Goal: Task Accomplishment & Management: Use online tool/utility

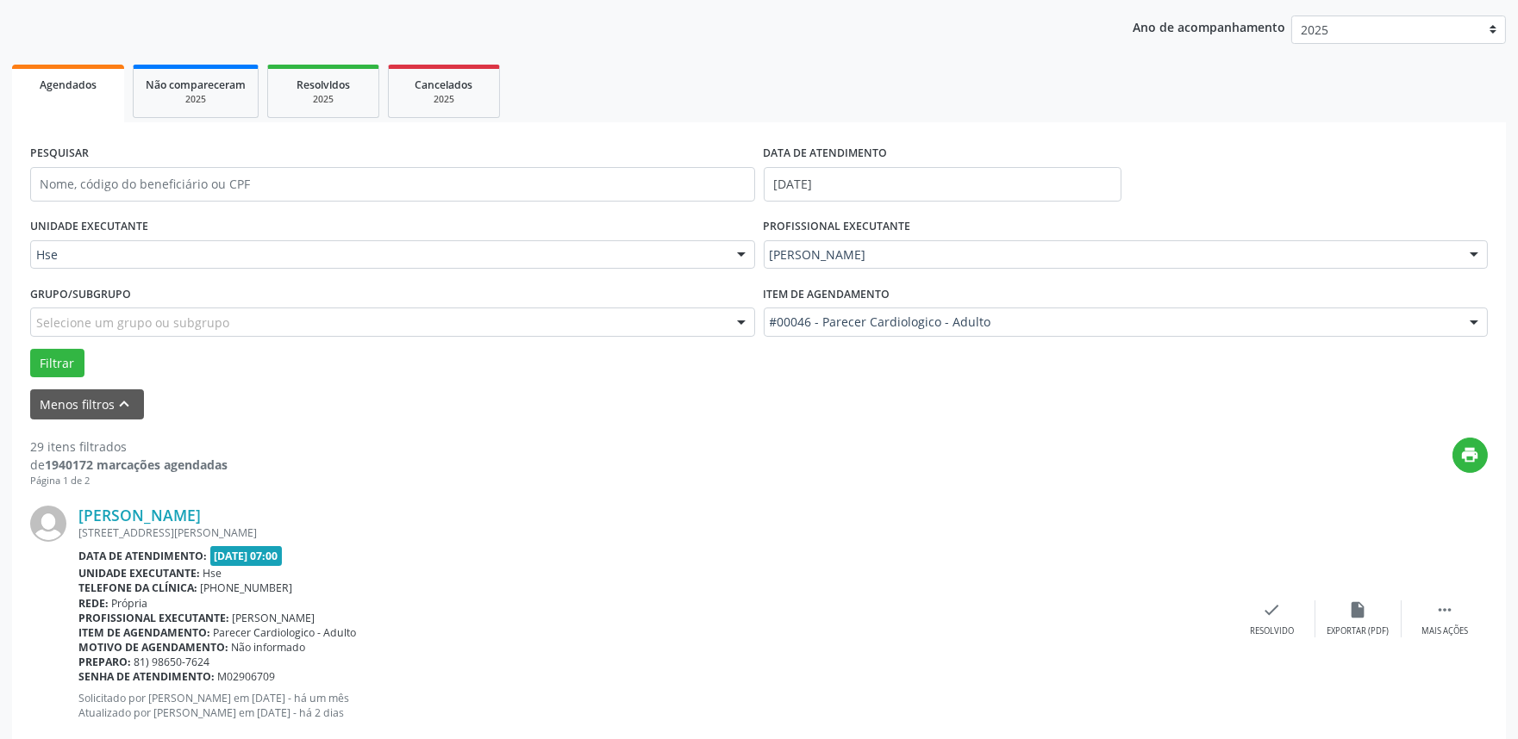
scroll to position [287, 0]
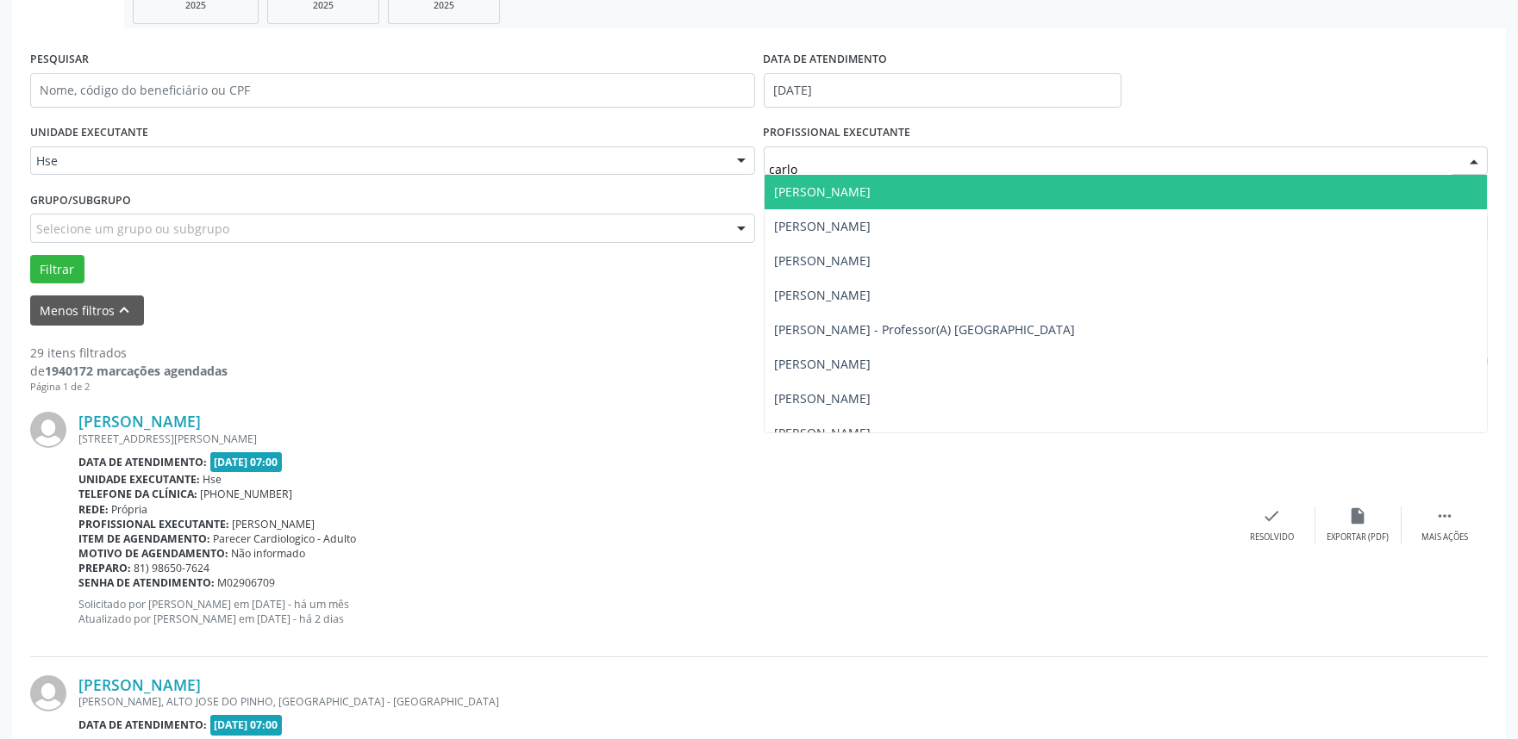
type input "[PERSON_NAME]"
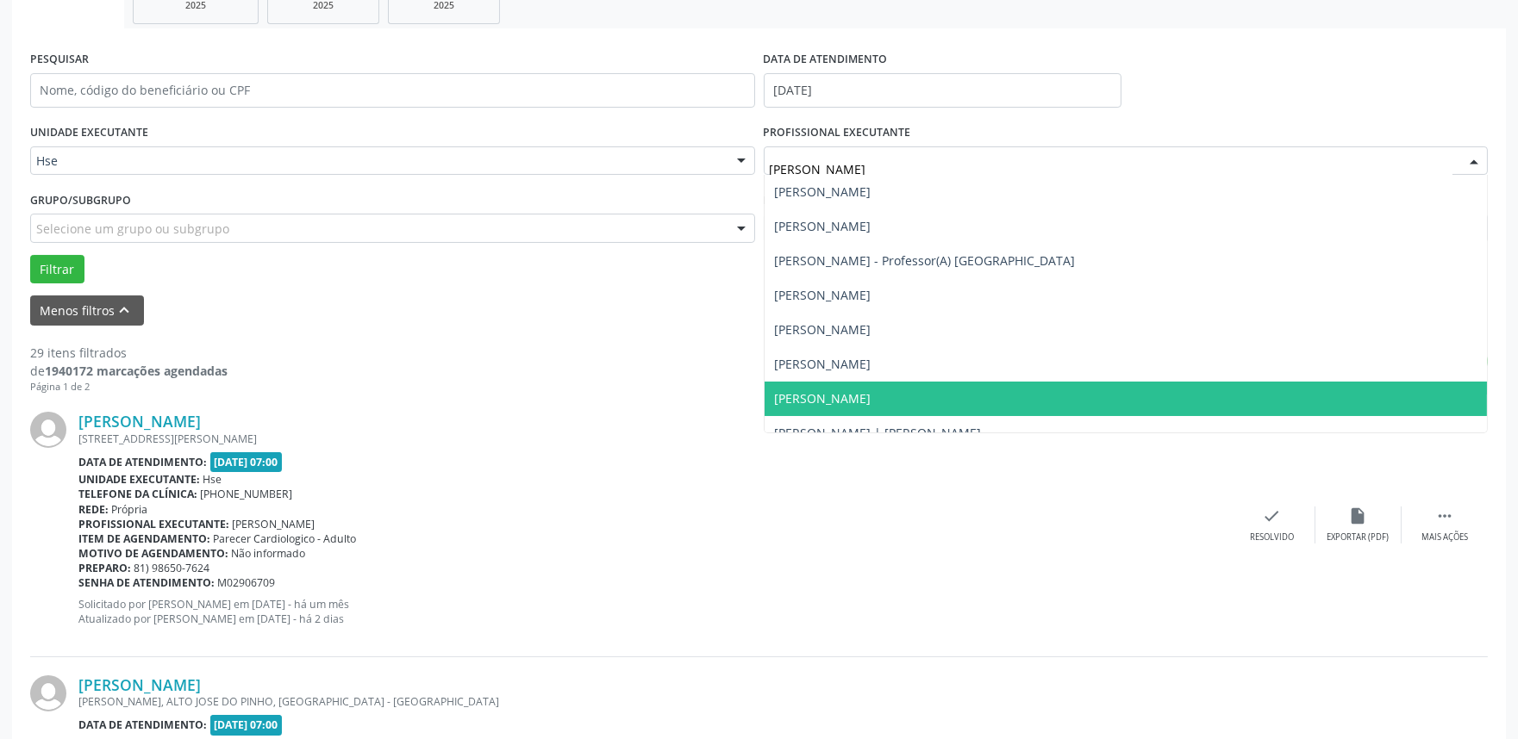
drag, startPoint x: 945, startPoint y: 394, endPoint x: 948, endPoint y: 377, distance: 17.6
click at [945, 394] on span "[PERSON_NAME]" at bounding box center [1125, 399] width 723 height 34
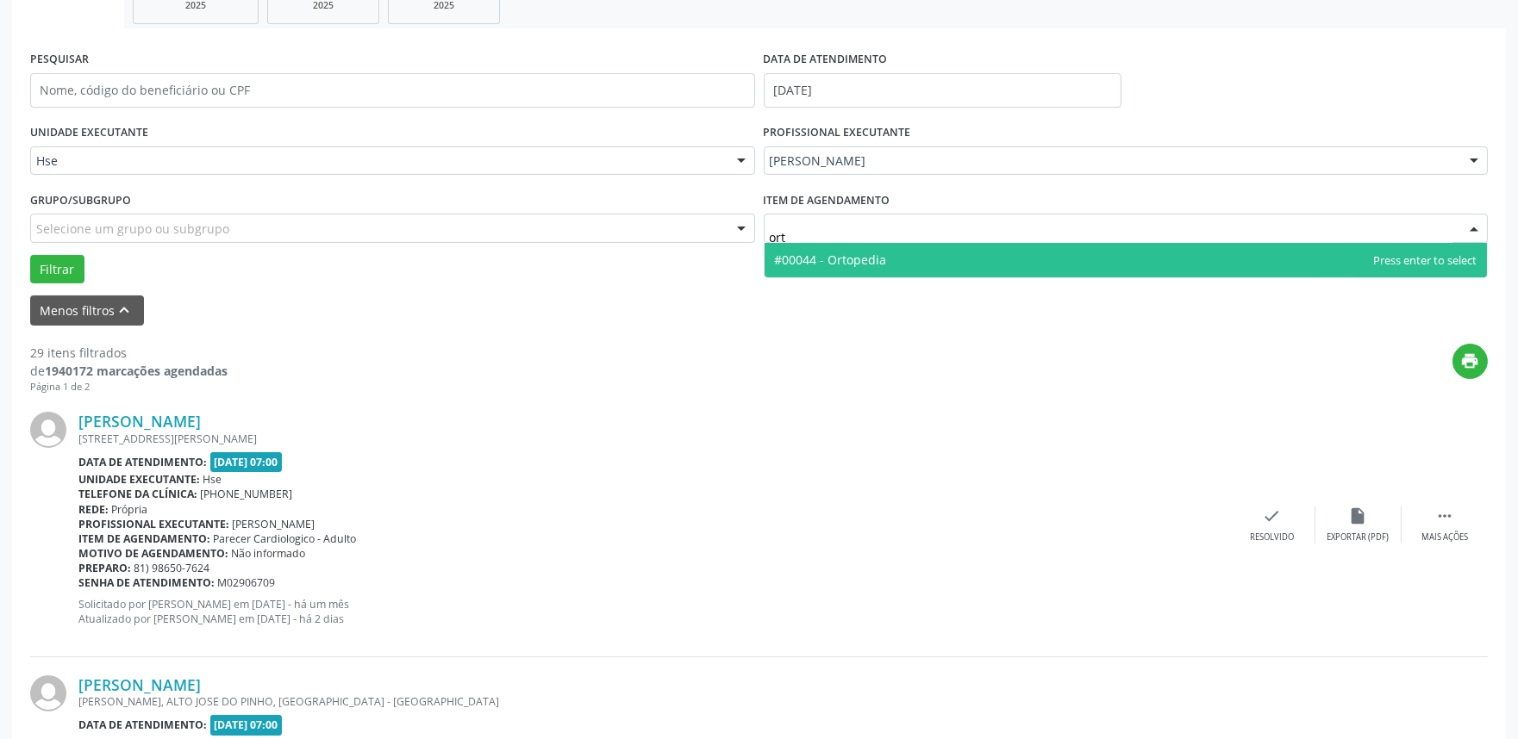
type input "orto"
click at [967, 269] on span "#00044 - Ortopedia" at bounding box center [1125, 260] width 723 height 34
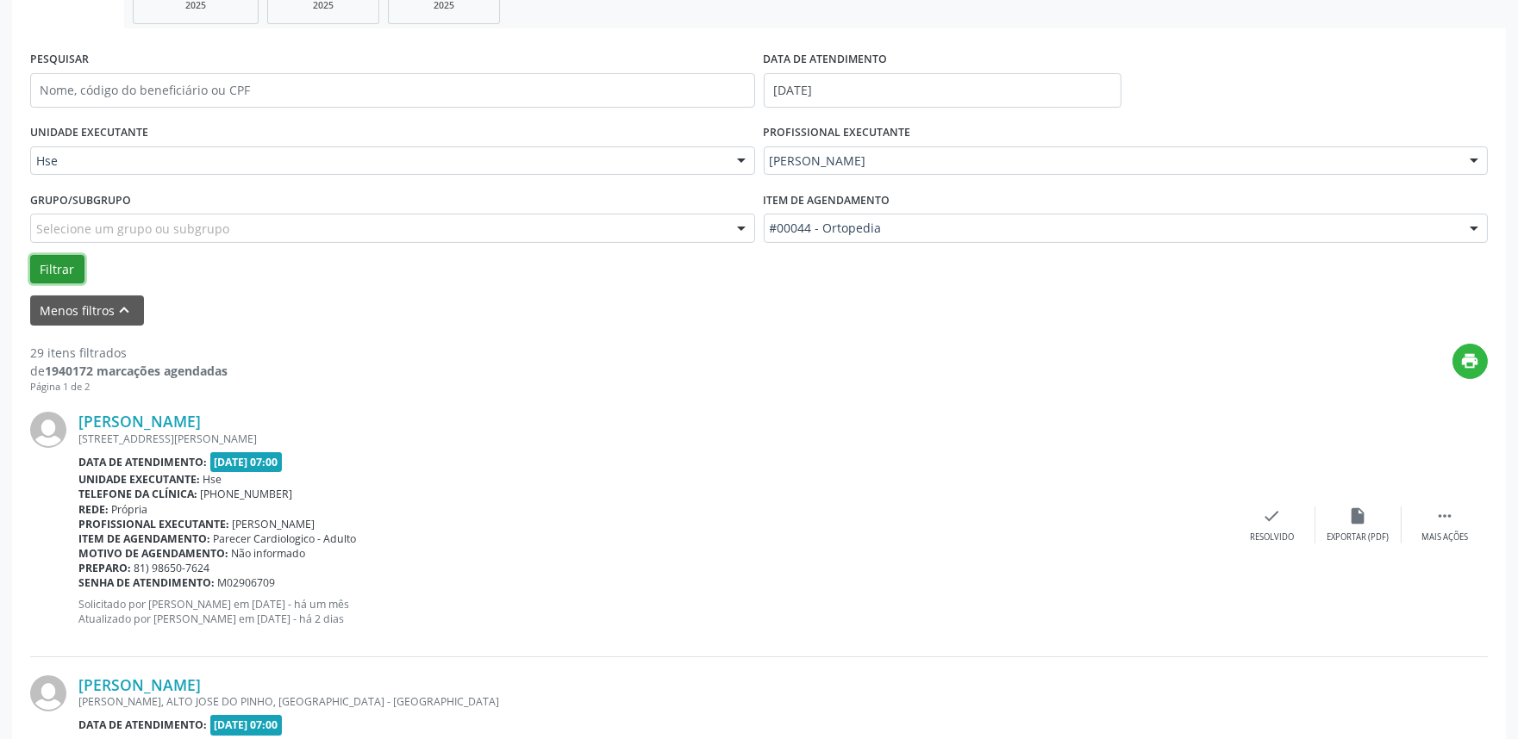
click at [55, 270] on button "Filtrar" at bounding box center [57, 269] width 54 height 29
click at [1258, 518] on div "check Resolvido" at bounding box center [1272, 525] width 86 height 37
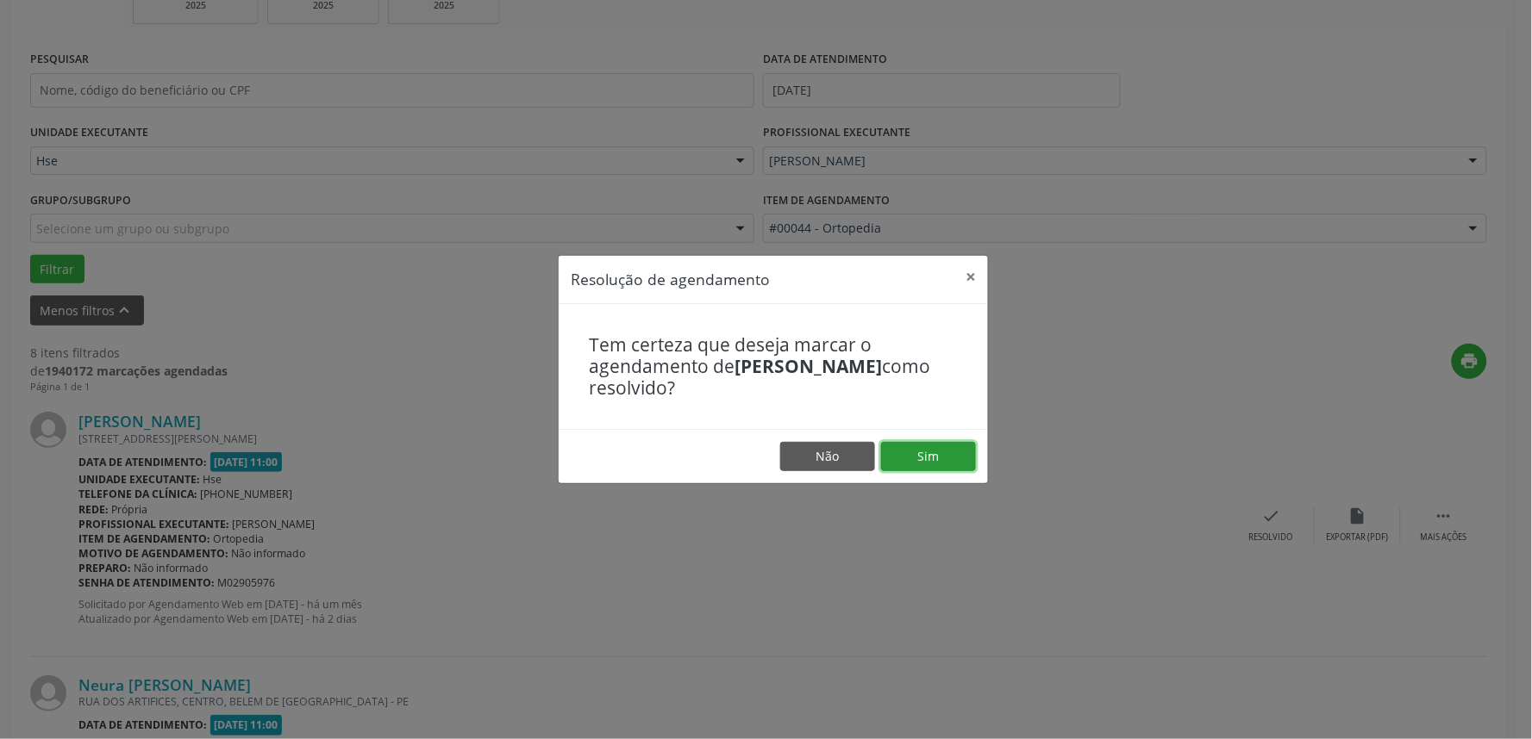
drag, startPoint x: 945, startPoint y: 458, endPoint x: 932, endPoint y: 459, distance: 13.0
click at [944, 457] on button "Sim" at bounding box center [928, 456] width 95 height 29
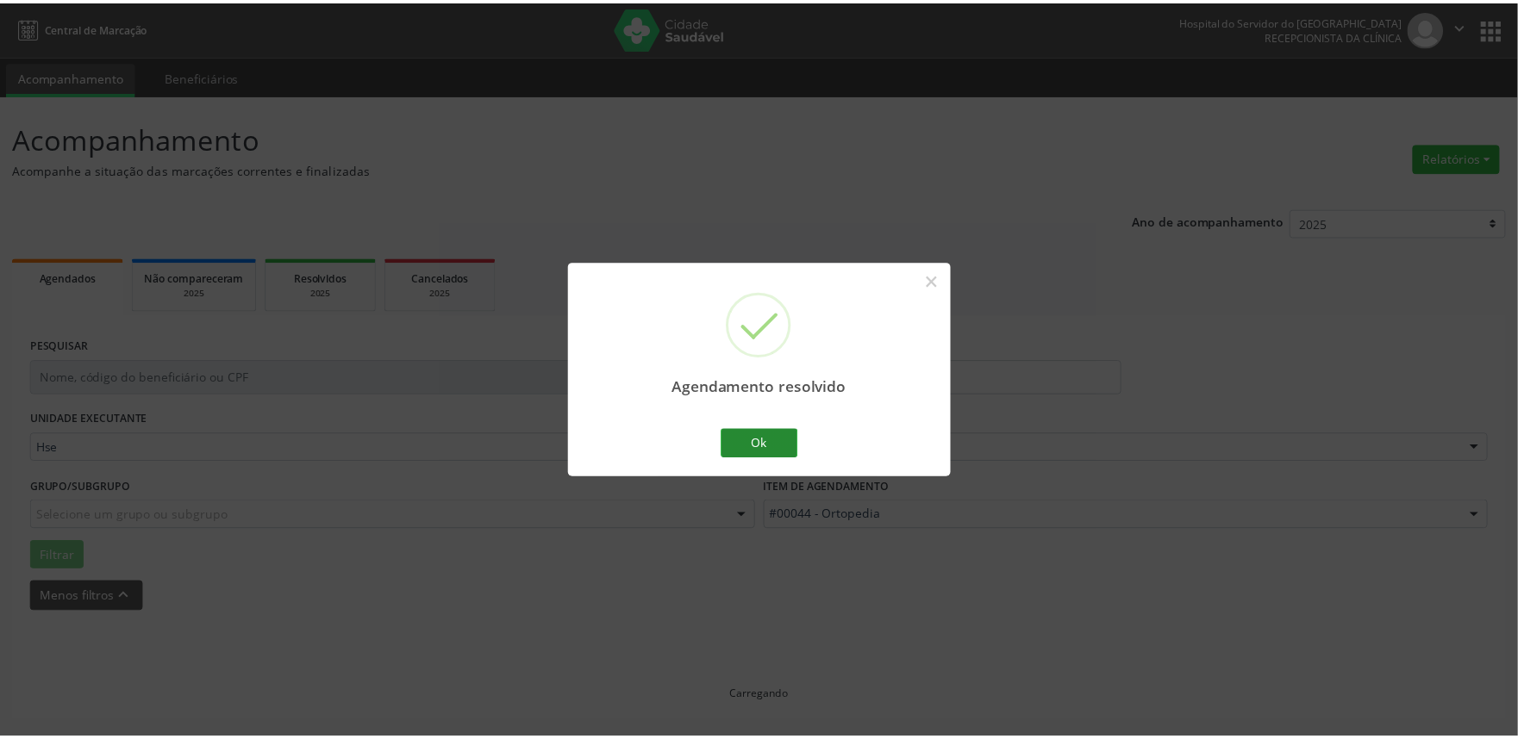
scroll to position [0, 0]
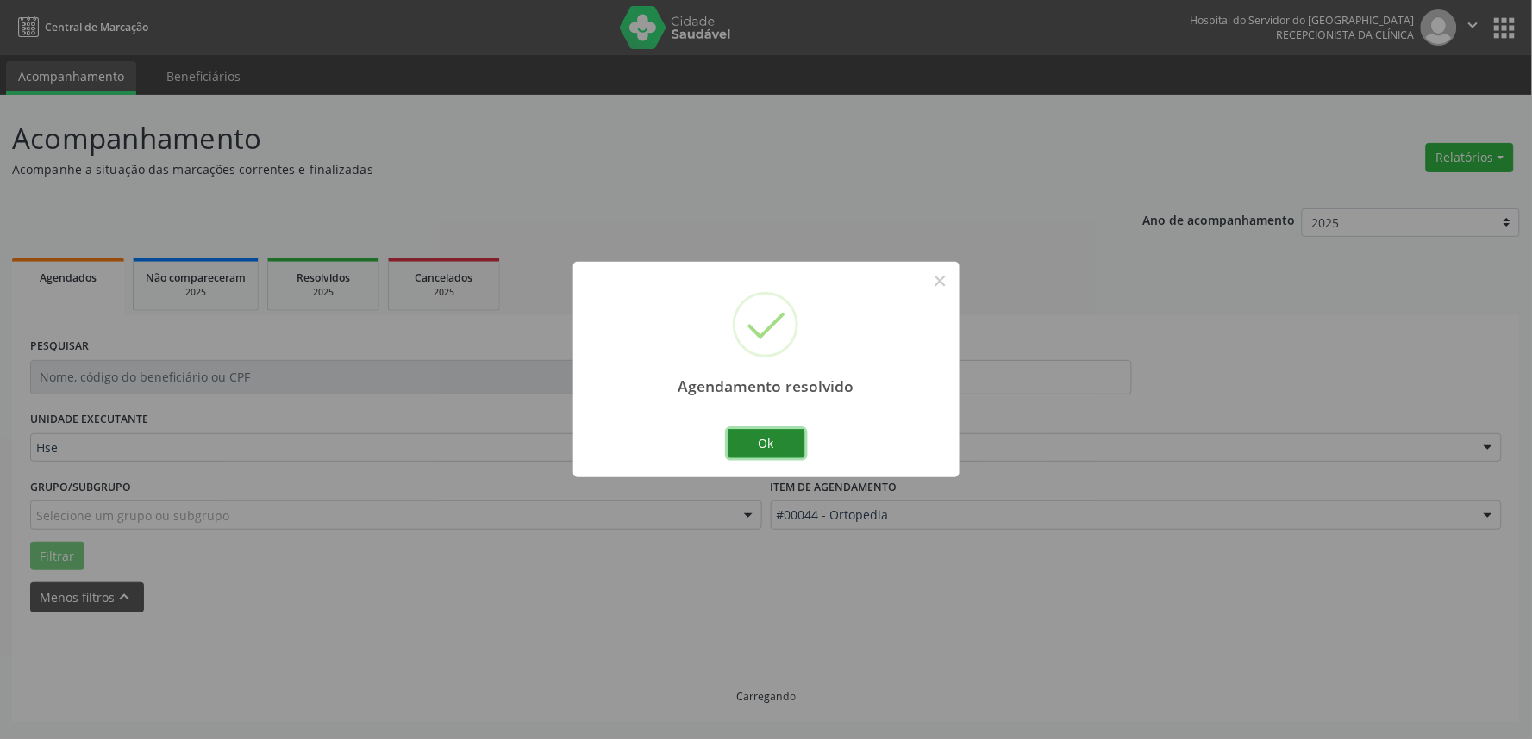
click at [764, 448] on button "Ok" at bounding box center [766, 443] width 78 height 29
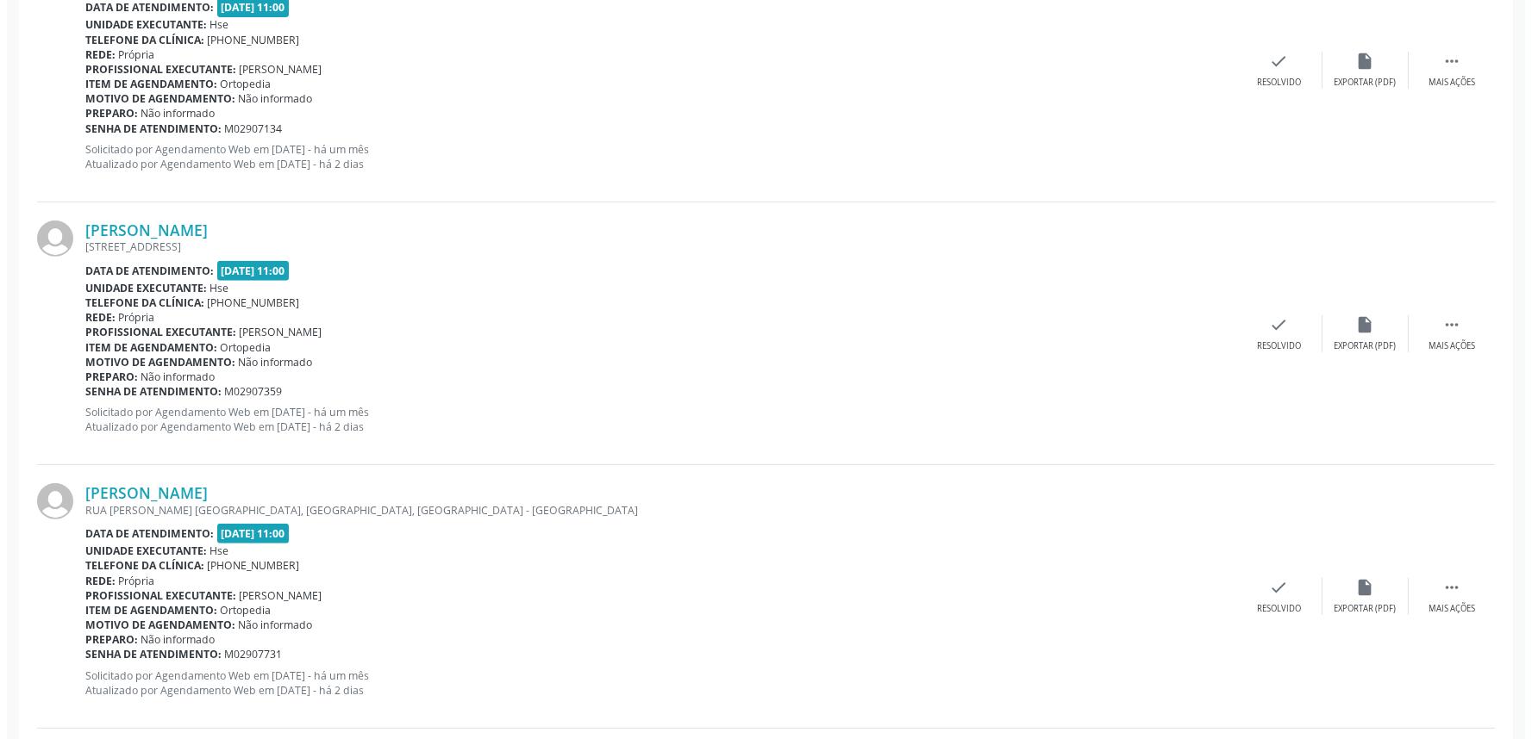
scroll to position [1813, 0]
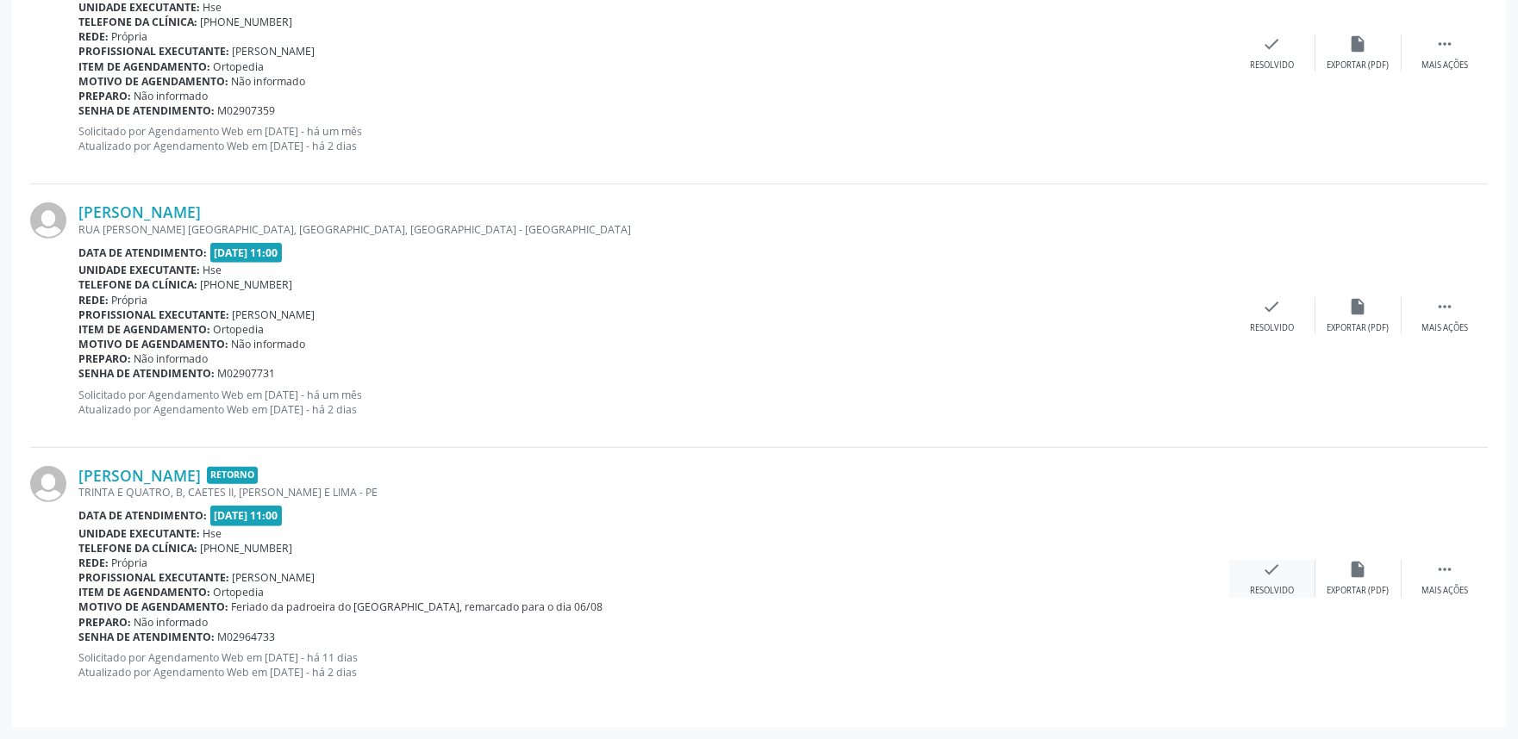
click at [1276, 590] on div "Resolvido" at bounding box center [1272, 591] width 44 height 12
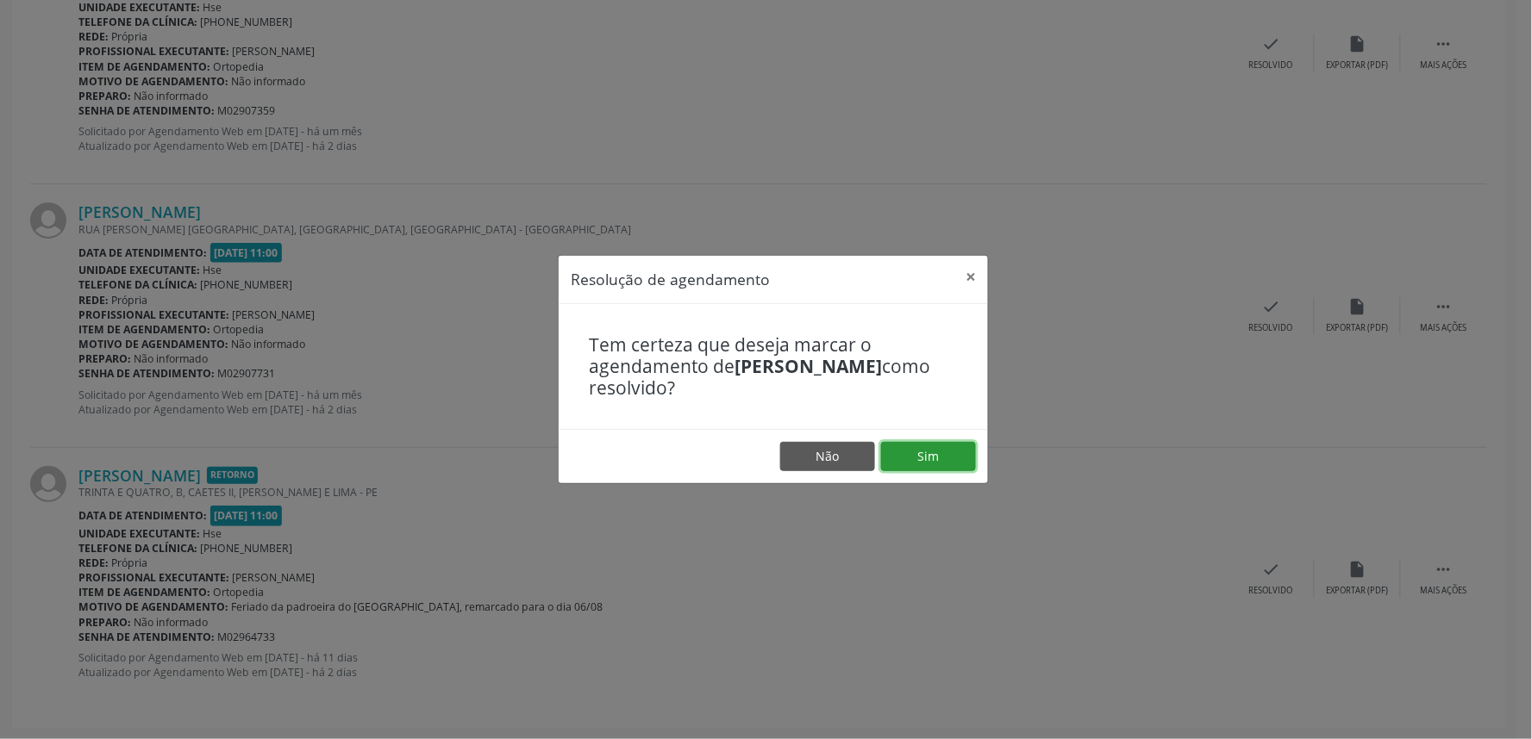
click at [951, 445] on button "Sim" at bounding box center [928, 456] width 95 height 29
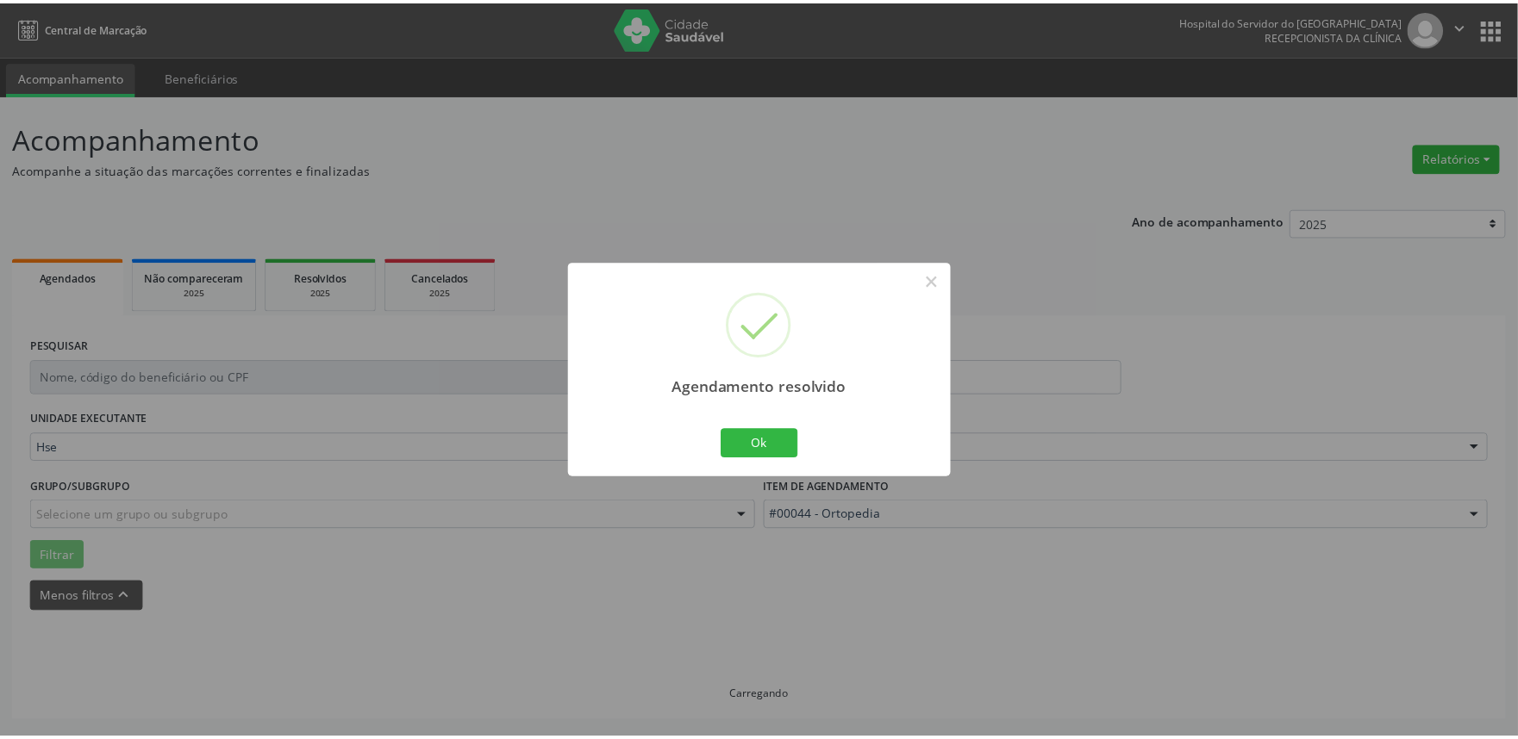
scroll to position [0, 0]
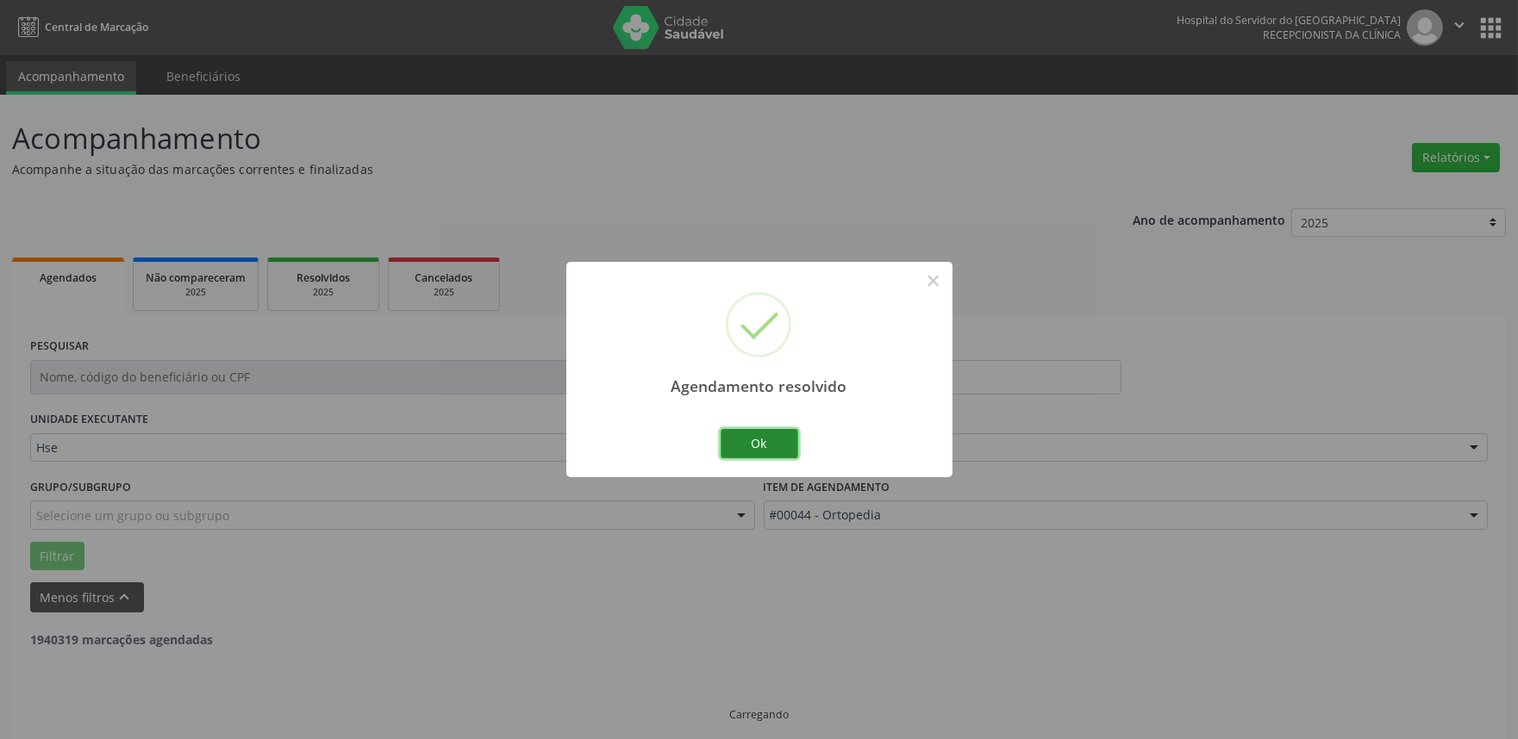
click at [784, 446] on button "Ok" at bounding box center [760, 443] width 78 height 29
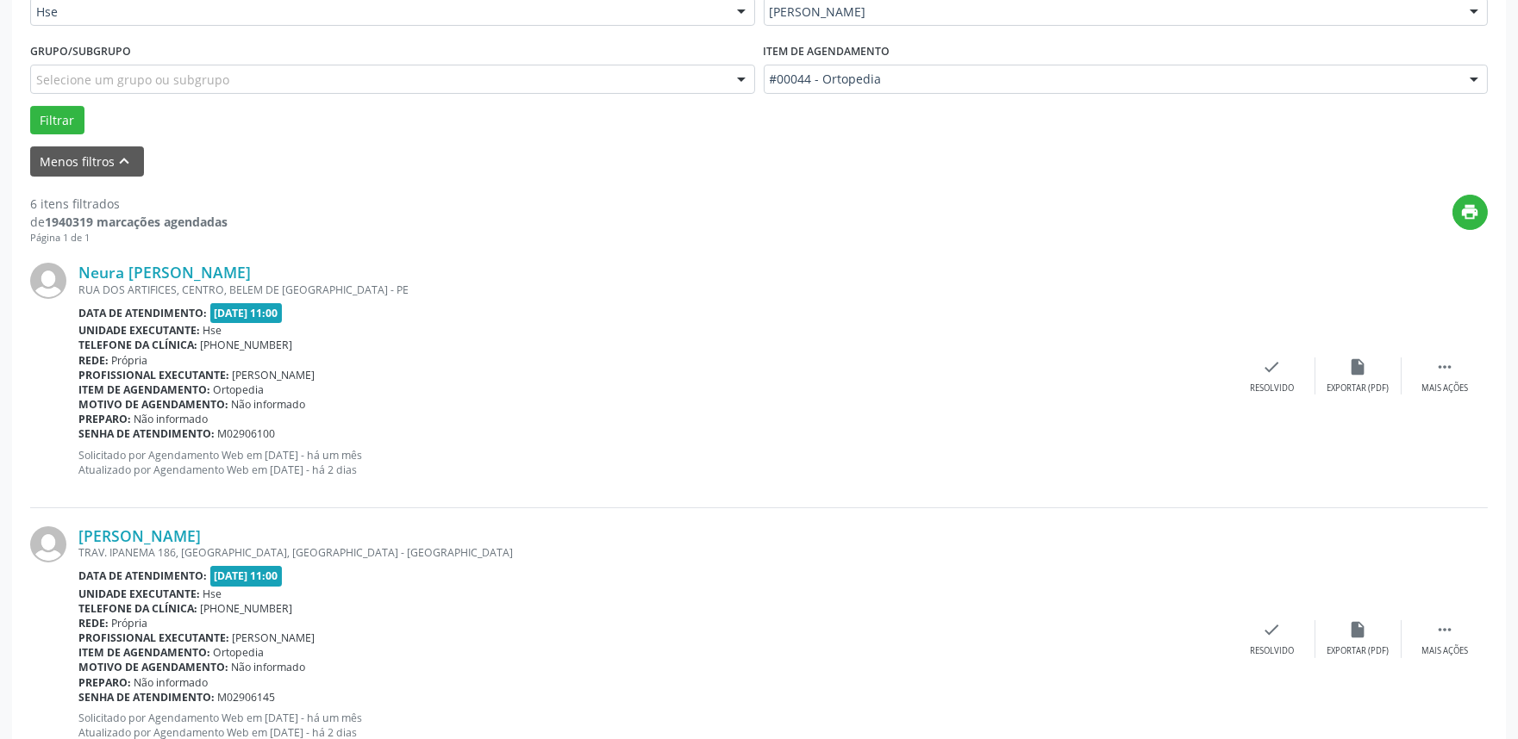
scroll to position [478, 0]
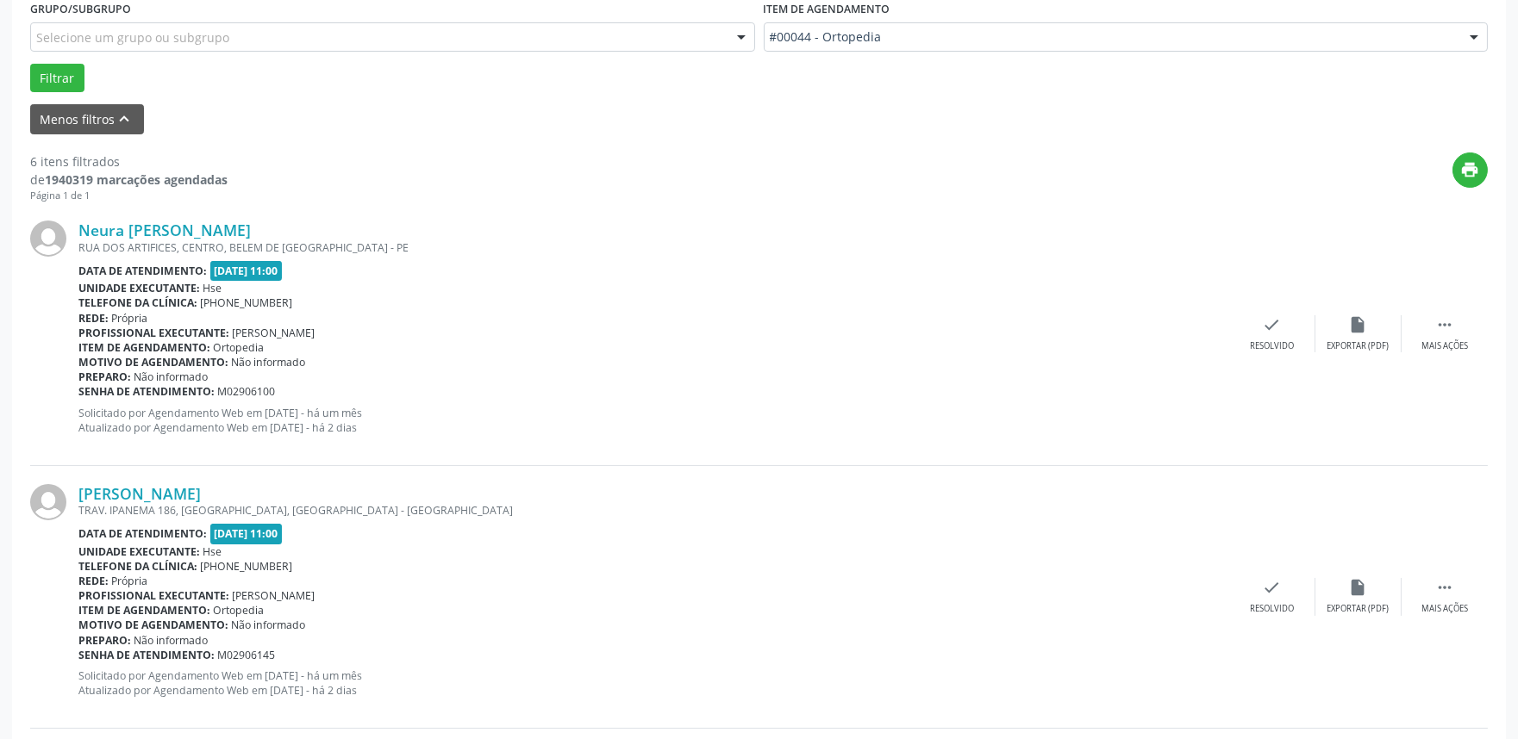
drag, startPoint x: 1445, startPoint y: 345, endPoint x: 1428, endPoint y: 354, distance: 19.7
click at [1446, 343] on div "Mais ações" at bounding box center [1444, 346] width 47 height 12
click at [1342, 337] on div "alarm_off Não compareceu" at bounding box center [1358, 333] width 86 height 37
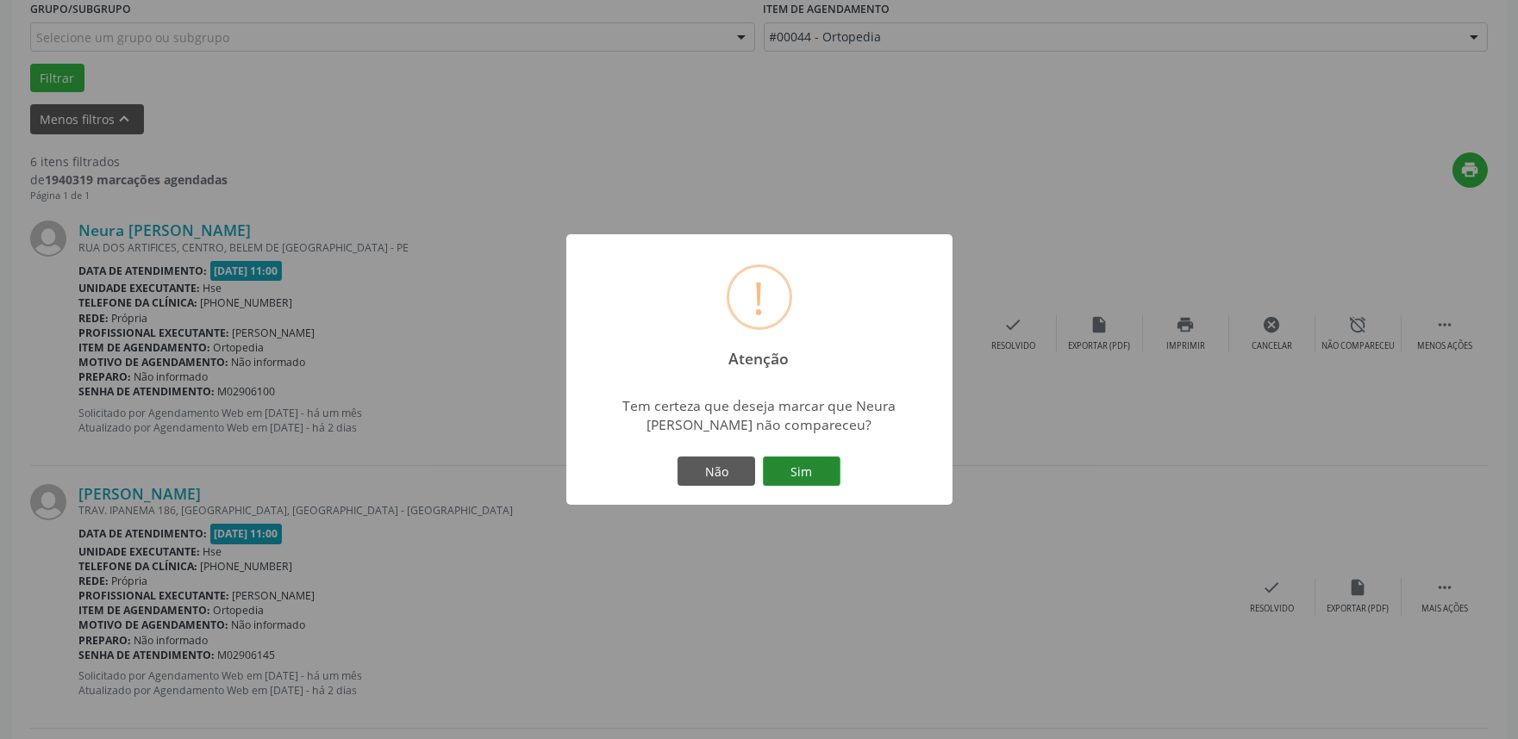
click at [807, 472] on button "Sim" at bounding box center [802, 471] width 78 height 29
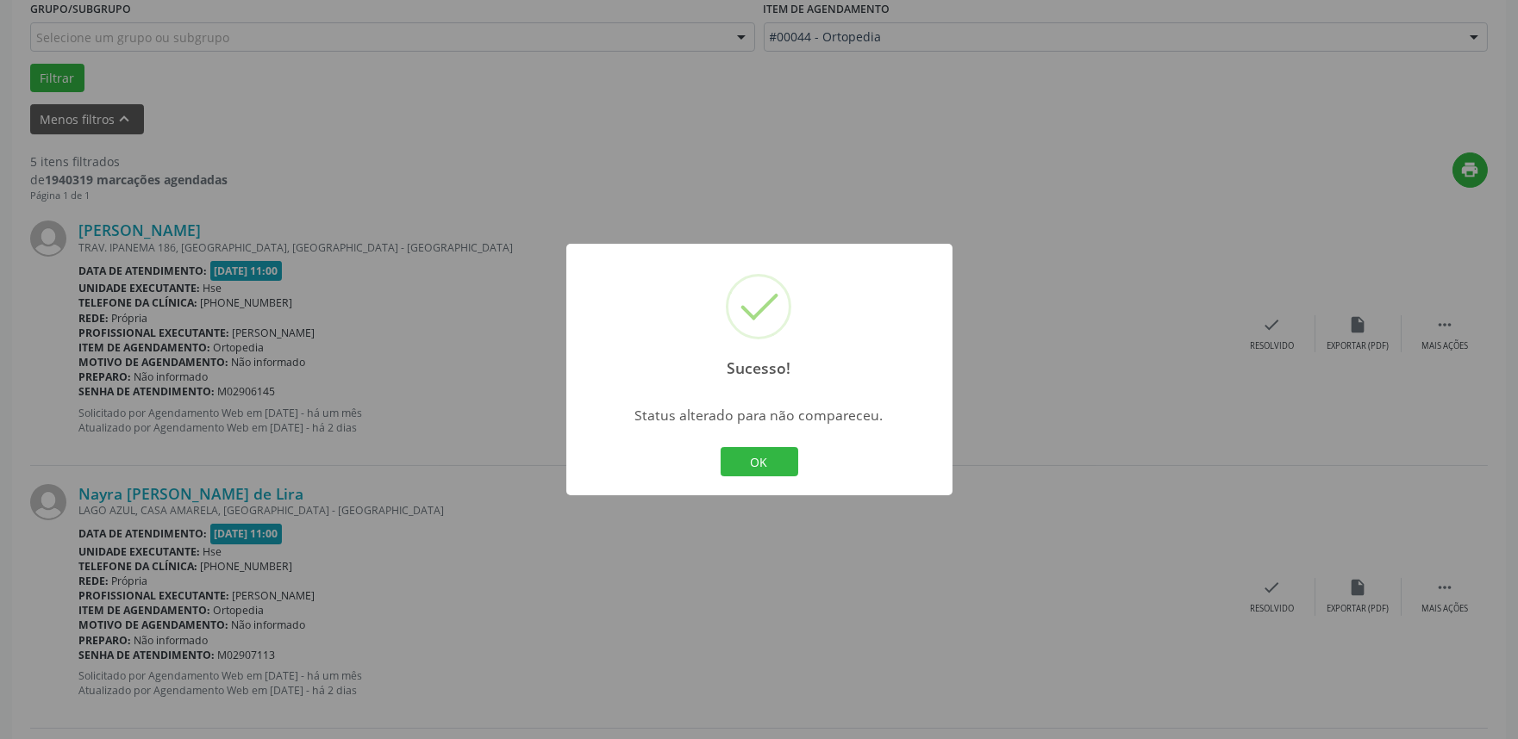
click at [733, 477] on div "OK Cancel" at bounding box center [758, 462] width 85 height 36
click at [756, 465] on button "OK" at bounding box center [760, 461] width 78 height 29
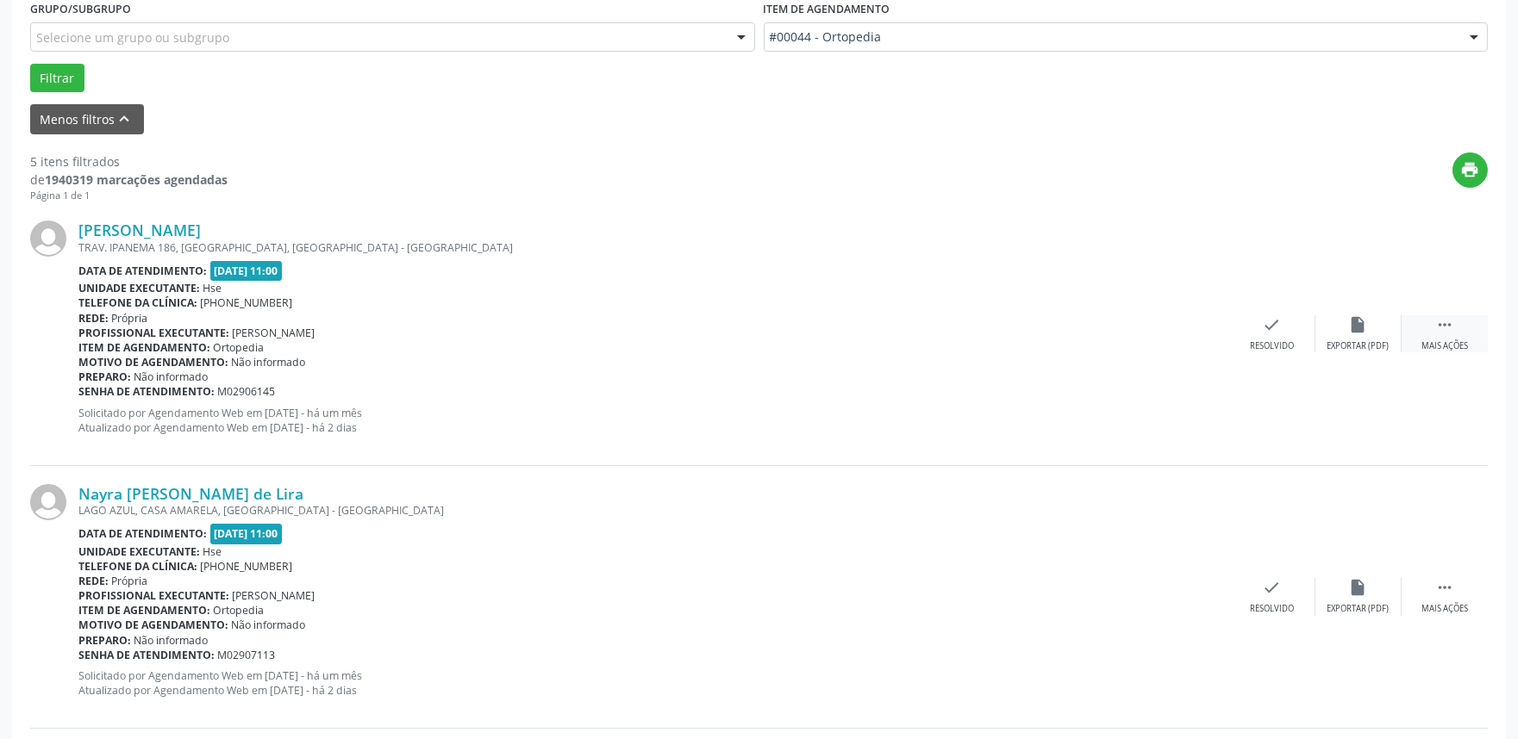
click at [1444, 337] on div " Mais ações" at bounding box center [1444, 333] width 86 height 37
click at [1351, 321] on icon "alarm_off" at bounding box center [1358, 324] width 19 height 19
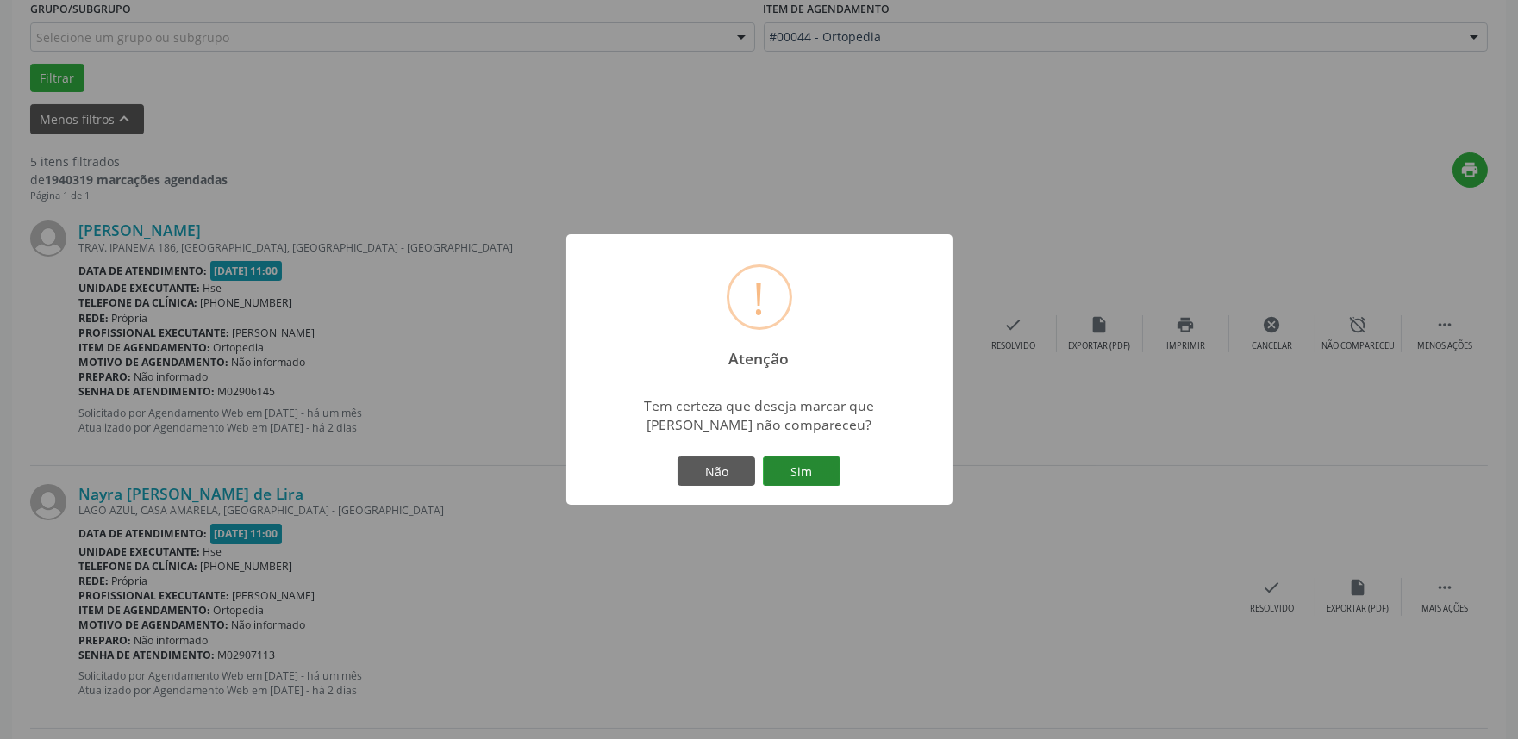
click at [821, 459] on button "Sim" at bounding box center [802, 471] width 78 height 29
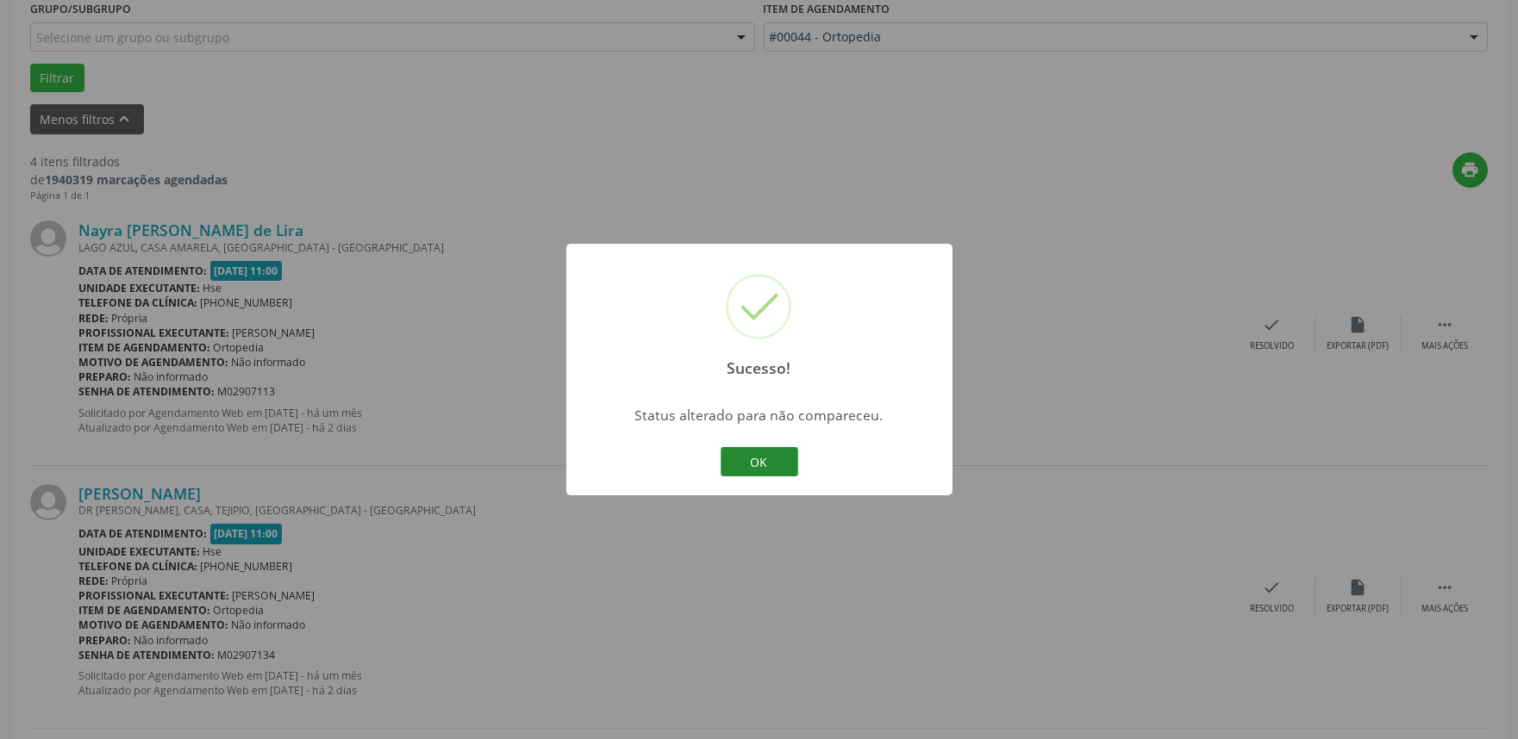
click at [774, 459] on button "OK" at bounding box center [760, 461] width 78 height 29
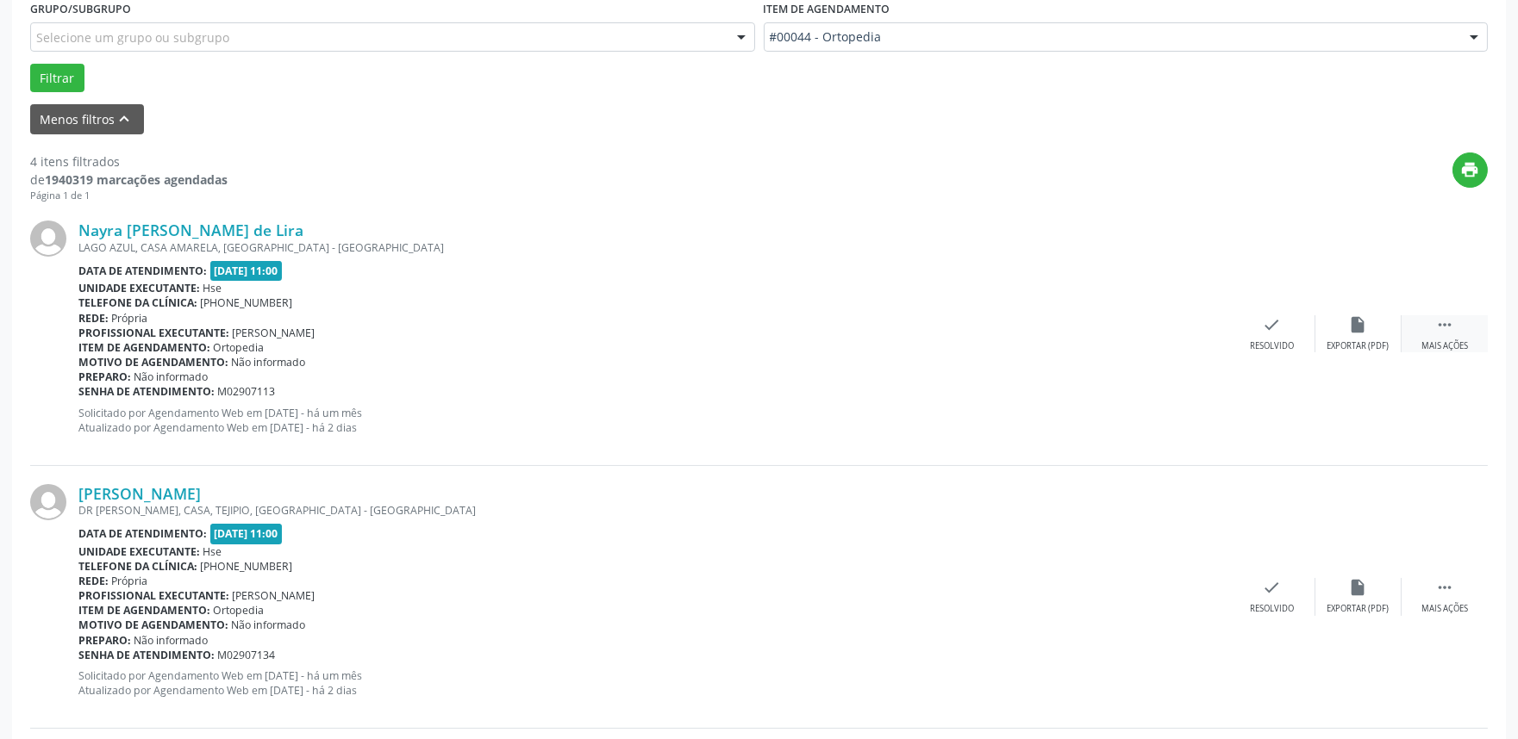
click at [1426, 336] on div " Mais ações" at bounding box center [1444, 333] width 86 height 37
click at [1351, 333] on div "alarm_off Não compareceu" at bounding box center [1358, 333] width 86 height 37
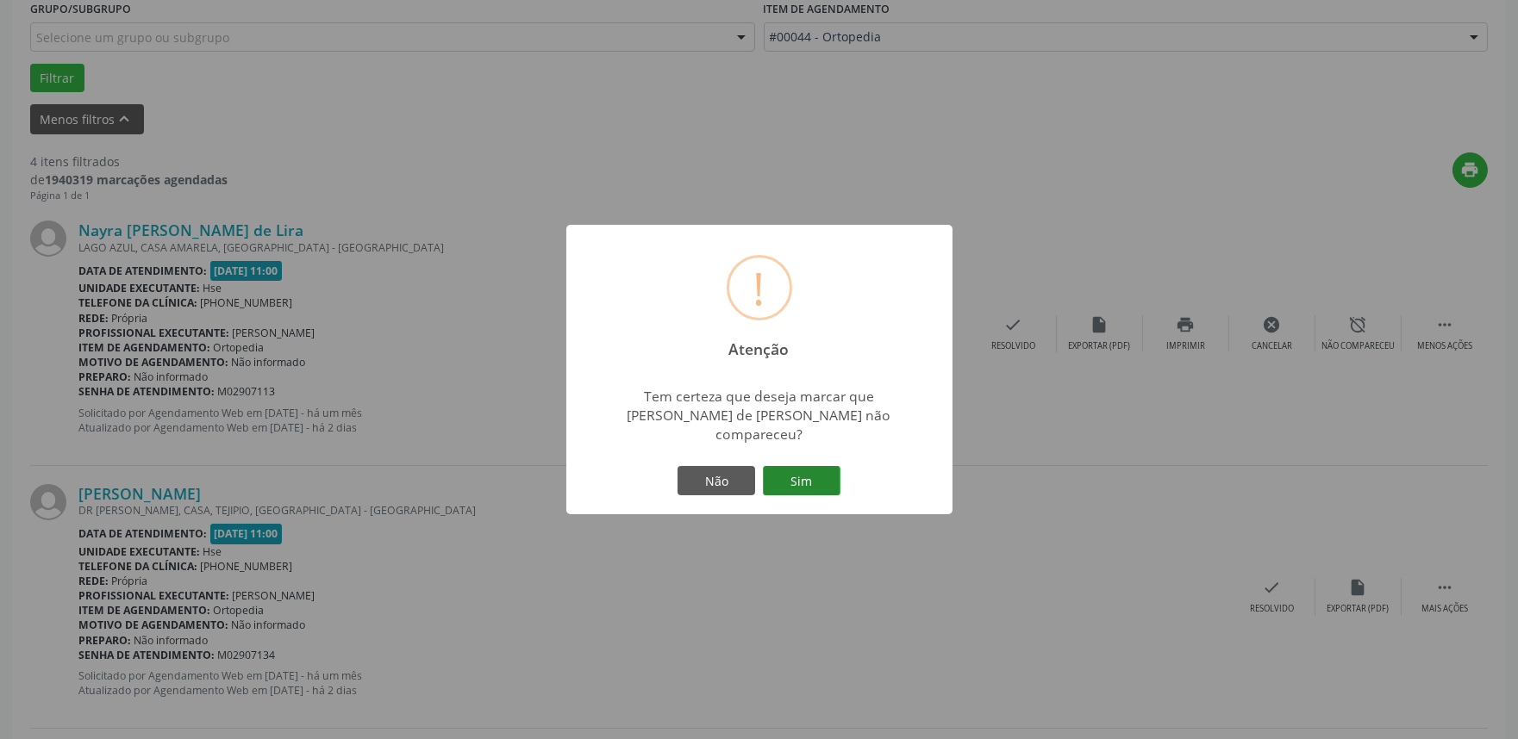
click at [808, 477] on button "Sim" at bounding box center [802, 480] width 78 height 29
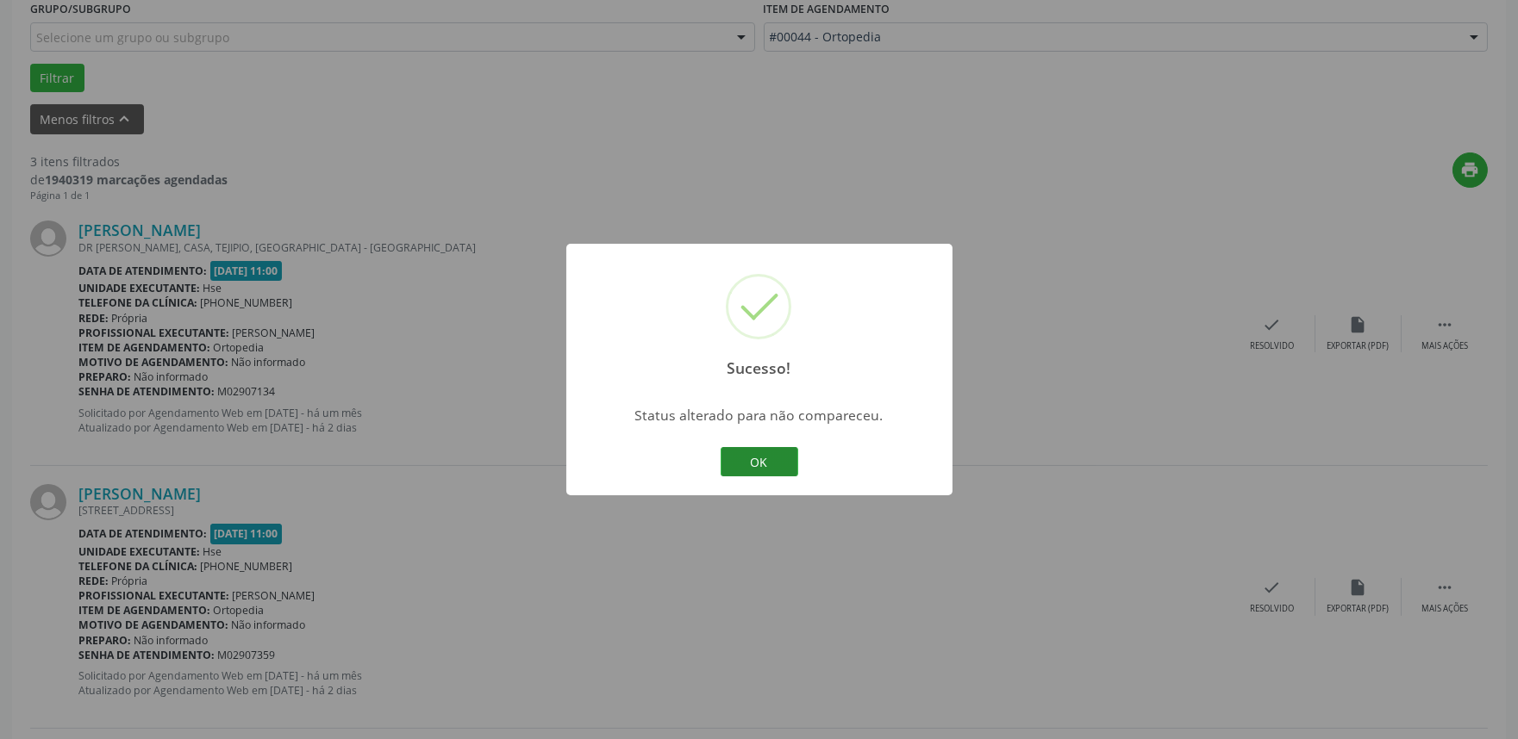
drag, startPoint x: 771, startPoint y: 458, endPoint x: 710, endPoint y: 471, distance: 62.7
click at [771, 459] on button "OK" at bounding box center [760, 461] width 78 height 29
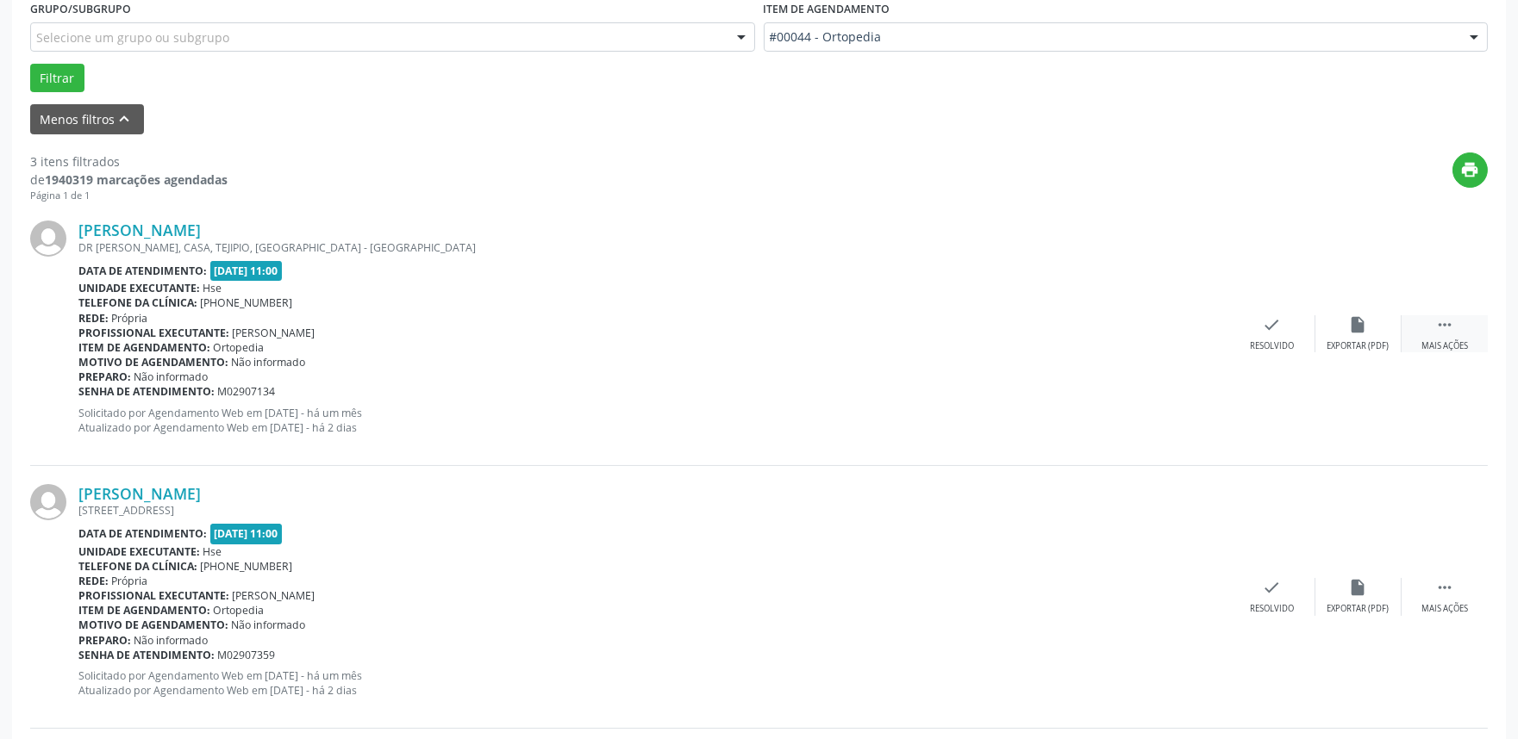
click at [1469, 331] on div " Mais ações" at bounding box center [1444, 333] width 86 height 37
click at [1370, 328] on div "alarm_off Não compareceu" at bounding box center [1358, 333] width 86 height 37
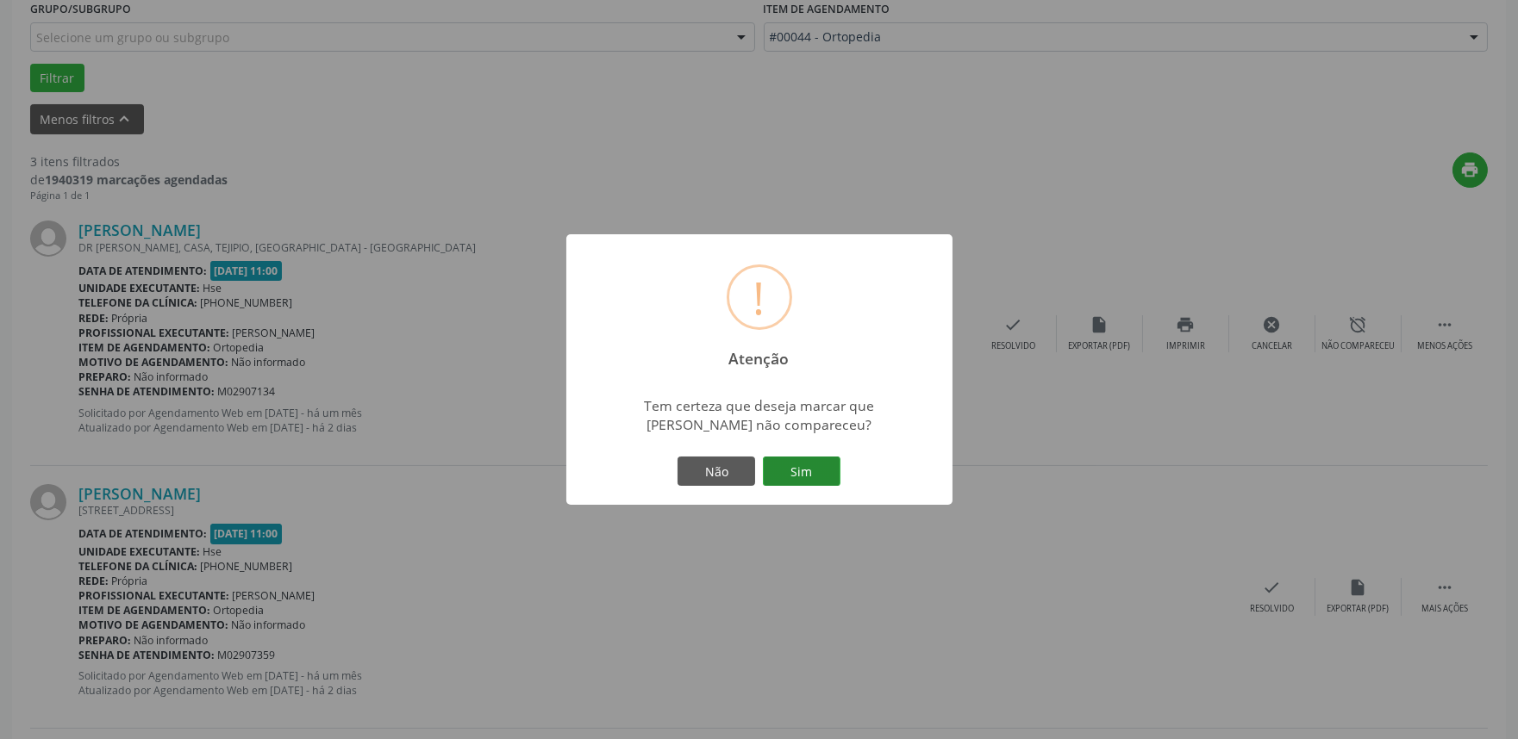
click at [810, 462] on button "Sim" at bounding box center [802, 471] width 78 height 29
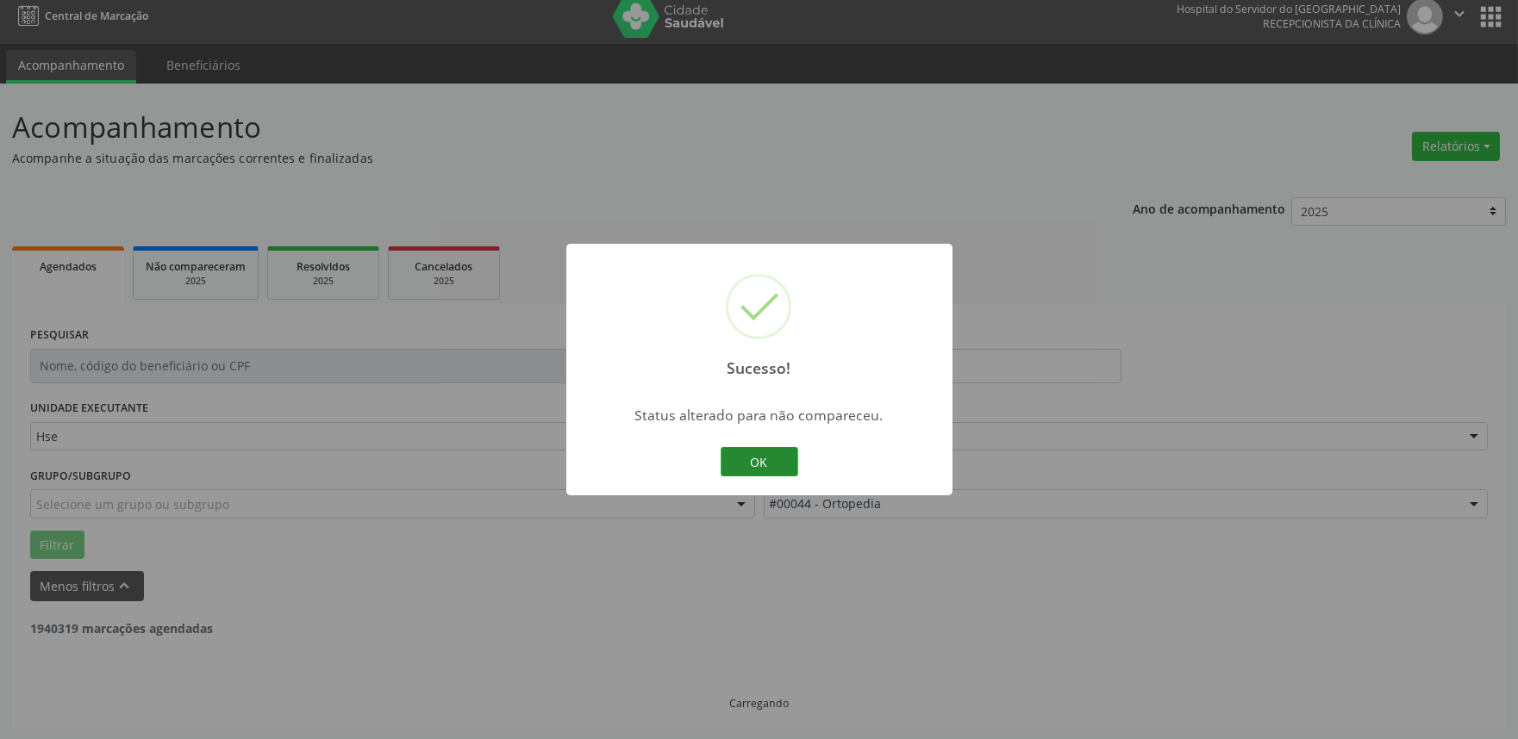
click at [764, 451] on button "OK" at bounding box center [760, 461] width 78 height 29
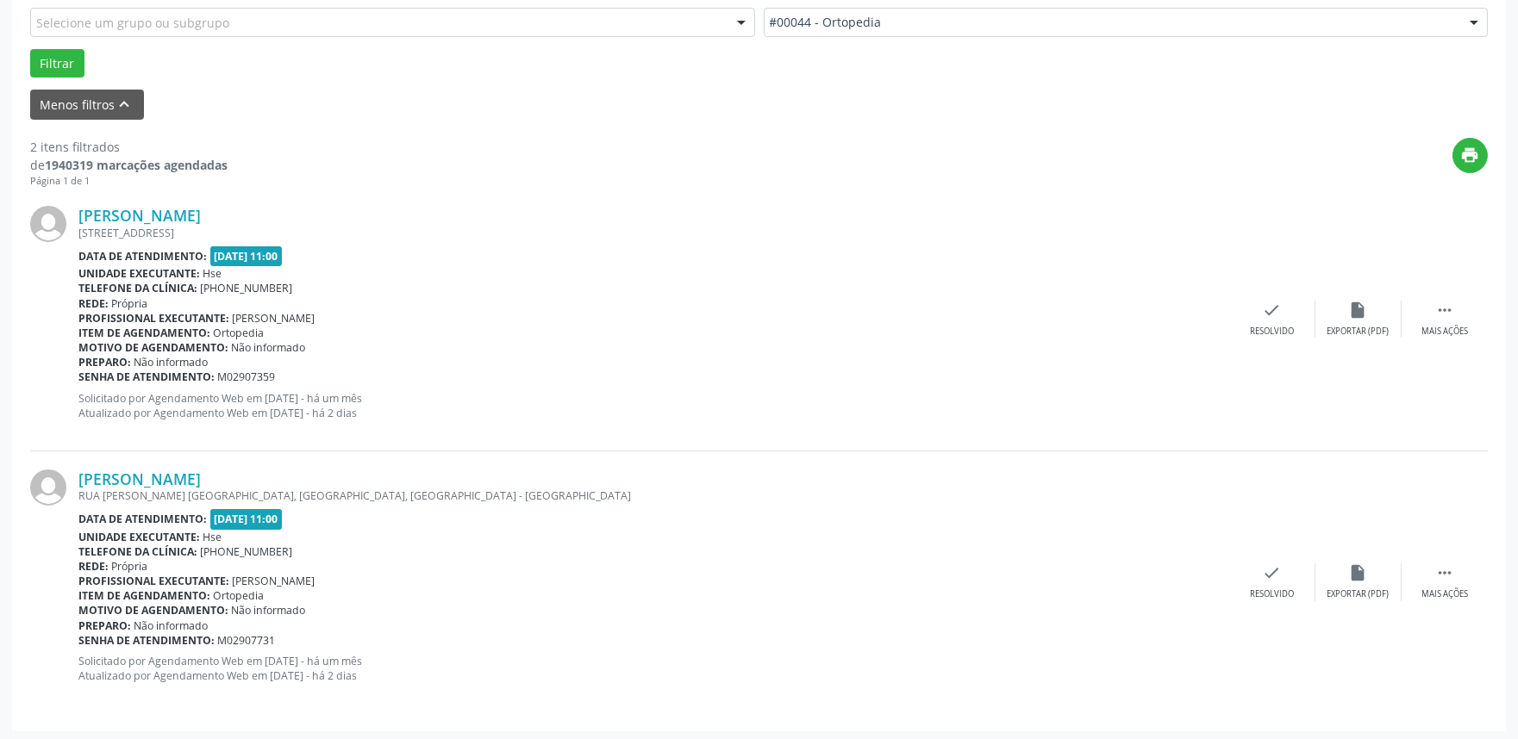
scroll to position [496, 0]
click at [1463, 303] on div " Mais ações" at bounding box center [1444, 316] width 86 height 37
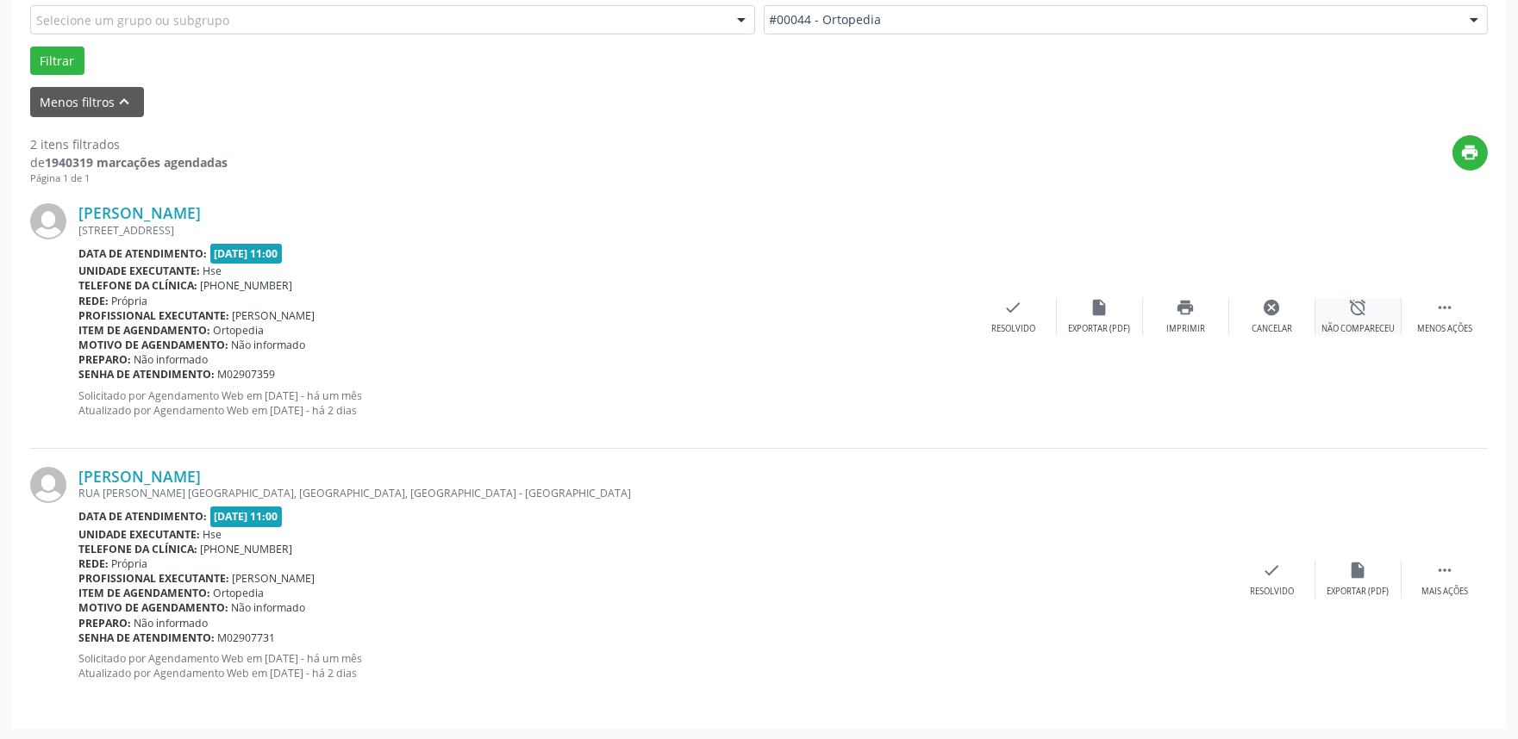
click at [1340, 312] on div "alarm_off Não compareceu" at bounding box center [1358, 316] width 86 height 37
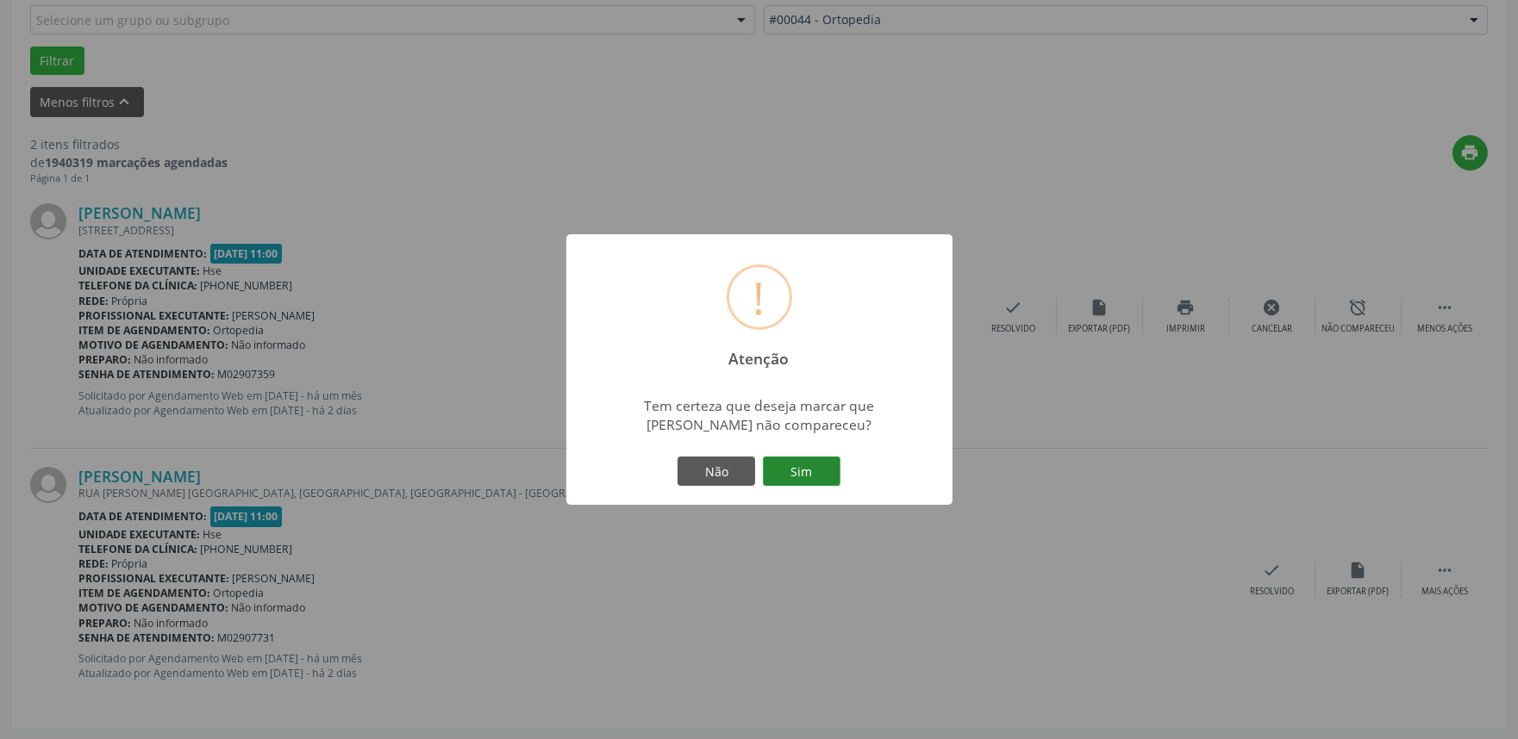
click at [812, 481] on button "Sim" at bounding box center [802, 471] width 78 height 29
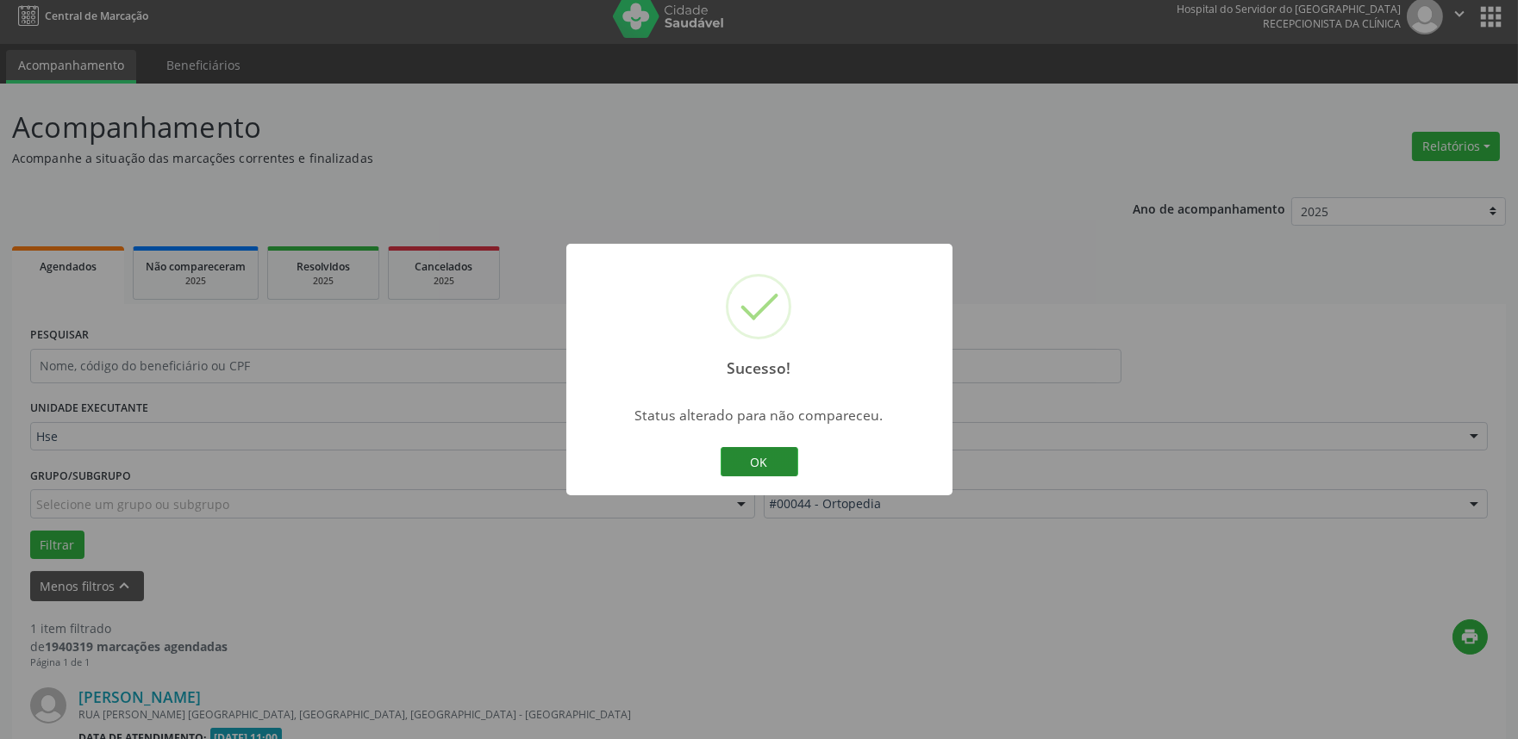
scroll to position [233, 0]
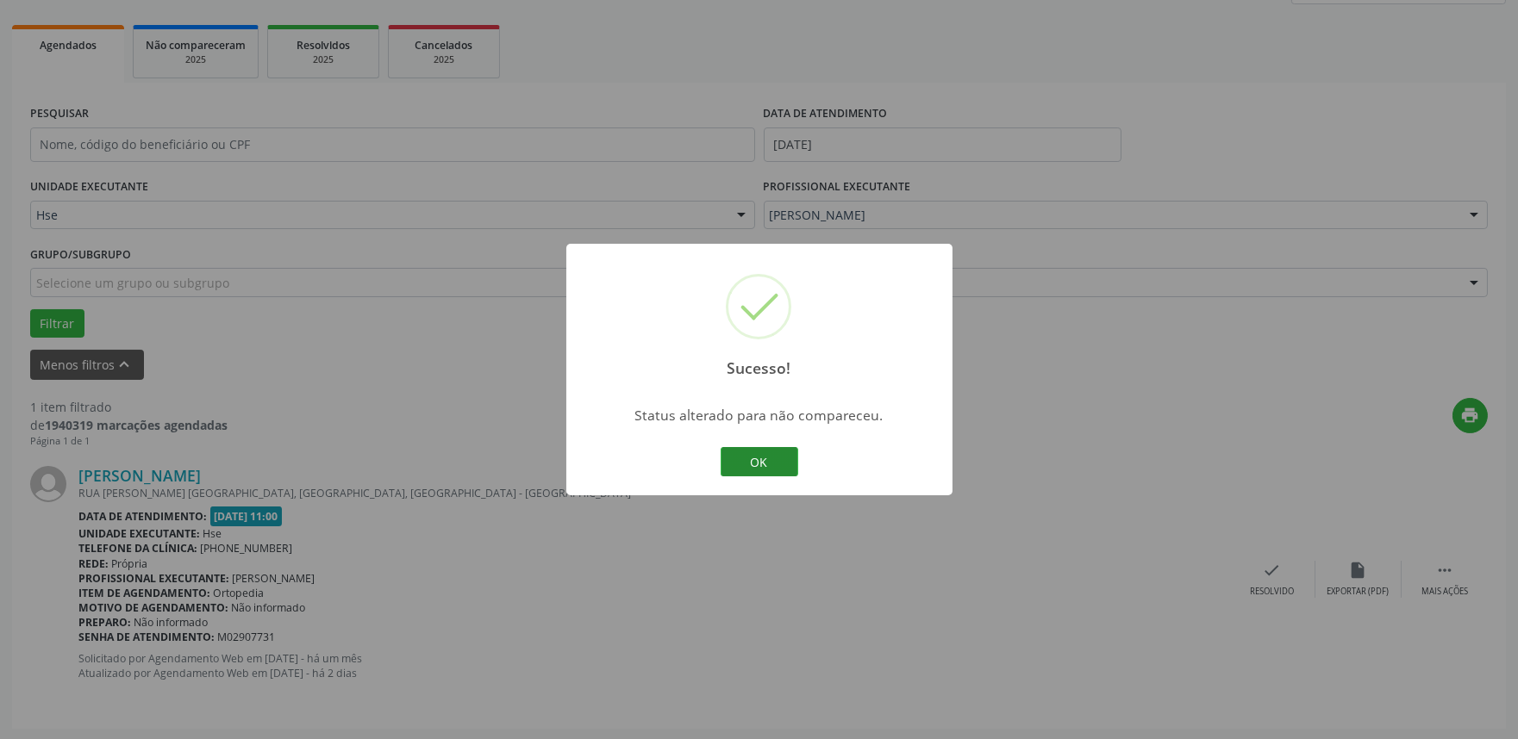
click at [765, 459] on button "OK" at bounding box center [760, 461] width 78 height 29
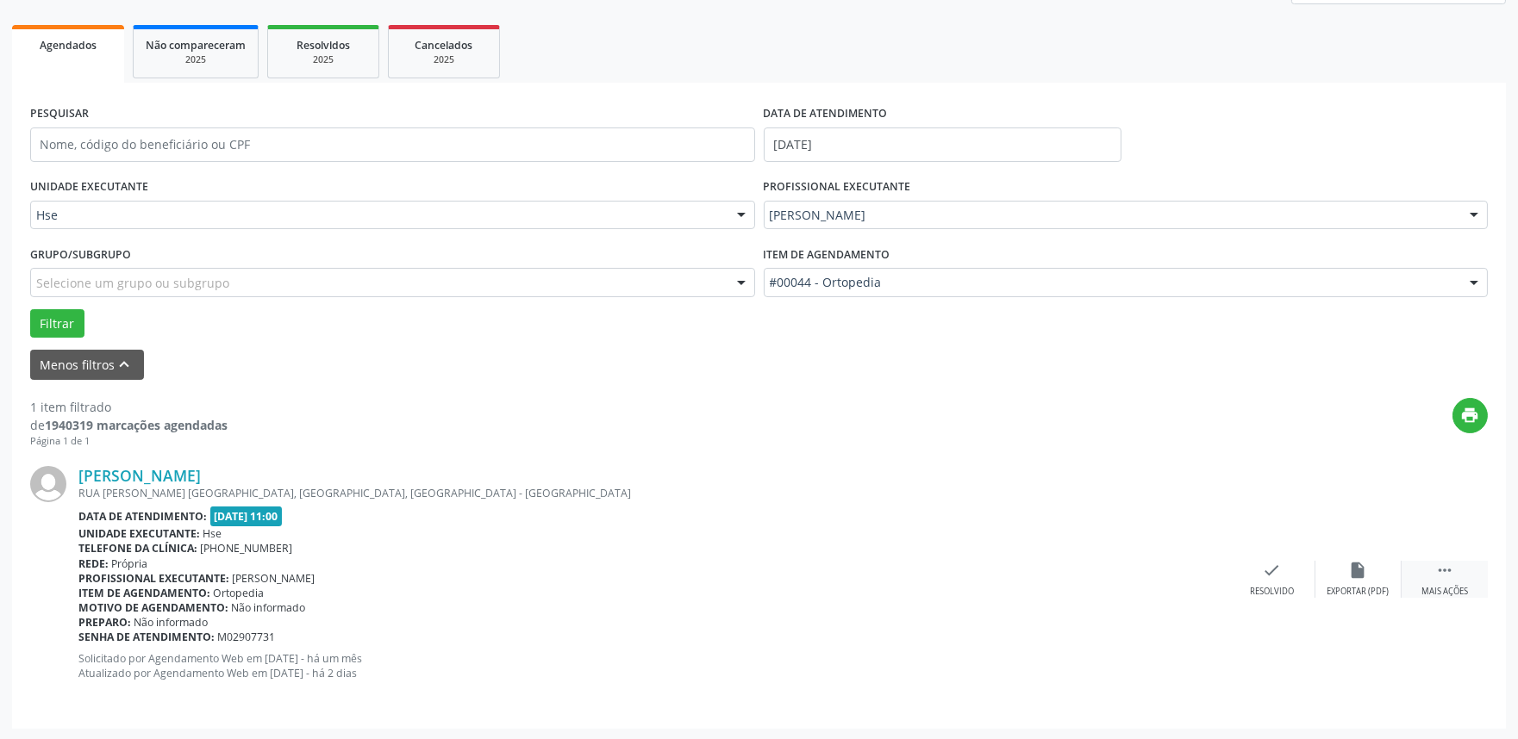
click at [1446, 562] on icon "" at bounding box center [1444, 570] width 19 height 19
click at [1363, 570] on icon "alarm_off" at bounding box center [1358, 570] width 19 height 19
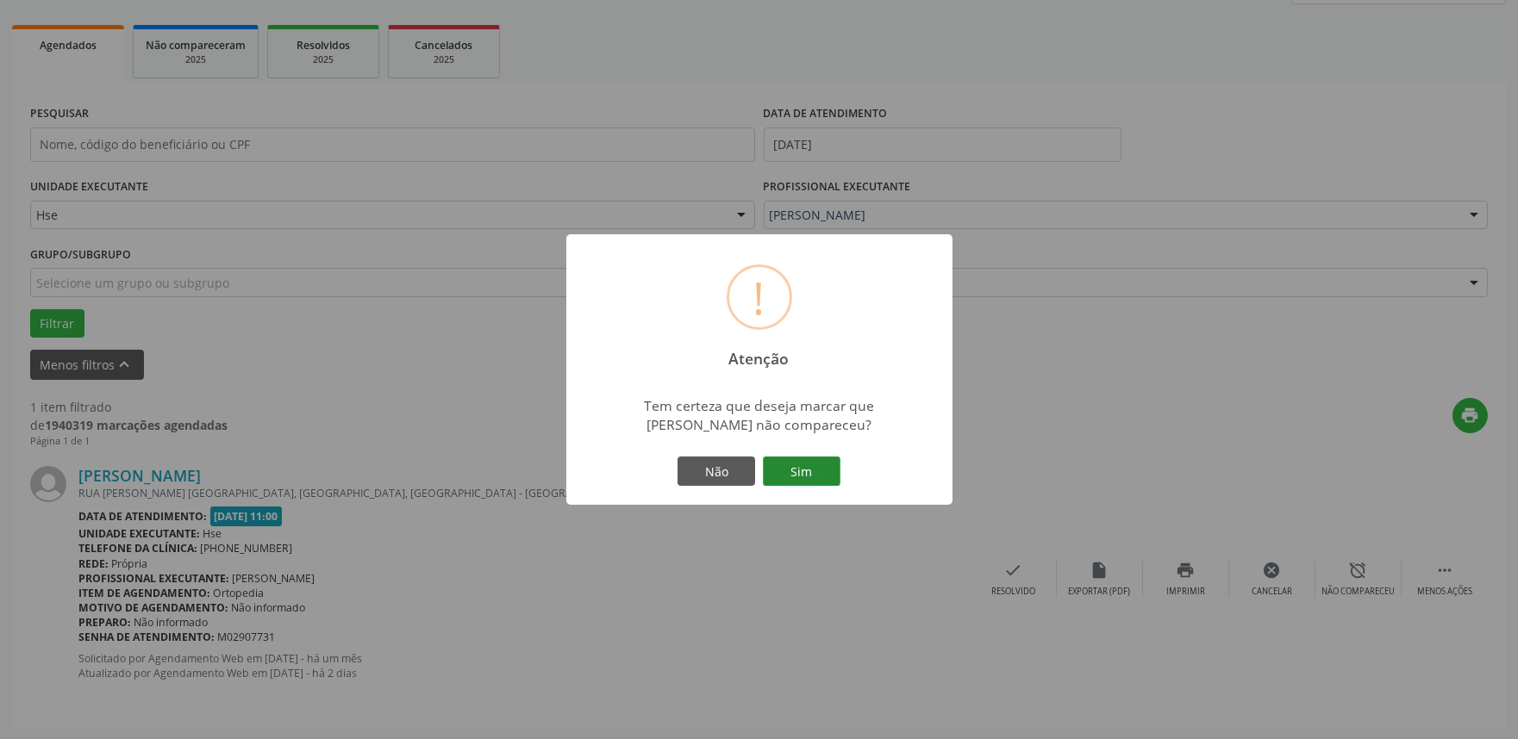
click at [821, 475] on button "Sim" at bounding box center [802, 471] width 78 height 29
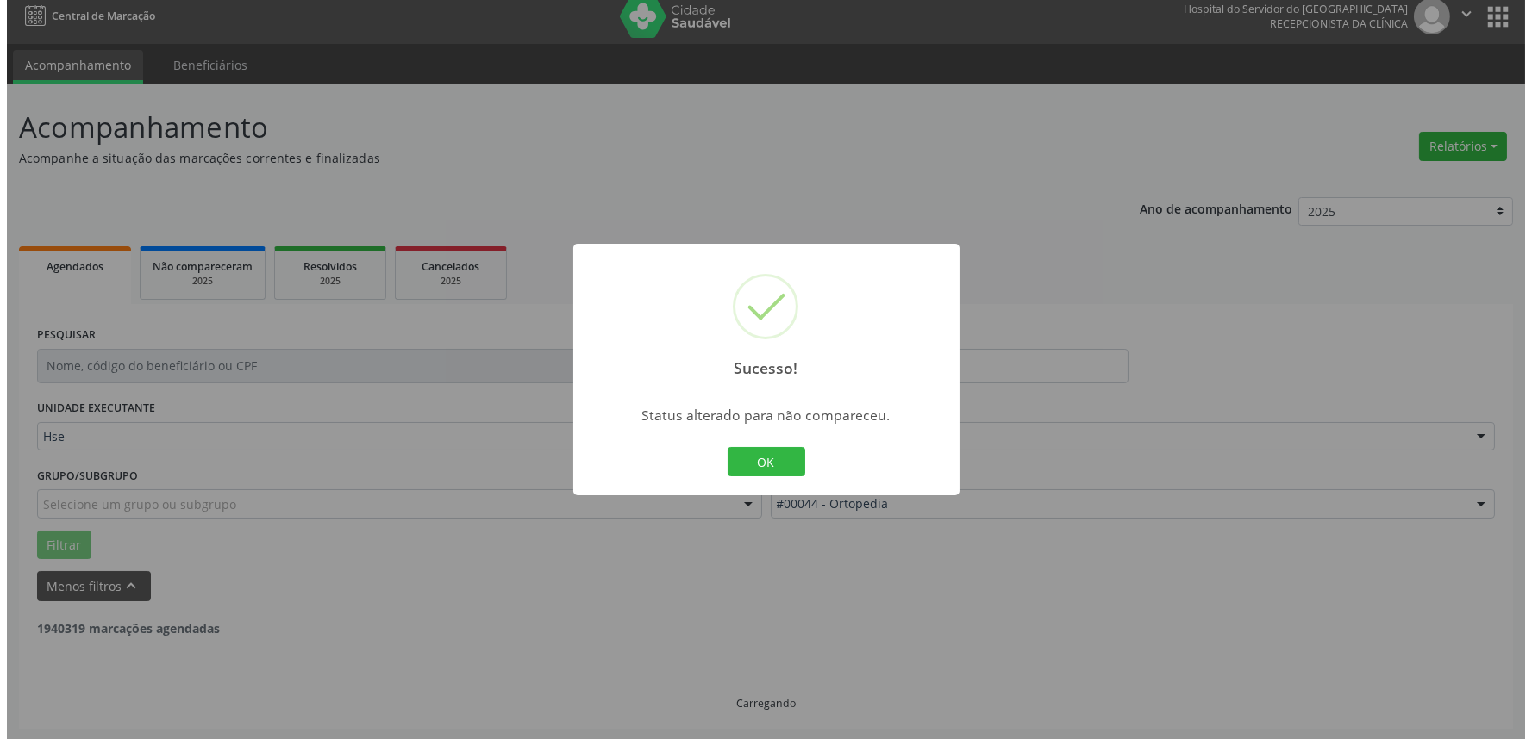
scroll to position [0, 0]
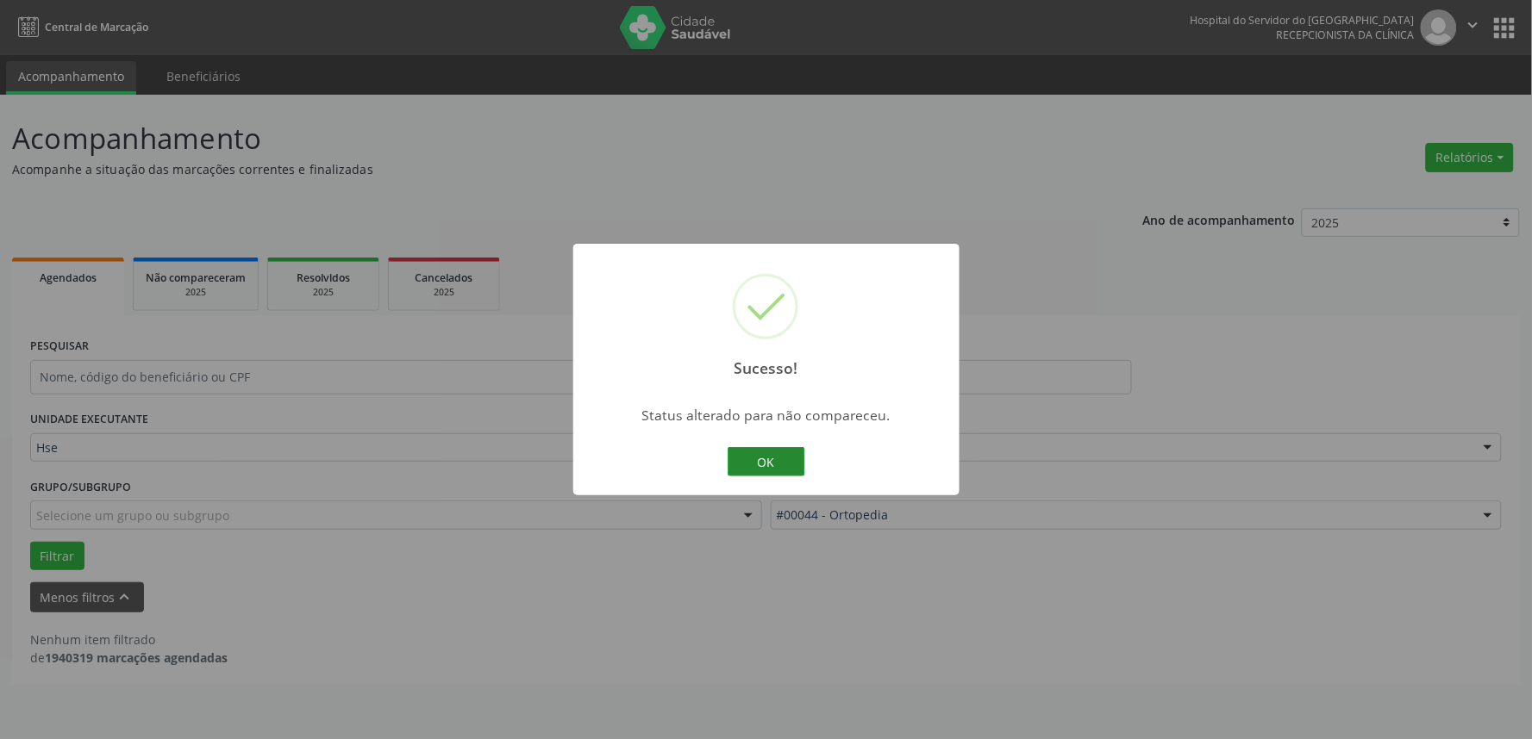
click at [777, 459] on button "OK" at bounding box center [766, 461] width 78 height 29
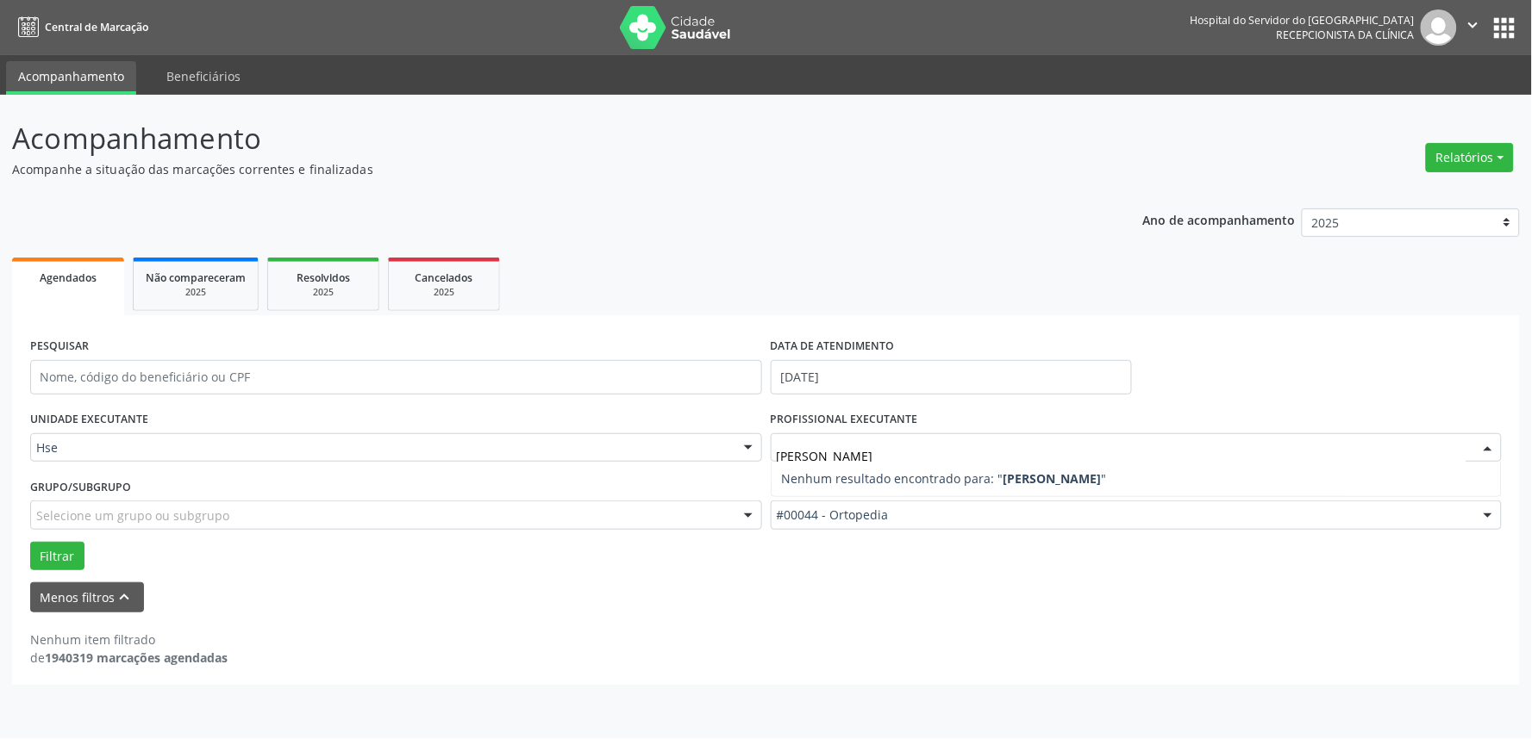
click at [1006, 459] on input "[PERSON_NAME]" at bounding box center [1122, 457] width 690 height 34
click at [1264, 442] on input "[PERSON_NAME]" at bounding box center [1122, 457] width 690 height 34
type input "[PERSON_NAME]"
click at [1268, 377] on div "PESQUISAR DATA DE ATENDIMENTO [DATE]" at bounding box center [766, 370] width 1480 height 73
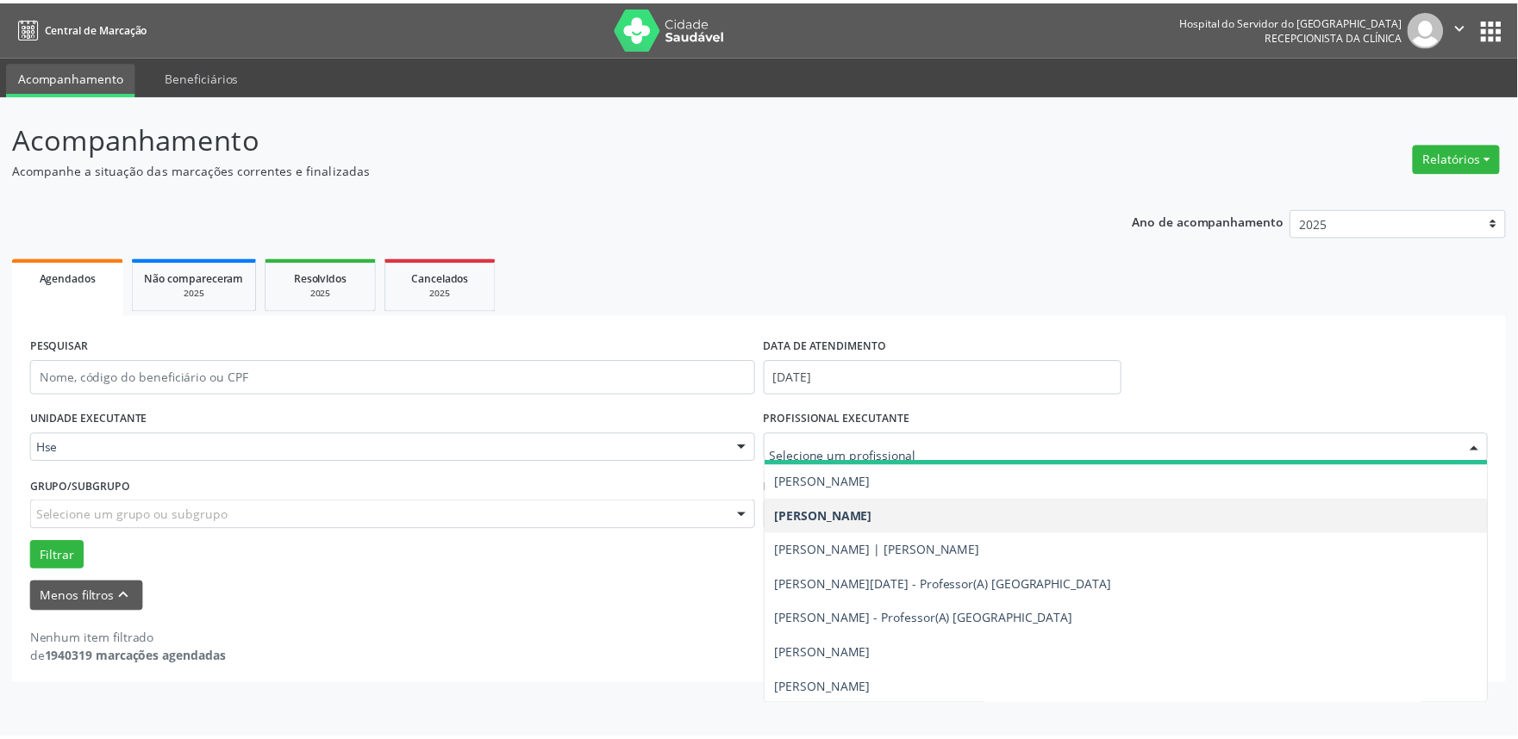
scroll to position [2202, 0]
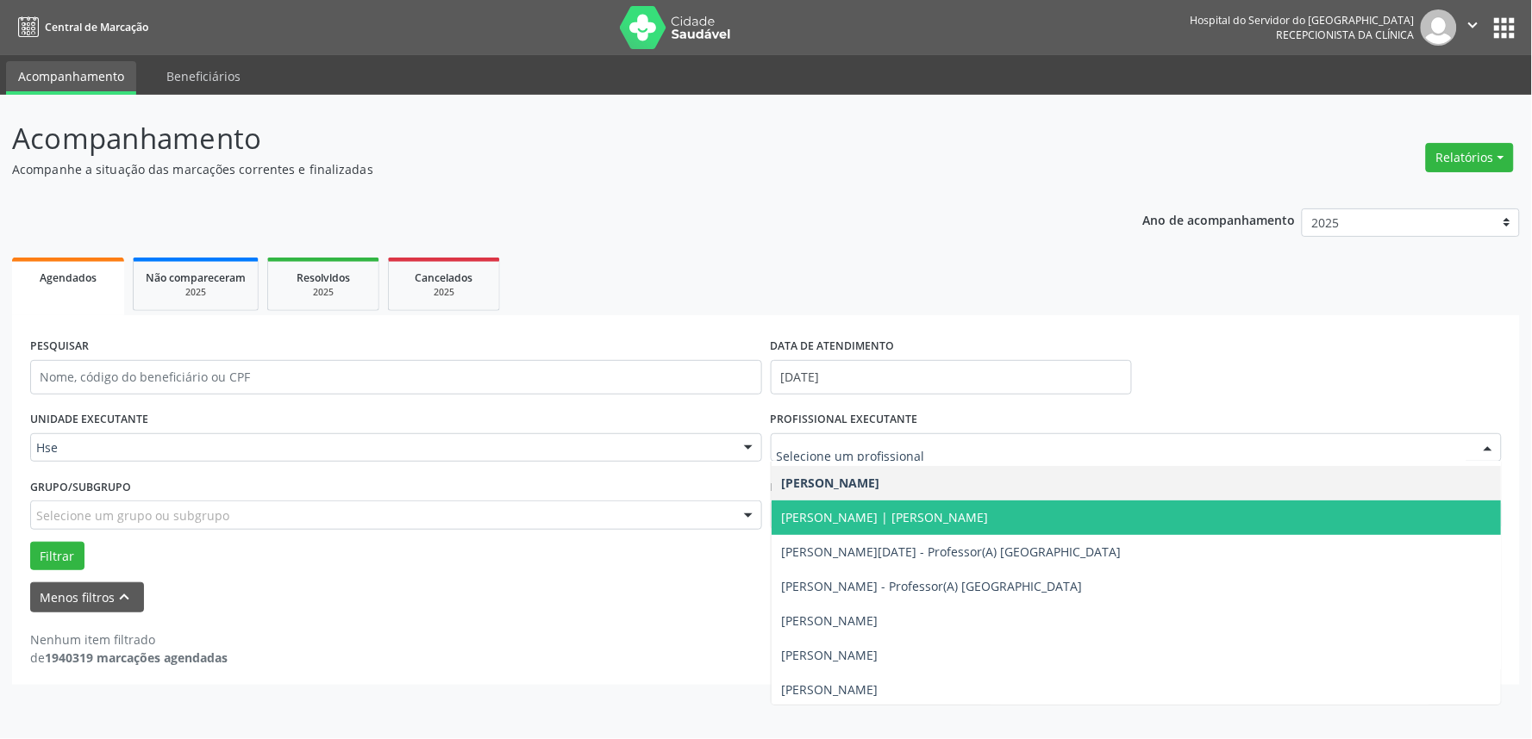
click at [1051, 521] on span "[PERSON_NAME] | [PERSON_NAME]" at bounding box center [1136, 518] width 730 height 34
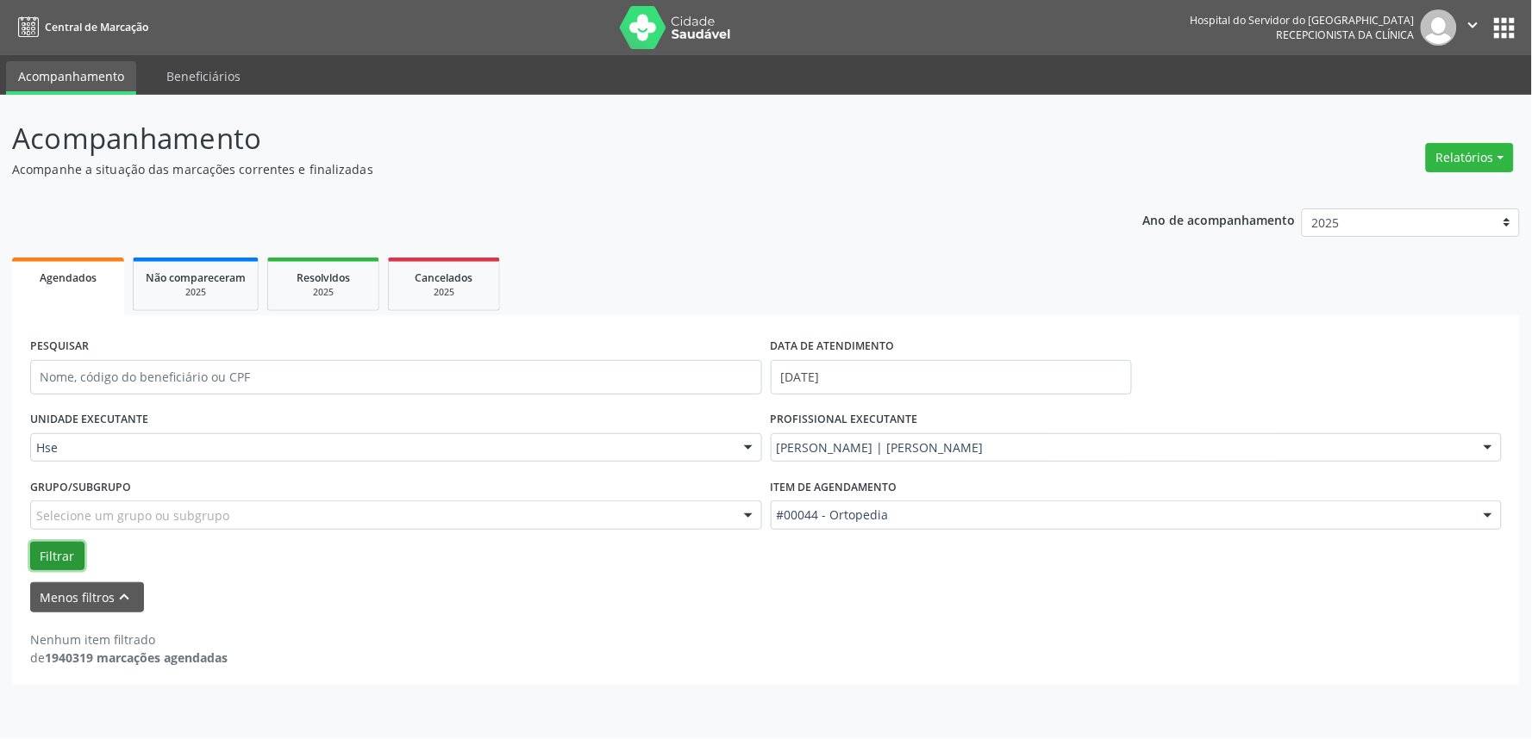
click at [73, 558] on button "Filtrar" at bounding box center [57, 556] width 54 height 29
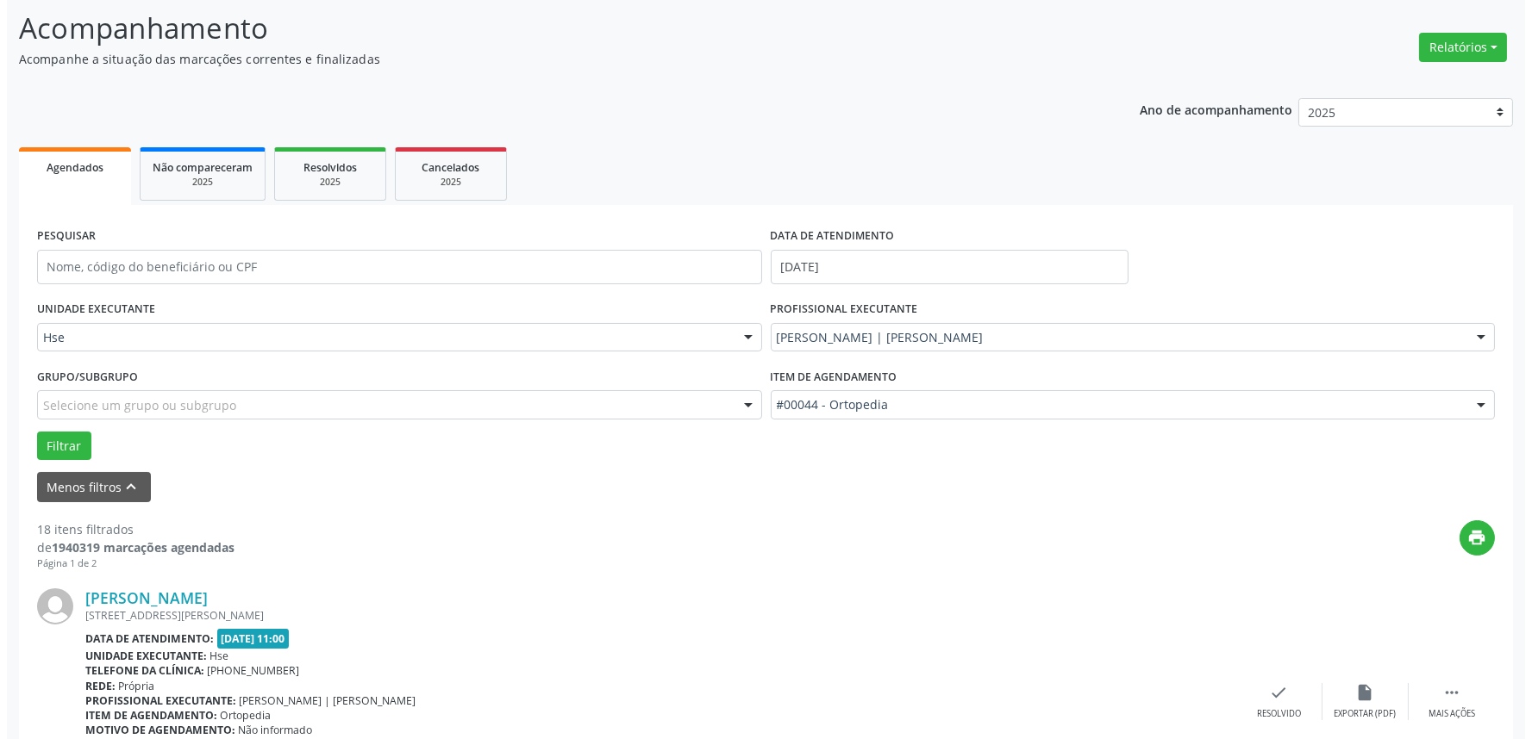
scroll to position [287, 0]
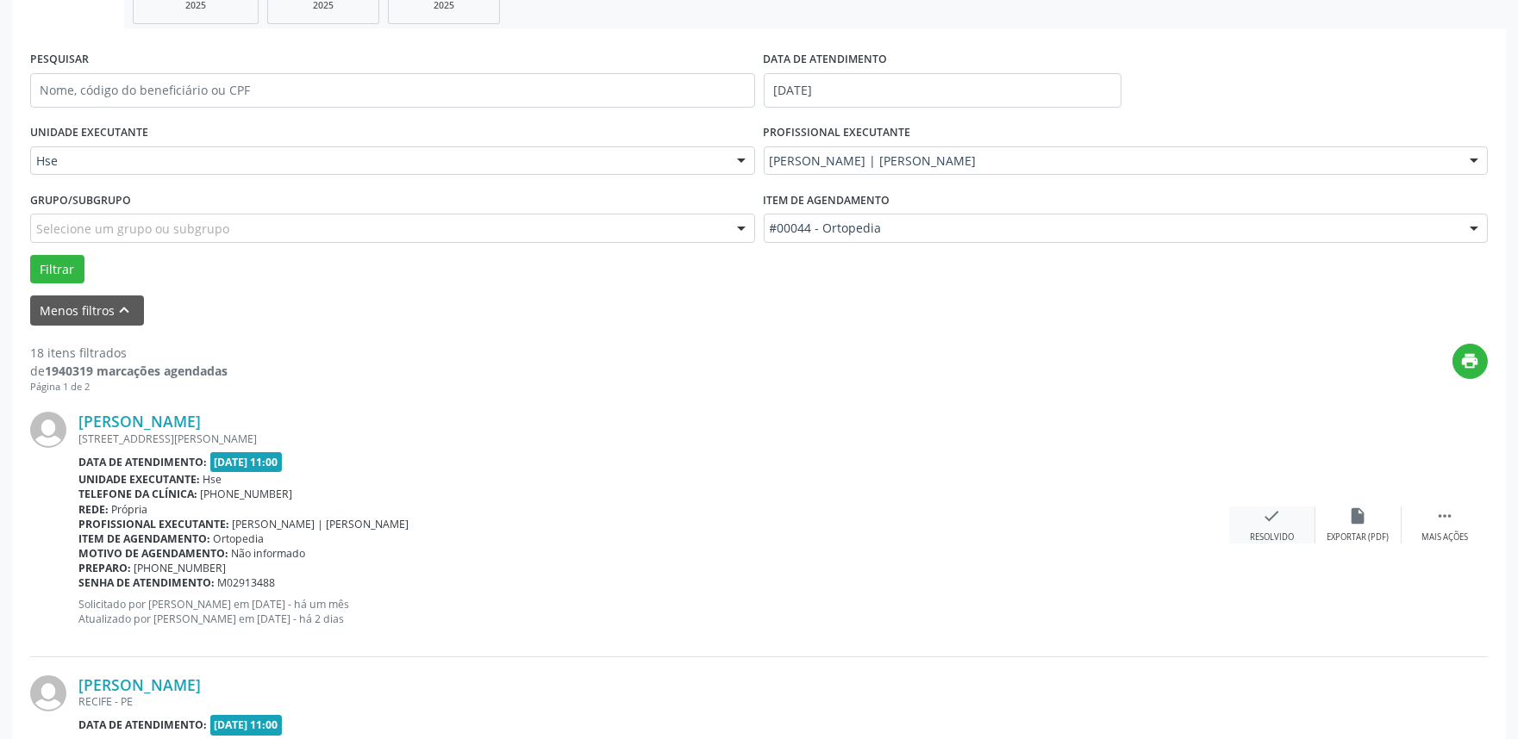
click at [1270, 524] on icon "check" at bounding box center [1272, 516] width 19 height 19
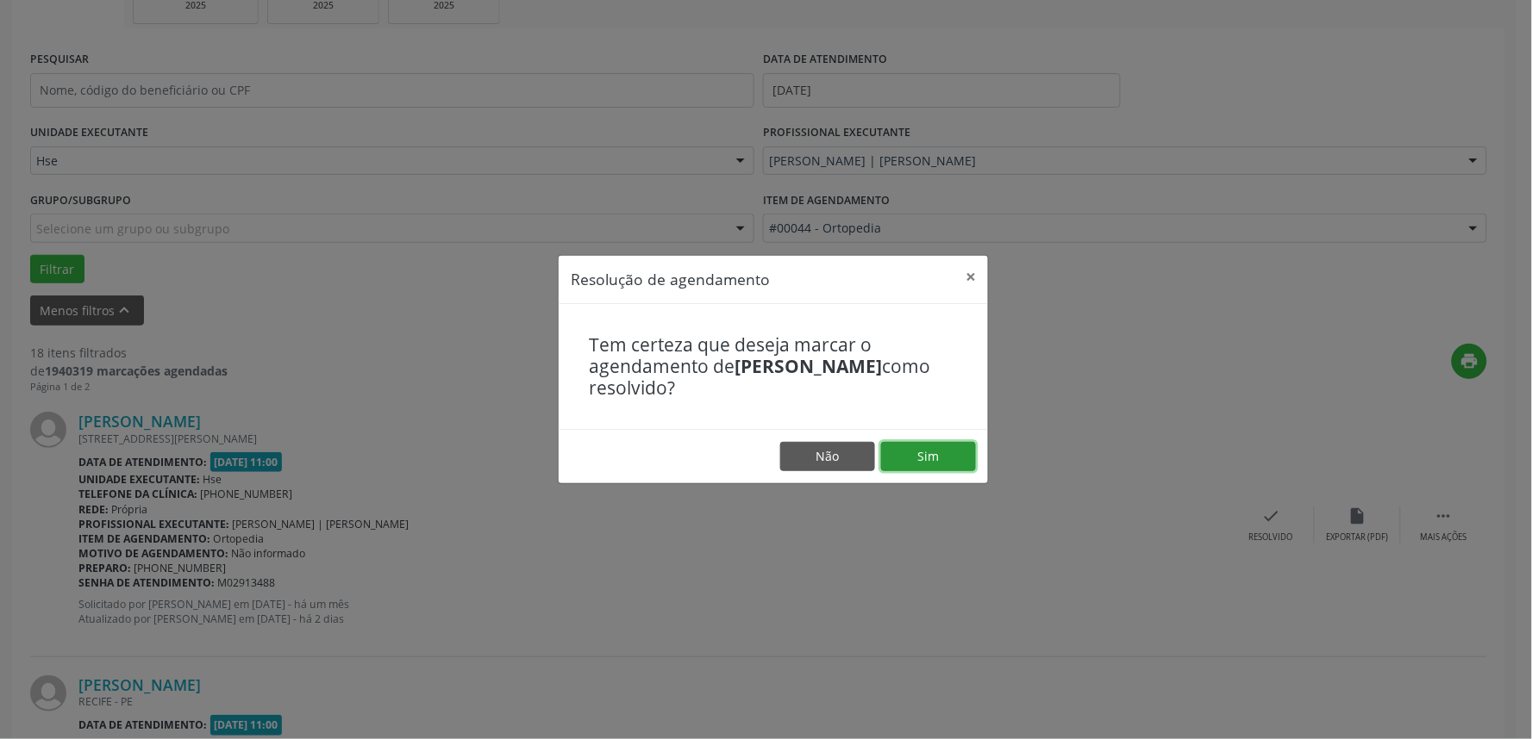
click at [923, 446] on button "Sim" at bounding box center [928, 456] width 95 height 29
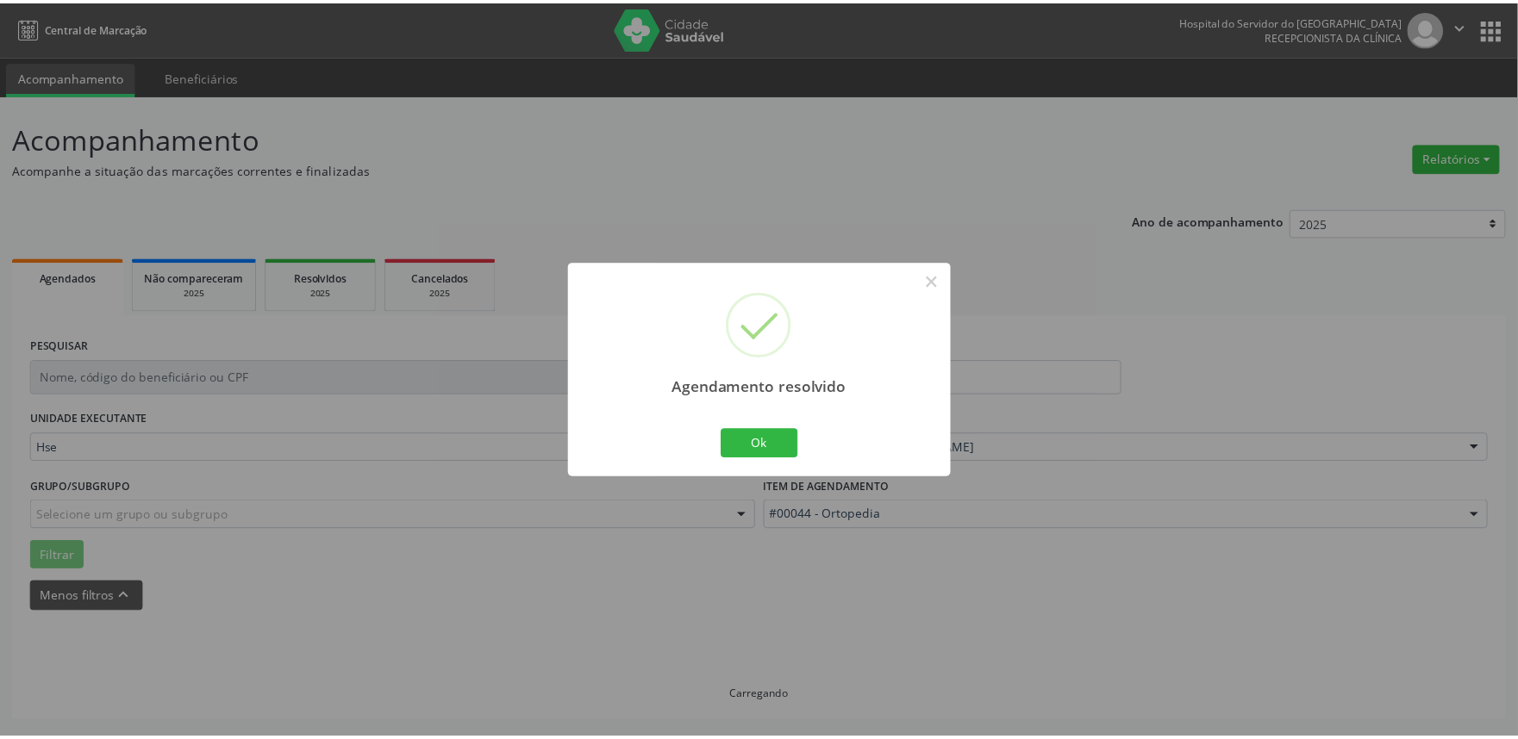
scroll to position [0, 0]
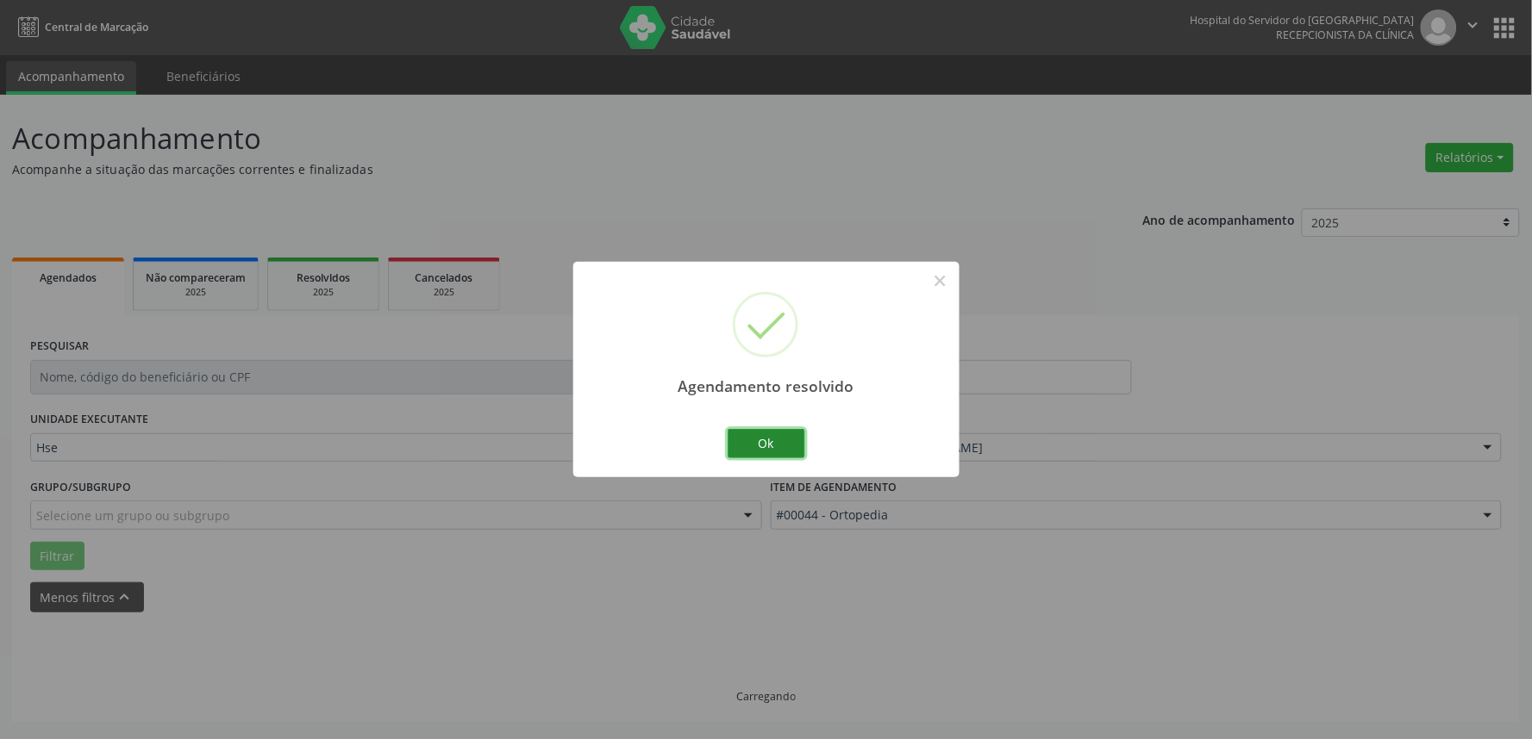
click at [776, 450] on button "Ok" at bounding box center [766, 443] width 78 height 29
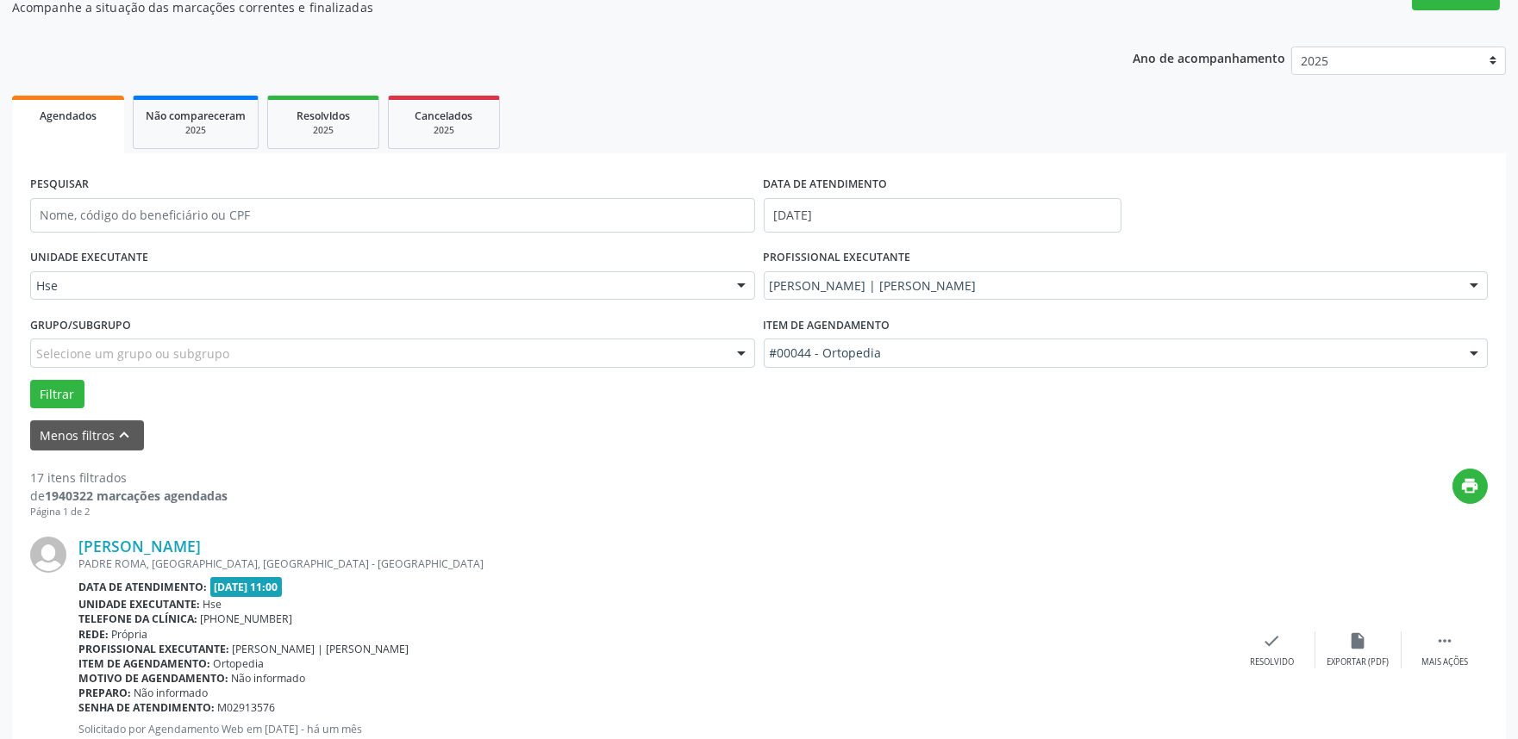
scroll to position [383, 0]
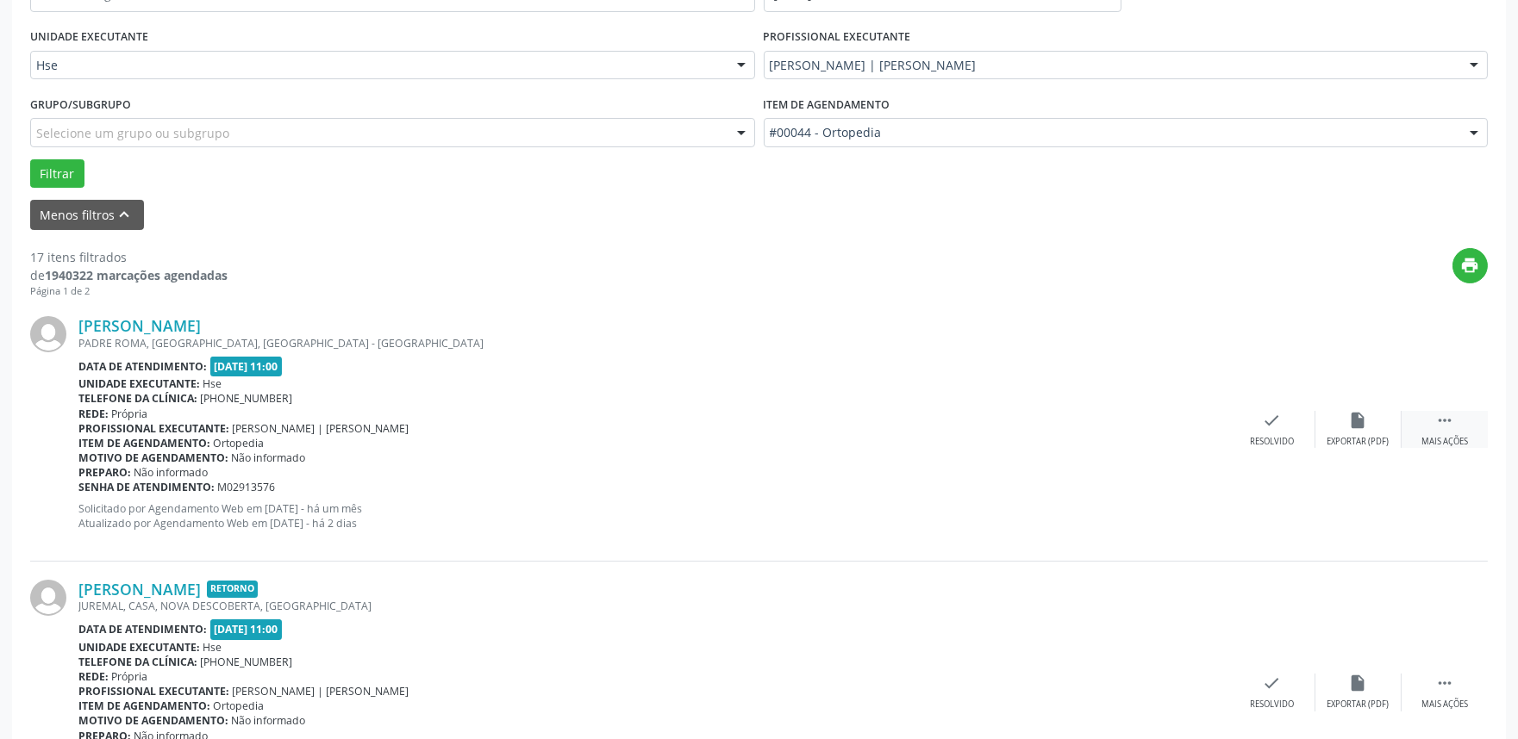
click at [1467, 414] on div " Mais ações" at bounding box center [1444, 429] width 86 height 37
click at [1355, 420] on icon "alarm_off" at bounding box center [1358, 420] width 19 height 19
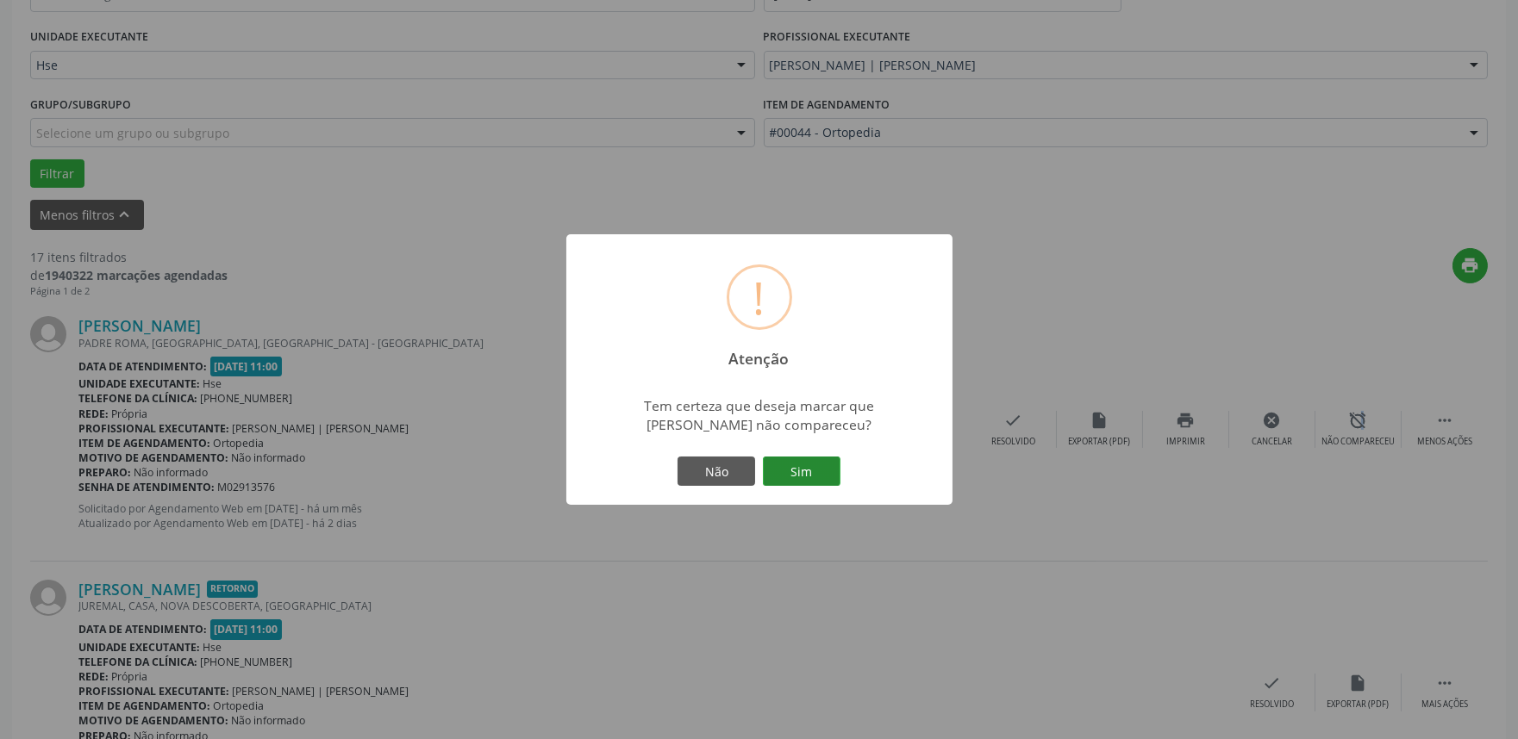
click at [814, 469] on button "Sim" at bounding box center [802, 471] width 78 height 29
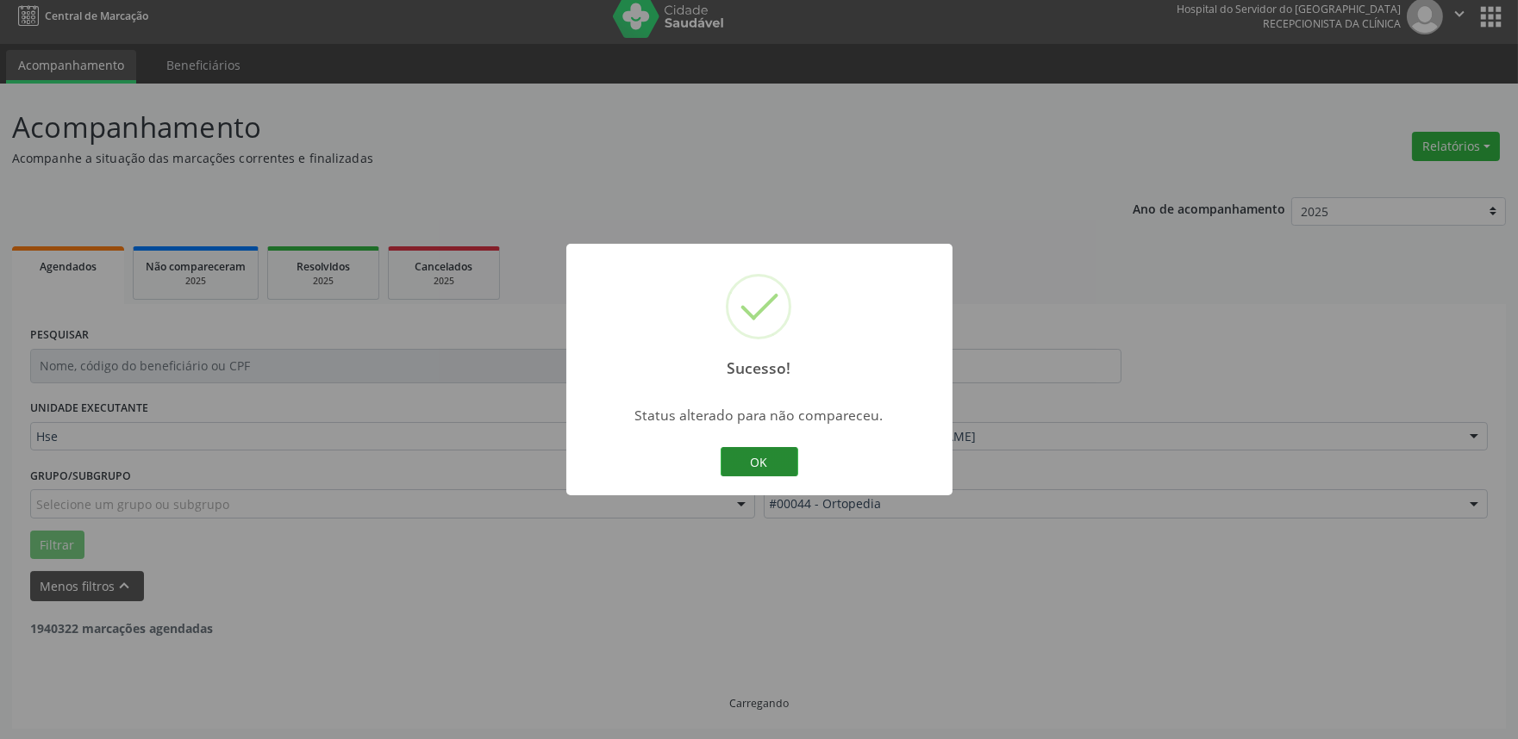
click at [745, 464] on button "OK" at bounding box center [760, 461] width 78 height 29
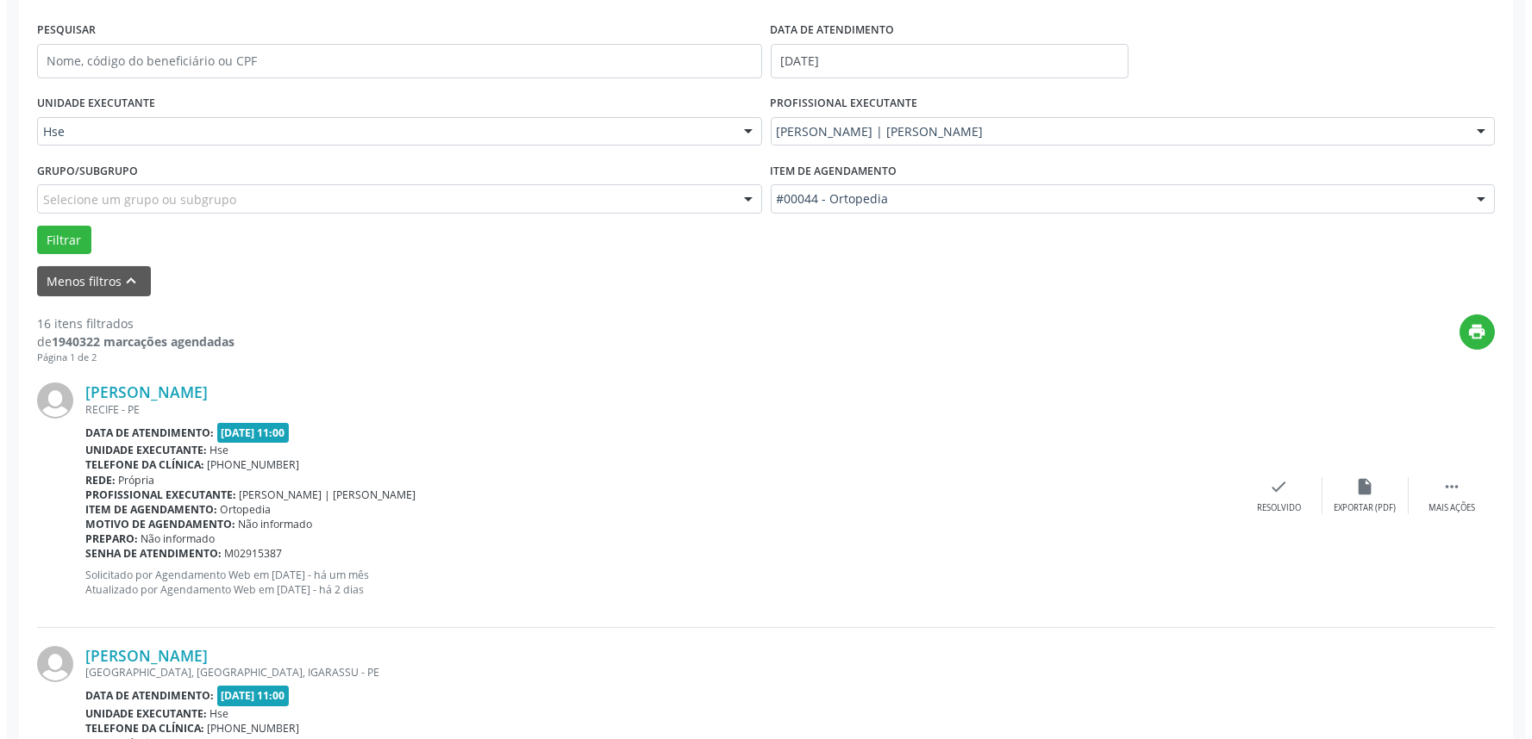
scroll to position [394, 0]
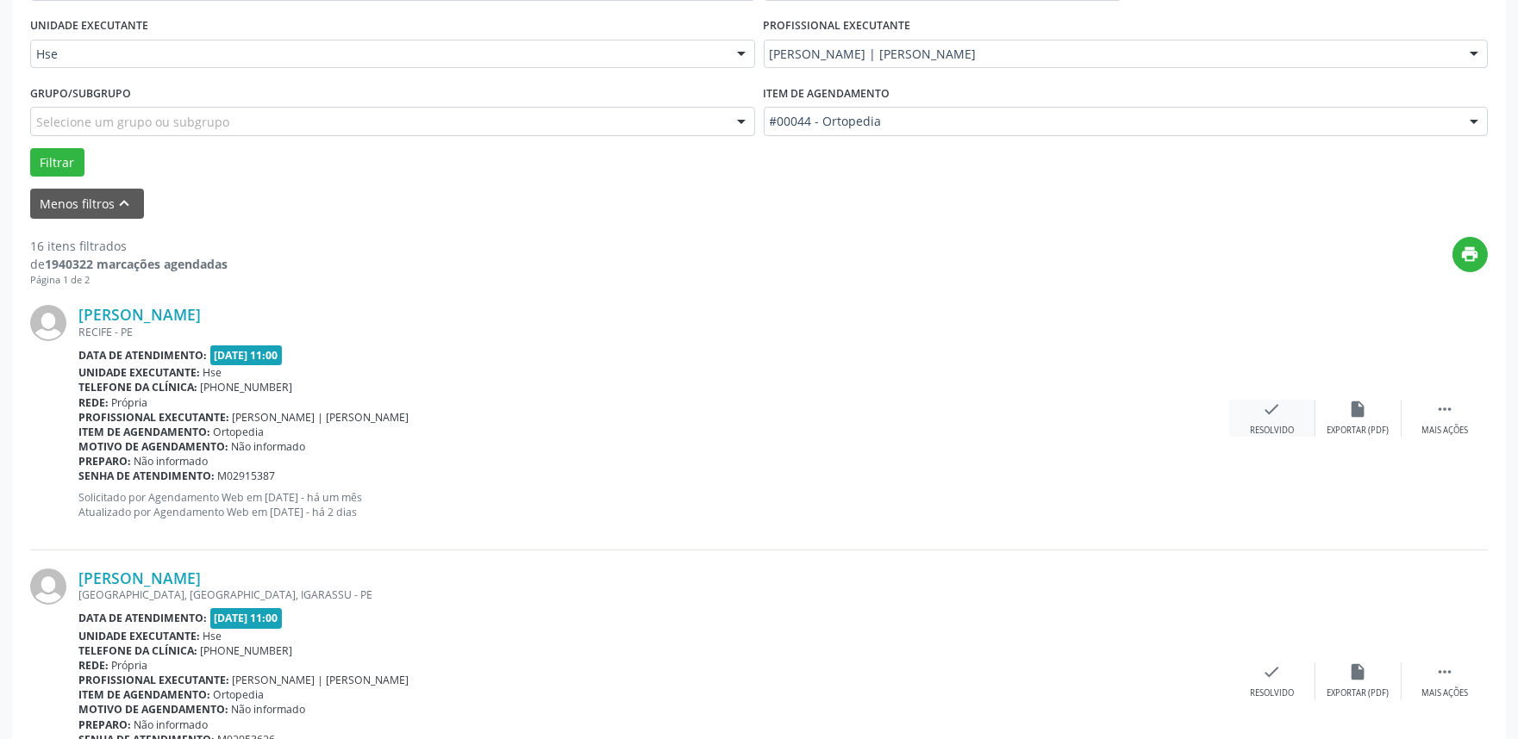
click at [1256, 415] on div "check Resolvido" at bounding box center [1272, 418] width 86 height 37
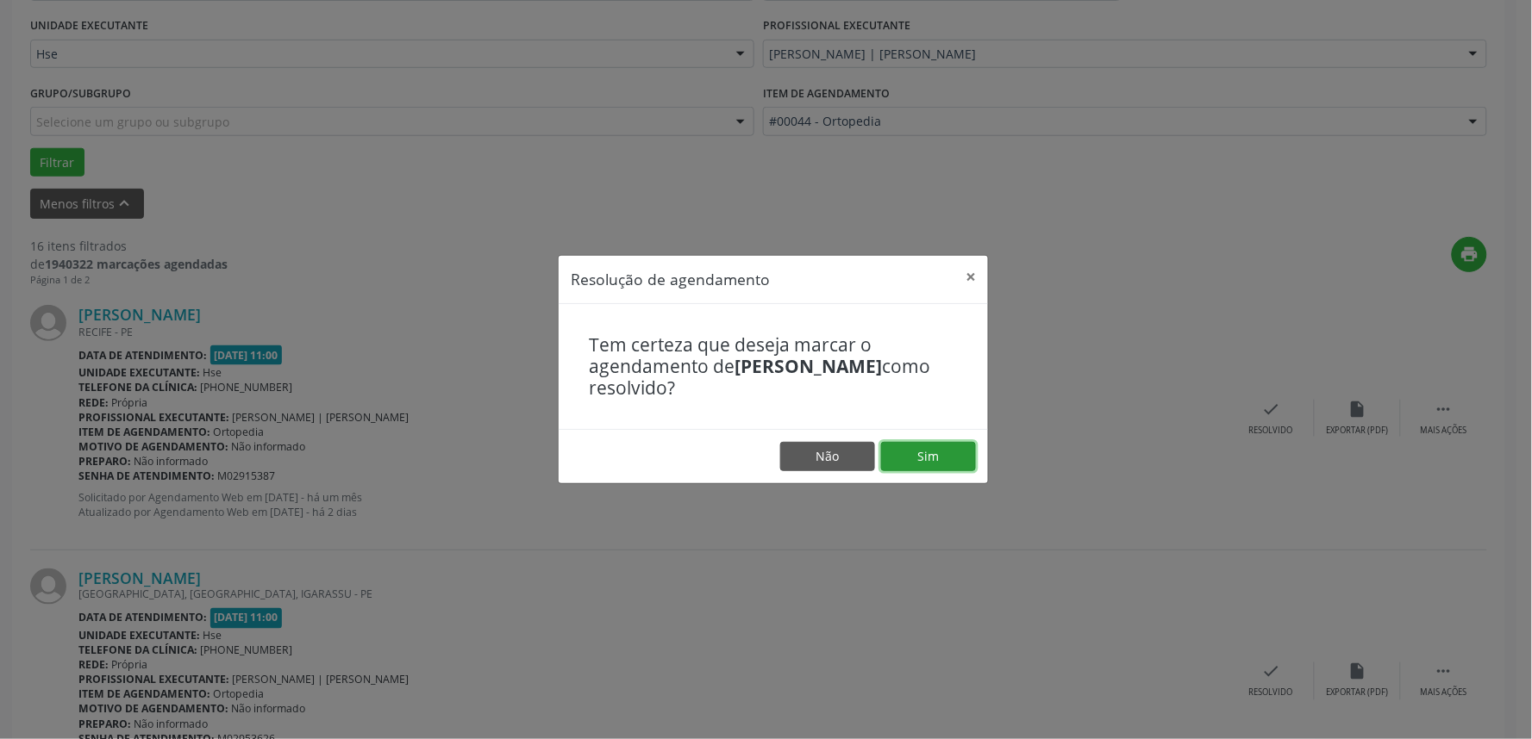
click at [949, 452] on button "Sim" at bounding box center [928, 456] width 95 height 29
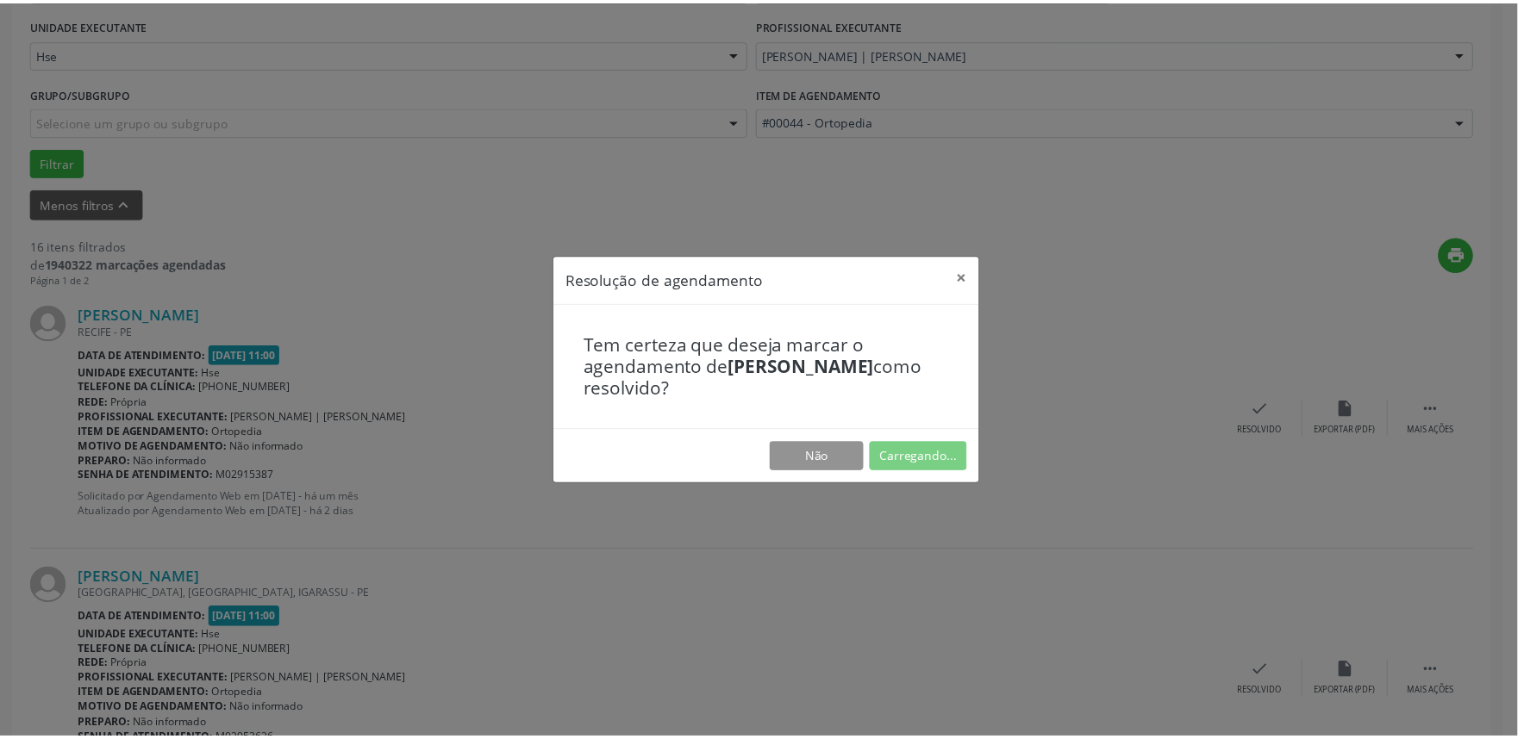
scroll to position [0, 0]
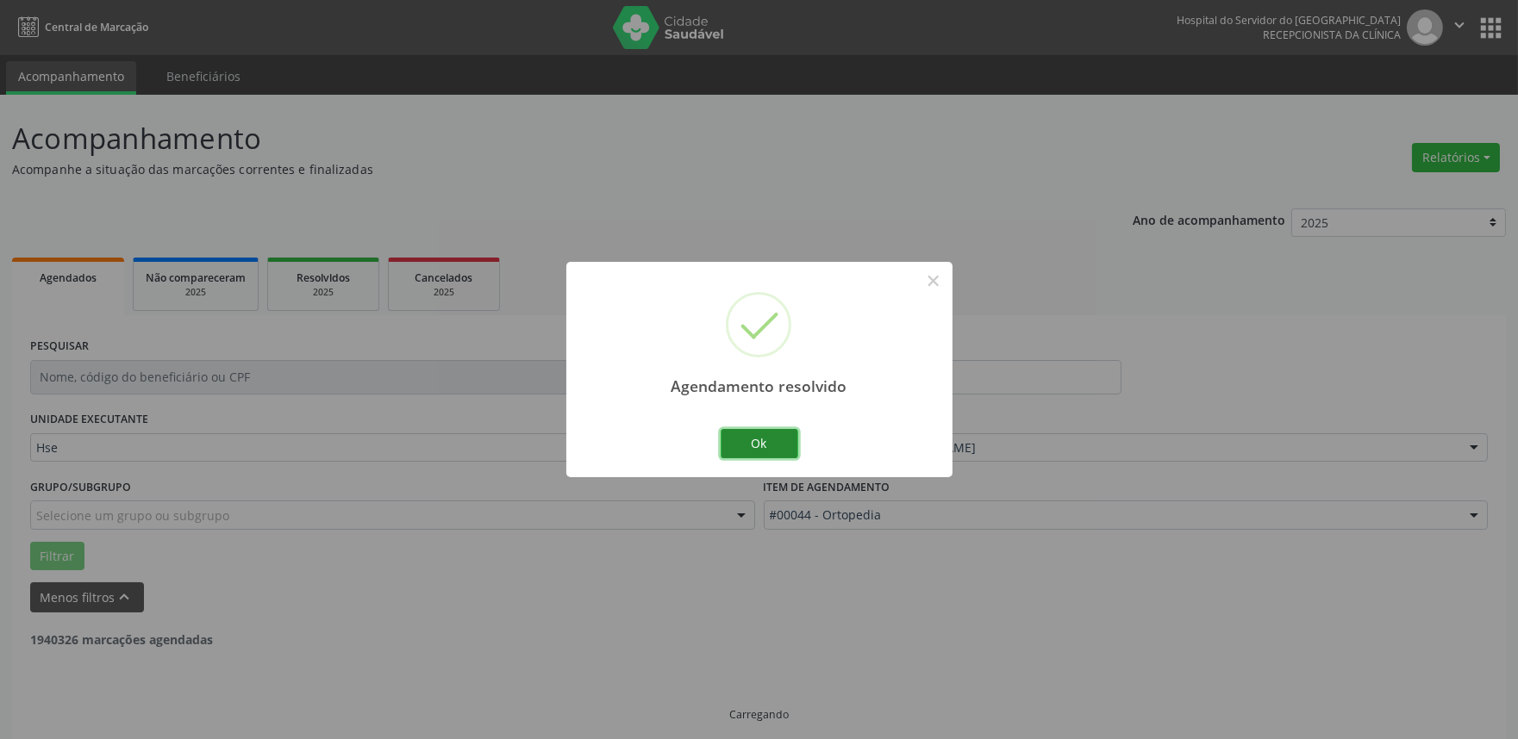
click at [789, 442] on button "Ok" at bounding box center [760, 443] width 78 height 29
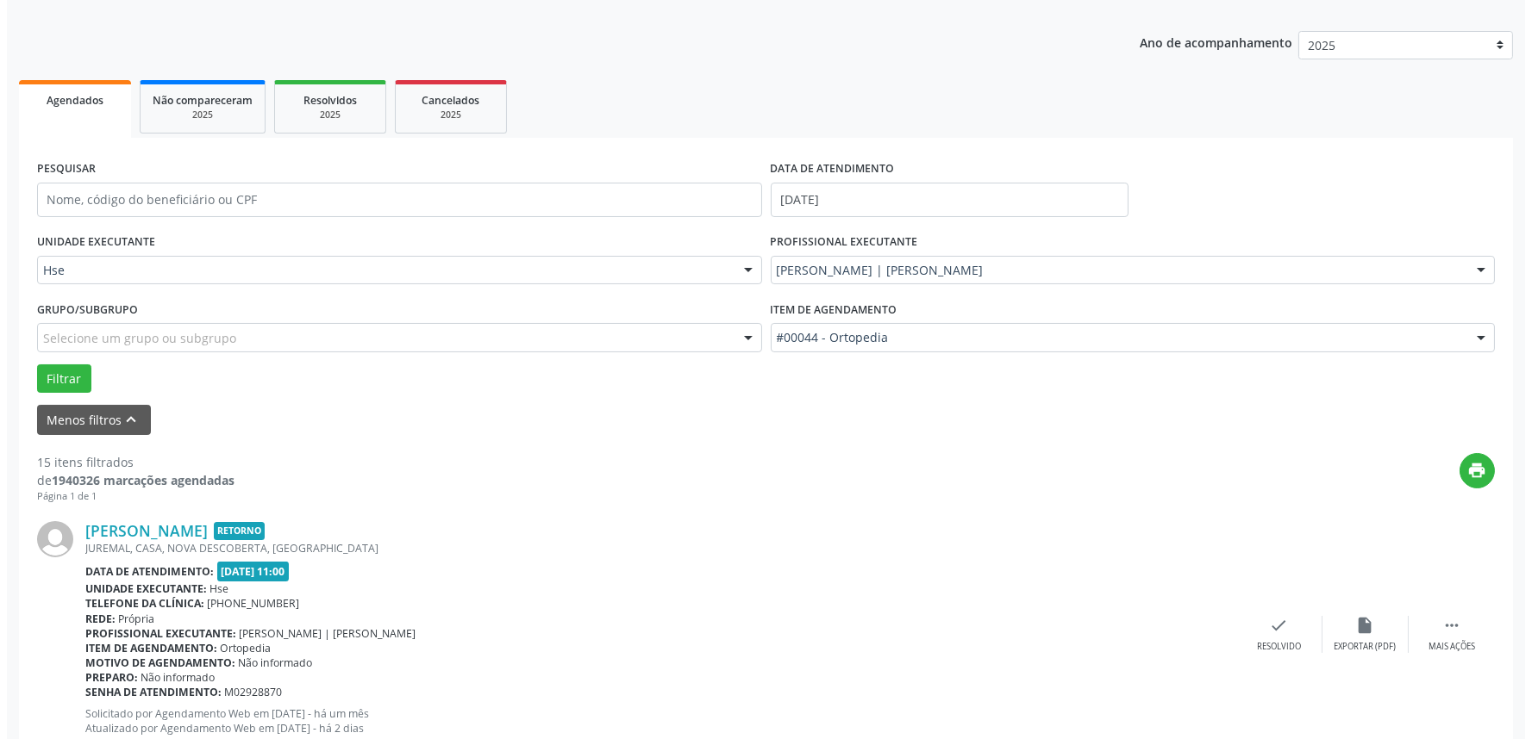
scroll to position [191, 0]
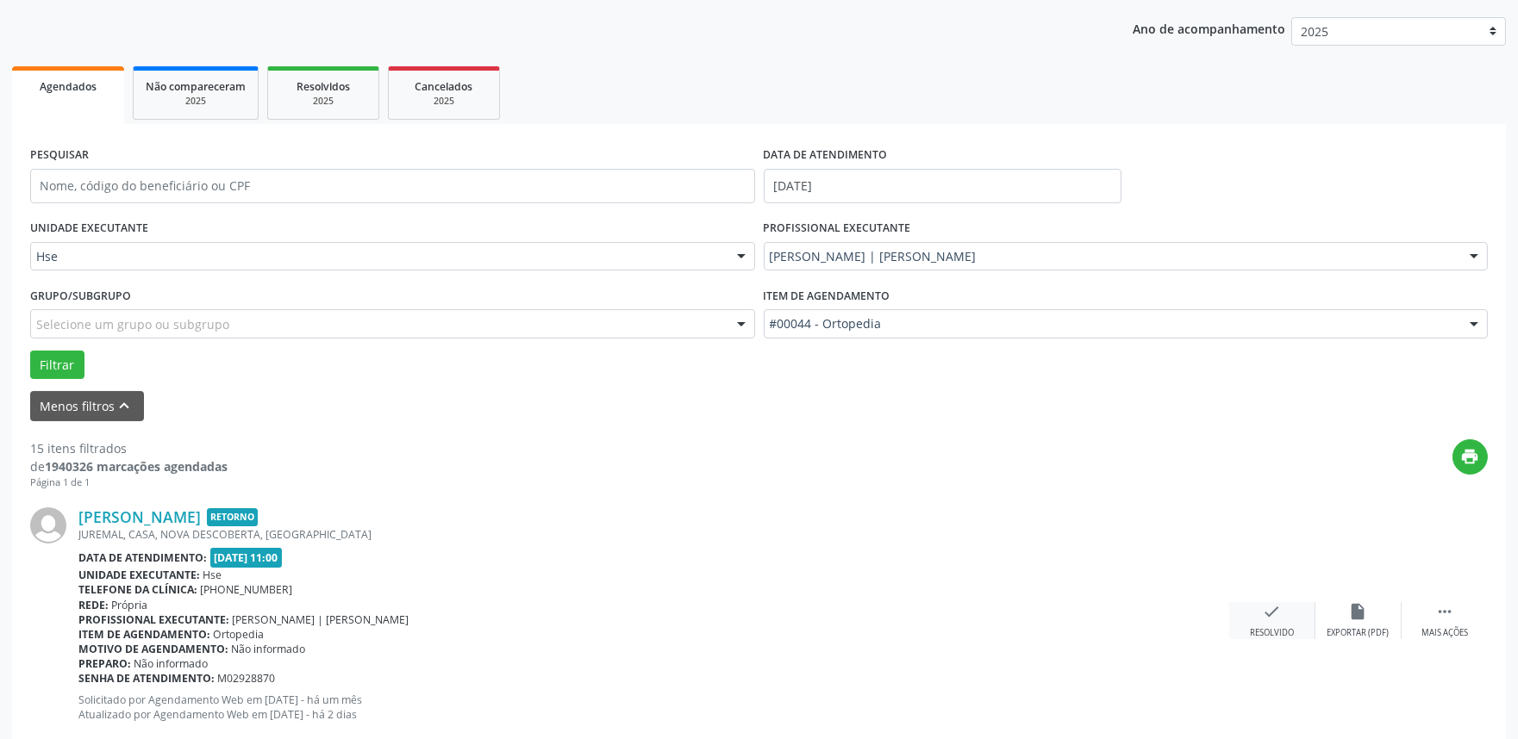
click at [1268, 615] on icon "check" at bounding box center [1272, 611] width 19 height 19
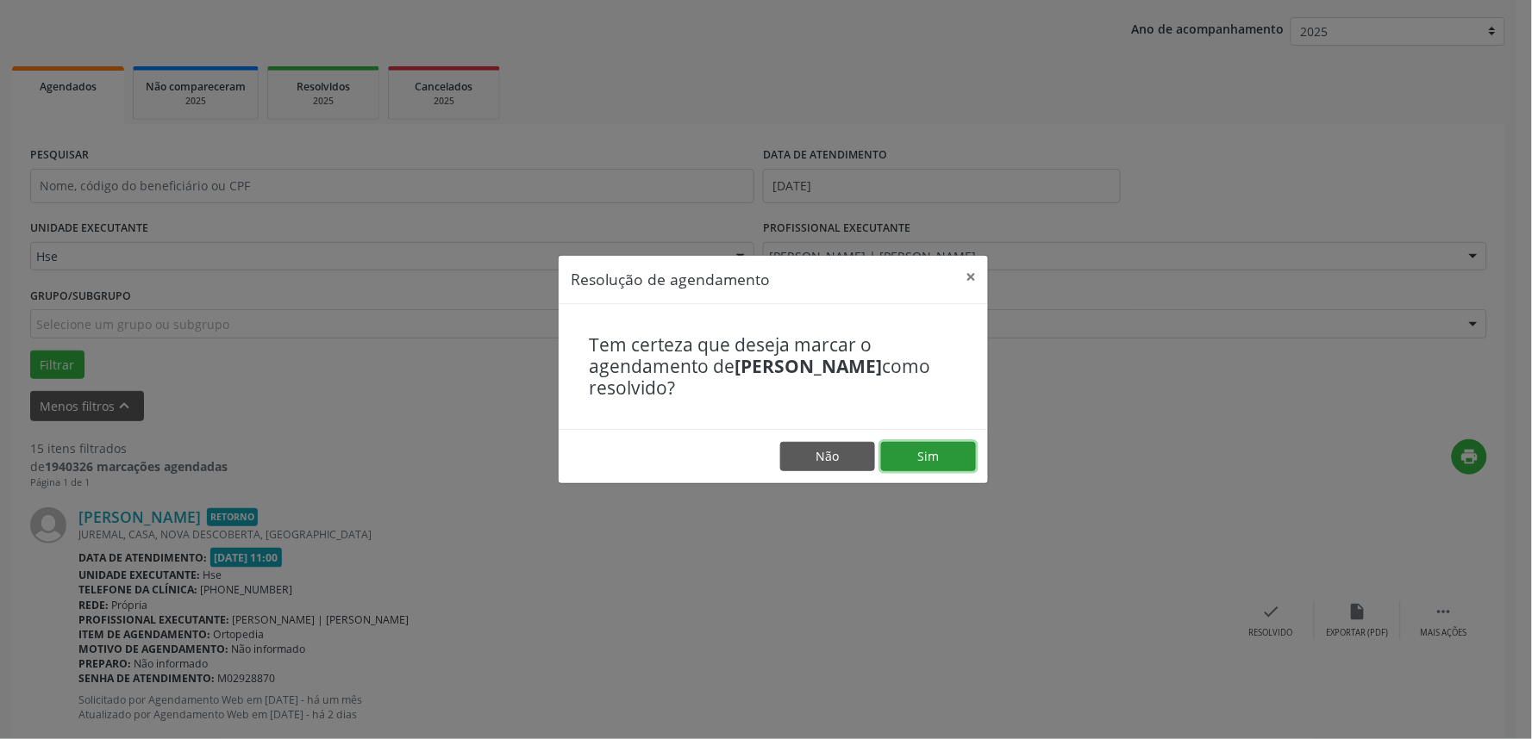
click at [926, 448] on button "Sim" at bounding box center [928, 456] width 95 height 29
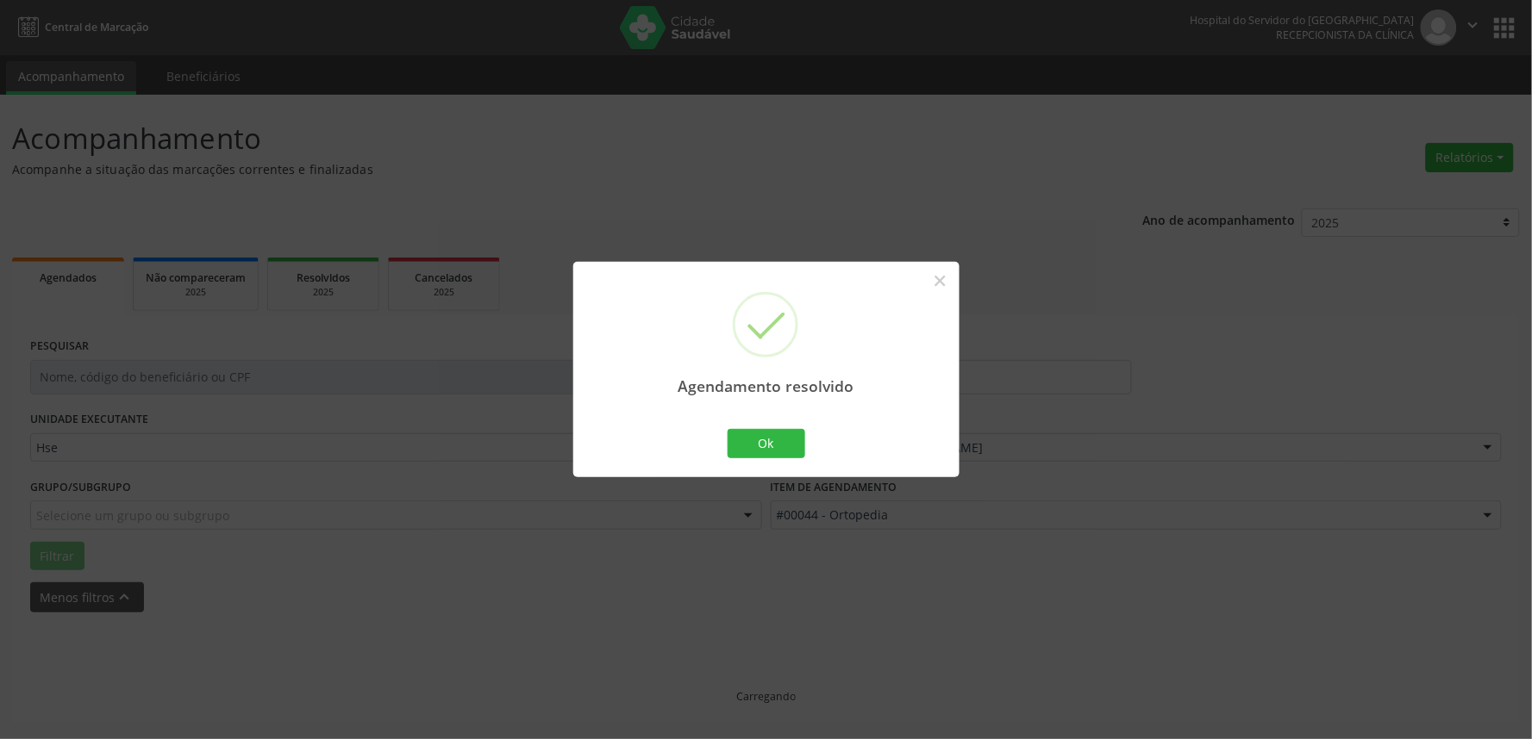
scroll to position [0, 0]
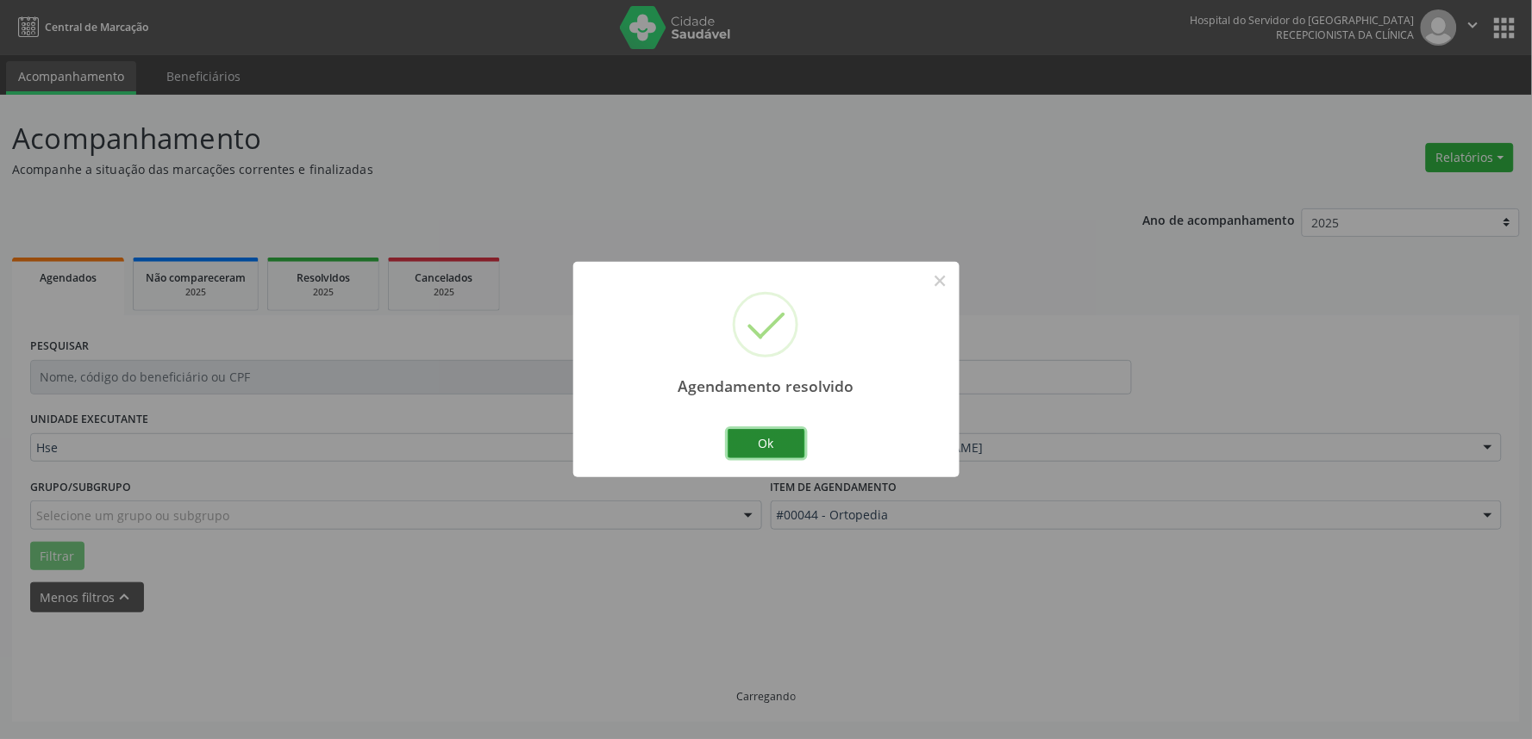
click at [772, 444] on button "Ok" at bounding box center [766, 443] width 78 height 29
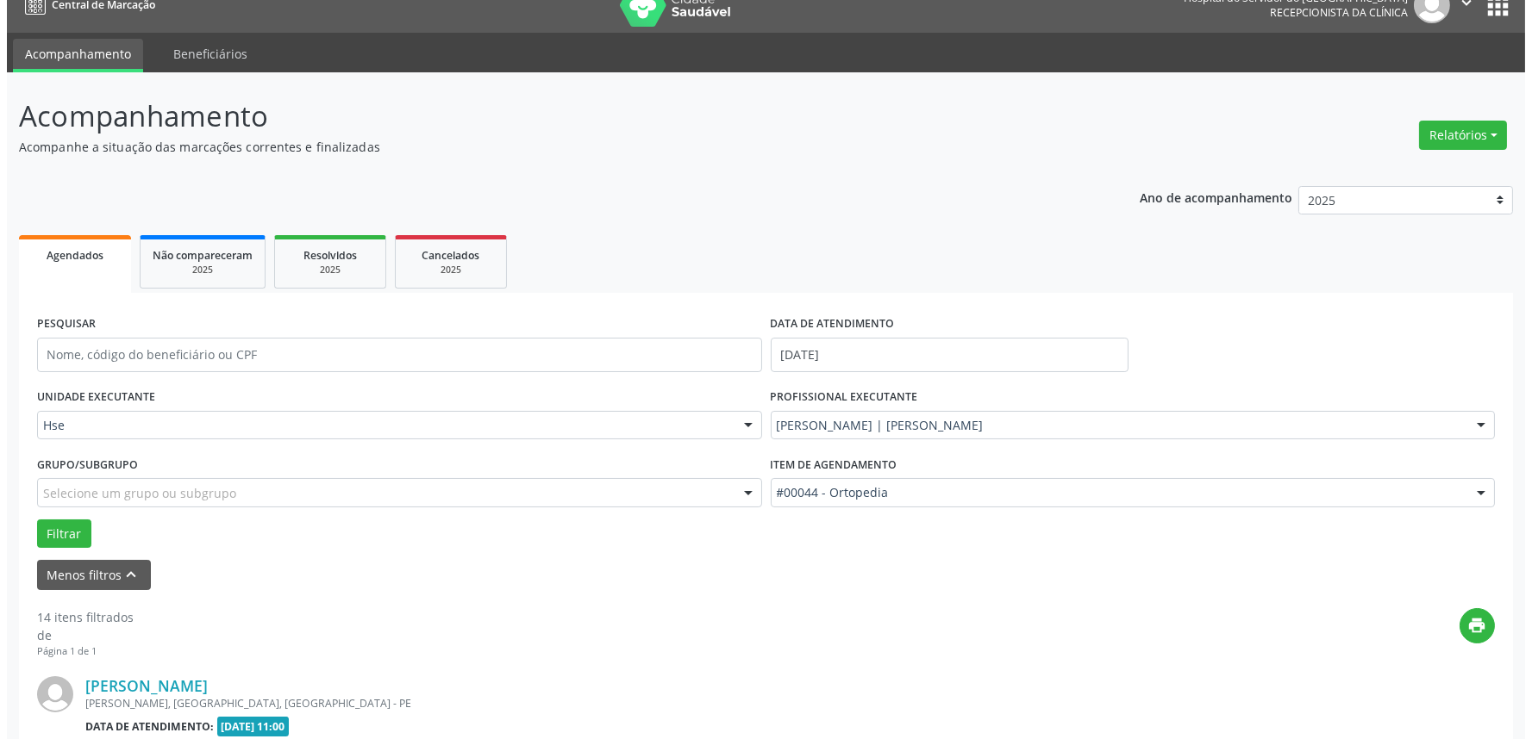
scroll to position [96, 0]
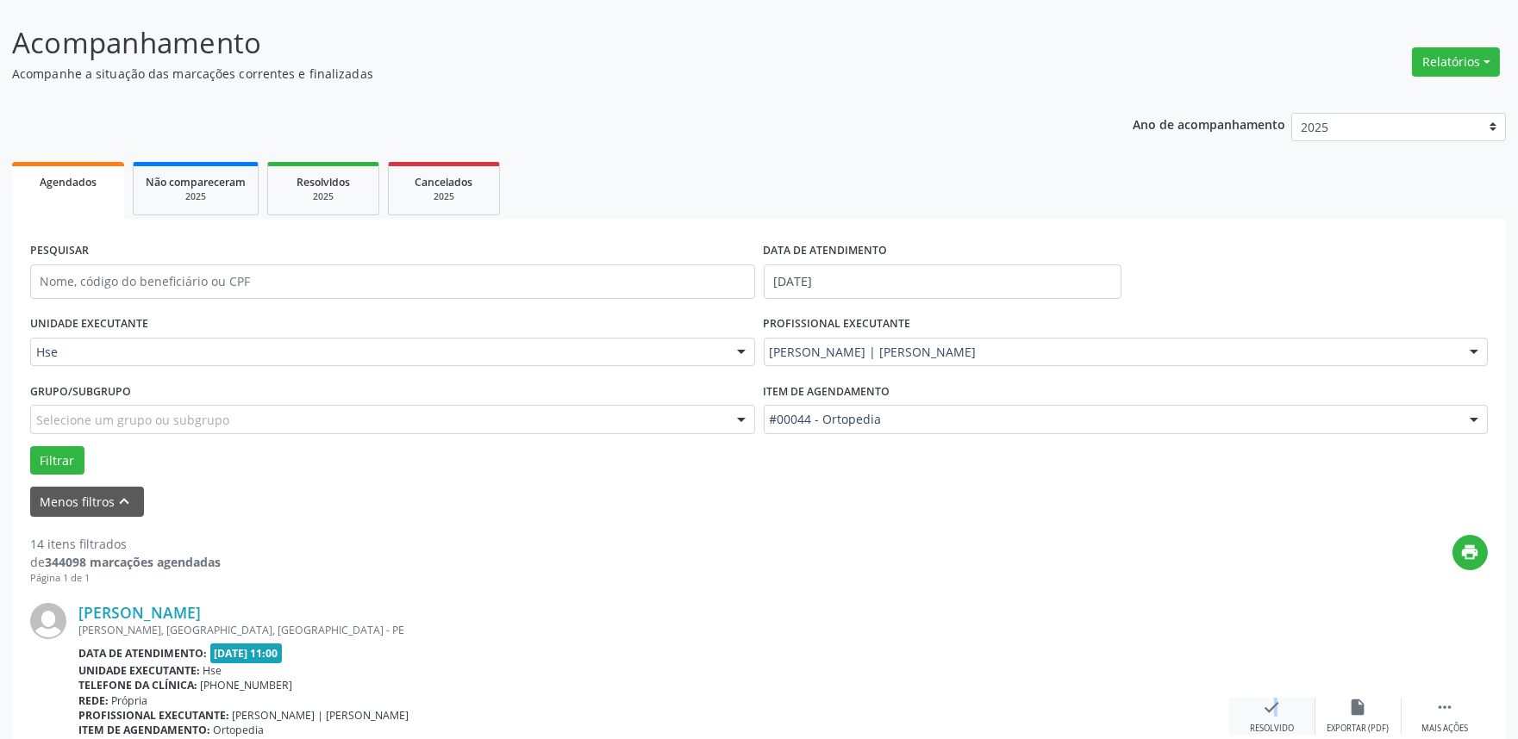
click at [1267, 705] on icon "check" at bounding box center [1272, 707] width 19 height 19
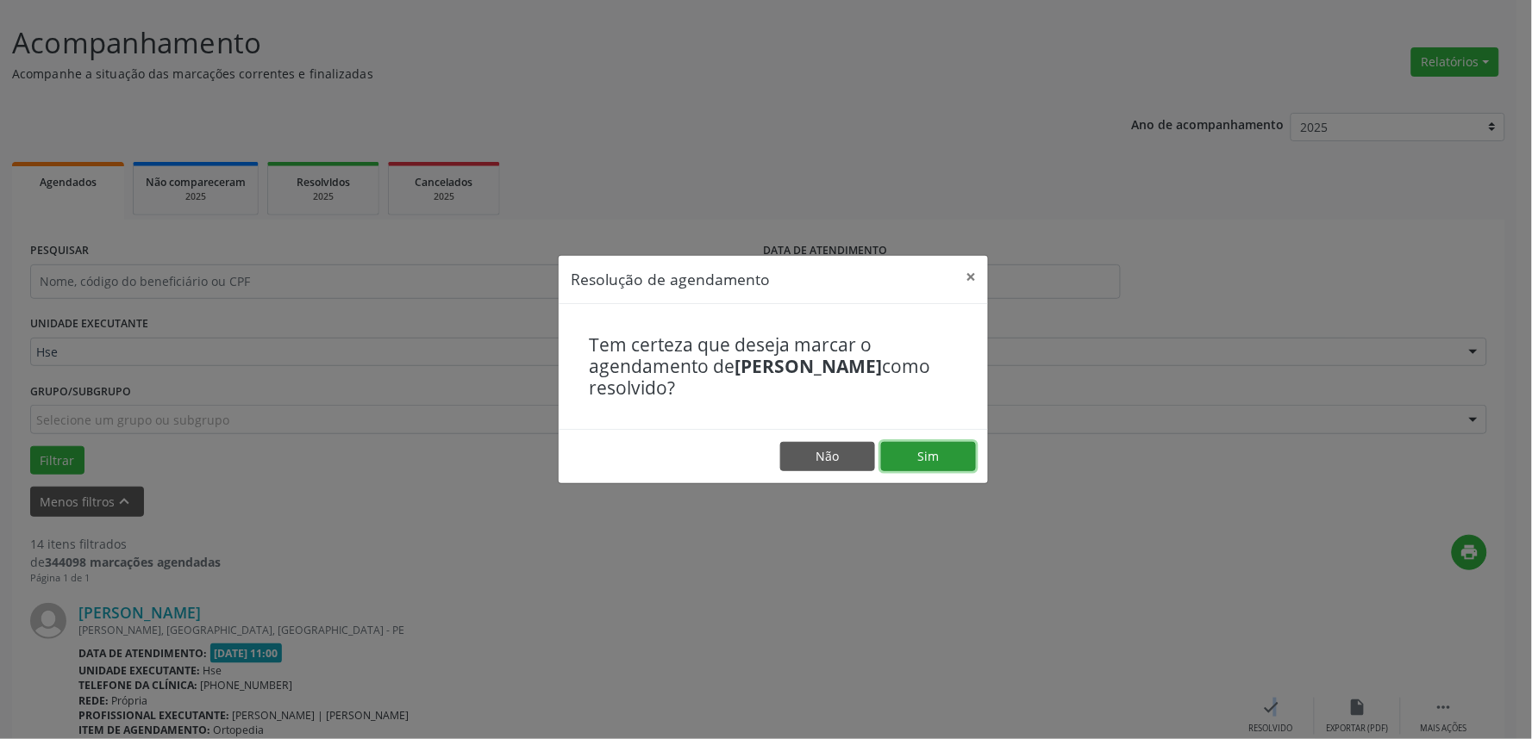
click at [952, 459] on button "Sim" at bounding box center [928, 456] width 95 height 29
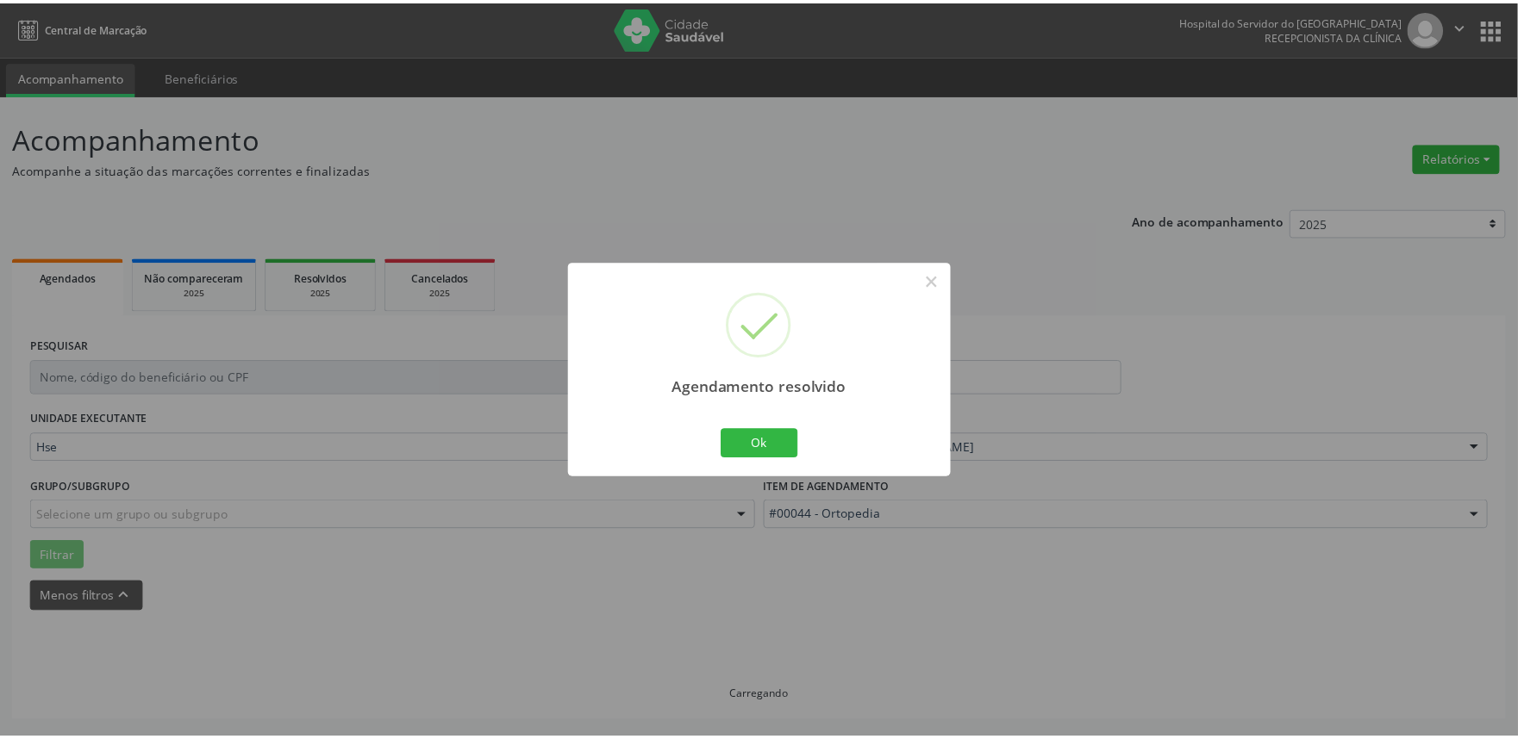
scroll to position [0, 0]
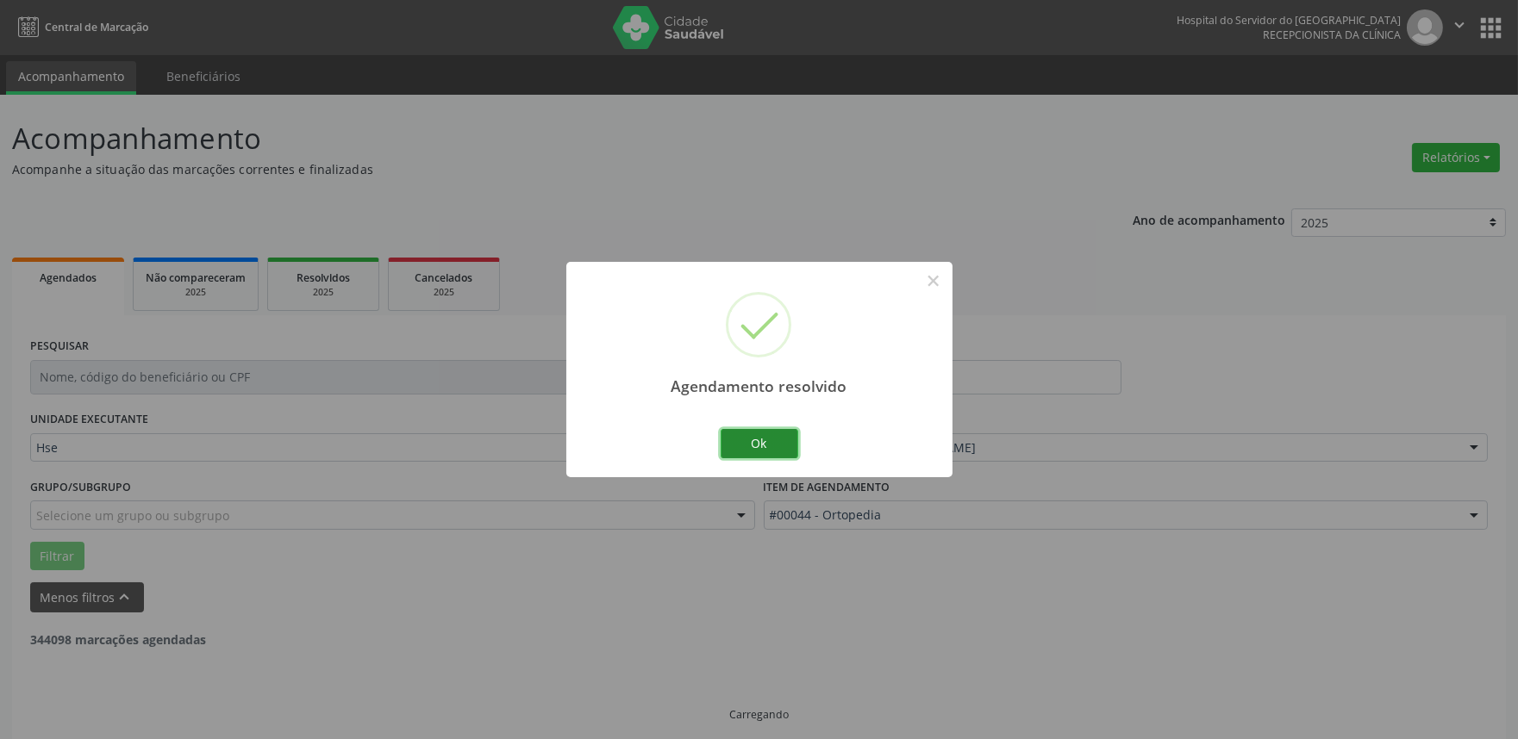
click at [773, 441] on button "Ok" at bounding box center [760, 443] width 78 height 29
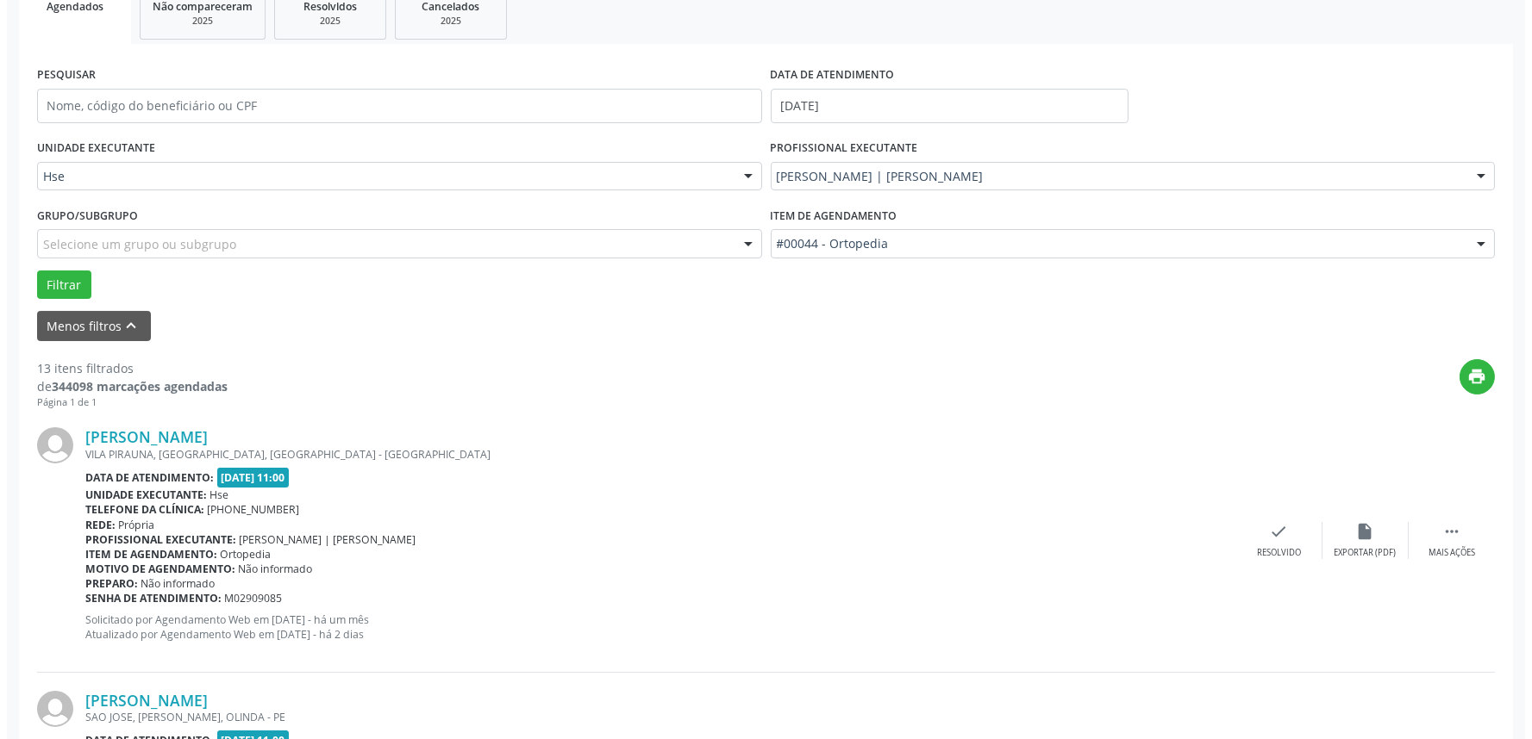
scroll to position [287, 0]
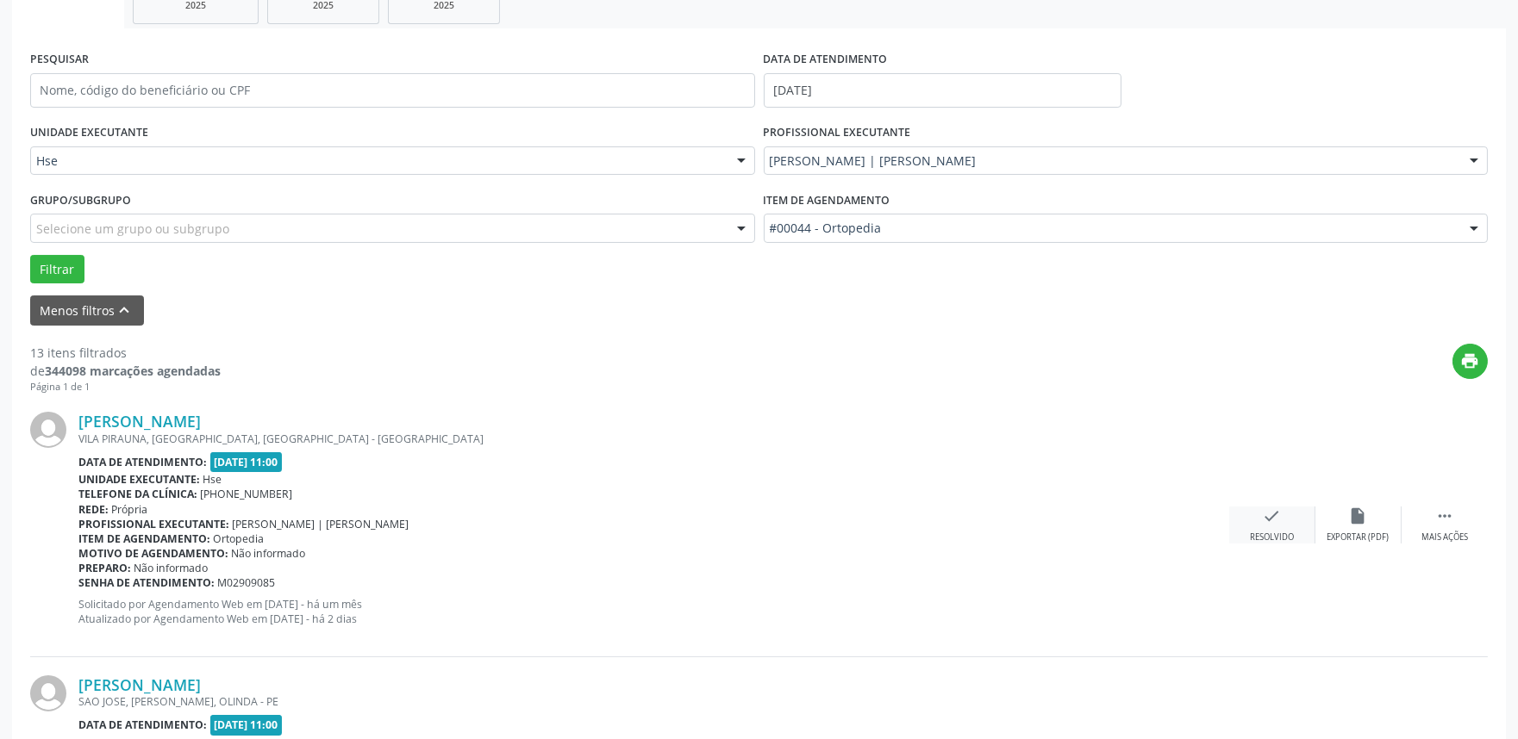
click at [1259, 519] on div "check Resolvido" at bounding box center [1272, 525] width 86 height 37
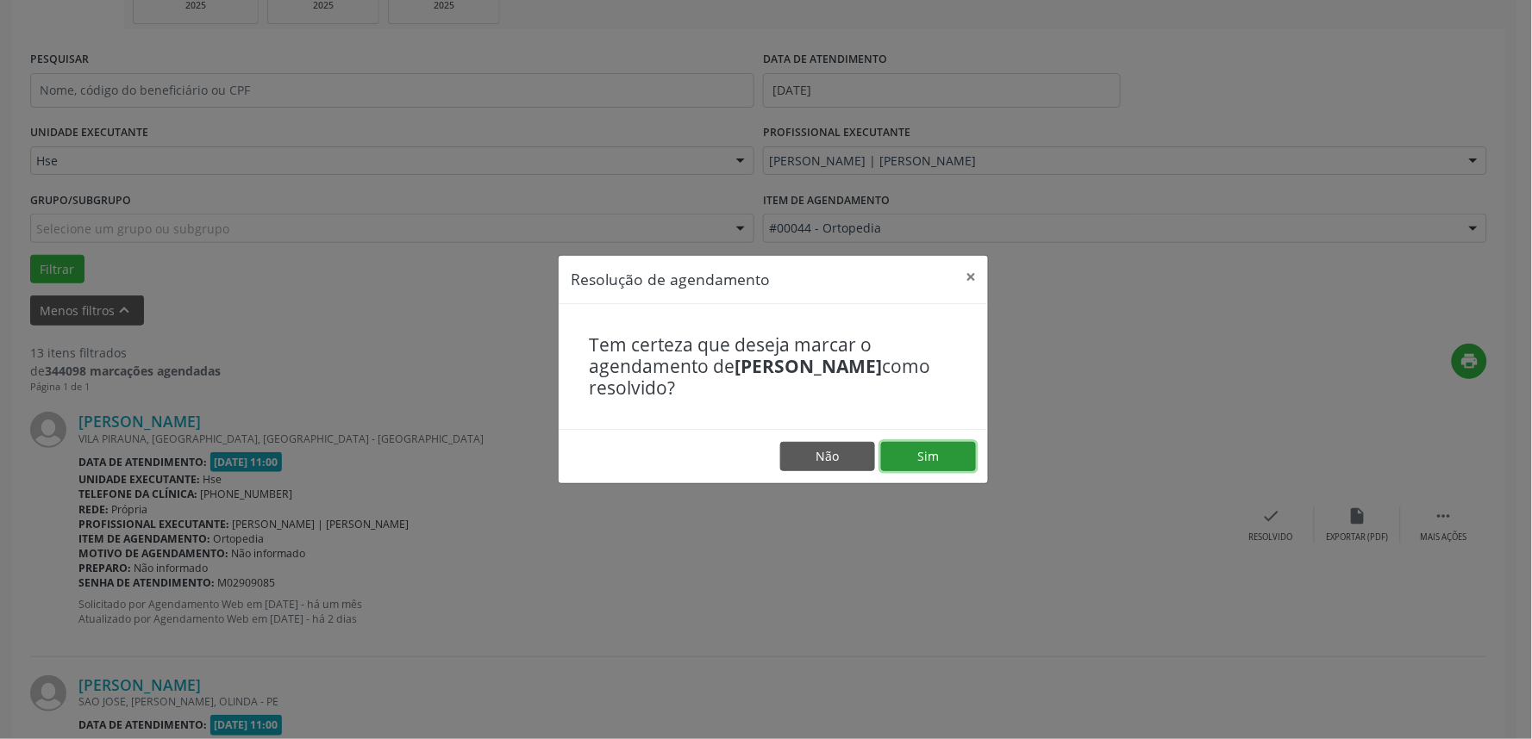
click at [933, 449] on button "Sim" at bounding box center [928, 456] width 95 height 29
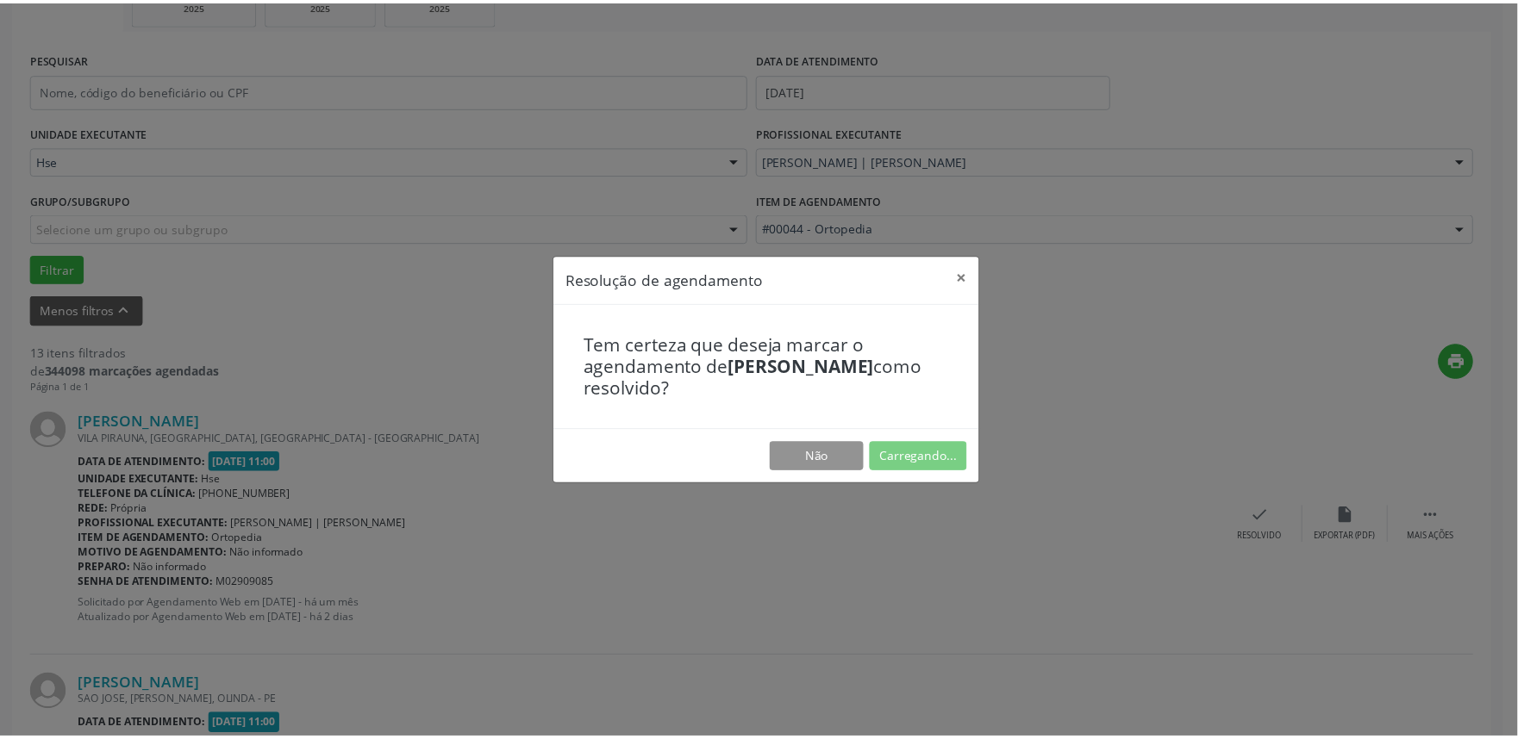
scroll to position [0, 0]
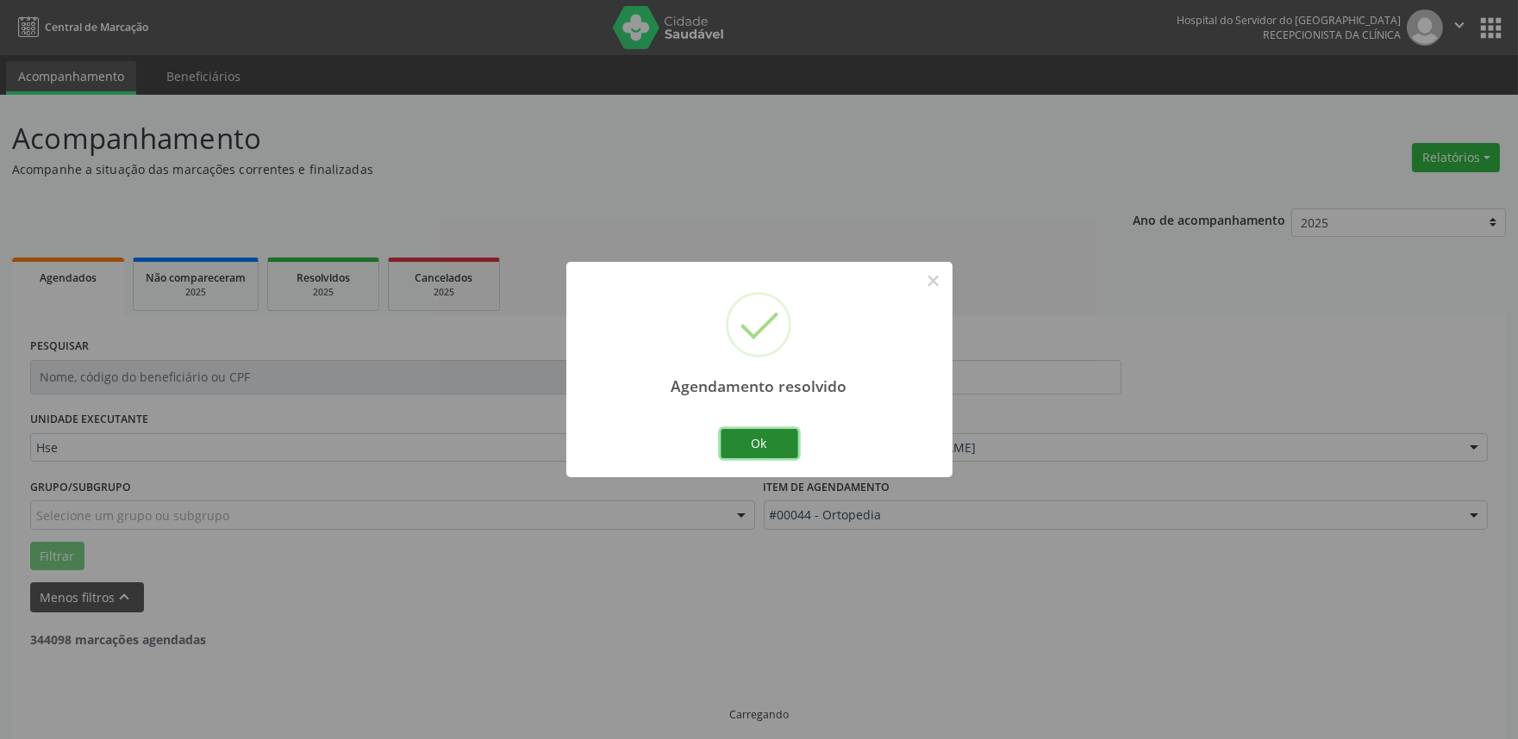
click at [767, 431] on button "Ok" at bounding box center [760, 443] width 78 height 29
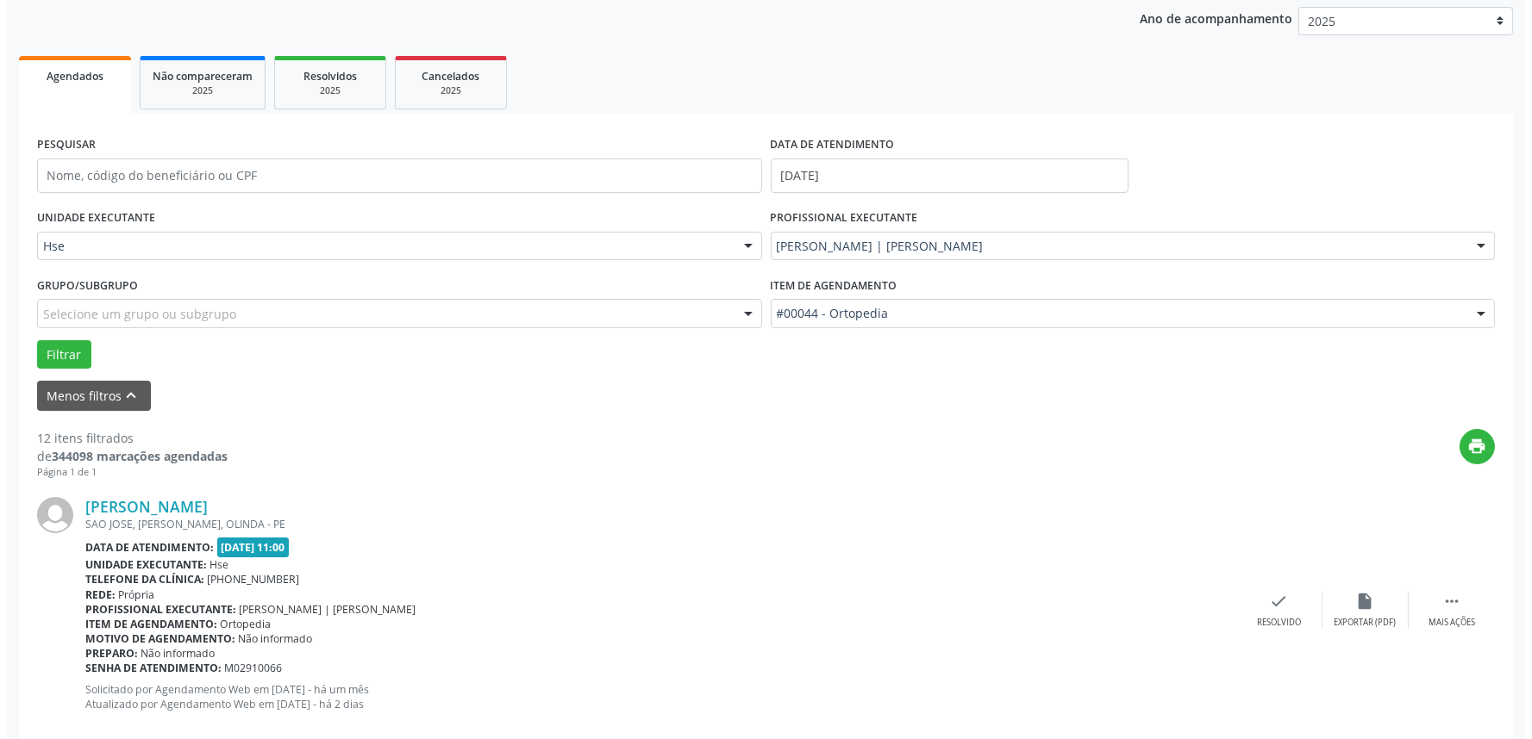
scroll to position [203, 0]
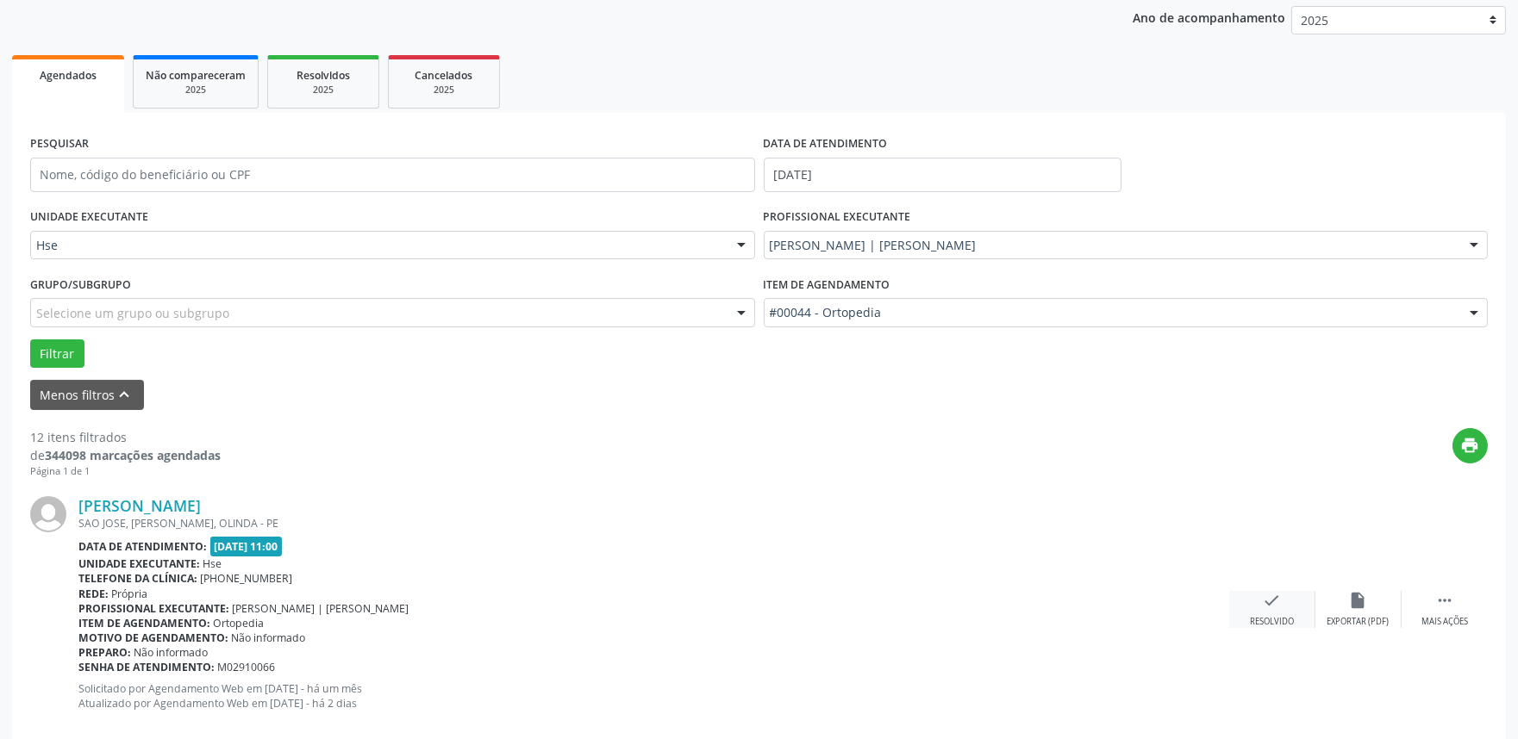
click at [1270, 596] on icon "check" at bounding box center [1272, 600] width 19 height 19
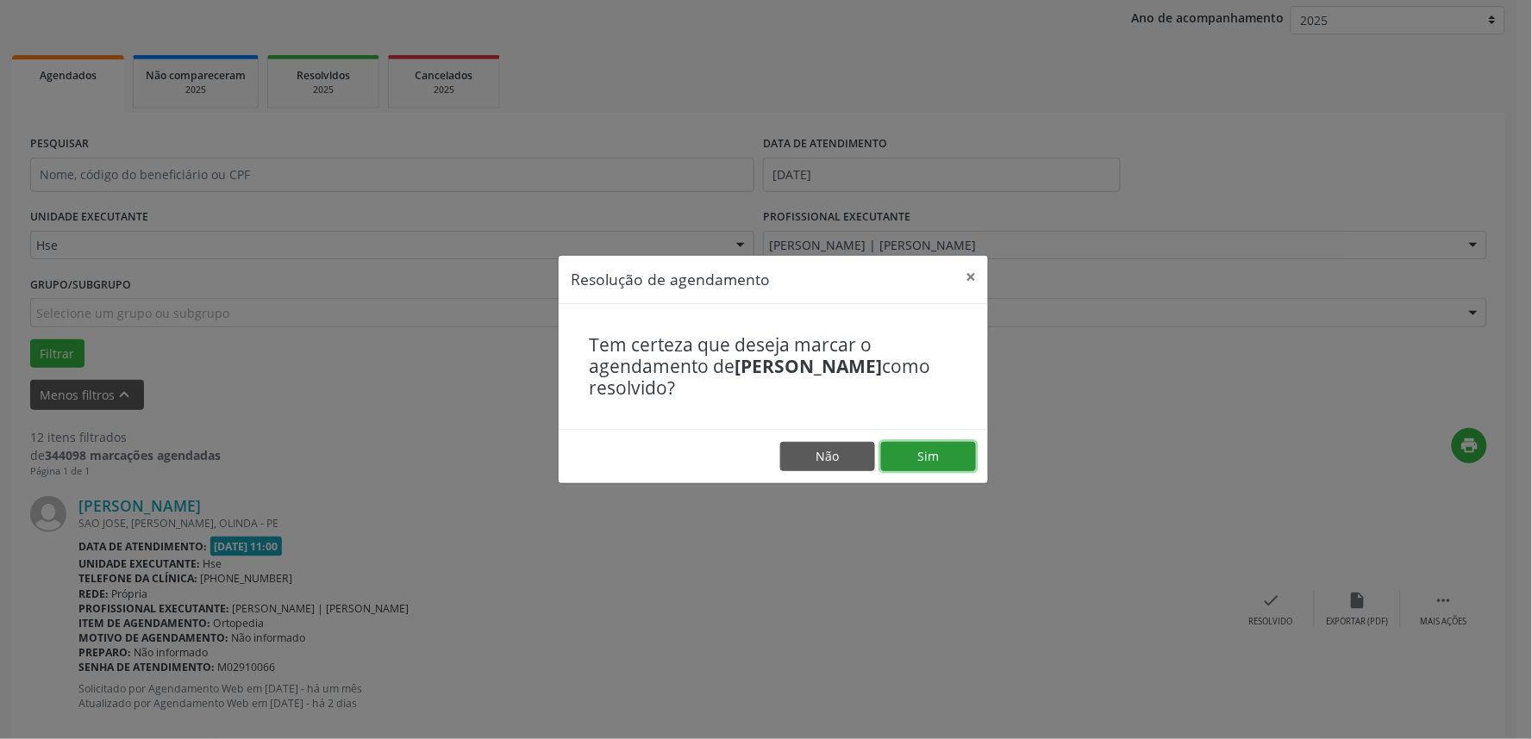
click at [931, 446] on button "Sim" at bounding box center [928, 456] width 95 height 29
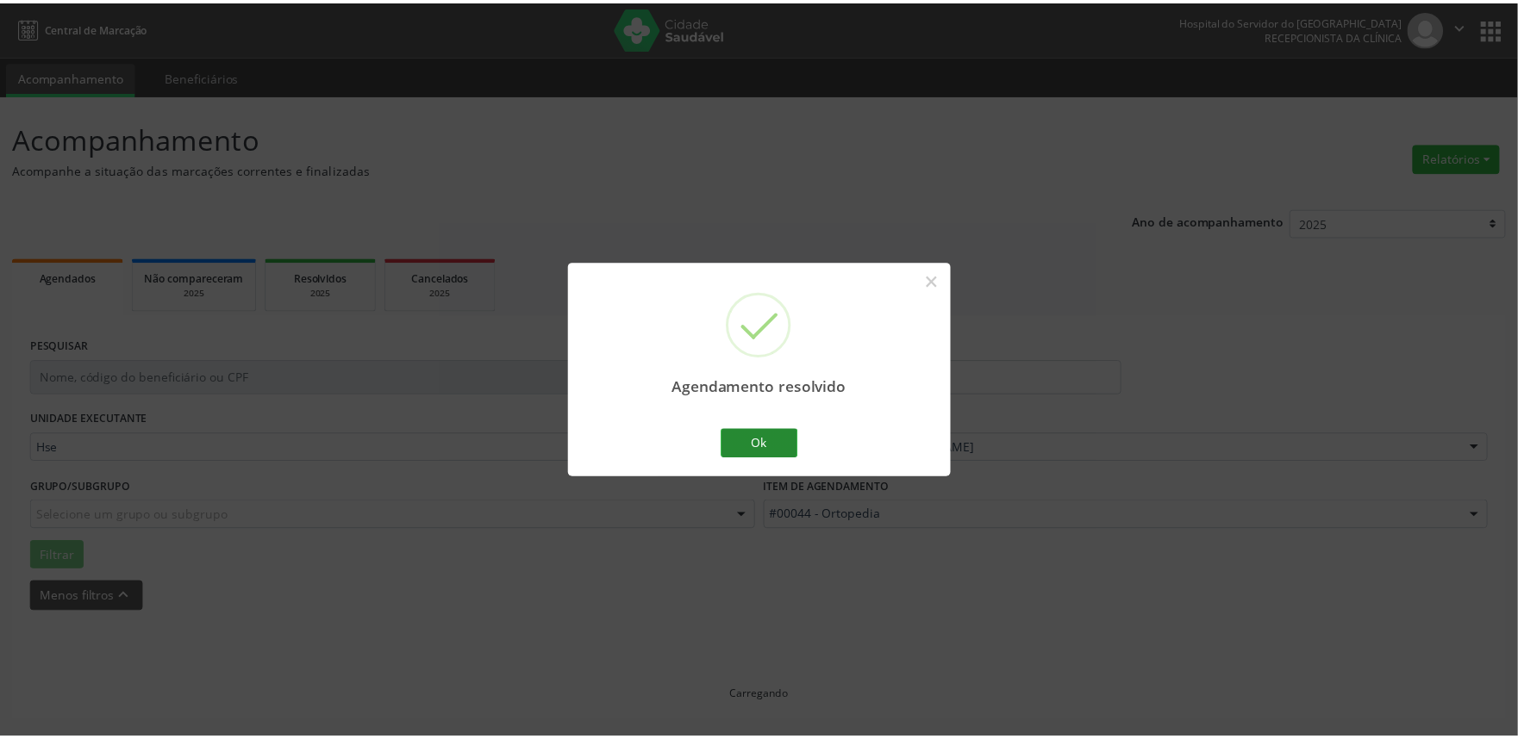
scroll to position [0, 0]
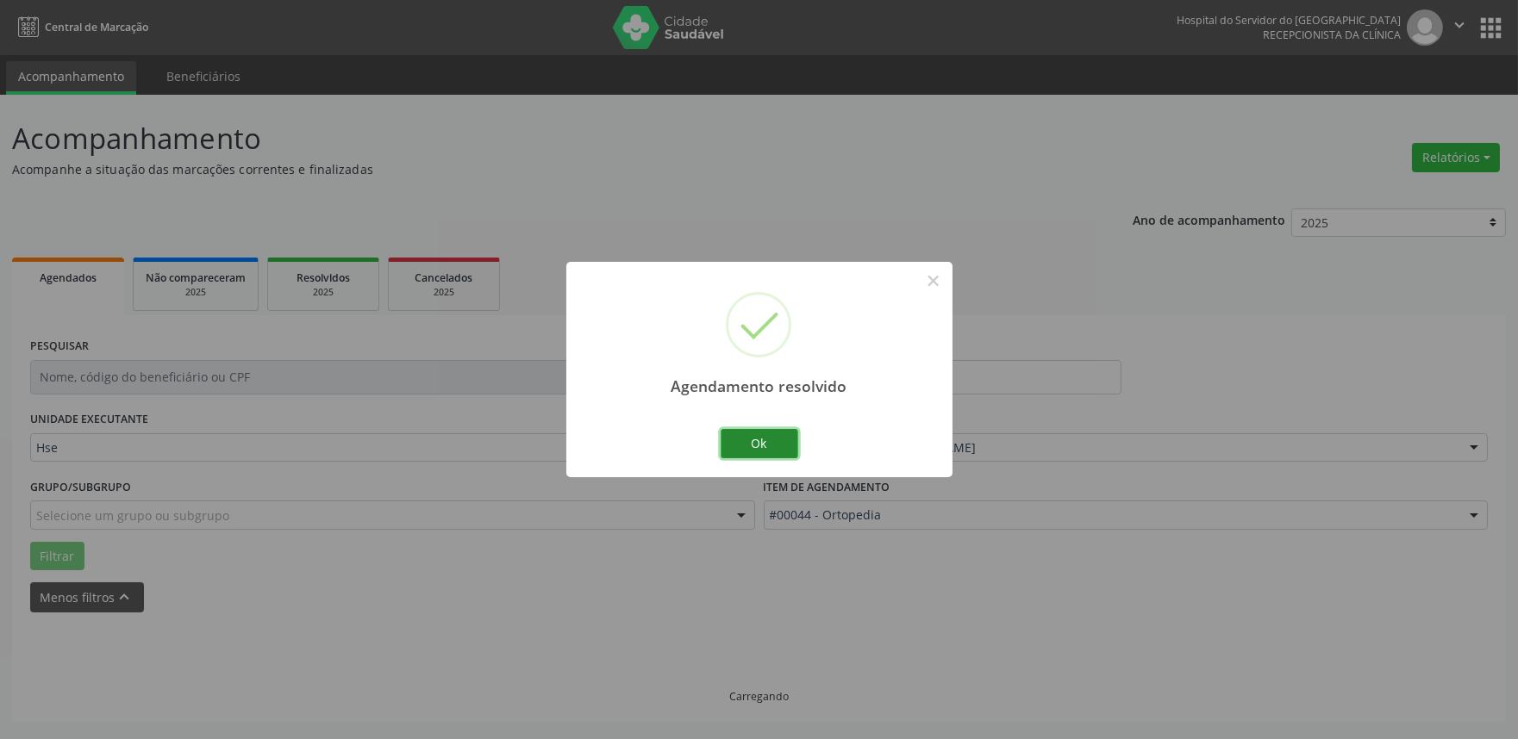
click at [773, 434] on button "Ok" at bounding box center [760, 443] width 78 height 29
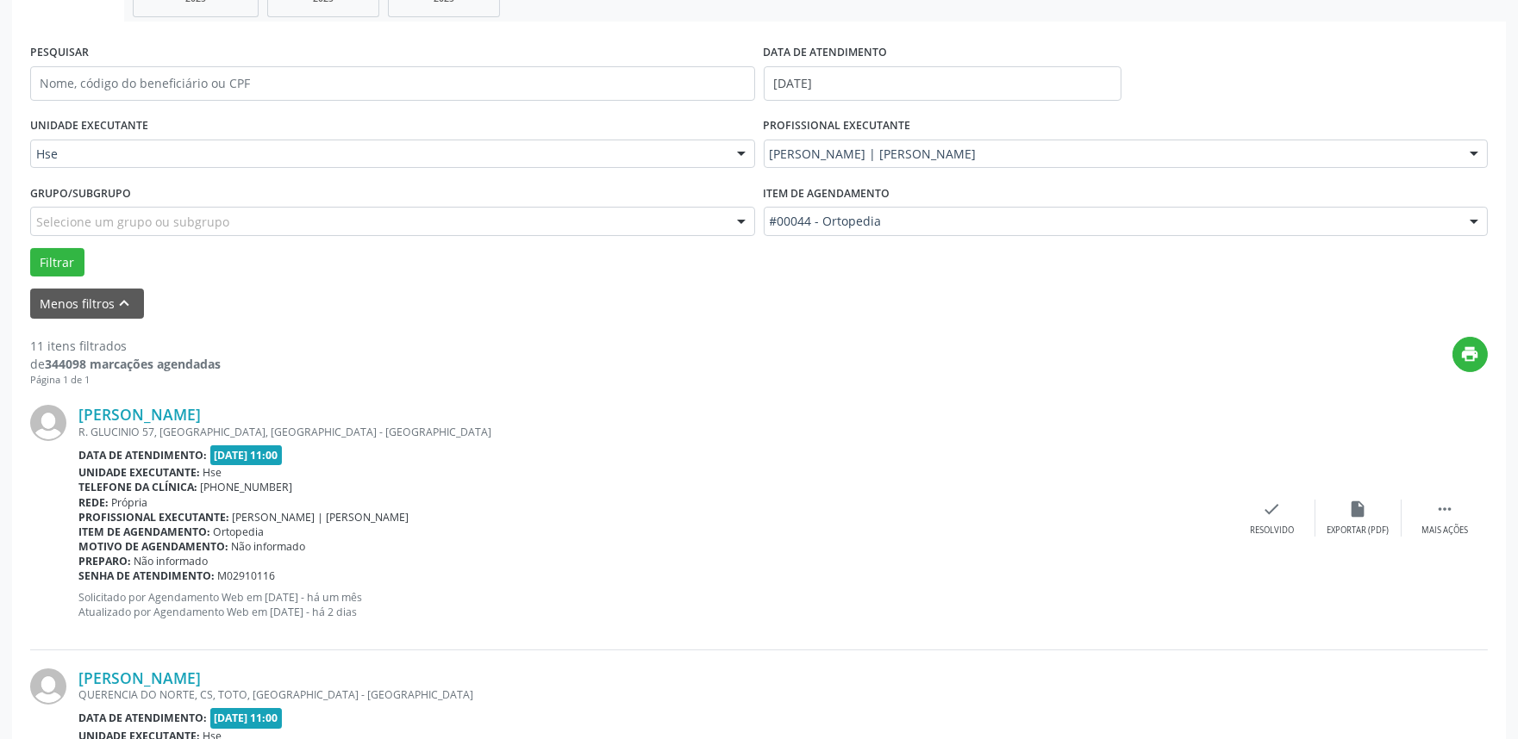
scroll to position [298, 0]
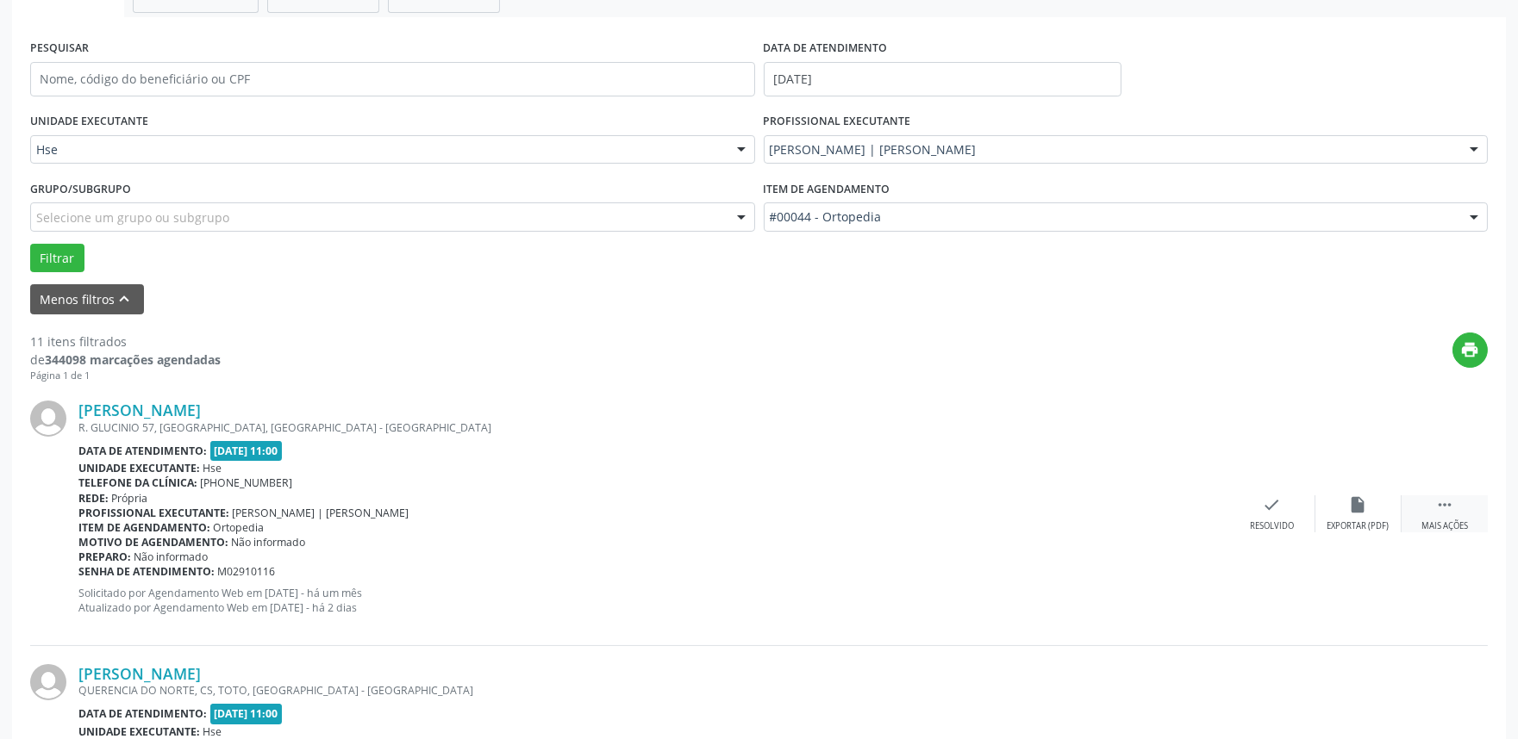
click at [1446, 509] on icon "" at bounding box center [1444, 505] width 19 height 19
click at [1350, 504] on icon "alarm_off" at bounding box center [1358, 505] width 19 height 19
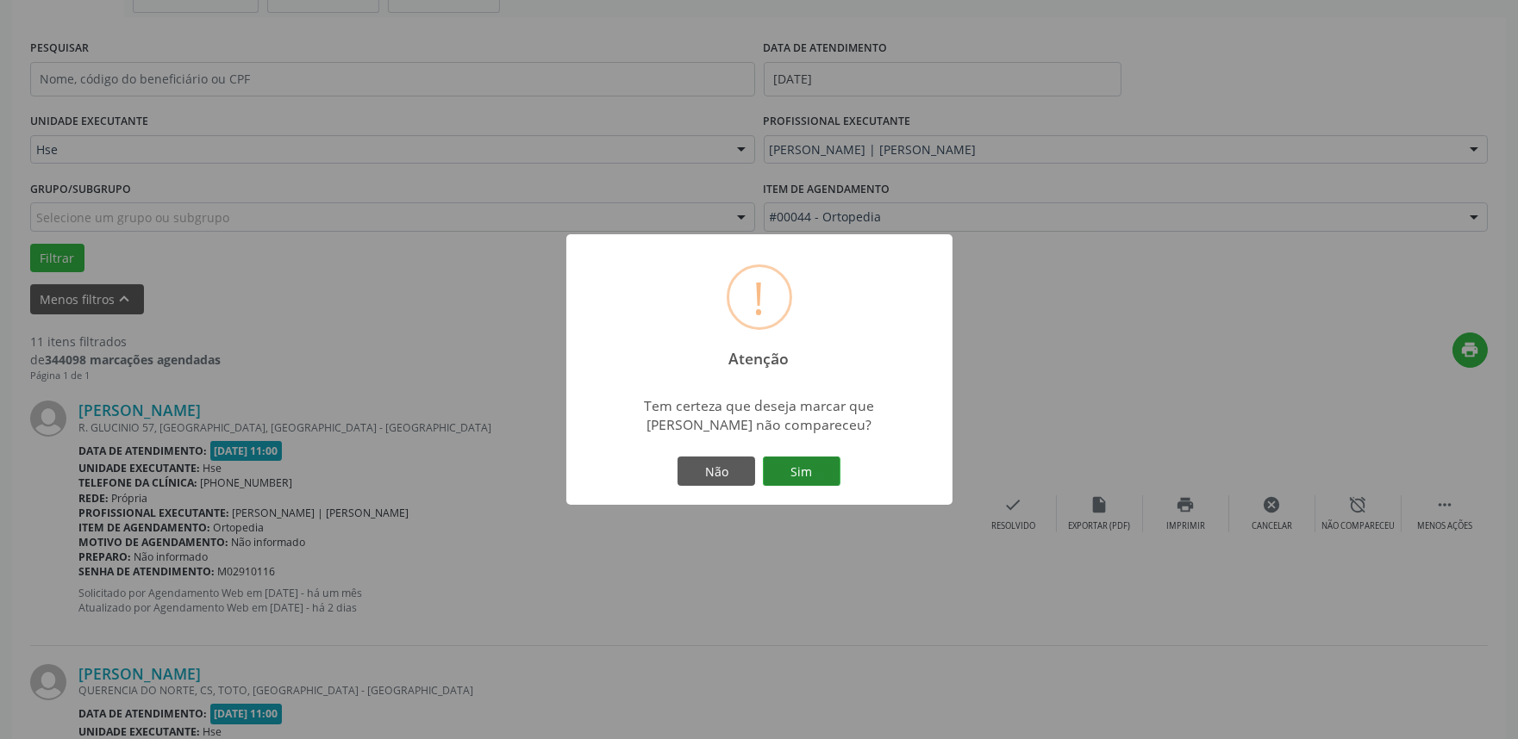
click at [806, 457] on button "Sim" at bounding box center [802, 471] width 78 height 29
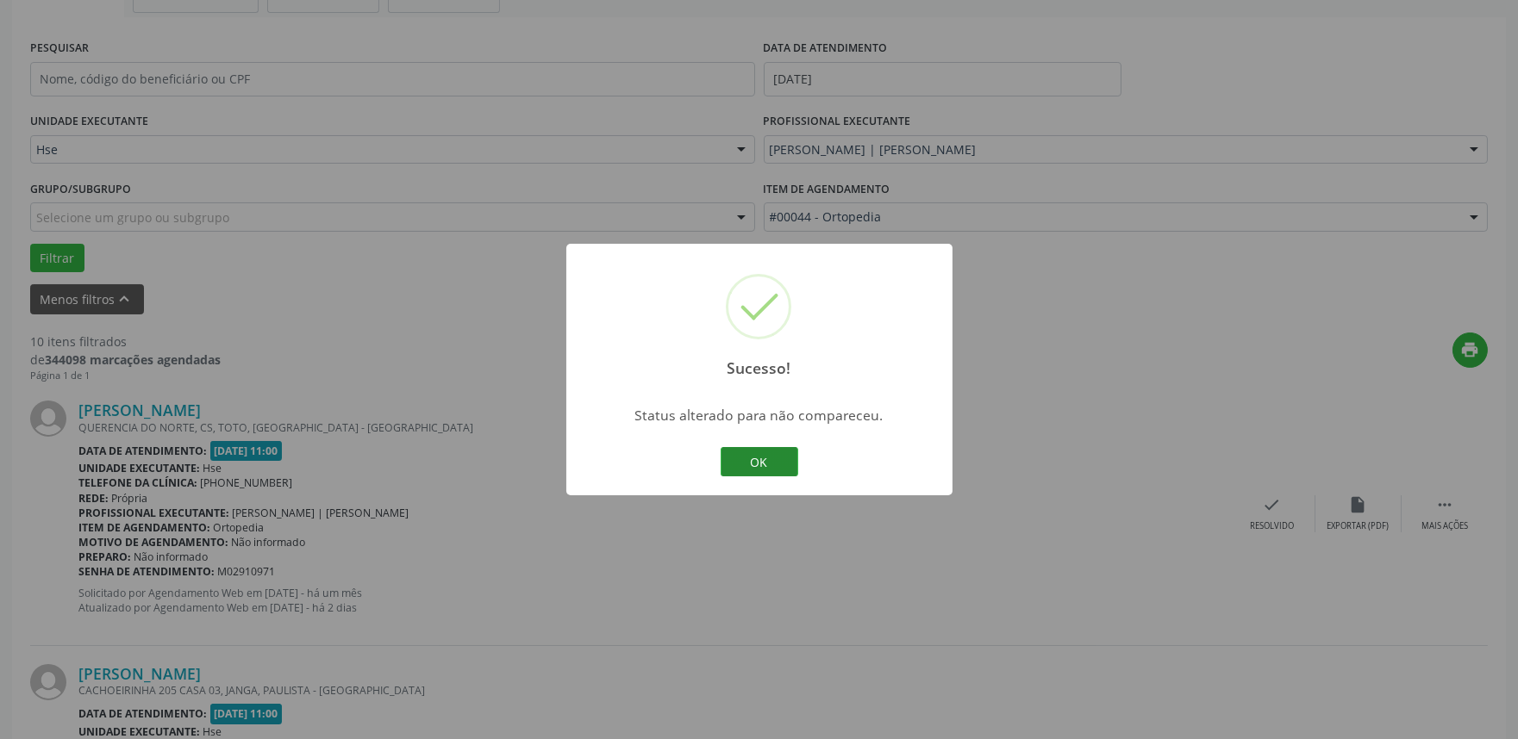
click at [767, 460] on button "OK" at bounding box center [760, 461] width 78 height 29
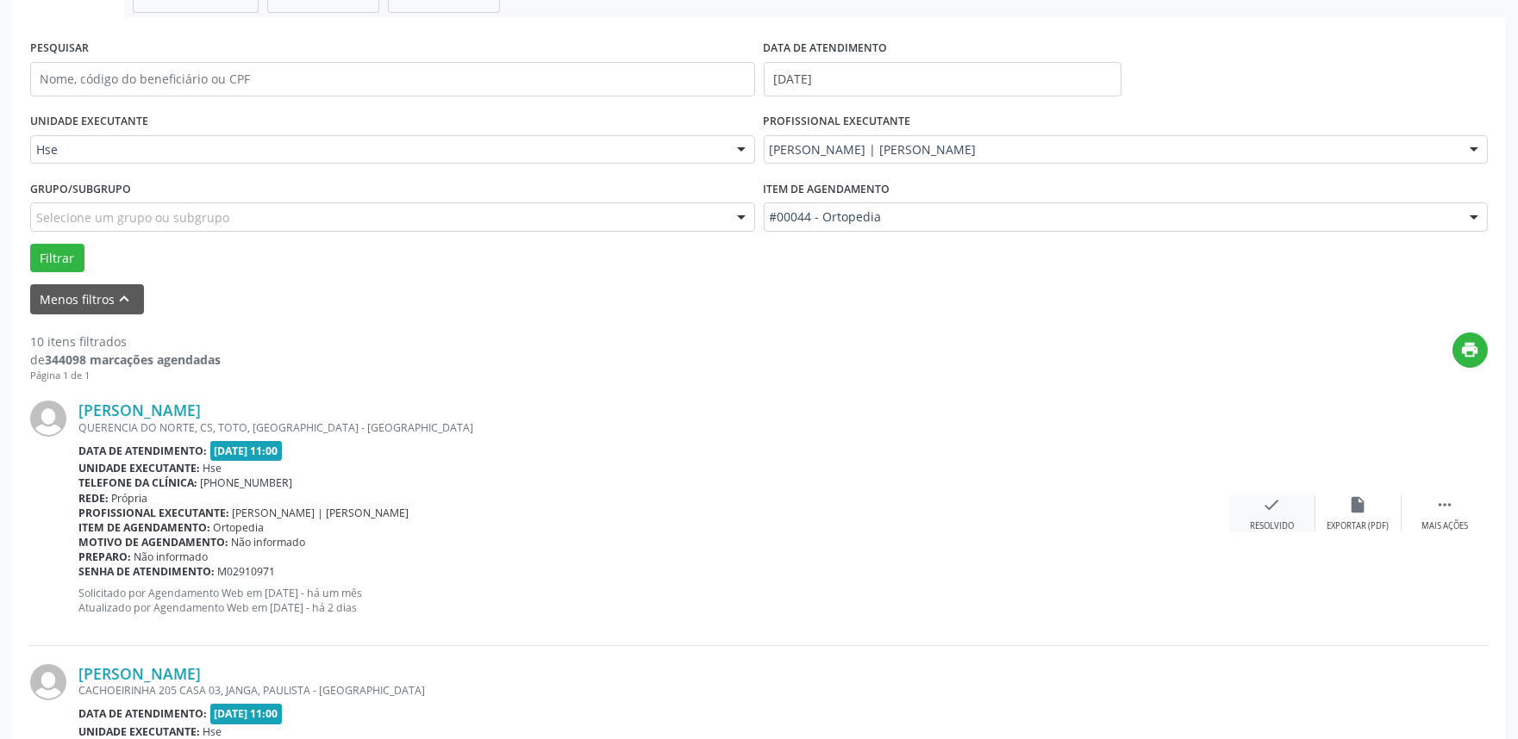
click at [1264, 502] on icon "check" at bounding box center [1272, 505] width 19 height 19
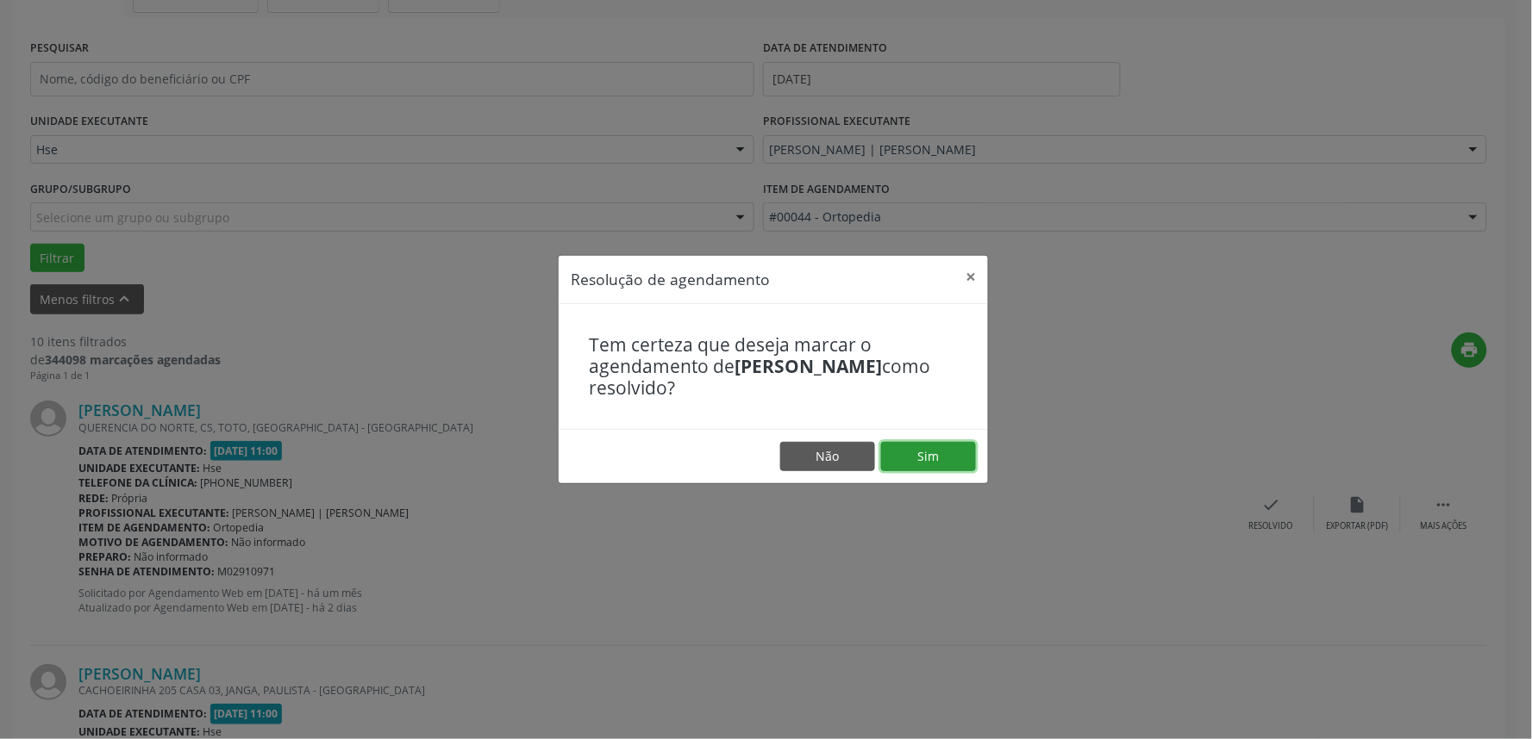
click at [964, 450] on button "Sim" at bounding box center [928, 456] width 95 height 29
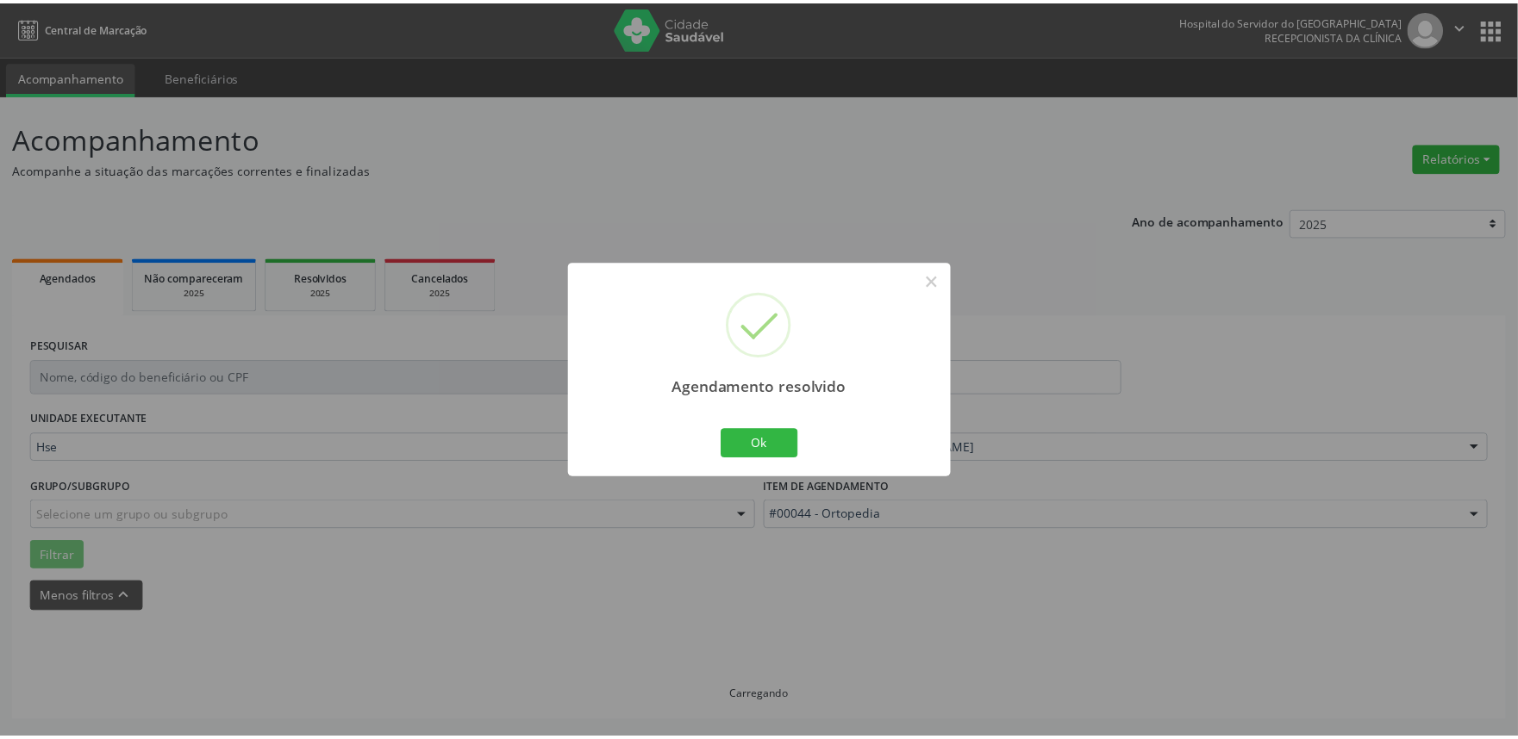
scroll to position [0, 0]
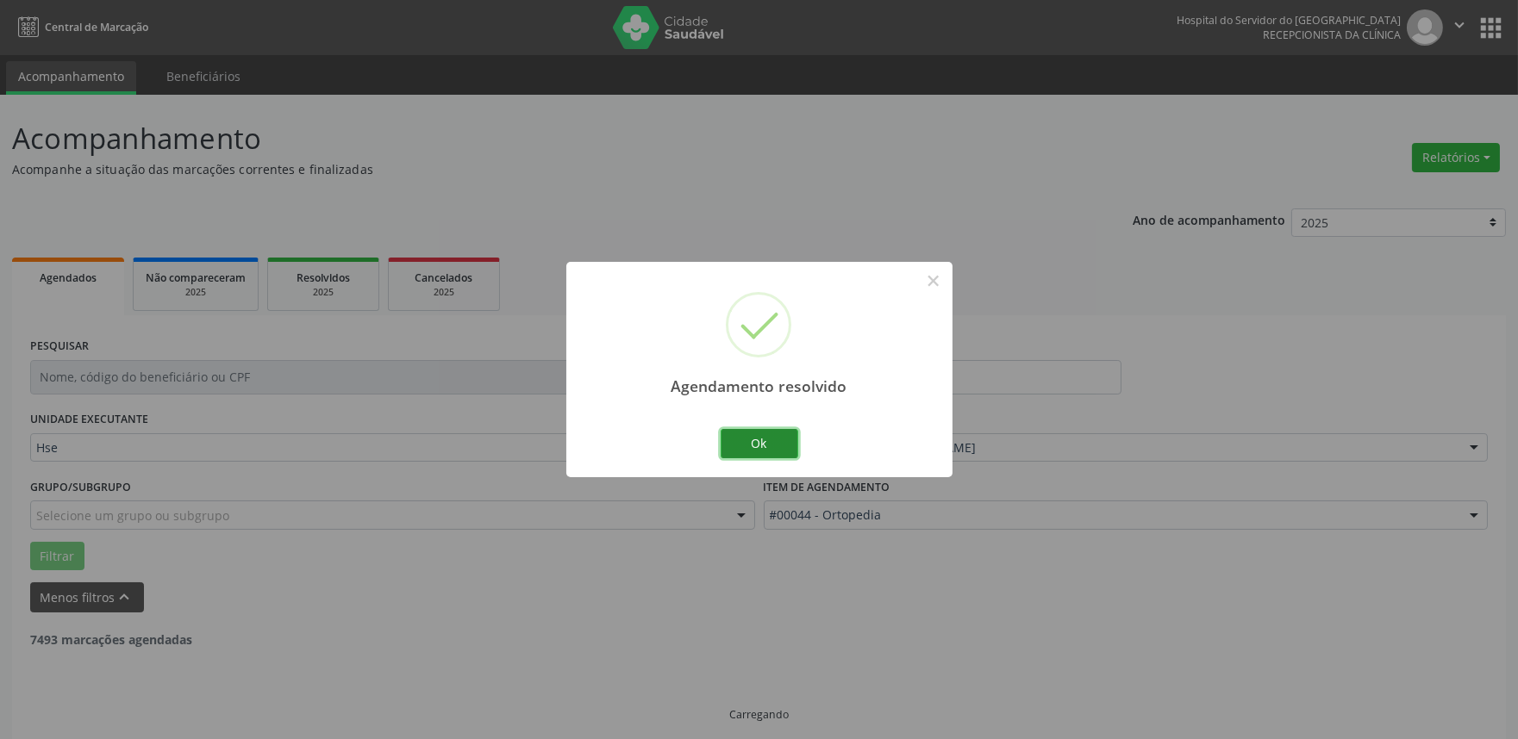
click at [776, 446] on button "Ok" at bounding box center [760, 443] width 78 height 29
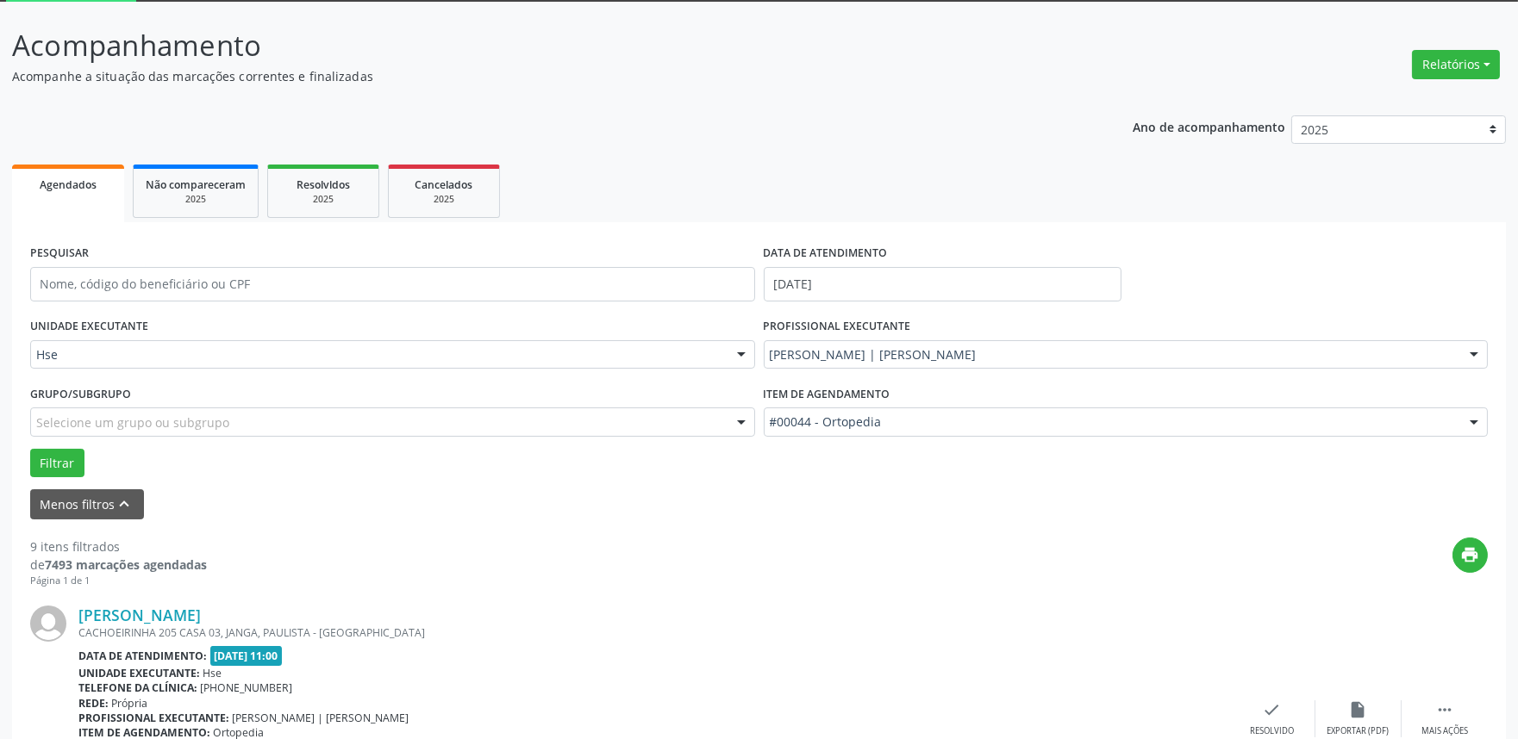
scroll to position [478, 0]
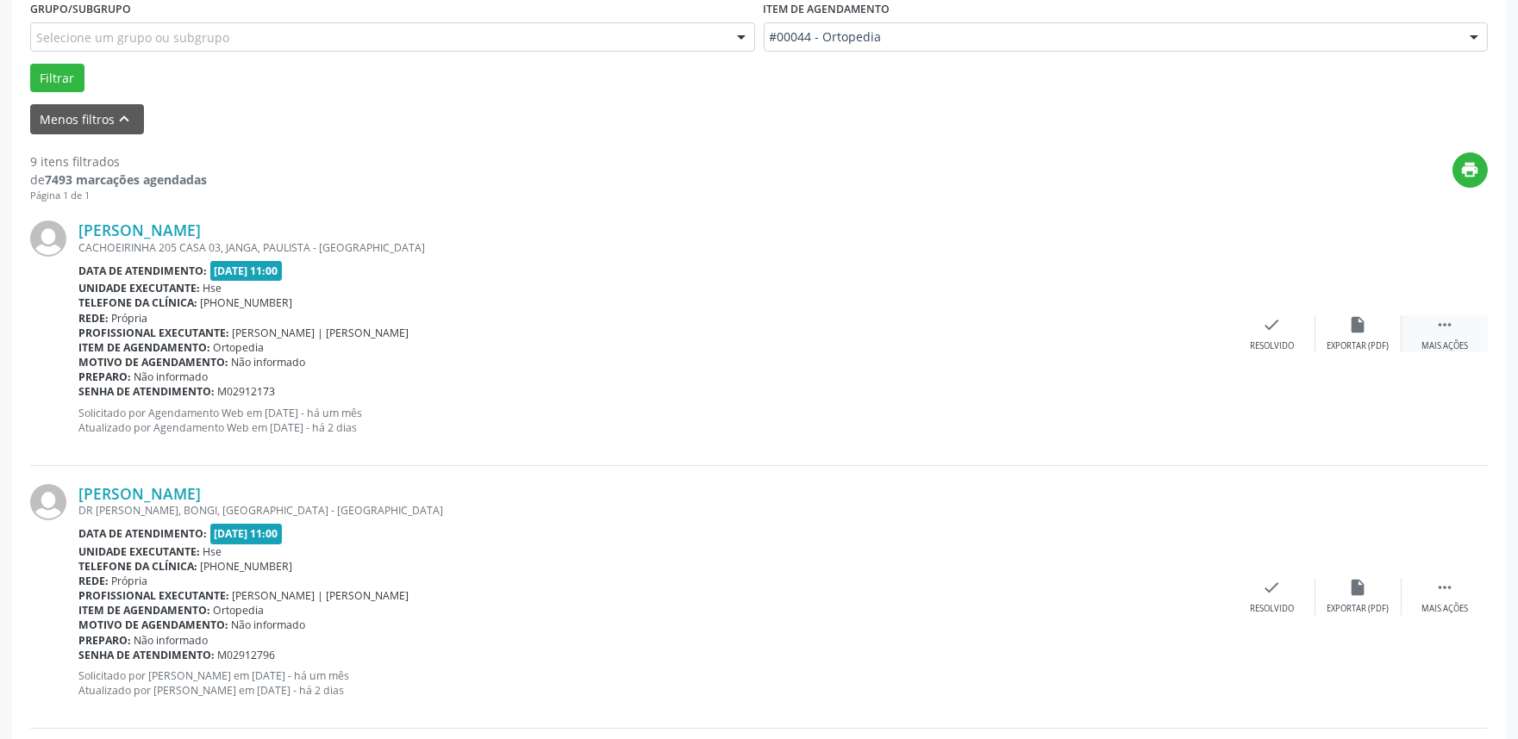
click at [1441, 346] on div "Mais ações" at bounding box center [1444, 346] width 47 height 12
click at [1375, 338] on div "alarm_off Não compareceu" at bounding box center [1358, 333] width 86 height 37
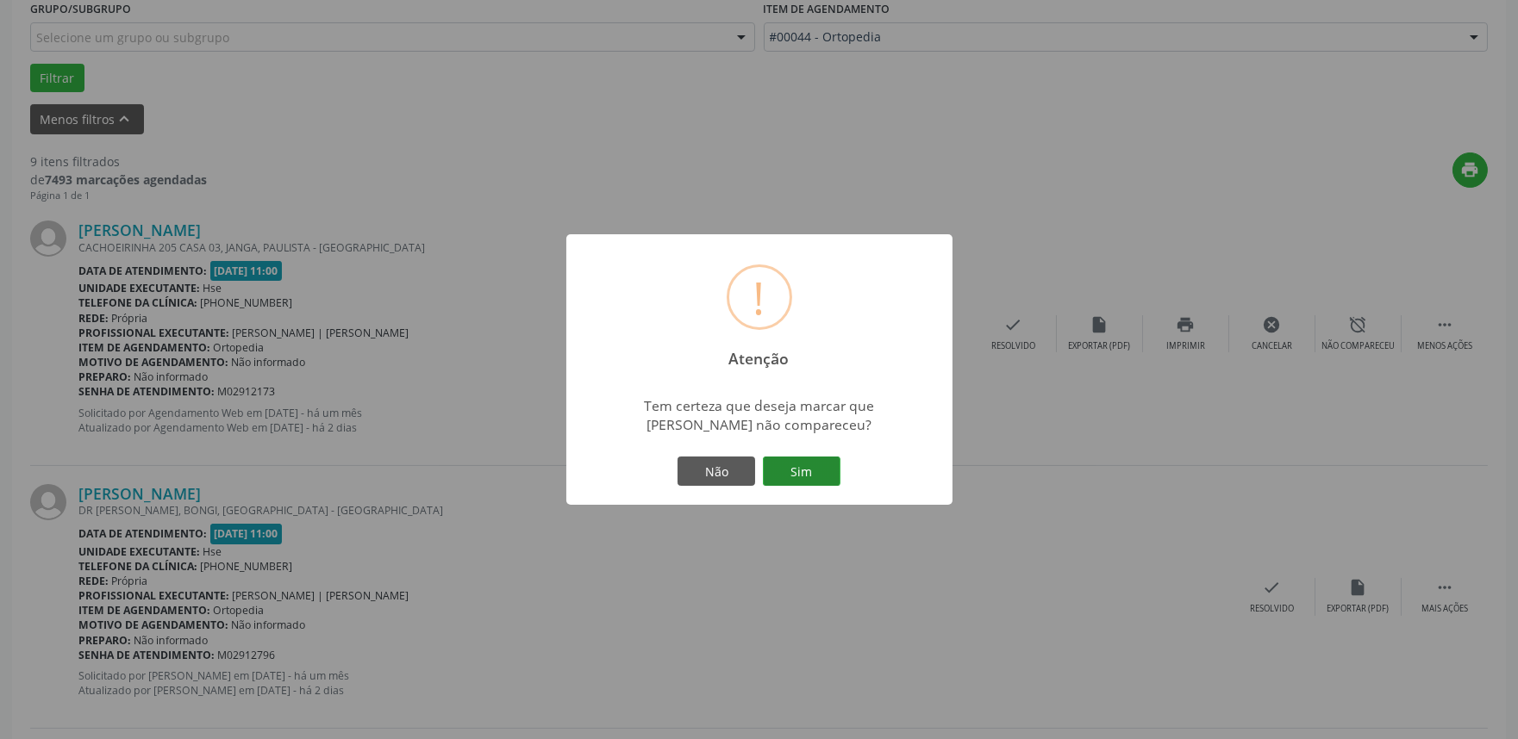
click at [802, 470] on button "Sim" at bounding box center [802, 471] width 78 height 29
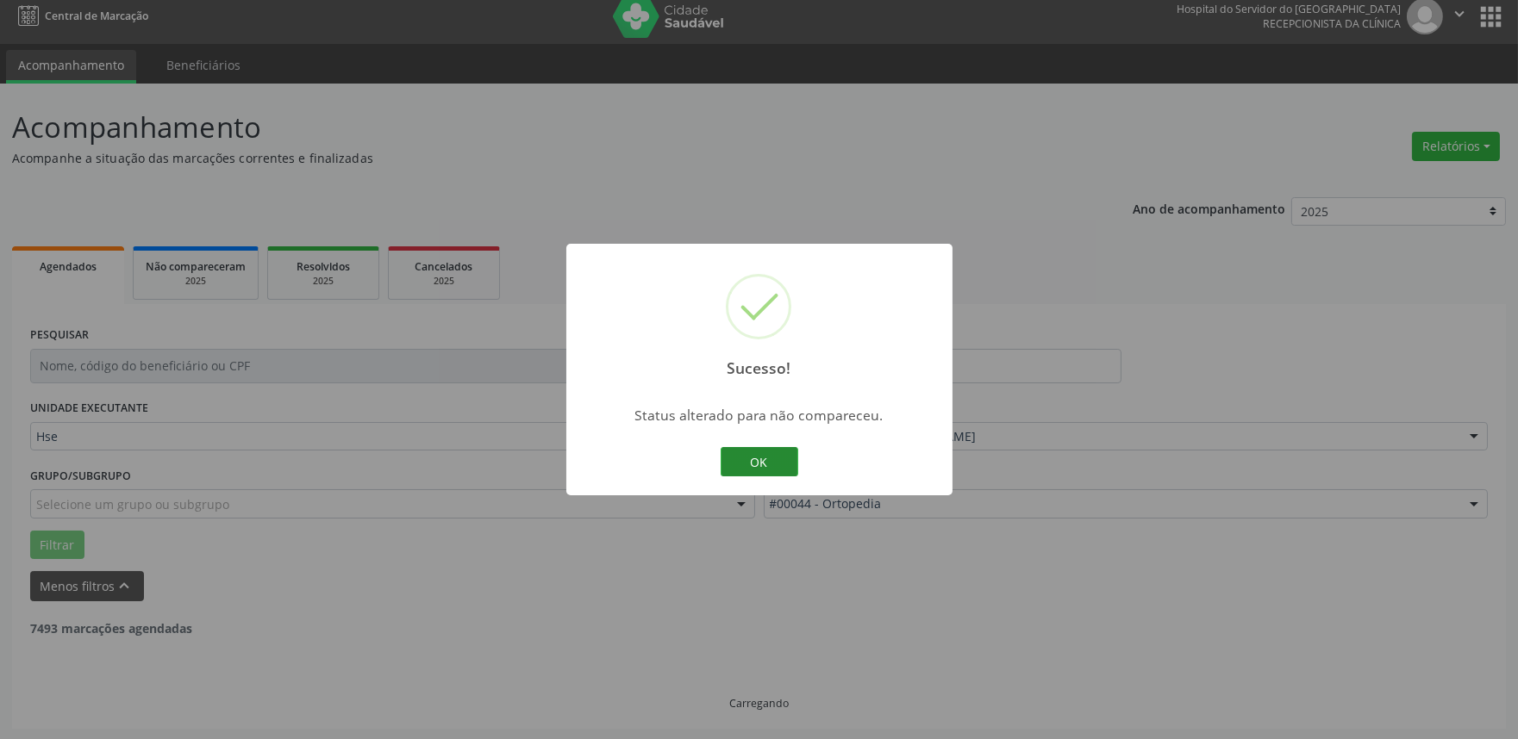
click at [779, 449] on button "OK" at bounding box center [760, 461] width 78 height 29
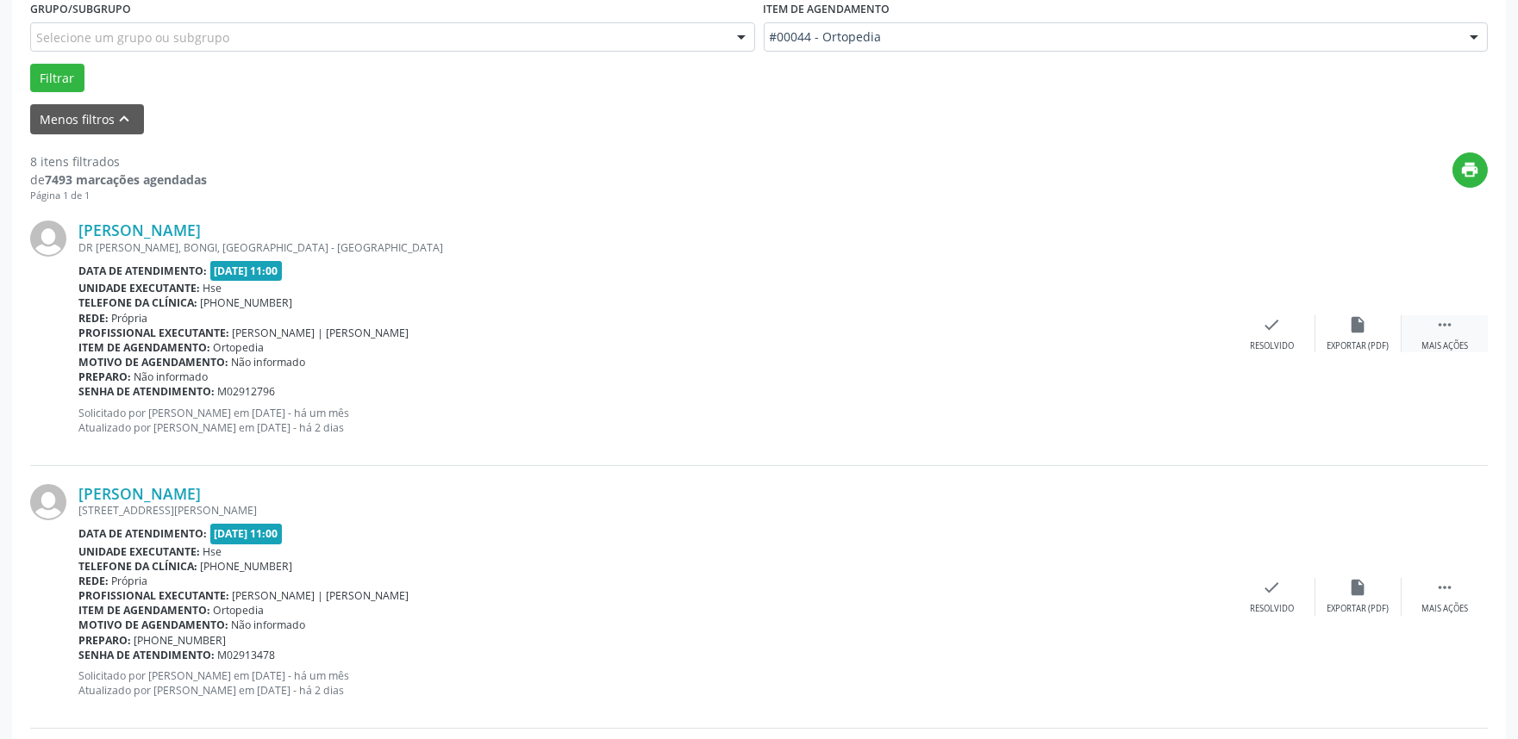
click at [1455, 322] on div " Mais ações" at bounding box center [1444, 333] width 86 height 37
click at [1353, 320] on icon "alarm_off" at bounding box center [1358, 324] width 19 height 19
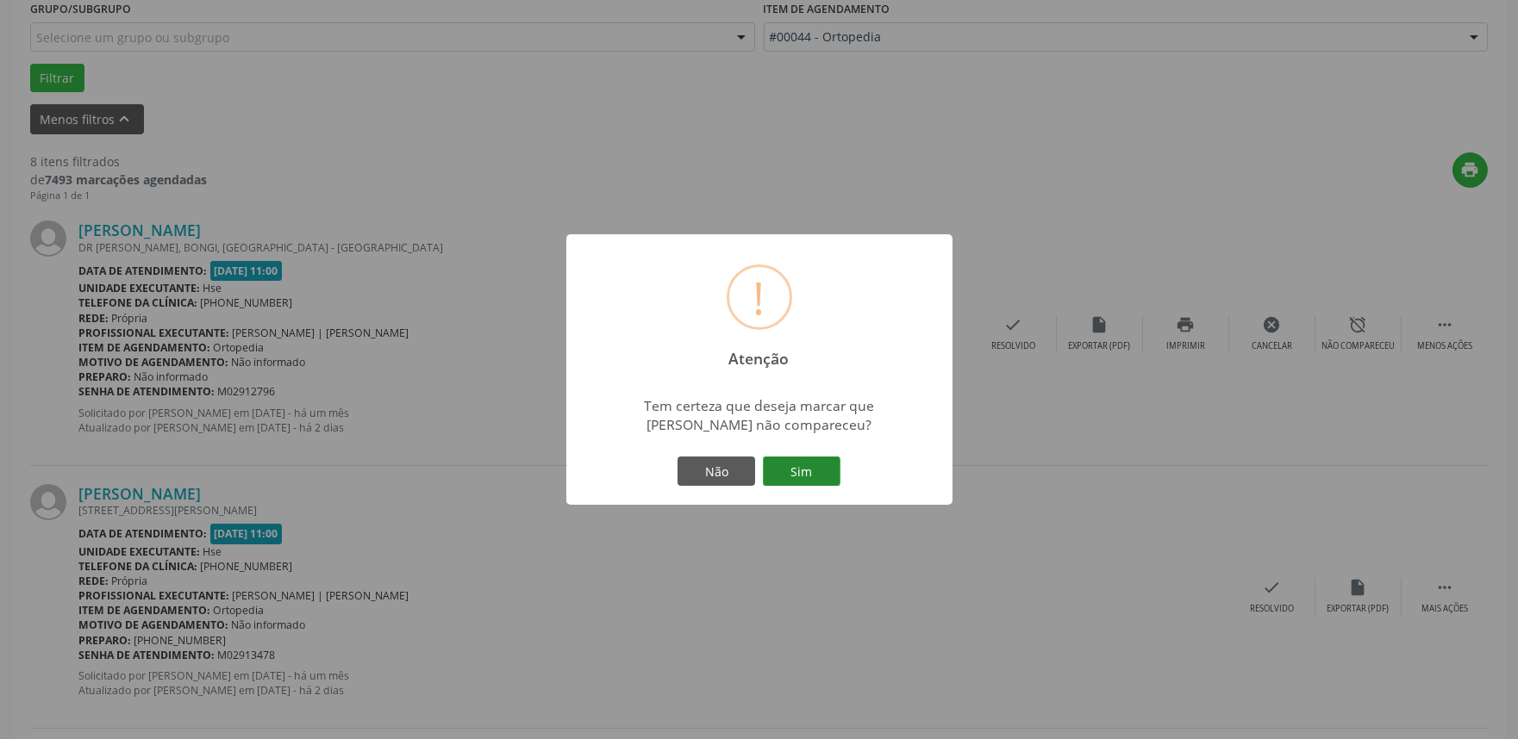
click at [833, 457] on button "Sim" at bounding box center [802, 471] width 78 height 29
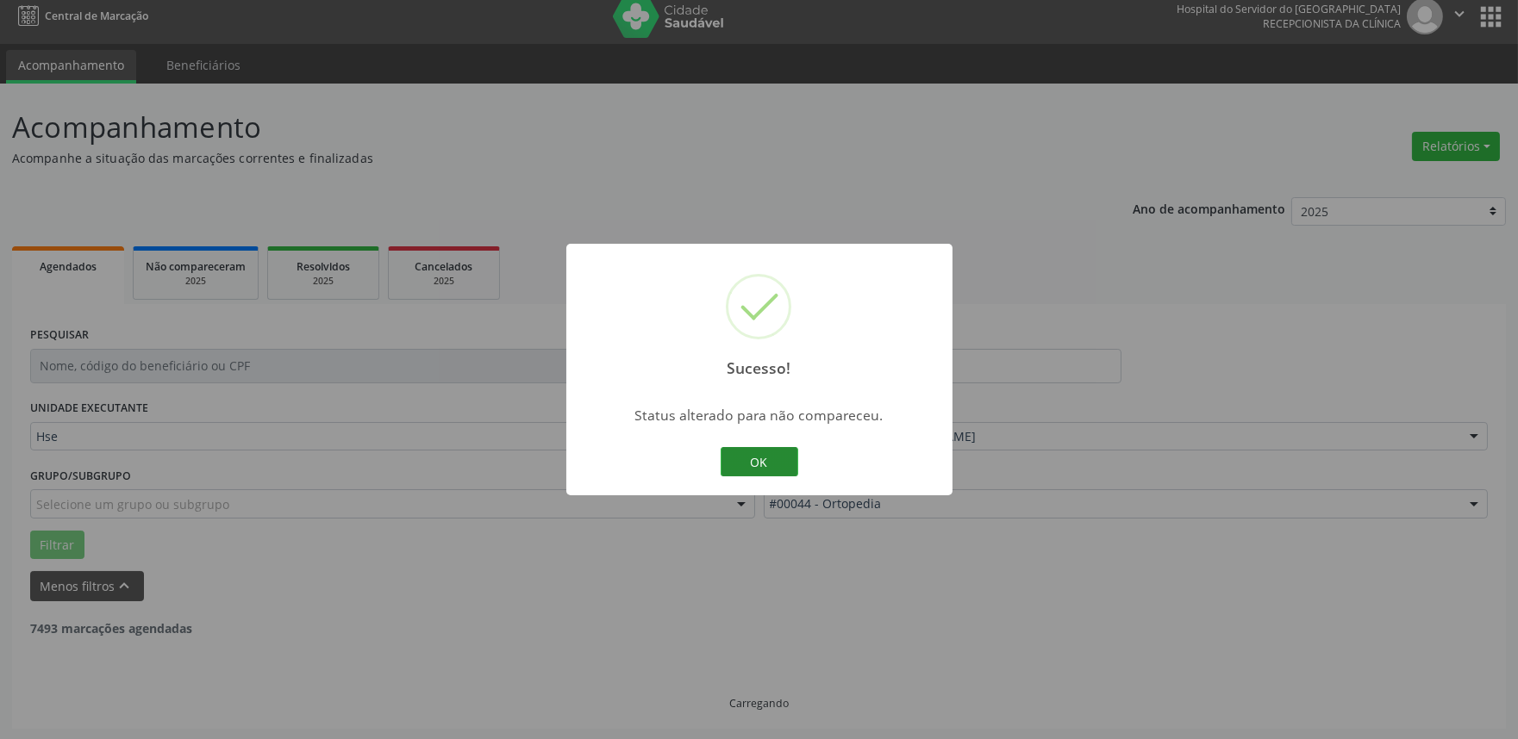
click at [758, 459] on button "OK" at bounding box center [760, 461] width 78 height 29
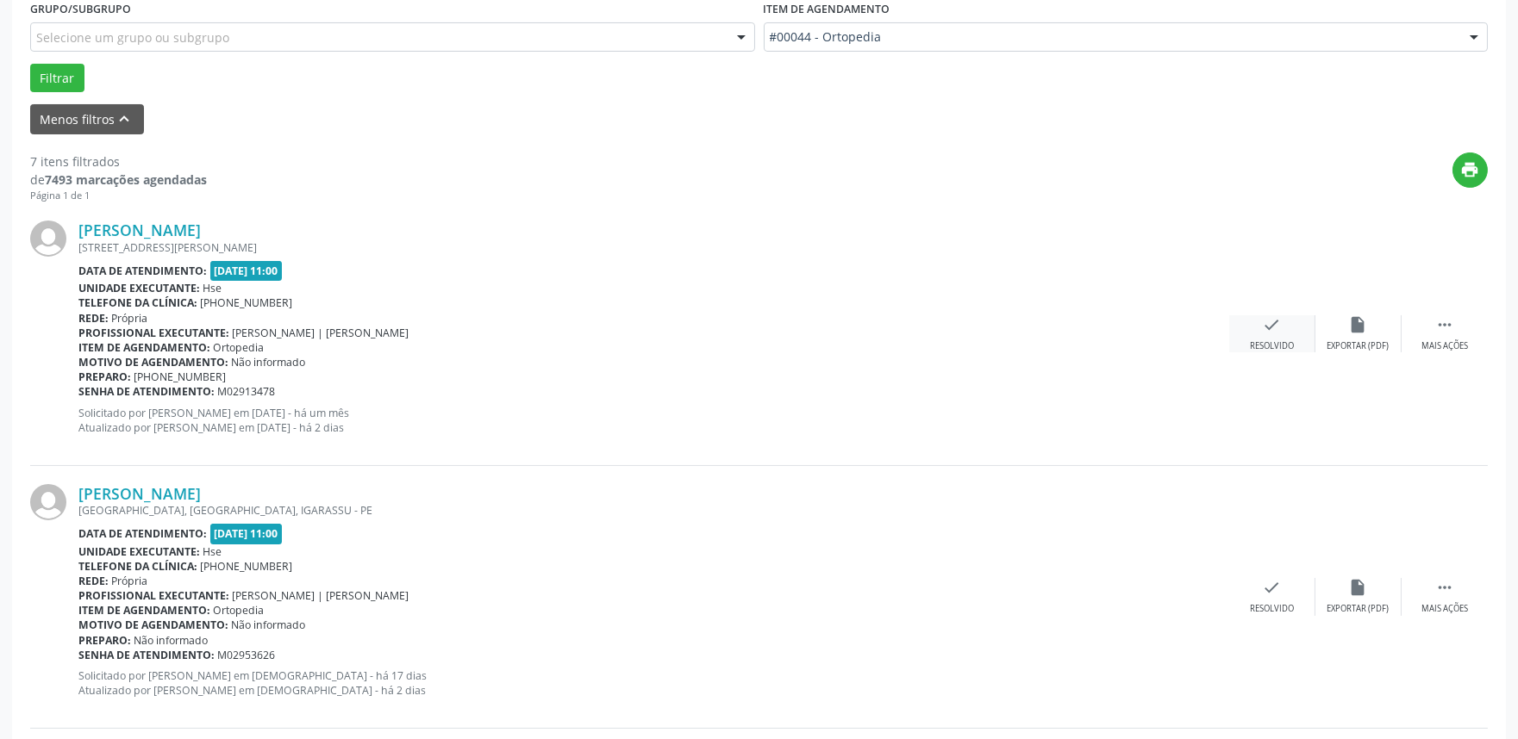
click at [1255, 329] on div "check Resolvido" at bounding box center [1272, 333] width 86 height 37
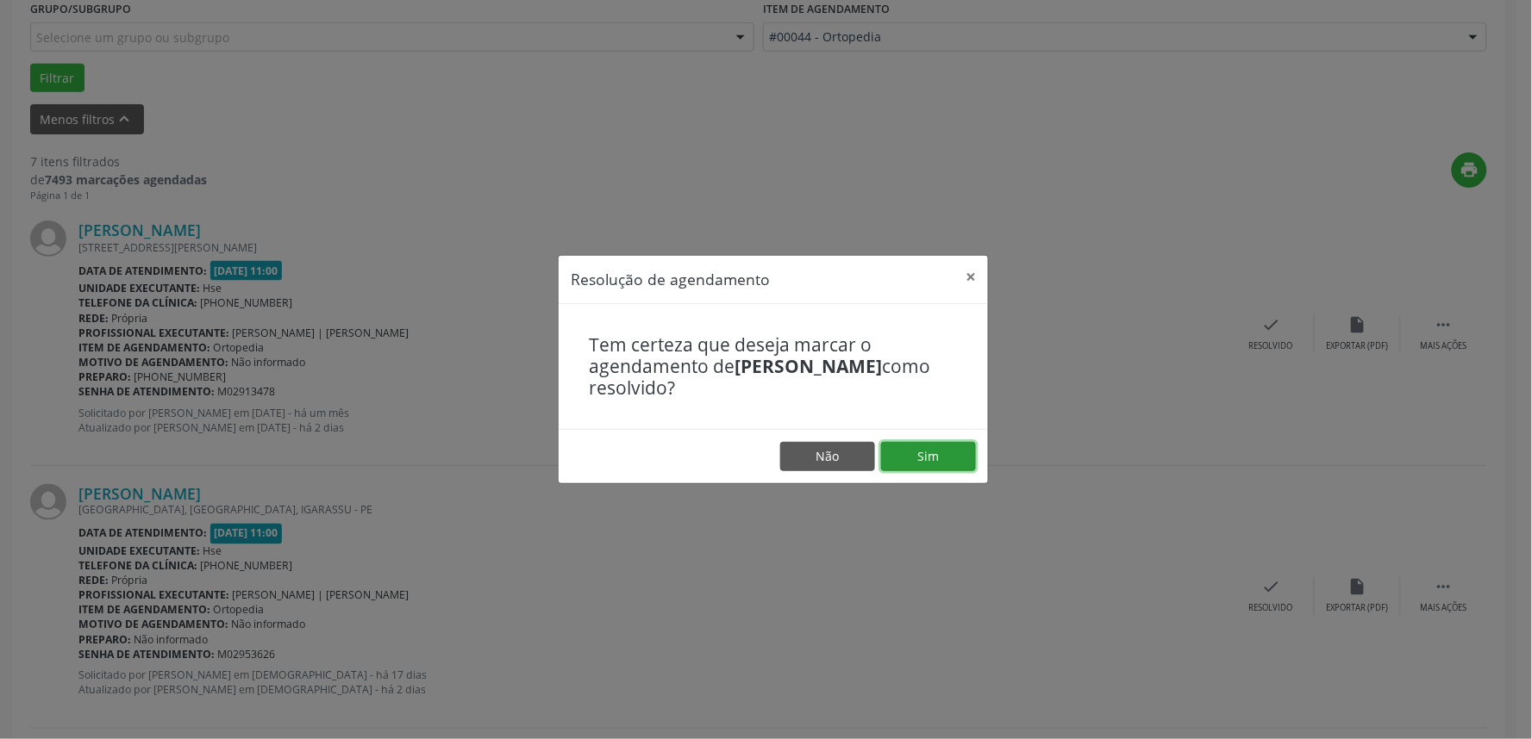
click at [945, 445] on button "Sim" at bounding box center [928, 456] width 95 height 29
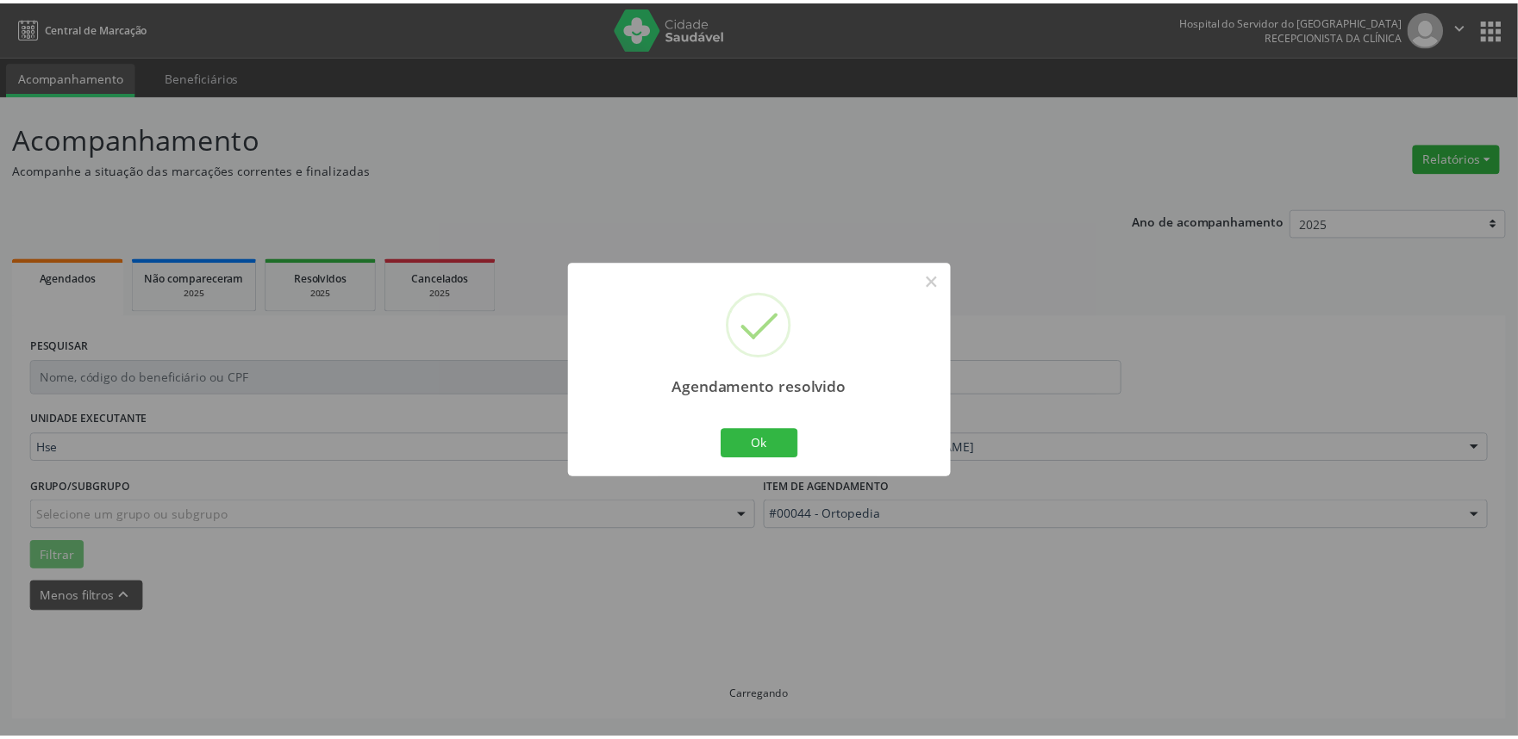
scroll to position [0, 0]
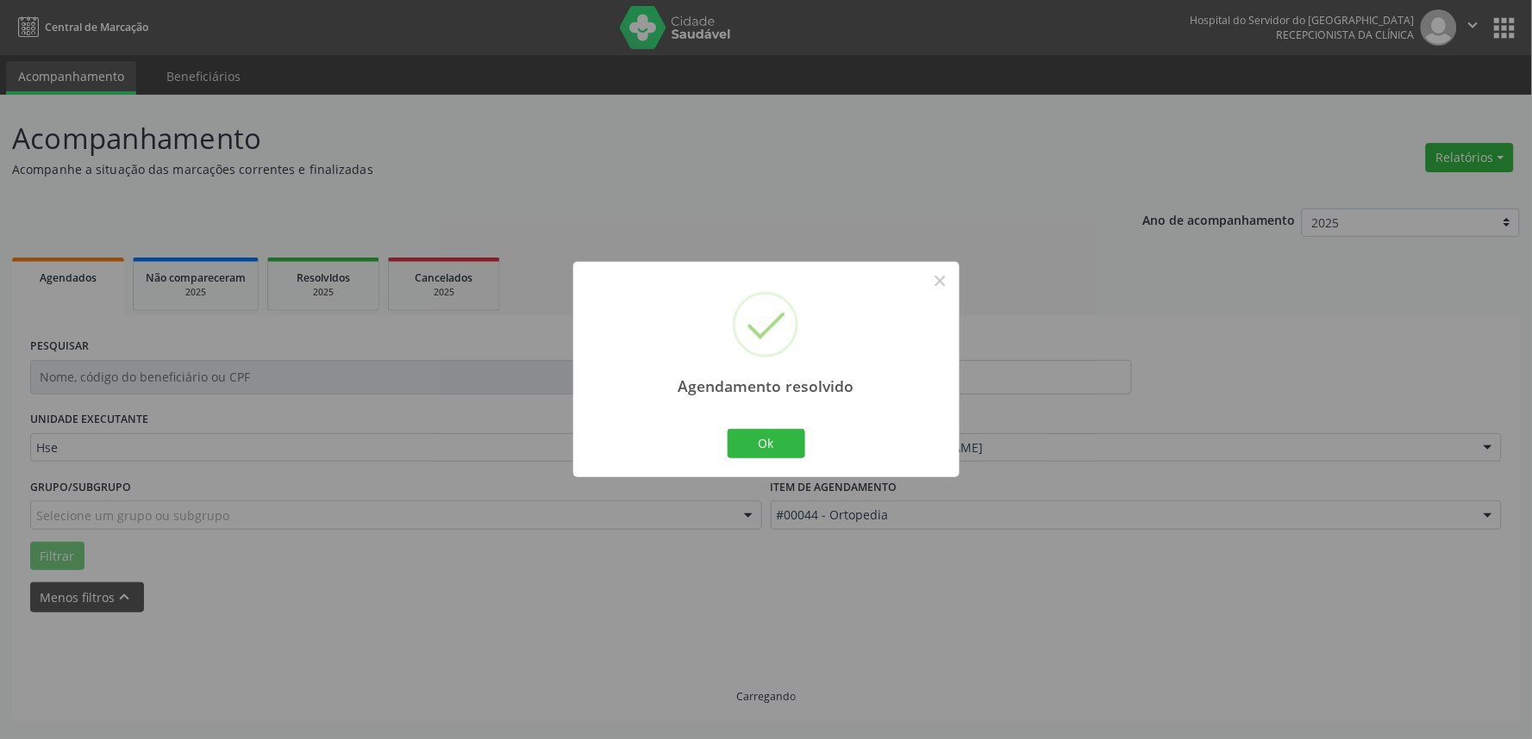
click at [946, 450] on div "Agendamento resolvido × Ok Cancel" at bounding box center [766, 369] width 386 height 215
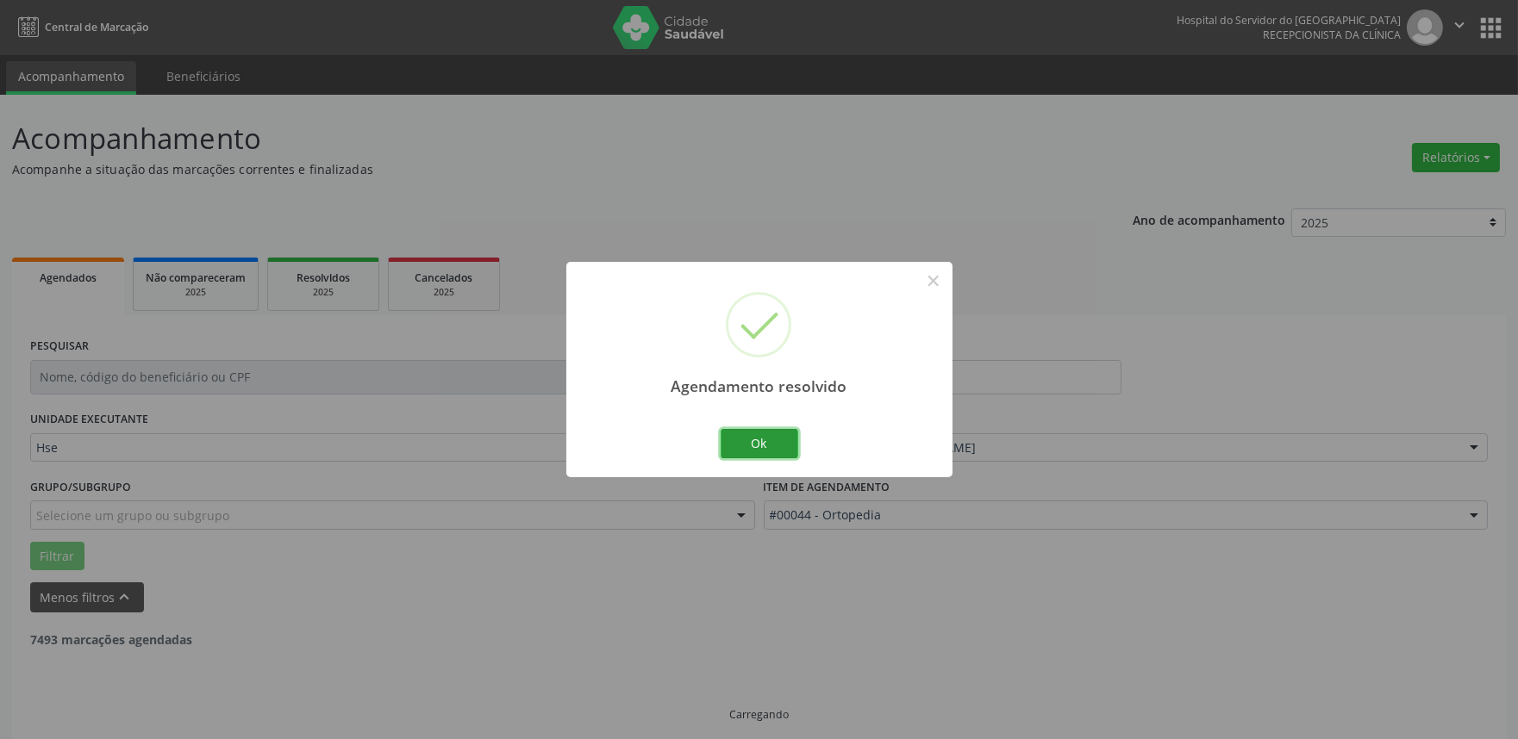
click at [780, 431] on button "Ok" at bounding box center [760, 443] width 78 height 29
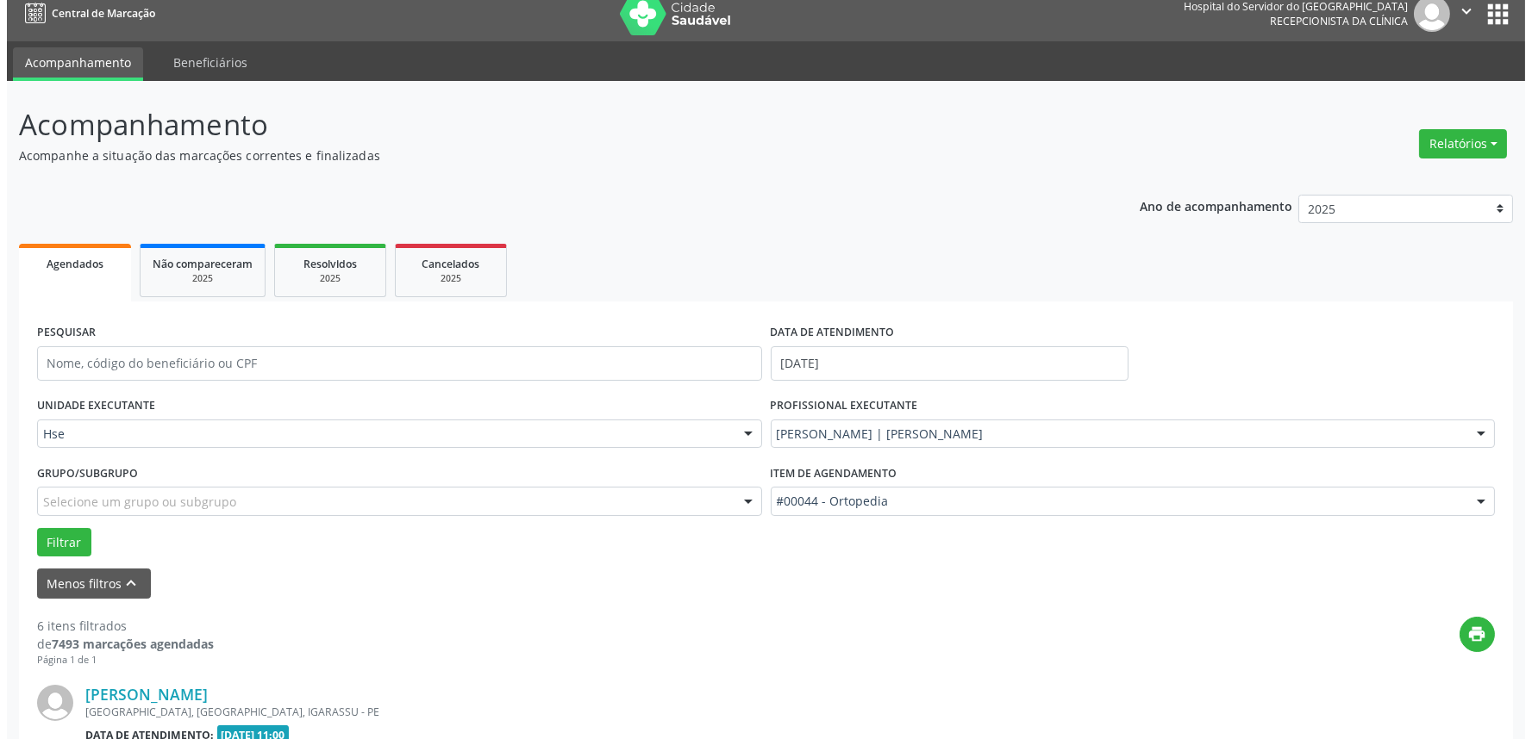
scroll to position [383, 0]
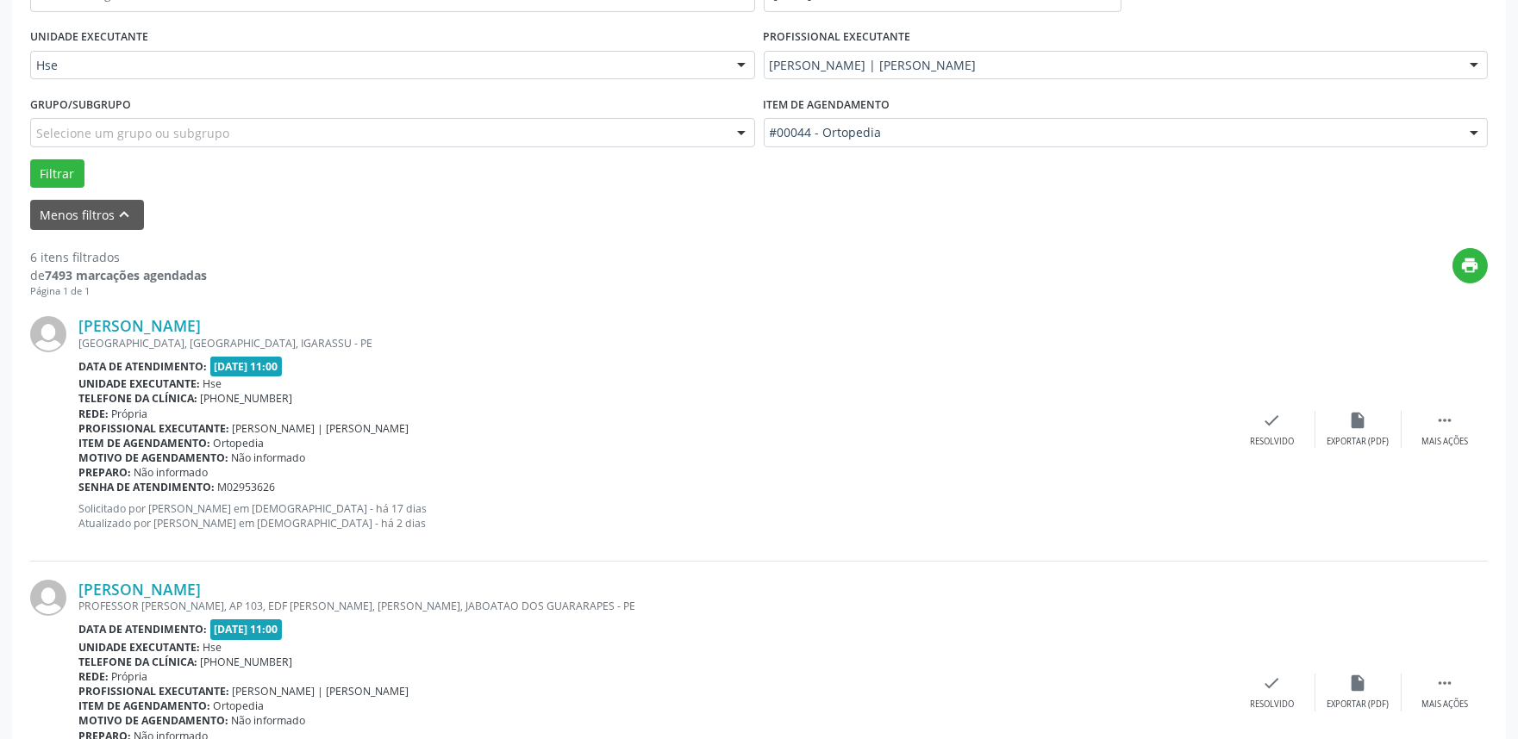
click at [1311, 402] on div "[PERSON_NAME] [GEOGRAPHIC_DATA], [GEOGRAPHIC_DATA], [GEOGRAPHIC_DATA] Data de a…" at bounding box center [758, 429] width 1457 height 263
click at [1278, 415] on icon "check" at bounding box center [1272, 420] width 19 height 19
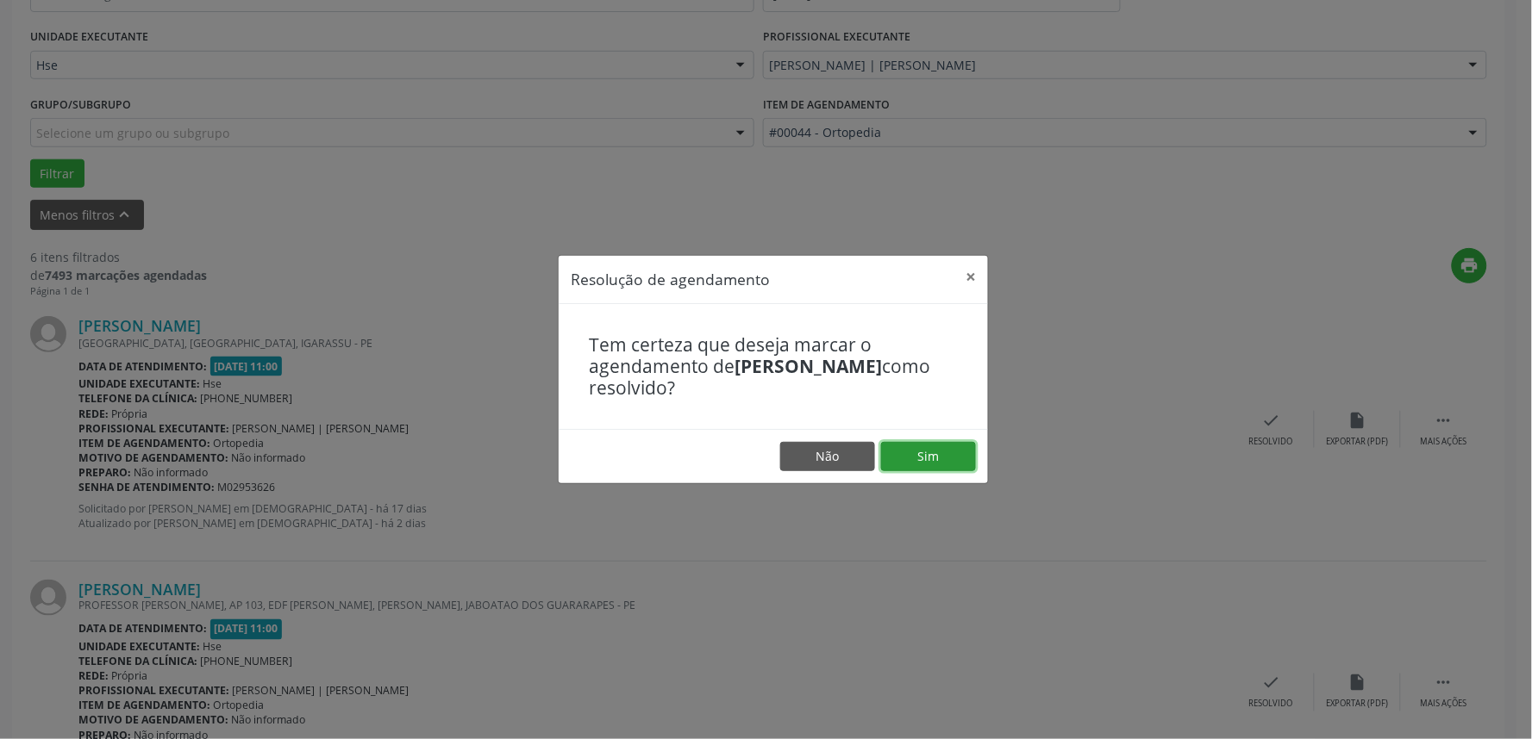
click at [929, 455] on button "Sim" at bounding box center [928, 456] width 95 height 29
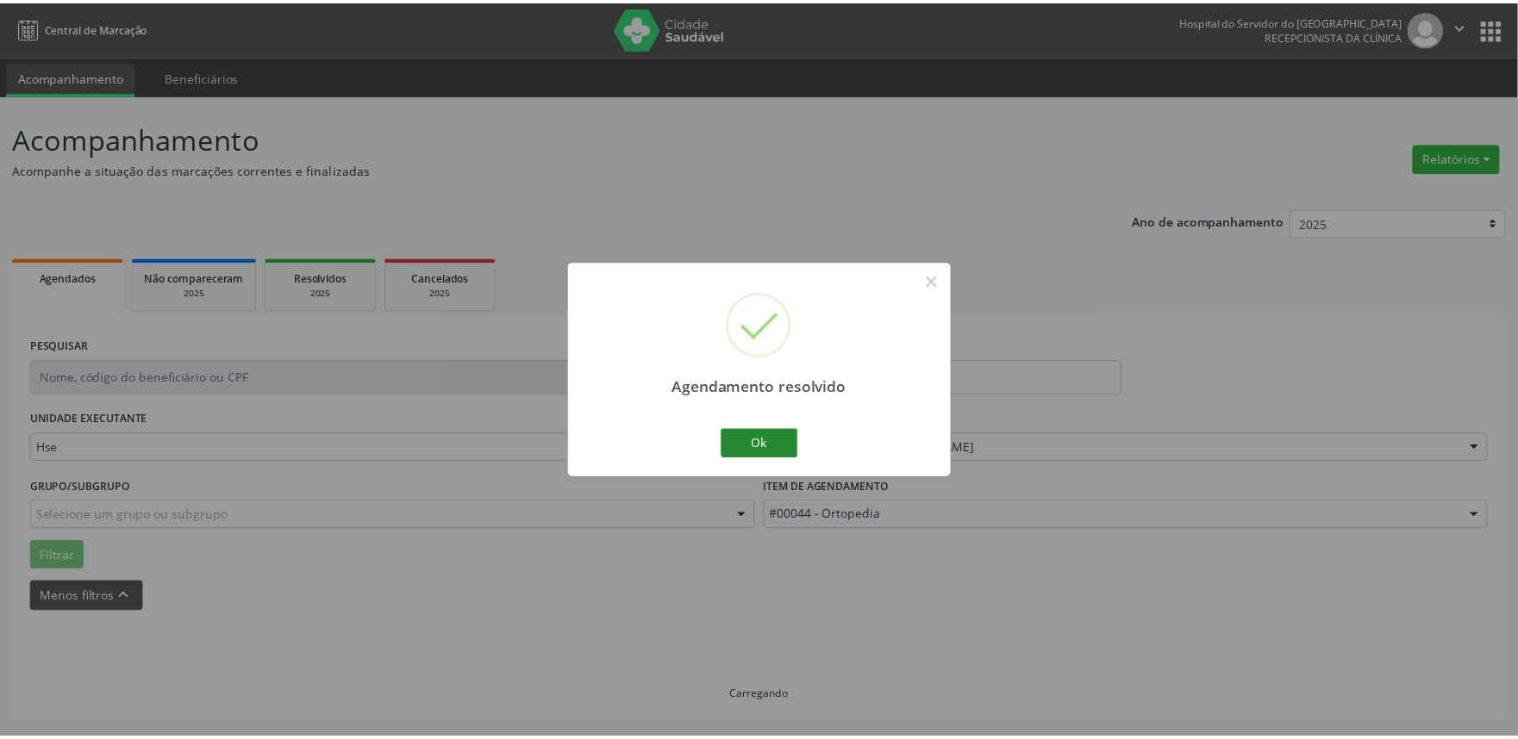
scroll to position [0, 0]
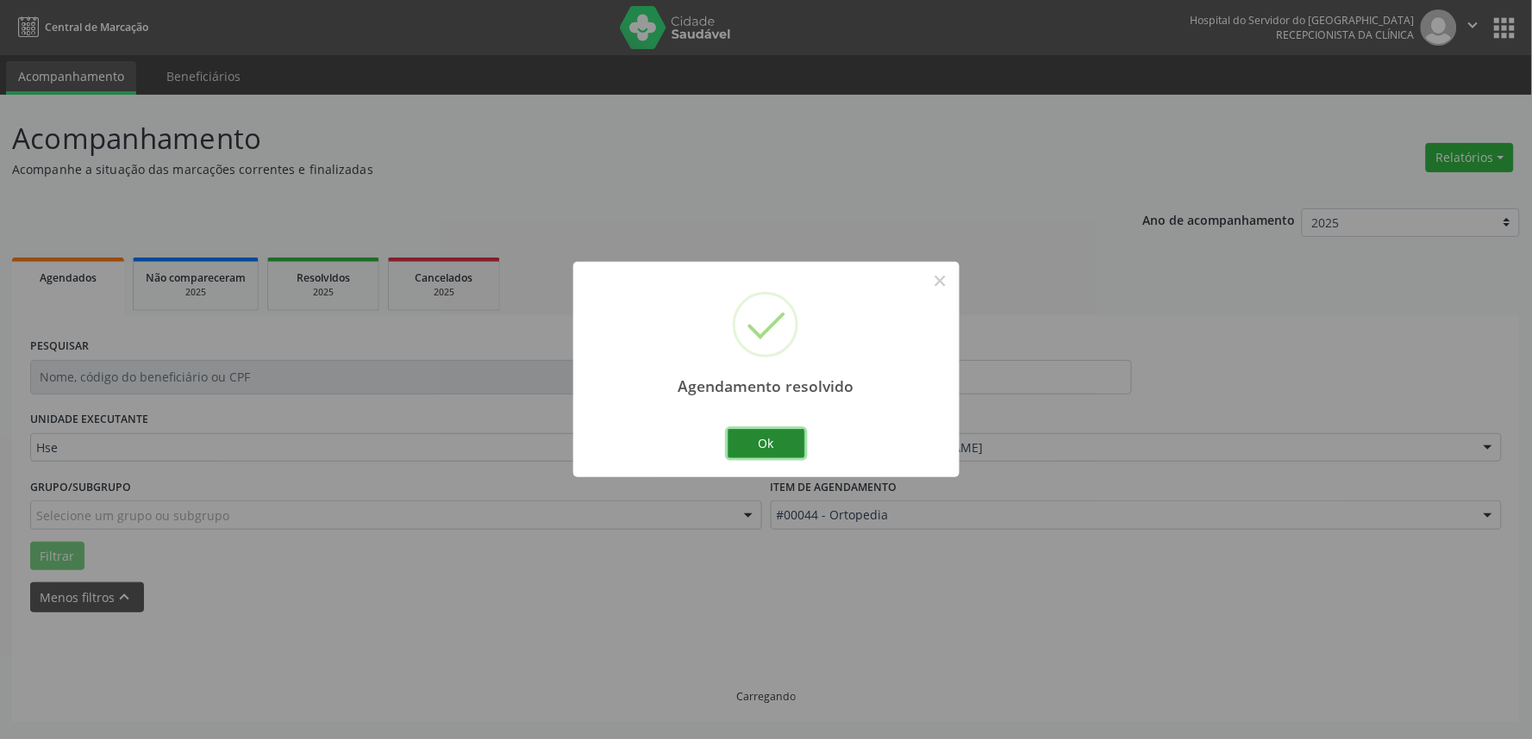
click at [770, 445] on button "Ok" at bounding box center [766, 443] width 78 height 29
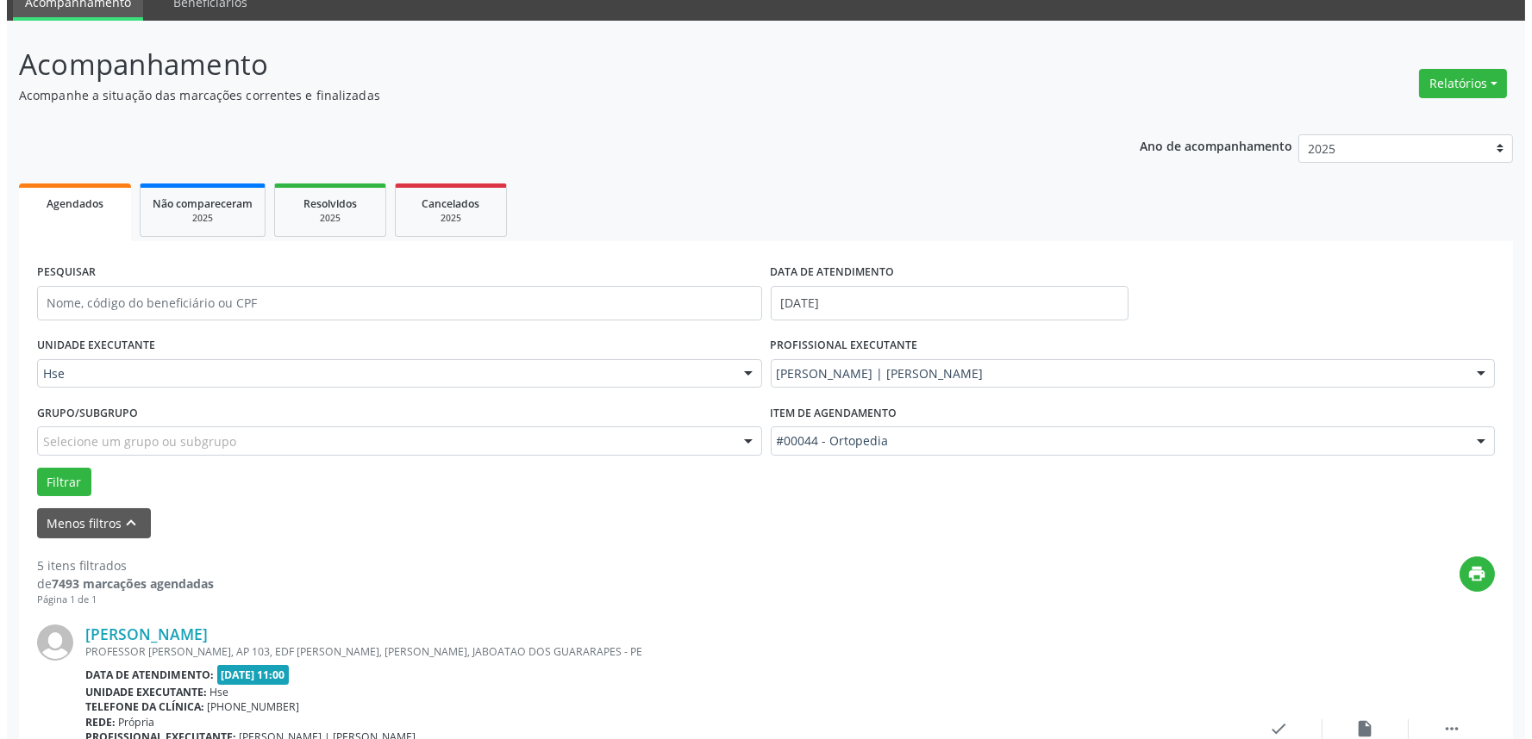
scroll to position [383, 0]
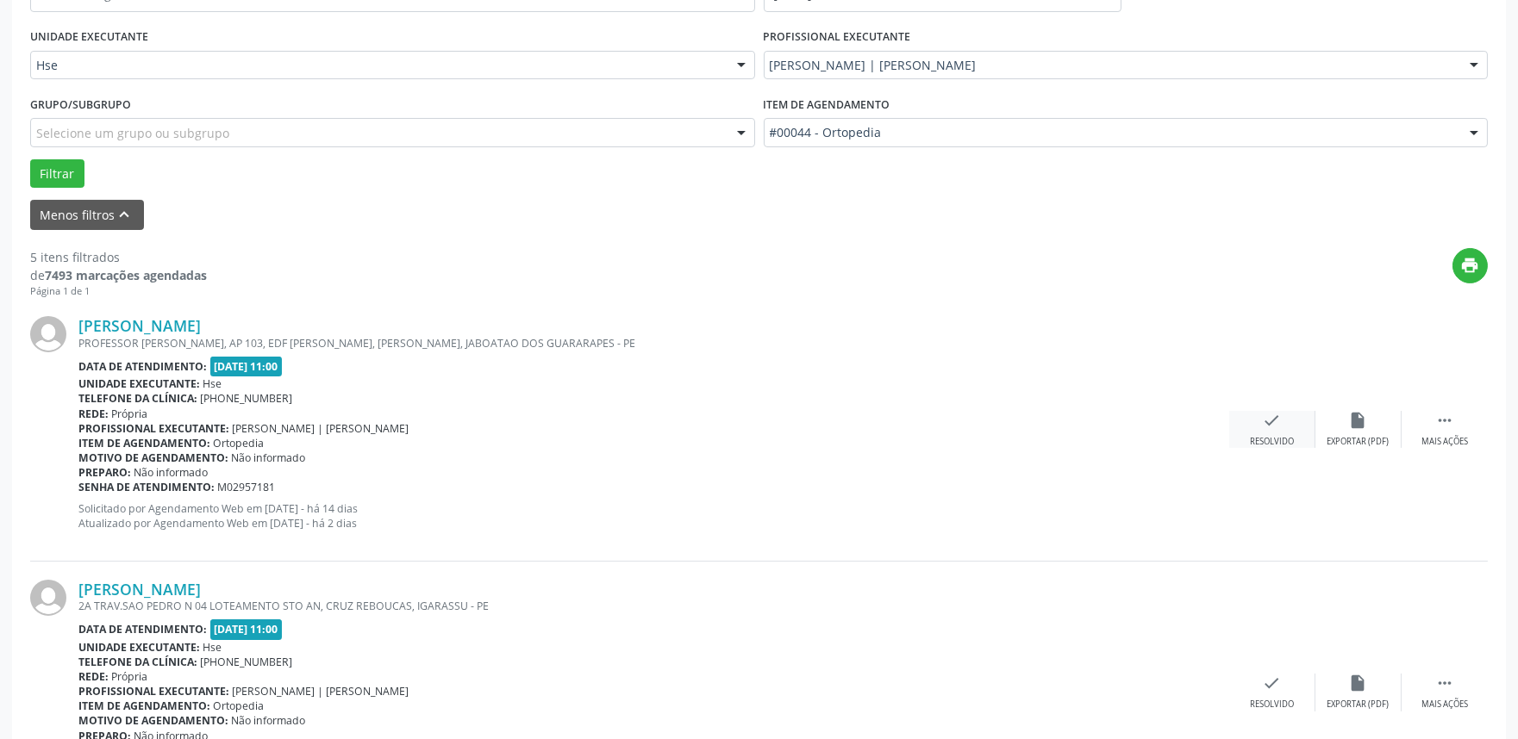
click at [1264, 418] on icon "check" at bounding box center [1272, 420] width 19 height 19
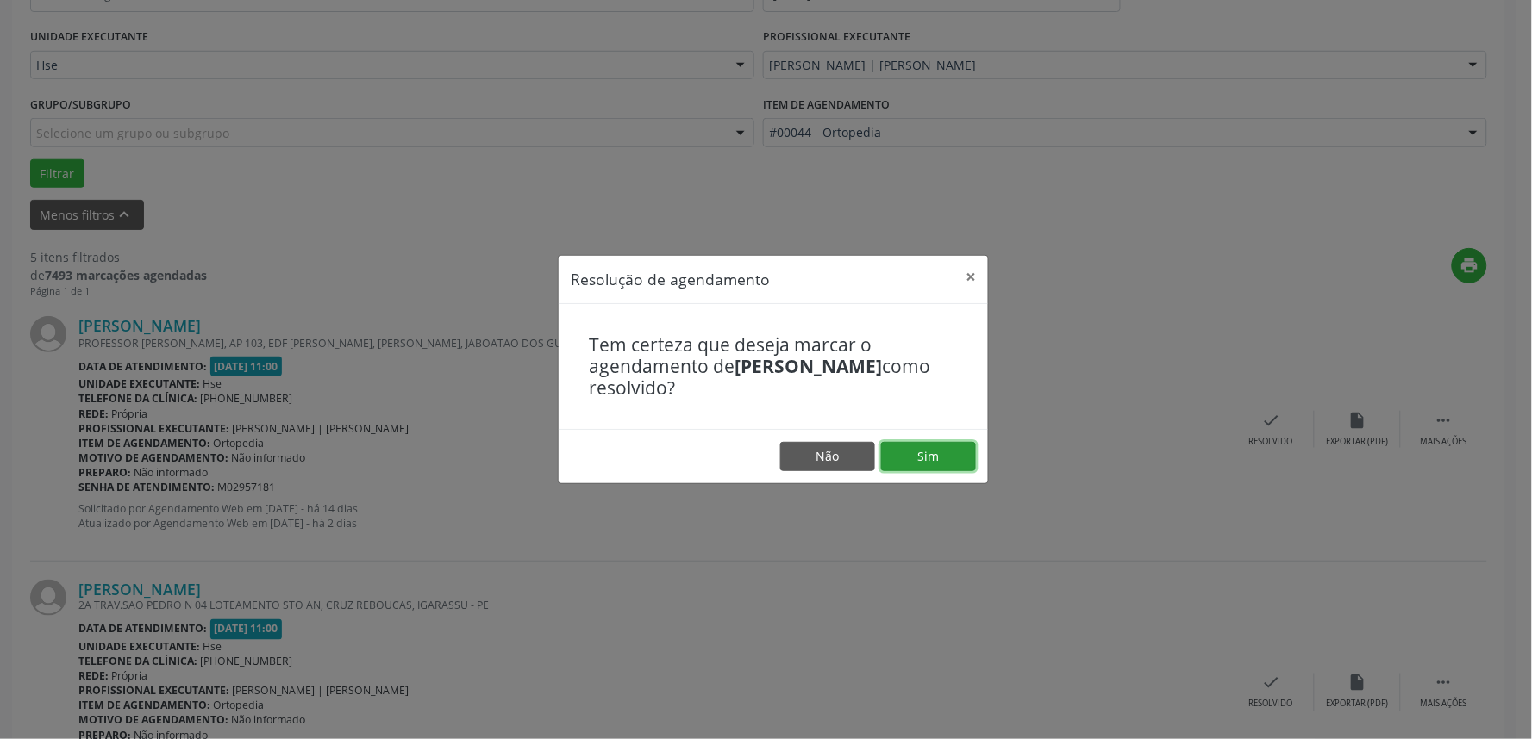
click at [954, 457] on button "Sim" at bounding box center [928, 456] width 95 height 29
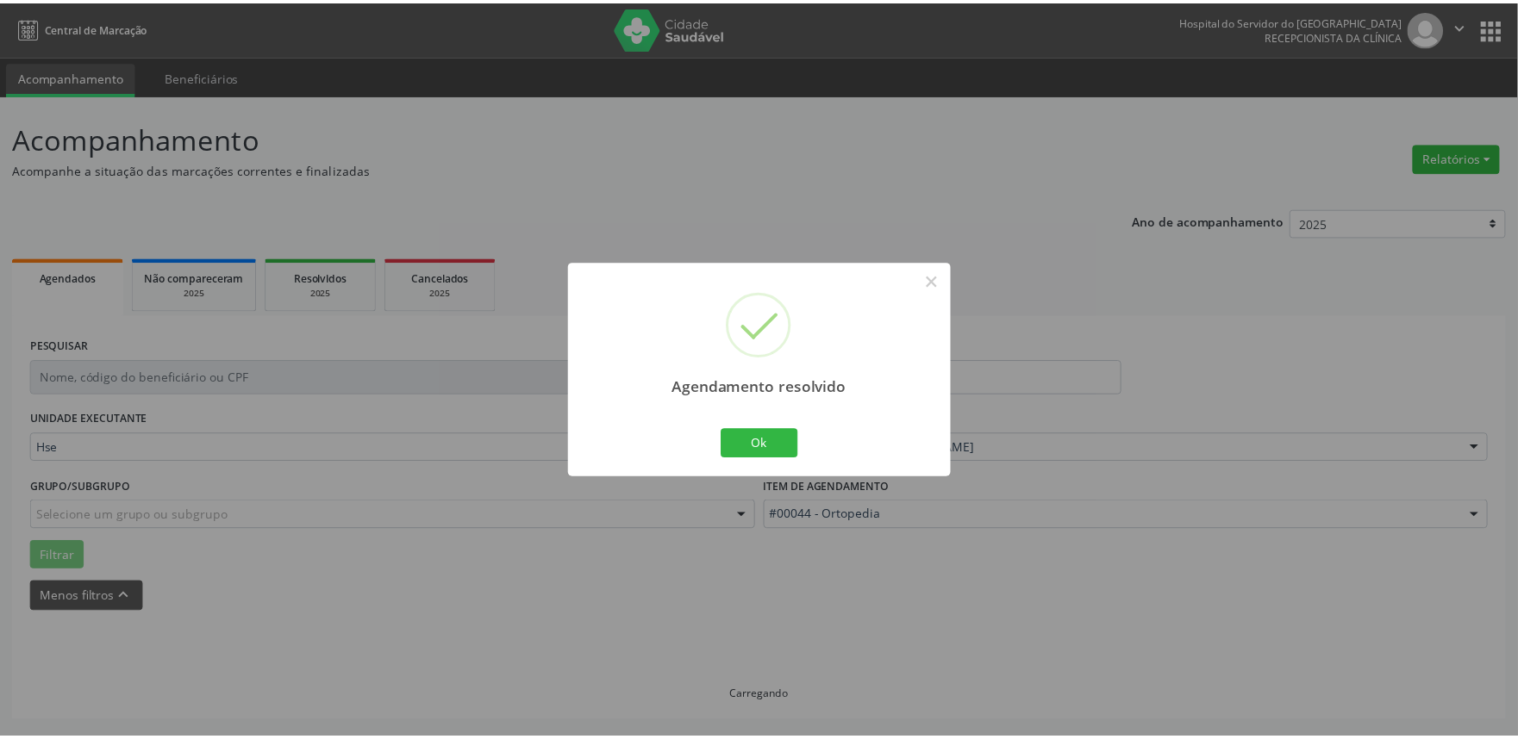
scroll to position [0, 0]
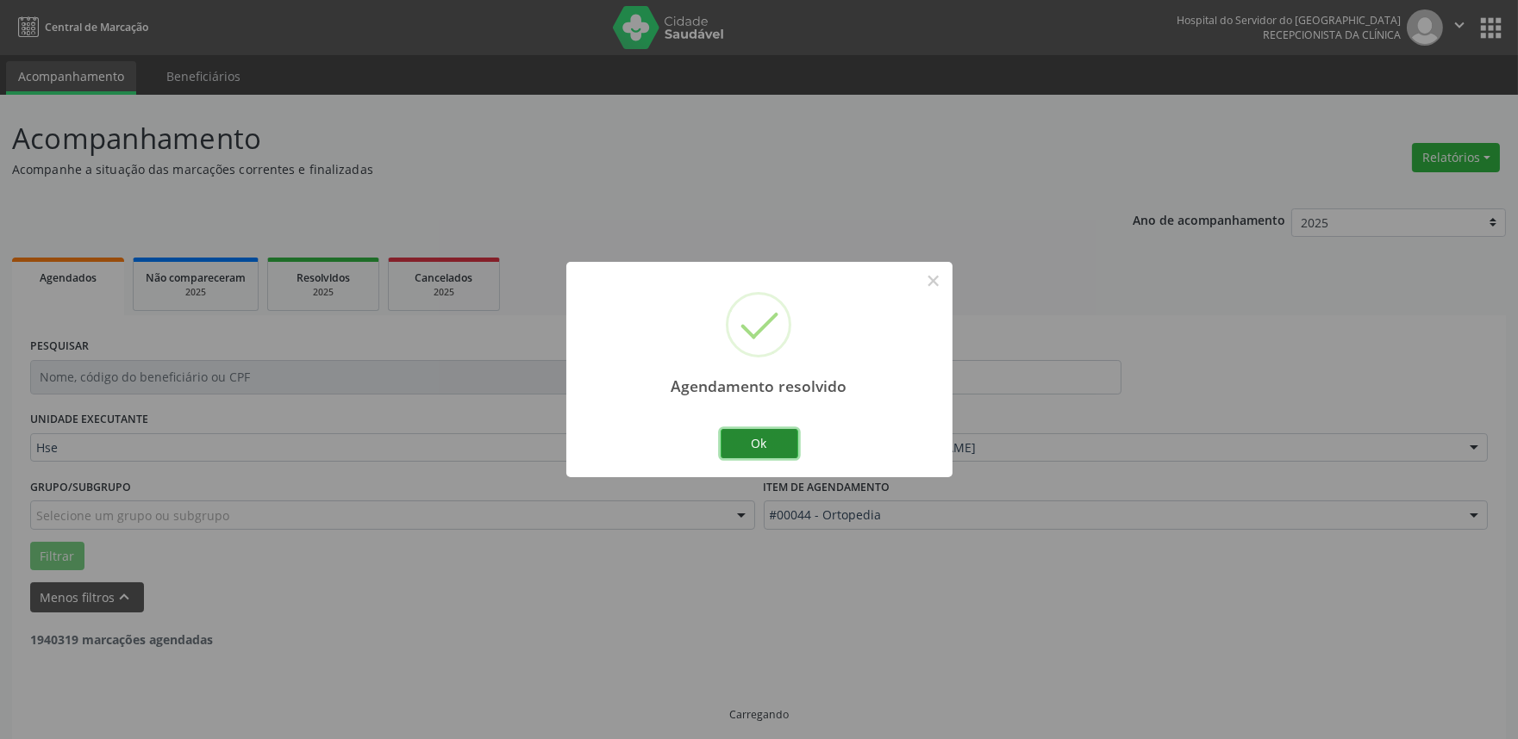
click at [777, 443] on button "Ok" at bounding box center [760, 443] width 78 height 29
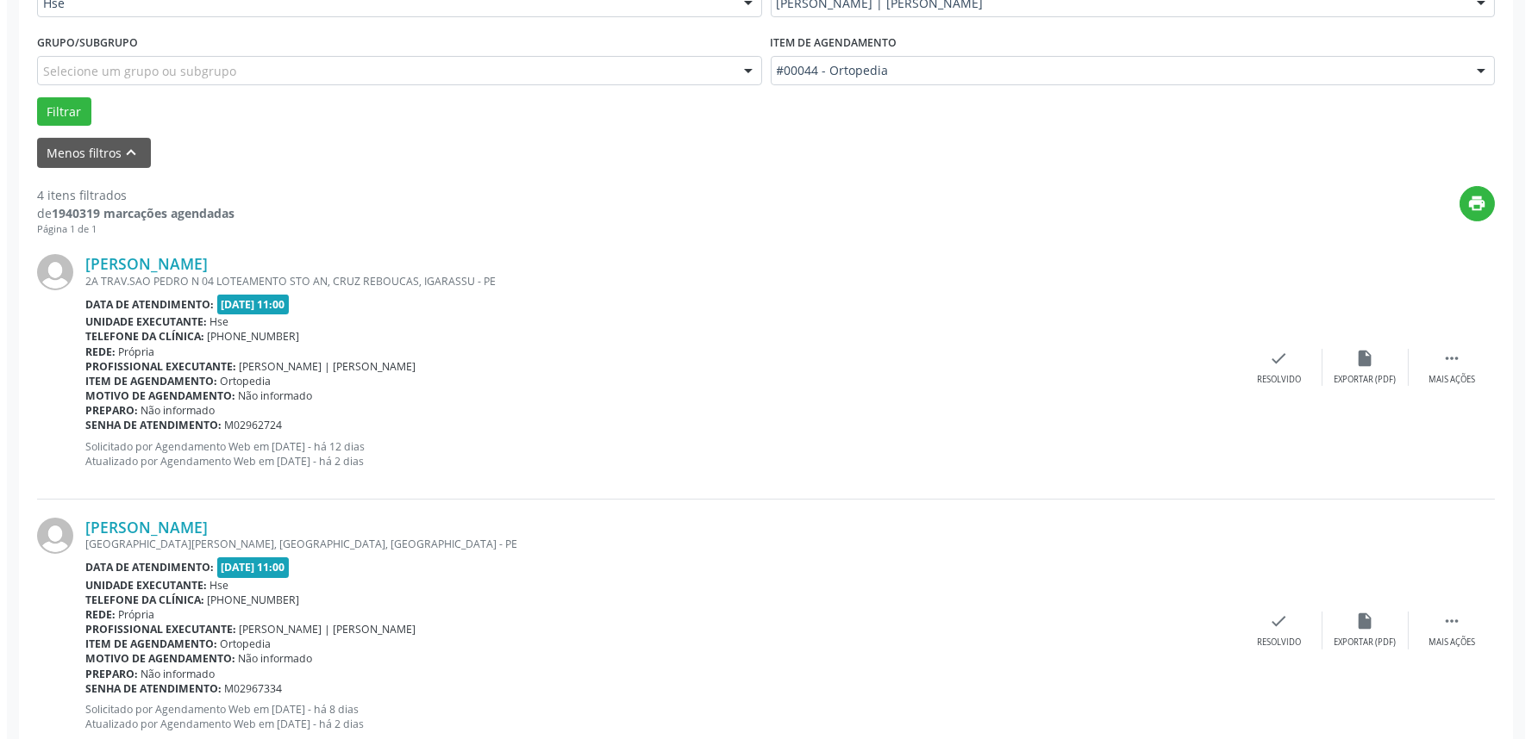
scroll to position [478, 0]
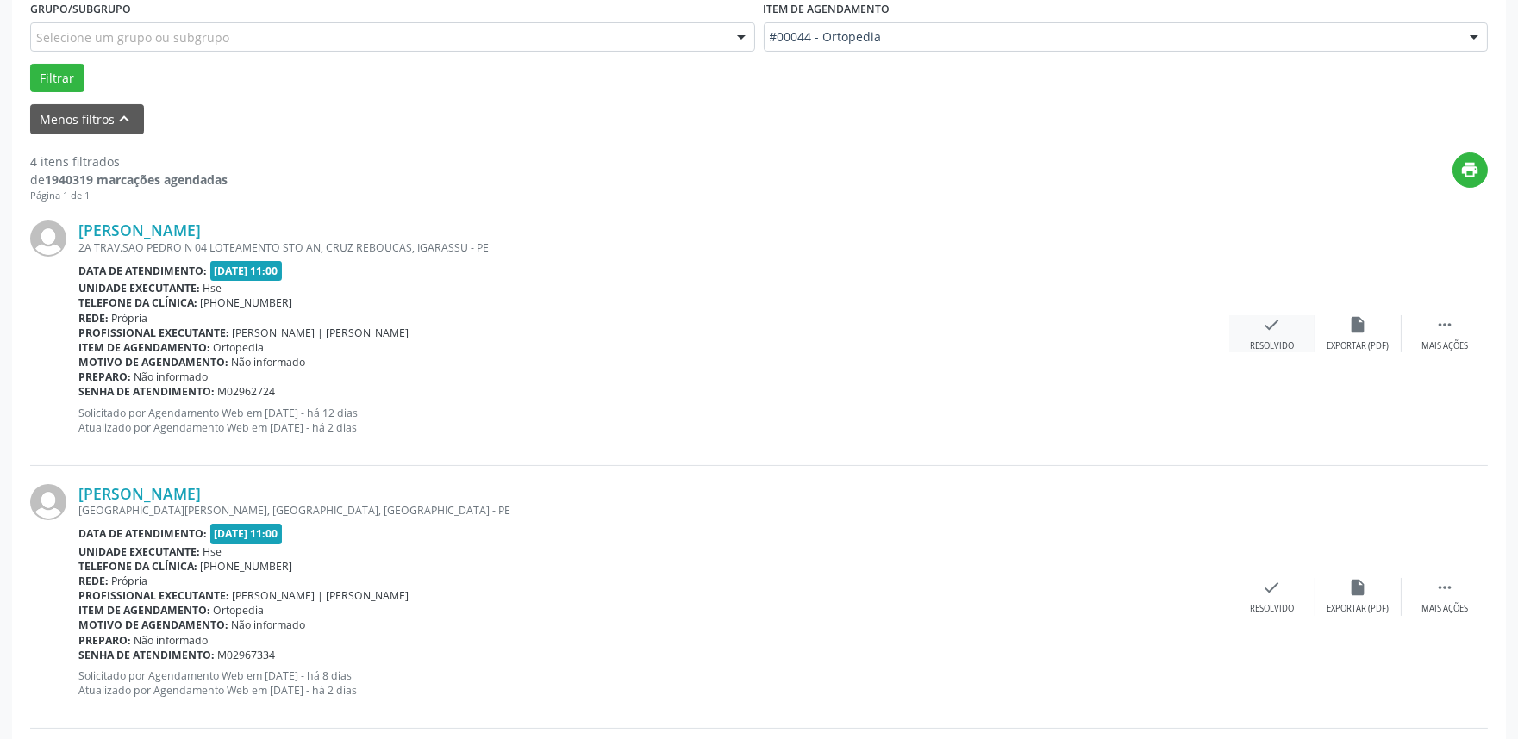
click at [1259, 340] on div "Resolvido" at bounding box center [1272, 346] width 44 height 12
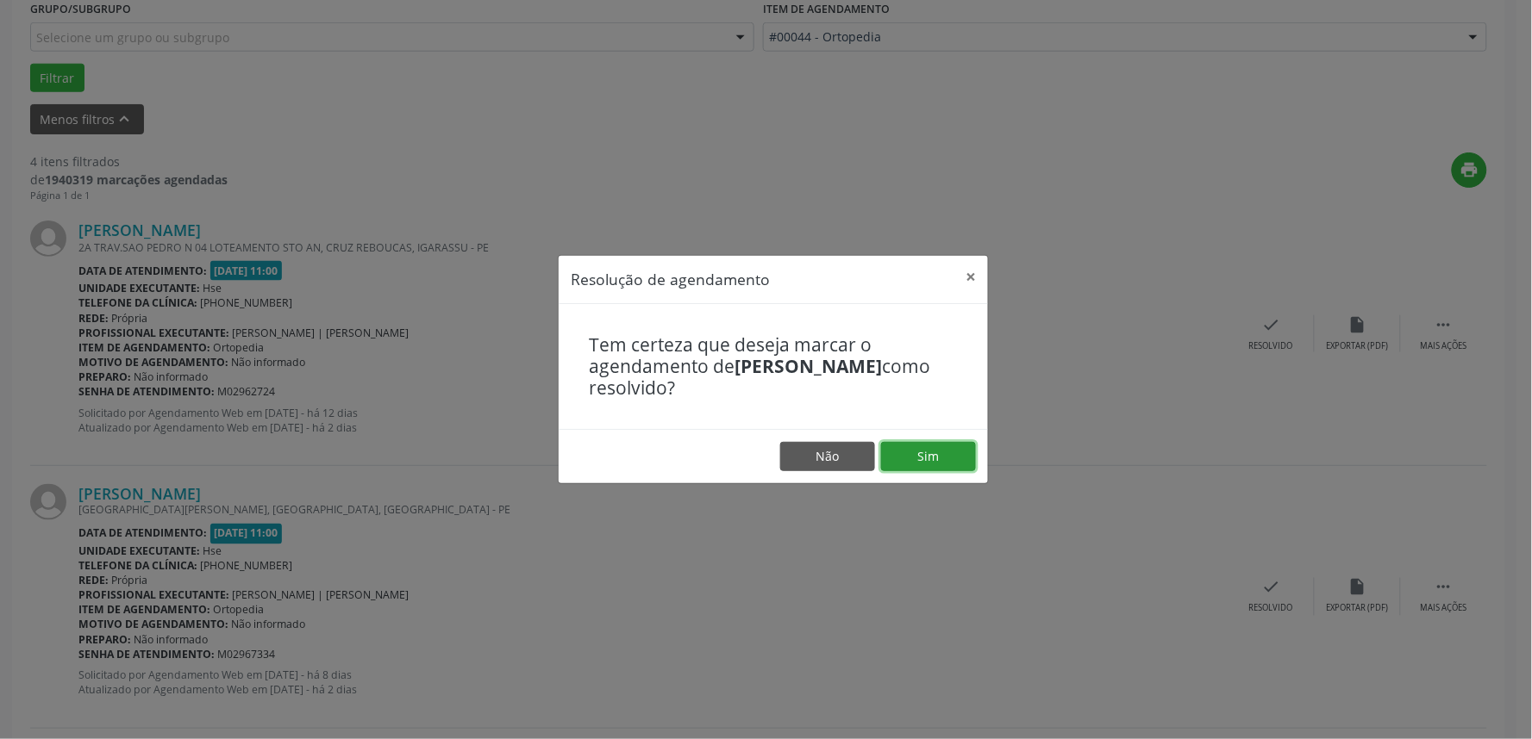
click at [953, 450] on button "Sim" at bounding box center [928, 456] width 95 height 29
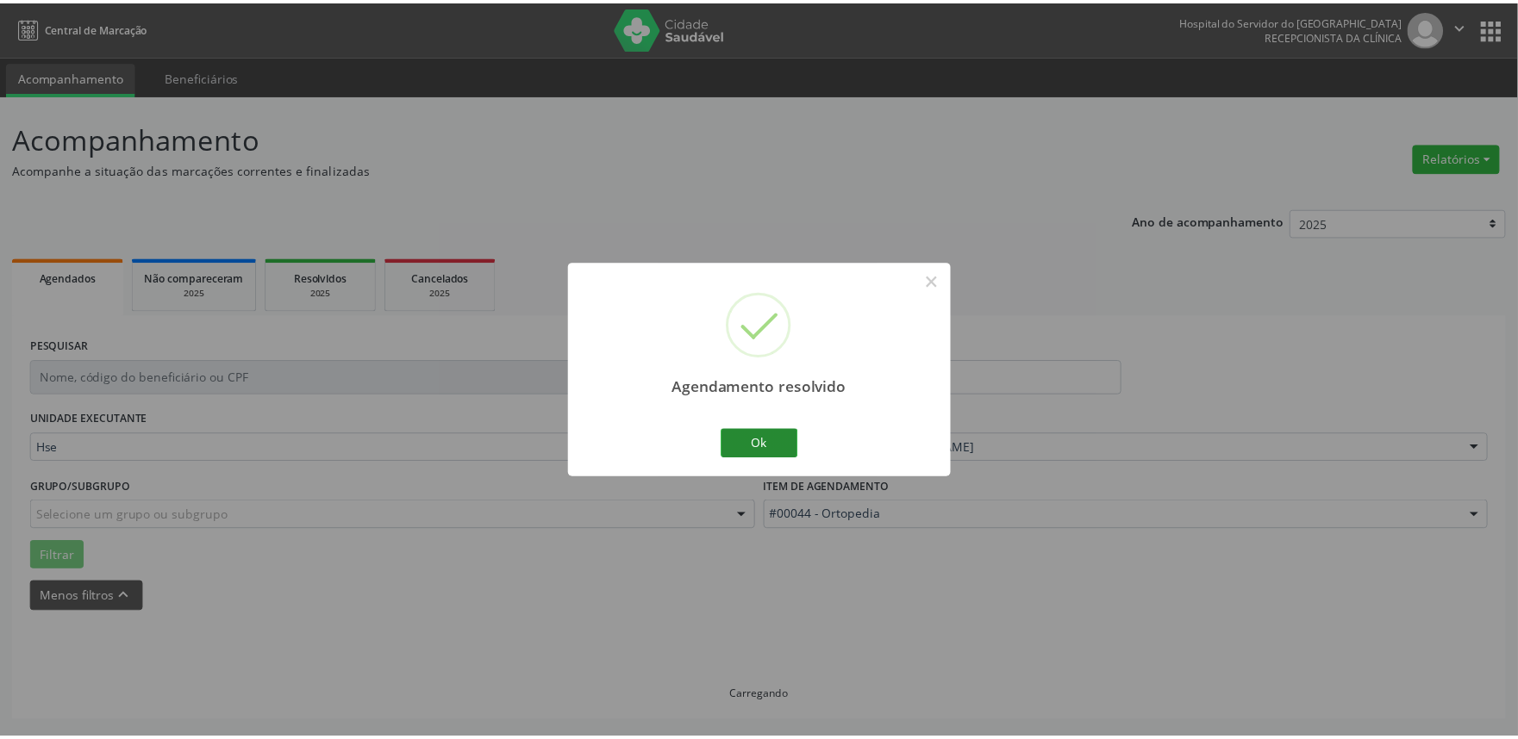
scroll to position [0, 0]
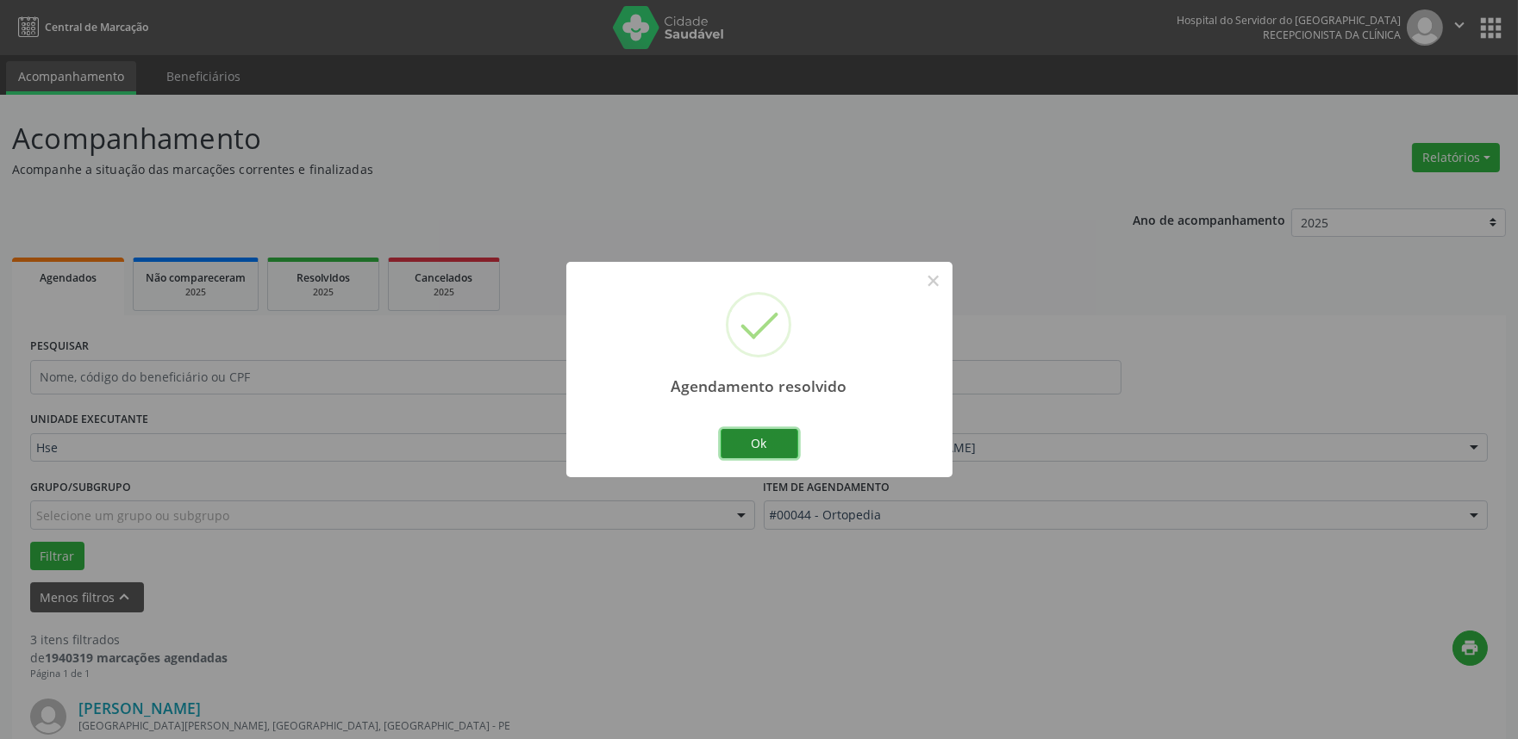
click at [773, 450] on button "Ok" at bounding box center [760, 443] width 78 height 29
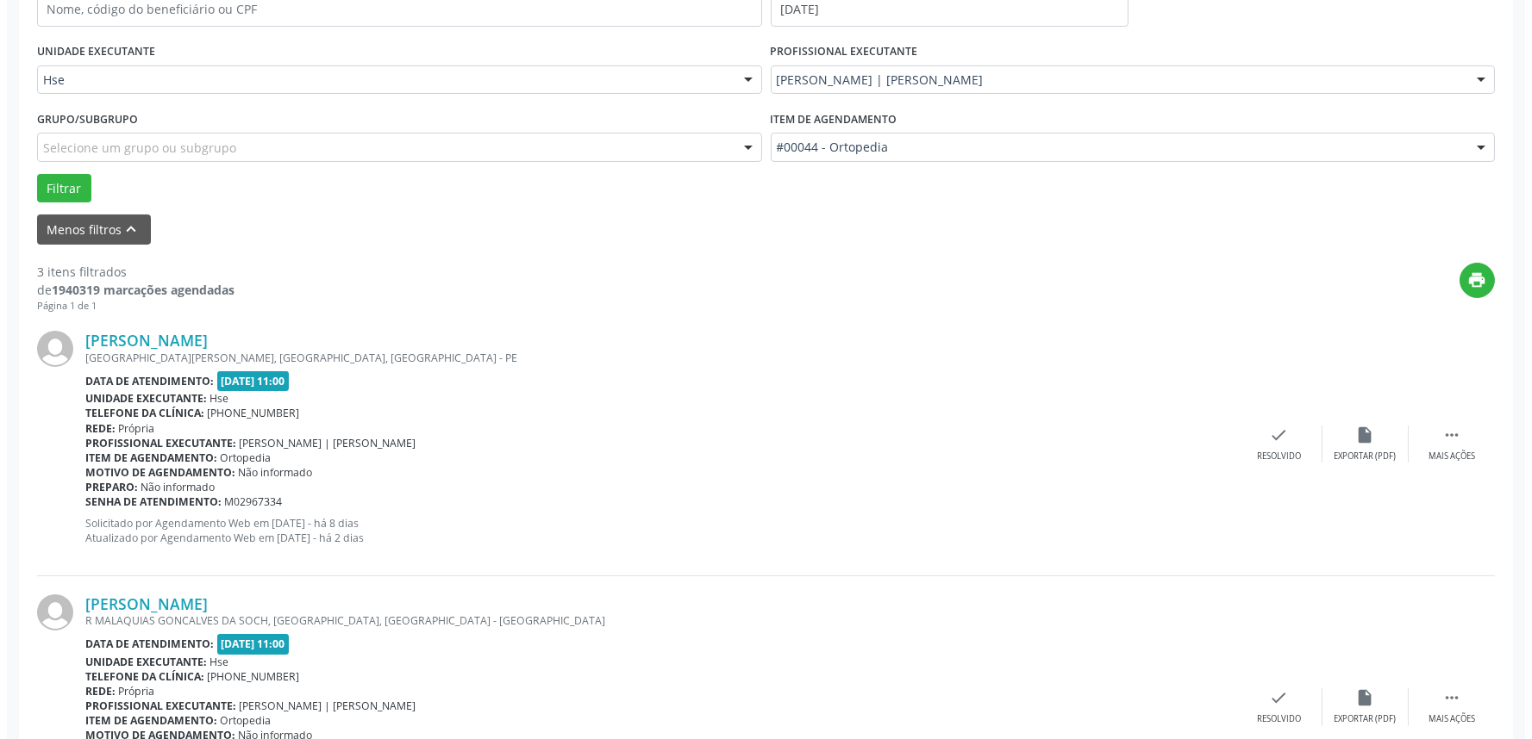
scroll to position [383, 0]
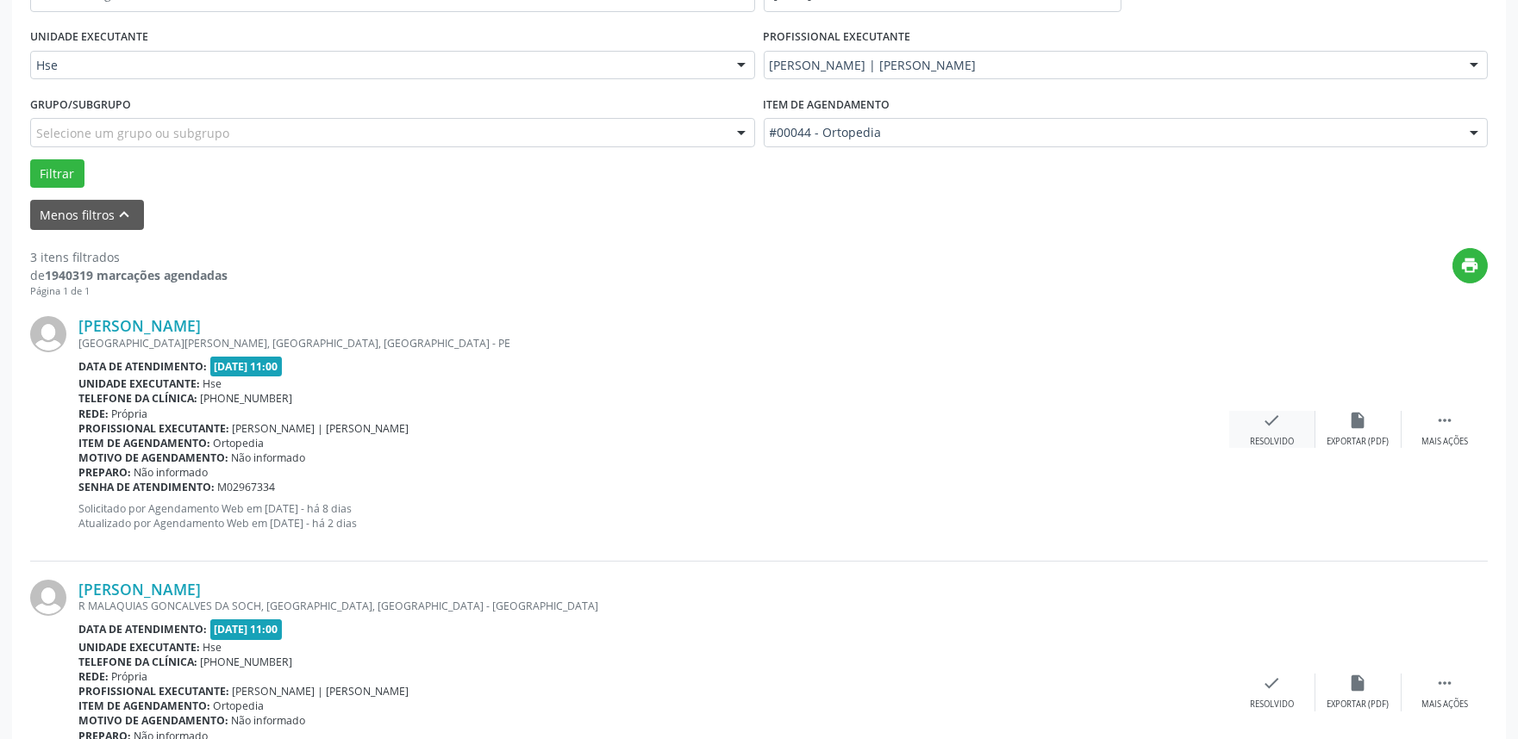
click at [1268, 428] on icon "check" at bounding box center [1272, 420] width 19 height 19
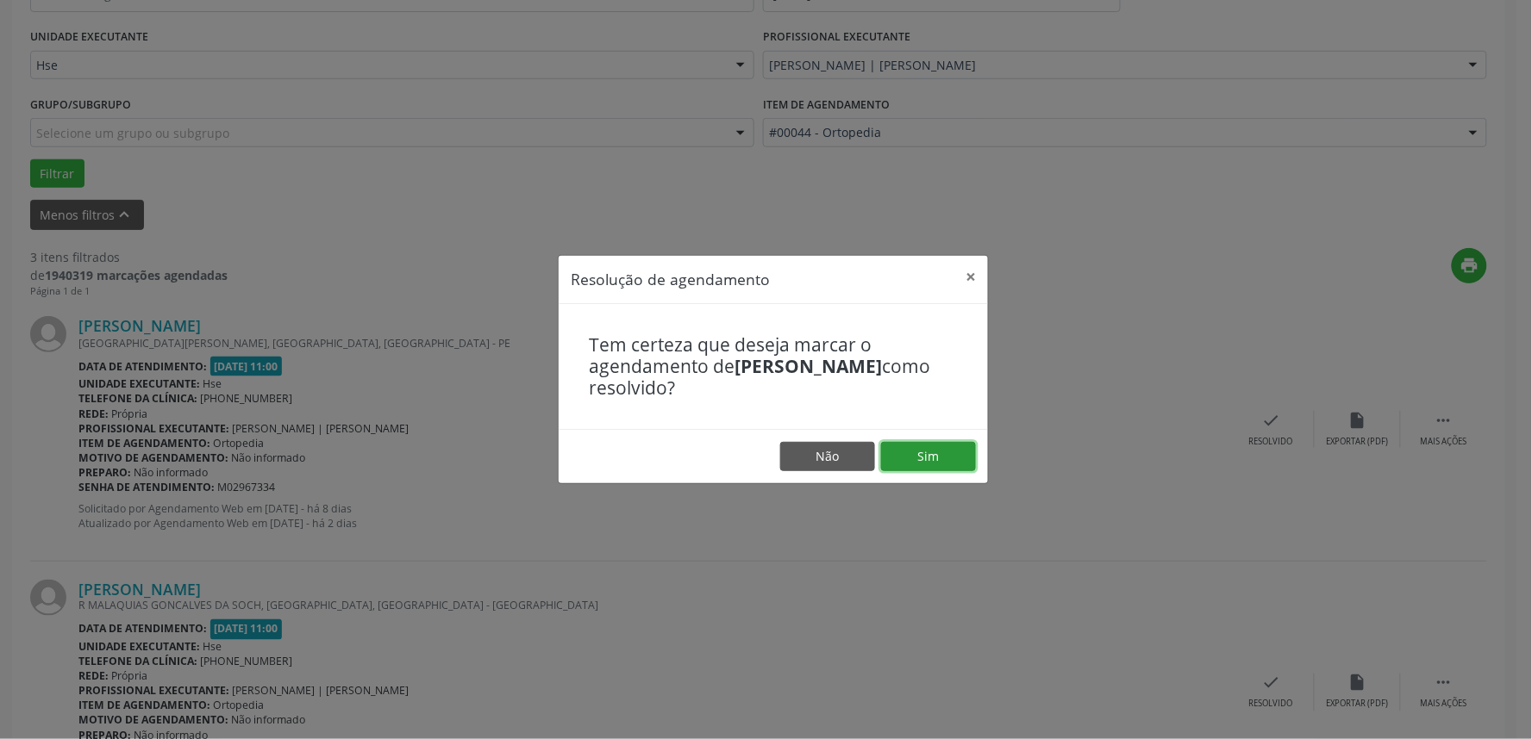
click at [952, 455] on button "Sim" at bounding box center [928, 456] width 95 height 29
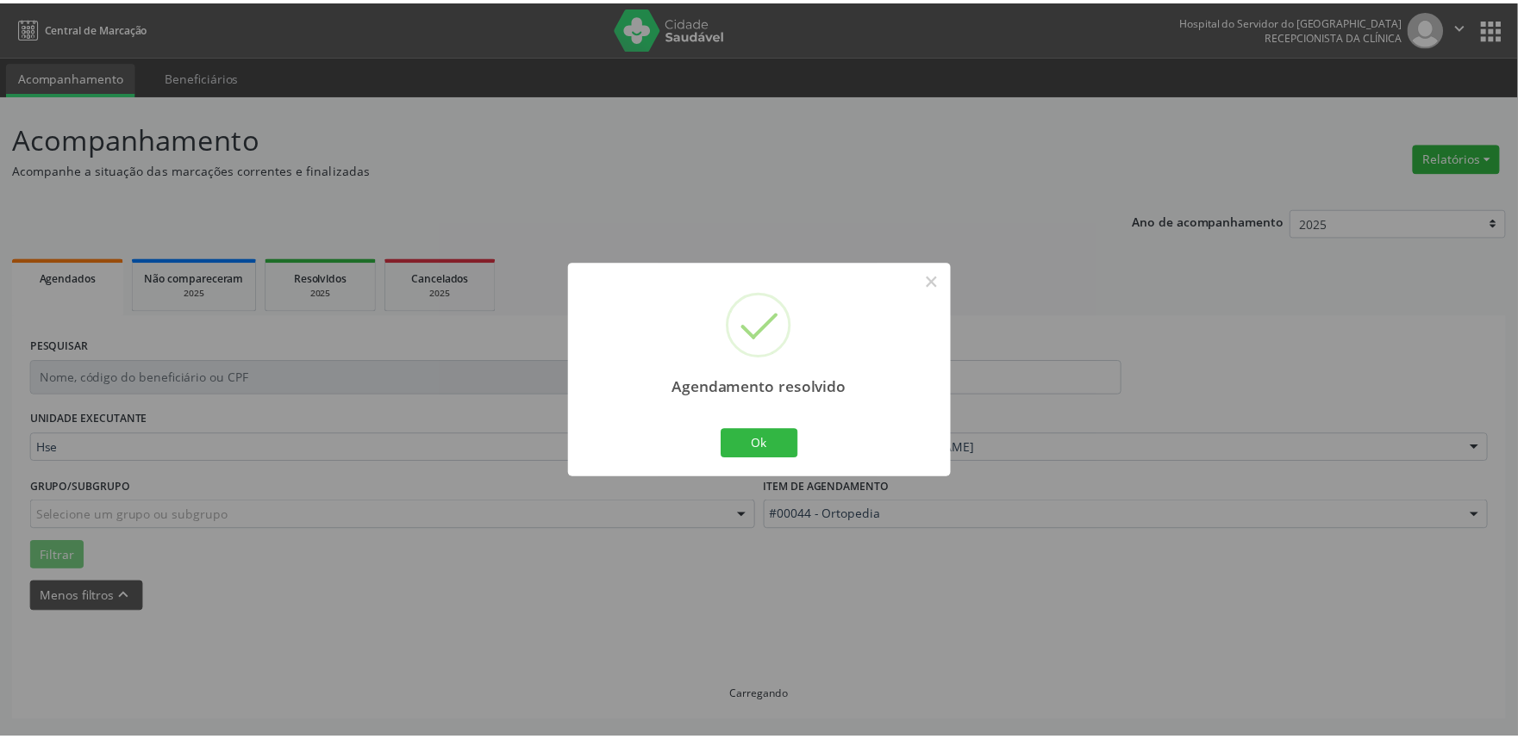
scroll to position [0, 0]
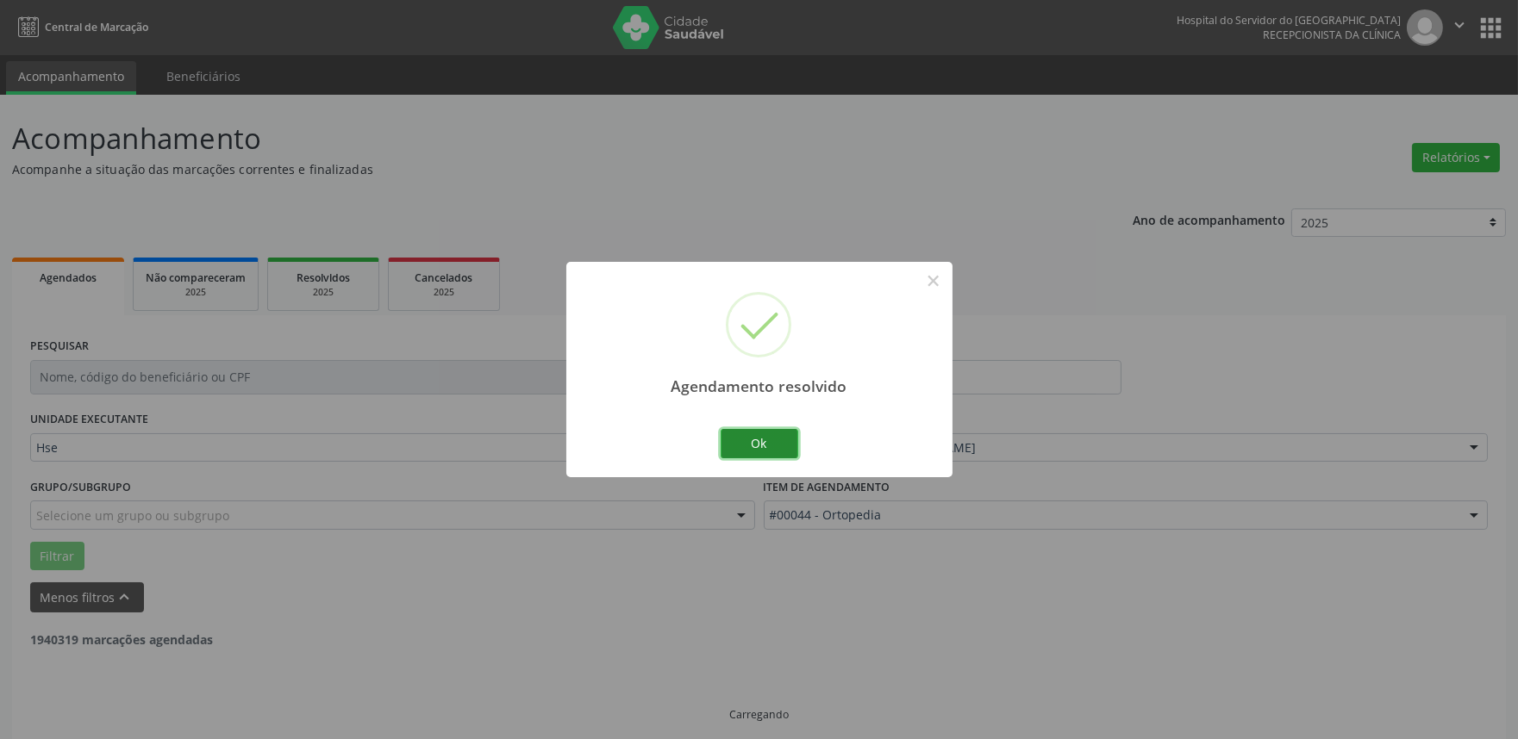
click at [742, 446] on button "Ok" at bounding box center [760, 443] width 78 height 29
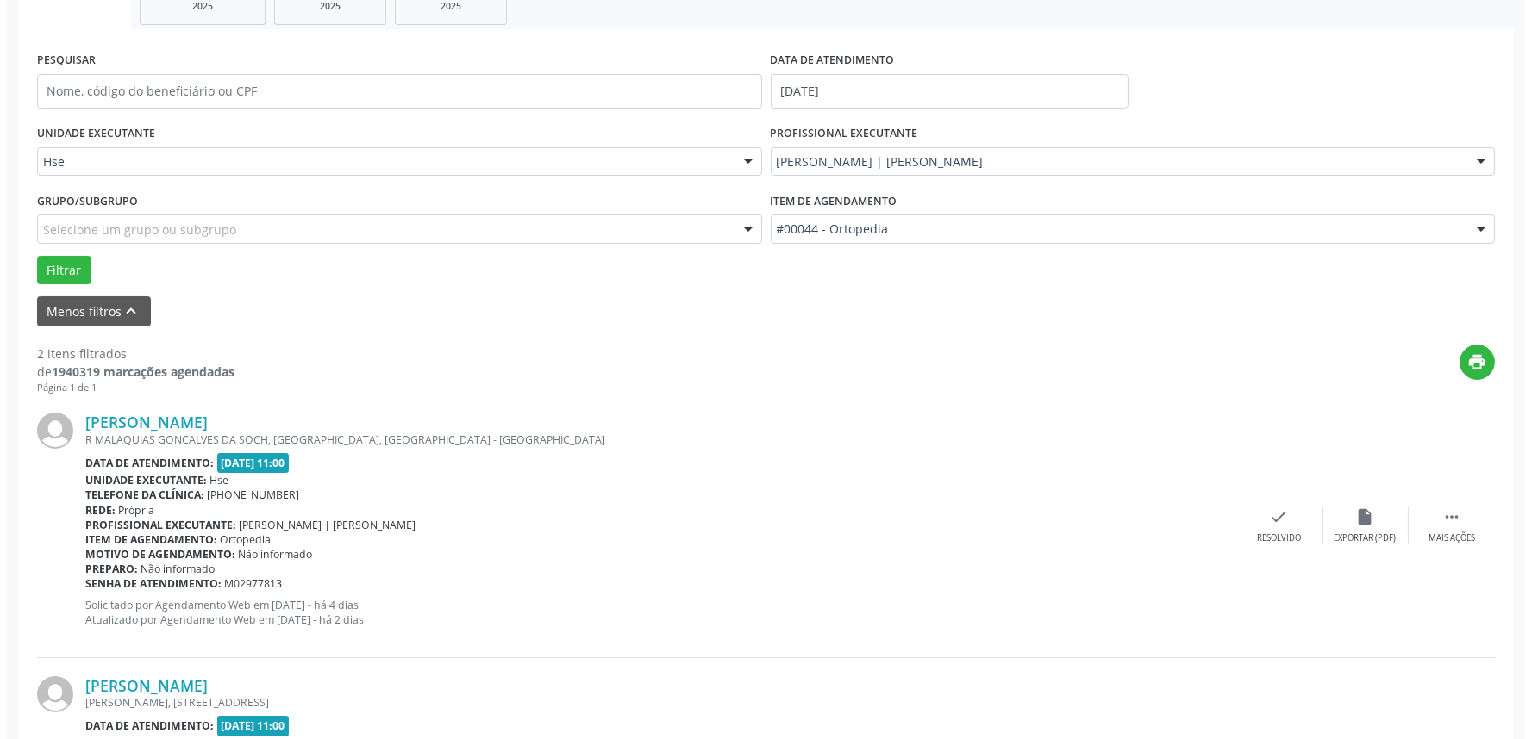
scroll to position [287, 0]
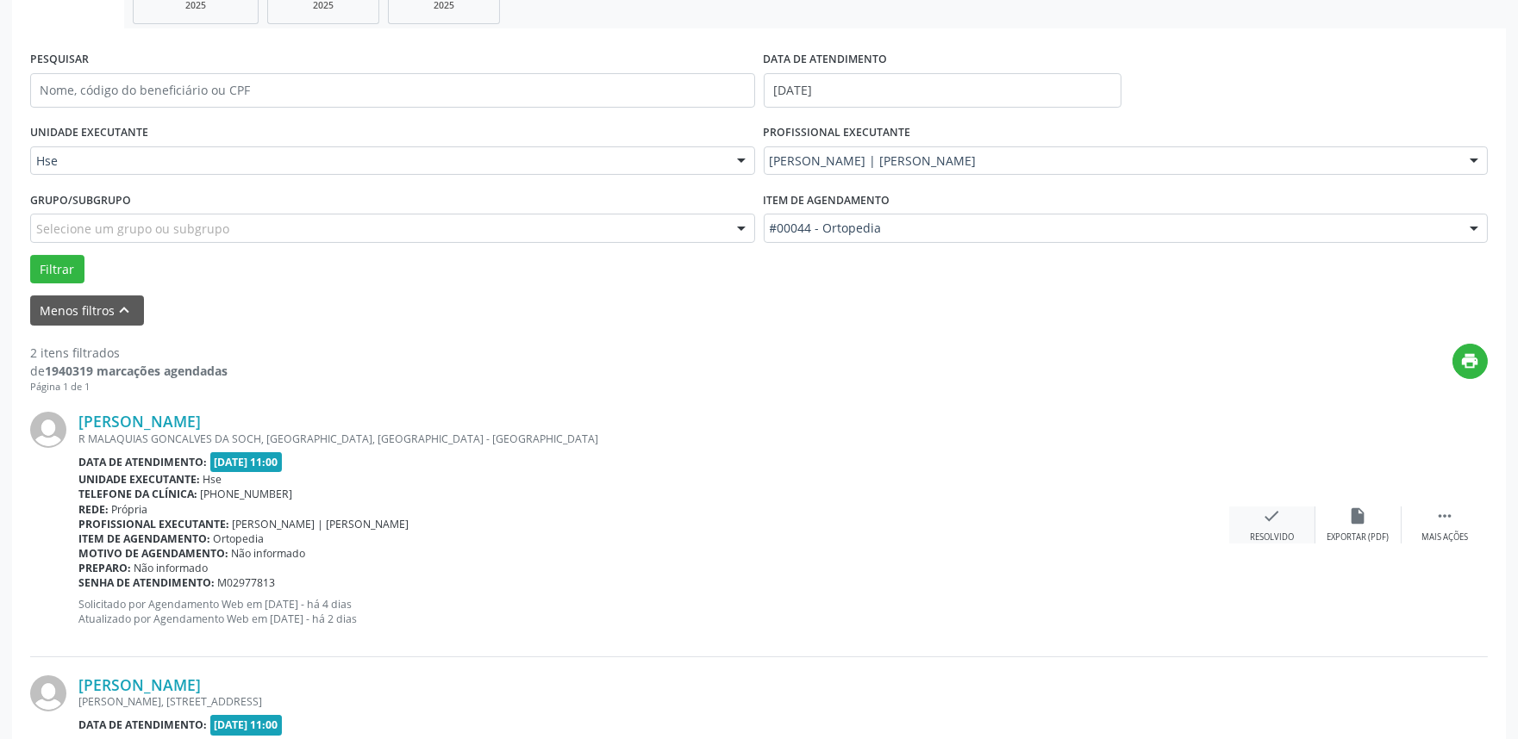
click at [1271, 515] on icon "check" at bounding box center [1272, 516] width 19 height 19
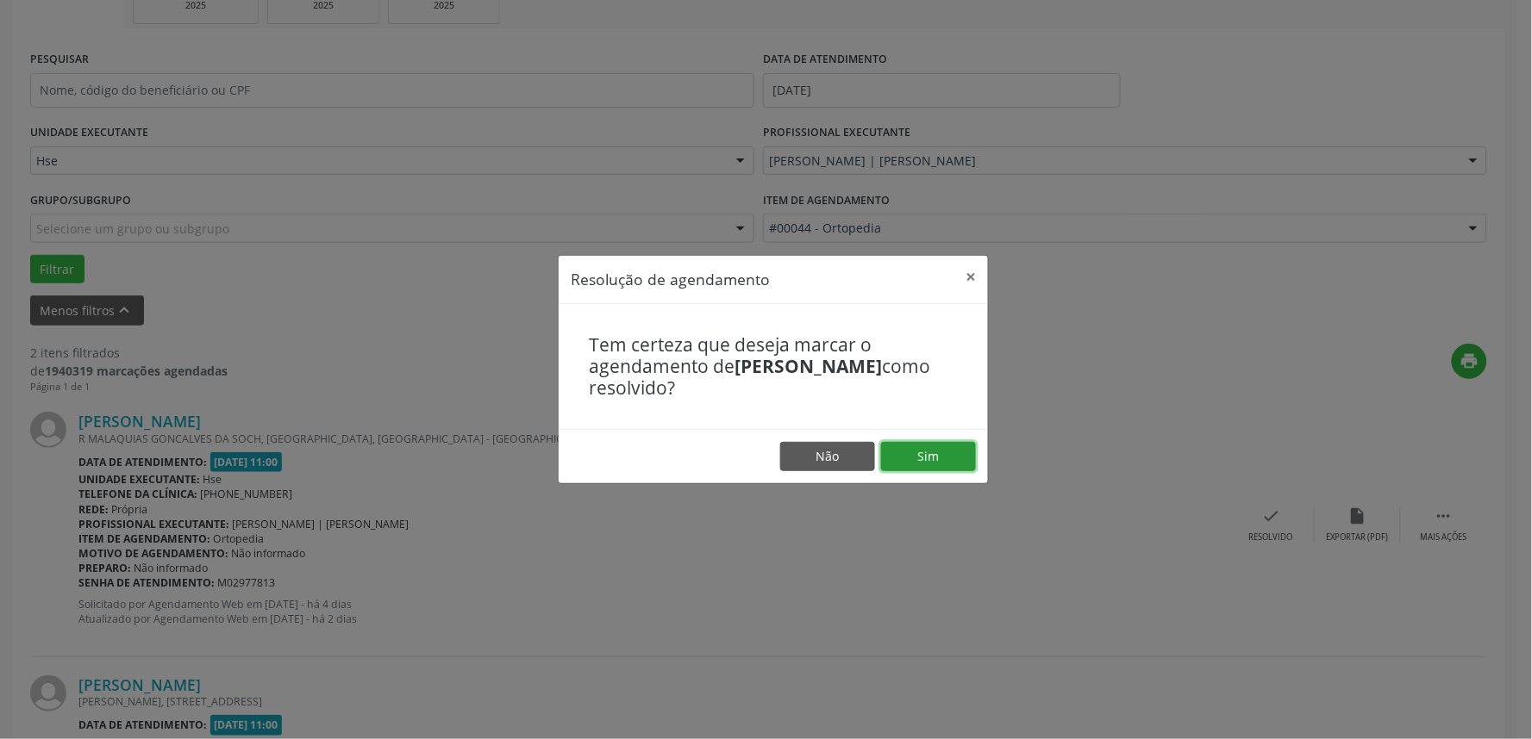
click at [936, 455] on button "Sim" at bounding box center [928, 456] width 95 height 29
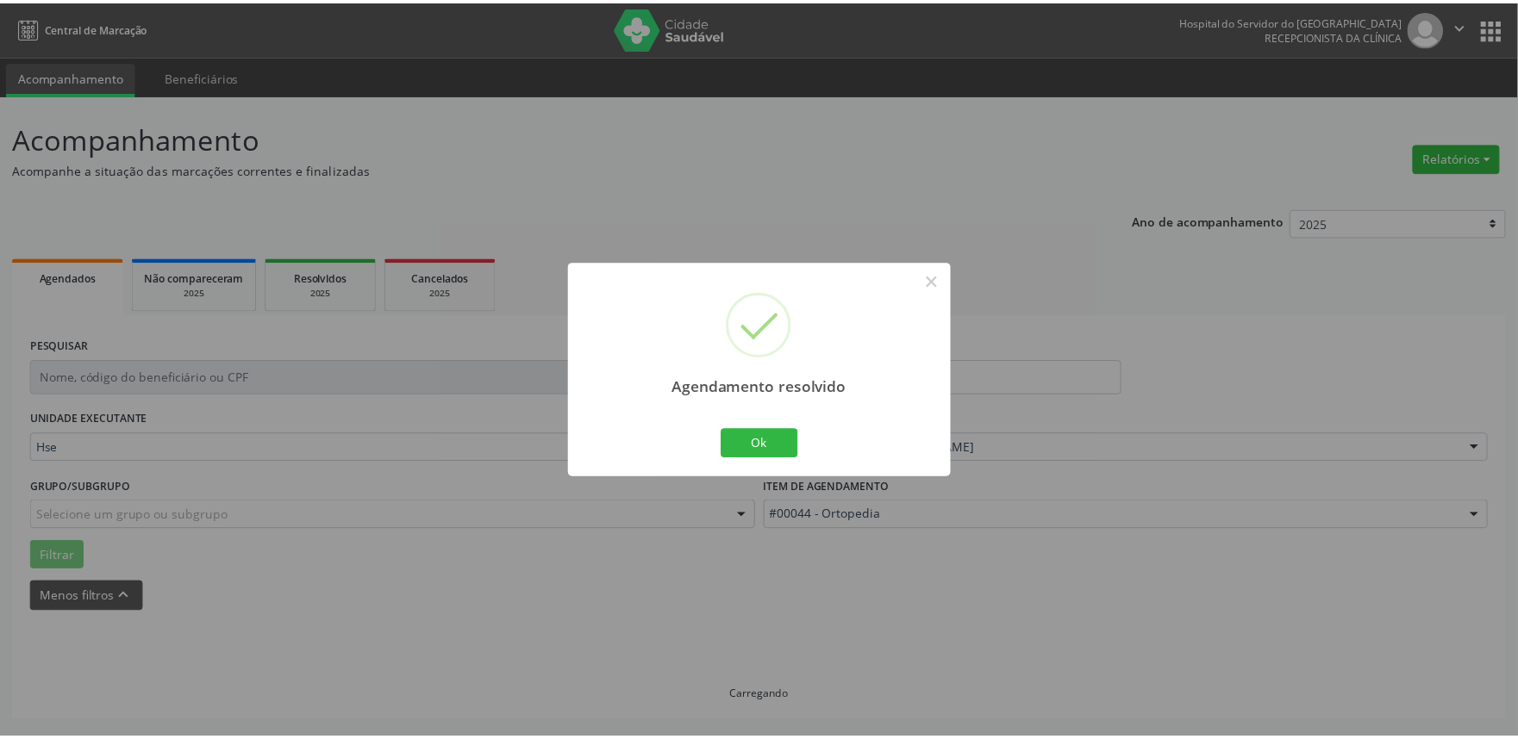
scroll to position [0, 0]
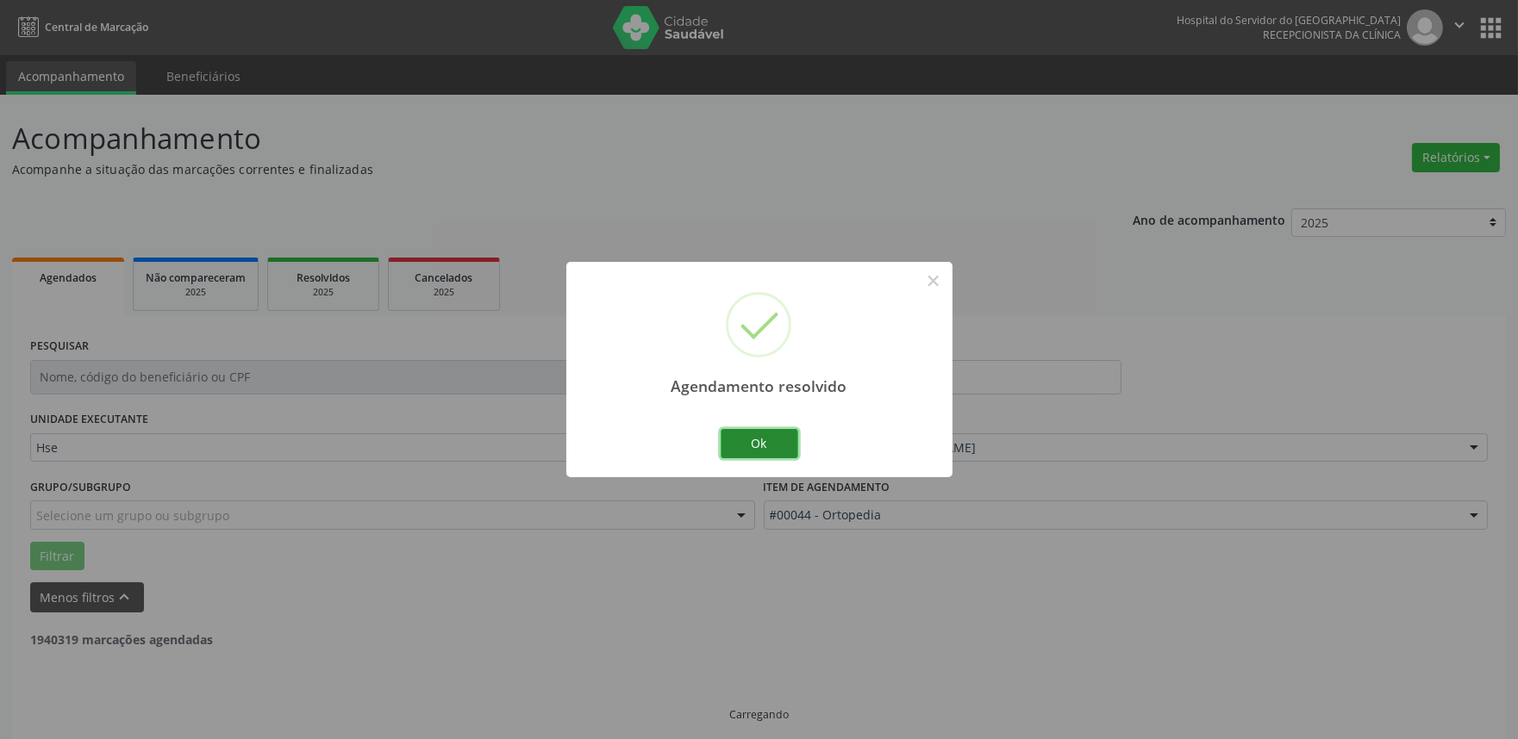
click at [767, 450] on button "Ok" at bounding box center [760, 443] width 78 height 29
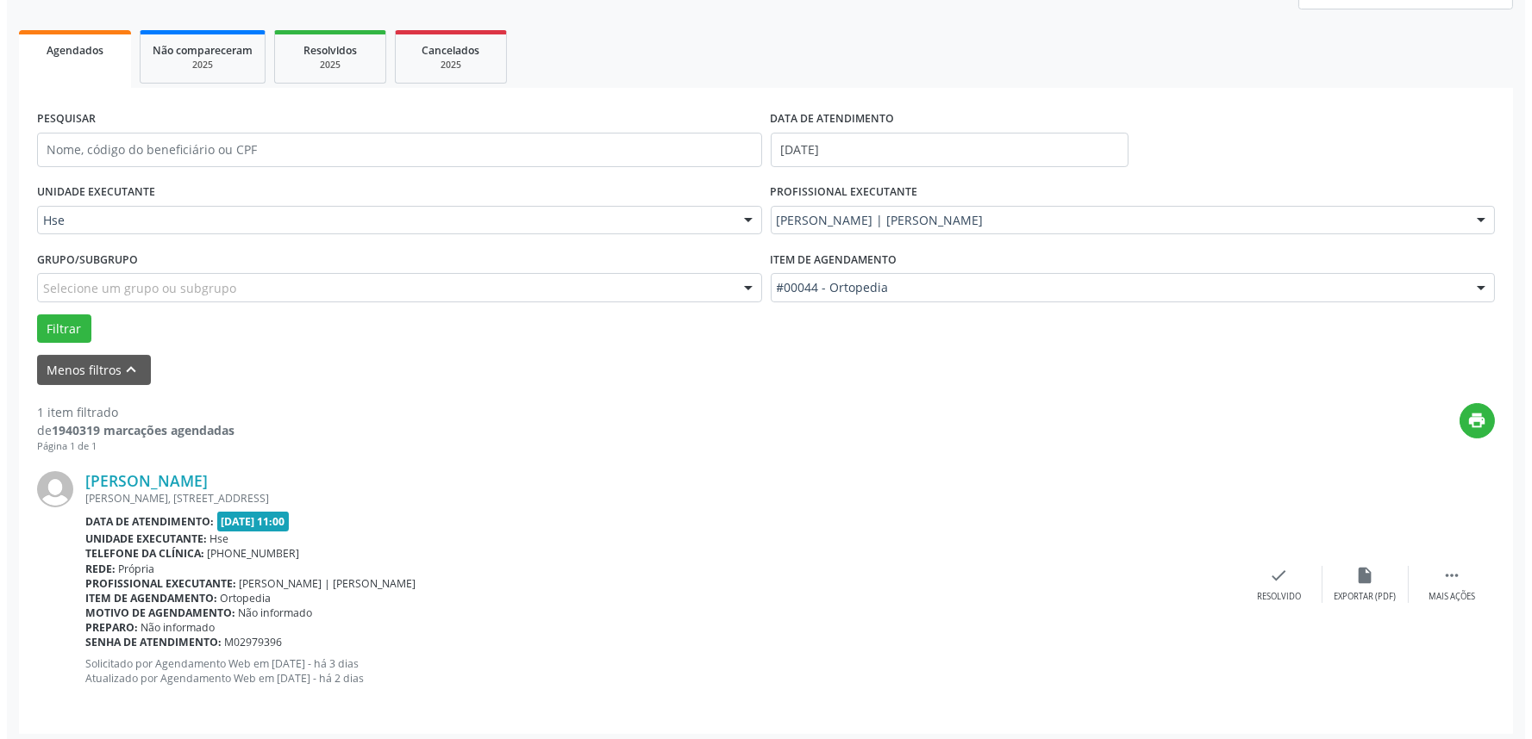
scroll to position [233, 0]
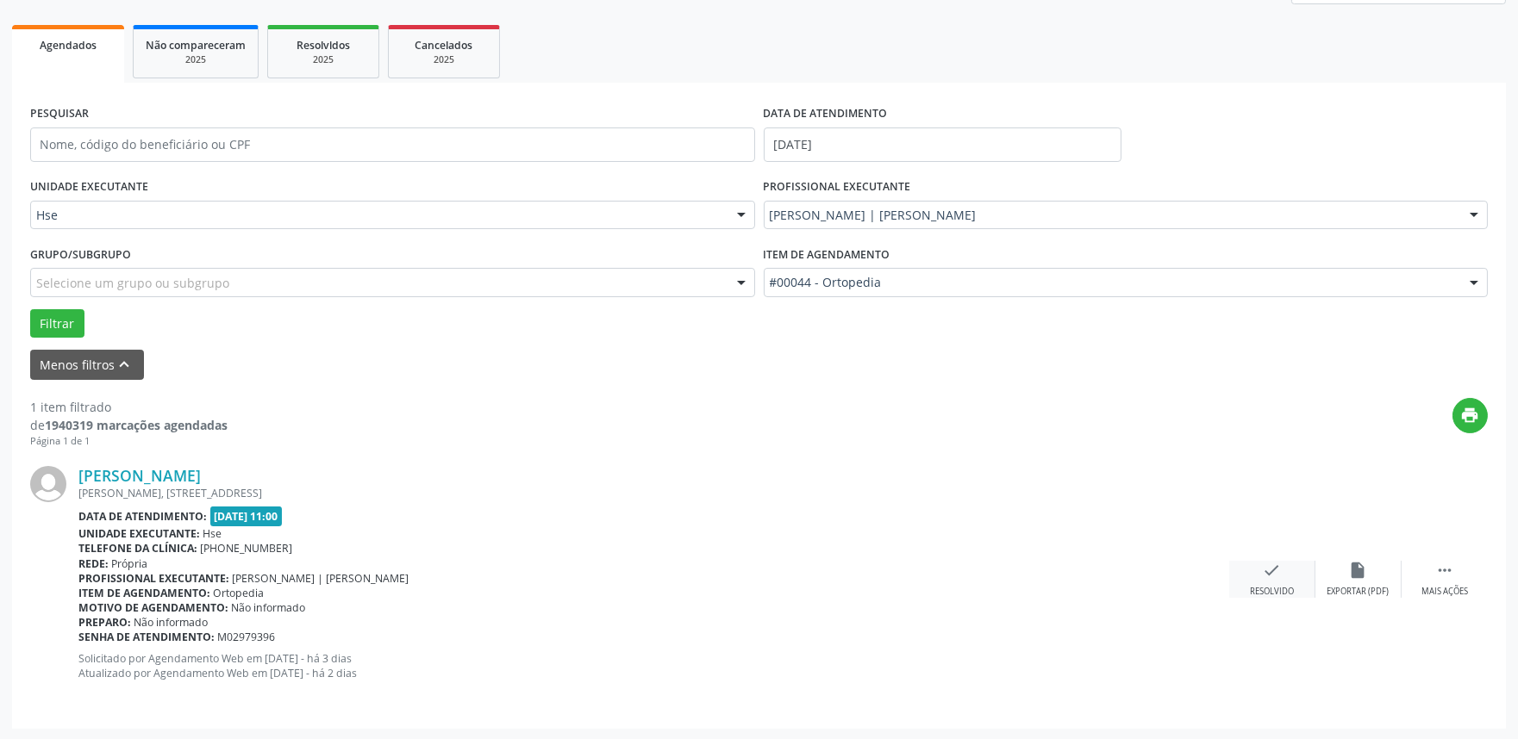
click at [1262, 591] on div "Resolvido" at bounding box center [1272, 592] width 44 height 12
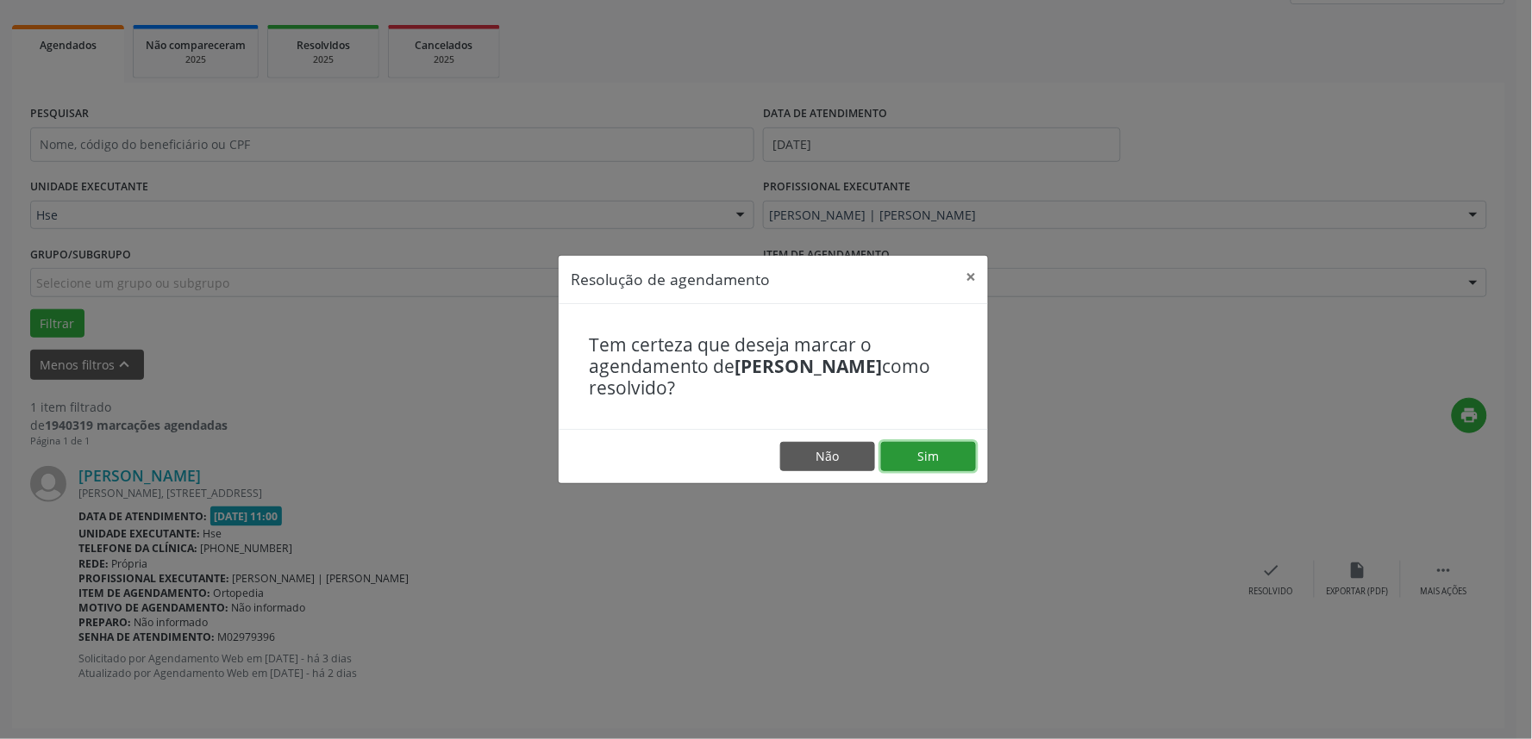
click at [961, 458] on button "Sim" at bounding box center [928, 456] width 95 height 29
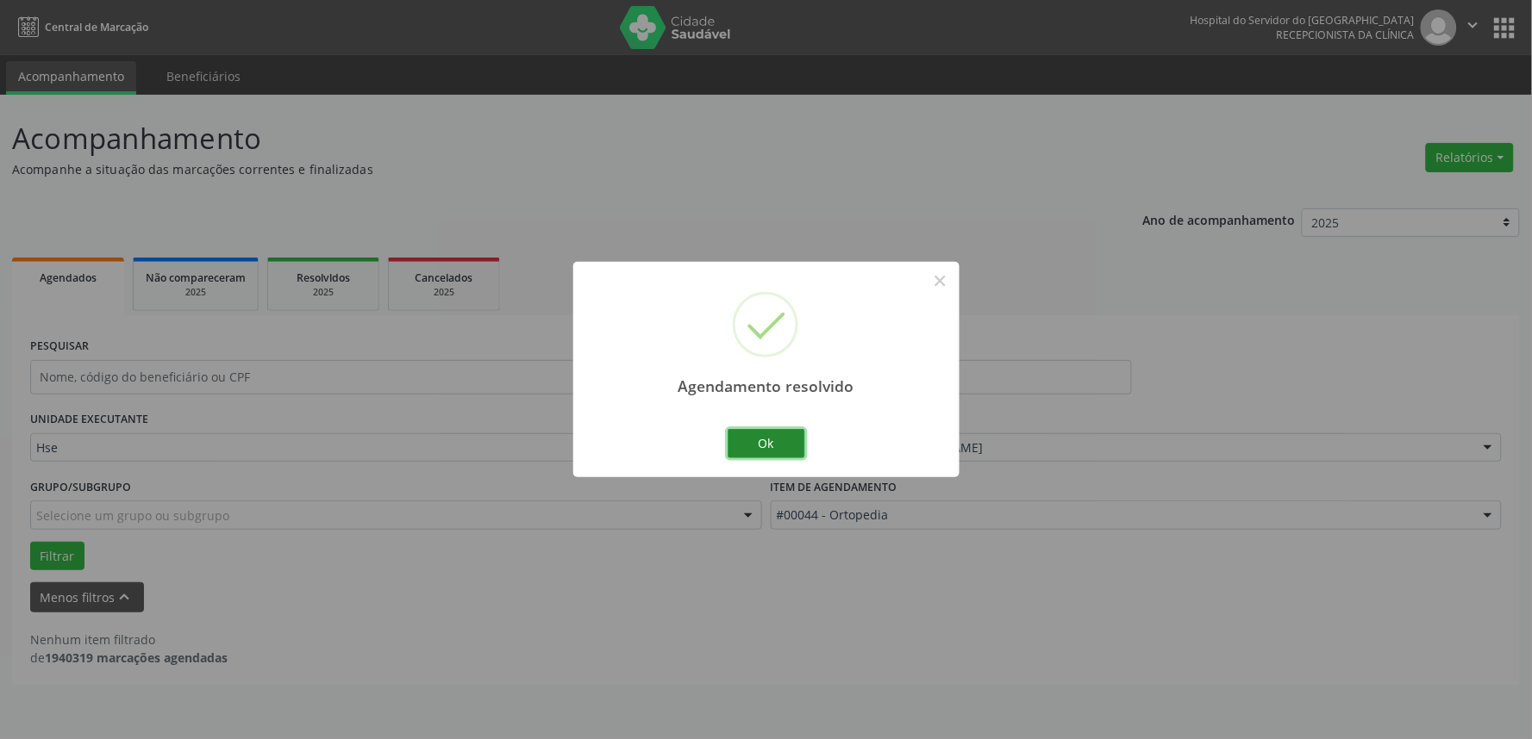
click at [757, 454] on button "Ok" at bounding box center [766, 443] width 78 height 29
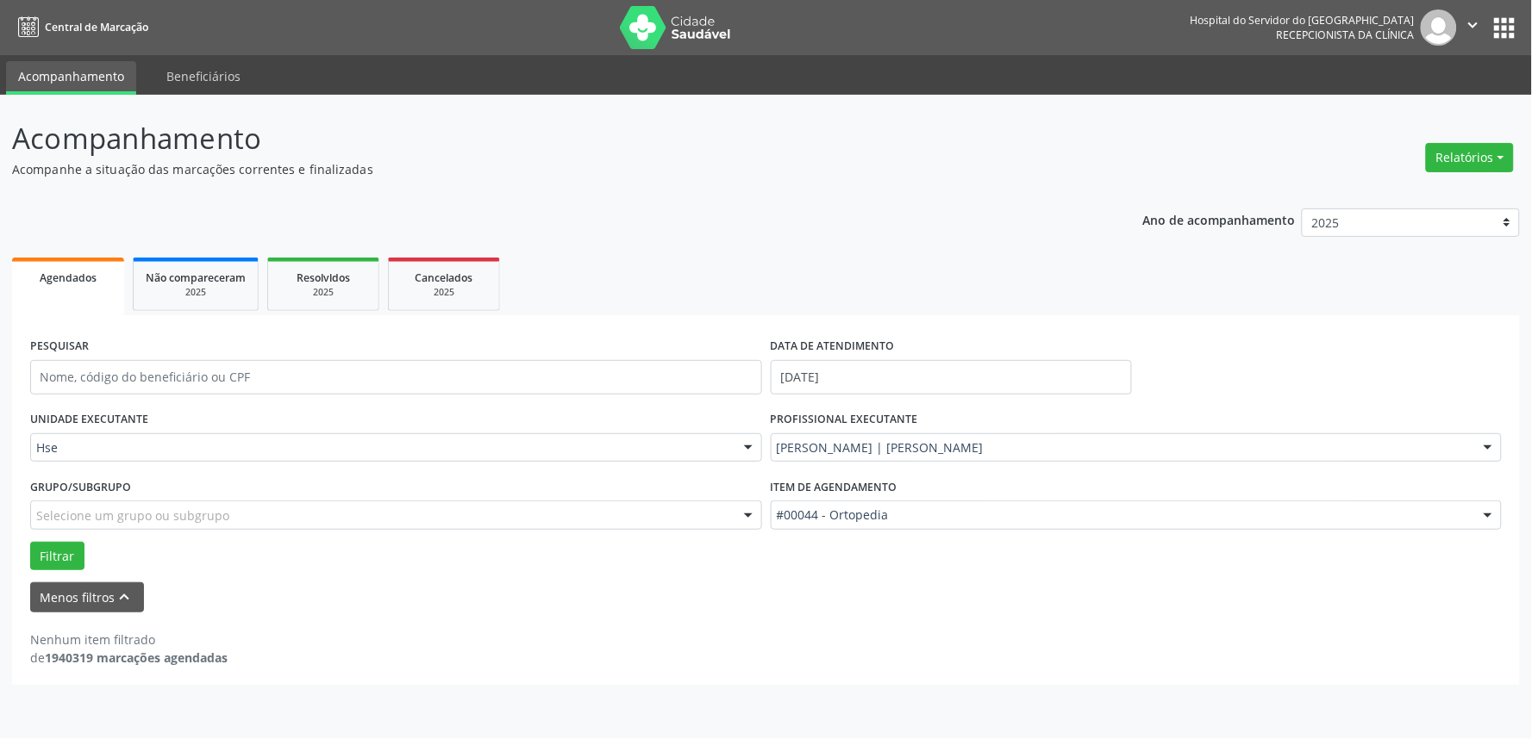
click at [920, 462] on div "PROFISSIONAL EXECUTANTE [PERSON_NAME] | [PERSON_NAME] Todos os profissionais [P…" at bounding box center [1136, 440] width 740 height 67
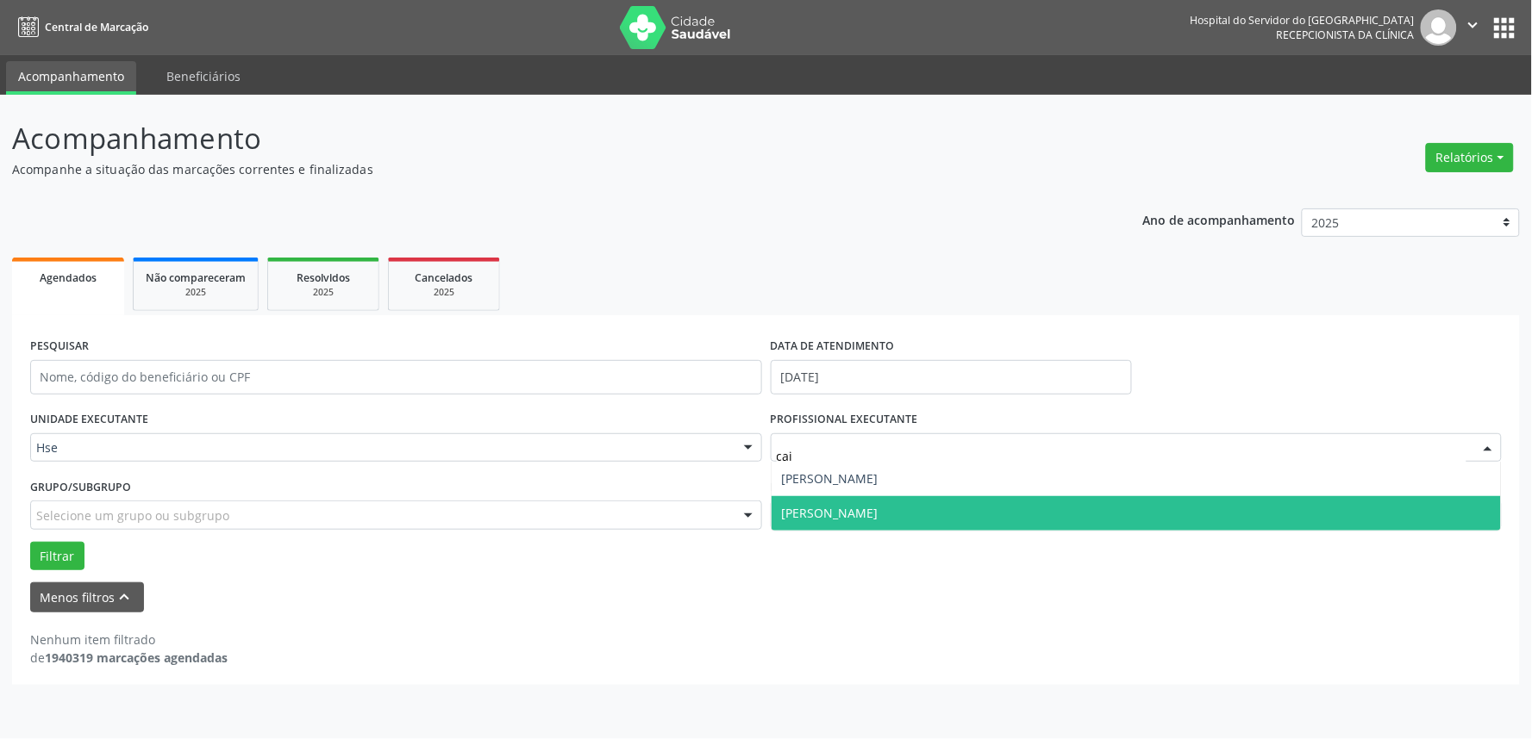
type input "caio"
click at [878, 505] on span "[PERSON_NAME]" at bounding box center [830, 513] width 97 height 16
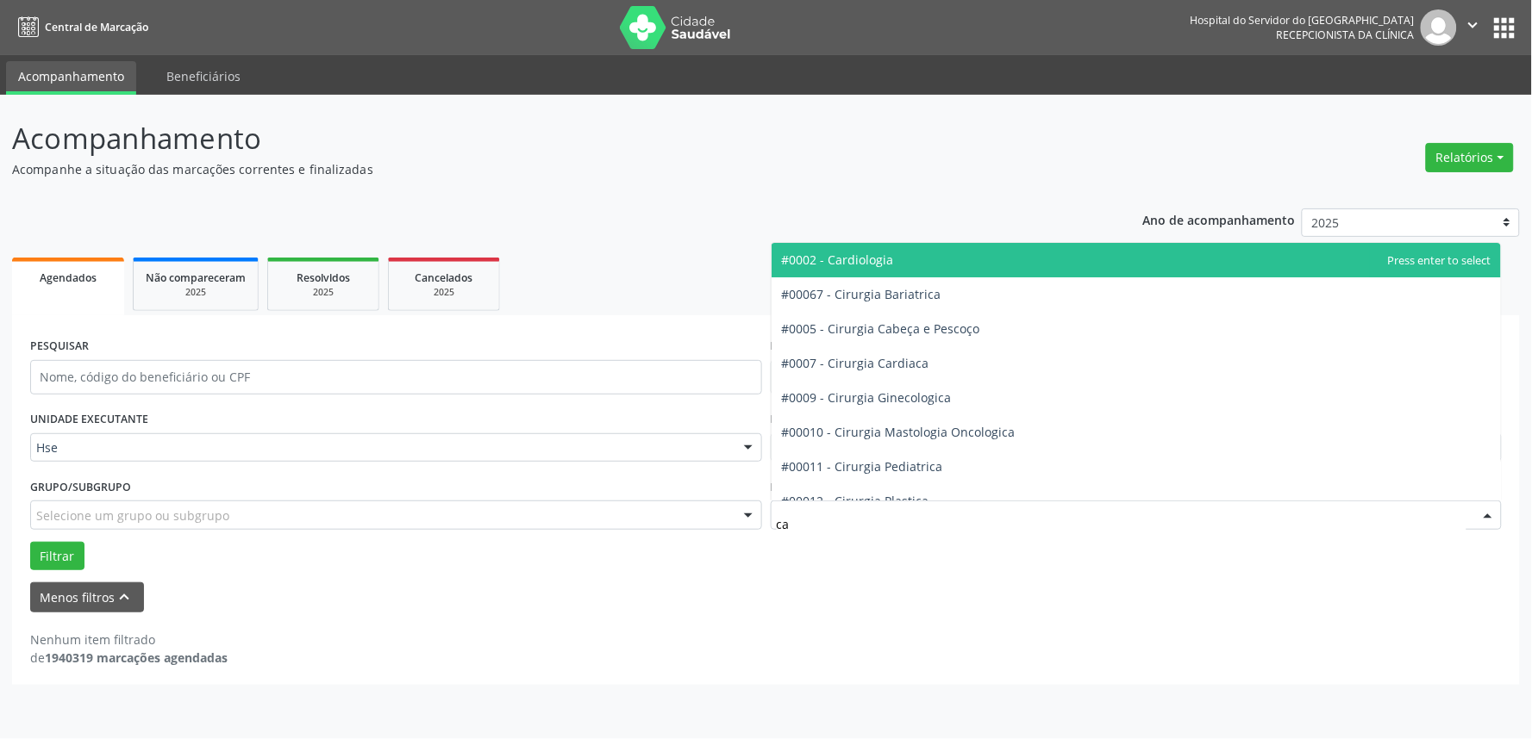
type input "c"
click at [976, 717] on div "Acompanhamento Acompanhe a situação das marcações correntes e finalizadas Relat…" at bounding box center [766, 417] width 1532 height 645
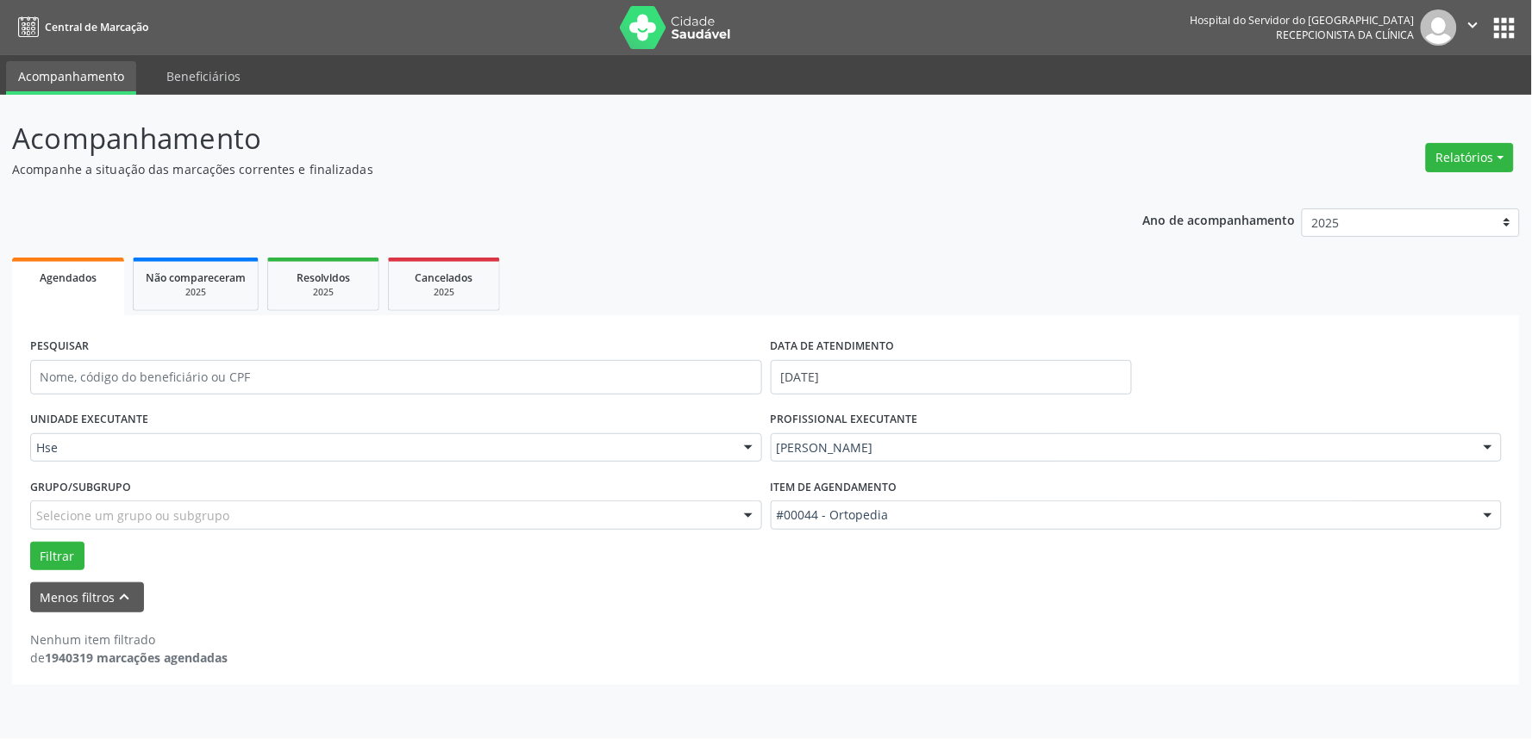
click at [963, 644] on div "Nenhum item filtrado de 1940319 marcações agendadas" at bounding box center [765, 649] width 1471 height 36
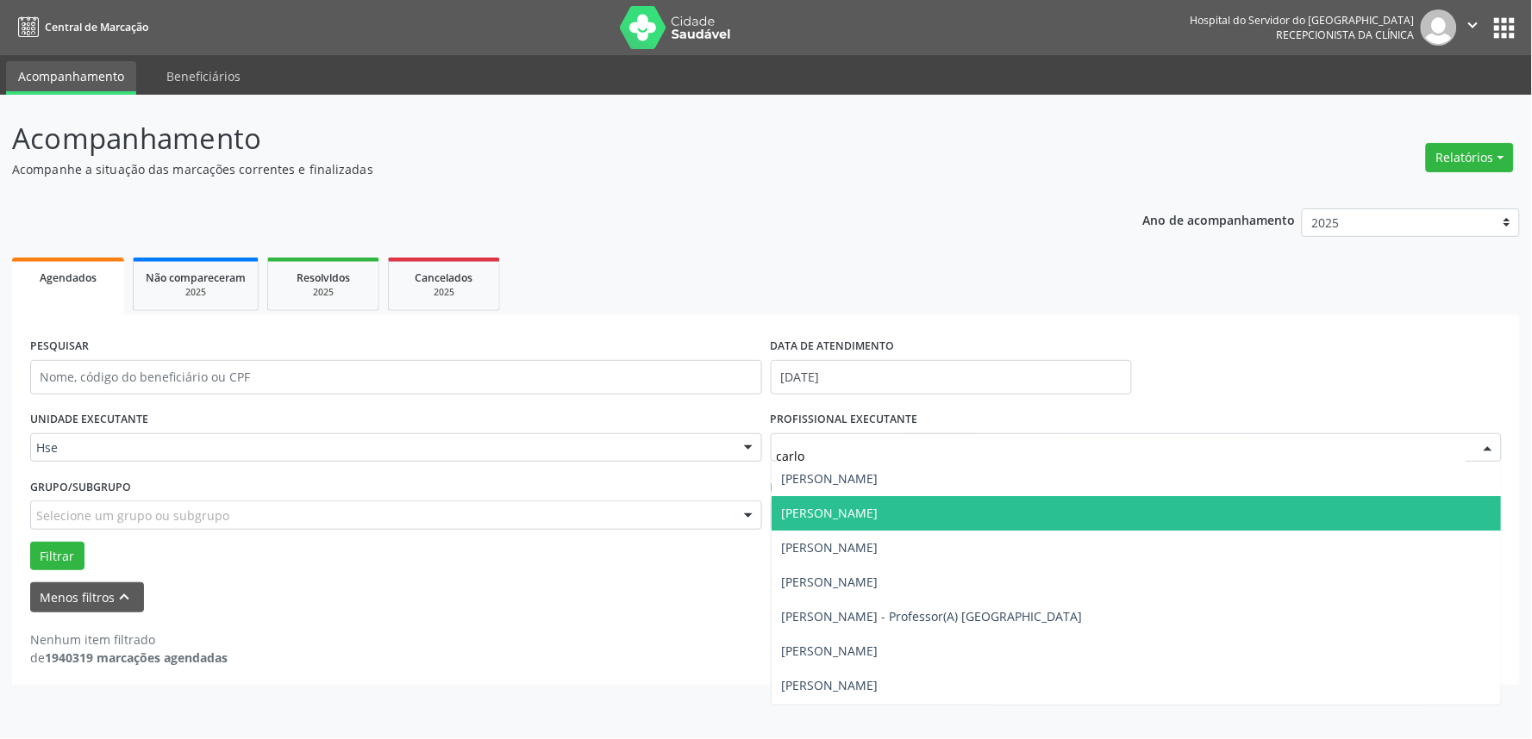
type input "[PERSON_NAME]"
click at [983, 512] on span "[PERSON_NAME]" at bounding box center [1136, 513] width 730 height 34
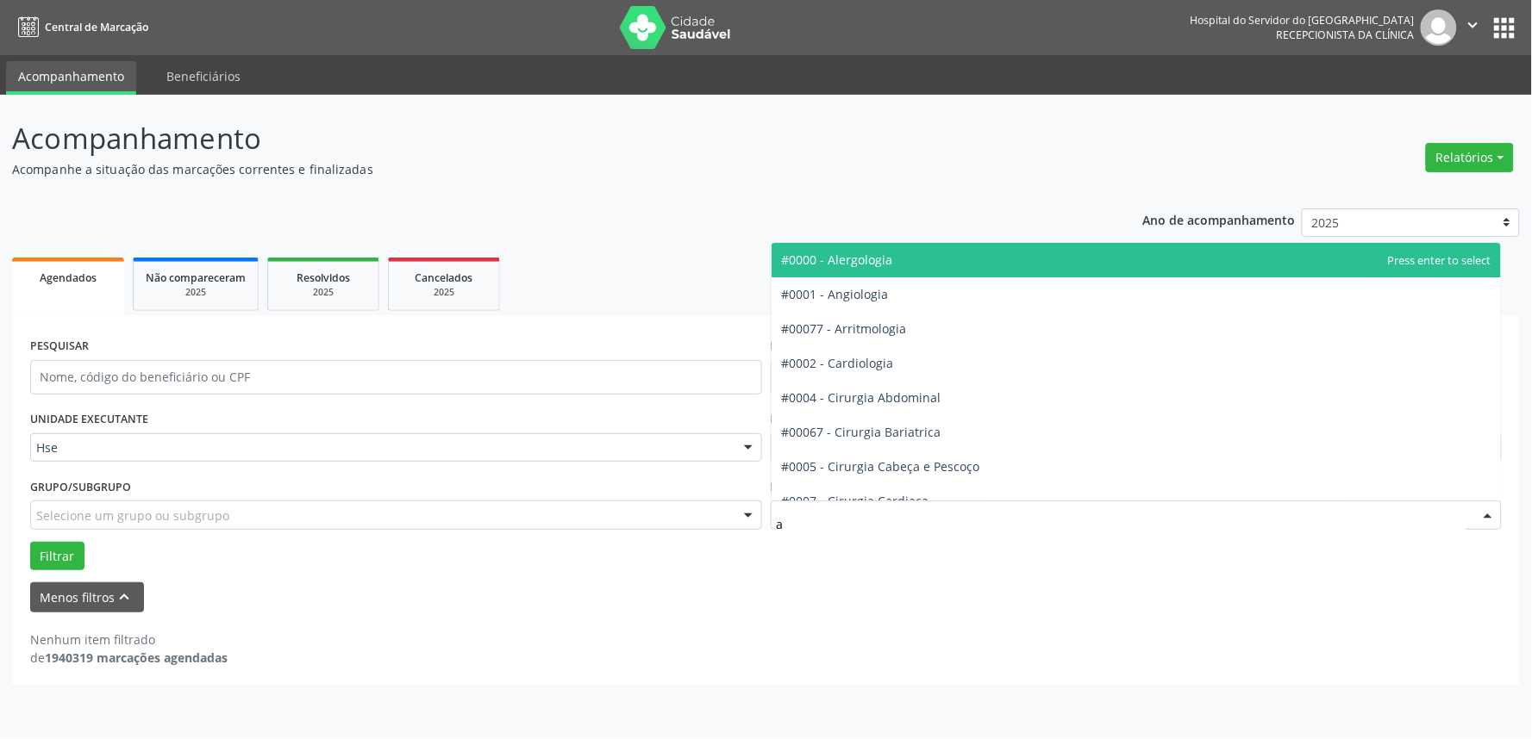
type input "an"
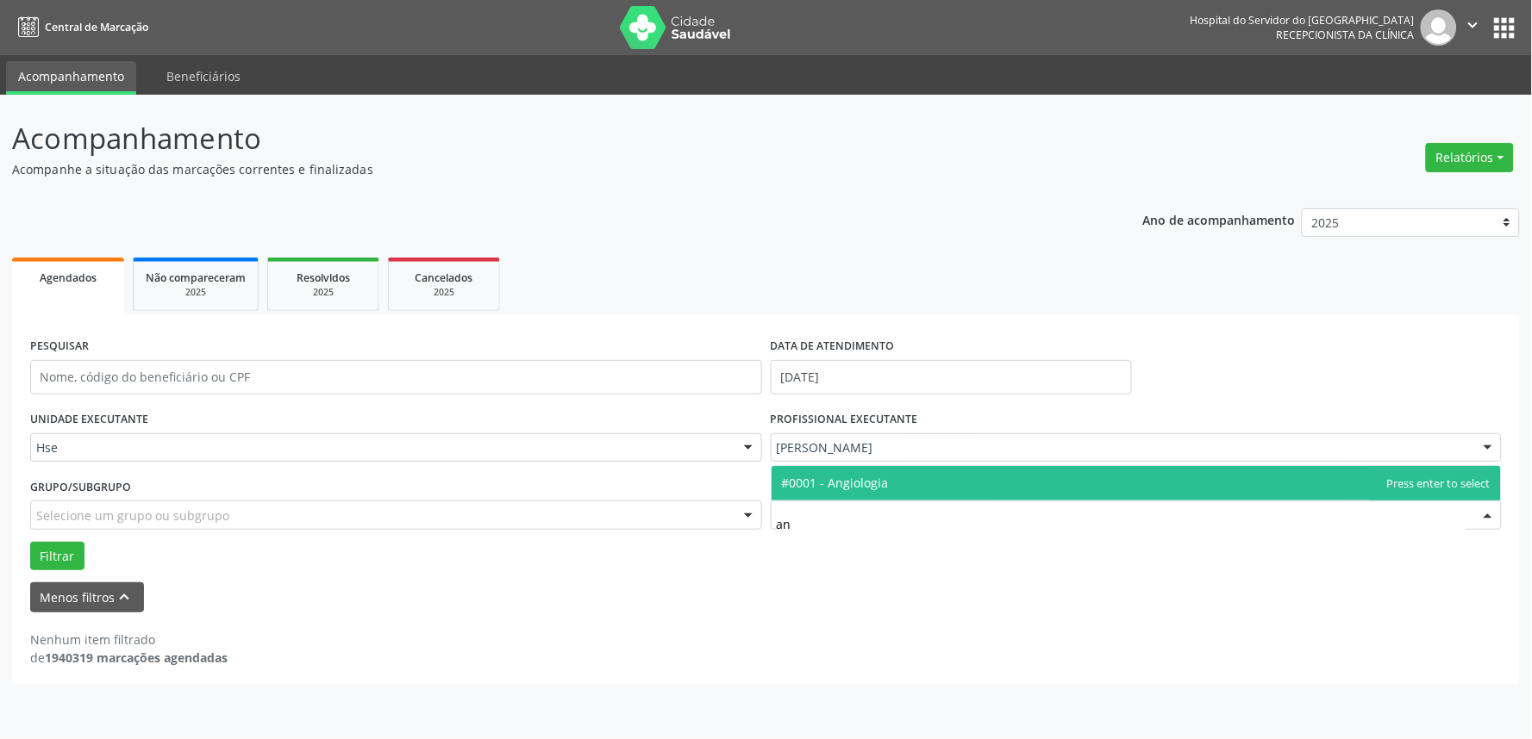
click at [882, 475] on span "#0001 - Angiologia" at bounding box center [835, 483] width 107 height 16
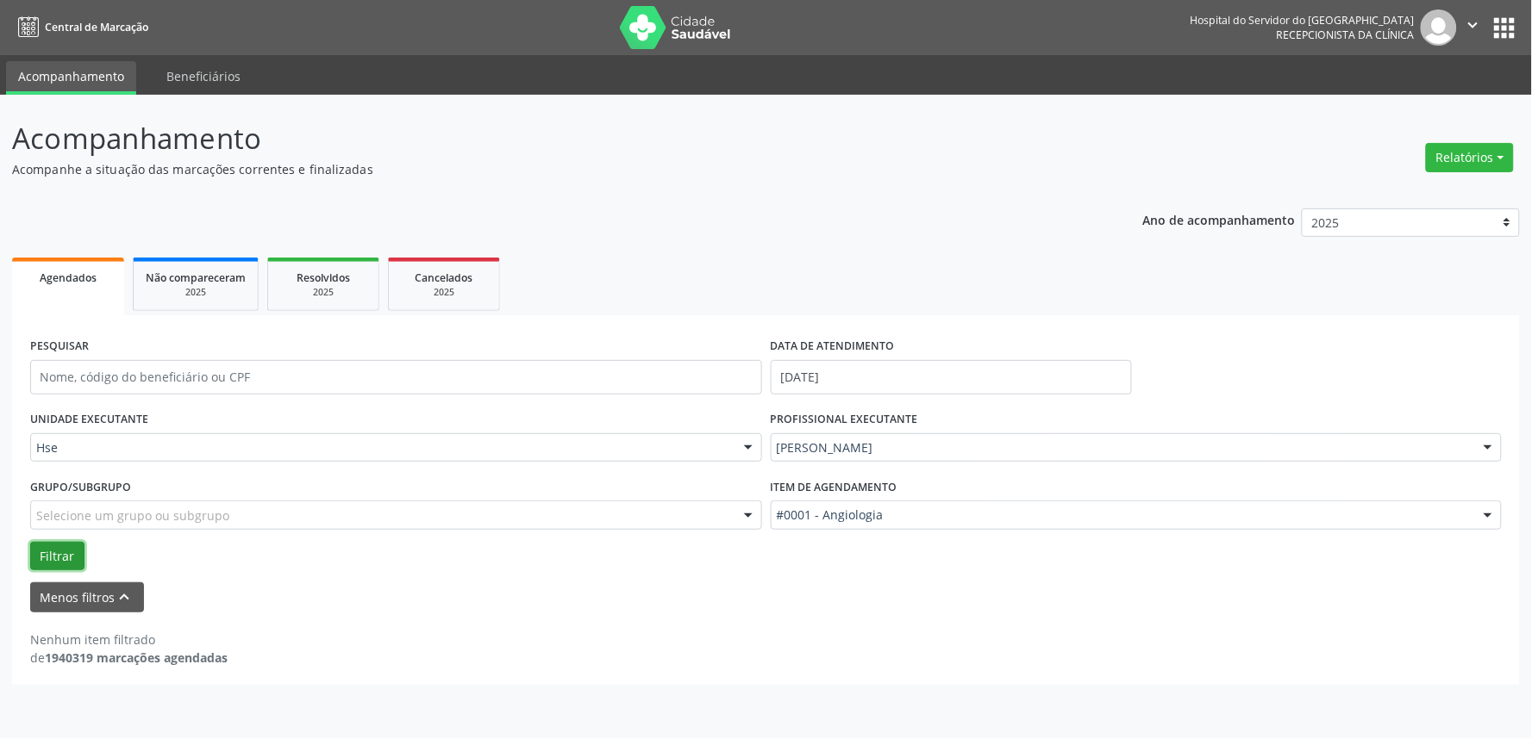
click at [53, 558] on button "Filtrar" at bounding box center [57, 556] width 54 height 29
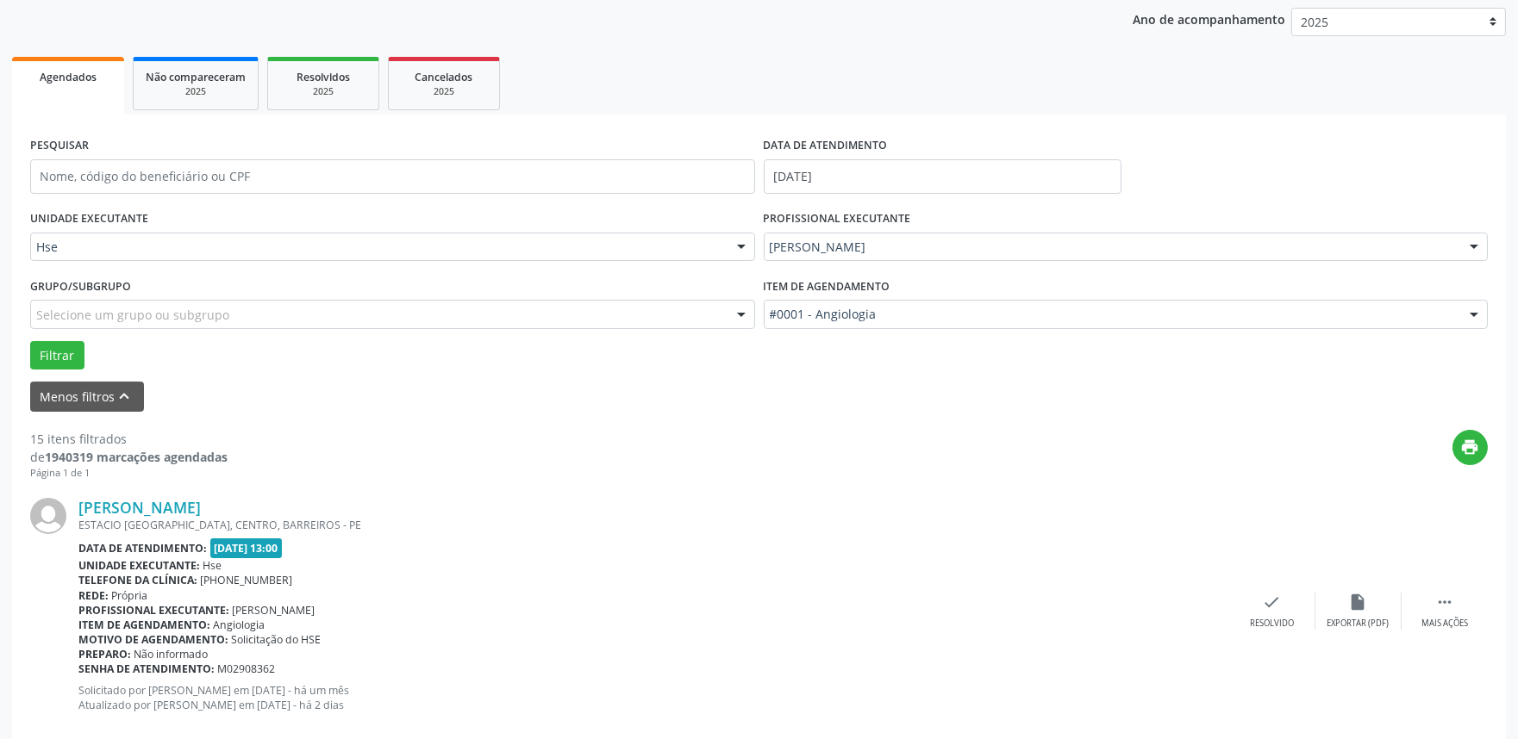
scroll to position [88, 0]
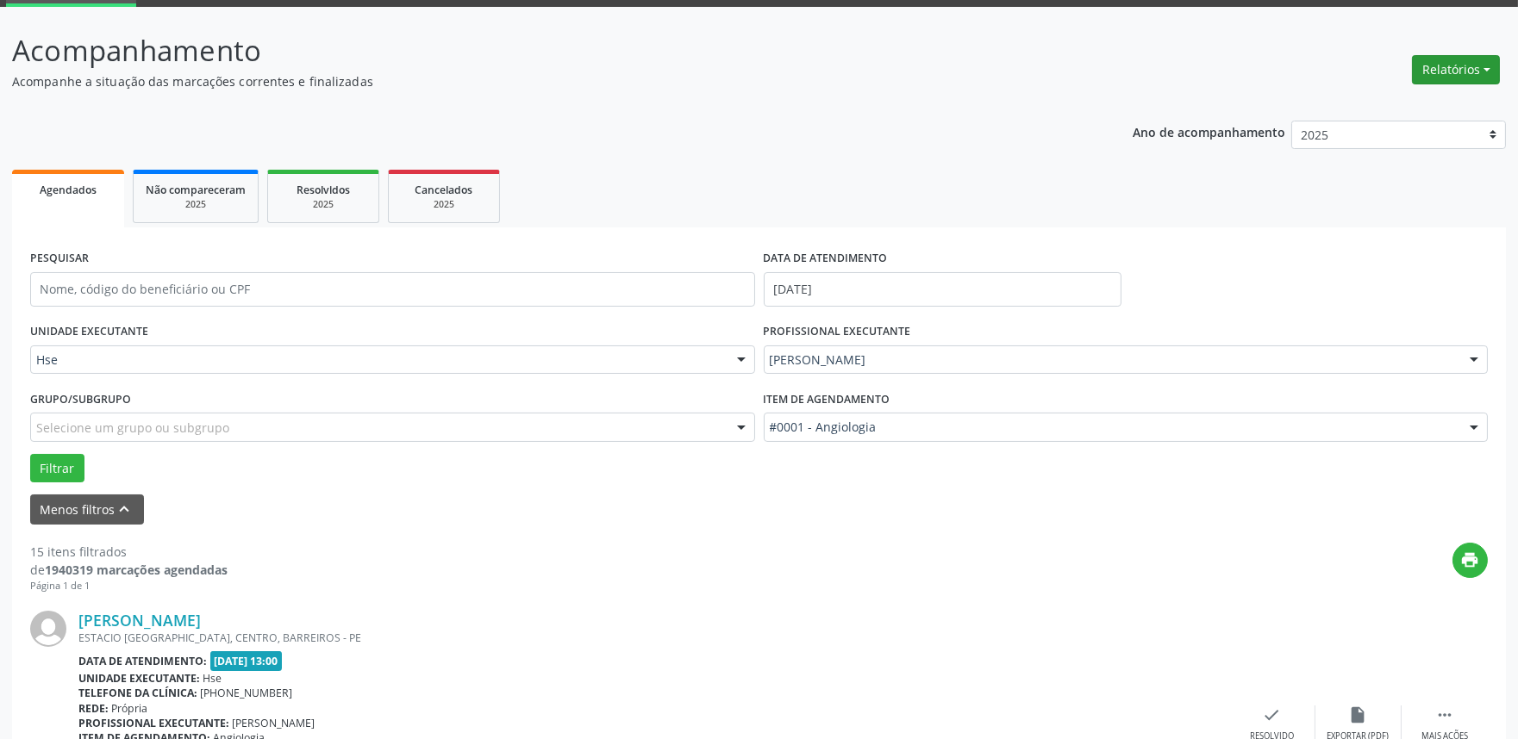
click at [1466, 63] on button "Relatórios" at bounding box center [1456, 69] width 88 height 29
click at [1407, 97] on link "Agendamentos" at bounding box center [1406, 106] width 185 height 24
select select "9"
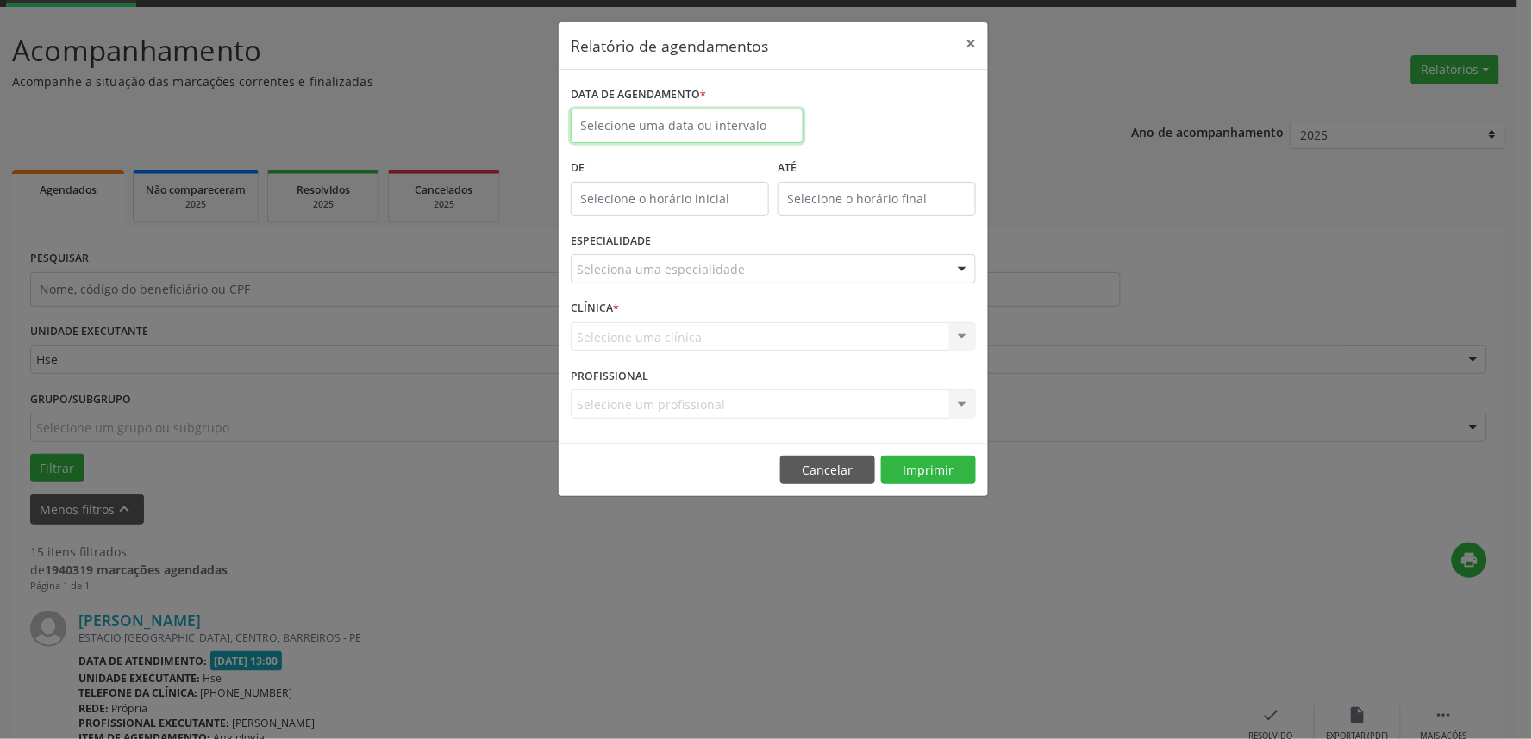
click at [744, 135] on input "text" at bounding box center [687, 126] width 233 height 34
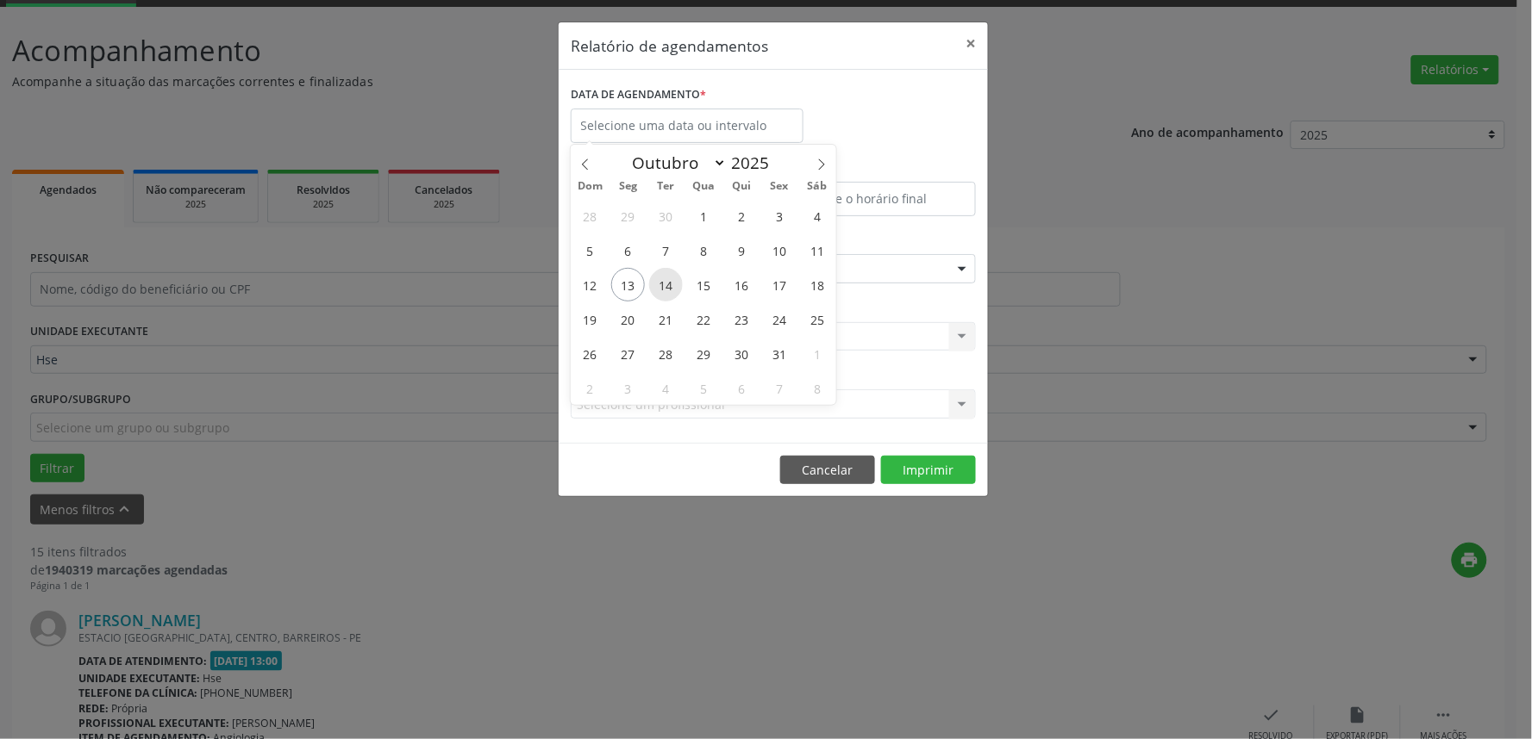
click at [673, 277] on span "14" at bounding box center [666, 285] width 34 height 34
type input "[DATE]"
click at [711, 282] on span "15" at bounding box center [704, 285] width 34 height 34
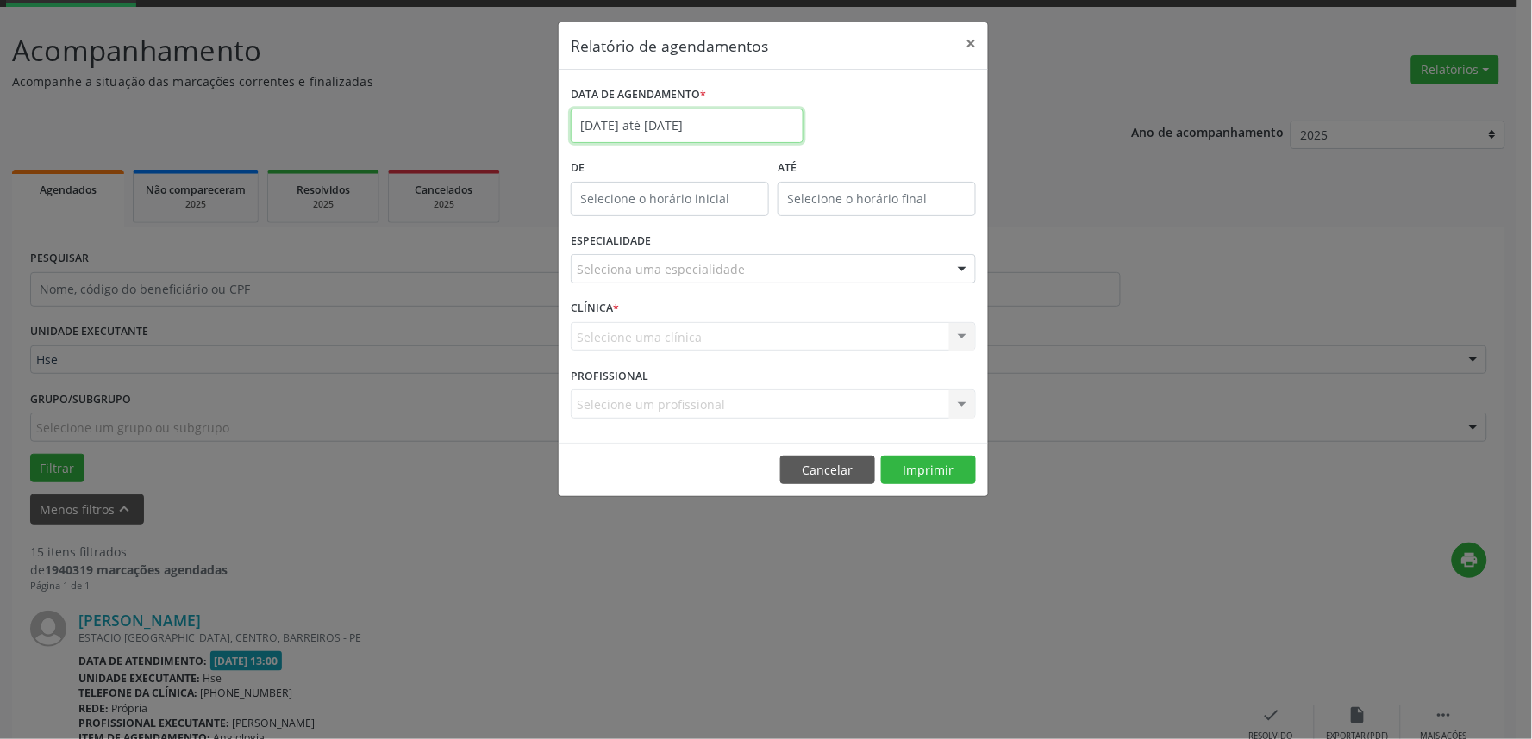
click at [640, 124] on input "[DATE] até [DATE]" at bounding box center [687, 126] width 233 height 34
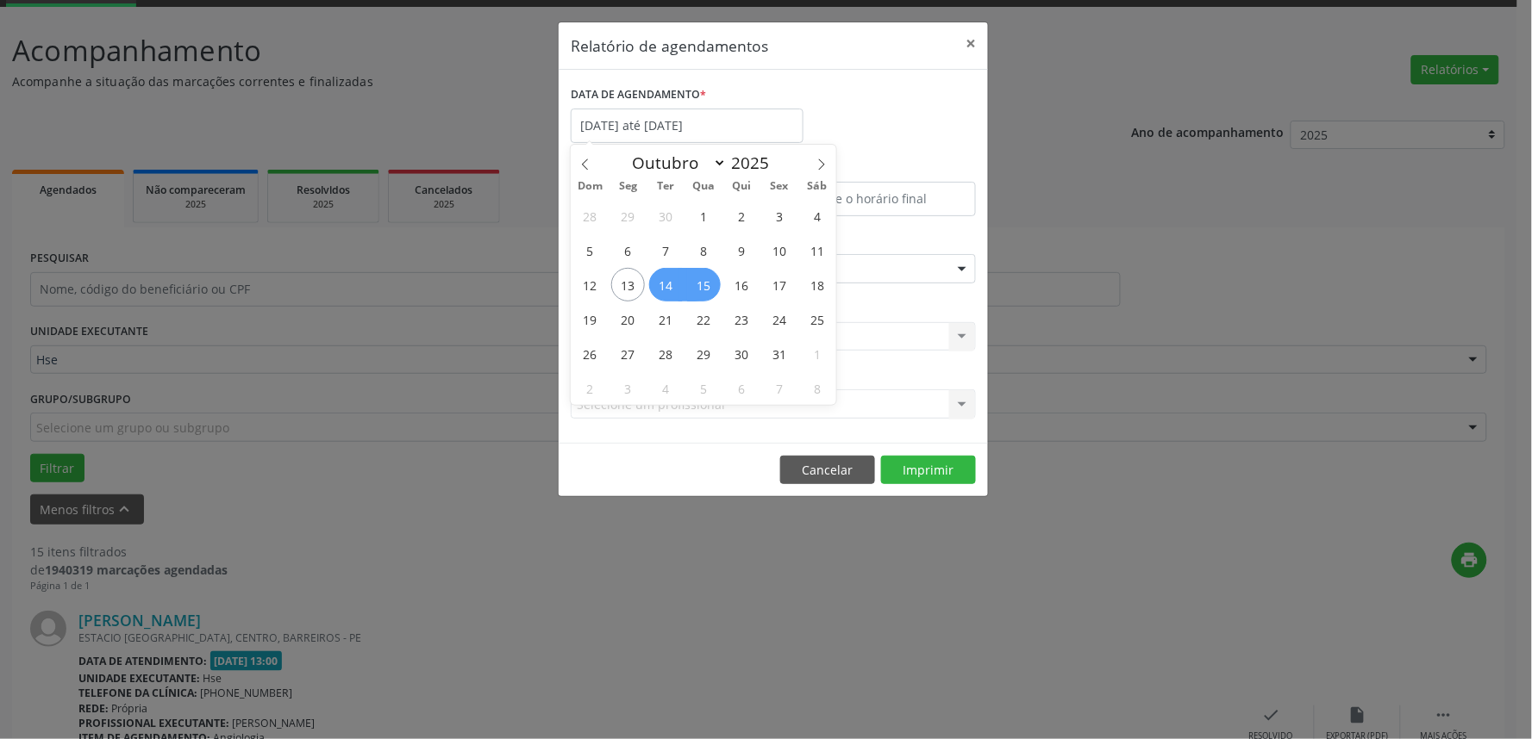
click at [830, 116] on div "DATA DE AGENDAMENTO * [DATE] até [DATE]" at bounding box center [773, 118] width 414 height 73
click at [643, 131] on input "[DATE] até [DATE]" at bounding box center [687, 126] width 233 height 34
click at [699, 283] on span "15" at bounding box center [704, 285] width 34 height 34
type input "[DATE]"
click at [701, 286] on span "15" at bounding box center [704, 285] width 34 height 34
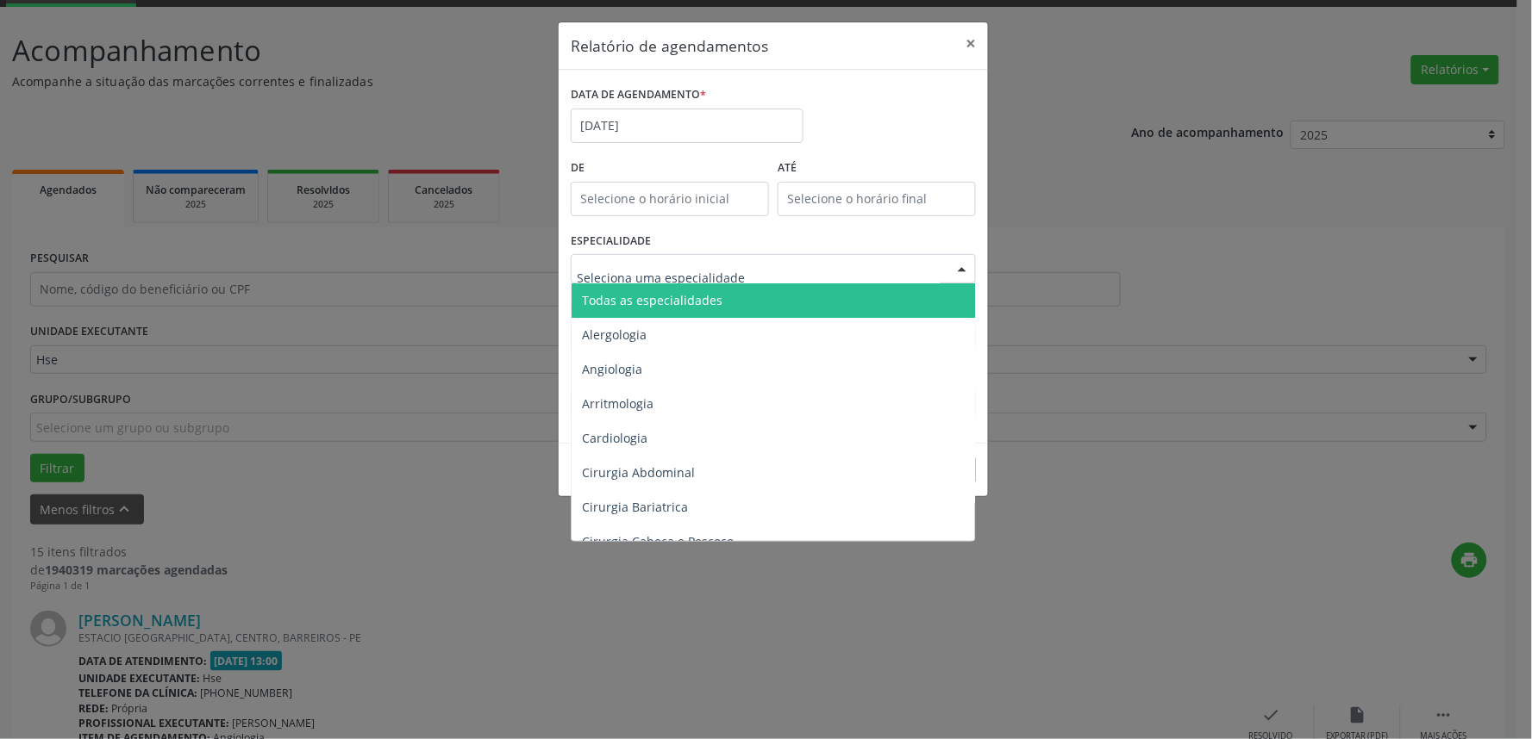
click at [754, 303] on span "Todas as especialidades" at bounding box center [774, 301] width 406 height 34
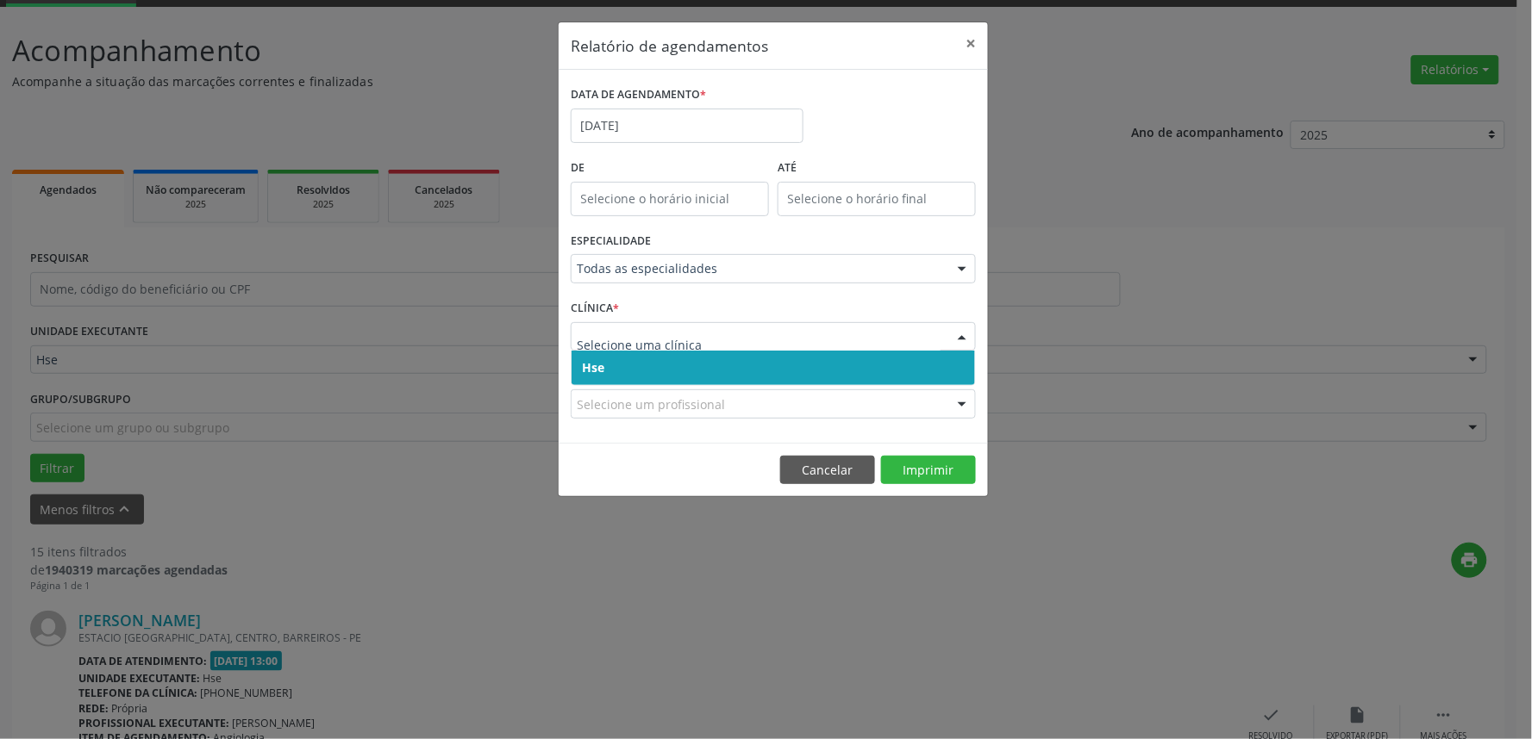
click at [777, 365] on span "Hse" at bounding box center [772, 368] width 403 height 34
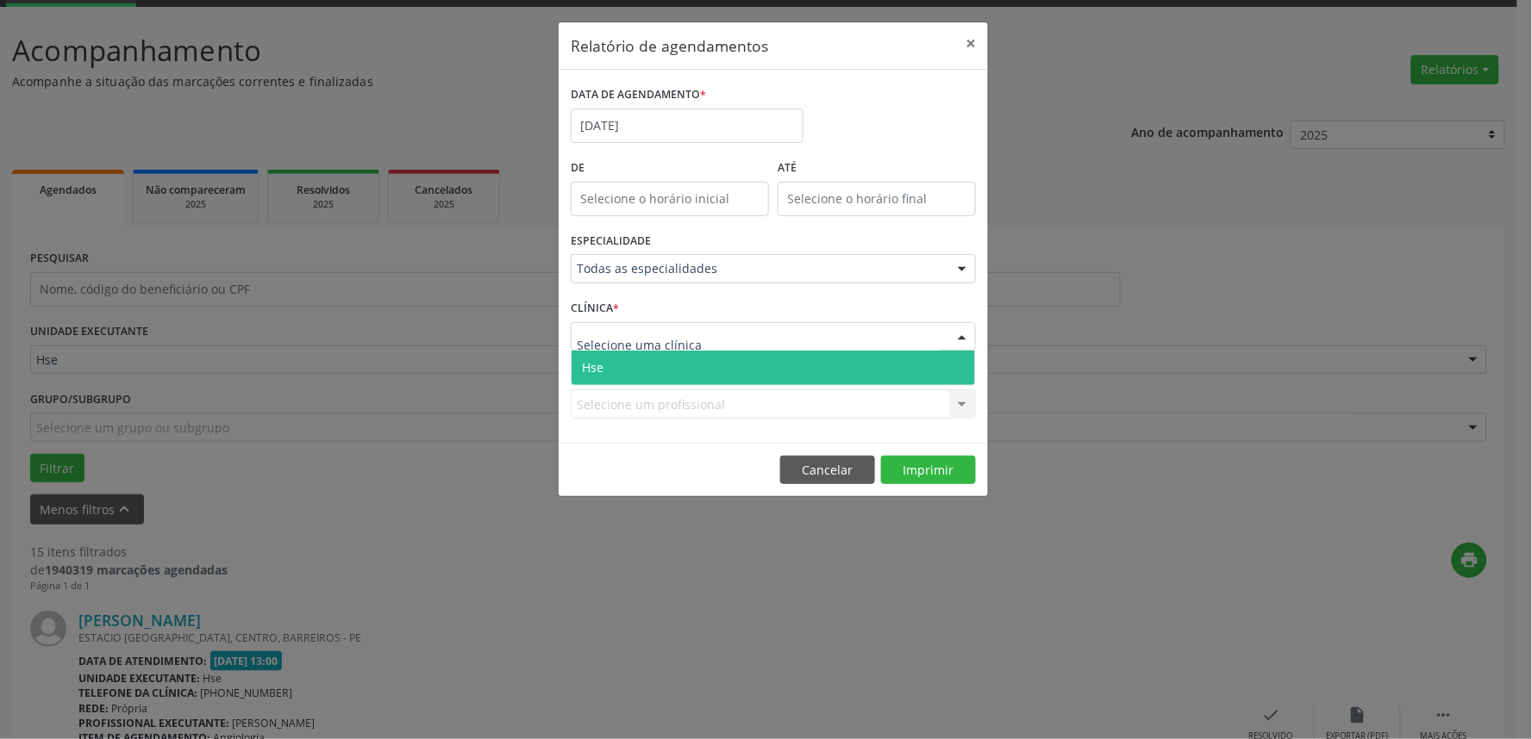
click at [764, 330] on div at bounding box center [773, 336] width 405 height 29
click at [756, 365] on span "Hse" at bounding box center [772, 368] width 403 height 34
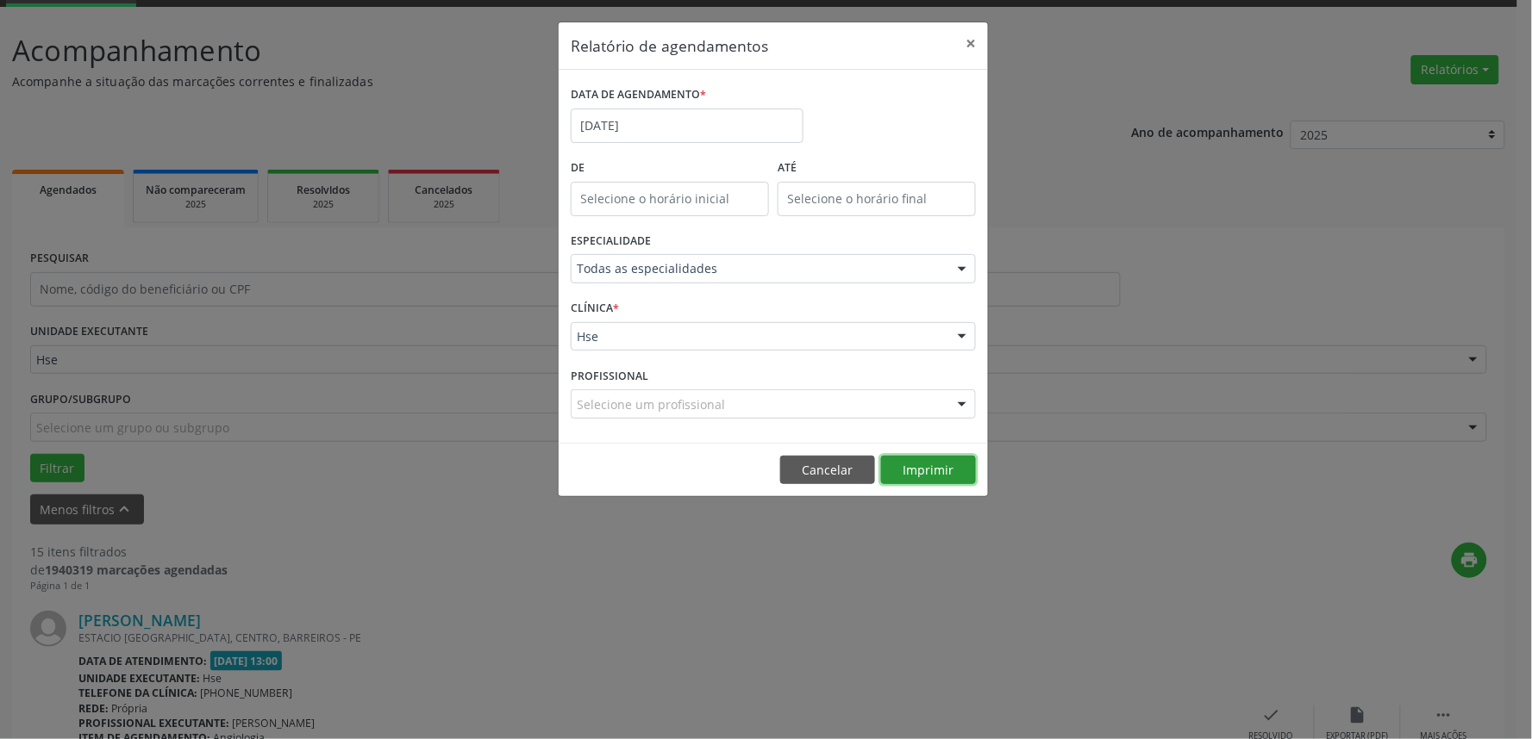
click at [945, 471] on button "Imprimir" at bounding box center [928, 470] width 95 height 29
click at [968, 38] on button "×" at bounding box center [970, 43] width 34 height 42
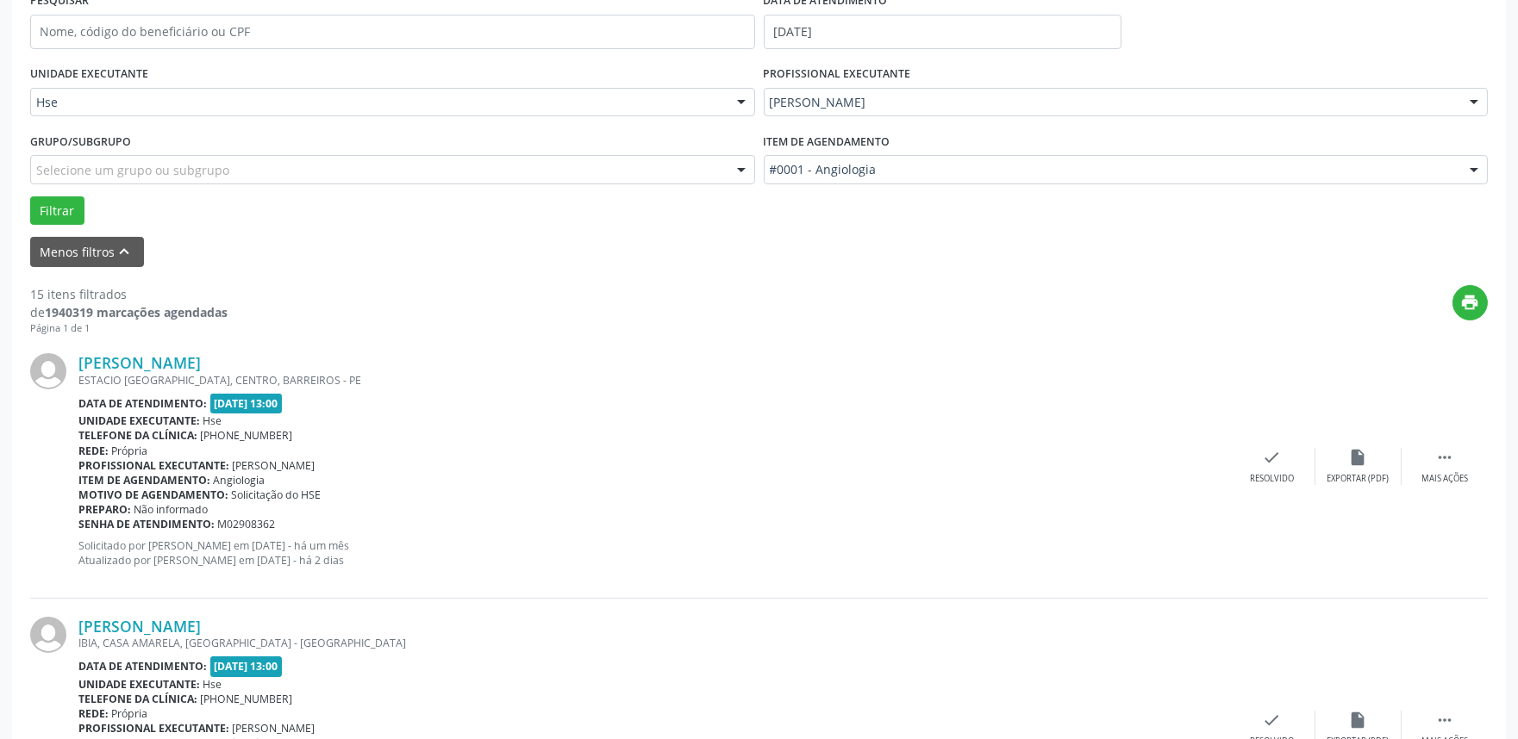
scroll to position [375, 0]
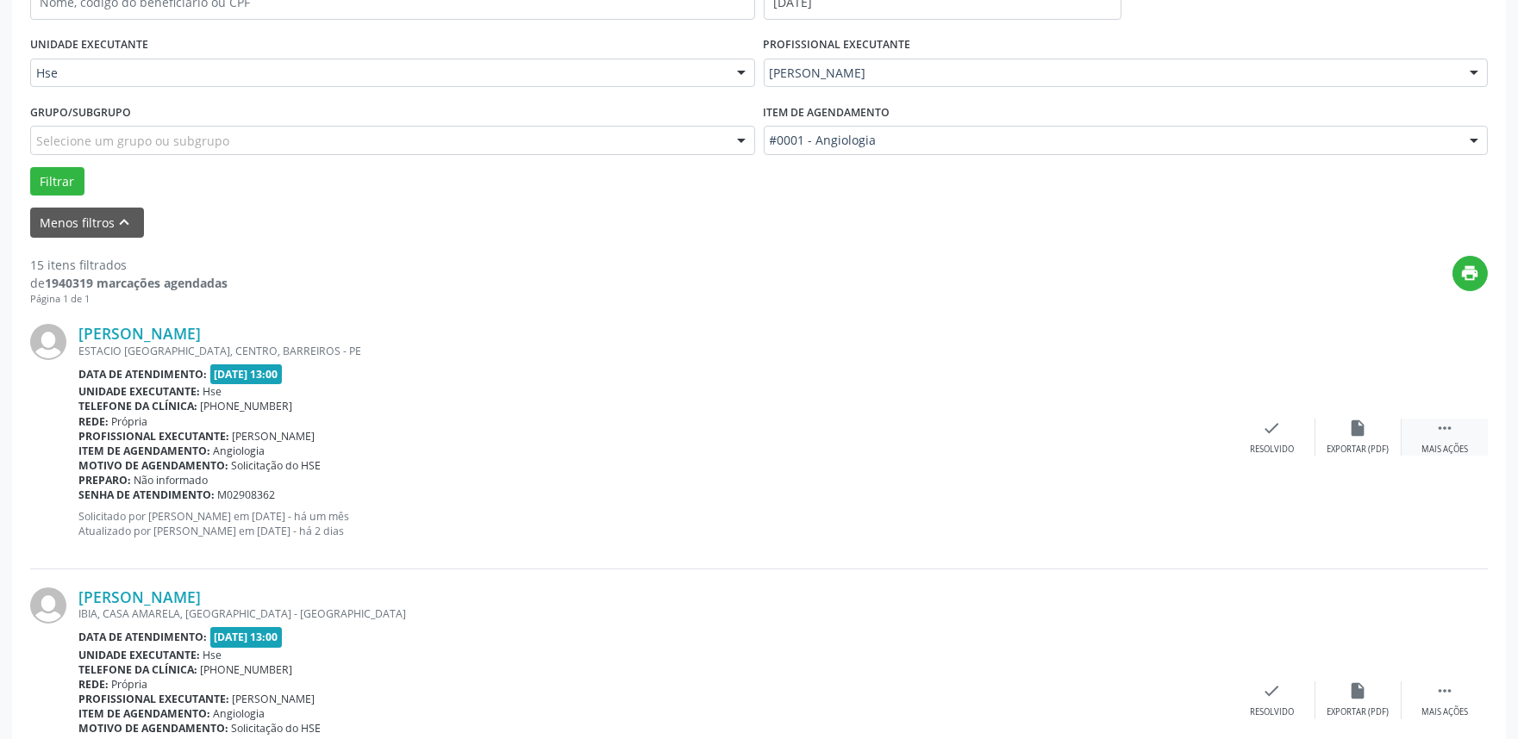
click at [1461, 425] on div " Mais ações" at bounding box center [1444, 437] width 86 height 37
click at [1362, 433] on icon "alarm_off" at bounding box center [1358, 428] width 19 height 19
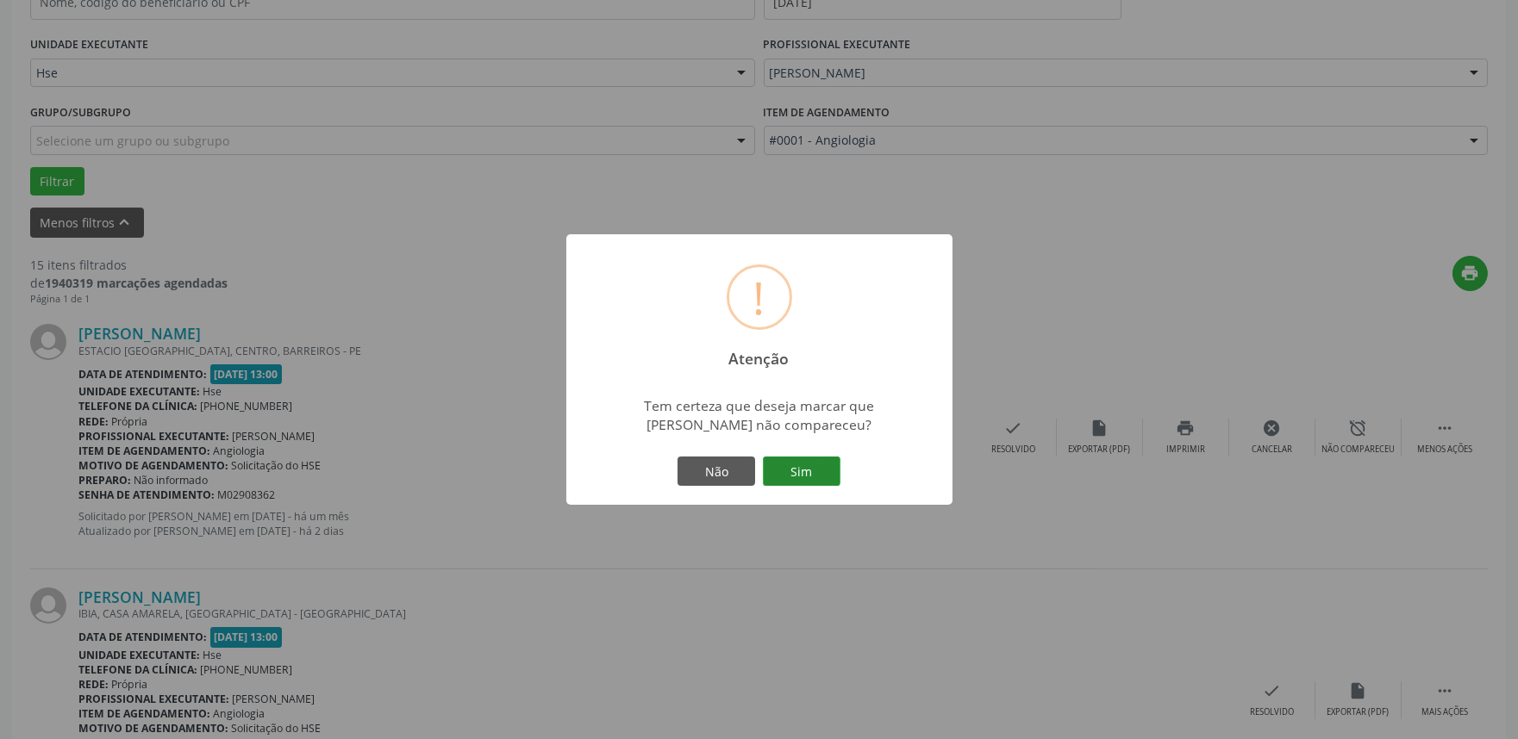
click at [822, 478] on button "Sim" at bounding box center [802, 471] width 78 height 29
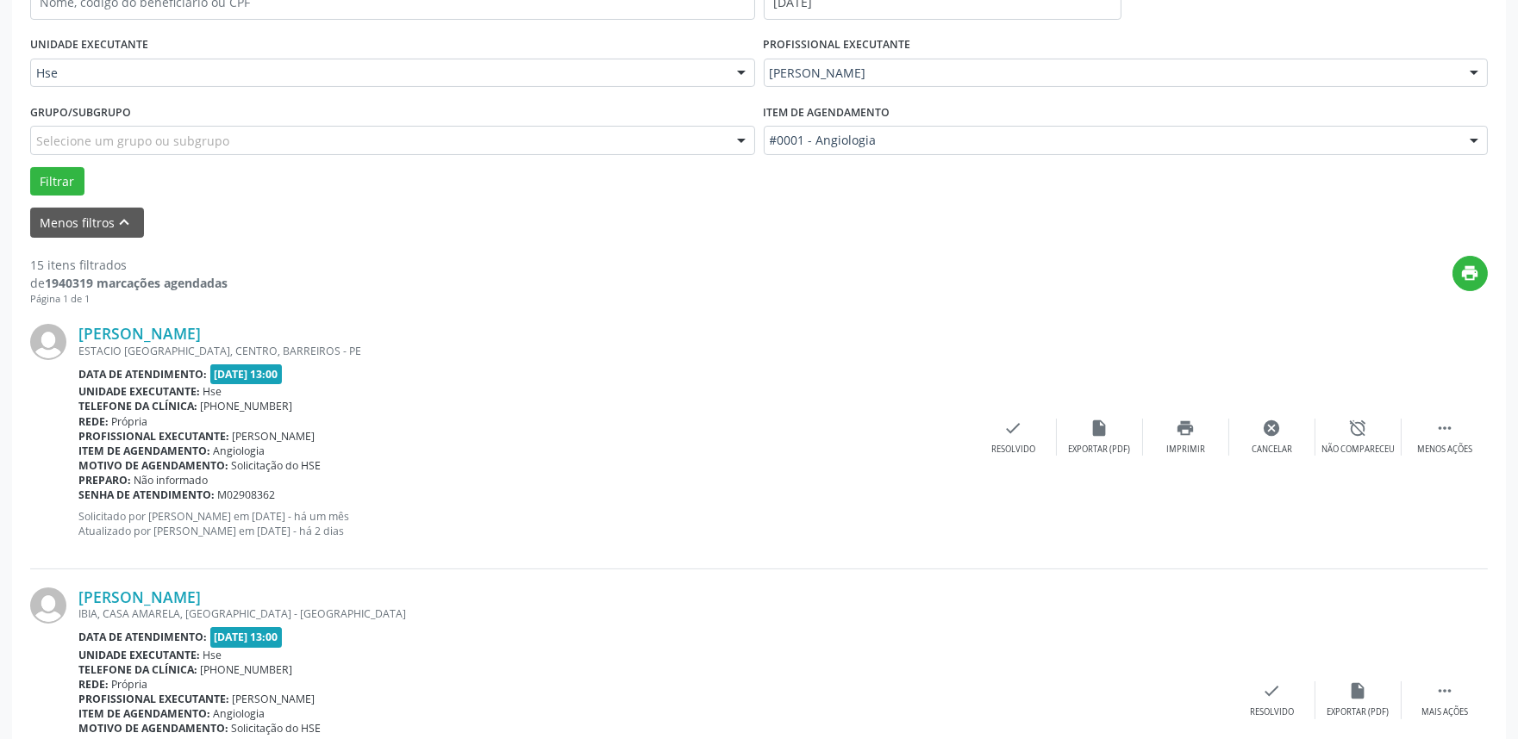
scroll to position [11, 0]
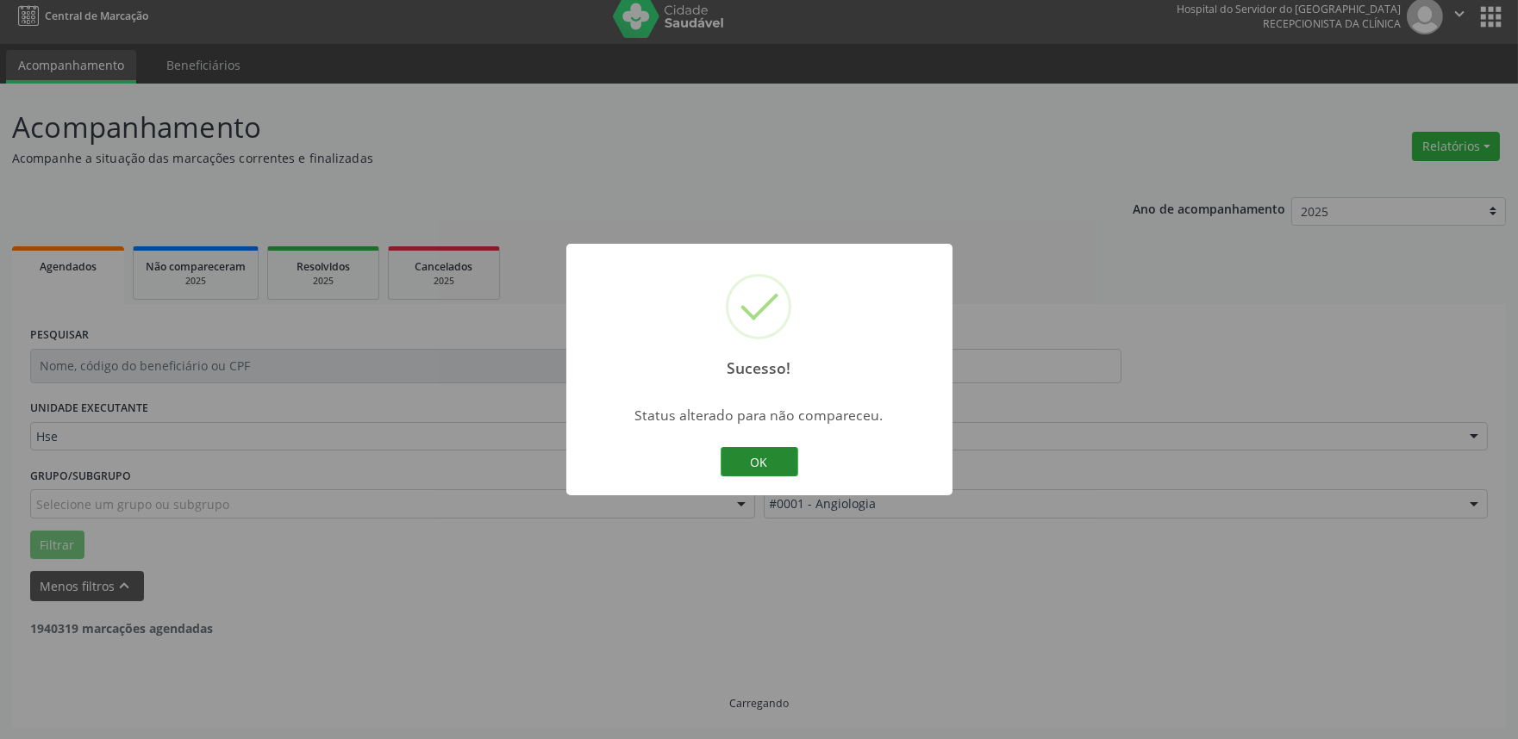
click at [763, 459] on button "OK" at bounding box center [760, 461] width 78 height 29
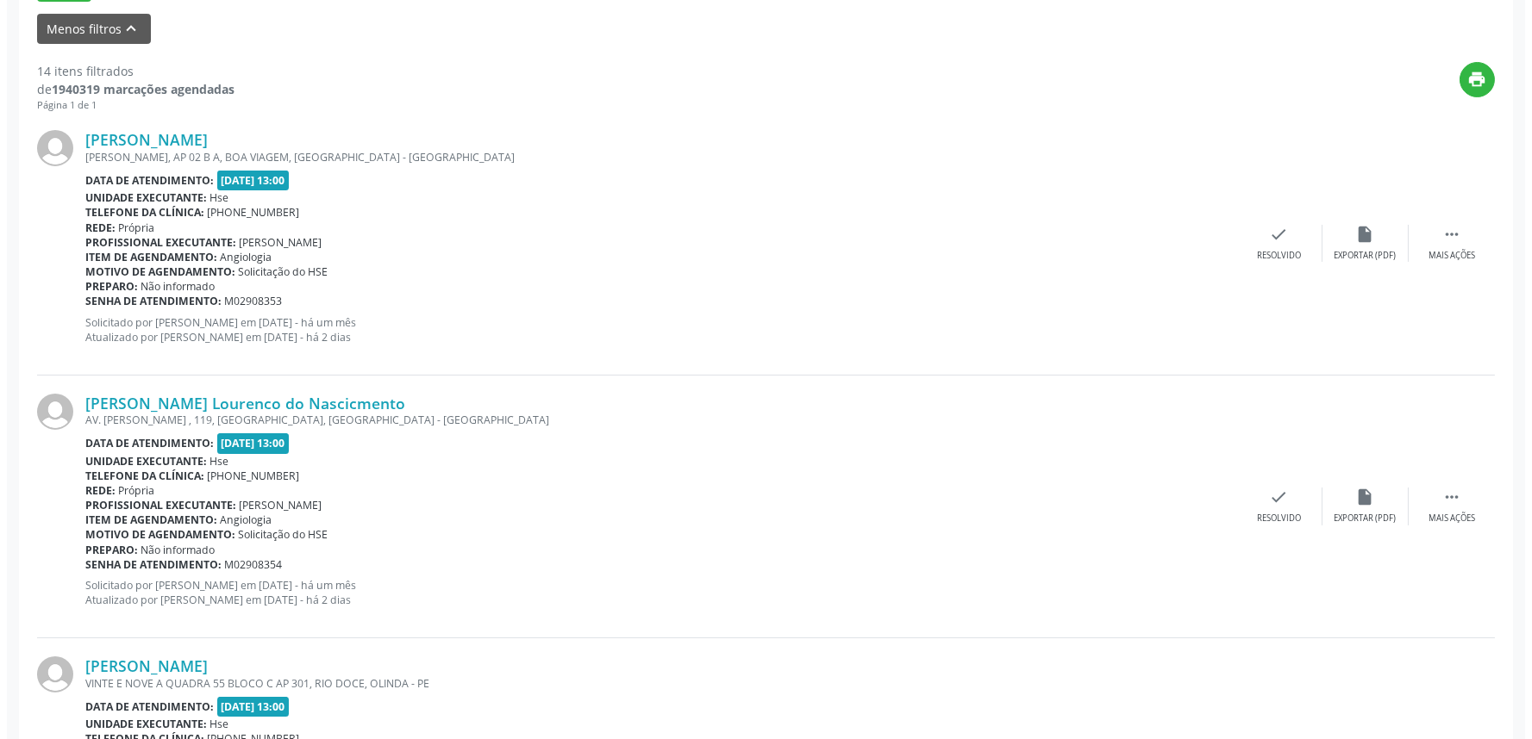
scroll to position [586, 0]
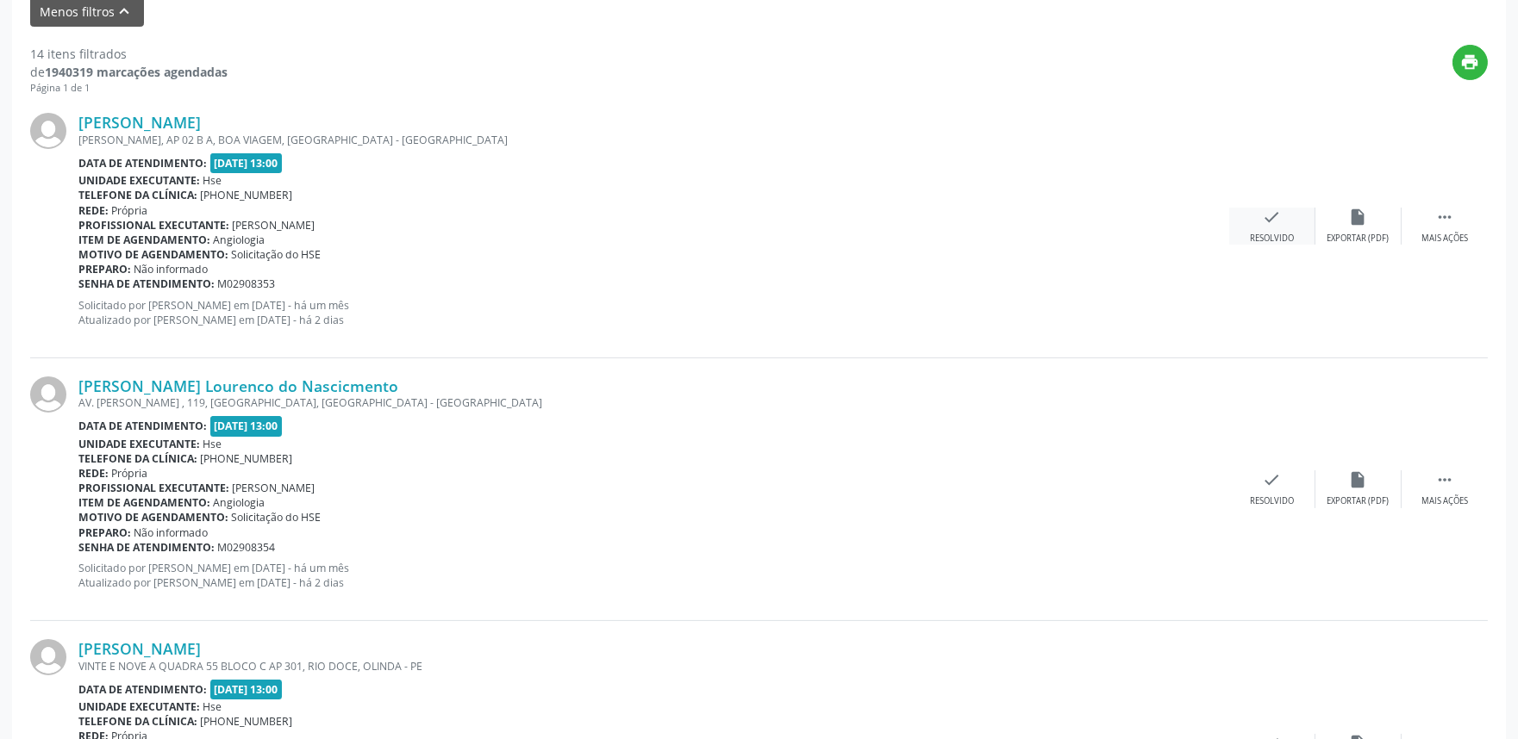
click at [1280, 221] on icon "check" at bounding box center [1272, 217] width 19 height 19
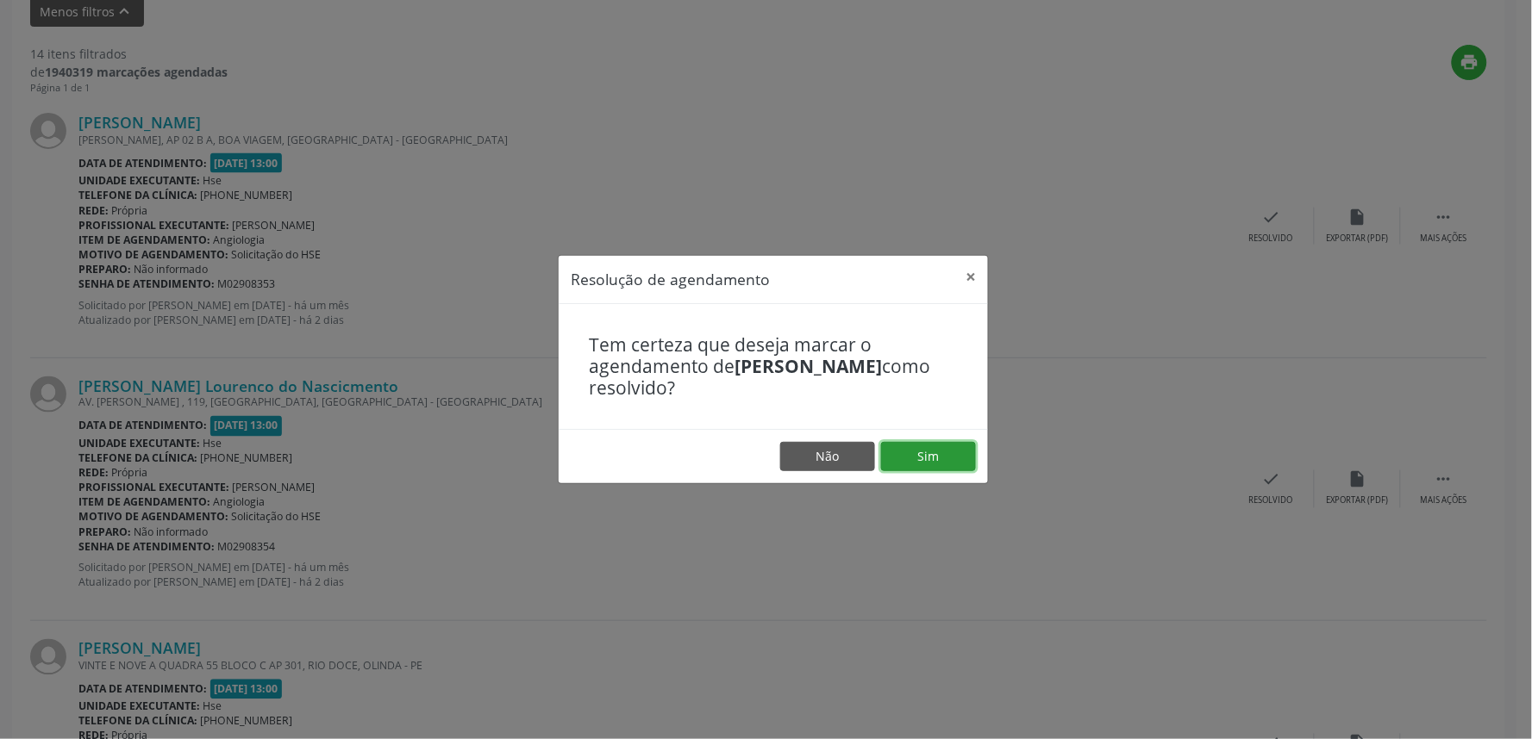
click at [958, 452] on button "Sim" at bounding box center [928, 456] width 95 height 29
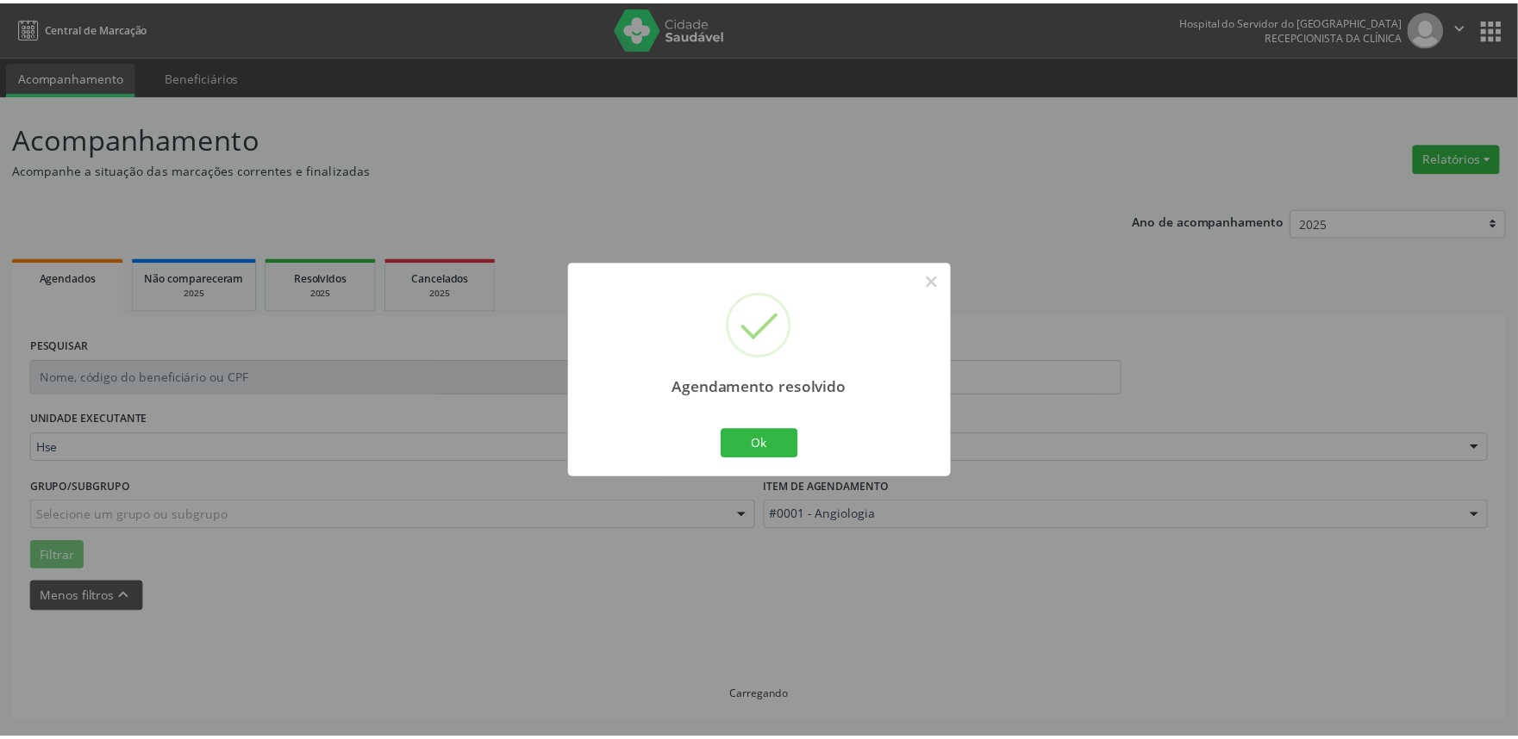
scroll to position [0, 0]
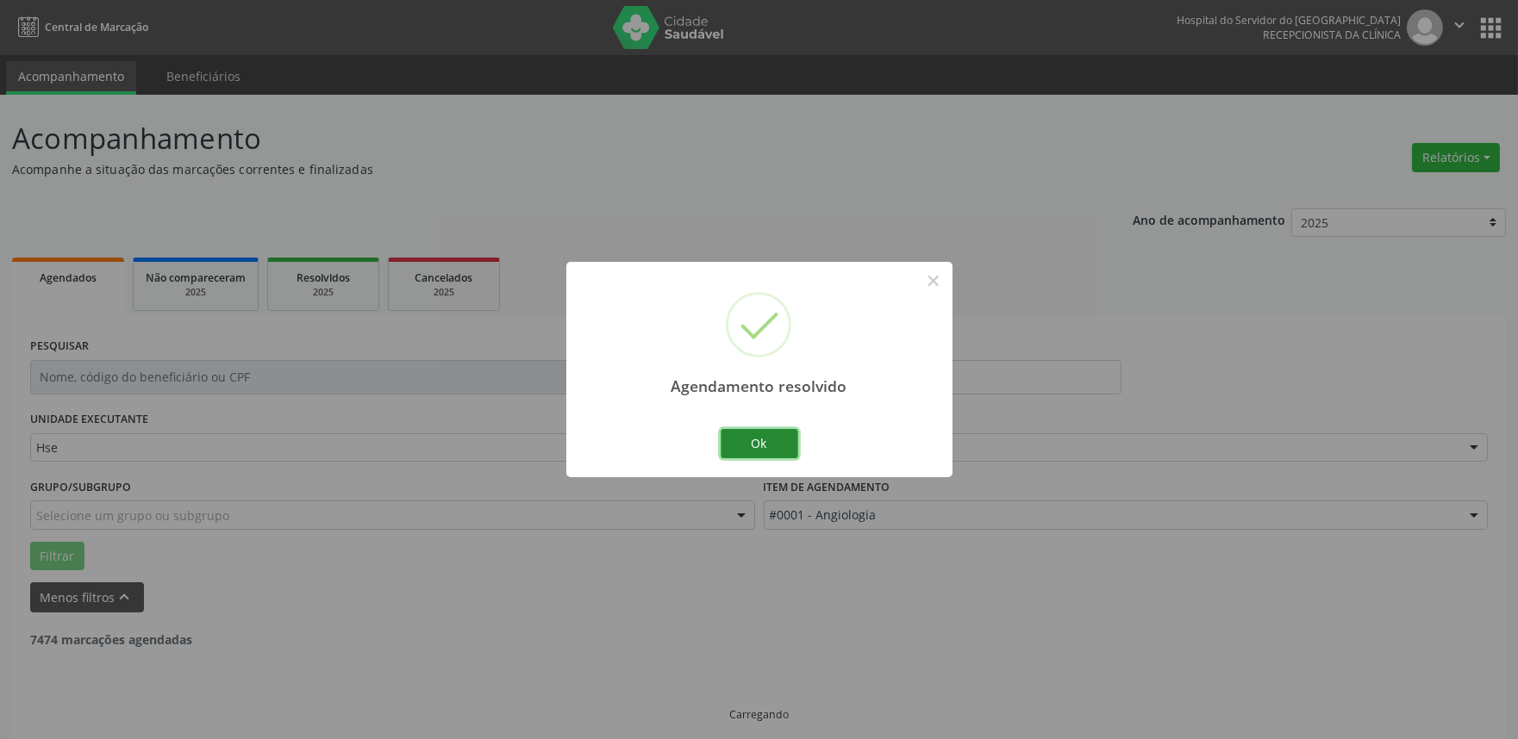
click at [778, 453] on button "Ok" at bounding box center [760, 443] width 78 height 29
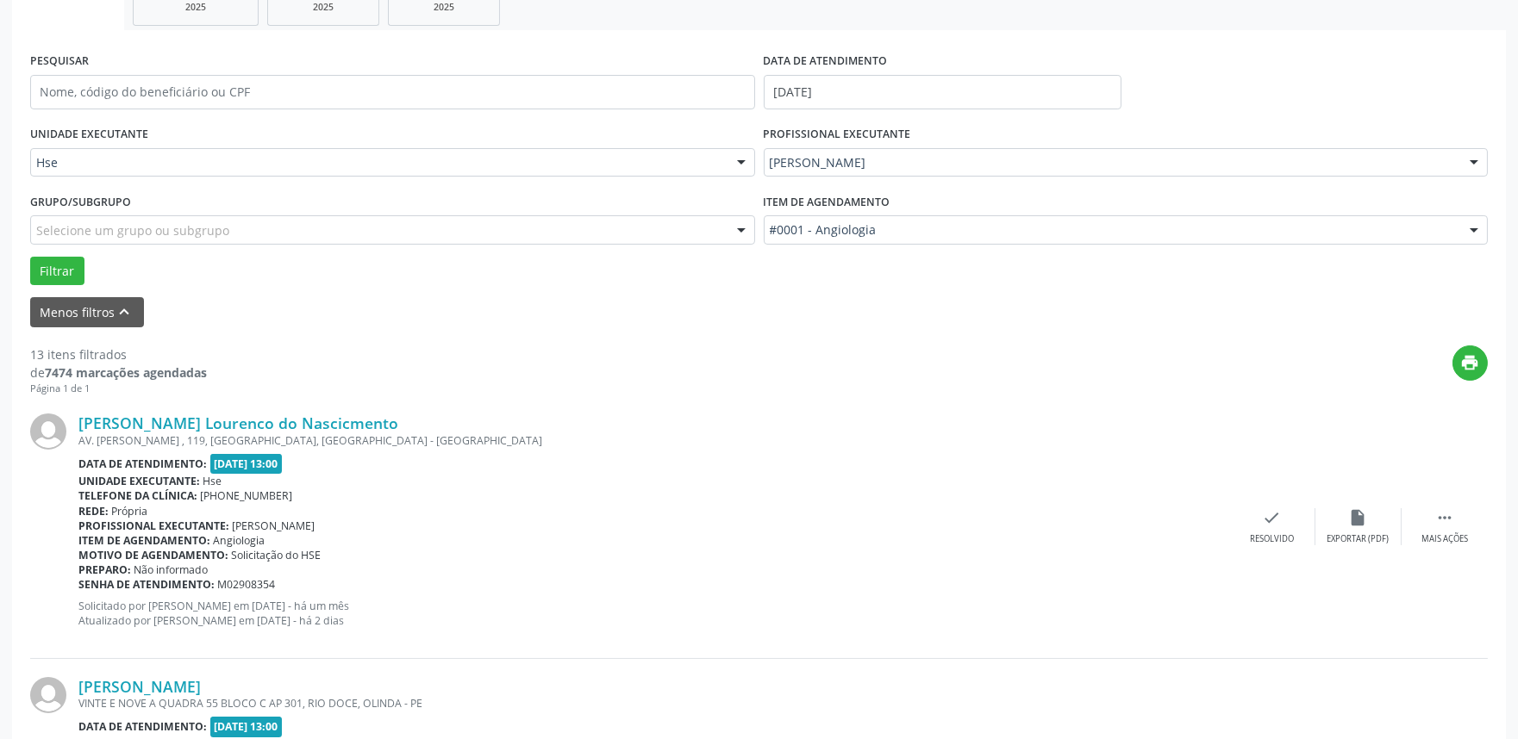
scroll to position [287, 0]
click at [1448, 515] on icon "" at bounding box center [1444, 516] width 19 height 19
click at [1334, 510] on div "alarm_off Não compareceu" at bounding box center [1358, 525] width 86 height 37
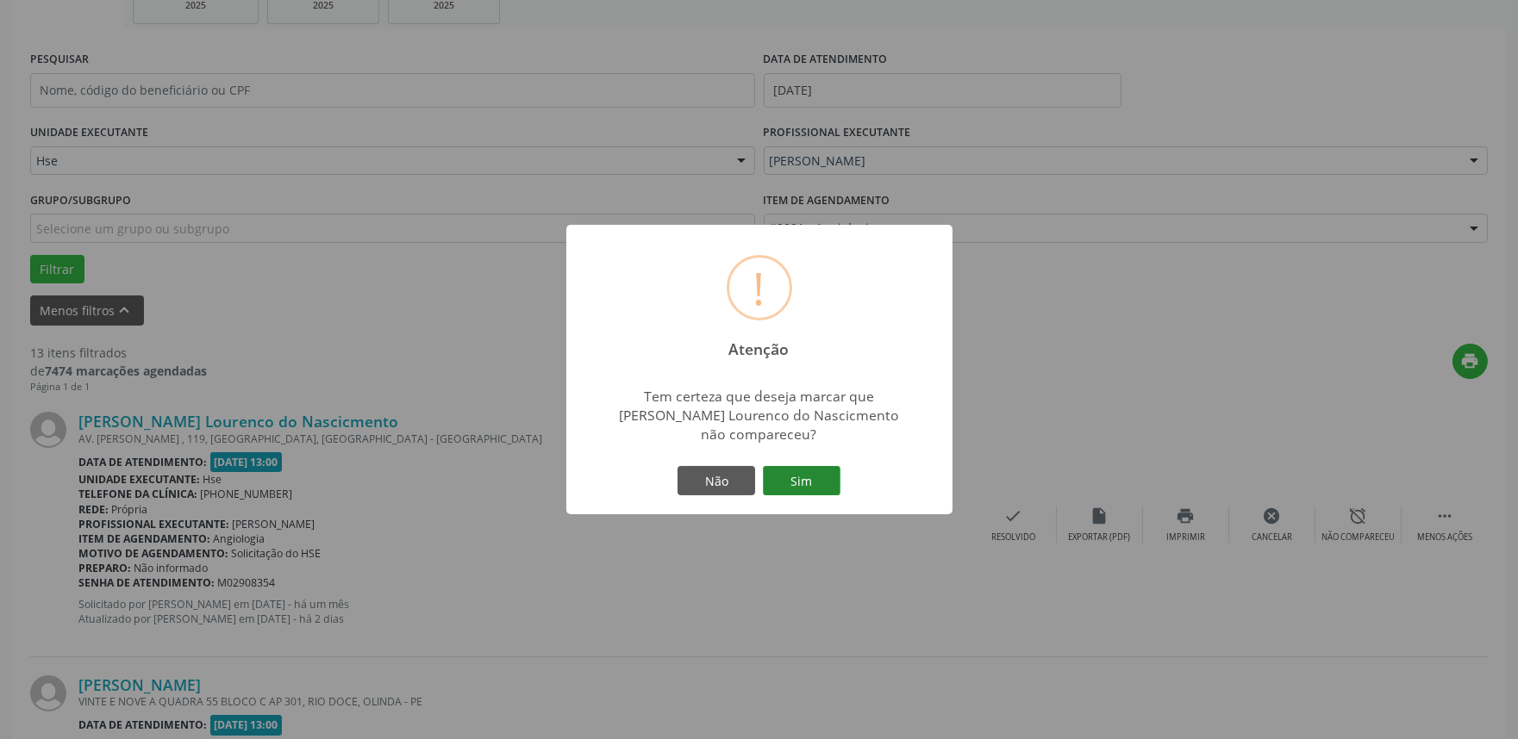
click at [817, 470] on button "Sim" at bounding box center [802, 480] width 78 height 29
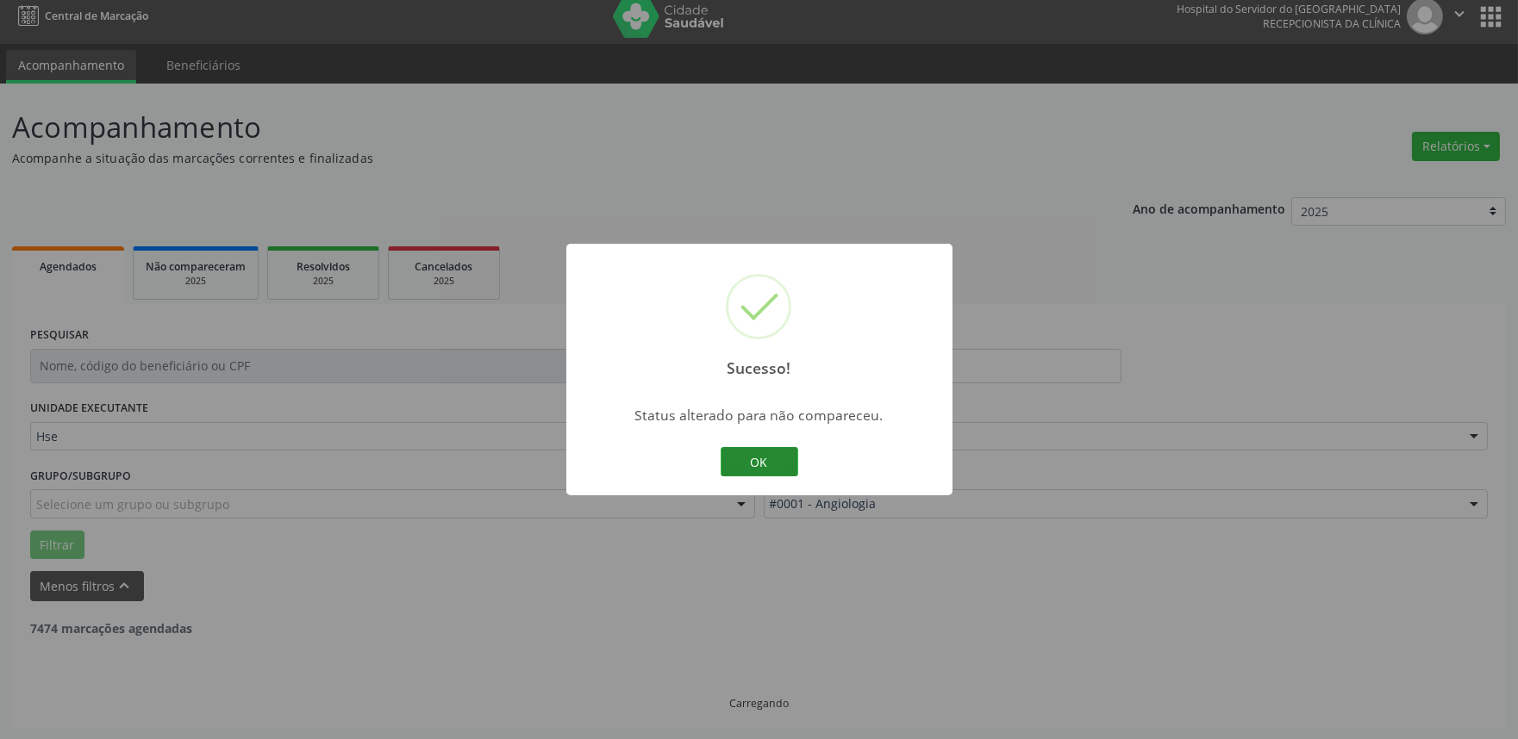
click at [752, 461] on button "OK" at bounding box center [760, 461] width 78 height 29
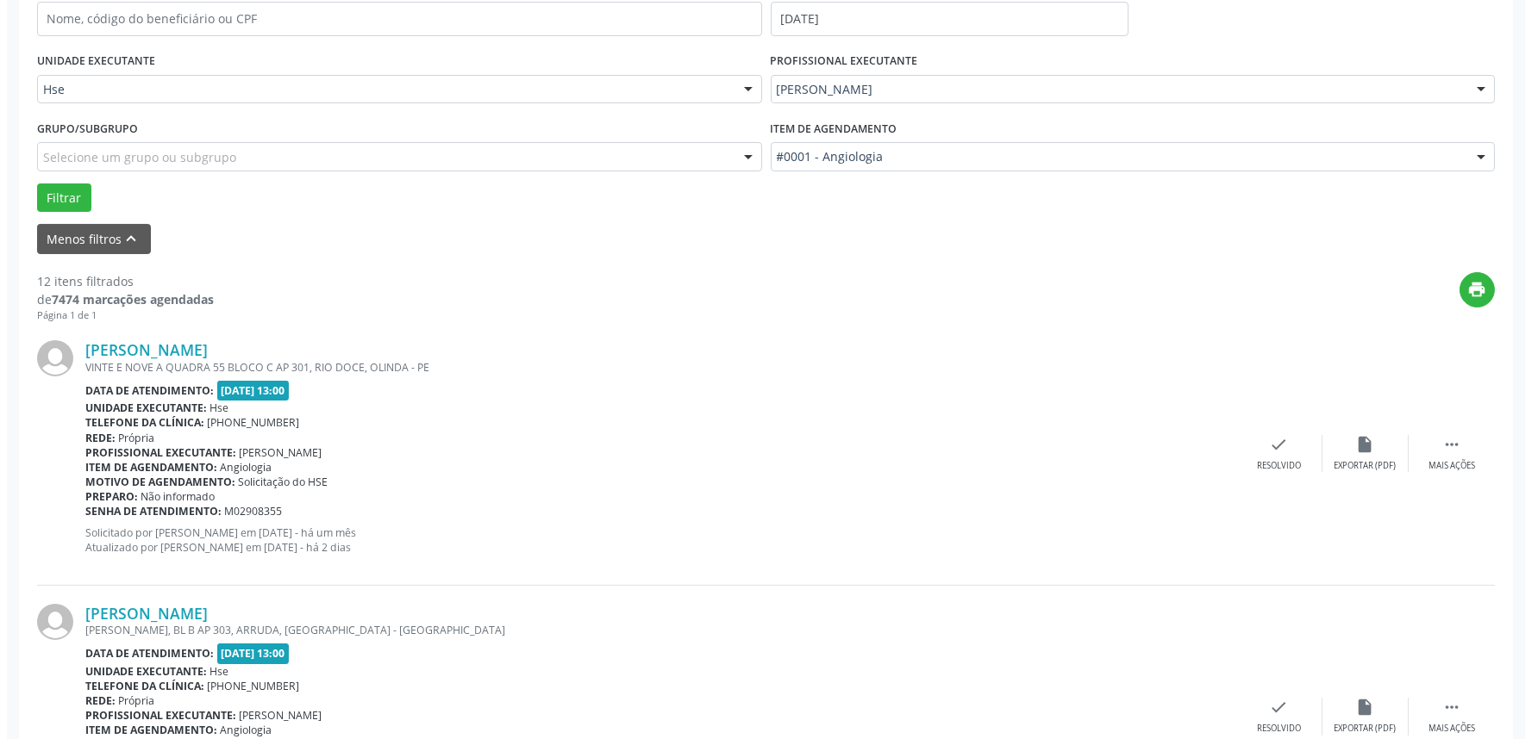
scroll to position [478, 0]
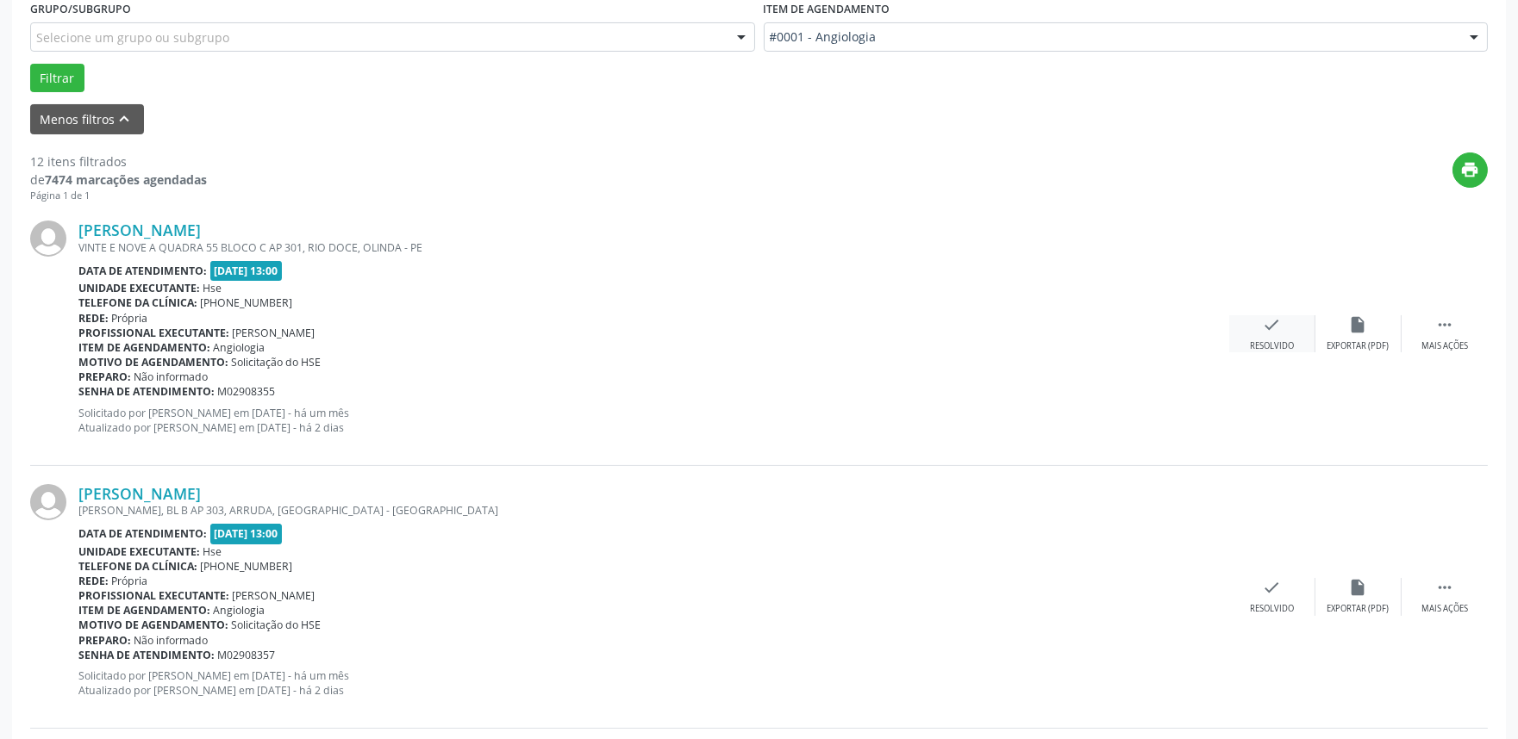
click at [1267, 332] on icon "check" at bounding box center [1272, 324] width 19 height 19
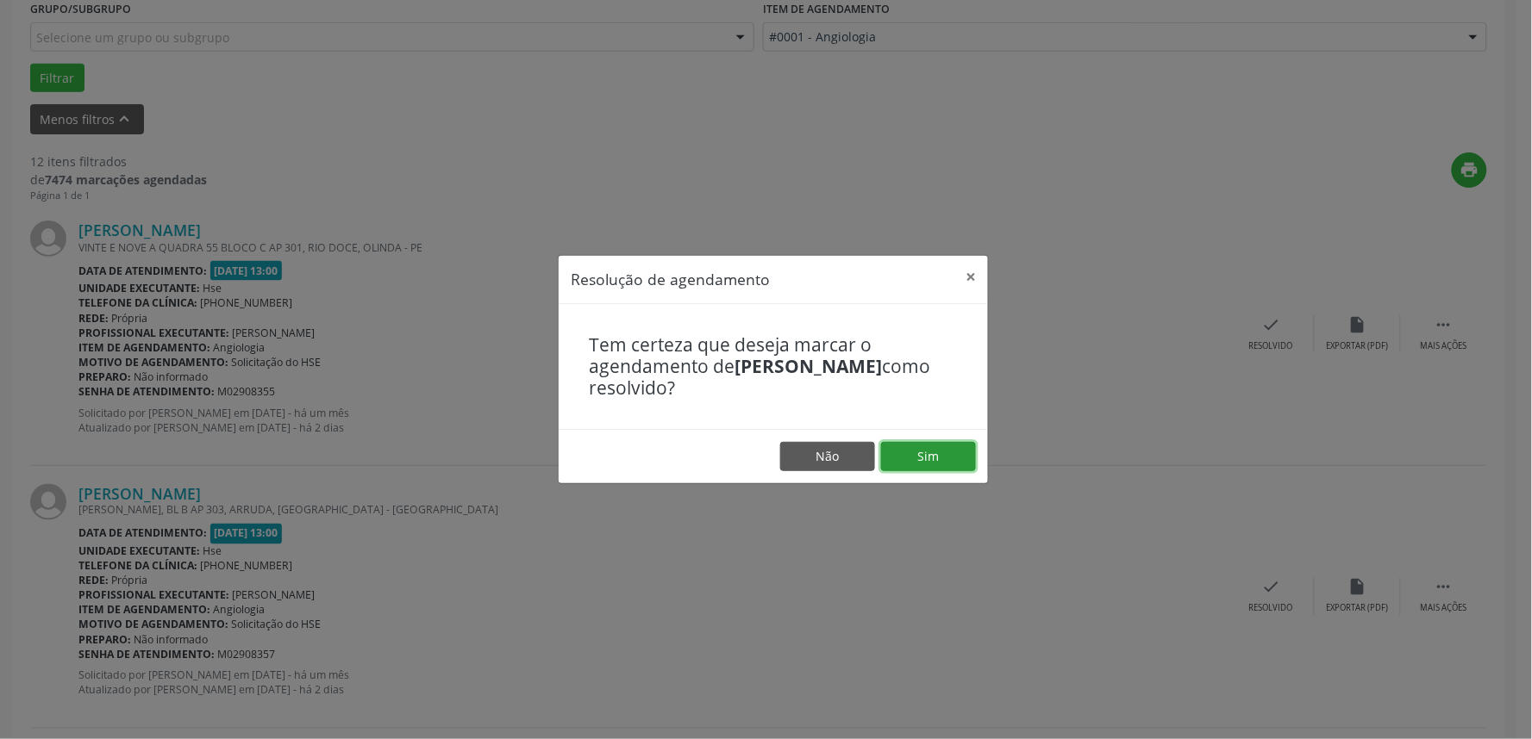
click at [962, 449] on button "Sim" at bounding box center [928, 456] width 95 height 29
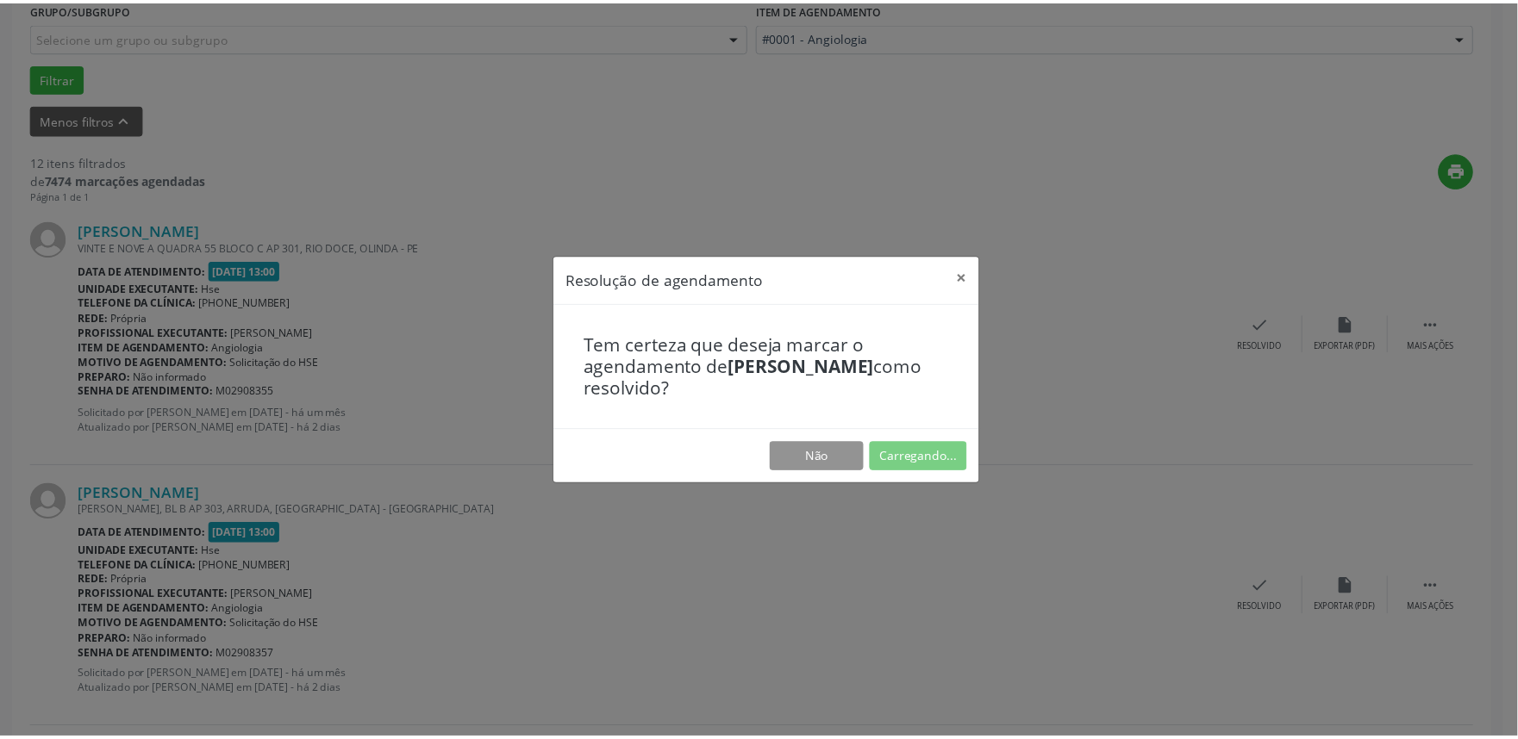
scroll to position [0, 0]
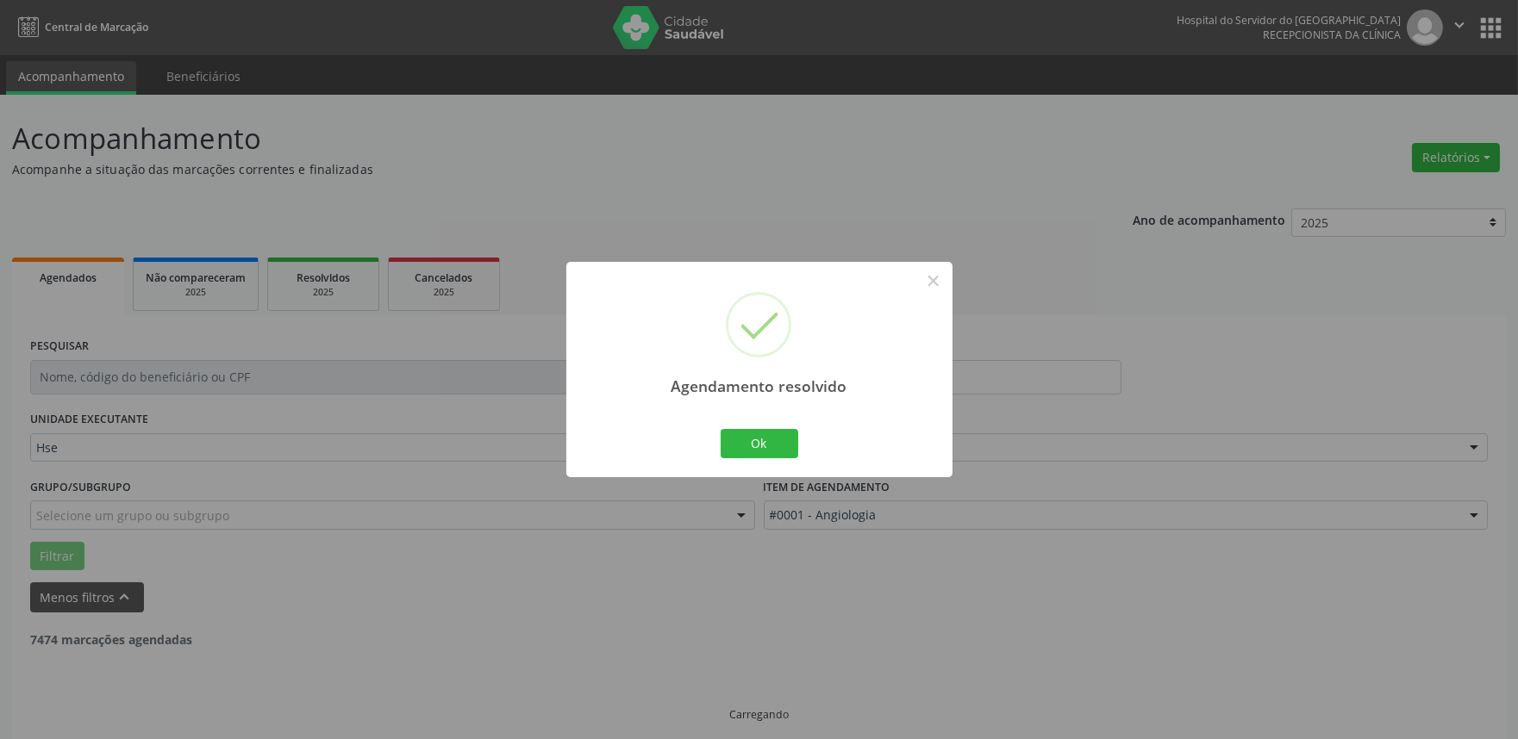
click at [762, 437] on button "Ok" at bounding box center [760, 443] width 78 height 29
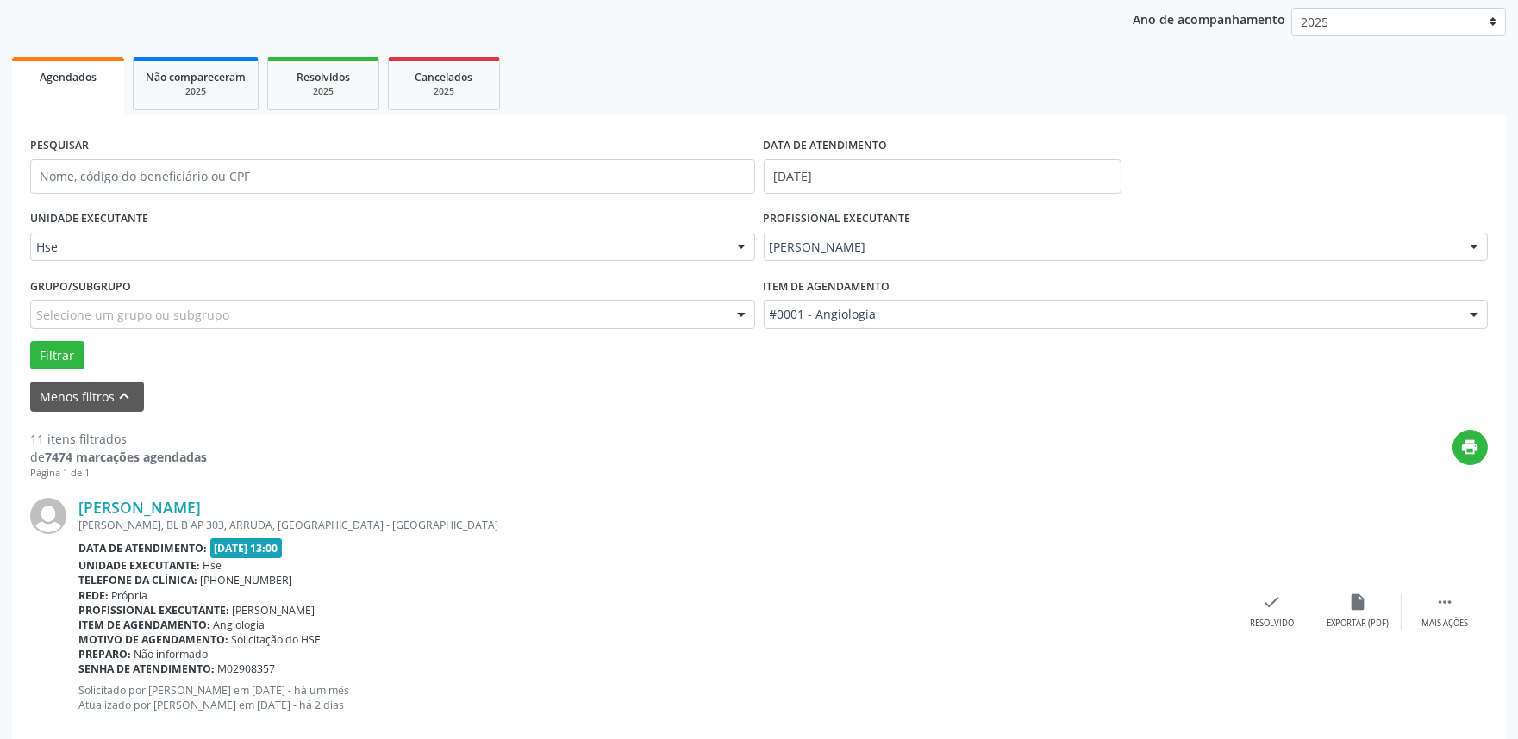
scroll to position [203, 0]
click at [1451, 600] on icon "" at bounding box center [1444, 600] width 19 height 19
click at [1351, 609] on div "alarm_off Não compareceu" at bounding box center [1358, 609] width 86 height 37
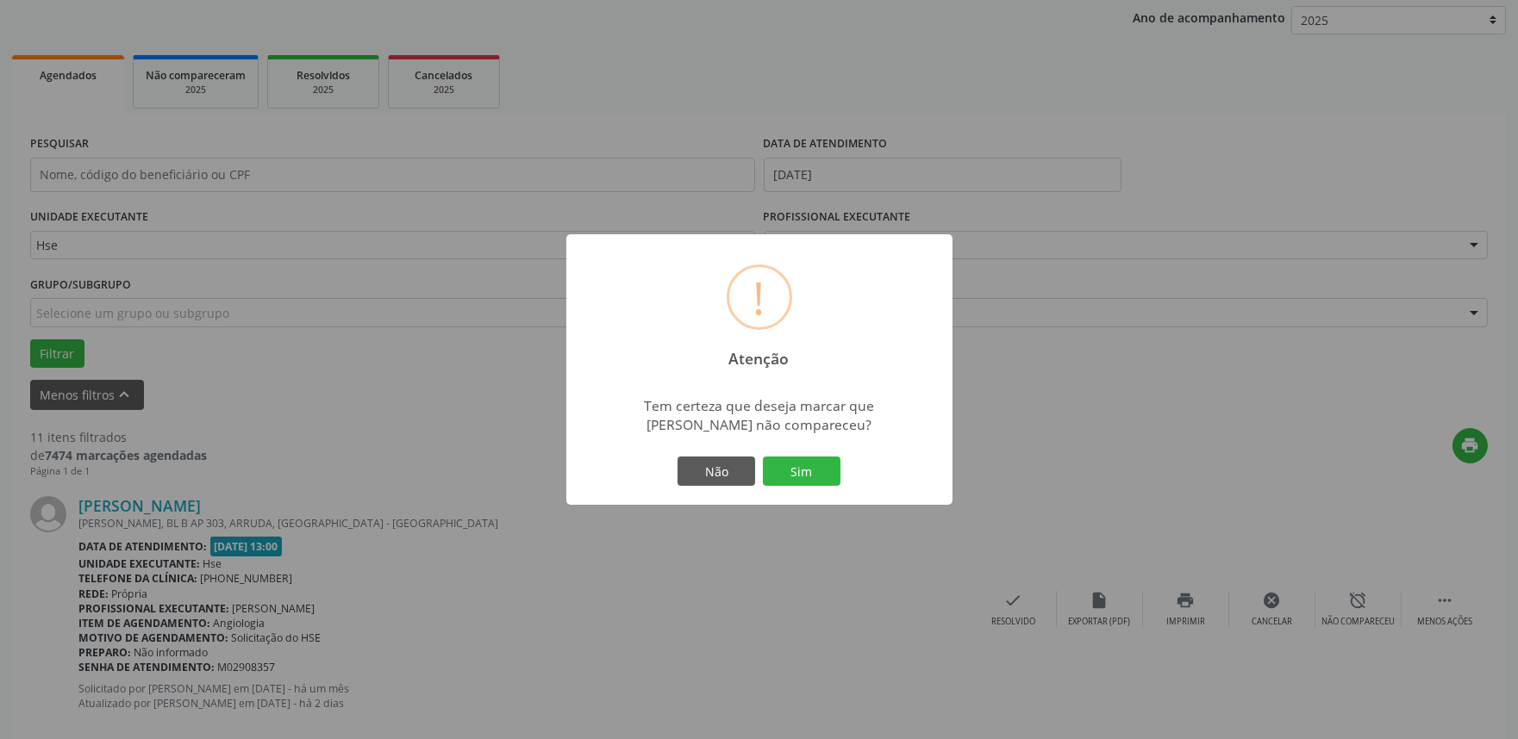
drag, startPoint x: 796, startPoint y: 472, endPoint x: 856, endPoint y: 472, distance: 60.3
click at [799, 472] on button "Sim" at bounding box center [802, 471] width 78 height 29
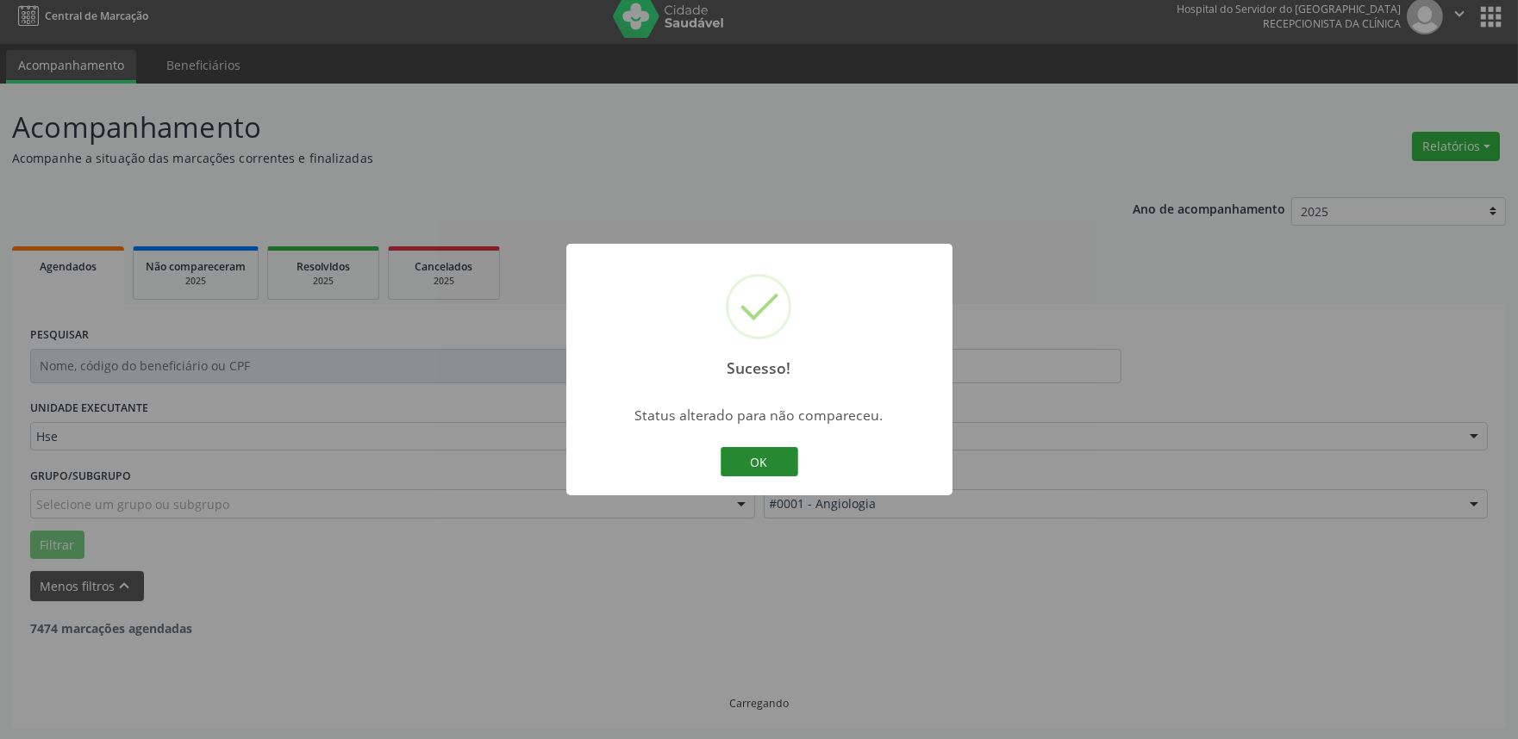
click at [764, 458] on button "OK" at bounding box center [760, 461] width 78 height 29
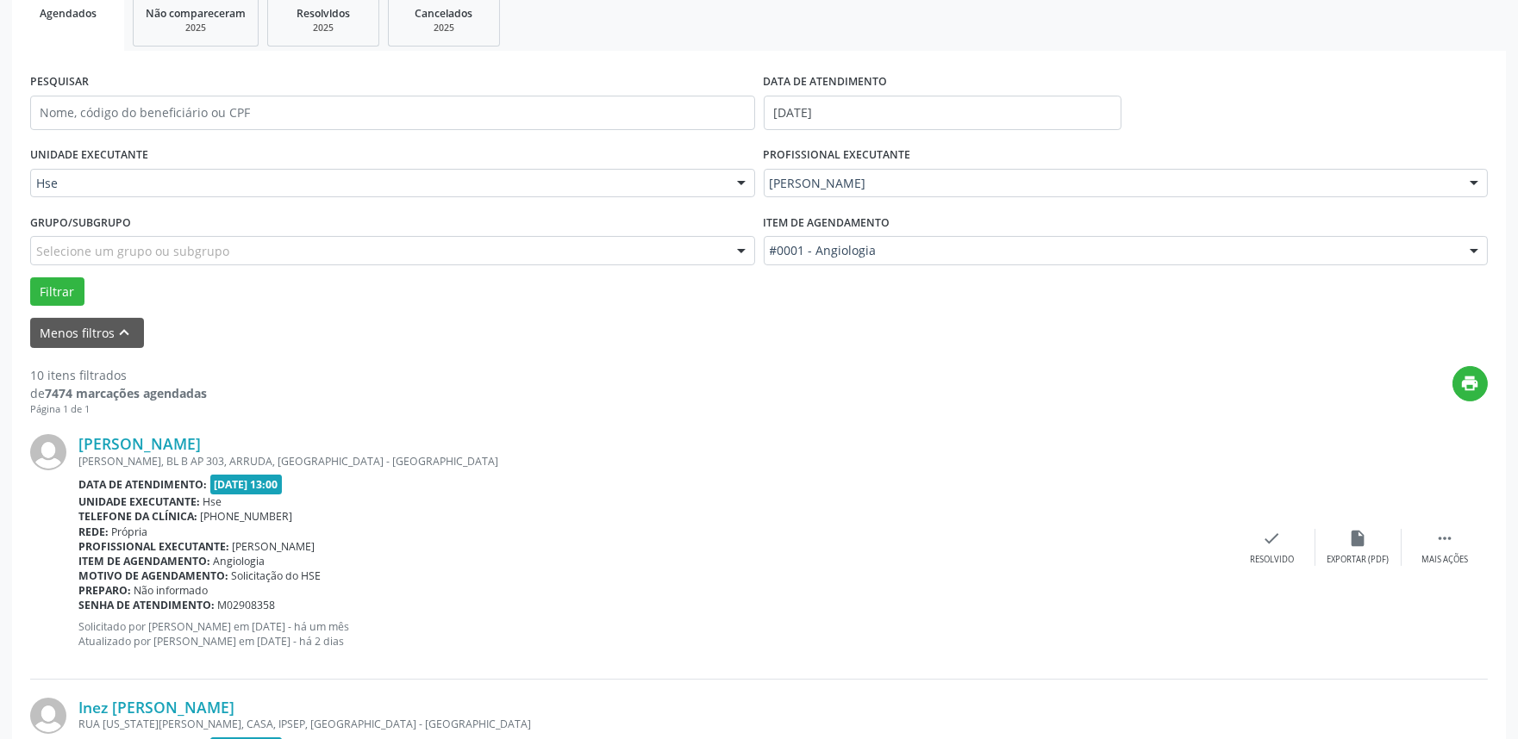
scroll to position [298, 0]
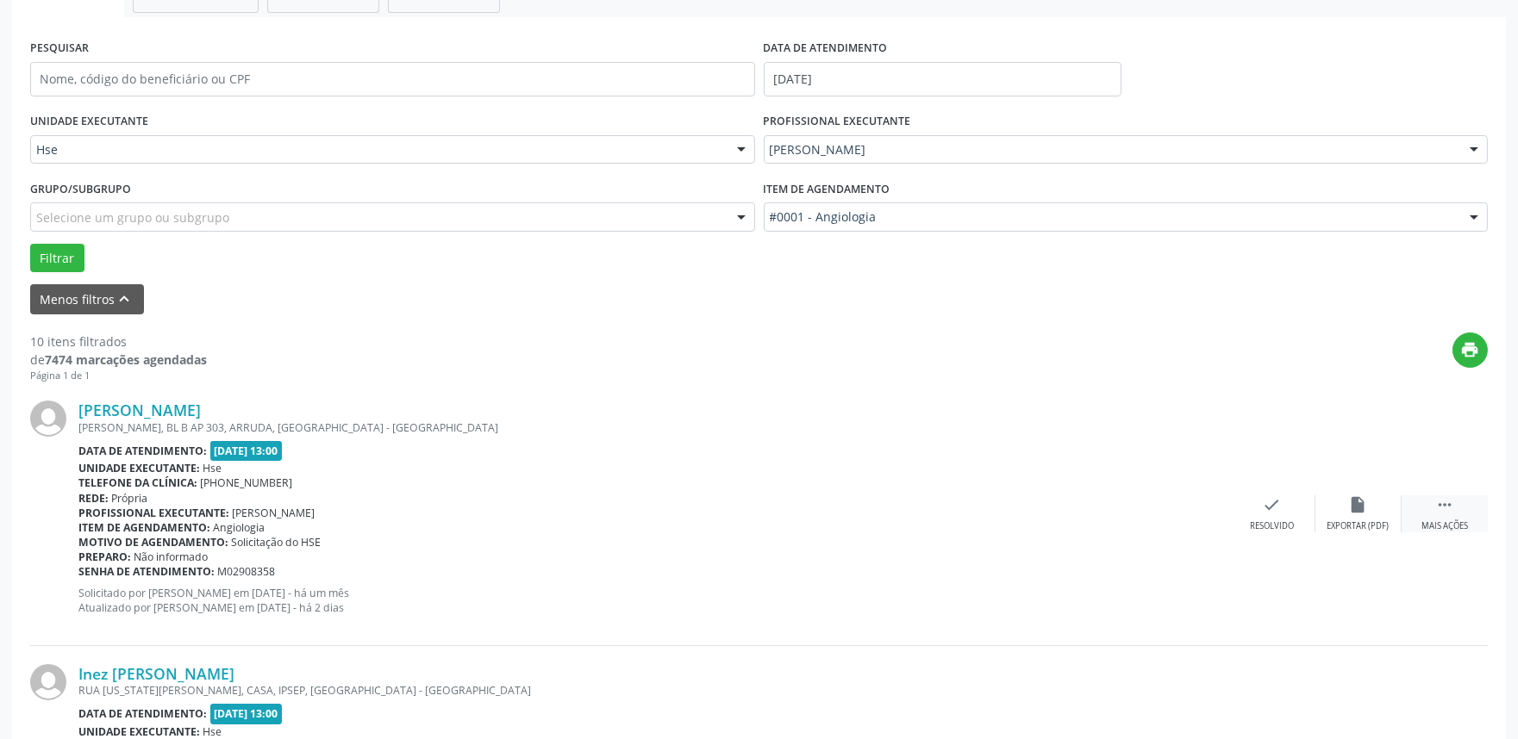
drag, startPoint x: 1457, startPoint y: 526, endPoint x: 1423, endPoint y: 515, distance: 36.2
click at [1457, 524] on div "Mais ações" at bounding box center [1444, 527] width 47 height 12
click at [1358, 505] on icon "alarm_off" at bounding box center [1358, 505] width 19 height 19
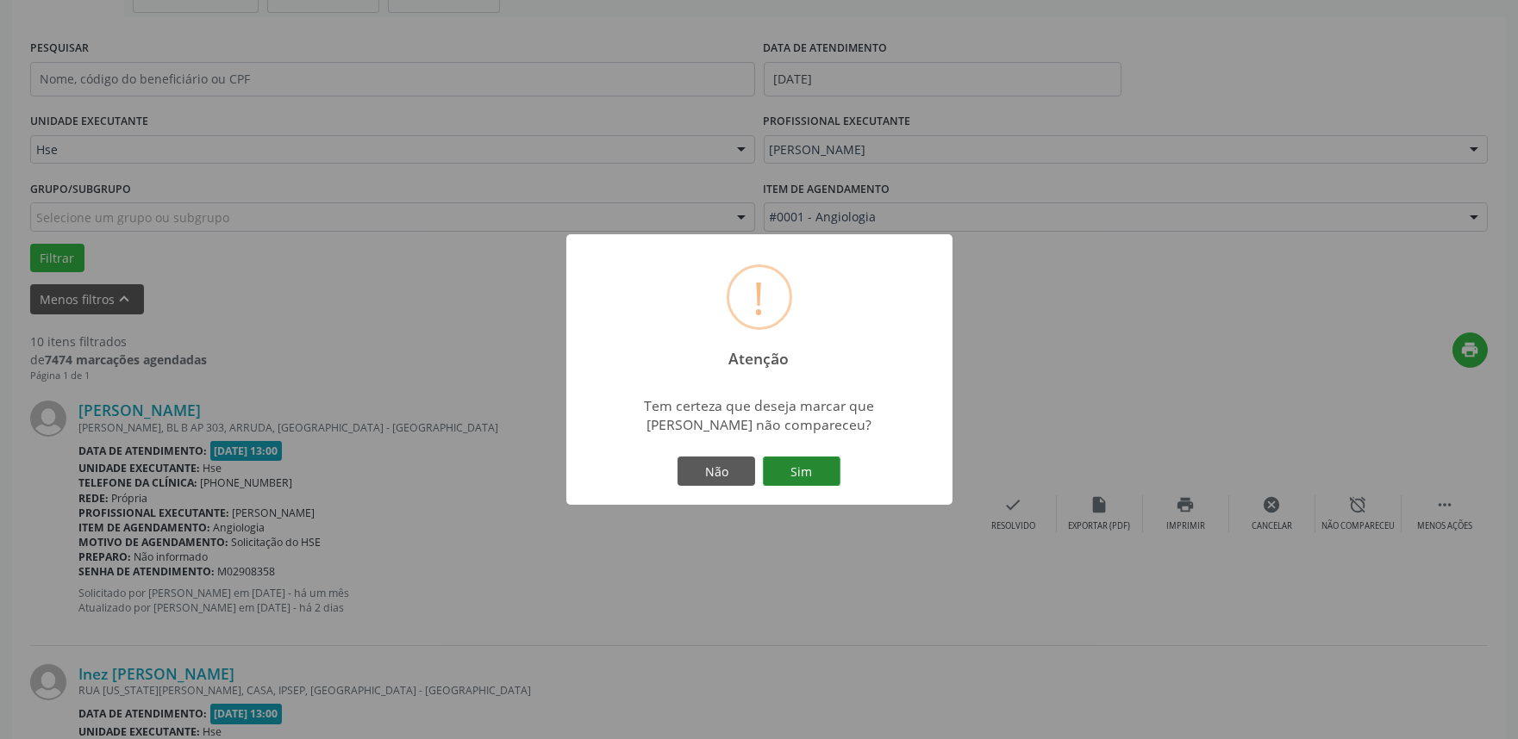
click at [824, 477] on button "Sim" at bounding box center [802, 471] width 78 height 29
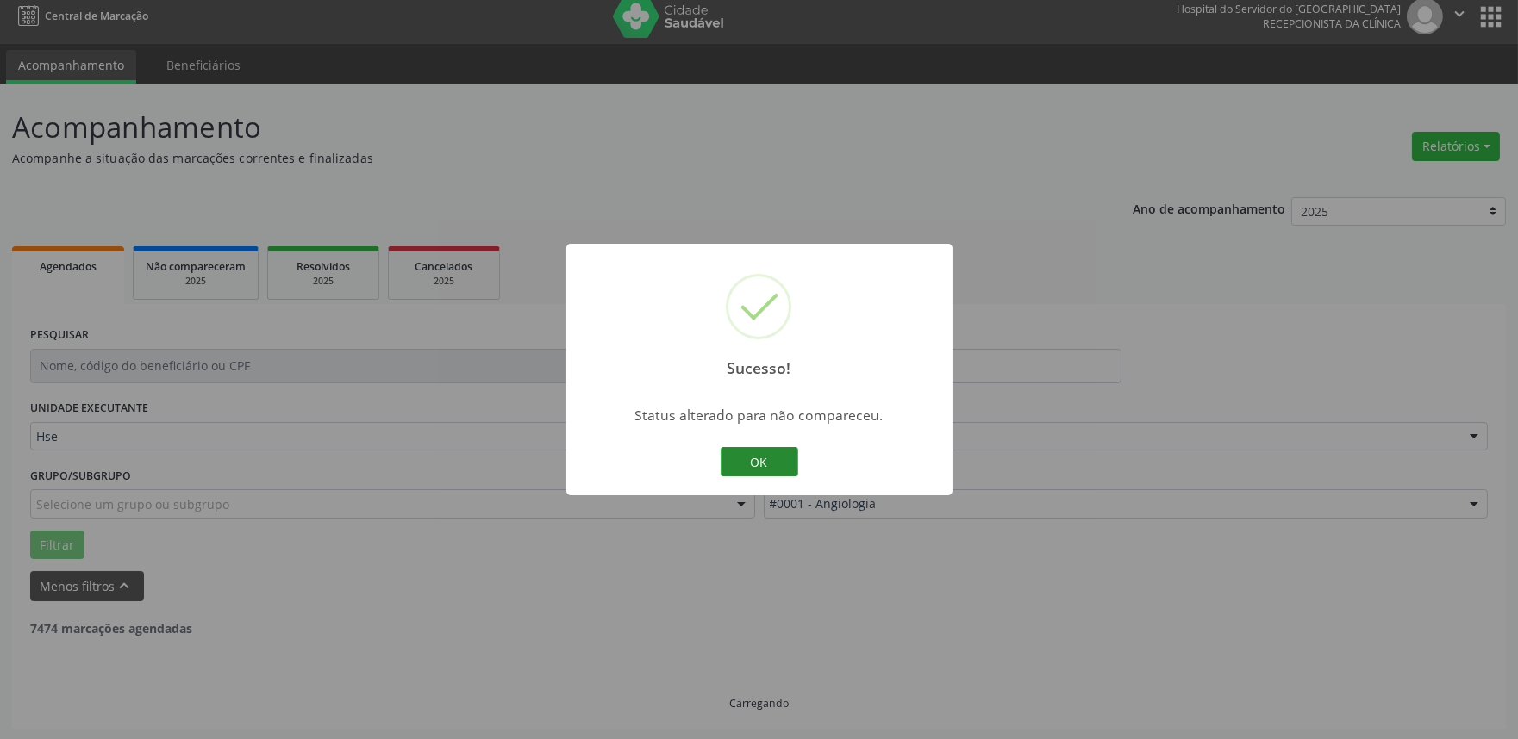
click at [750, 453] on button "OK" at bounding box center [760, 461] width 78 height 29
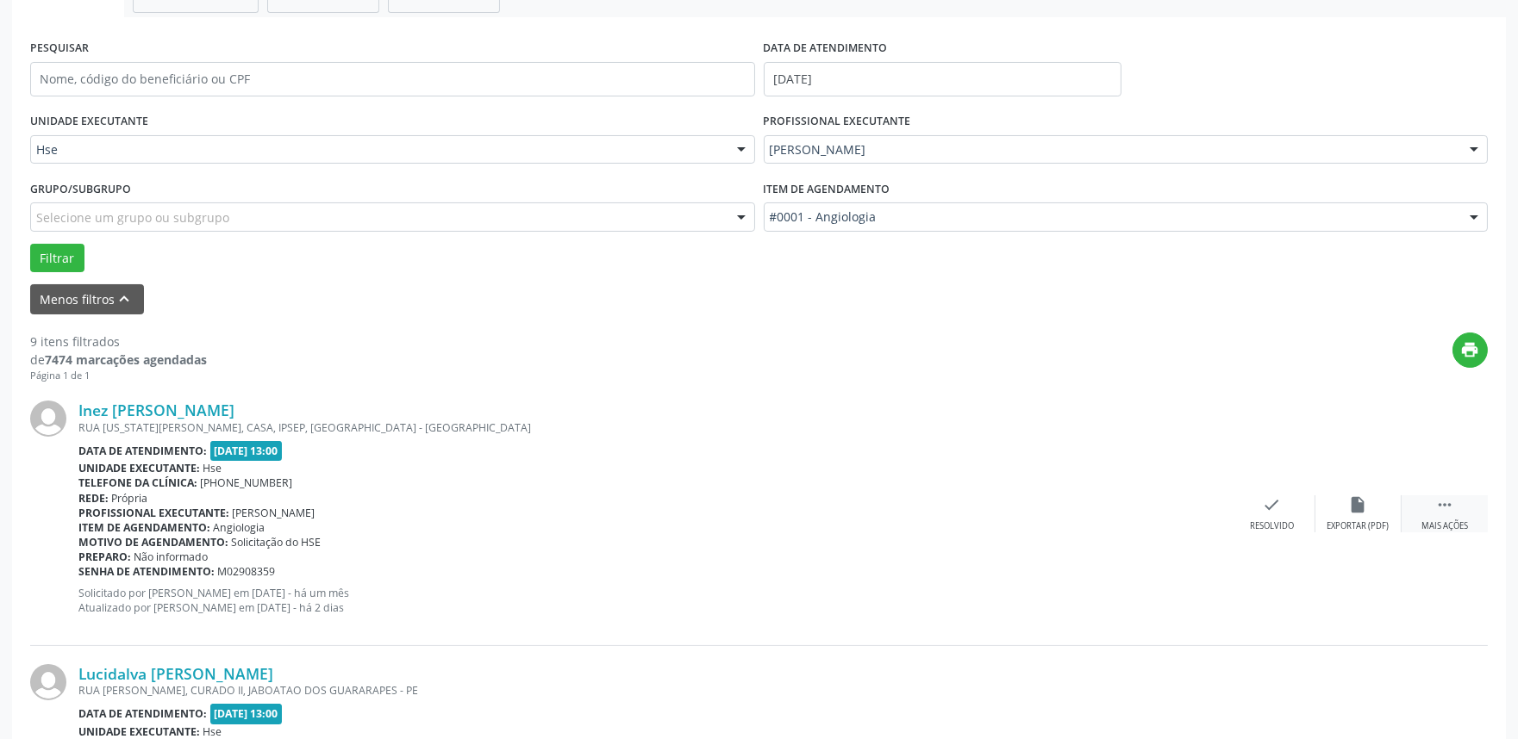
click at [1461, 514] on div " Mais ações" at bounding box center [1444, 514] width 86 height 37
click at [1337, 507] on div "alarm_off Não compareceu" at bounding box center [1358, 514] width 86 height 37
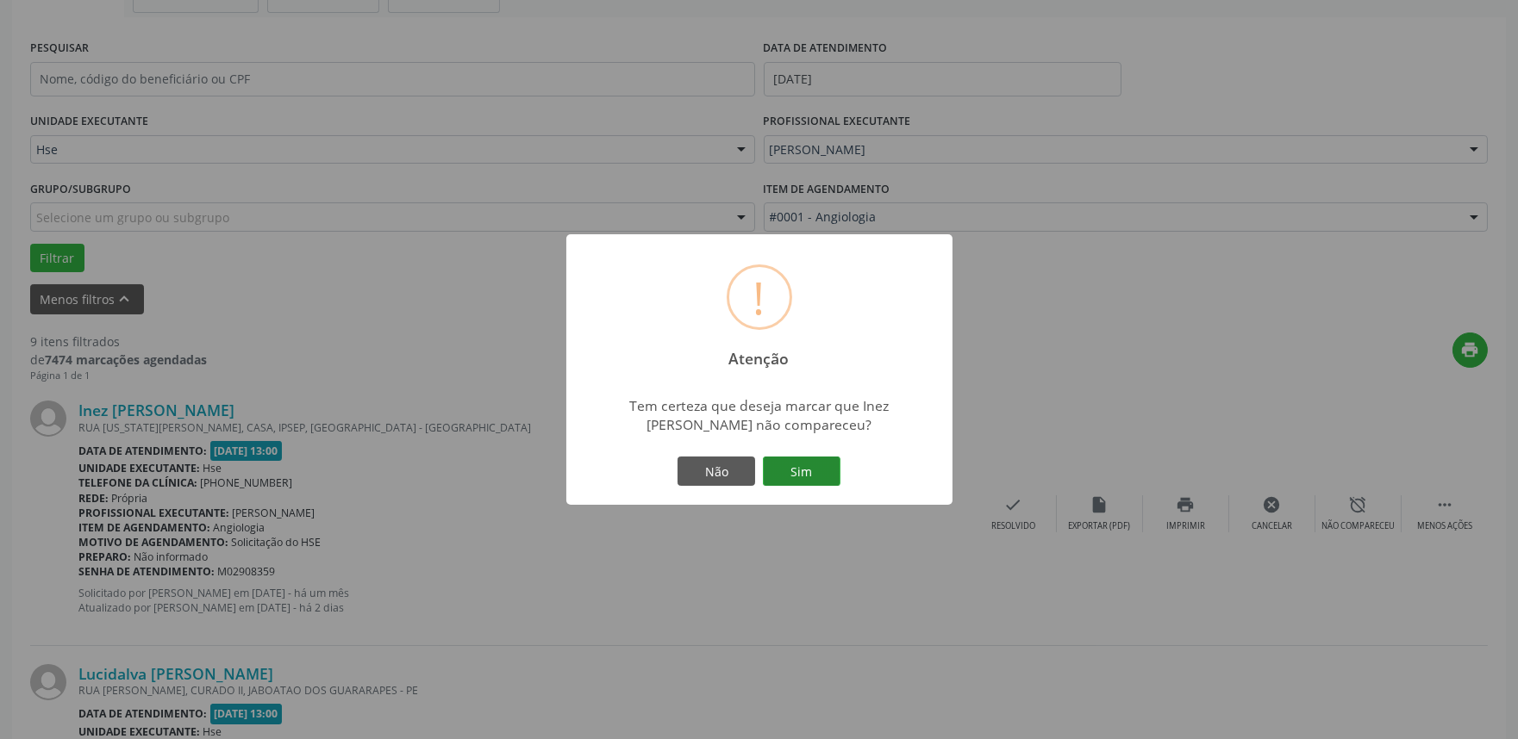
click at [798, 470] on button "Sim" at bounding box center [802, 471] width 78 height 29
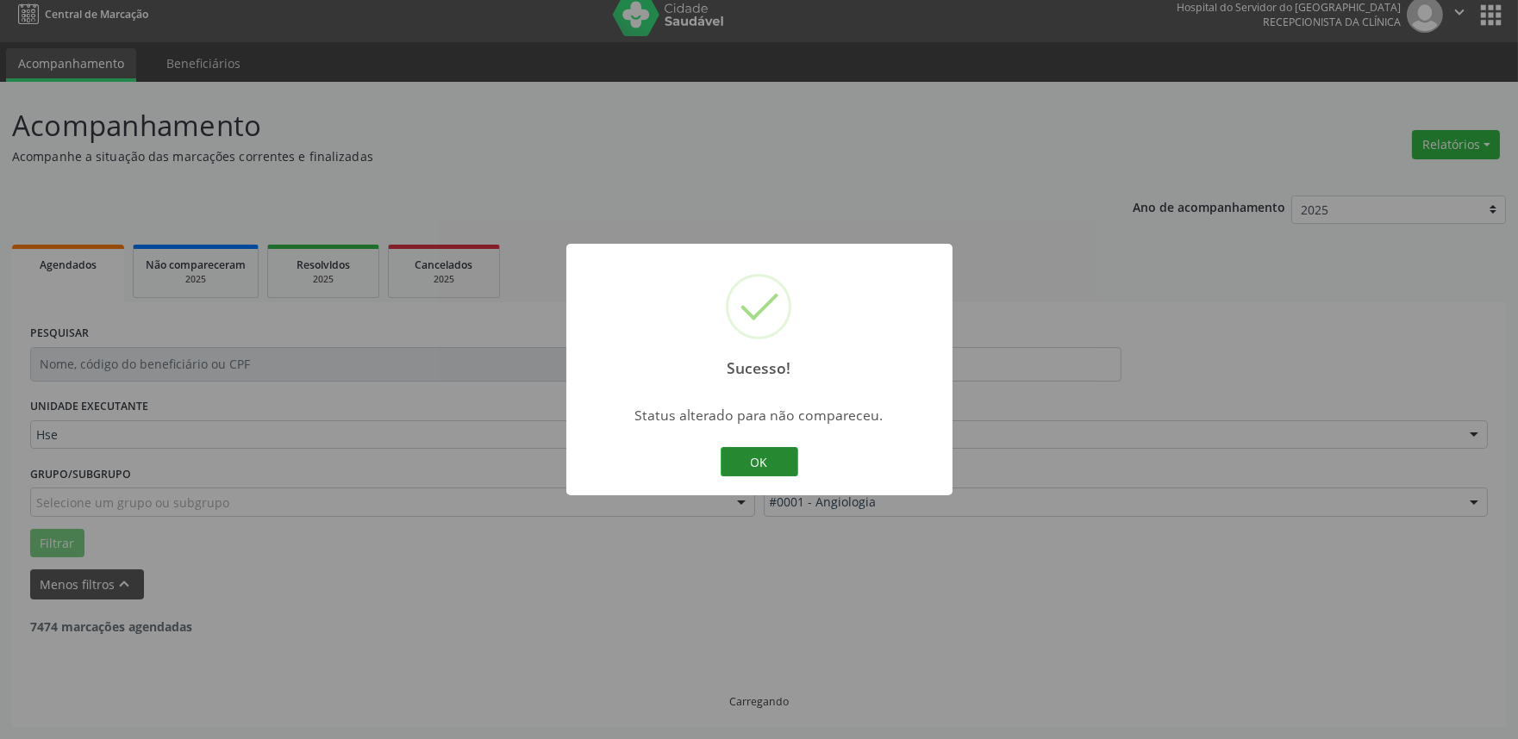
click at [771, 459] on button "OK" at bounding box center [760, 461] width 78 height 29
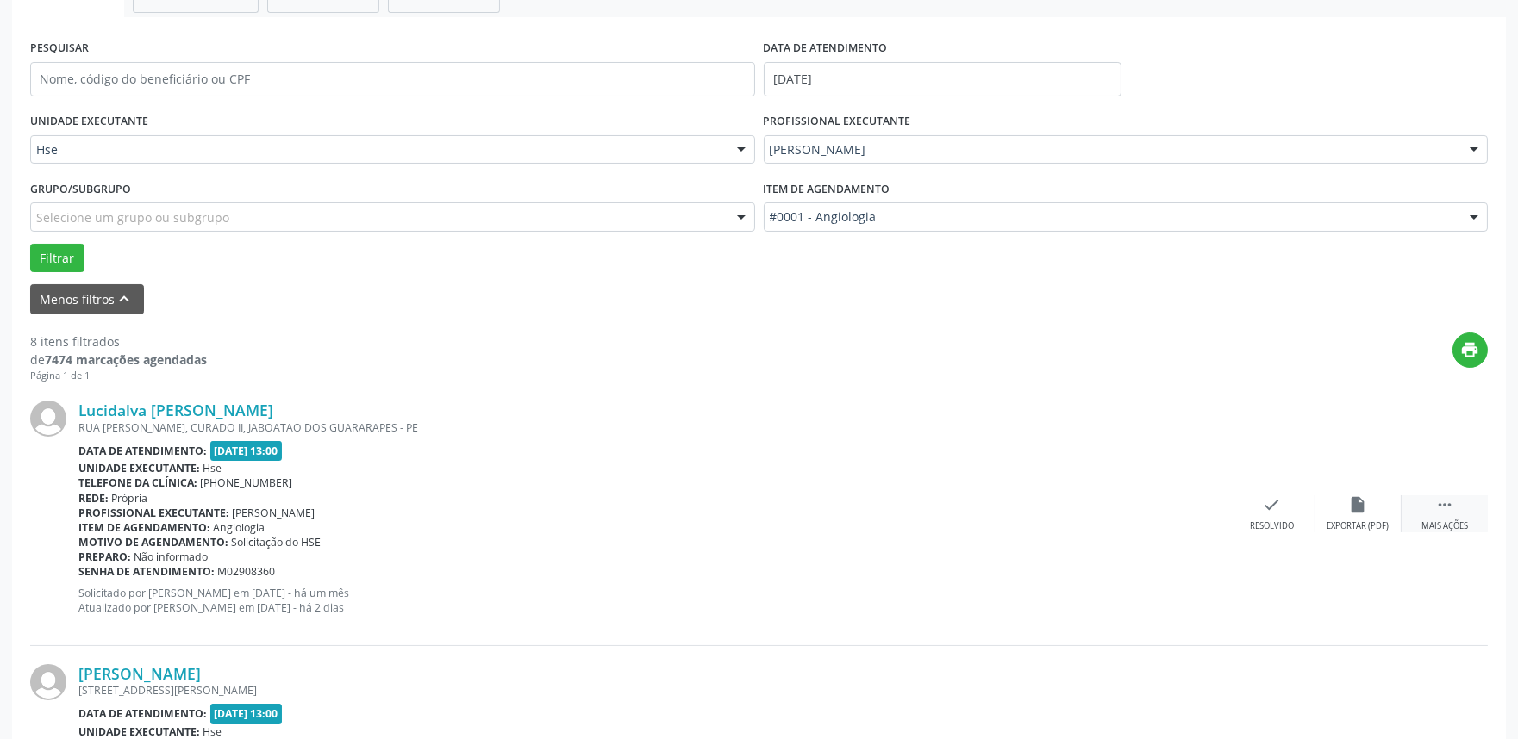
click at [1444, 513] on icon "" at bounding box center [1444, 505] width 19 height 19
click at [1351, 506] on icon "alarm_off" at bounding box center [1358, 505] width 19 height 19
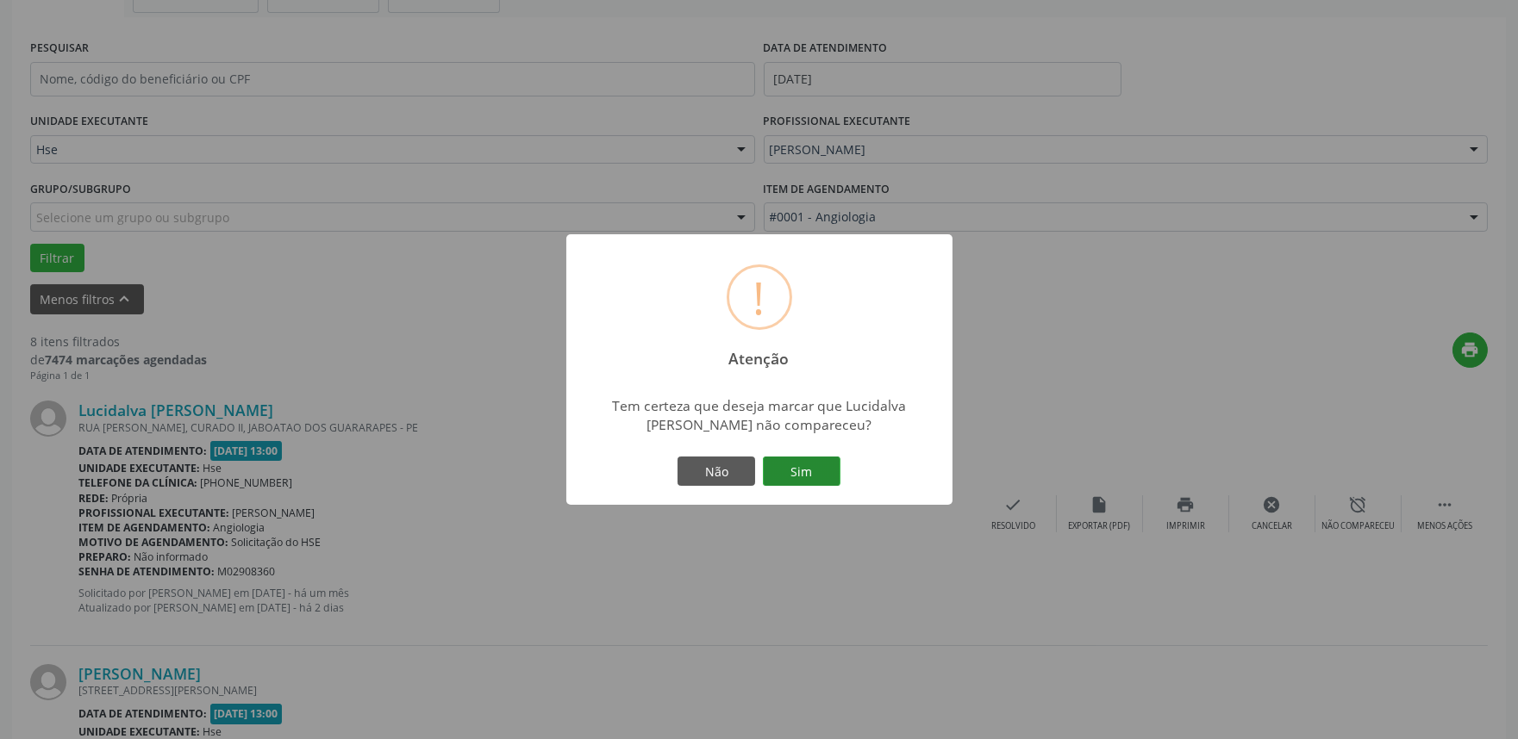
click at [794, 478] on button "Sim" at bounding box center [802, 471] width 78 height 29
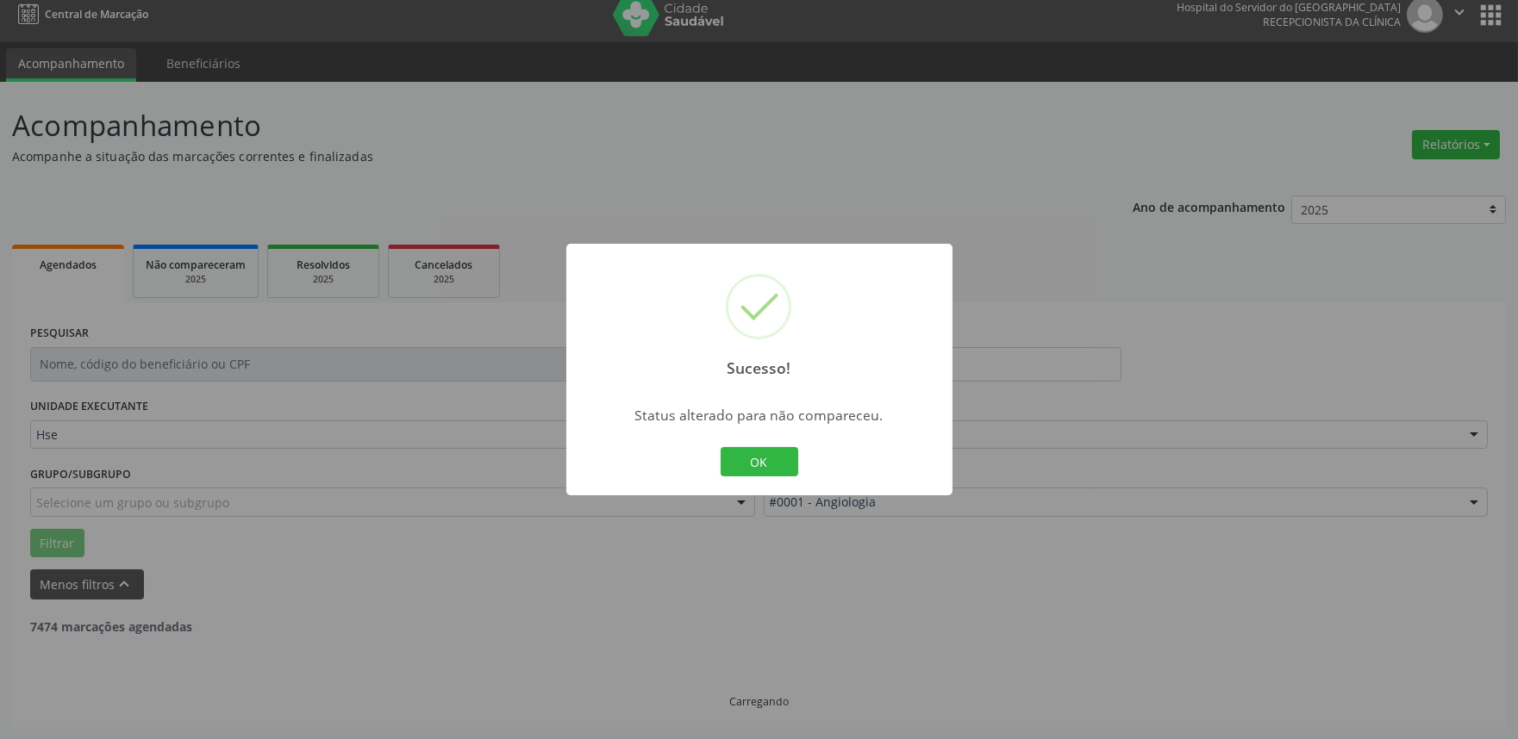
scroll to position [11, 0]
click at [745, 452] on button "OK" at bounding box center [760, 461] width 78 height 29
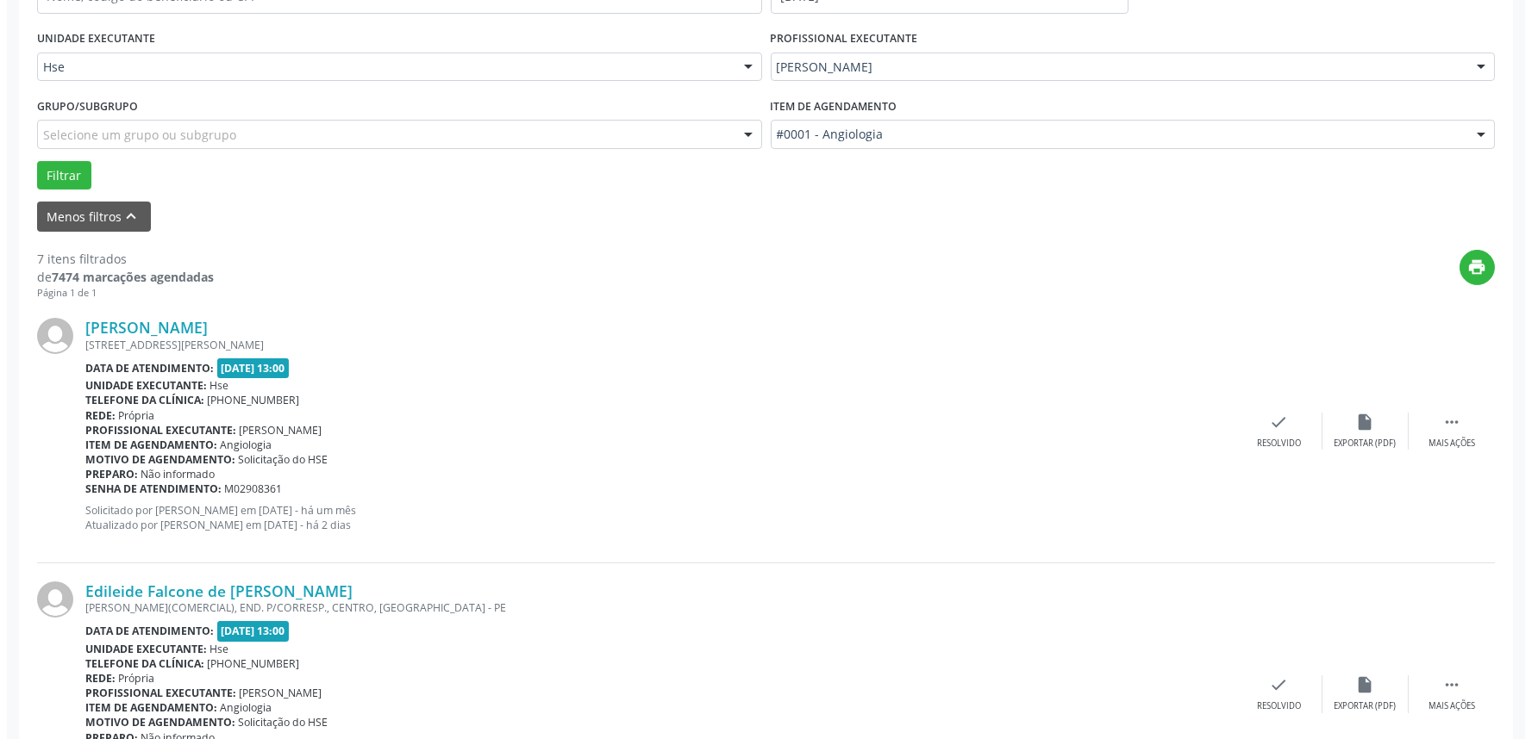
scroll to position [394, 0]
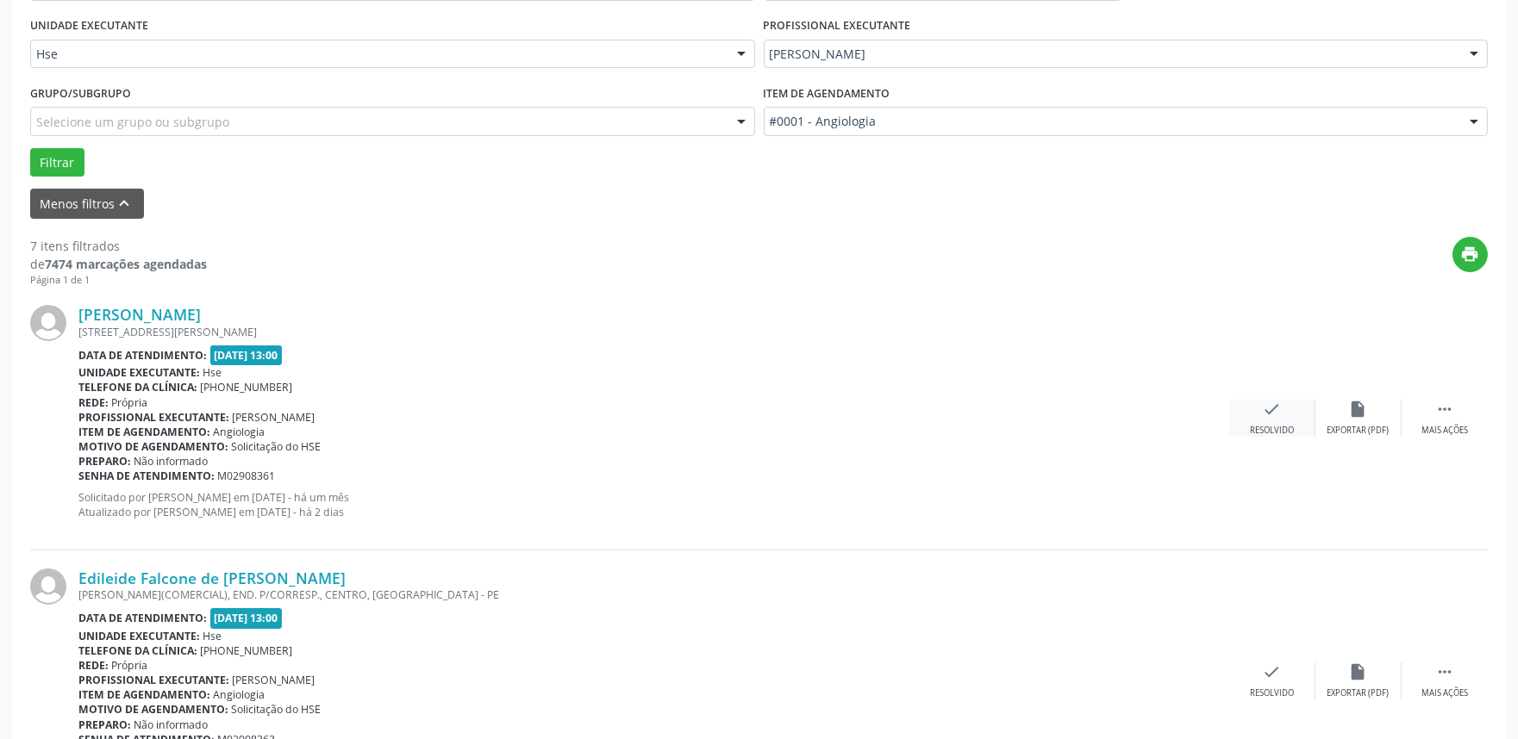
click at [1268, 420] on div "check Resolvido" at bounding box center [1272, 418] width 86 height 37
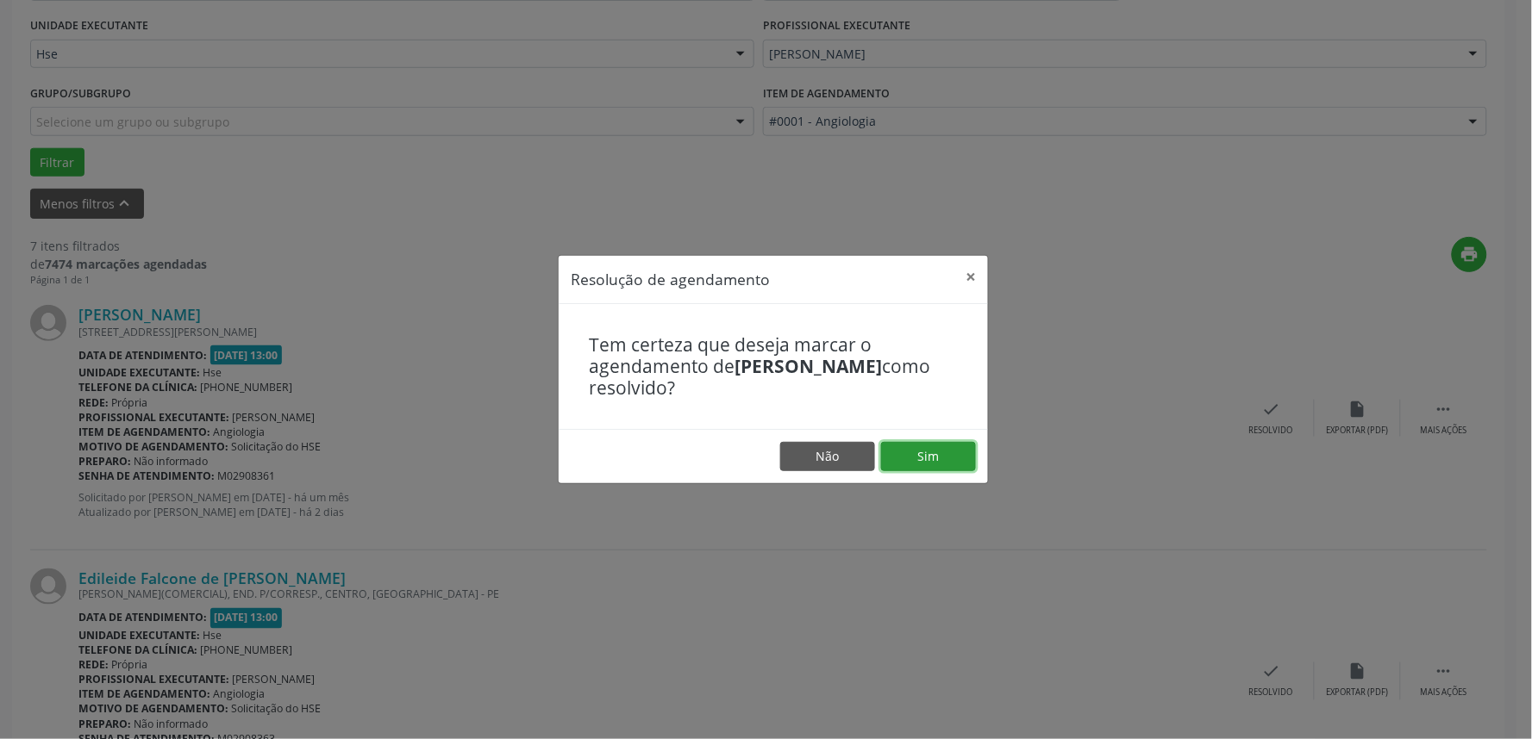
click at [954, 453] on button "Sim" at bounding box center [928, 456] width 95 height 29
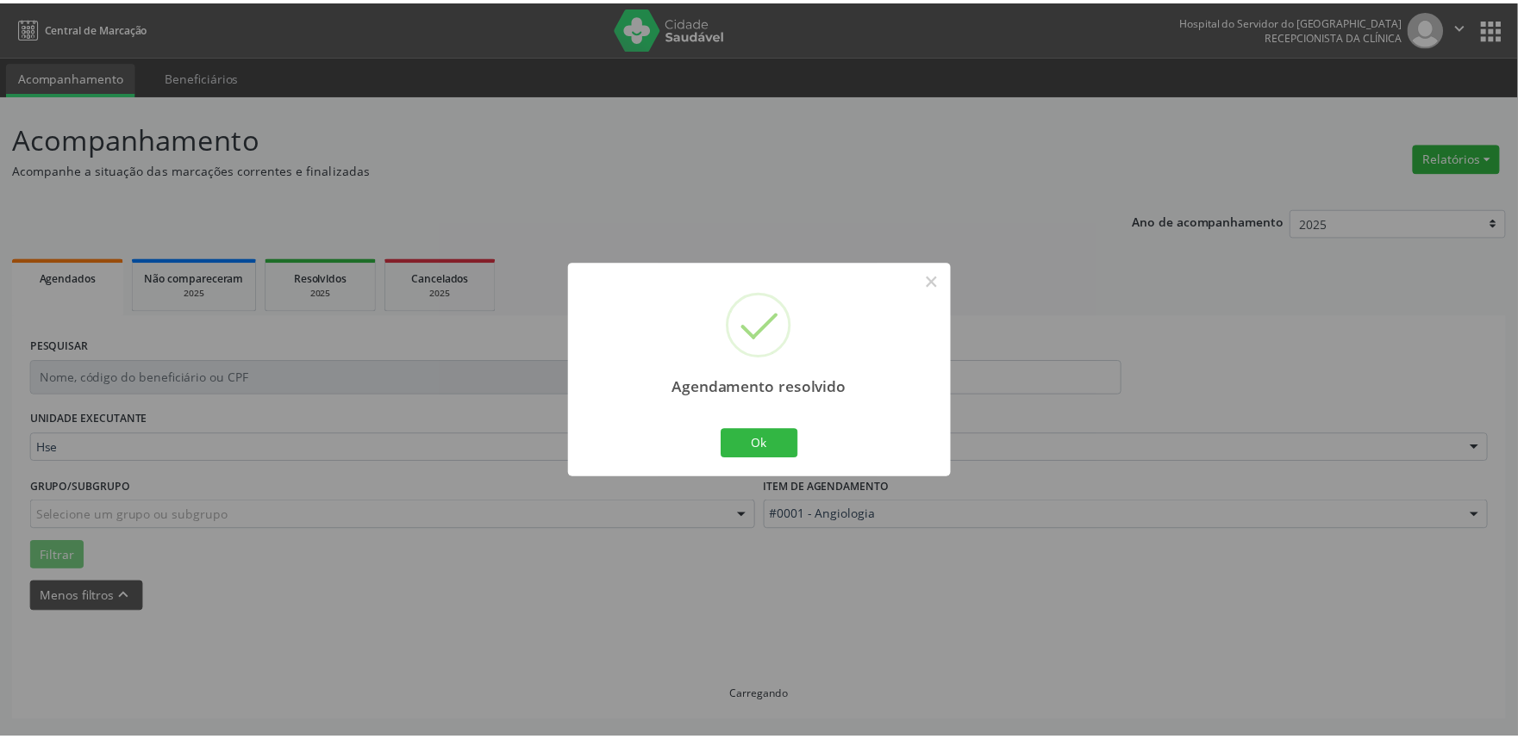
scroll to position [0, 0]
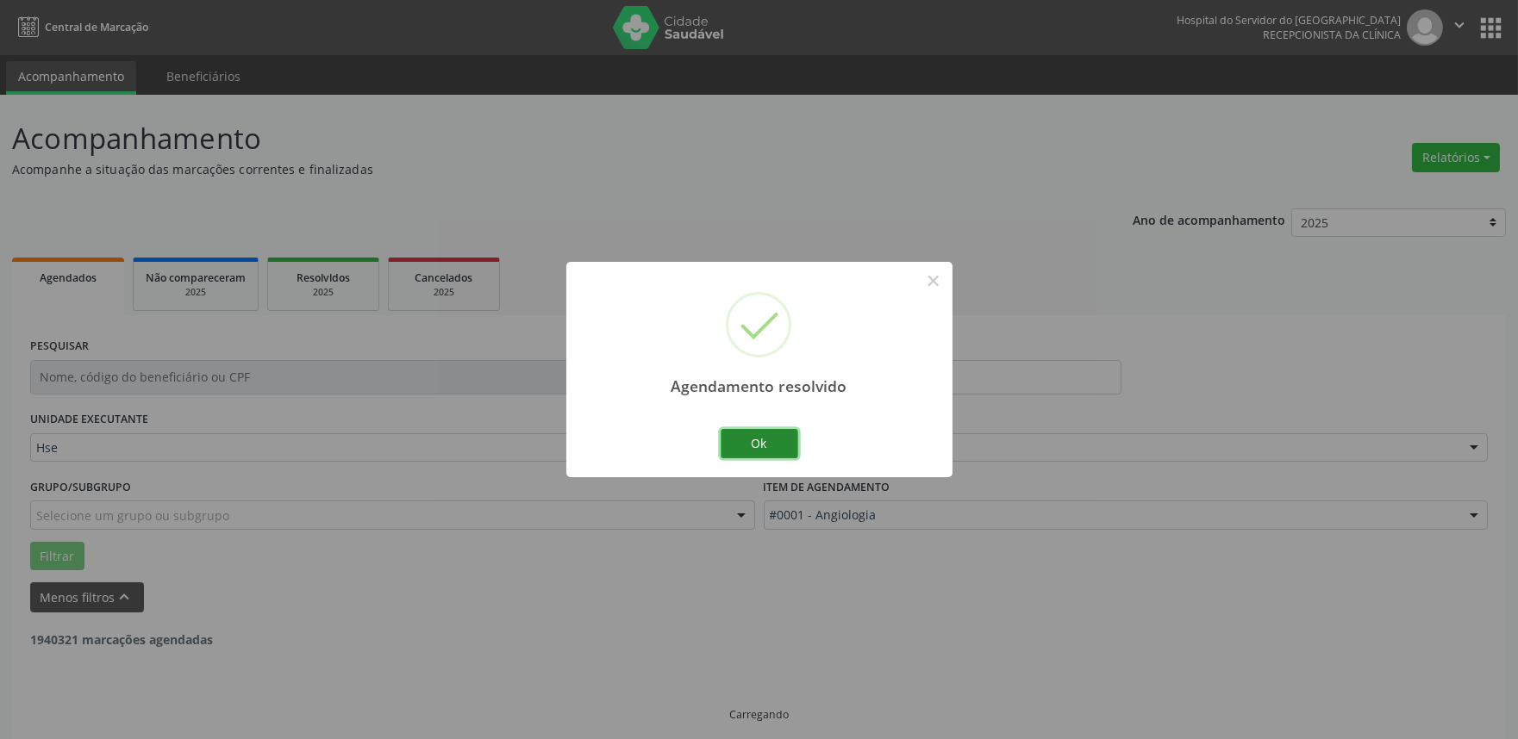
click at [768, 434] on button "Ok" at bounding box center [760, 443] width 78 height 29
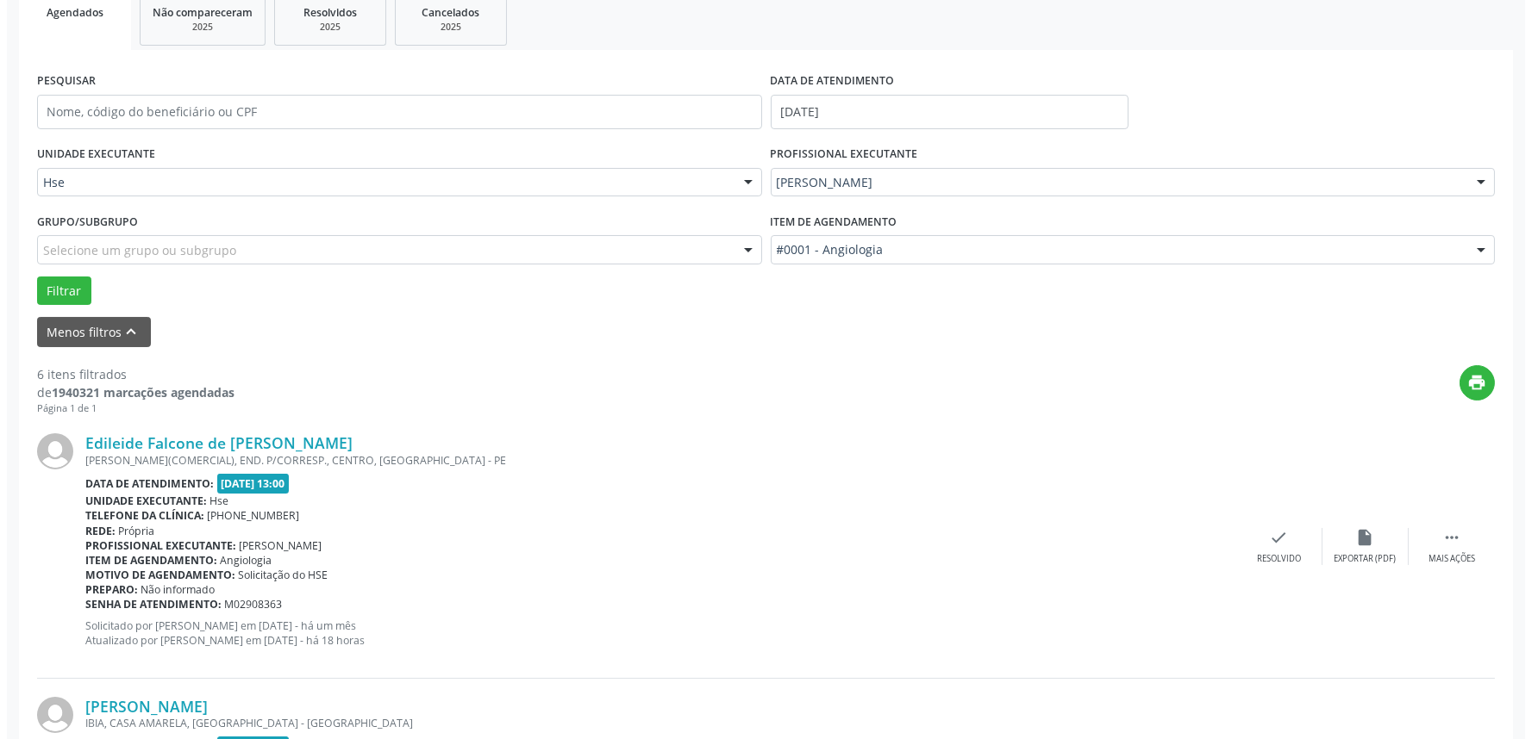
scroll to position [287, 0]
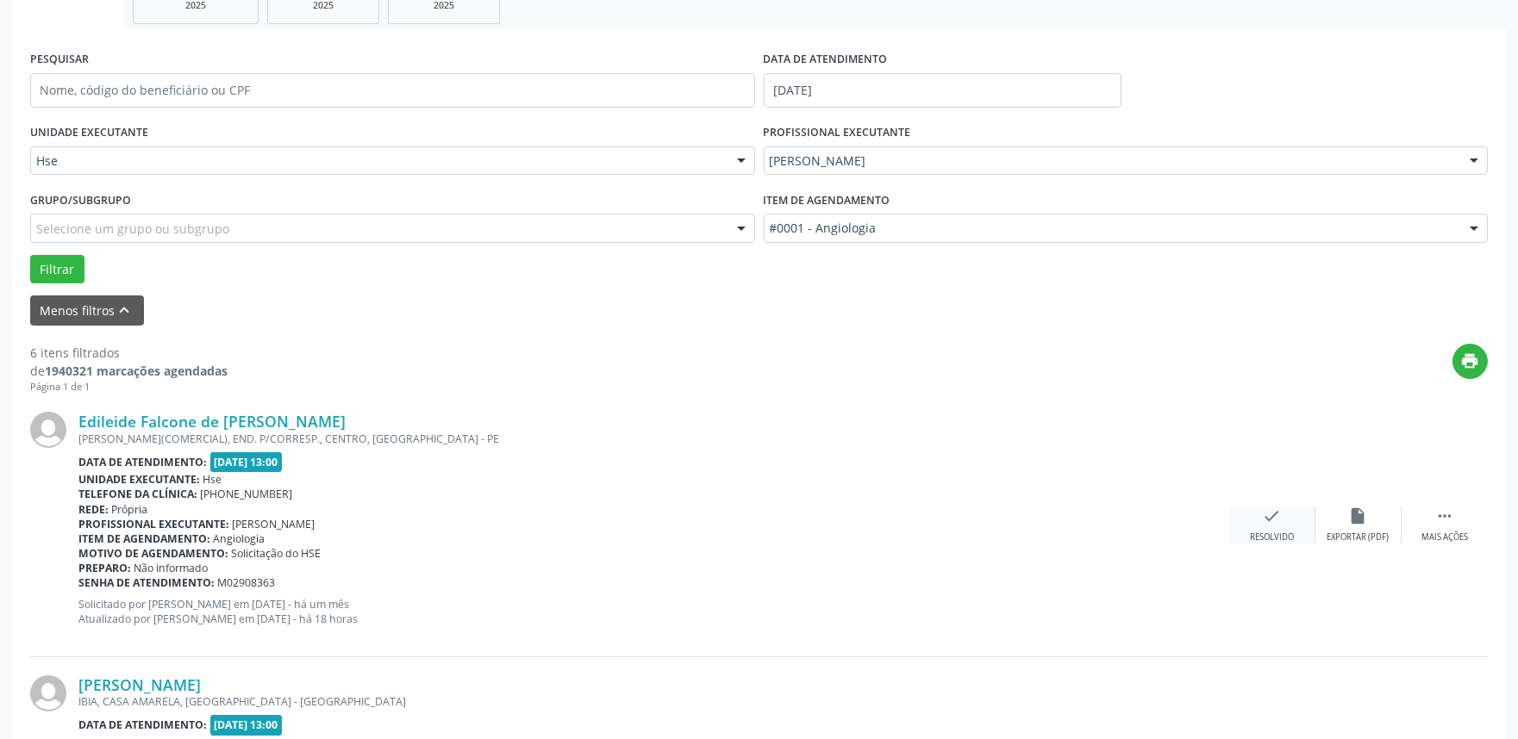
click at [1269, 509] on icon "check" at bounding box center [1272, 516] width 19 height 19
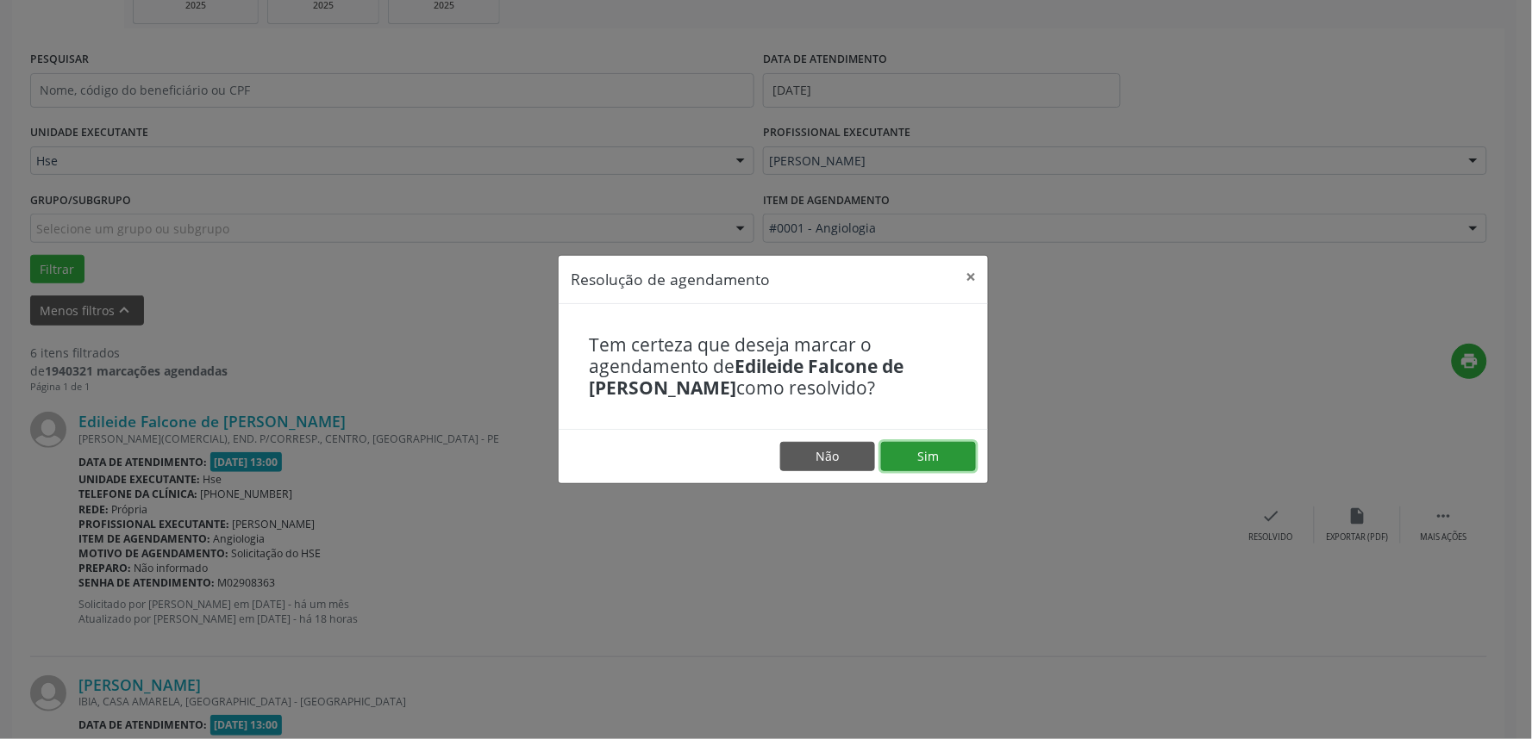
drag, startPoint x: 933, startPoint y: 443, endPoint x: 943, endPoint y: 451, distance: 12.2
click at [933, 444] on button "Sim" at bounding box center [928, 456] width 95 height 29
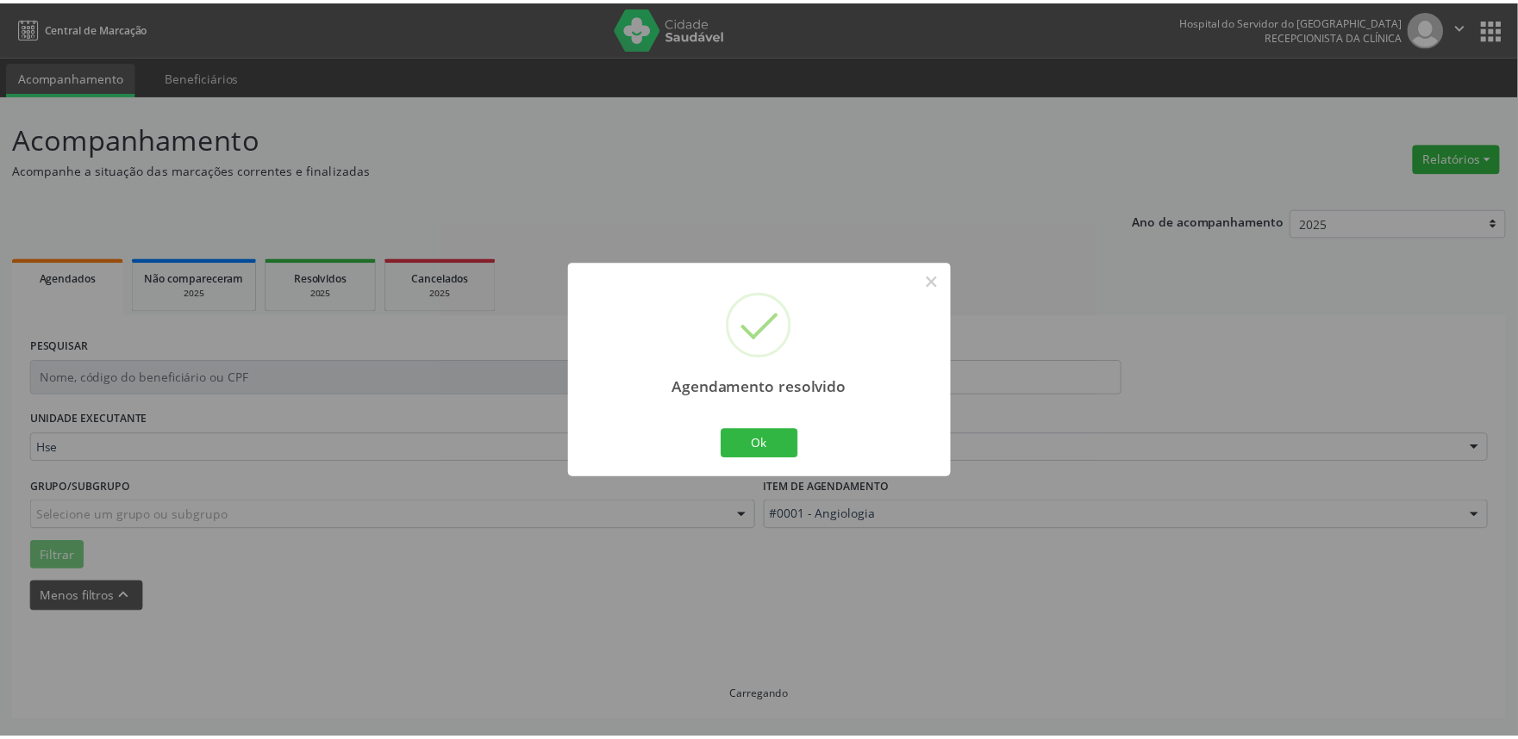
scroll to position [0, 0]
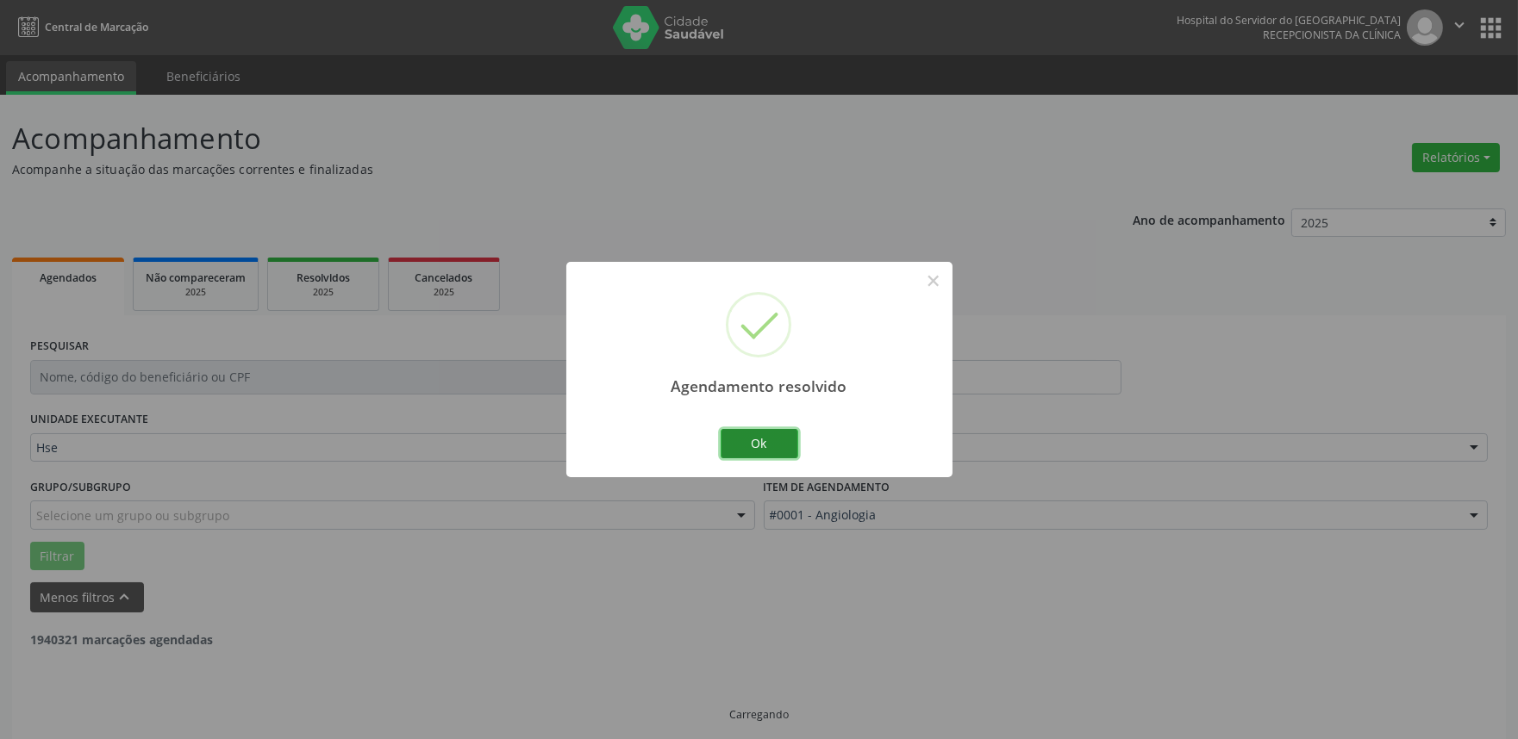
click at [772, 440] on button "Ok" at bounding box center [760, 443] width 78 height 29
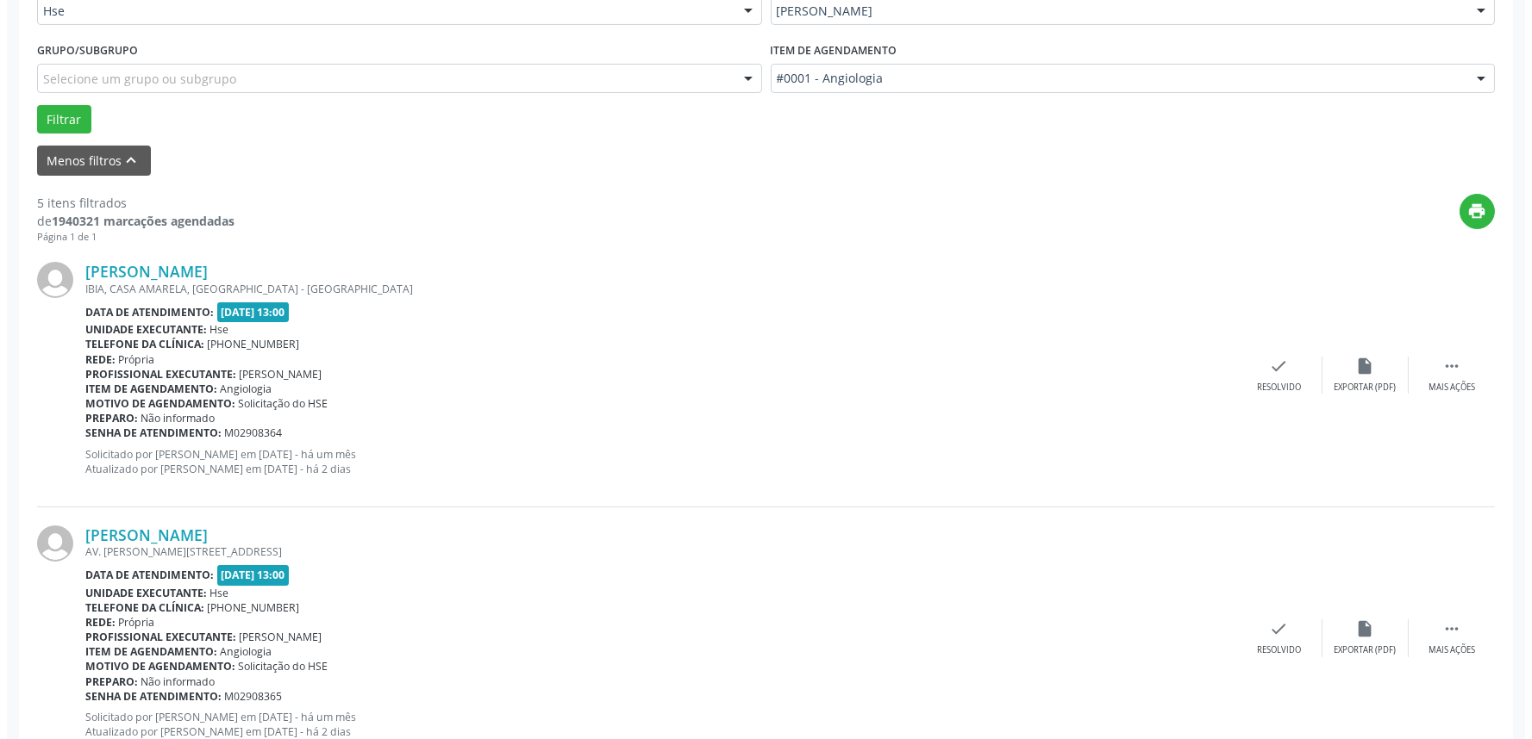
scroll to position [478, 0]
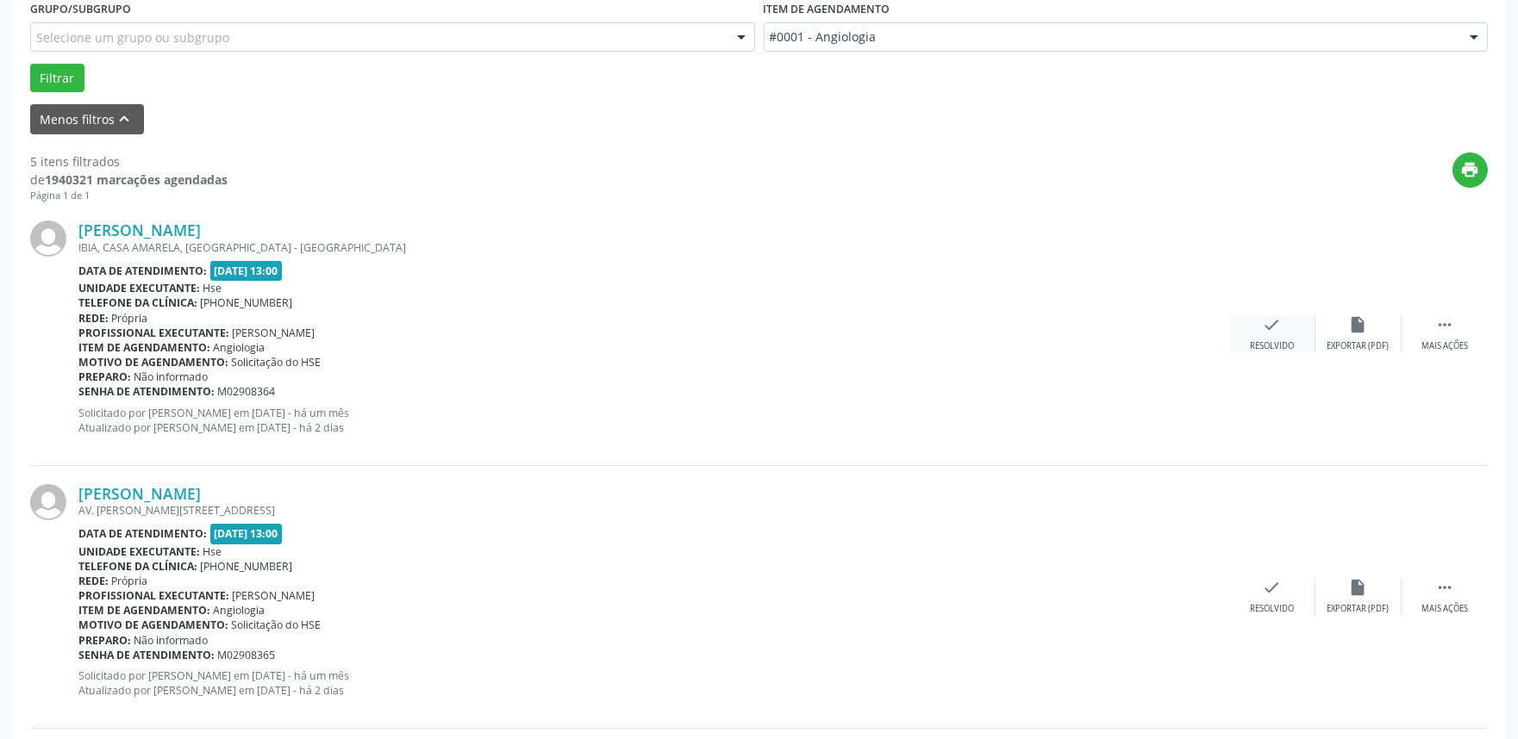
click at [1274, 337] on div "check Resolvido" at bounding box center [1272, 333] width 86 height 37
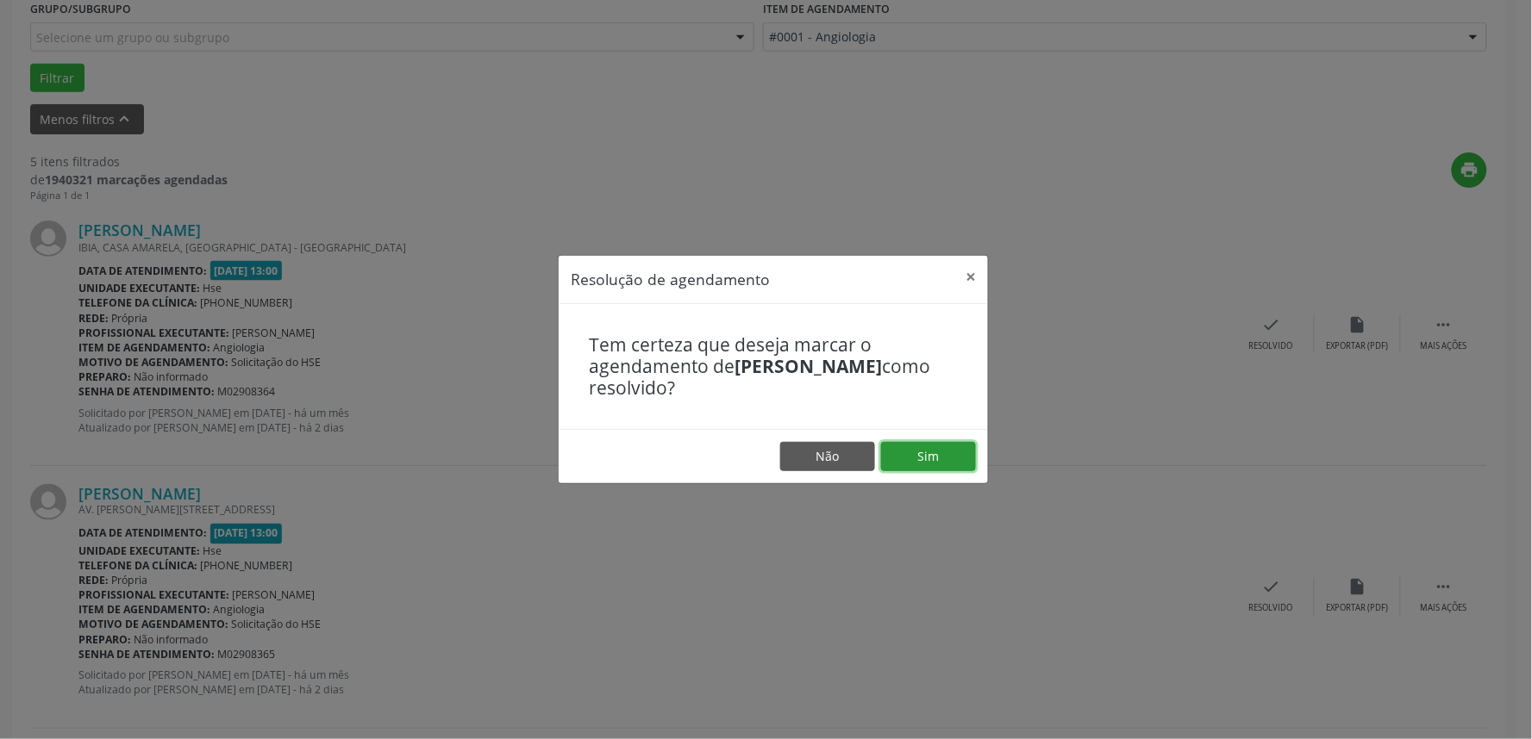
click at [933, 454] on button "Sim" at bounding box center [928, 456] width 95 height 29
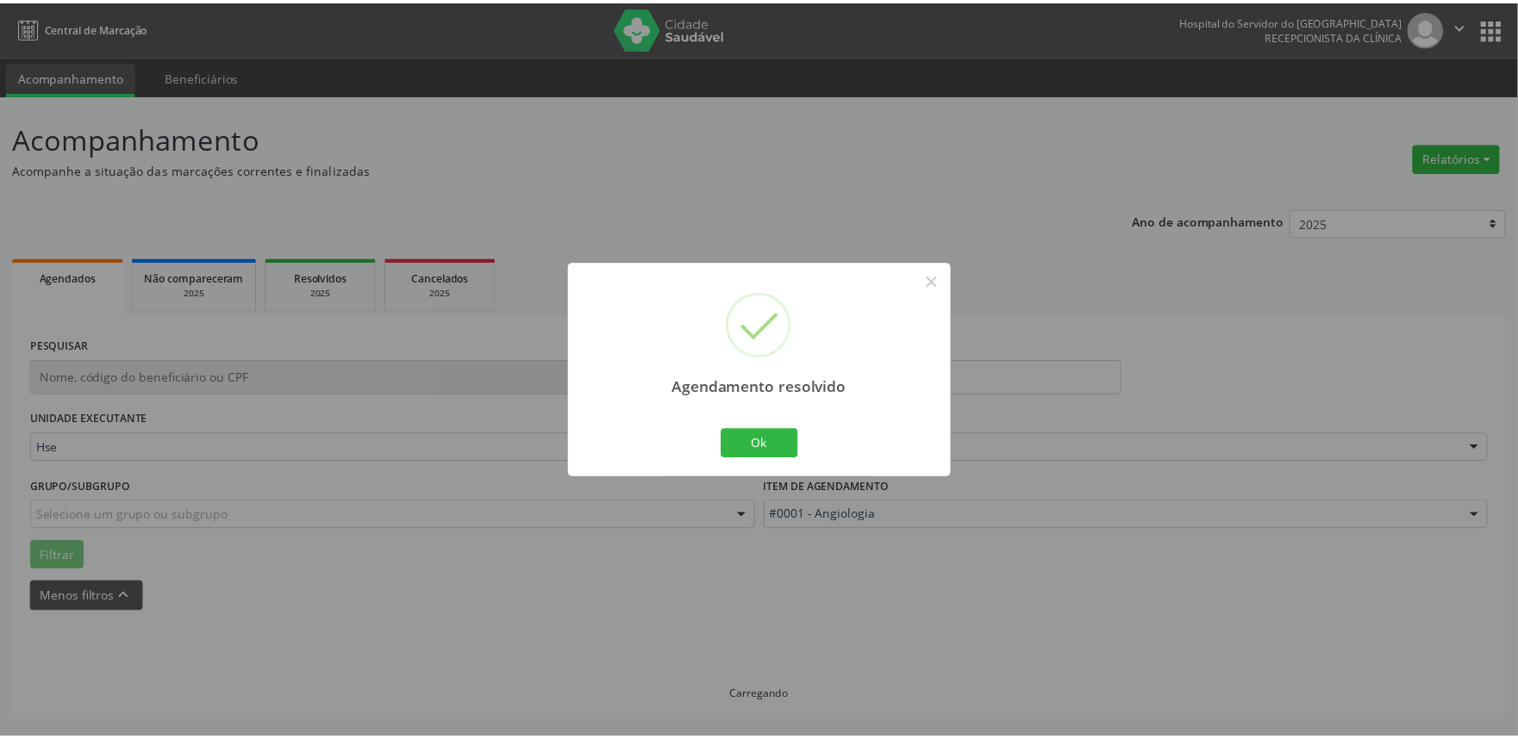
scroll to position [0, 0]
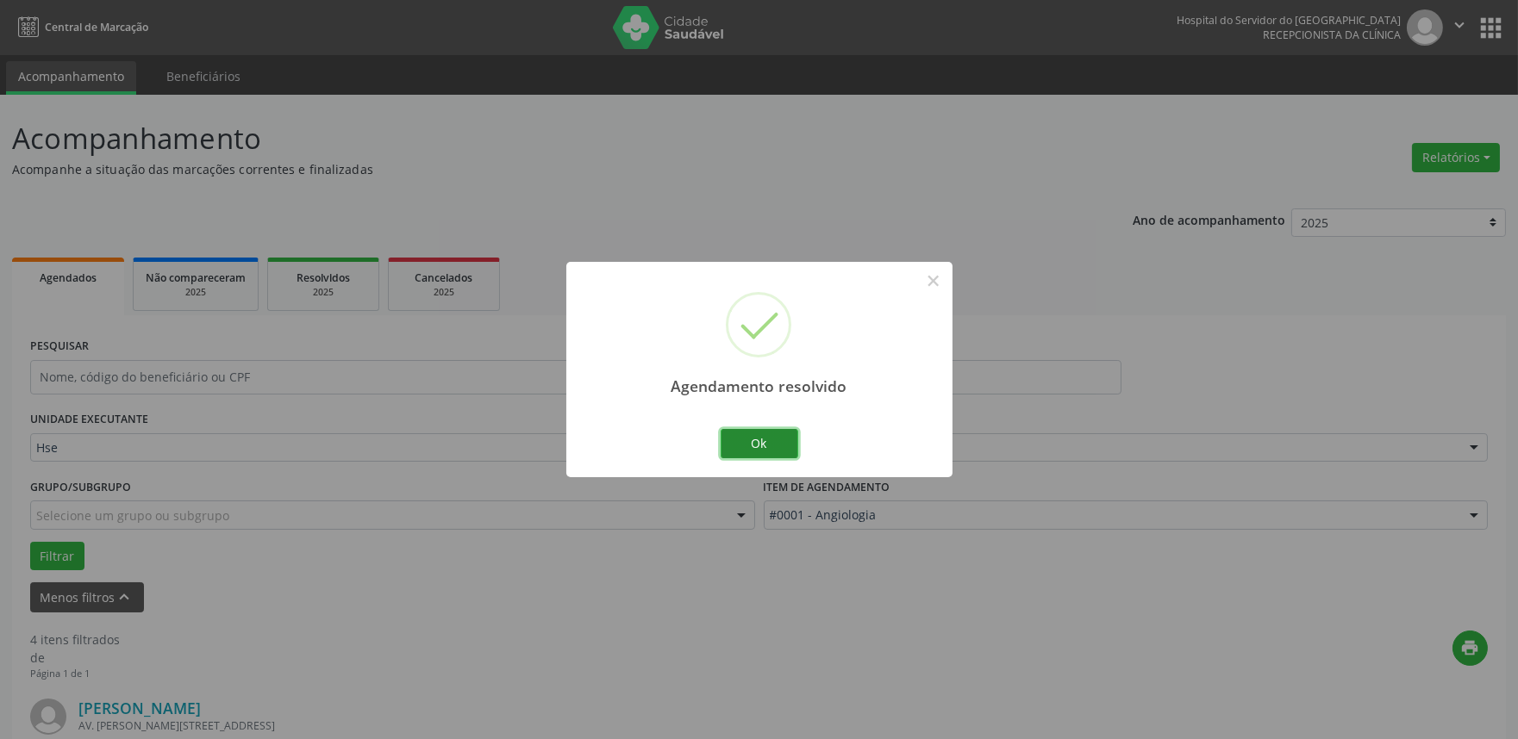
click at [777, 444] on button "Ok" at bounding box center [760, 443] width 78 height 29
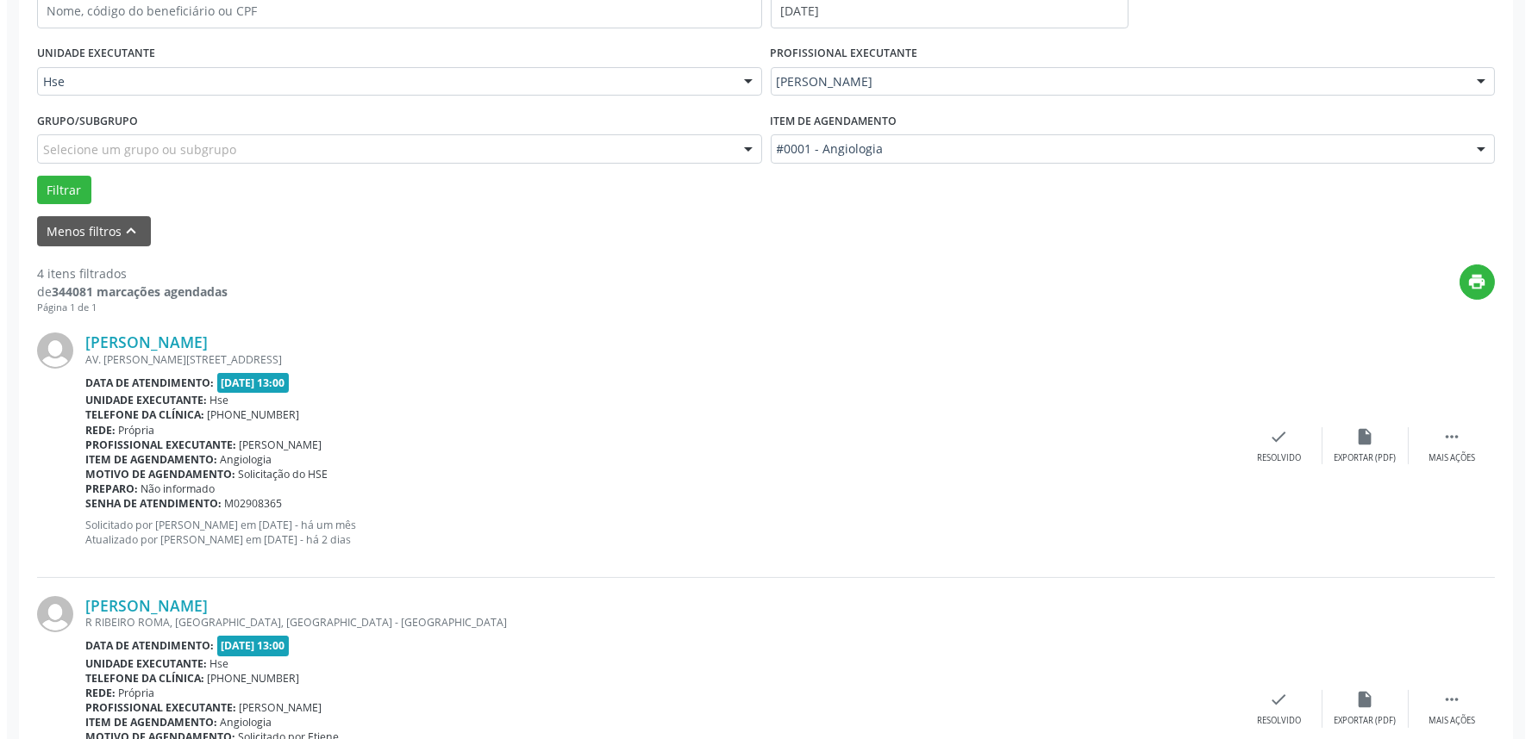
scroll to position [383, 0]
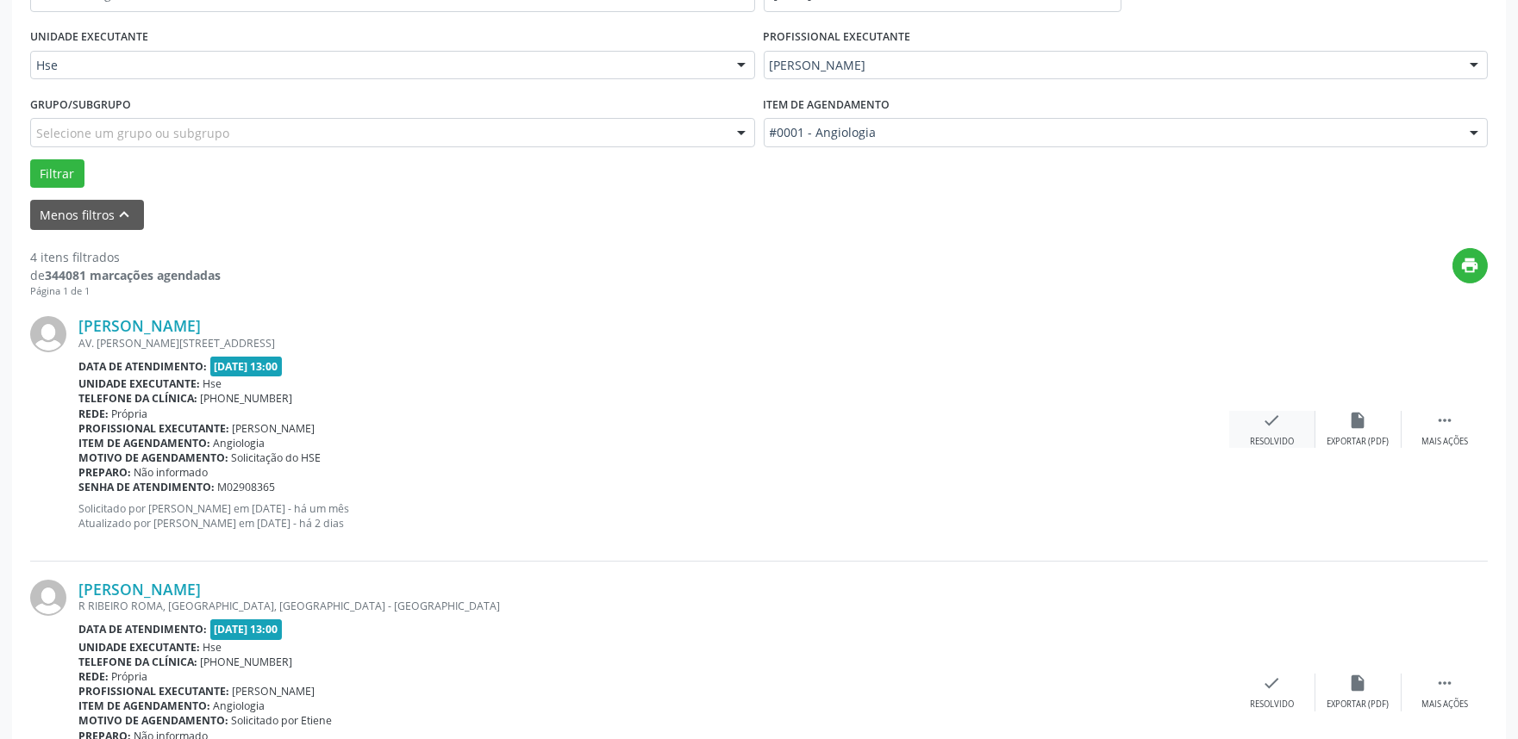
click at [1270, 440] on div "Resolvido" at bounding box center [1272, 442] width 44 height 12
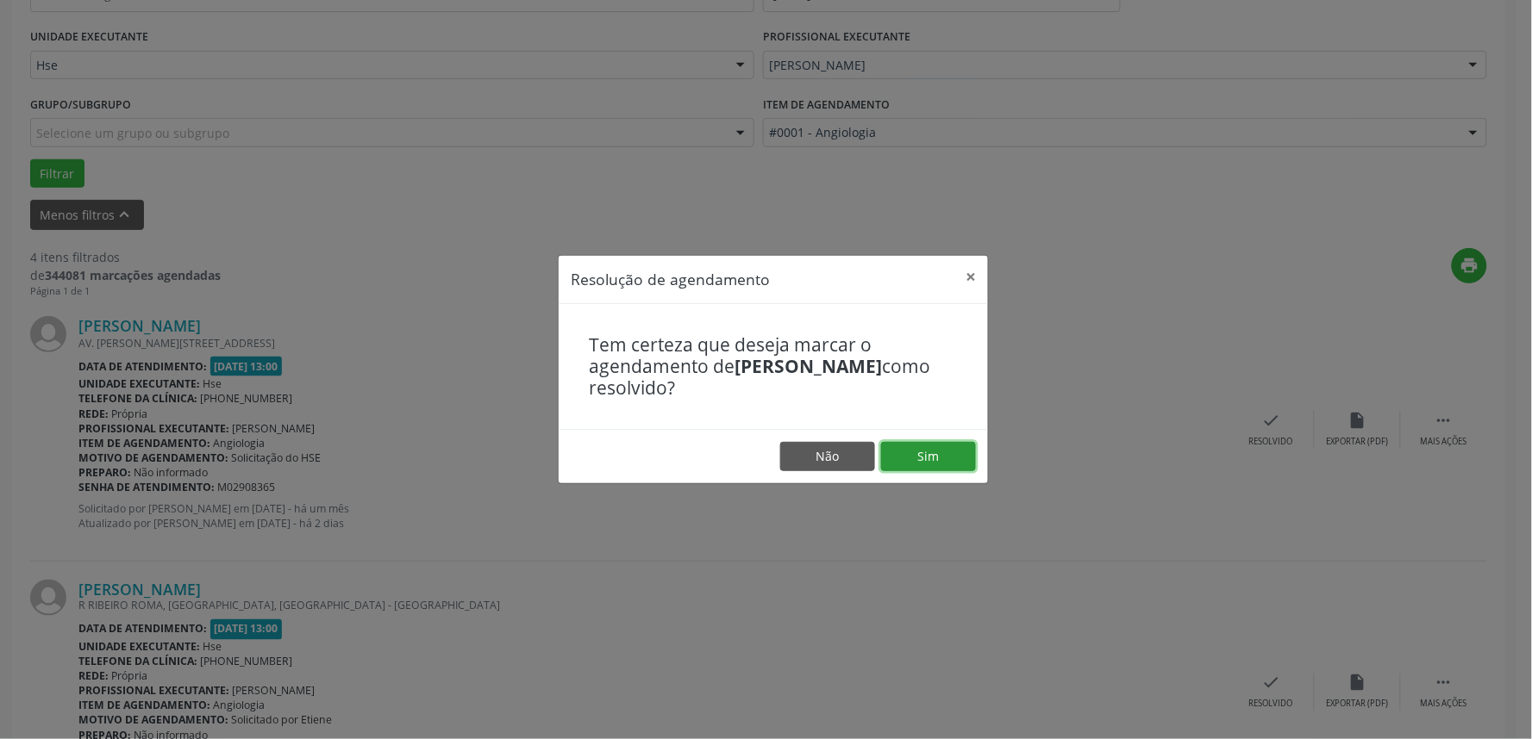
click at [957, 458] on button "Sim" at bounding box center [928, 456] width 95 height 29
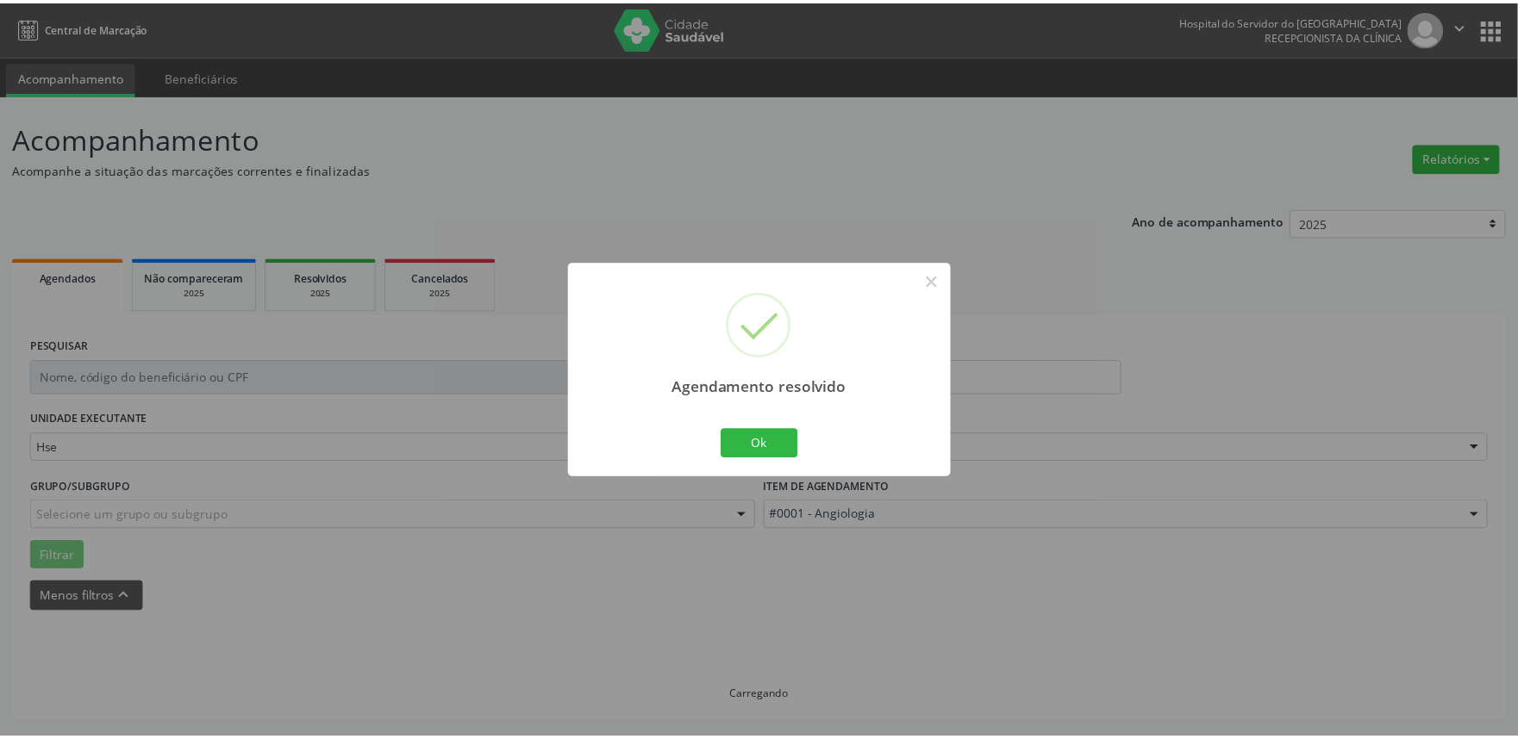
scroll to position [0, 0]
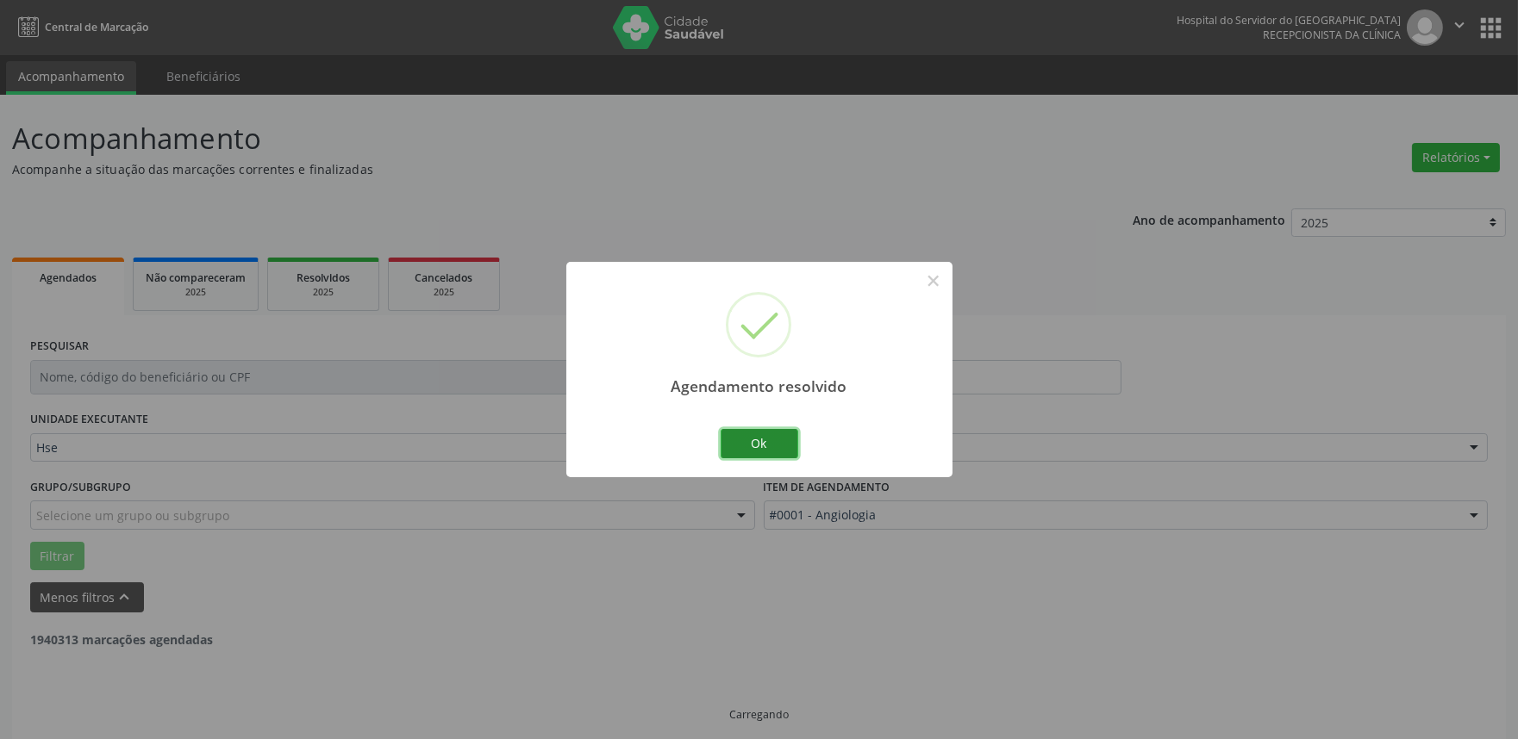
click at [782, 440] on button "Ok" at bounding box center [760, 443] width 78 height 29
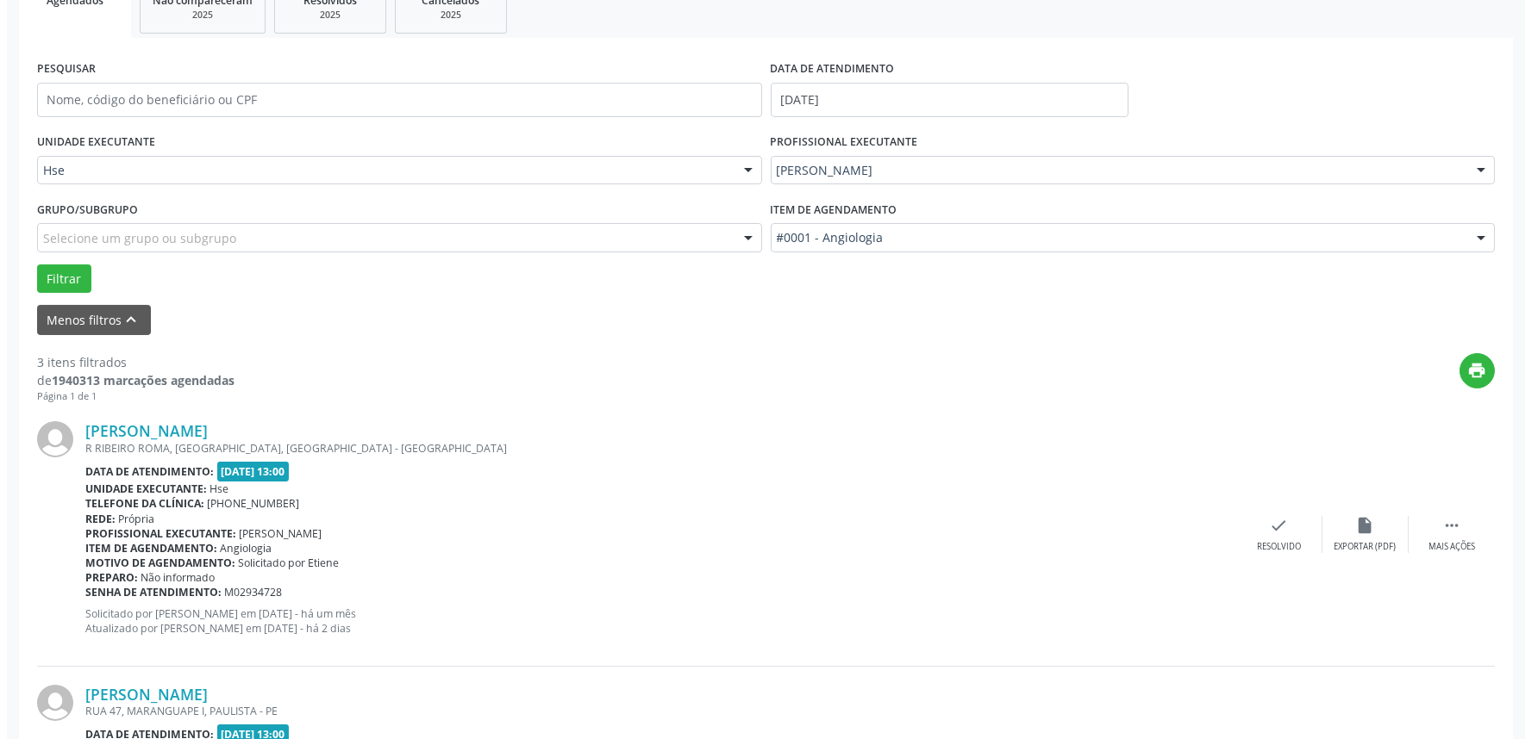
scroll to position [287, 0]
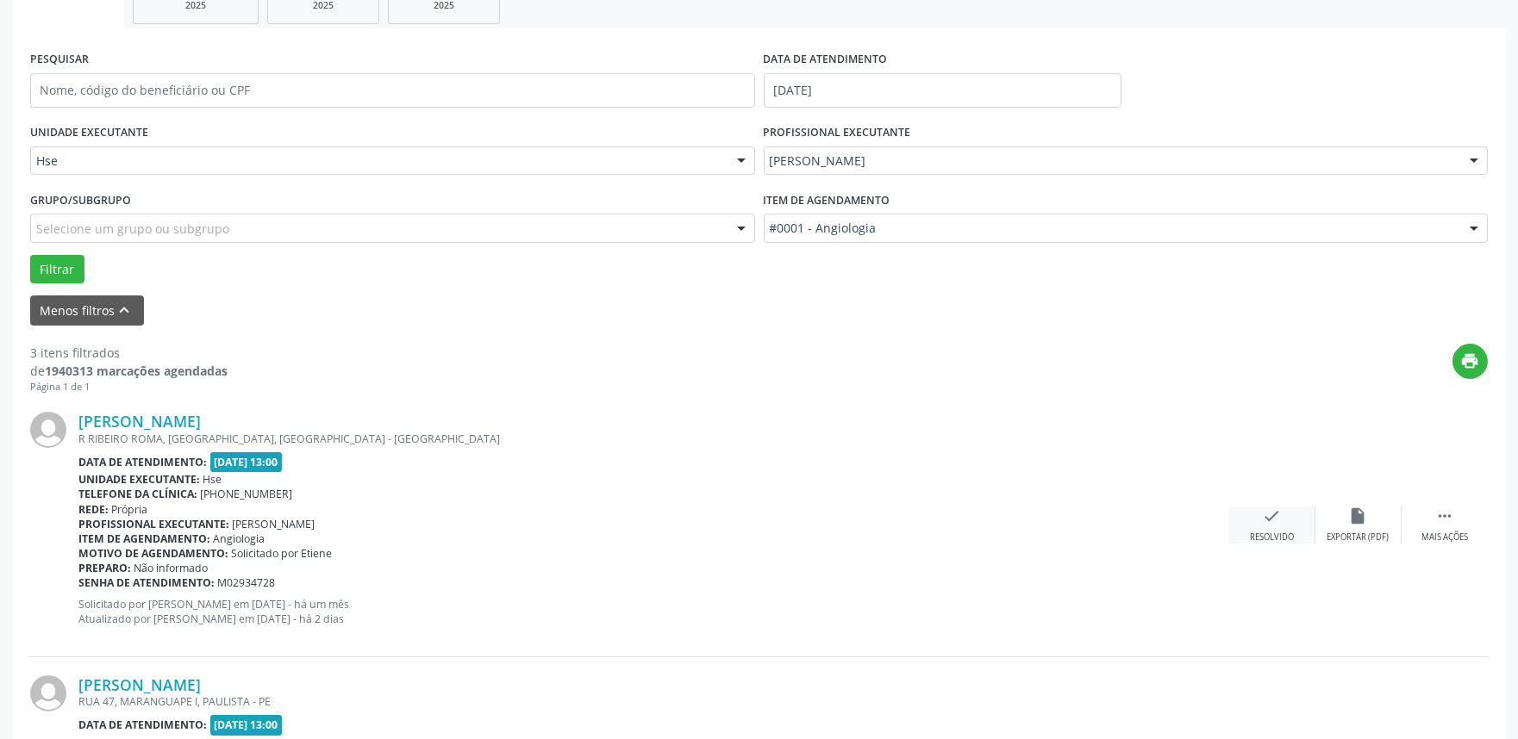
click at [1282, 527] on div "check Resolvido" at bounding box center [1272, 525] width 86 height 37
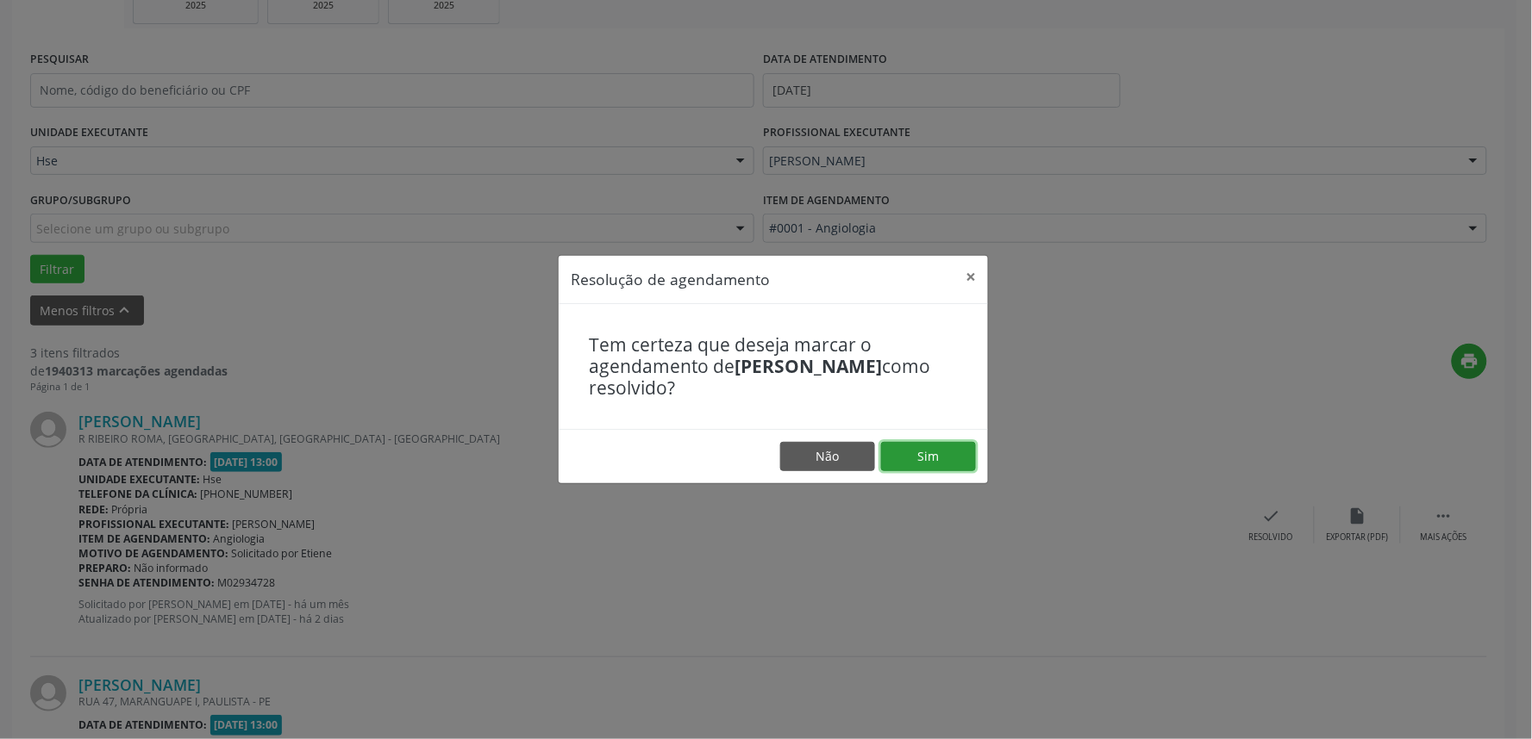
click at [939, 455] on button "Sim" at bounding box center [928, 456] width 95 height 29
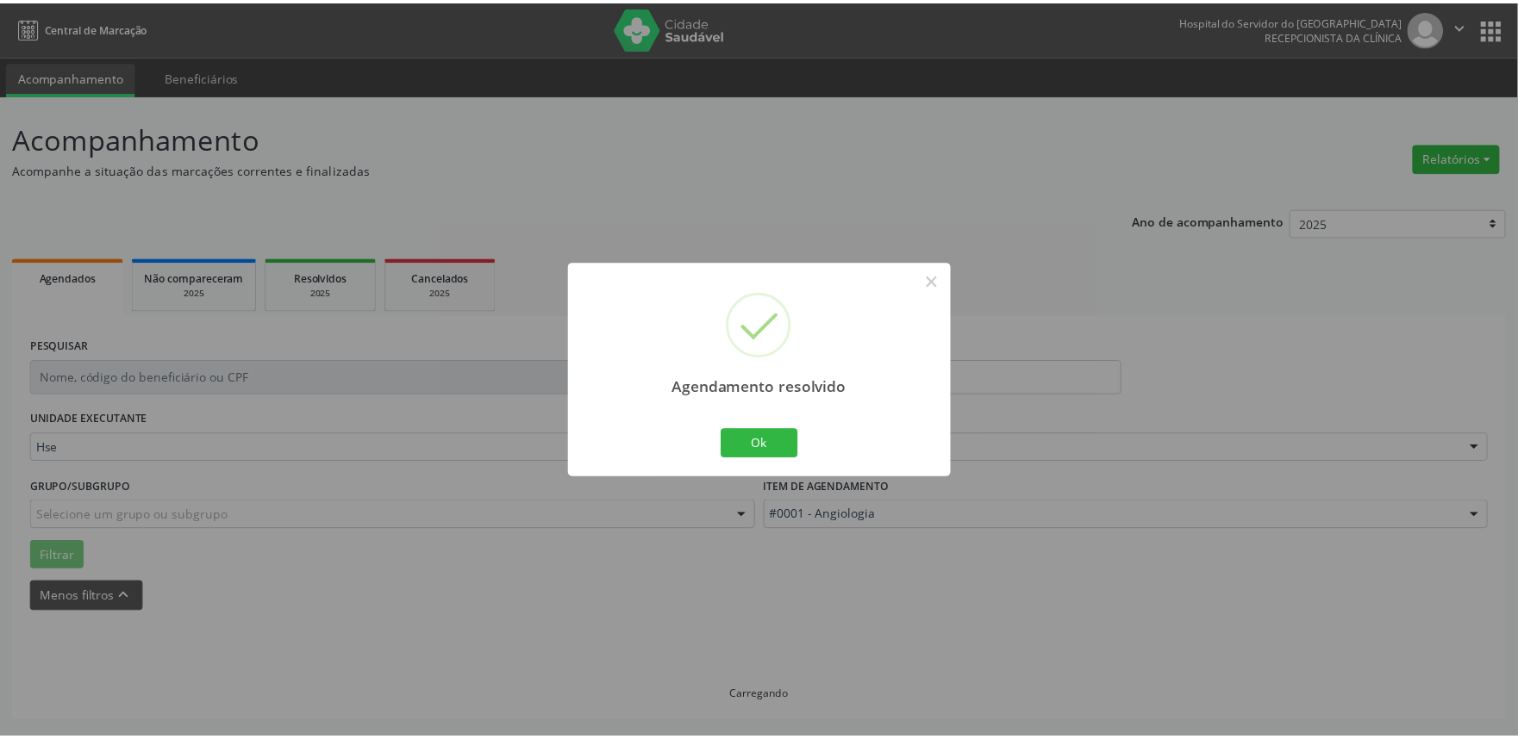
scroll to position [0, 0]
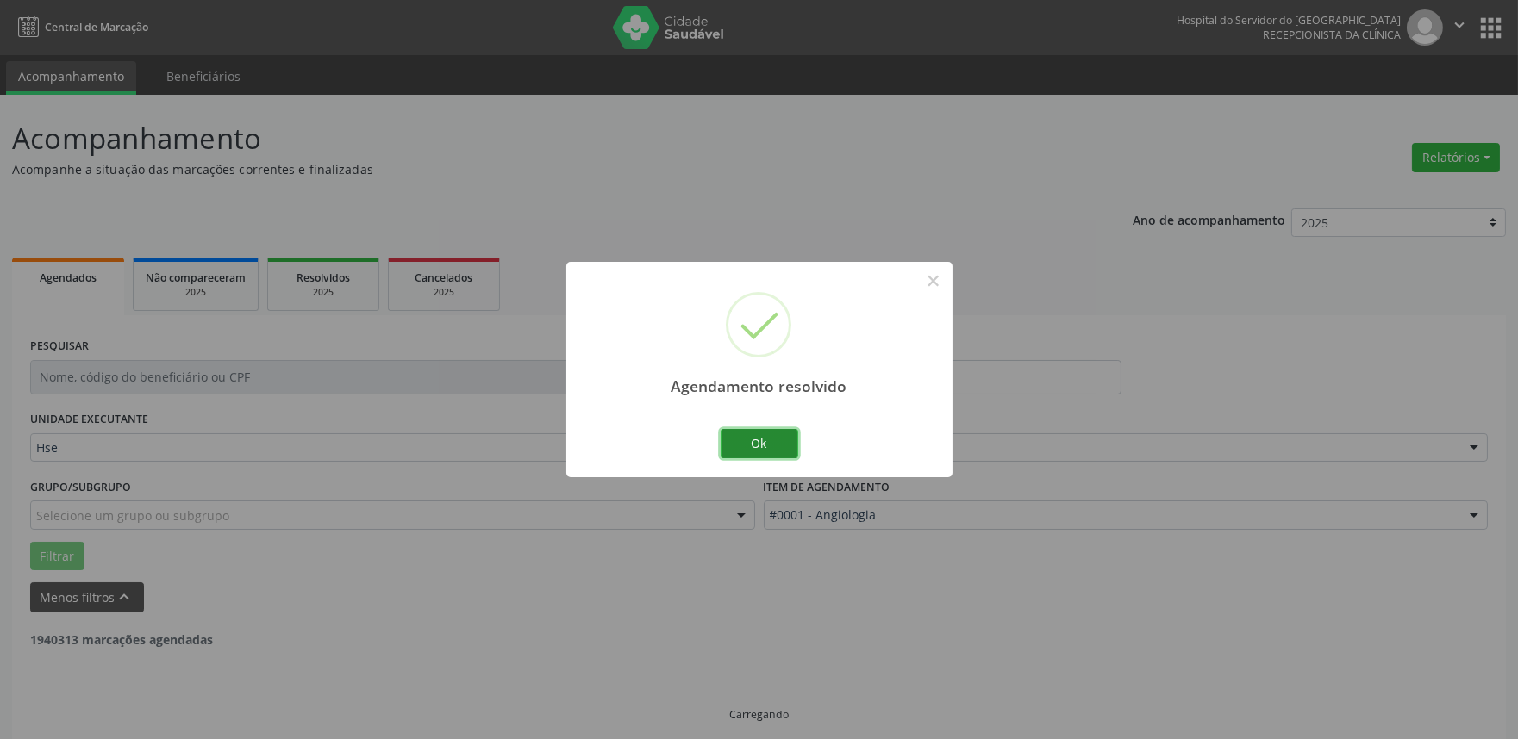
click at [765, 451] on button "Ok" at bounding box center [760, 443] width 78 height 29
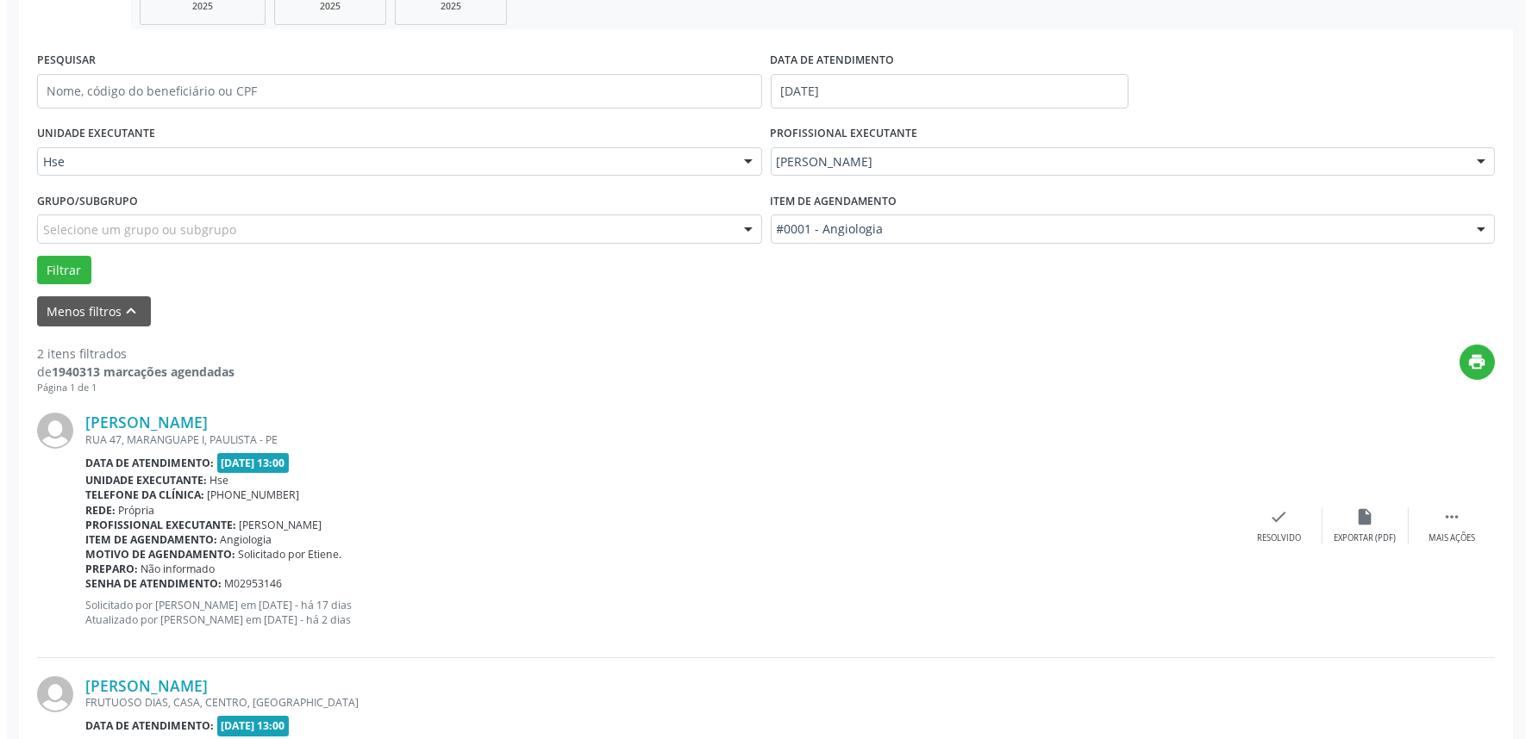
scroll to position [287, 0]
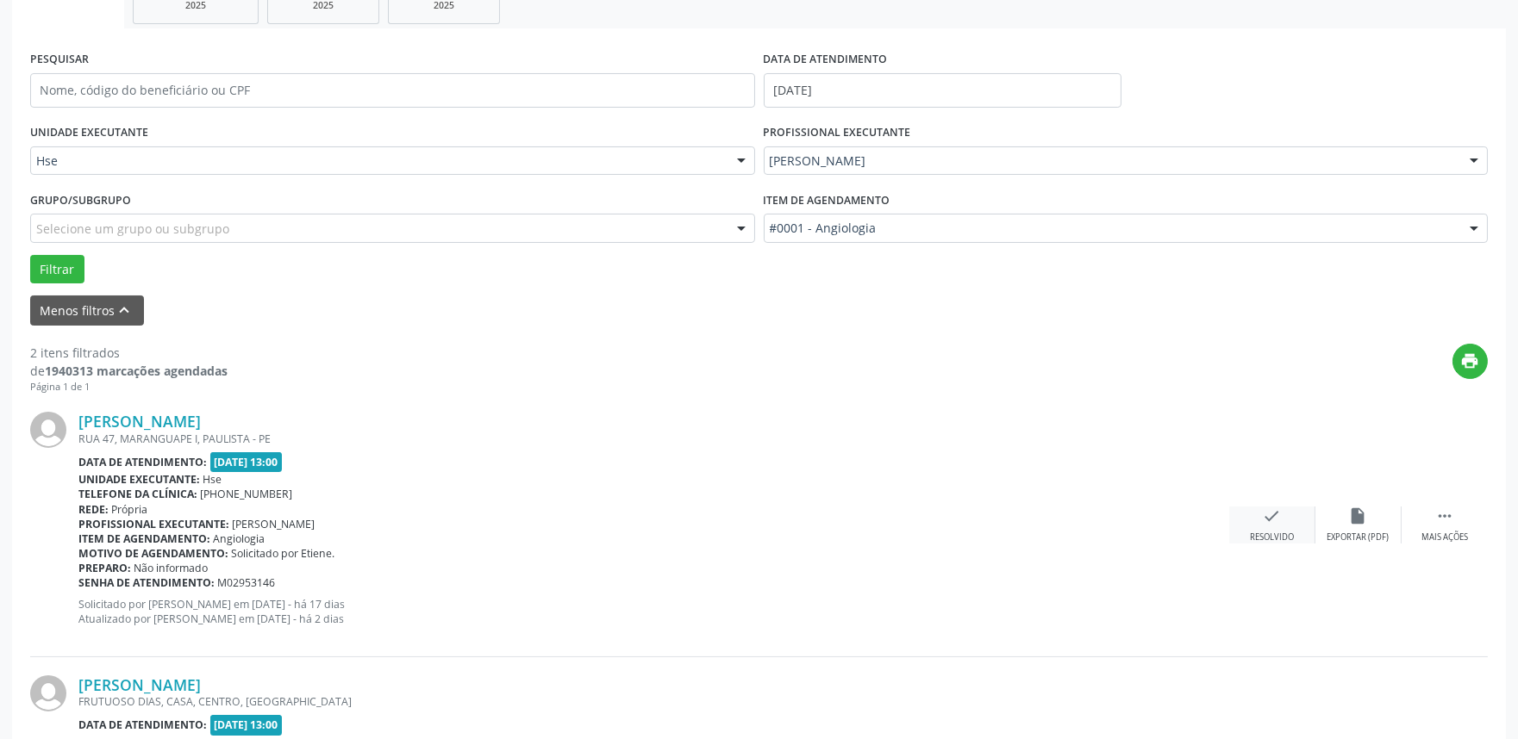
click at [1270, 521] on icon "check" at bounding box center [1272, 516] width 19 height 19
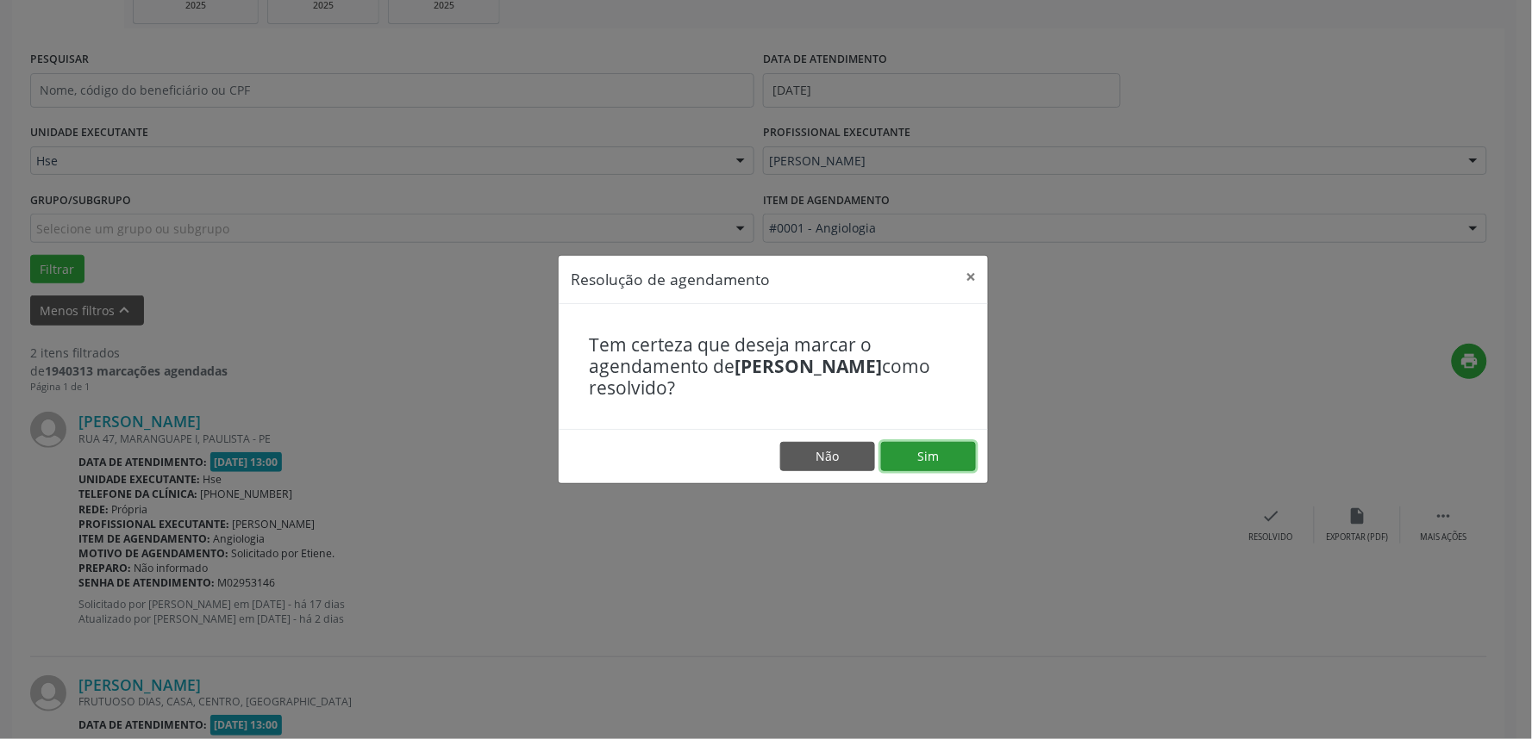
click at [918, 448] on button "Sim" at bounding box center [928, 456] width 95 height 29
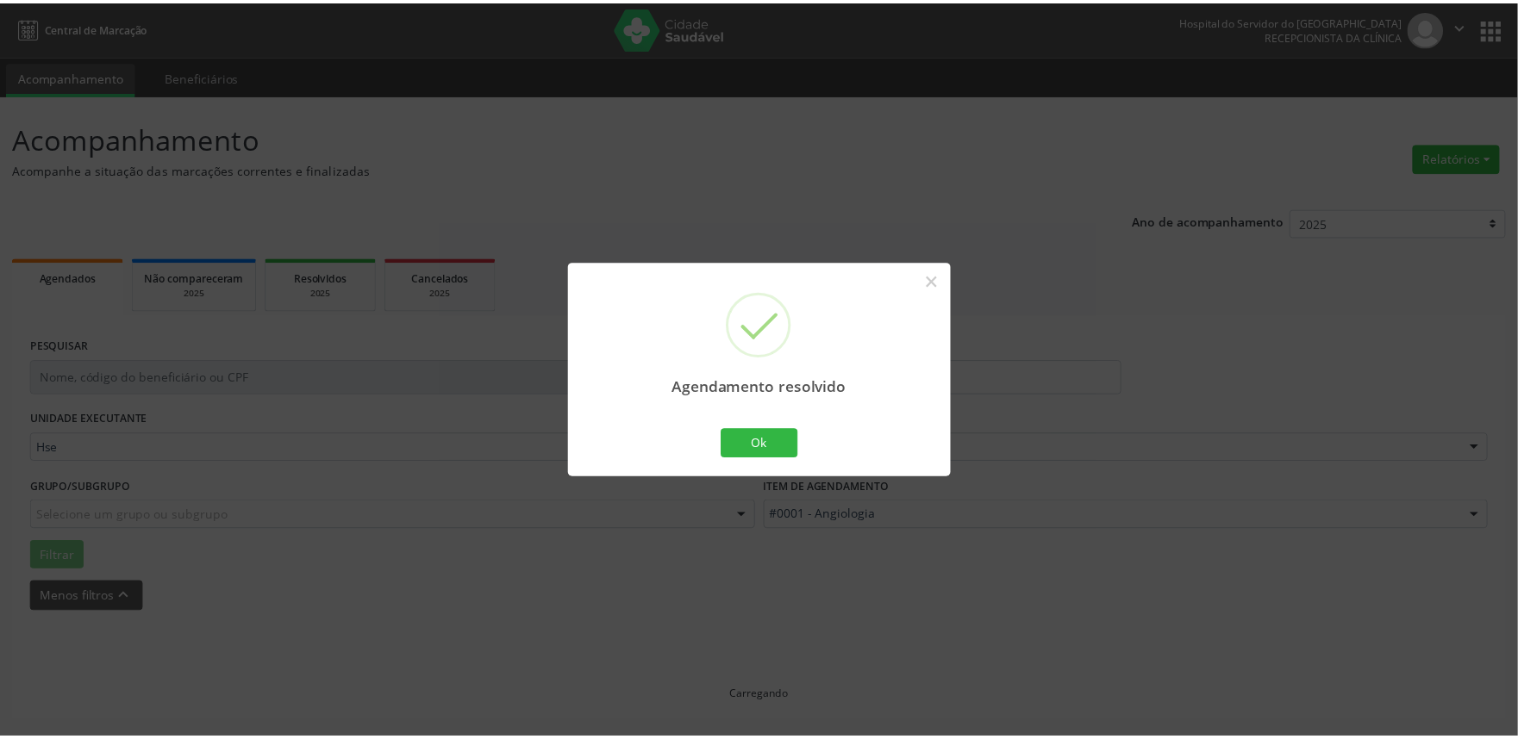
scroll to position [0, 0]
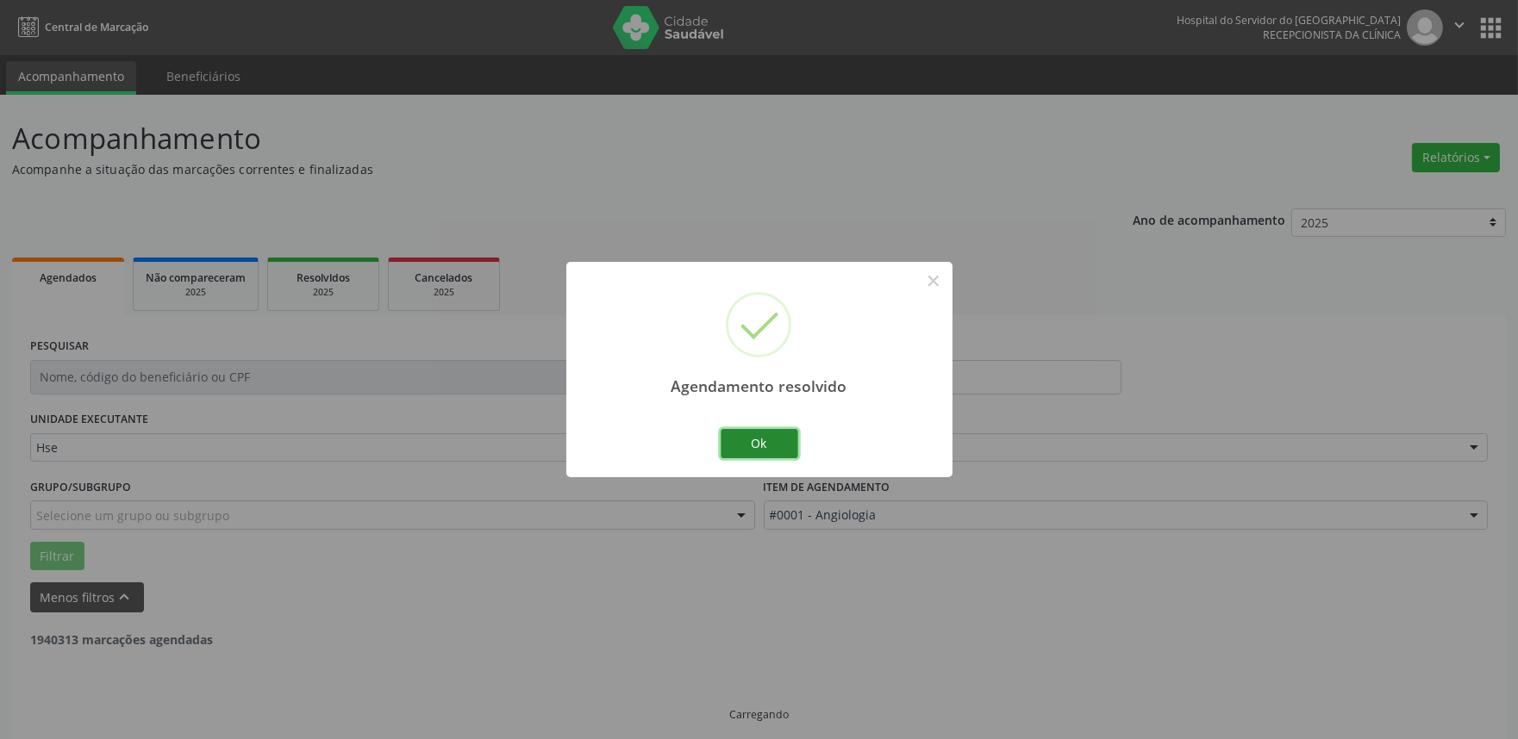
click at [795, 452] on button "Ok" at bounding box center [760, 443] width 78 height 29
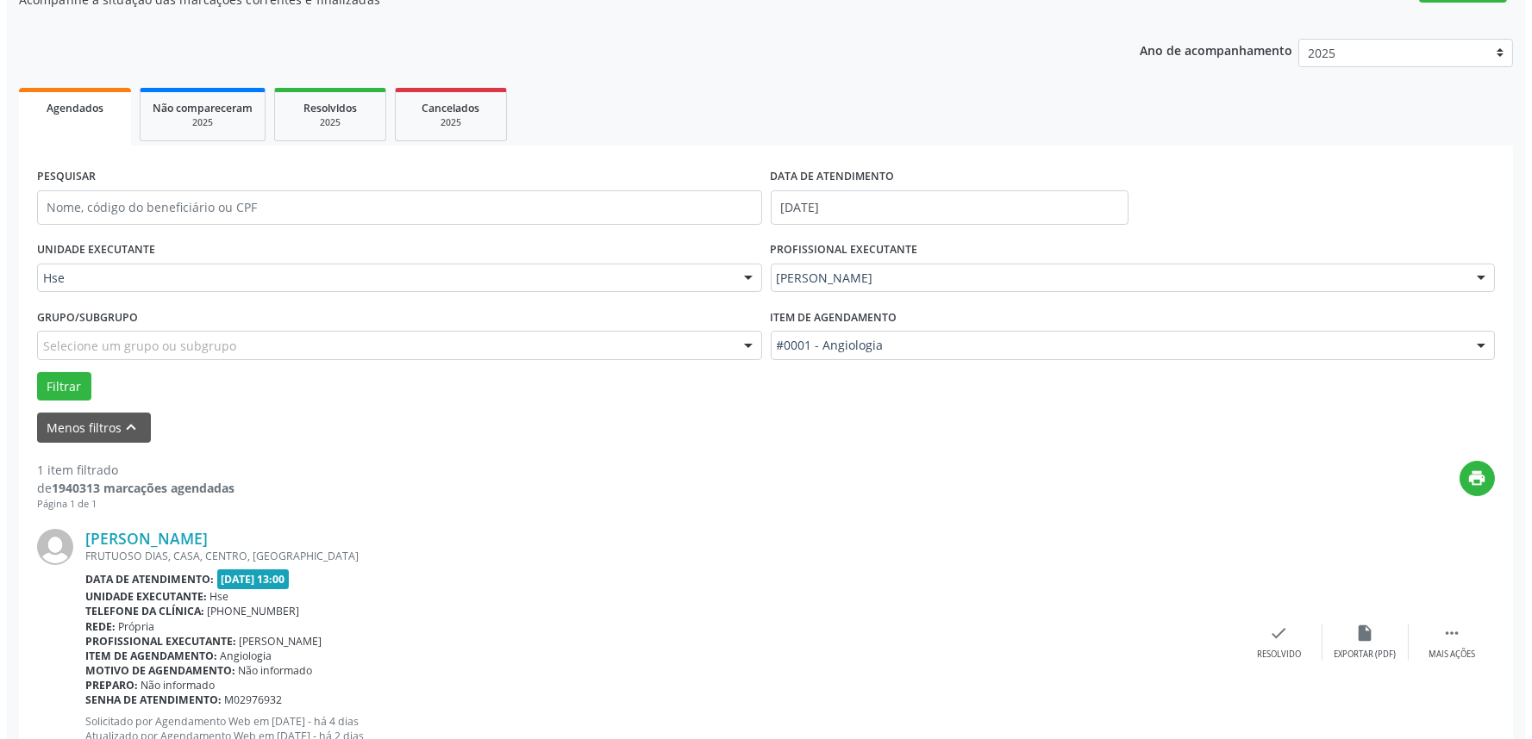
scroll to position [233, 0]
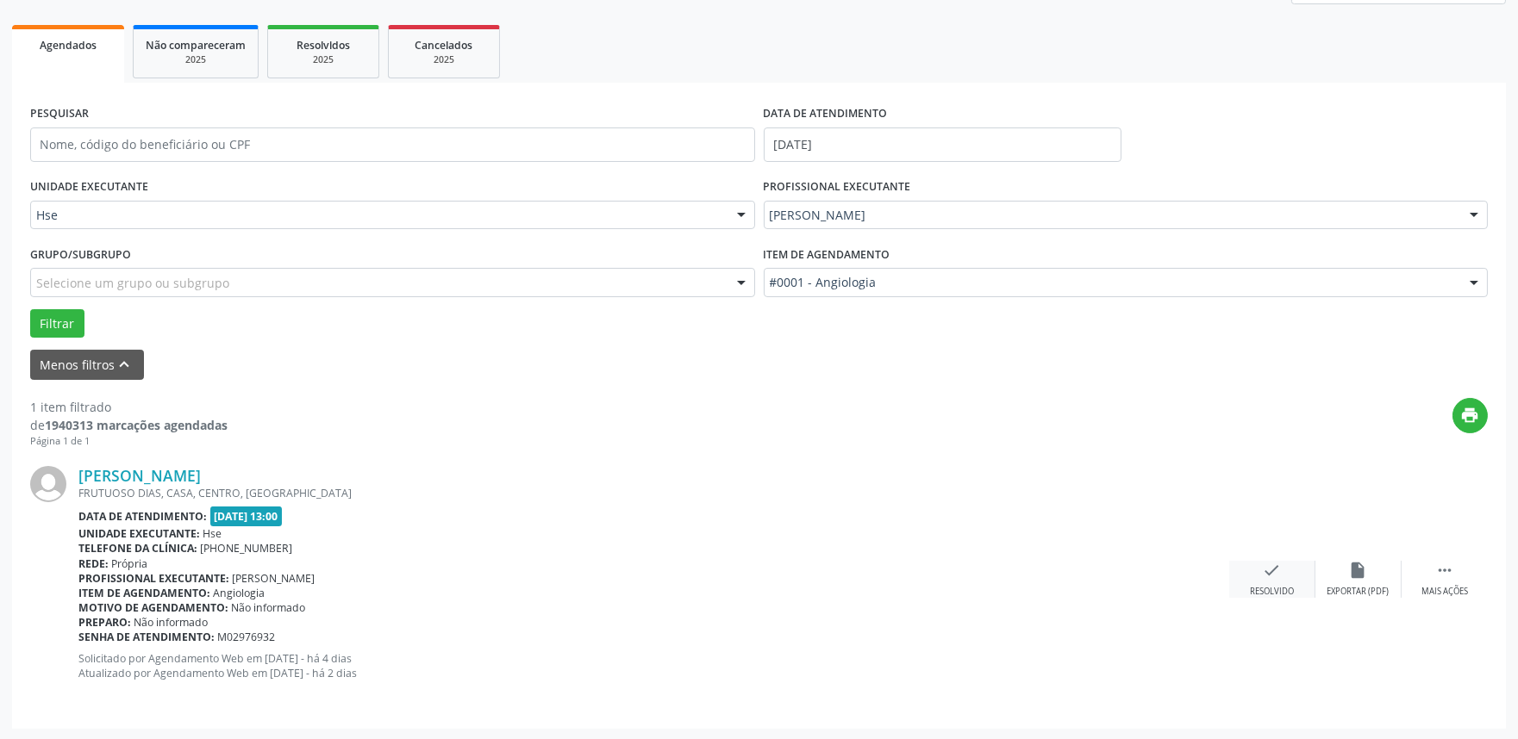
click at [1258, 566] on div "check Resolvido" at bounding box center [1272, 579] width 86 height 37
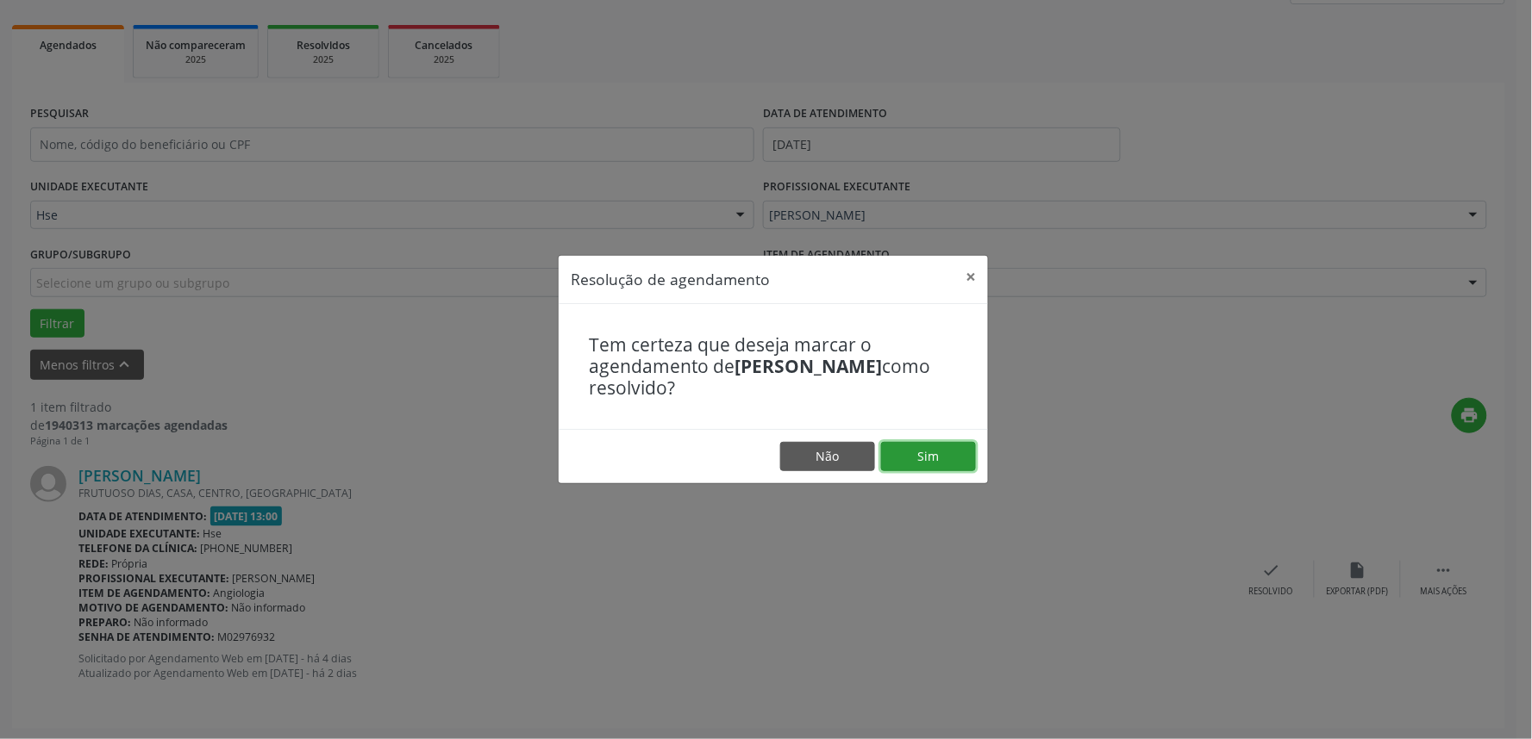
click at [945, 446] on button "Sim" at bounding box center [928, 456] width 95 height 29
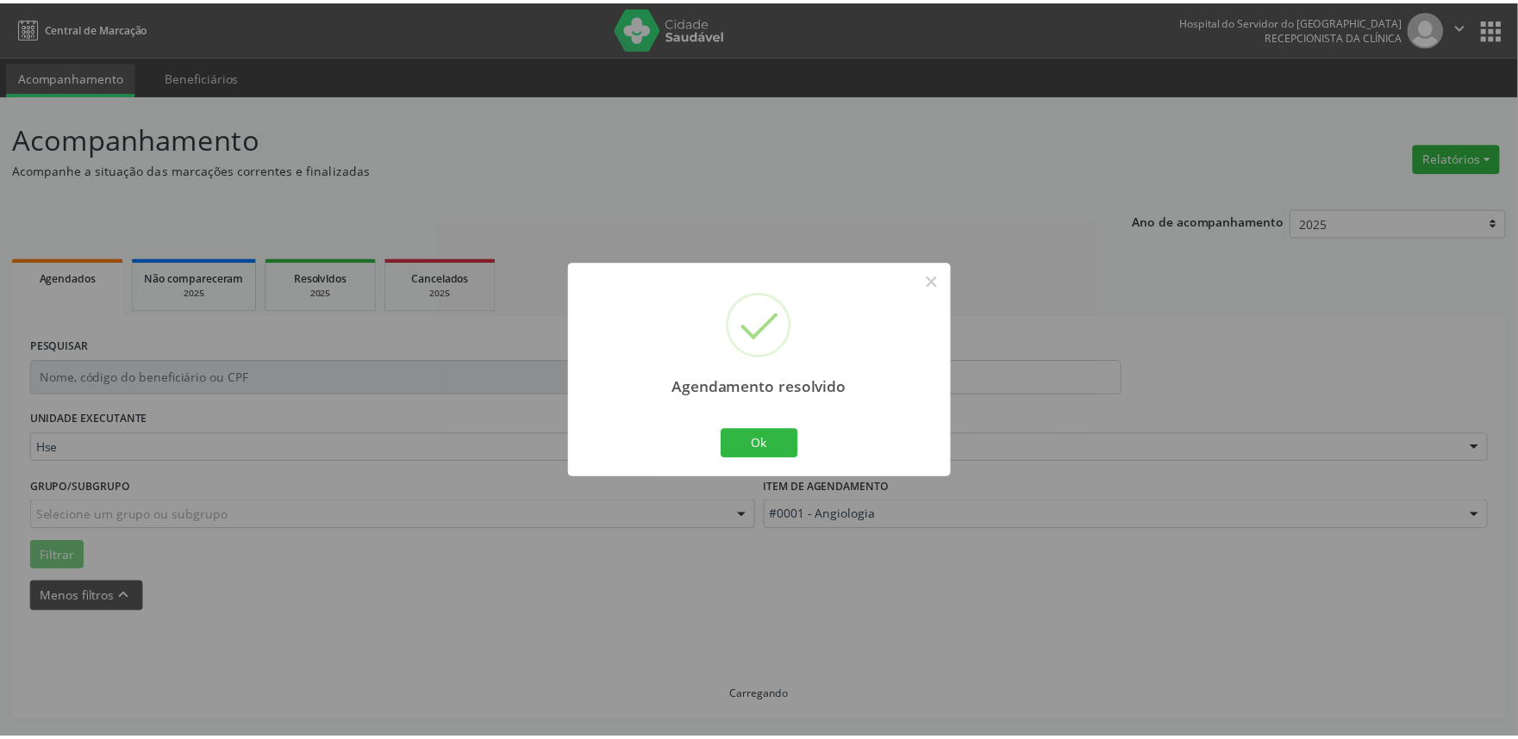
scroll to position [0, 0]
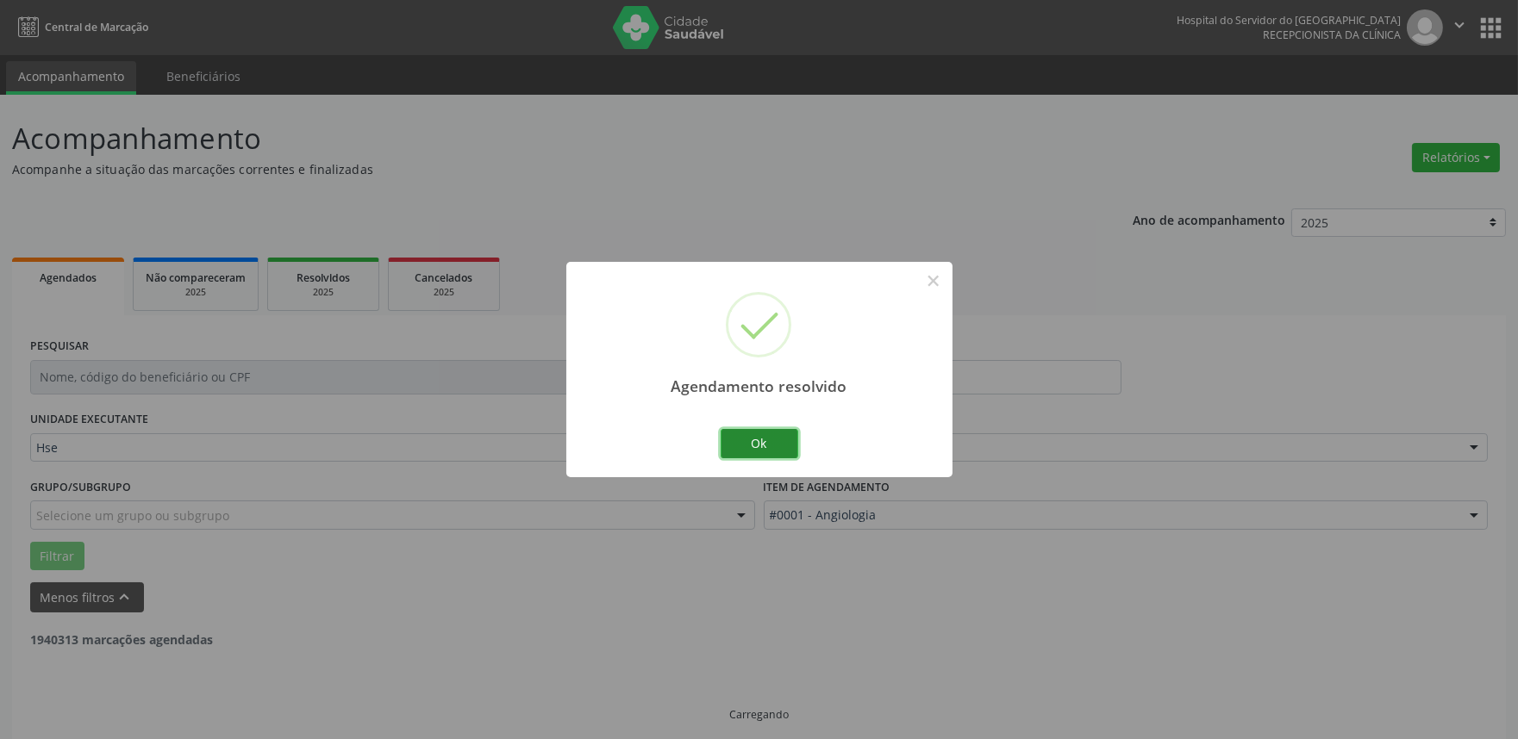
click at [745, 440] on button "Ok" at bounding box center [760, 443] width 78 height 29
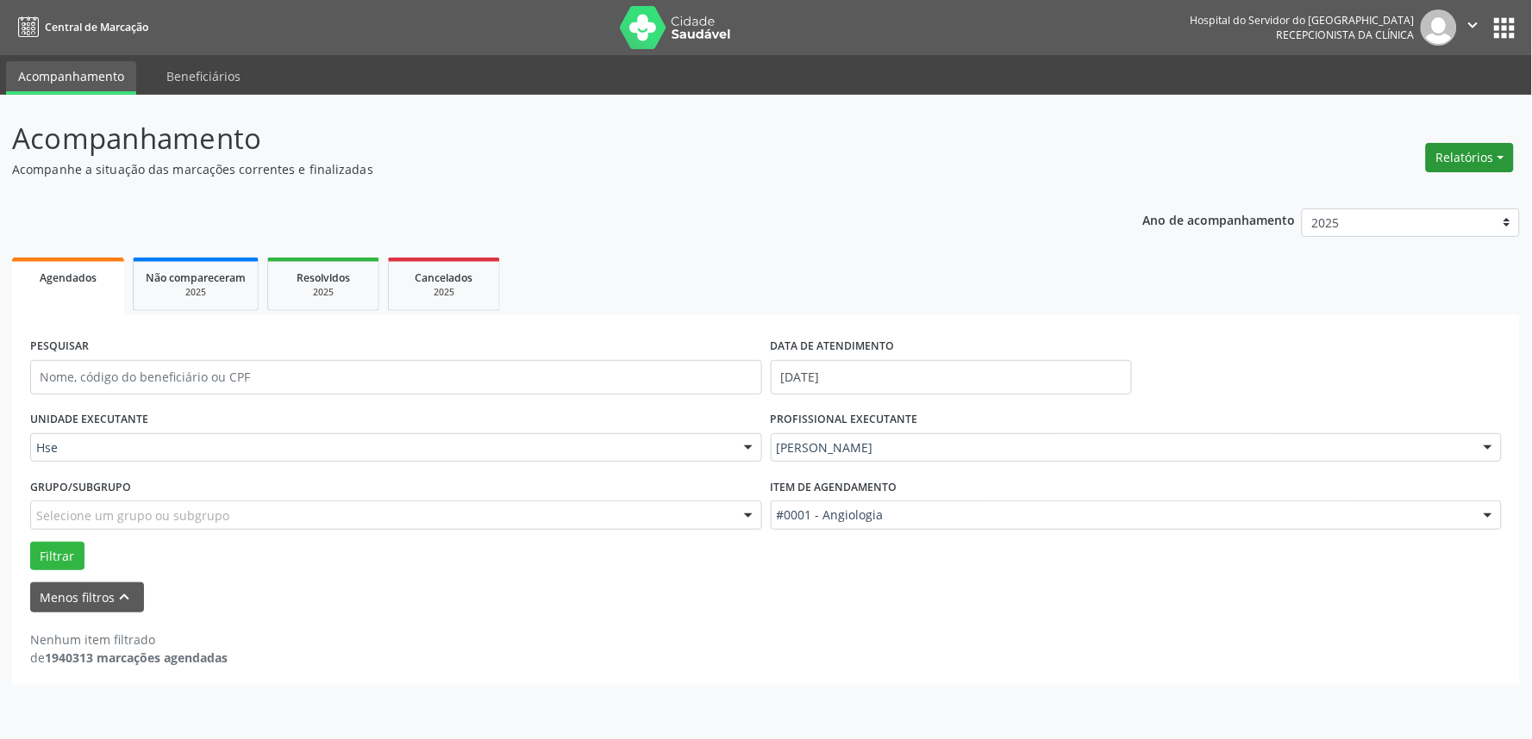
click at [1443, 156] on button "Relatórios" at bounding box center [1470, 157] width 88 height 29
click at [1422, 185] on link "Agendamentos" at bounding box center [1420, 194] width 185 height 24
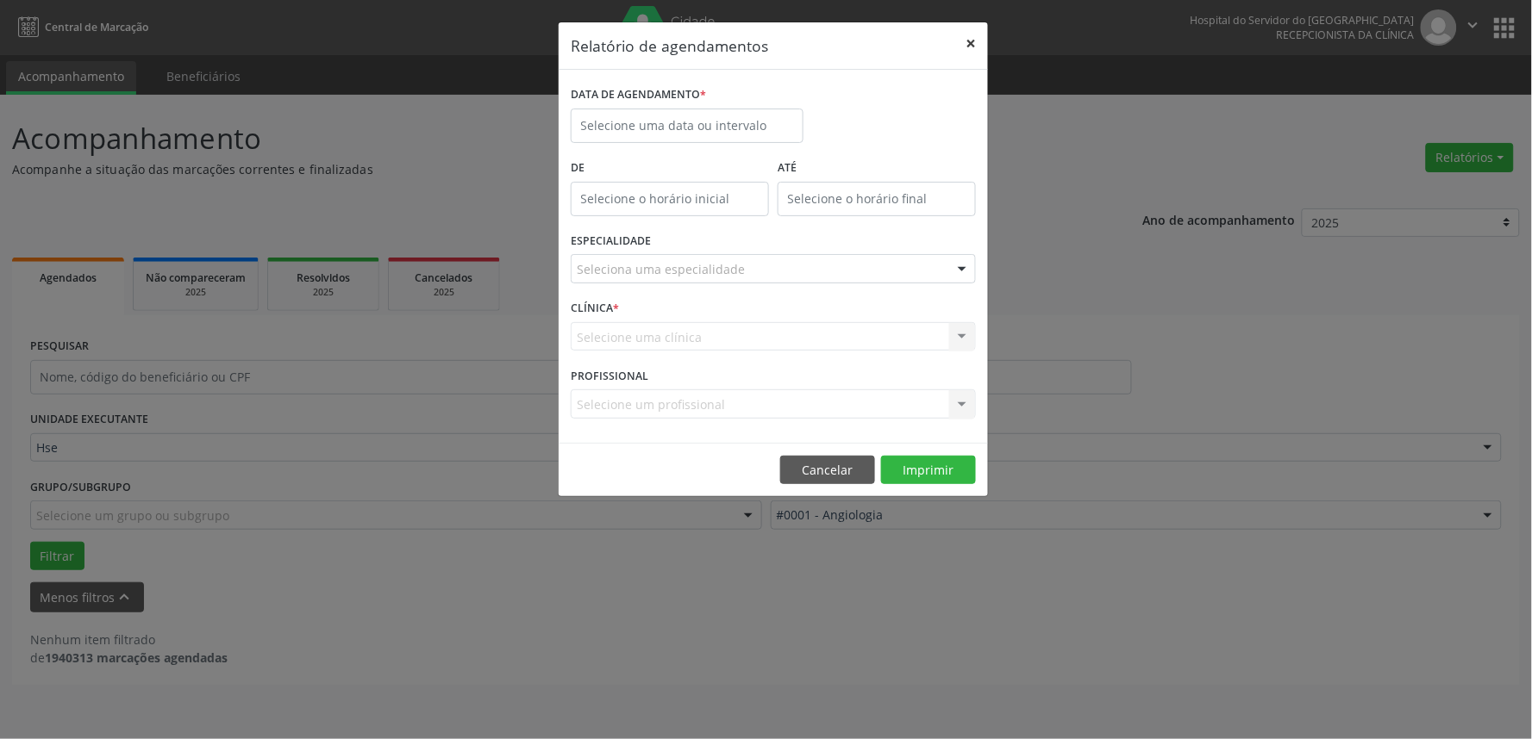
click at [972, 41] on button "×" at bounding box center [970, 43] width 34 height 42
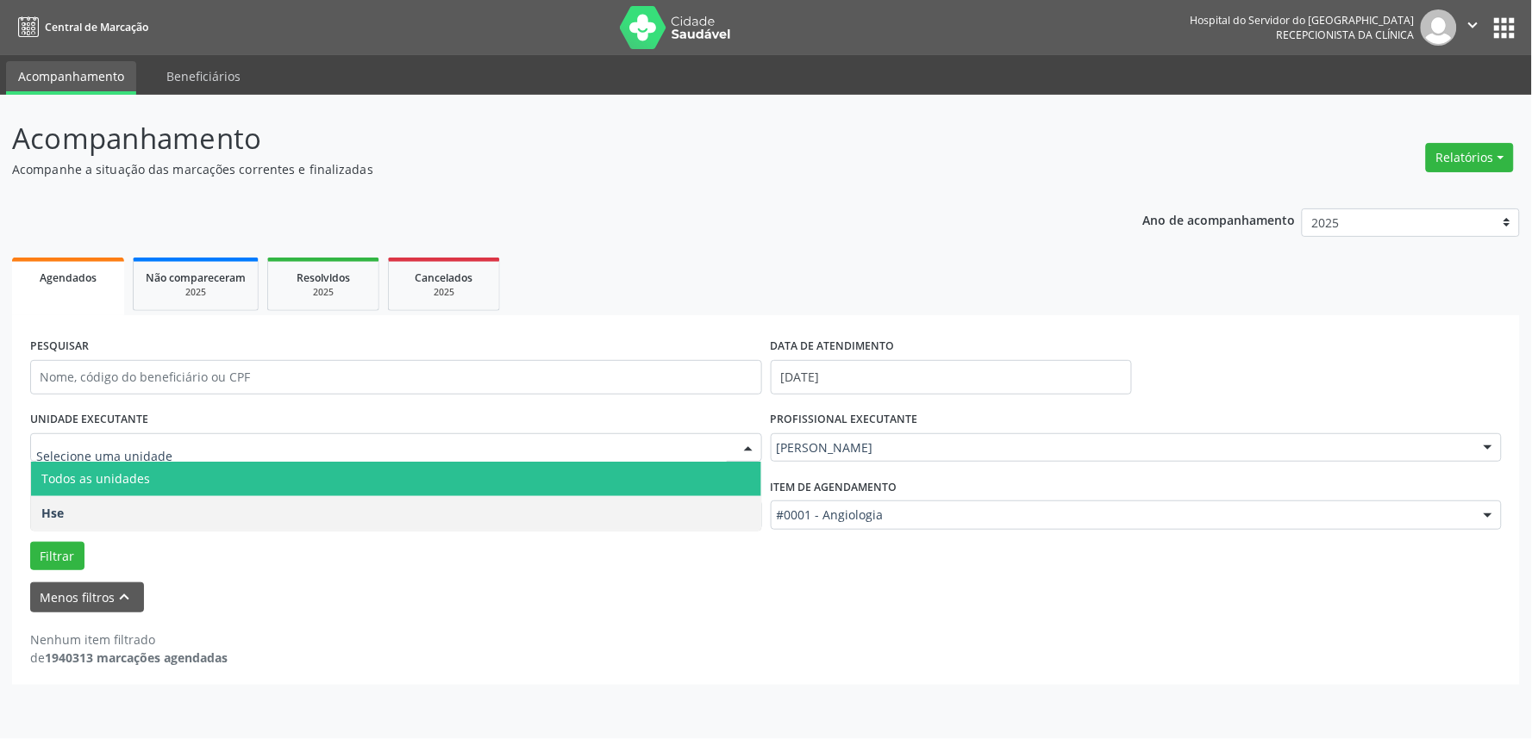
click at [185, 493] on span "Todos as unidades" at bounding box center [396, 479] width 730 height 34
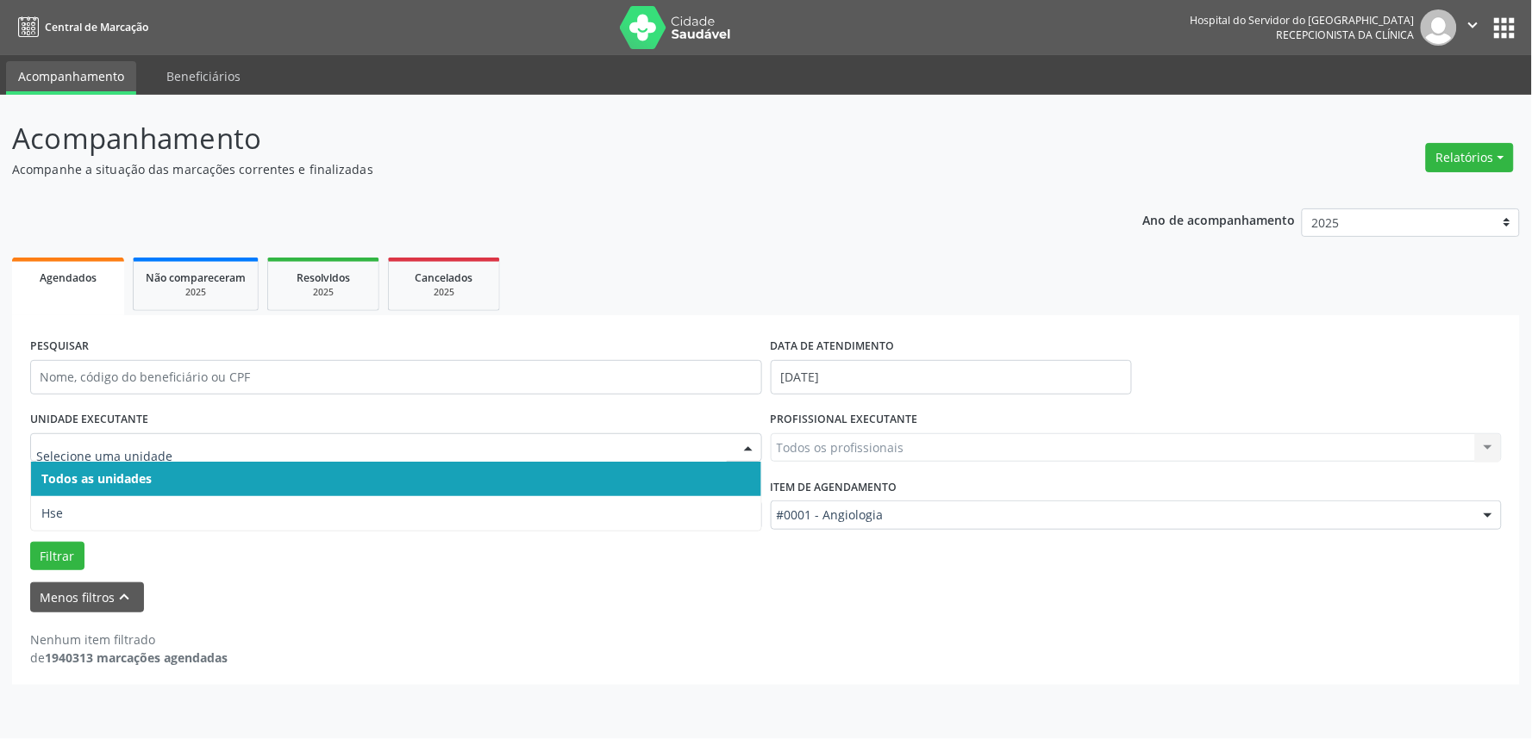
click at [158, 435] on div at bounding box center [396, 448] width 732 height 29
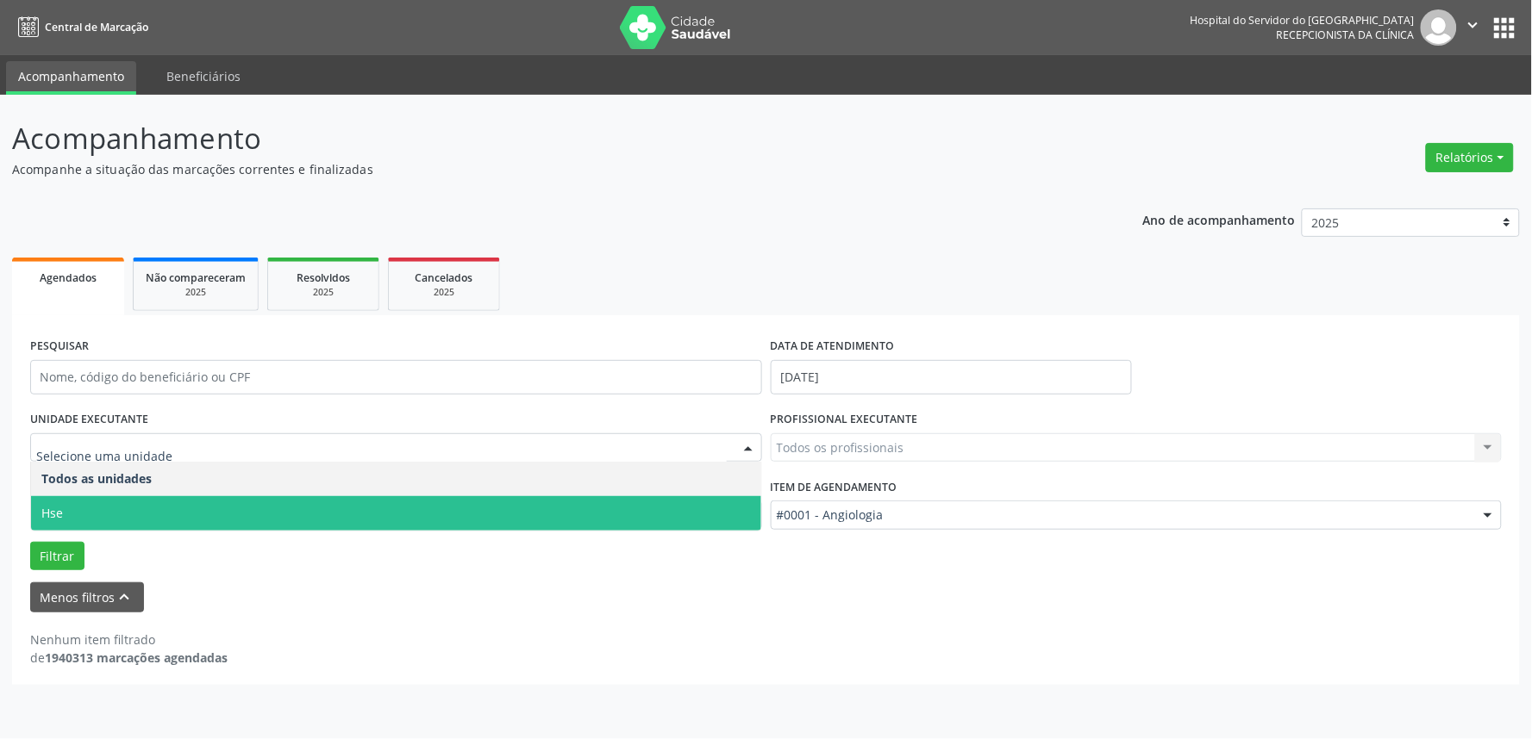
click at [135, 515] on span "Hse" at bounding box center [396, 513] width 730 height 34
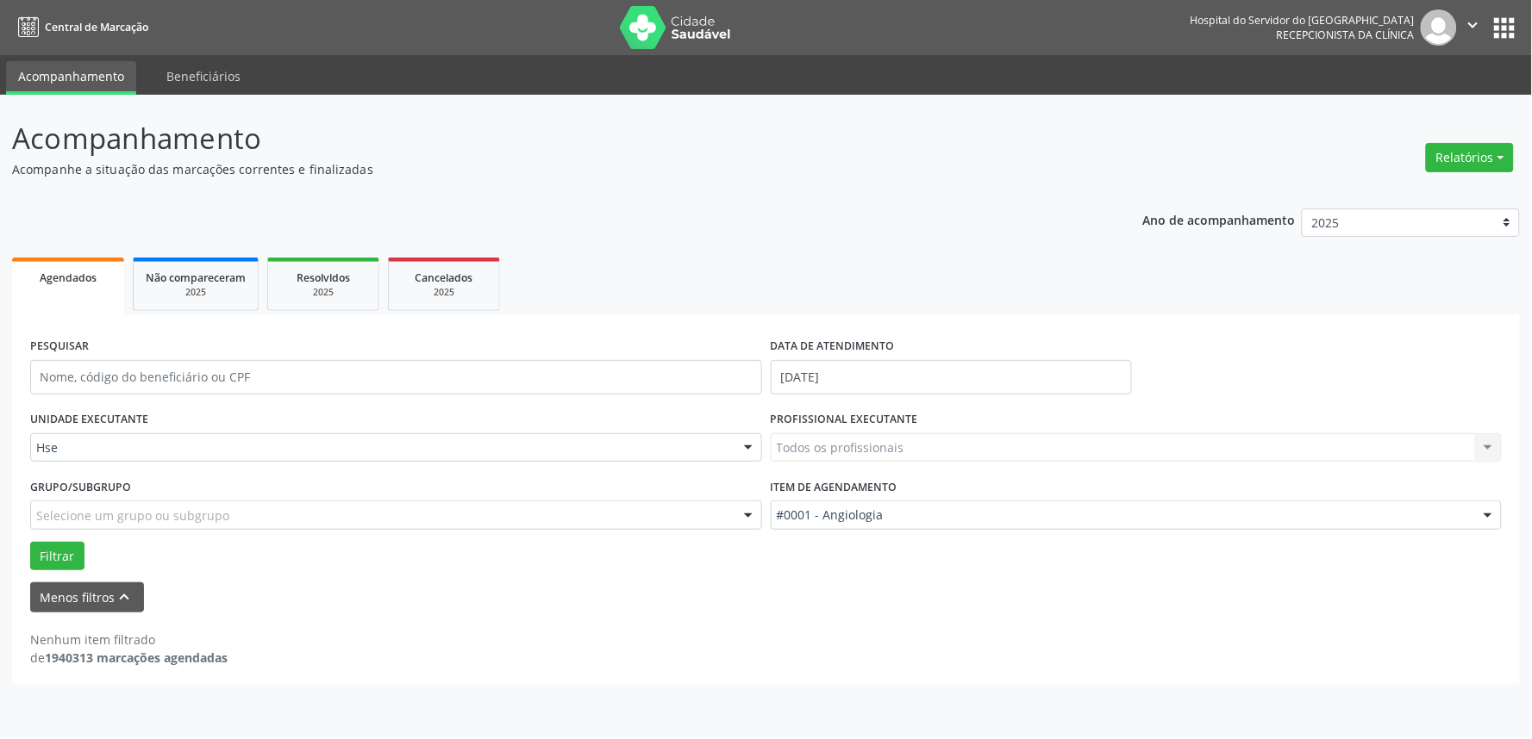
click at [1104, 452] on div "Todos os profissionais Todos os profissionais [PERSON_NAME] Interaminense Junio…" at bounding box center [1137, 448] width 732 height 29
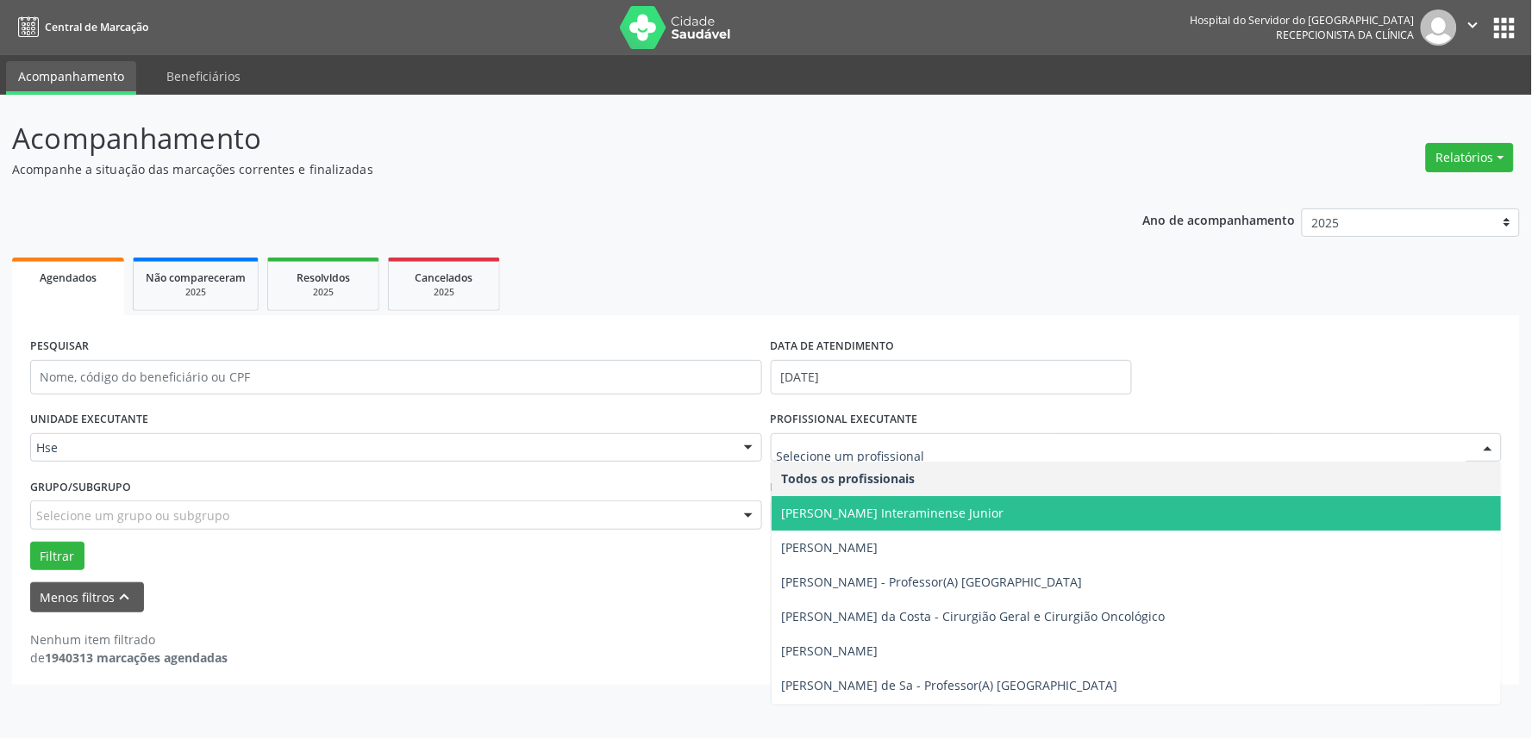
click at [1488, 446] on div at bounding box center [1488, 448] width 26 height 29
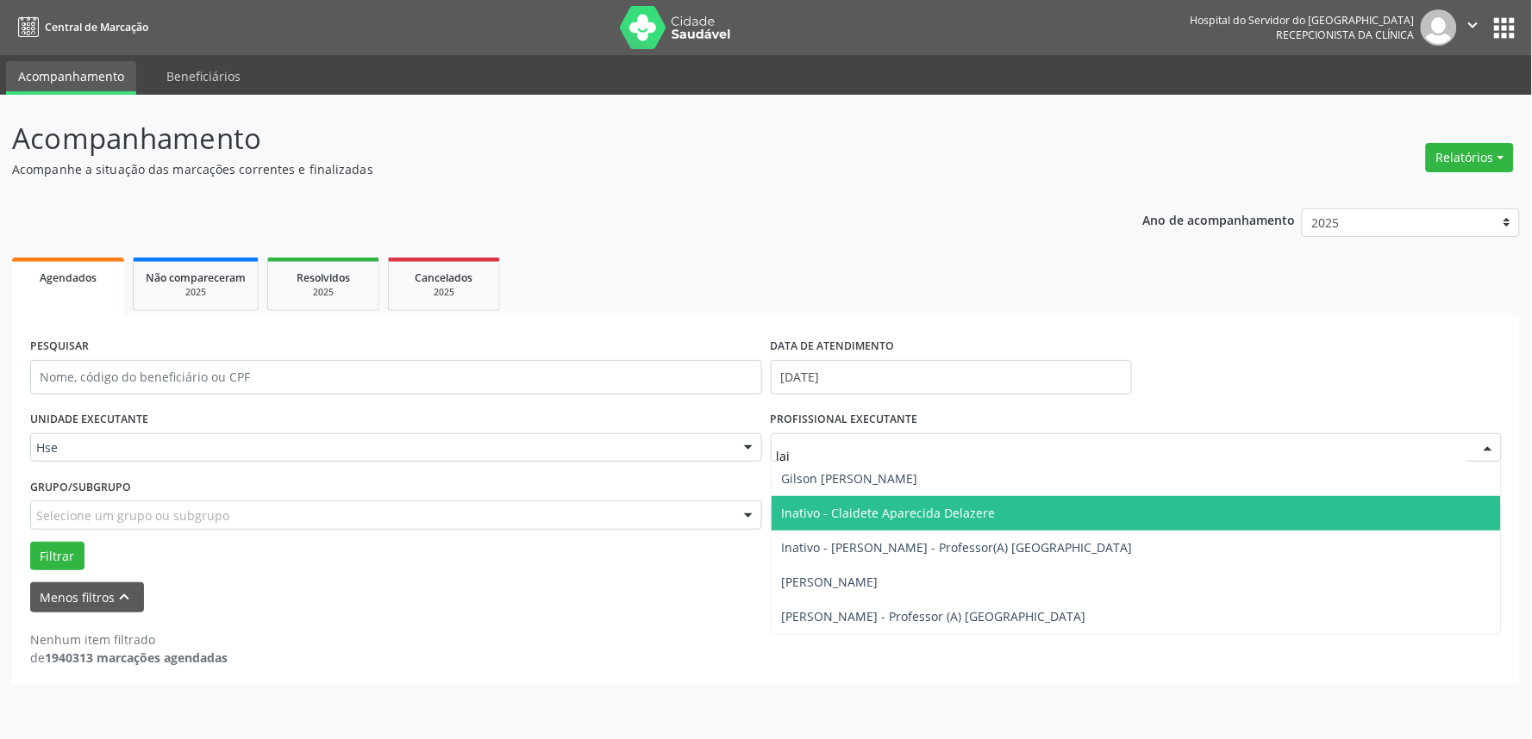
type input "lail"
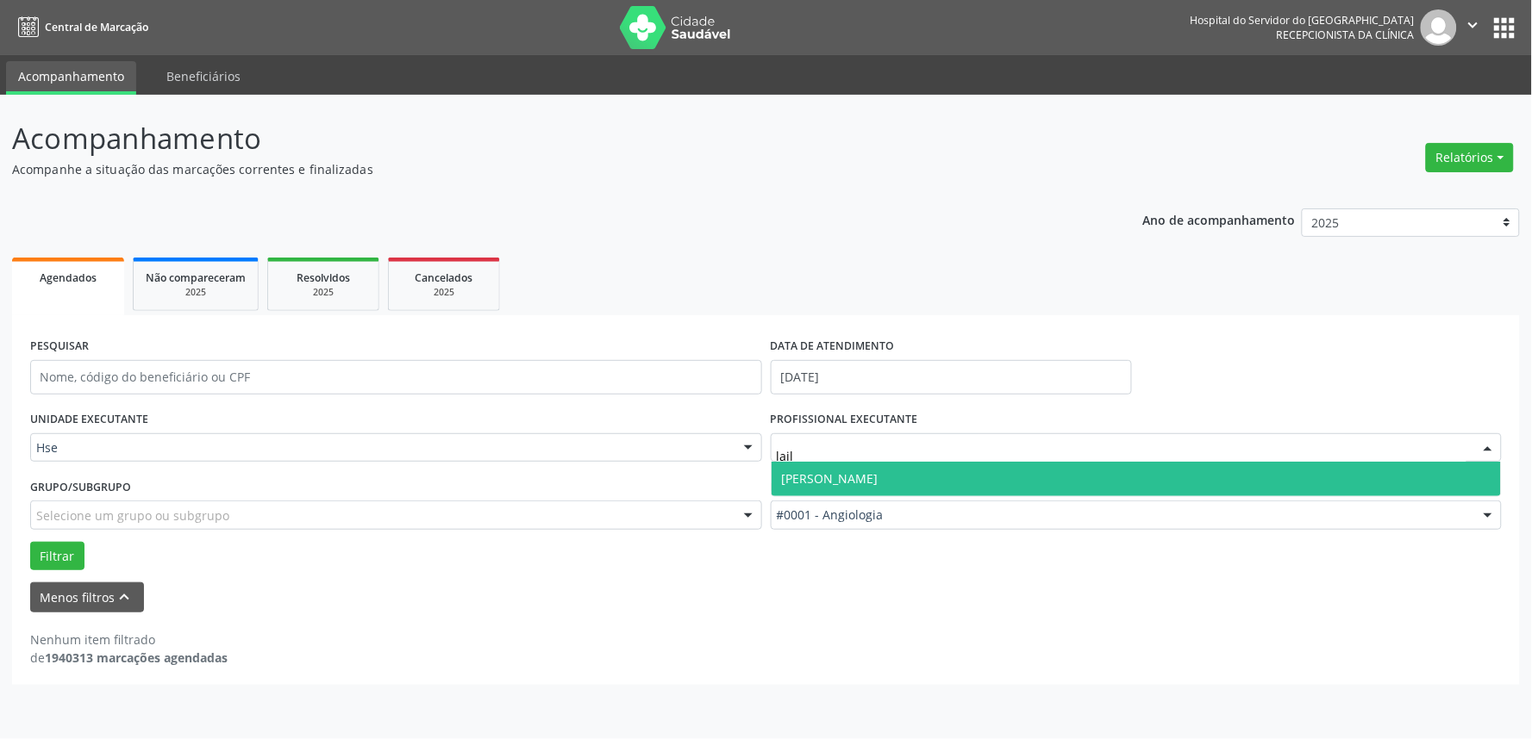
click at [938, 484] on span "[PERSON_NAME]" at bounding box center [1136, 479] width 730 height 34
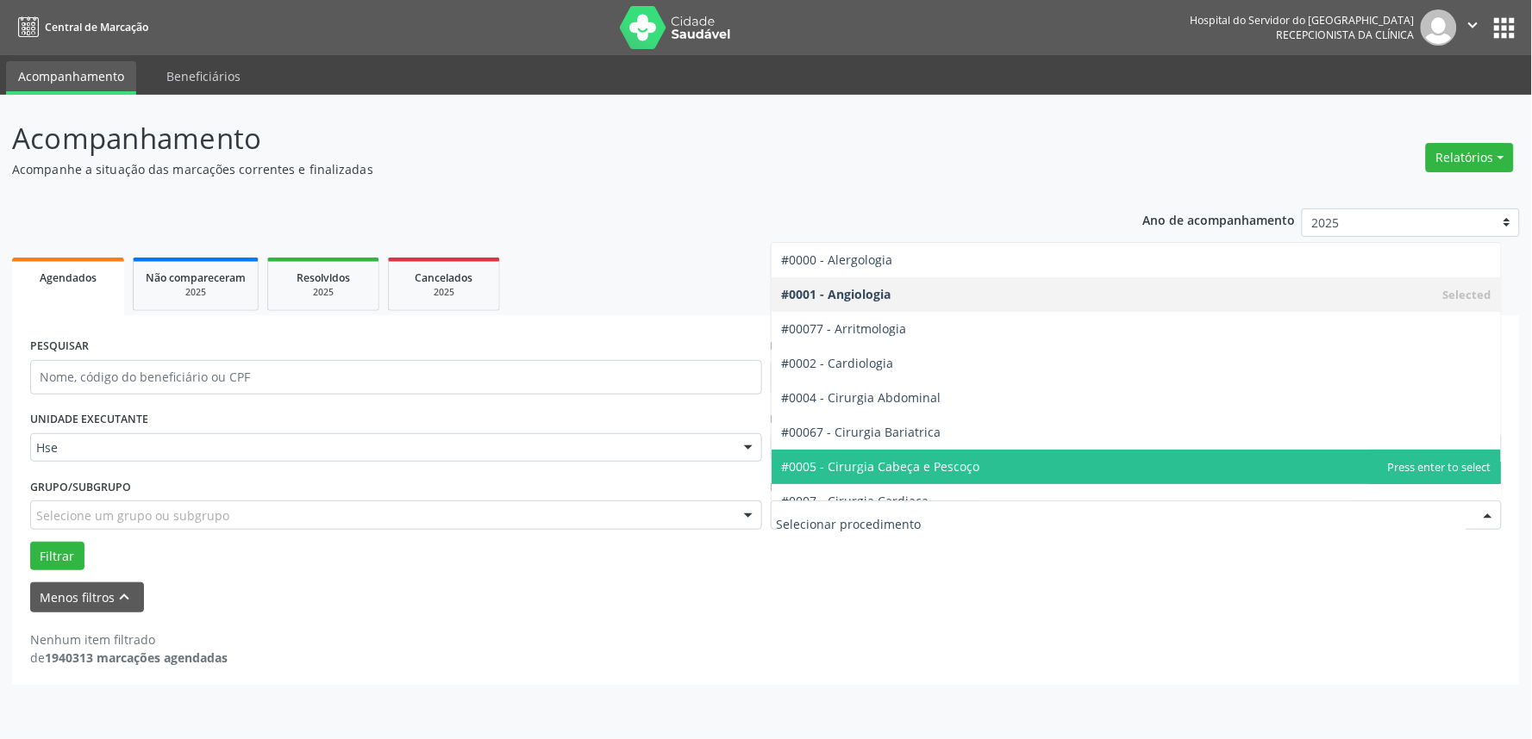
click at [1482, 510] on div at bounding box center [1488, 516] width 26 height 29
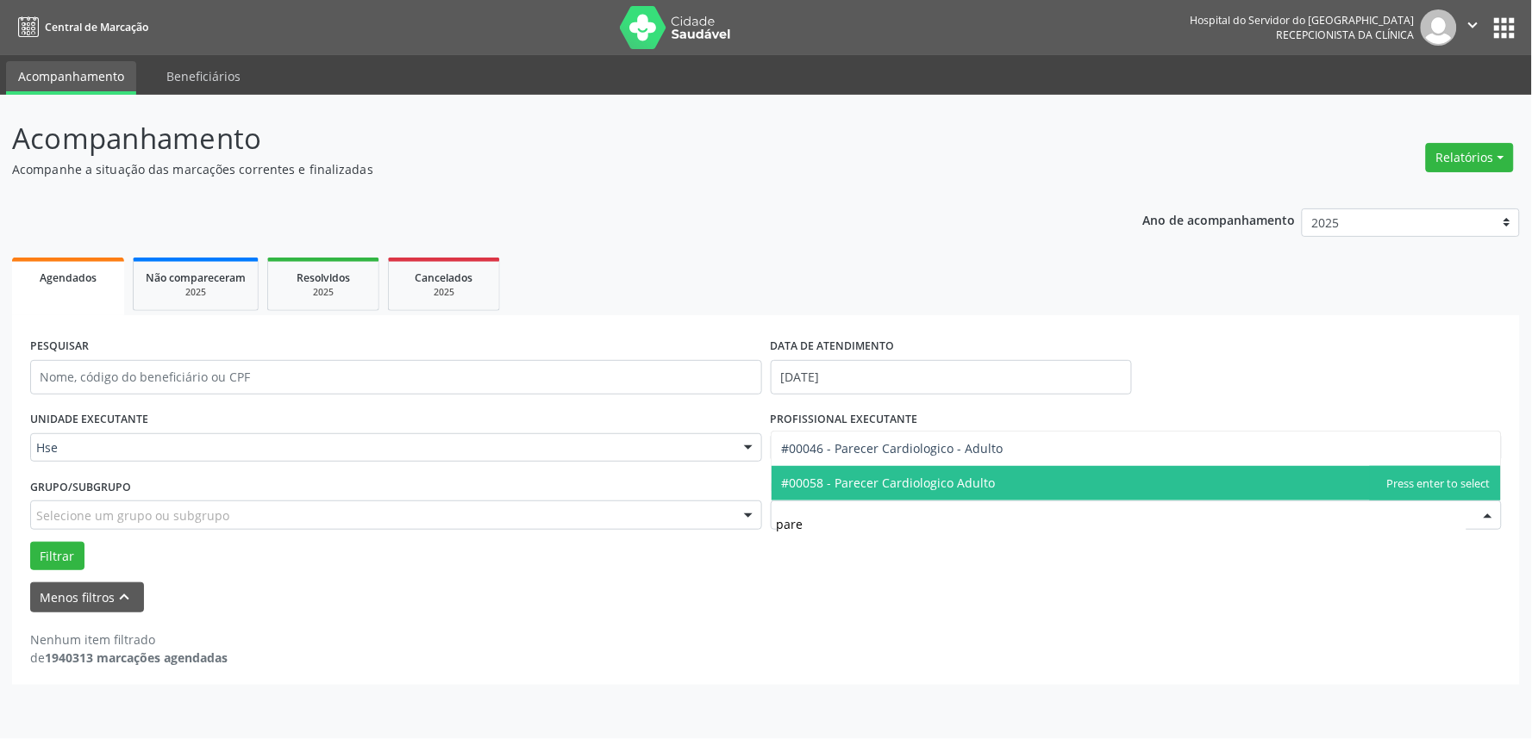
type input "parec"
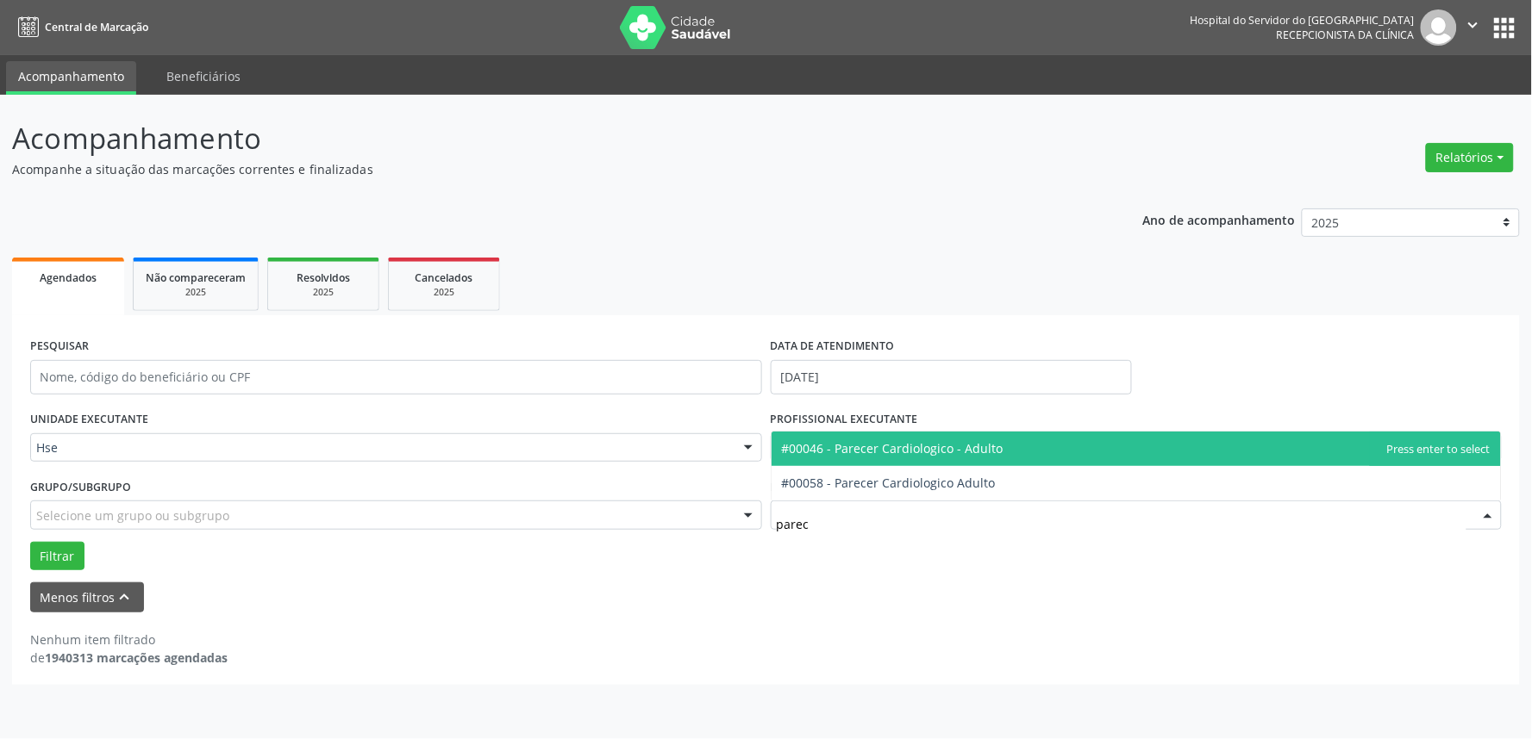
click at [1026, 443] on span "#00046 - Parecer Cardiologico - Adulto" at bounding box center [1136, 449] width 730 height 34
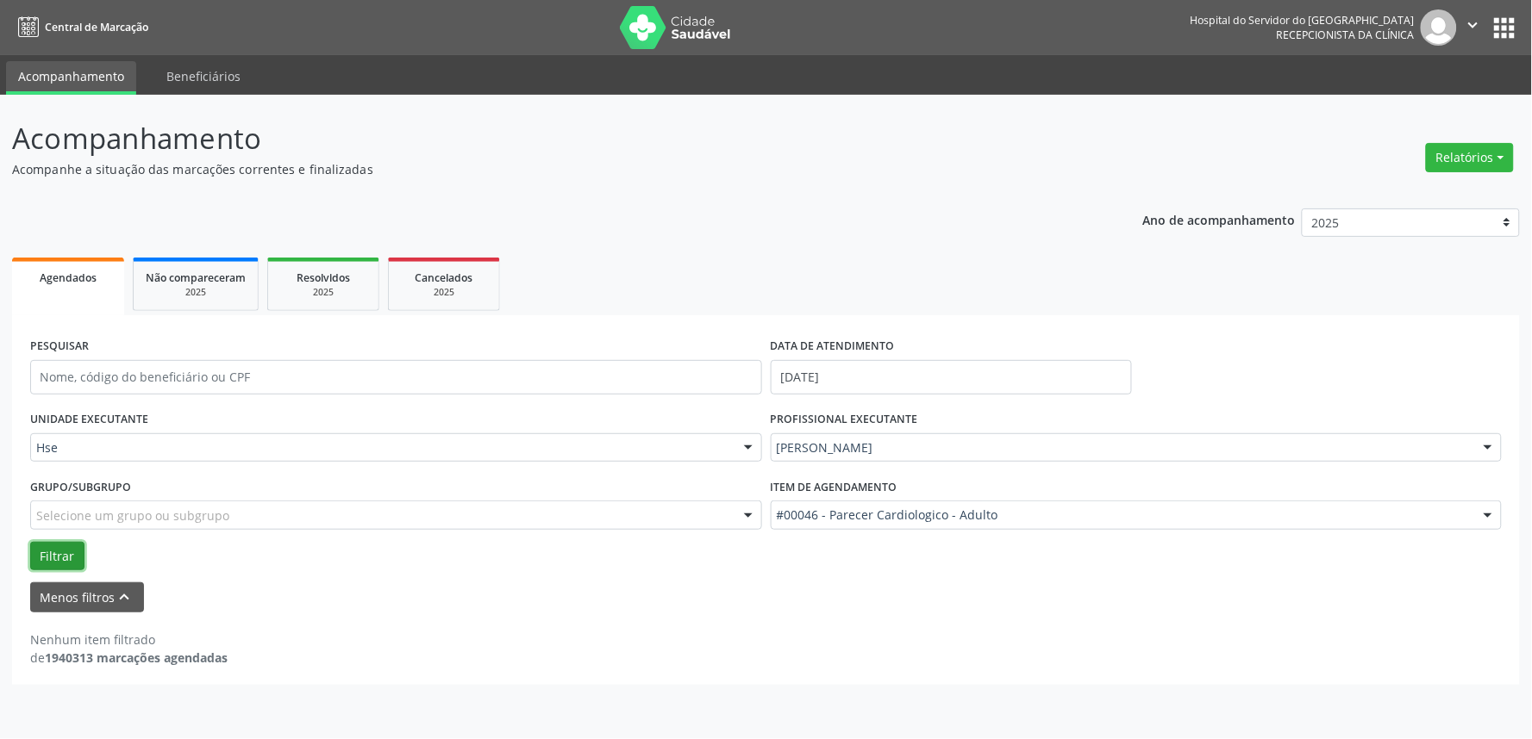
click at [60, 557] on button "Filtrar" at bounding box center [57, 556] width 54 height 29
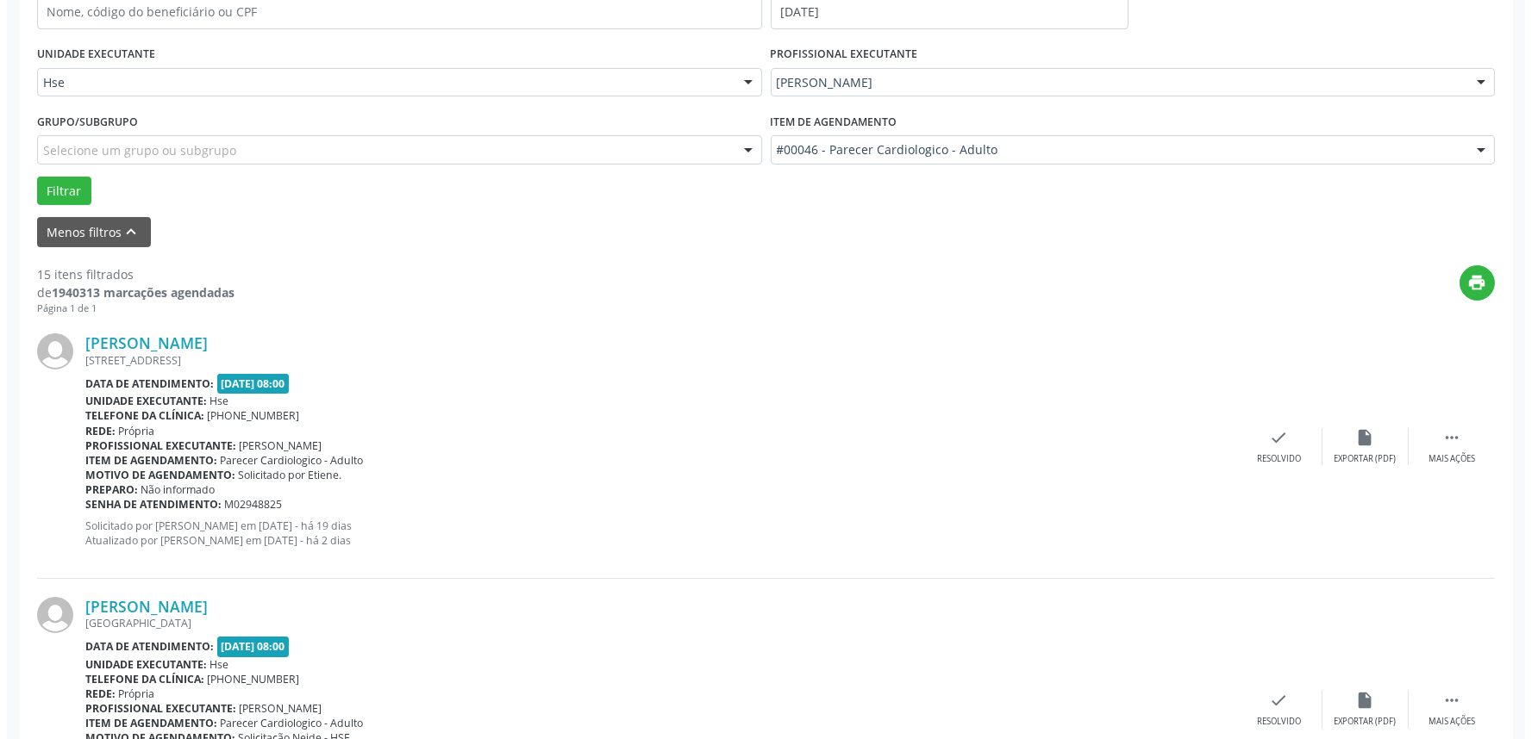
scroll to position [490, 0]
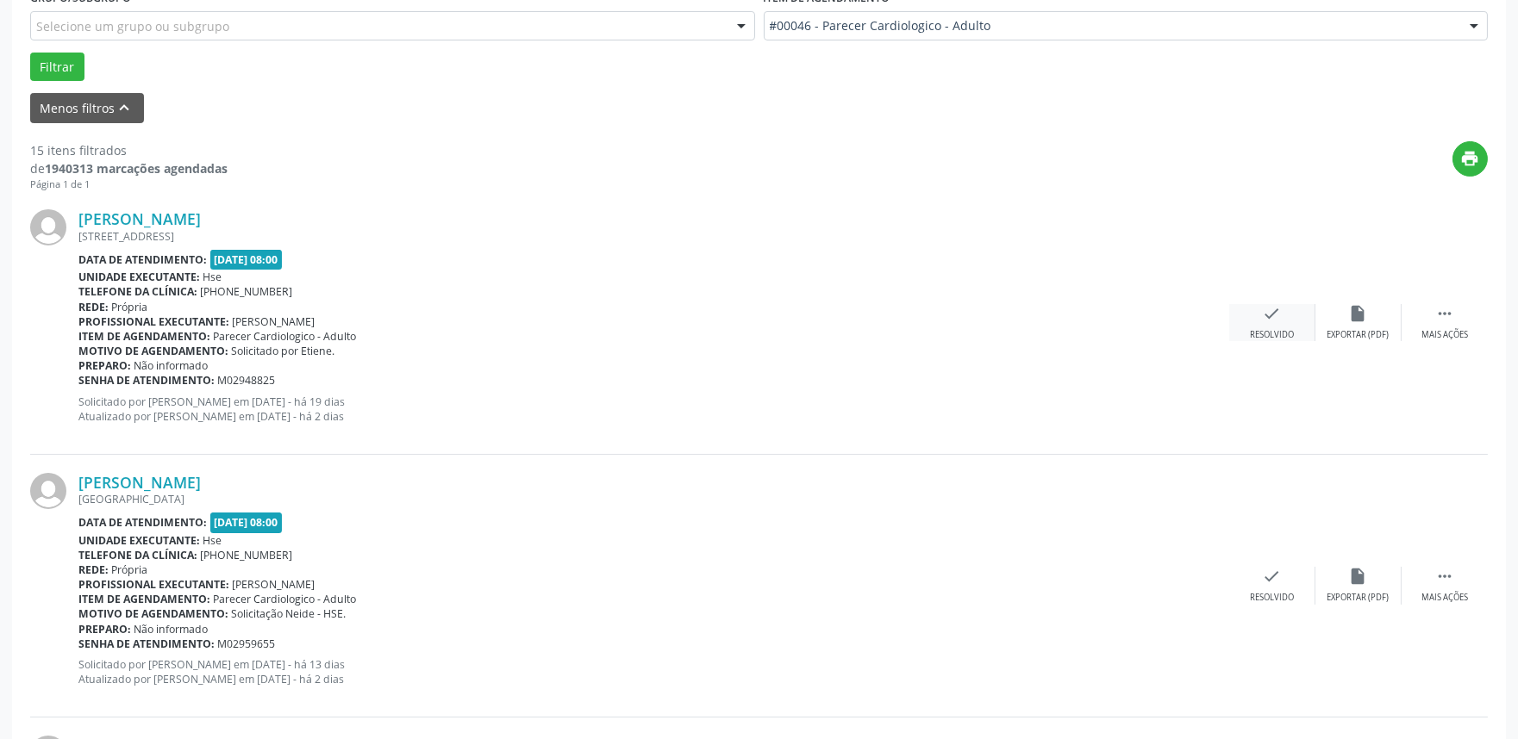
click at [1274, 311] on icon "check" at bounding box center [1272, 313] width 19 height 19
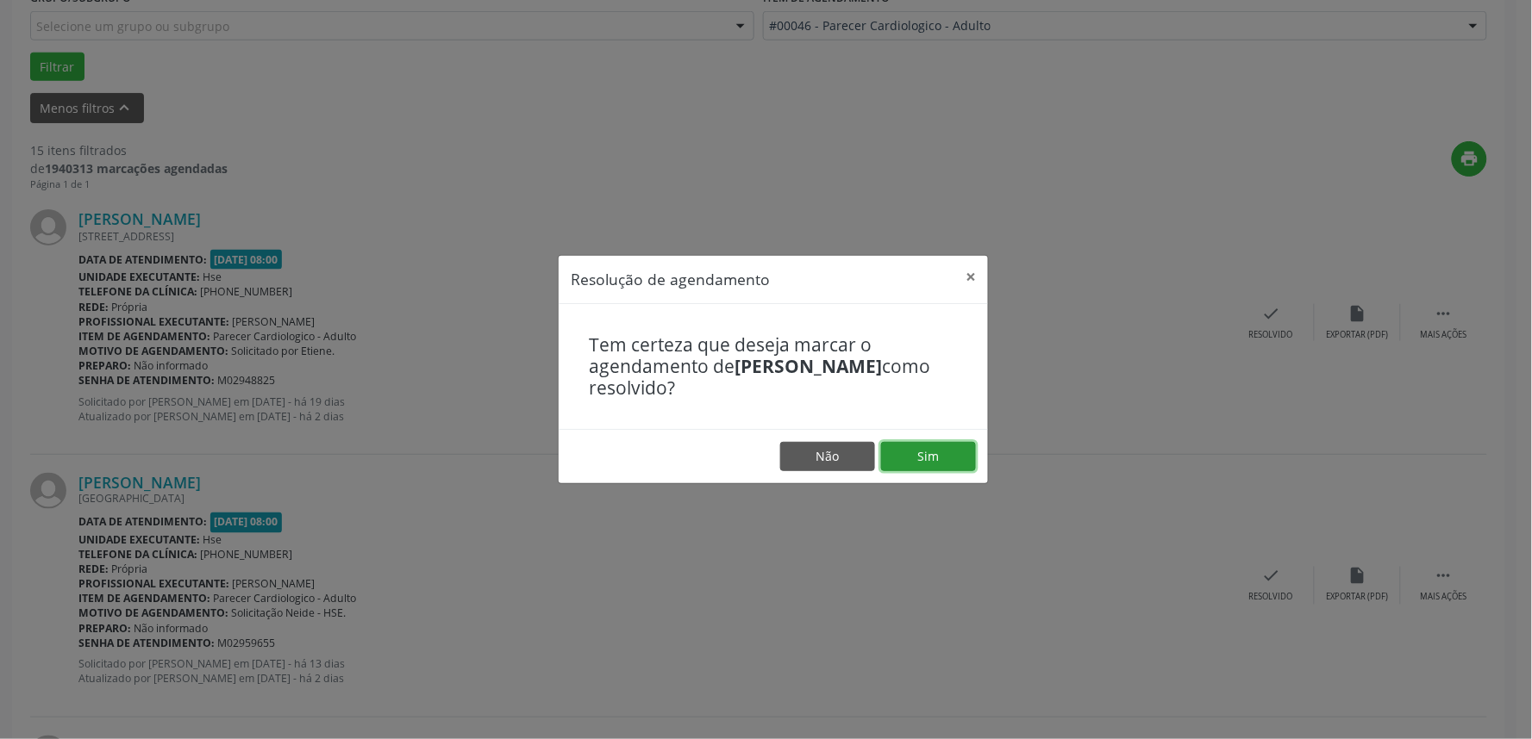
click at [926, 444] on button "Sim" at bounding box center [928, 456] width 95 height 29
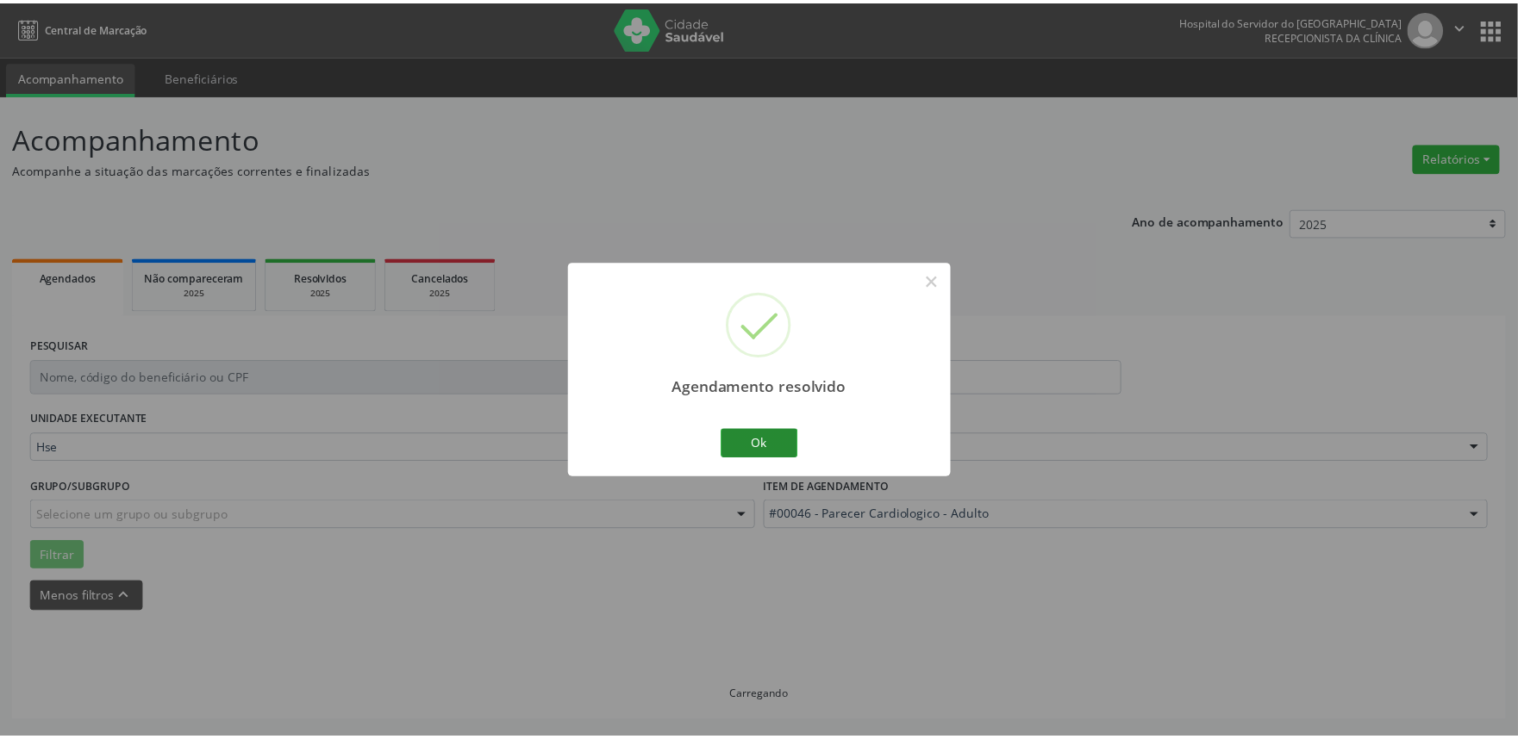
scroll to position [0, 0]
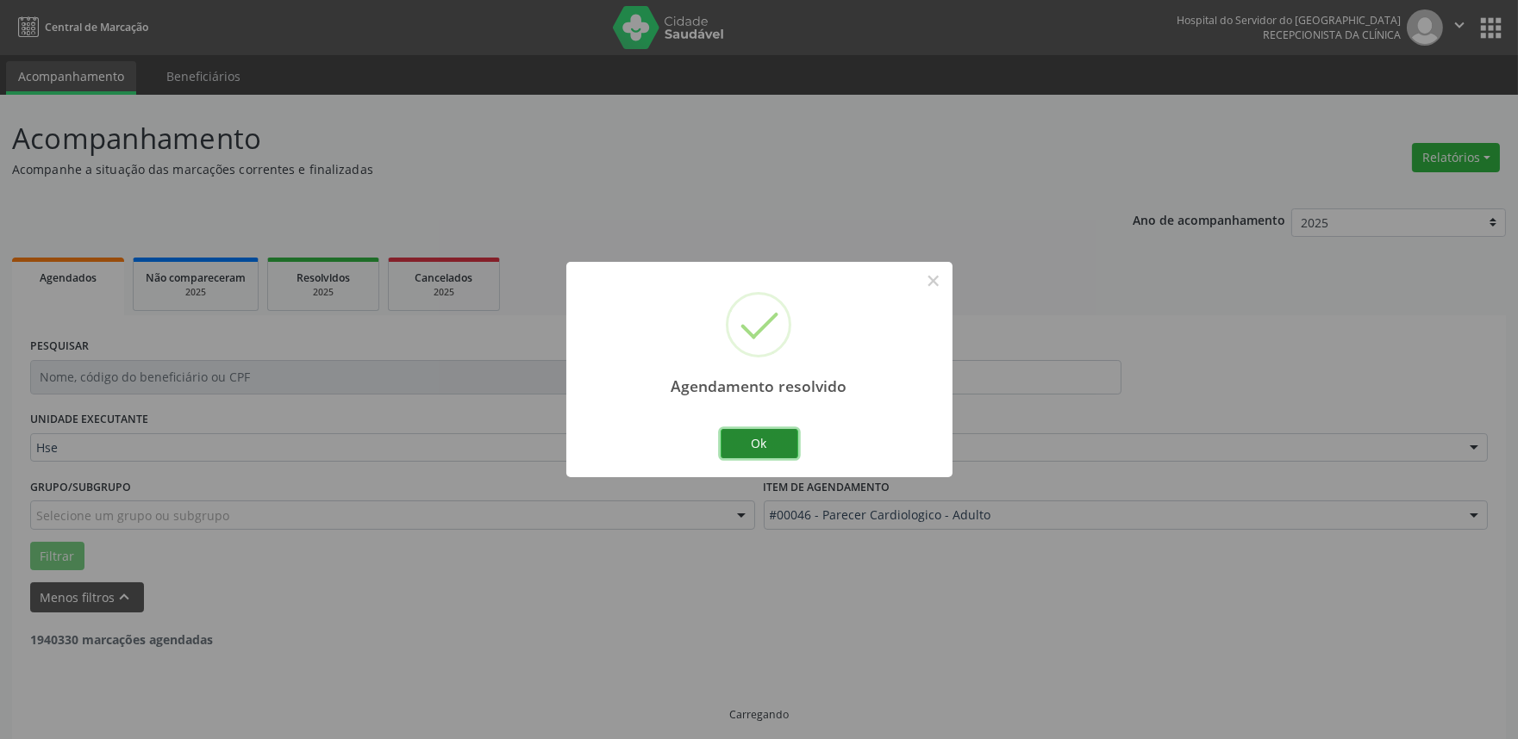
click at [771, 452] on button "Ok" at bounding box center [760, 443] width 78 height 29
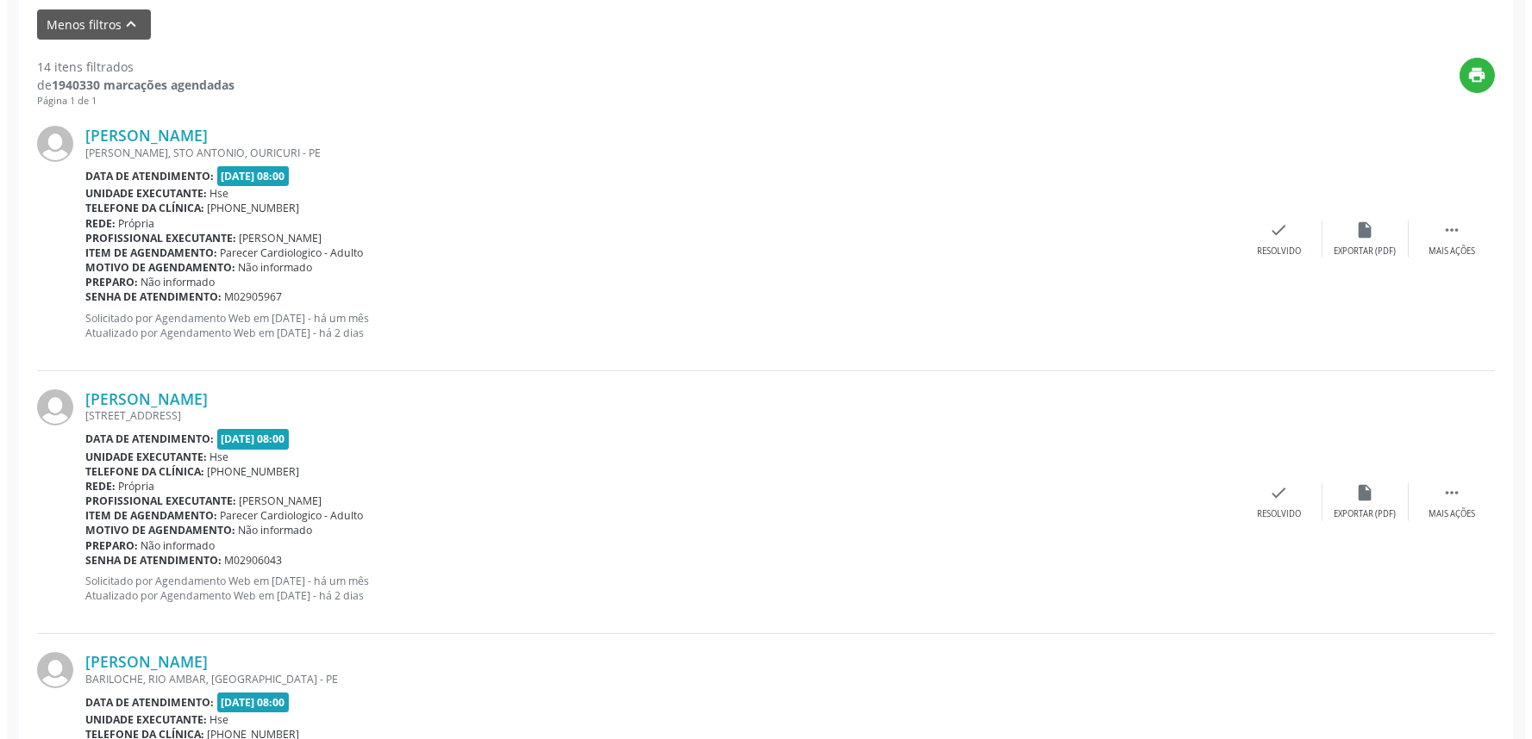
scroll to position [574, 0]
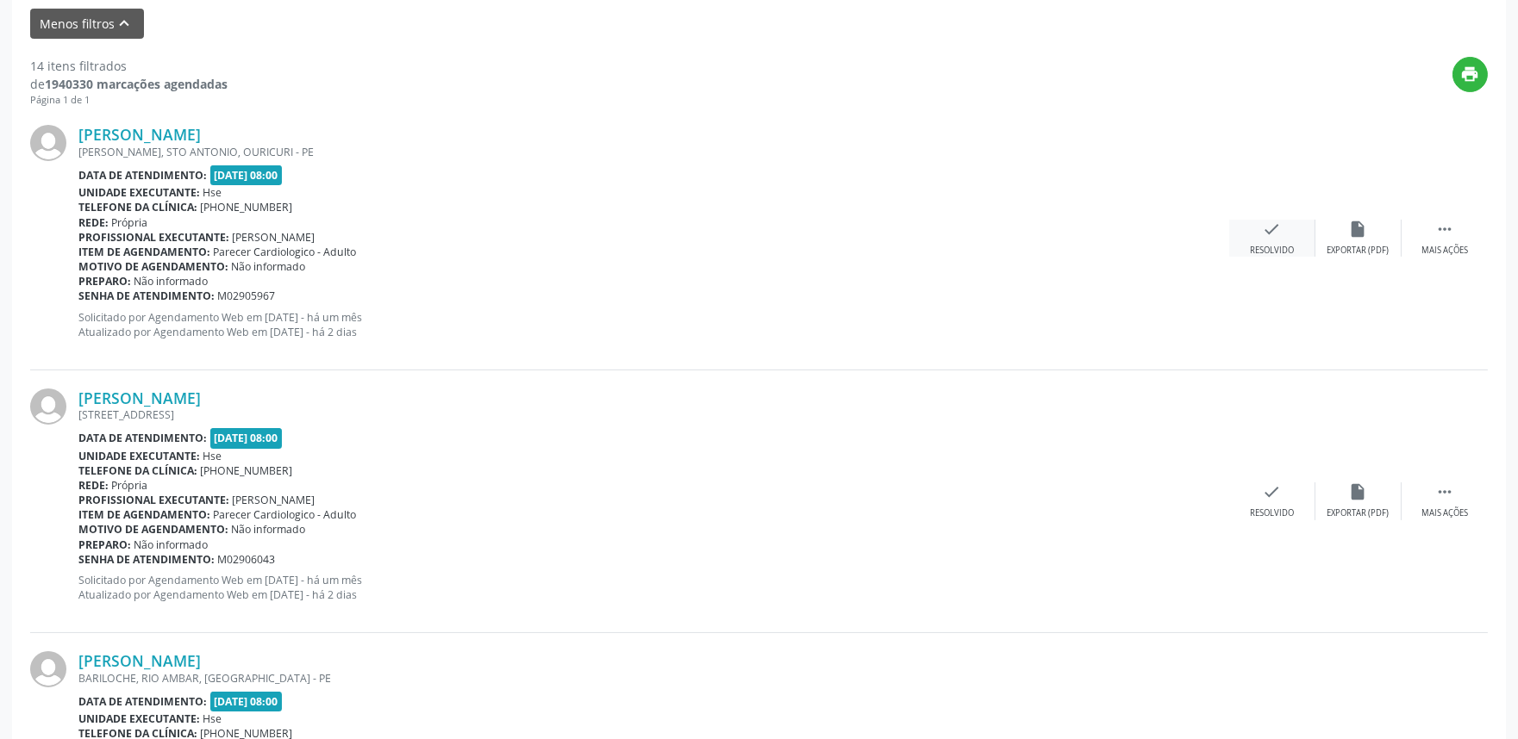
click at [1267, 237] on icon "check" at bounding box center [1272, 229] width 19 height 19
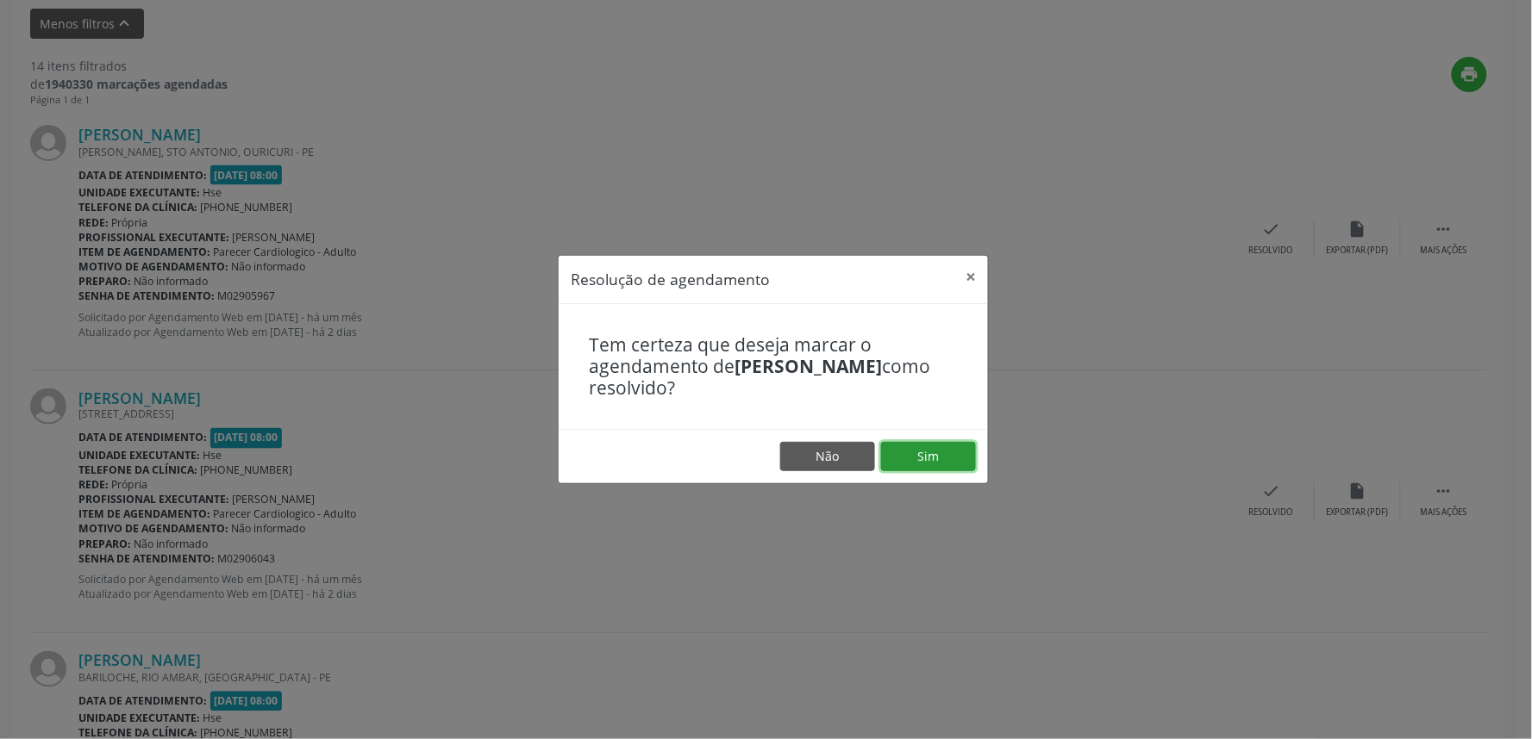
click at [896, 449] on button "Sim" at bounding box center [928, 456] width 95 height 29
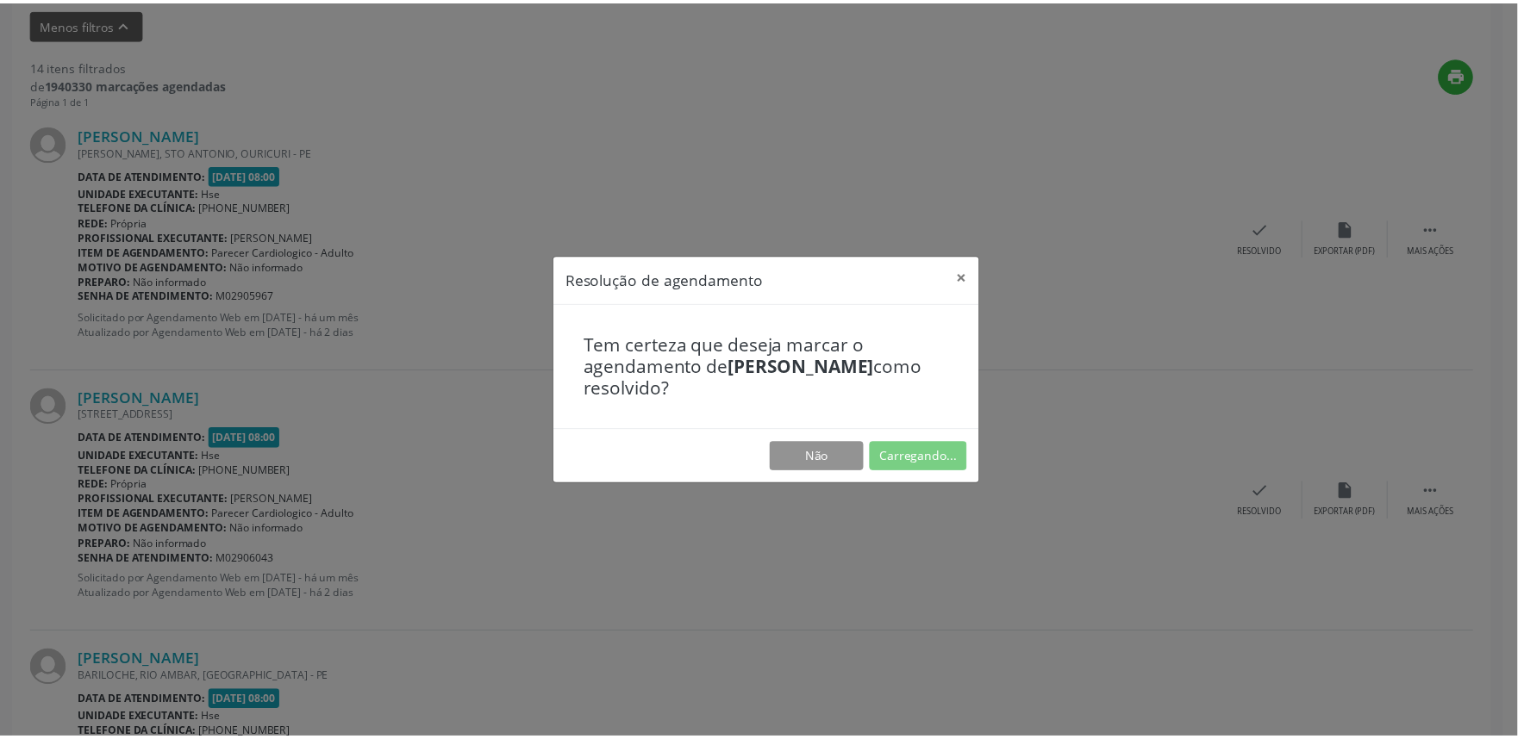
scroll to position [0, 0]
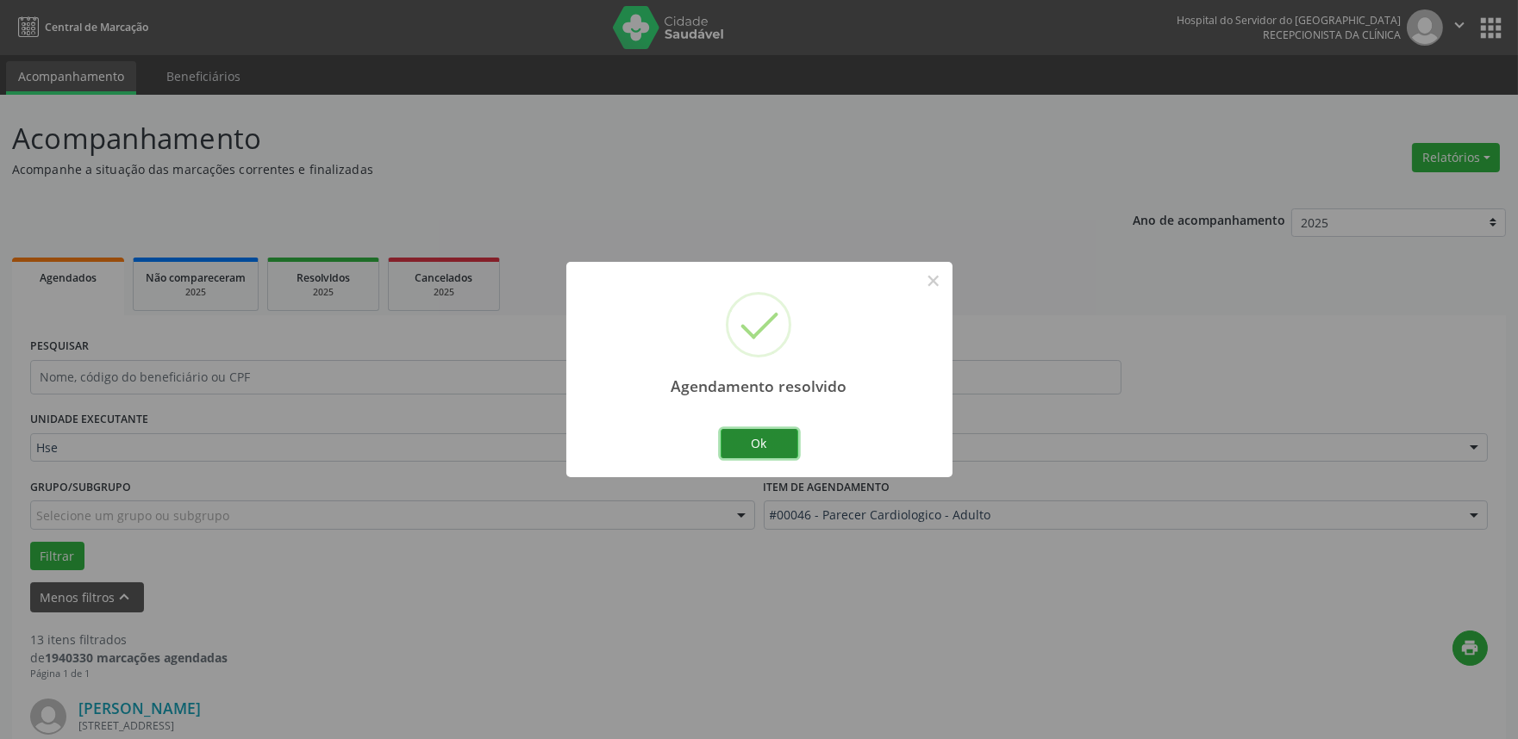
click at [767, 440] on button "Ok" at bounding box center [760, 443] width 78 height 29
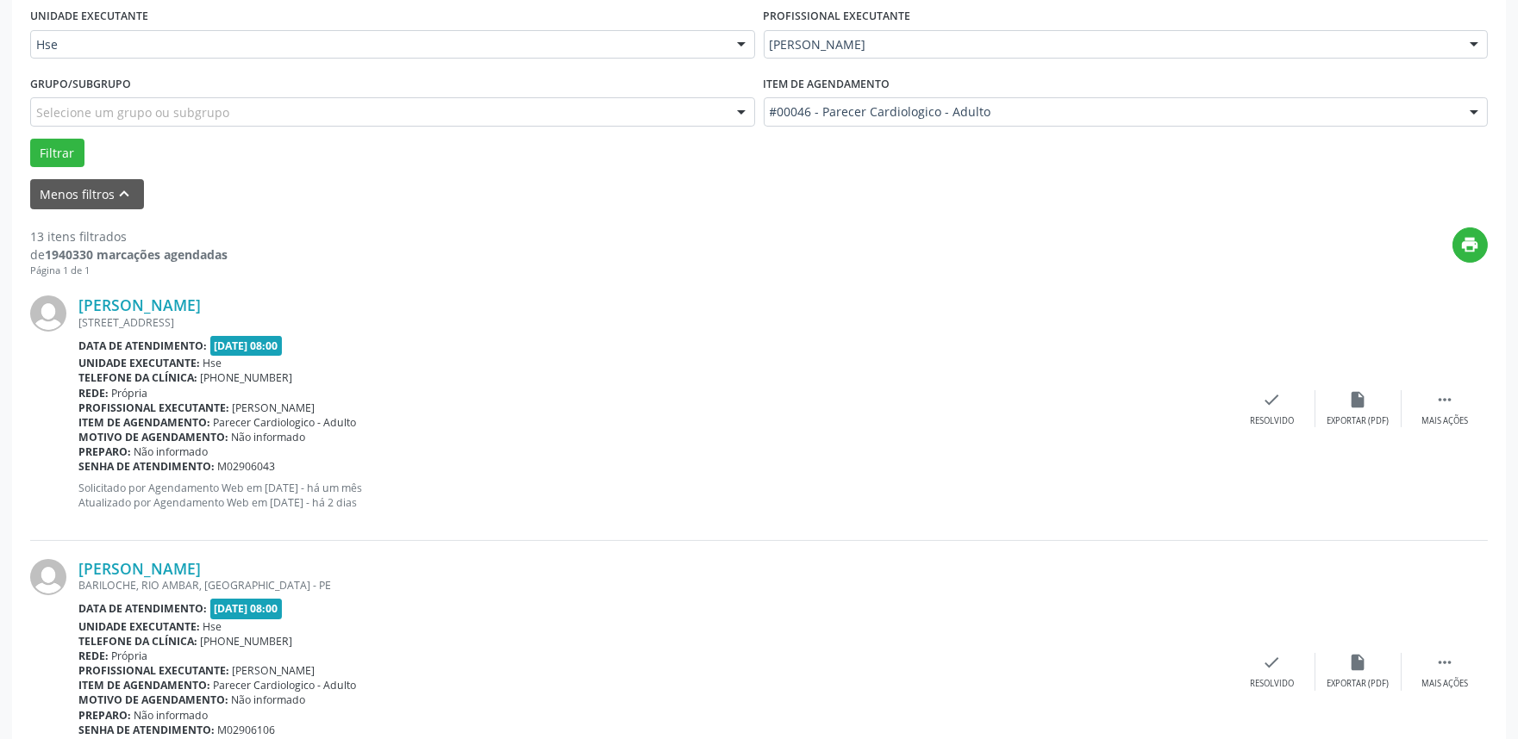
scroll to position [574, 0]
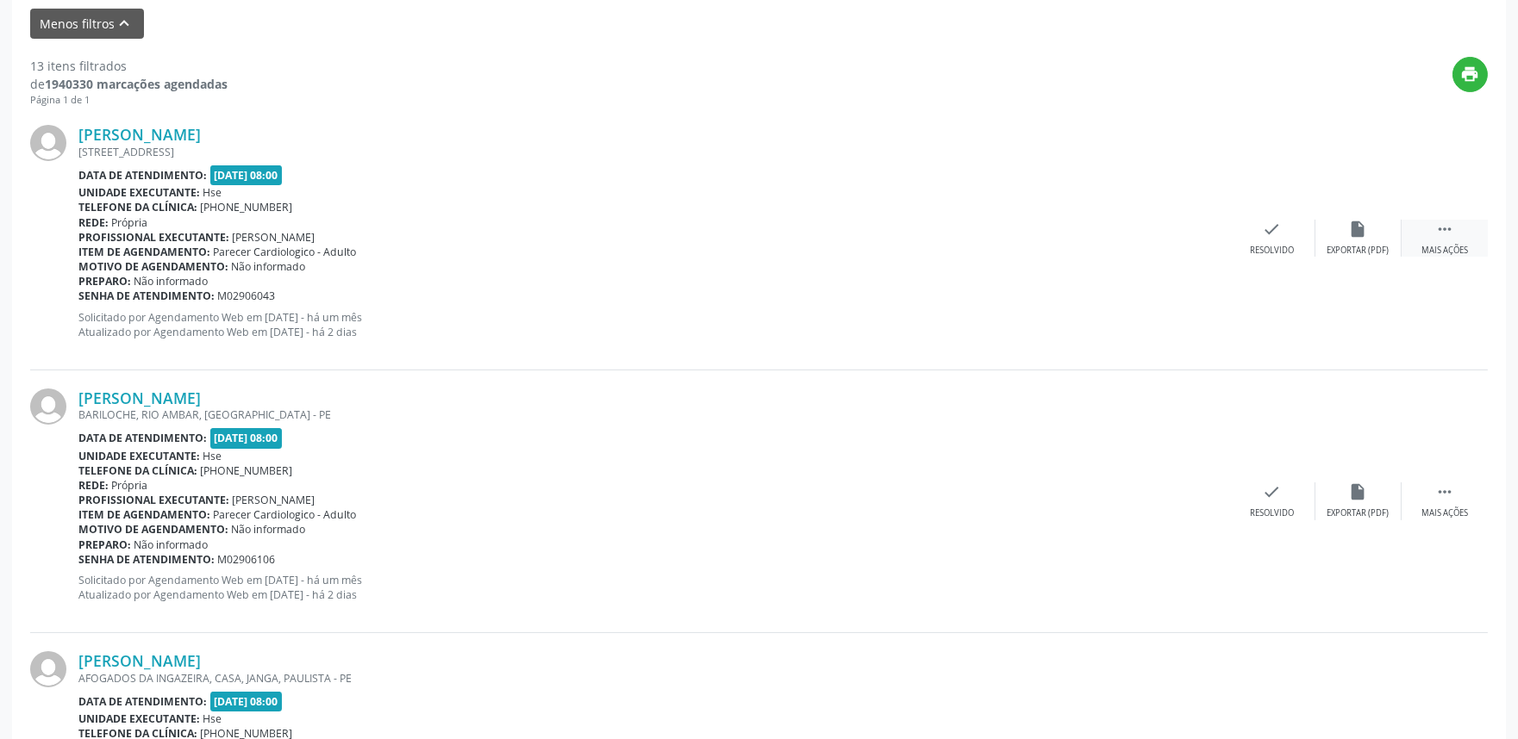
click at [1442, 239] on div " Mais ações" at bounding box center [1444, 238] width 86 height 37
click at [1359, 217] on div "[PERSON_NAME] [STREET_ADDRESS] Data de atendimento: [DATE] 08:00 Unidade execut…" at bounding box center [758, 238] width 1457 height 263
click at [1357, 226] on icon "alarm_off" at bounding box center [1358, 229] width 19 height 19
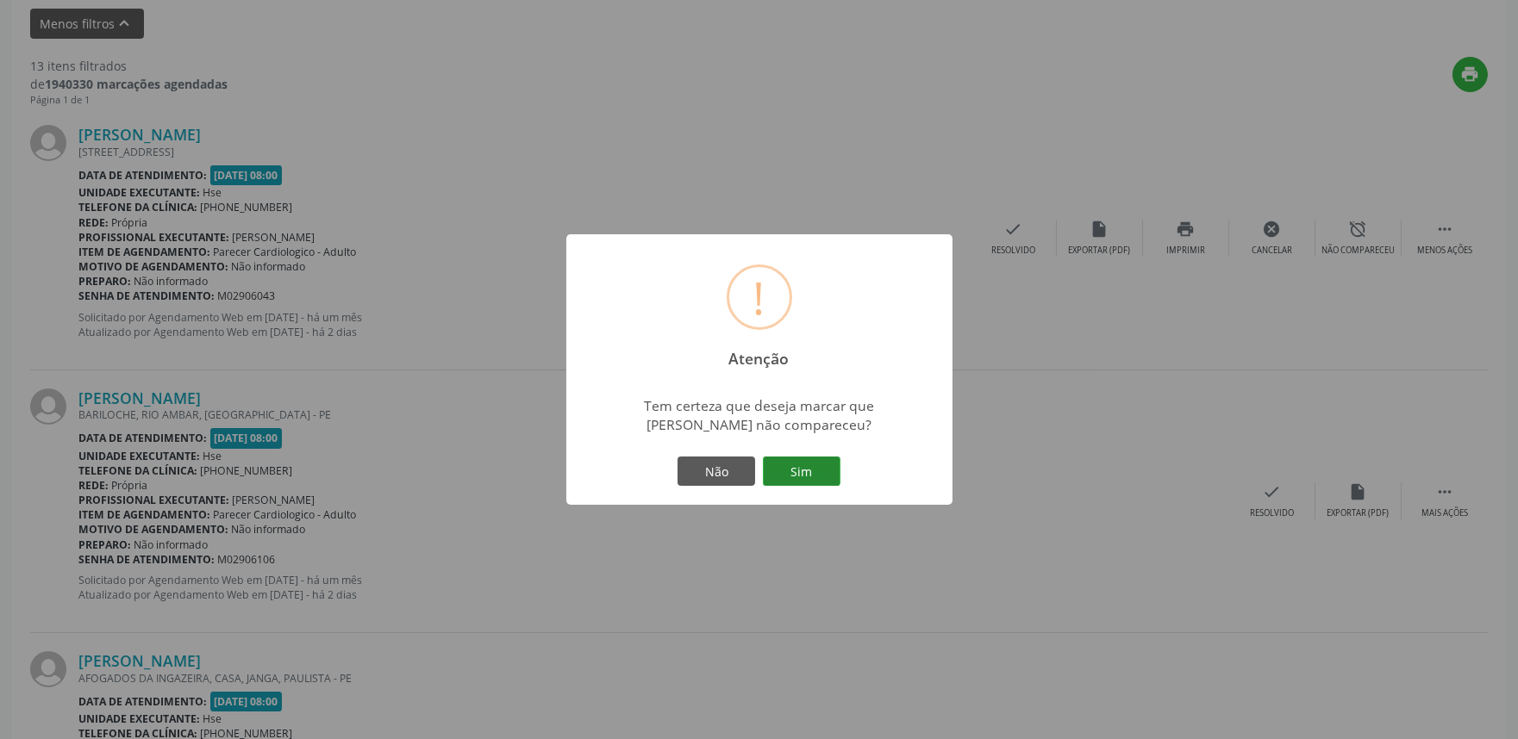
click at [808, 459] on button "Sim" at bounding box center [802, 471] width 78 height 29
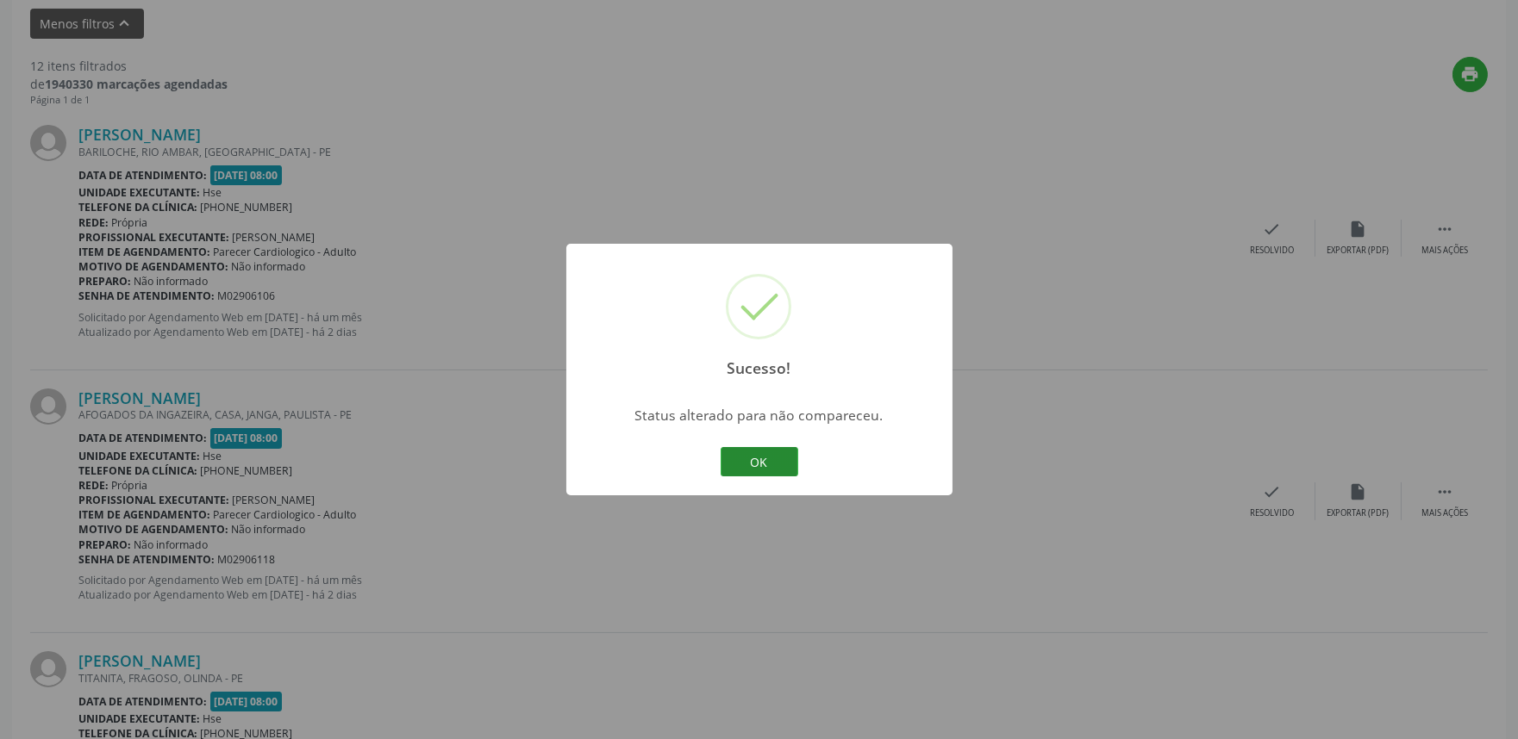
click at [770, 464] on button "OK" at bounding box center [760, 461] width 78 height 29
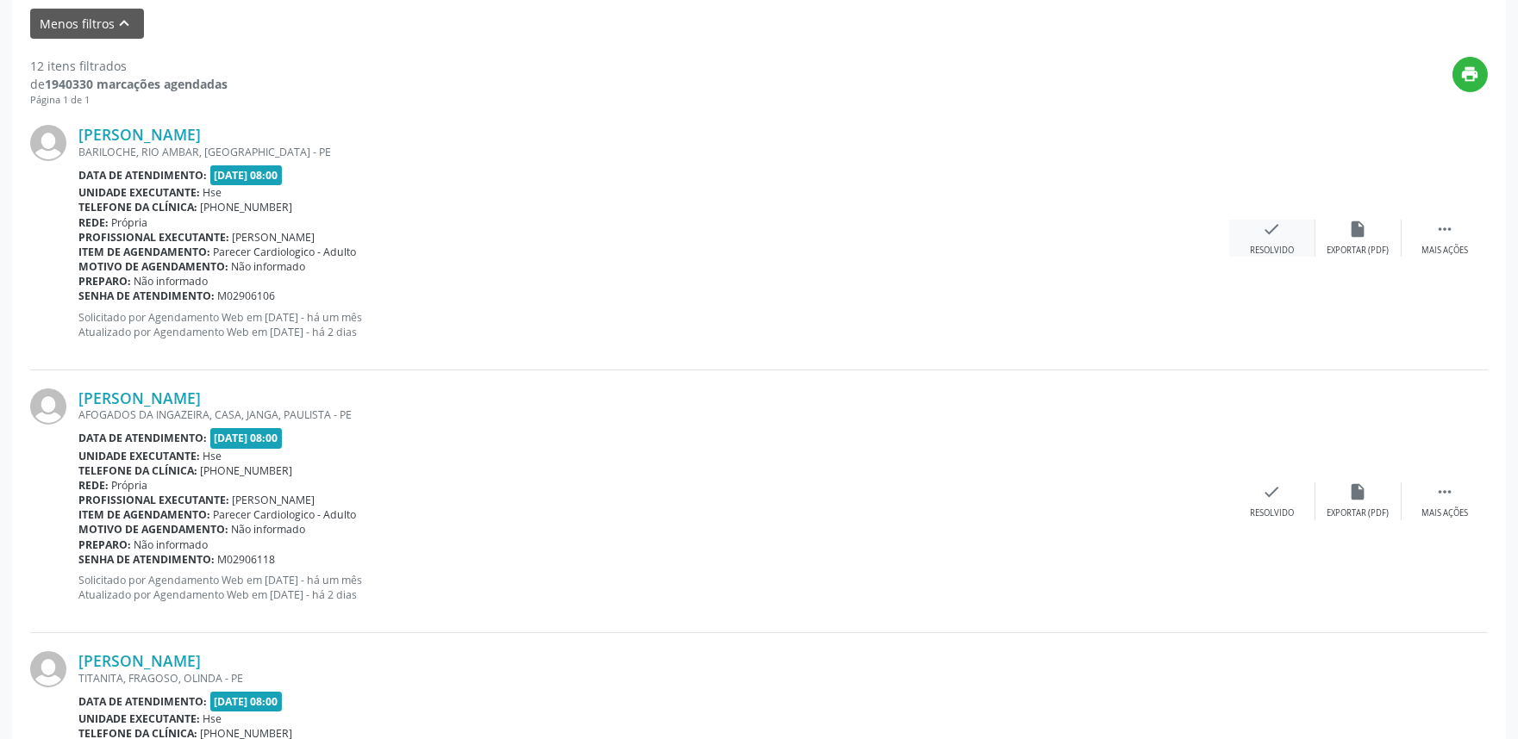
click at [1277, 241] on div "check Resolvido" at bounding box center [1272, 238] width 86 height 37
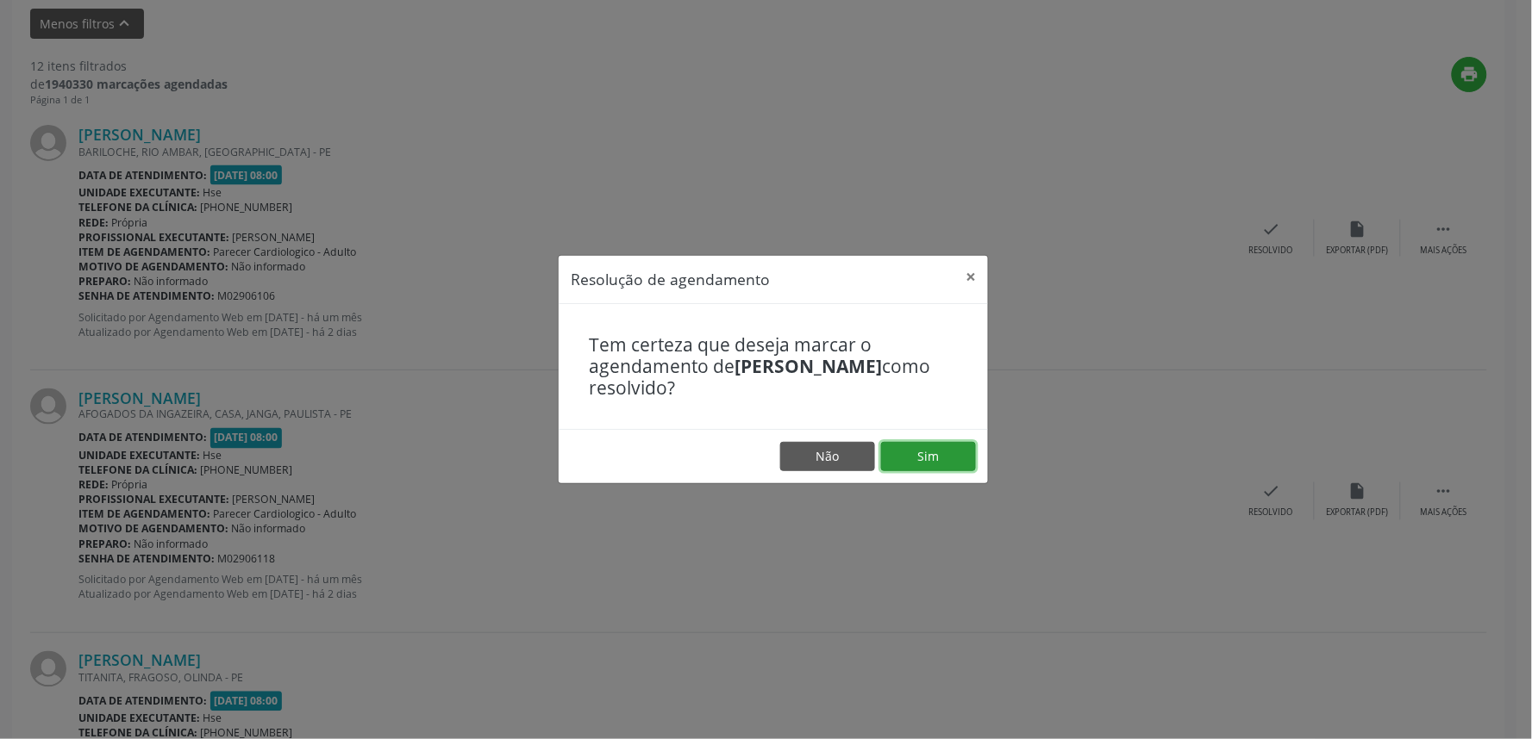
click at [923, 452] on button "Sim" at bounding box center [928, 456] width 95 height 29
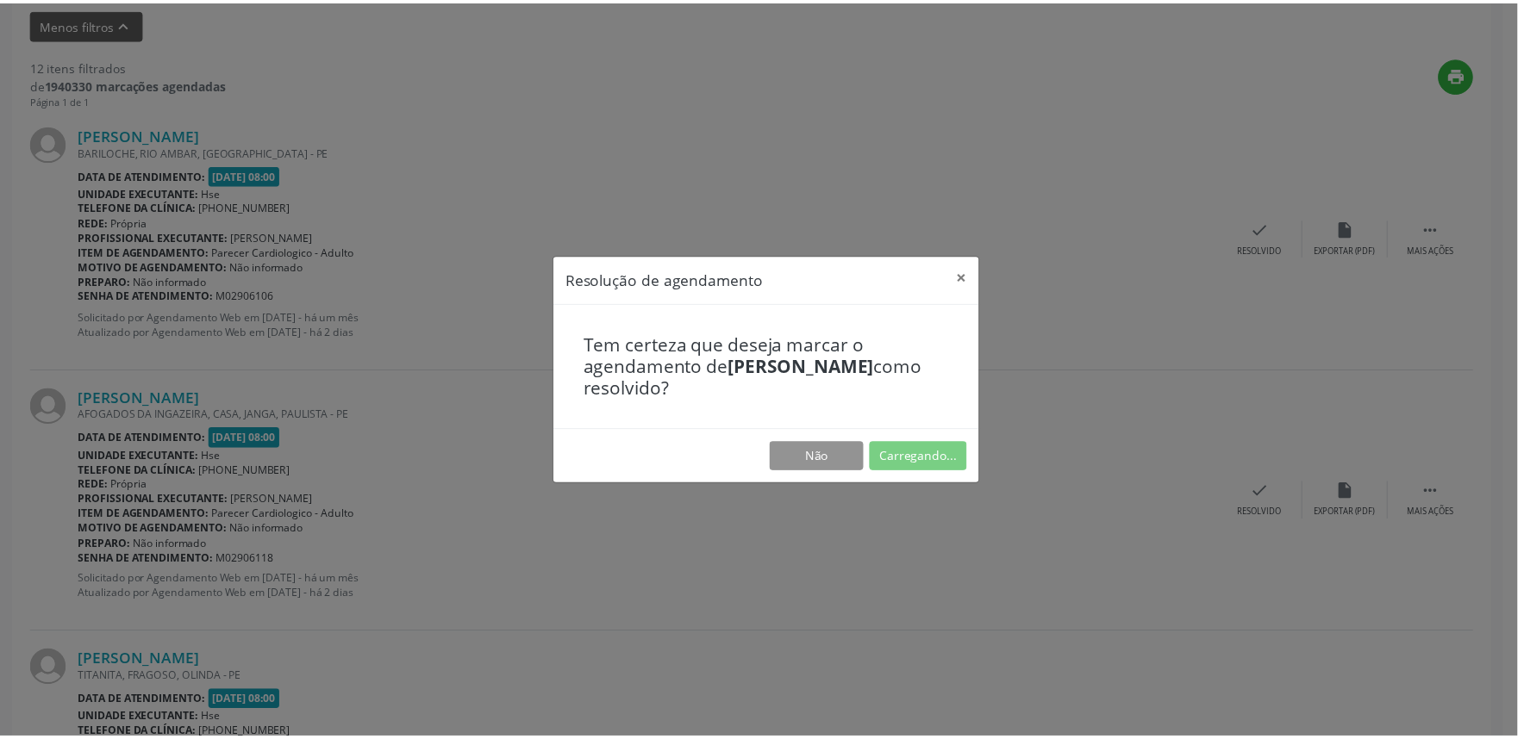
scroll to position [0, 0]
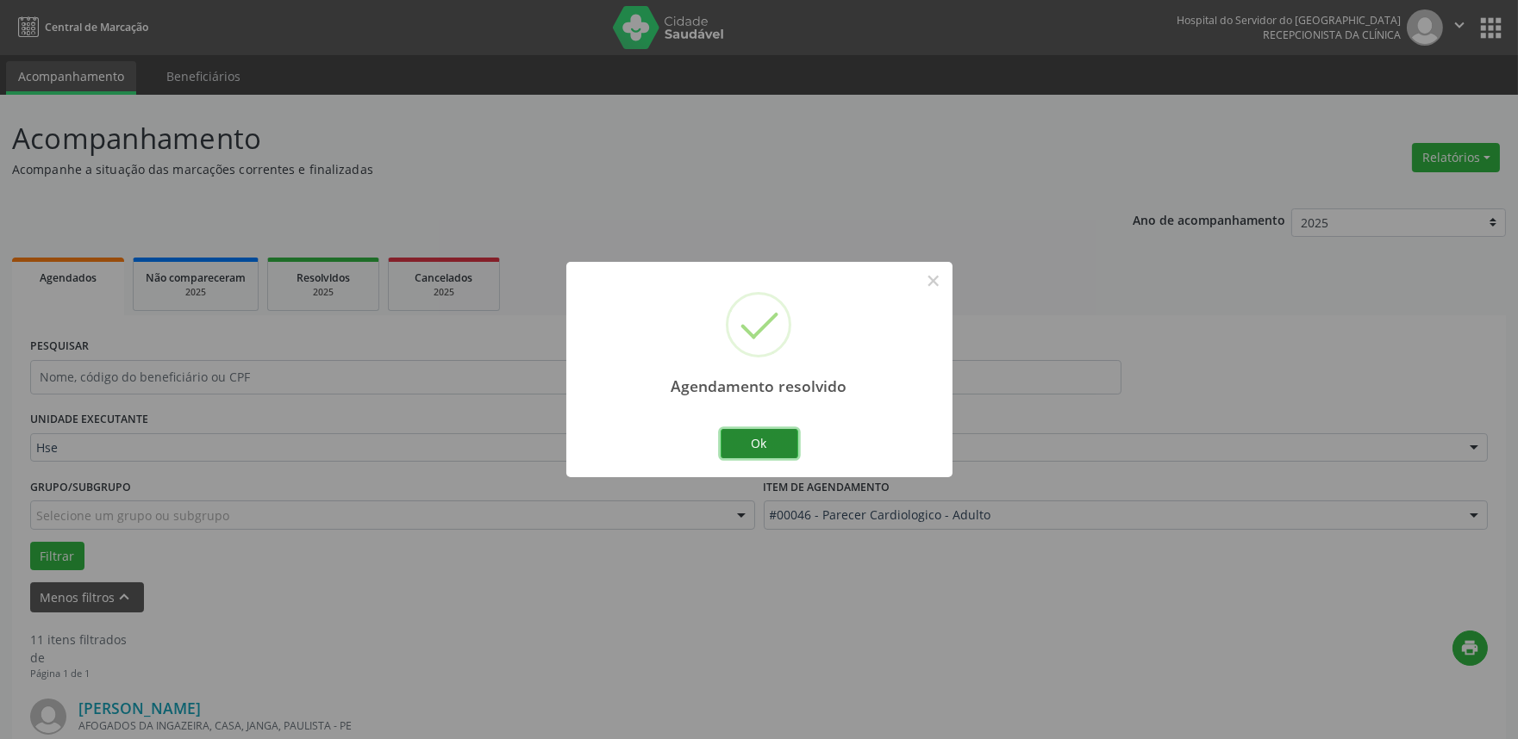
click at [770, 434] on button "Ok" at bounding box center [760, 443] width 78 height 29
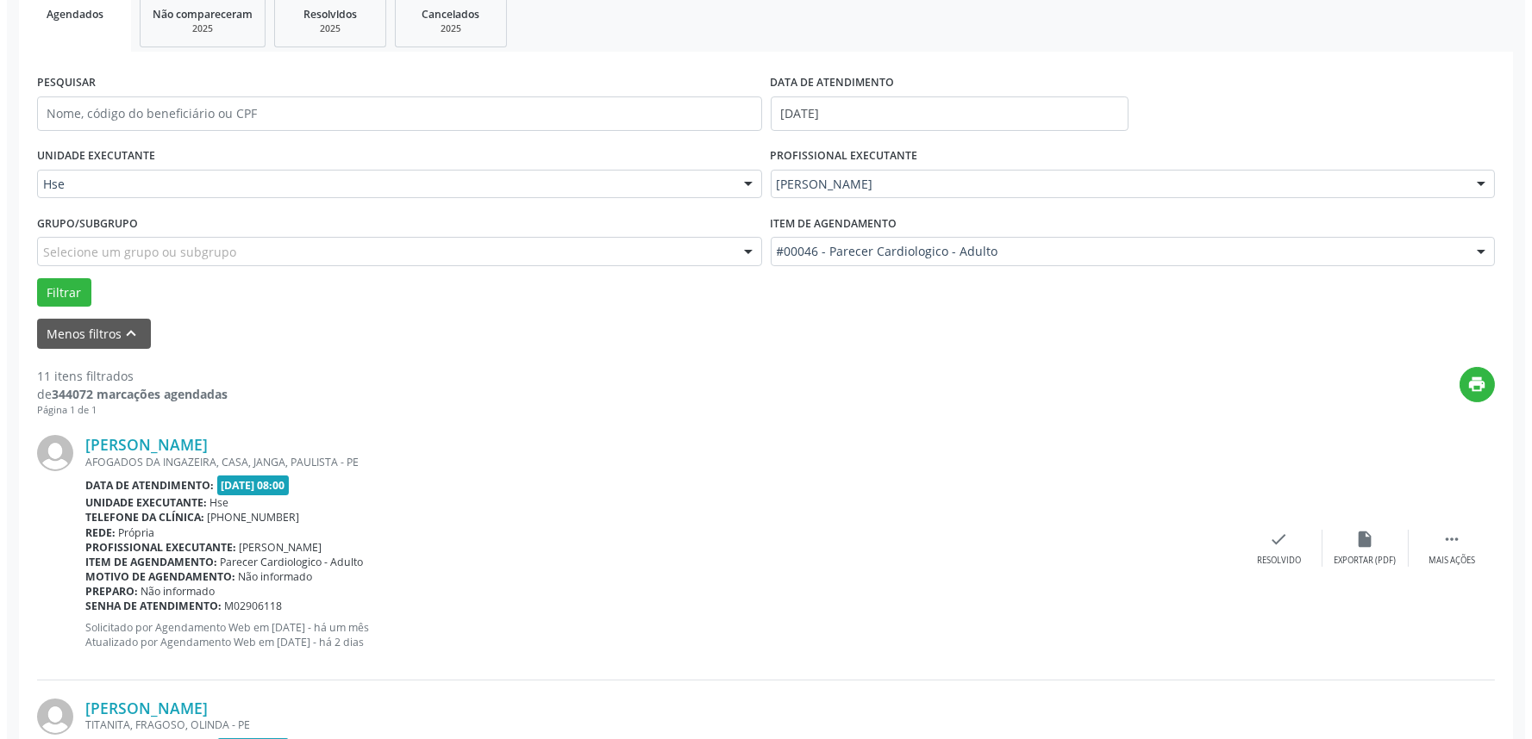
scroll to position [478, 0]
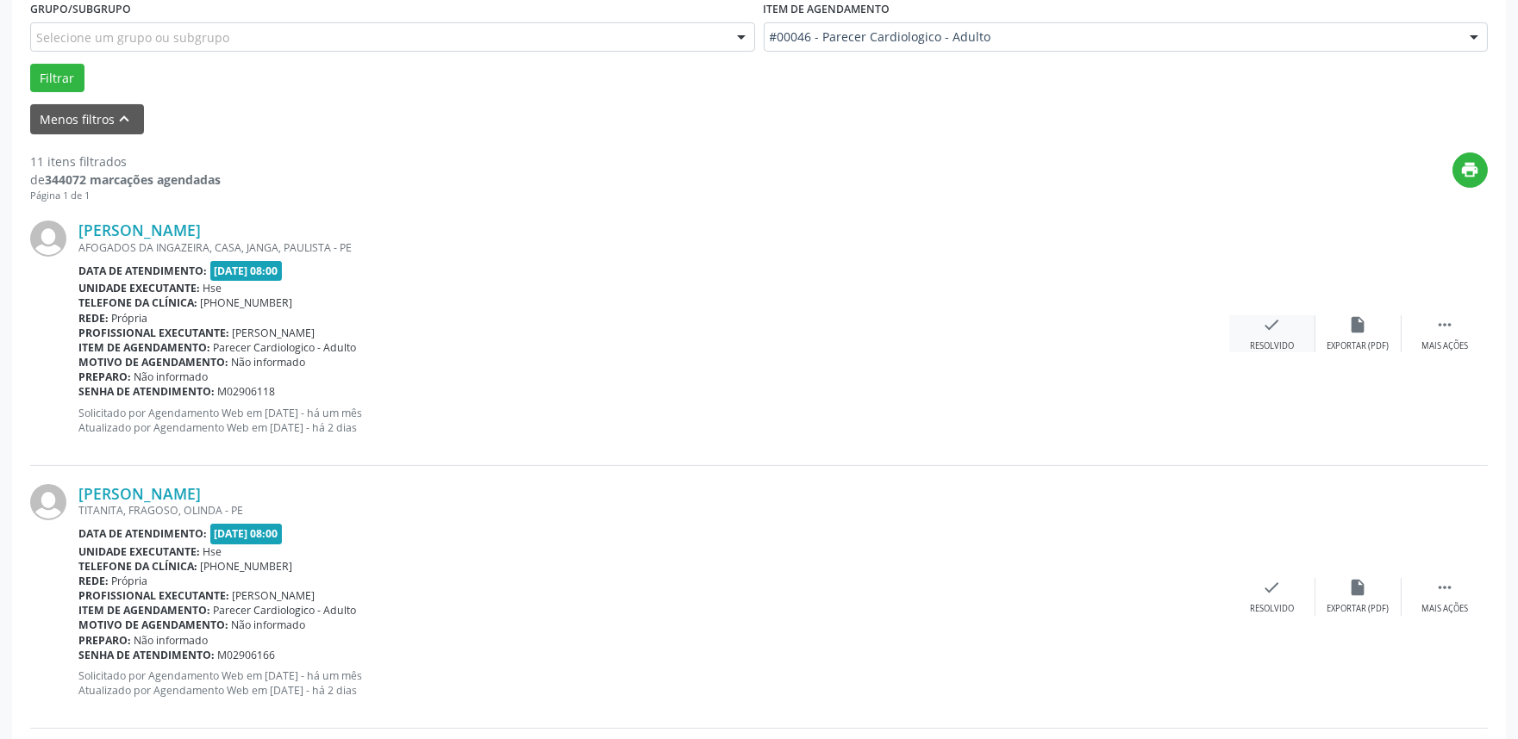
click at [1256, 323] on div "check Resolvido" at bounding box center [1272, 333] width 86 height 37
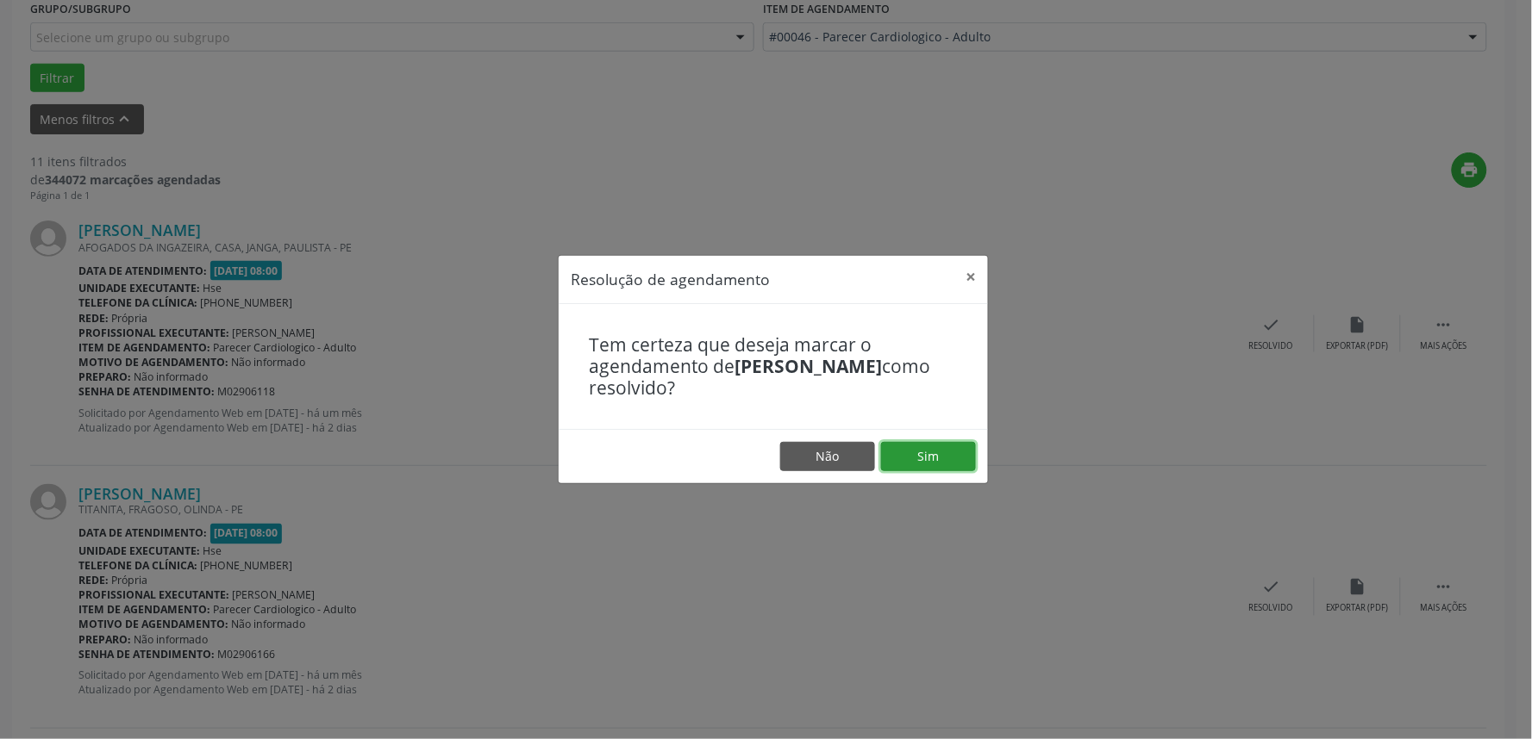
click at [919, 450] on button "Sim" at bounding box center [928, 456] width 95 height 29
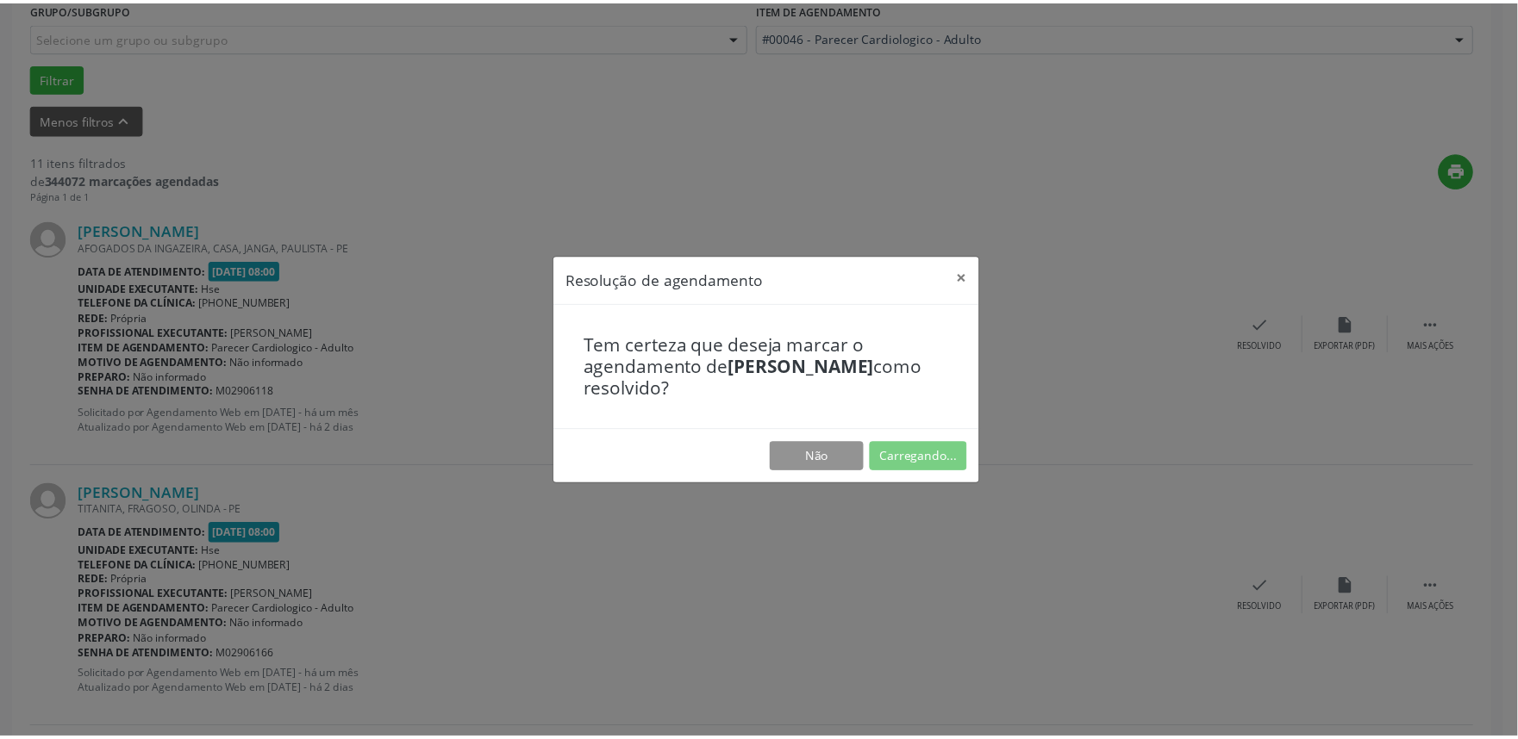
scroll to position [0, 0]
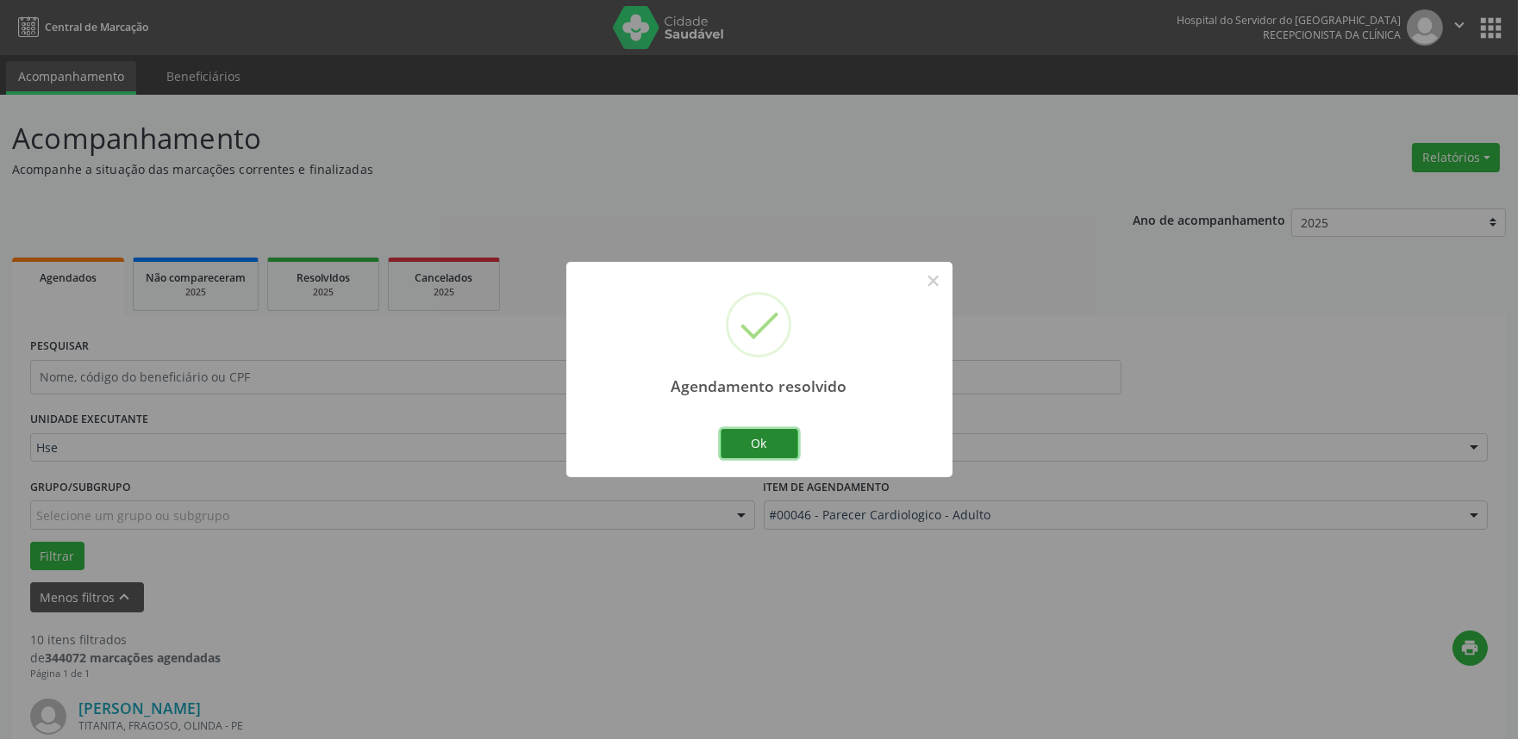
click at [755, 445] on button "Ok" at bounding box center [760, 443] width 78 height 29
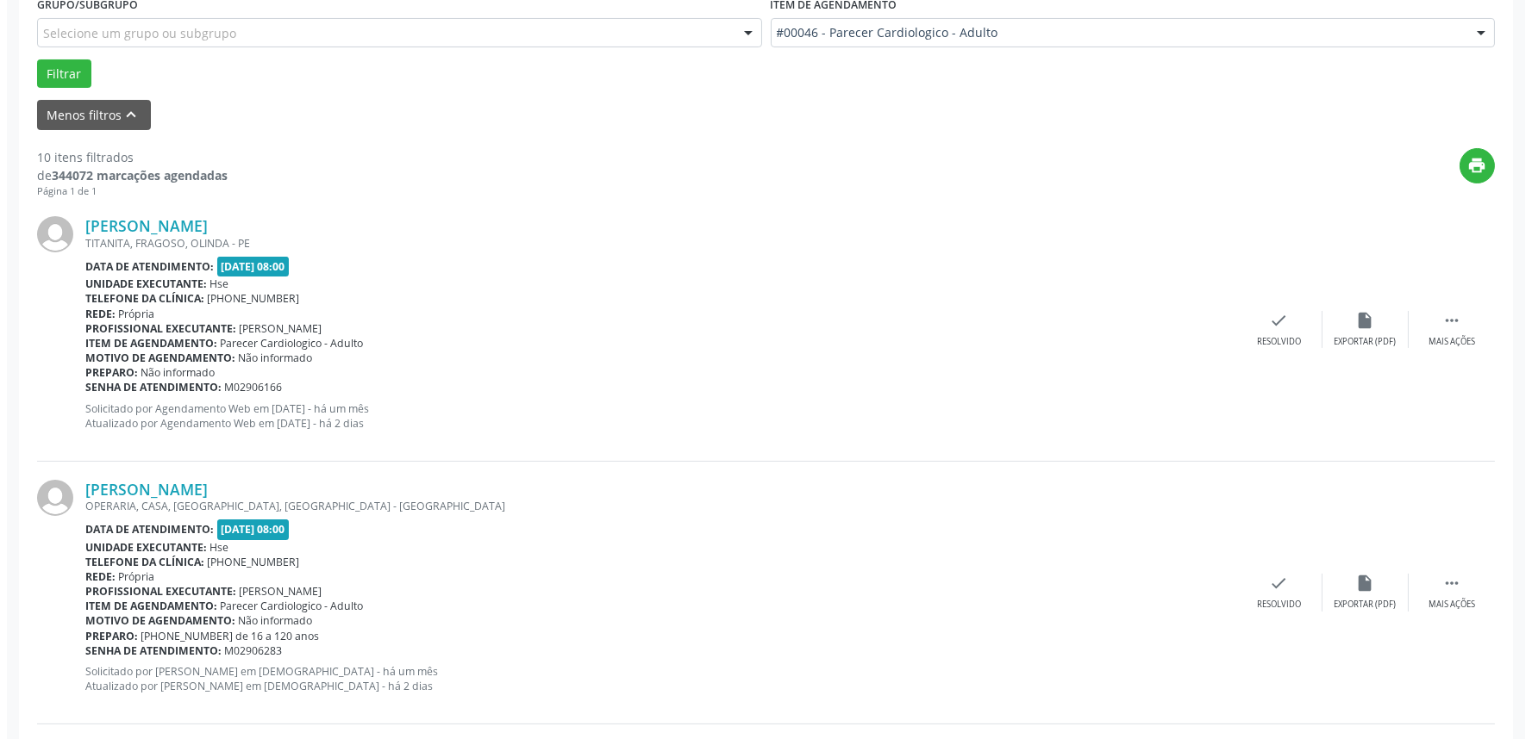
scroll to position [574, 0]
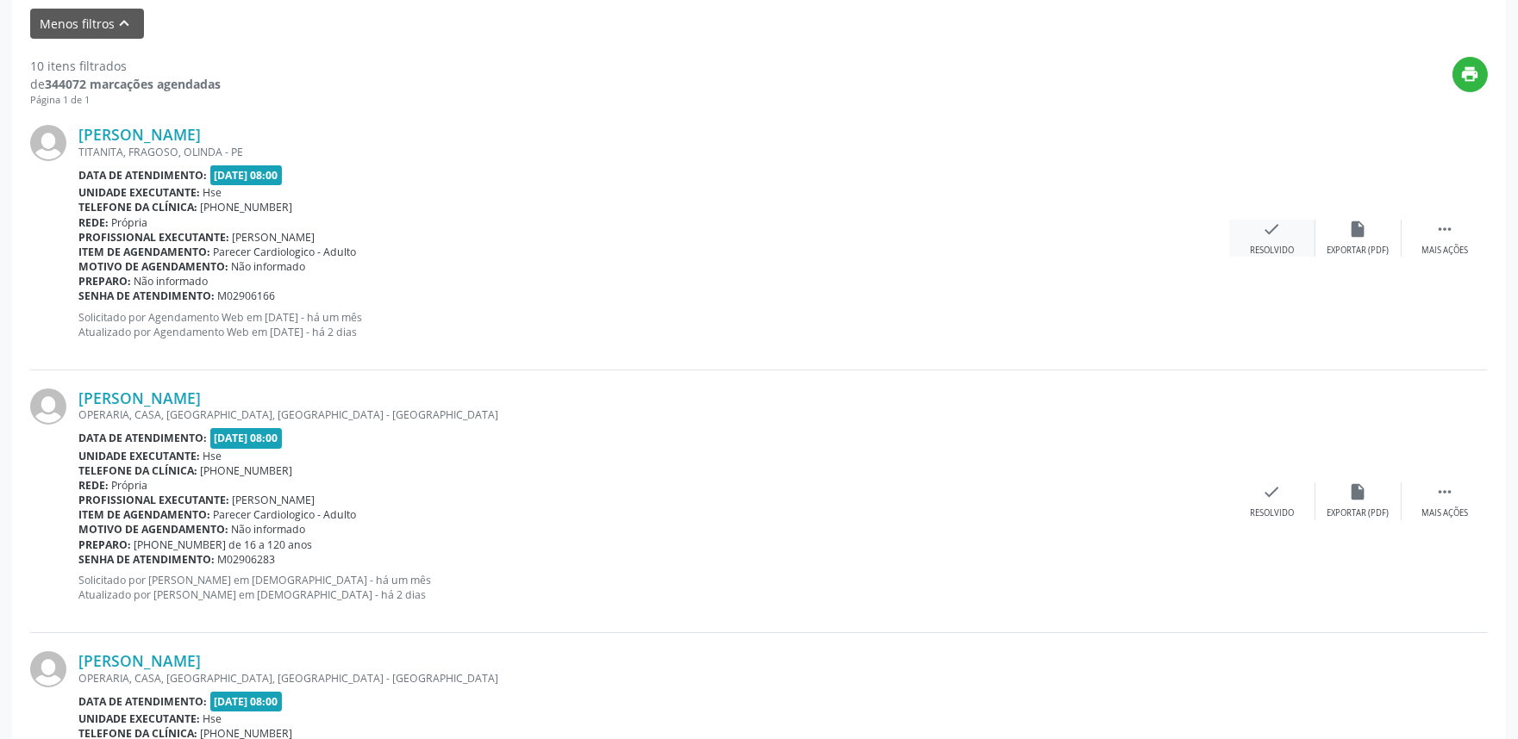
click at [1263, 234] on icon "check" at bounding box center [1272, 229] width 19 height 19
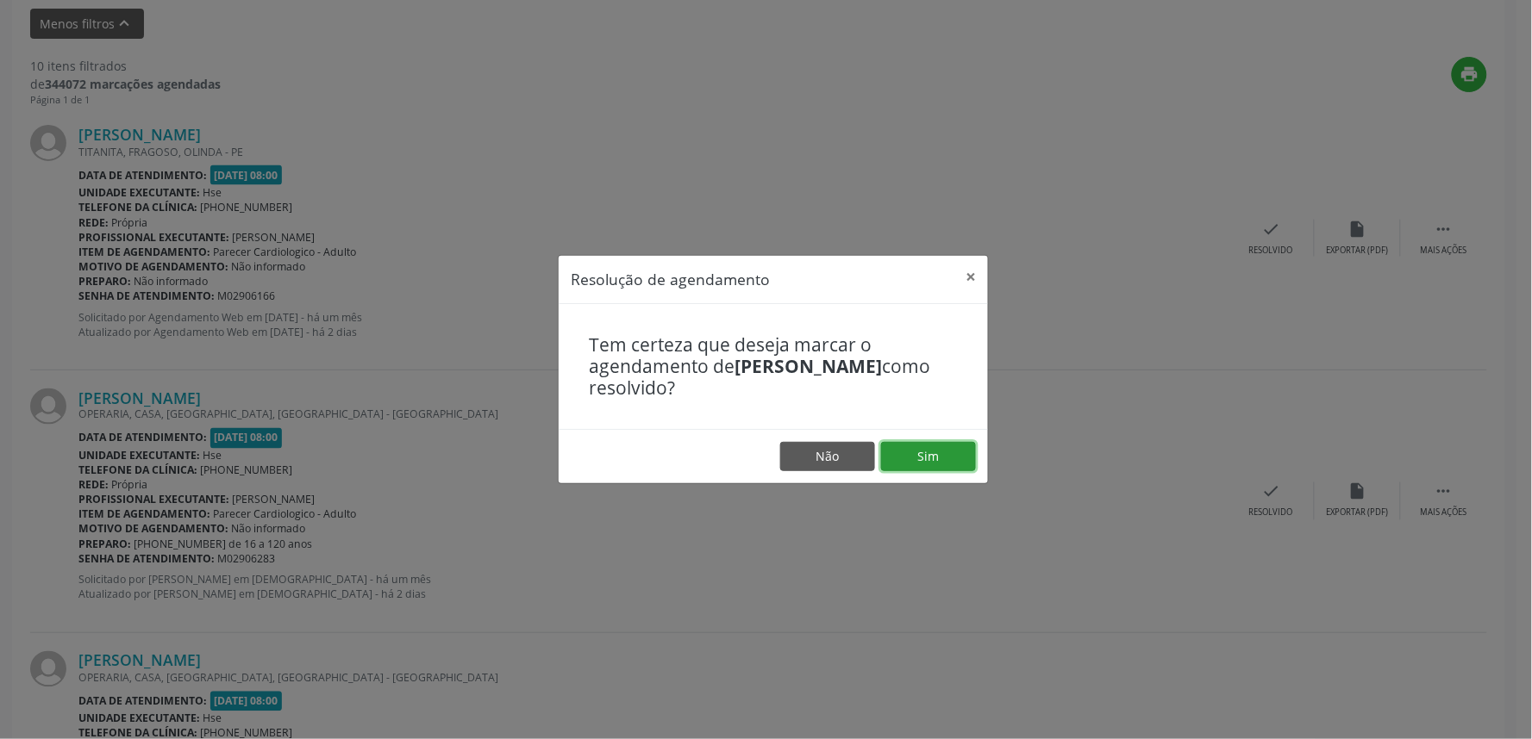
click at [946, 454] on button "Sim" at bounding box center [928, 456] width 95 height 29
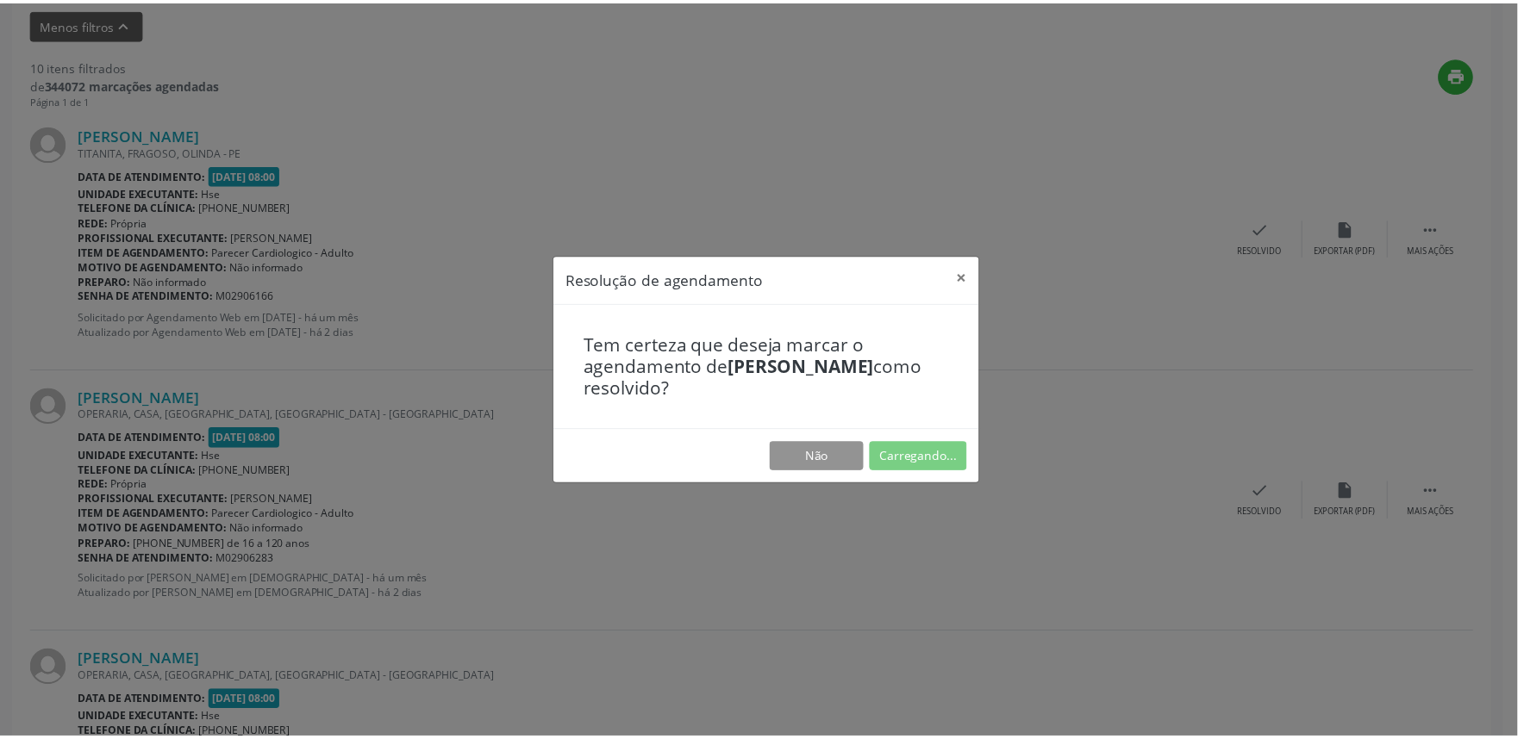
scroll to position [0, 0]
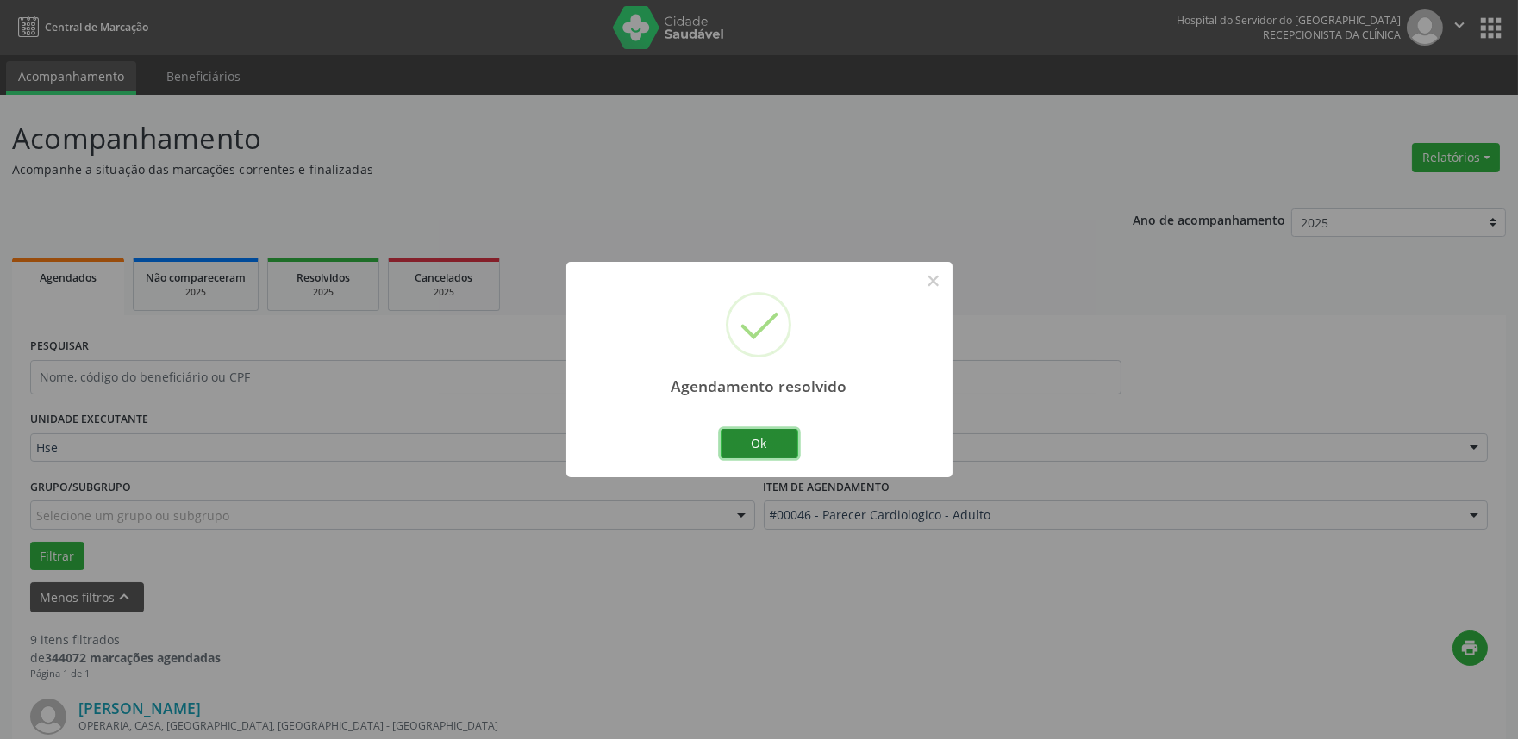
click at [755, 444] on button "Ok" at bounding box center [760, 443] width 78 height 29
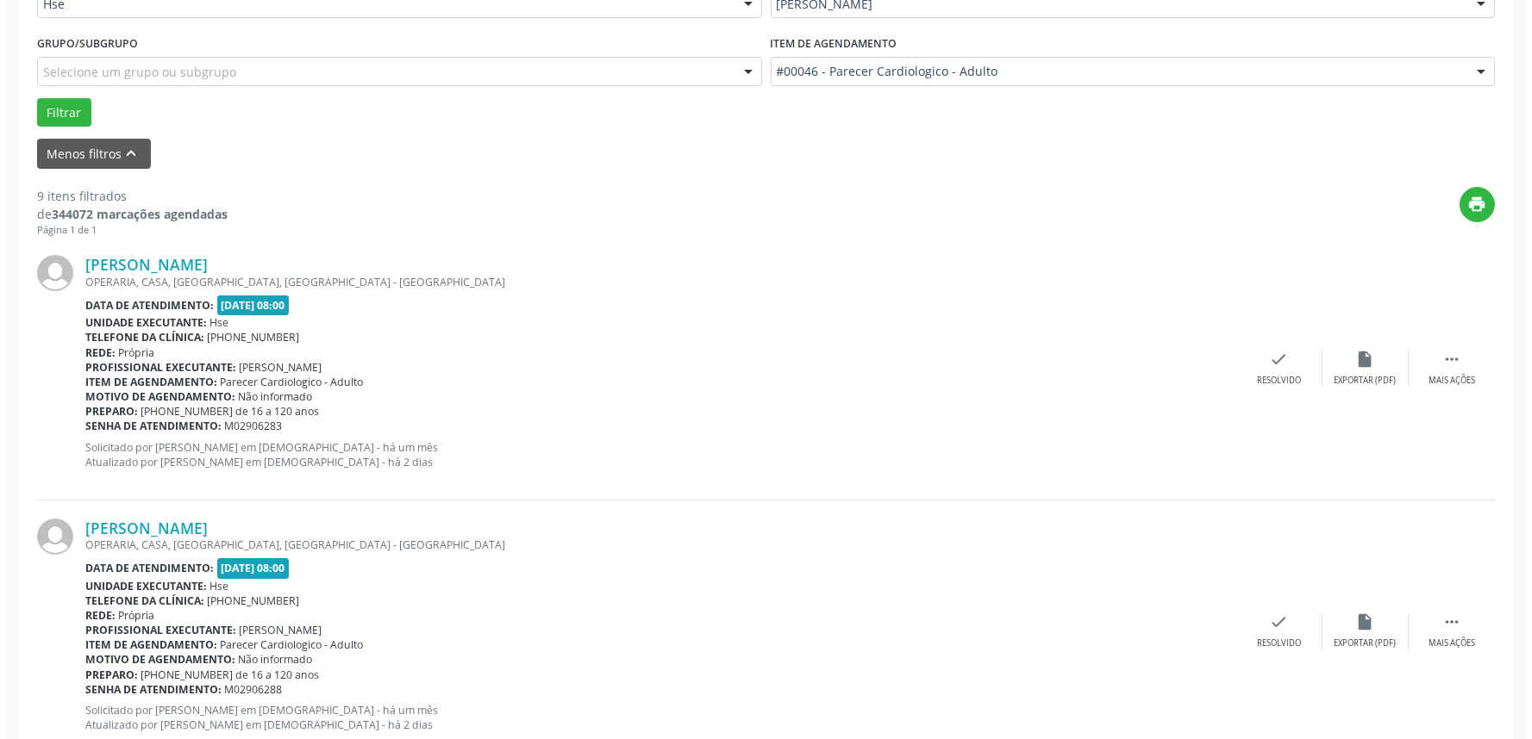
scroll to position [478, 0]
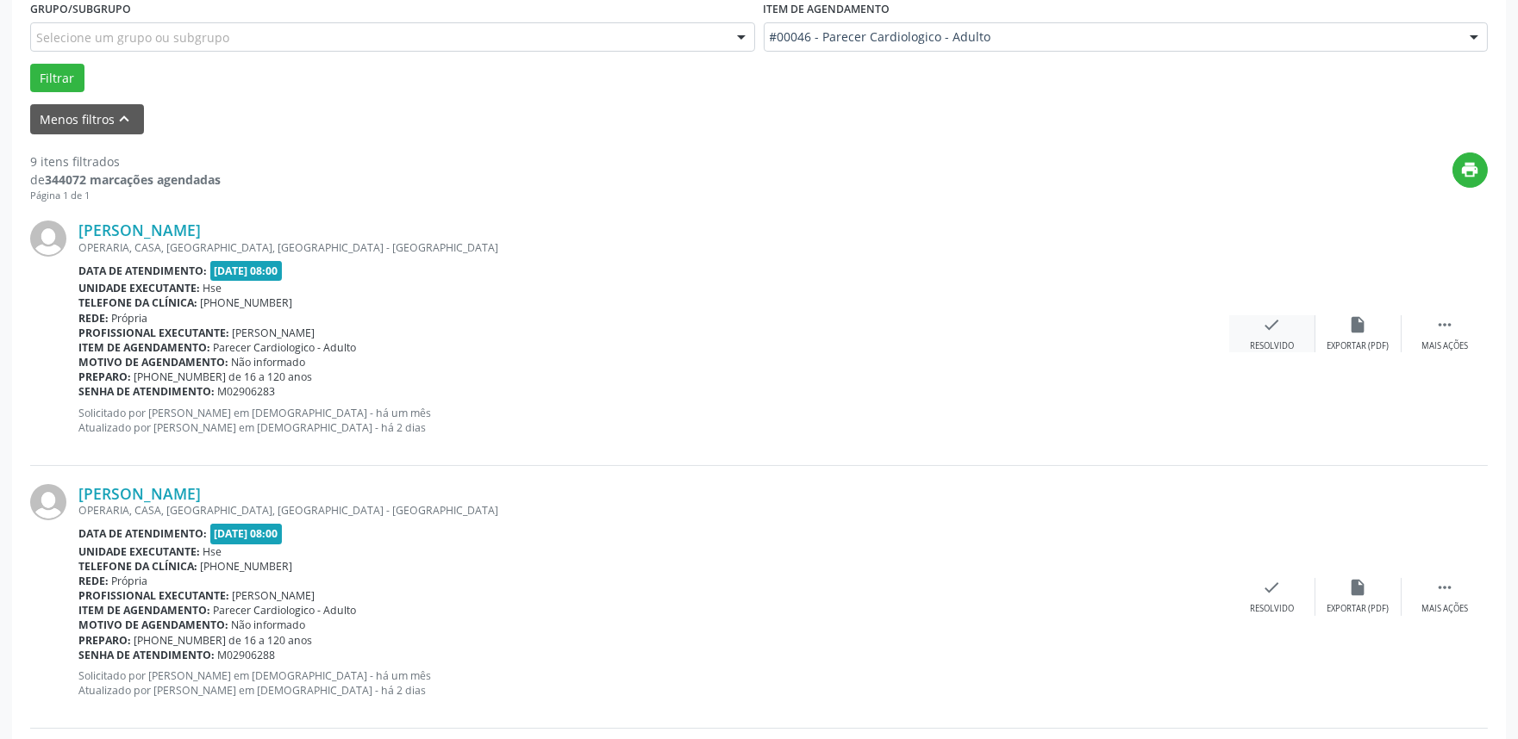
click at [1280, 321] on icon "check" at bounding box center [1272, 324] width 19 height 19
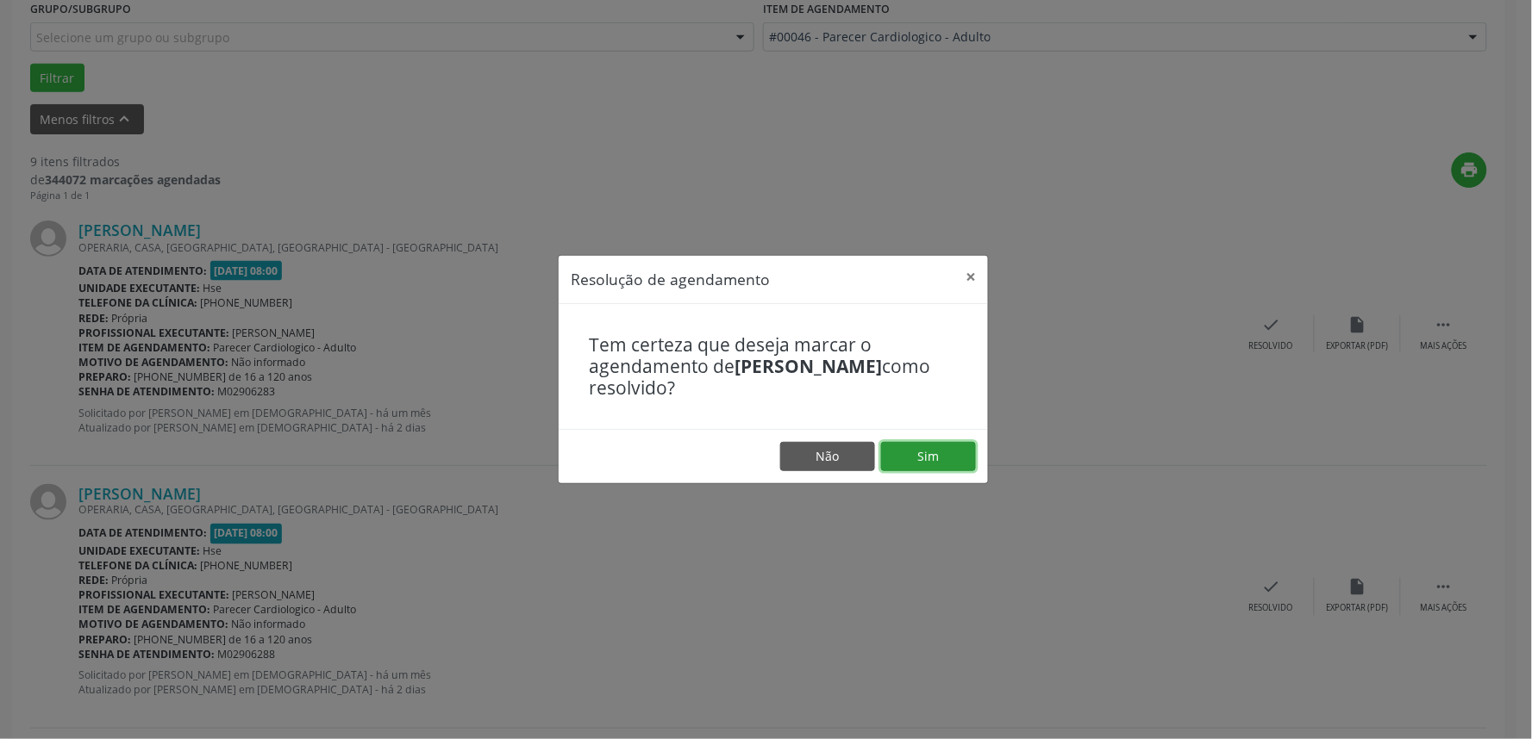
click at [914, 449] on button "Sim" at bounding box center [928, 456] width 95 height 29
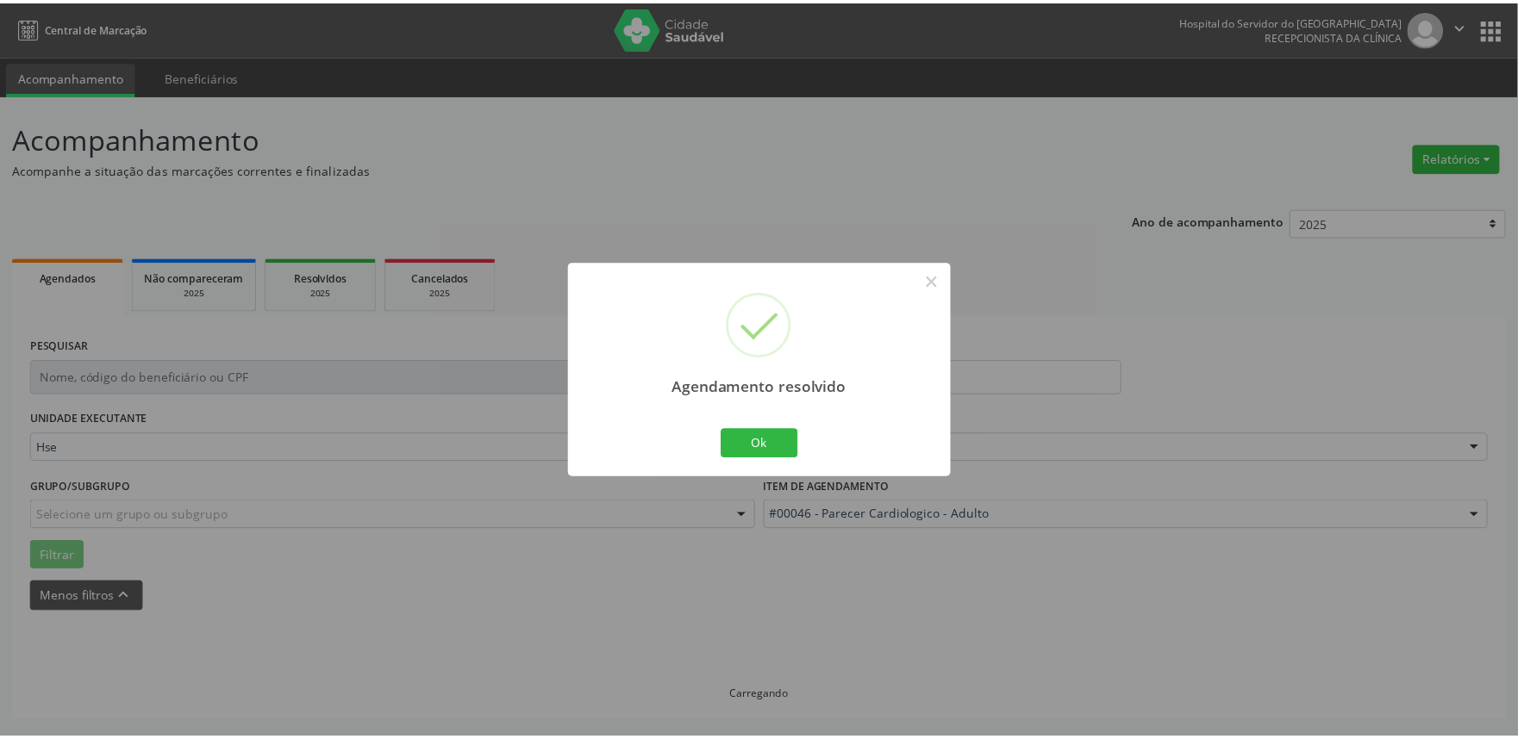
scroll to position [0, 0]
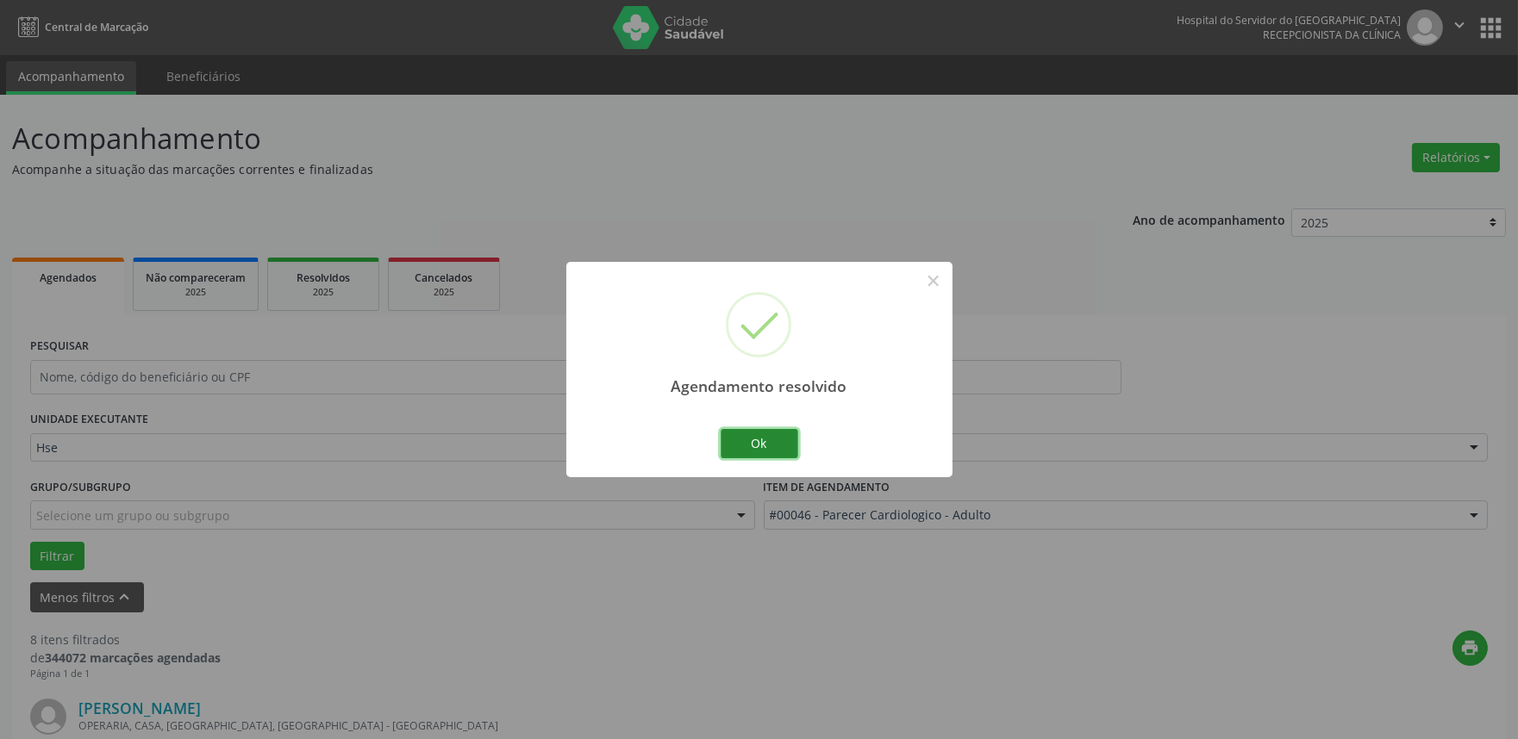
click at [748, 440] on button "Ok" at bounding box center [760, 443] width 78 height 29
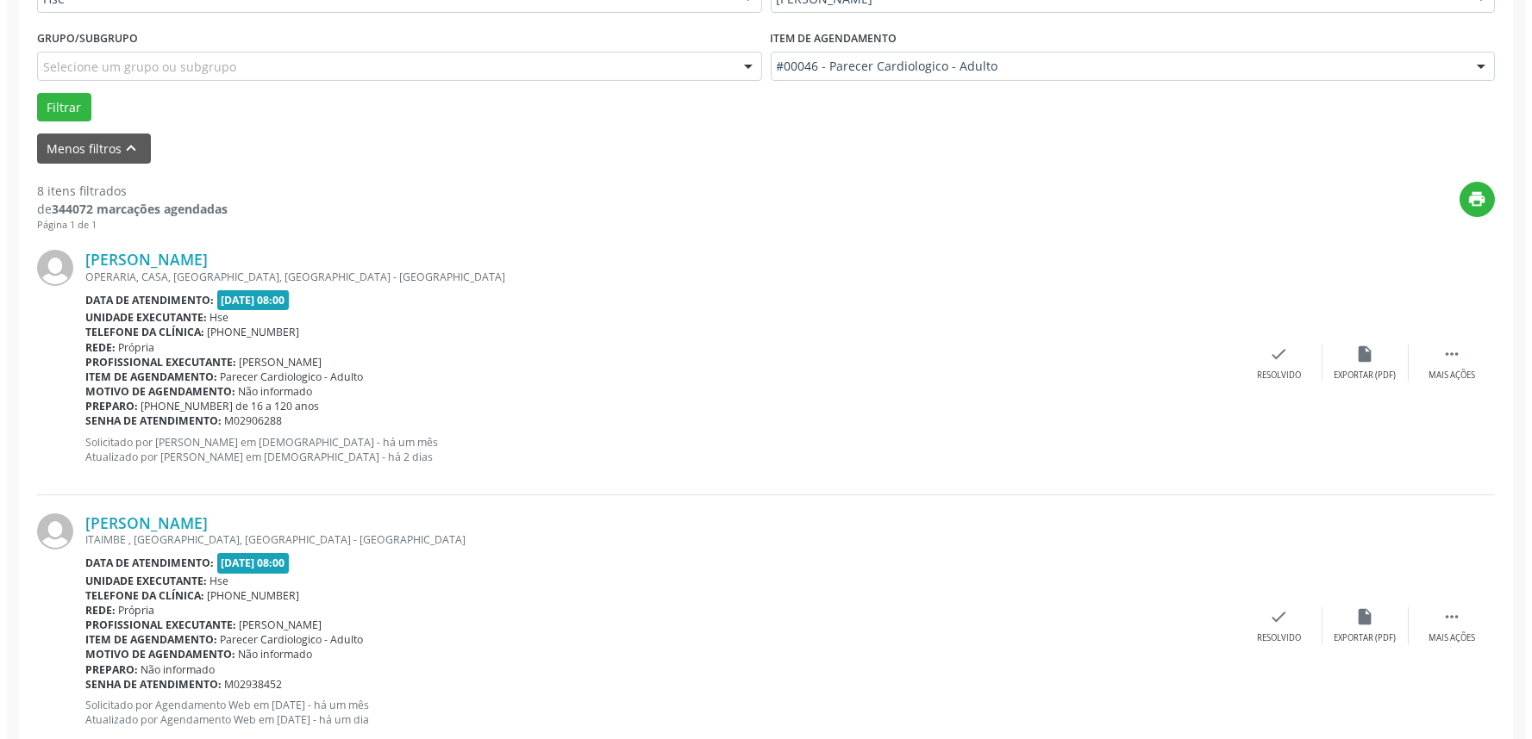
scroll to position [478, 0]
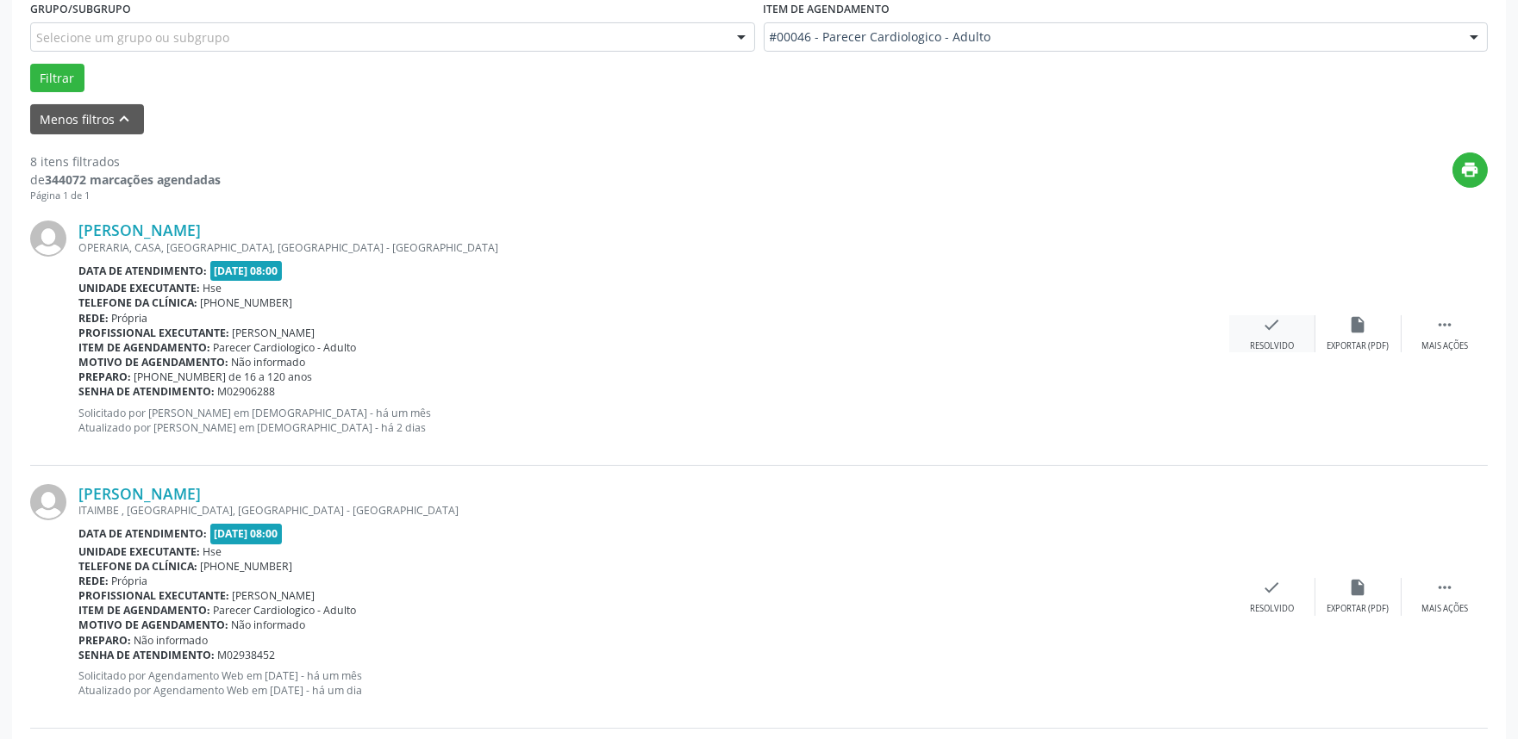
click at [1276, 326] on icon "check" at bounding box center [1272, 324] width 19 height 19
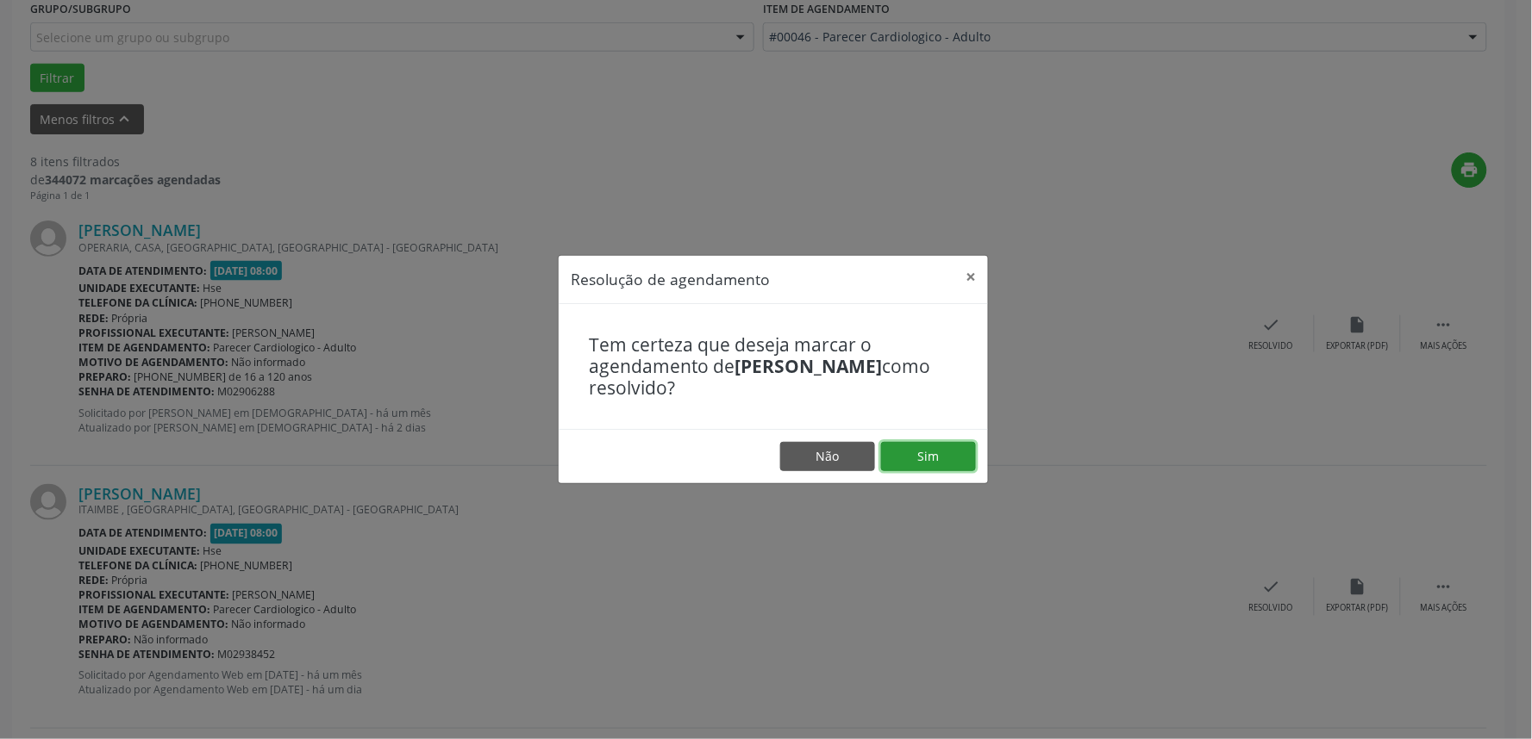
click at [941, 464] on button "Sim" at bounding box center [928, 456] width 95 height 29
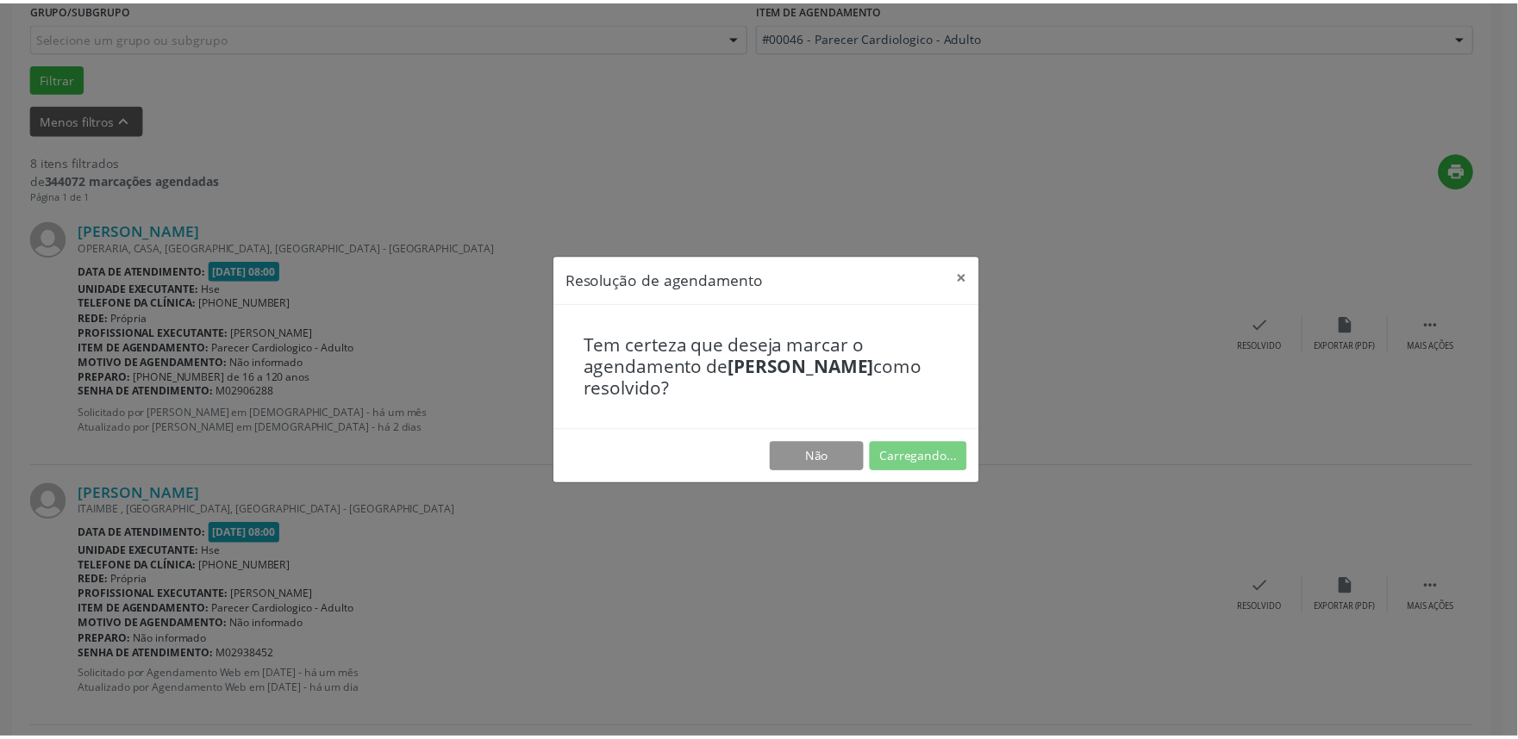
scroll to position [0, 0]
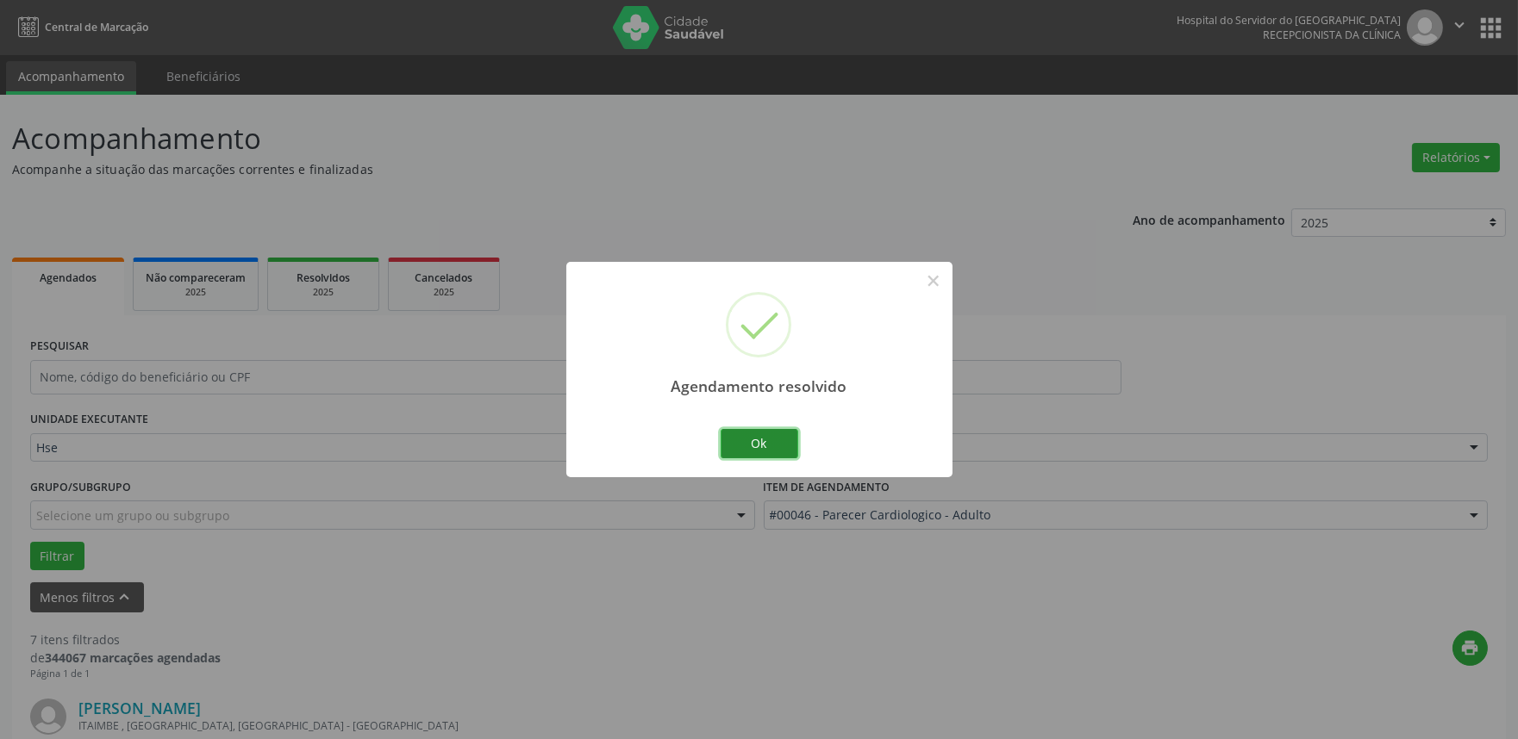
click at [770, 440] on button "Ok" at bounding box center [760, 443] width 78 height 29
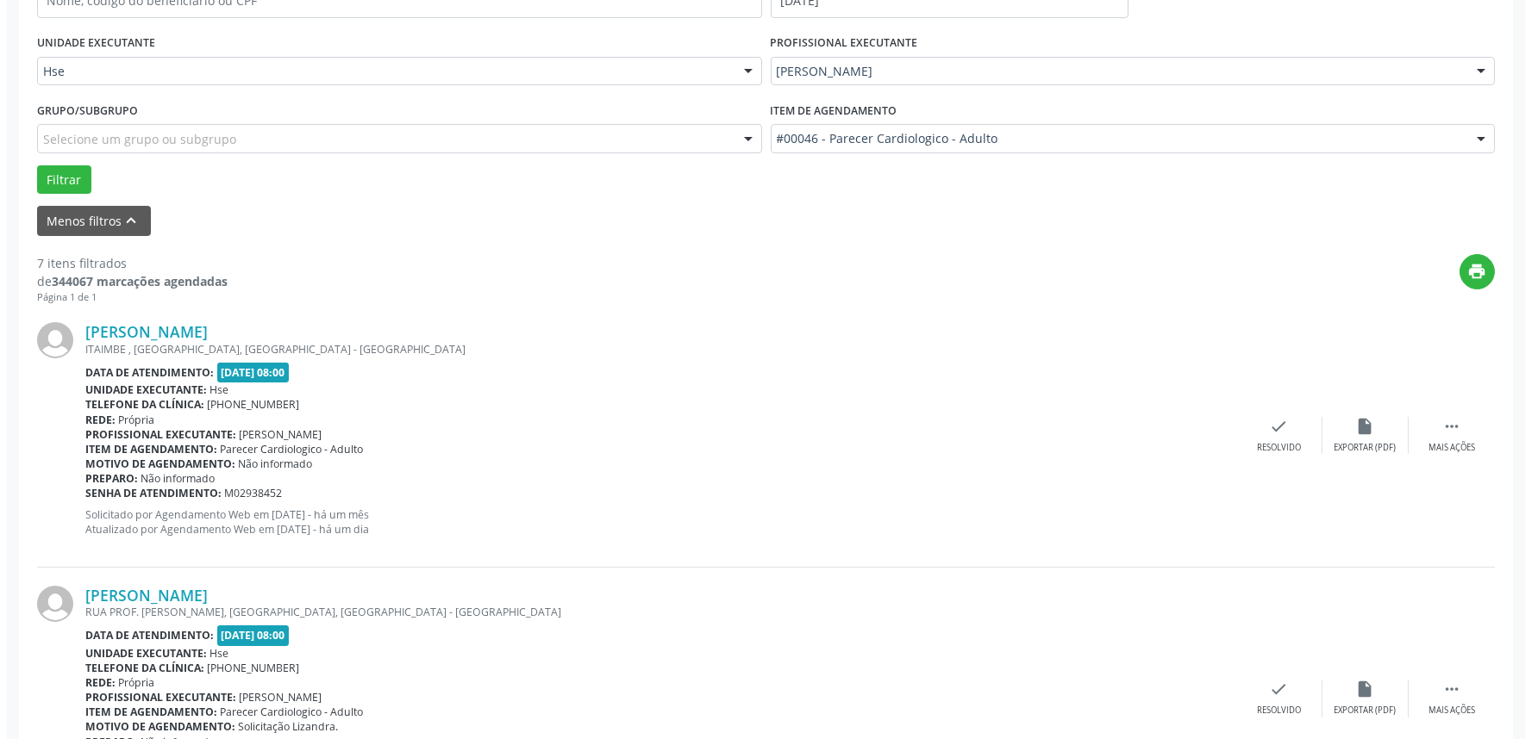
scroll to position [478, 0]
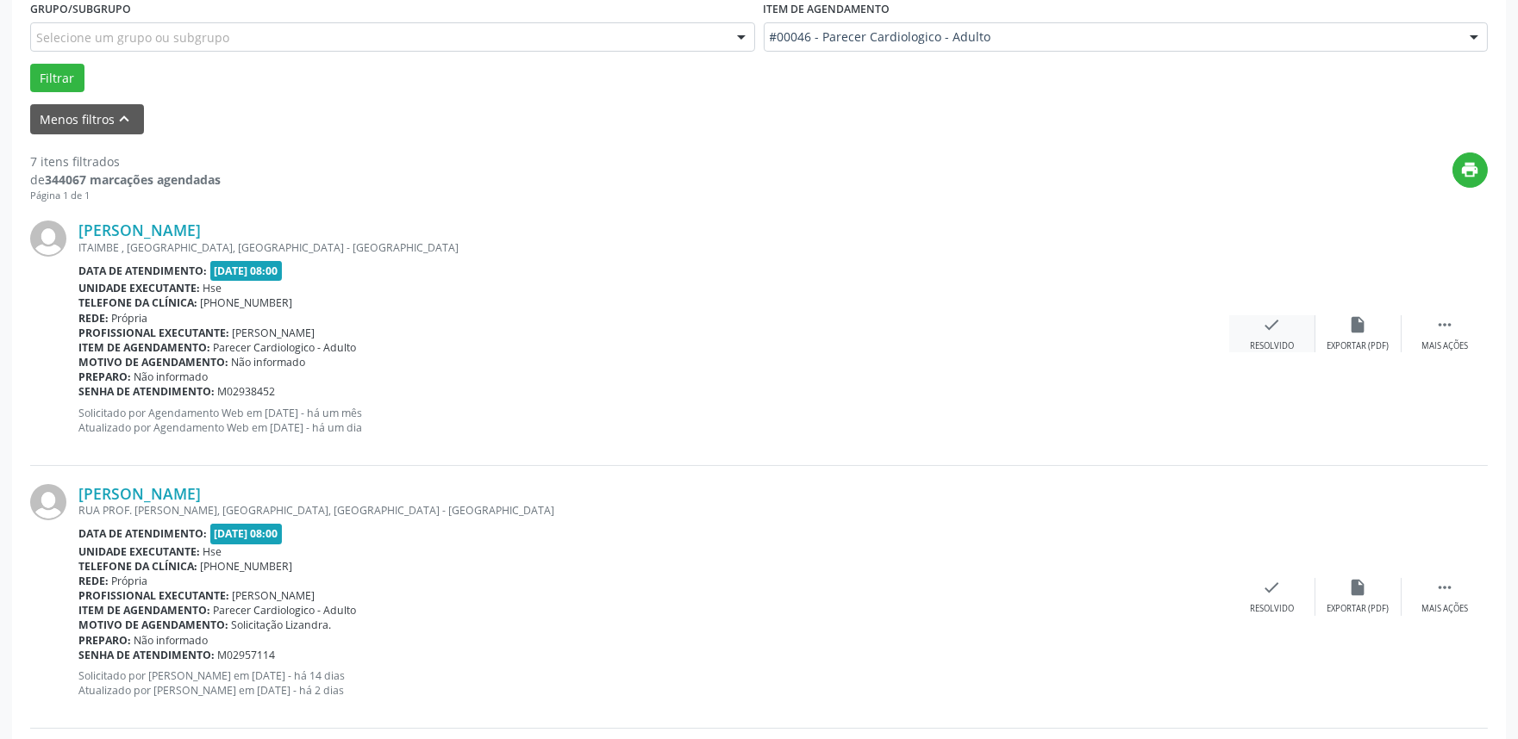
click at [1276, 319] on icon "check" at bounding box center [1272, 324] width 19 height 19
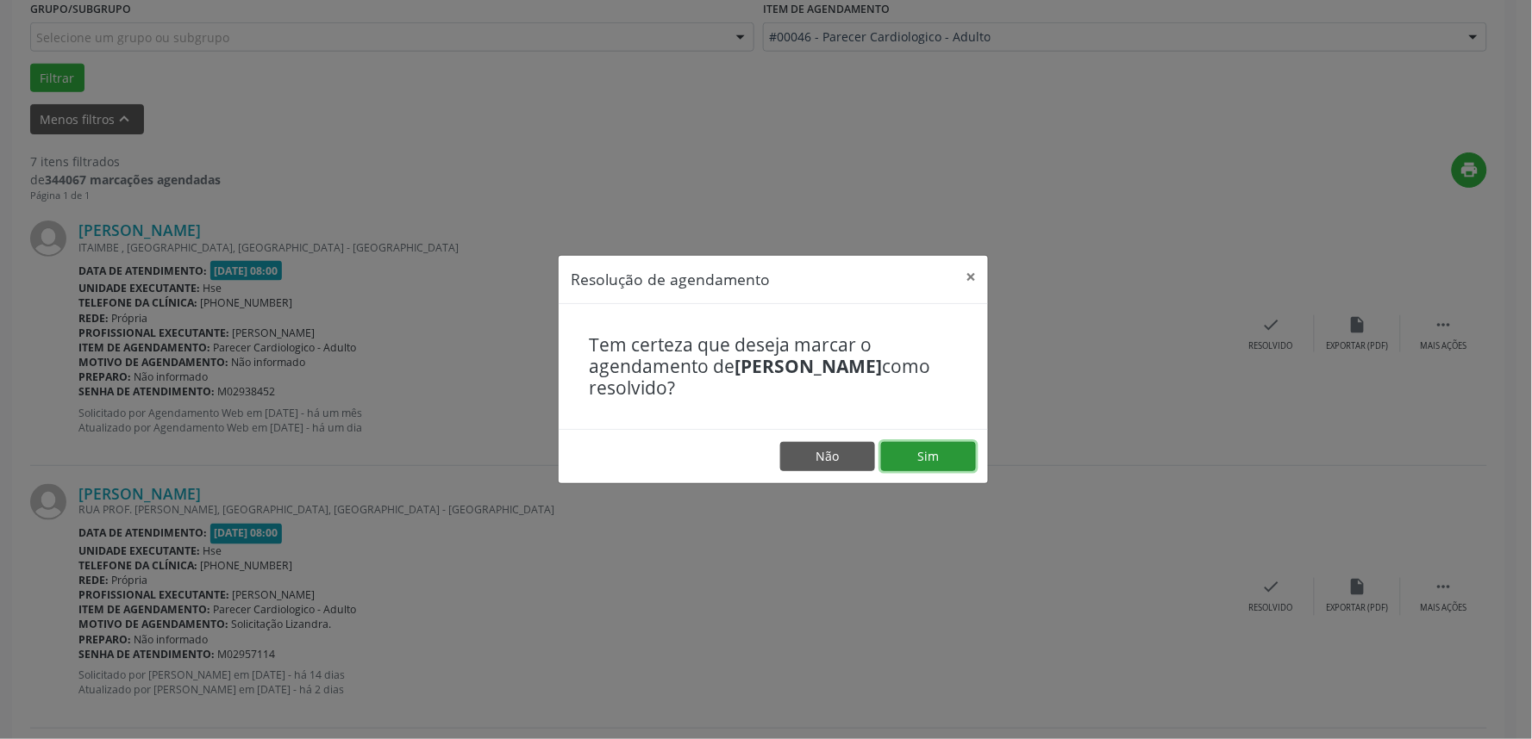
click at [924, 459] on button "Sim" at bounding box center [928, 456] width 95 height 29
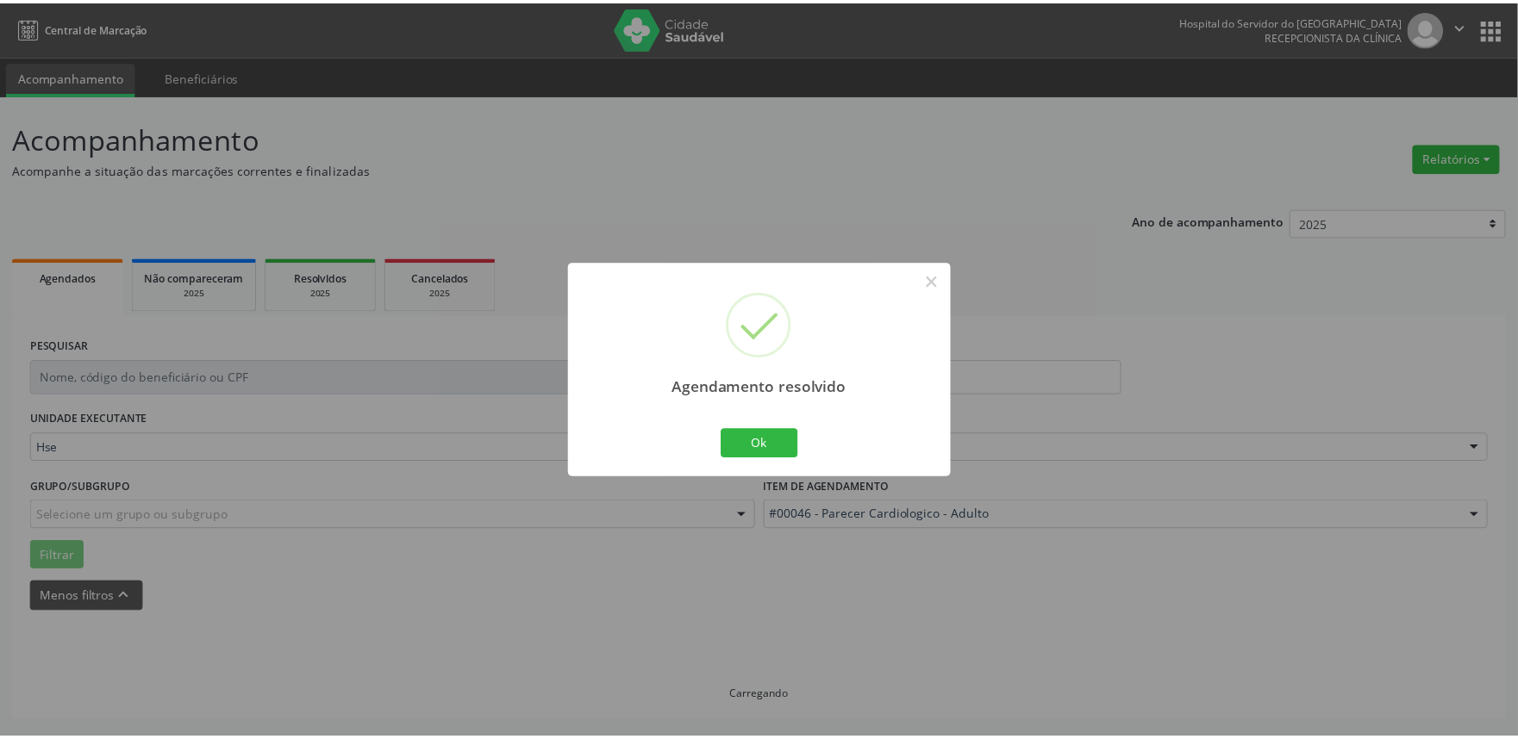
scroll to position [0, 0]
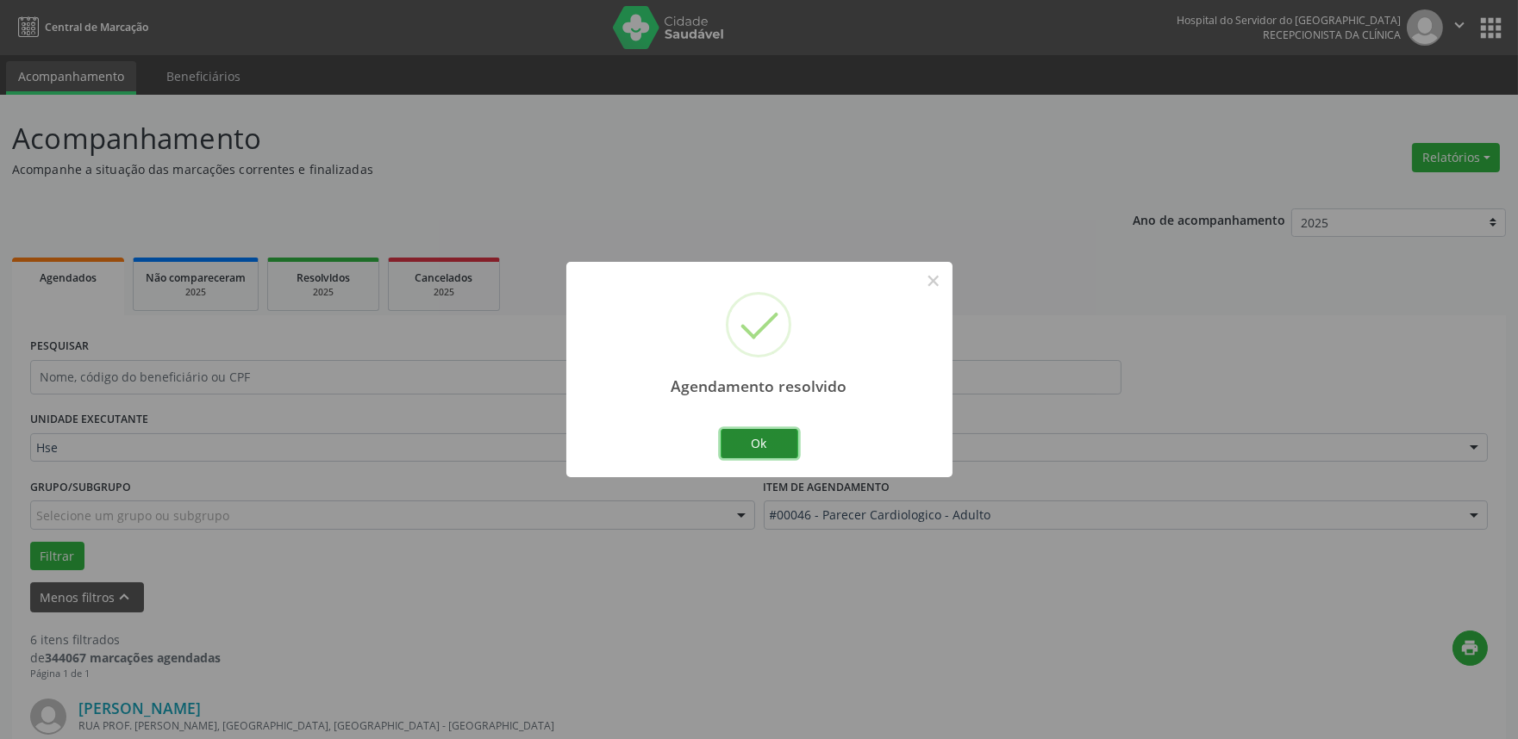
click at [751, 434] on button "Ok" at bounding box center [760, 443] width 78 height 29
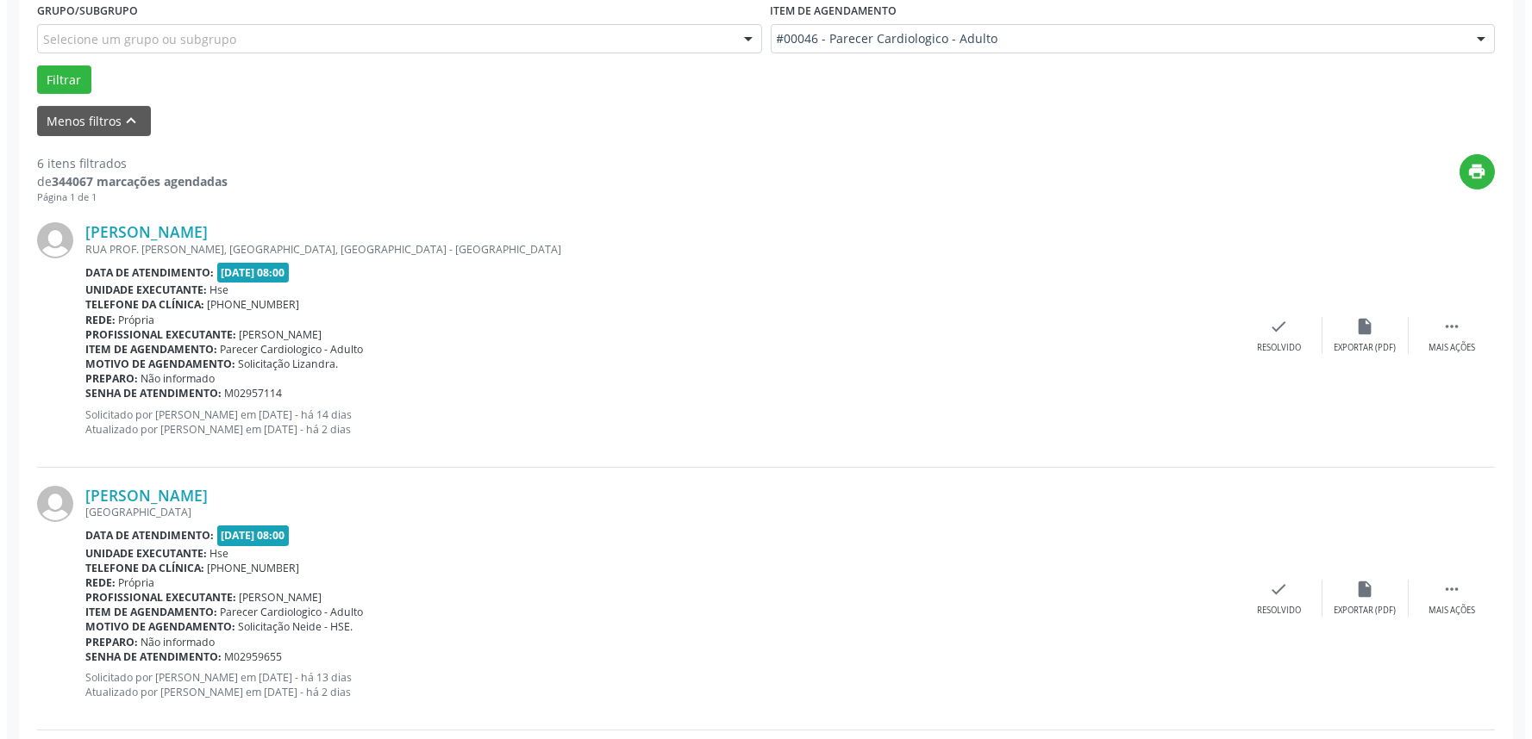
scroll to position [478, 0]
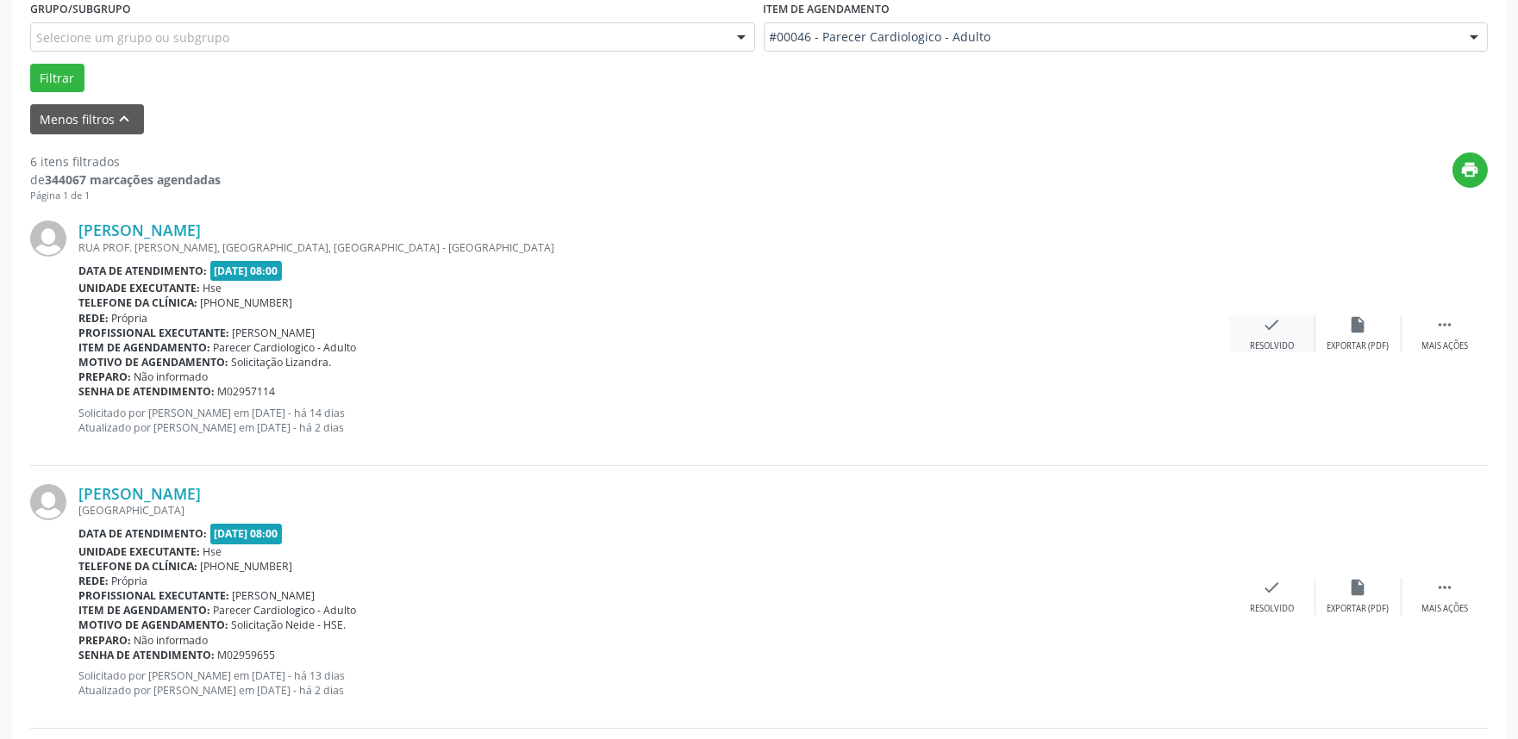
click at [1295, 319] on div "check Resolvido" at bounding box center [1272, 333] width 86 height 37
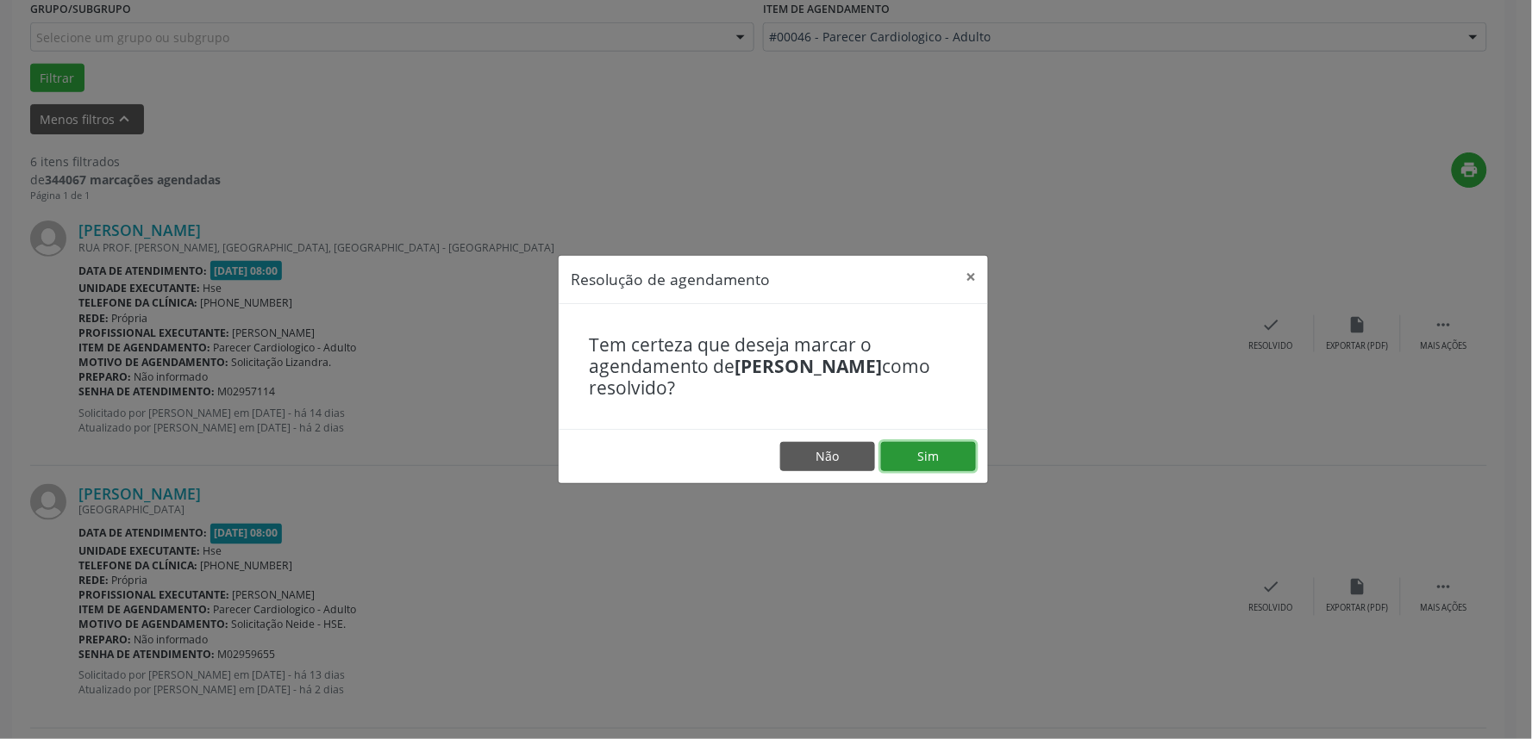
click at [910, 451] on button "Sim" at bounding box center [928, 456] width 95 height 29
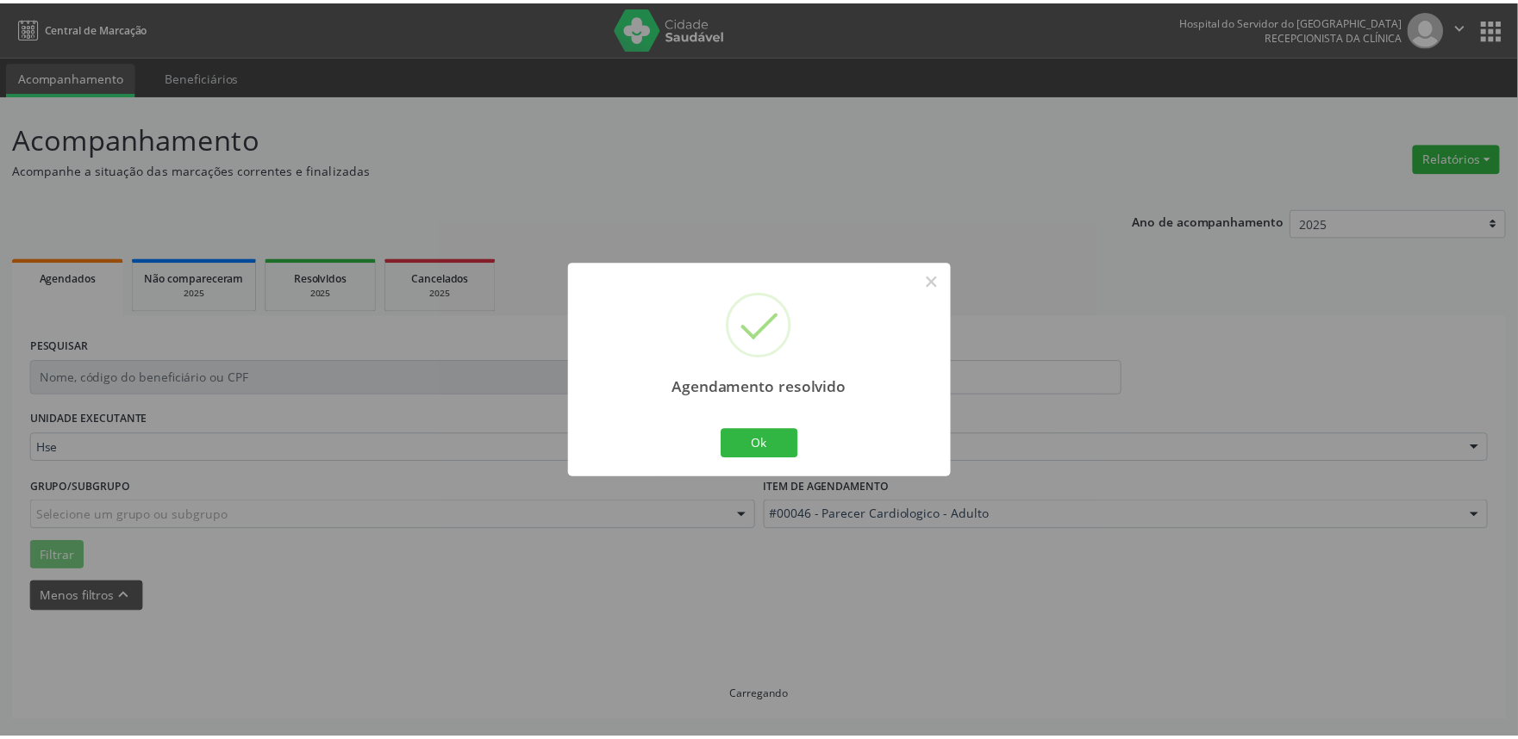
scroll to position [0, 0]
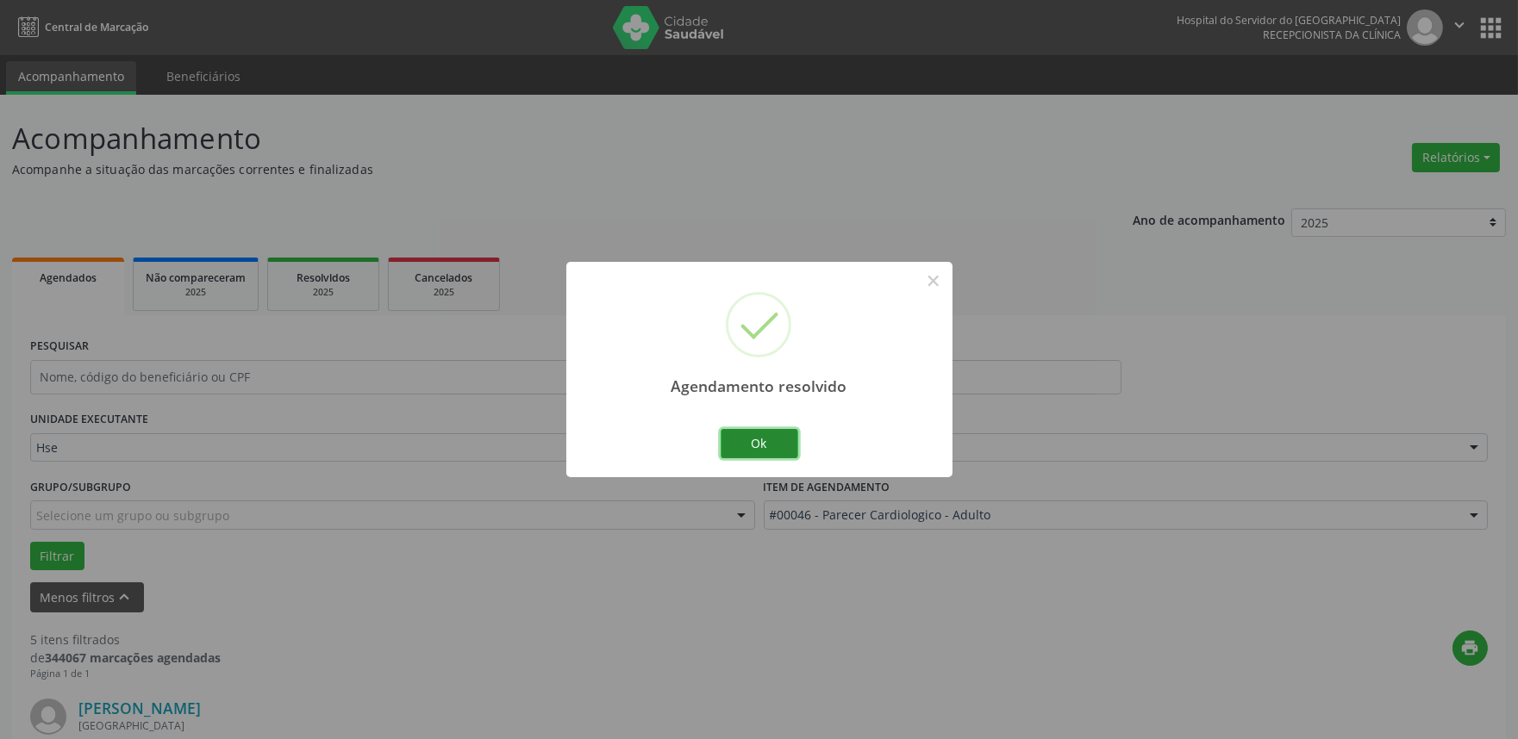
click at [755, 452] on button "Ok" at bounding box center [760, 443] width 78 height 29
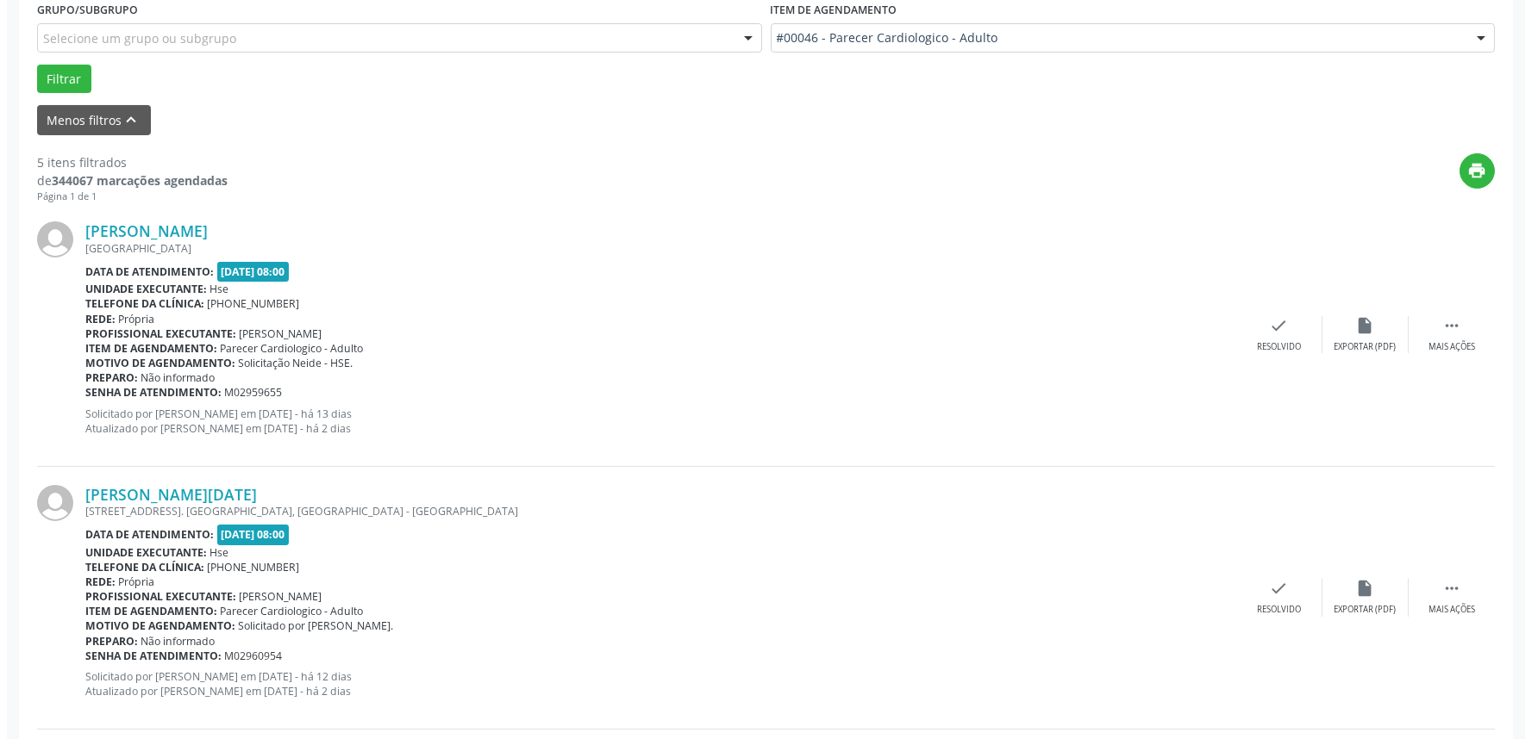
scroll to position [478, 0]
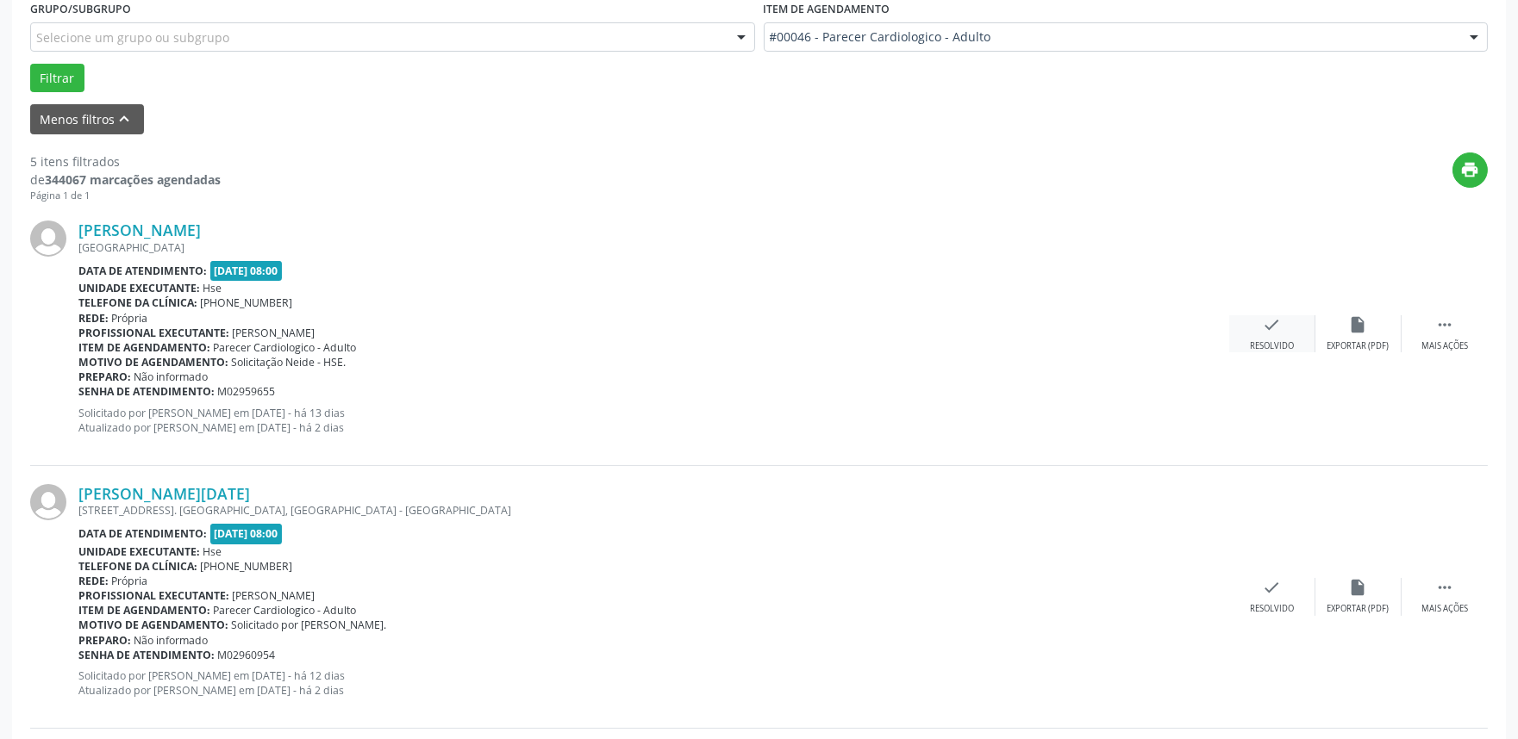
click at [1282, 324] on div "check Resolvido" at bounding box center [1272, 333] width 86 height 37
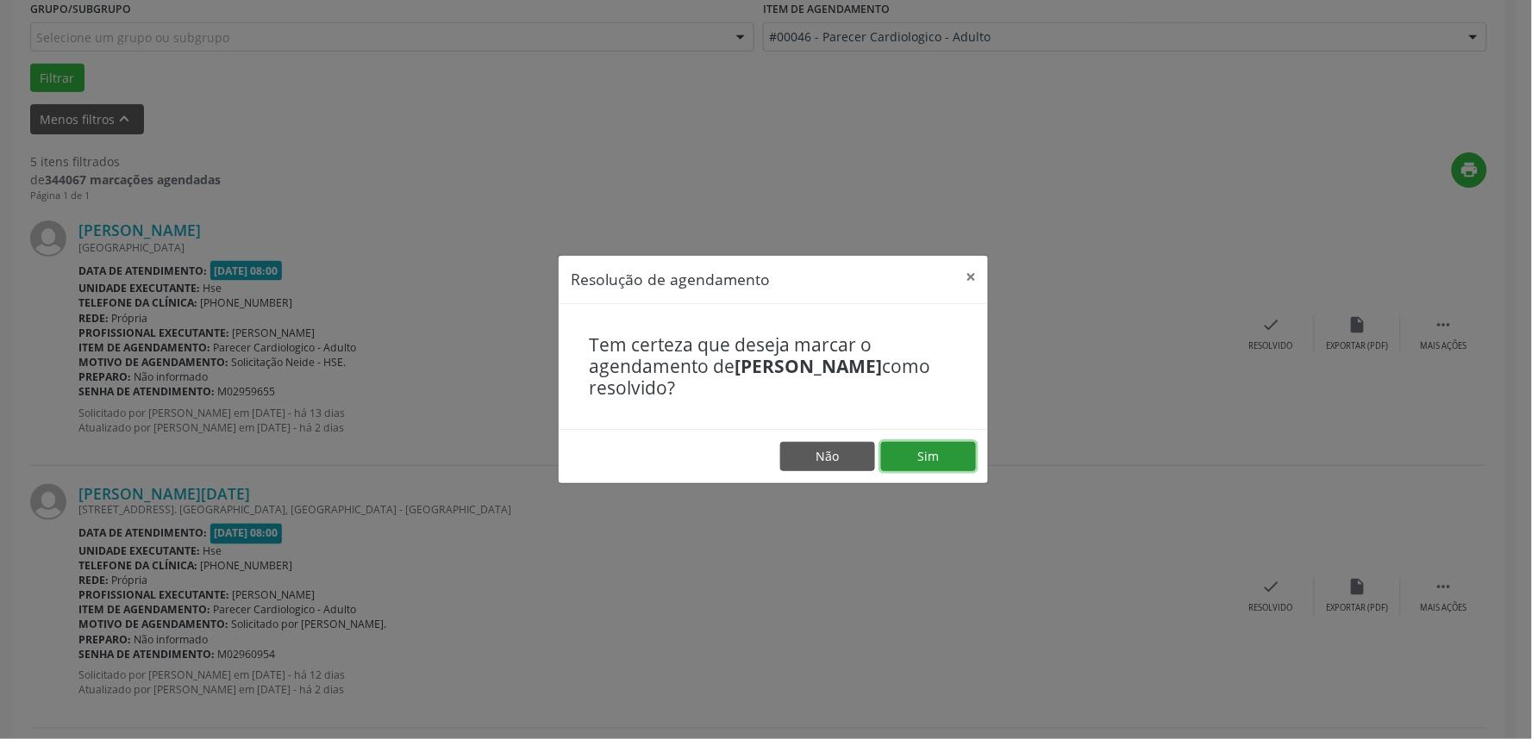
click at [920, 450] on button "Sim" at bounding box center [928, 456] width 95 height 29
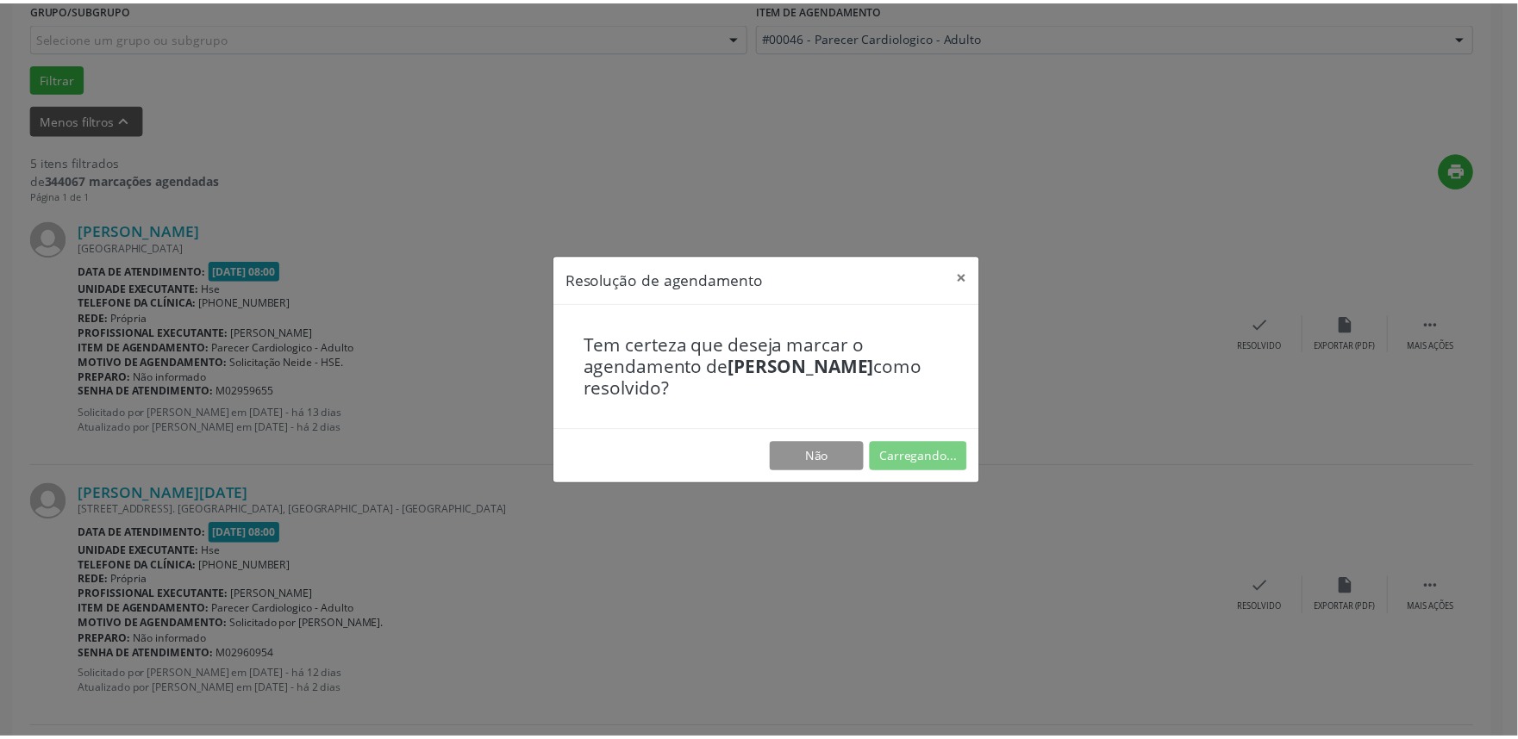
scroll to position [0, 0]
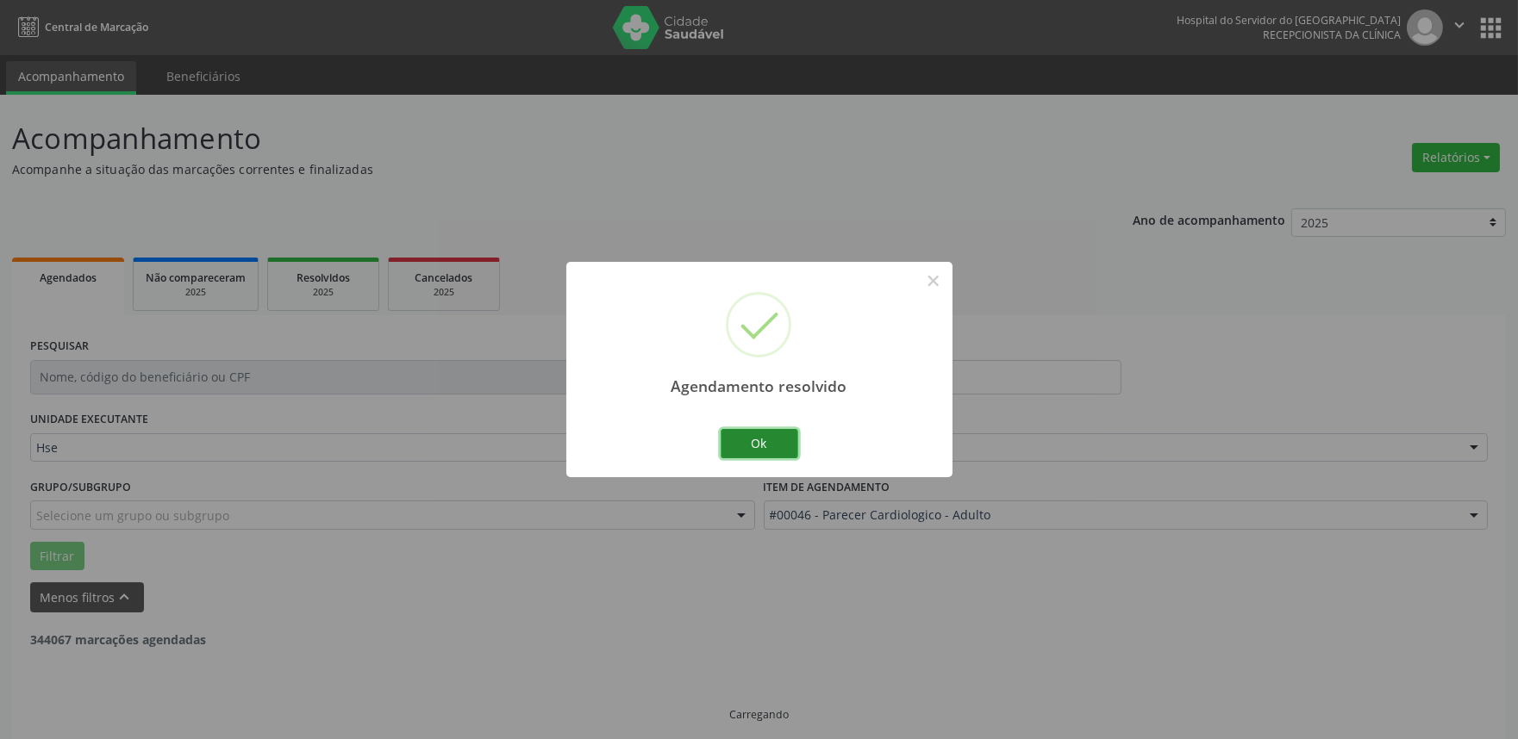
click at [763, 450] on button "Ok" at bounding box center [760, 443] width 78 height 29
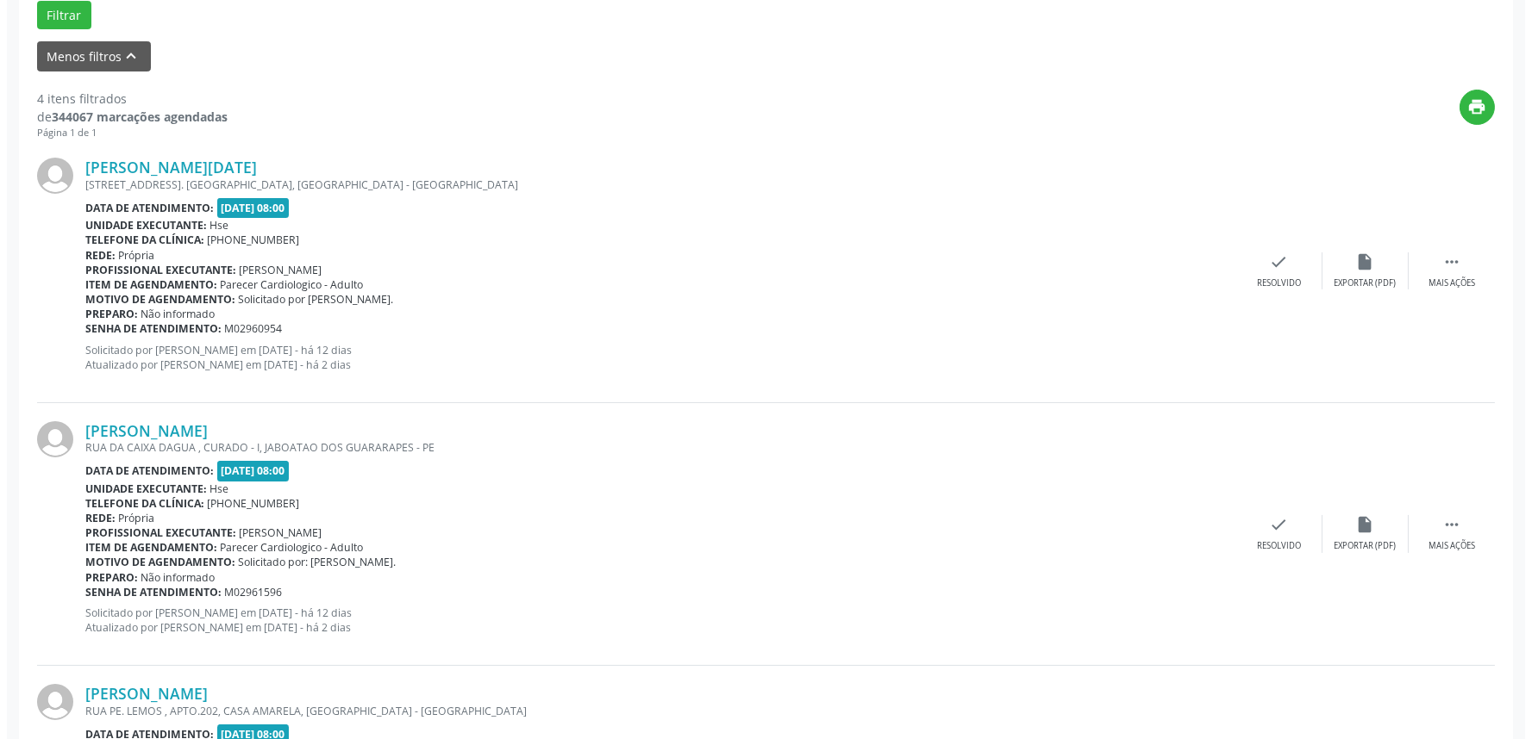
scroll to position [574, 0]
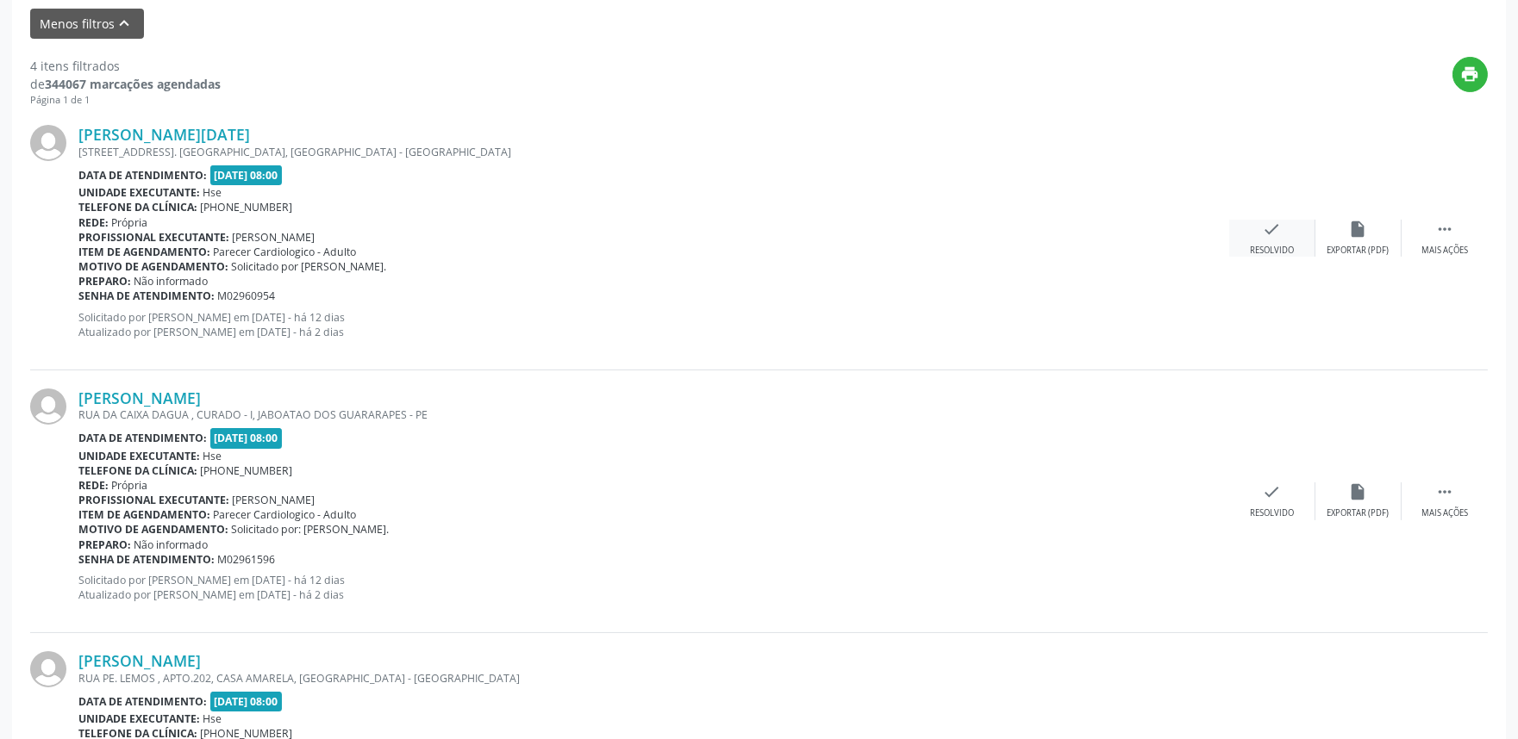
click at [1286, 220] on div "check Resolvido" at bounding box center [1272, 238] width 86 height 37
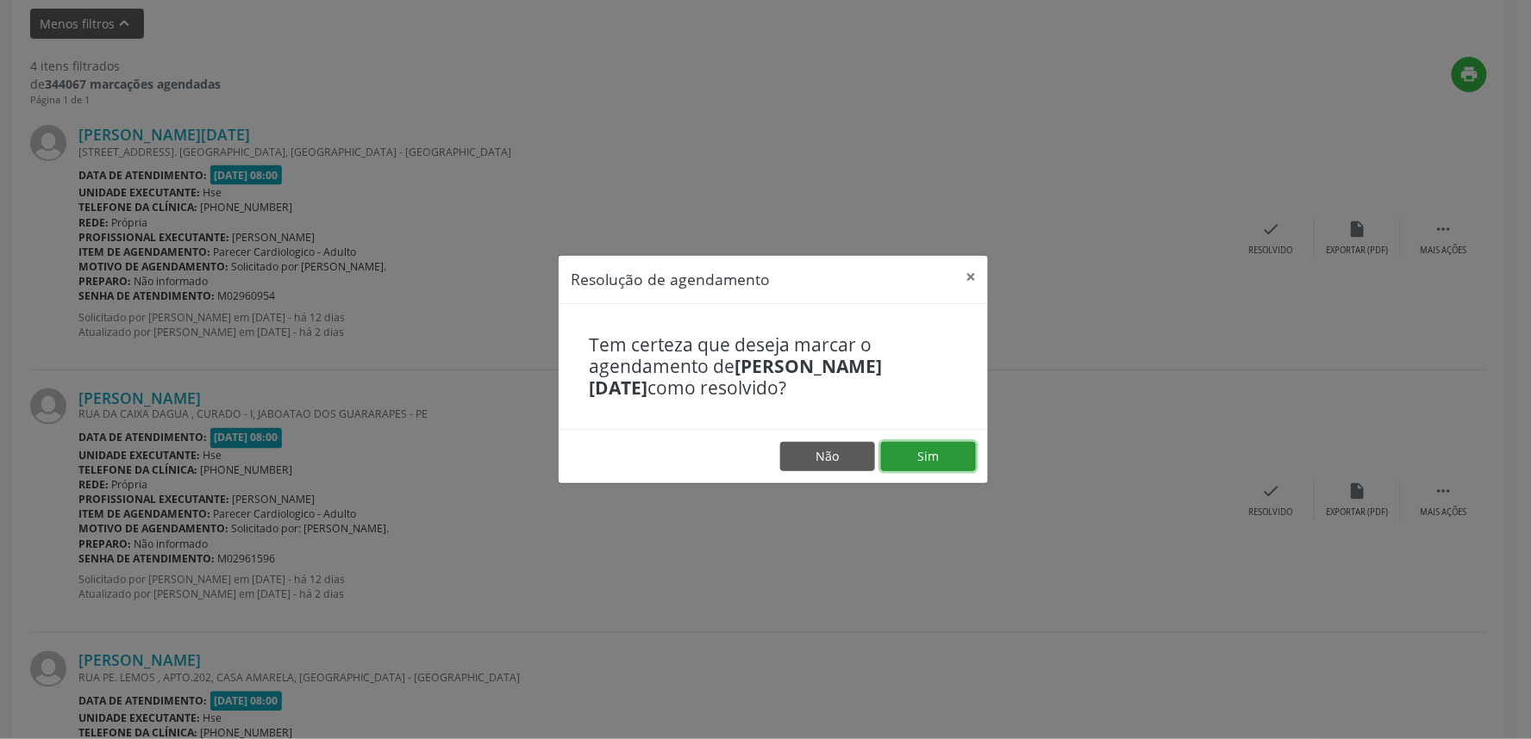
click at [918, 457] on button "Sim" at bounding box center [928, 456] width 95 height 29
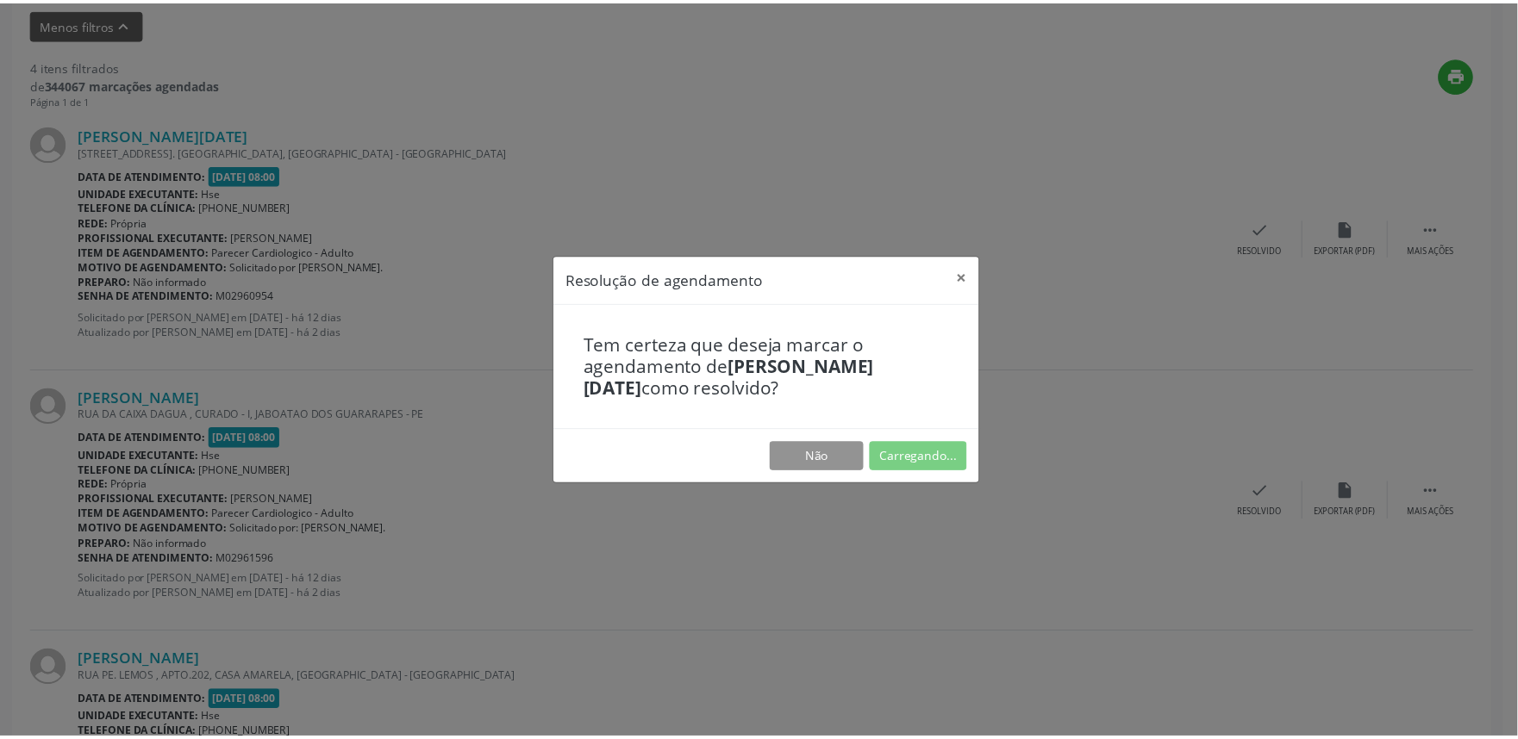
scroll to position [0, 0]
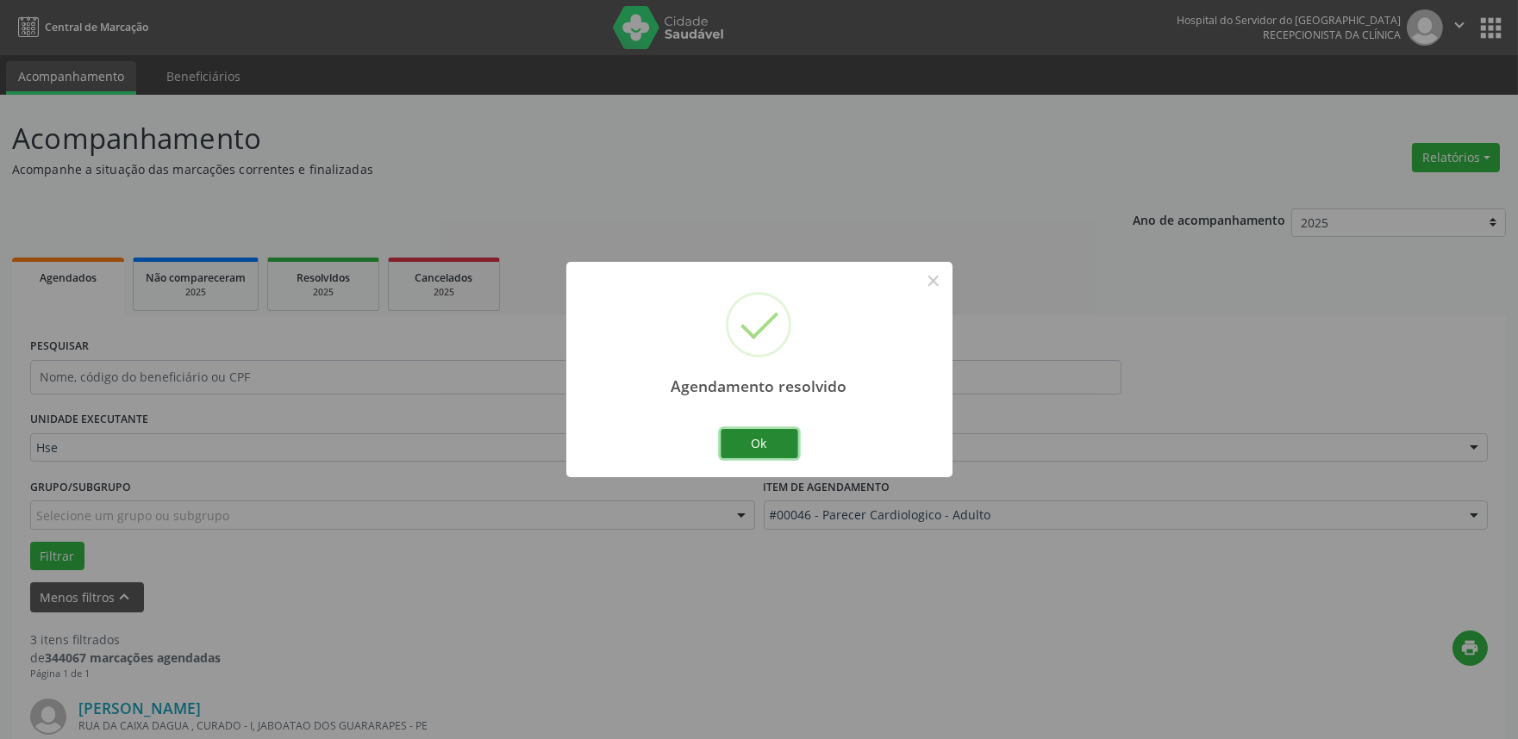
click at [757, 444] on button "Ok" at bounding box center [760, 443] width 78 height 29
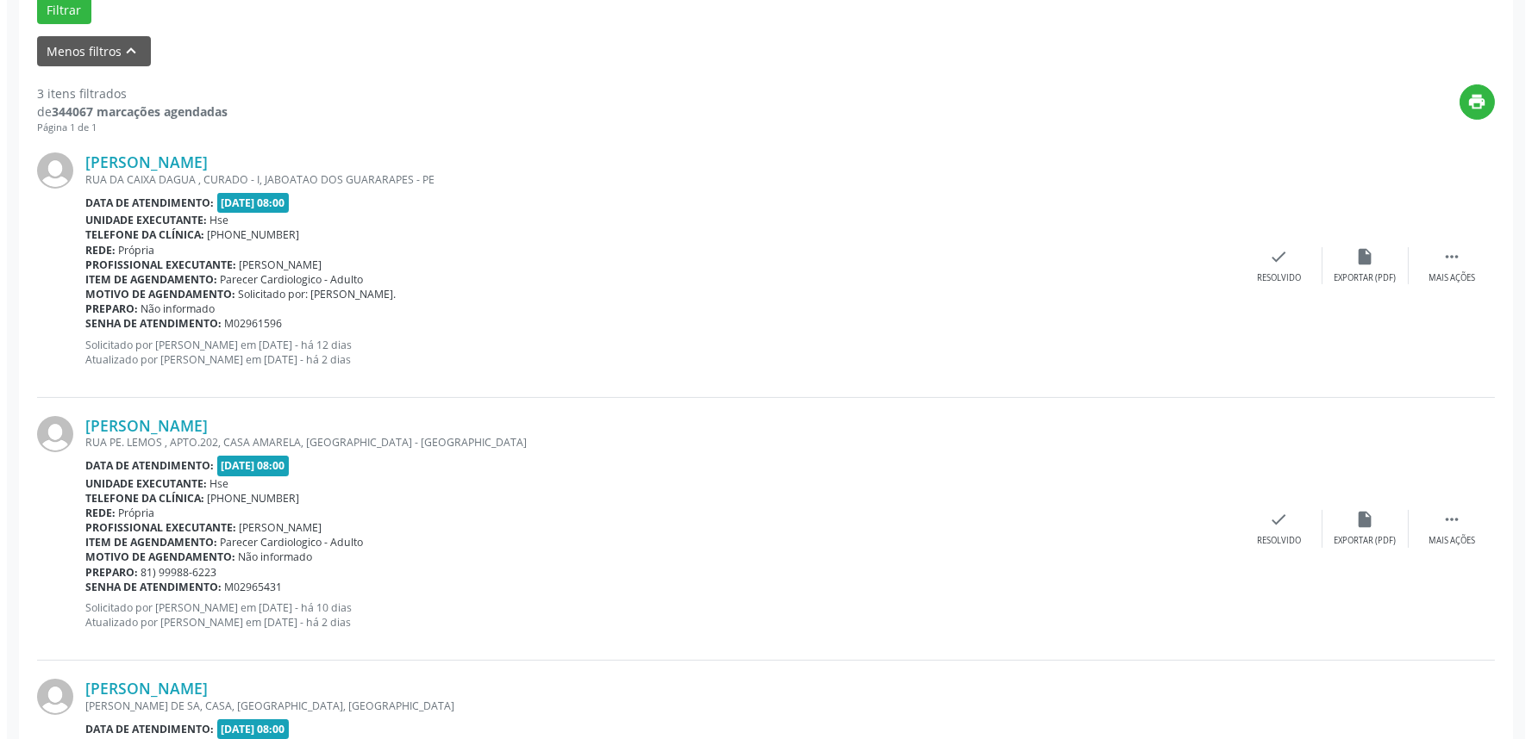
scroll to position [574, 0]
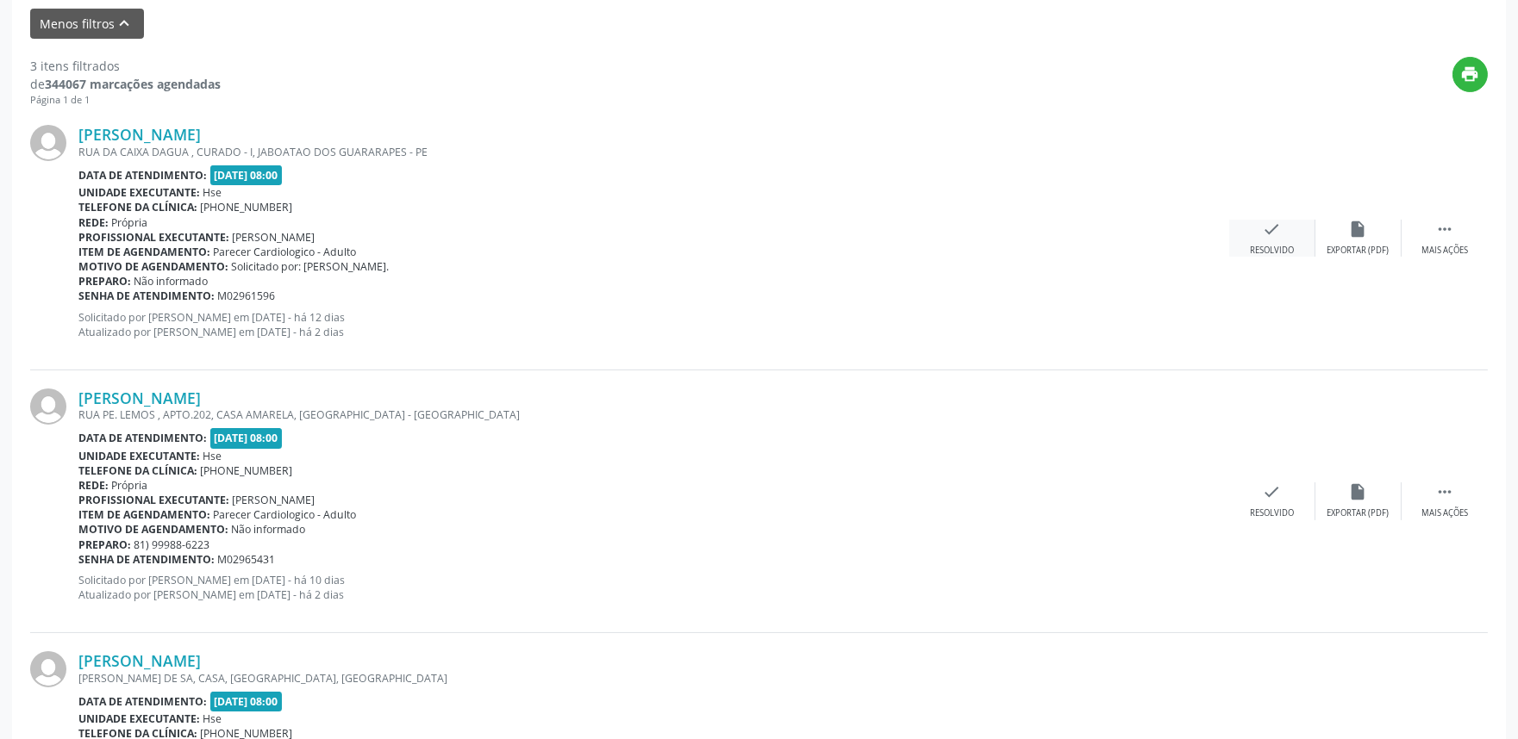
click at [1287, 221] on div "check Resolvido" at bounding box center [1272, 238] width 86 height 37
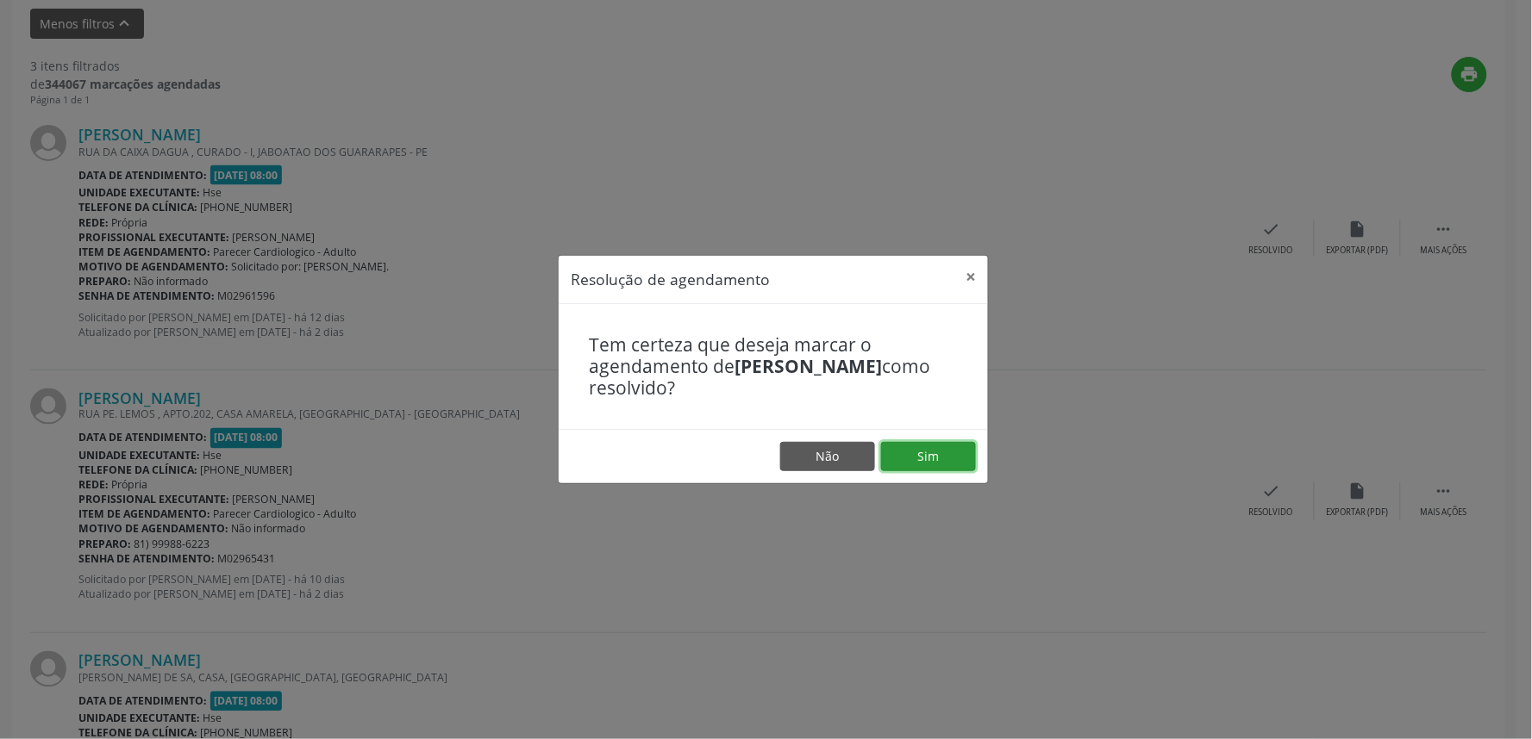
click at [943, 444] on button "Sim" at bounding box center [928, 456] width 95 height 29
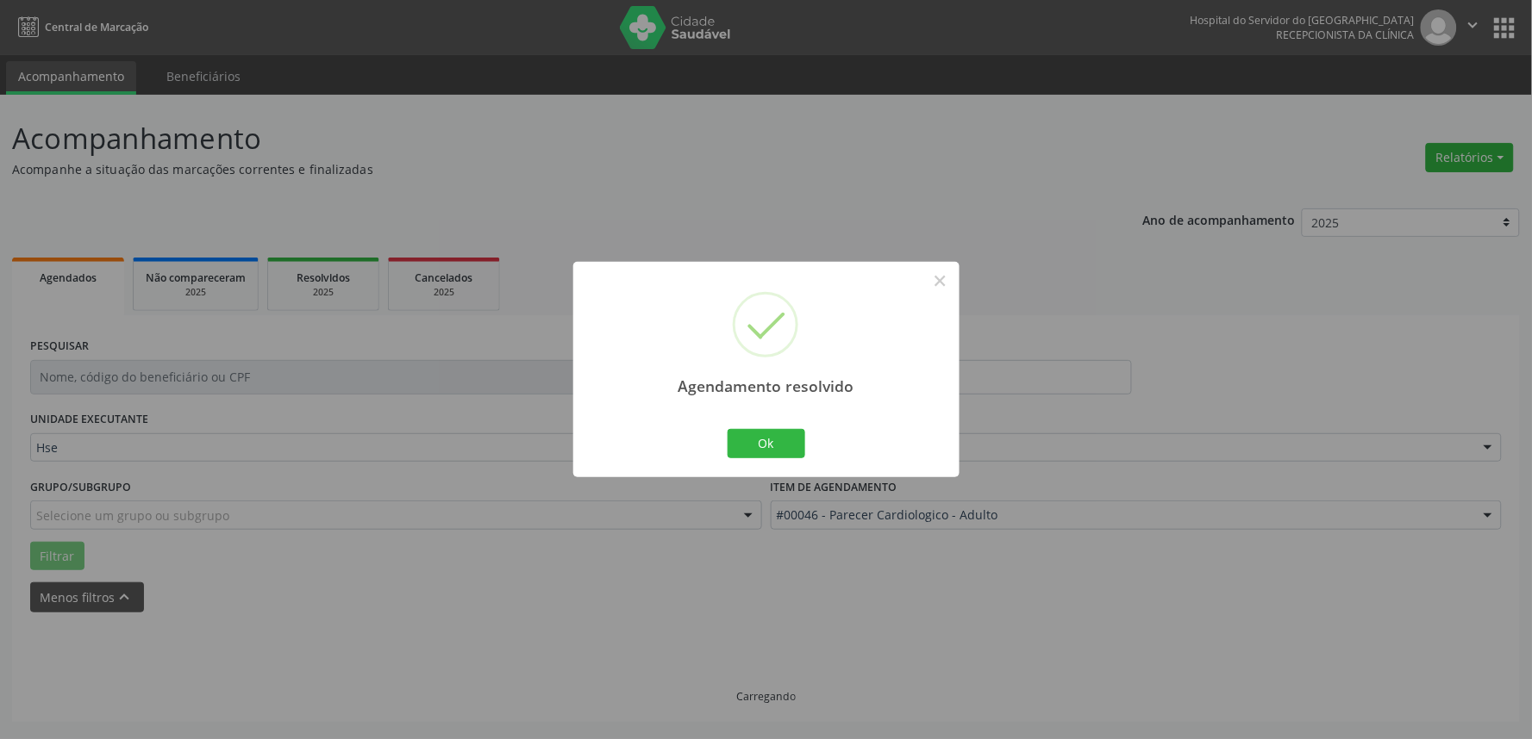
scroll to position [0, 0]
click at [773, 444] on button "Ok" at bounding box center [766, 443] width 78 height 29
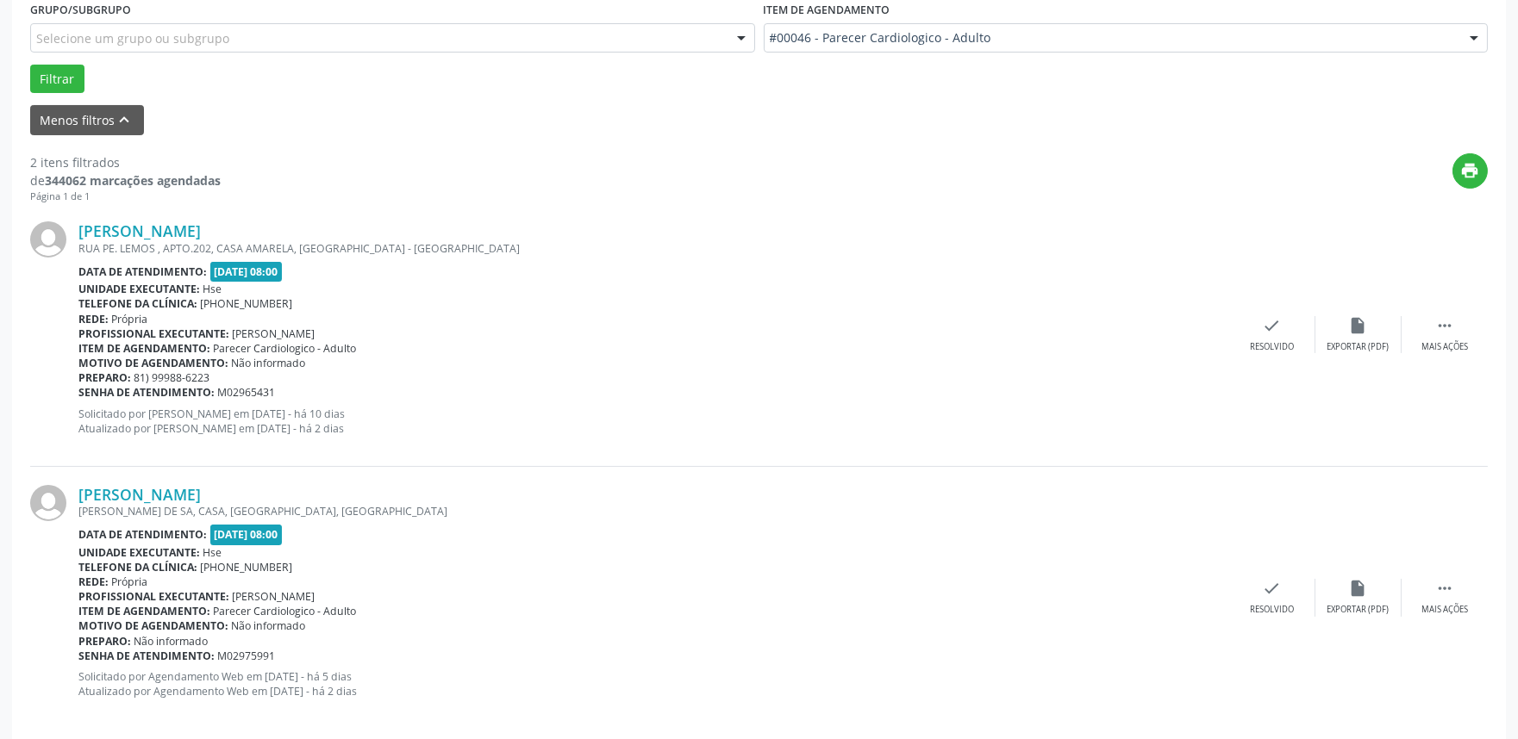
scroll to position [496, 0]
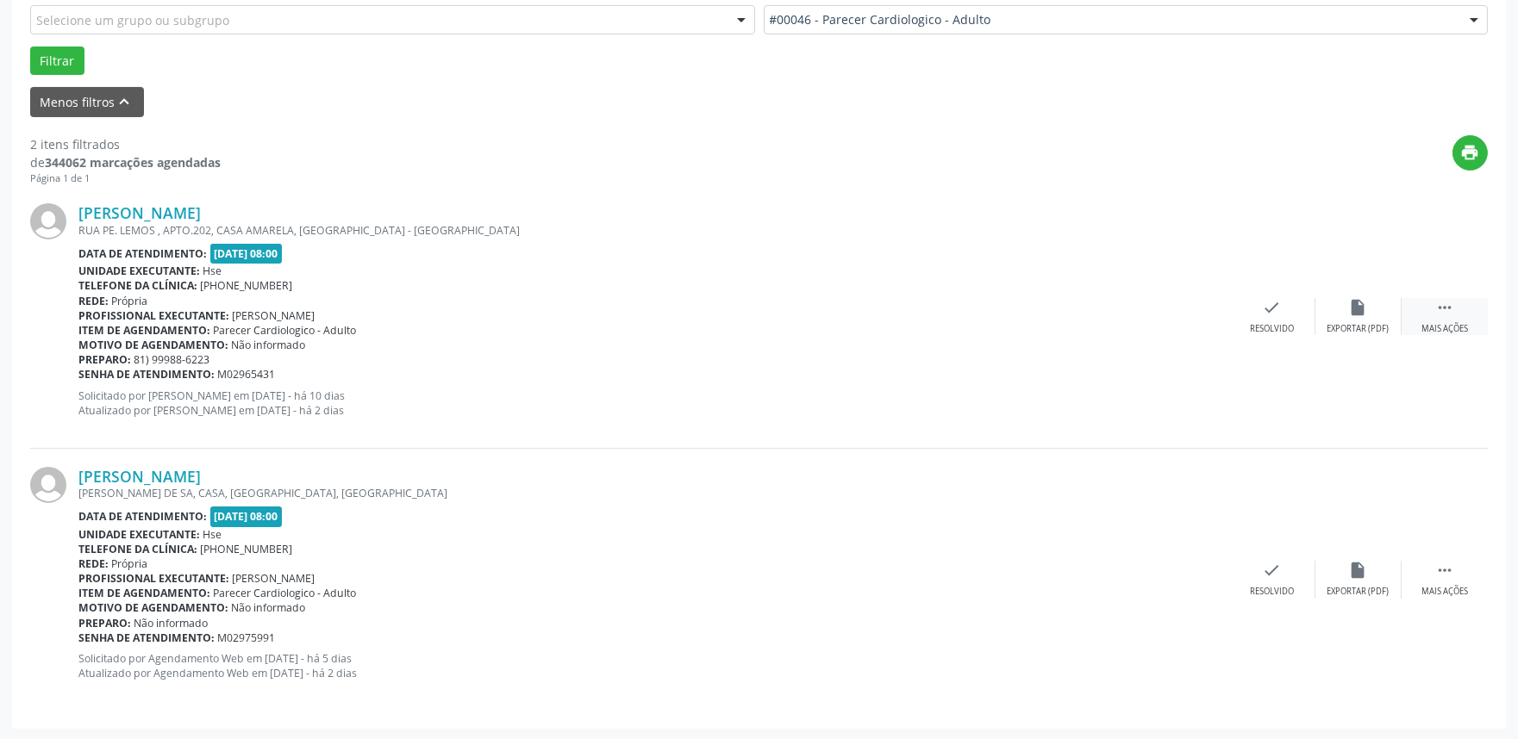
click at [1440, 303] on icon "" at bounding box center [1444, 307] width 19 height 19
click at [1351, 298] on icon "alarm_off" at bounding box center [1358, 307] width 19 height 19
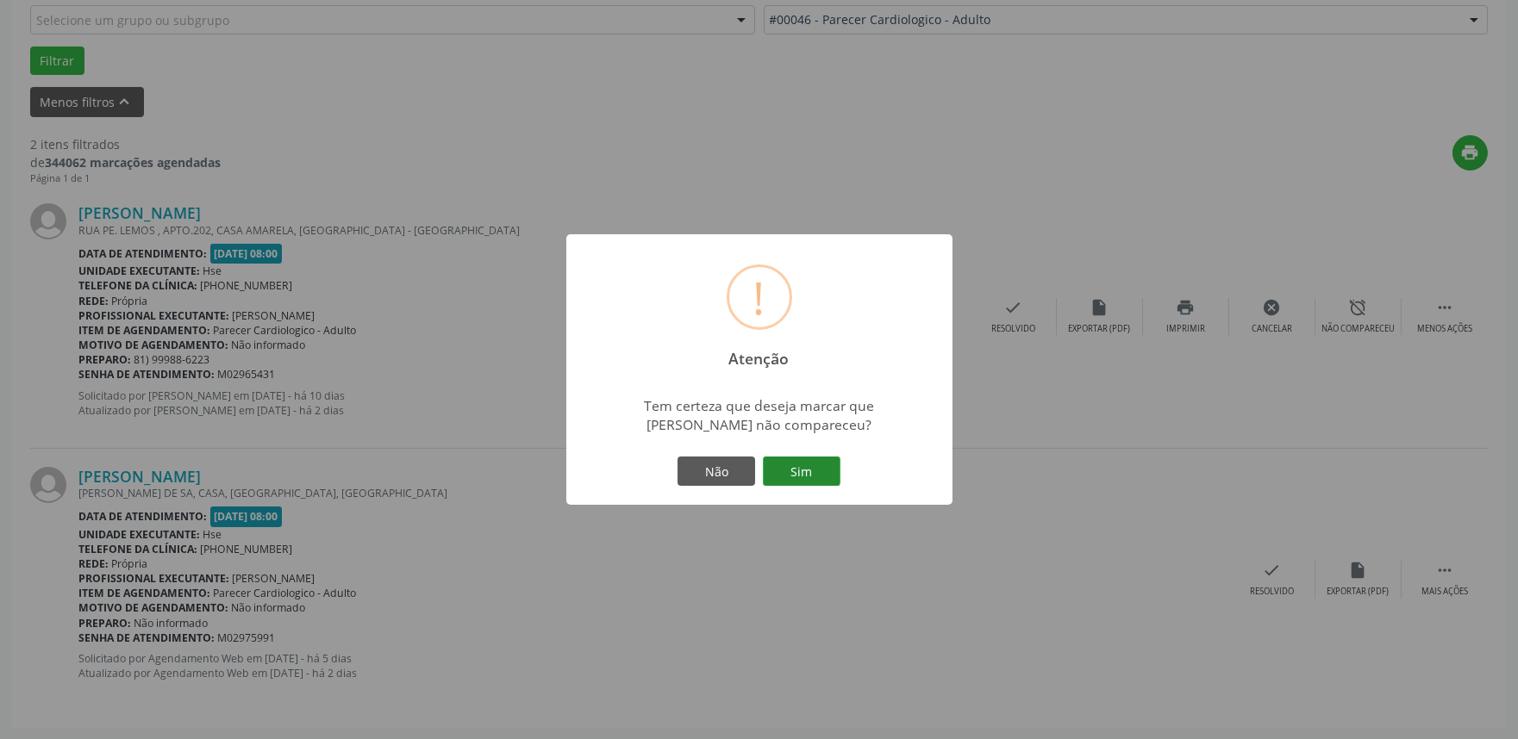
click at [811, 461] on button "Sim" at bounding box center [802, 471] width 78 height 29
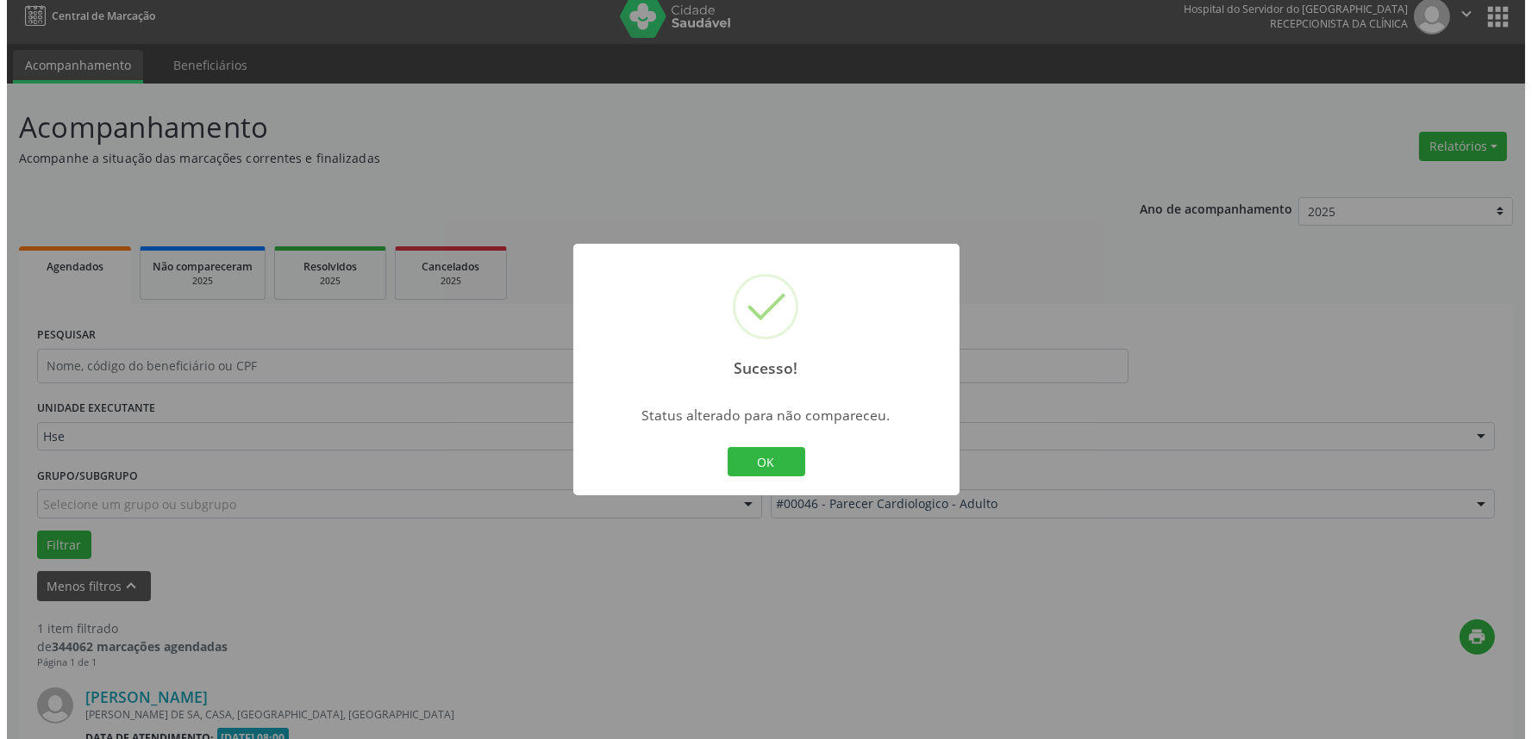
scroll to position [233, 0]
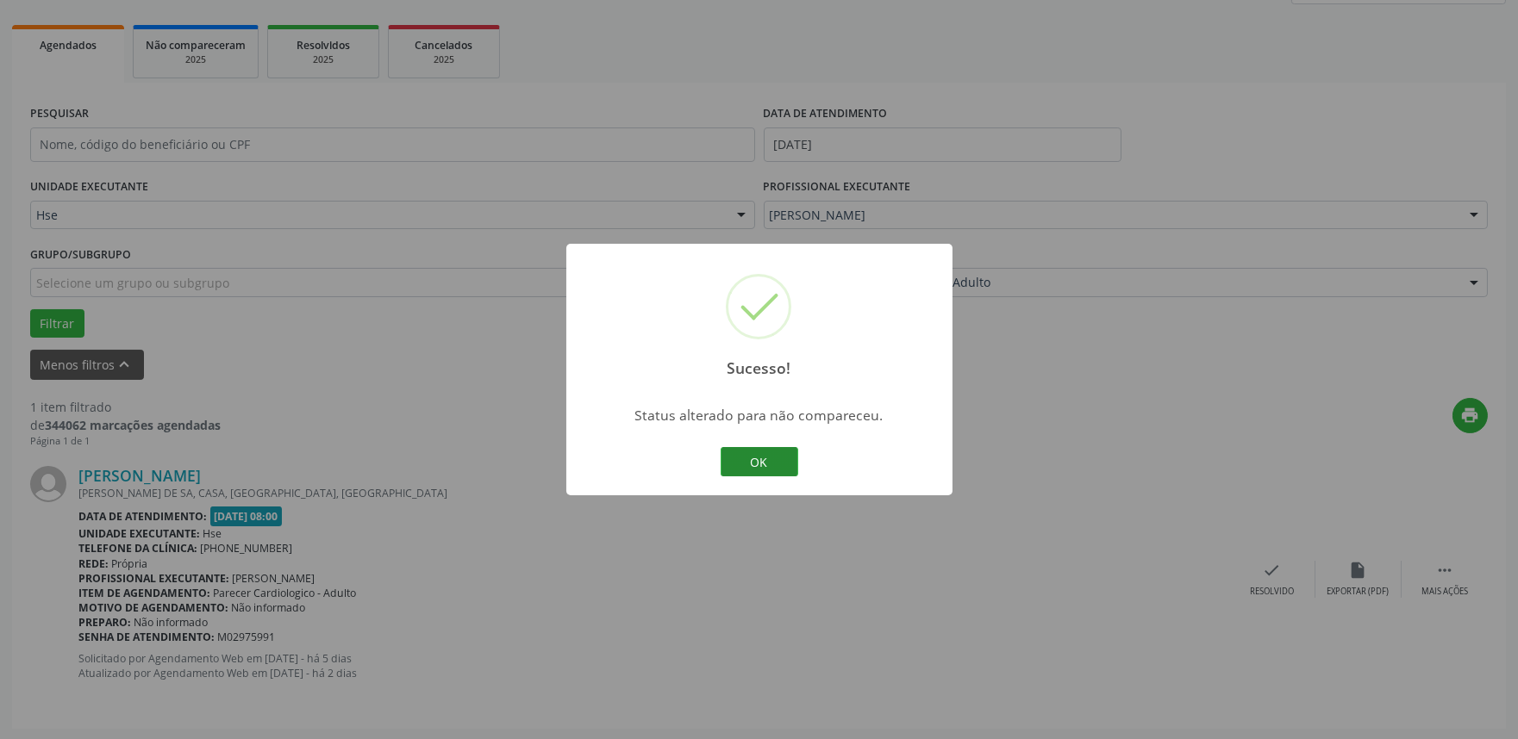
click at [759, 457] on button "OK" at bounding box center [760, 461] width 78 height 29
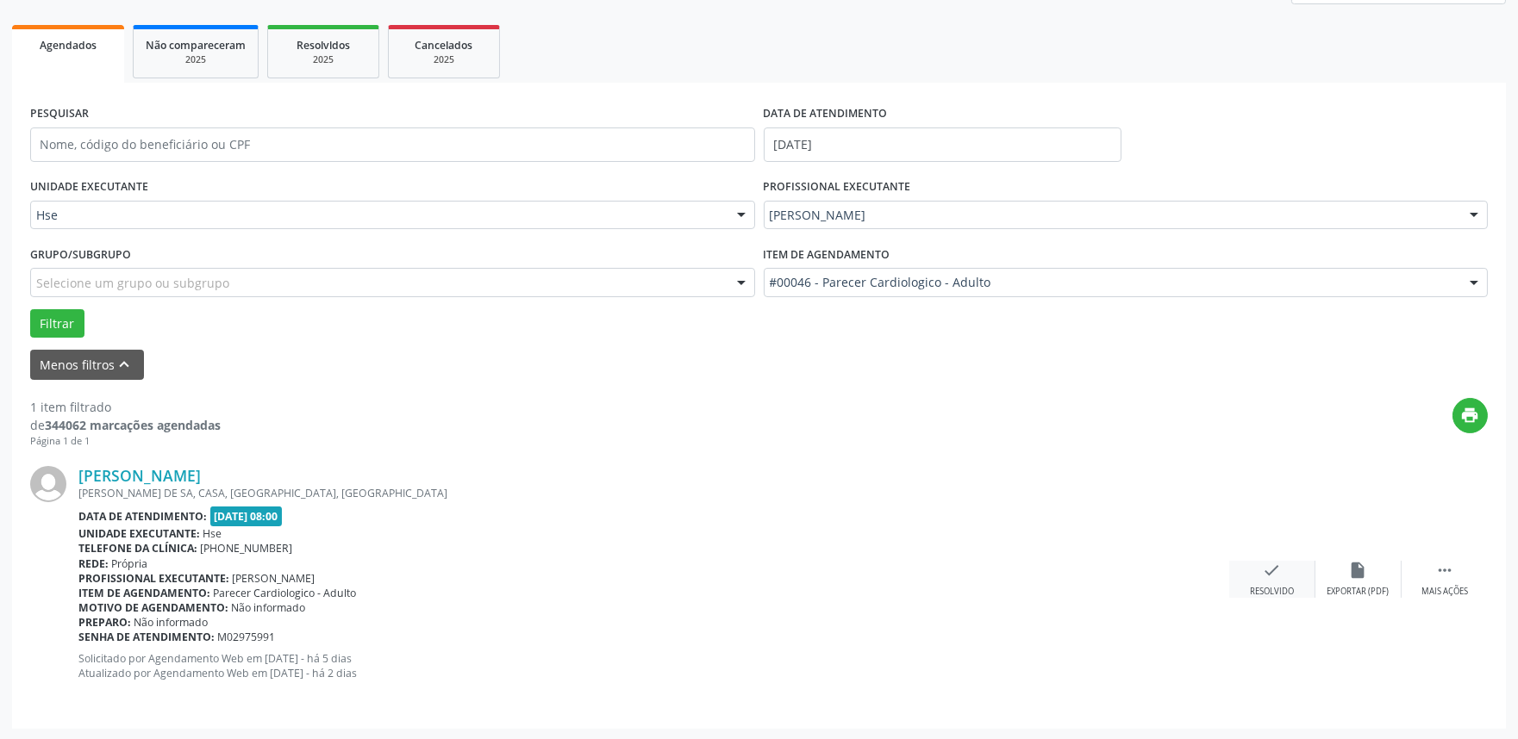
click at [1264, 574] on icon "check" at bounding box center [1272, 570] width 19 height 19
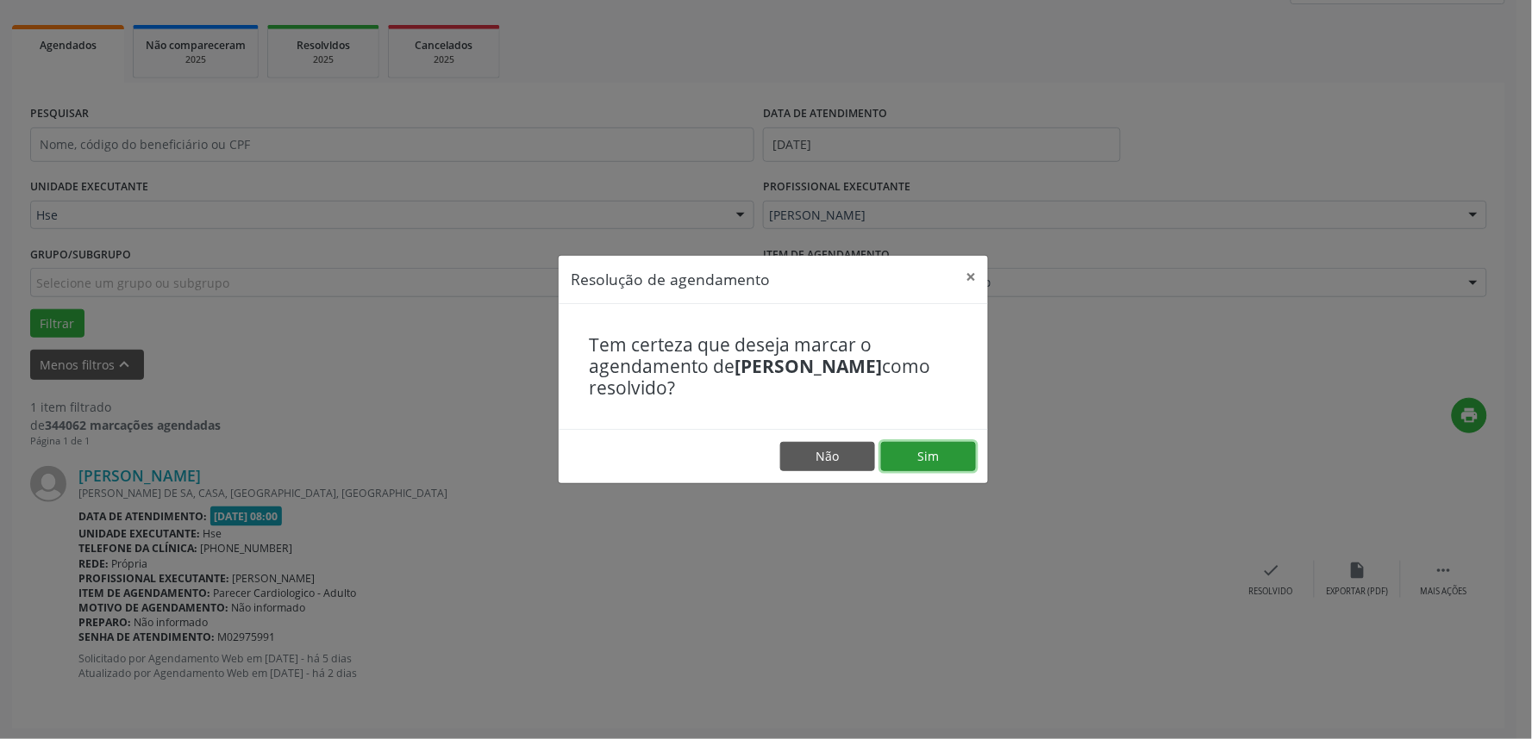
click at [934, 443] on button "Sim" at bounding box center [928, 456] width 95 height 29
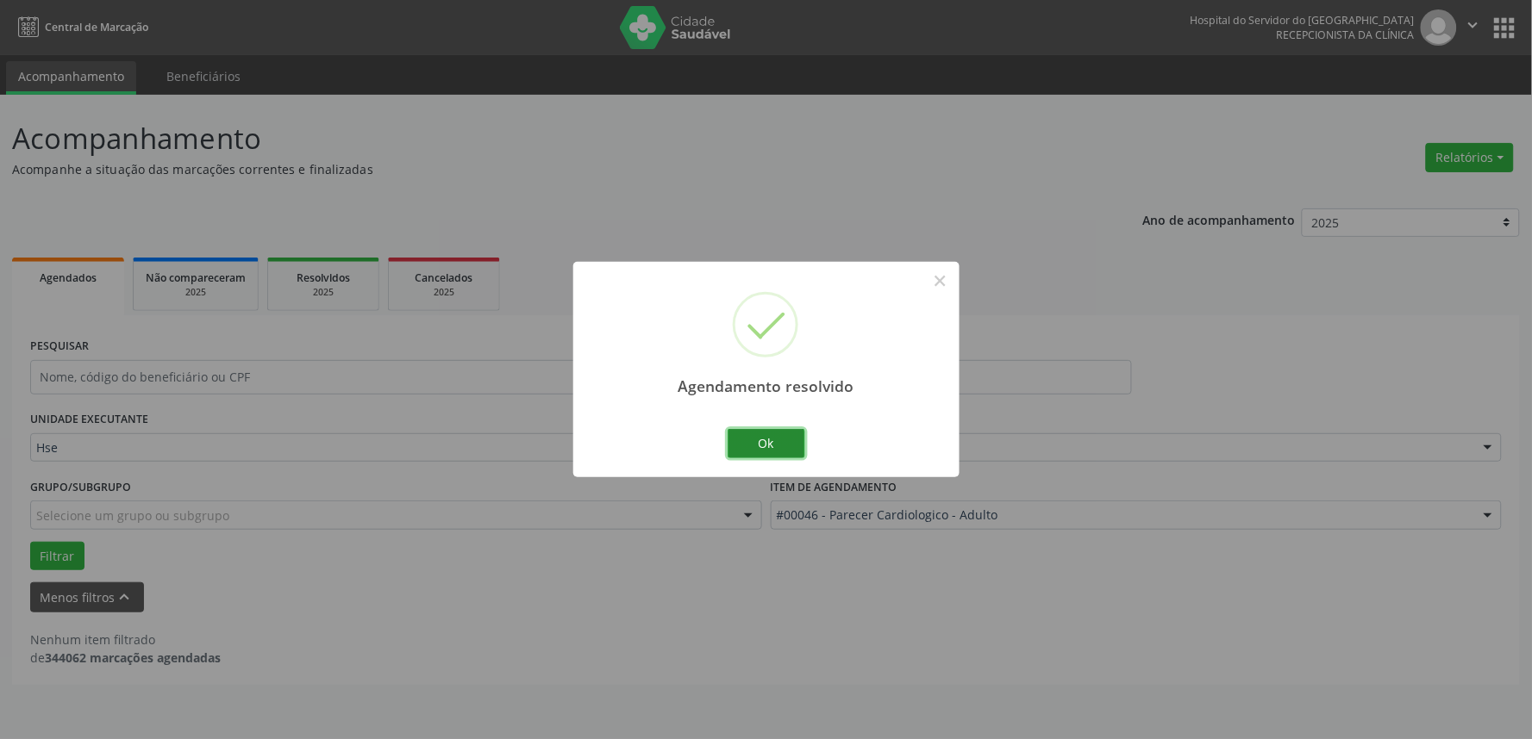
click at [764, 435] on button "Ok" at bounding box center [766, 443] width 78 height 29
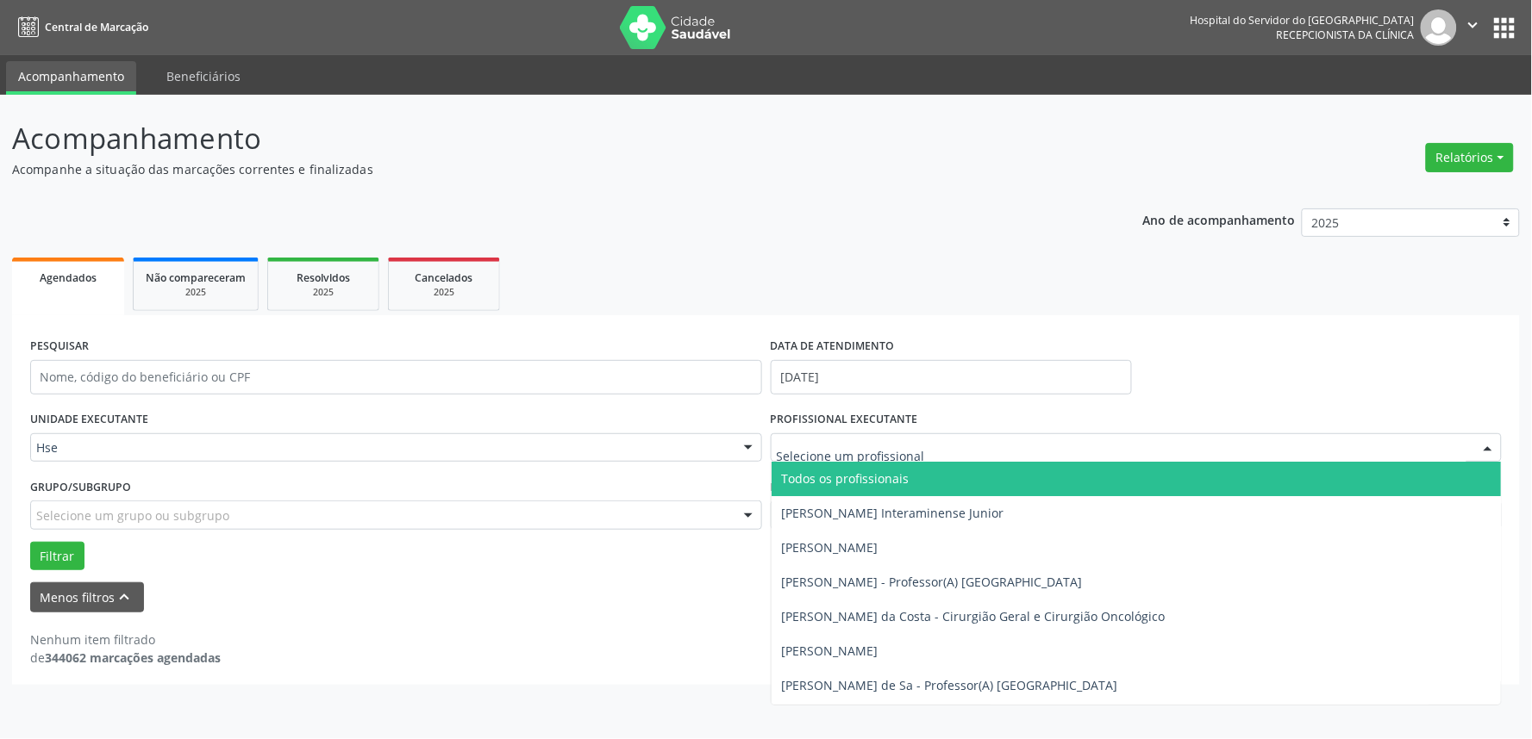
click at [1488, 443] on div at bounding box center [1488, 448] width 26 height 29
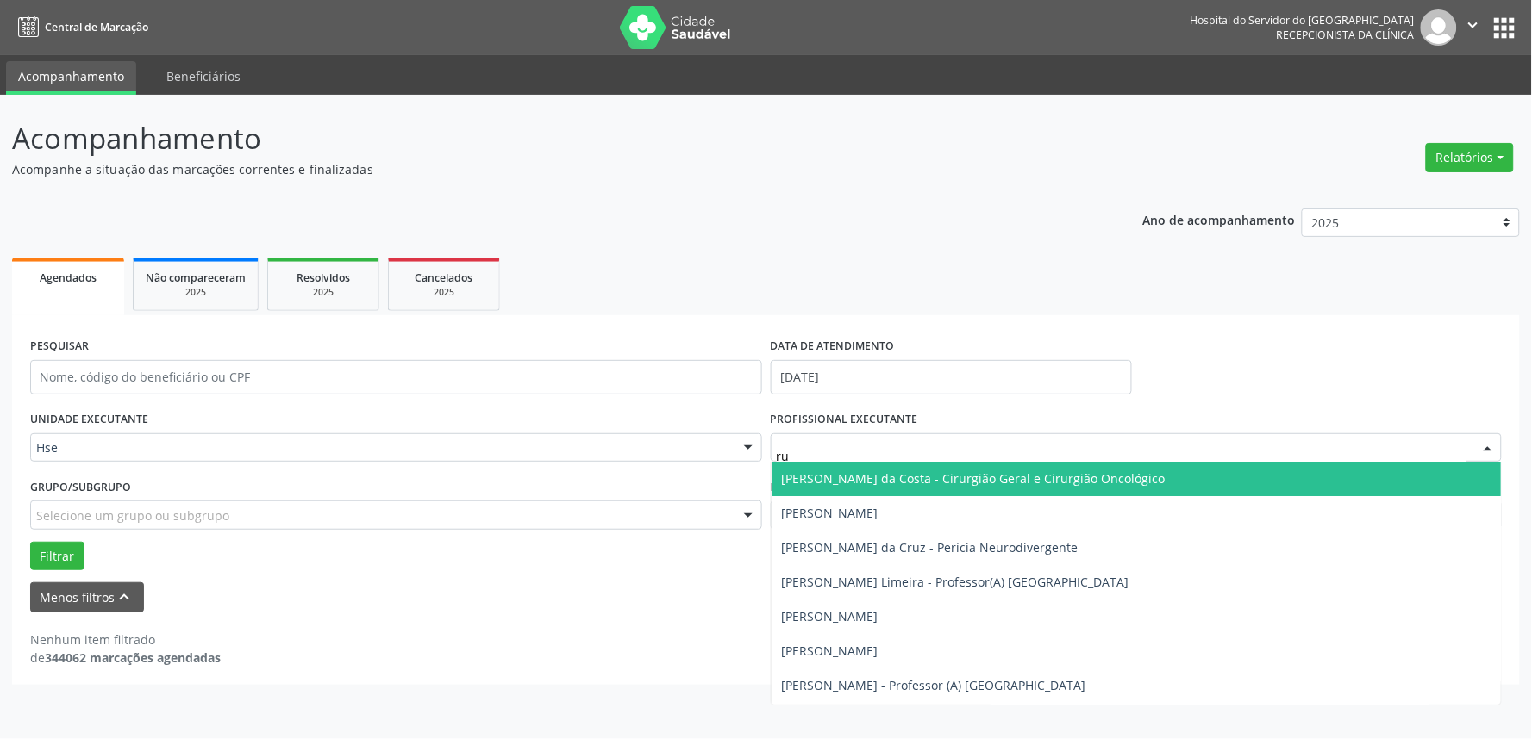
type input "rui"
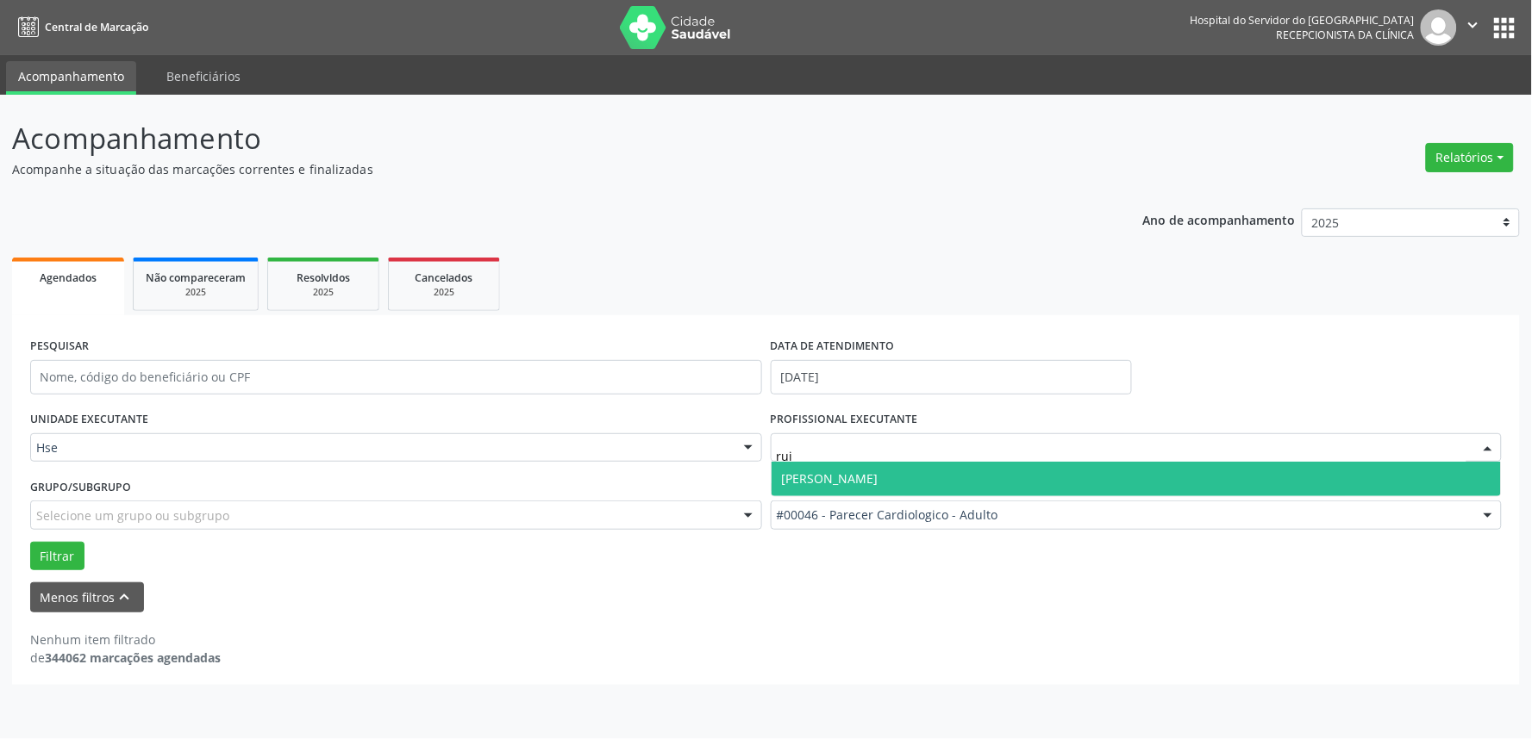
click at [1320, 459] on input "rui" at bounding box center [1122, 457] width 690 height 34
click at [1319, 477] on span "[PERSON_NAME]" at bounding box center [1136, 479] width 730 height 34
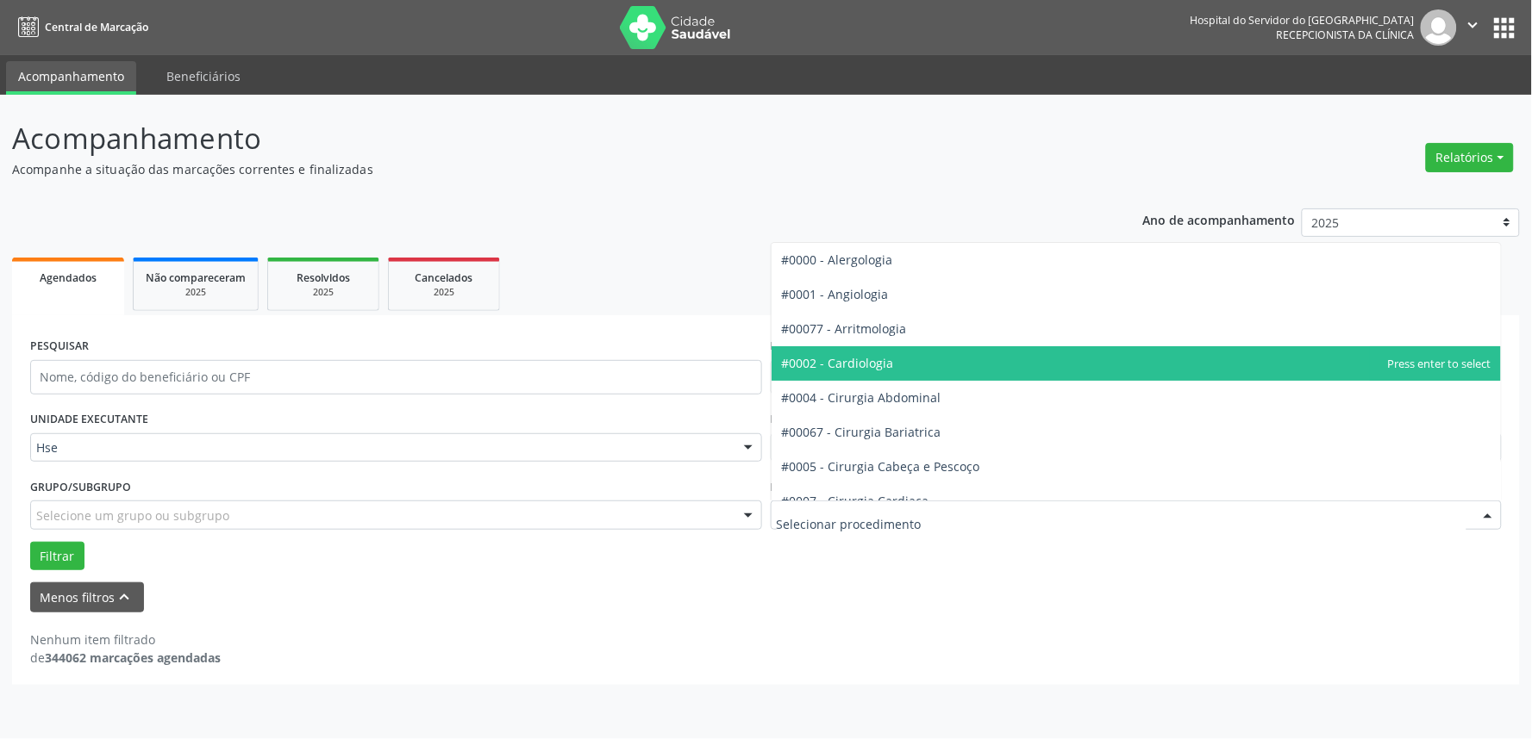
click at [912, 353] on span "#0002 - Cardiologia" at bounding box center [1136, 363] width 730 height 34
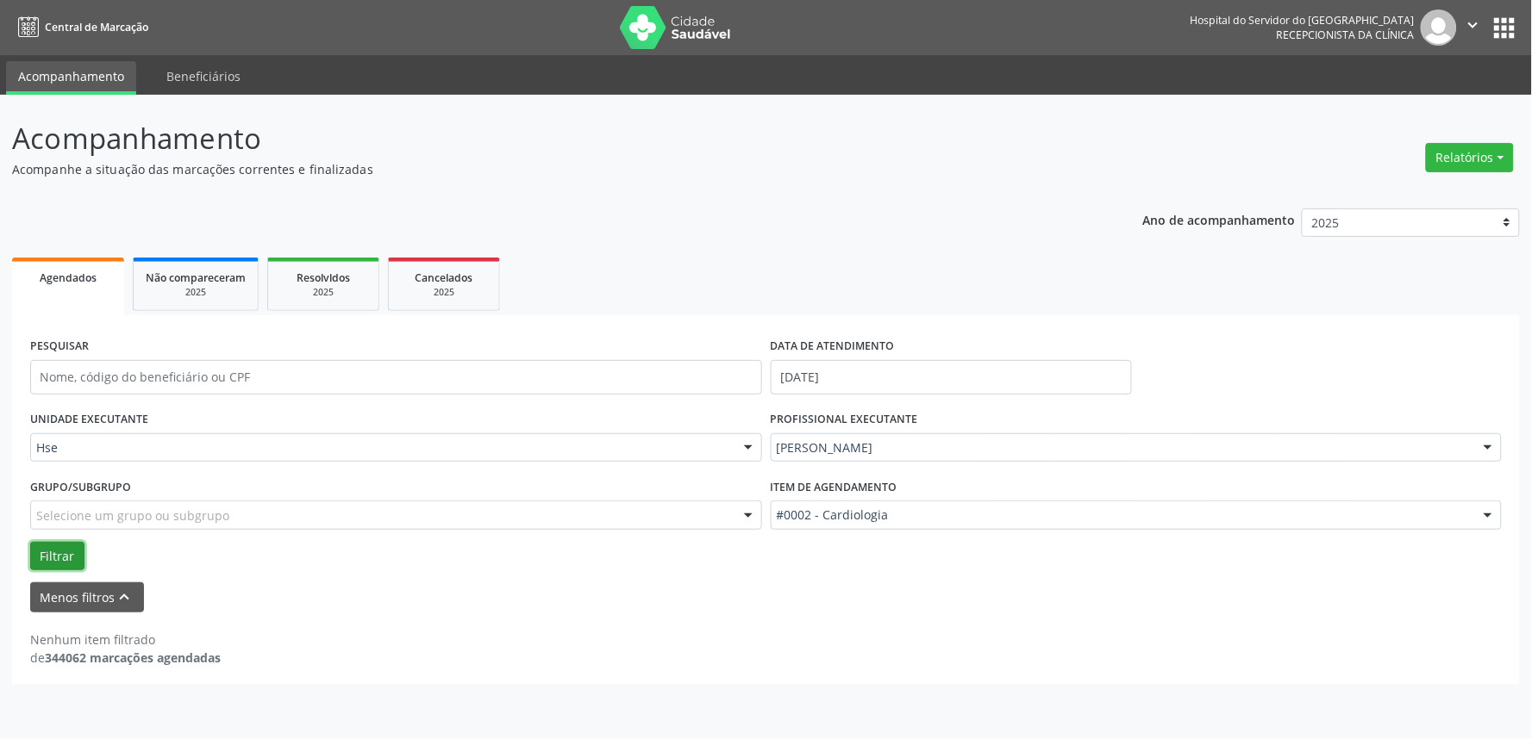
click at [45, 545] on button "Filtrar" at bounding box center [57, 556] width 54 height 29
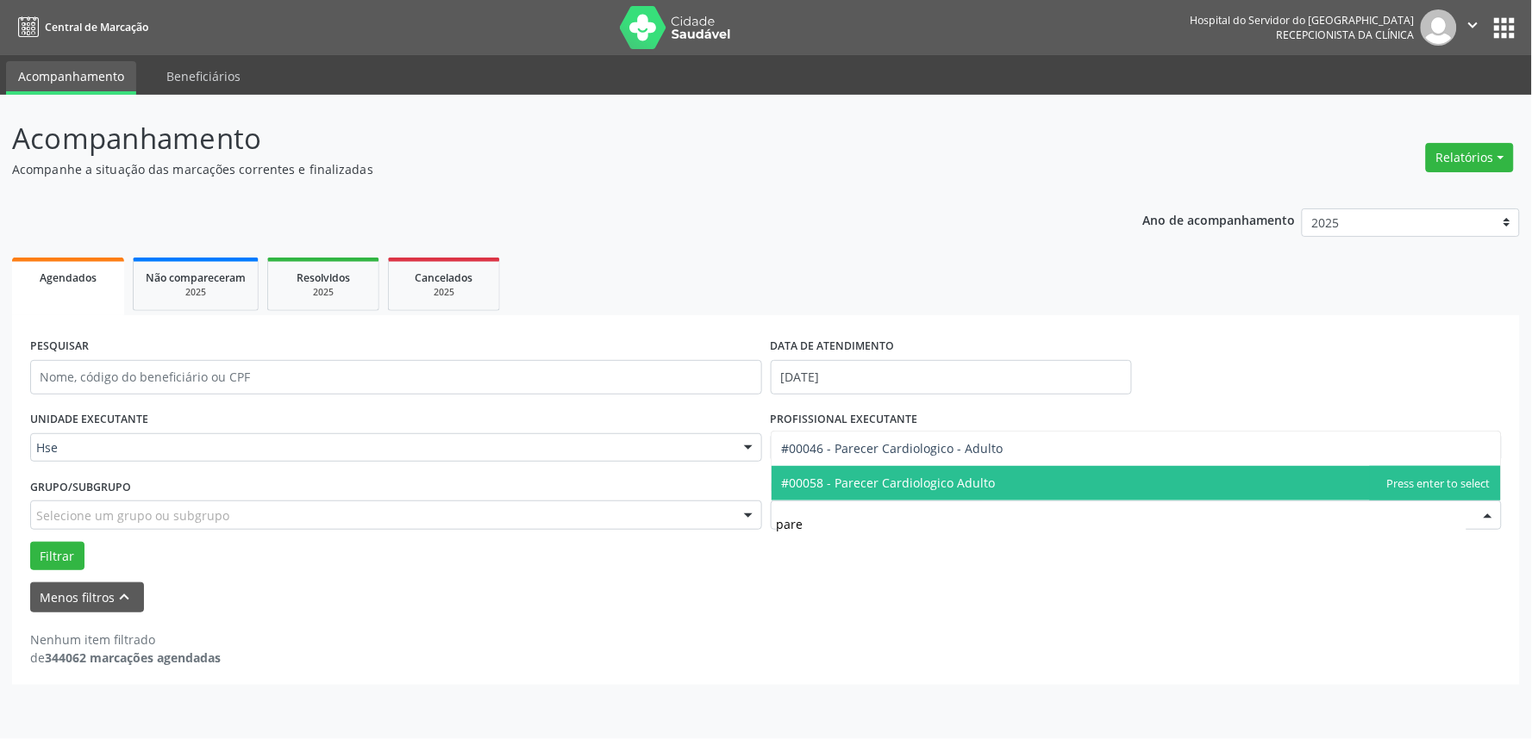
click at [1000, 480] on span "#00058 - Parecer Cardiologico Adulto" at bounding box center [1136, 483] width 730 height 34
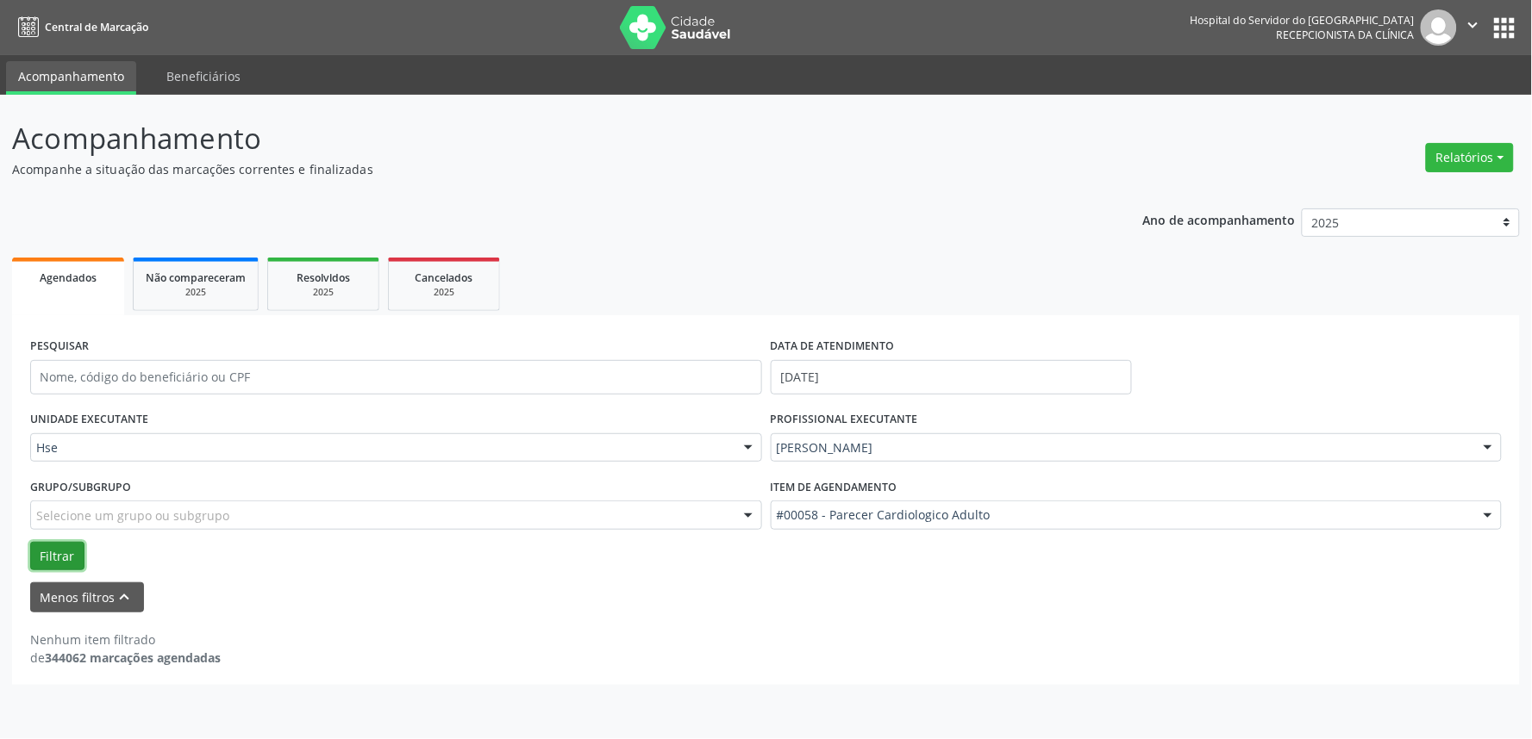
click at [53, 554] on button "Filtrar" at bounding box center [57, 556] width 54 height 29
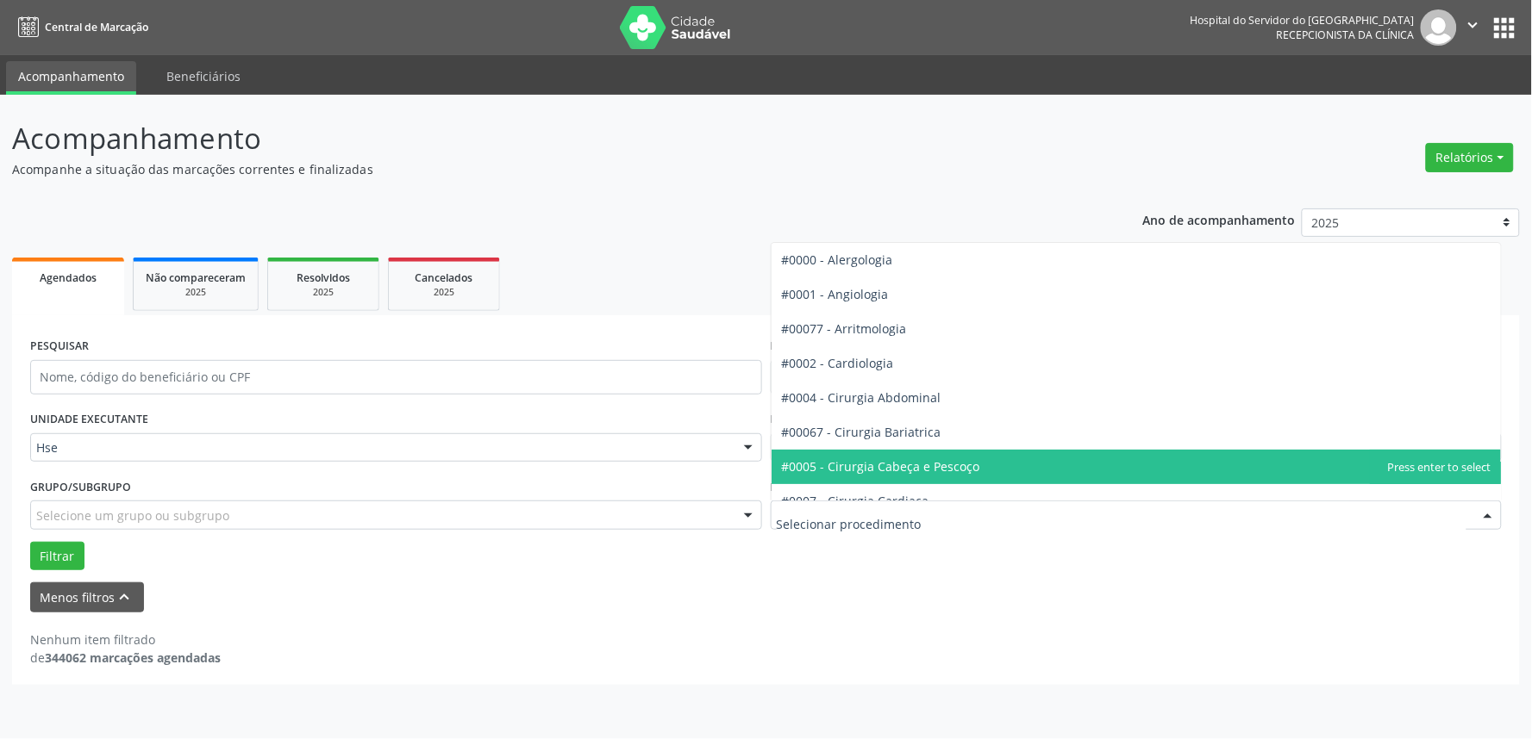
click at [1488, 502] on div at bounding box center [1488, 516] width 26 height 29
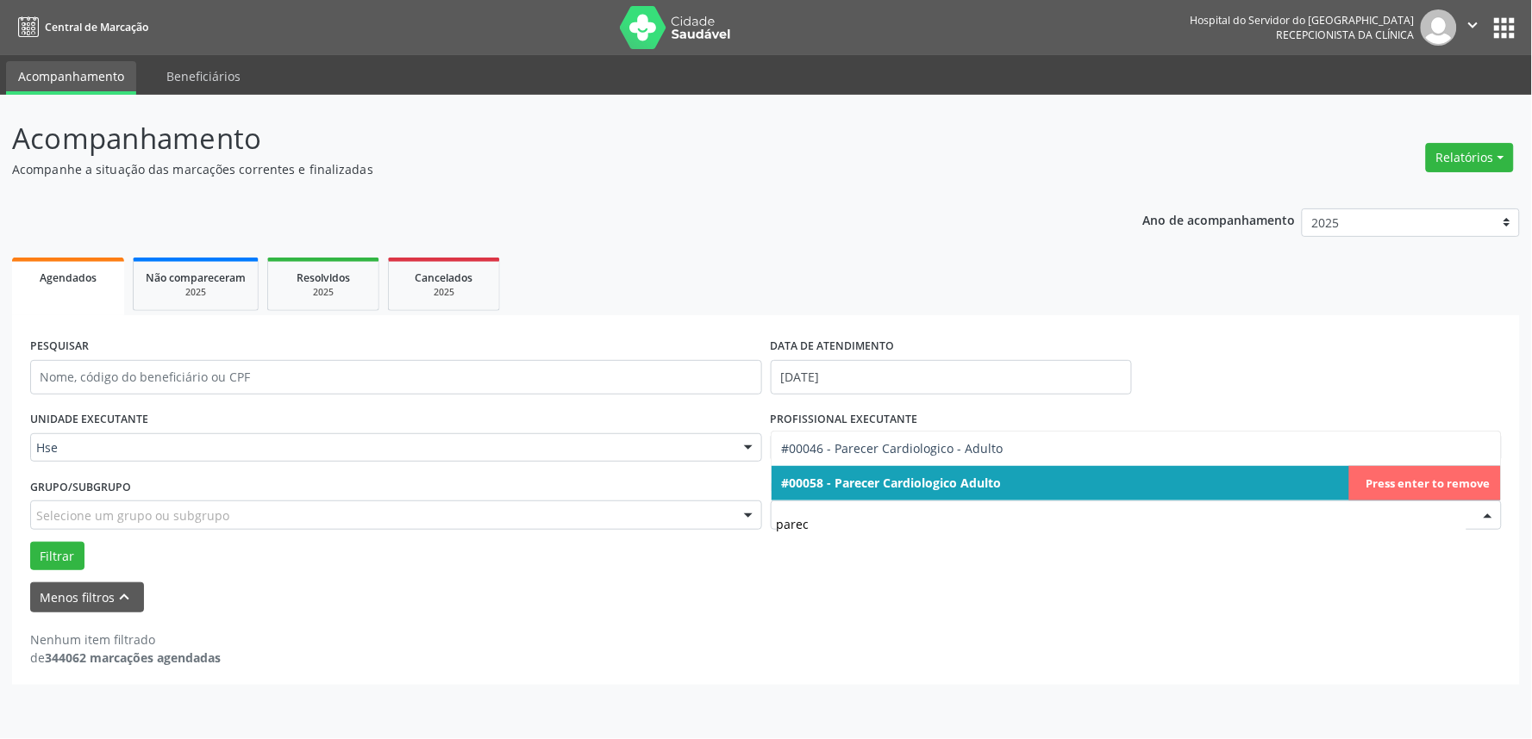
type input "parece"
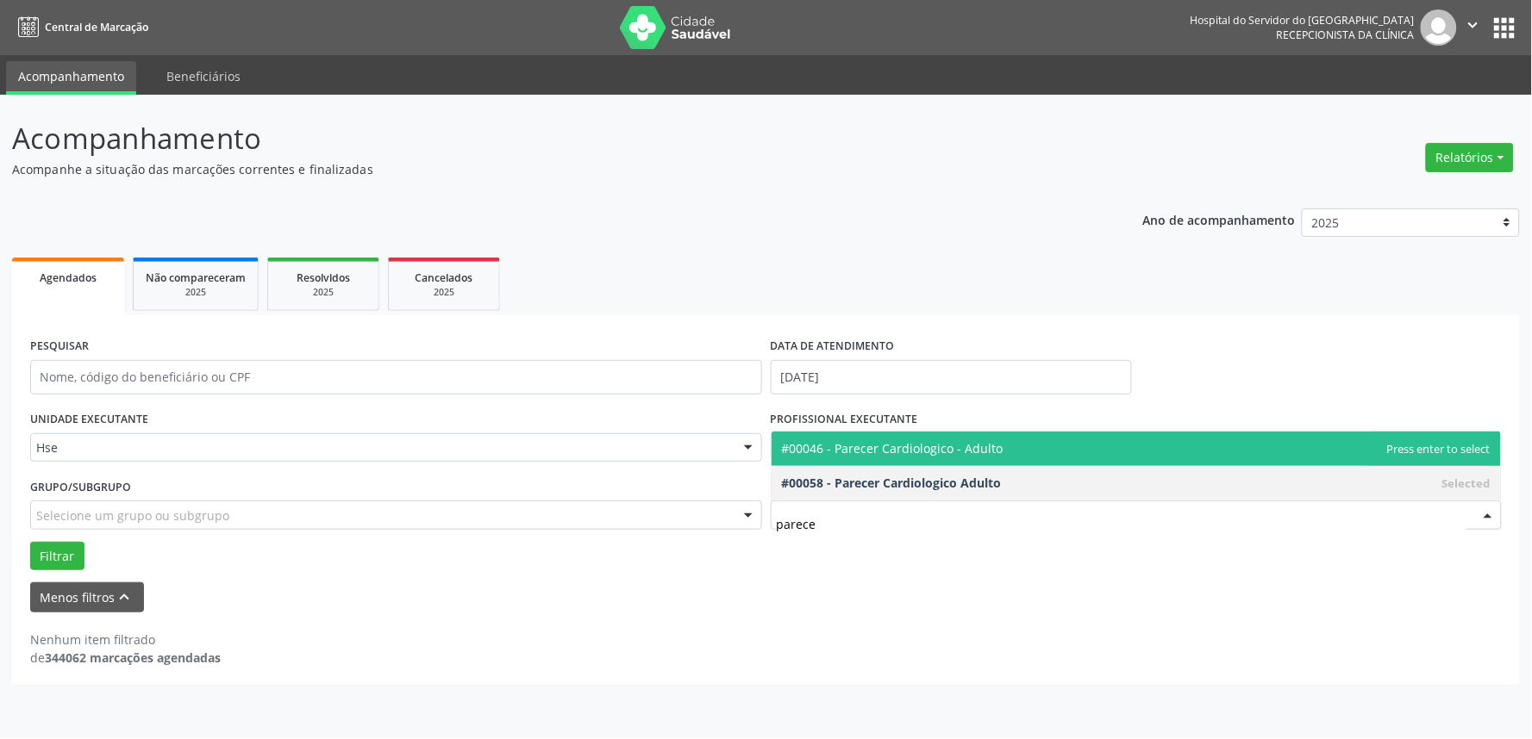
click at [1336, 448] on span "#00046 - Parecer Cardiologico - Adulto" at bounding box center [1136, 449] width 730 height 34
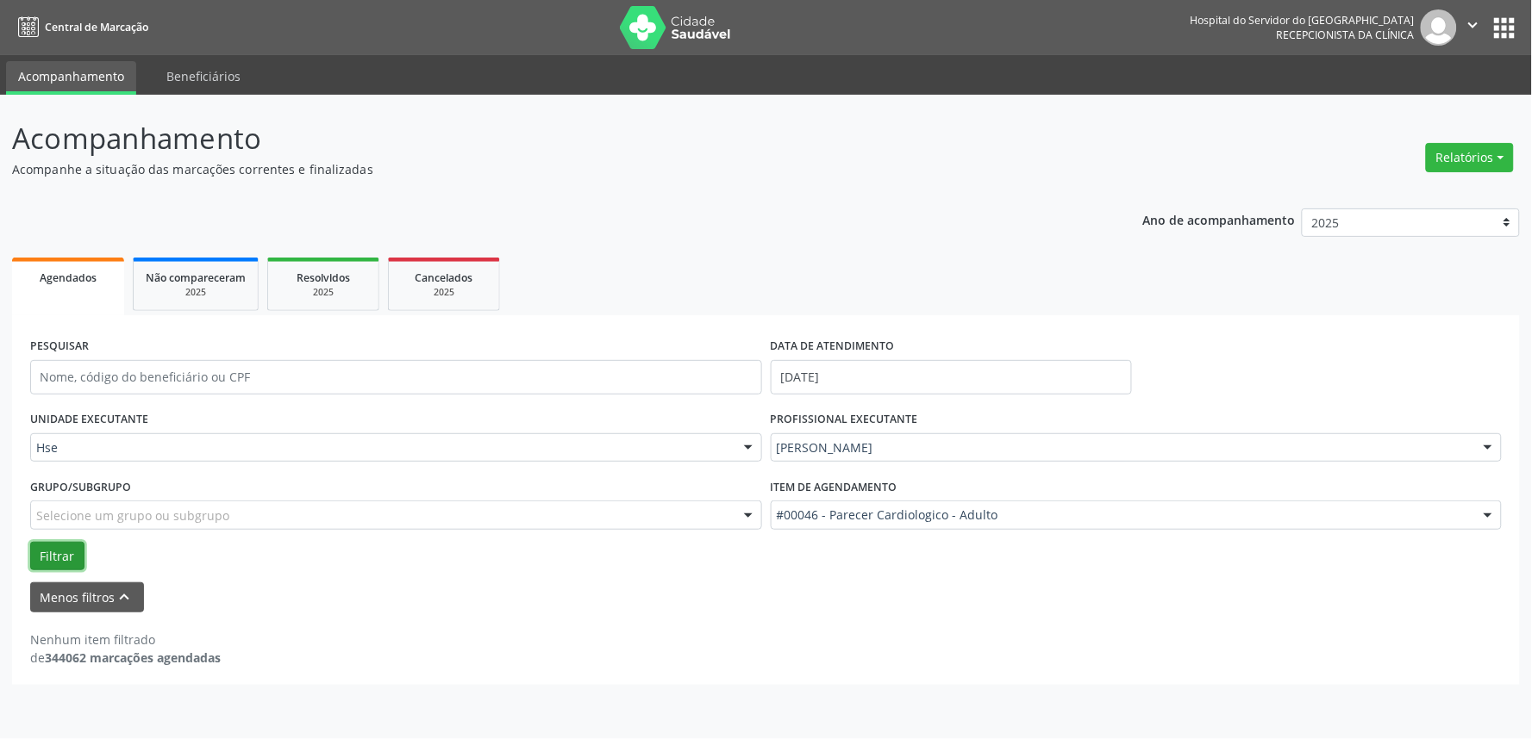
click at [52, 555] on button "Filtrar" at bounding box center [57, 556] width 54 height 29
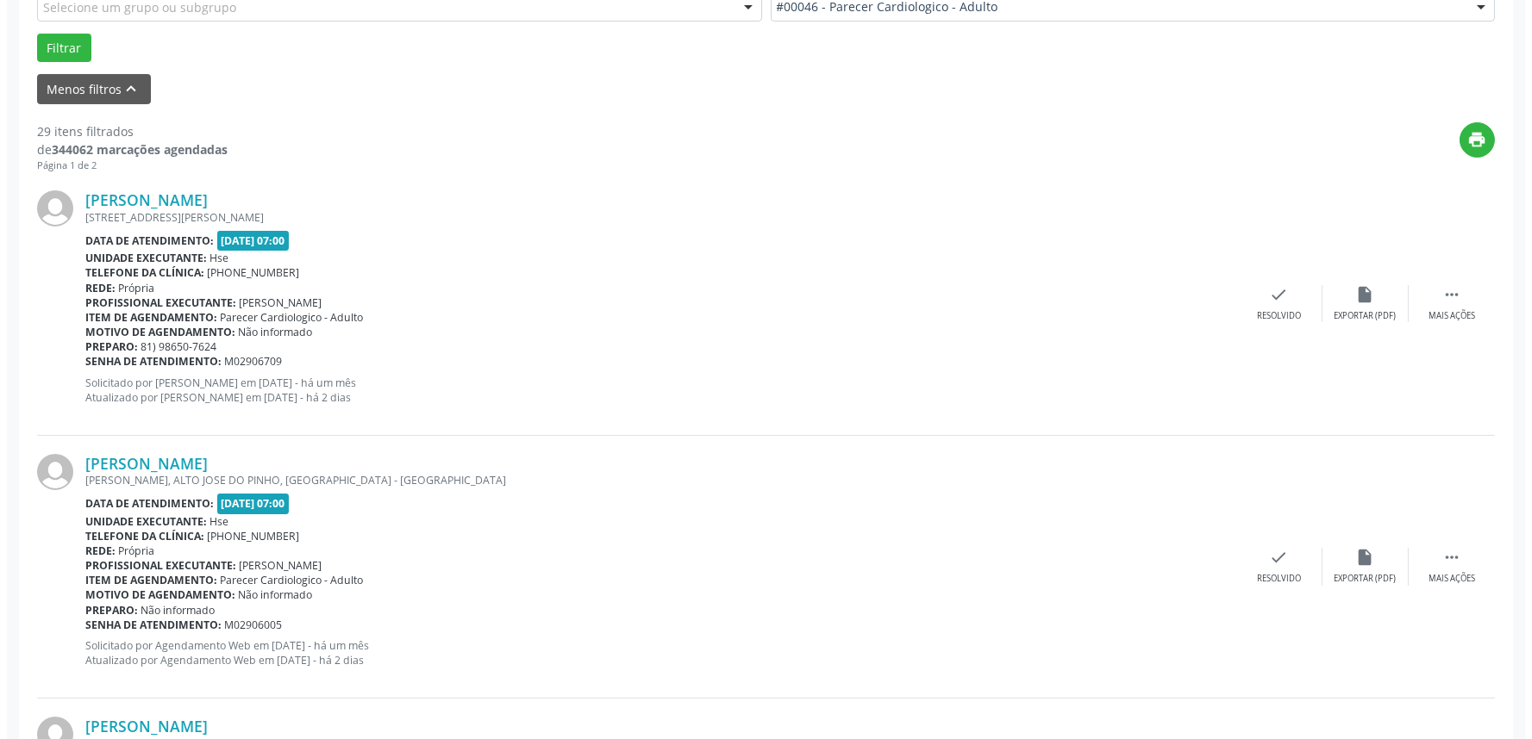
scroll to position [574, 0]
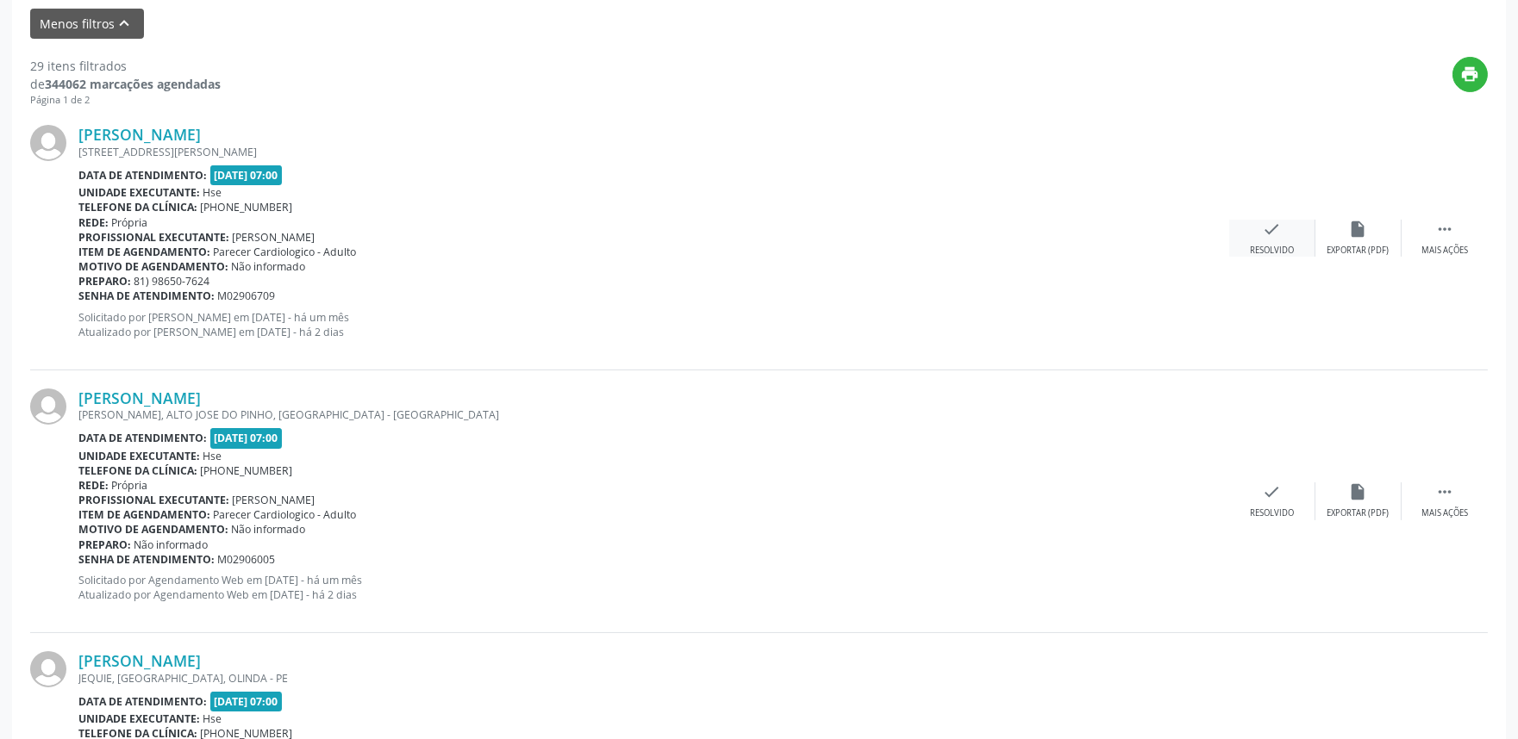
click at [1270, 245] on div "Resolvido" at bounding box center [1272, 251] width 44 height 12
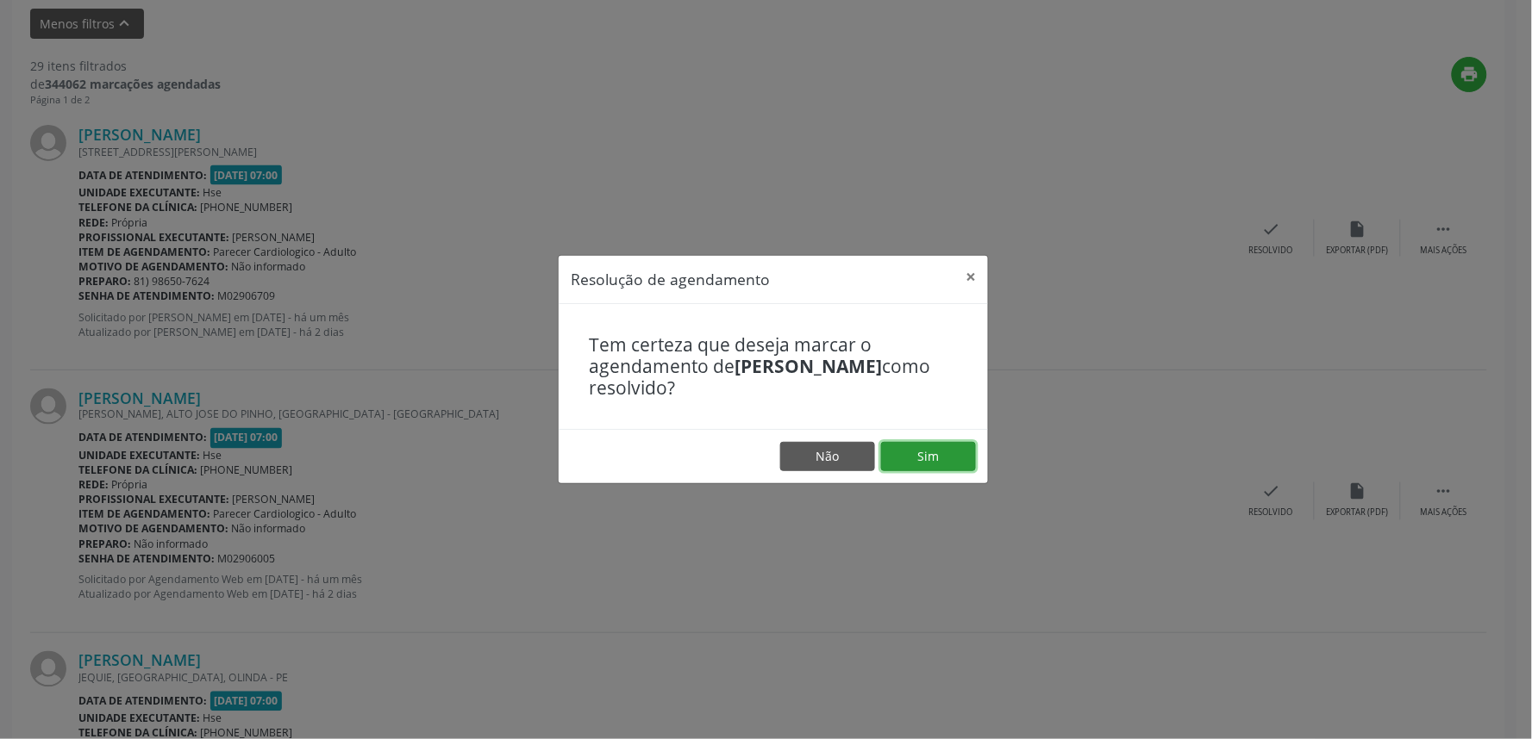
click at [910, 461] on button "Sim" at bounding box center [928, 456] width 95 height 29
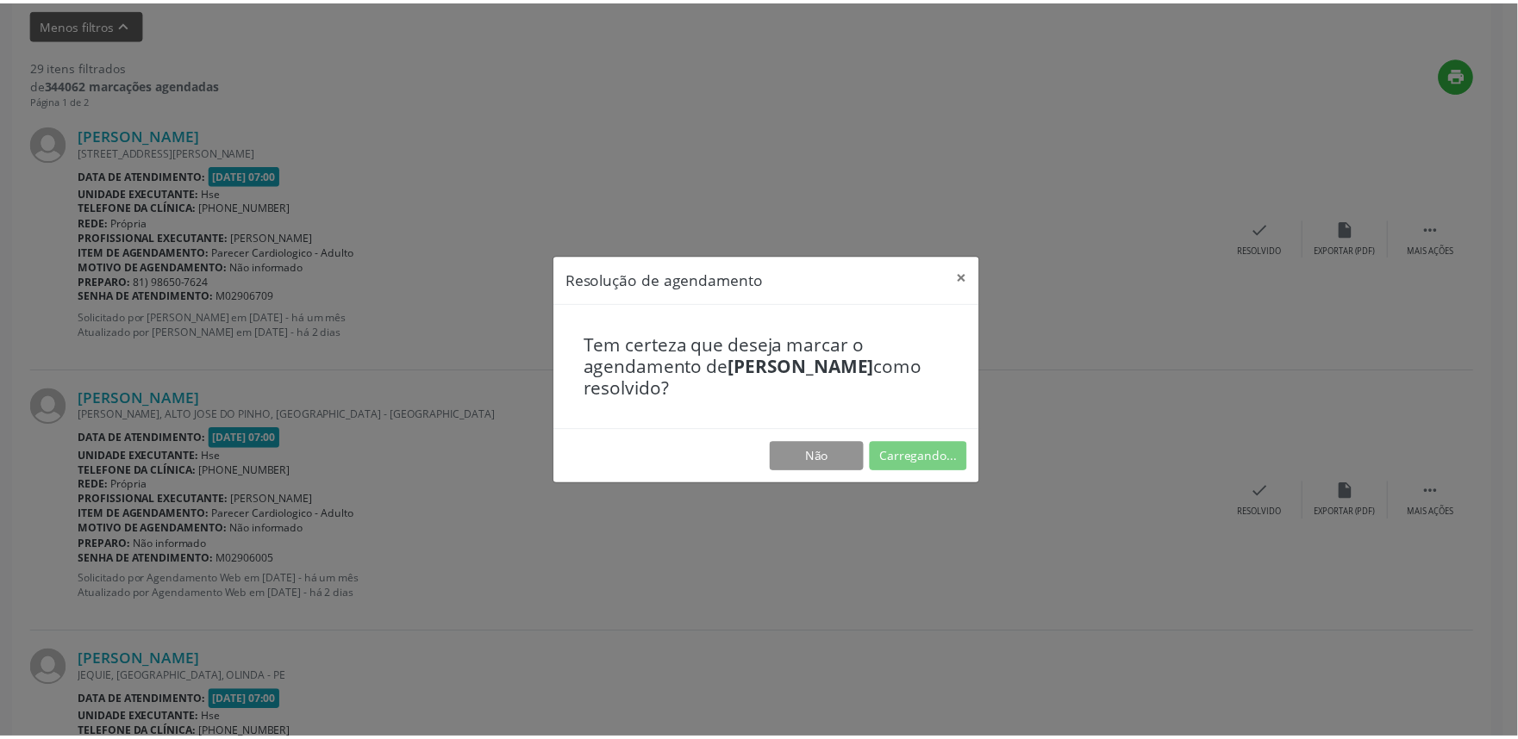
scroll to position [0, 0]
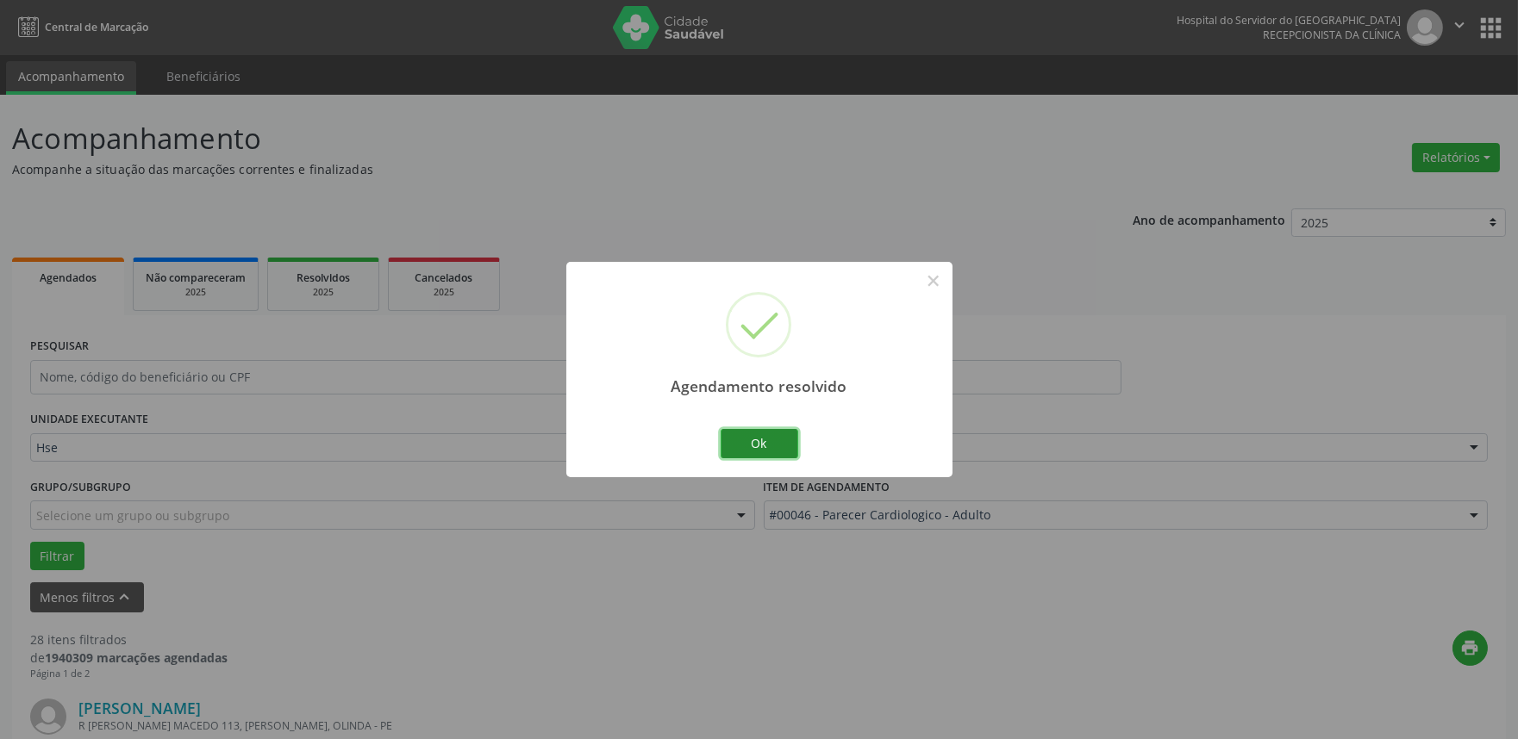
click at [752, 442] on button "Ok" at bounding box center [760, 443] width 78 height 29
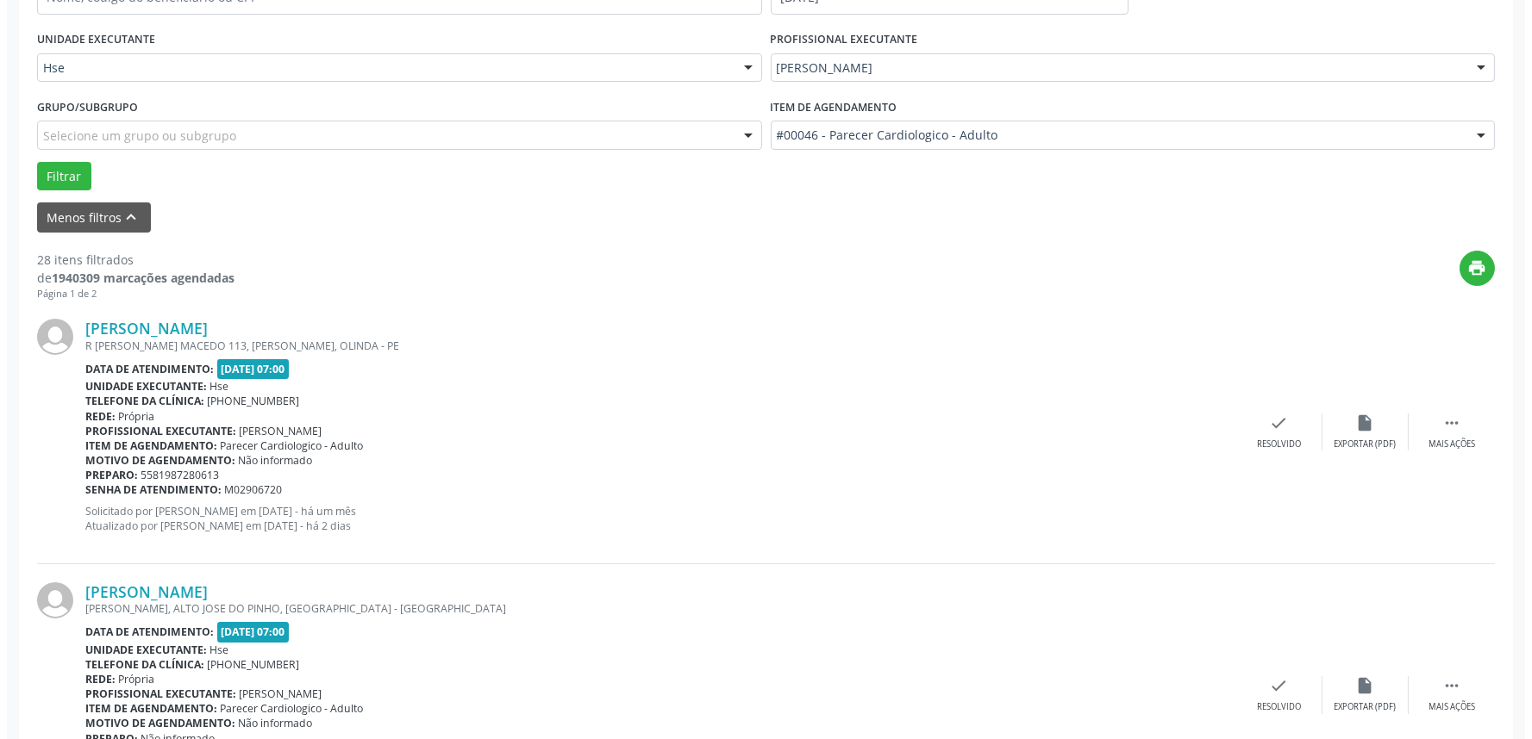
scroll to position [383, 0]
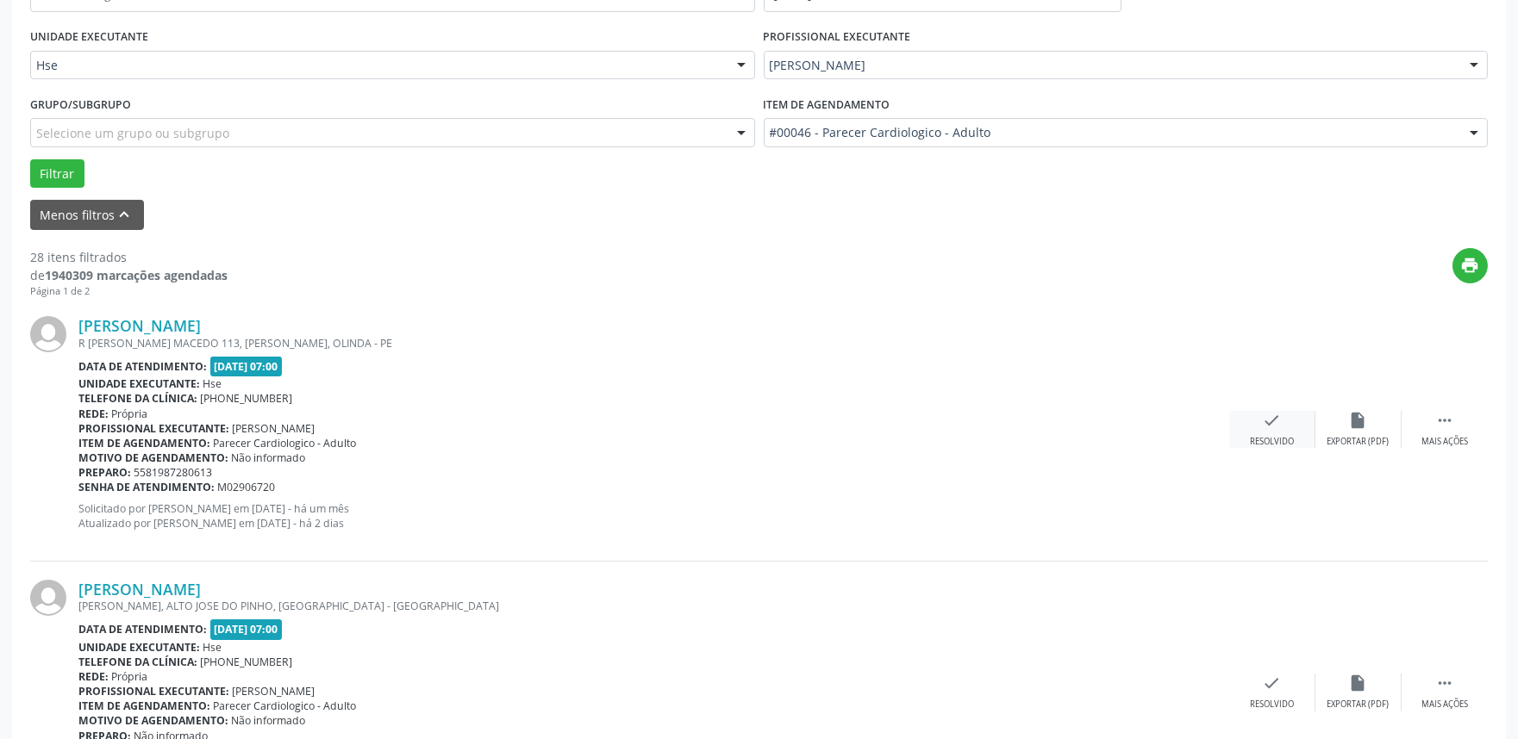
click at [1287, 436] on div "Resolvido" at bounding box center [1272, 442] width 44 height 12
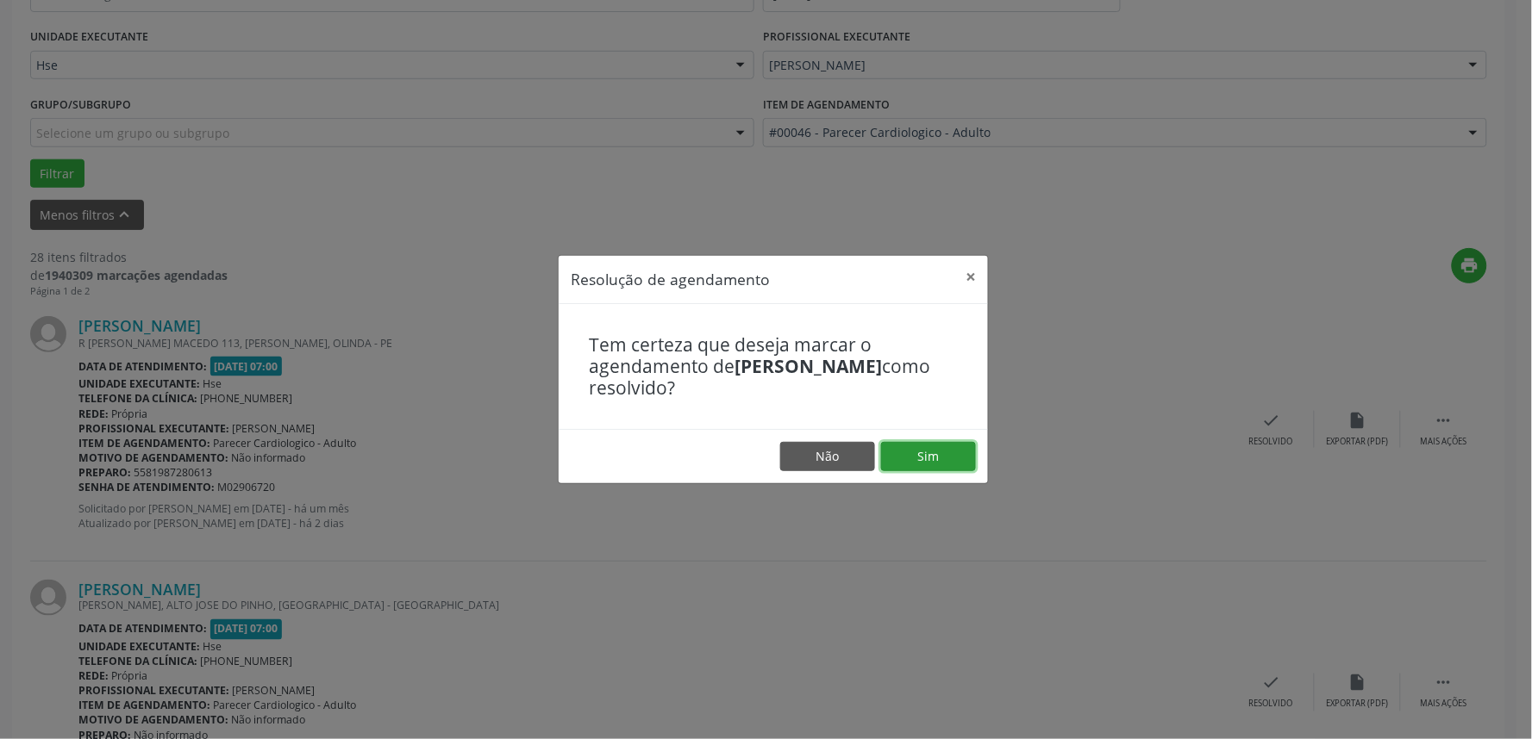
click at [924, 459] on button "Sim" at bounding box center [928, 456] width 95 height 29
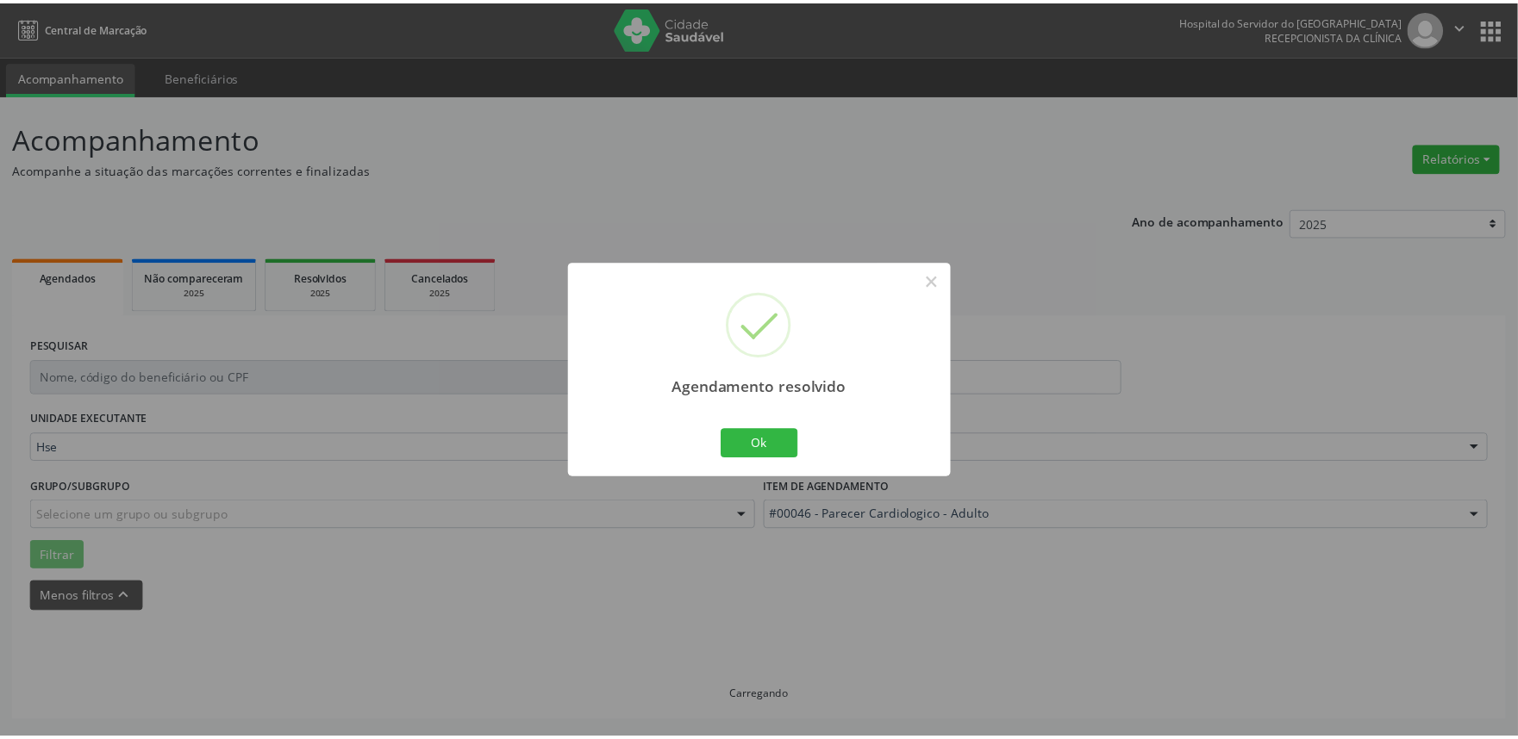
scroll to position [0, 0]
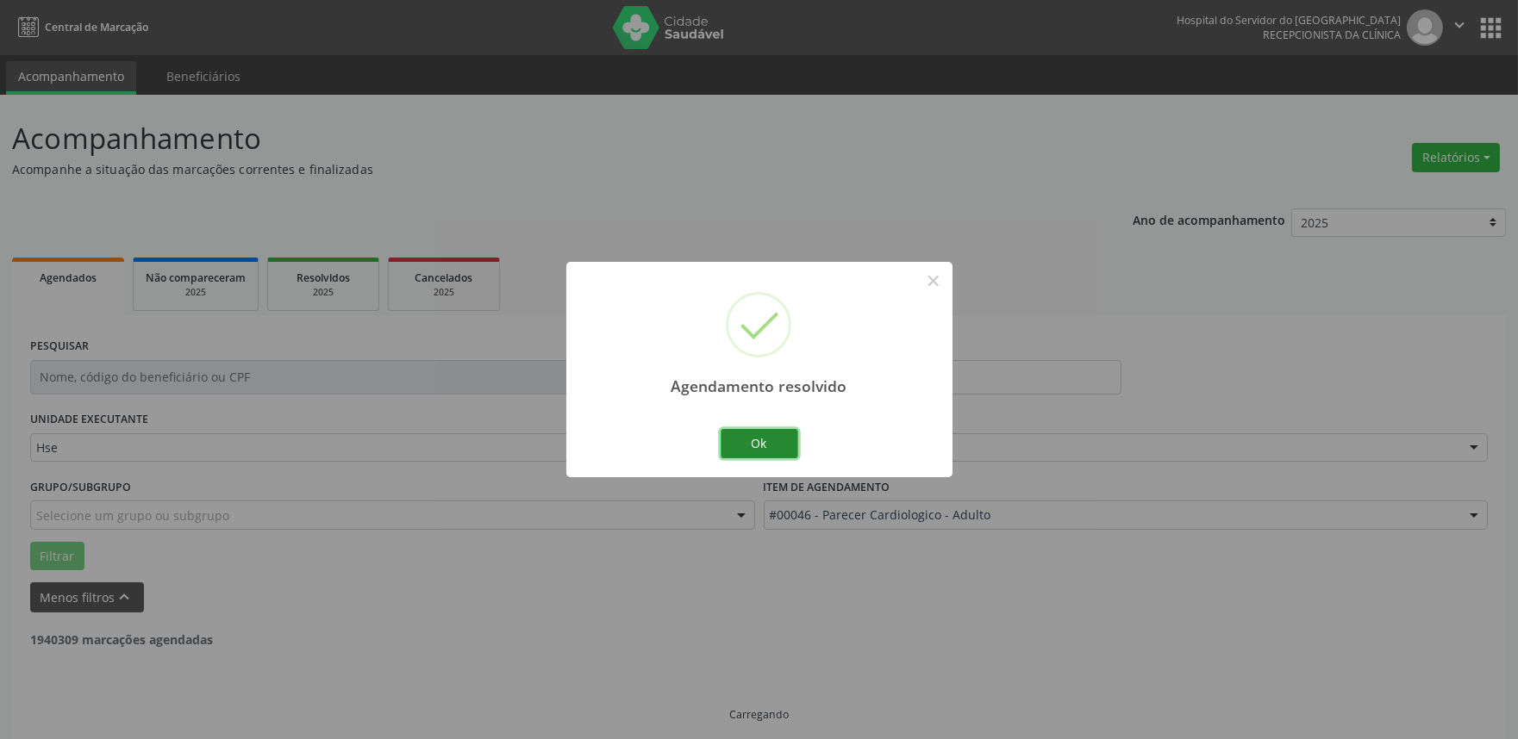
click at [748, 441] on button "Ok" at bounding box center [760, 443] width 78 height 29
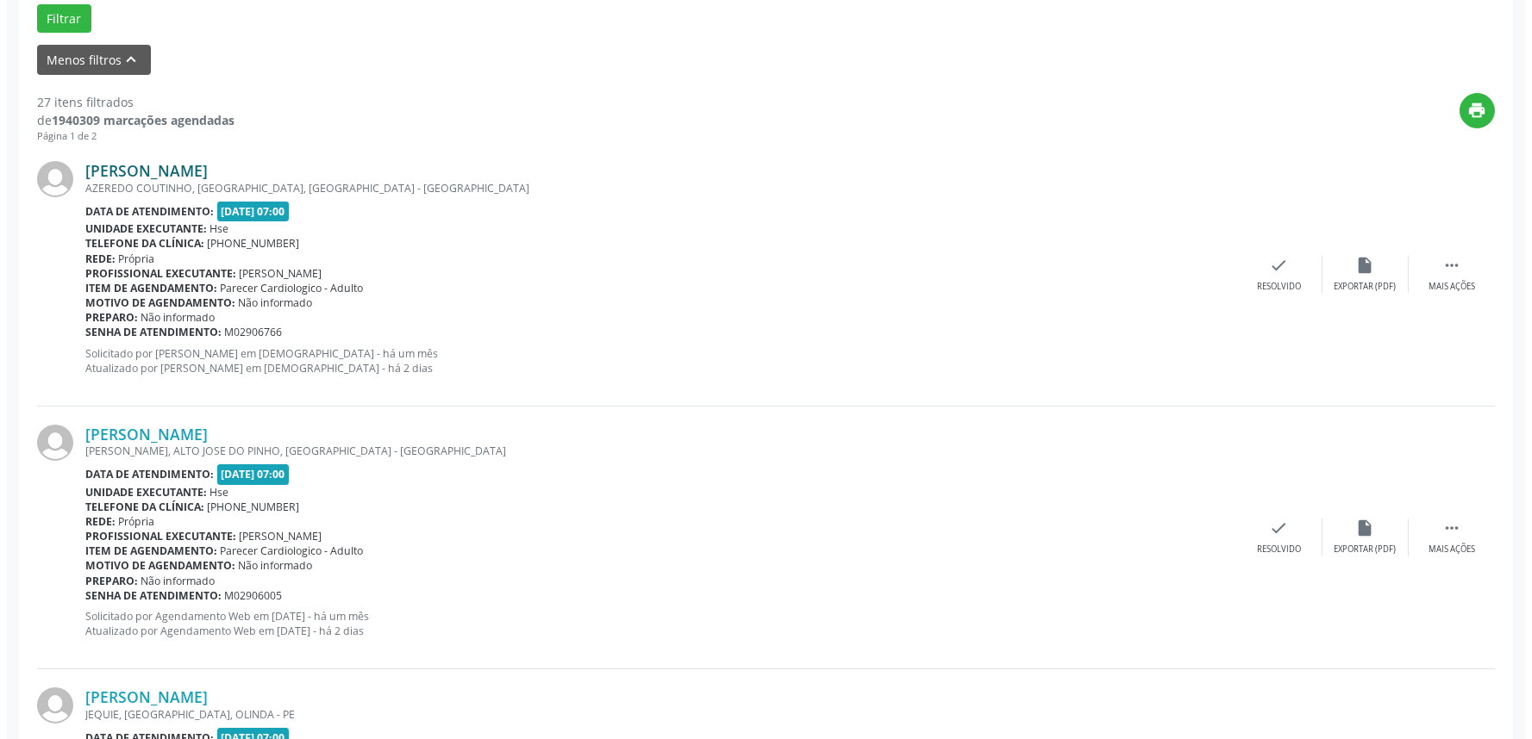
scroll to position [478, 0]
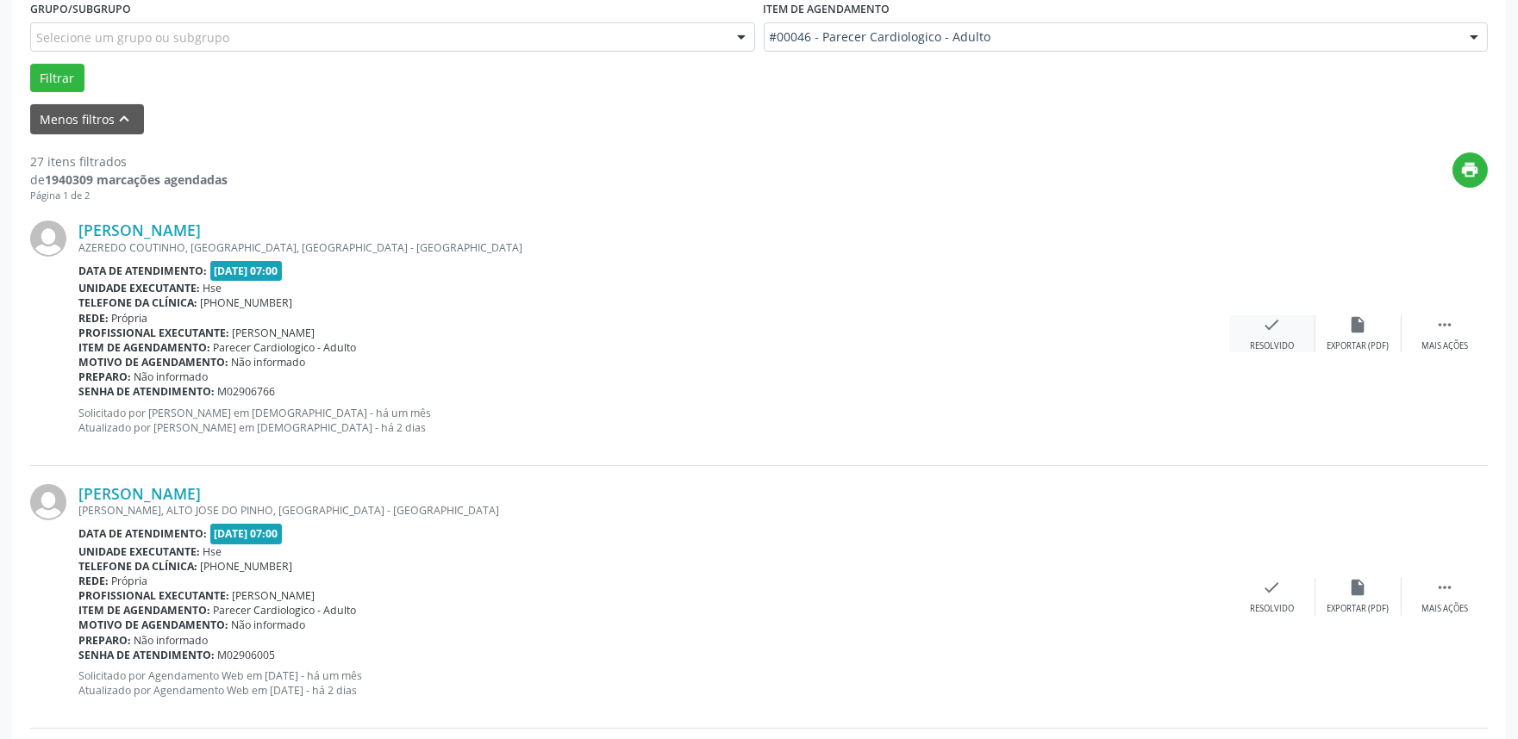
click at [1298, 348] on div "check Resolvido" at bounding box center [1272, 333] width 86 height 37
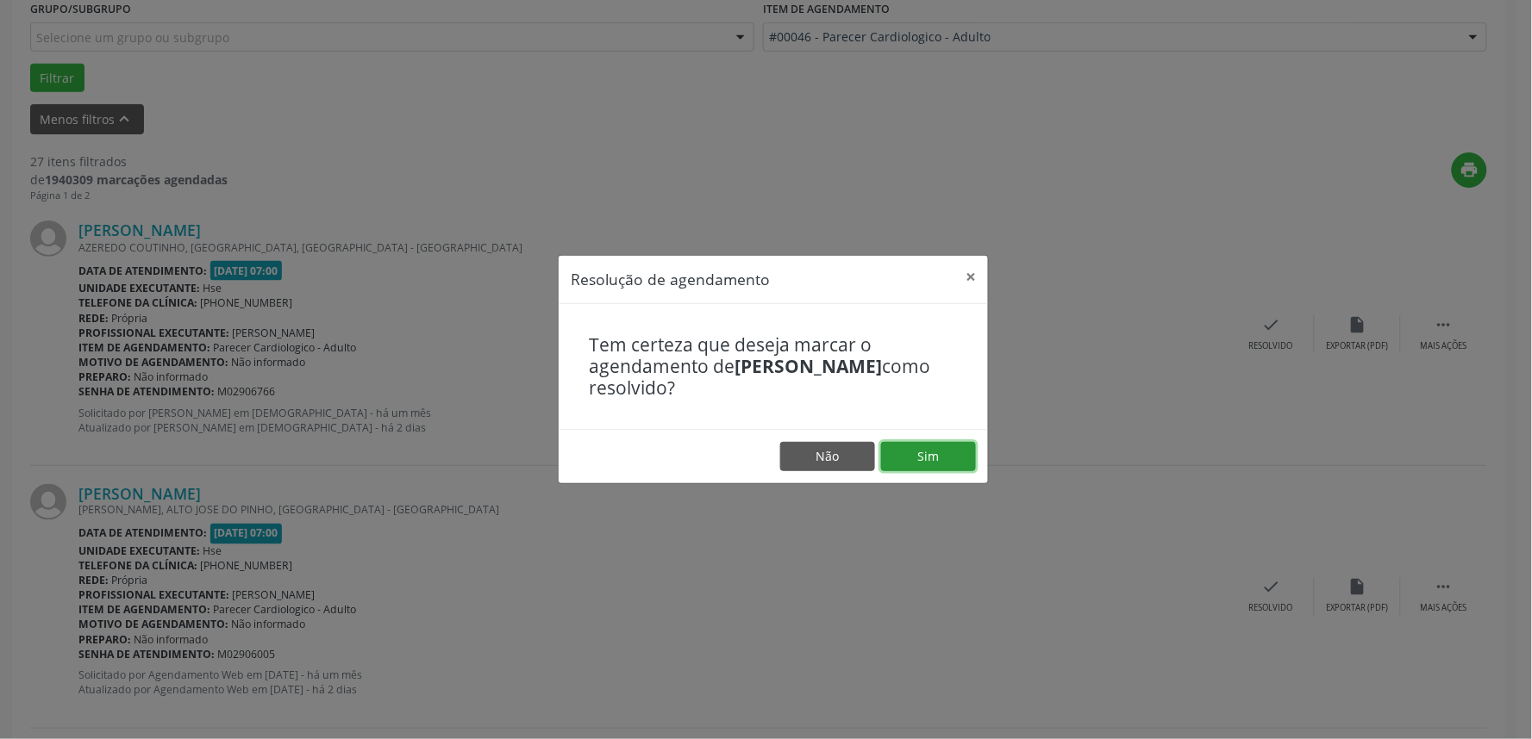
click at [906, 452] on button "Sim" at bounding box center [928, 456] width 95 height 29
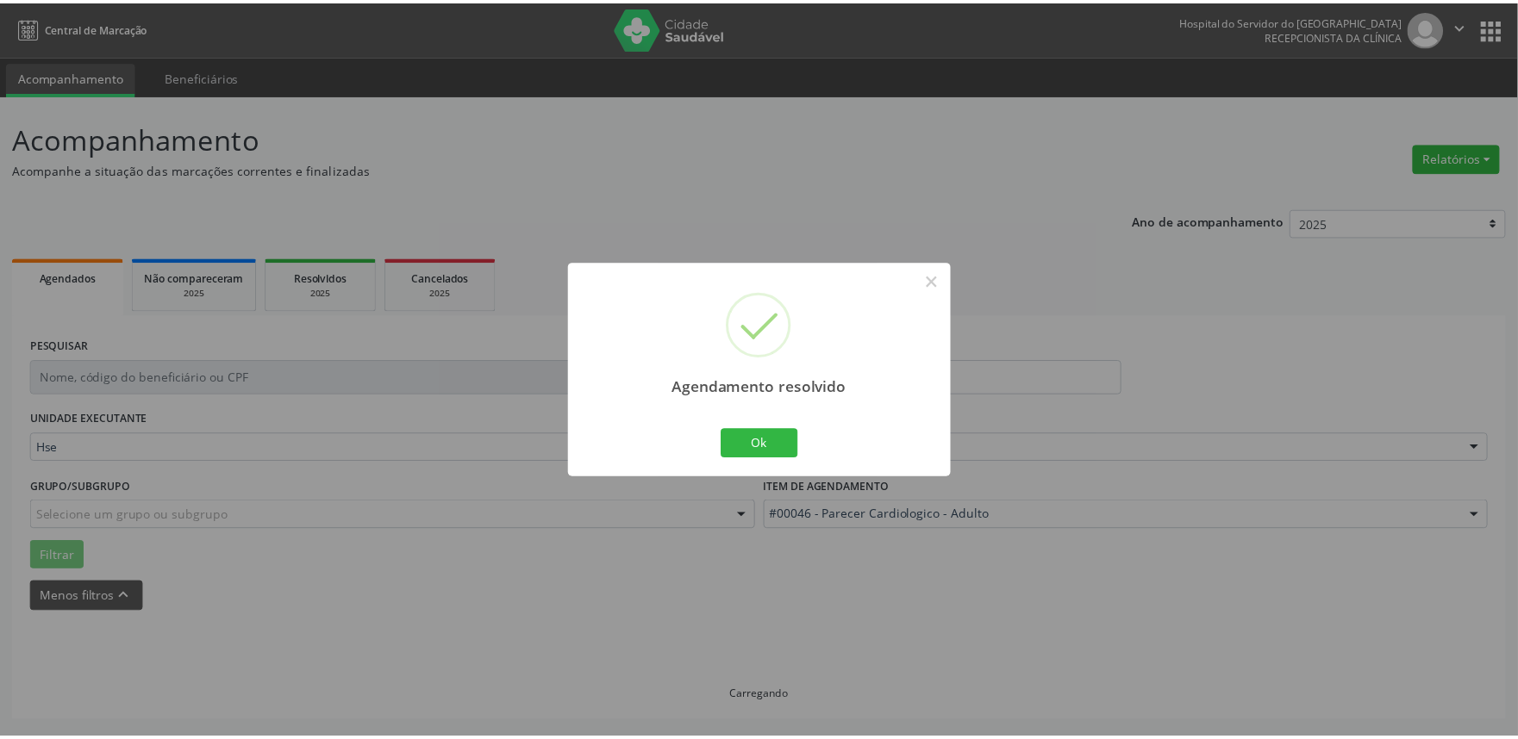
scroll to position [0, 0]
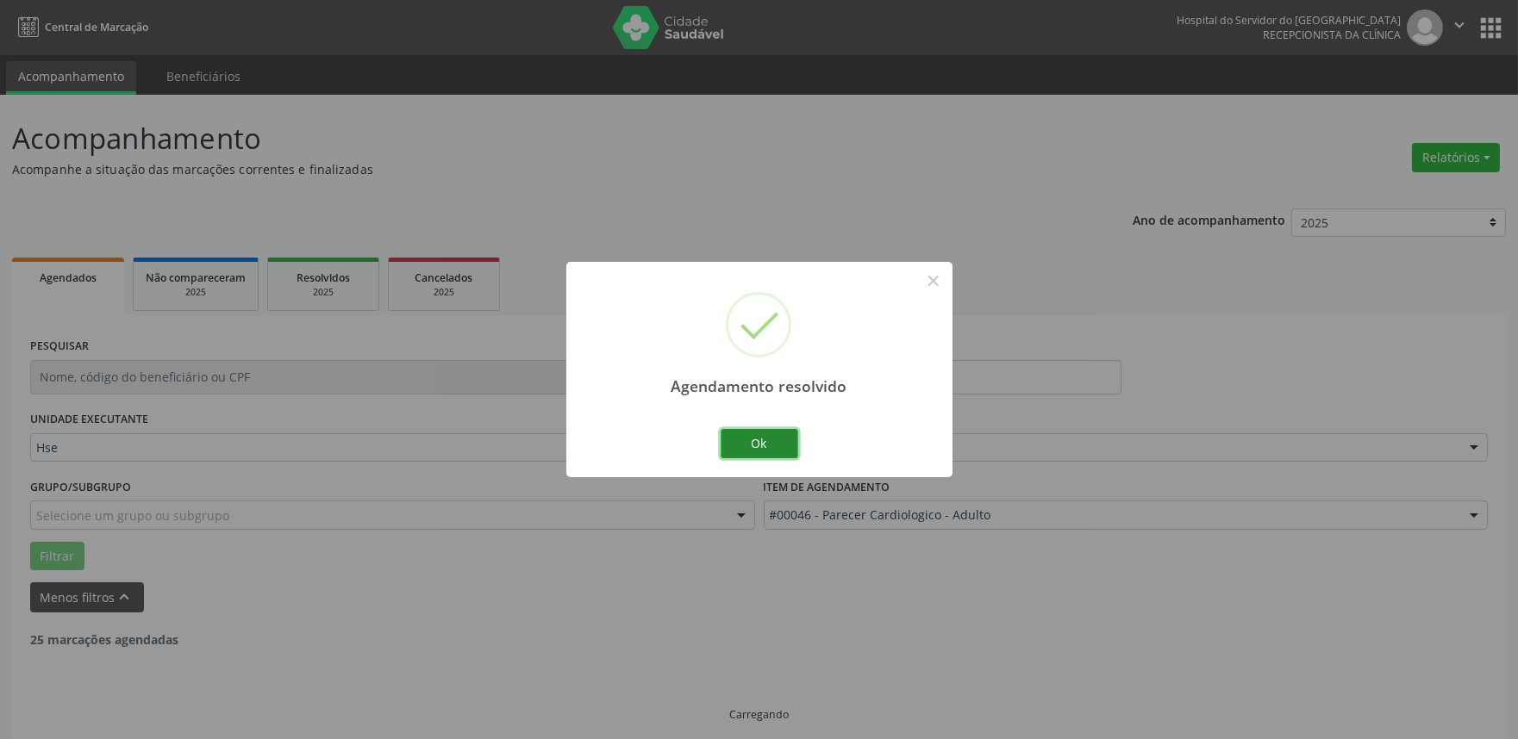
click at [757, 434] on button "Ok" at bounding box center [760, 443] width 78 height 29
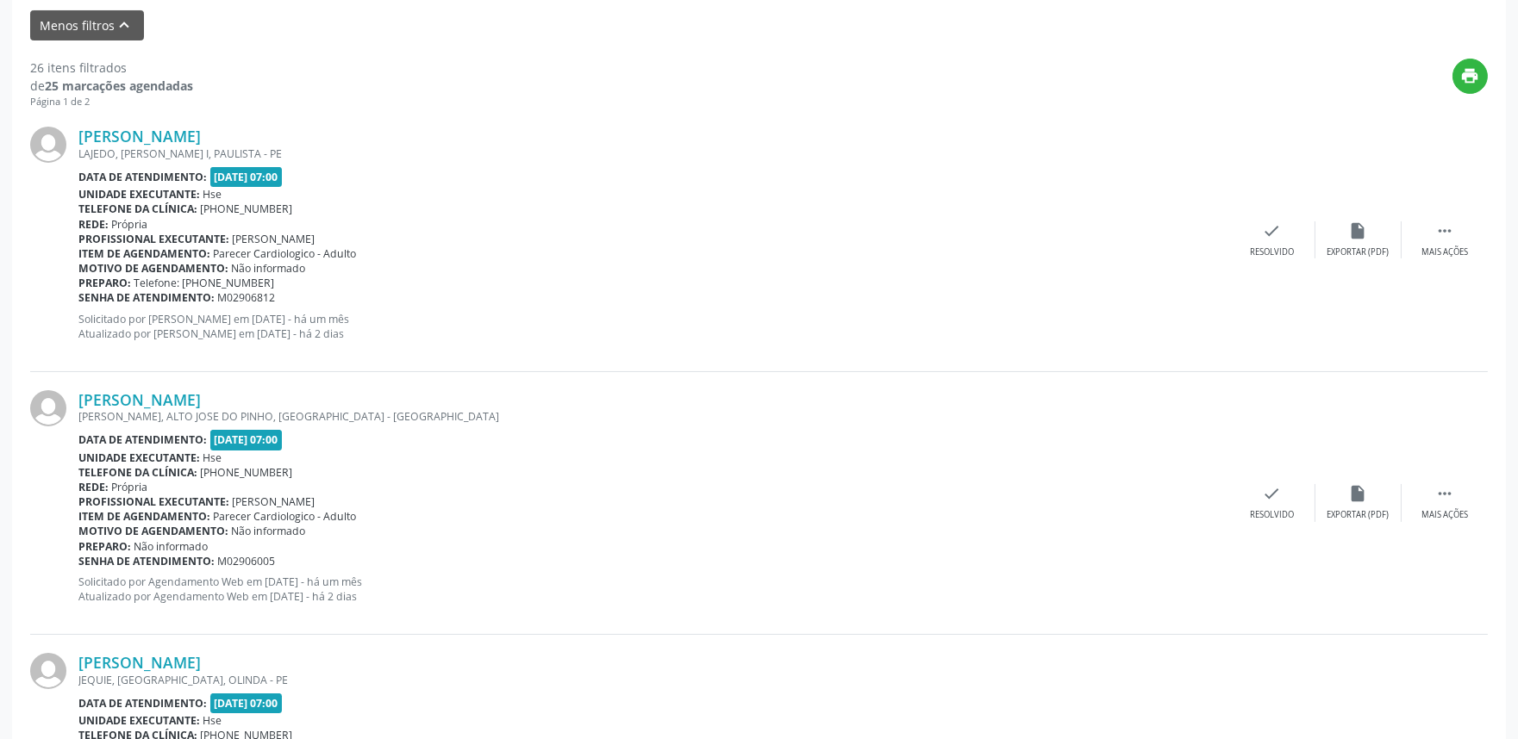
scroll to position [574, 0]
click at [1451, 234] on icon "" at bounding box center [1444, 229] width 19 height 19
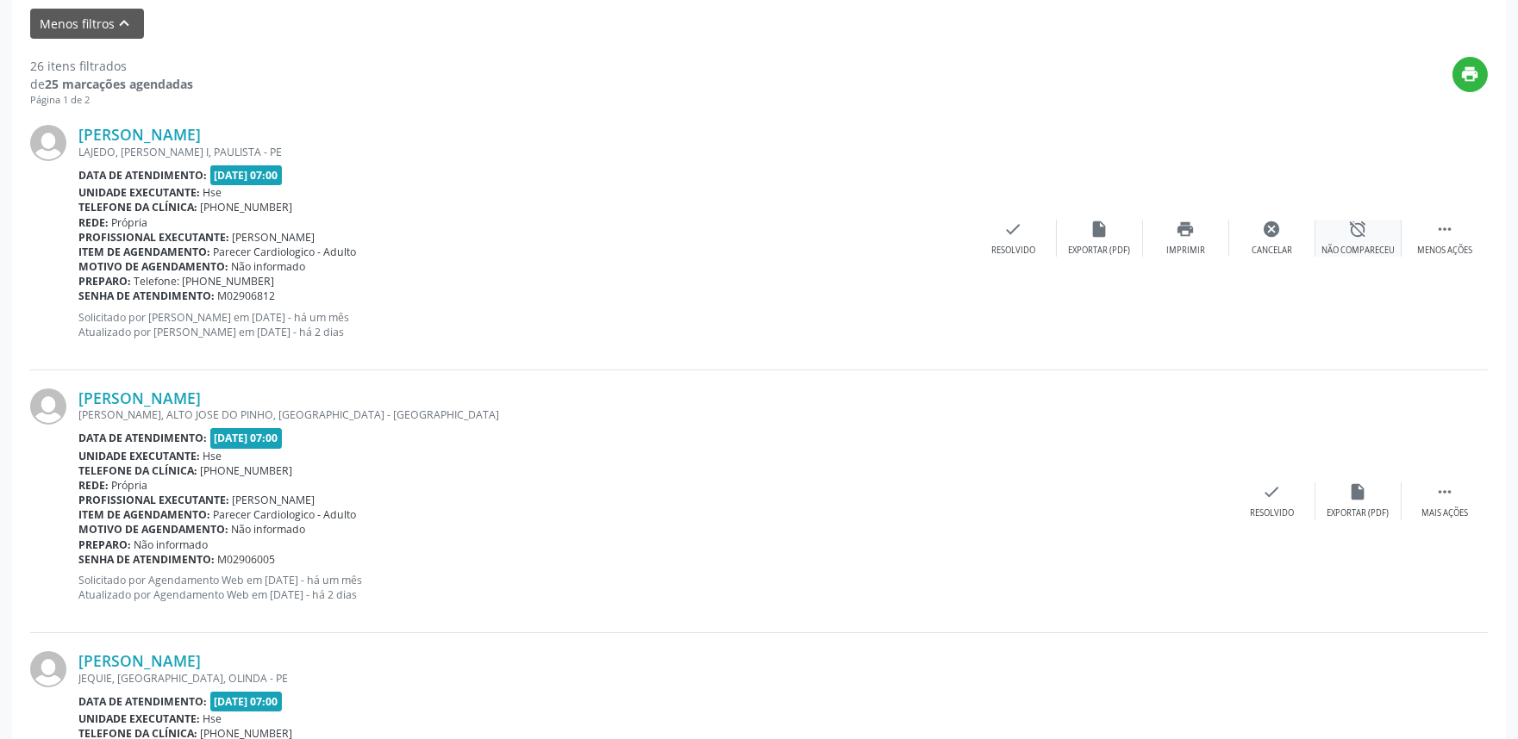
click at [1357, 242] on div "alarm_off Não compareceu" at bounding box center [1358, 238] width 86 height 37
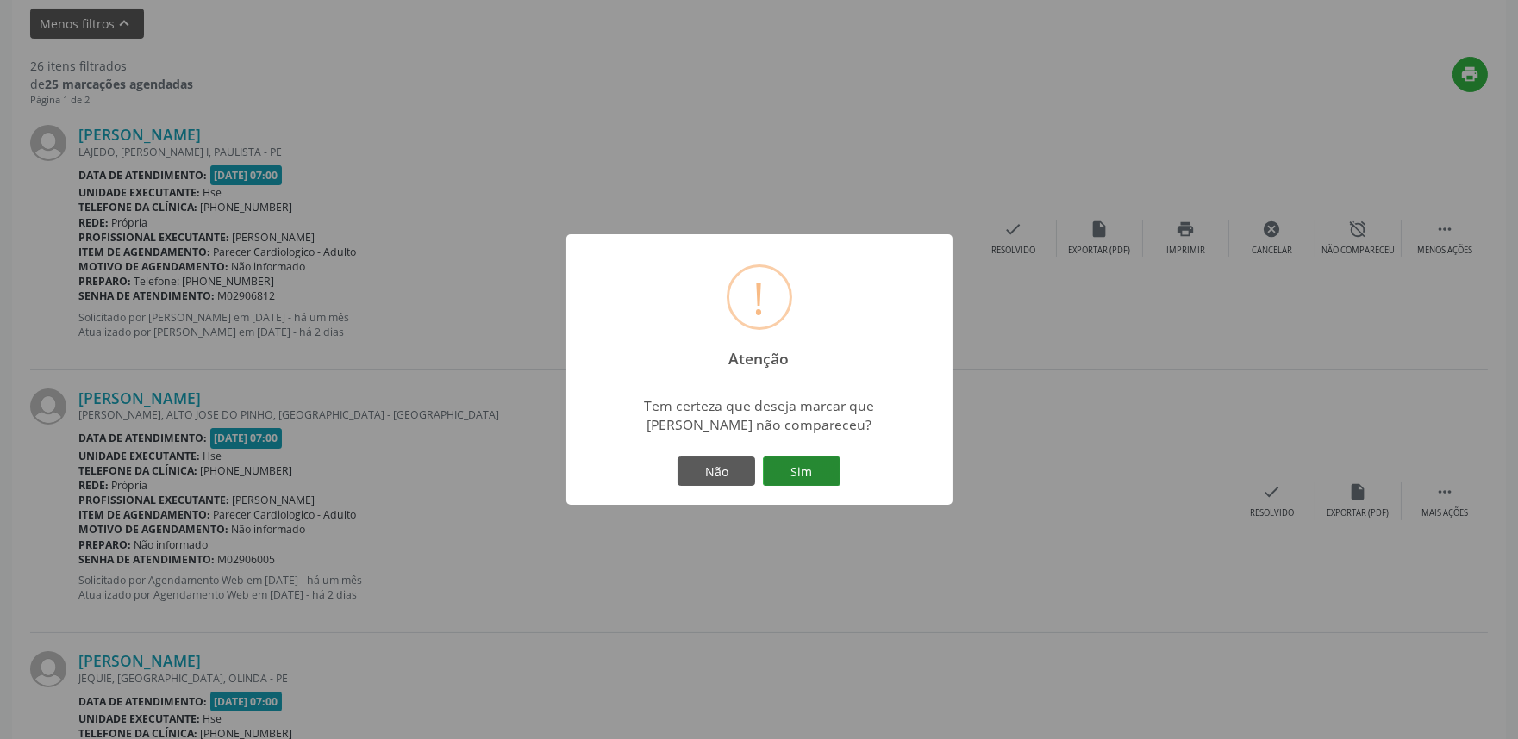
click at [800, 462] on button "Sim" at bounding box center [802, 471] width 78 height 29
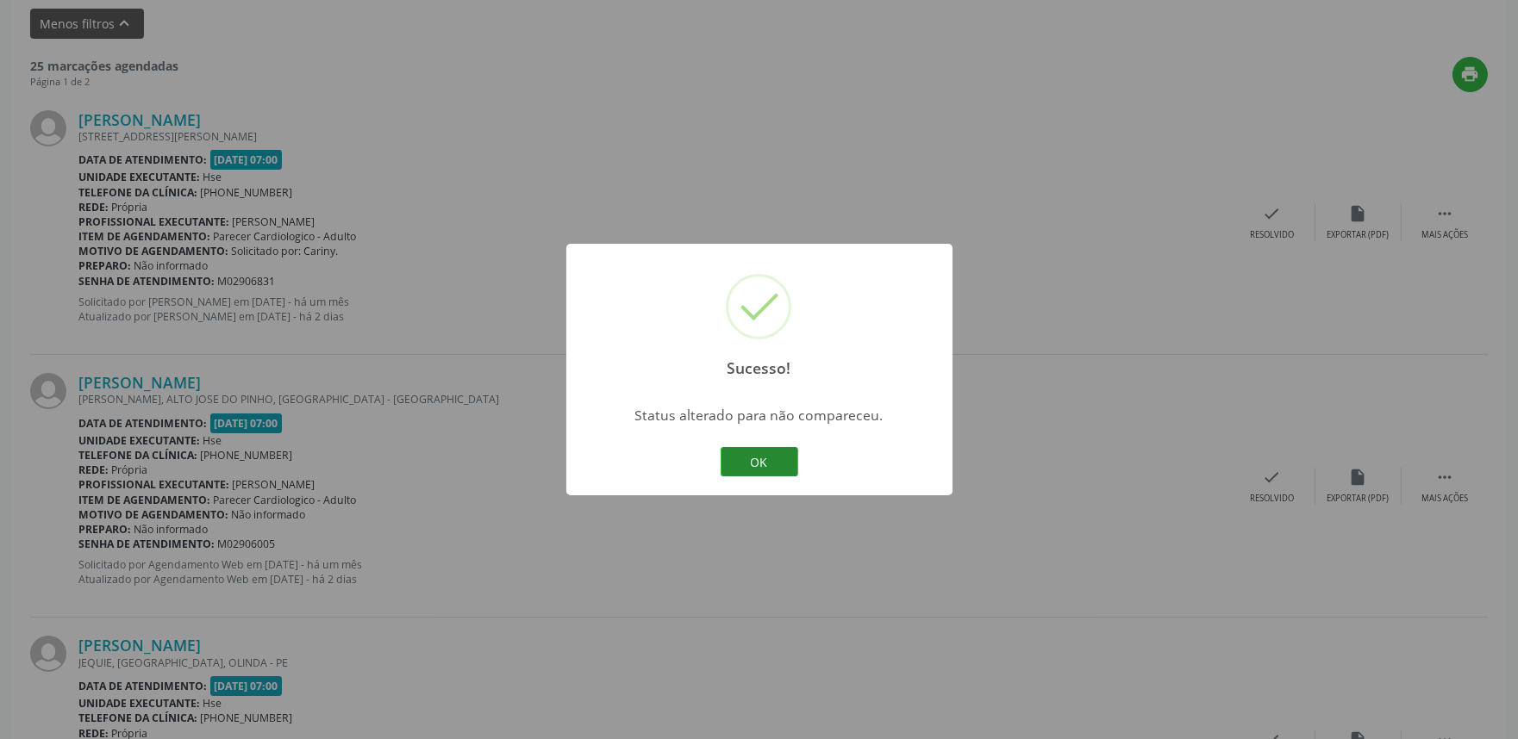
click at [754, 466] on button "OK" at bounding box center [760, 461] width 78 height 29
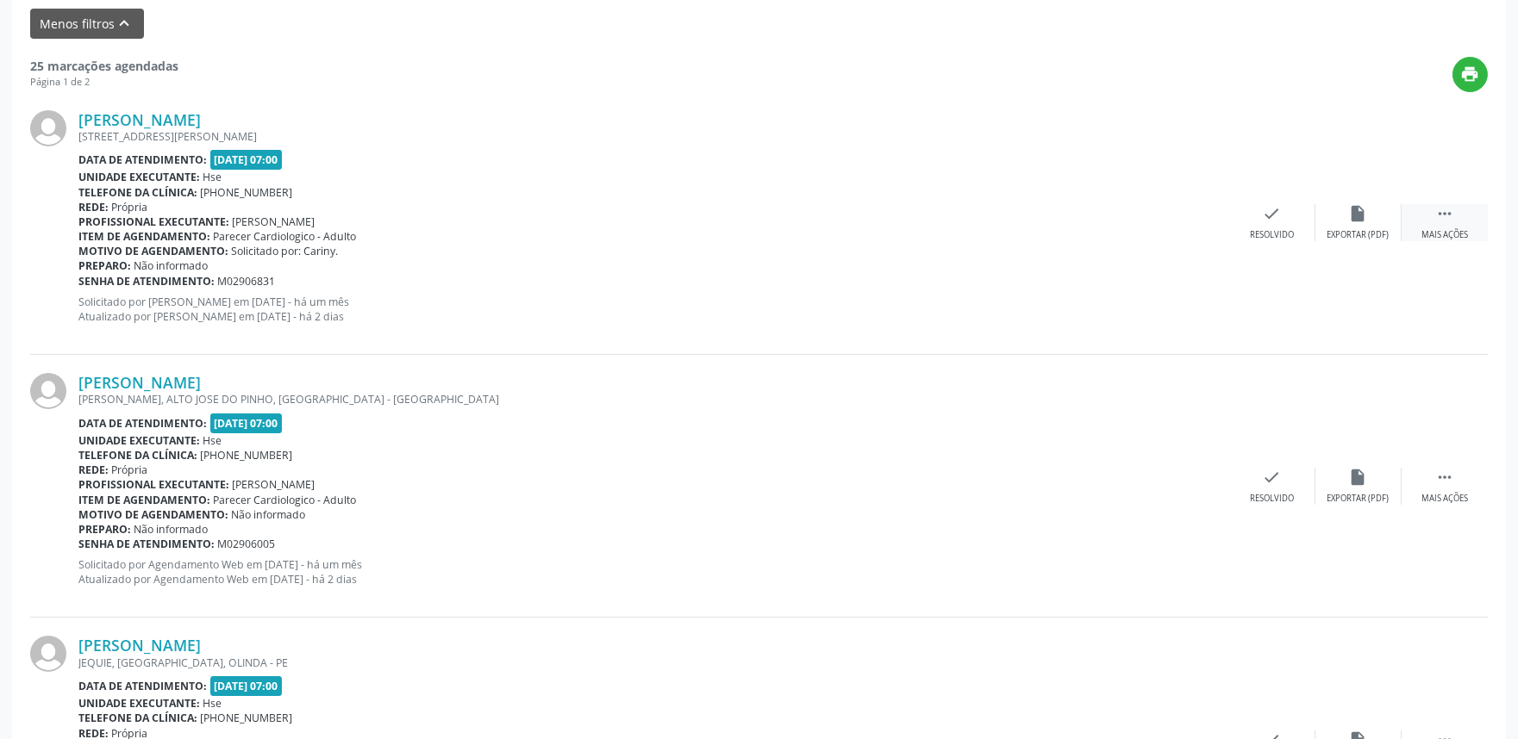
click at [1446, 216] on icon "" at bounding box center [1444, 213] width 19 height 19
click at [1363, 219] on icon "alarm_off" at bounding box center [1358, 213] width 19 height 19
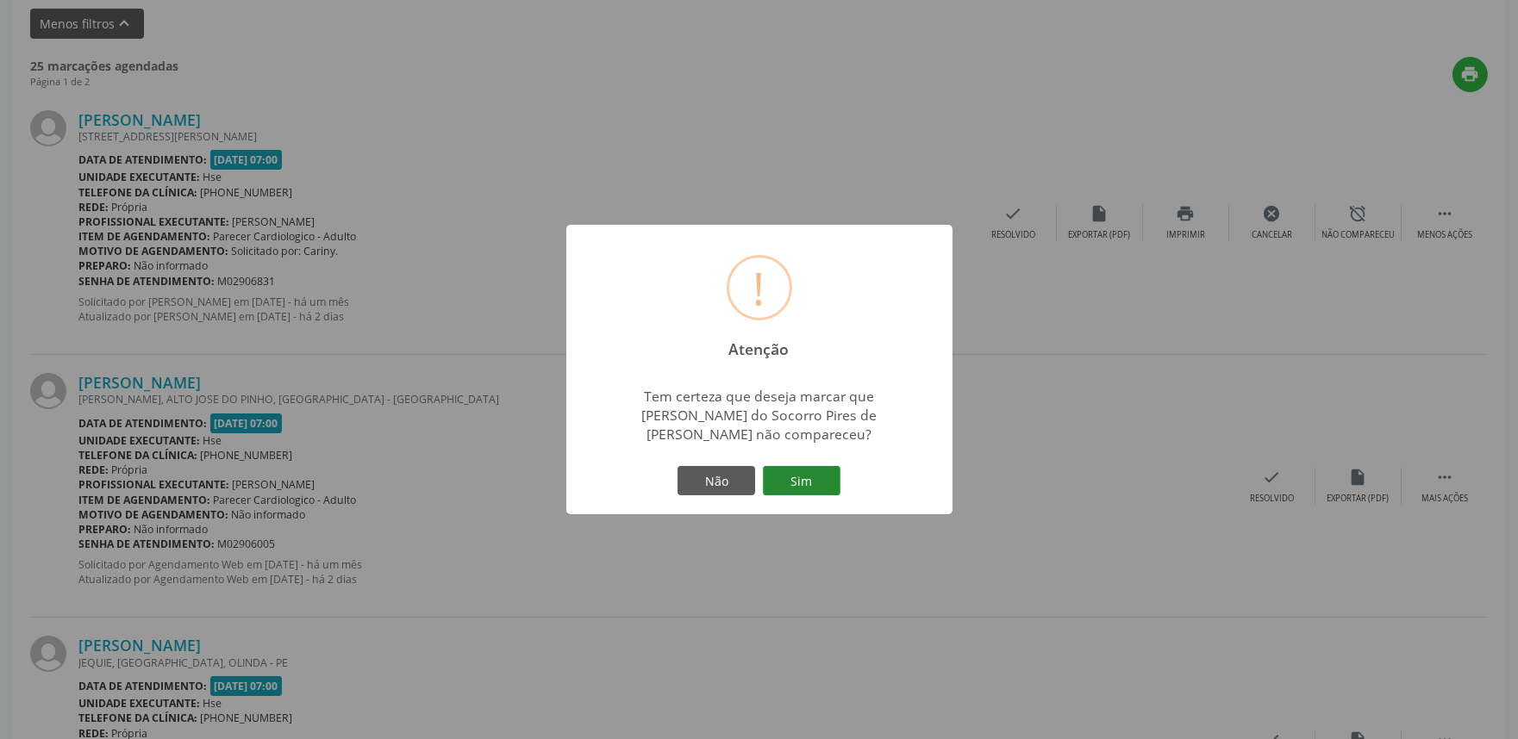
click at [795, 466] on button "Sim" at bounding box center [802, 480] width 78 height 29
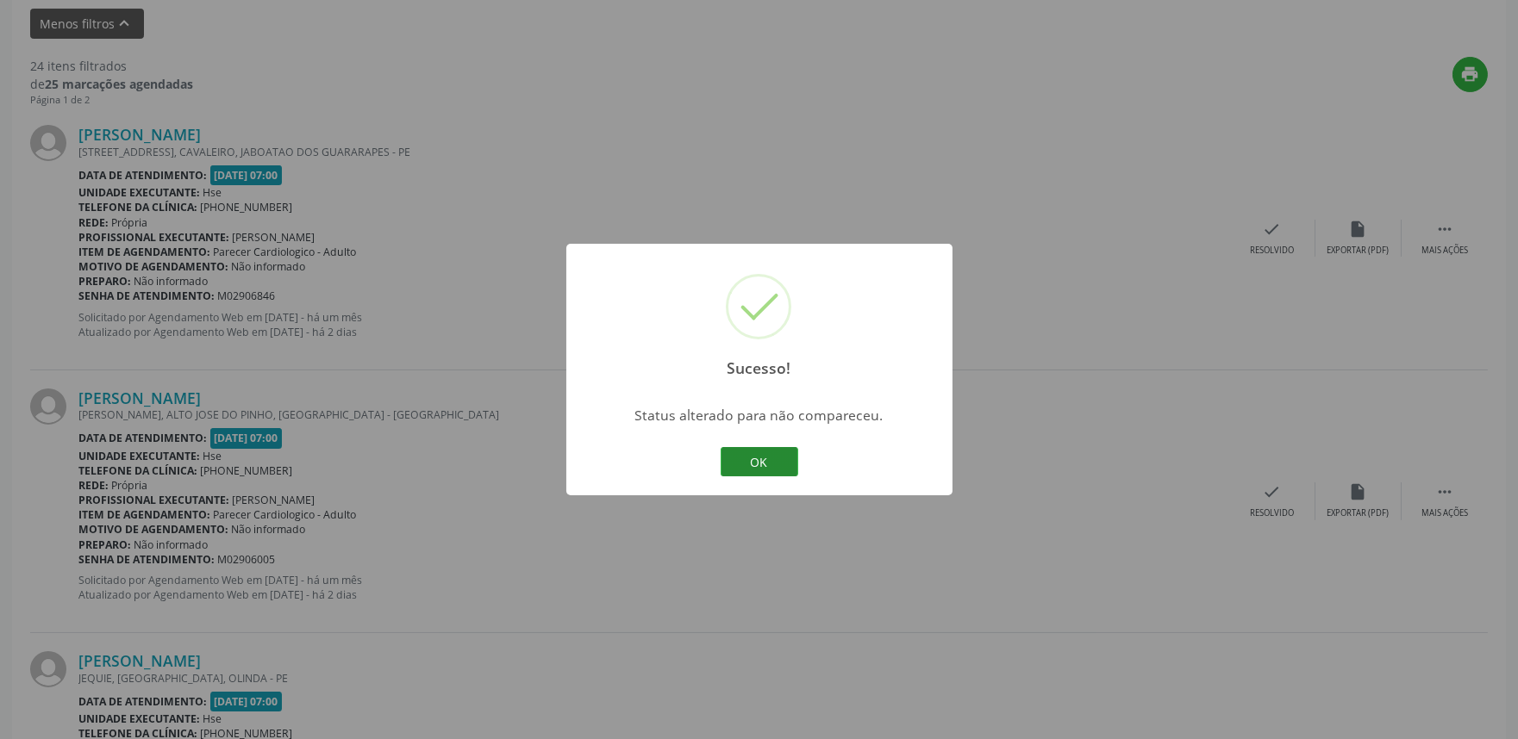
click at [761, 455] on button "OK" at bounding box center [760, 461] width 78 height 29
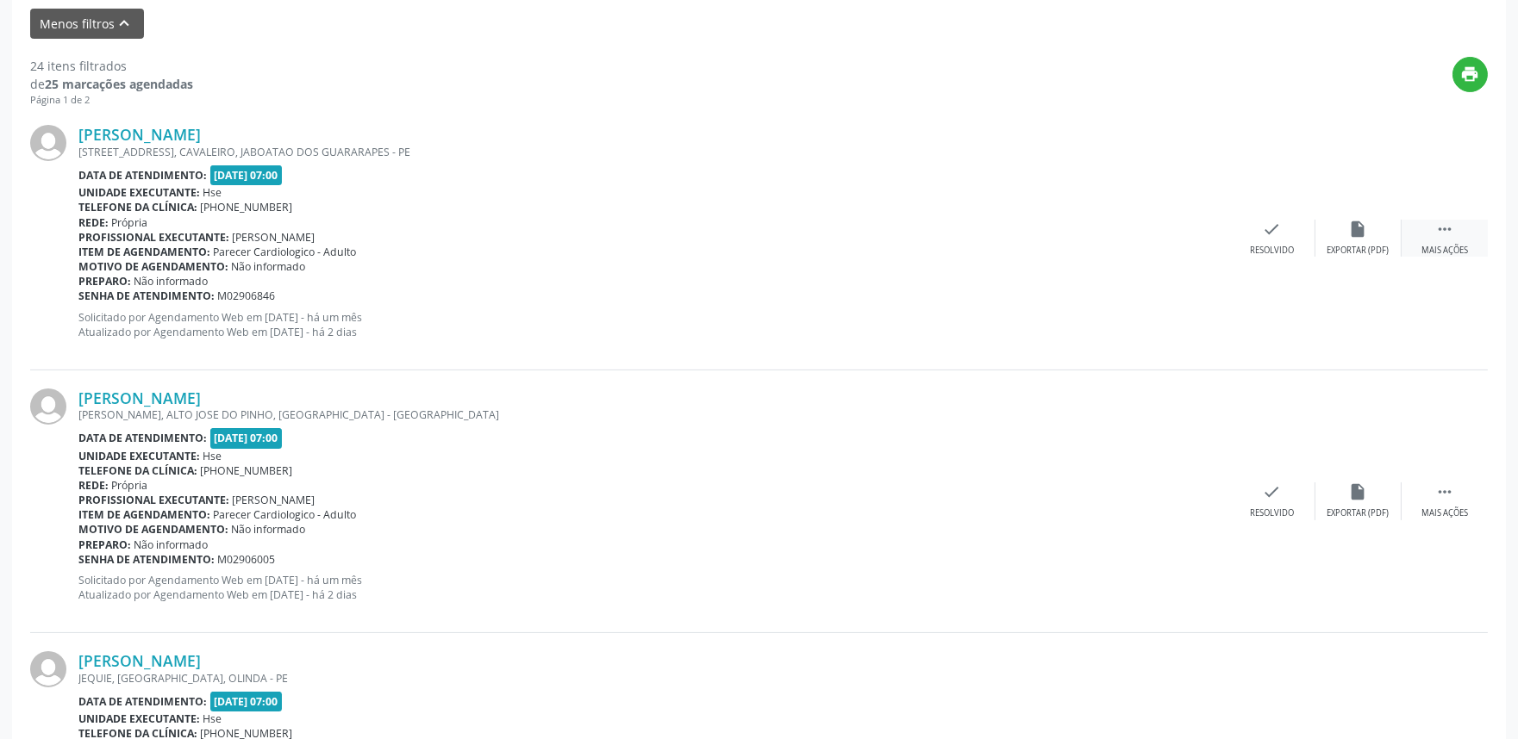
click at [1443, 234] on icon "" at bounding box center [1444, 229] width 19 height 19
click at [1362, 237] on icon "alarm_off" at bounding box center [1358, 229] width 19 height 19
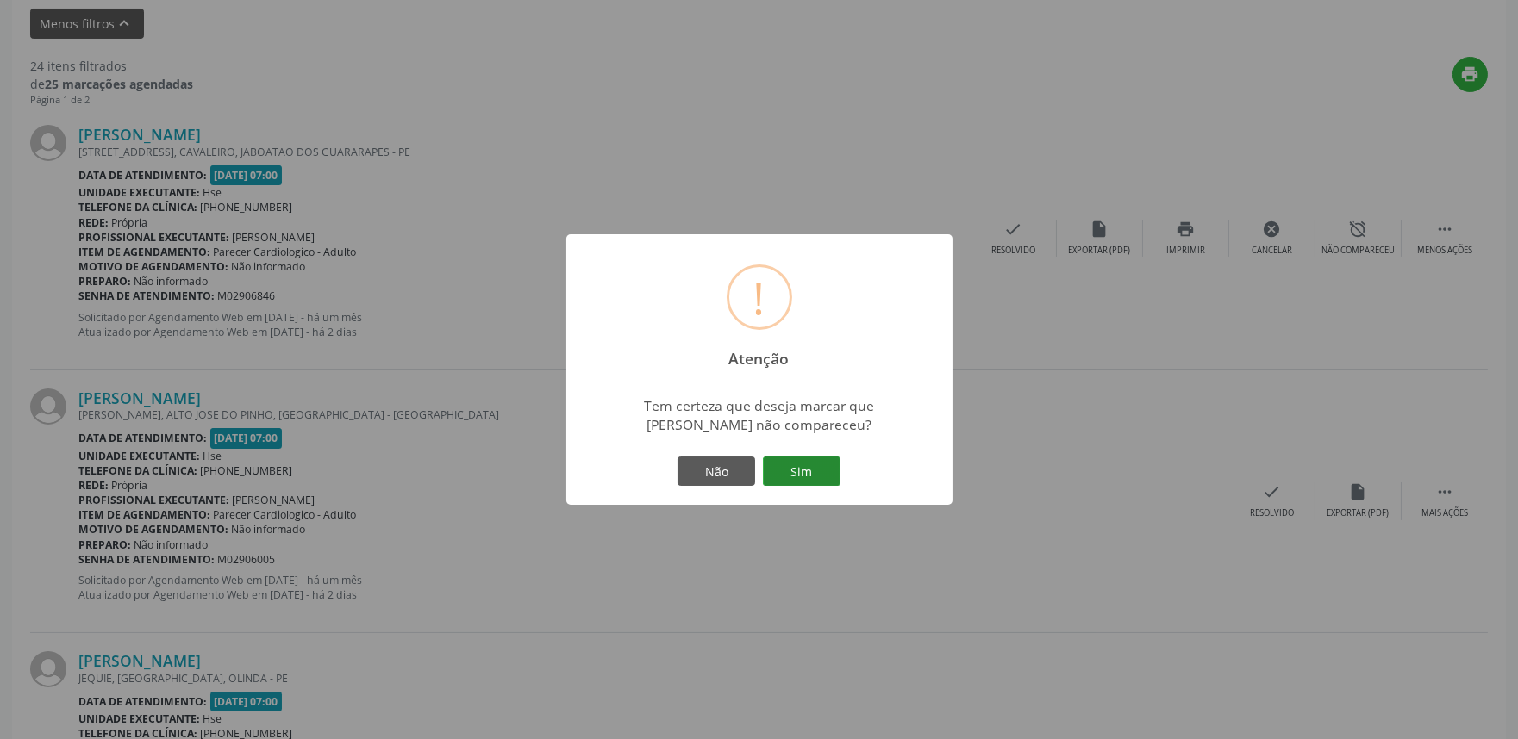
click at [814, 471] on button "Sim" at bounding box center [802, 471] width 78 height 29
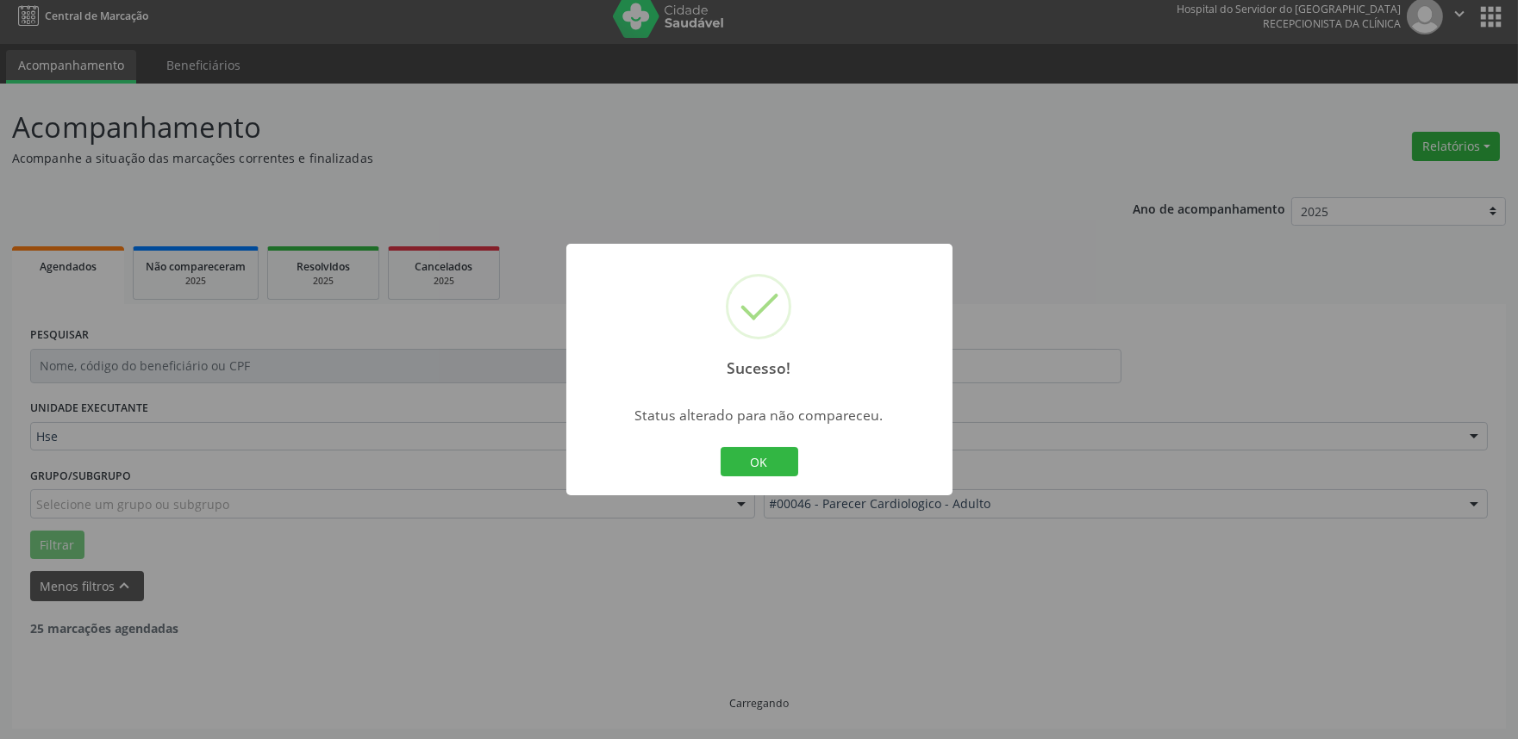
click at [761, 460] on button "OK" at bounding box center [760, 461] width 78 height 29
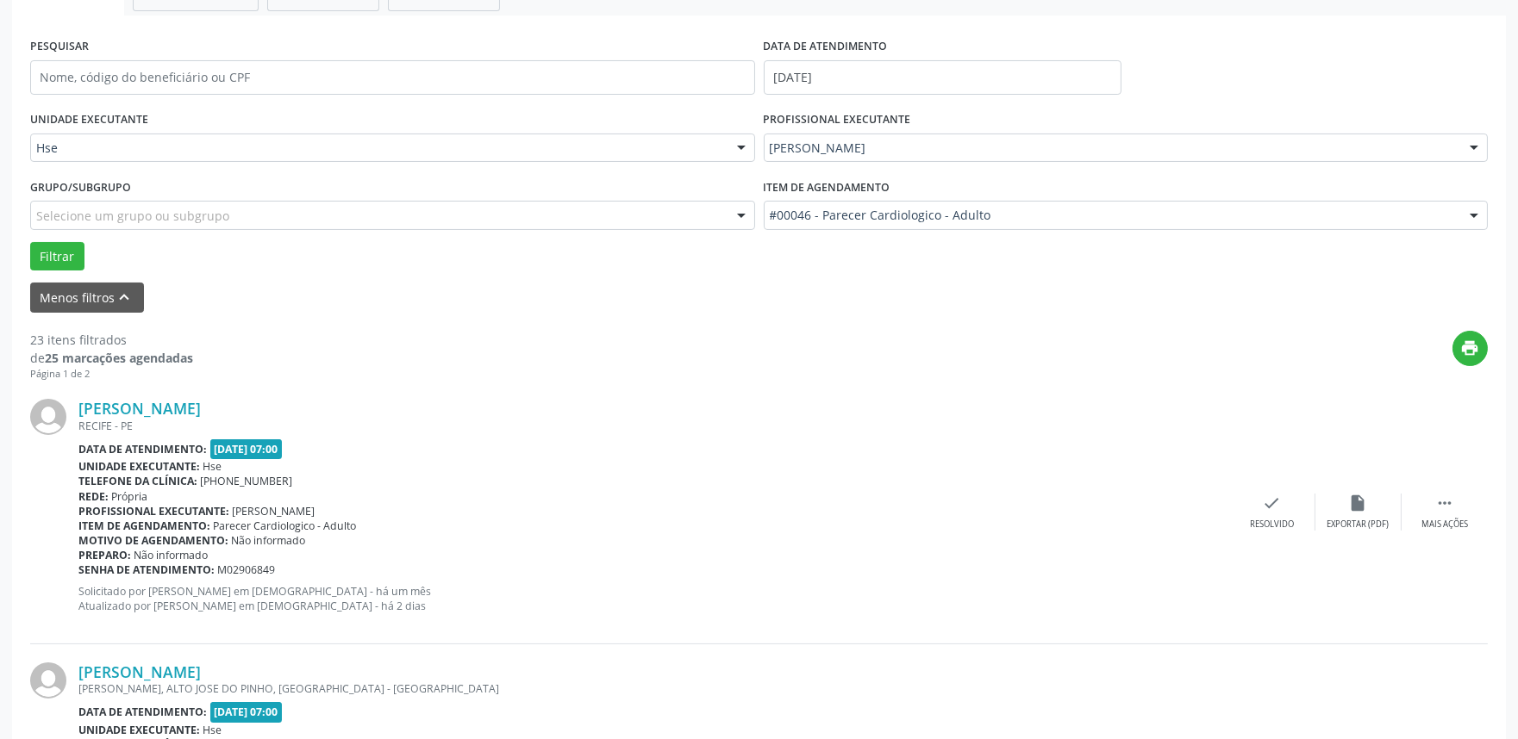
scroll to position [490, 0]
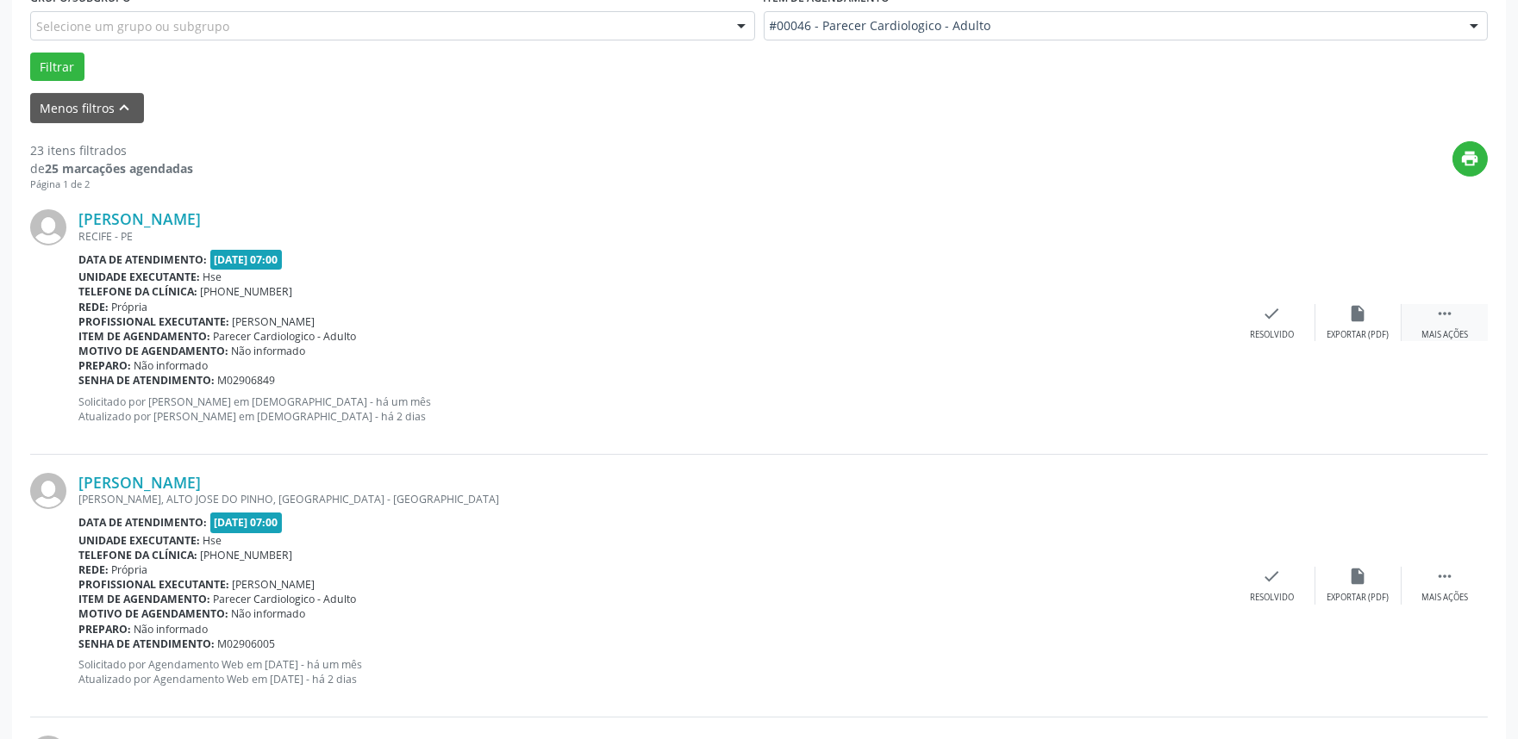
click at [1446, 310] on icon "" at bounding box center [1444, 313] width 19 height 19
click at [1357, 325] on div "alarm_off Não compareceu" at bounding box center [1358, 322] width 86 height 37
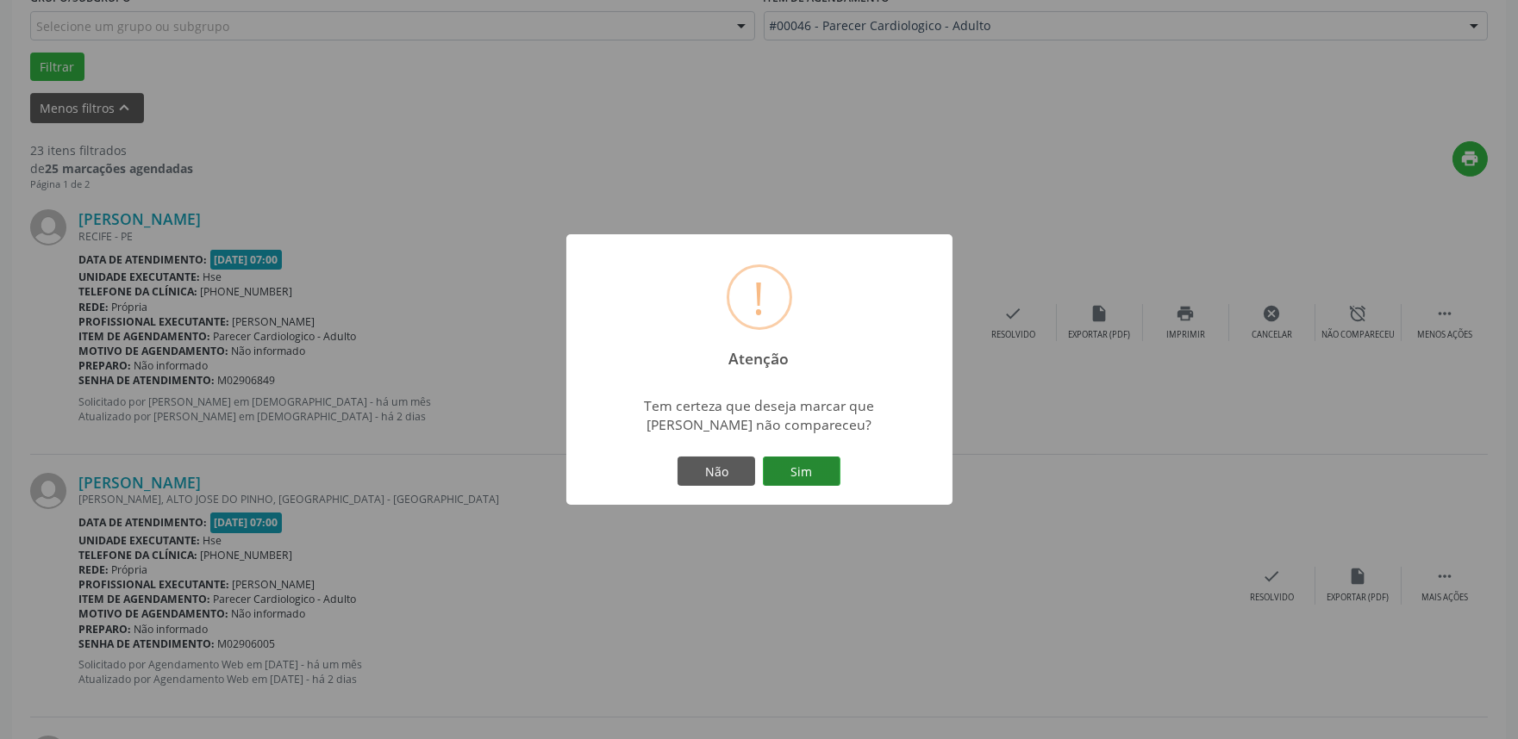
click at [806, 469] on button "Sim" at bounding box center [802, 471] width 78 height 29
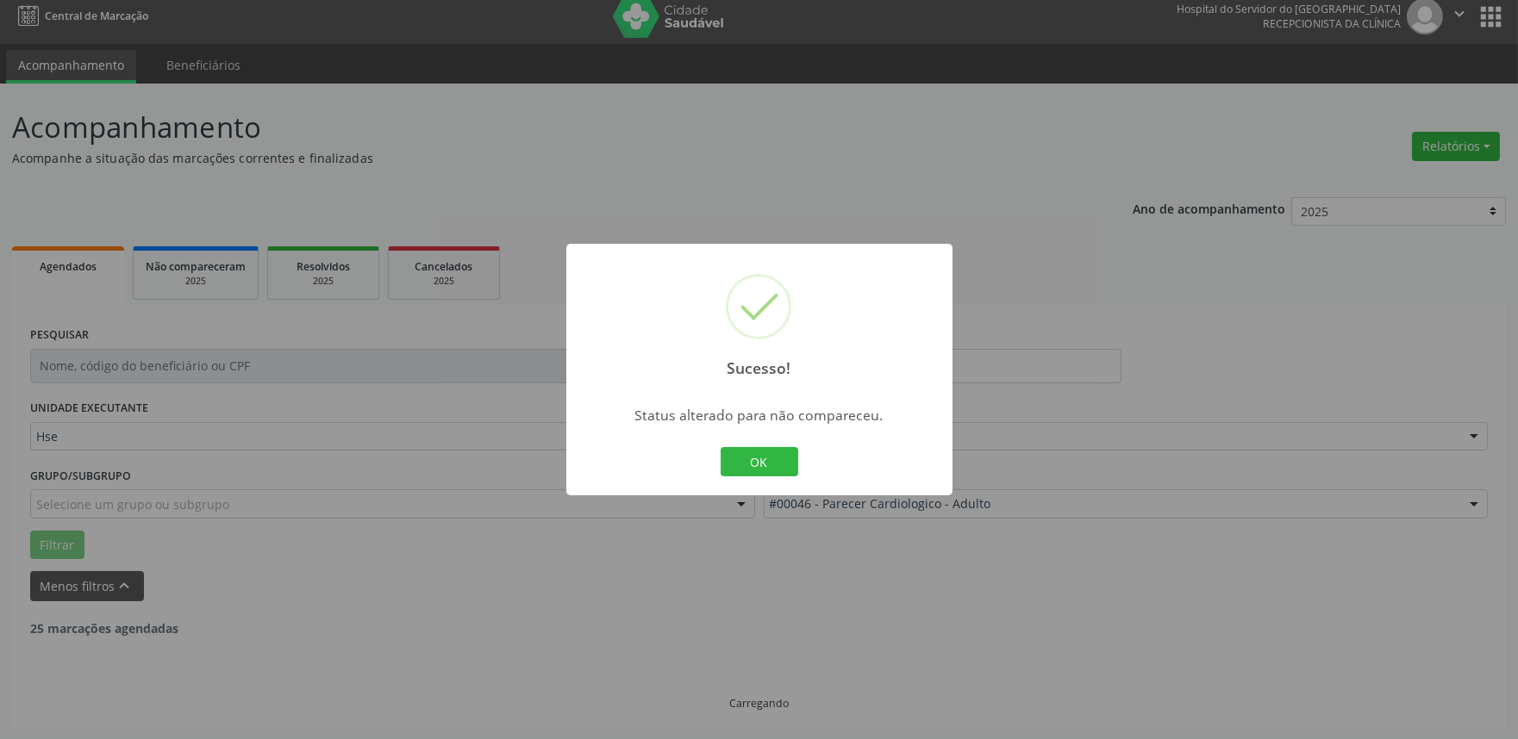
scroll to position [0, 0]
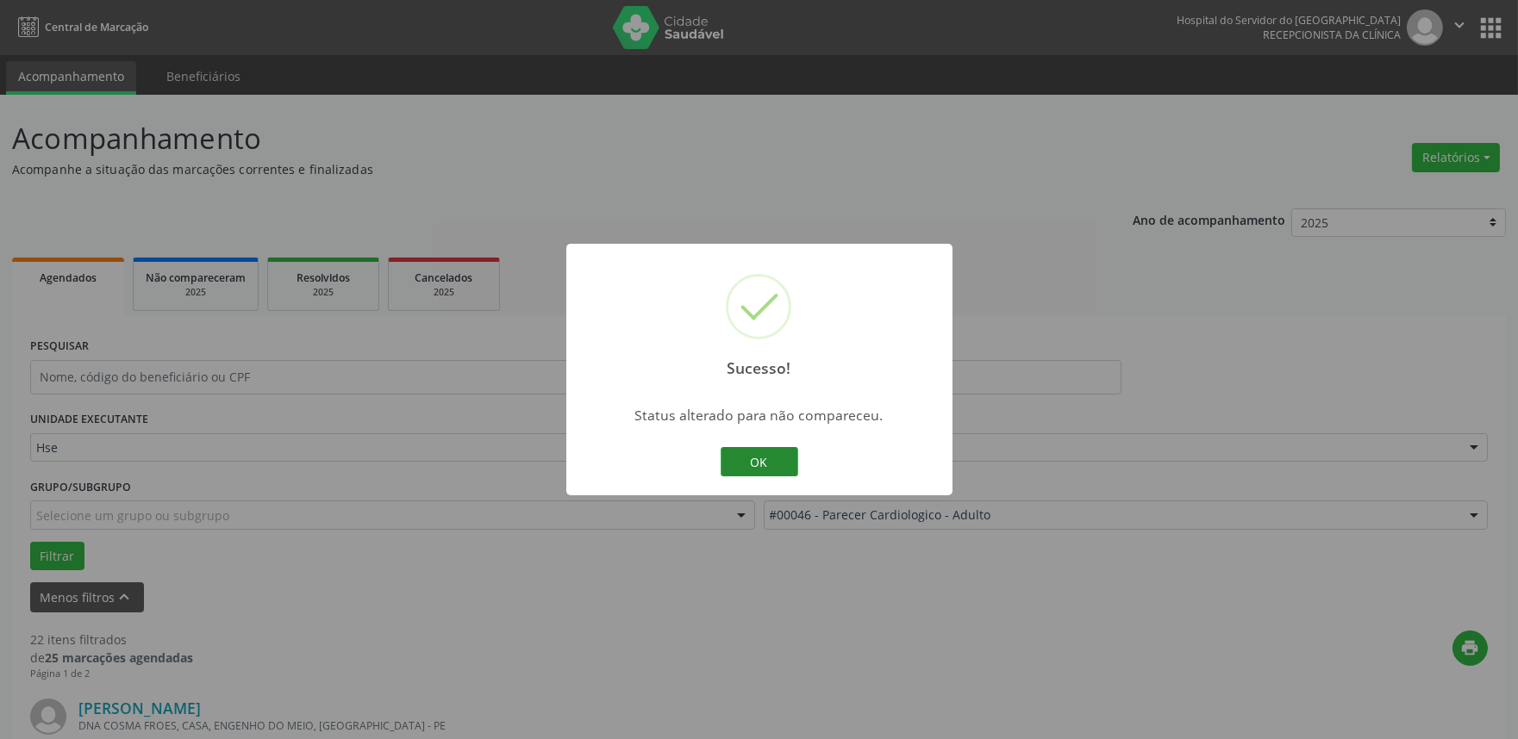
click at [759, 462] on button "OK" at bounding box center [760, 461] width 78 height 29
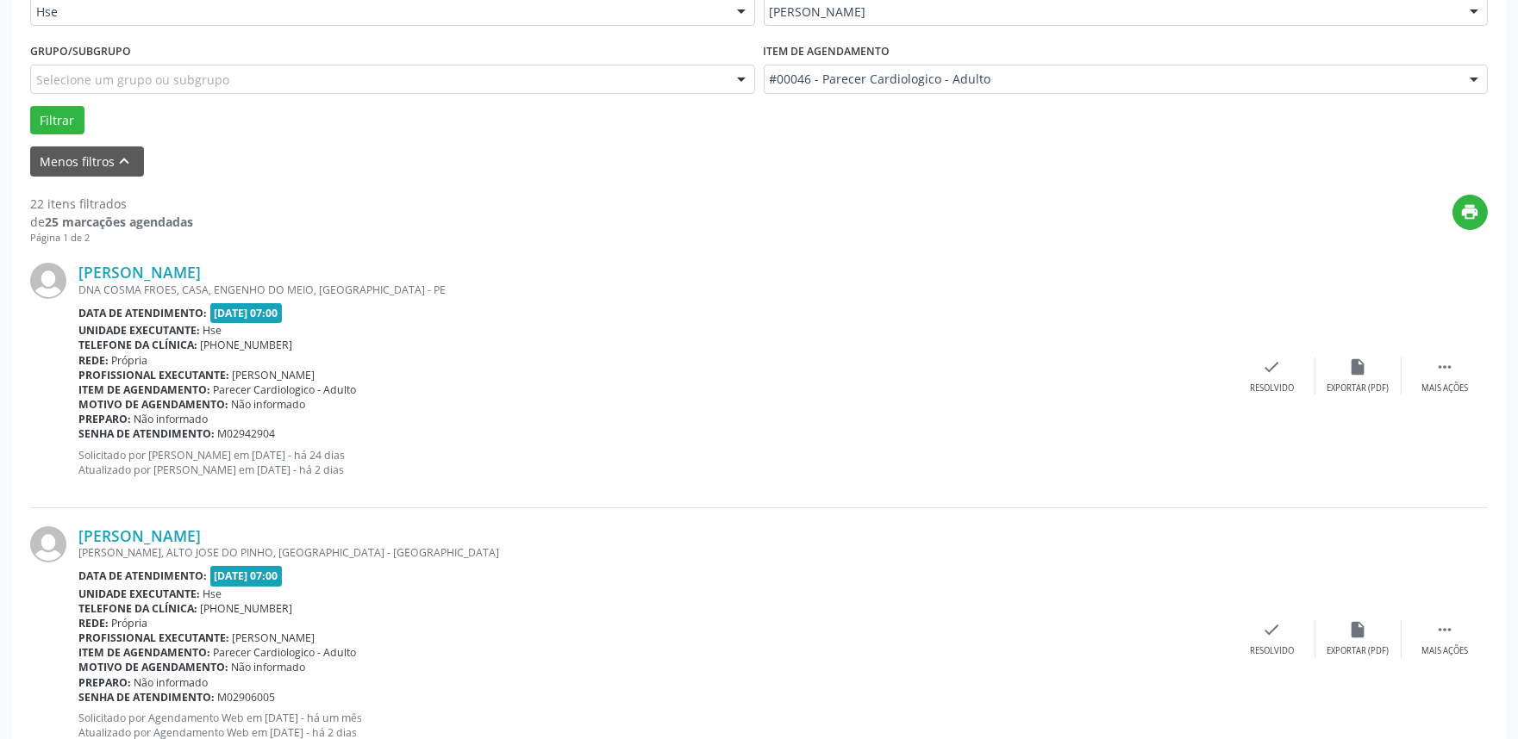
scroll to position [478, 0]
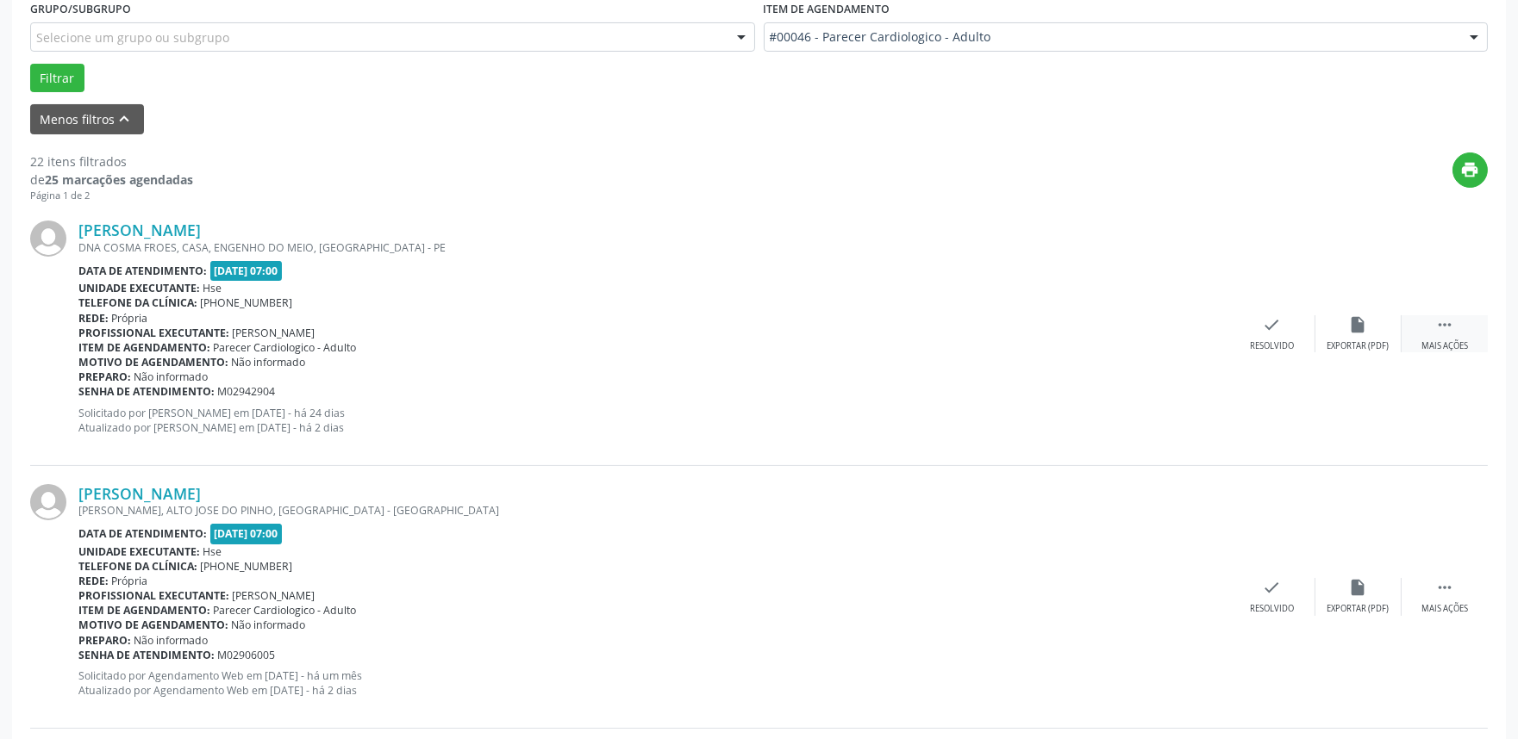
click at [1465, 328] on div " Mais ações" at bounding box center [1444, 333] width 86 height 37
click at [1351, 332] on icon "alarm_off" at bounding box center [1358, 324] width 19 height 19
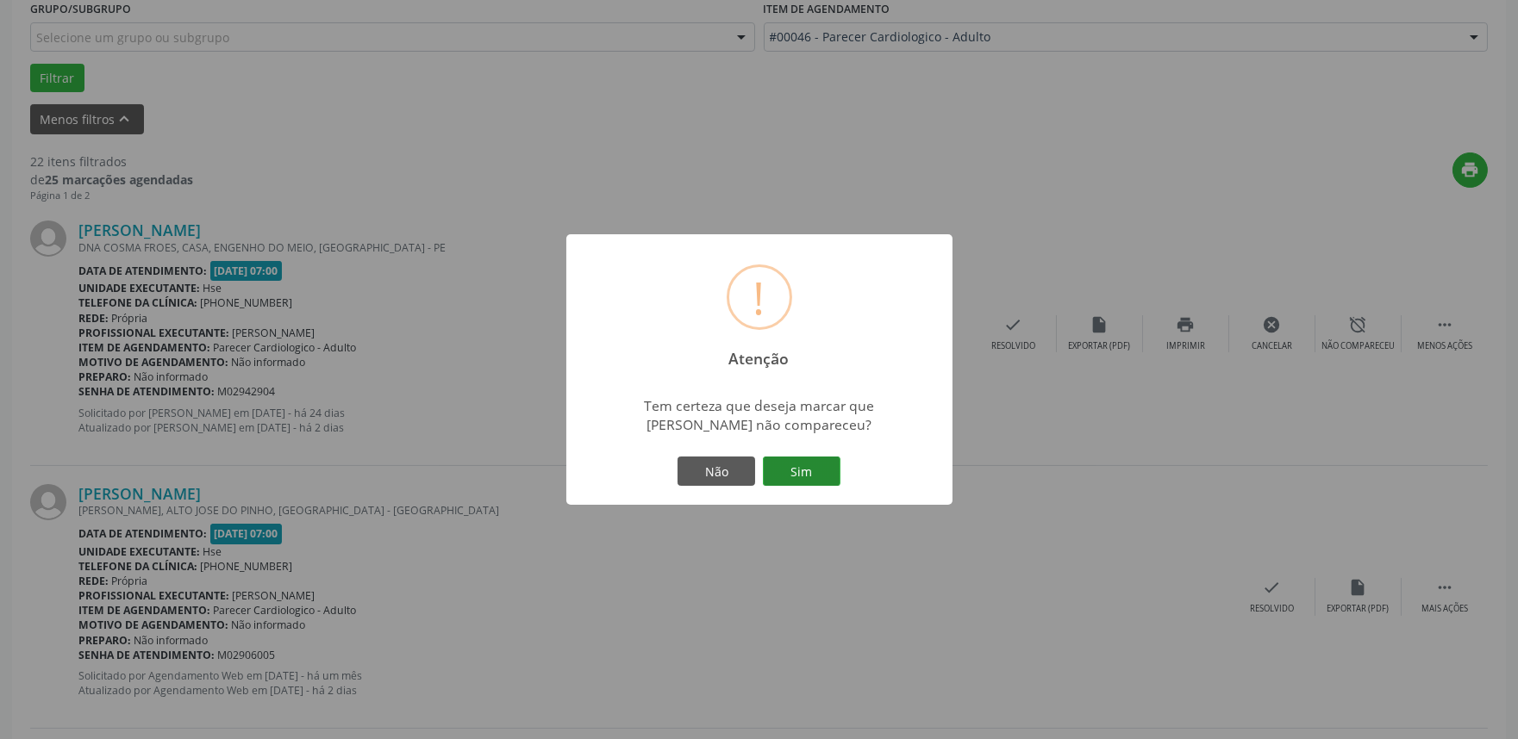
click at [789, 459] on button "Sim" at bounding box center [802, 471] width 78 height 29
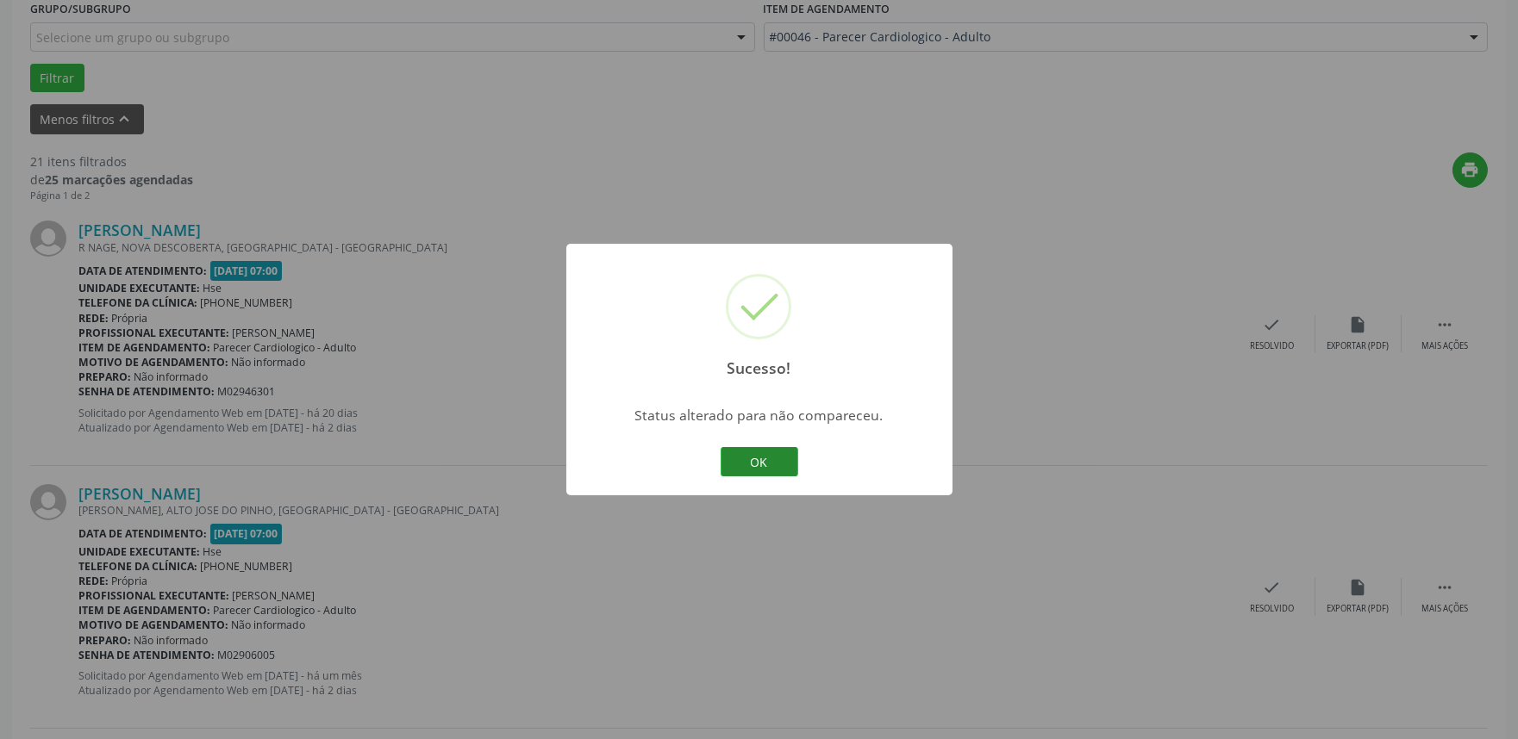
click at [783, 462] on button "OK" at bounding box center [760, 461] width 78 height 29
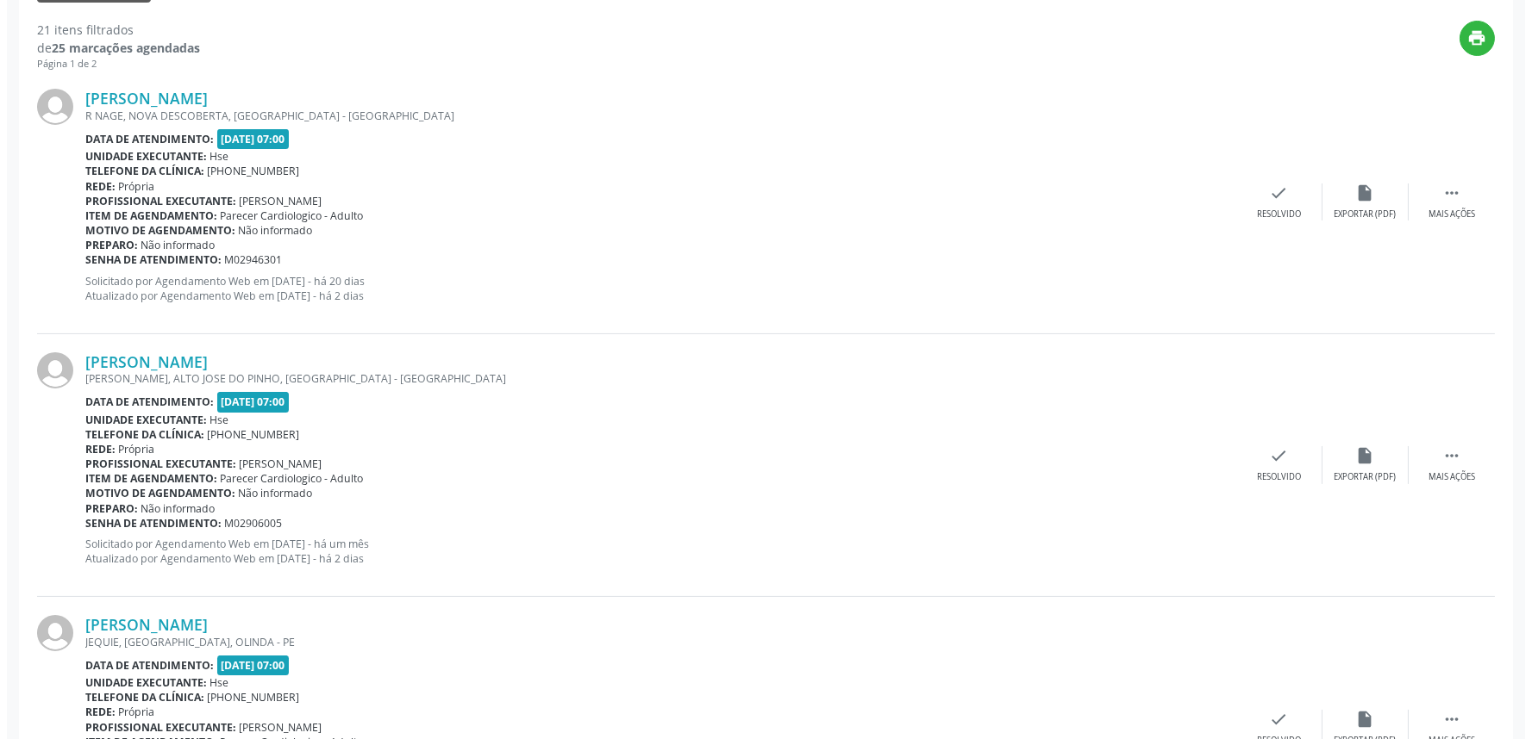
scroll to position [574, 0]
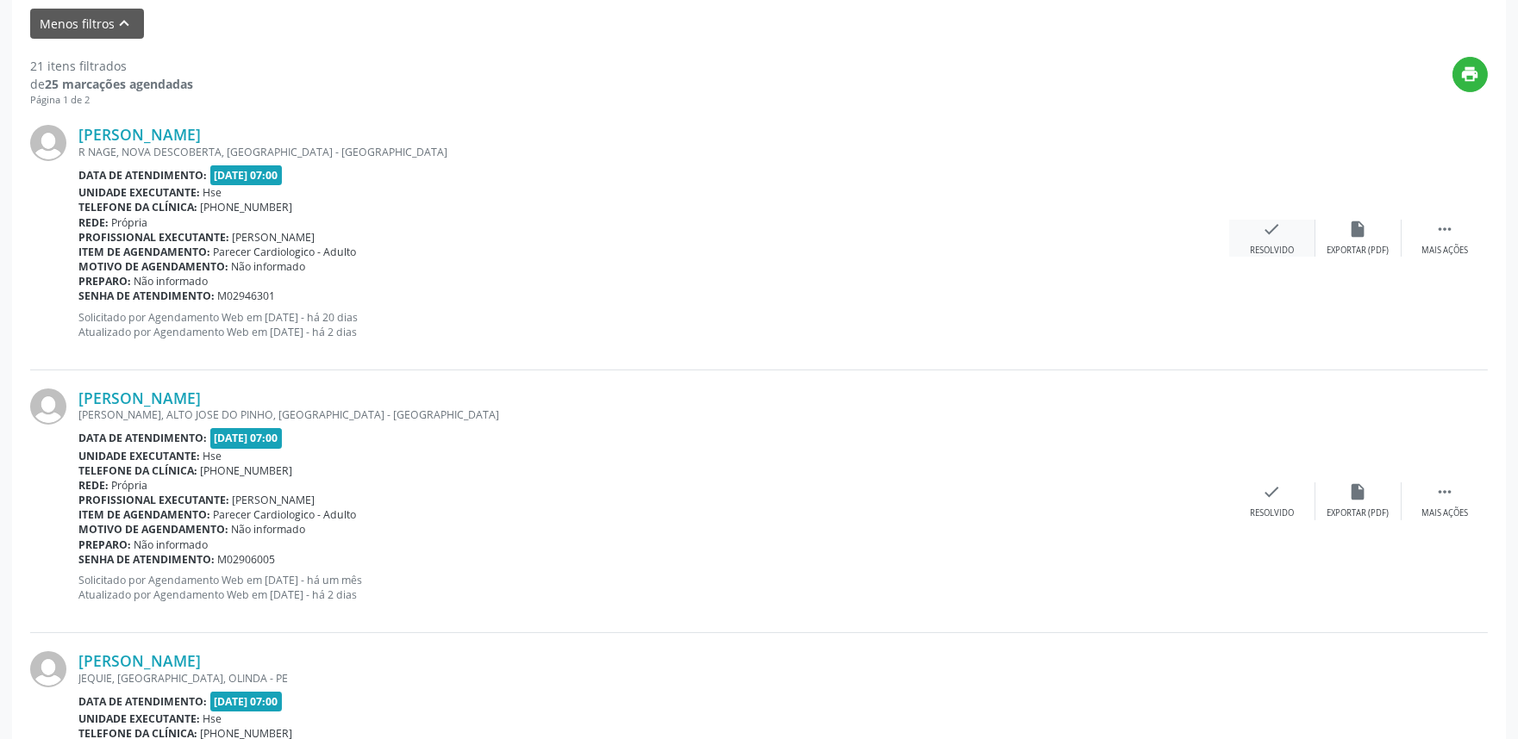
click at [1276, 228] on icon "check" at bounding box center [1272, 229] width 19 height 19
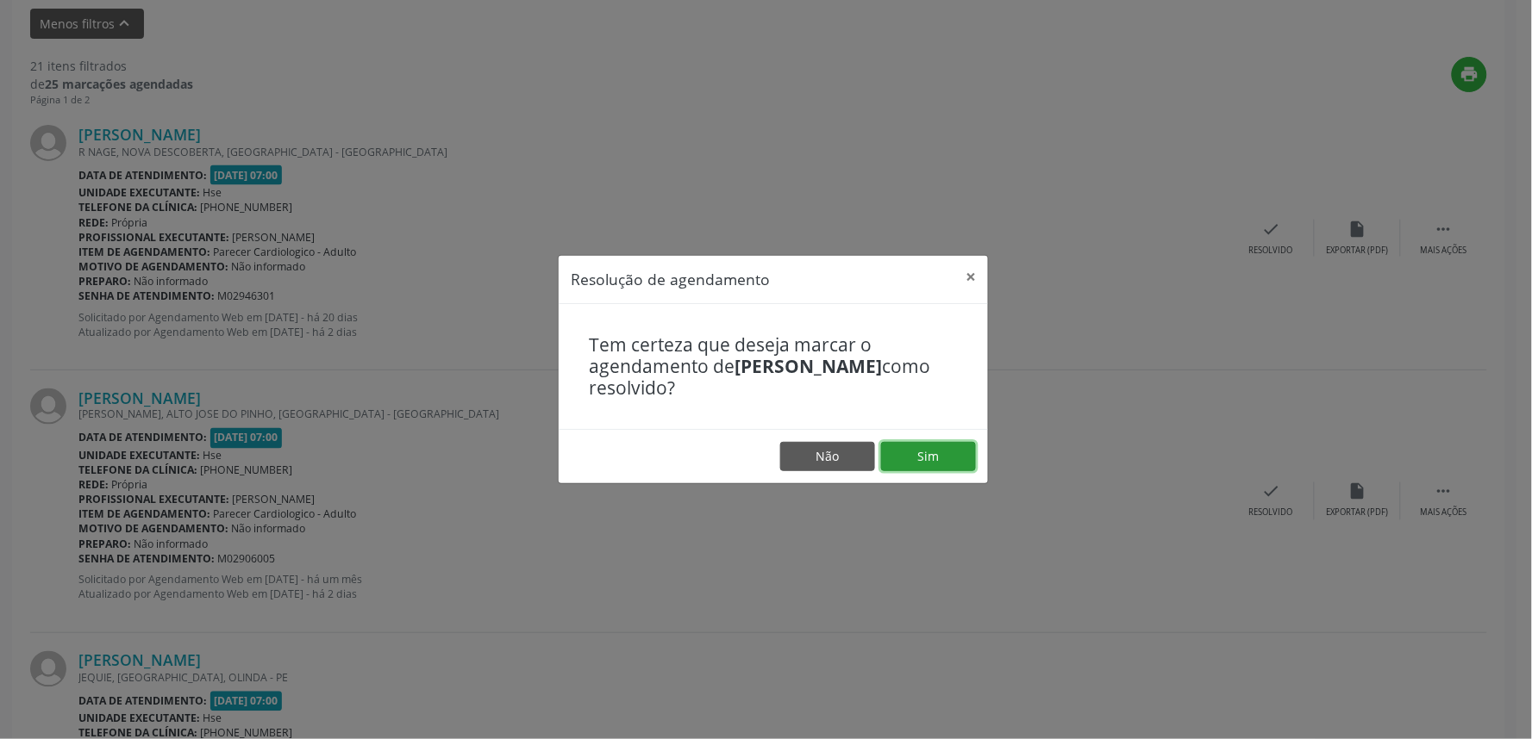
click at [944, 450] on button "Sim" at bounding box center [928, 456] width 95 height 29
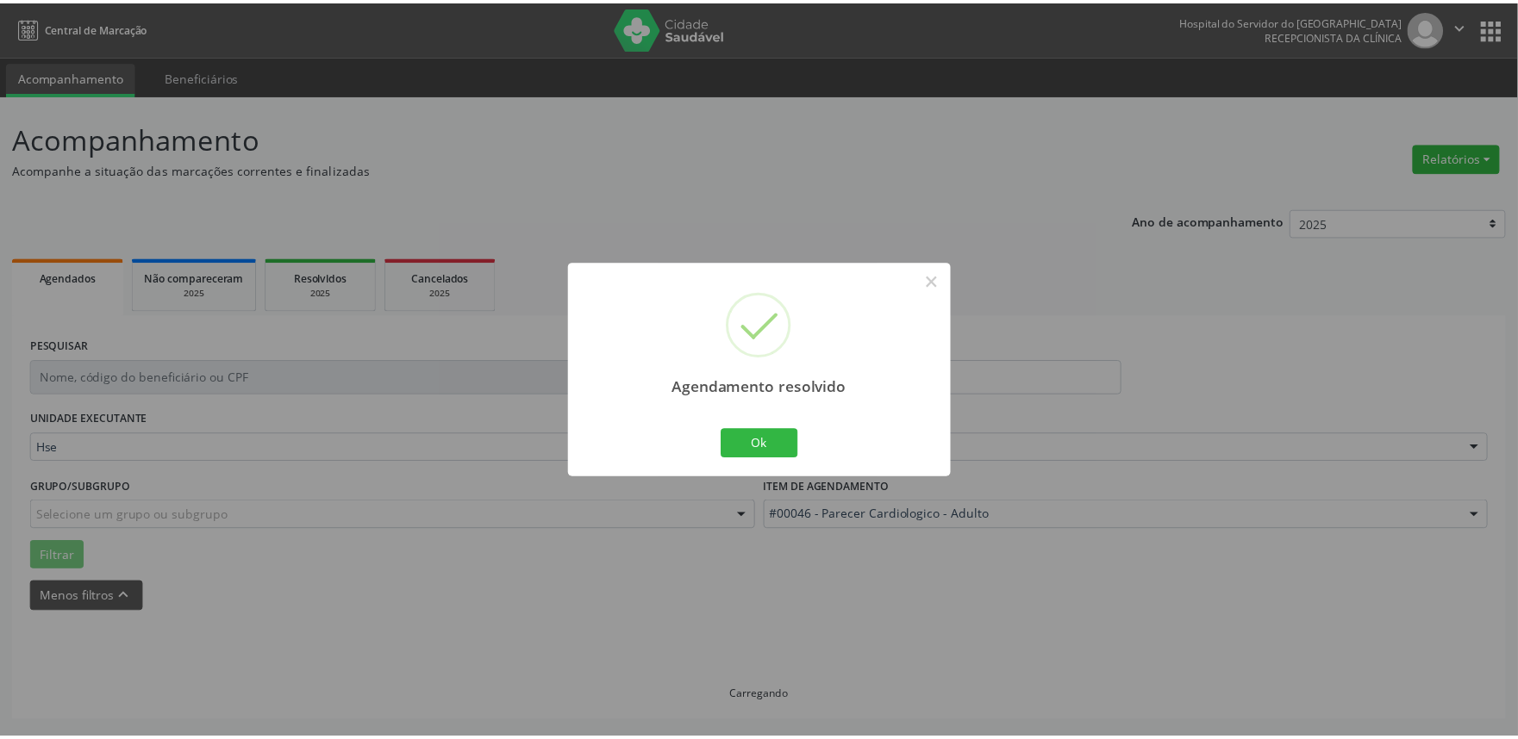
scroll to position [0, 0]
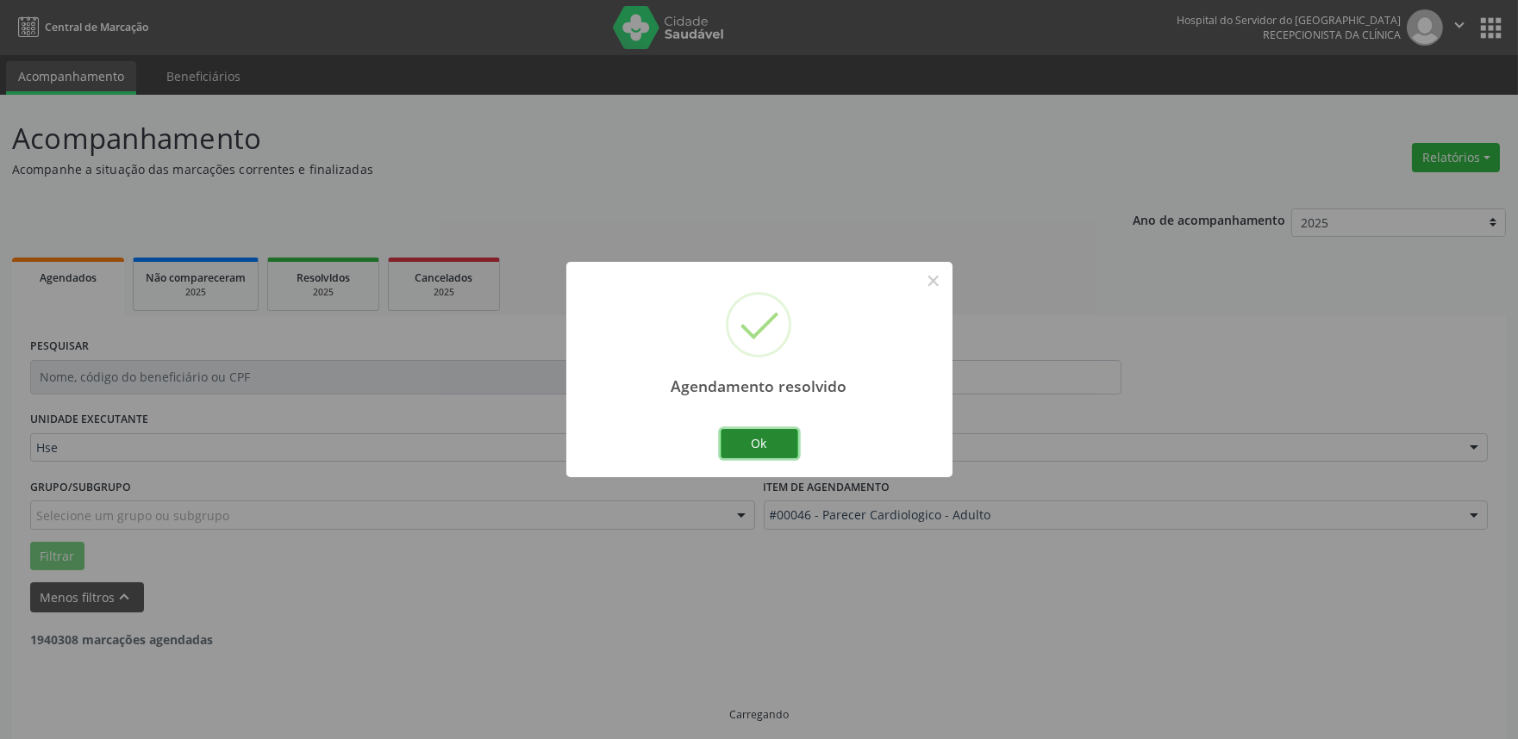
click at [753, 433] on button "Ok" at bounding box center [760, 443] width 78 height 29
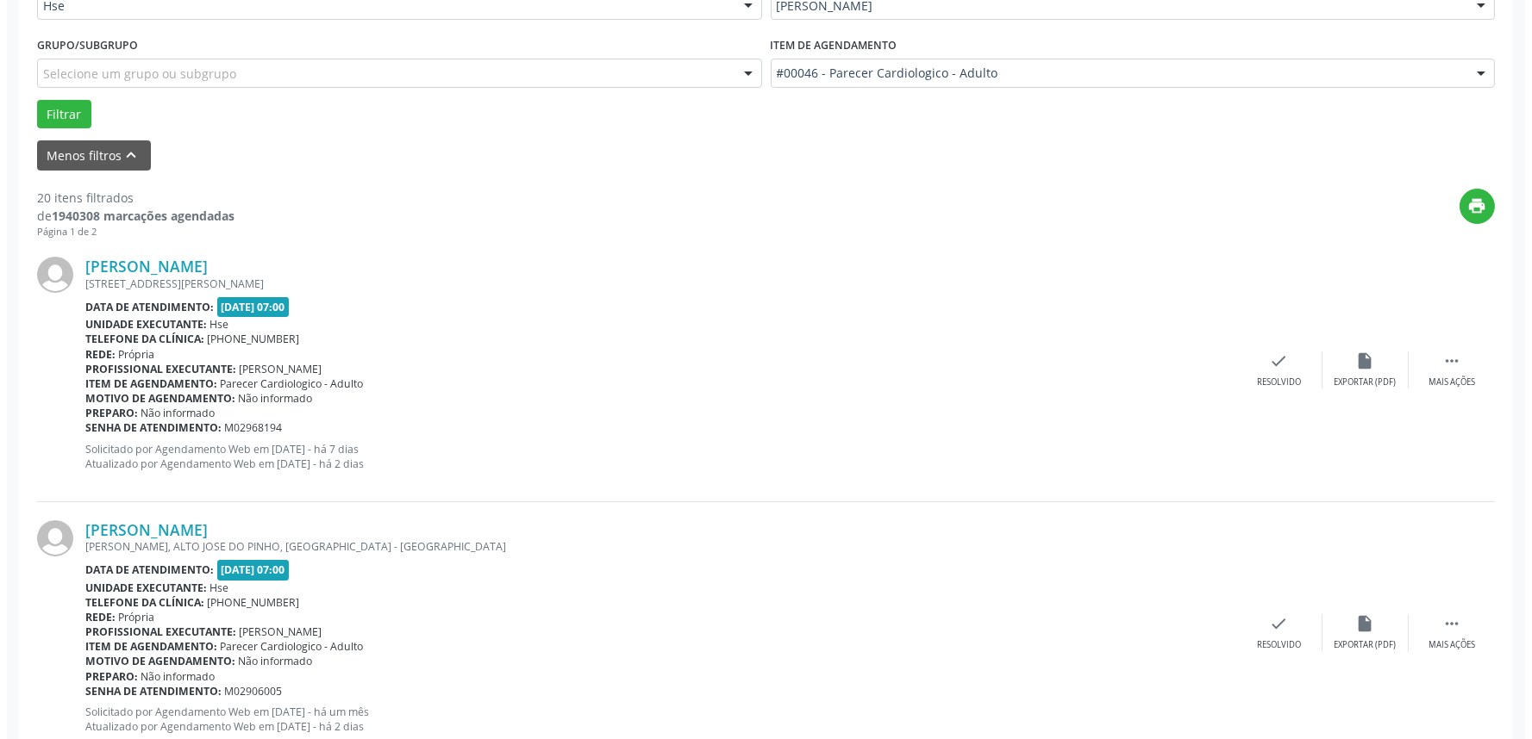
scroll to position [478, 0]
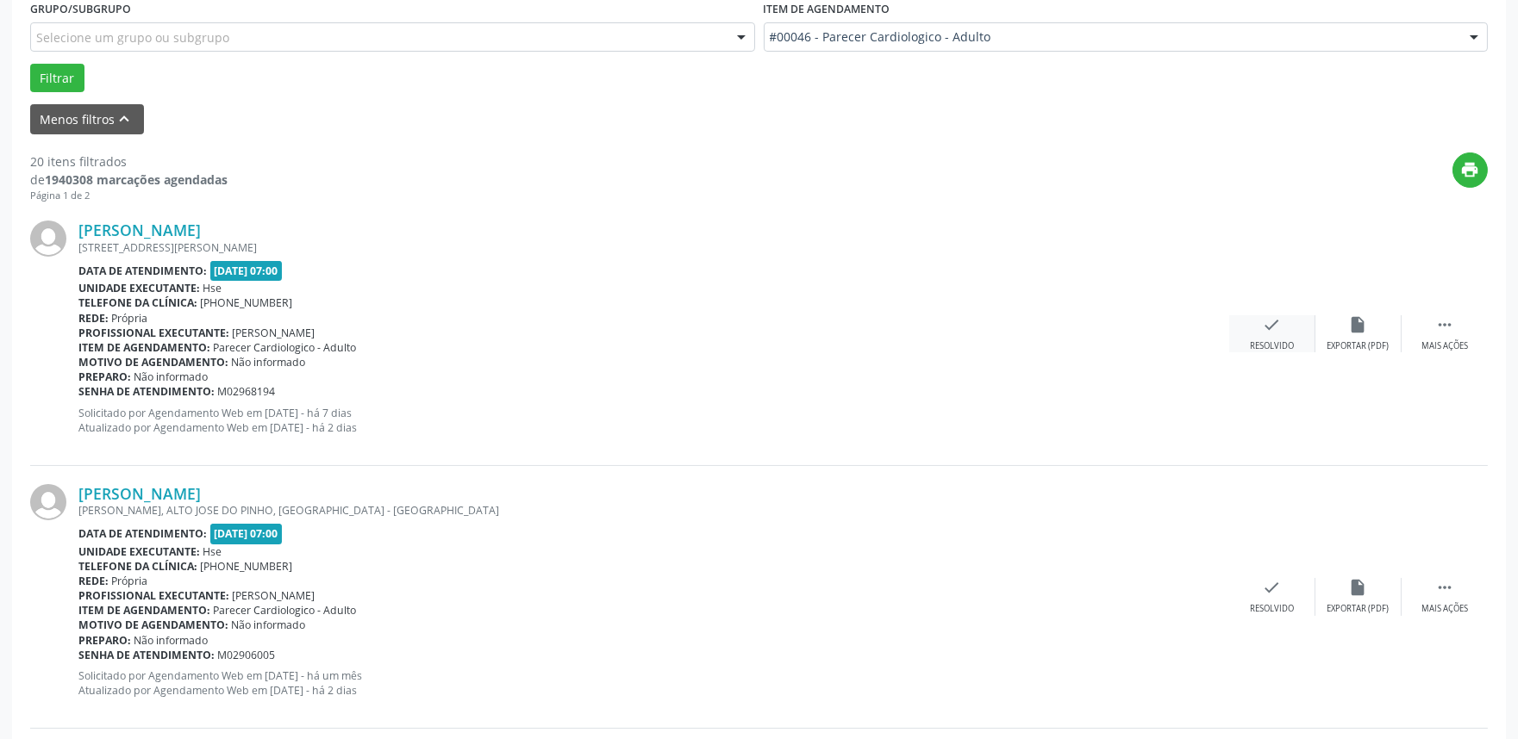
click at [1264, 323] on icon "check" at bounding box center [1272, 324] width 19 height 19
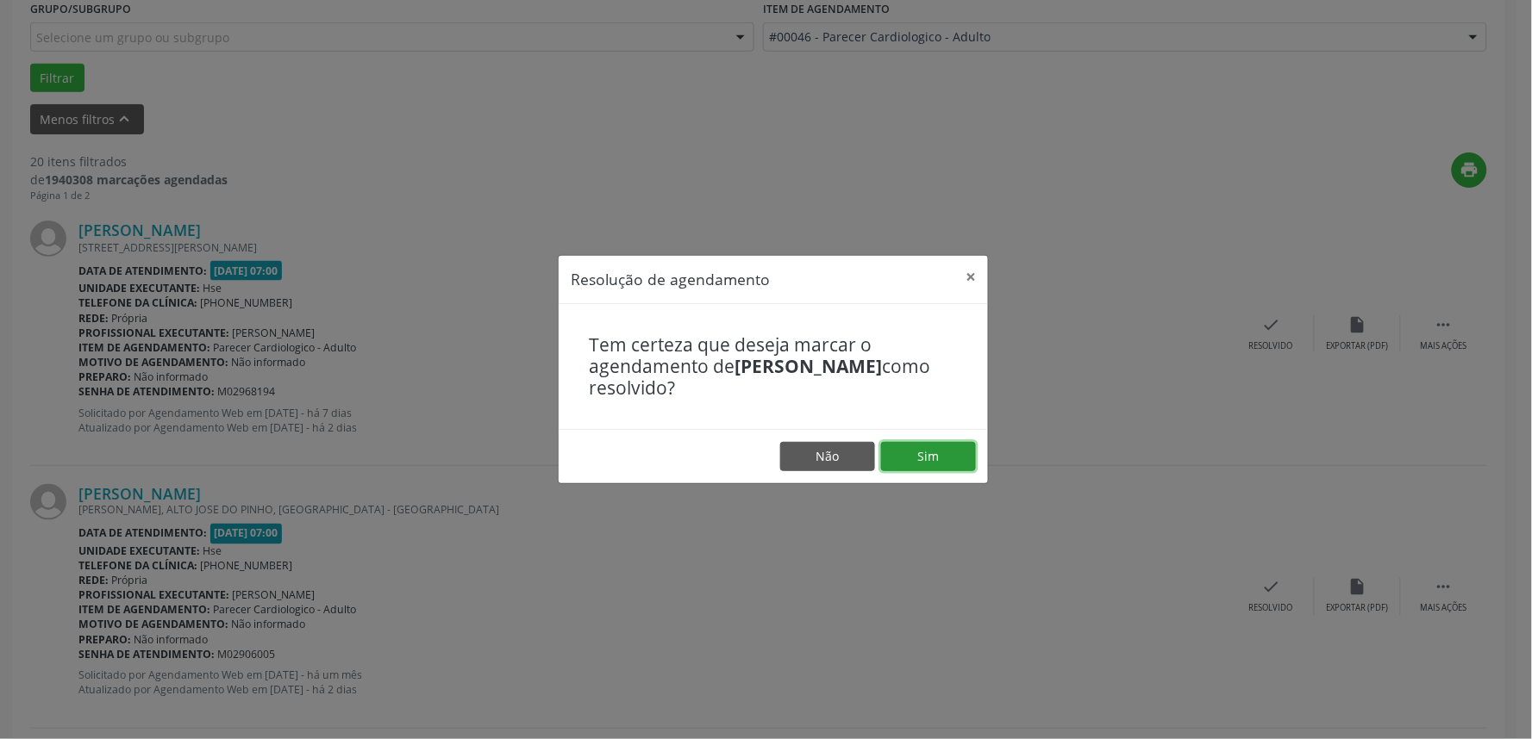
click at [920, 458] on button "Sim" at bounding box center [928, 456] width 95 height 29
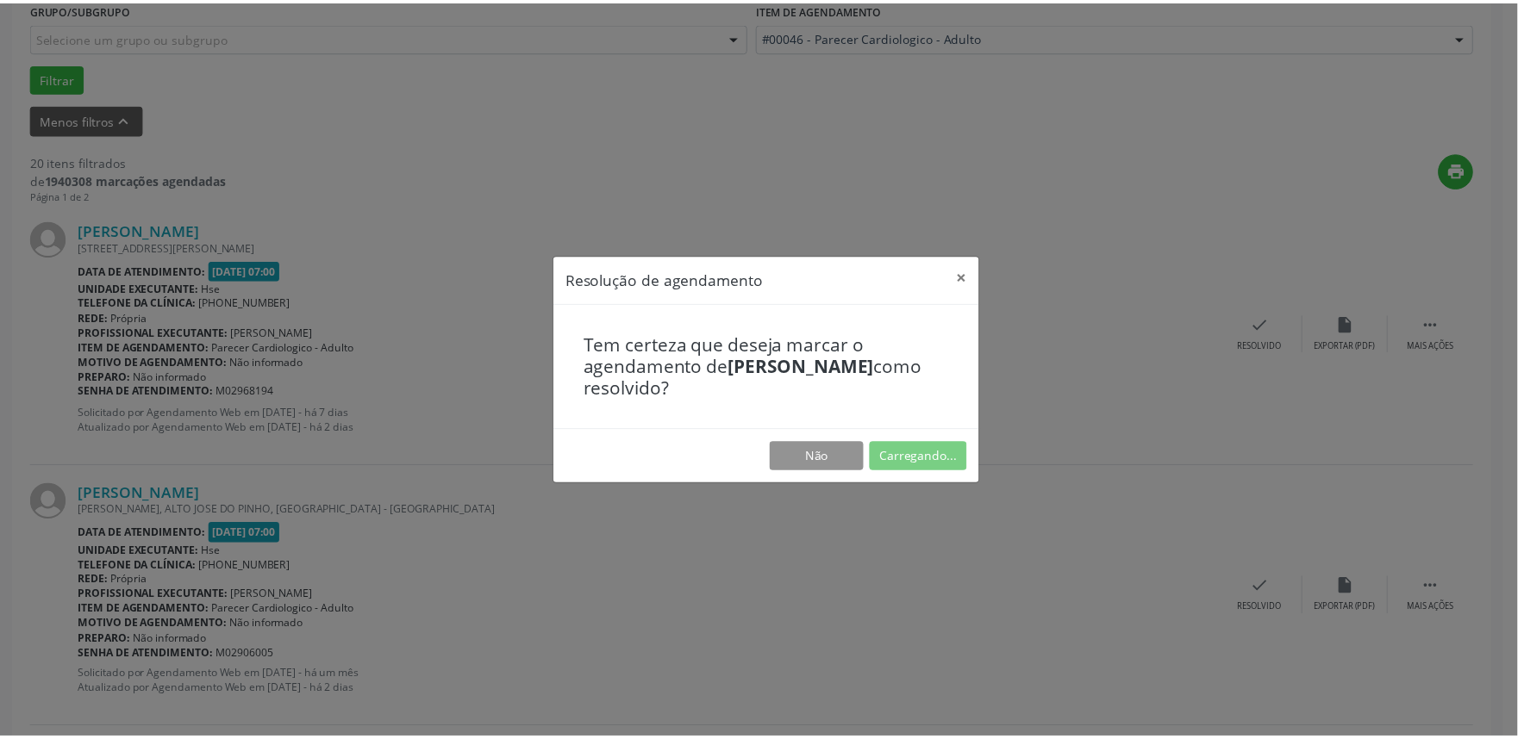
scroll to position [0, 0]
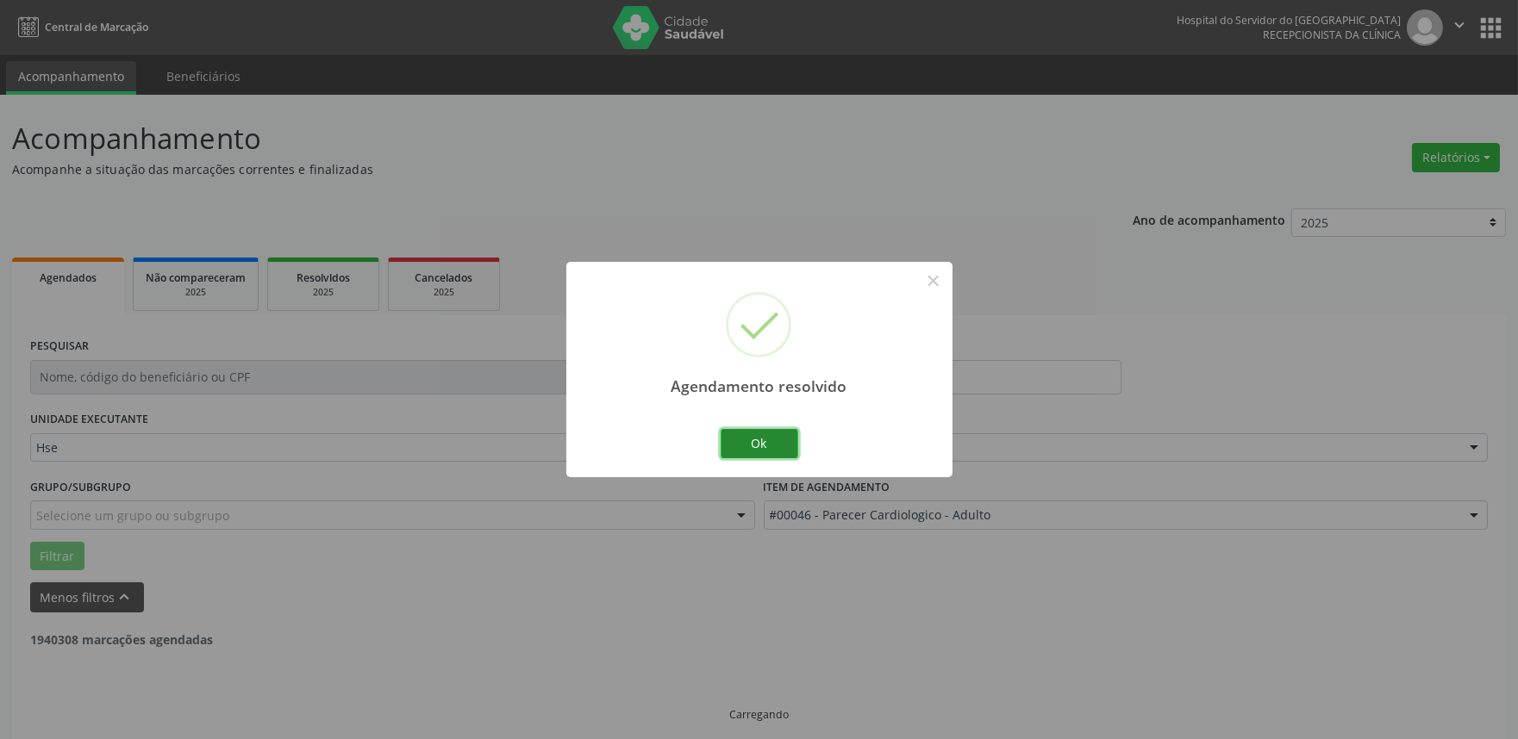
click at [752, 440] on button "Ok" at bounding box center [760, 443] width 78 height 29
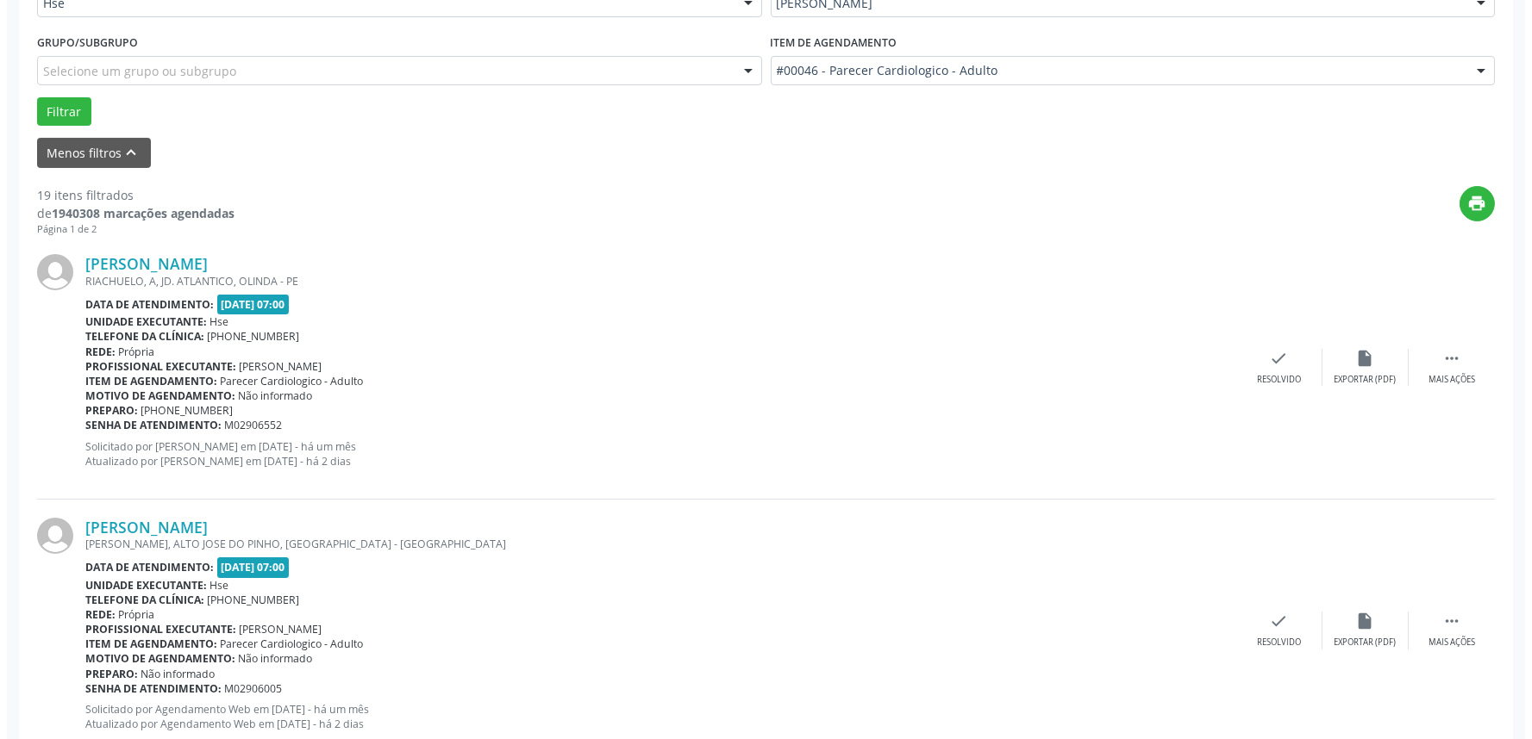
scroll to position [478, 0]
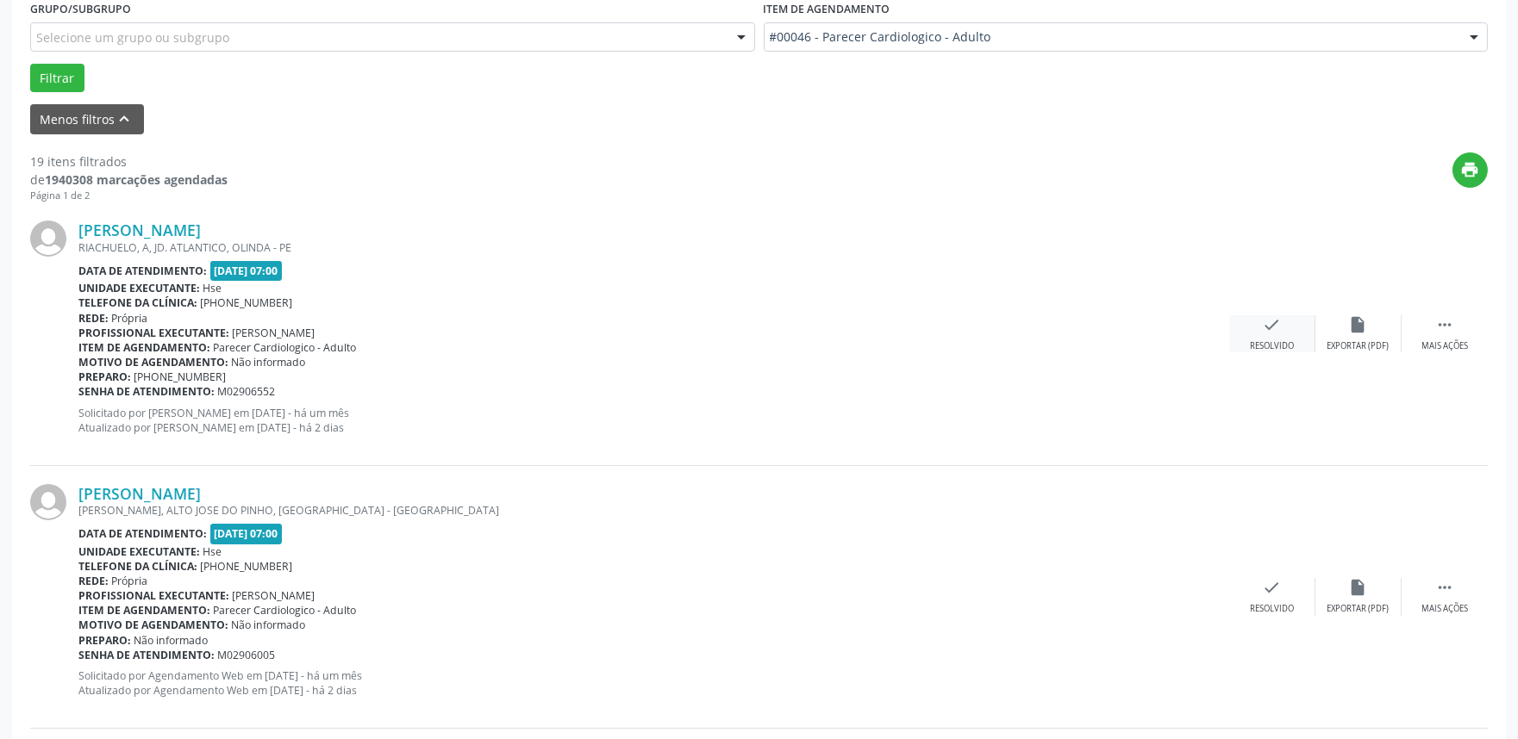
click at [1273, 323] on icon "check" at bounding box center [1272, 324] width 19 height 19
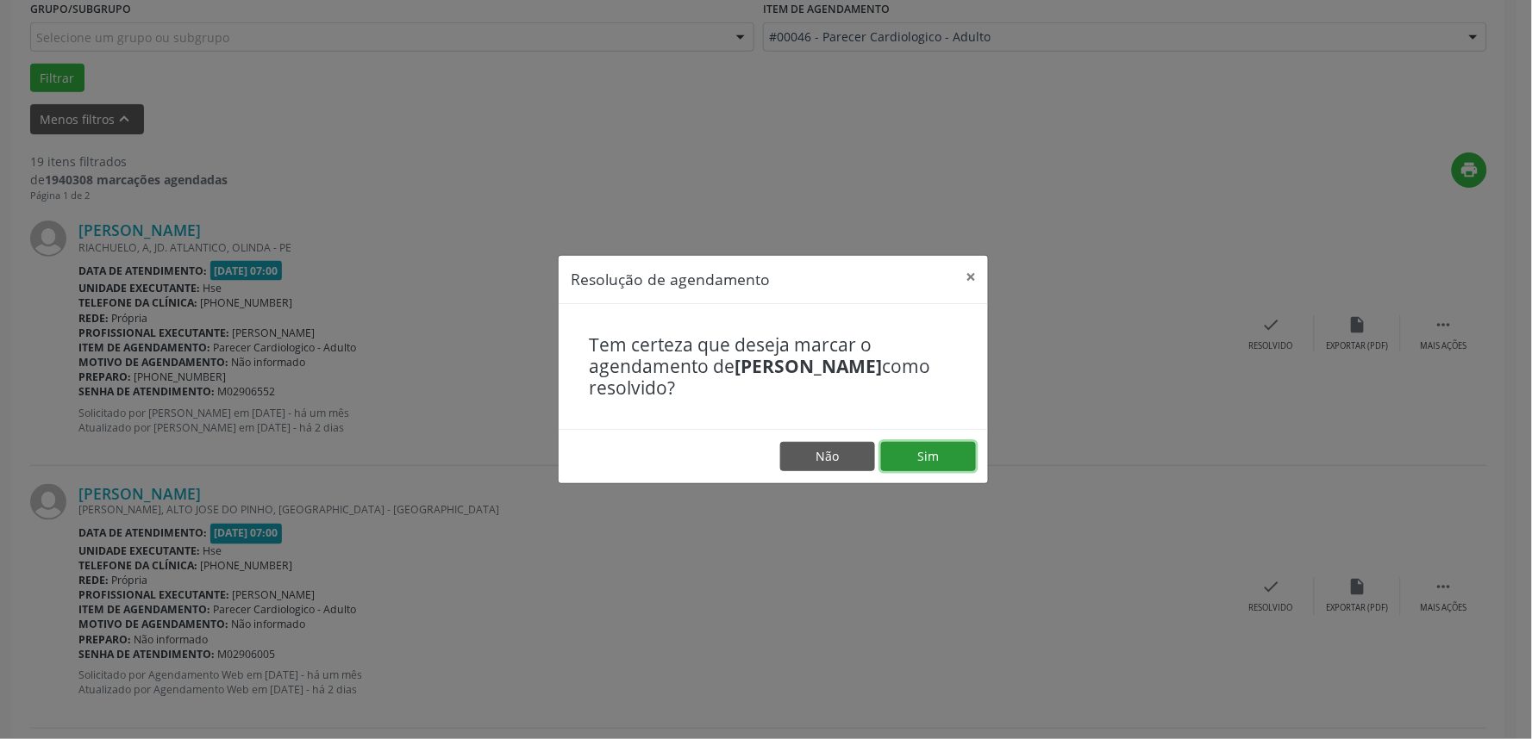
click at [939, 451] on button "Sim" at bounding box center [928, 456] width 95 height 29
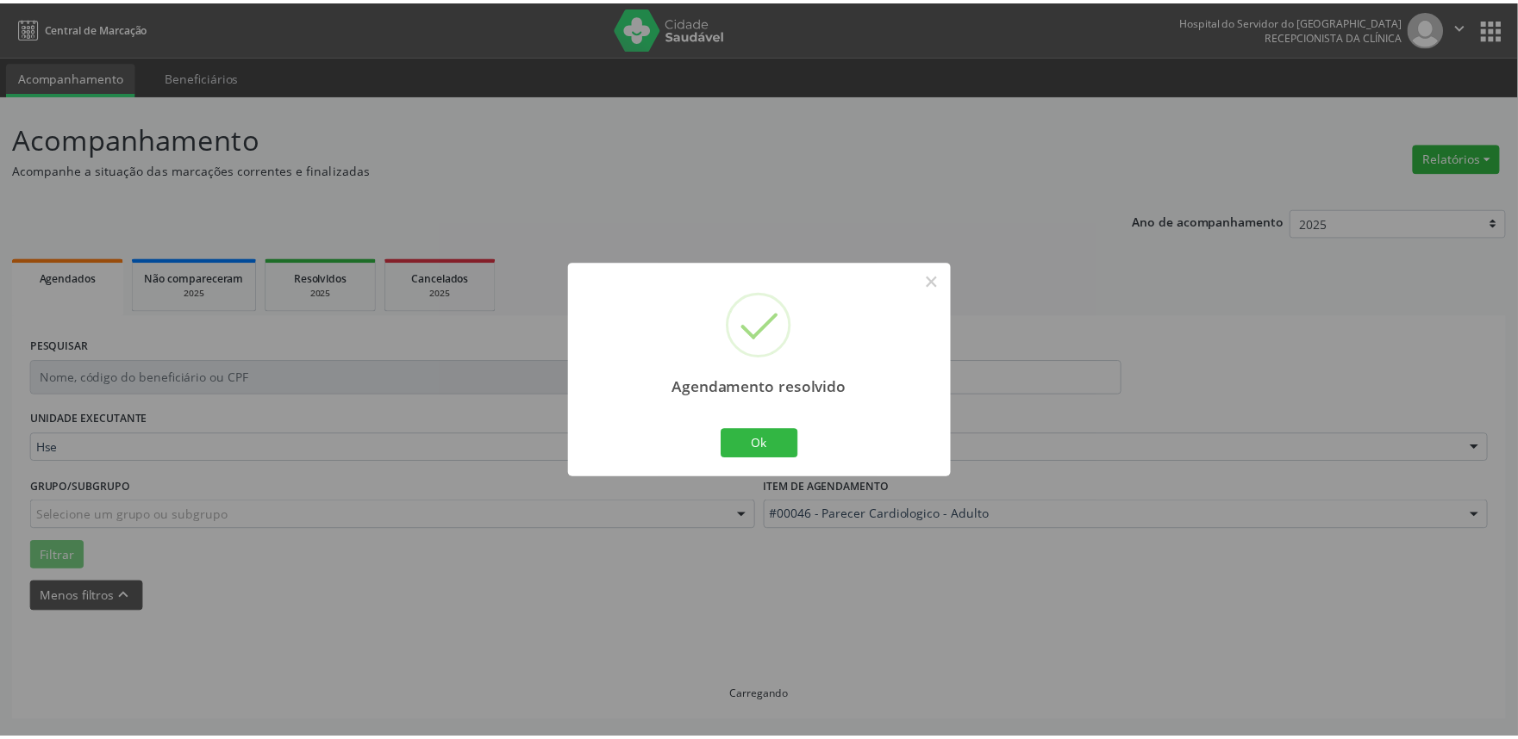
scroll to position [0, 0]
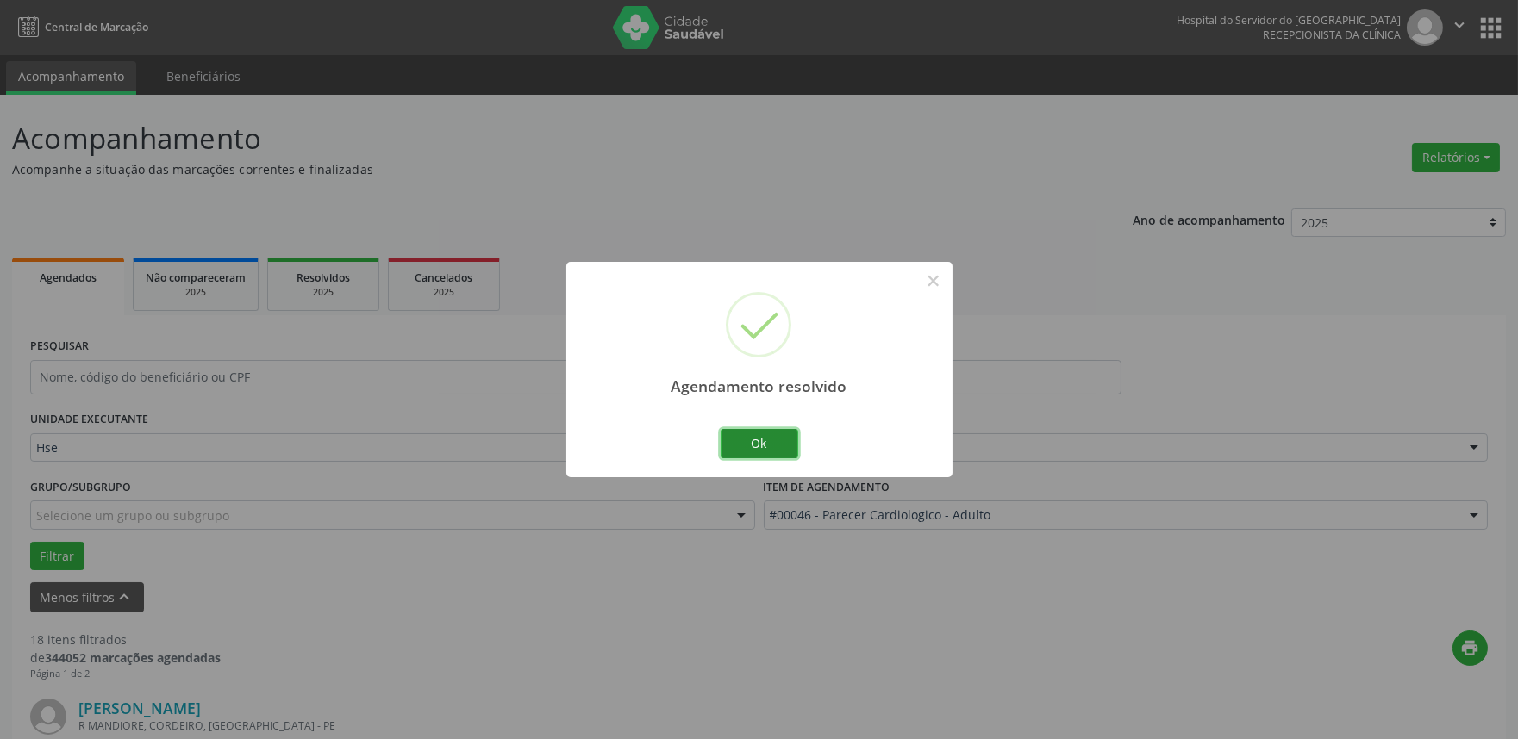
click at [764, 440] on button "Ok" at bounding box center [760, 443] width 78 height 29
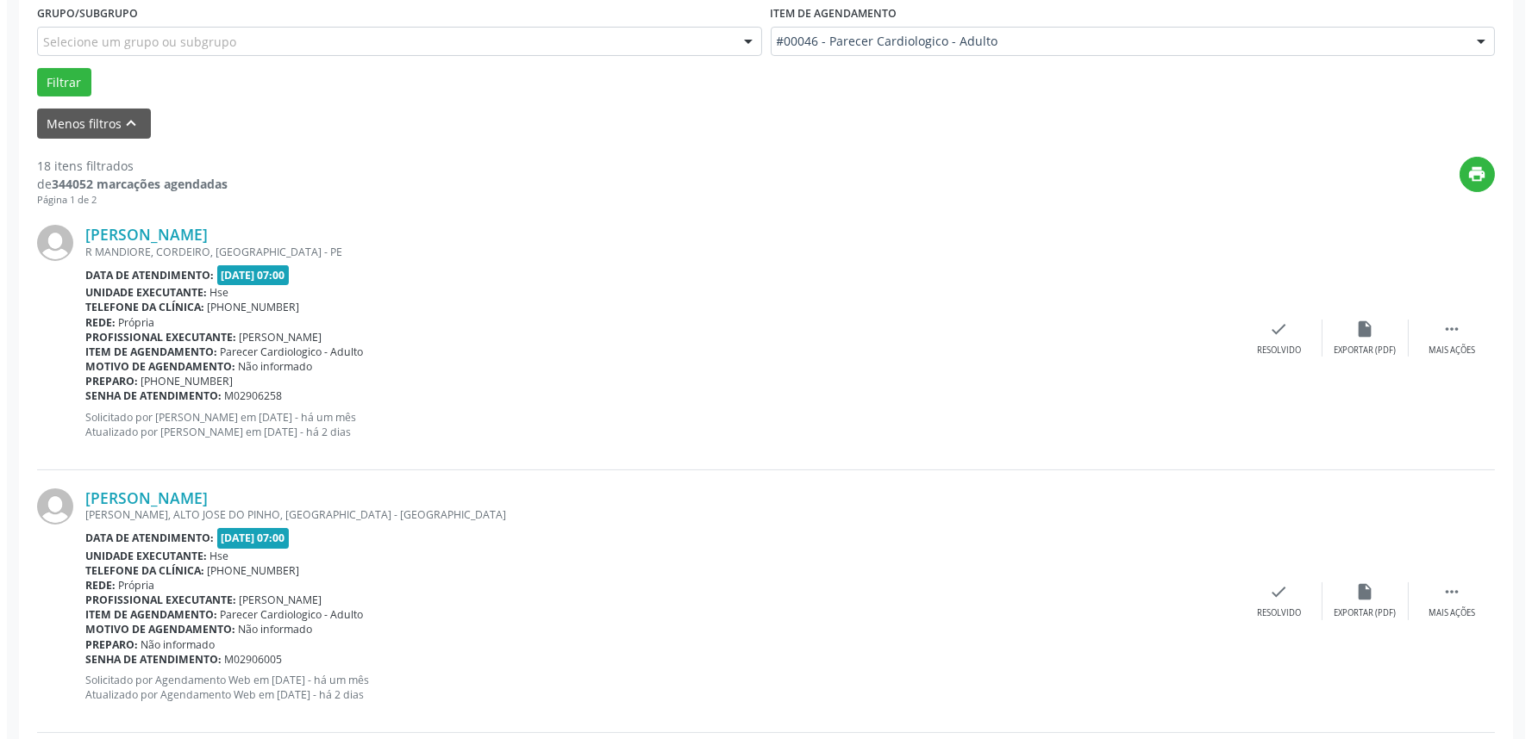
scroll to position [478, 0]
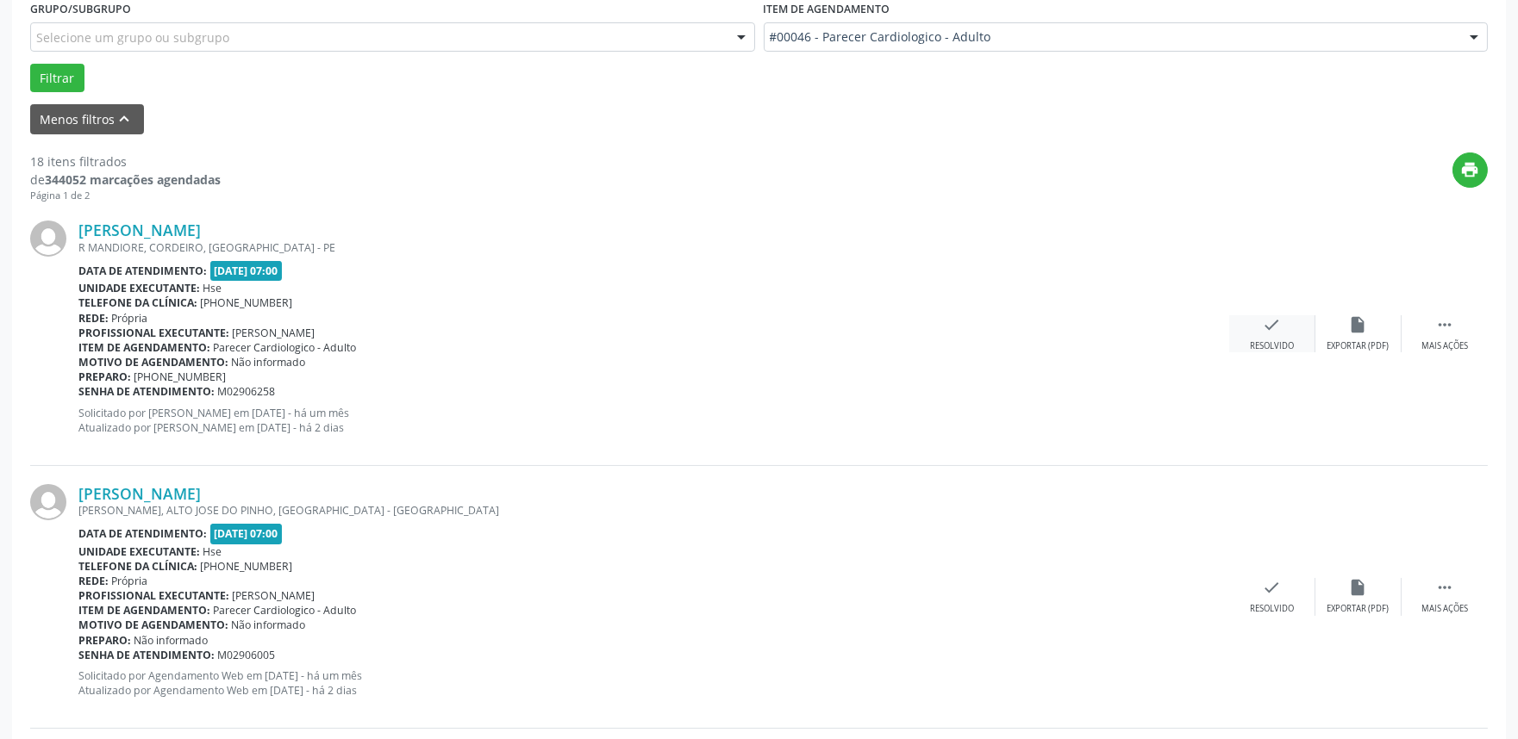
click at [1279, 323] on icon "check" at bounding box center [1272, 324] width 19 height 19
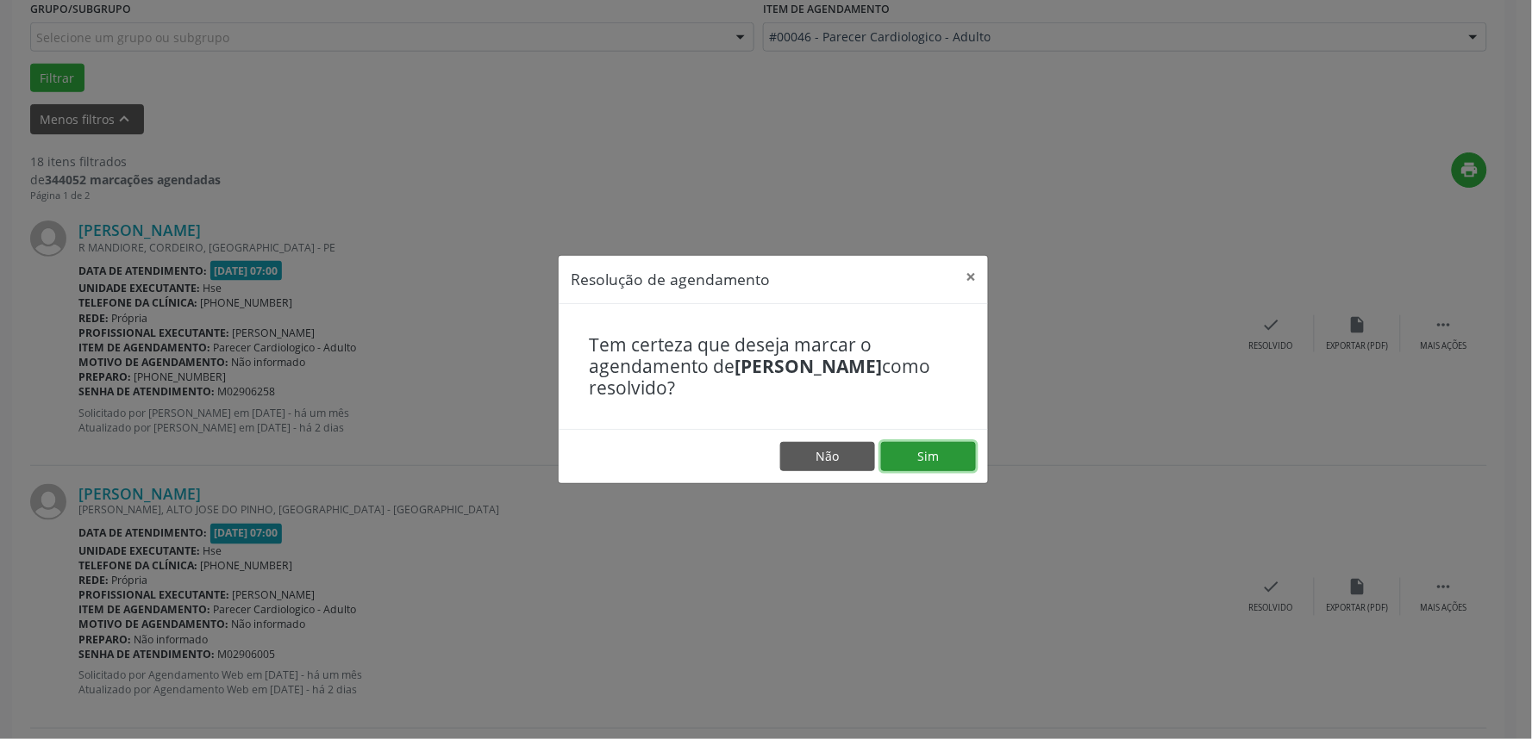
click at [924, 460] on button "Sim" at bounding box center [928, 456] width 95 height 29
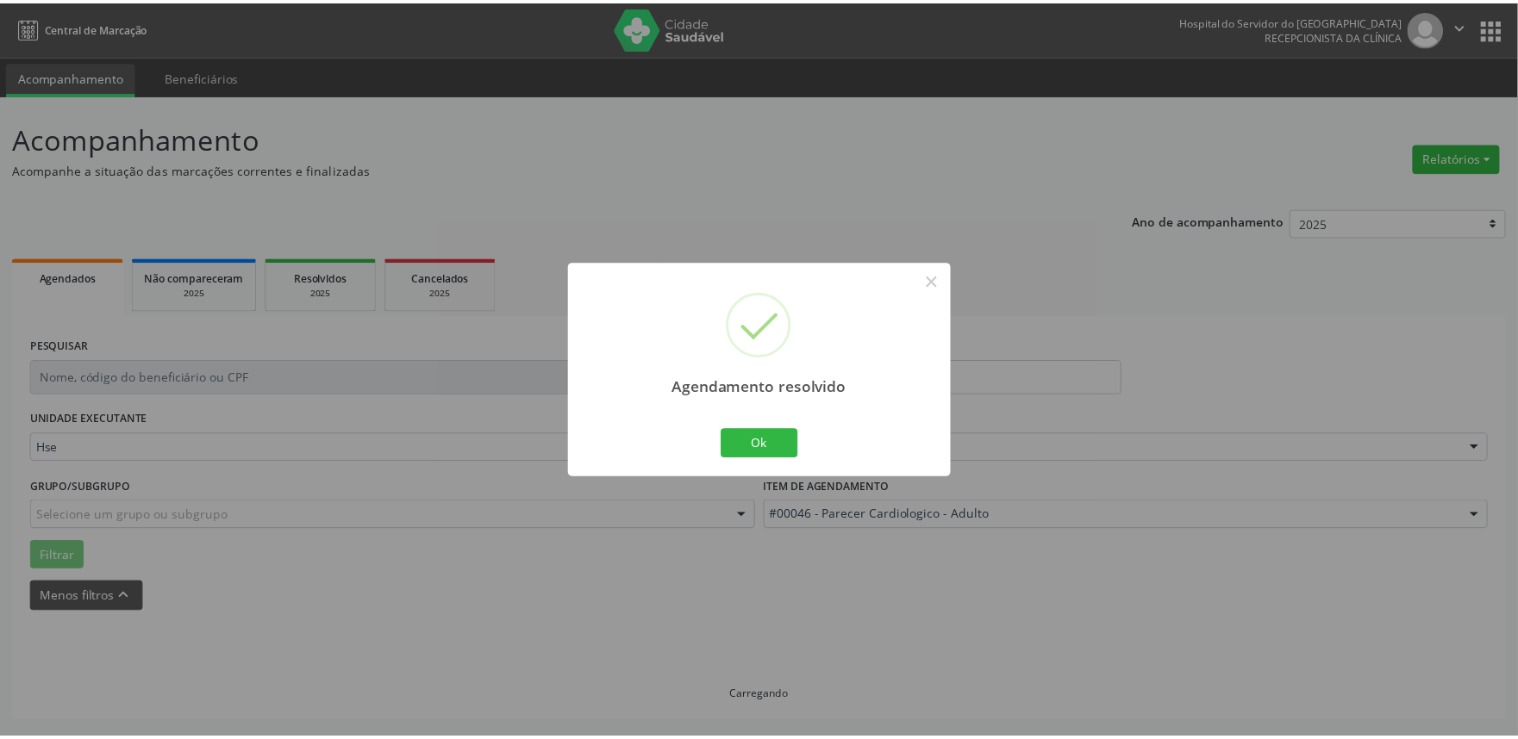
scroll to position [0, 0]
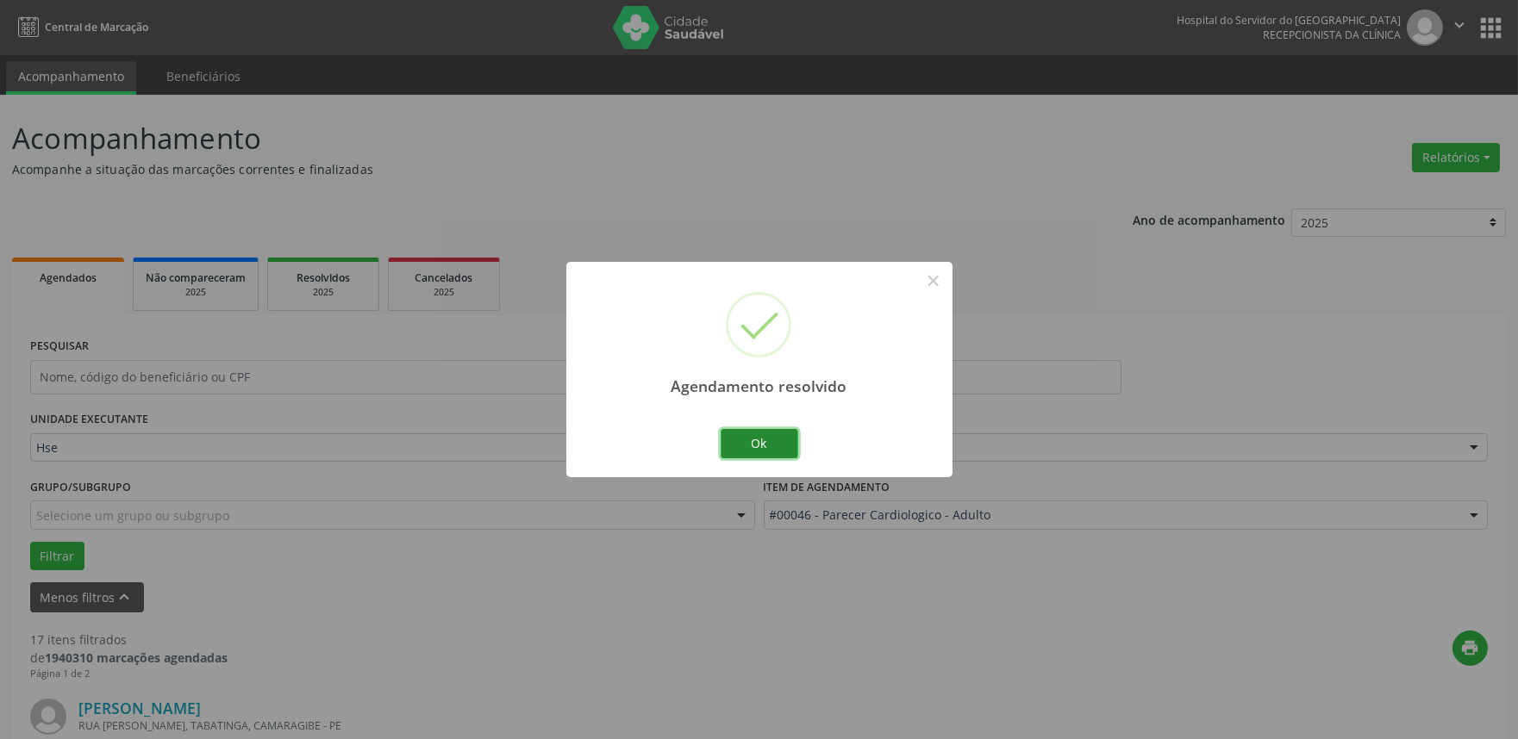
click at [745, 443] on button "Ok" at bounding box center [760, 443] width 78 height 29
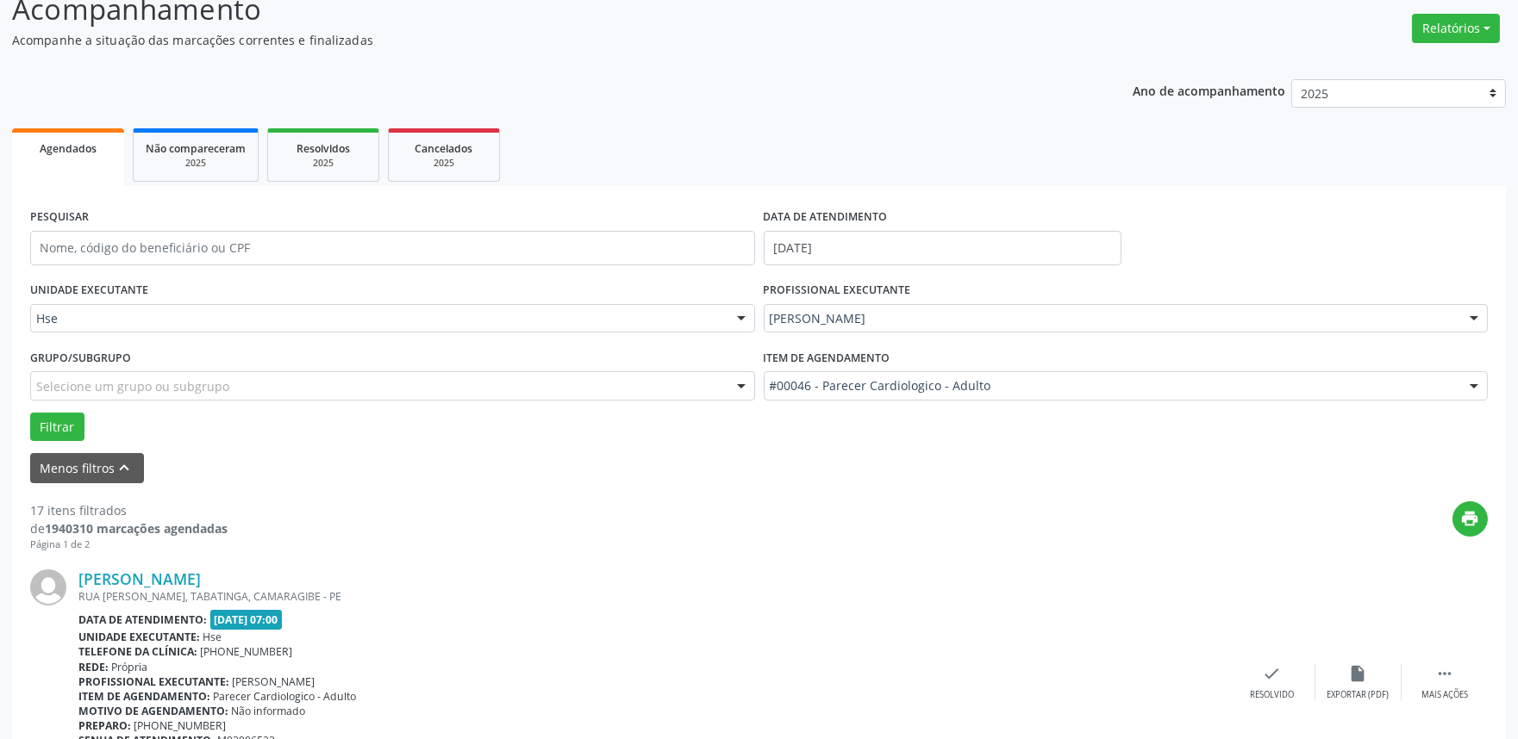
scroll to position [383, 0]
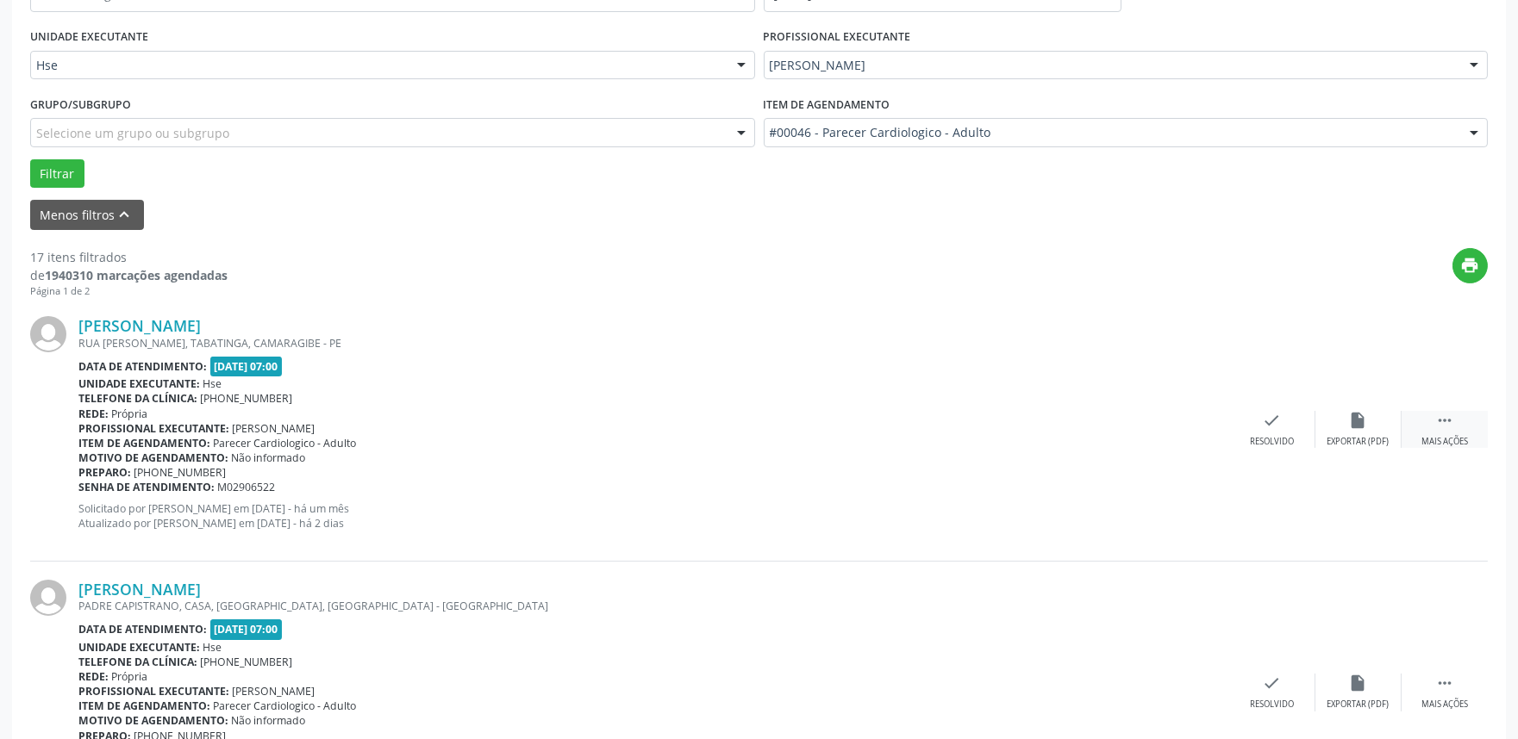
click at [1455, 419] on div " Mais ações" at bounding box center [1444, 429] width 86 height 37
click at [1367, 427] on div "alarm_off Não compareceu" at bounding box center [1358, 429] width 86 height 37
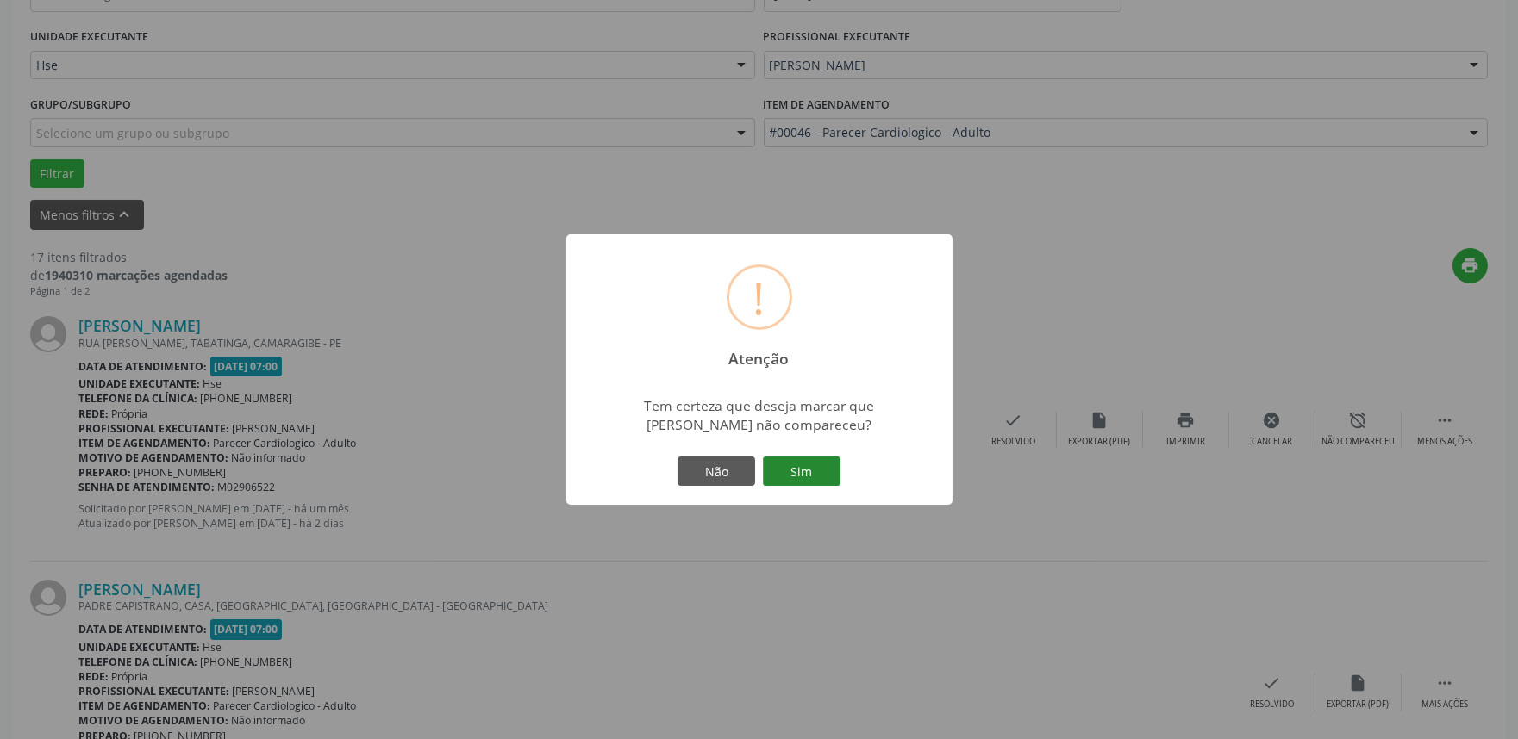
click at [794, 483] on button "Sim" at bounding box center [802, 471] width 78 height 29
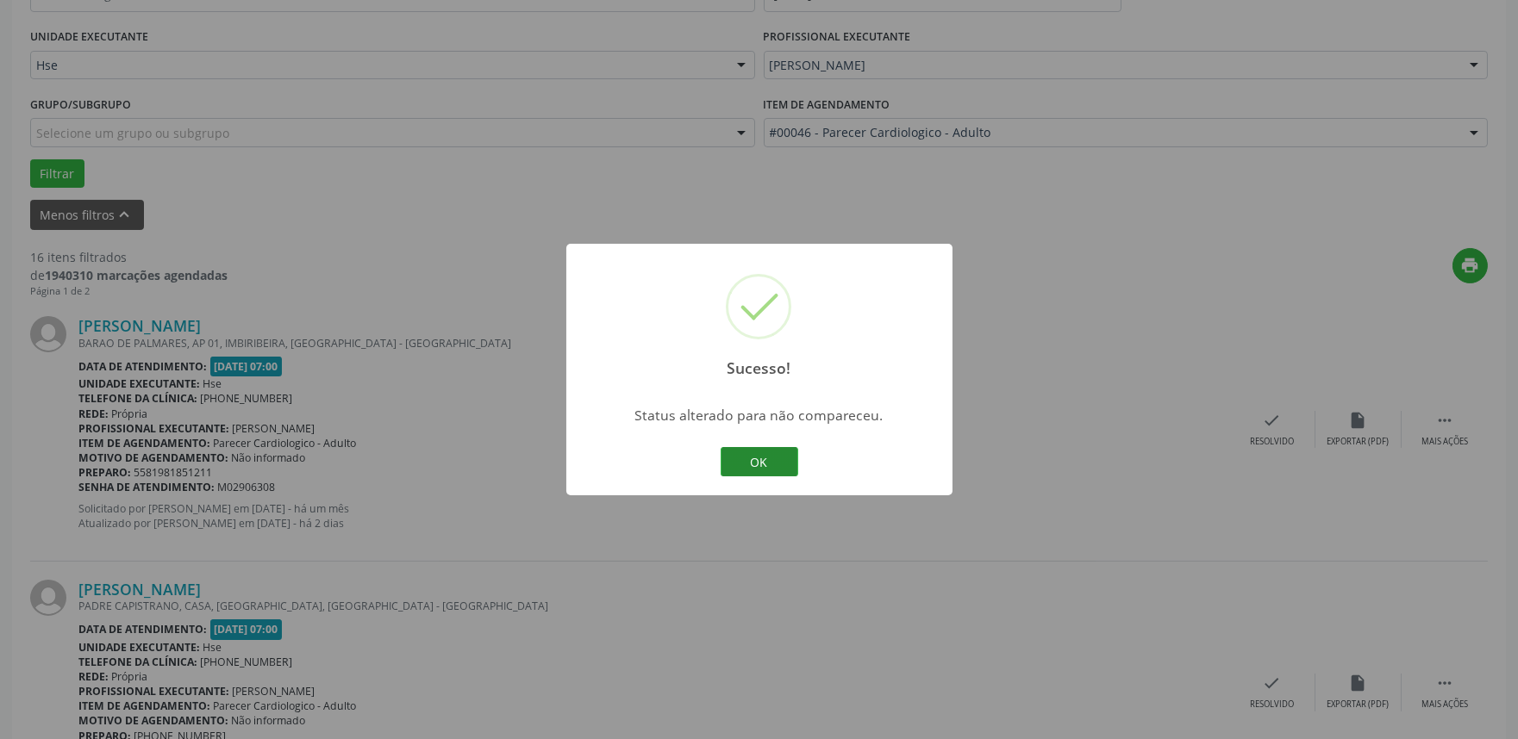
click at [757, 459] on button "OK" at bounding box center [760, 461] width 78 height 29
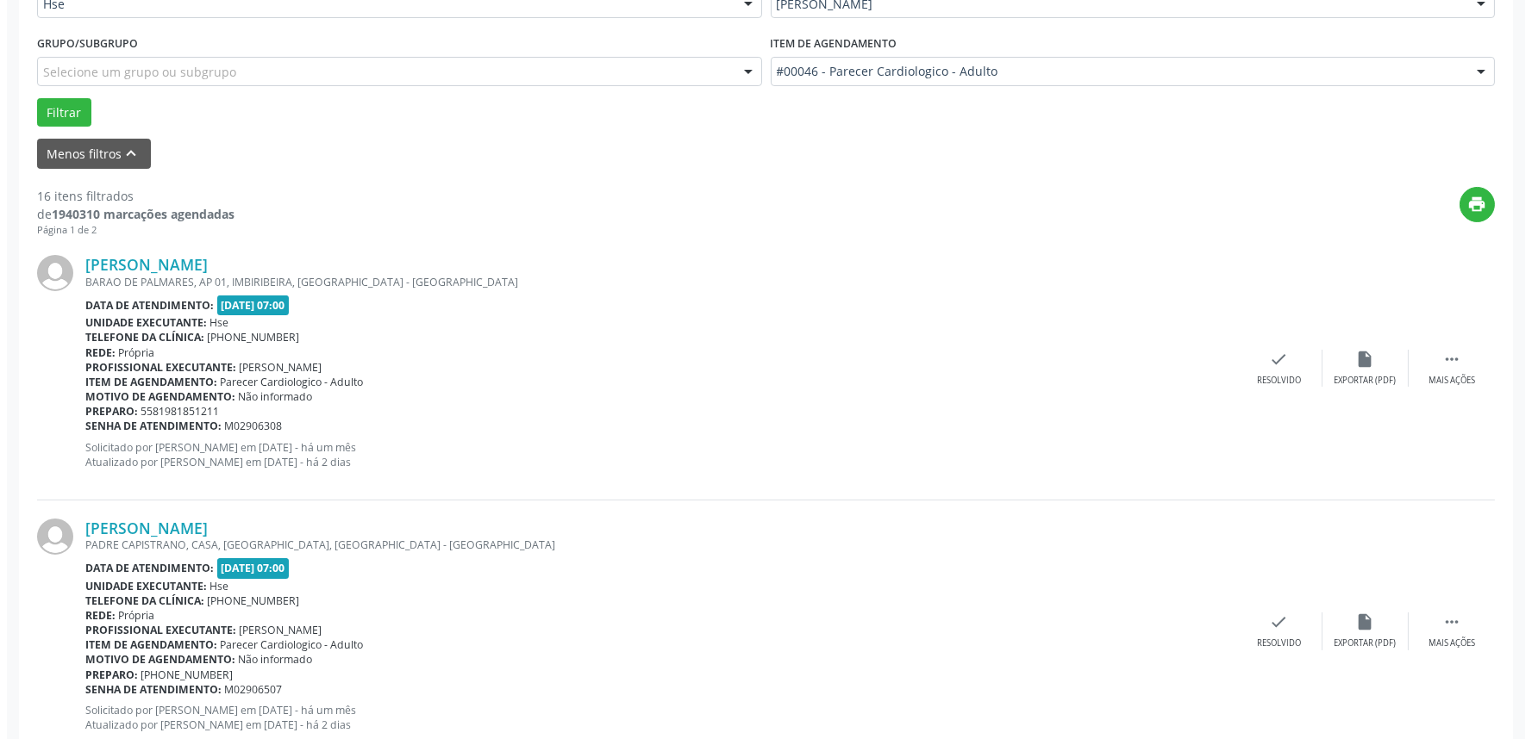
scroll to position [478, 0]
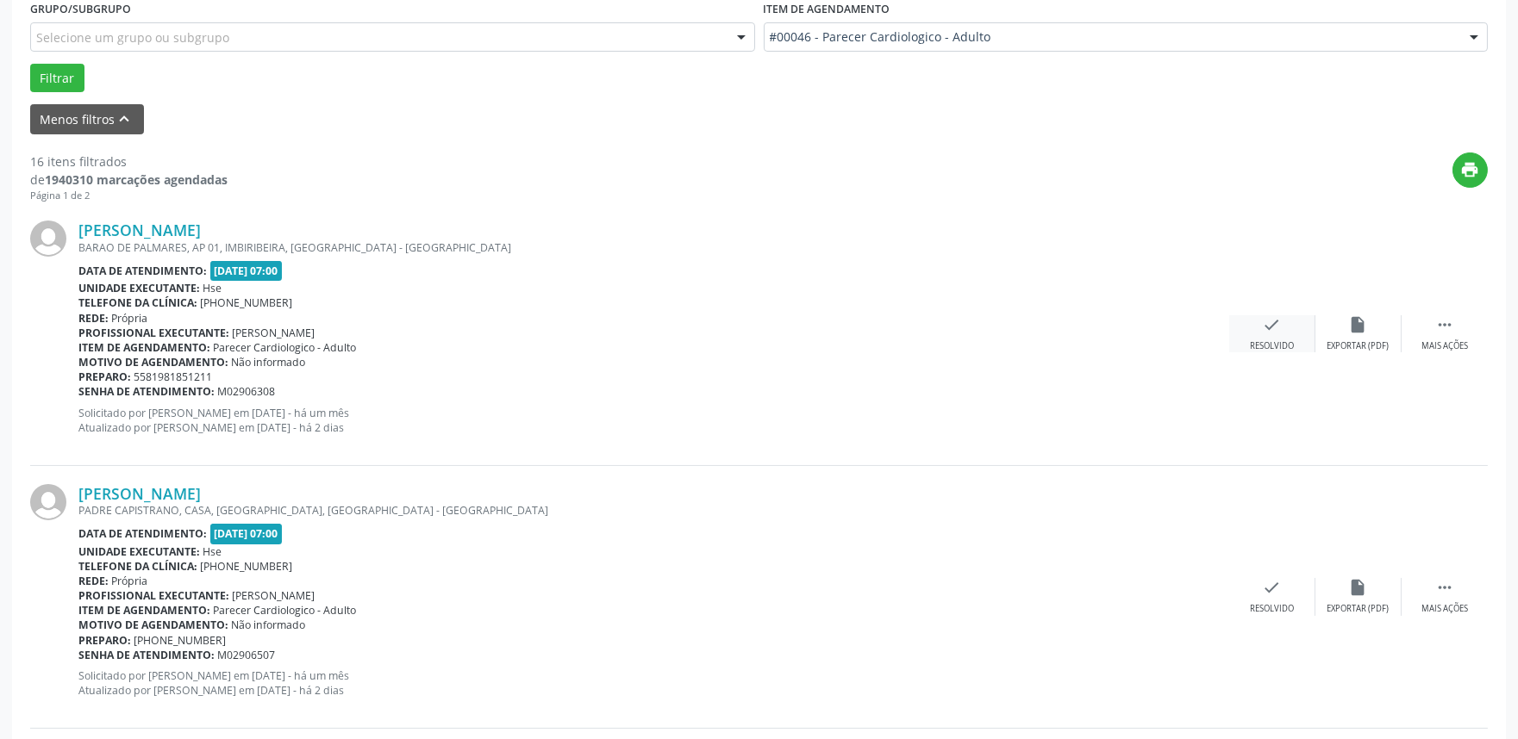
click at [1251, 323] on div "check Resolvido" at bounding box center [1272, 333] width 86 height 37
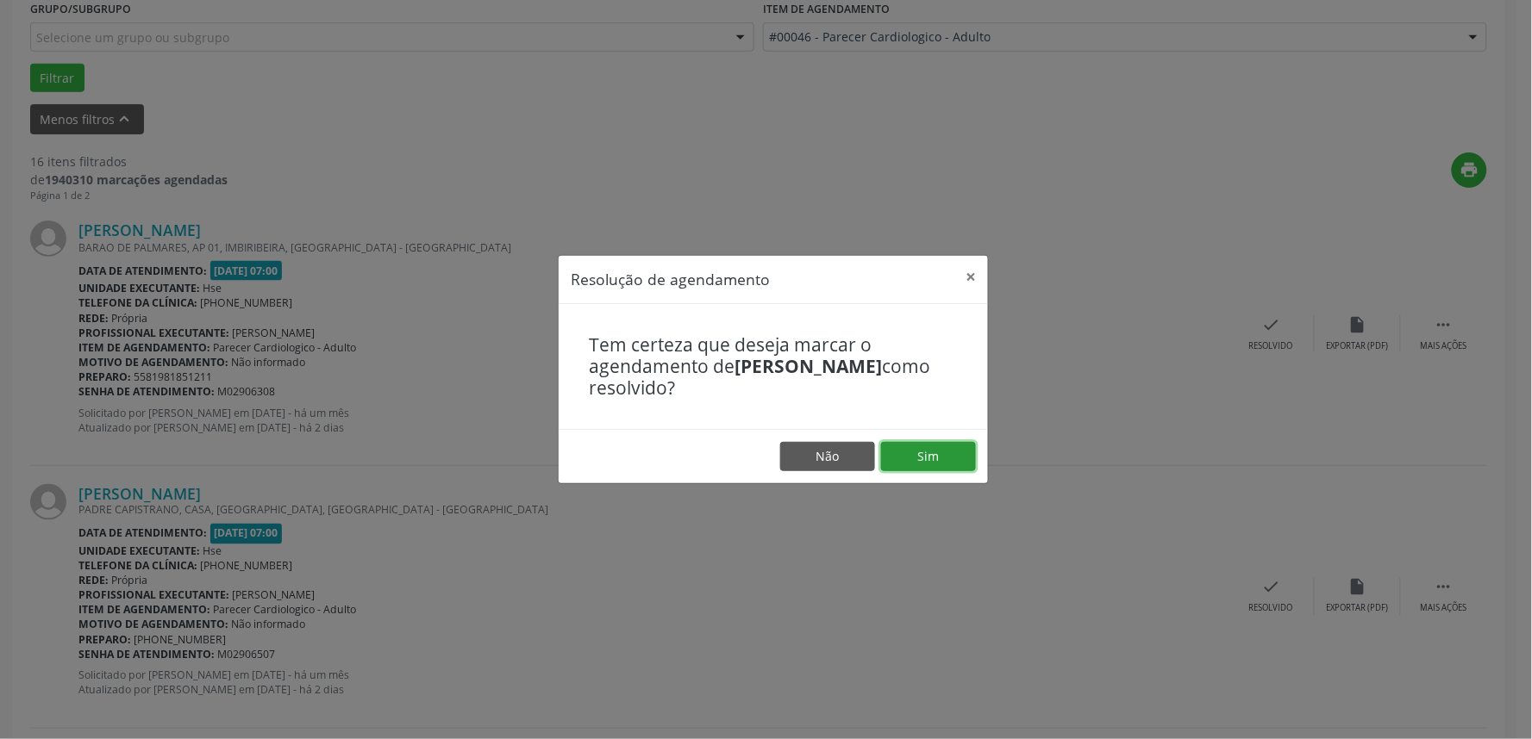
click at [909, 448] on button "Sim" at bounding box center [928, 456] width 95 height 29
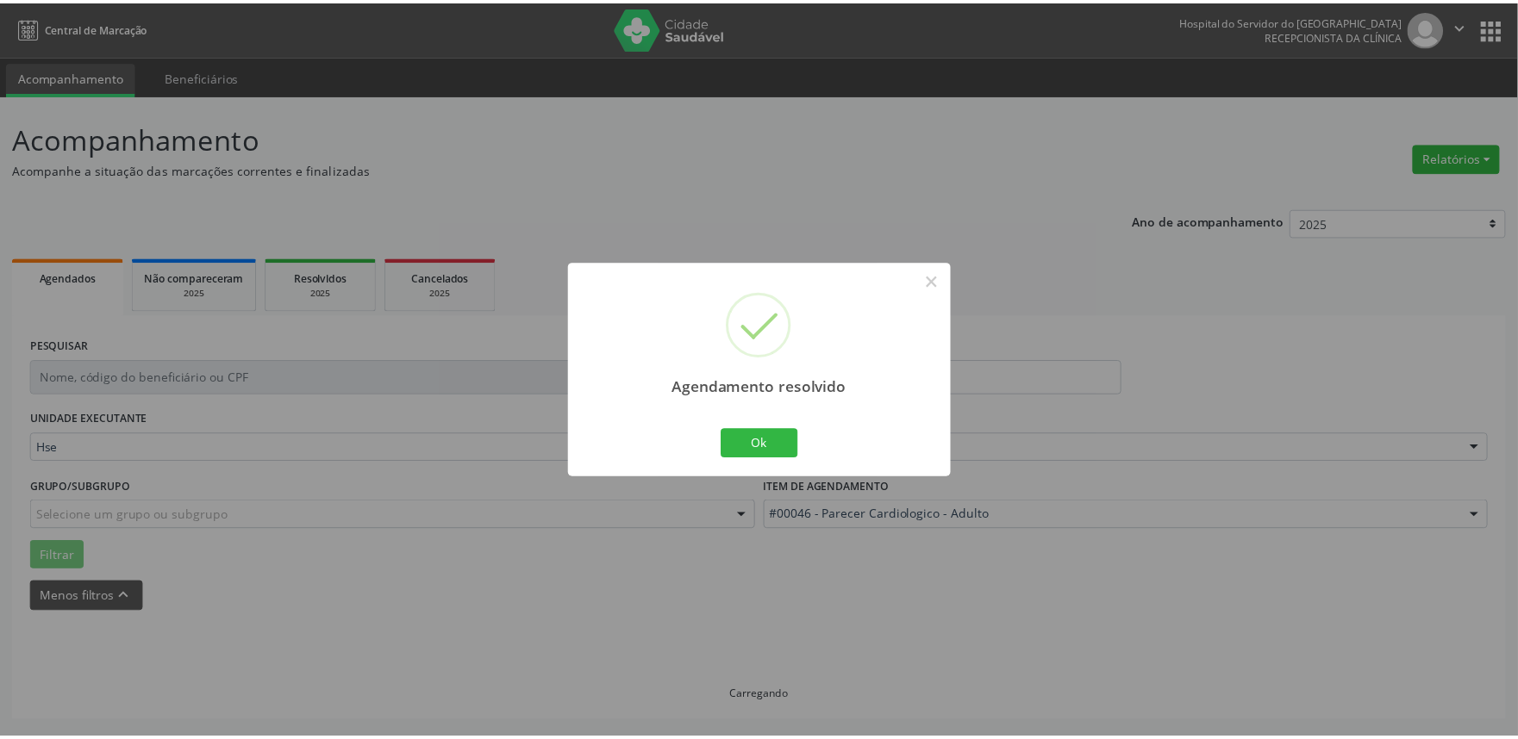
scroll to position [0, 0]
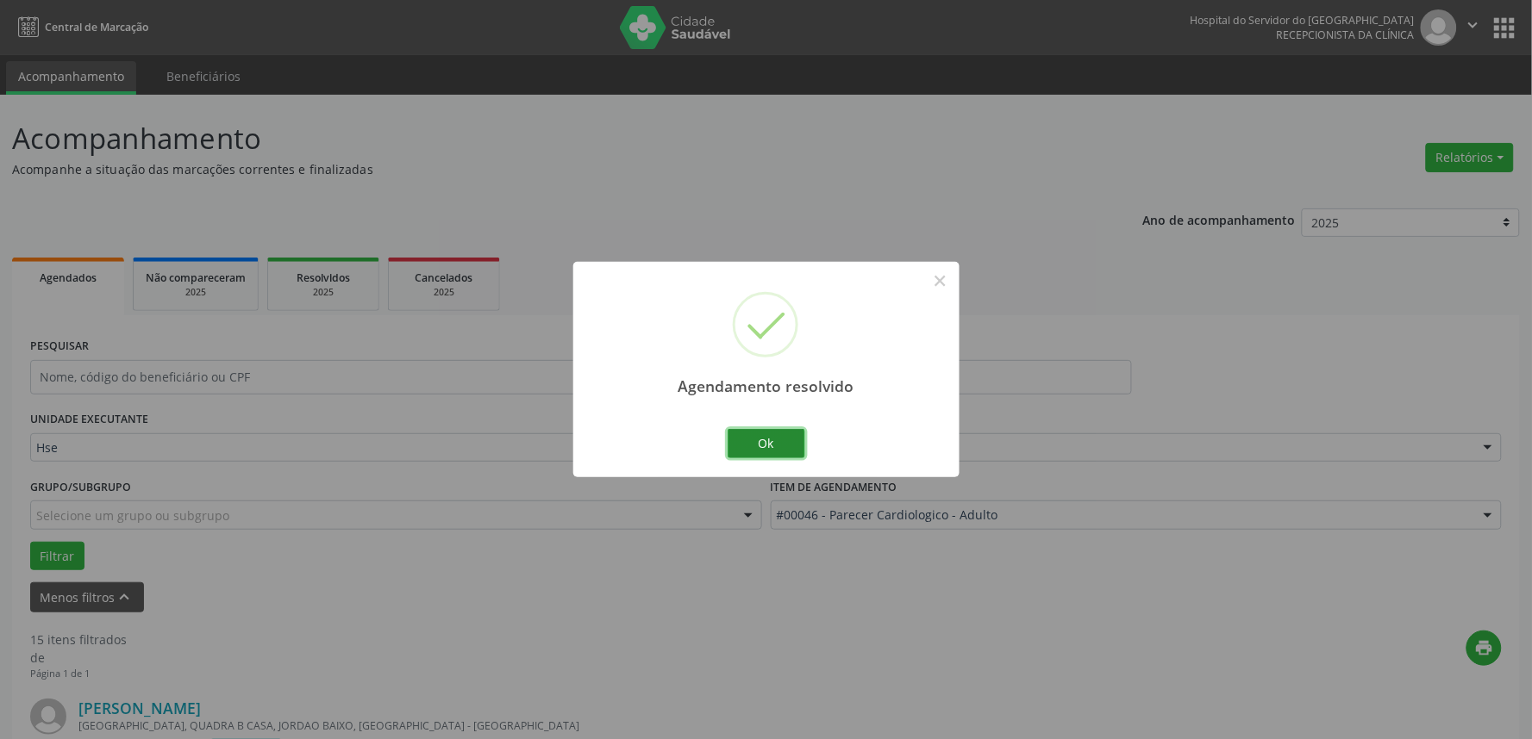
click at [736, 440] on button "Ok" at bounding box center [766, 443] width 78 height 29
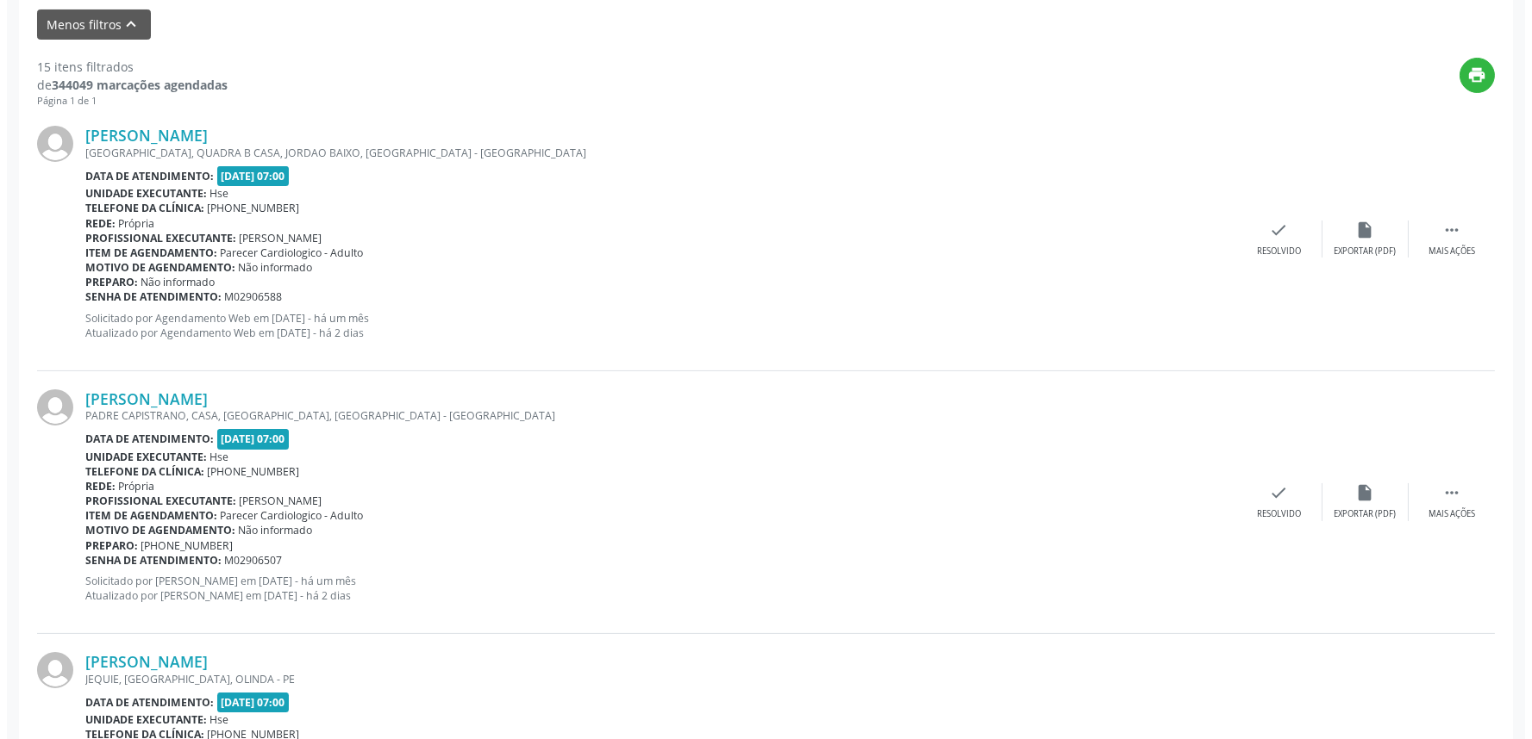
scroll to position [574, 0]
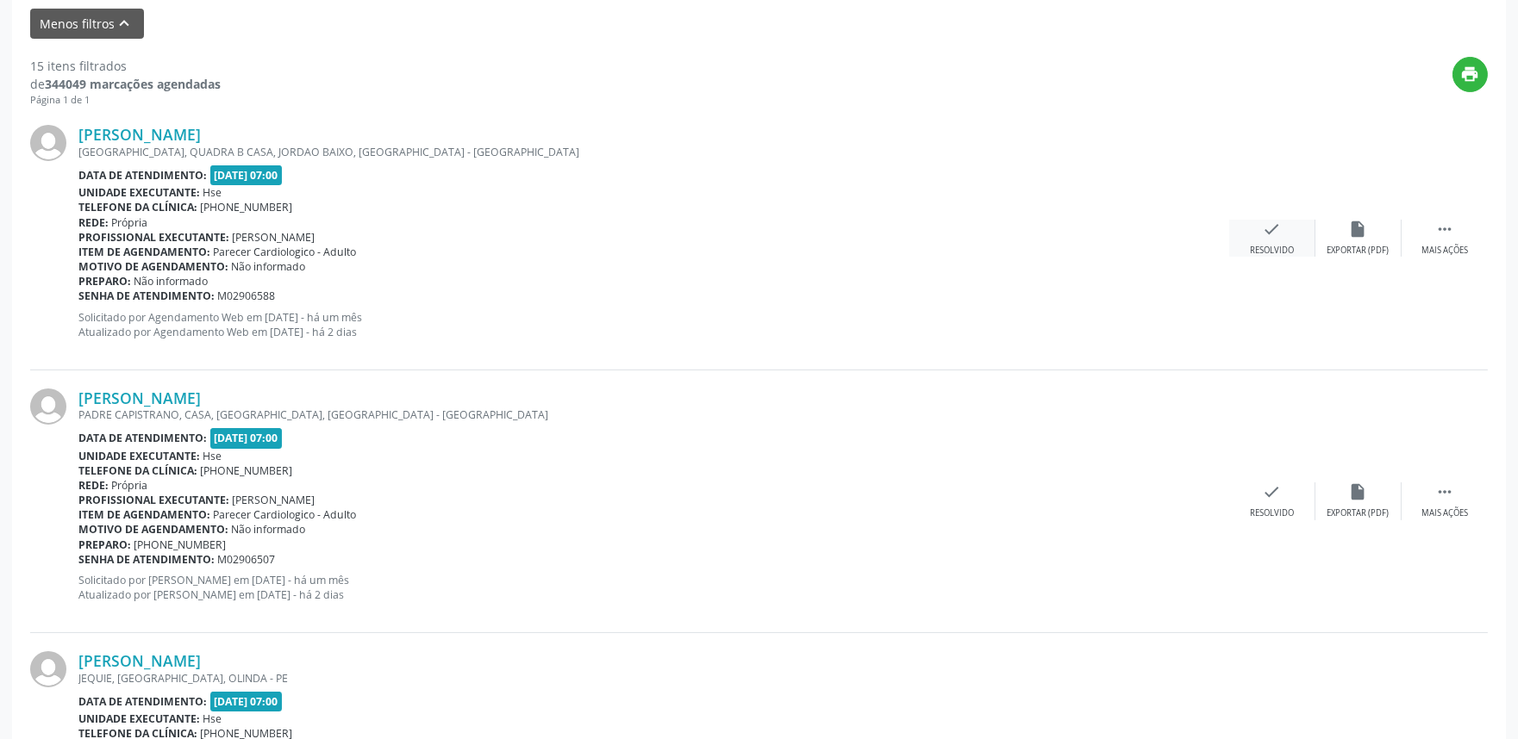
click at [1271, 227] on icon "check" at bounding box center [1272, 229] width 19 height 19
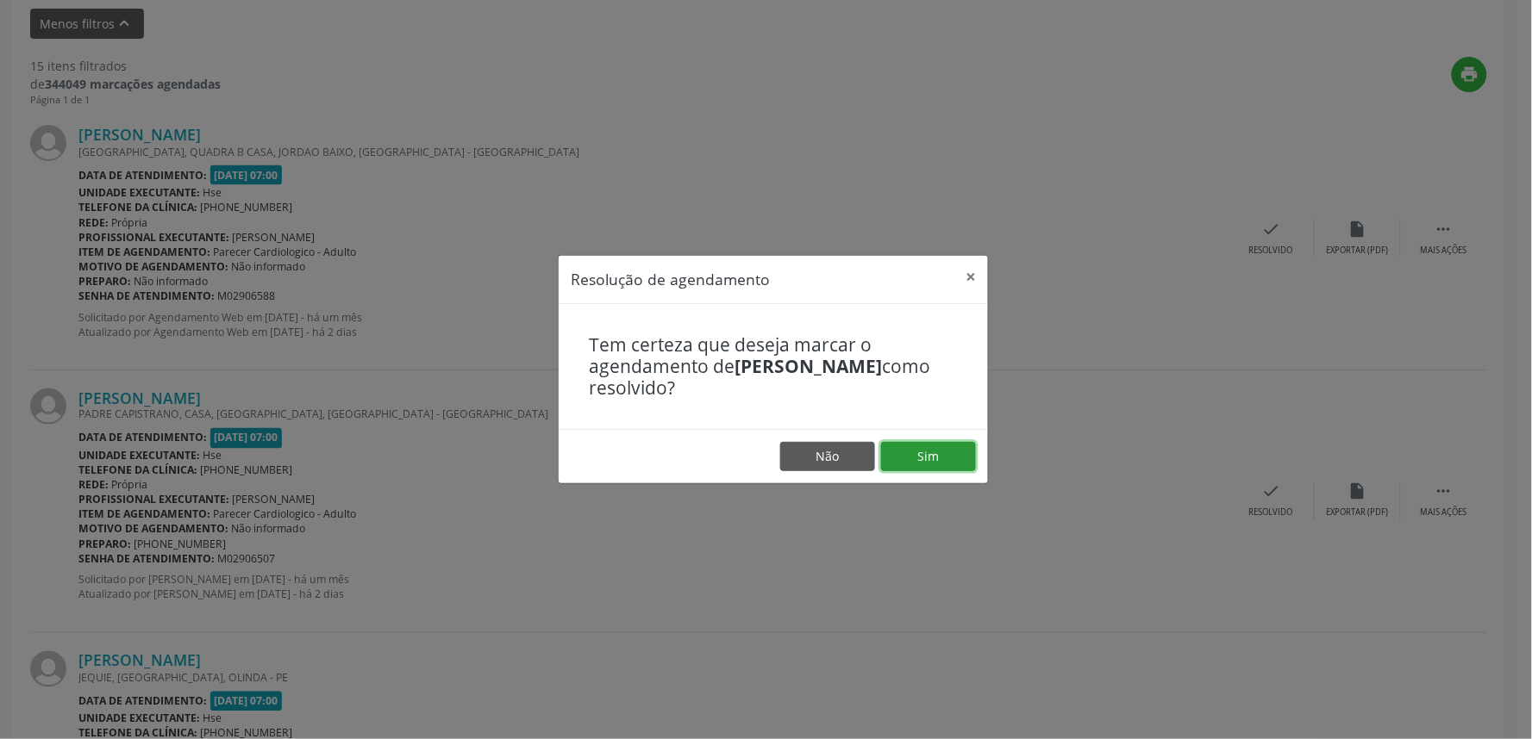
click at [927, 452] on button "Sim" at bounding box center [928, 456] width 95 height 29
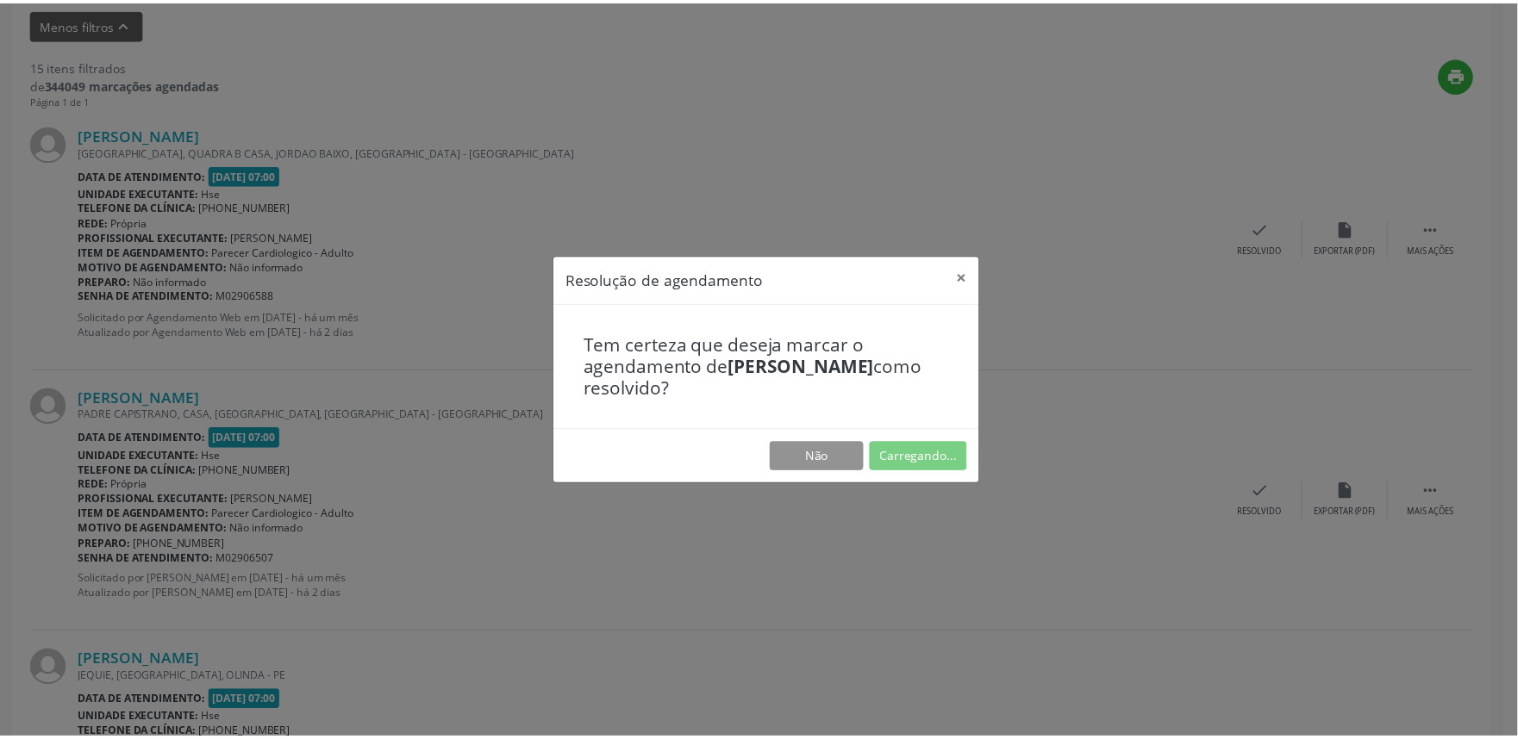
scroll to position [0, 0]
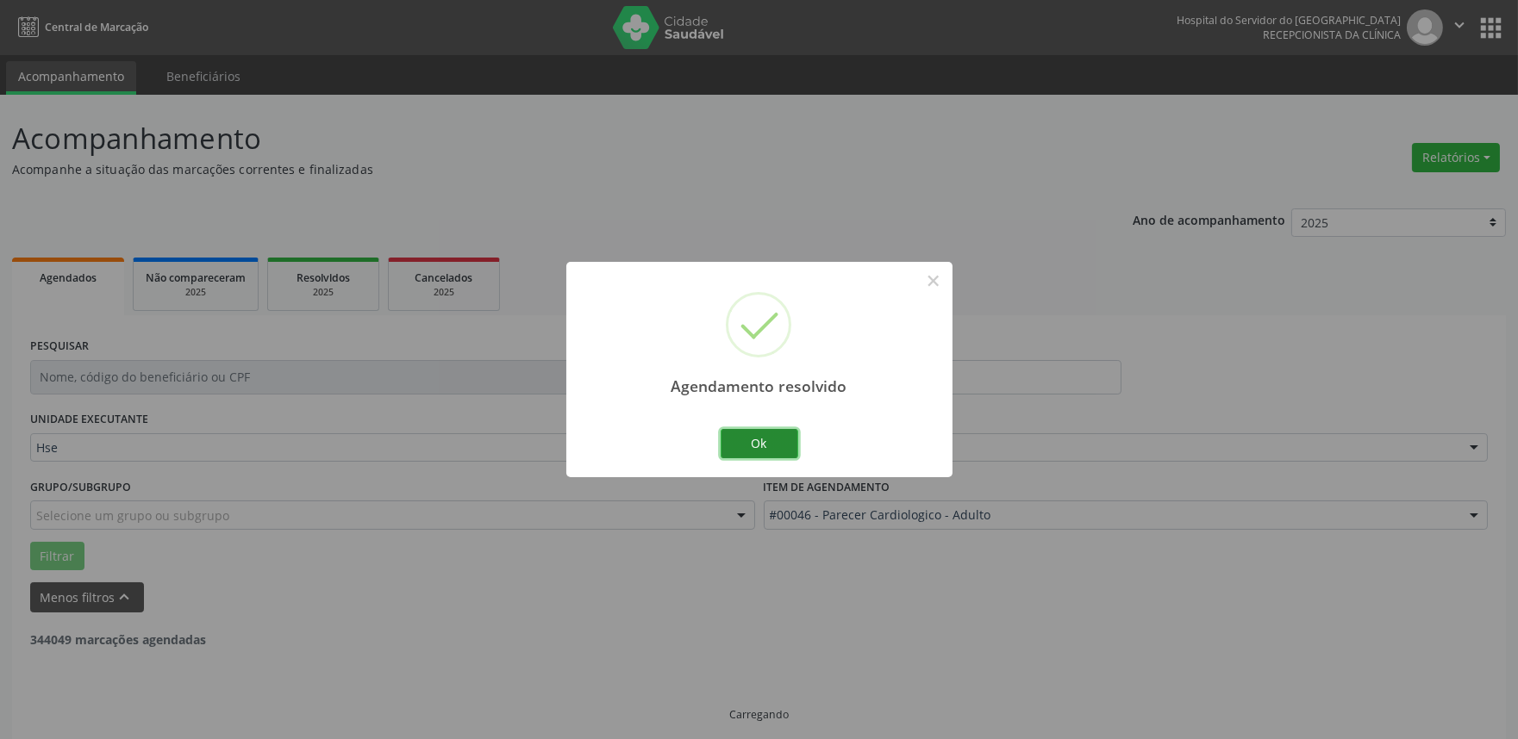
click at [747, 443] on button "Ok" at bounding box center [760, 443] width 78 height 29
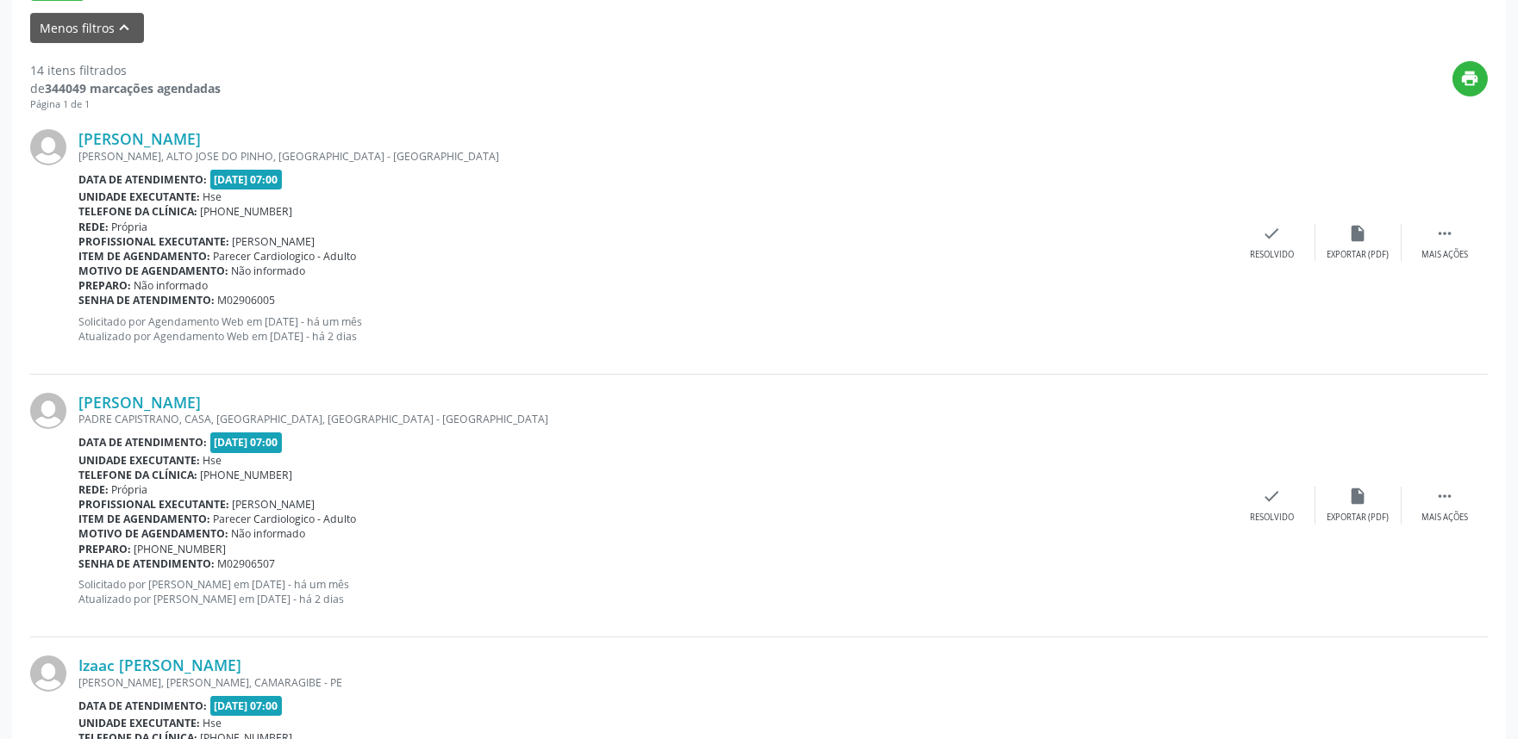
scroll to position [574, 0]
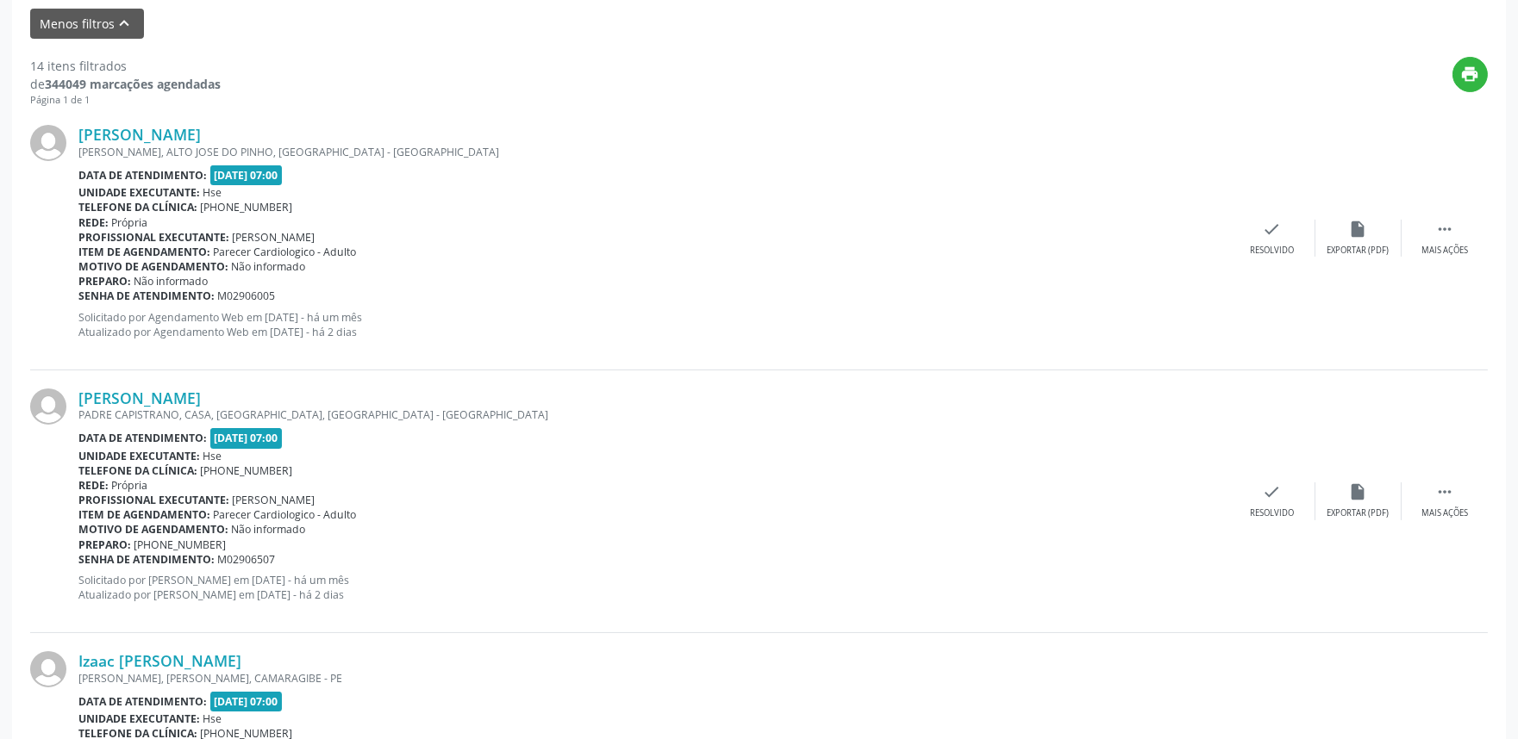
click at [1416, 214] on div "[PERSON_NAME] [PERSON_NAME], ALTO JOSE DO PINHO, [GEOGRAPHIC_DATA] - PE Data de…" at bounding box center [758, 238] width 1457 height 263
click at [1439, 227] on icon "" at bounding box center [1444, 229] width 19 height 19
click at [1358, 246] on div "Não compareceu" at bounding box center [1357, 251] width 73 height 12
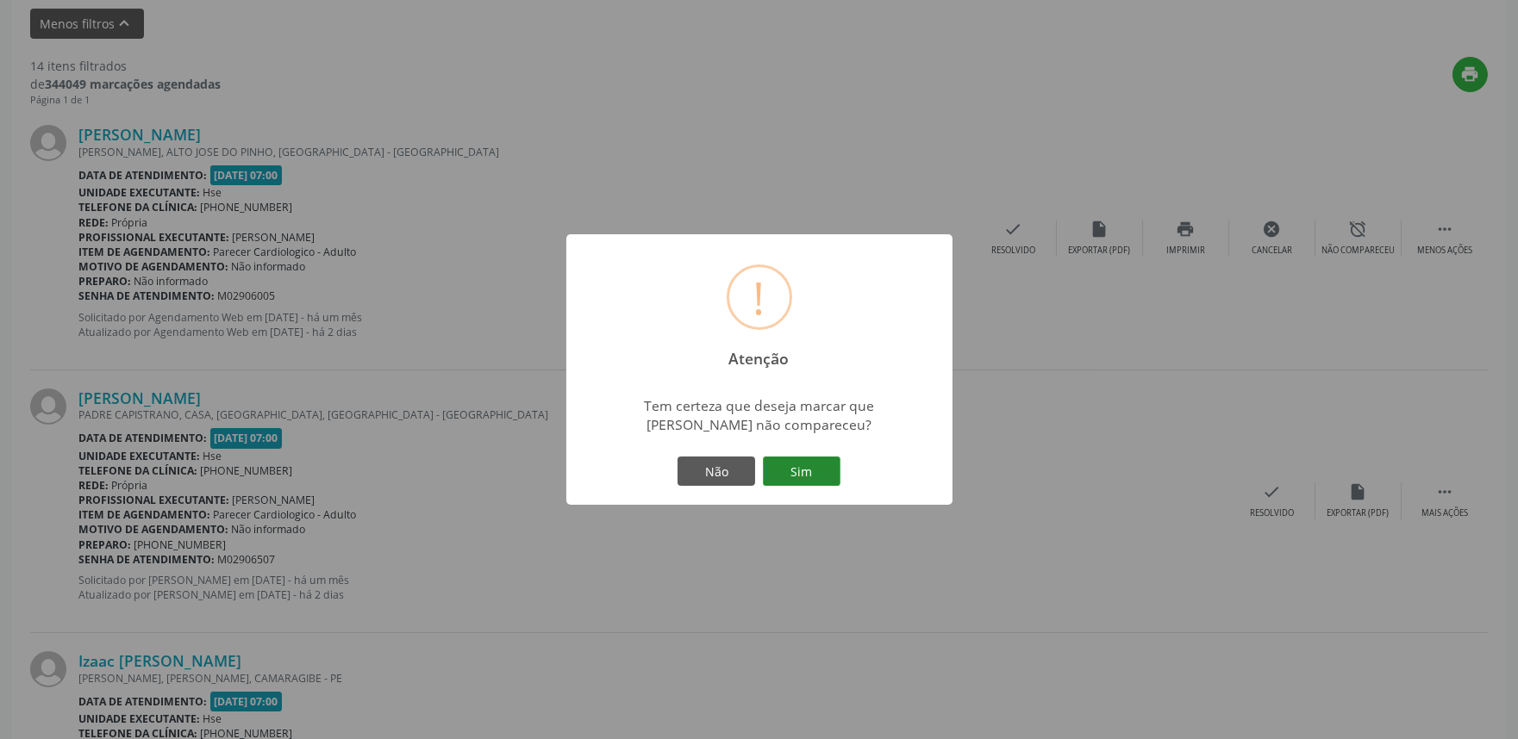
click at [808, 465] on button "Sim" at bounding box center [802, 471] width 78 height 29
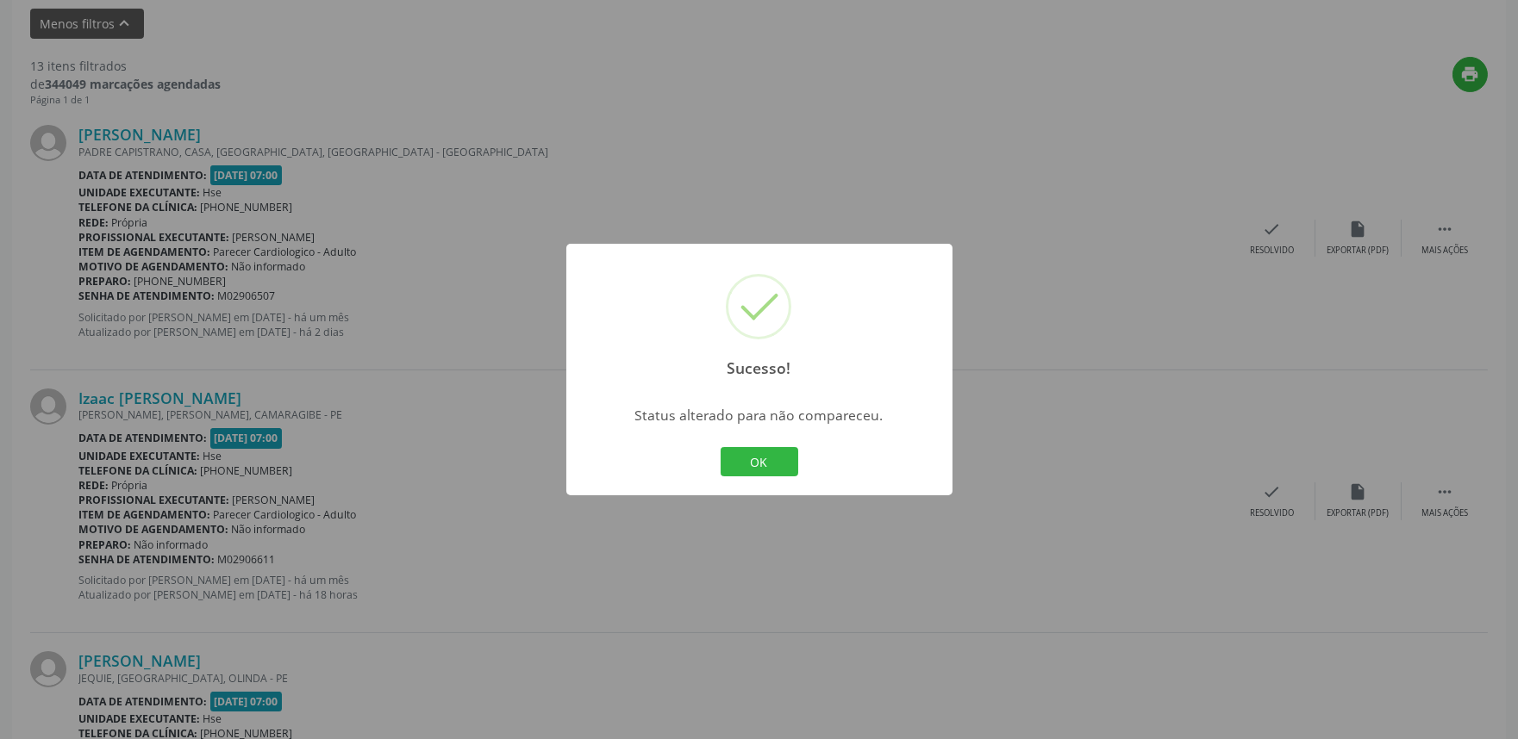
click at [748, 481] on div "Sucesso! × Status alterado para não compareceu. OK Cancel" at bounding box center [759, 370] width 386 height 252
click at [746, 464] on button "OK" at bounding box center [760, 461] width 78 height 29
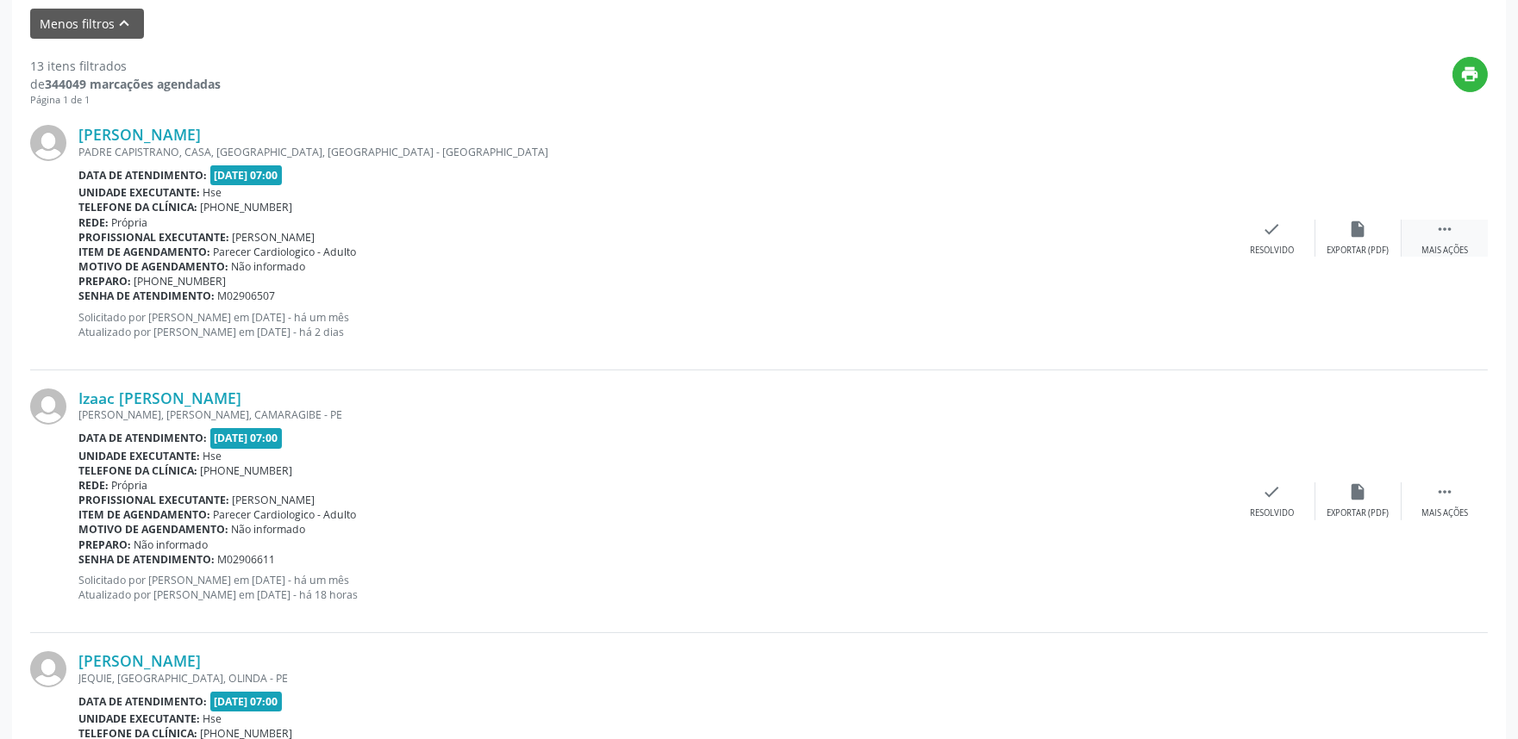
click at [1439, 234] on icon "" at bounding box center [1444, 229] width 19 height 19
click at [1325, 240] on div "alarm_off Não compareceu" at bounding box center [1358, 238] width 86 height 37
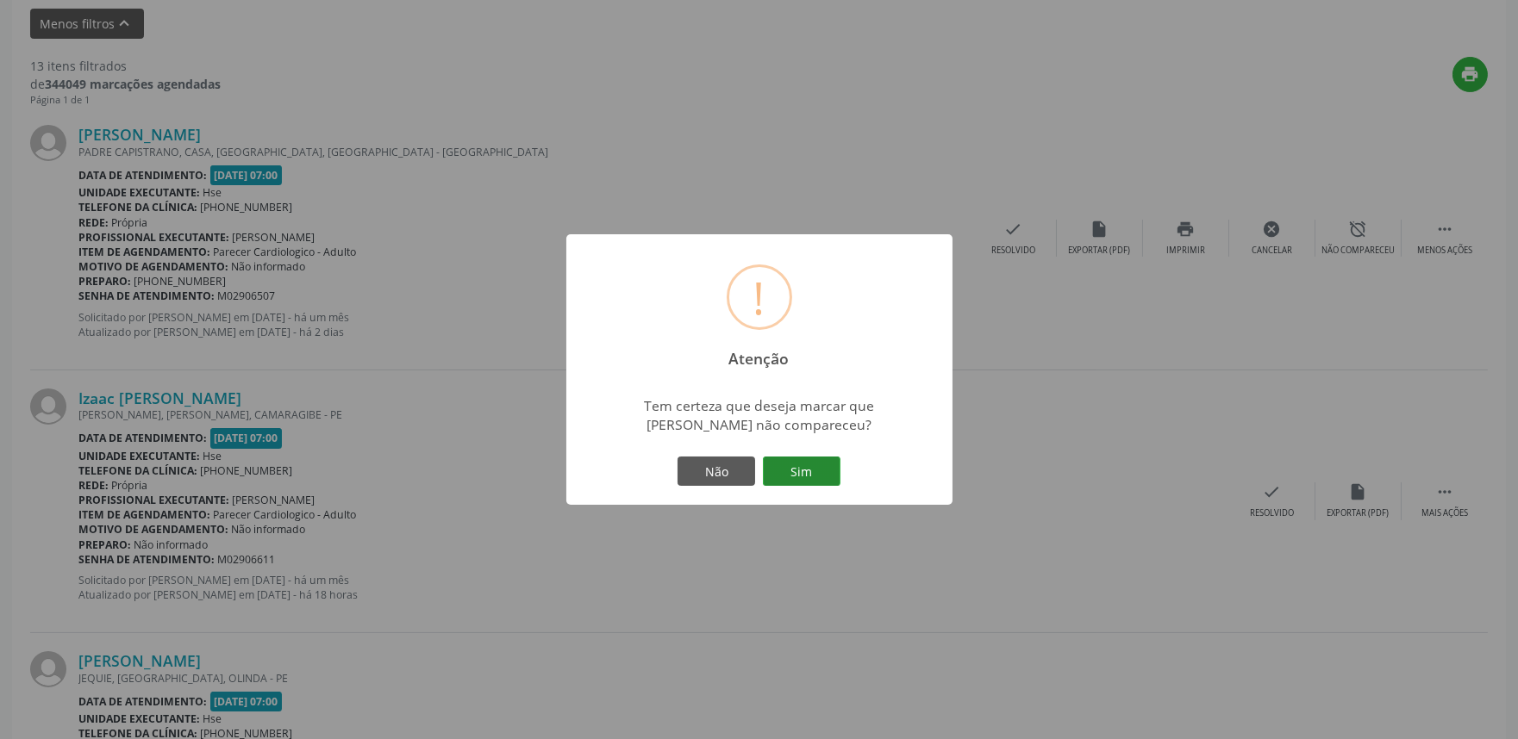
click at [793, 472] on button "Sim" at bounding box center [802, 471] width 78 height 29
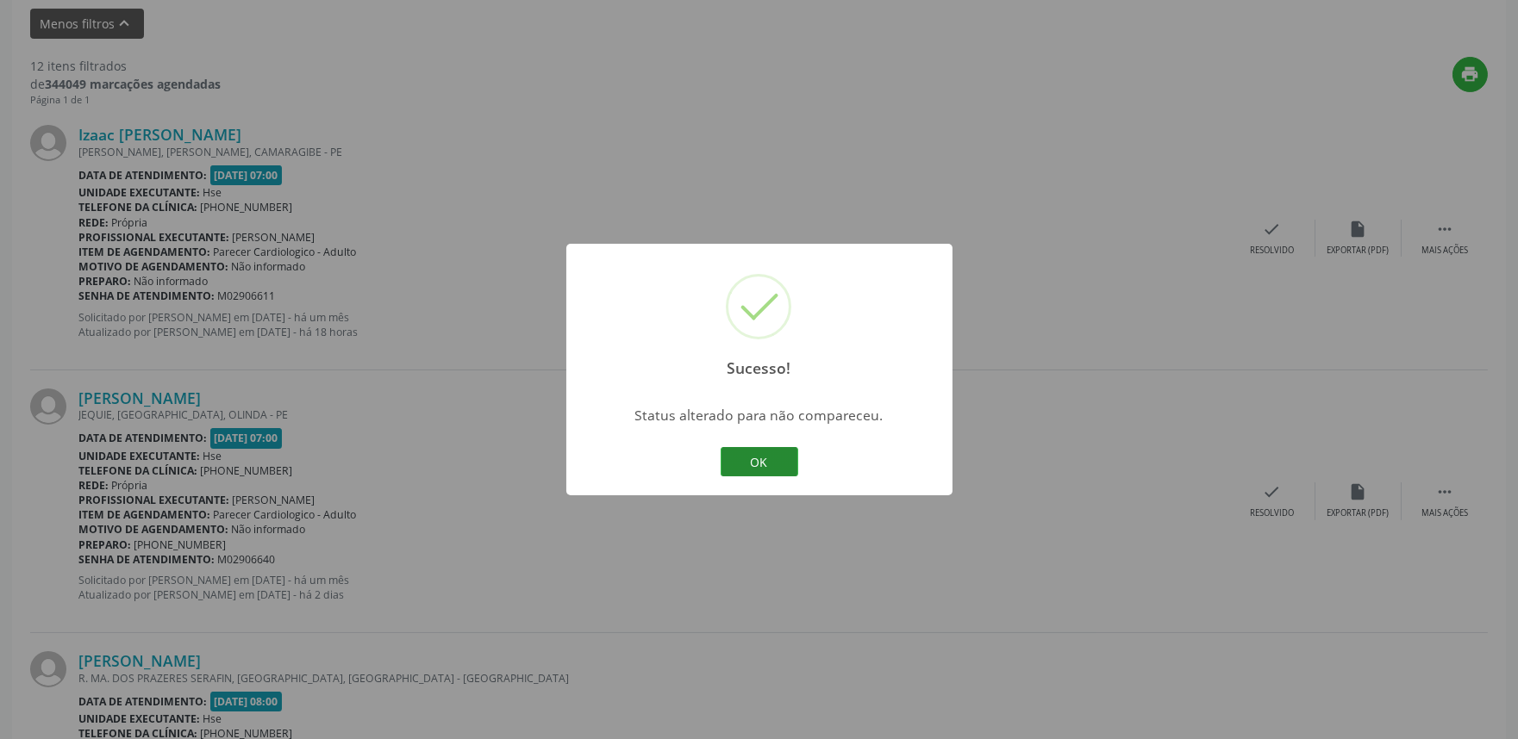
click at [748, 454] on button "OK" at bounding box center [760, 461] width 78 height 29
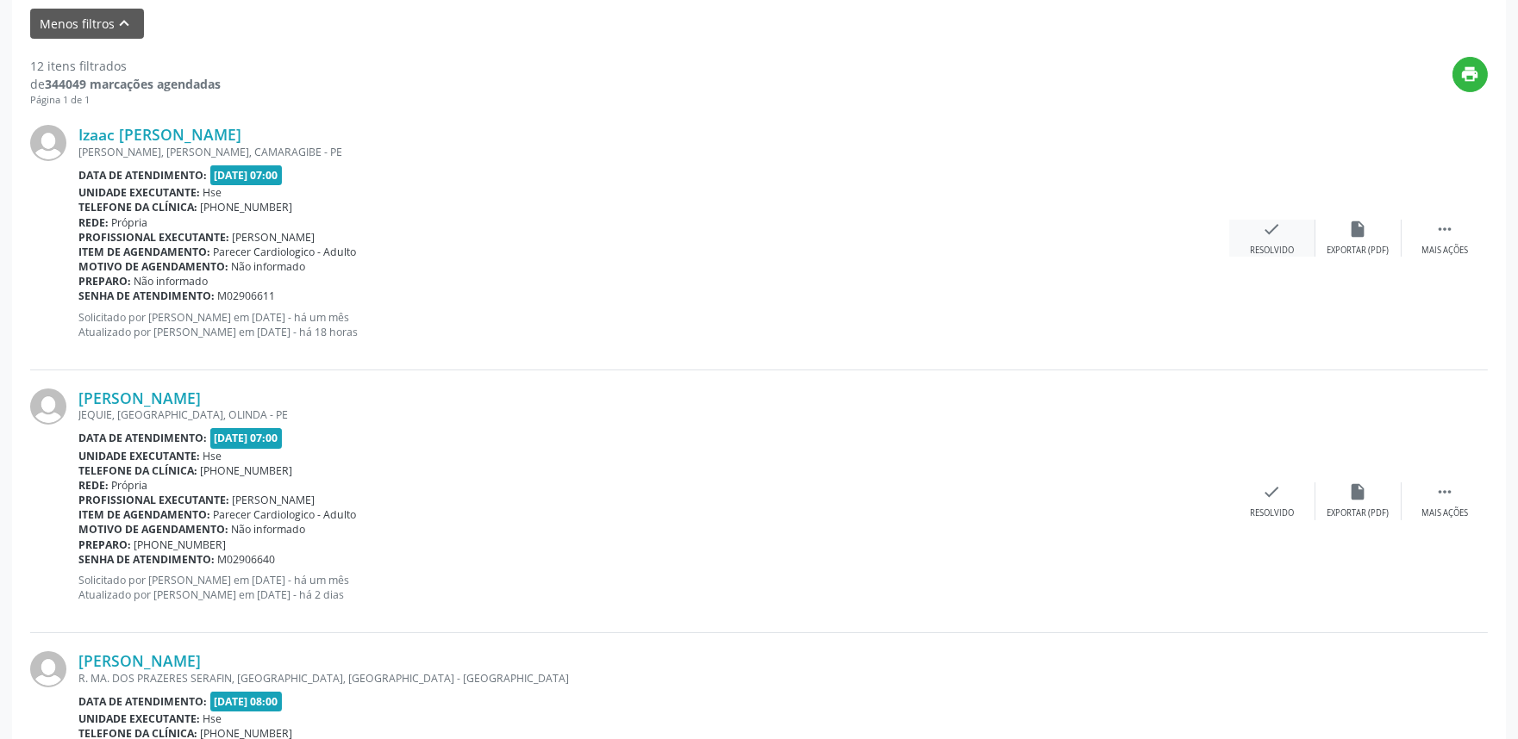
click at [1264, 245] on div "Resolvido" at bounding box center [1272, 251] width 44 height 12
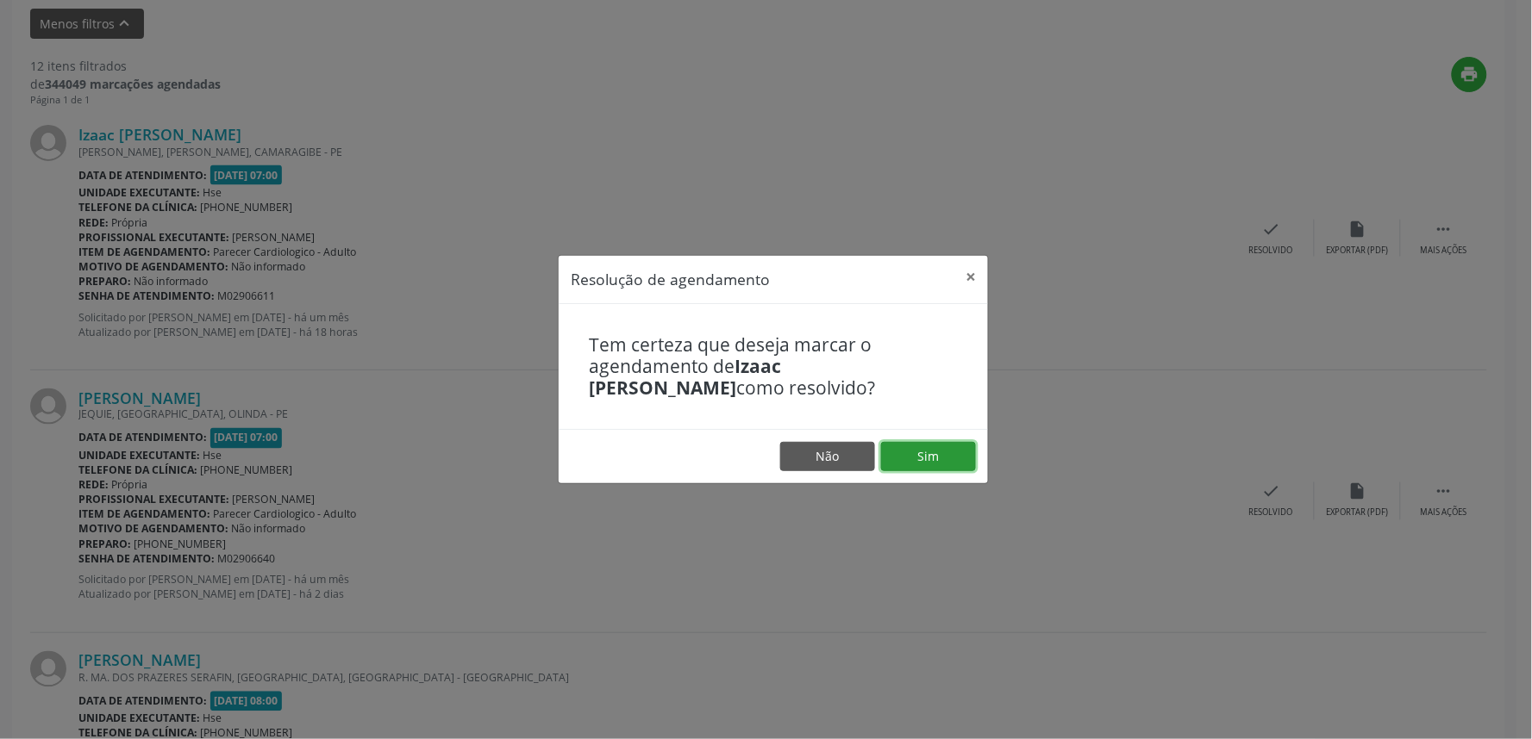
click at [923, 460] on button "Sim" at bounding box center [928, 456] width 95 height 29
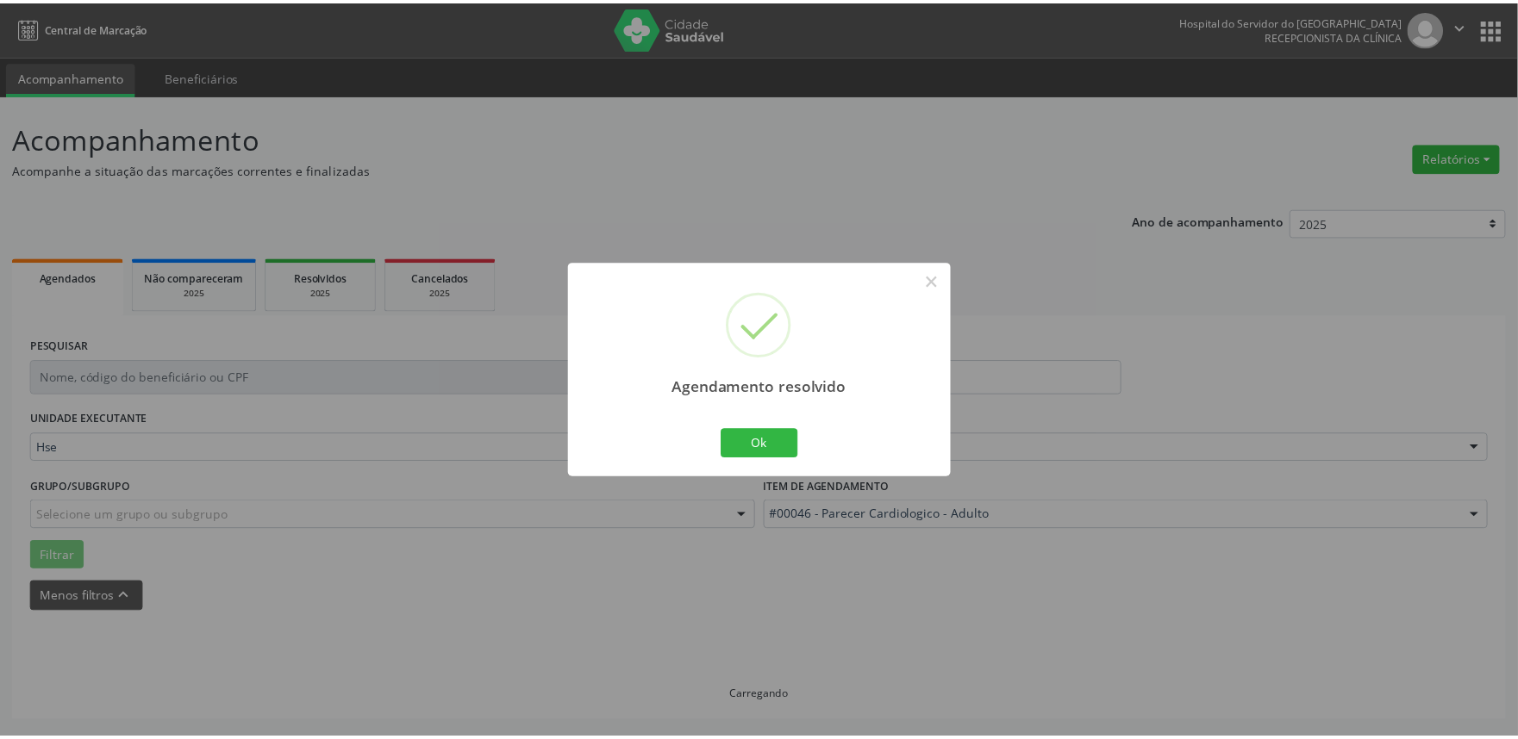
scroll to position [0, 0]
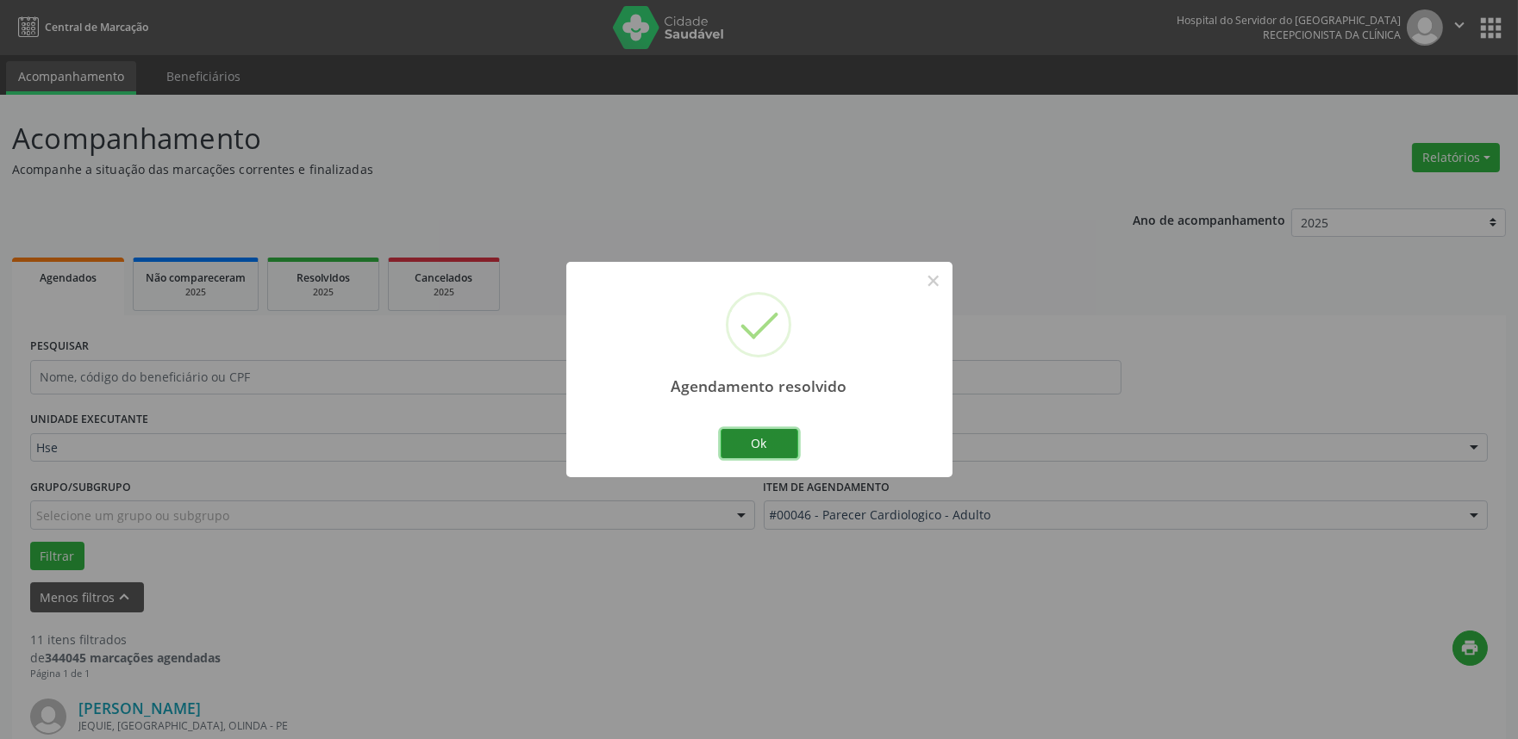
click at [761, 443] on button "Ok" at bounding box center [760, 443] width 78 height 29
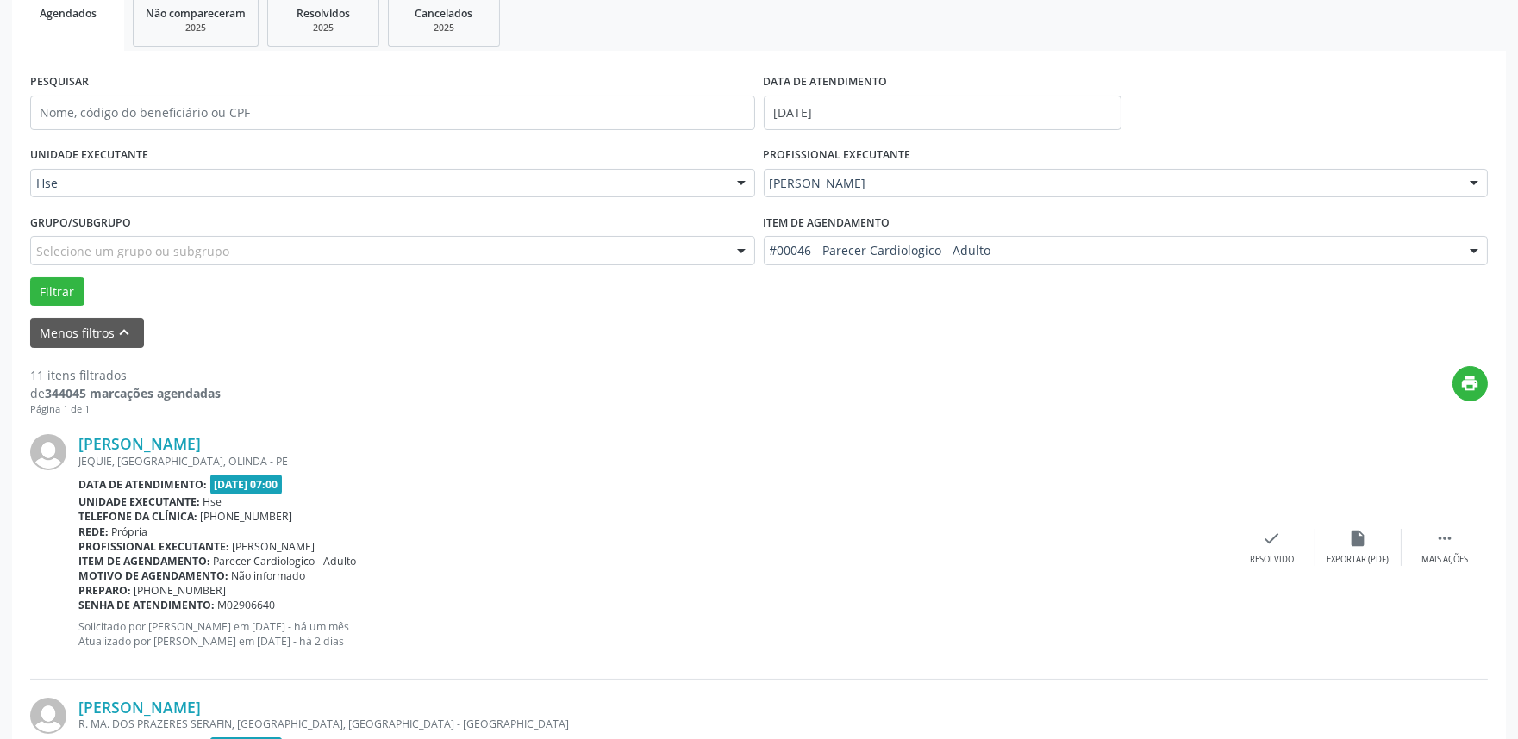
scroll to position [383, 0]
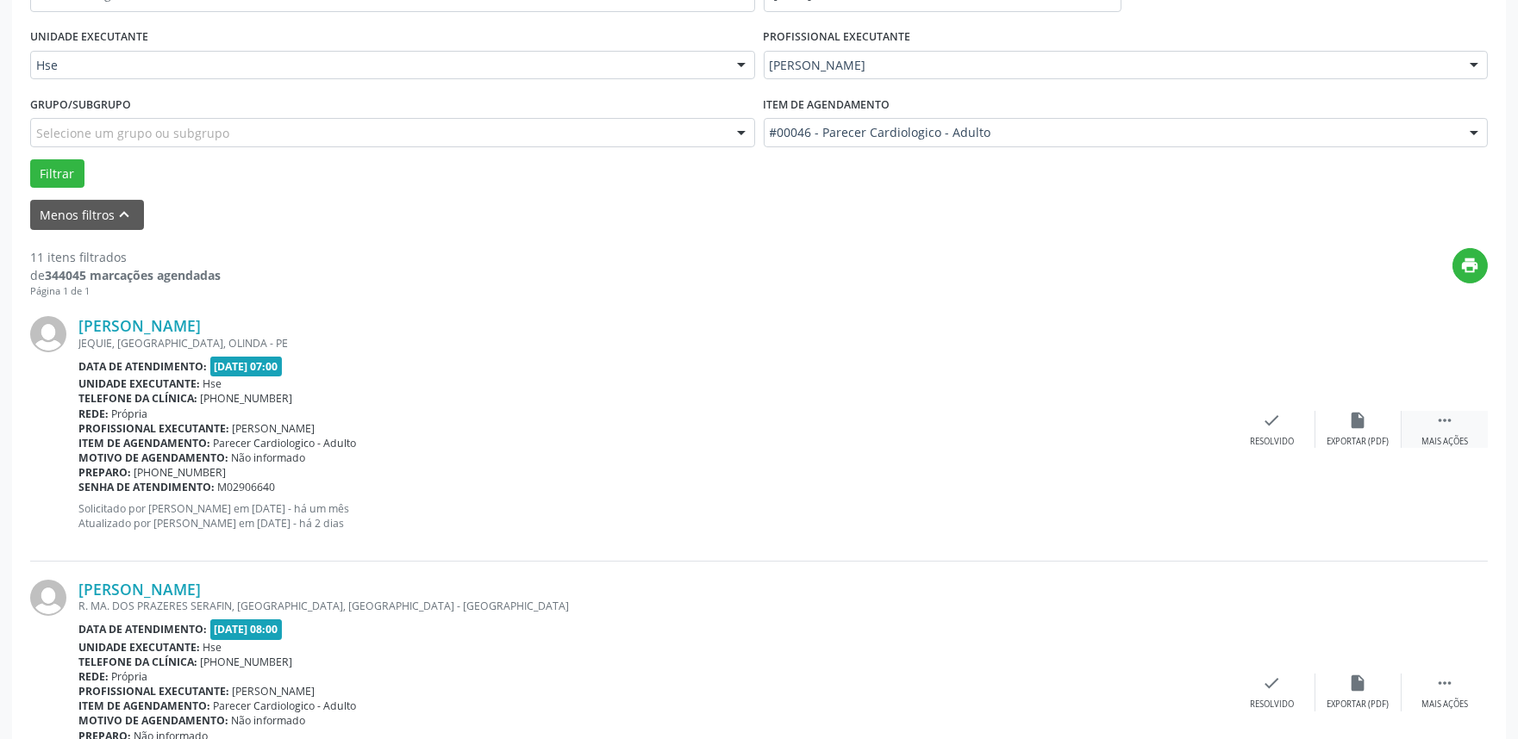
click at [1444, 433] on div " Mais ações" at bounding box center [1444, 429] width 86 height 37
drag, startPoint x: 1363, startPoint y: 416, endPoint x: 1367, endPoint y: 389, distance: 27.8
click at [1365, 403] on div "[PERSON_NAME] [GEOGRAPHIC_DATA], [GEOGRAPHIC_DATA], [GEOGRAPHIC_DATA] - PE Data…" at bounding box center [758, 429] width 1457 height 263
click at [1321, 500] on div "[PERSON_NAME] [GEOGRAPHIC_DATA], [GEOGRAPHIC_DATA], [GEOGRAPHIC_DATA] - PE Data…" at bounding box center [758, 429] width 1457 height 263
click at [1351, 416] on icon "alarm_off" at bounding box center [1358, 420] width 19 height 19
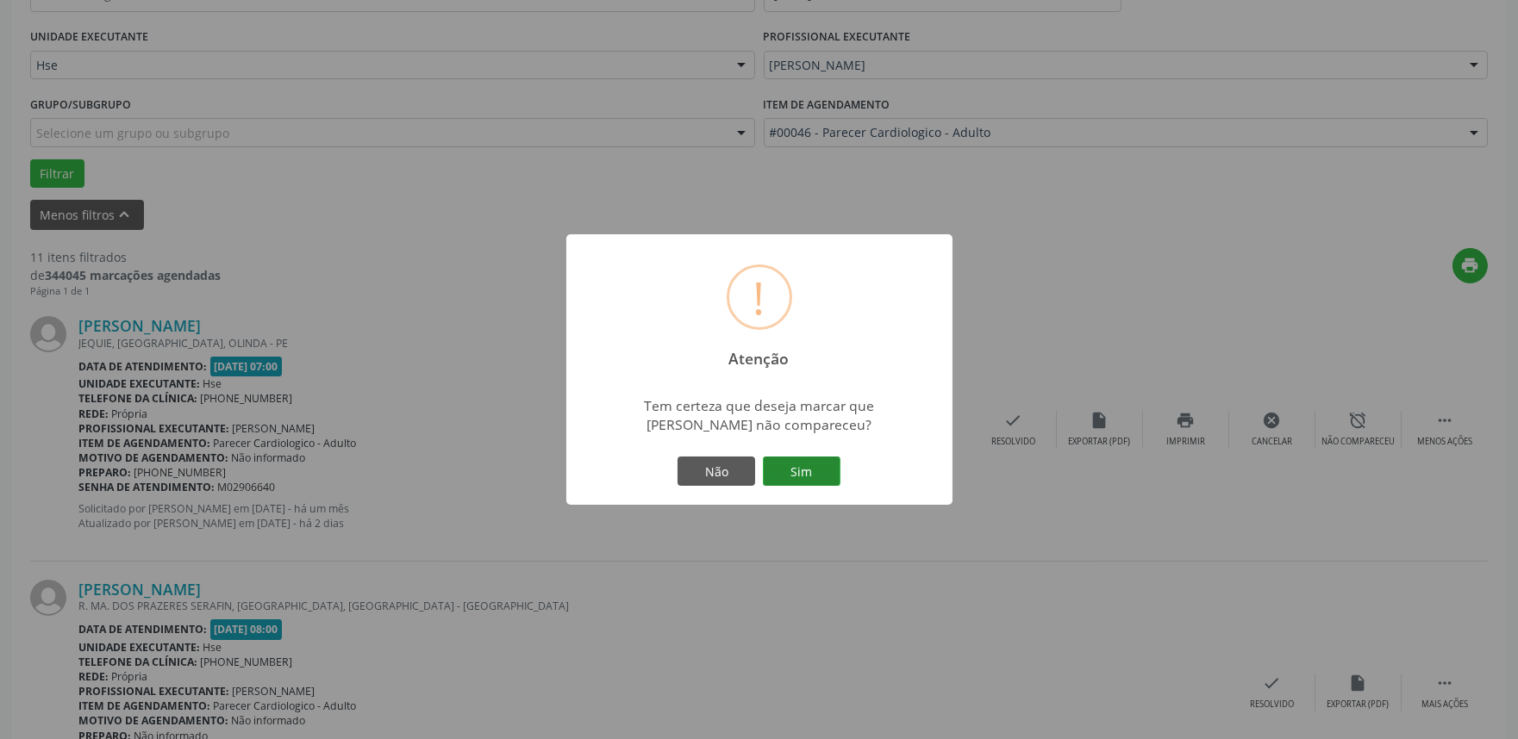
click at [808, 475] on button "Sim" at bounding box center [802, 471] width 78 height 29
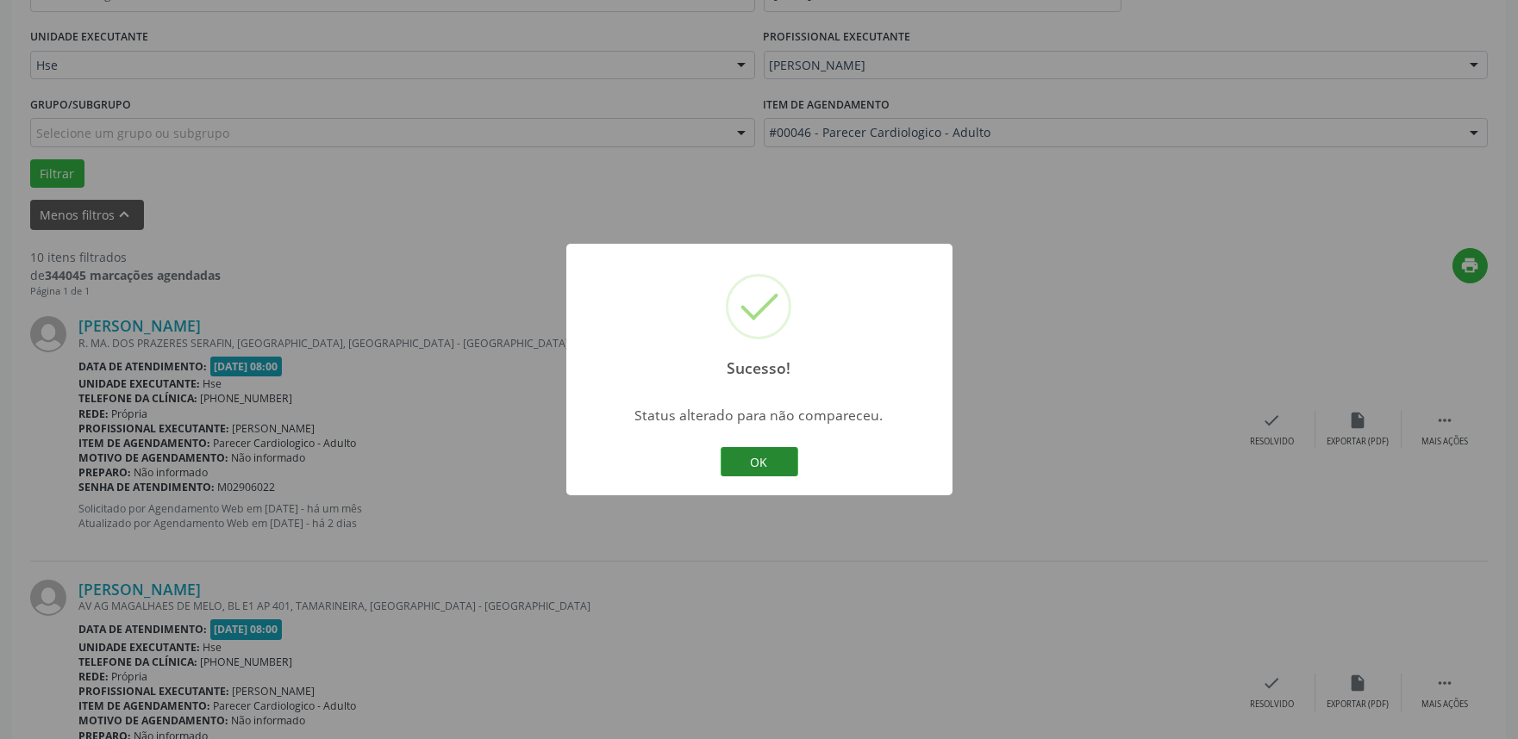
click at [769, 463] on button "OK" at bounding box center [760, 461] width 78 height 29
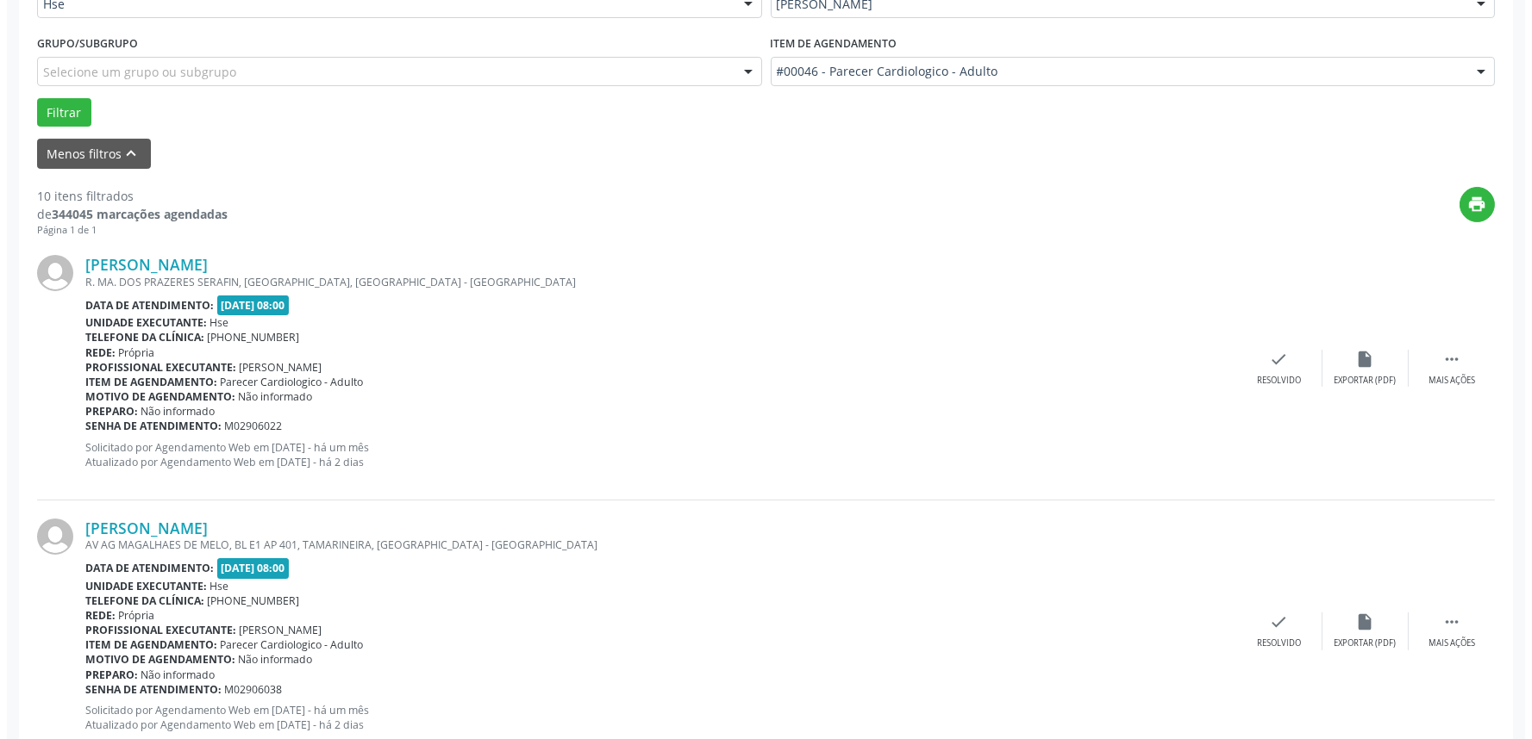
scroll to position [478, 0]
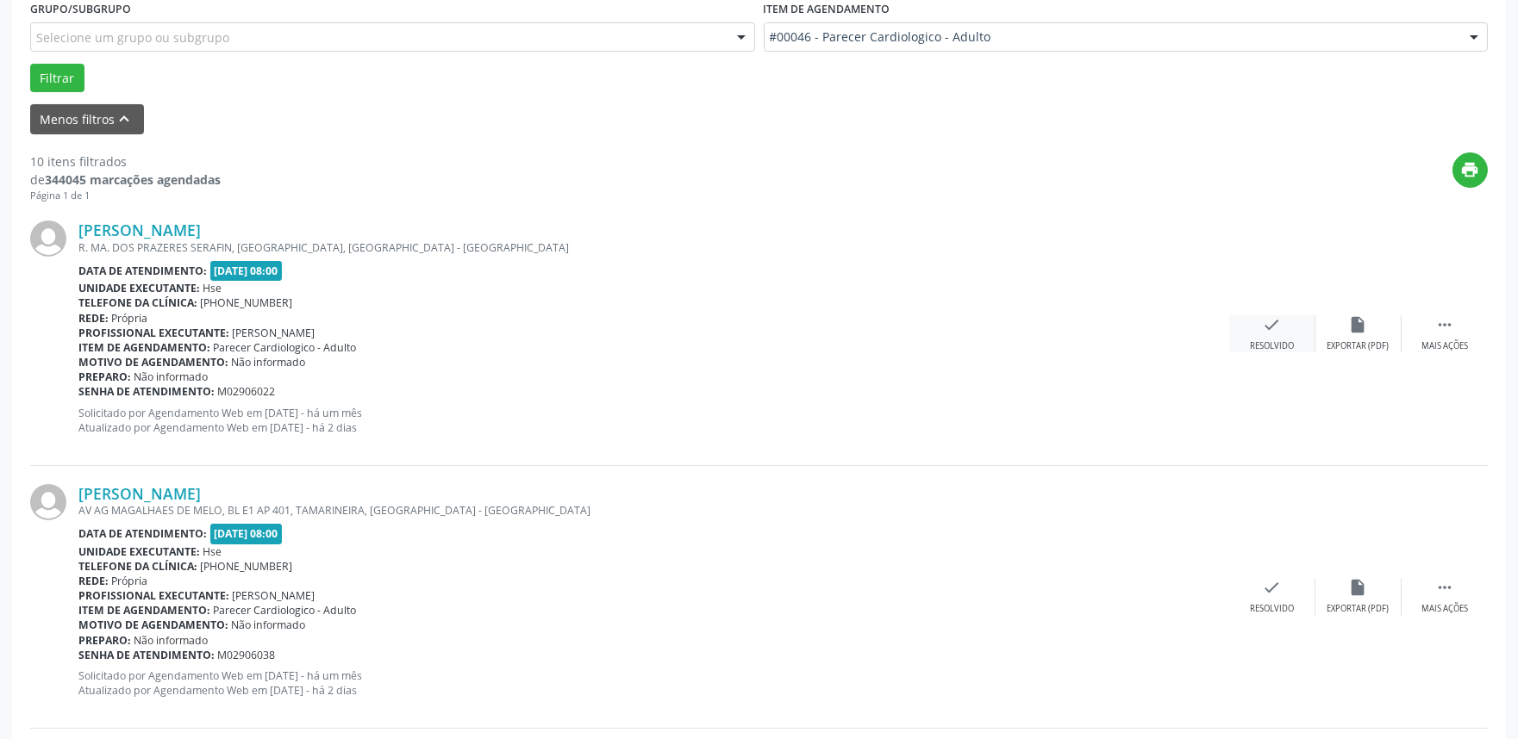
click at [1267, 333] on icon "check" at bounding box center [1272, 324] width 19 height 19
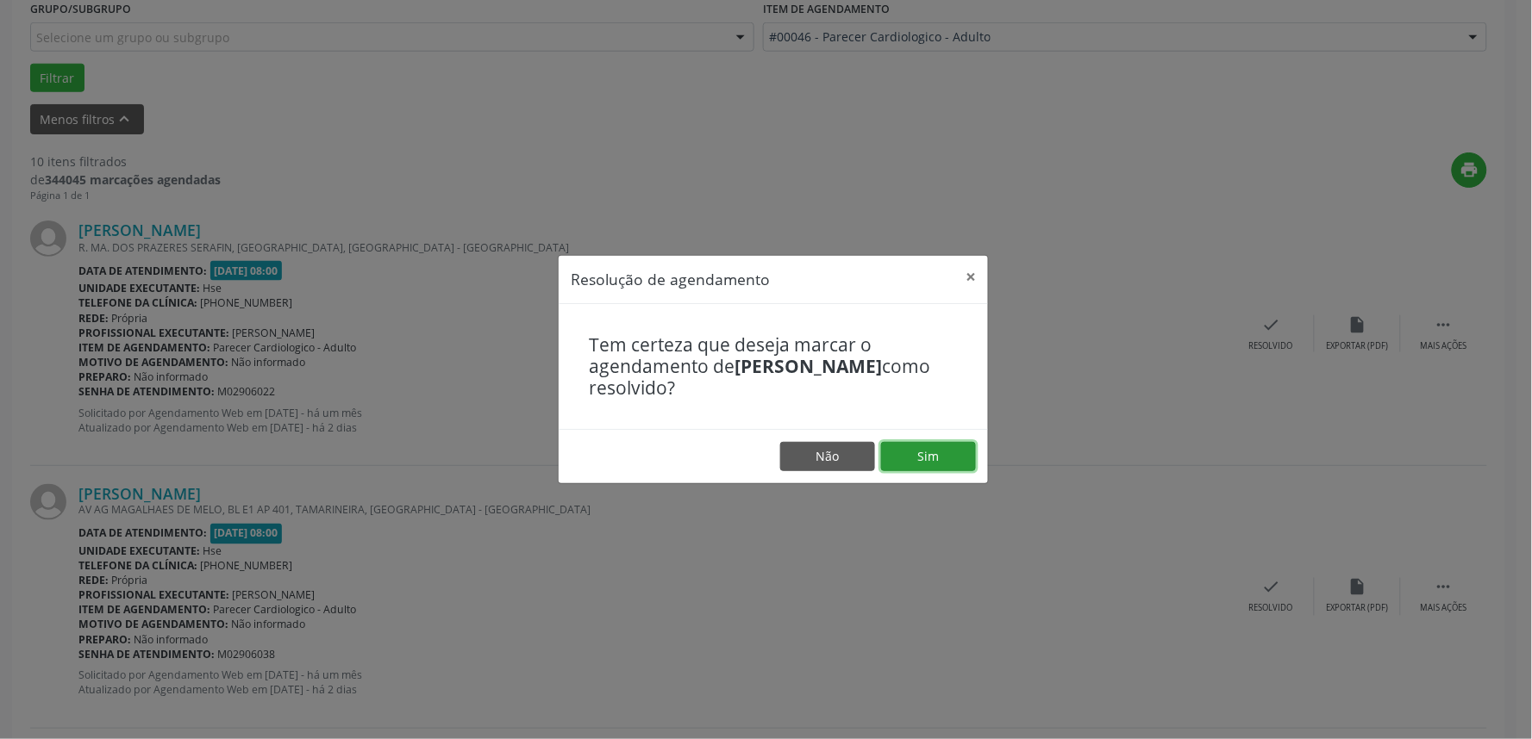
click at [926, 457] on button "Sim" at bounding box center [928, 456] width 95 height 29
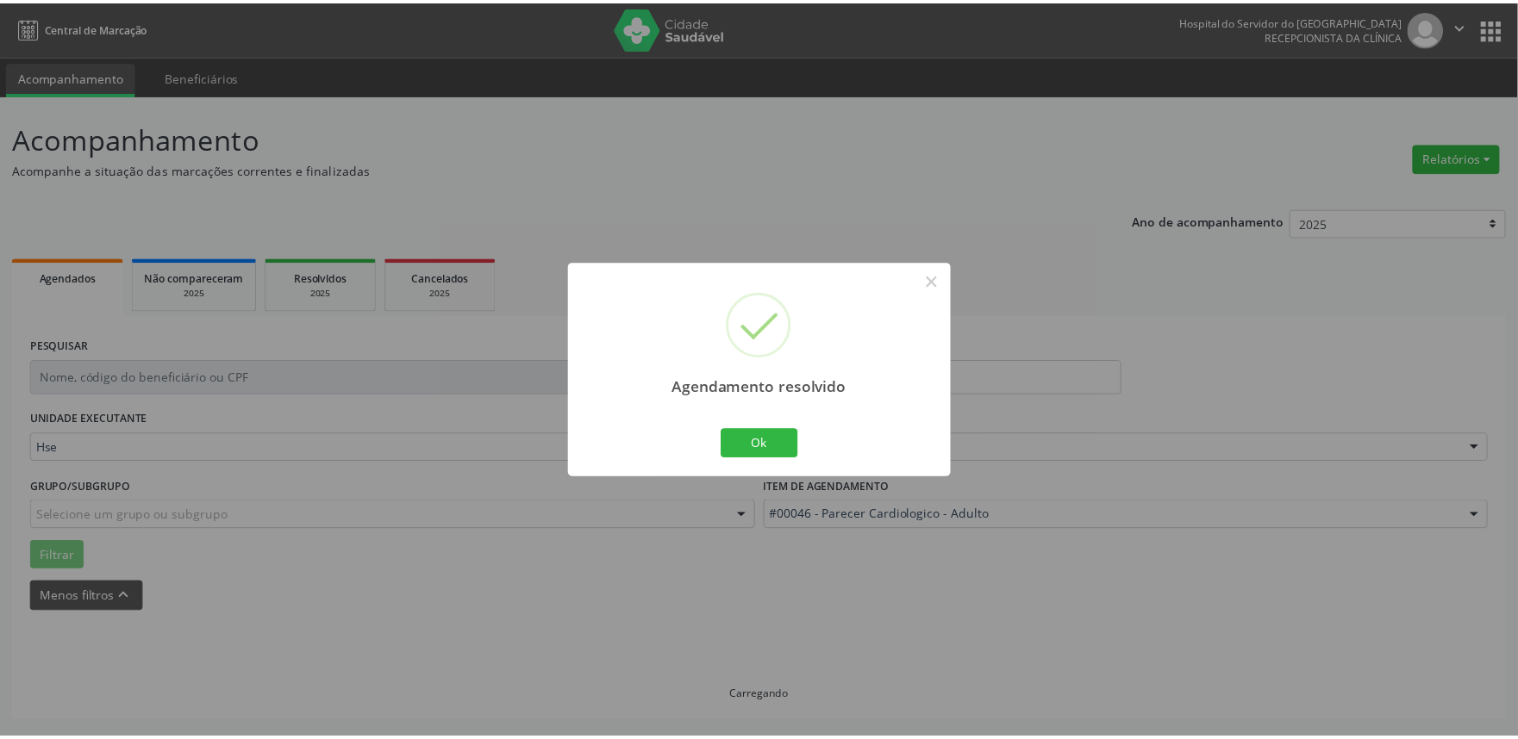
scroll to position [0, 0]
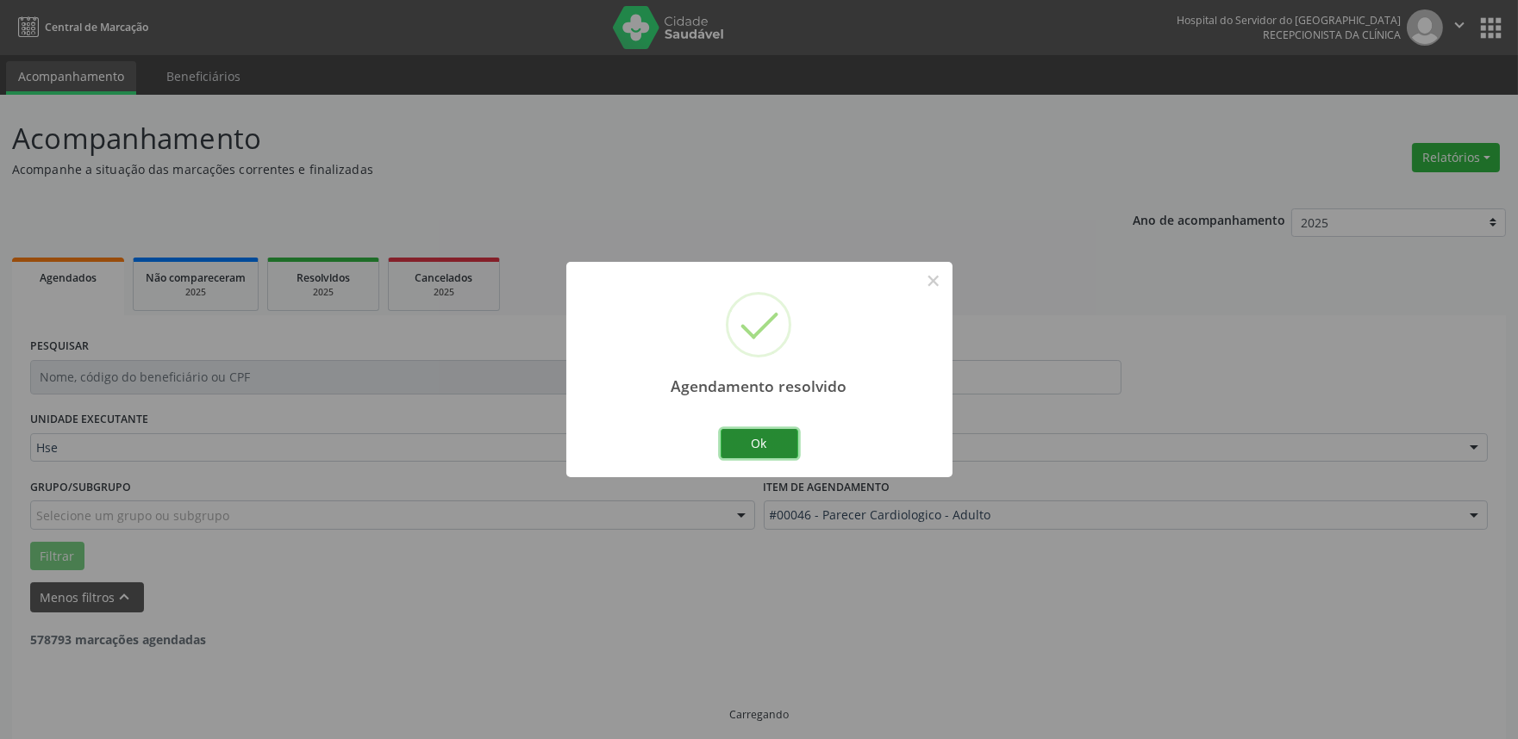
click at [767, 440] on button "Ok" at bounding box center [760, 443] width 78 height 29
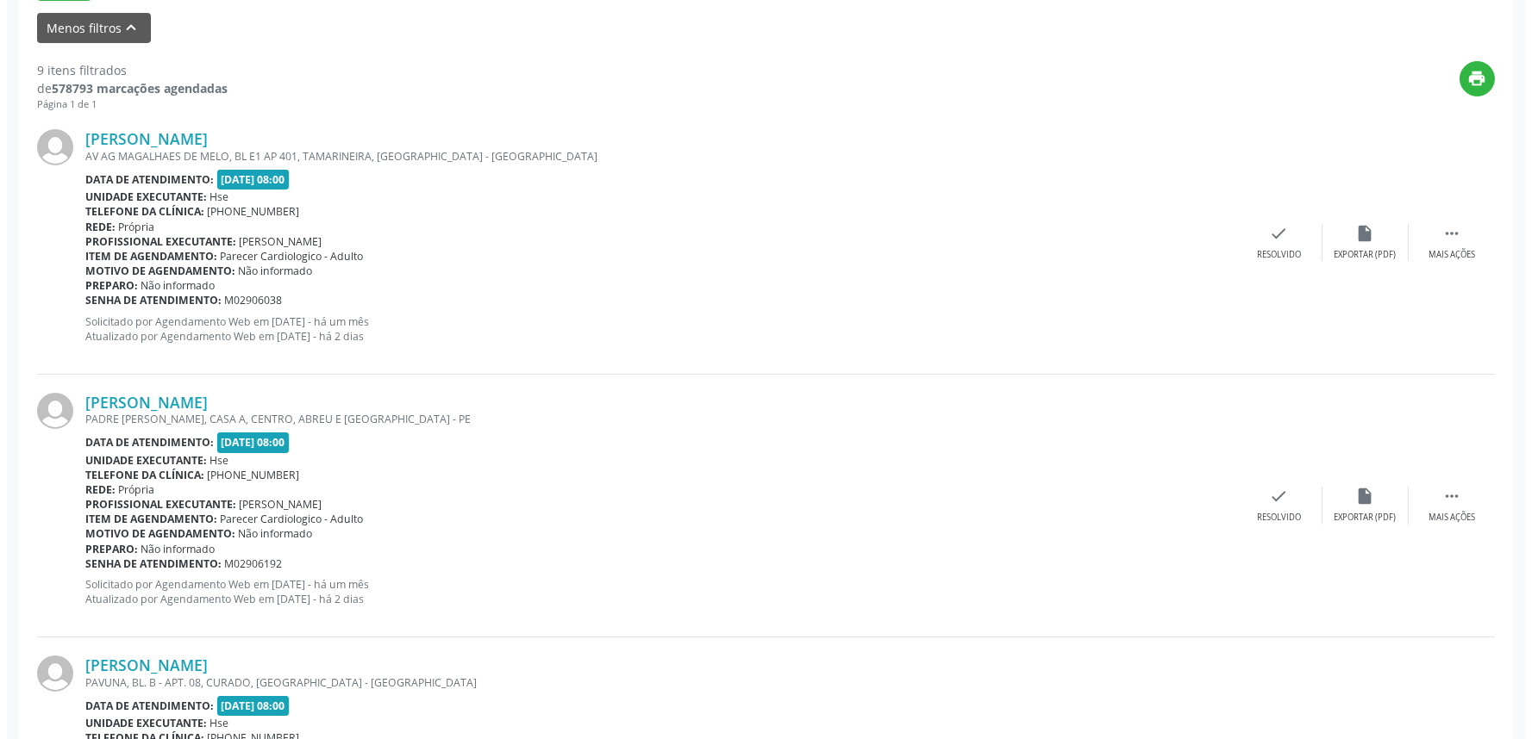
scroll to position [574, 0]
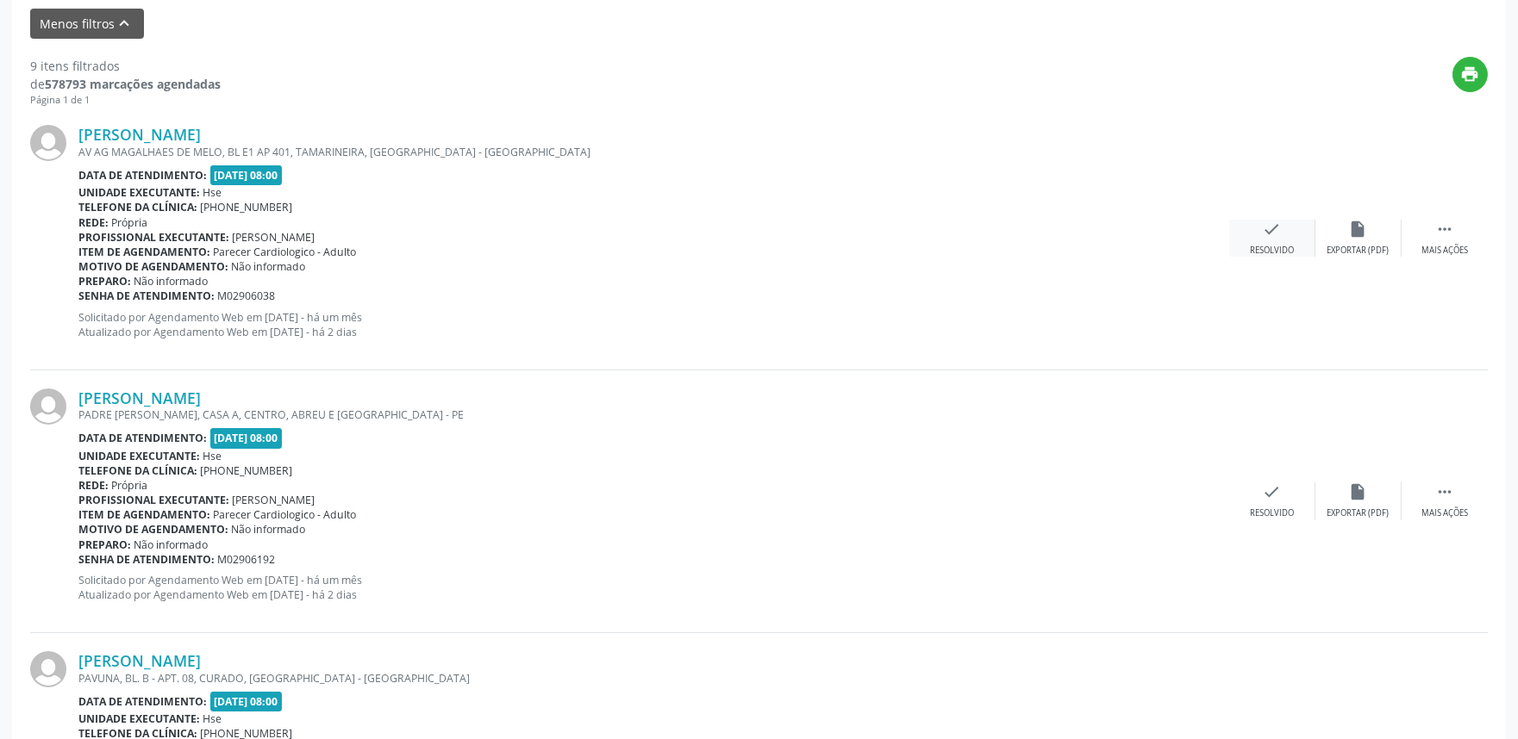
click at [1269, 224] on icon "check" at bounding box center [1272, 229] width 19 height 19
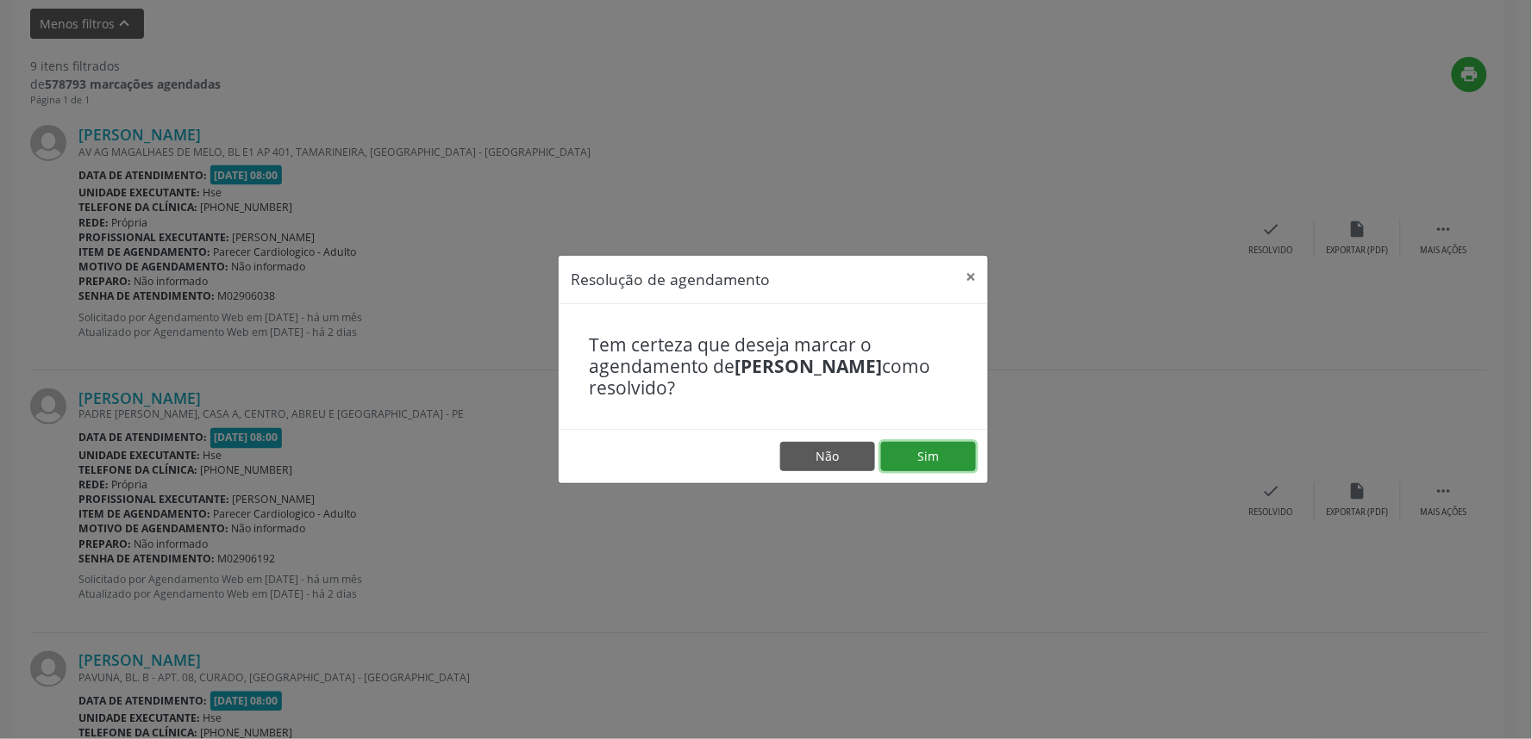
click at [920, 458] on button "Sim" at bounding box center [928, 456] width 95 height 29
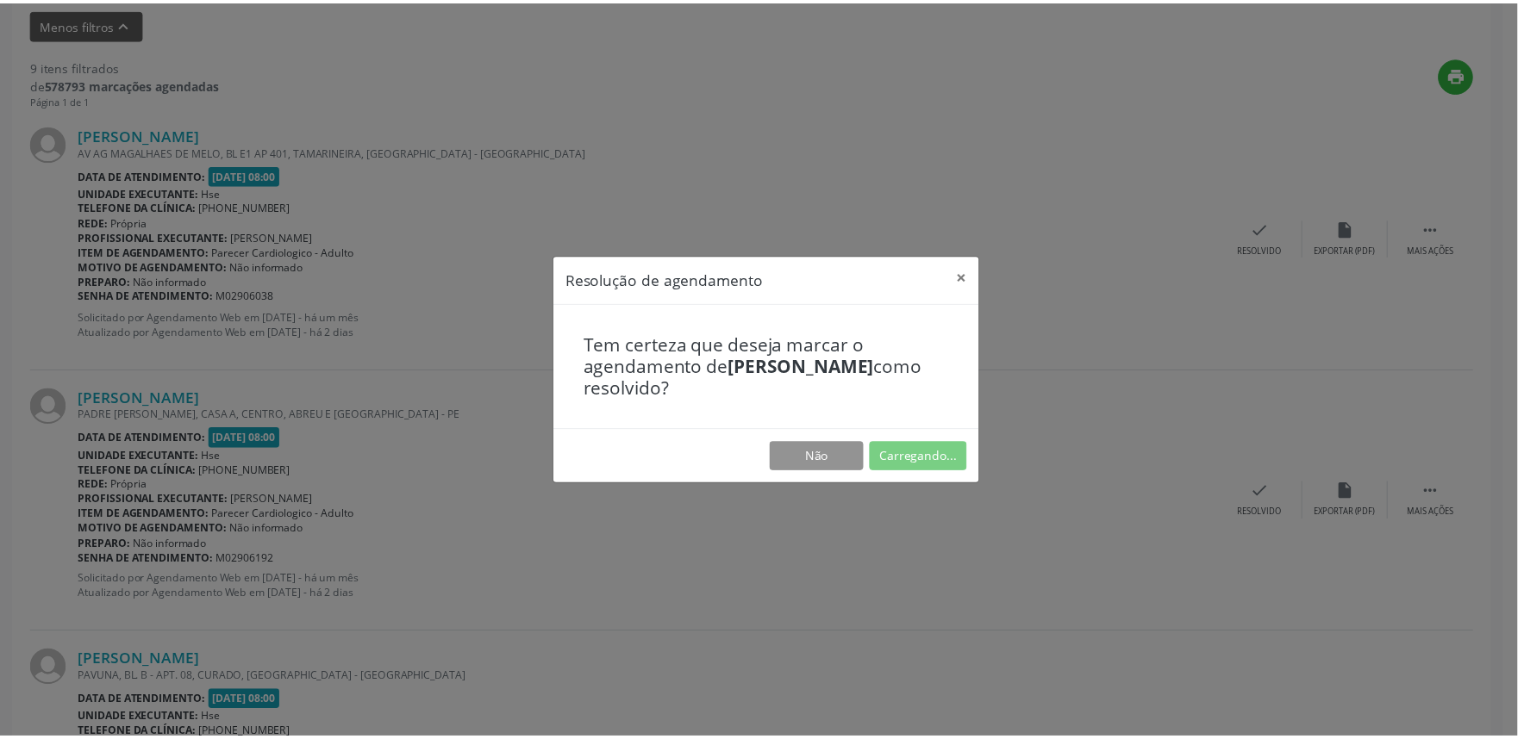
scroll to position [0, 0]
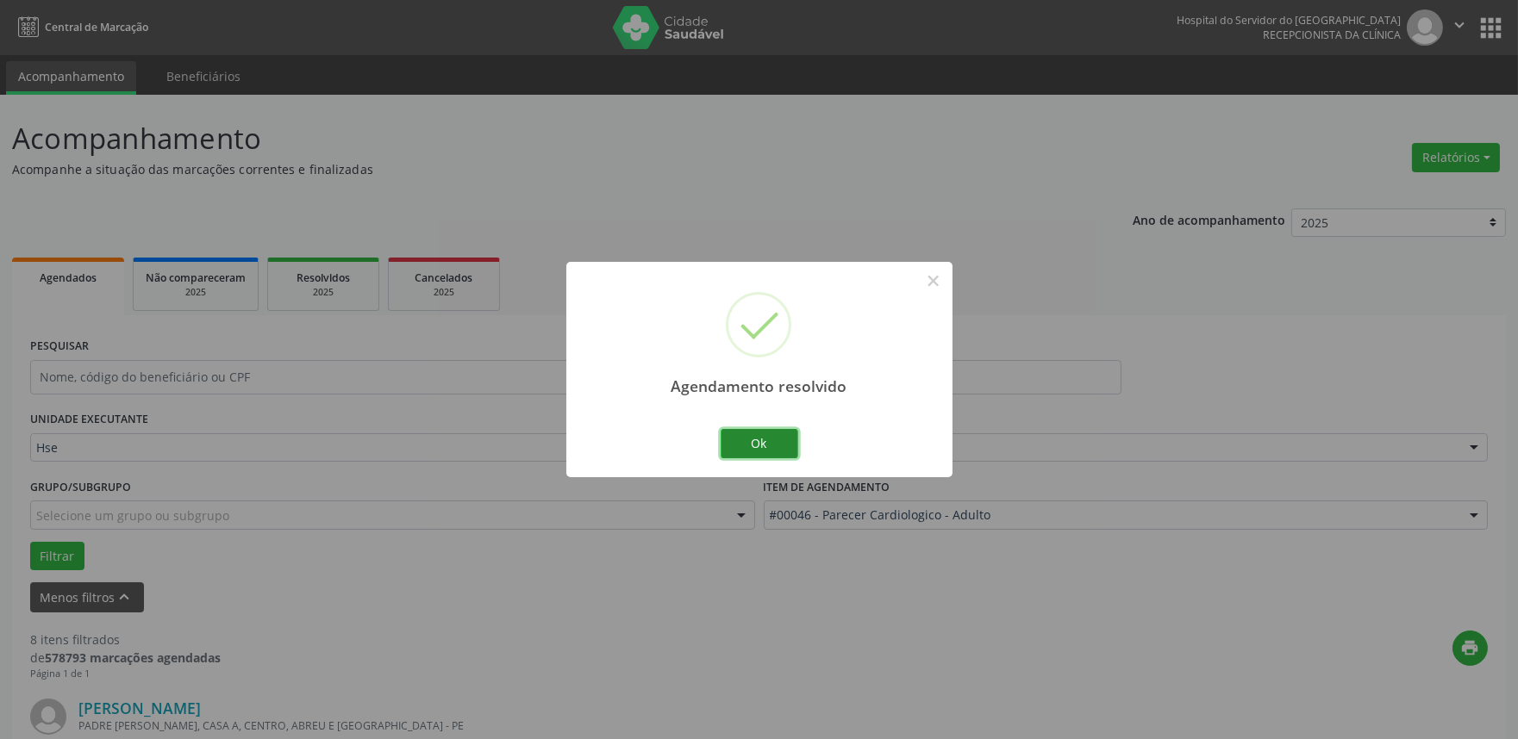
click at [759, 435] on button "Ok" at bounding box center [760, 443] width 78 height 29
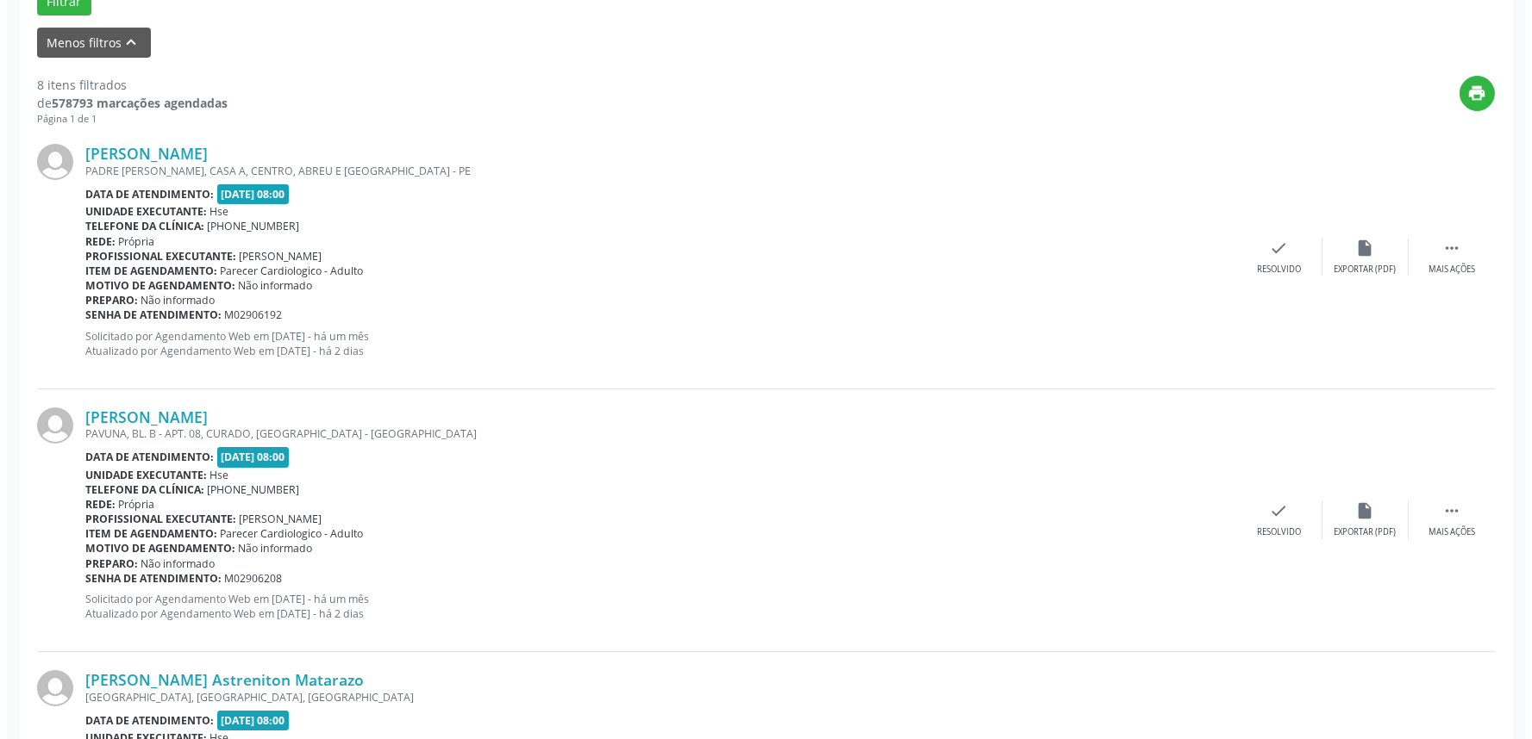
scroll to position [574, 0]
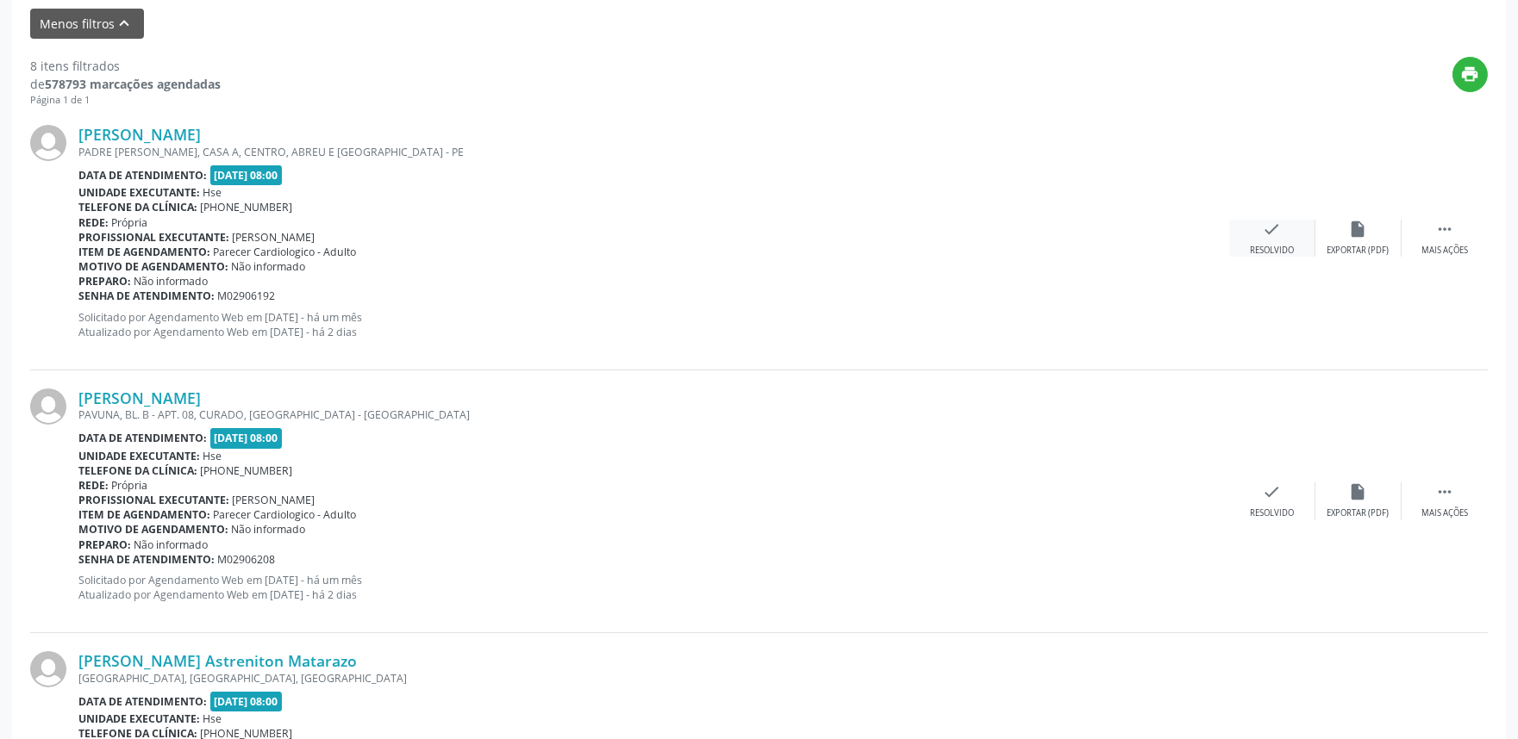
click at [1278, 248] on div "Resolvido" at bounding box center [1272, 251] width 44 height 12
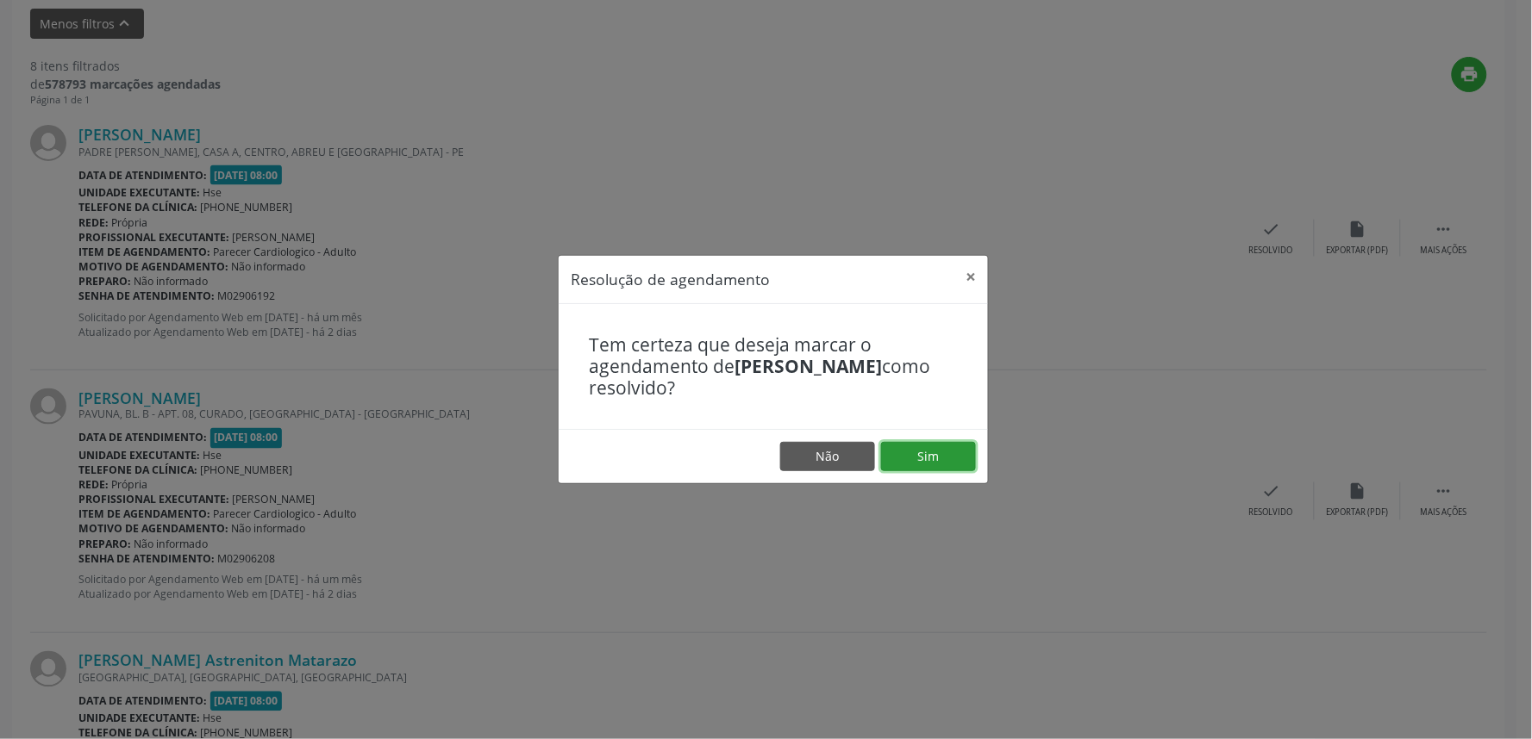
click at [945, 459] on button "Sim" at bounding box center [928, 456] width 95 height 29
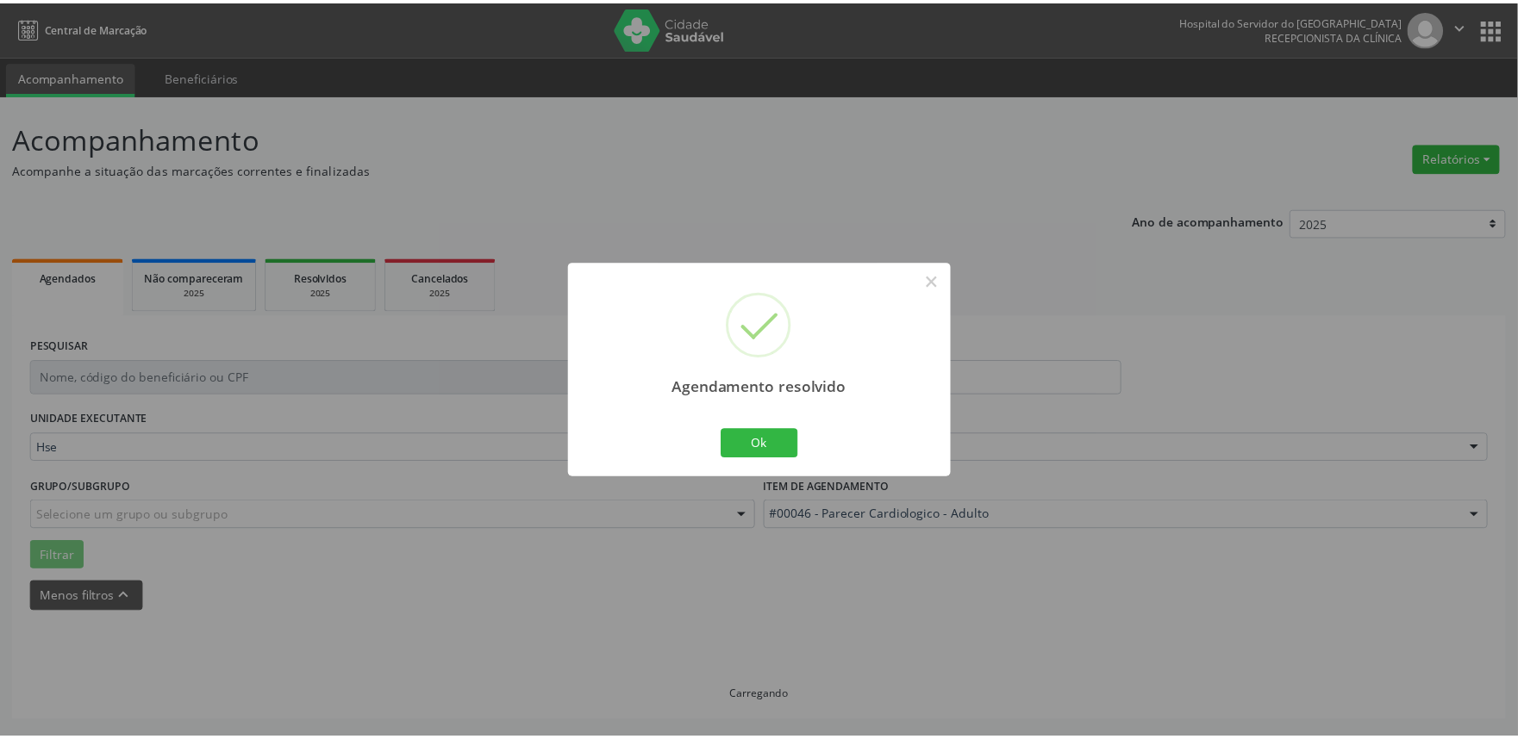
scroll to position [0, 0]
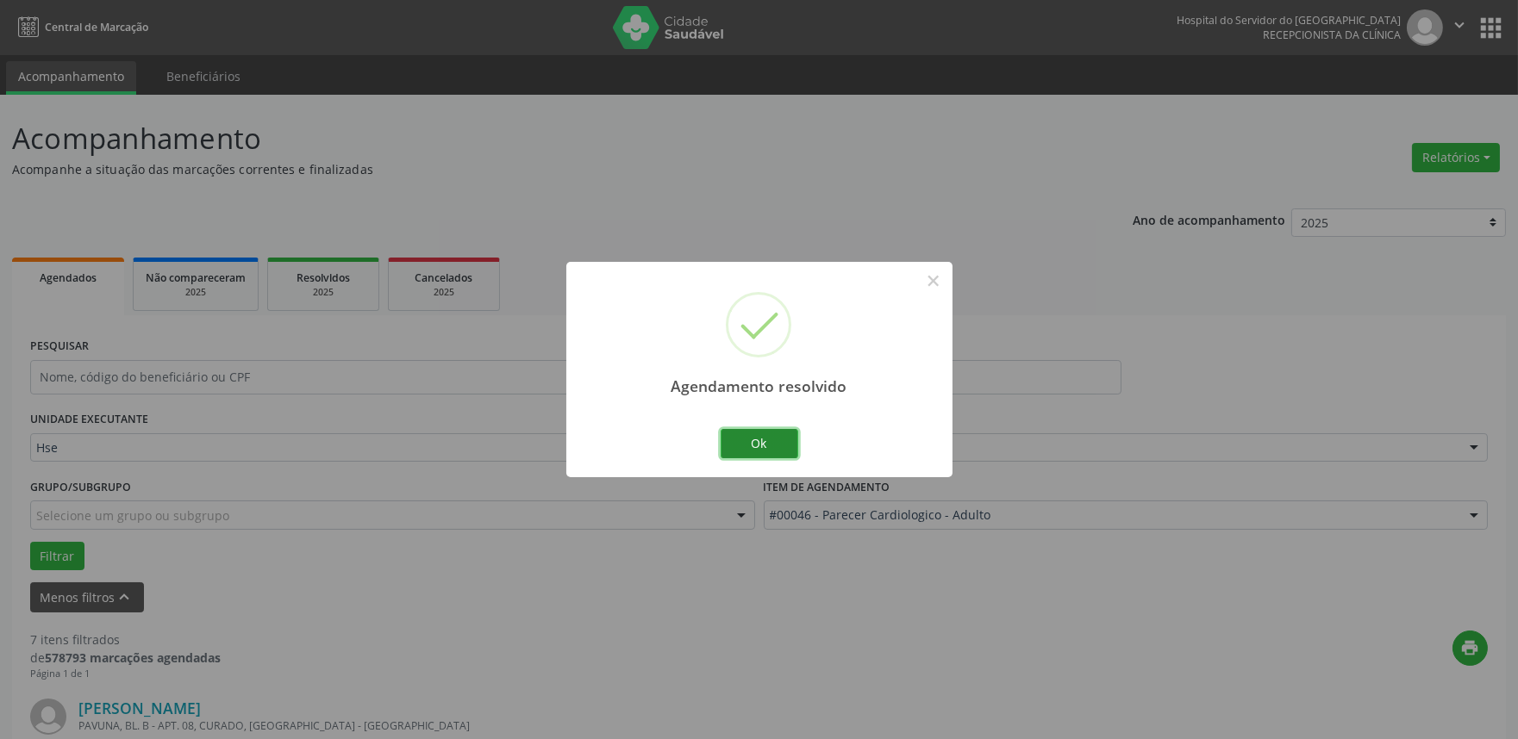
click at [759, 437] on button "Ok" at bounding box center [760, 443] width 78 height 29
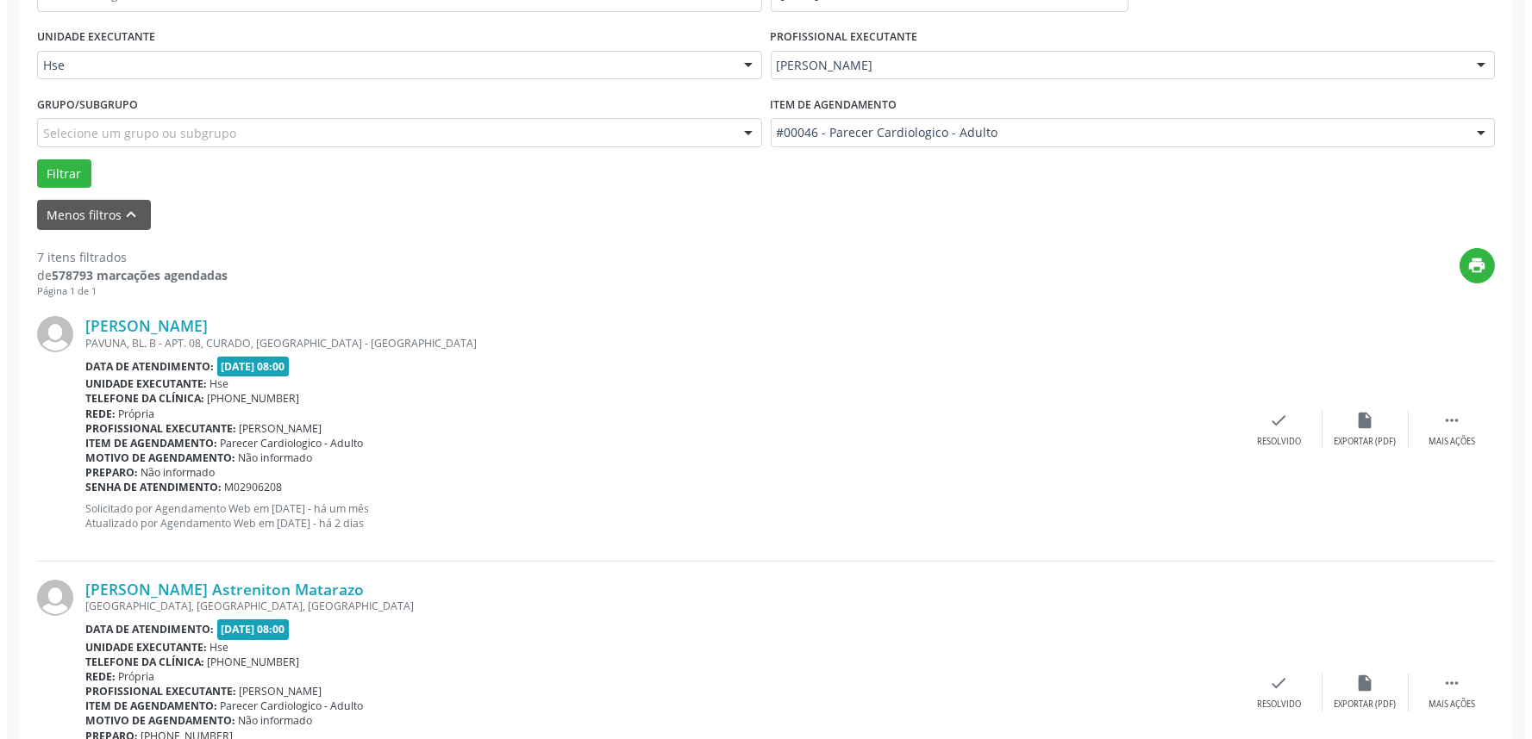
scroll to position [478, 0]
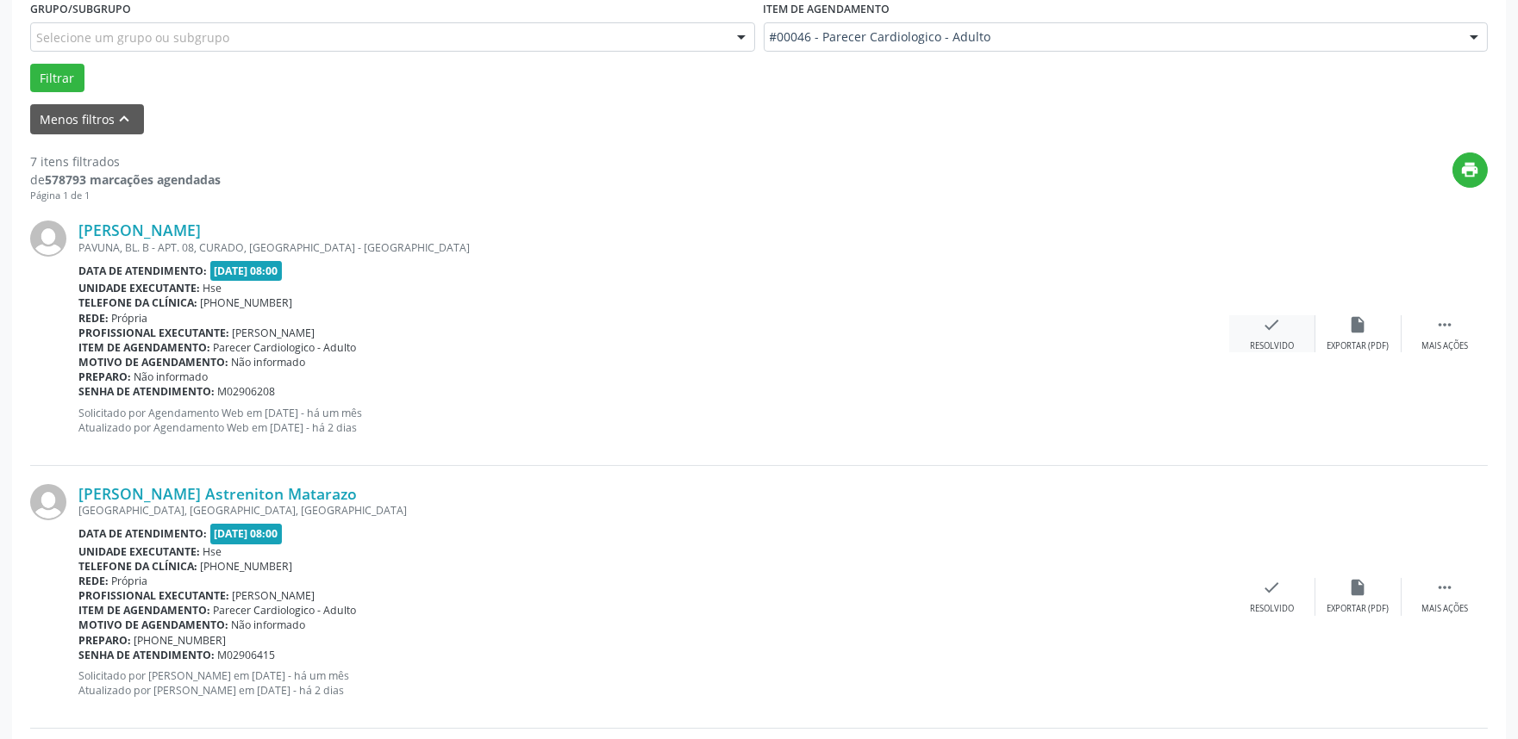
click at [1293, 340] on div "check Resolvido" at bounding box center [1272, 333] width 86 height 37
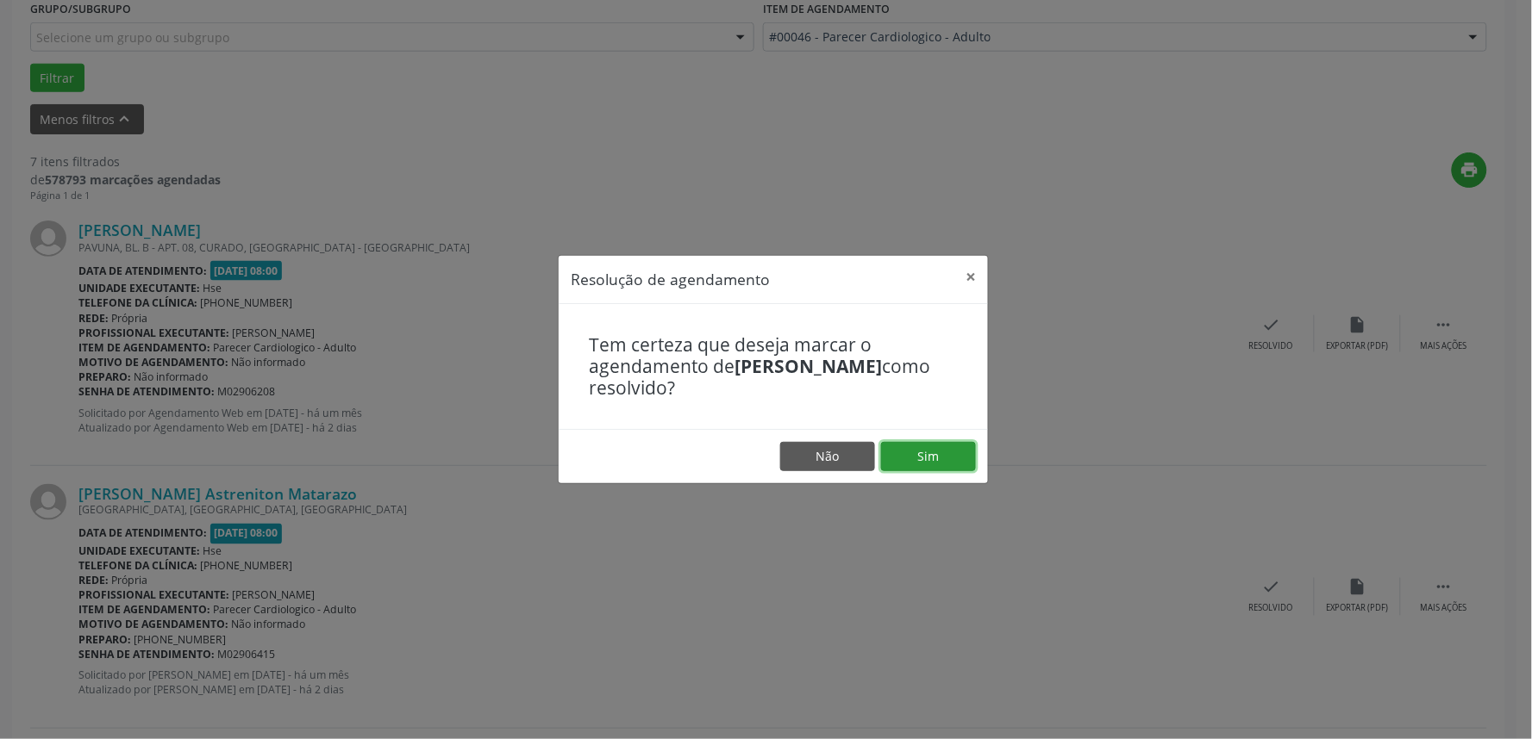
click at [919, 459] on button "Sim" at bounding box center [928, 456] width 95 height 29
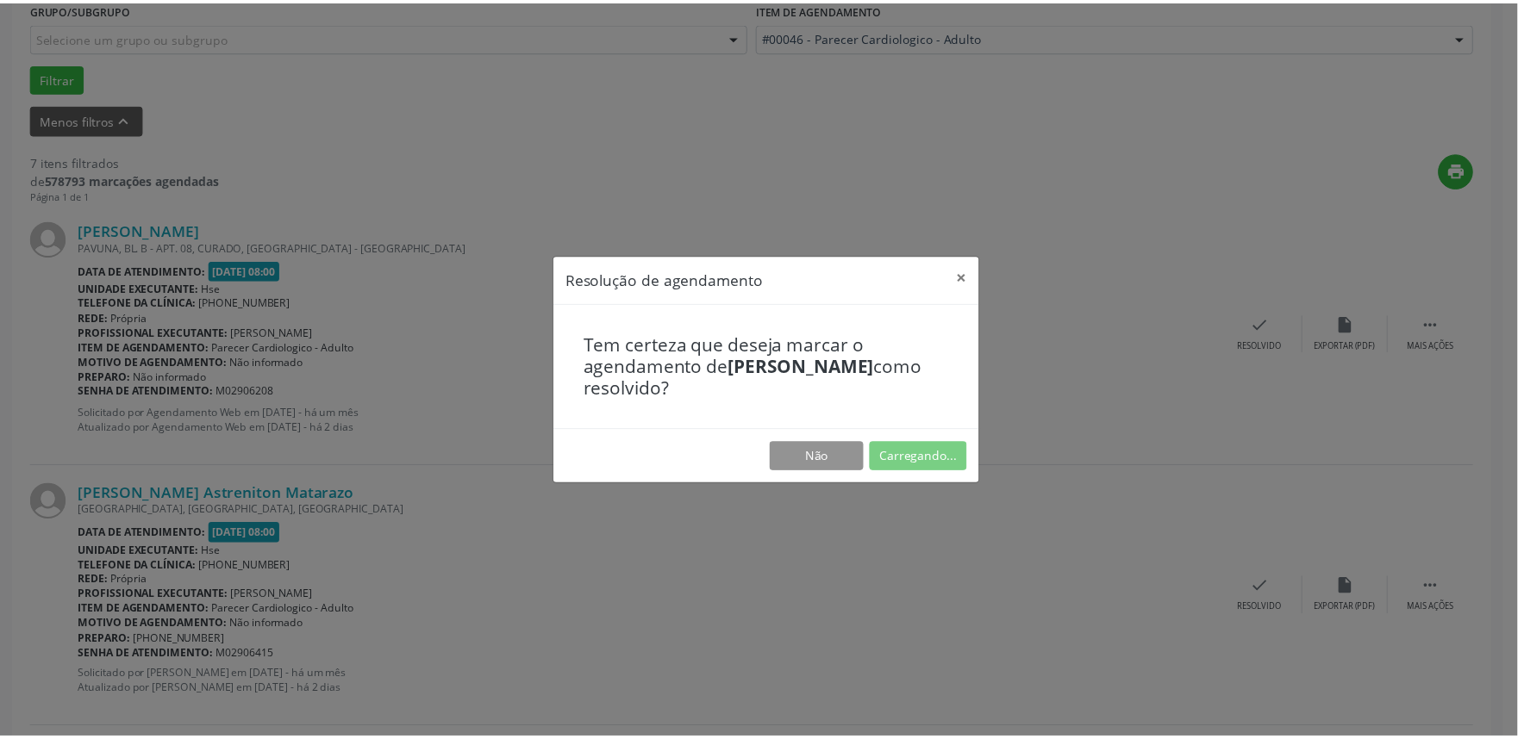
scroll to position [0, 0]
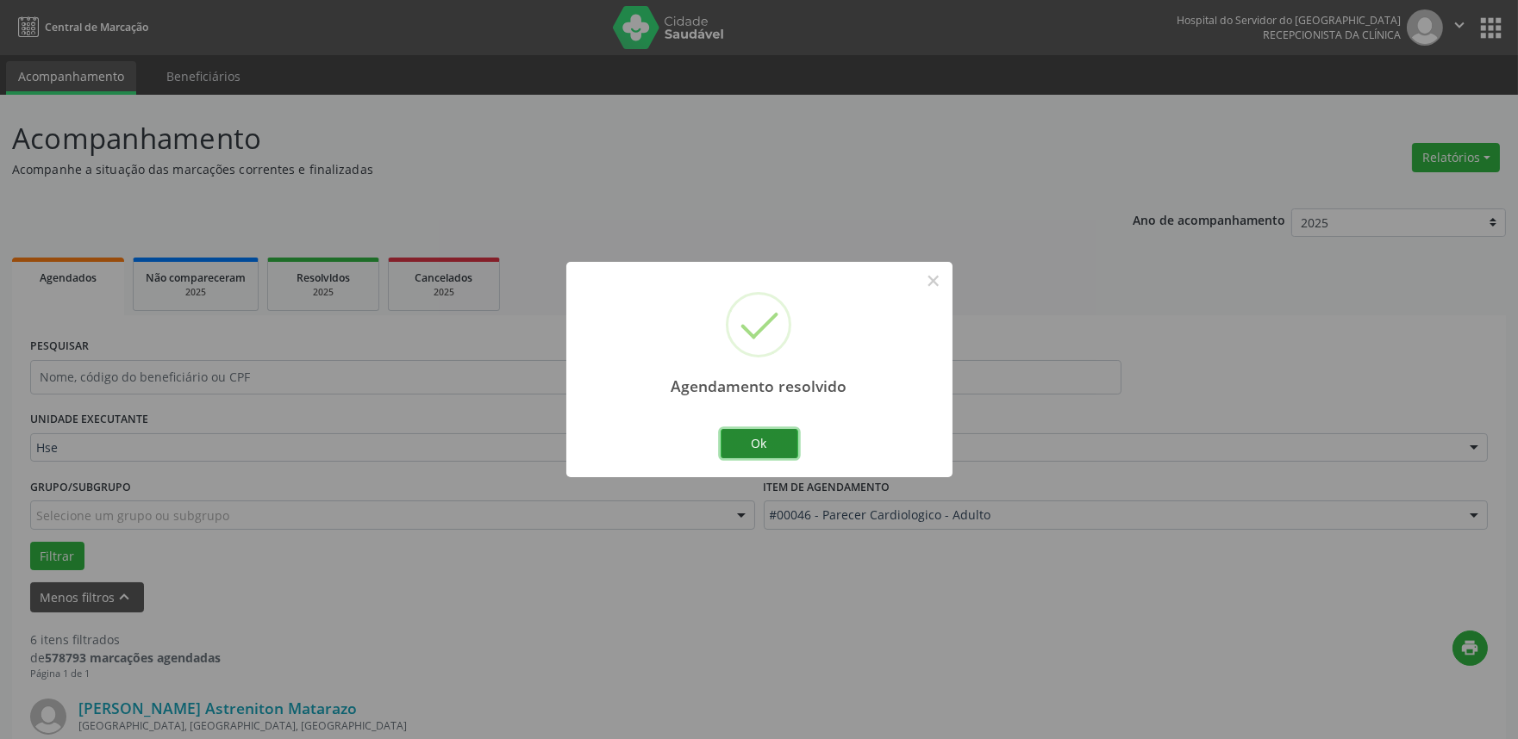
click at [747, 446] on button "Ok" at bounding box center [760, 443] width 78 height 29
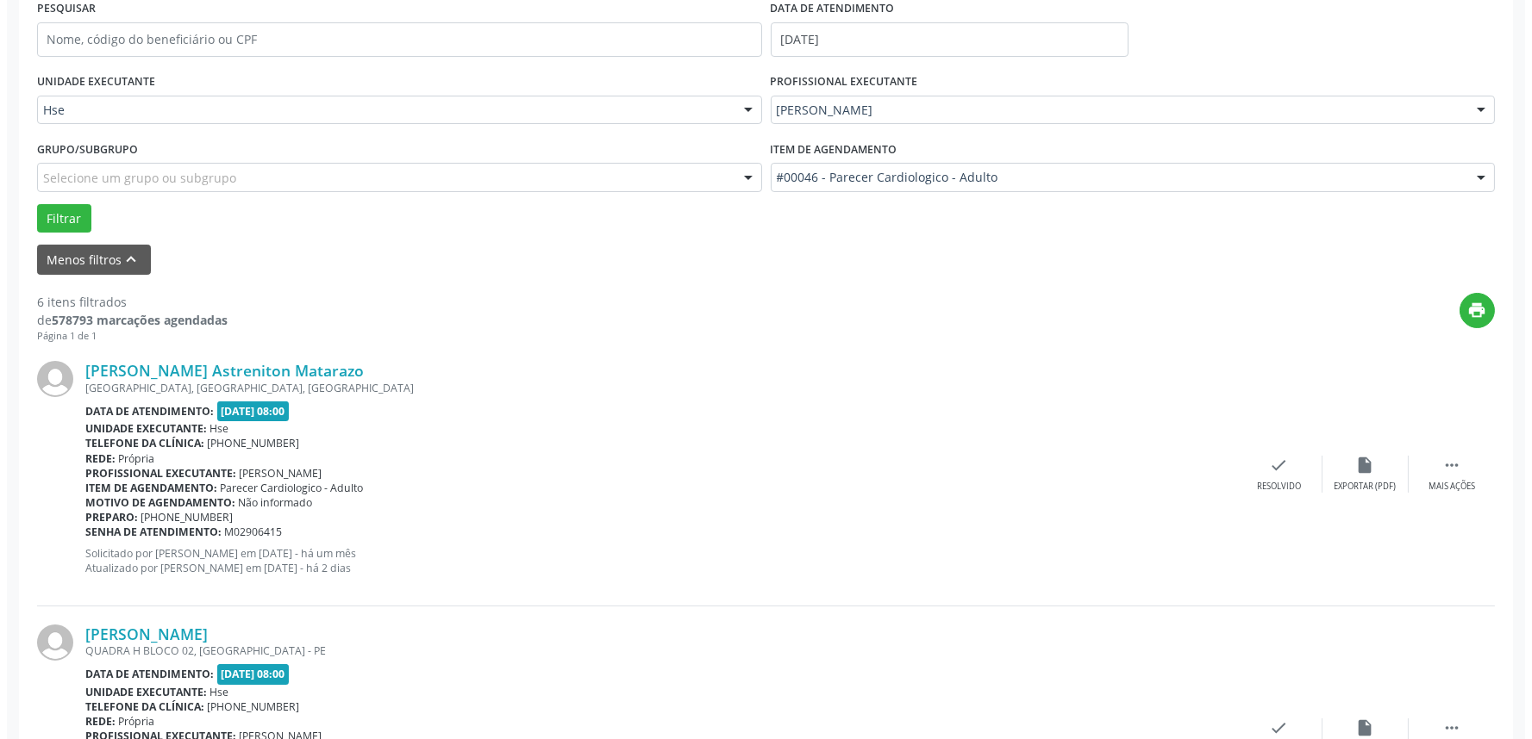
scroll to position [383, 0]
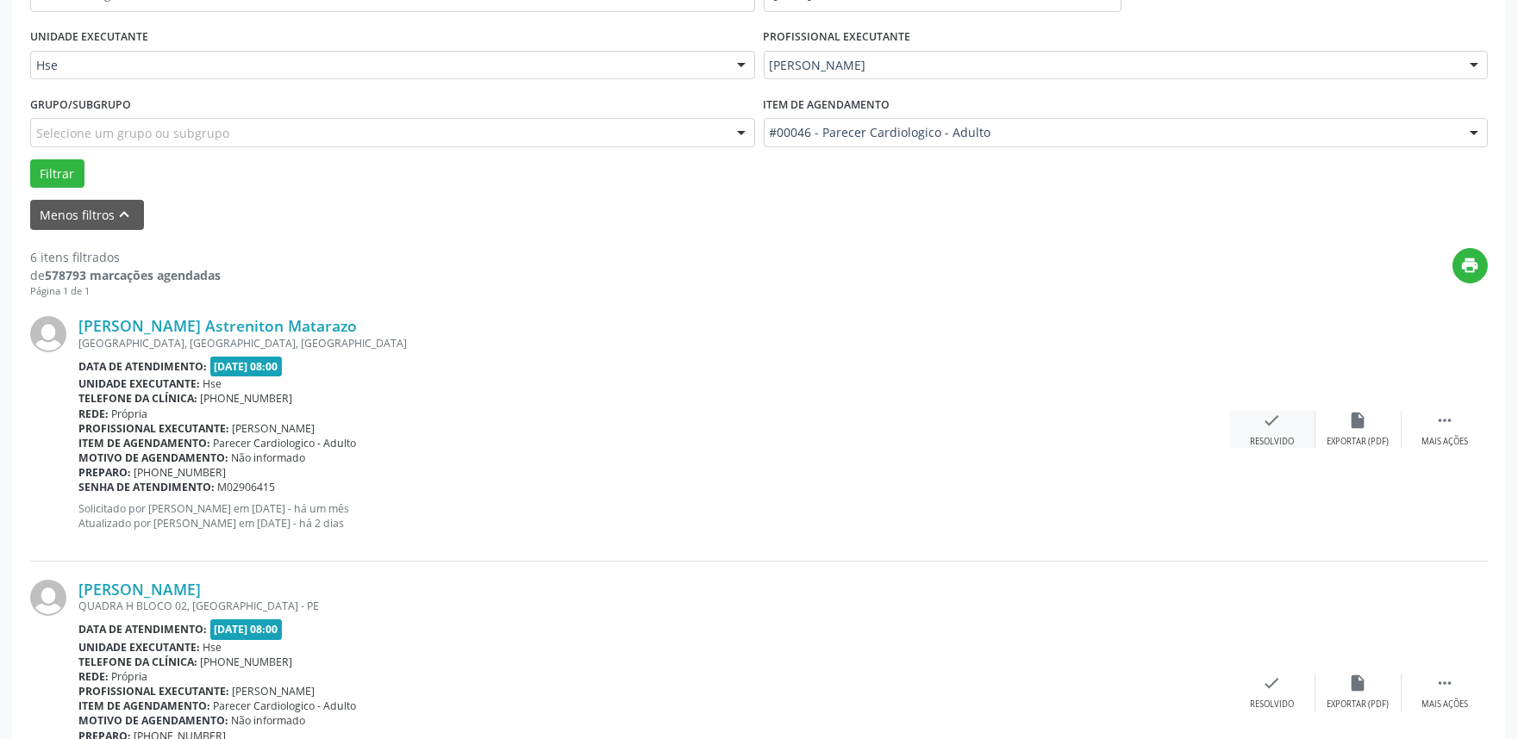
click at [1260, 434] on div "check Resolvido" at bounding box center [1272, 429] width 86 height 37
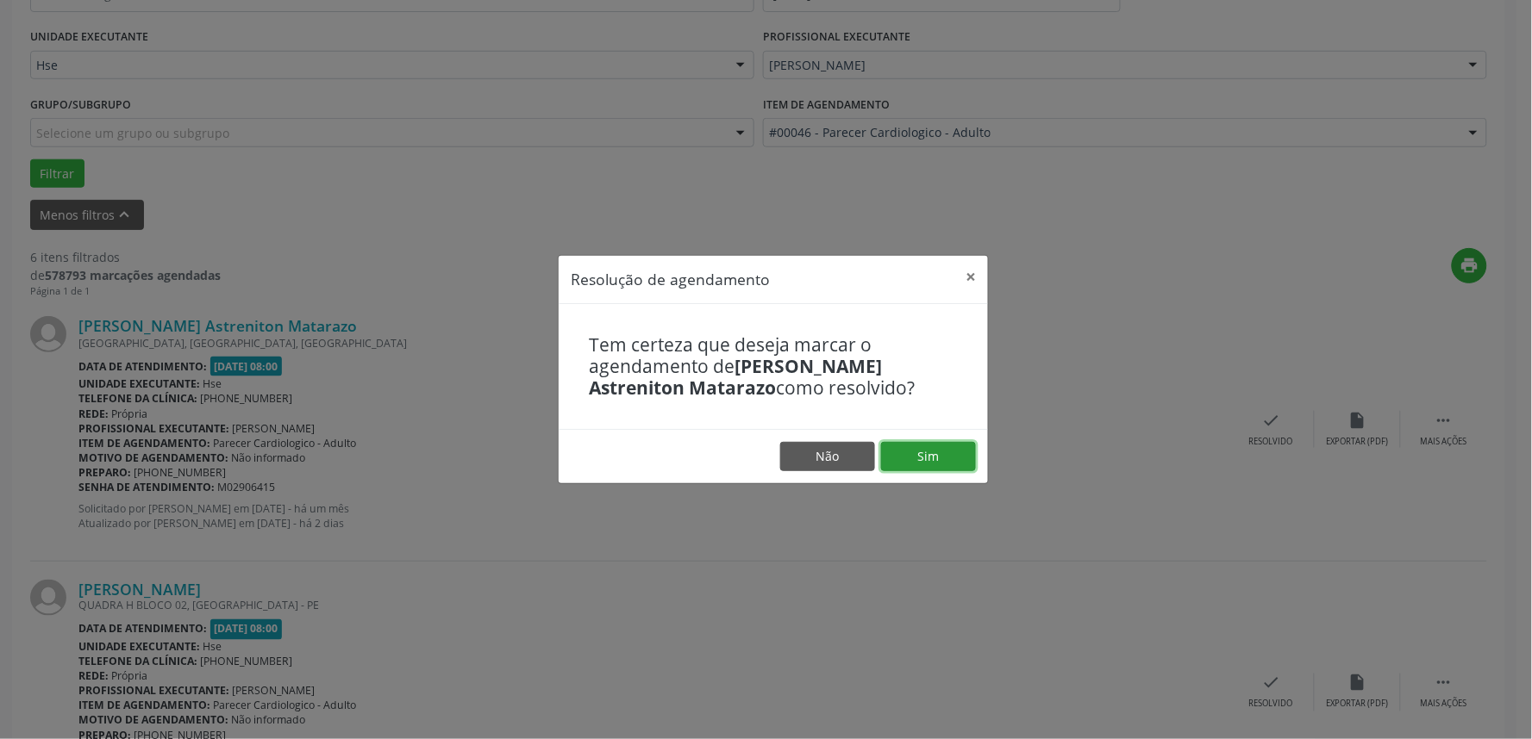
click at [924, 448] on button "Sim" at bounding box center [928, 456] width 95 height 29
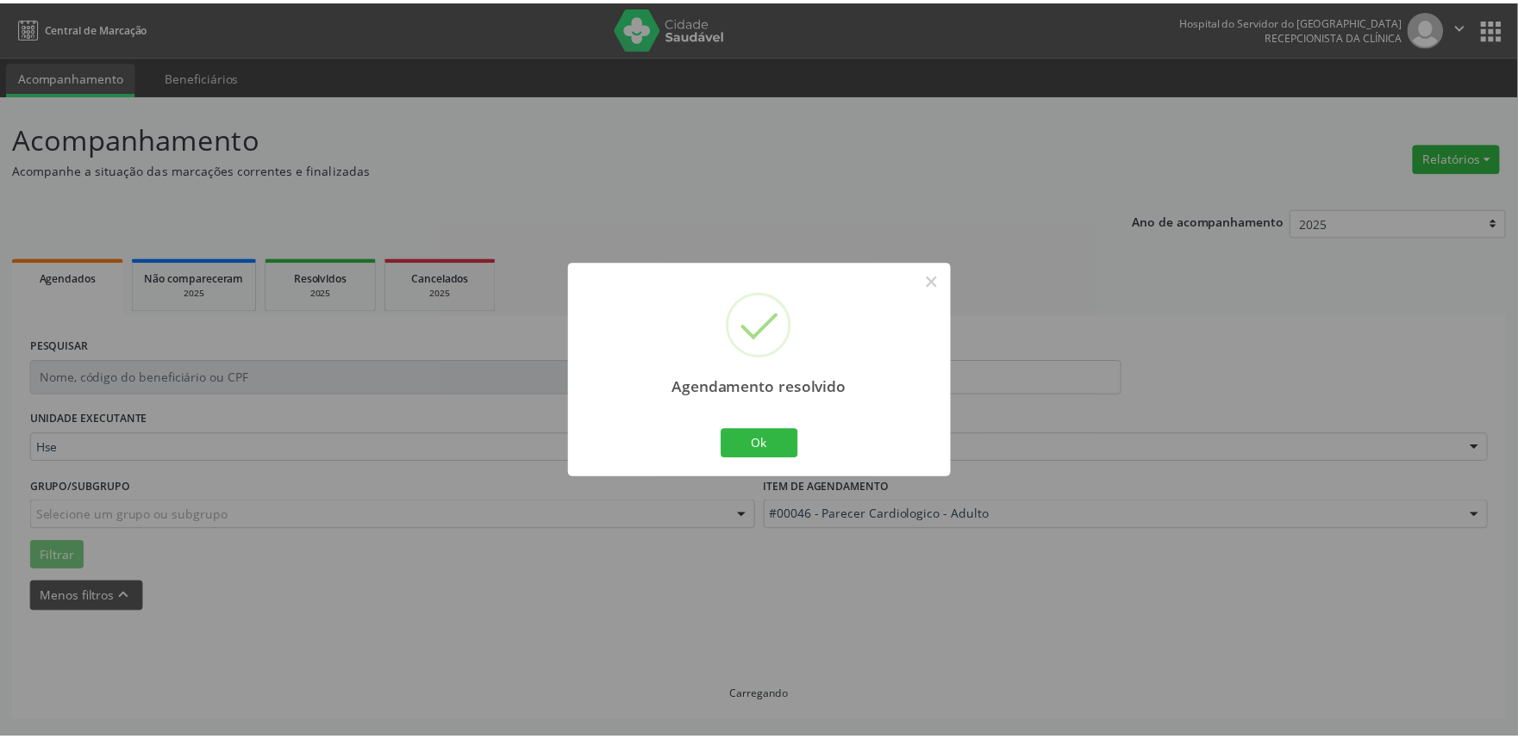
scroll to position [0, 0]
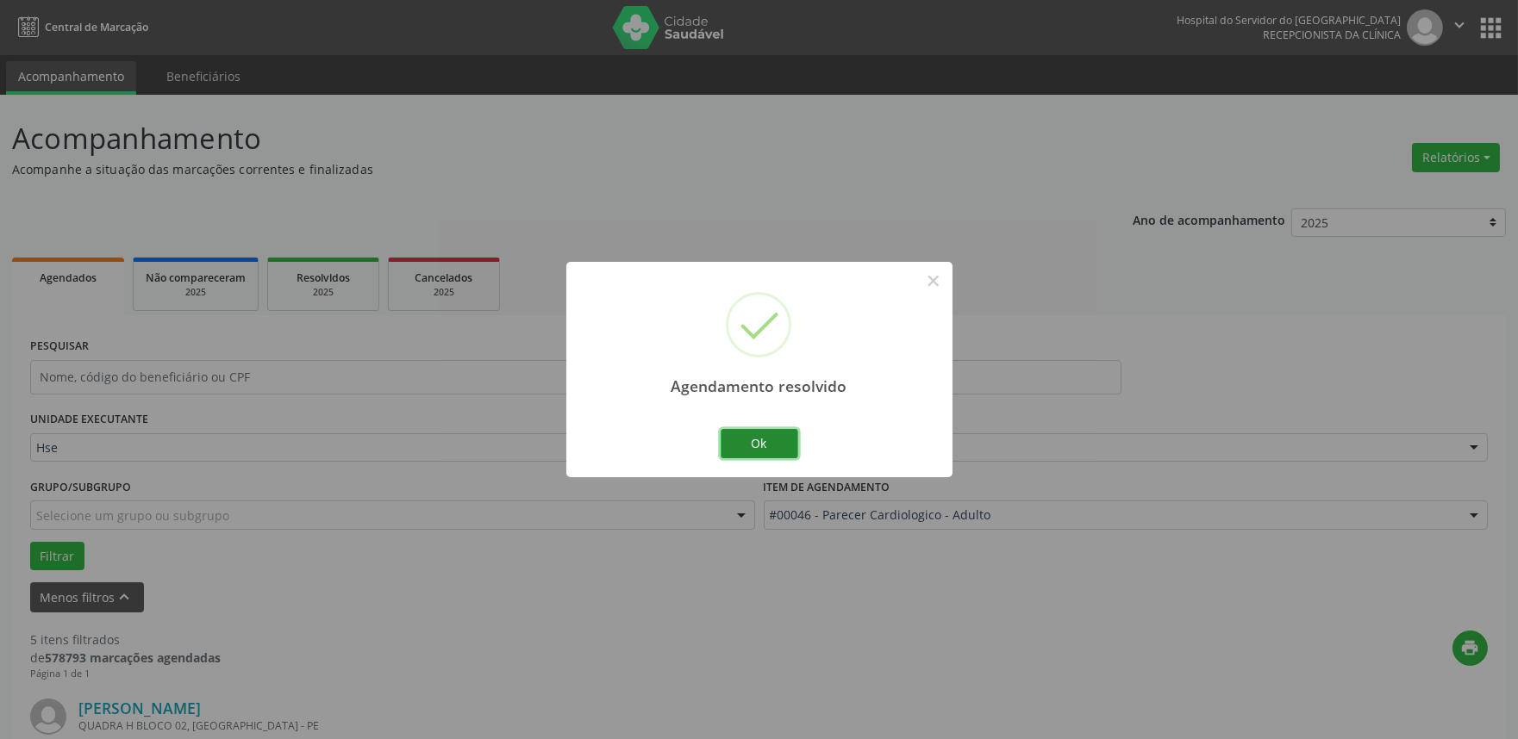
click at [753, 442] on button "Ok" at bounding box center [760, 443] width 78 height 29
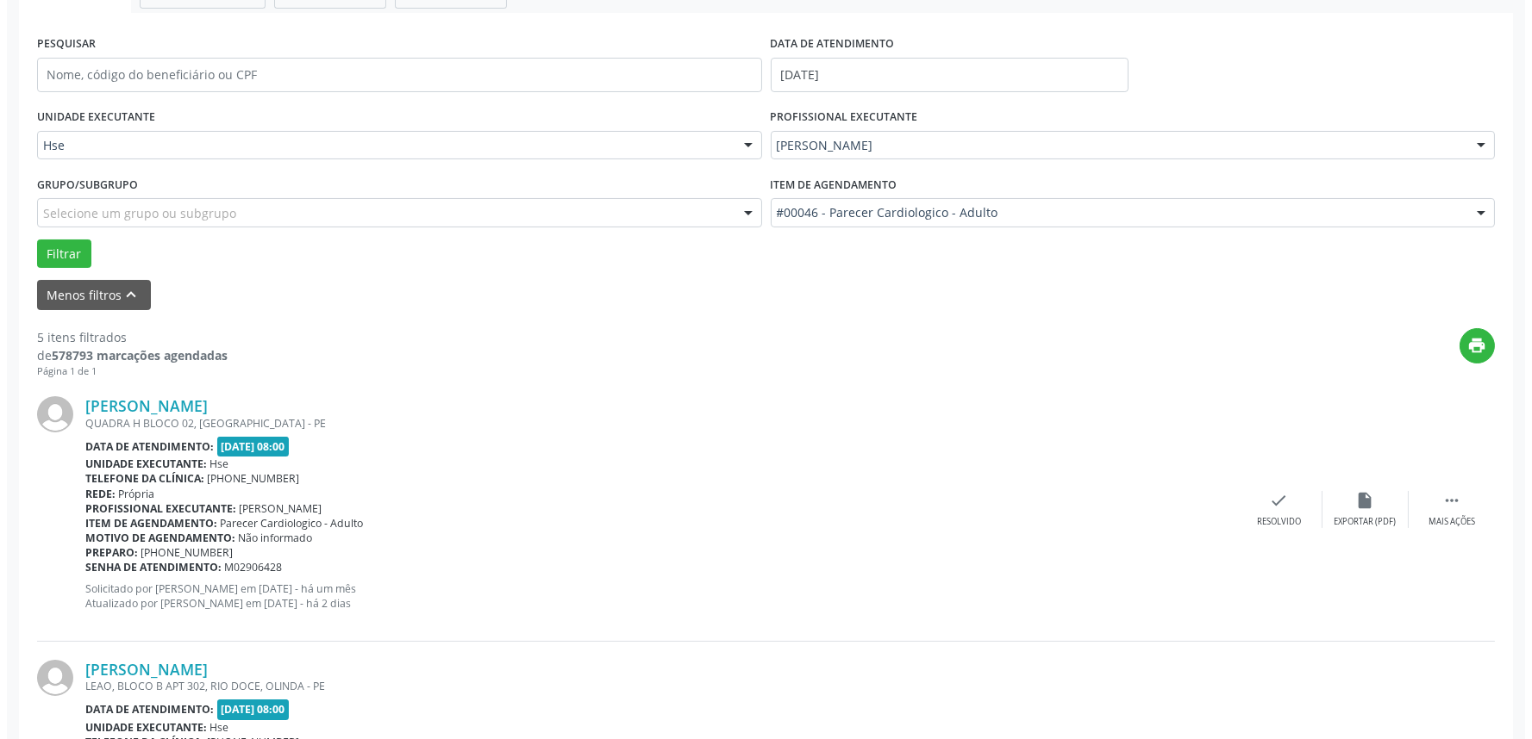
scroll to position [383, 0]
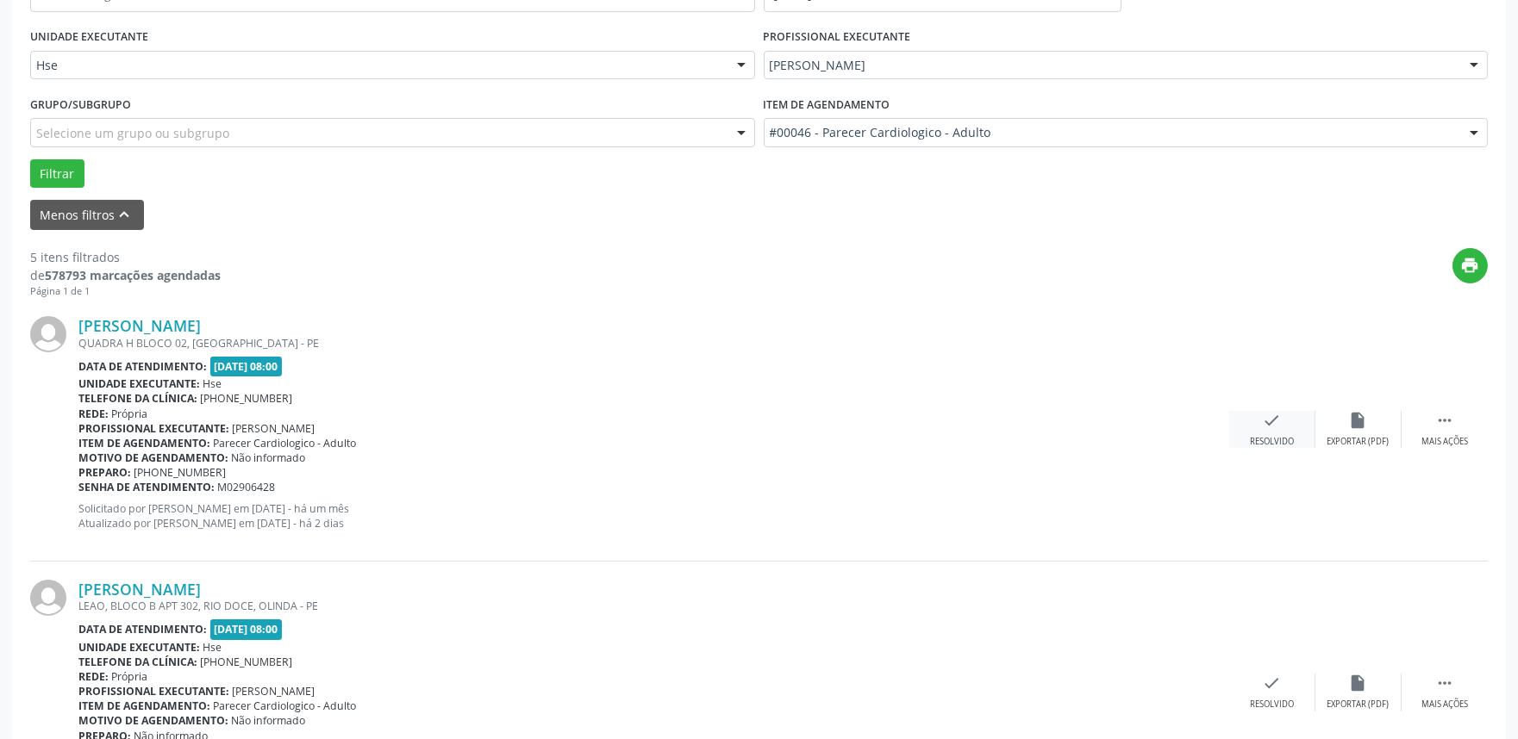
click at [1285, 419] on div "check Resolvido" at bounding box center [1272, 429] width 86 height 37
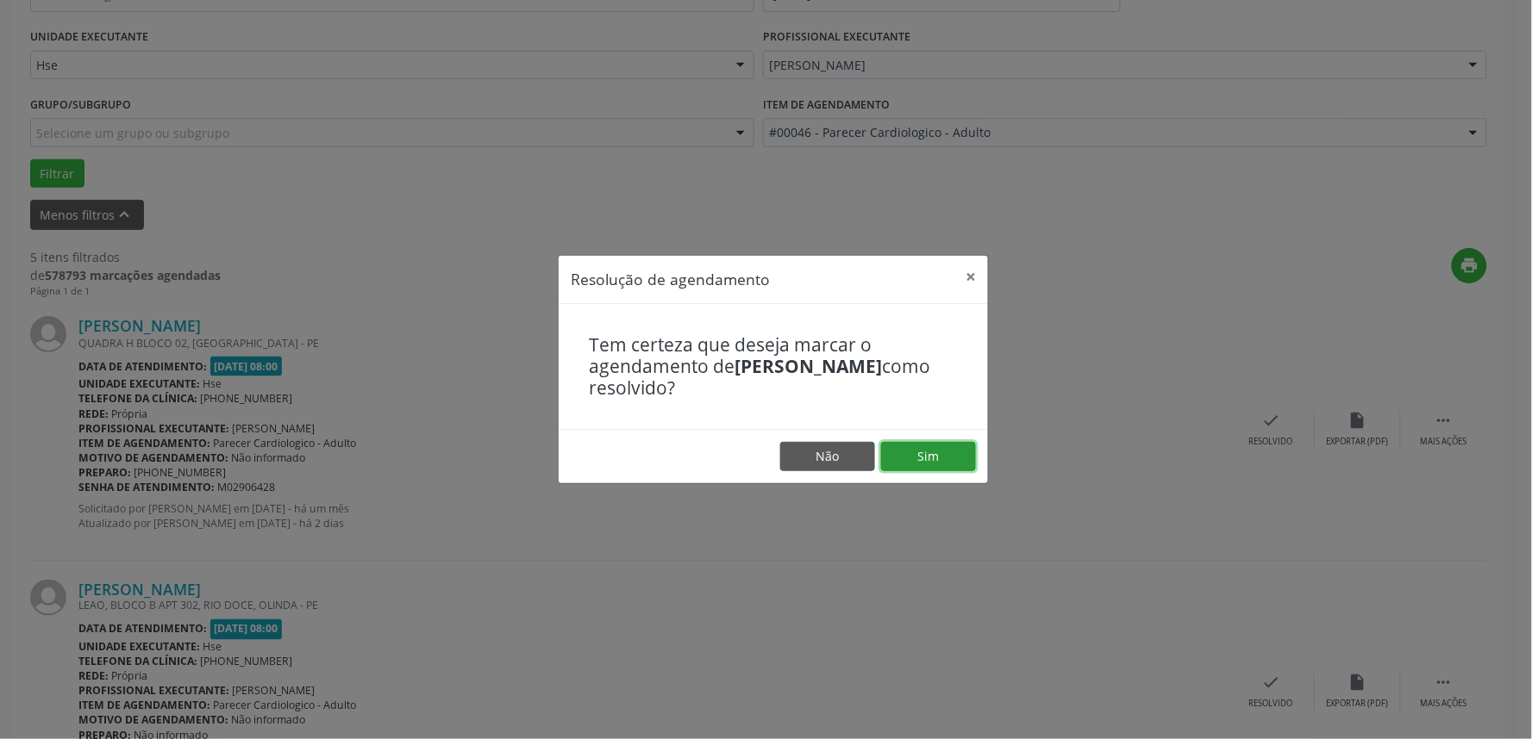
click at [901, 460] on button "Sim" at bounding box center [928, 456] width 95 height 29
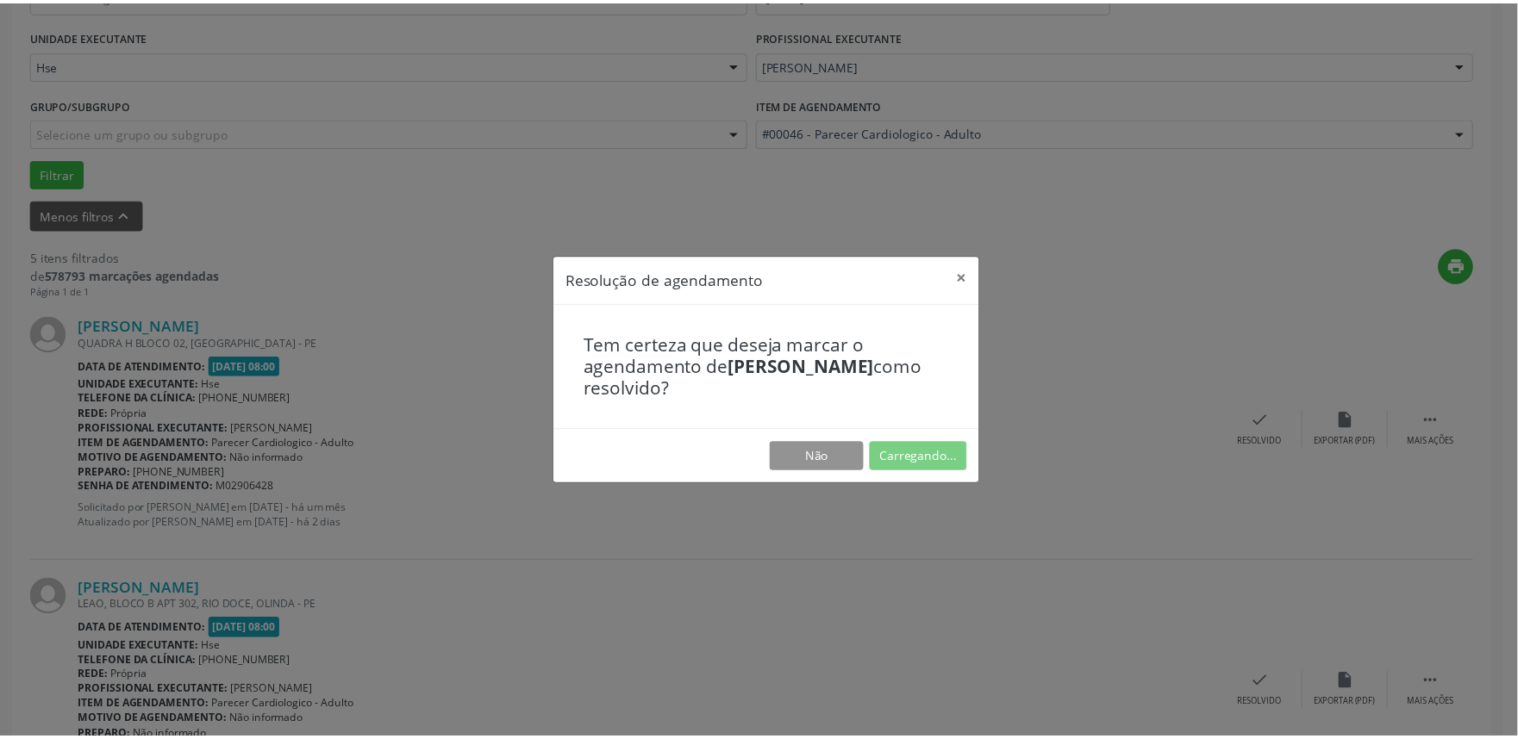
scroll to position [0, 0]
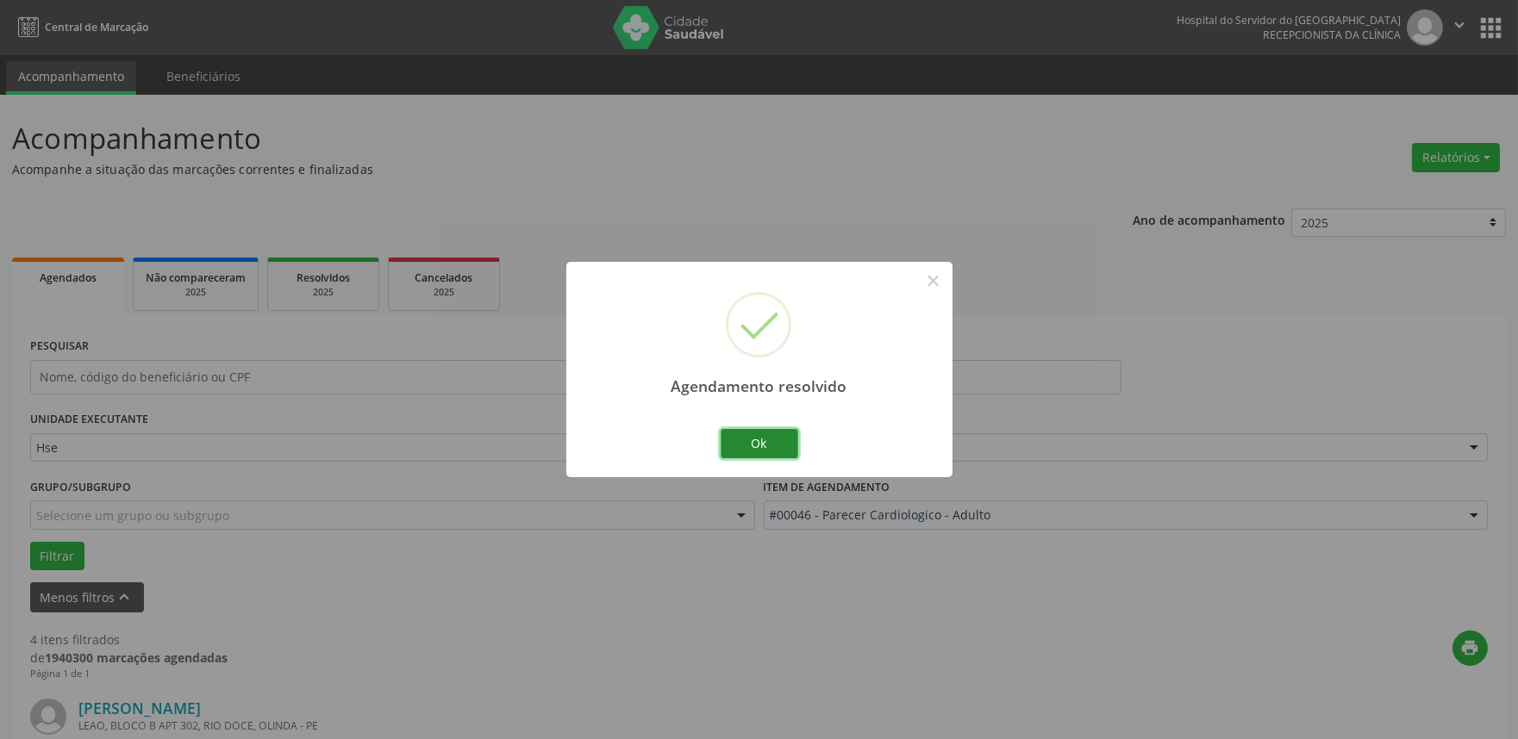
click at [752, 446] on button "Ok" at bounding box center [760, 443] width 78 height 29
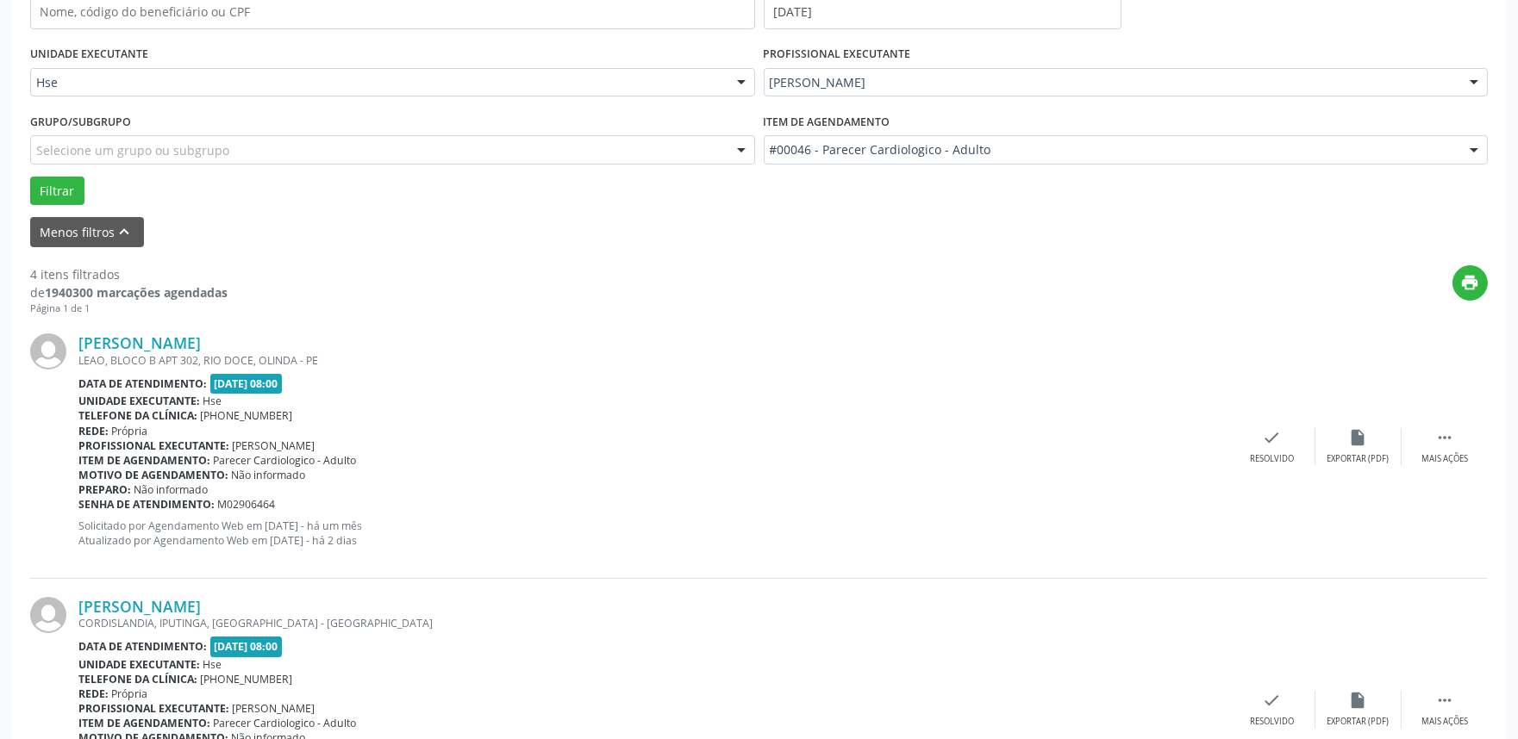
scroll to position [383, 0]
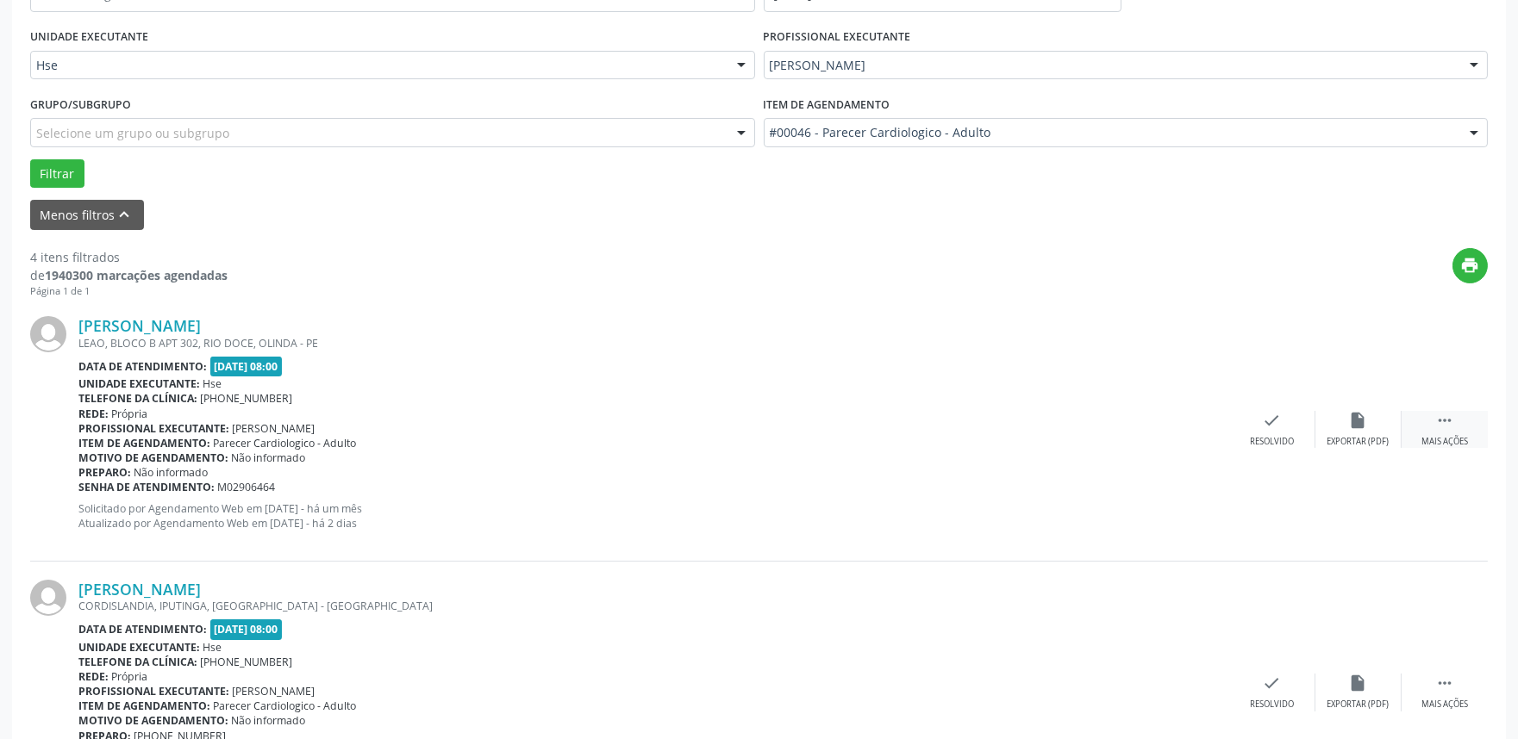
click at [1453, 428] on icon "" at bounding box center [1444, 420] width 19 height 19
click at [1351, 403] on div "[PERSON_NAME] LEAO, BLOCO B APT 302, [GEOGRAPHIC_DATA], OLINDA - PE Data de ate…" at bounding box center [758, 429] width 1457 height 263
click at [1355, 432] on div "alarm_off Não compareceu" at bounding box center [1358, 429] width 86 height 37
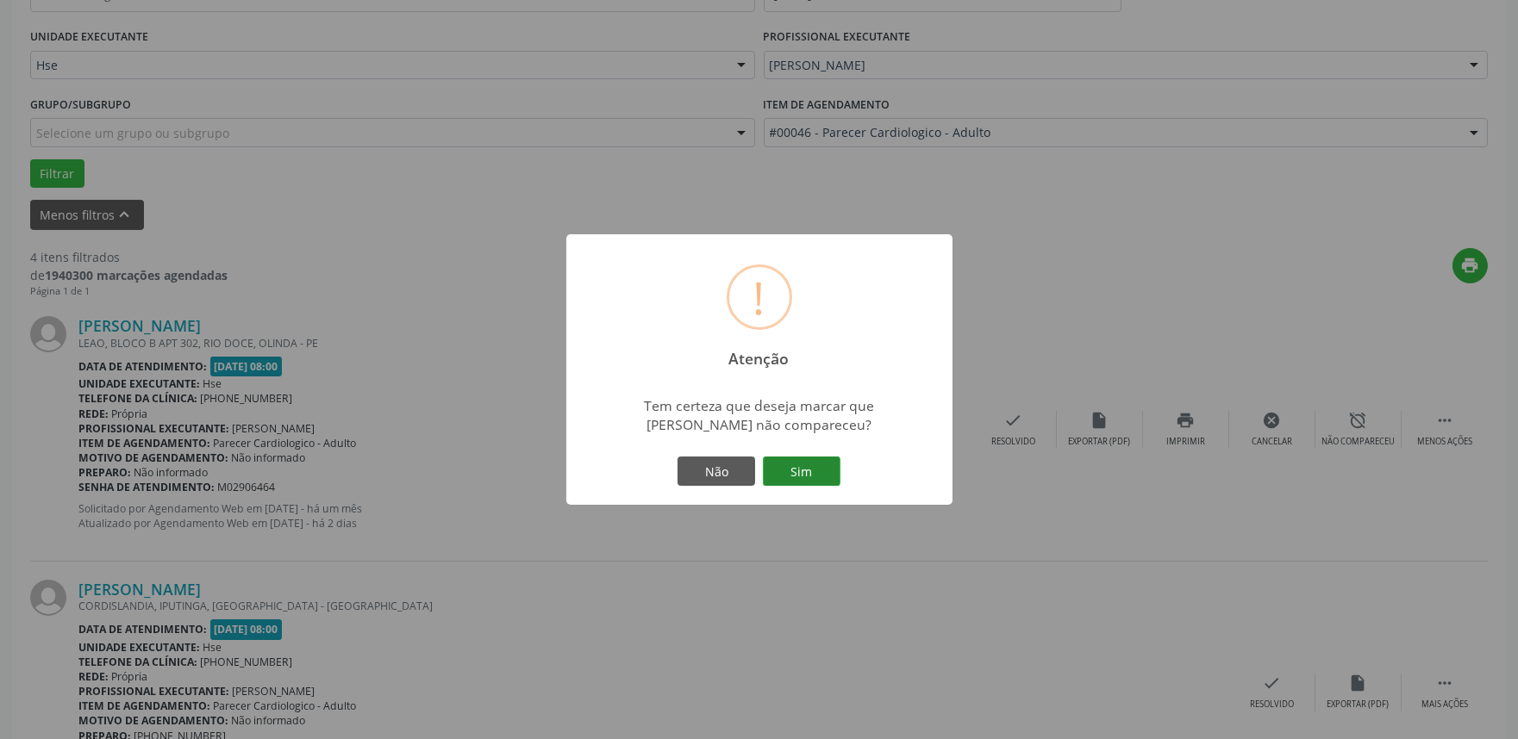
click at [804, 470] on button "Sim" at bounding box center [802, 471] width 78 height 29
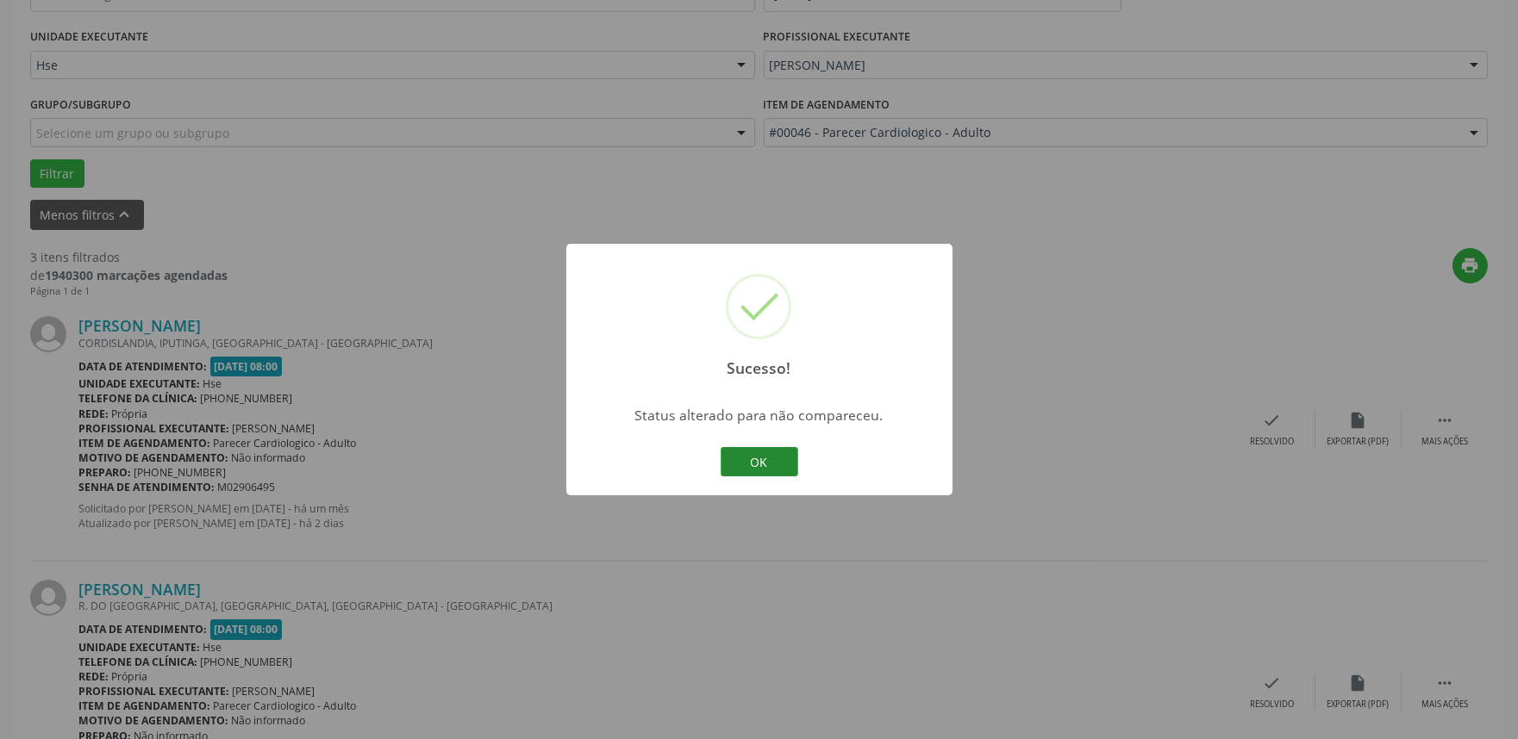
click at [755, 459] on button "OK" at bounding box center [760, 461] width 78 height 29
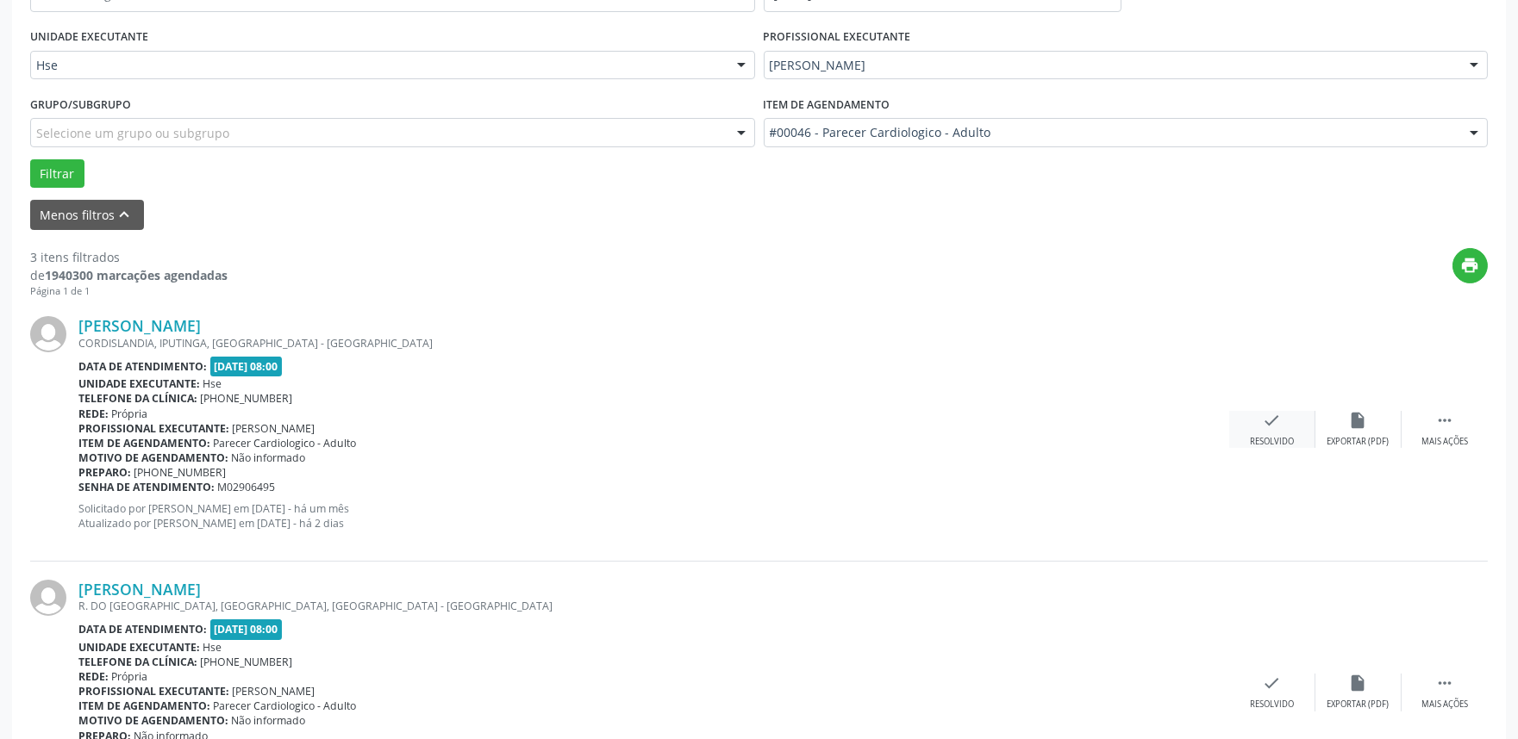
click at [1282, 419] on div "check Resolvido" at bounding box center [1272, 429] width 86 height 37
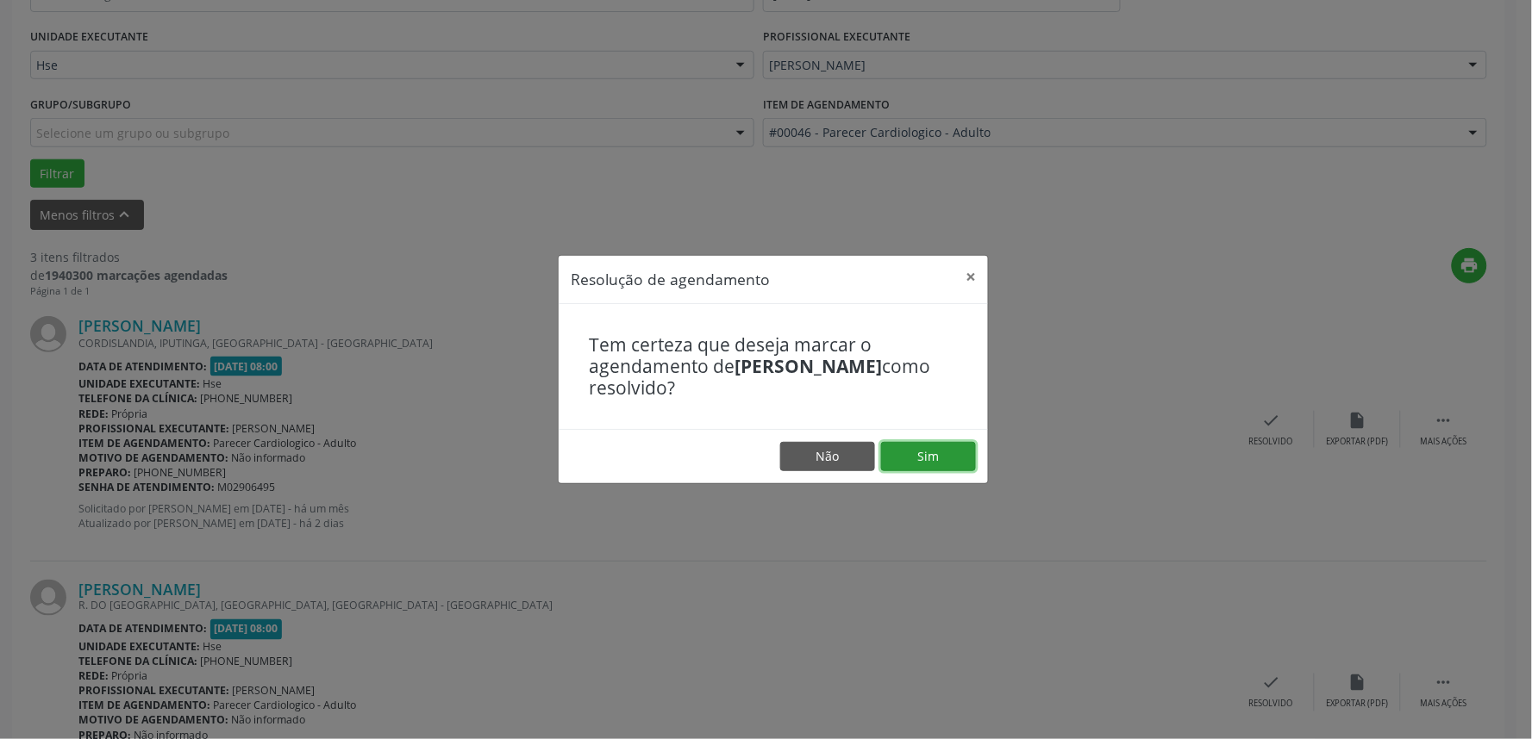
click at [914, 459] on button "Sim" at bounding box center [928, 456] width 95 height 29
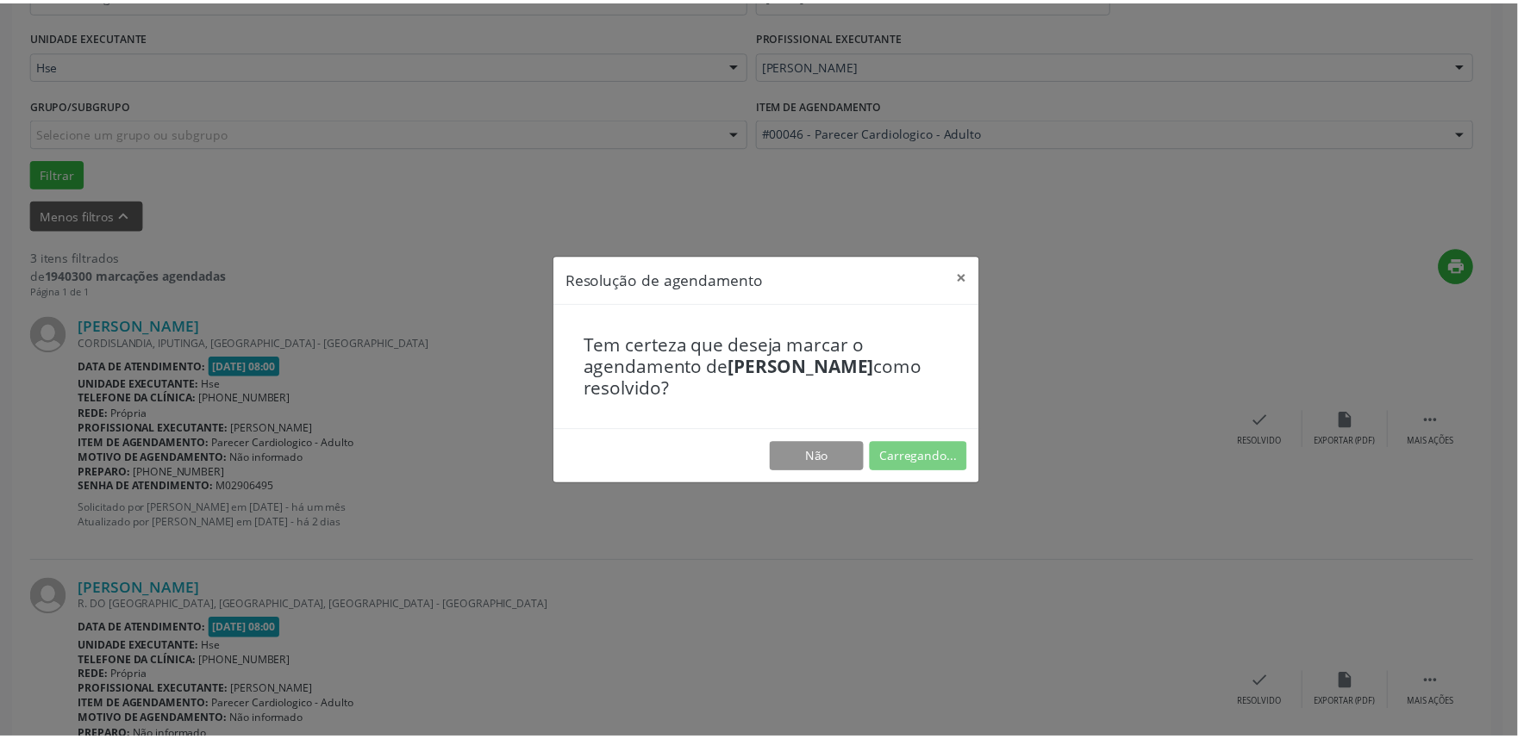
scroll to position [0, 0]
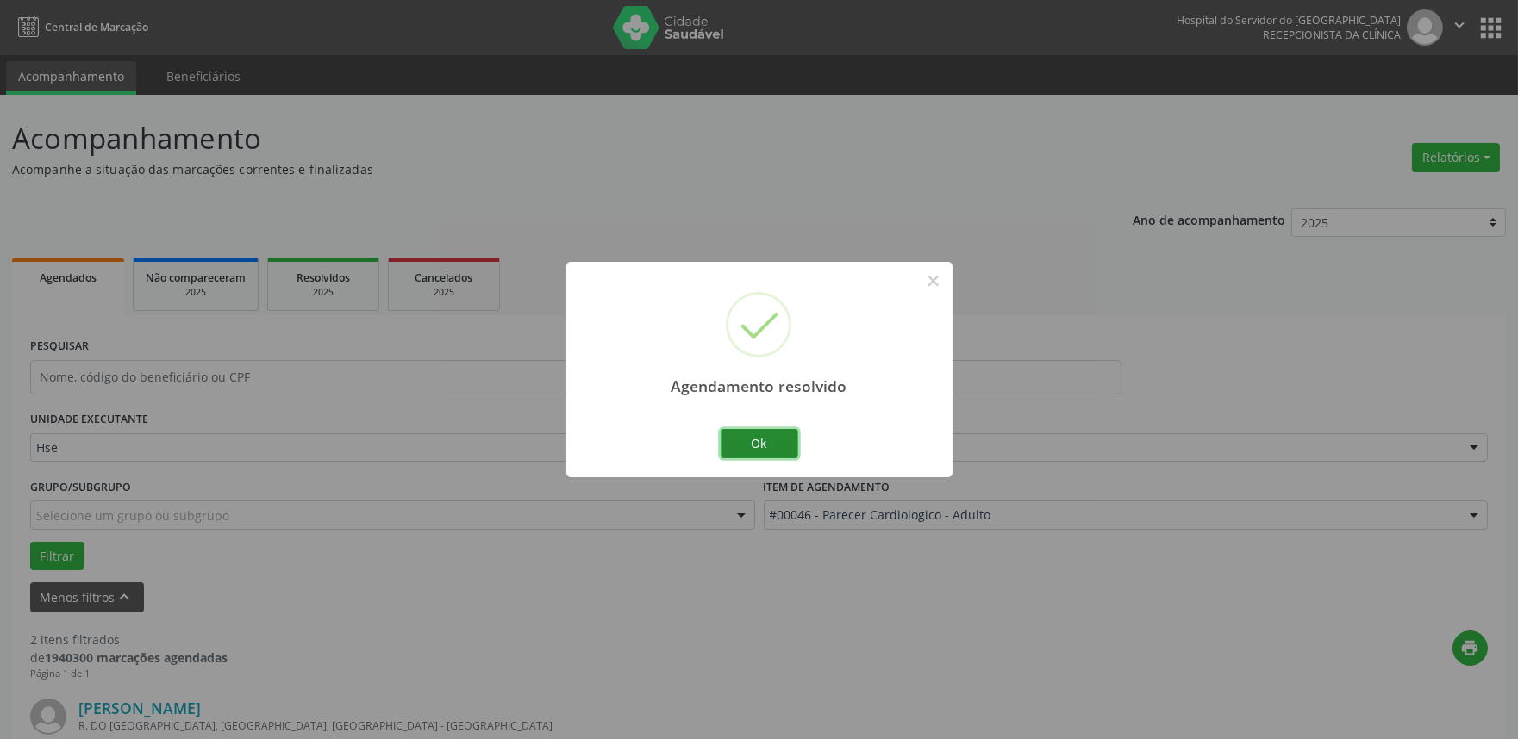
click at [757, 436] on button "Ok" at bounding box center [760, 443] width 78 height 29
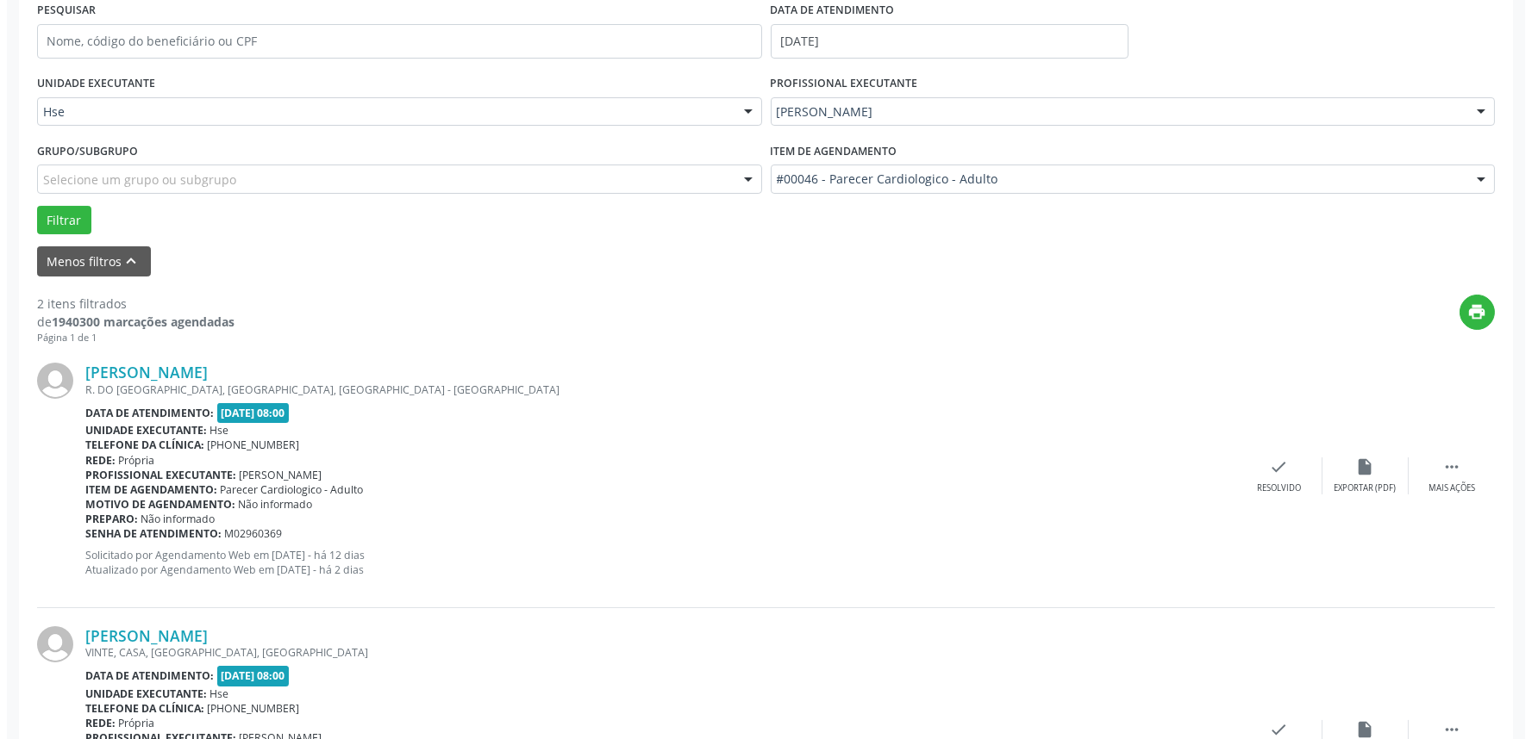
scroll to position [383, 0]
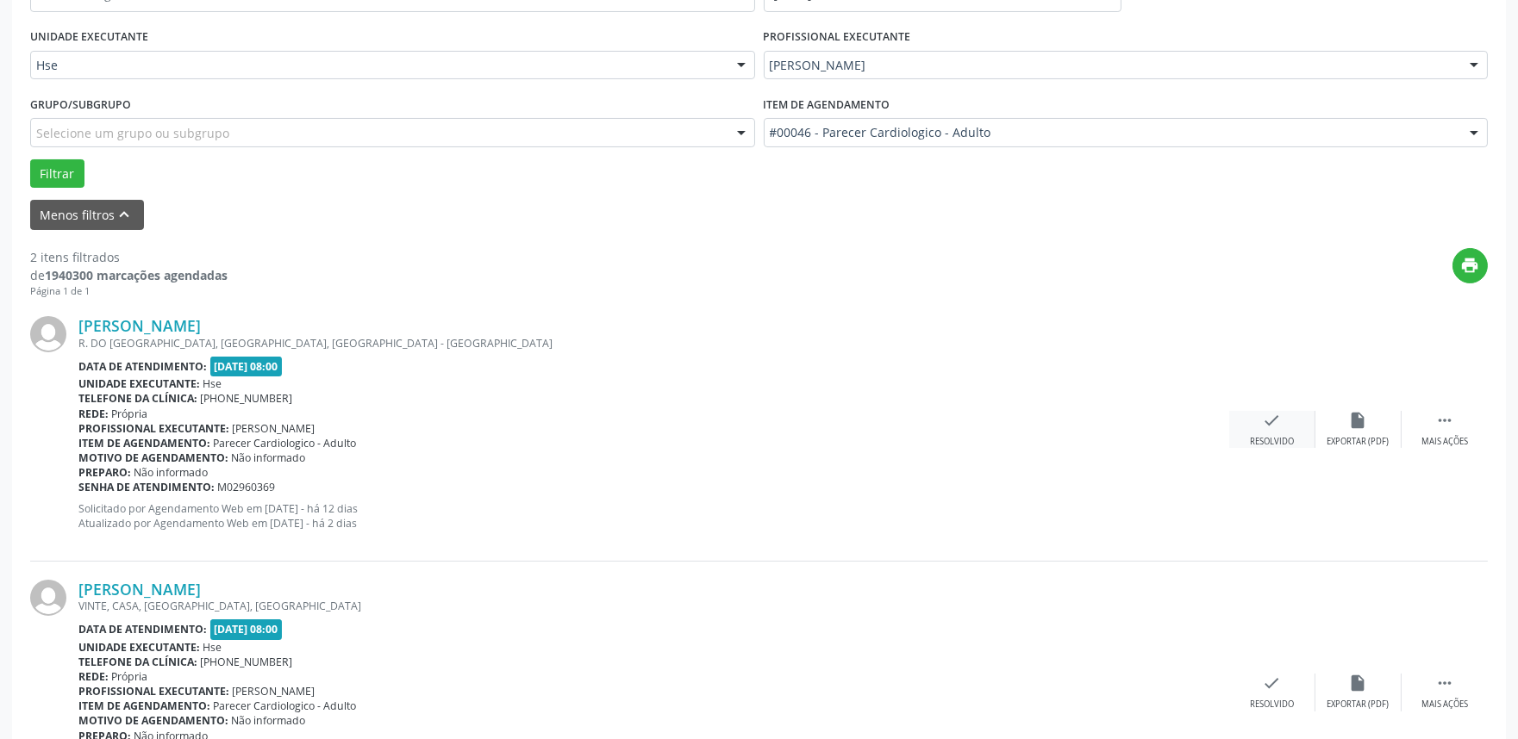
click at [1276, 419] on icon "check" at bounding box center [1272, 420] width 19 height 19
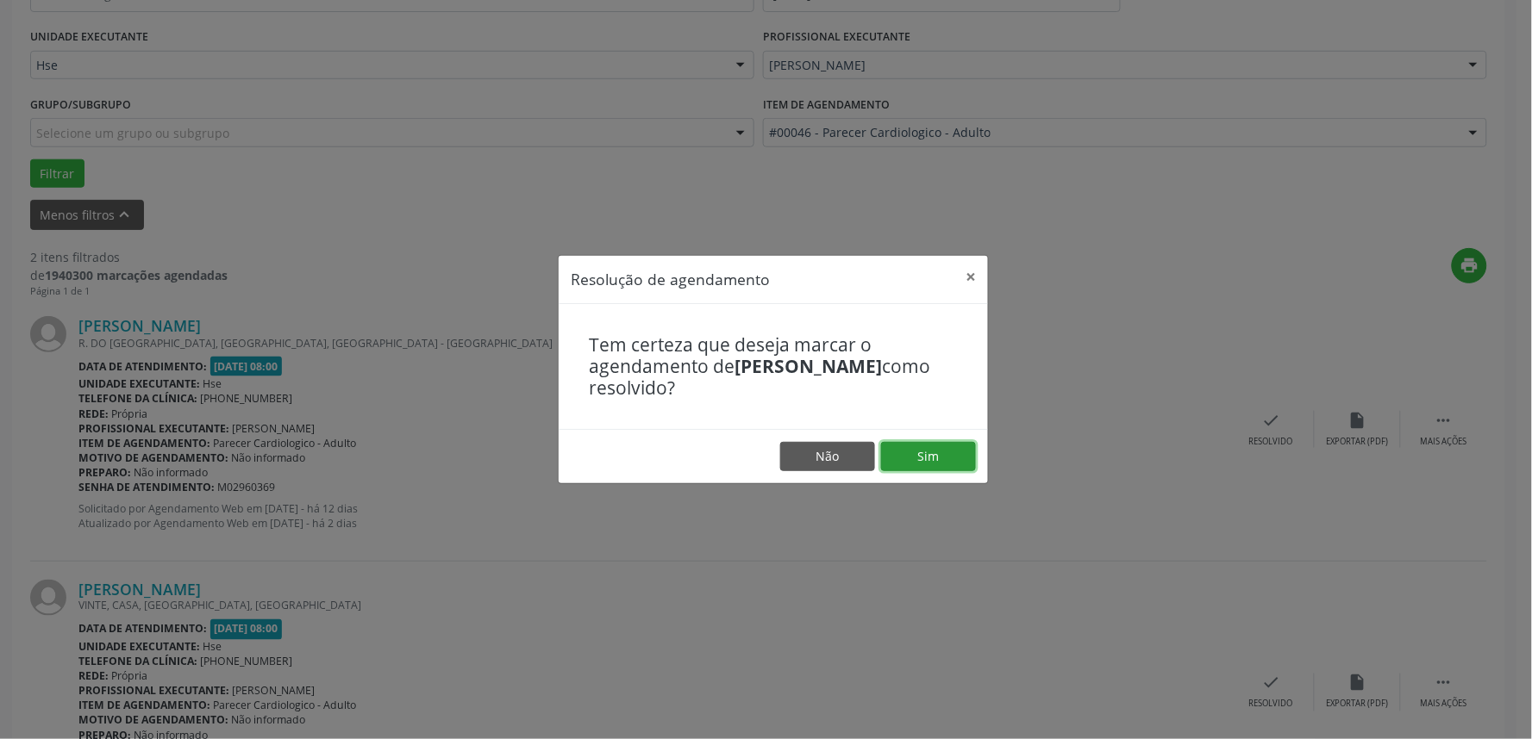
click at [924, 467] on button "Sim" at bounding box center [928, 456] width 95 height 29
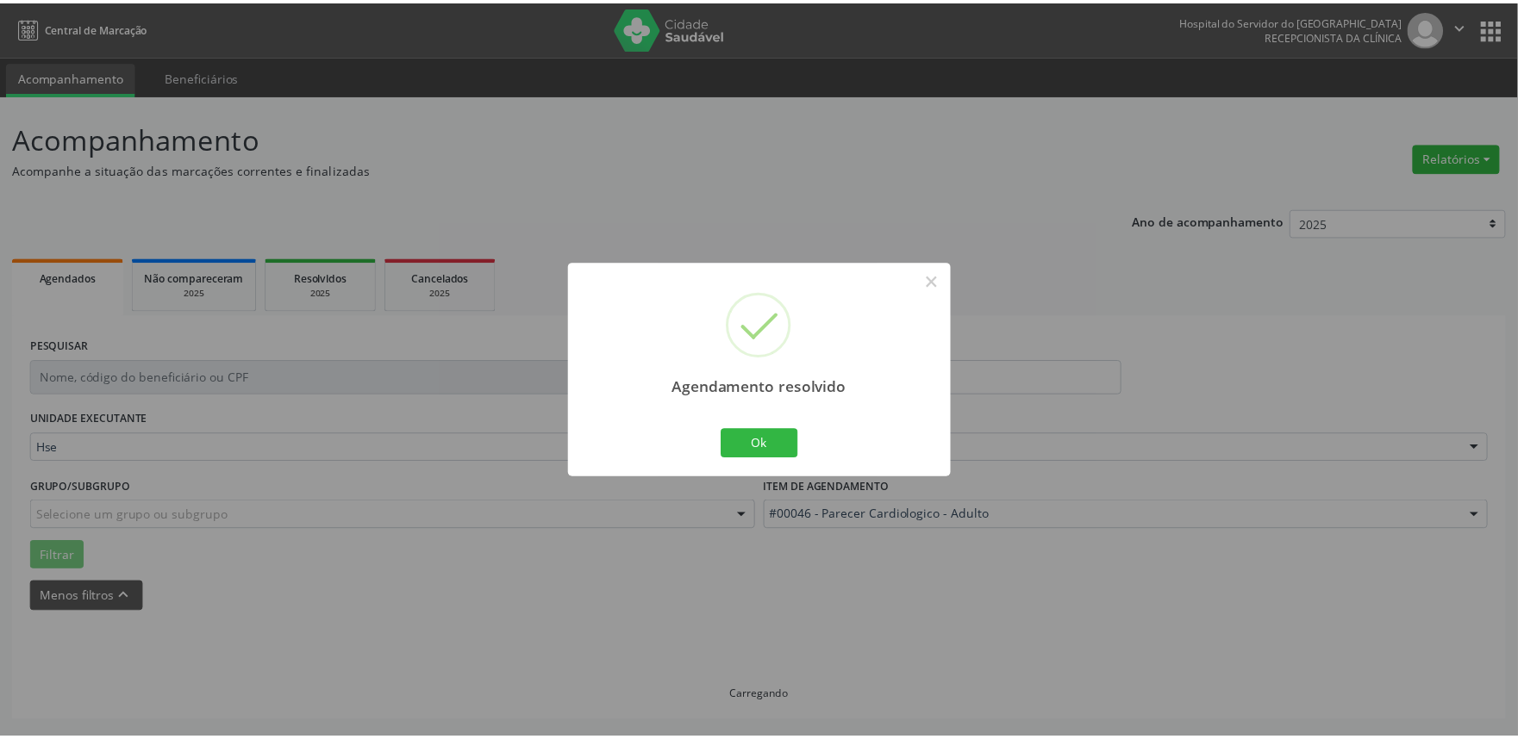
scroll to position [0, 0]
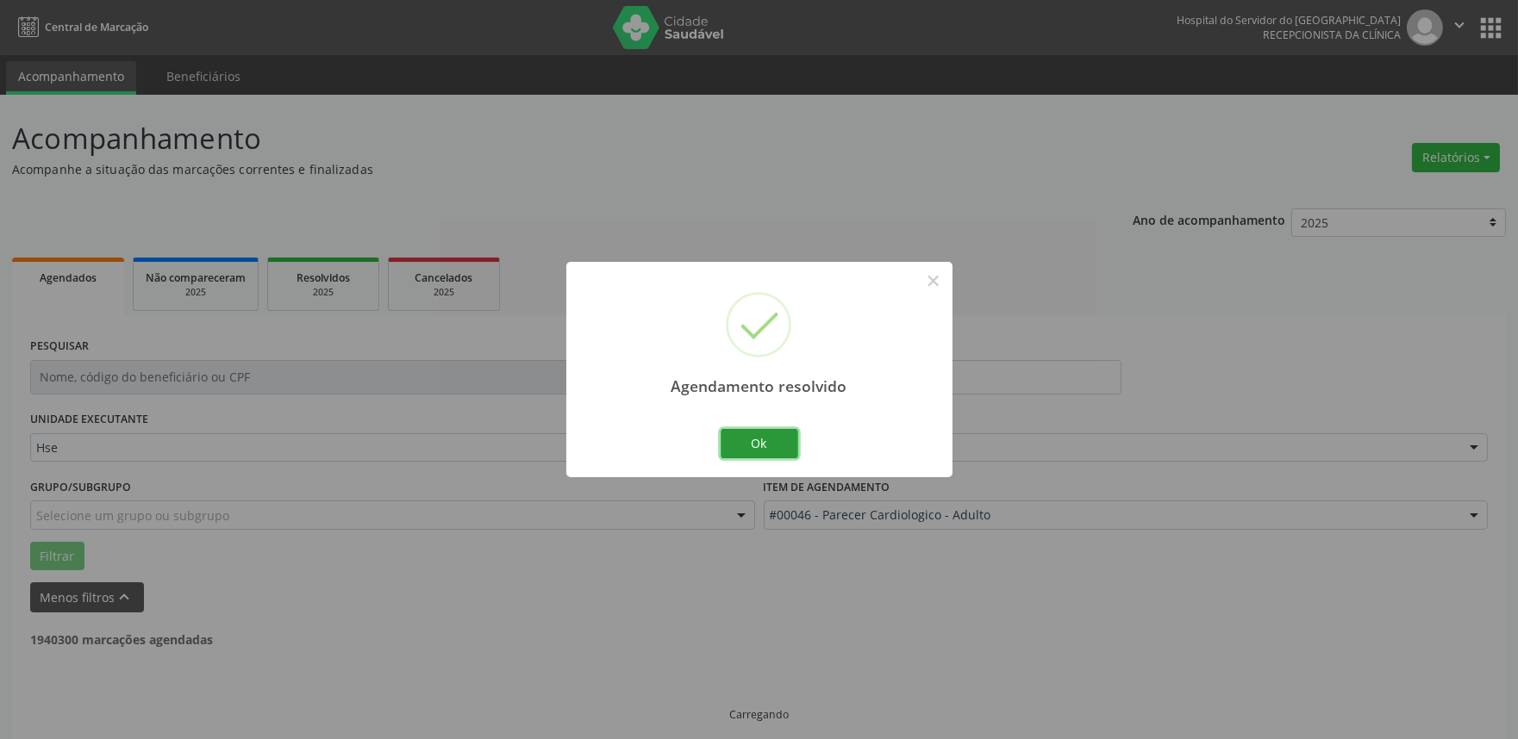
click at [722, 437] on button "Ok" at bounding box center [760, 443] width 78 height 29
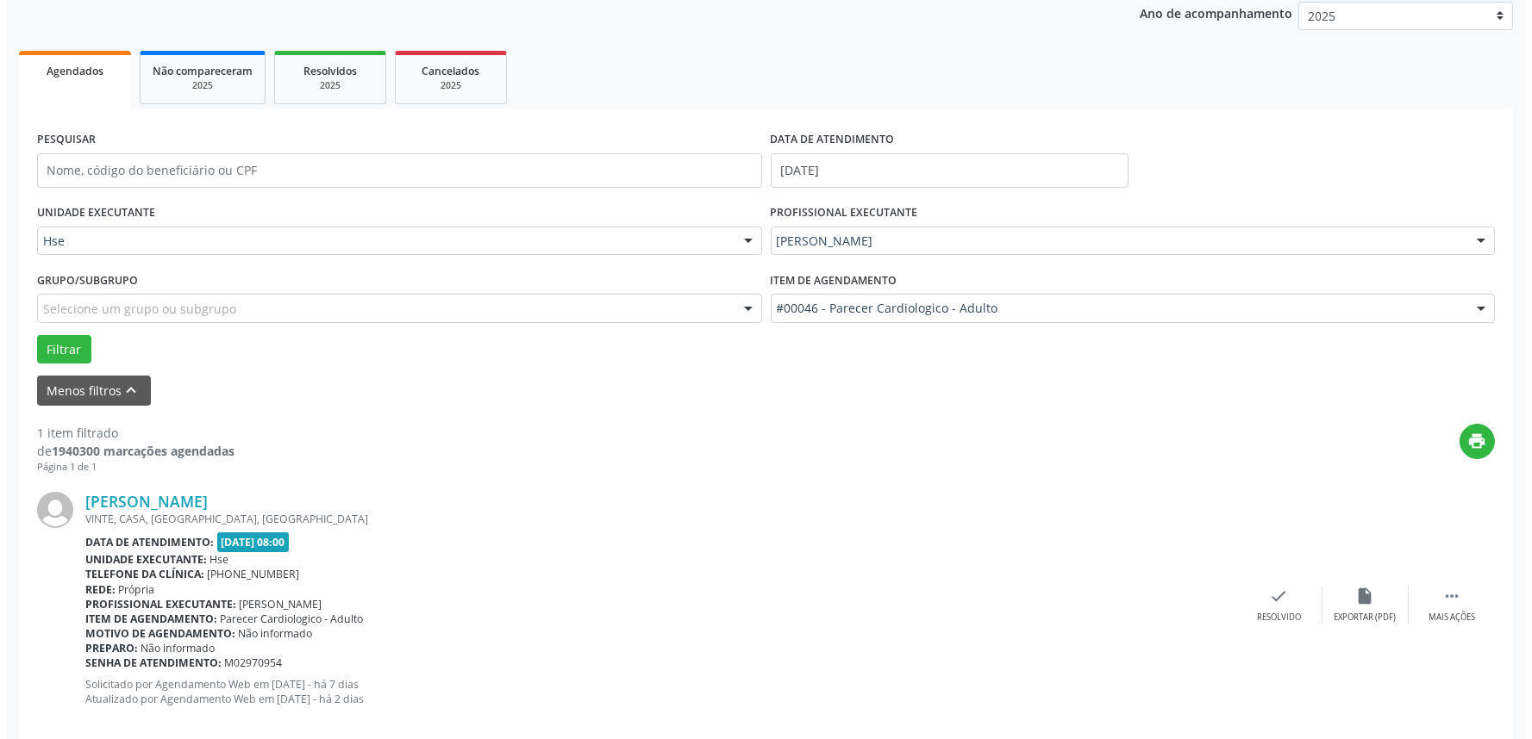
scroll to position [233, 0]
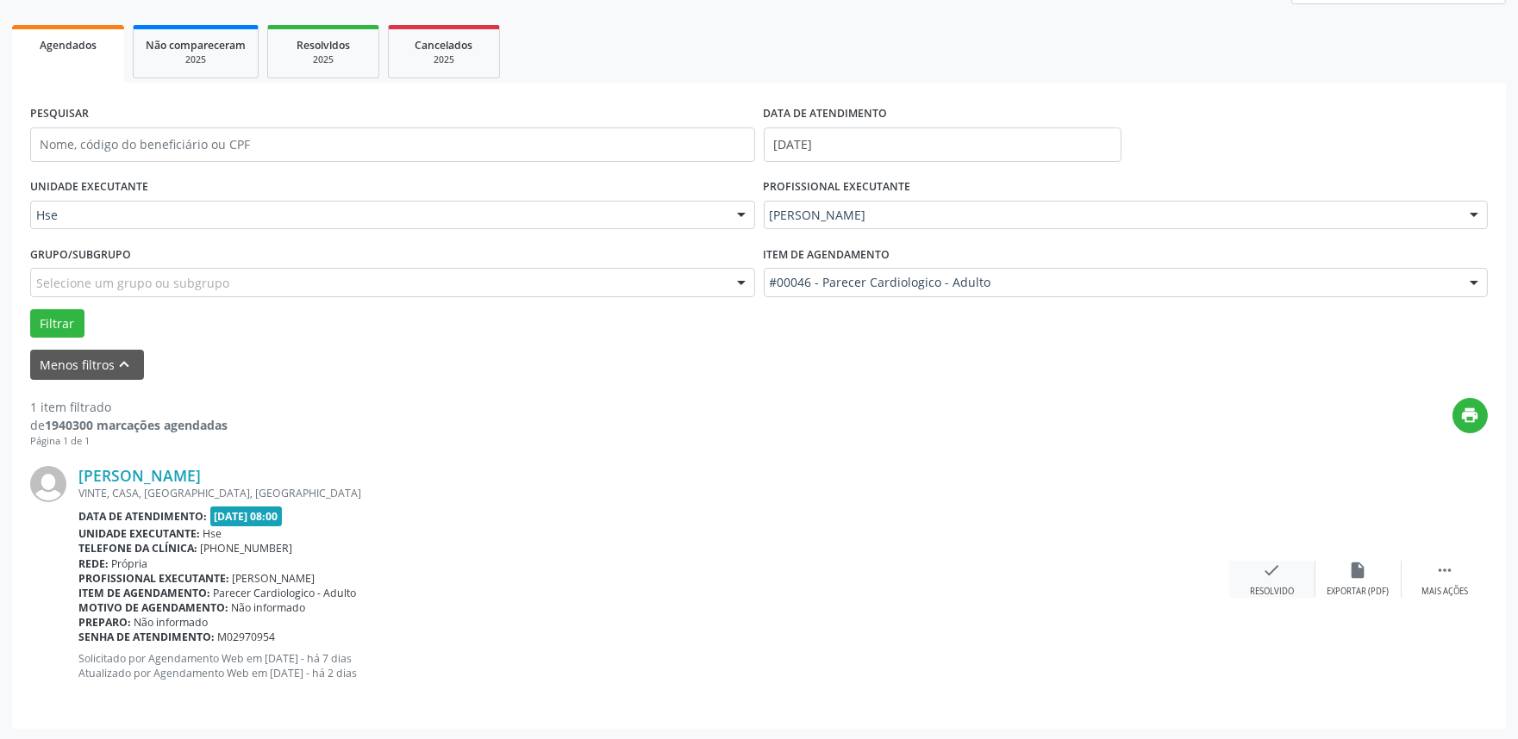
click at [1285, 571] on div "check Resolvido" at bounding box center [1272, 579] width 86 height 37
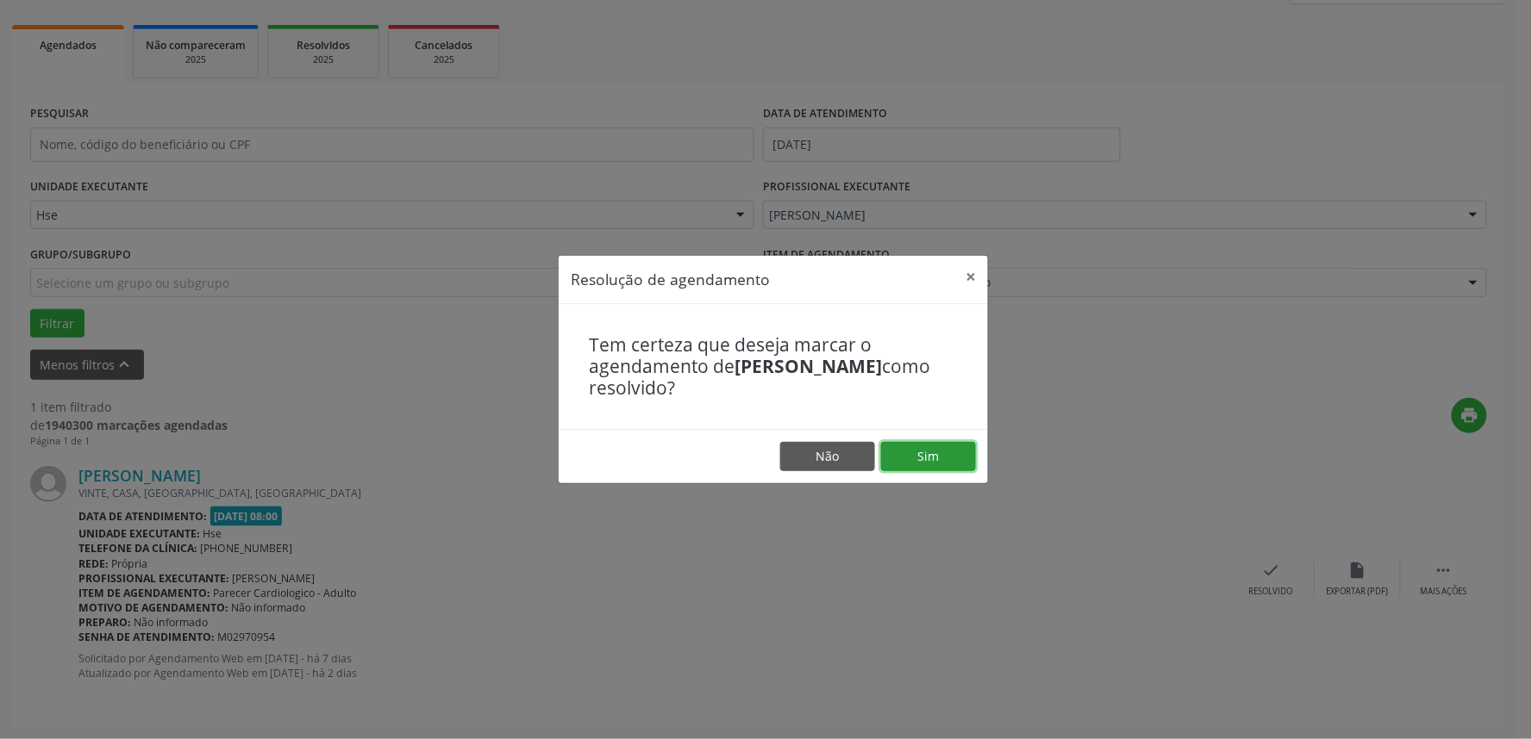
click at [934, 450] on button "Sim" at bounding box center [928, 456] width 95 height 29
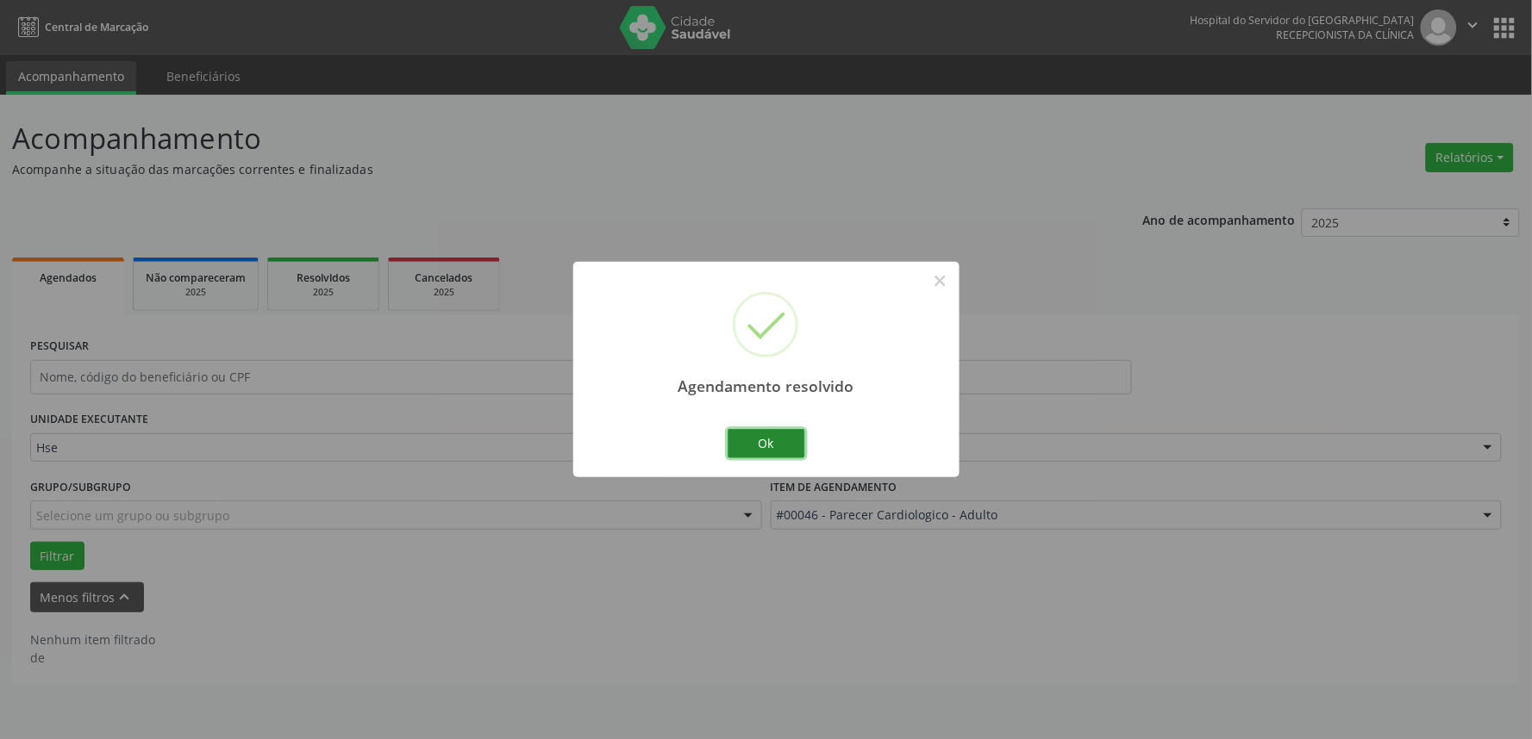
click at [772, 455] on button "Ok" at bounding box center [766, 443] width 78 height 29
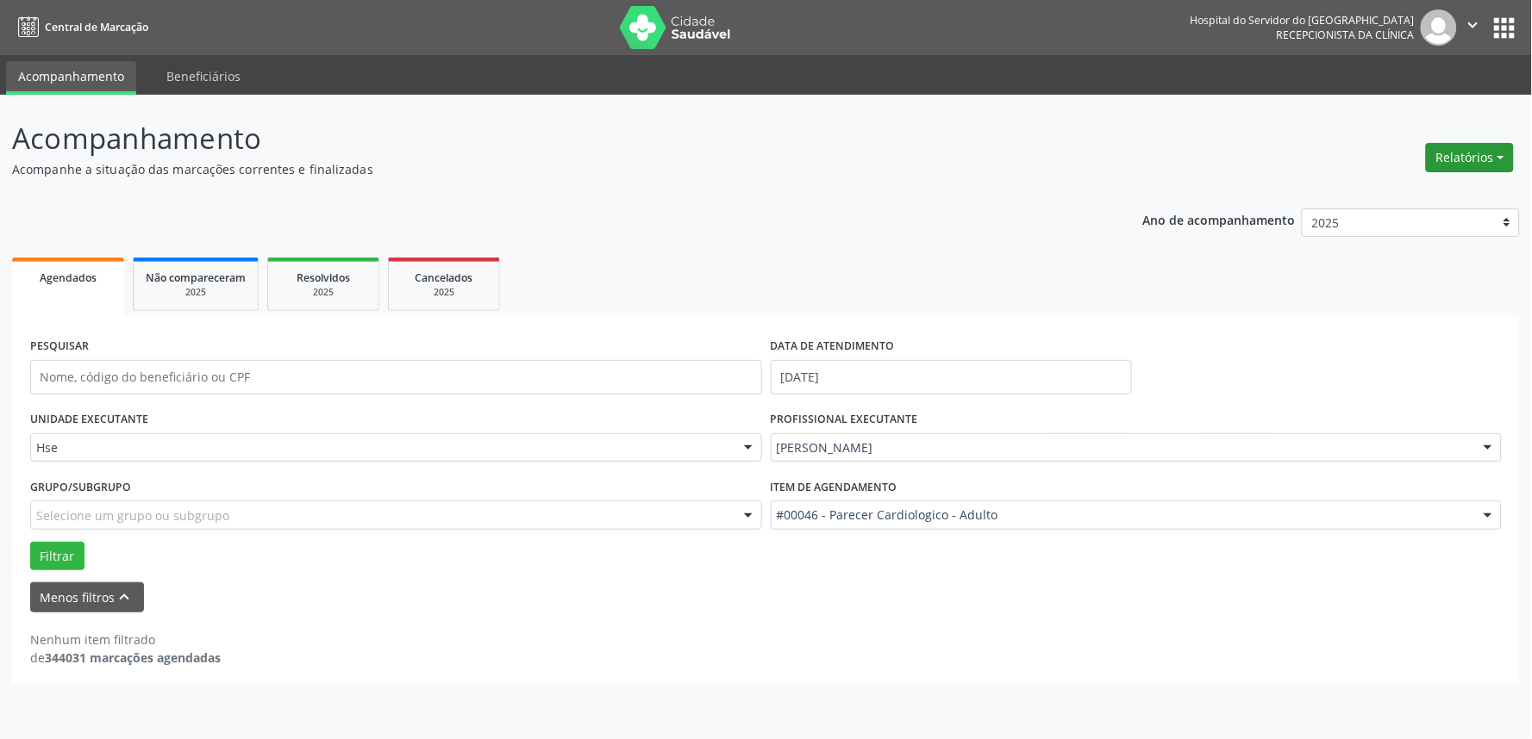
click at [1477, 158] on button "Relatórios" at bounding box center [1470, 157] width 88 height 29
click at [1426, 198] on link "Agendamentos" at bounding box center [1420, 194] width 185 height 24
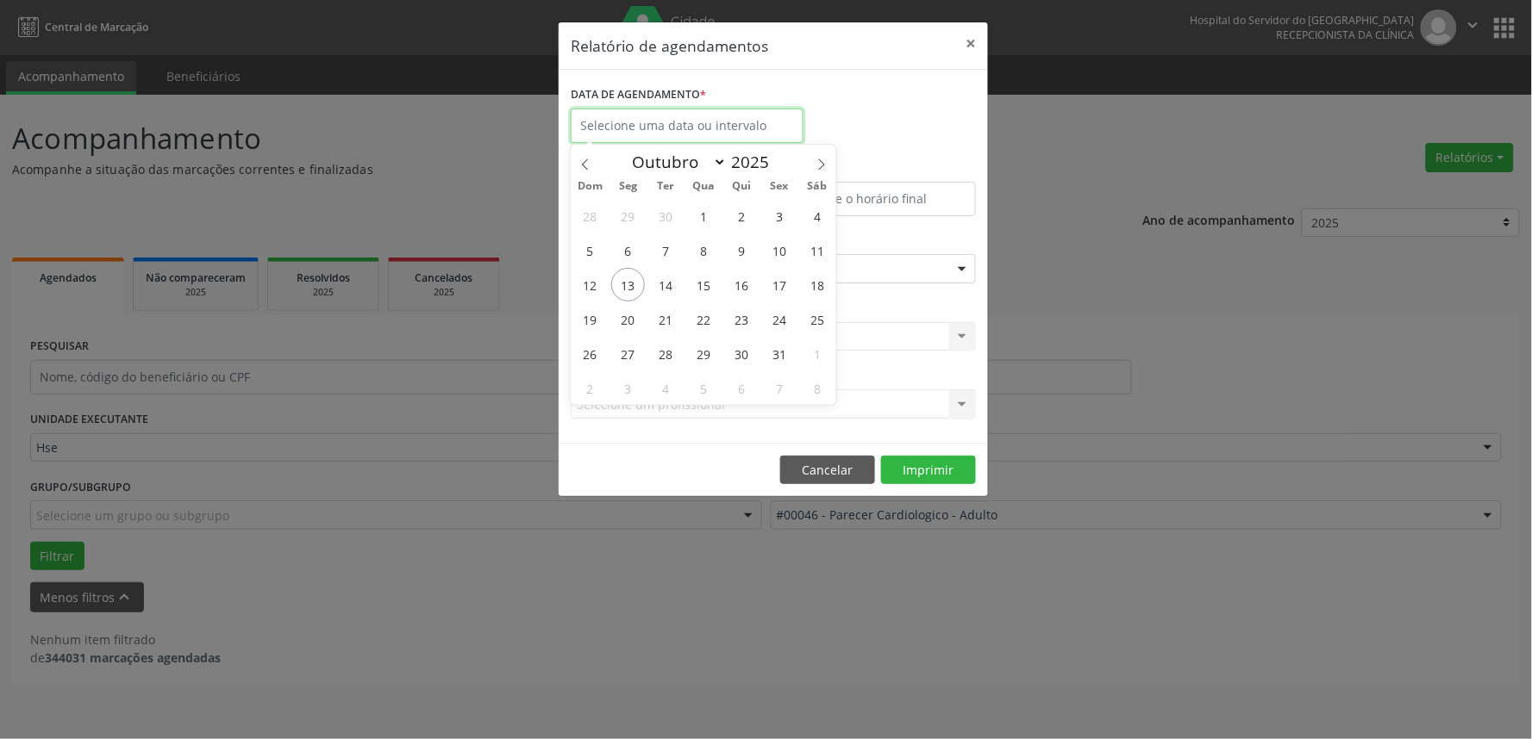
click at [655, 117] on input "text" at bounding box center [687, 126] width 233 height 34
click at [704, 278] on span "15" at bounding box center [704, 285] width 34 height 34
type input "[DATE]"
click at [704, 285] on span "15" at bounding box center [704, 285] width 34 height 34
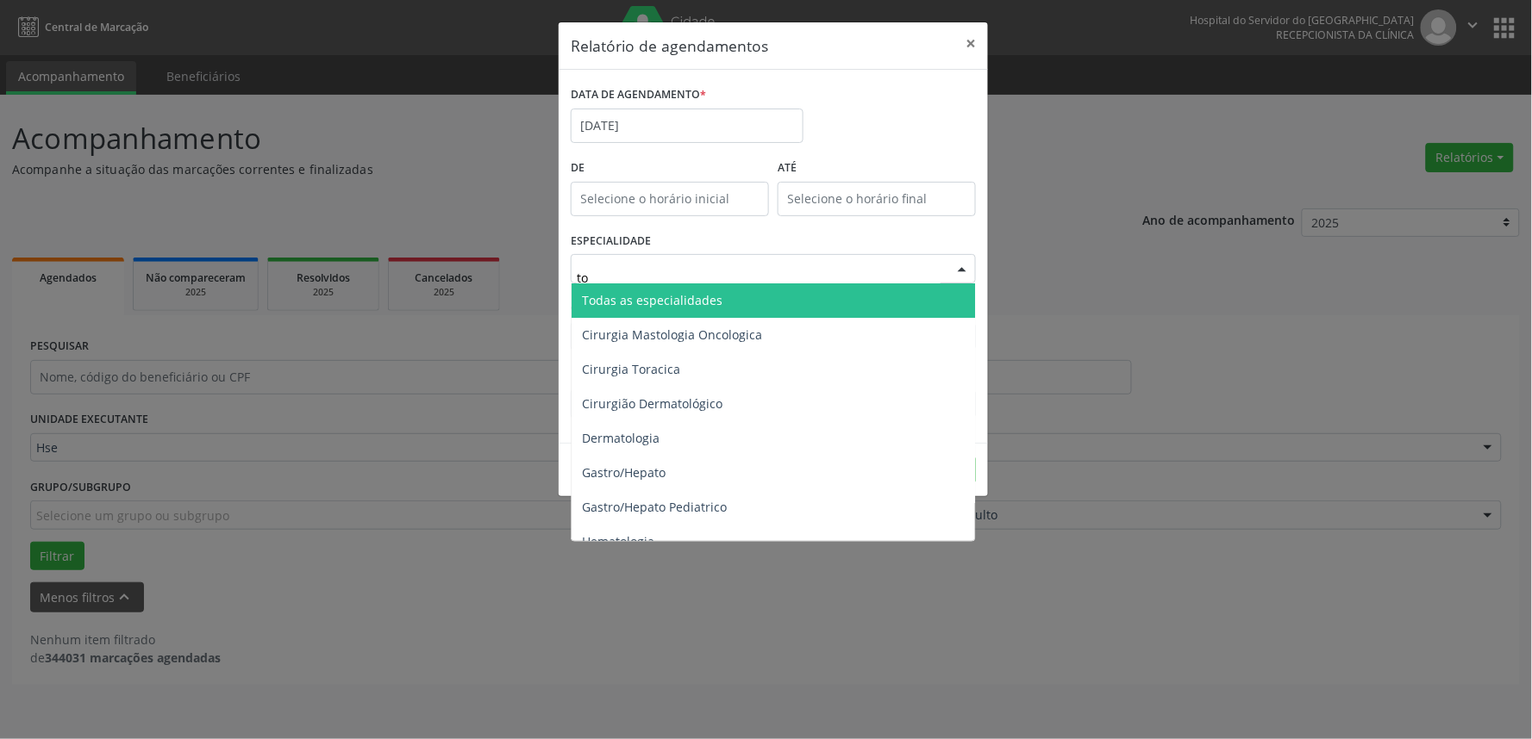
click at [686, 304] on span "Todas as especialidades" at bounding box center [652, 300] width 140 height 16
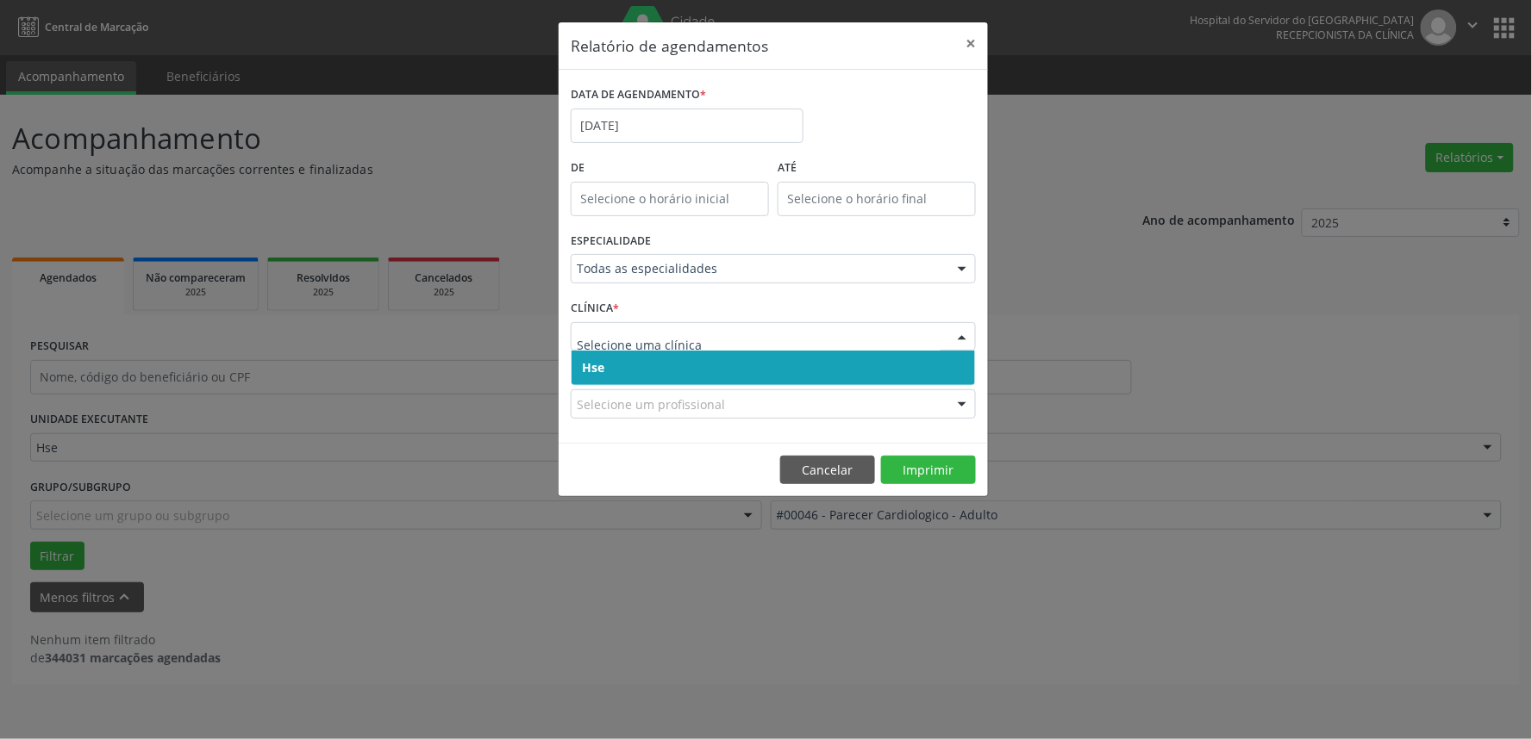
click at [656, 365] on span "Hse" at bounding box center [772, 368] width 403 height 34
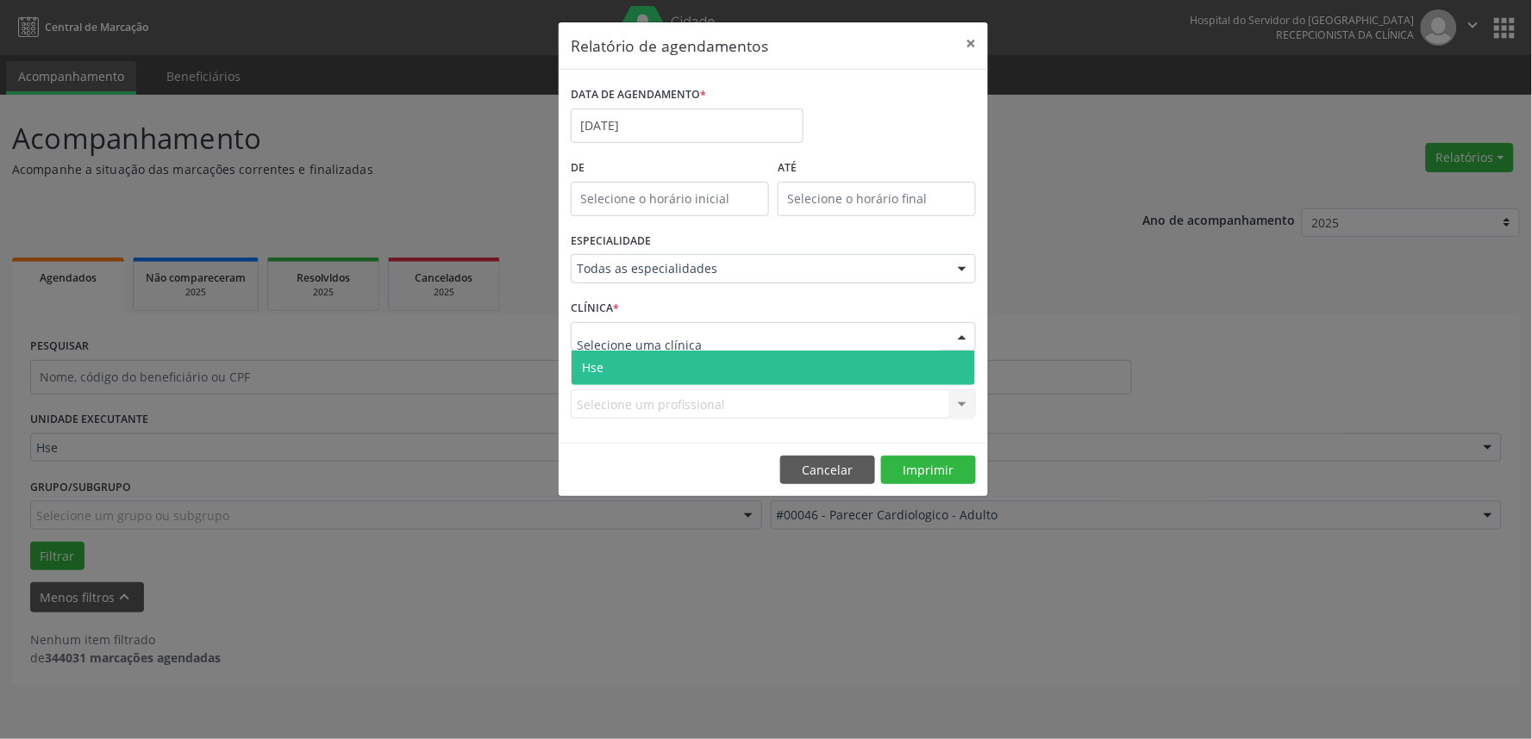
click at [661, 365] on span "Hse" at bounding box center [772, 368] width 403 height 34
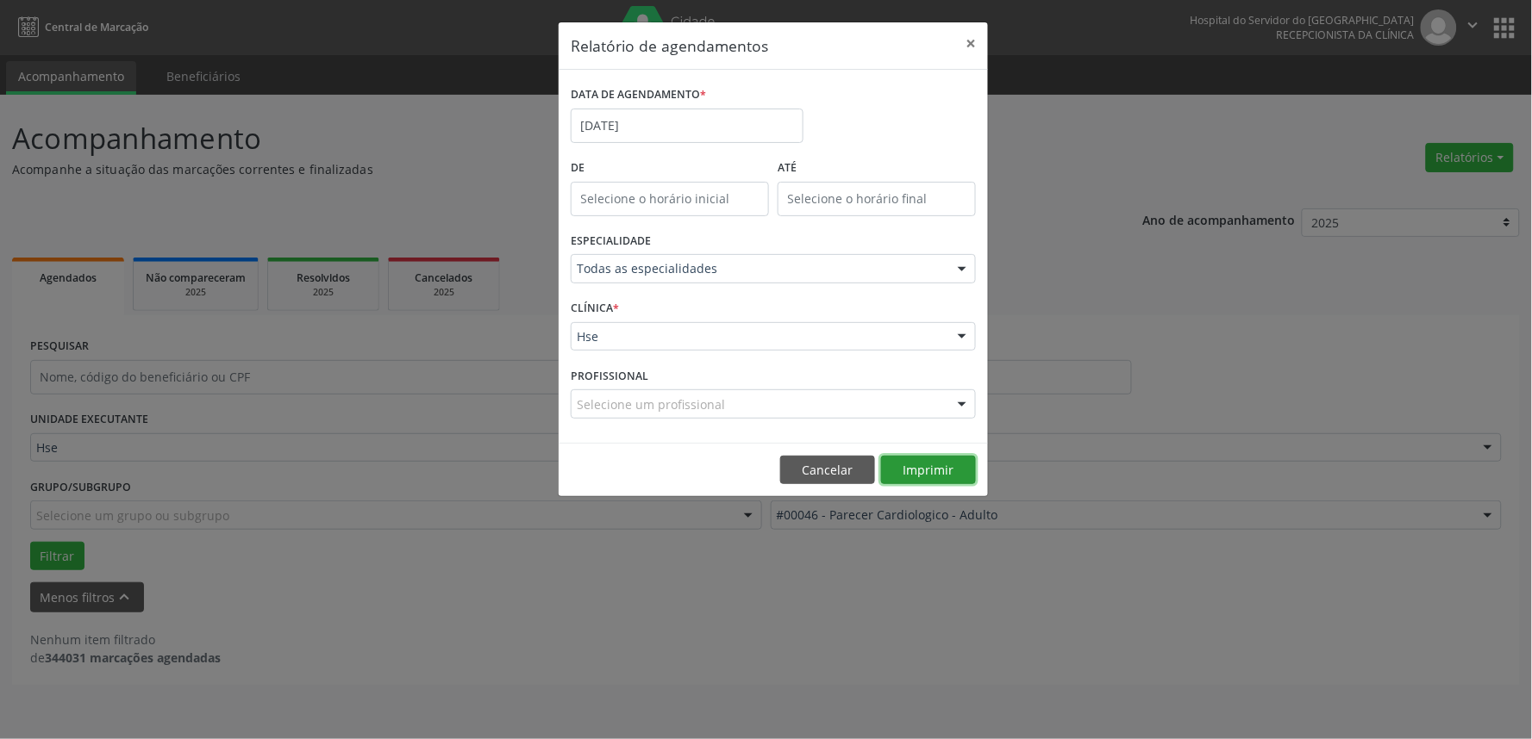
click at [914, 469] on button "Imprimir" at bounding box center [928, 470] width 95 height 29
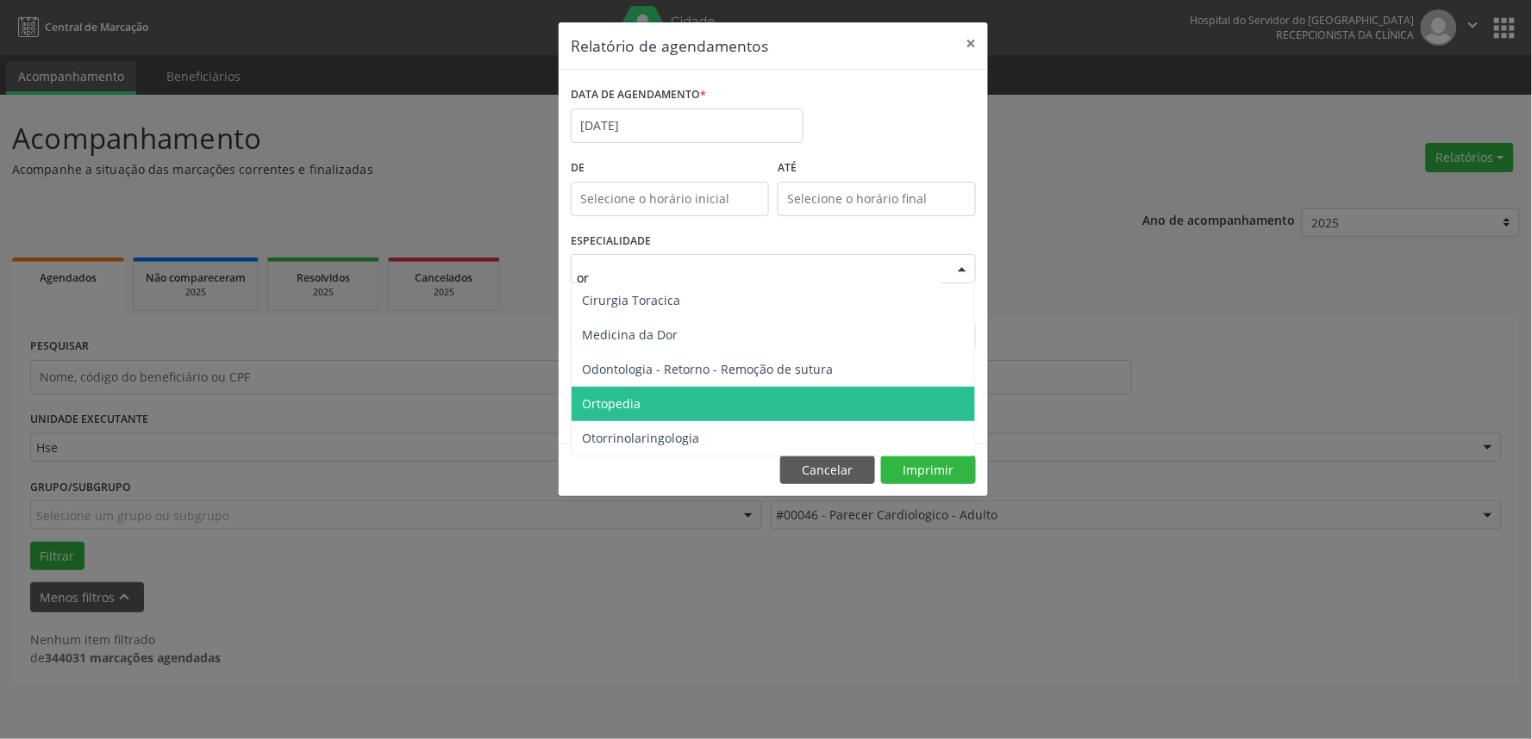
click at [736, 397] on span "Ortopedia" at bounding box center [772, 404] width 403 height 34
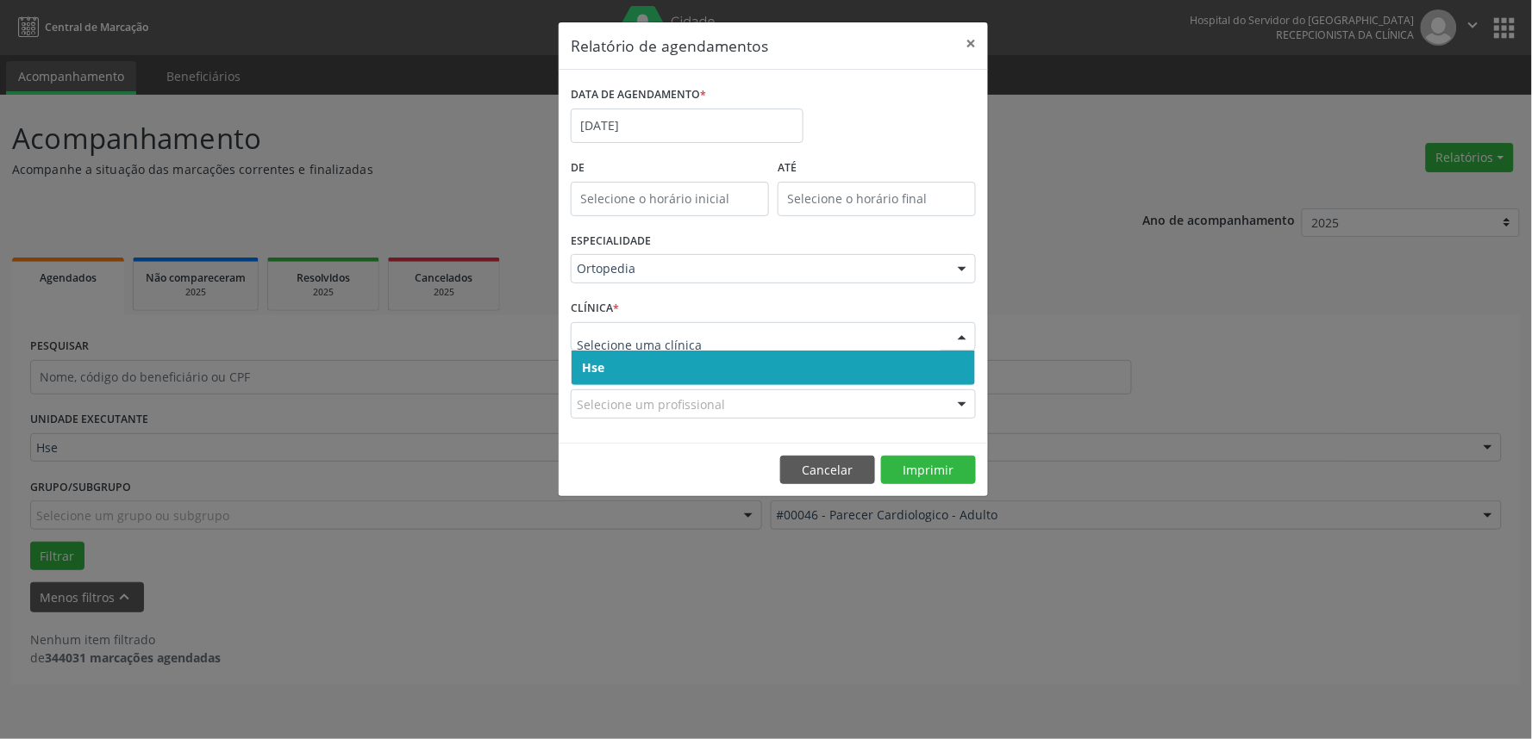
click at [802, 376] on span "Hse" at bounding box center [772, 368] width 403 height 34
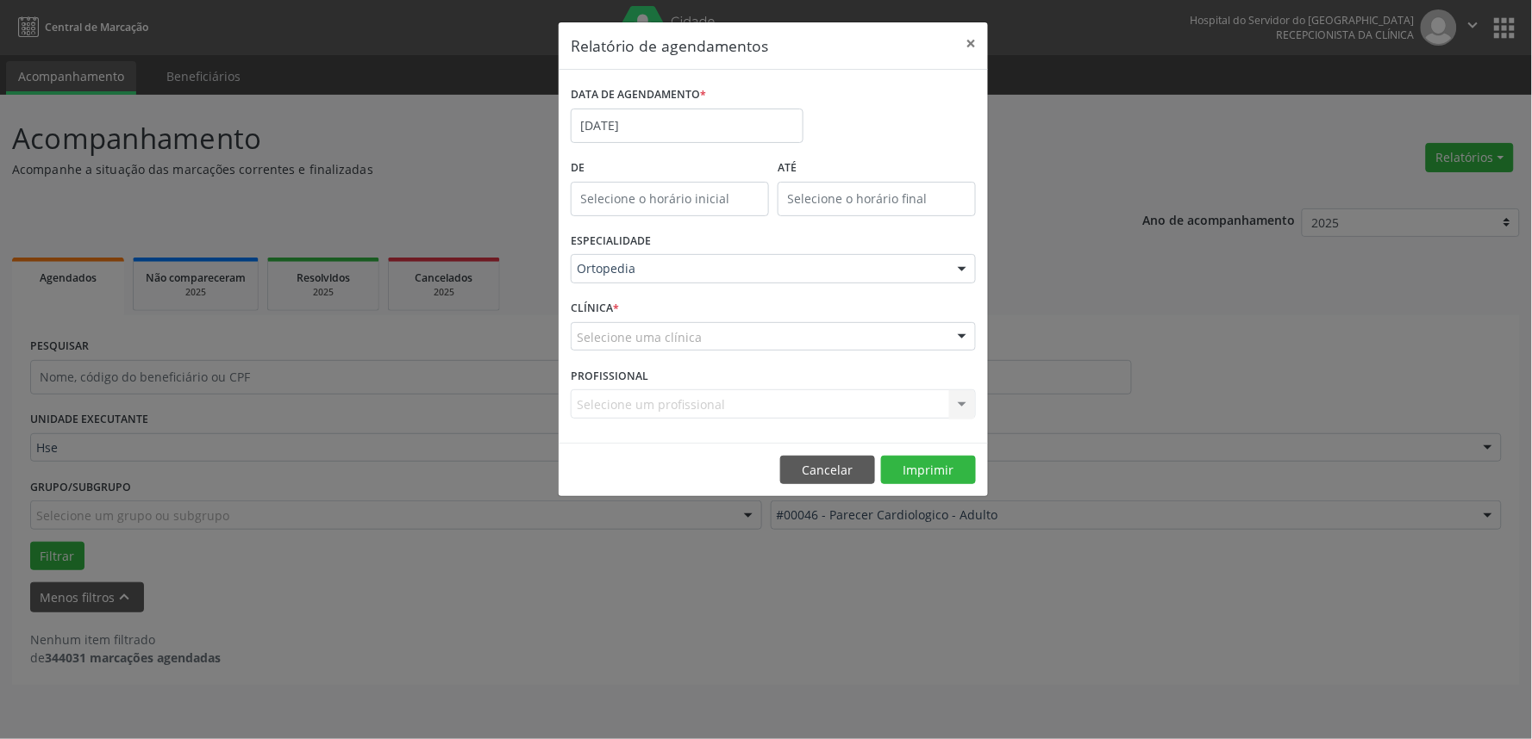
click at [808, 317] on div "CLÍNICA * Selecione uma clínica Hse Nenhum resultado encontrado para: " " Não h…" at bounding box center [773, 329] width 414 height 67
click at [802, 334] on div "Selecione uma clínica" at bounding box center [773, 336] width 405 height 29
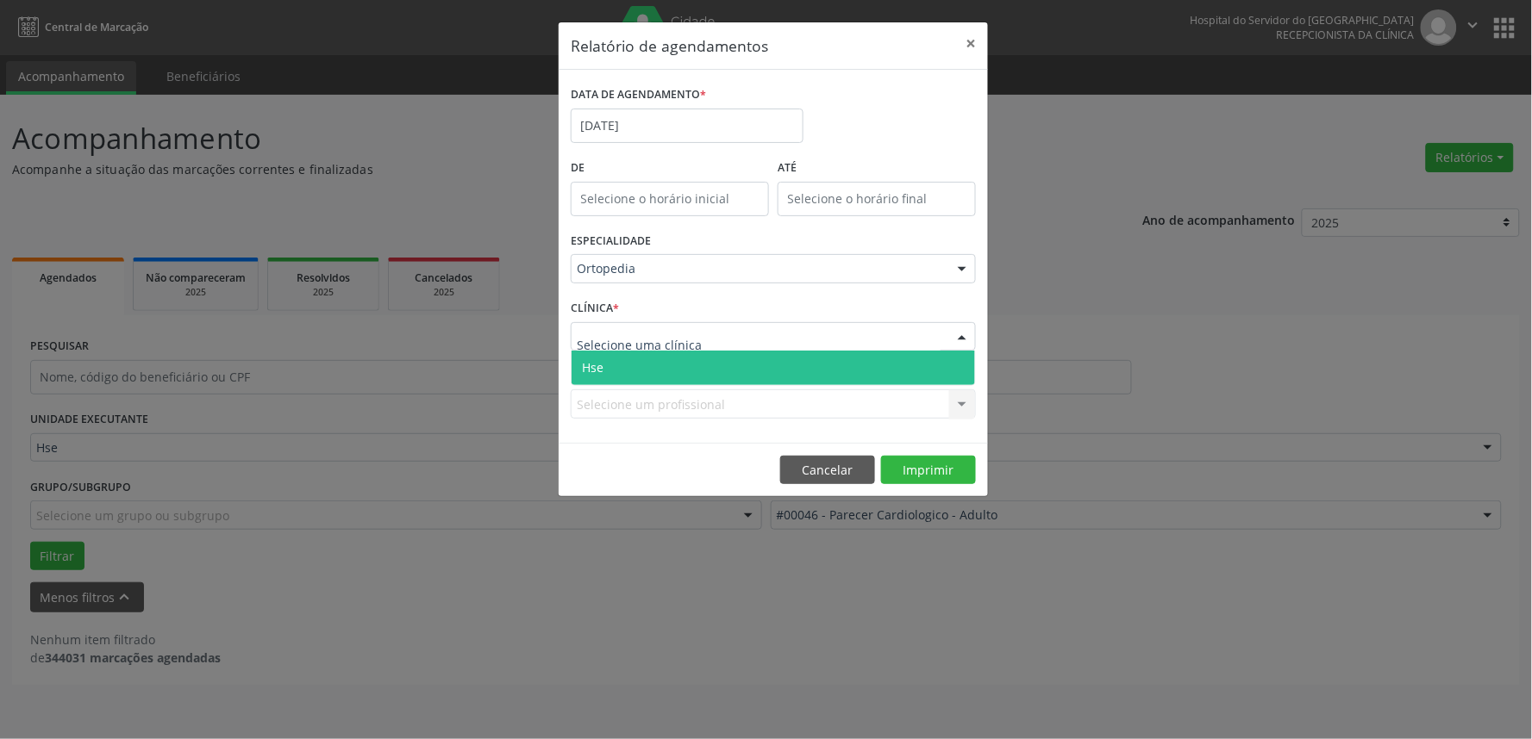
click at [772, 365] on span "Hse" at bounding box center [772, 368] width 403 height 34
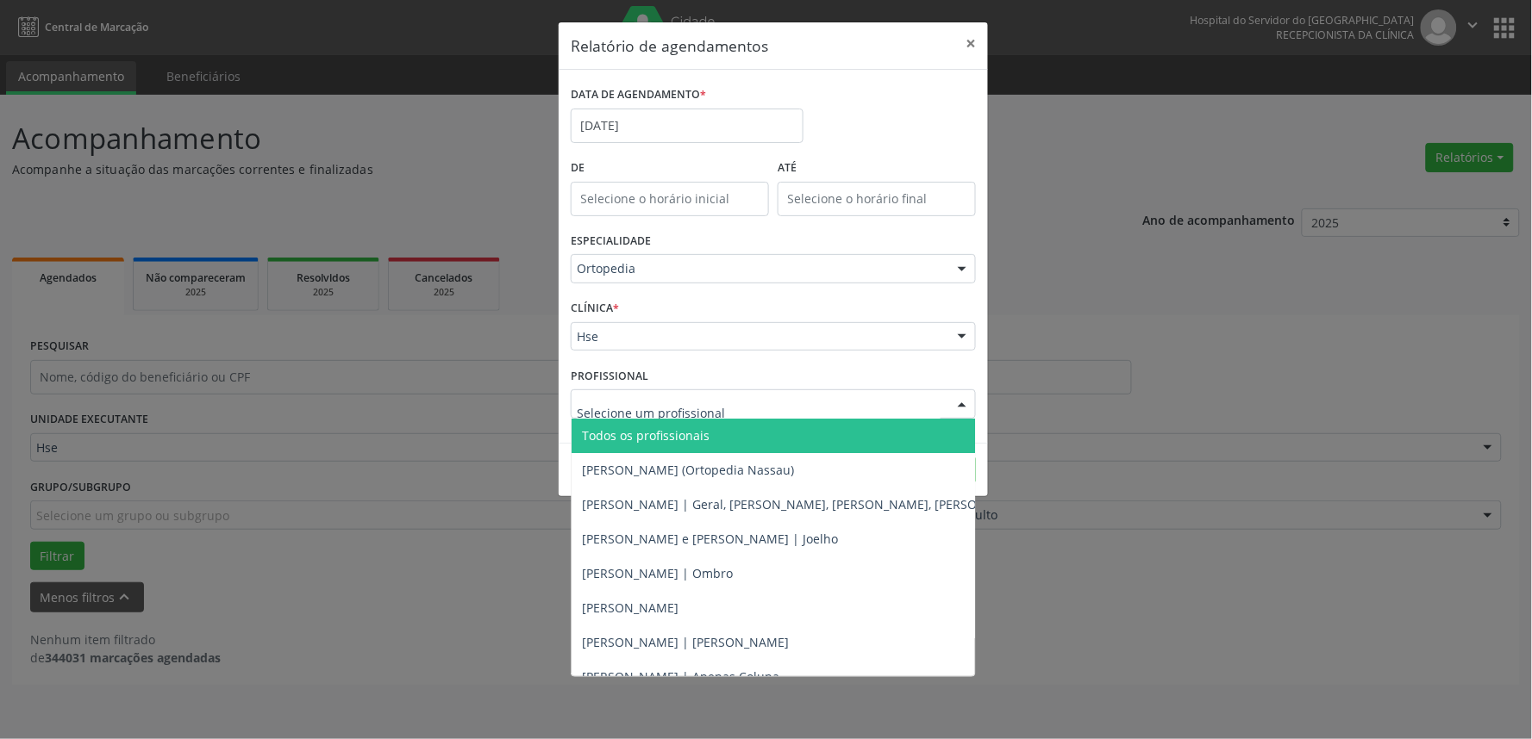
click at [785, 395] on div at bounding box center [773, 404] width 405 height 29
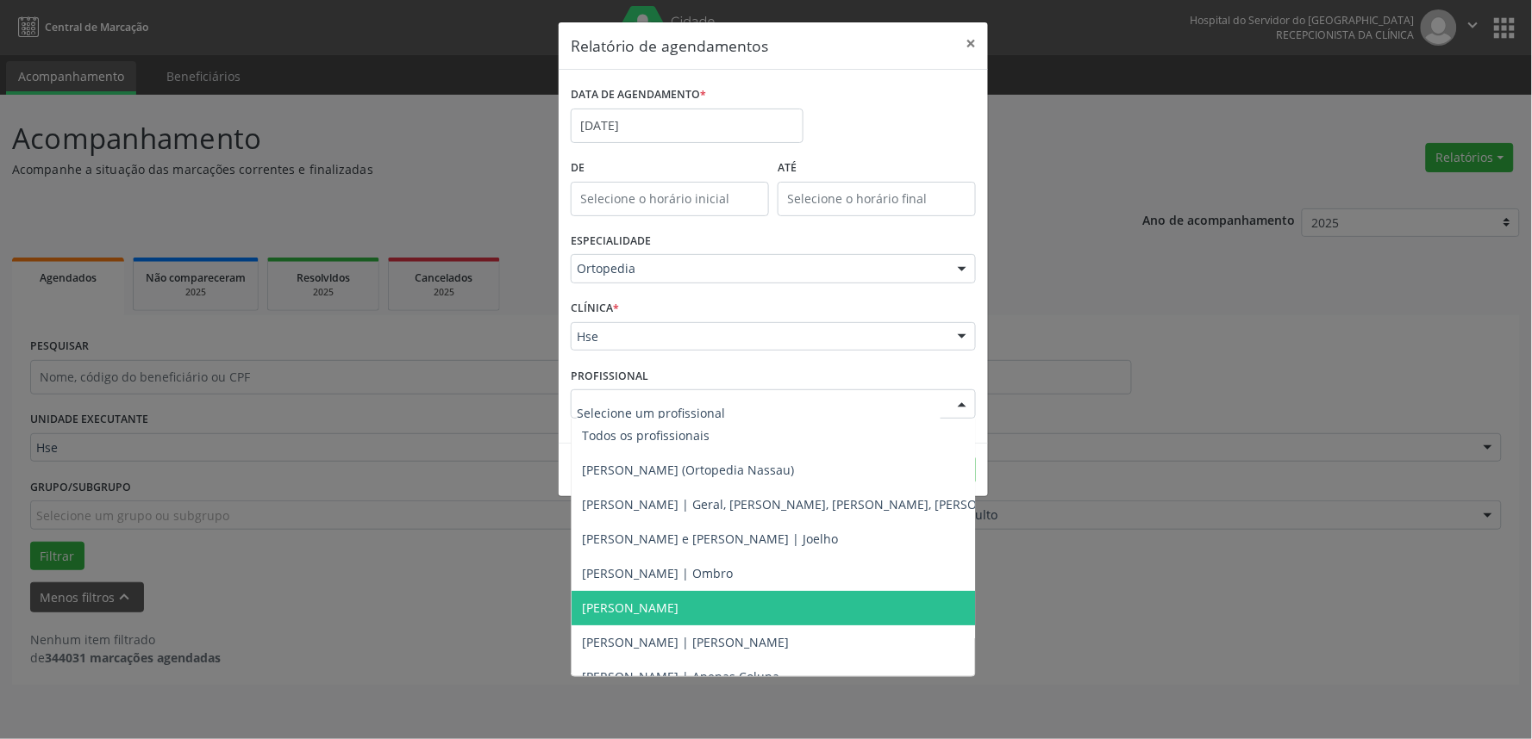
click at [777, 604] on span "[PERSON_NAME]" at bounding box center [861, 608] width 580 height 34
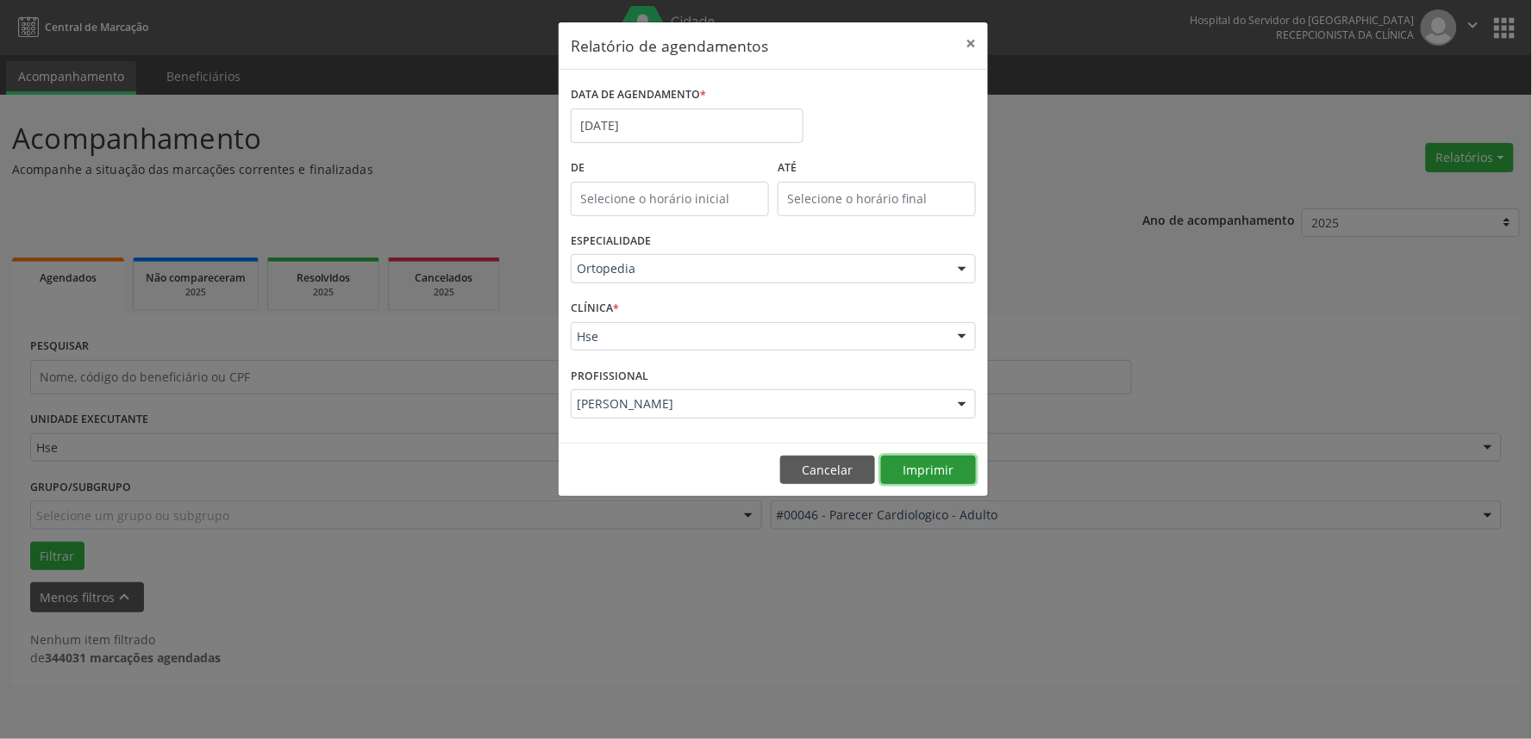
click at [916, 471] on button "Imprimir" at bounding box center [928, 470] width 95 height 29
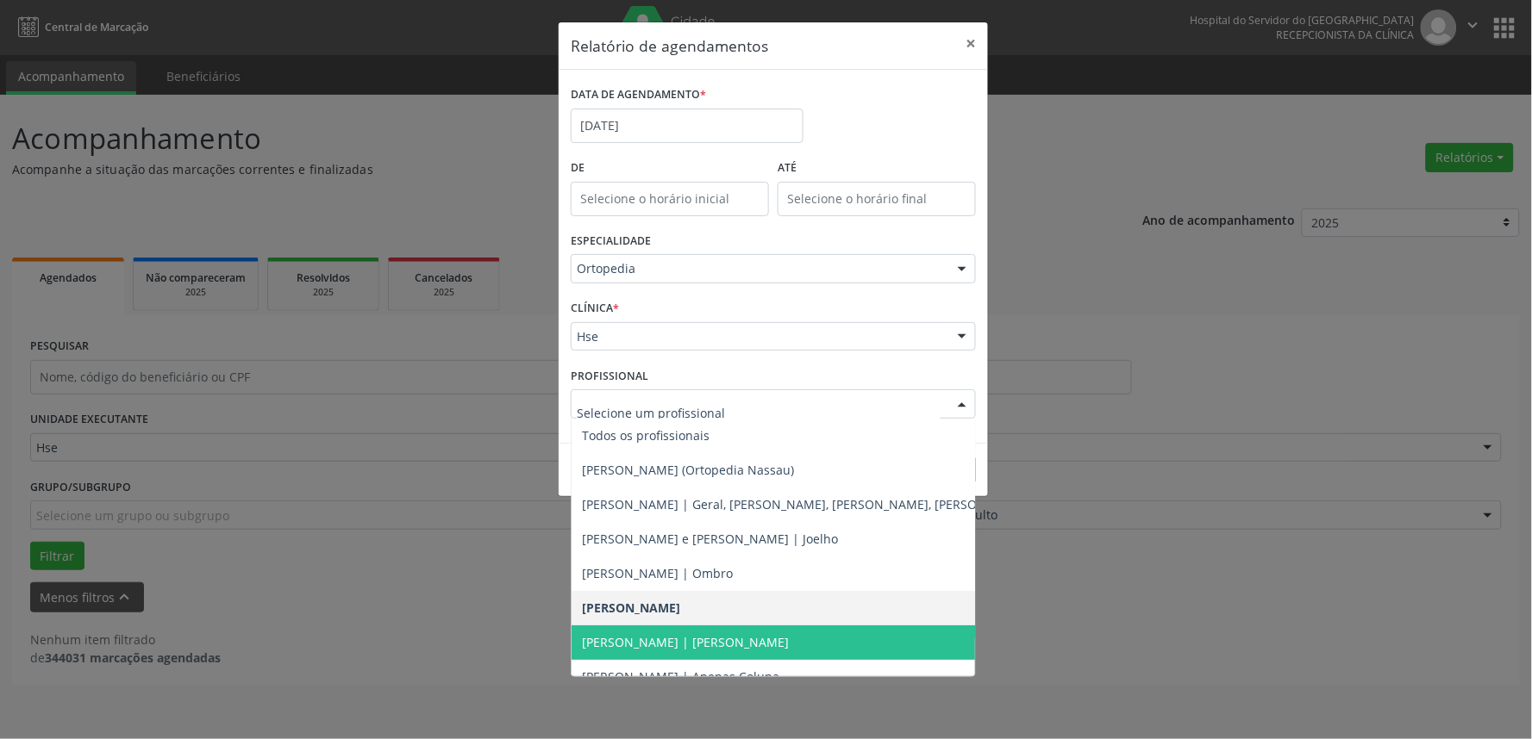
click at [892, 649] on span "[PERSON_NAME] | [PERSON_NAME]" at bounding box center [861, 643] width 580 height 34
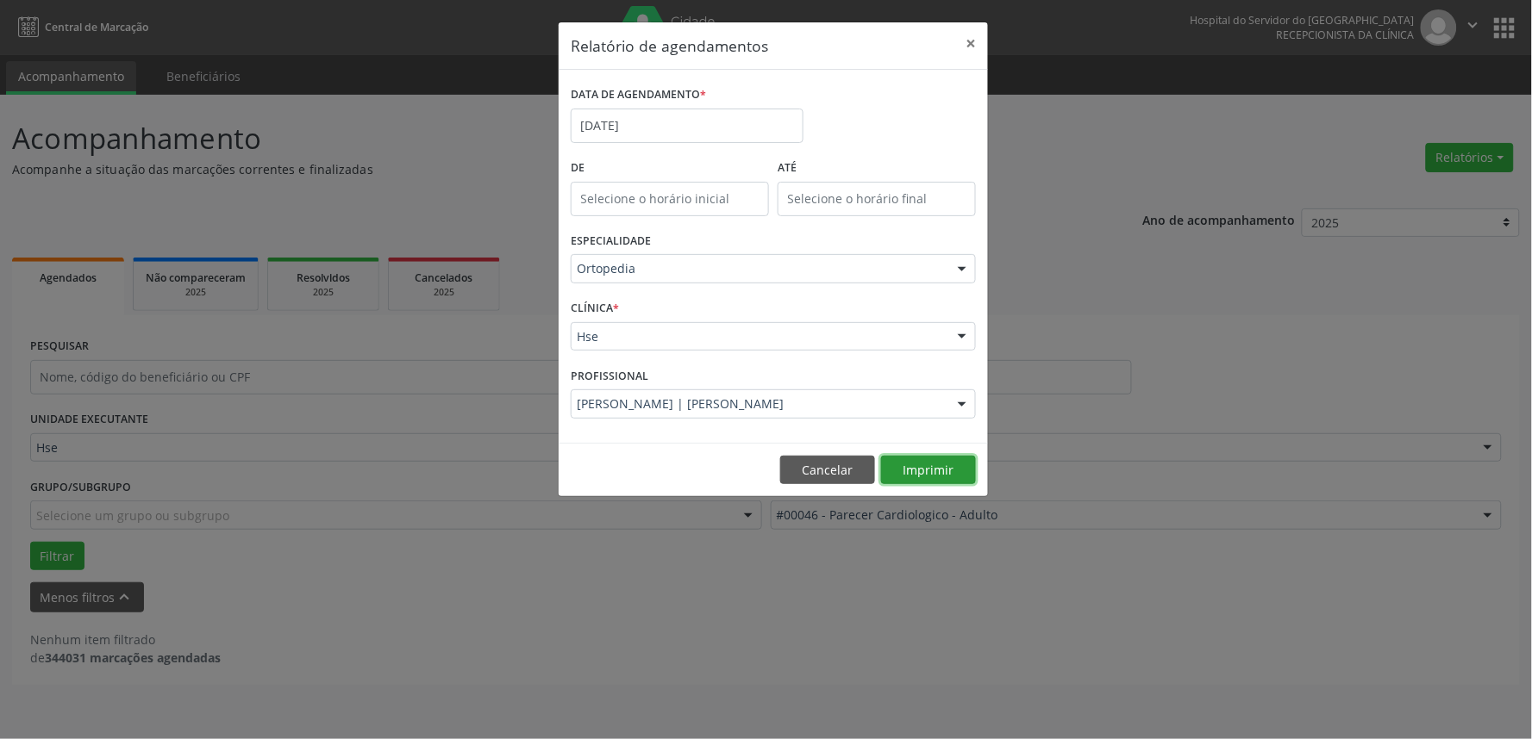
click at [929, 459] on button "Imprimir" at bounding box center [928, 470] width 95 height 29
click at [916, 477] on button "Imprimir" at bounding box center [928, 470] width 95 height 29
click at [918, 470] on button "Imprimir" at bounding box center [928, 470] width 95 height 29
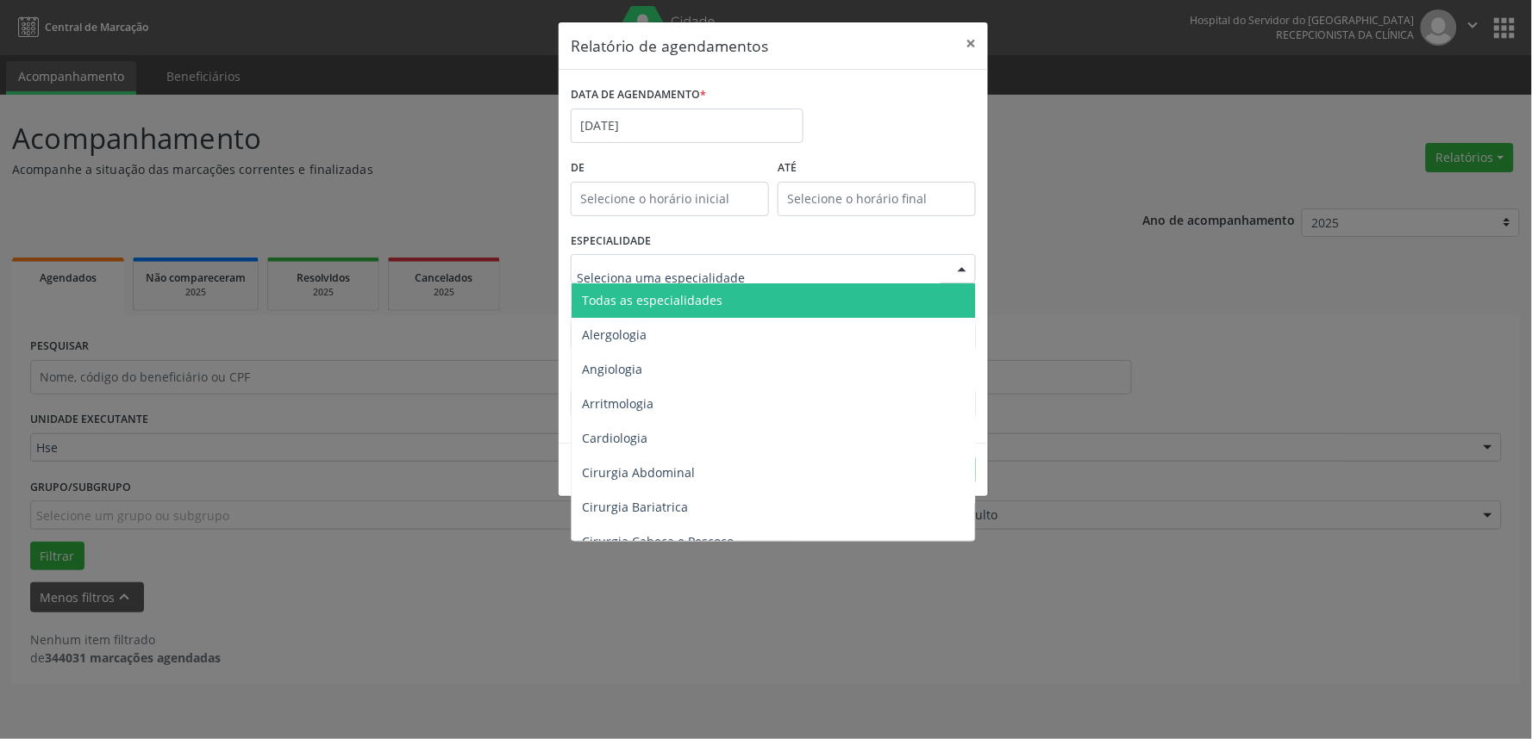
type input "h"
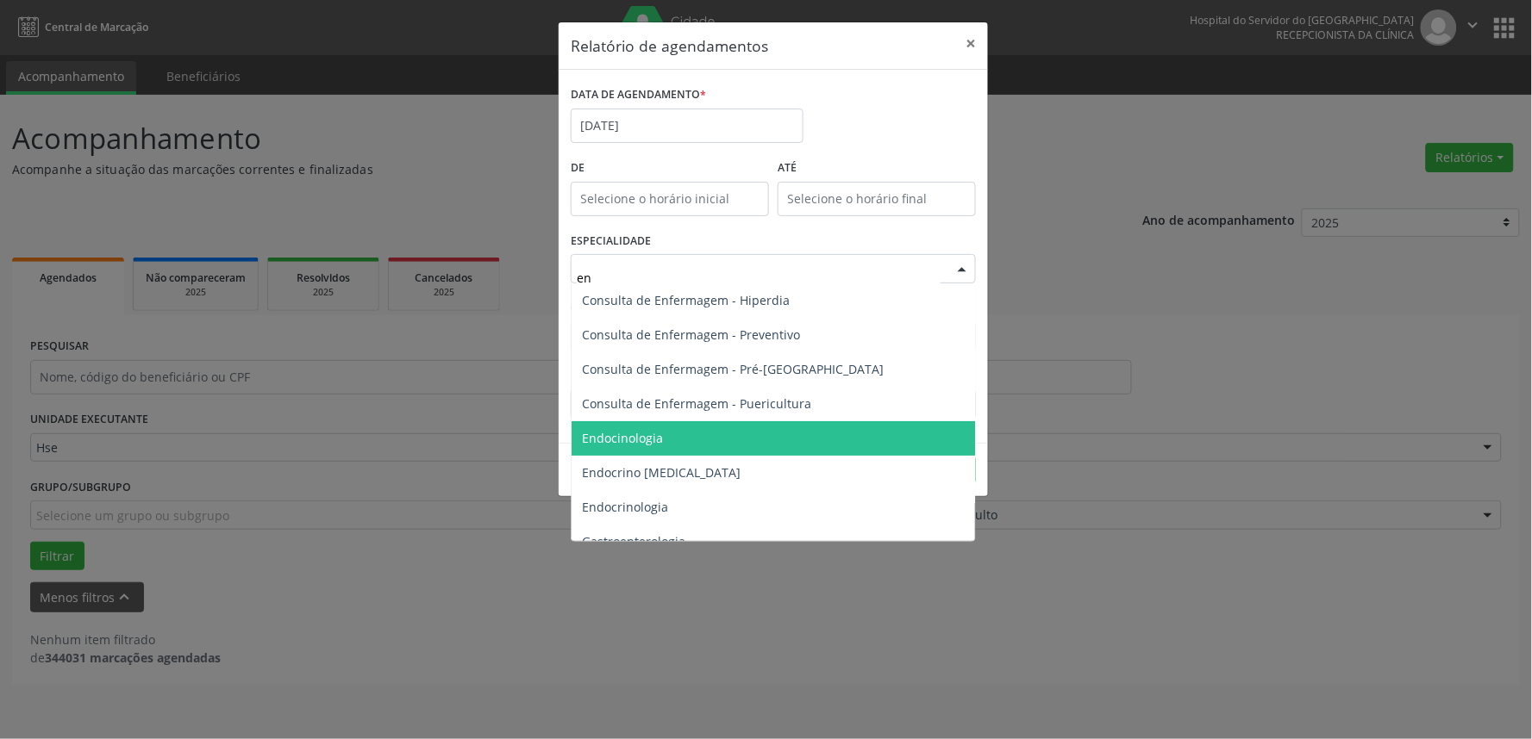
type input "end"
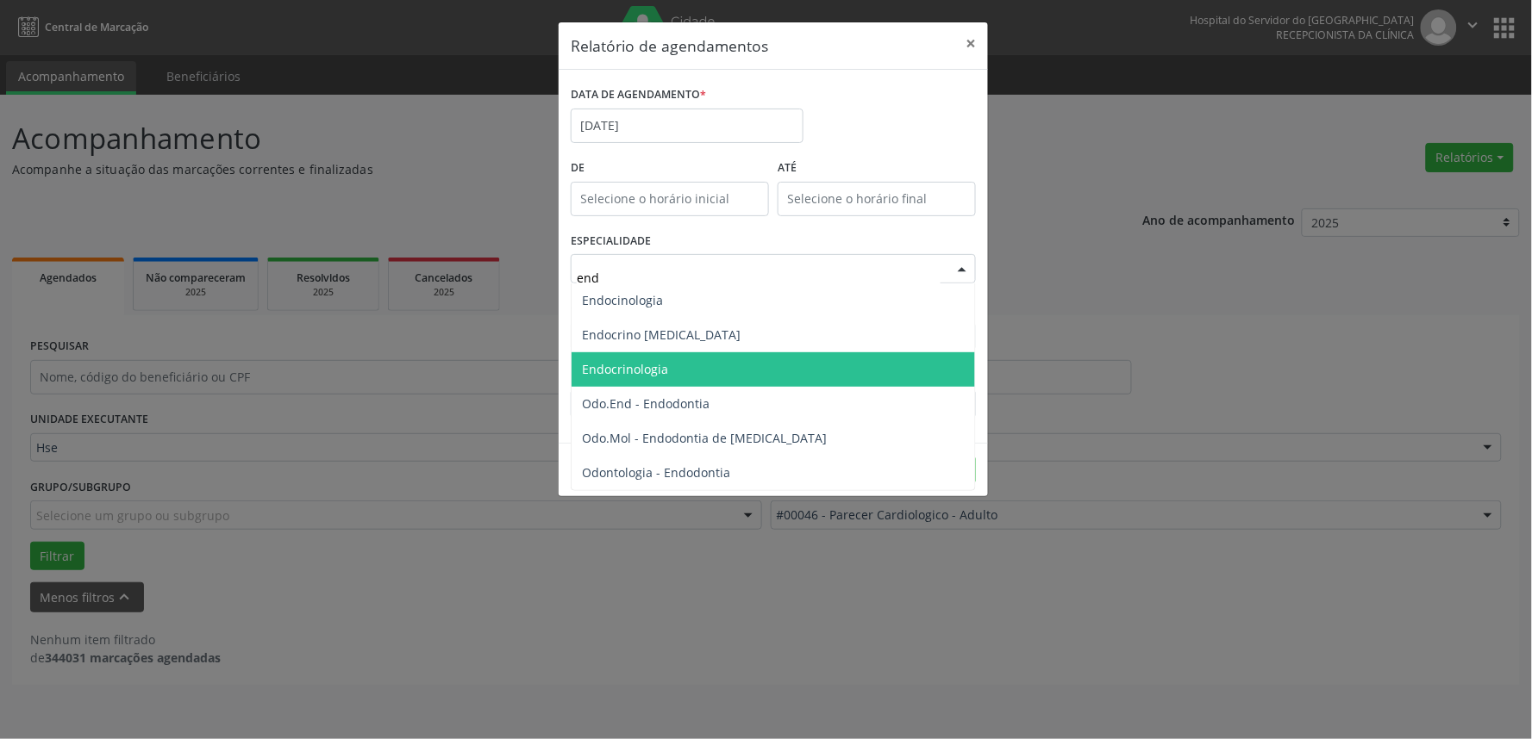
click at [675, 359] on span "Endocrinologia" at bounding box center [772, 370] width 403 height 34
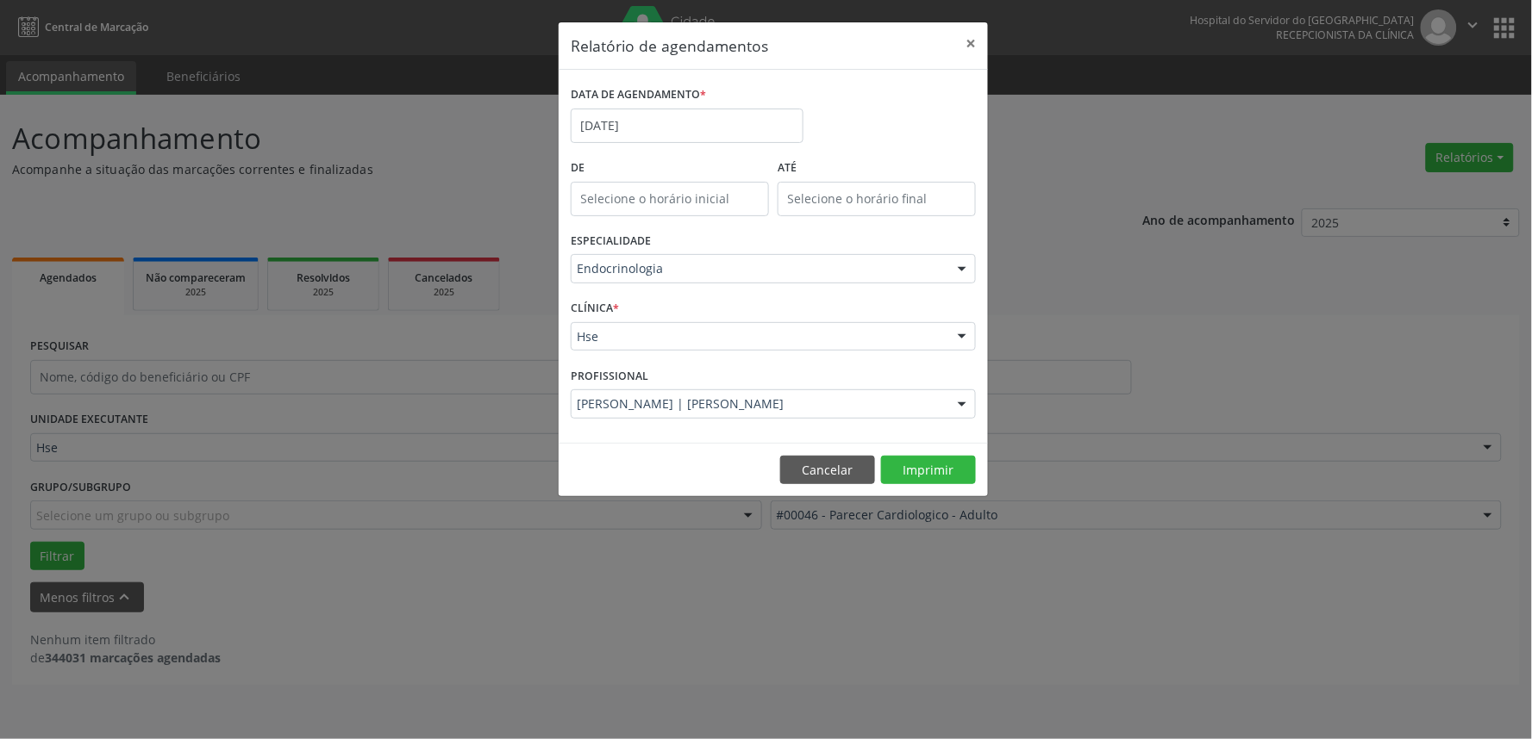
click at [953, 332] on div at bounding box center [962, 337] width 26 height 29
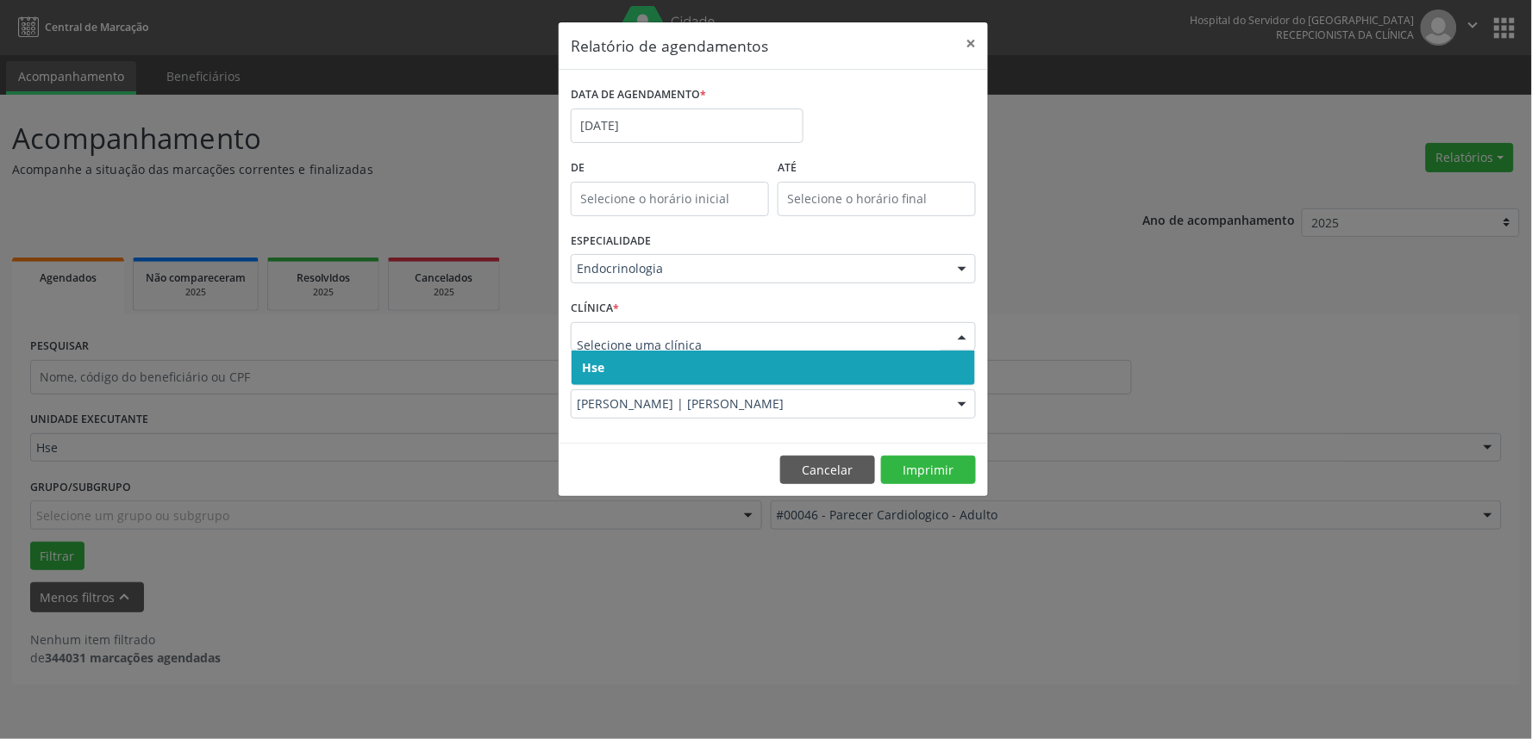
click at [821, 362] on span "Hse" at bounding box center [772, 368] width 403 height 34
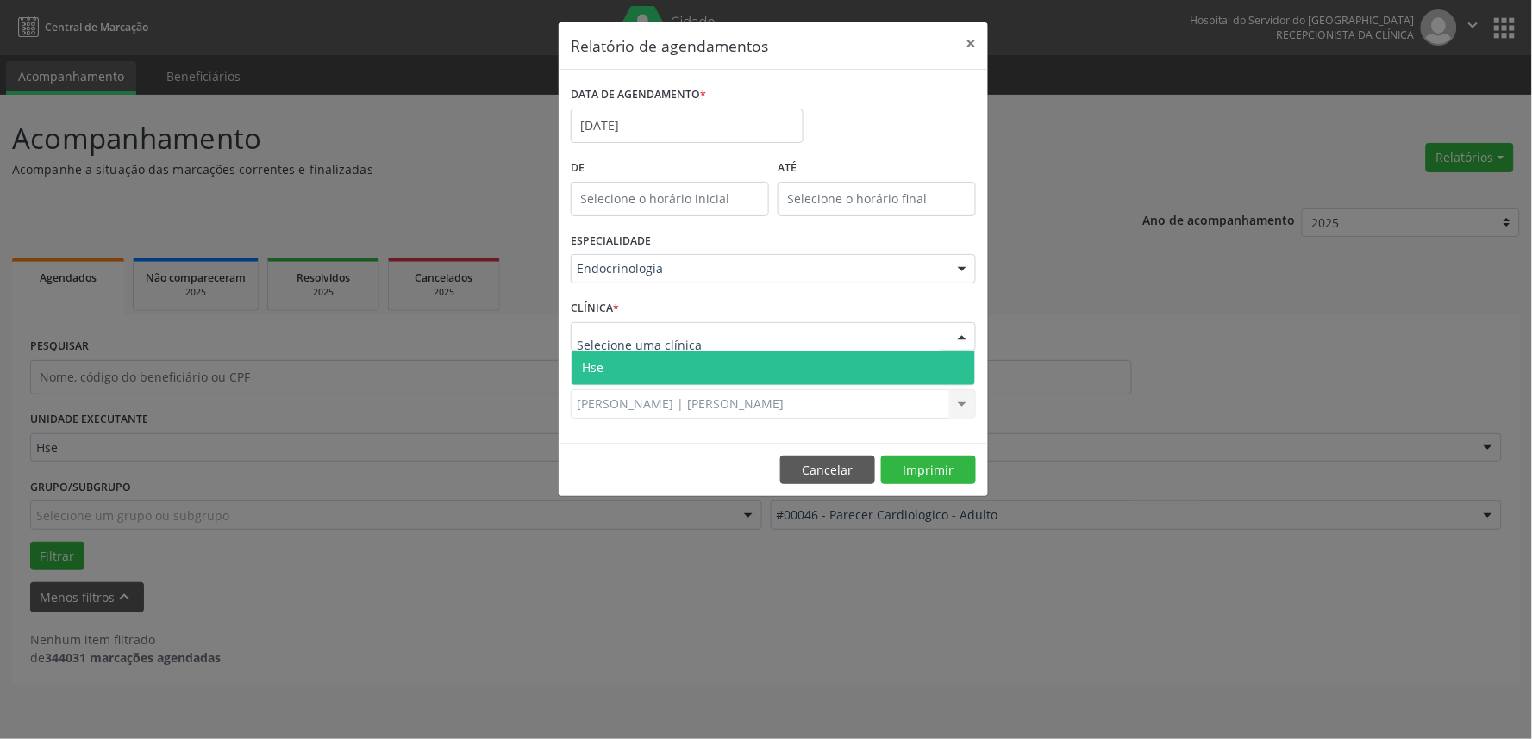
click at [968, 336] on div at bounding box center [962, 337] width 26 height 29
click at [874, 373] on span "Hse" at bounding box center [772, 368] width 403 height 34
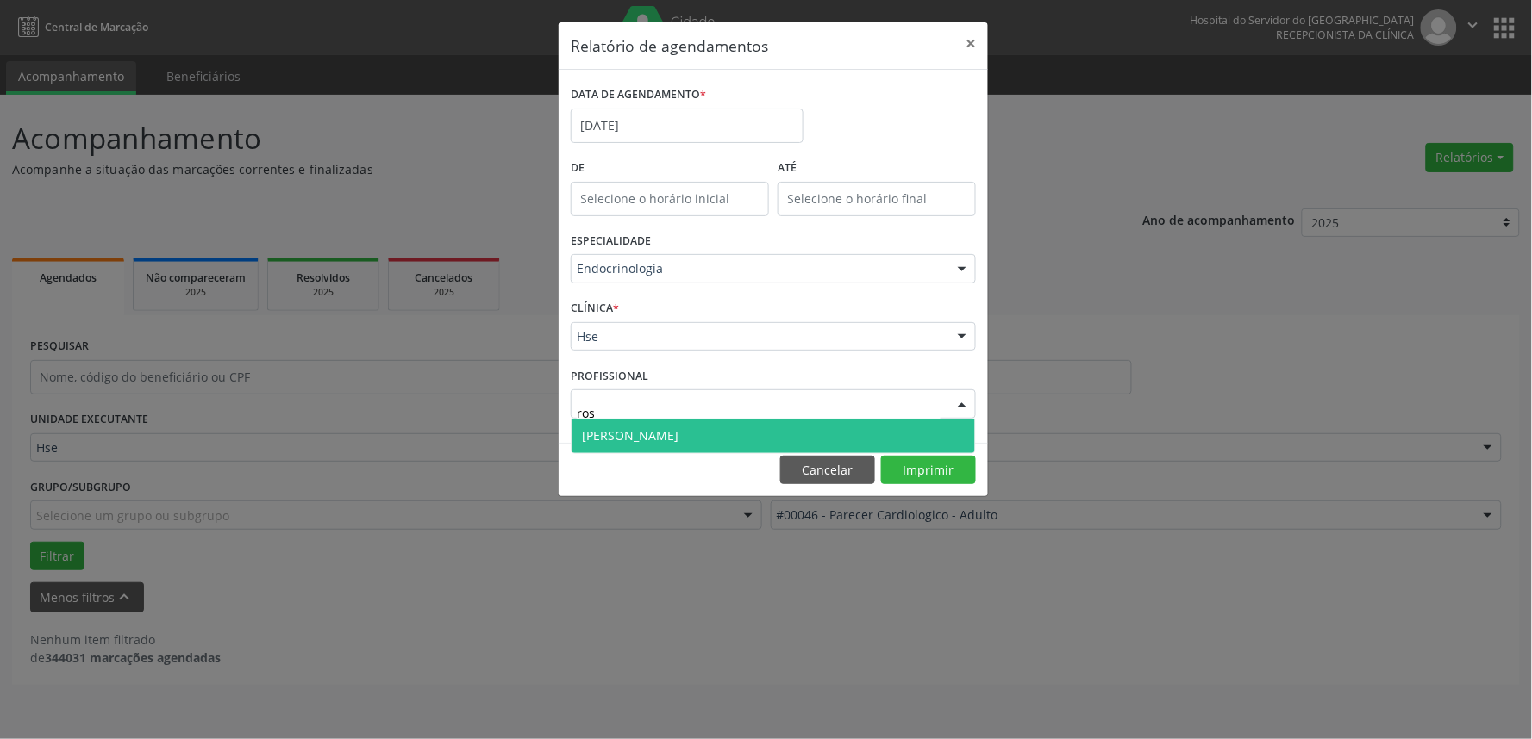
type input "rosa"
click at [655, 437] on span "[PERSON_NAME]" at bounding box center [630, 435] width 97 height 16
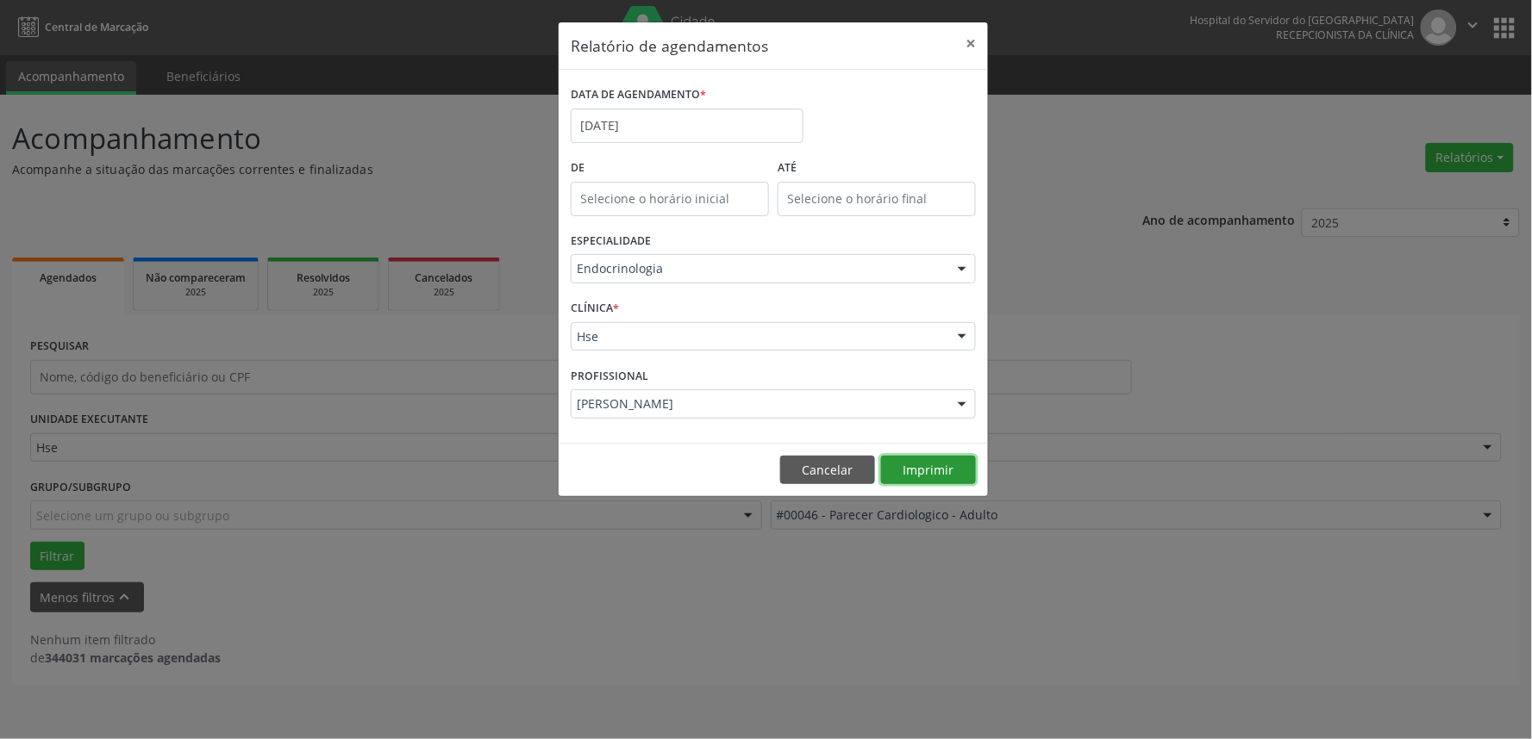
click at [912, 466] on button "Imprimir" at bounding box center [928, 470] width 95 height 29
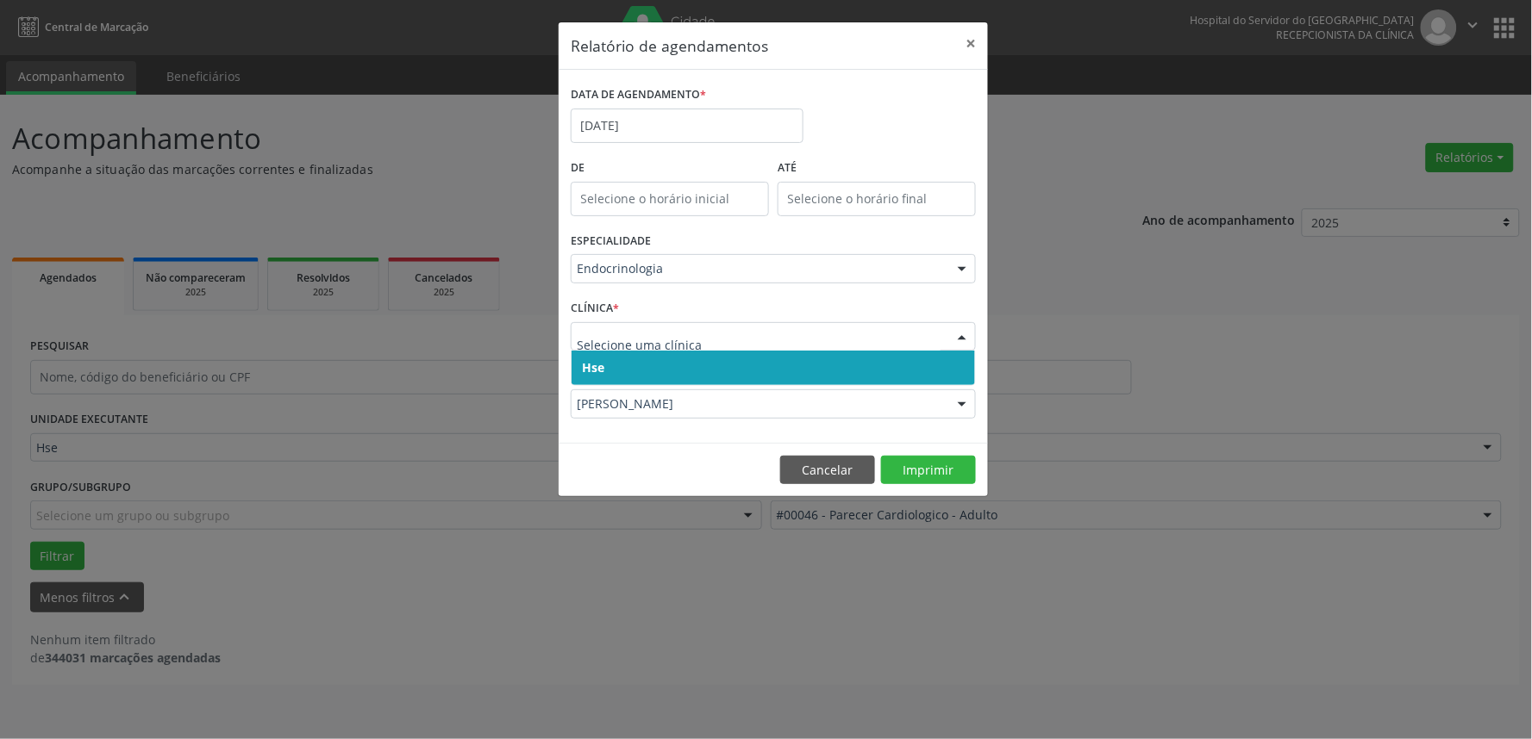
click at [639, 373] on span "Hse" at bounding box center [772, 368] width 403 height 34
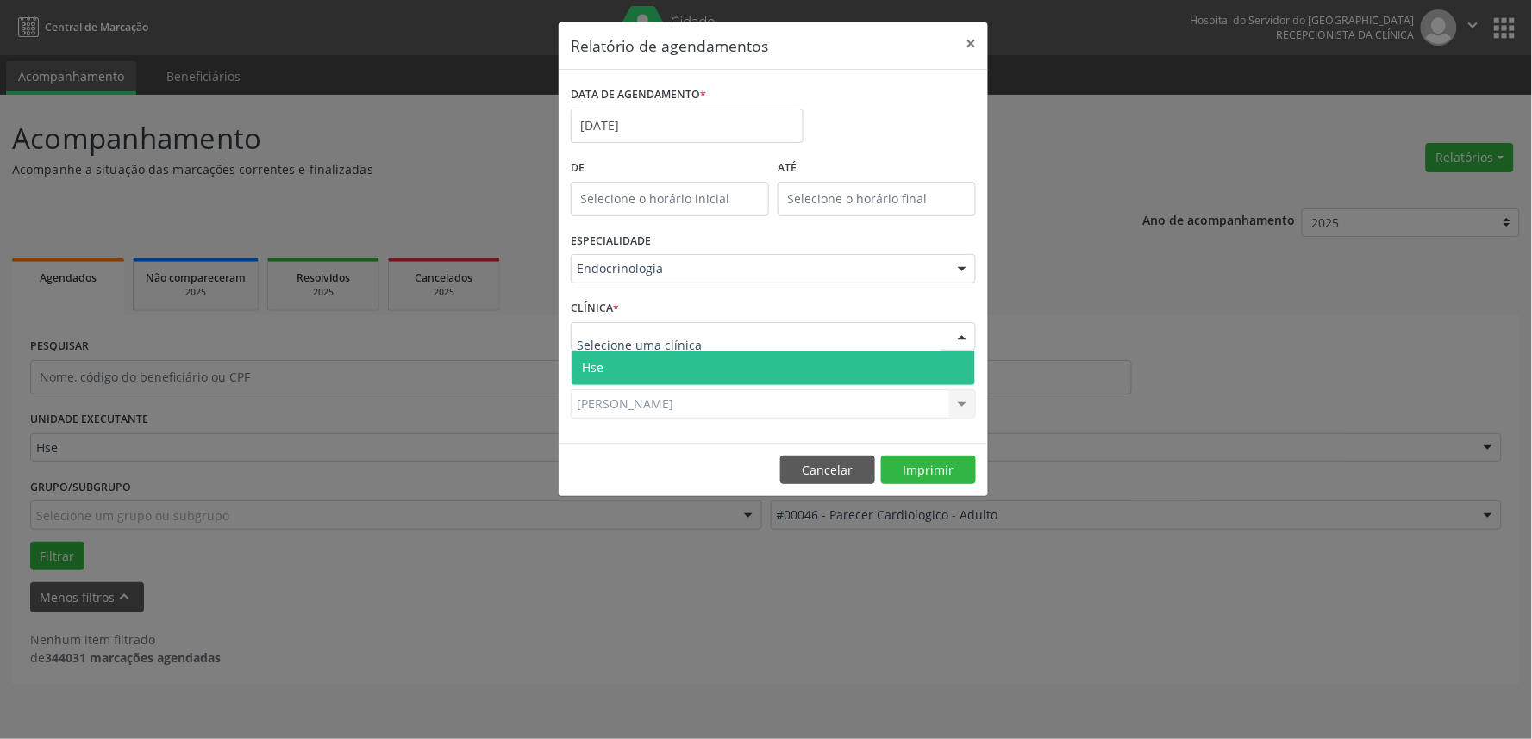
click at [659, 363] on span "Hse" at bounding box center [772, 368] width 403 height 34
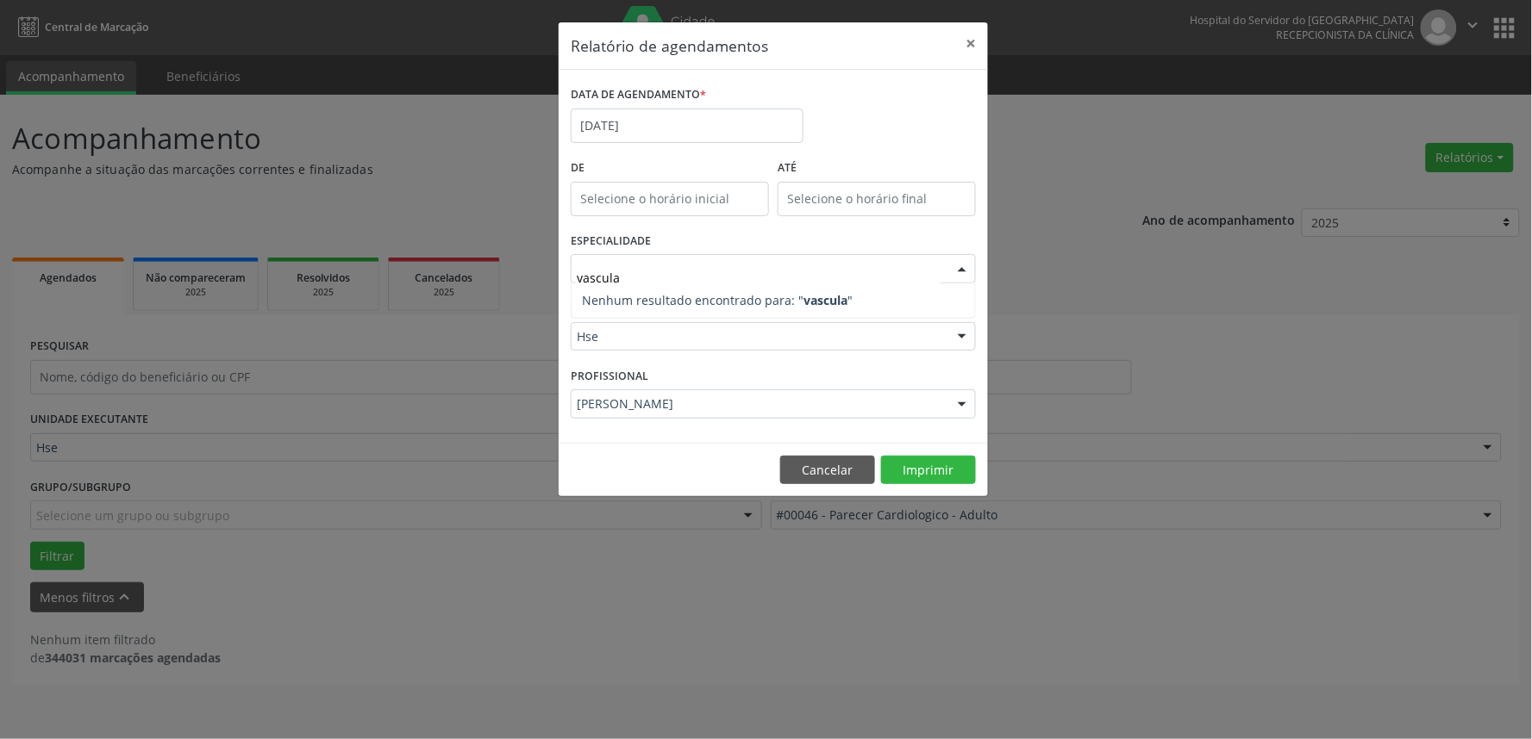
type input "vascular"
click at [716, 190] on input "text" at bounding box center [670, 199] width 198 height 34
type input "12:00"
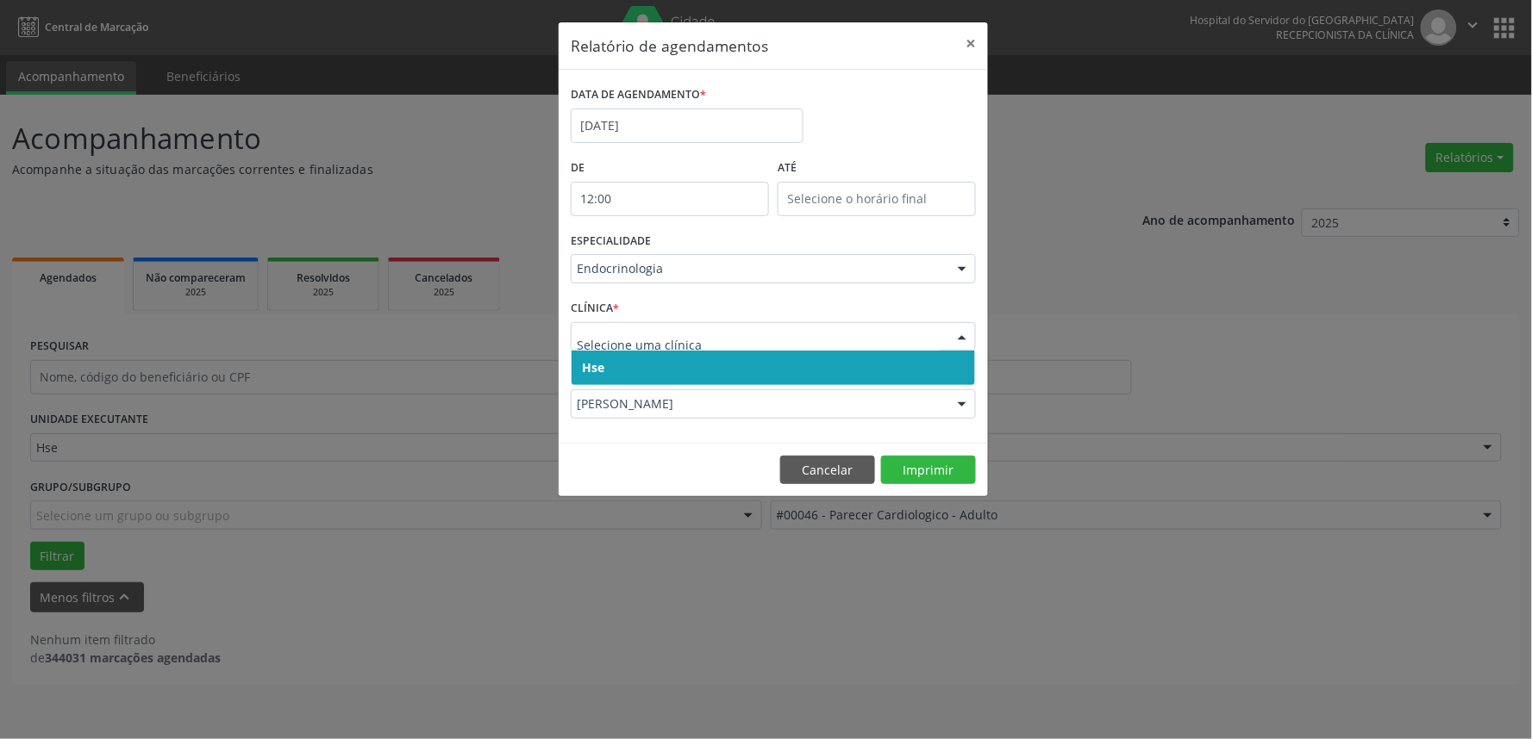
click at [642, 184] on input "12:00" at bounding box center [670, 199] width 198 height 34
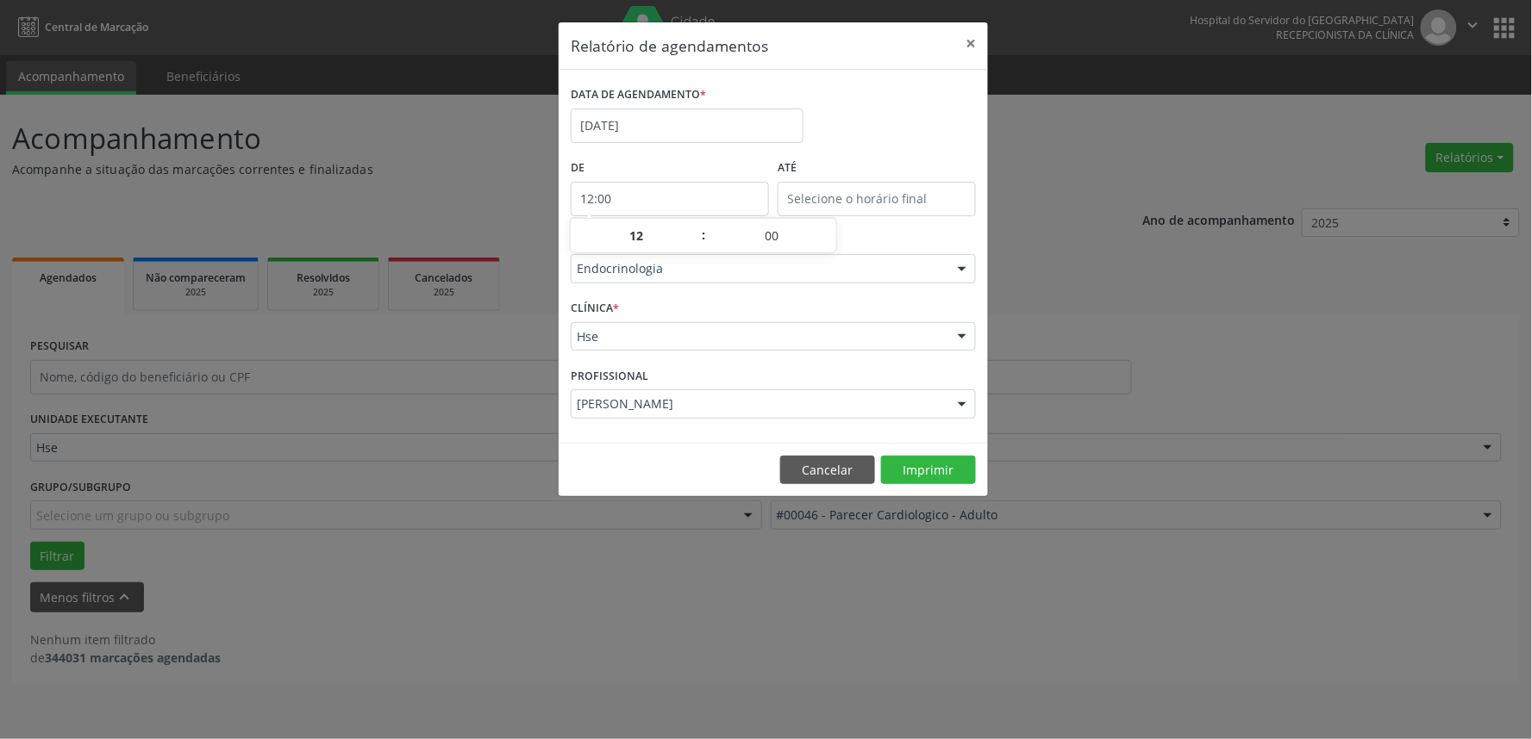
click at [651, 195] on input "12:00" at bounding box center [670, 199] width 198 height 34
type input "12:00"
click at [851, 190] on input "12:00" at bounding box center [876, 199] width 198 height 34
click at [617, 181] on div "De 12:00" at bounding box center [670, 185] width 198 height 61
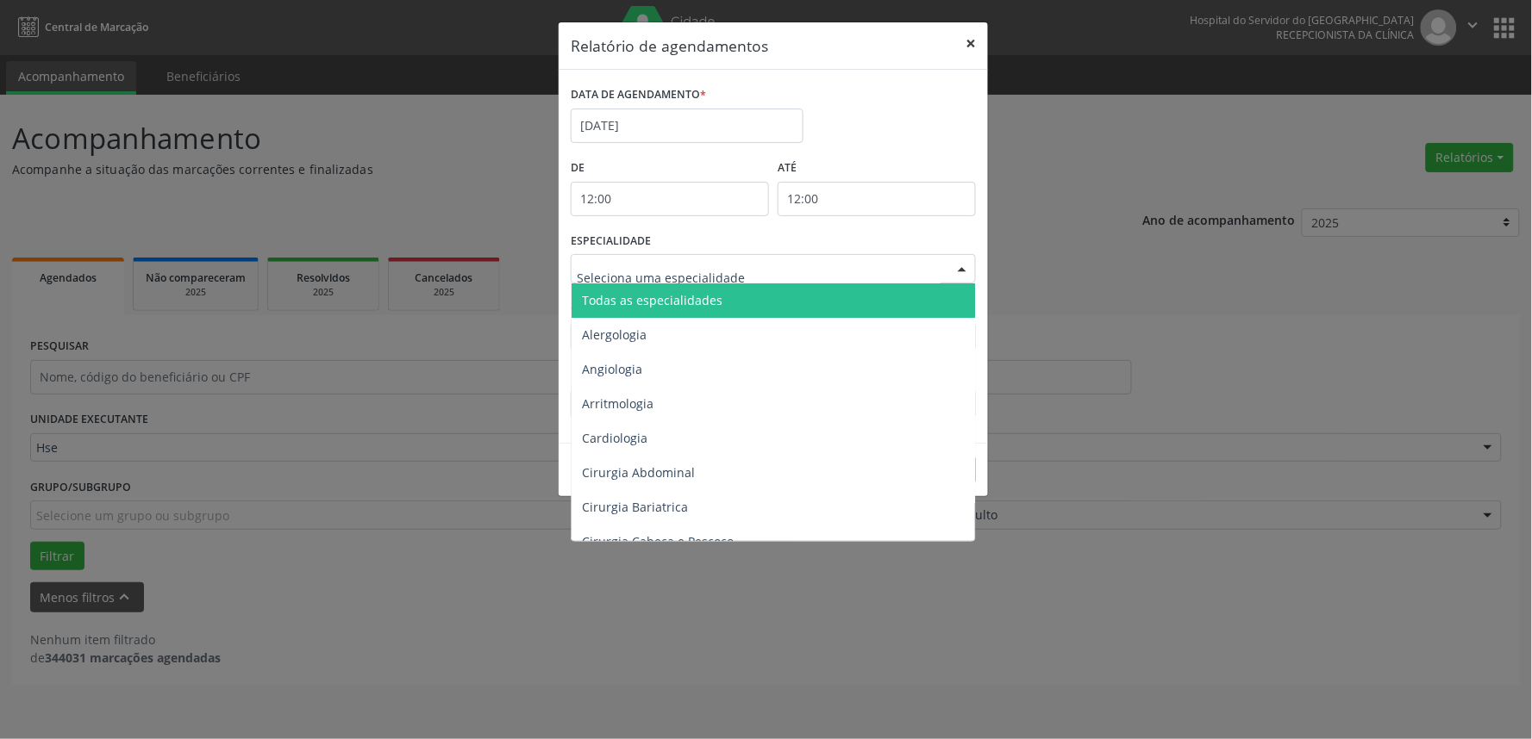
click at [969, 41] on button "×" at bounding box center [970, 43] width 34 height 42
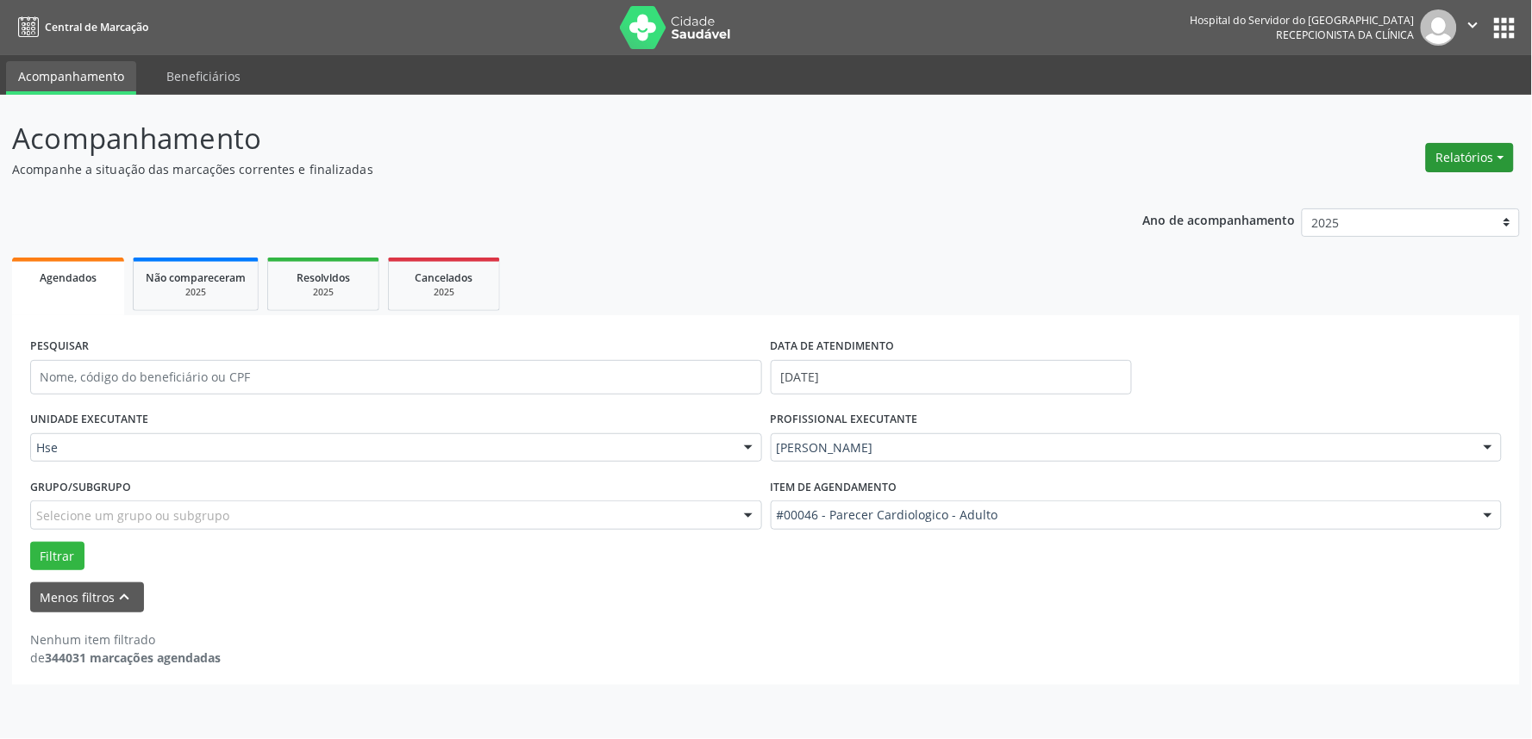
click at [1488, 155] on button "Relatórios" at bounding box center [1470, 157] width 88 height 29
click at [1433, 187] on link "Agendamentos" at bounding box center [1420, 194] width 185 height 24
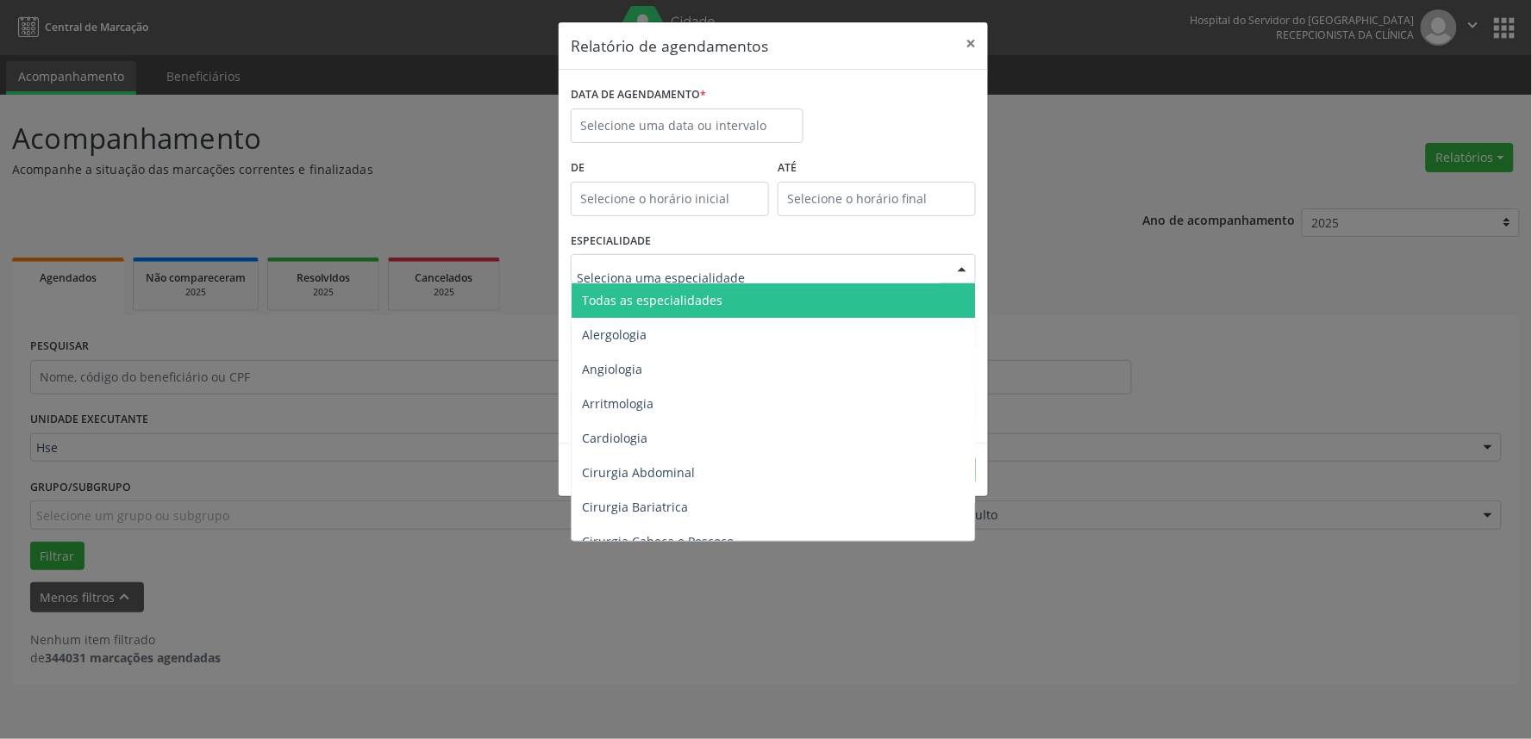
click at [964, 261] on div at bounding box center [962, 269] width 26 height 29
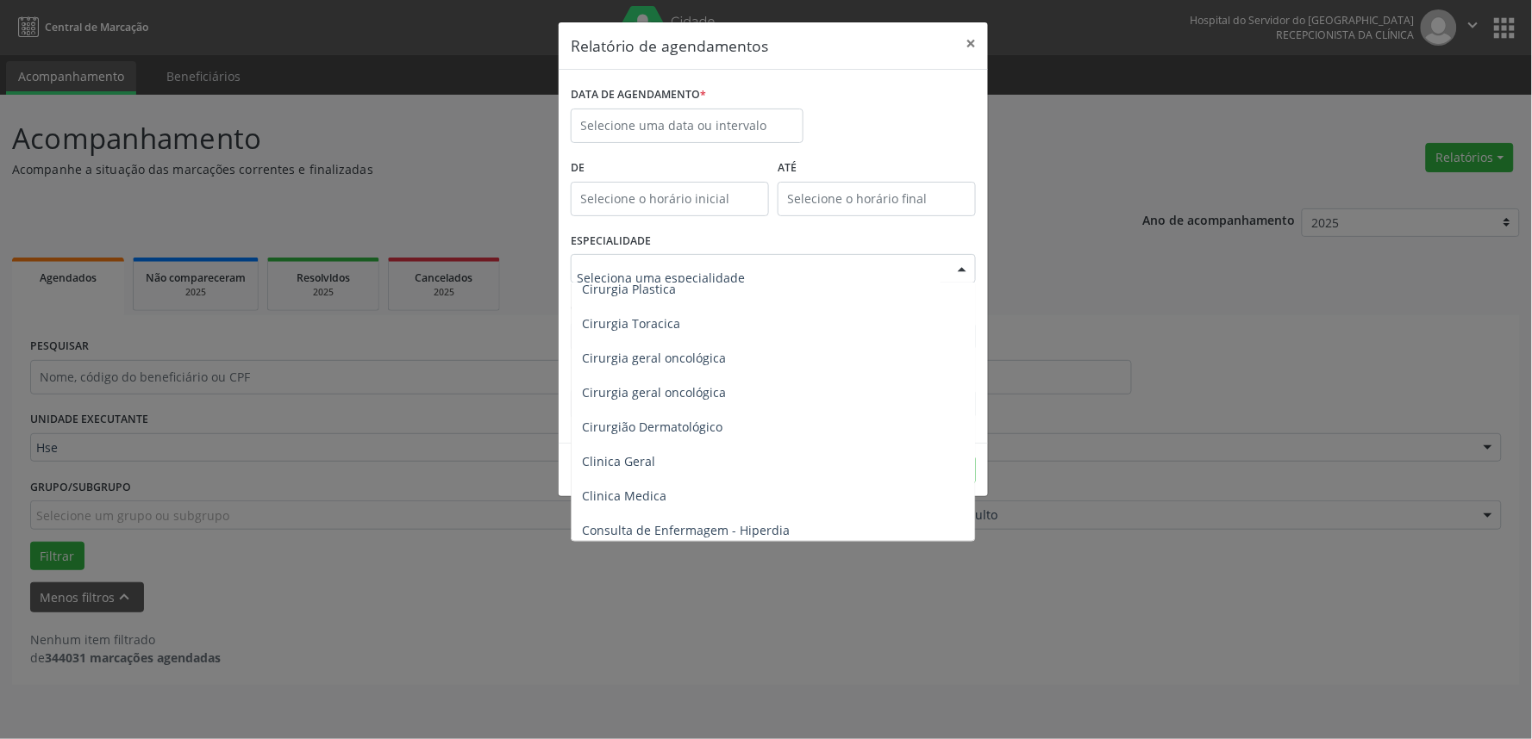
scroll to position [574, 0]
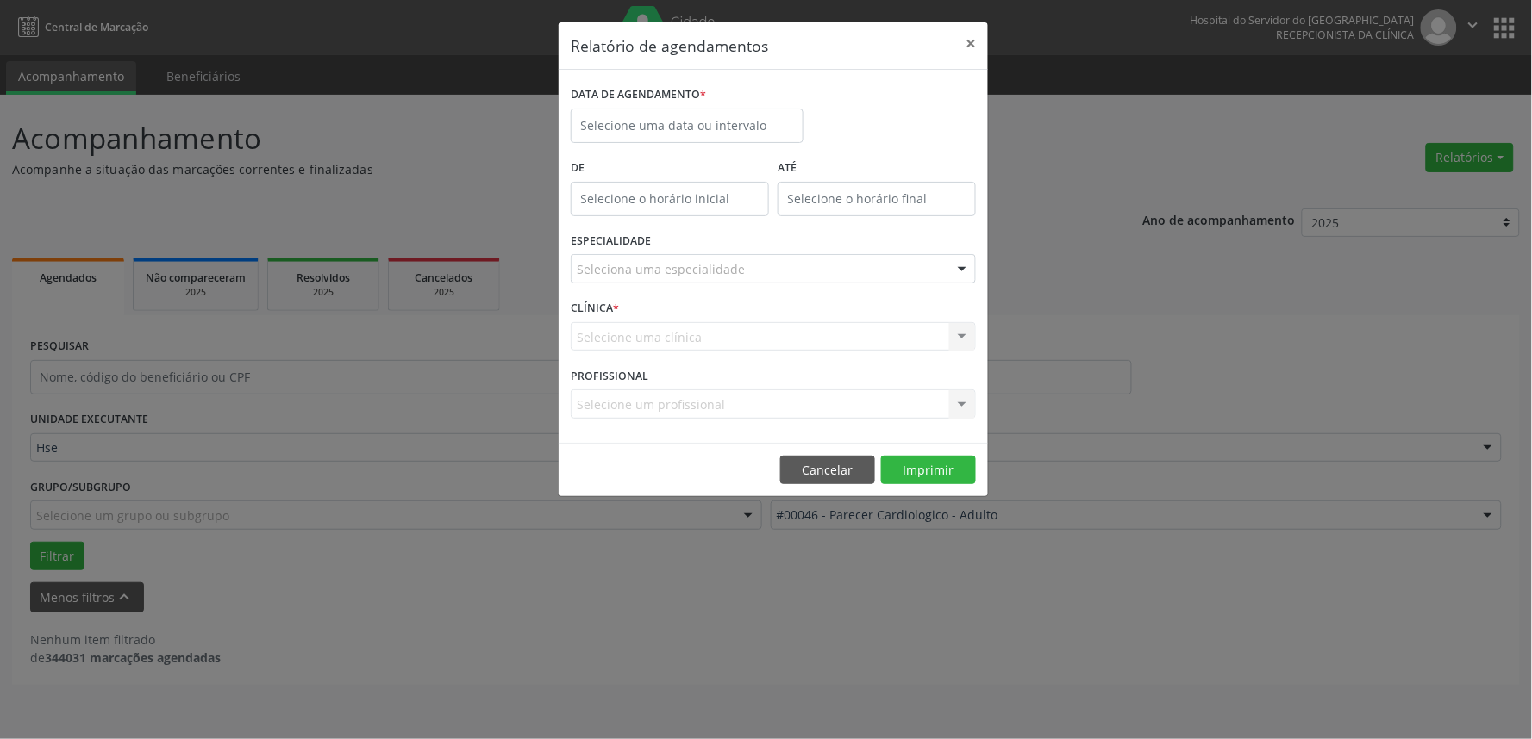
click at [408, 464] on div "Relatório de agendamentos × DATA DE AGENDAMENTO * De ATÉ ESPECIALIDADE Selecion…" at bounding box center [766, 369] width 1532 height 739
click at [650, 330] on div "Selecione uma clínica Hse Nenhum resultado encontrado para: " " Não há nenhuma …" at bounding box center [773, 336] width 405 height 29
click at [964, 397] on div "Selecione um profissional Todos os profissionais [PERSON_NAME] - [PERSON_NAME] …" at bounding box center [773, 404] width 405 height 29
click at [959, 402] on div "Selecione um profissional Todos os profissionais [PERSON_NAME] - [PERSON_NAME] …" at bounding box center [773, 404] width 405 height 29
click at [783, 398] on div "Selecione um profissional Todos os profissionais [PERSON_NAME] - [PERSON_NAME] …" at bounding box center [773, 404] width 405 height 29
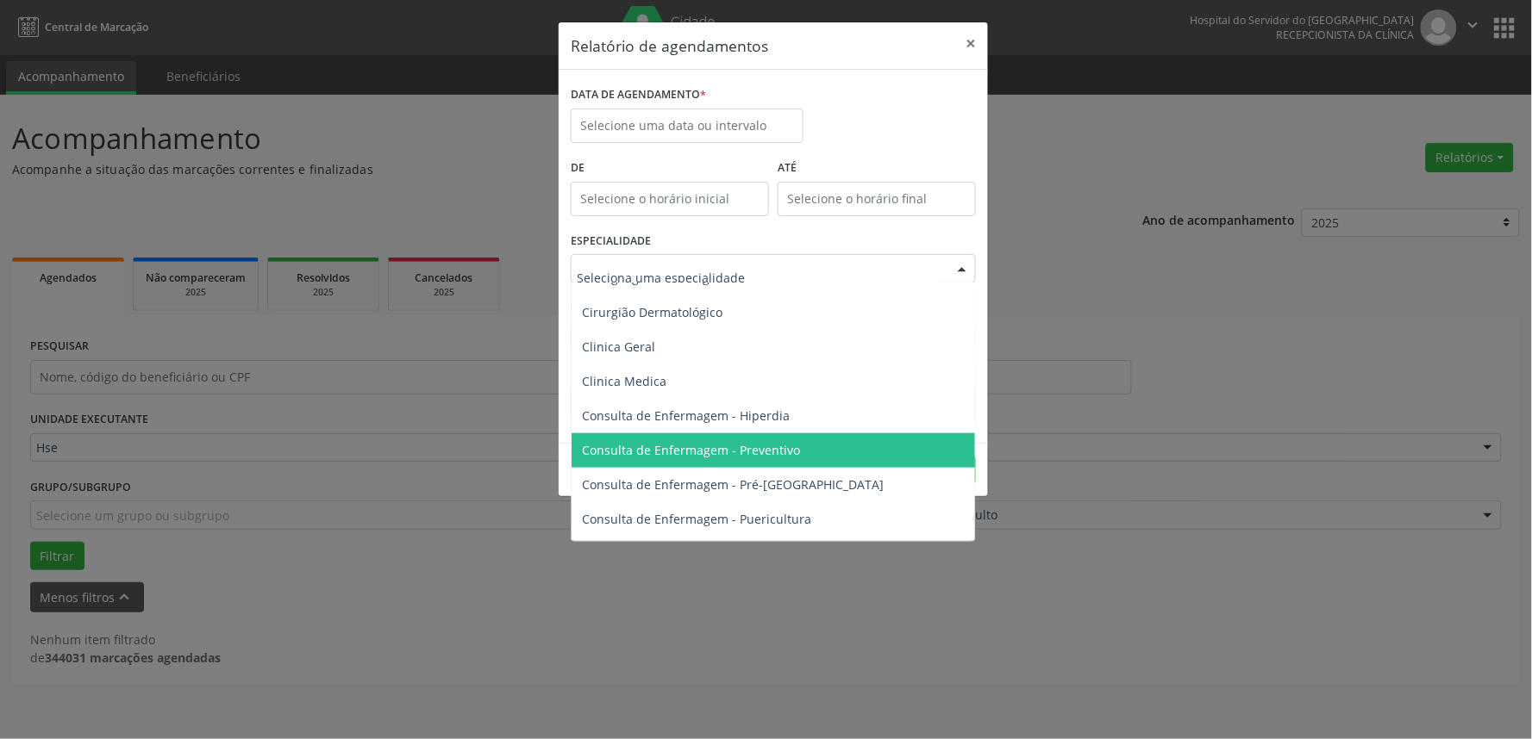
click at [638, 257] on div at bounding box center [773, 268] width 405 height 29
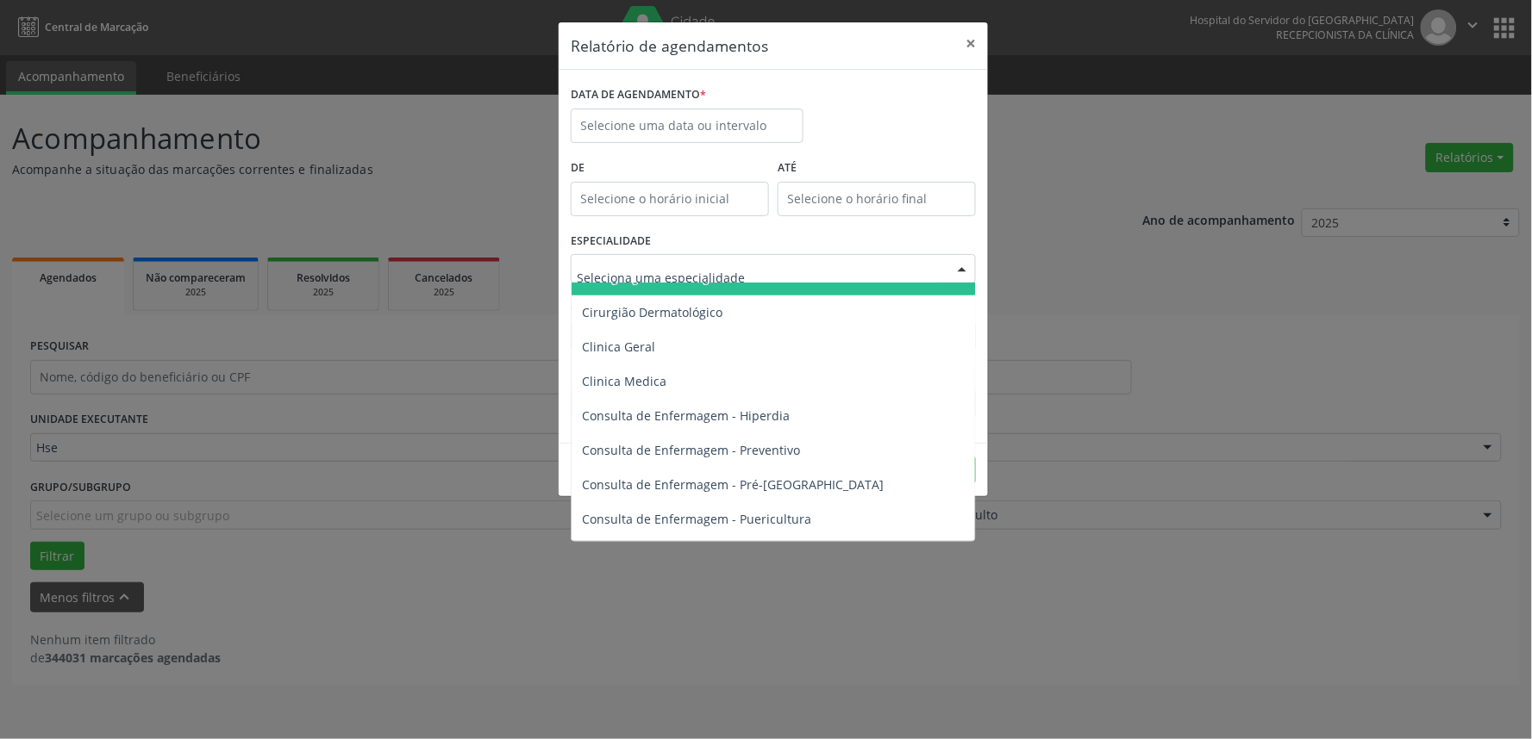
drag, startPoint x: 1476, startPoint y: 307, endPoint x: 1452, endPoint y: 315, distance: 24.5
click at [1467, 312] on div "Relatório de agendamentos × DATA DE AGENDAMENTO * De ATÉ ESPECIALIDADE Todas as…" at bounding box center [766, 369] width 1532 height 739
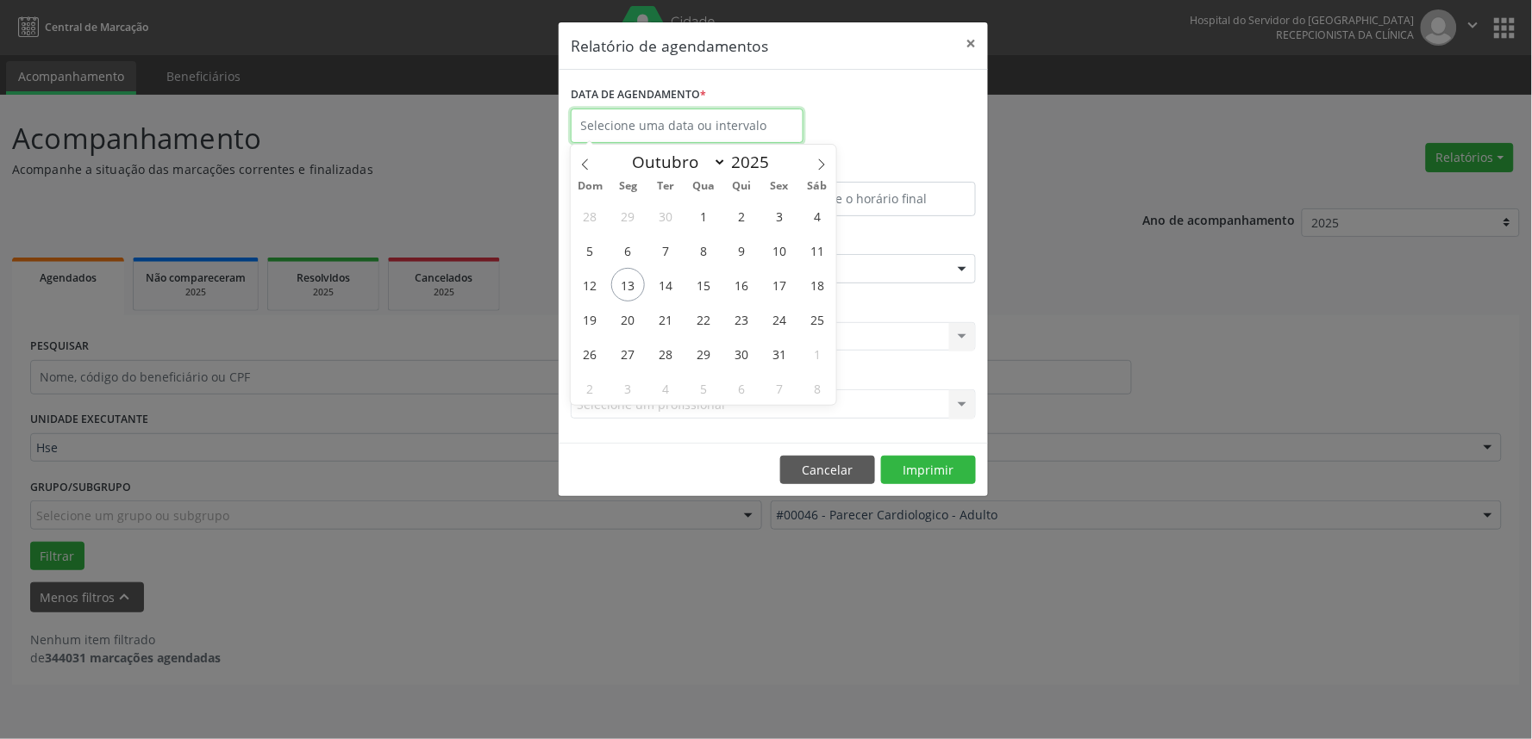
click at [679, 119] on input "text" at bounding box center [687, 126] width 233 height 34
click at [701, 281] on span "15" at bounding box center [704, 285] width 34 height 34
type input "[DATE]"
click at [701, 281] on span "15" at bounding box center [704, 285] width 34 height 34
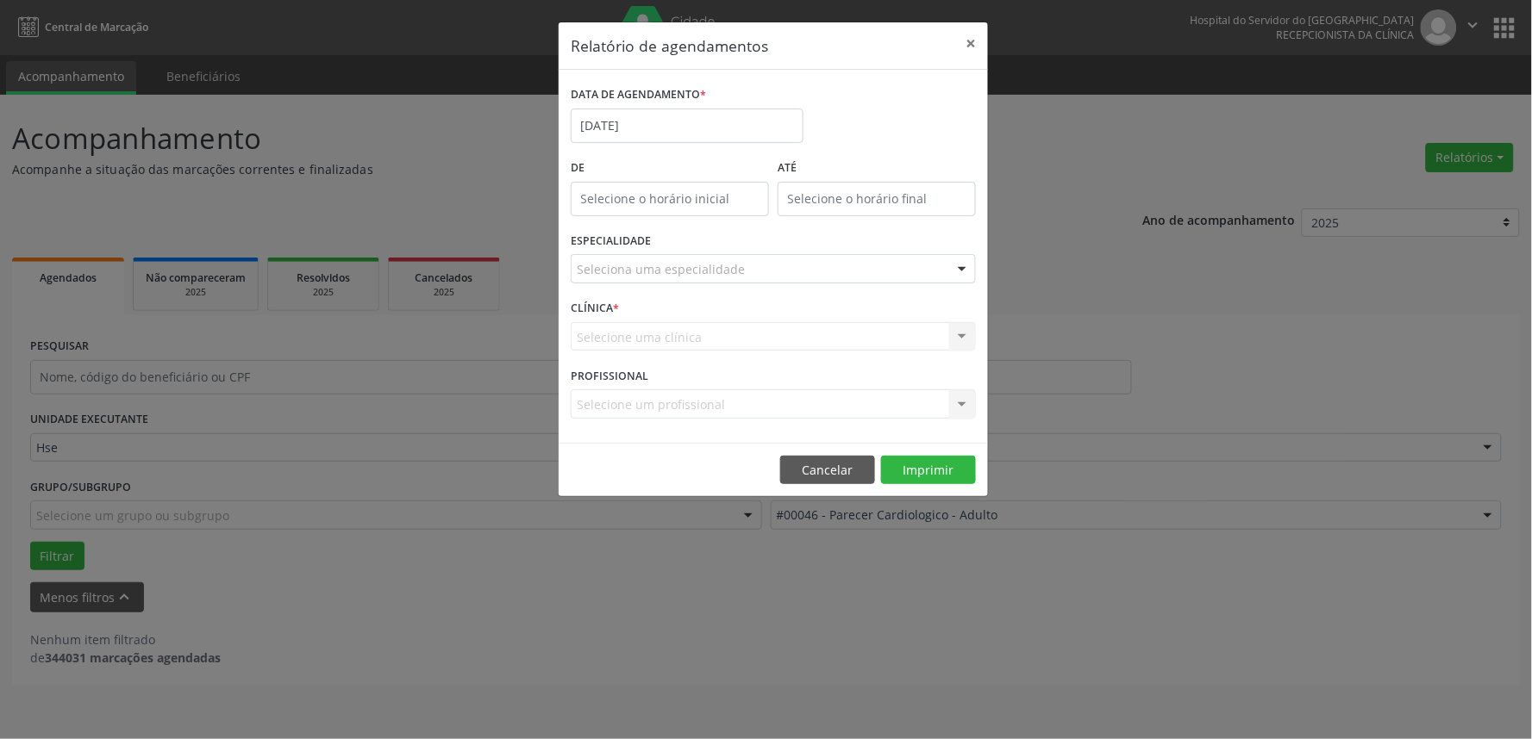
click at [966, 336] on div "Selecione uma clínica Hse Nenhum resultado encontrado para: " " Não há nenhuma …" at bounding box center [773, 336] width 405 height 29
click at [640, 334] on div "Selecione uma clínica Hse Nenhum resultado encontrado para: " " Não há nenhuma …" at bounding box center [773, 336] width 405 height 29
click at [618, 396] on div "Selecione um profissional Todos os profissionais [PERSON_NAME] - [PERSON_NAME] …" at bounding box center [773, 404] width 405 height 29
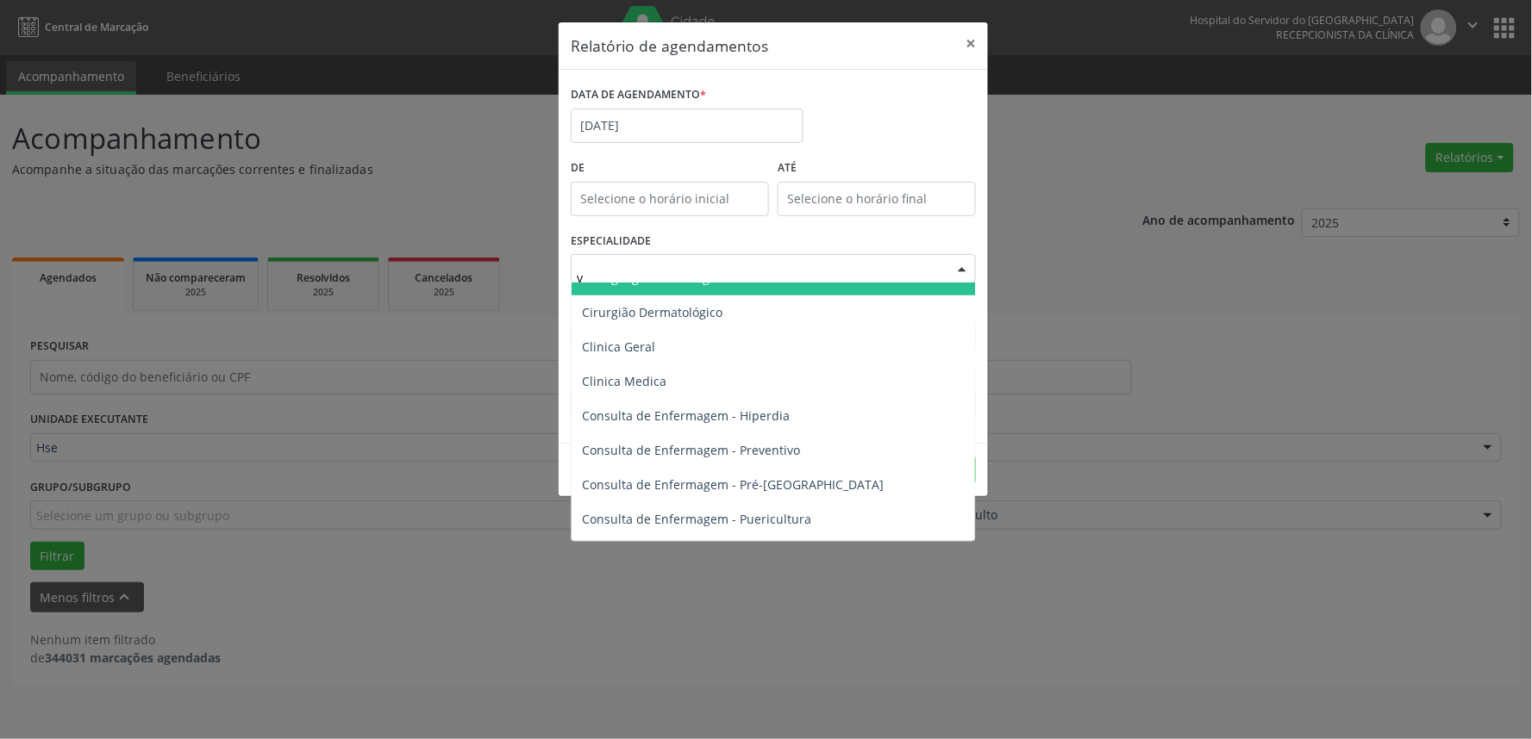
scroll to position [0, 0]
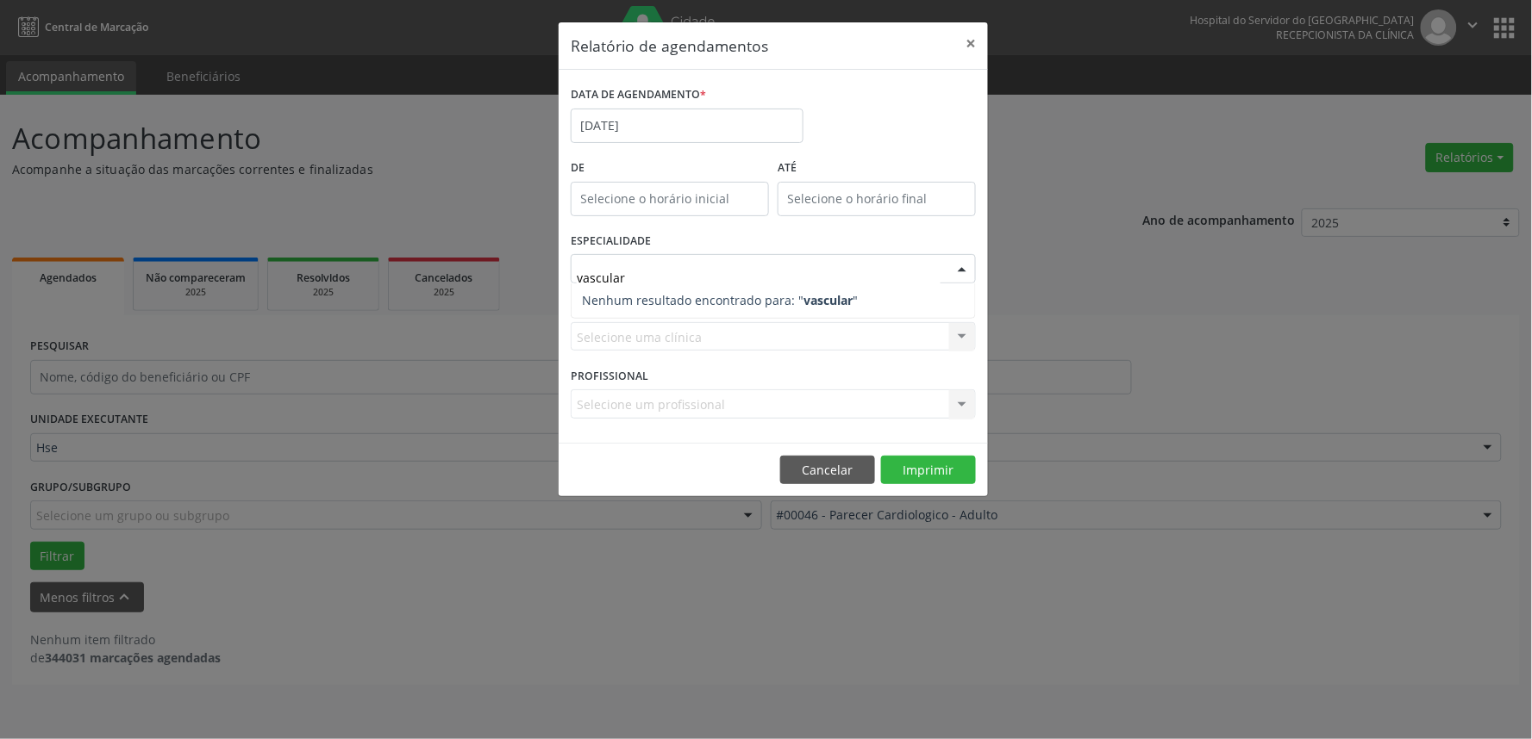
type input "vascular"
click at [962, 270] on div at bounding box center [962, 269] width 26 height 29
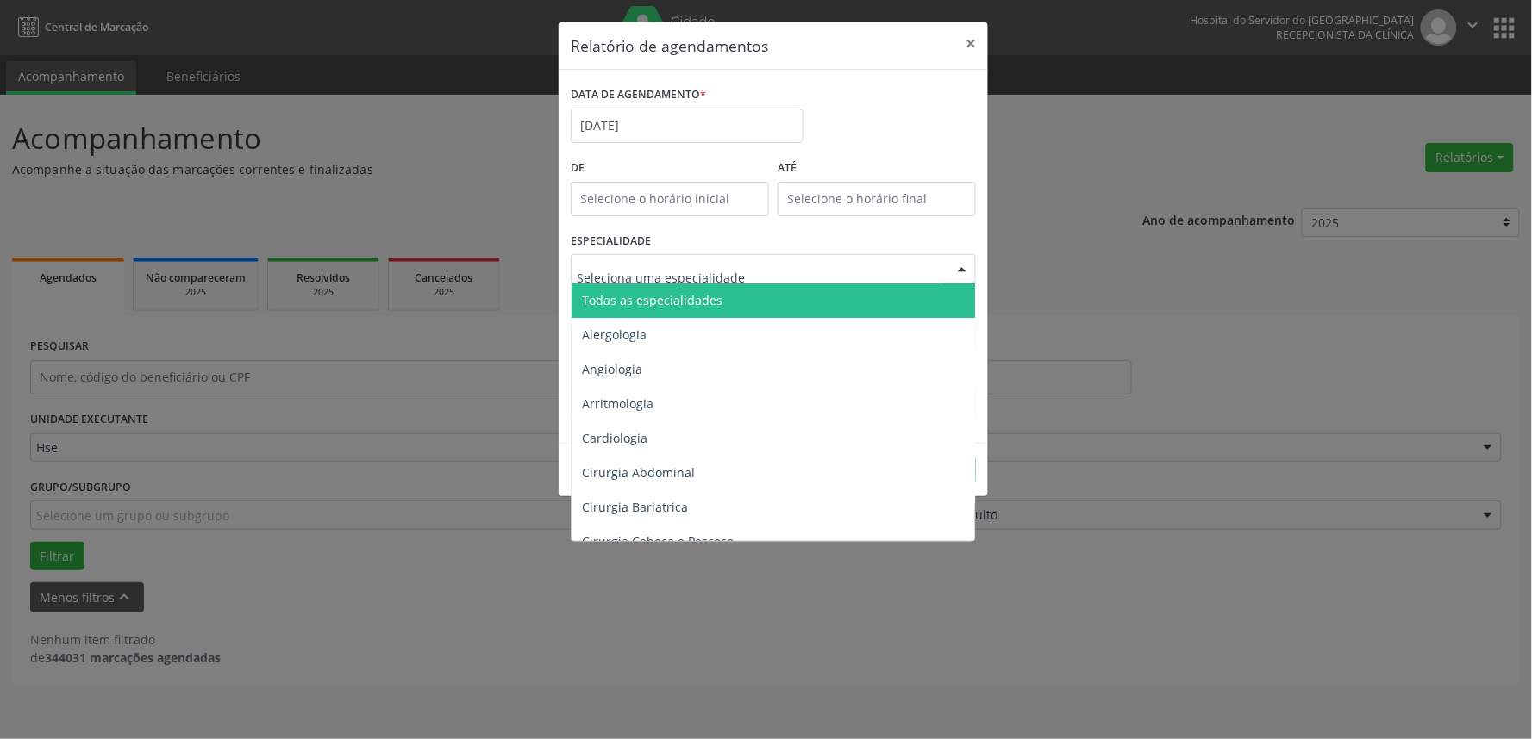
click at [960, 271] on div at bounding box center [962, 269] width 26 height 29
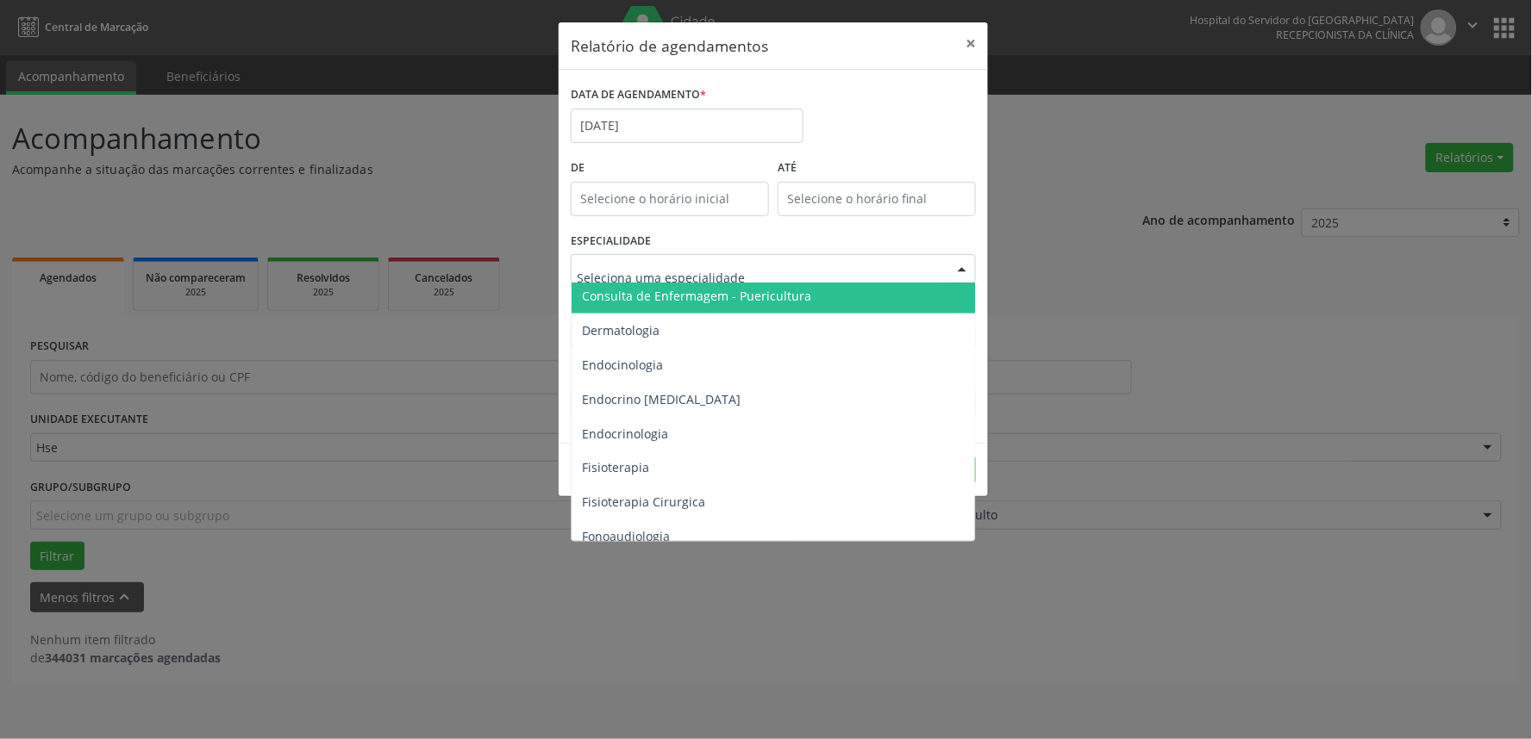
scroll to position [795, 0]
type input "12:00"
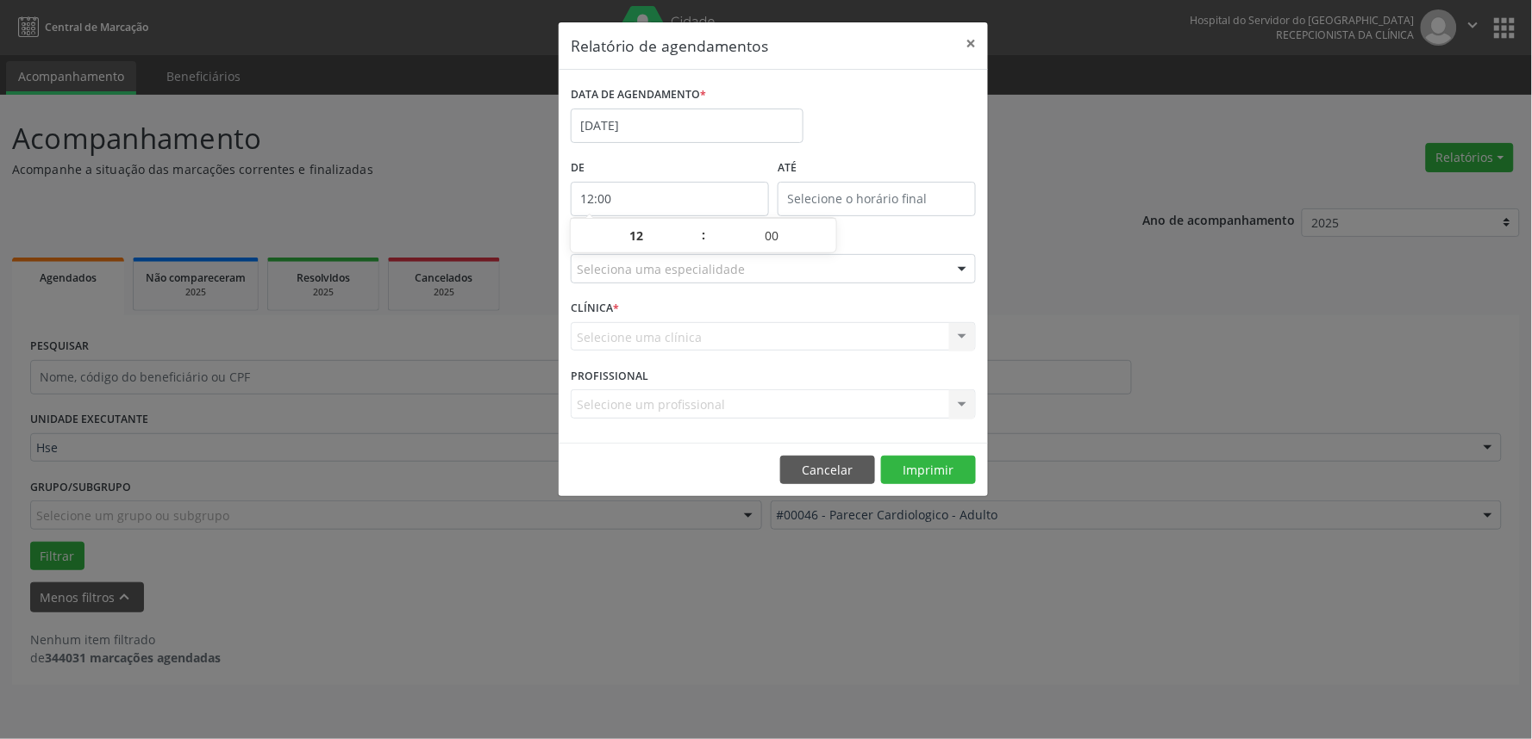
click at [660, 194] on input "12:00" at bounding box center [670, 199] width 198 height 34
click at [971, 34] on button "×" at bounding box center [970, 43] width 34 height 42
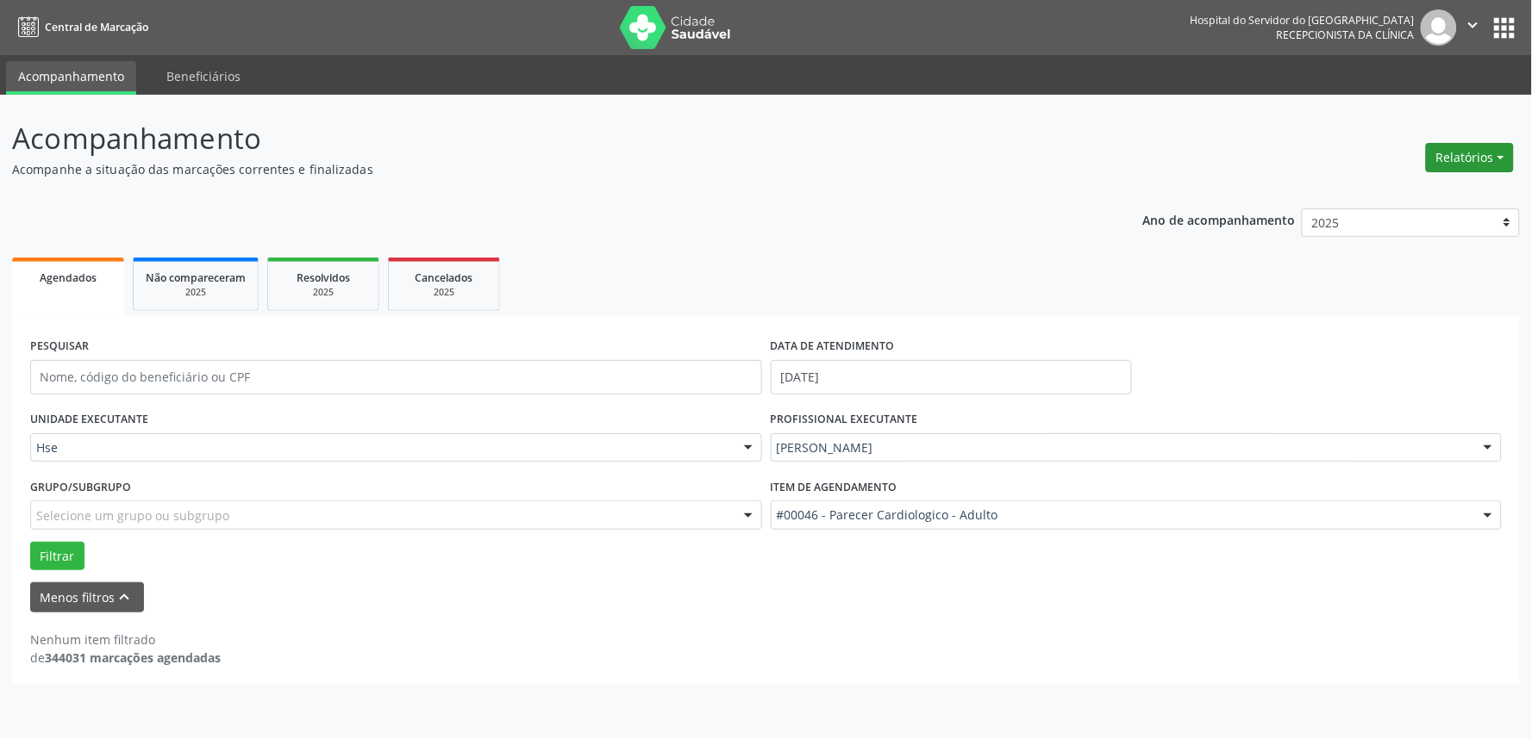
click at [1460, 150] on button "Relatórios" at bounding box center [1470, 157] width 88 height 29
click at [1426, 215] on link "Procedimentos realizados" at bounding box center [1420, 218] width 185 height 24
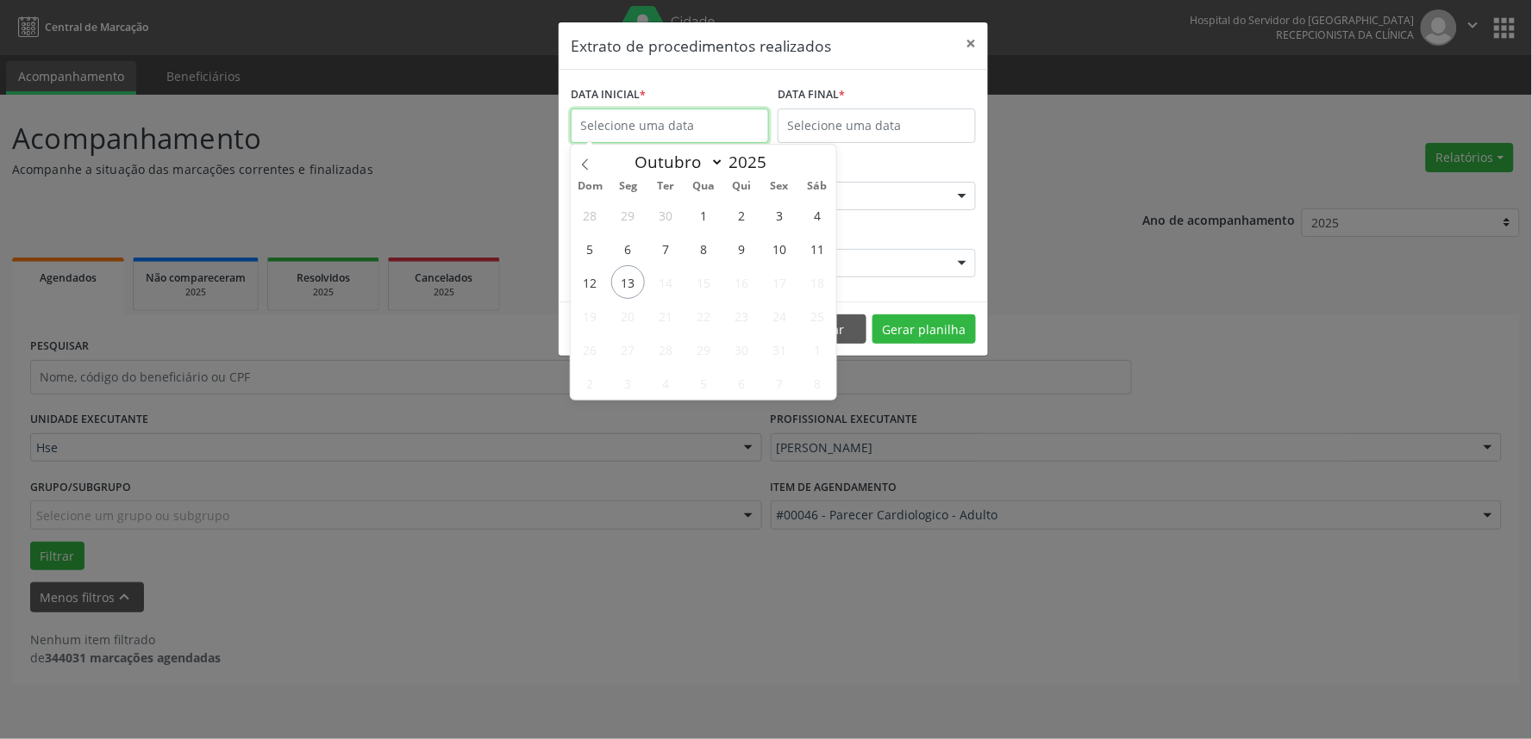
click at [683, 122] on input "text" at bounding box center [670, 126] width 198 height 34
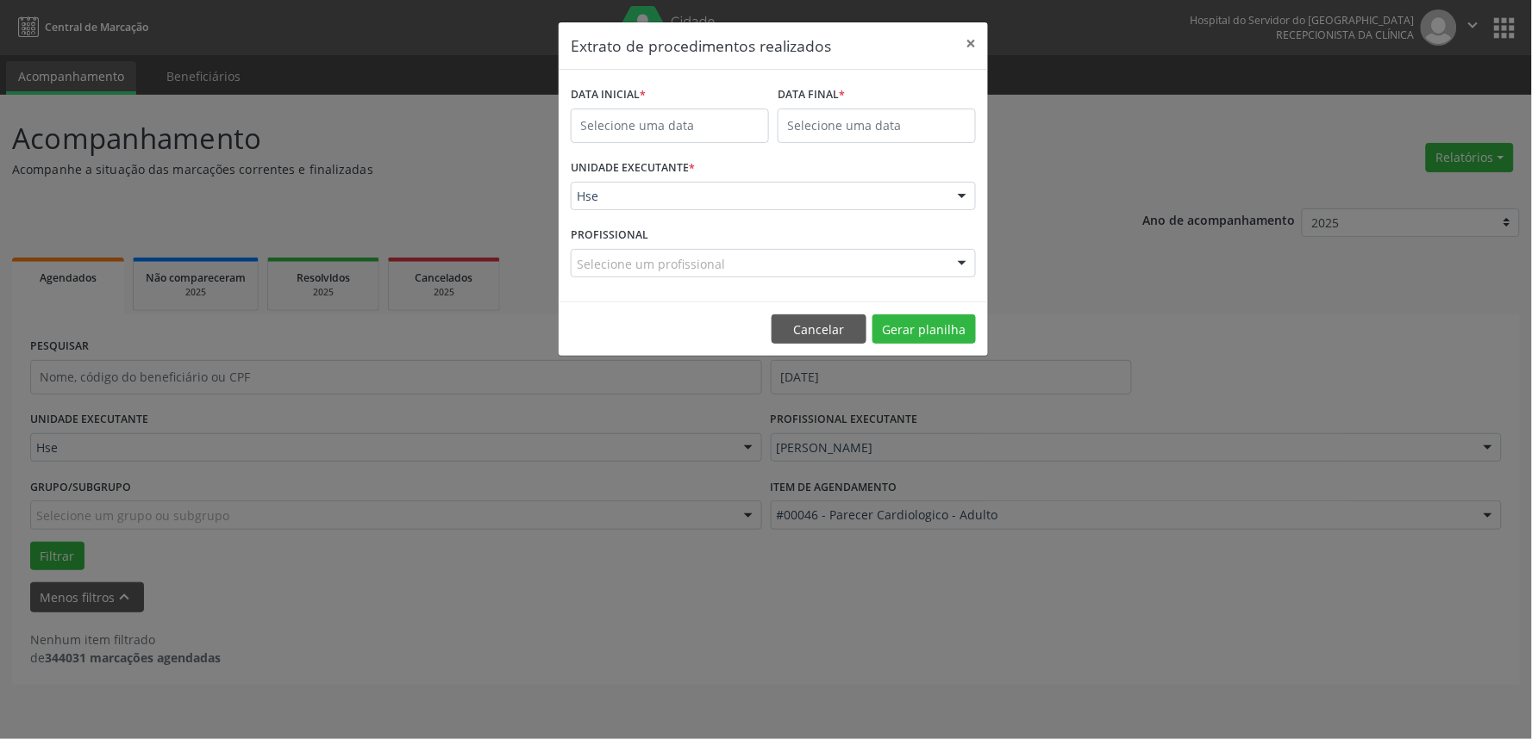
click at [1097, 114] on div "Extrato de procedimentos realizados × DATA INICIAL * DATA FINAL * UNIDADE EXECU…" at bounding box center [766, 369] width 1532 height 739
type input "yuuik"
click at [813, 293] on strong "yuuik" at bounding box center [820, 294] width 34 height 16
click at [892, 329] on button "Gerar planilha" at bounding box center [923, 329] width 103 height 29
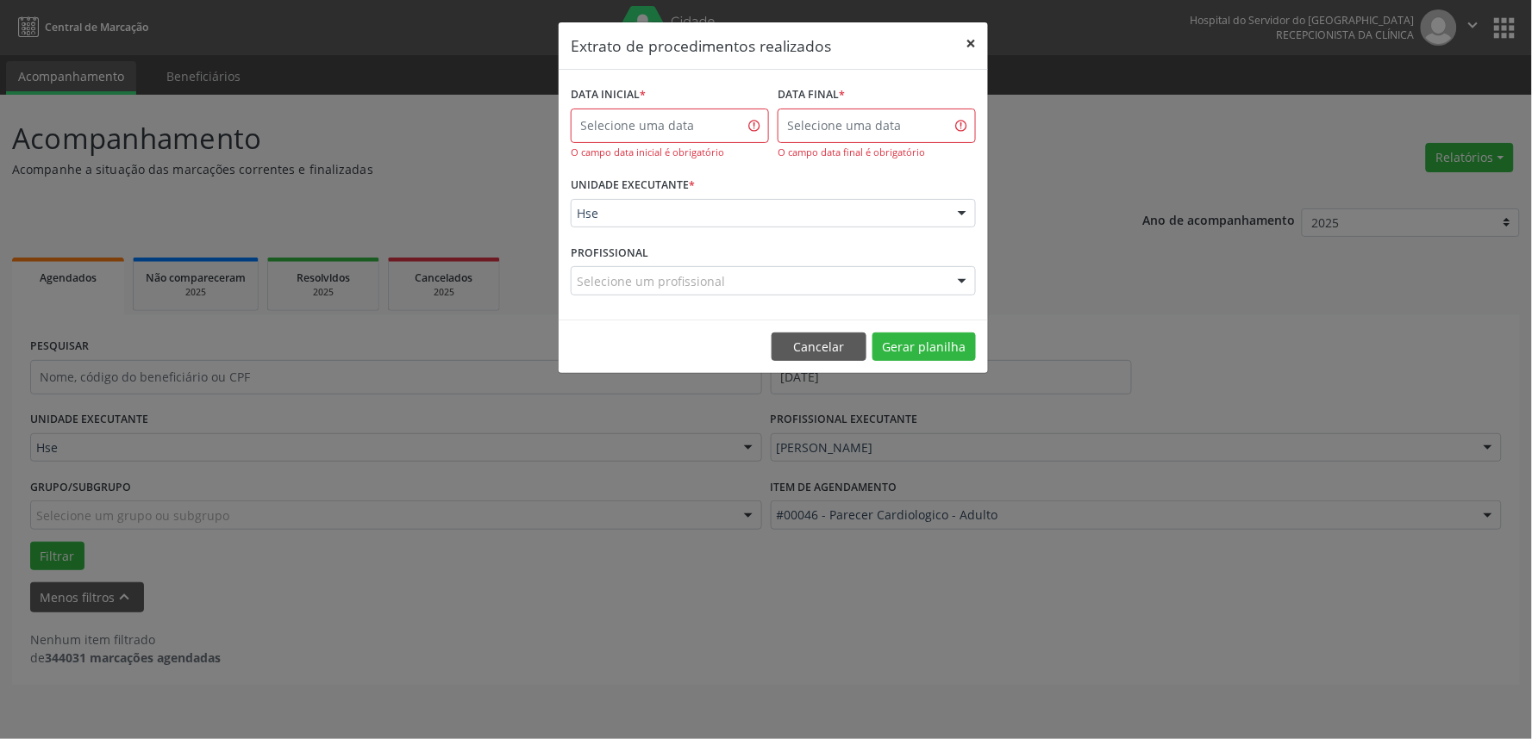
click at [969, 35] on button "×" at bounding box center [970, 43] width 34 height 42
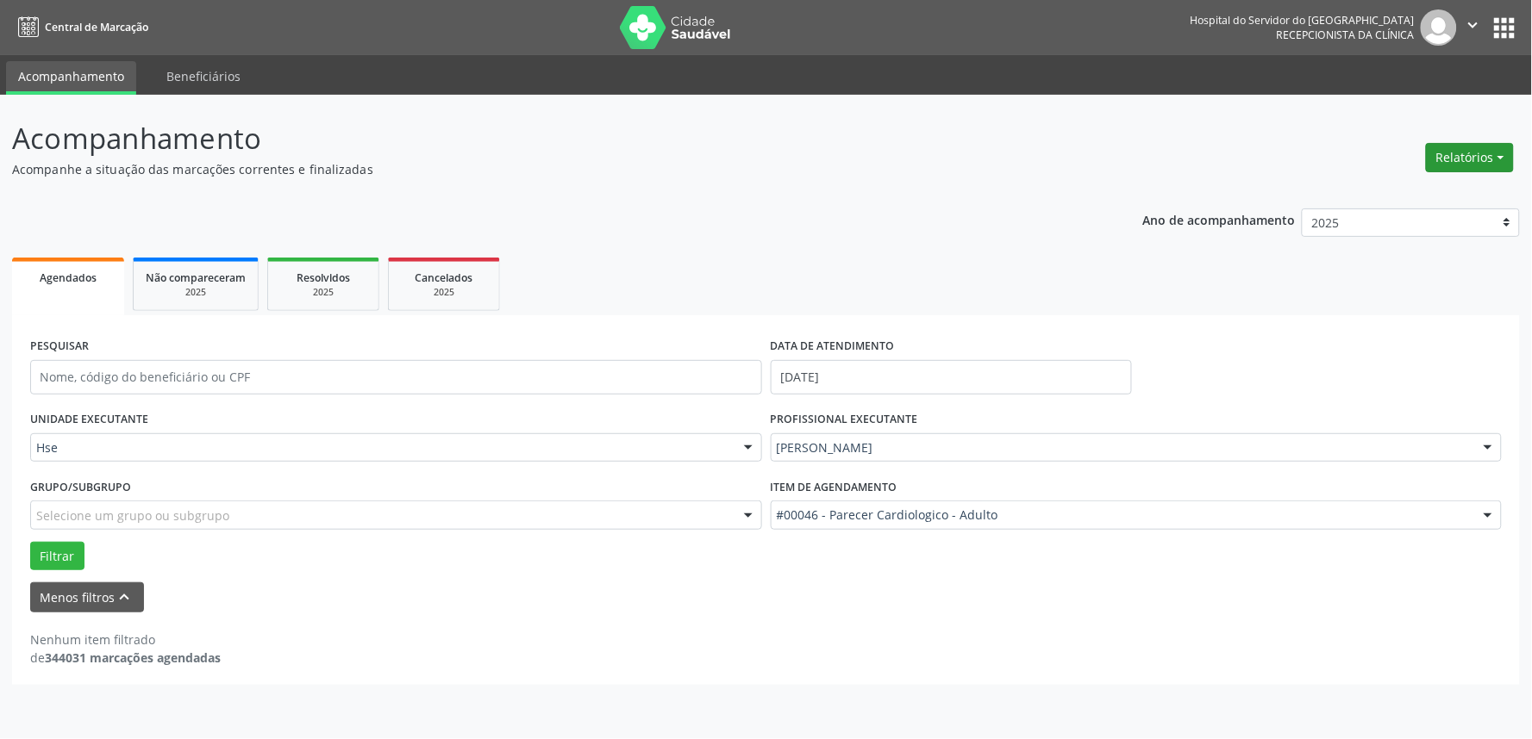
click at [1496, 148] on button "Relatórios" at bounding box center [1470, 157] width 88 height 29
type input "i"
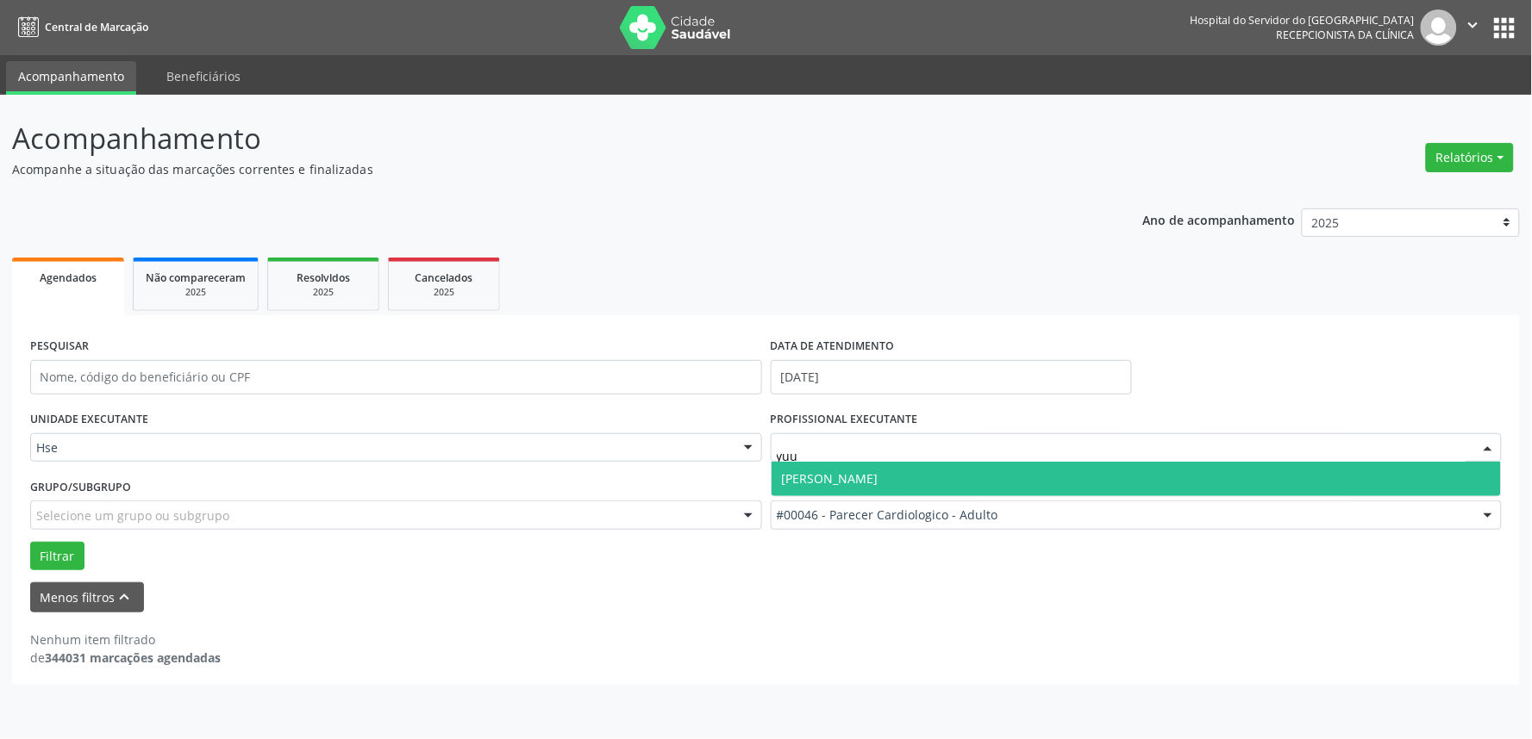
click at [875, 471] on span "[PERSON_NAME]" at bounding box center [830, 479] width 97 height 16
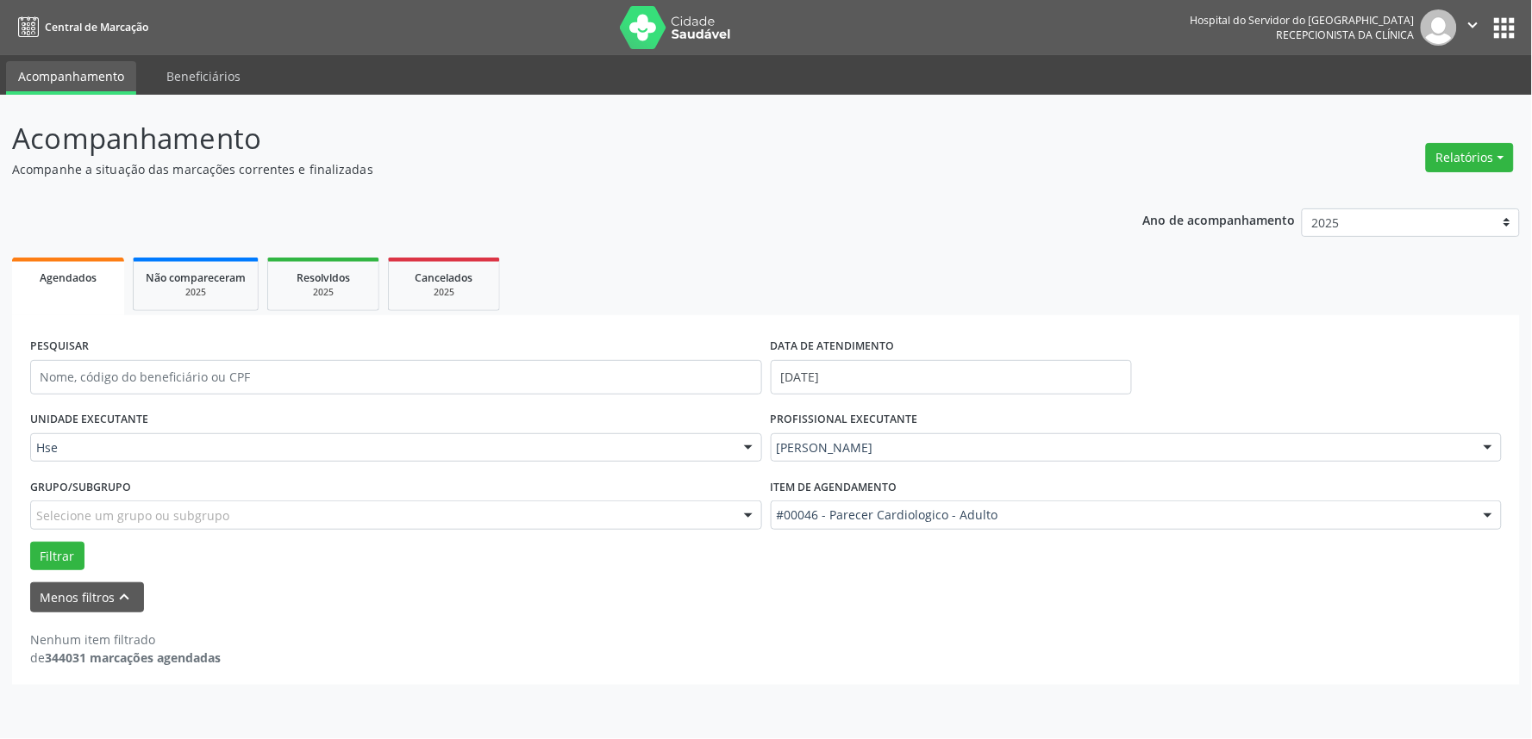
click at [1487, 512] on div at bounding box center [1488, 516] width 26 height 29
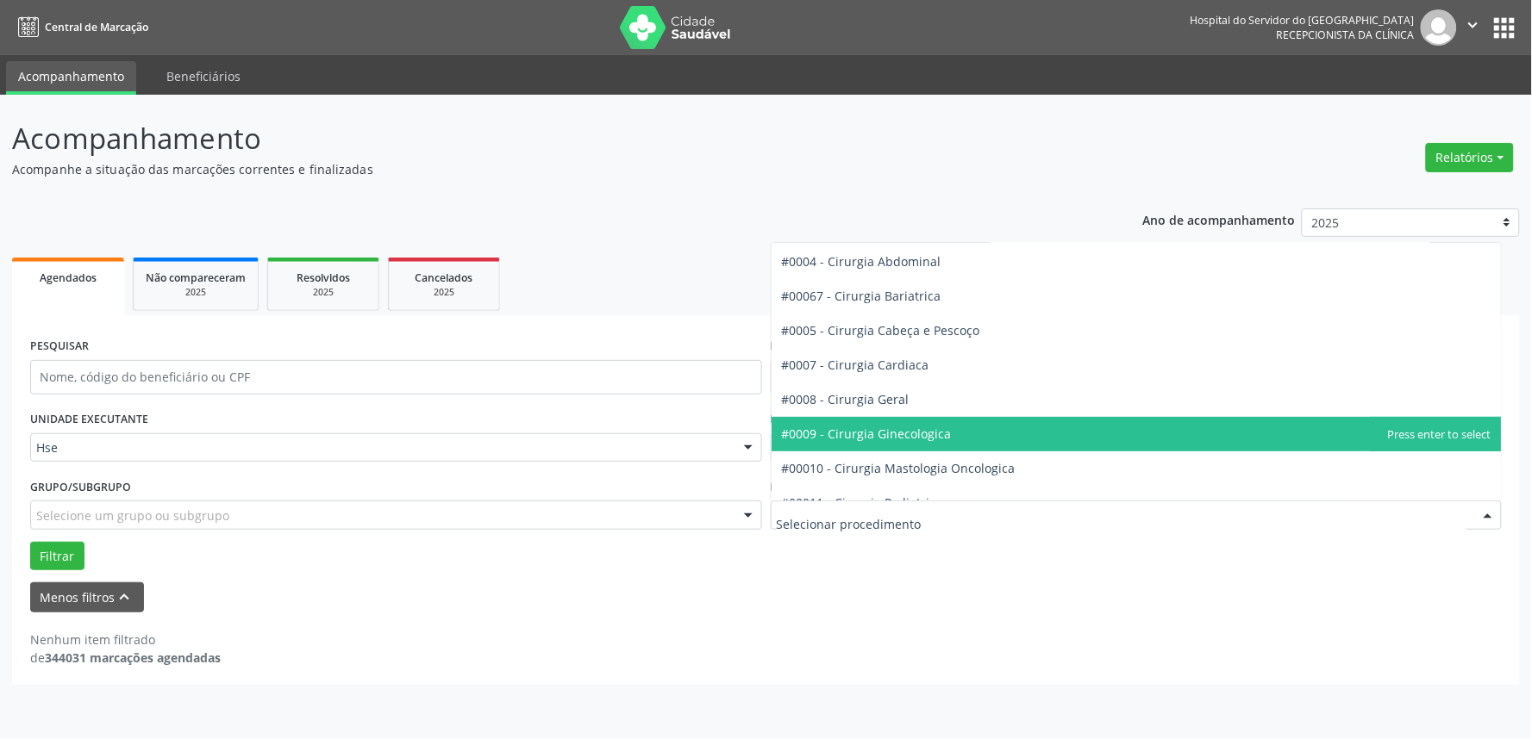
scroll to position [0, 0]
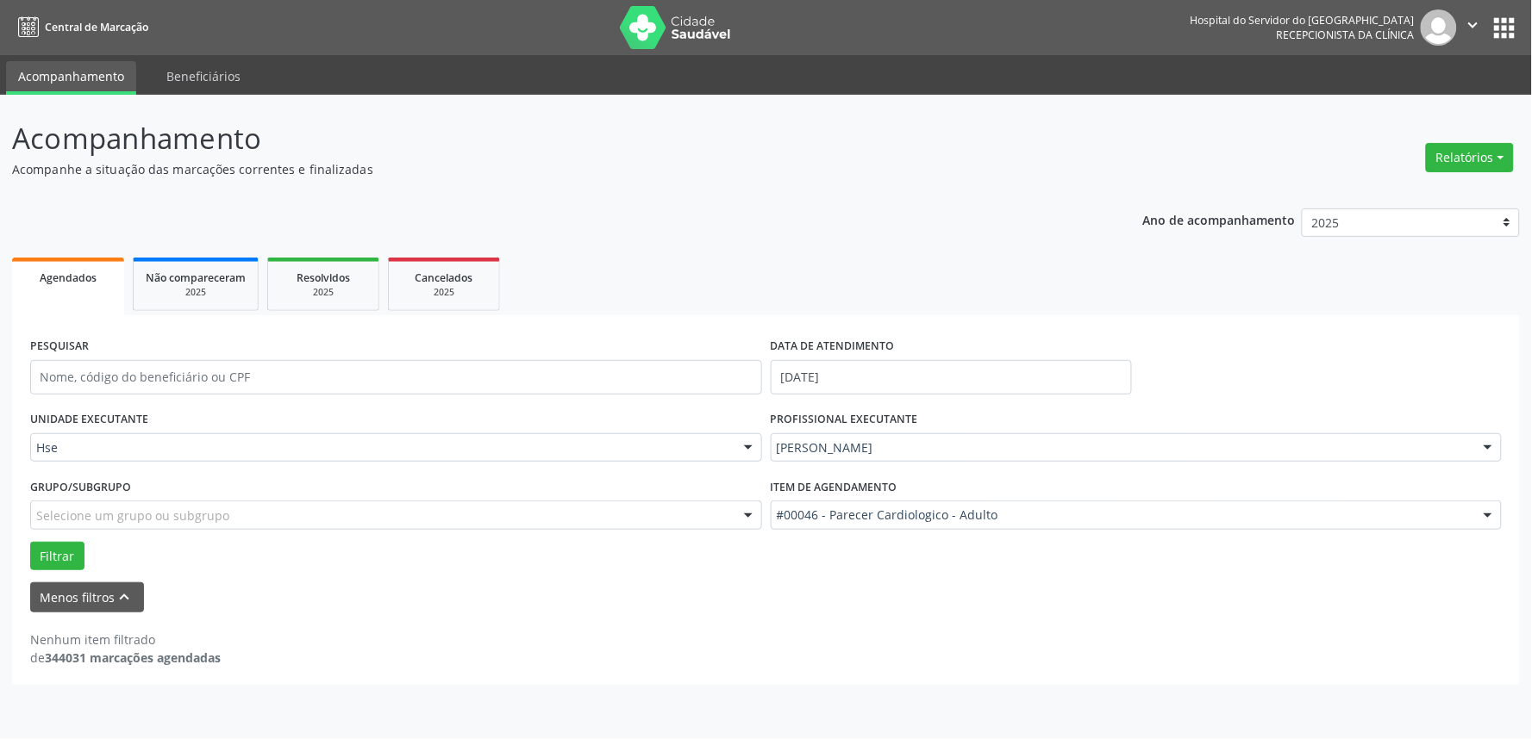
drag, startPoint x: 882, startPoint y: 76, endPoint x: 865, endPoint y: 83, distance: 17.8
click at [873, 81] on ul "Acompanhamento Beneficiários" at bounding box center [766, 75] width 1532 height 40
click at [907, 455] on input "yuuik" at bounding box center [1122, 457] width 690 height 34
click at [1488, 448] on div at bounding box center [1488, 448] width 26 height 29
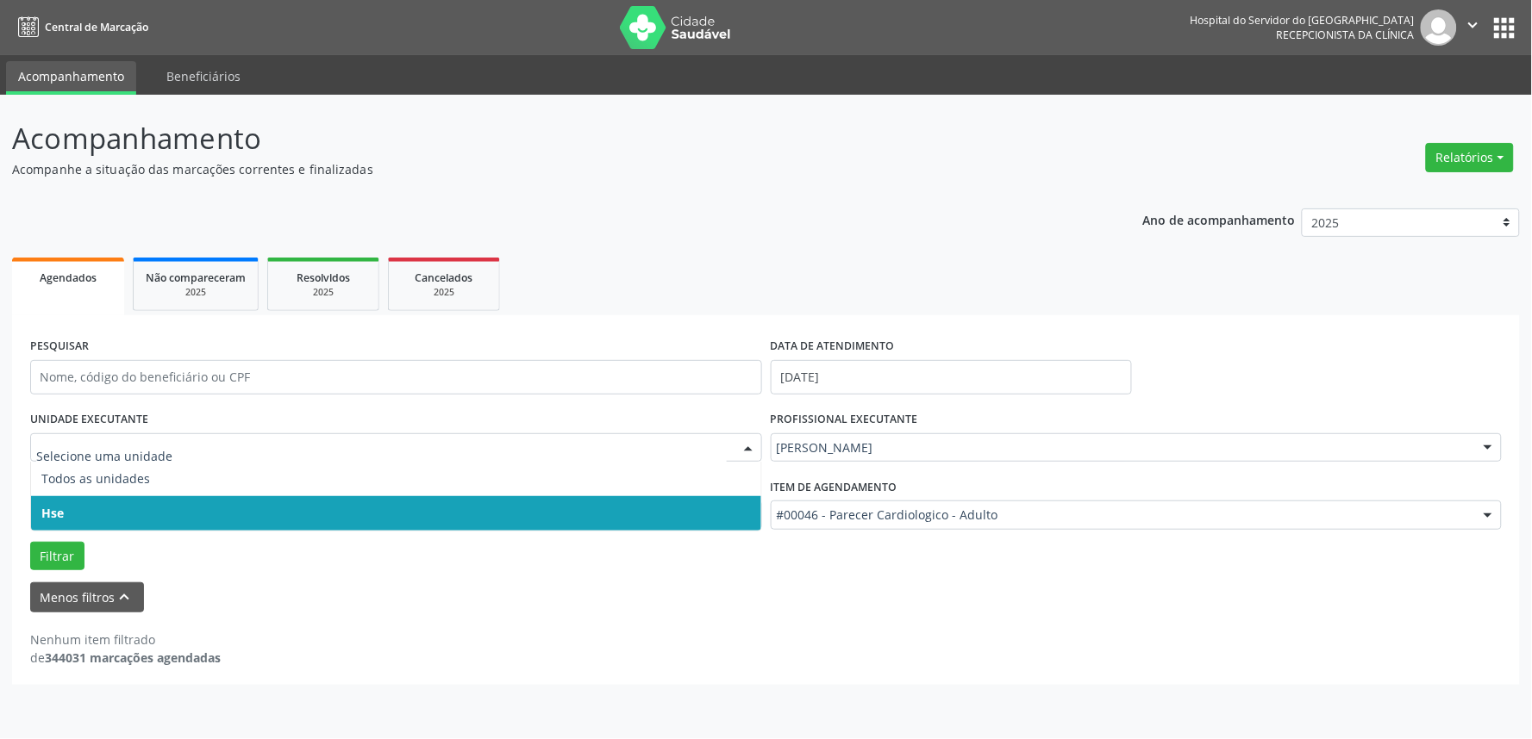
click at [87, 504] on span "Hse" at bounding box center [396, 513] width 730 height 34
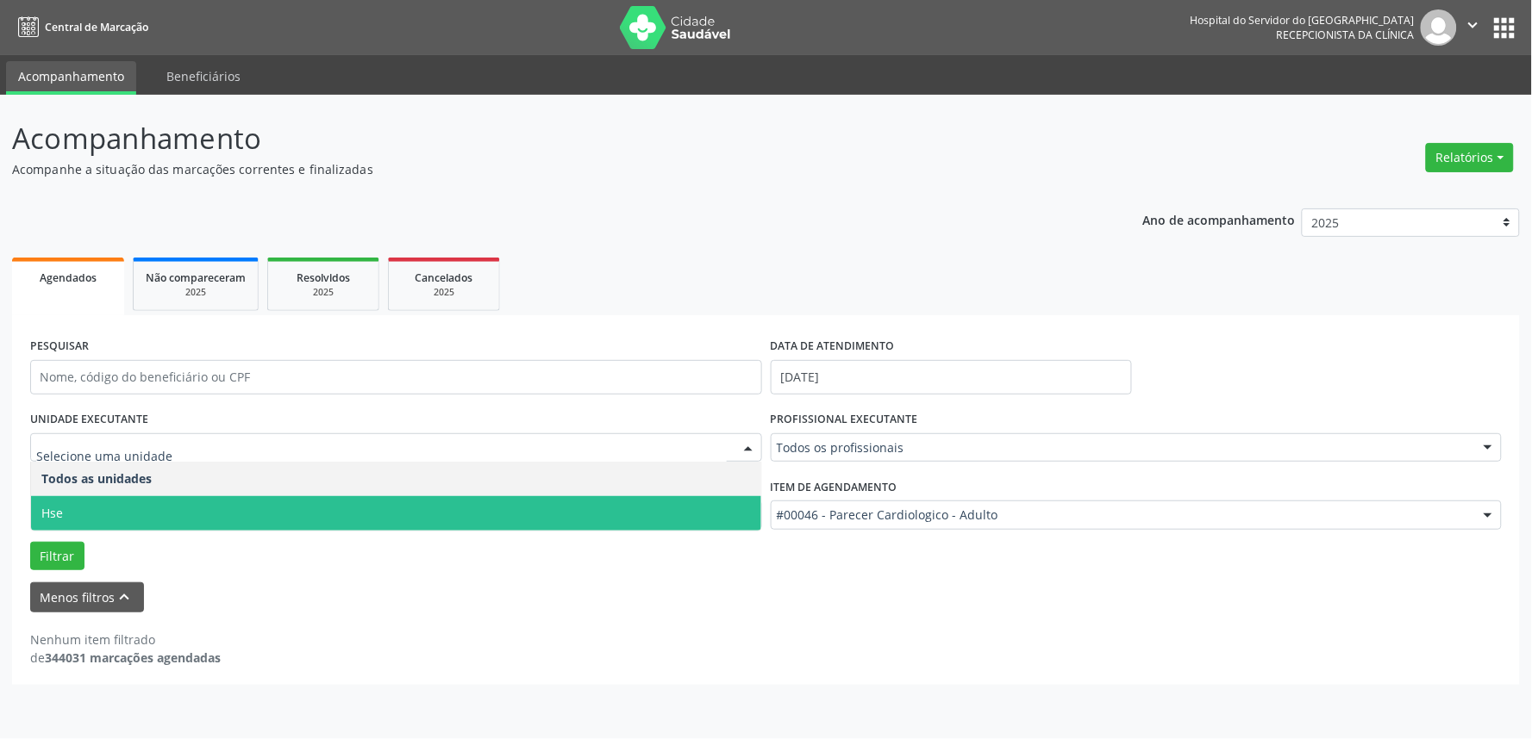
click at [121, 501] on span "Hse" at bounding box center [396, 513] width 730 height 34
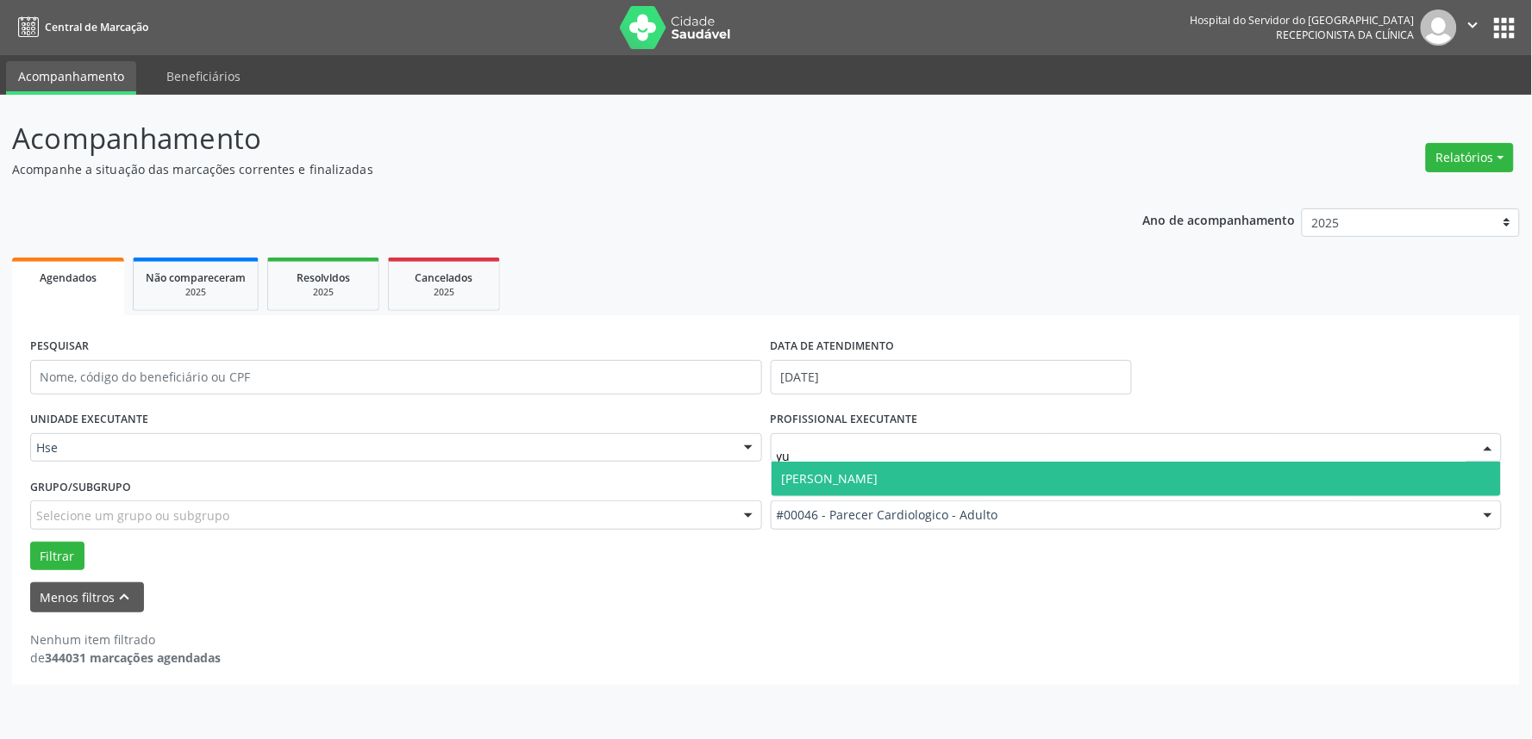
type input "yuu"
click at [983, 480] on span "[PERSON_NAME]" at bounding box center [1136, 479] width 730 height 34
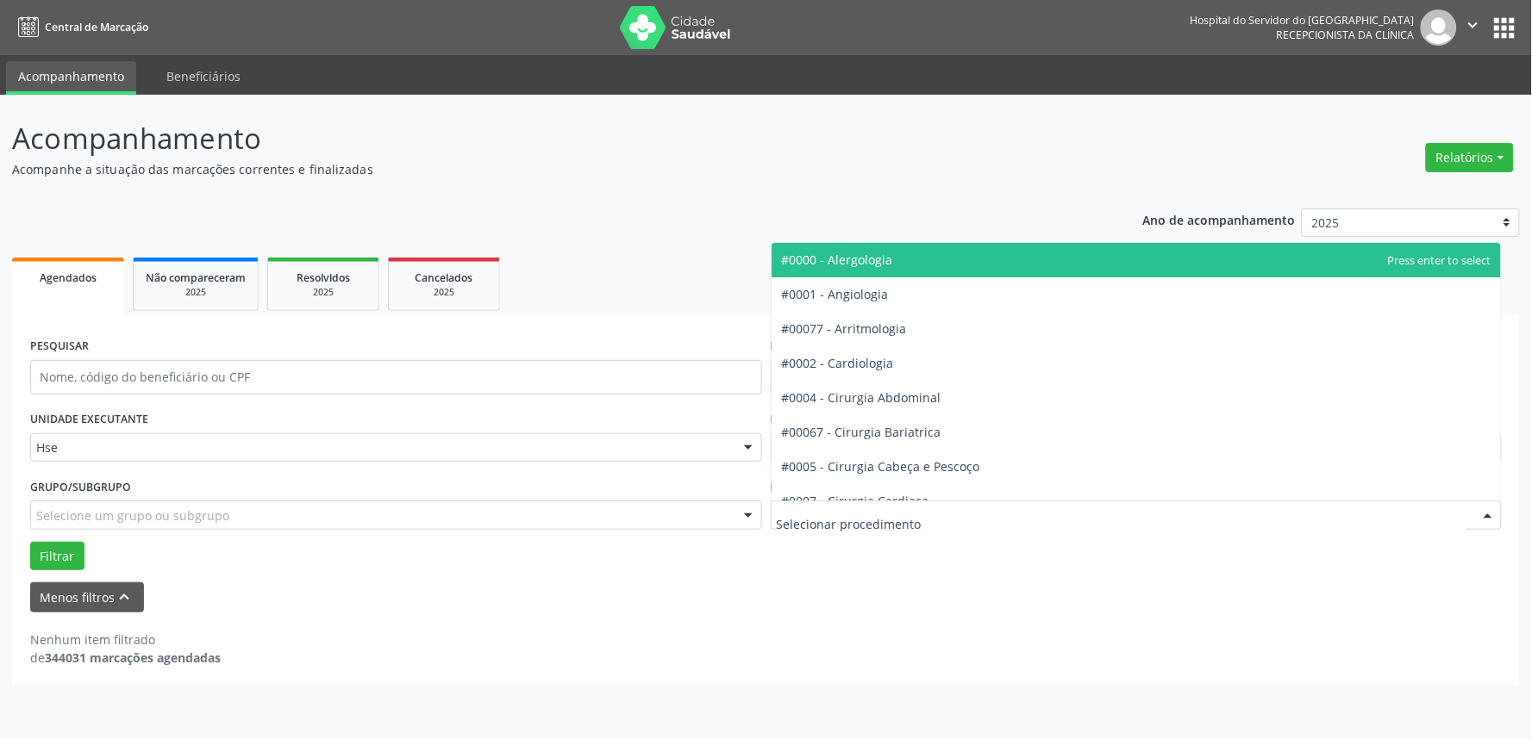
click at [1485, 509] on div at bounding box center [1488, 516] width 26 height 29
click at [1486, 153] on button "Relatórios" at bounding box center [1470, 157] width 88 height 29
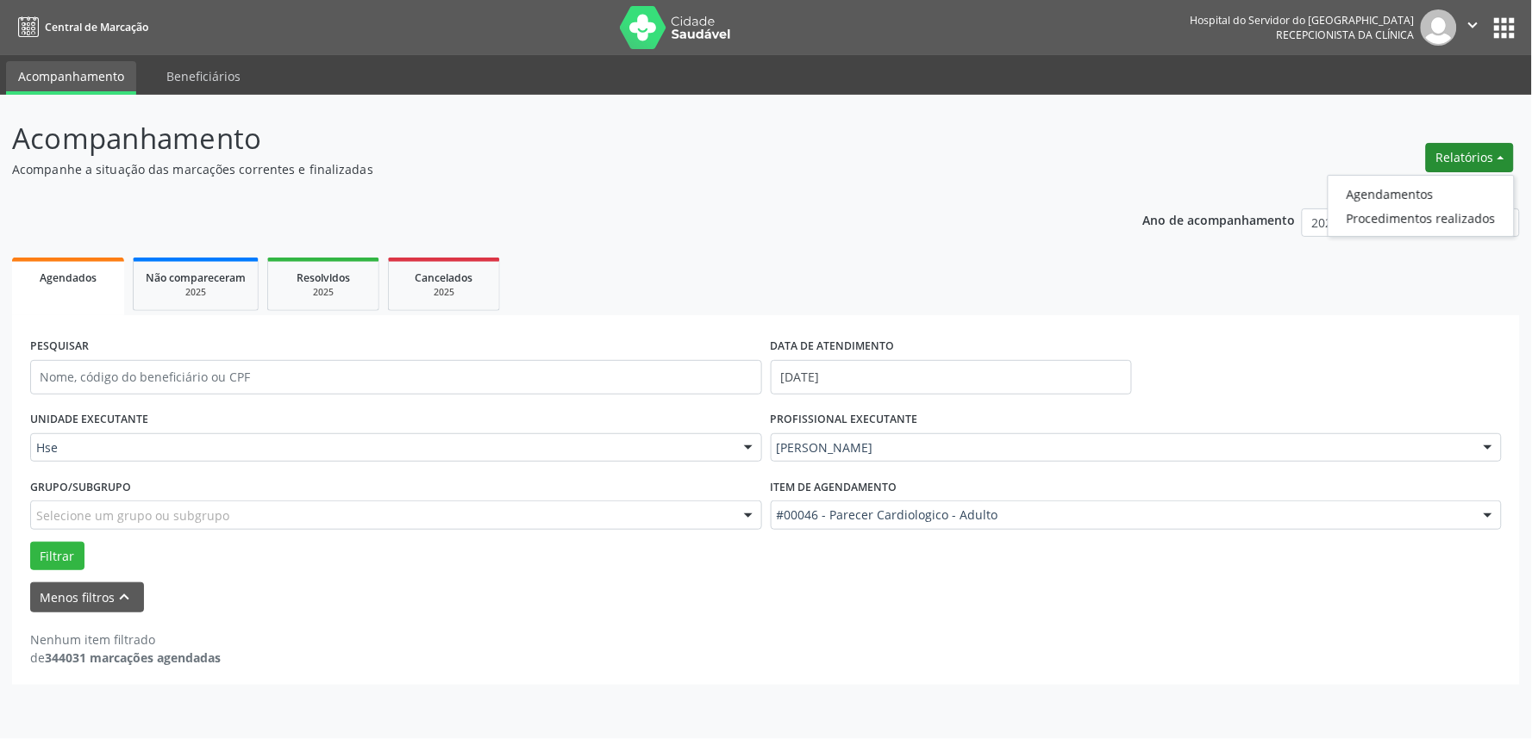
click at [1320, 279] on ul "Agendados Não compareceram 2025 Resolvidos 2025 Cancelados 2025" at bounding box center [765, 284] width 1507 height 62
click at [1460, 144] on button "Relatórios" at bounding box center [1470, 157] width 88 height 29
click at [1420, 186] on link "Agendamentos" at bounding box center [1420, 194] width 185 height 24
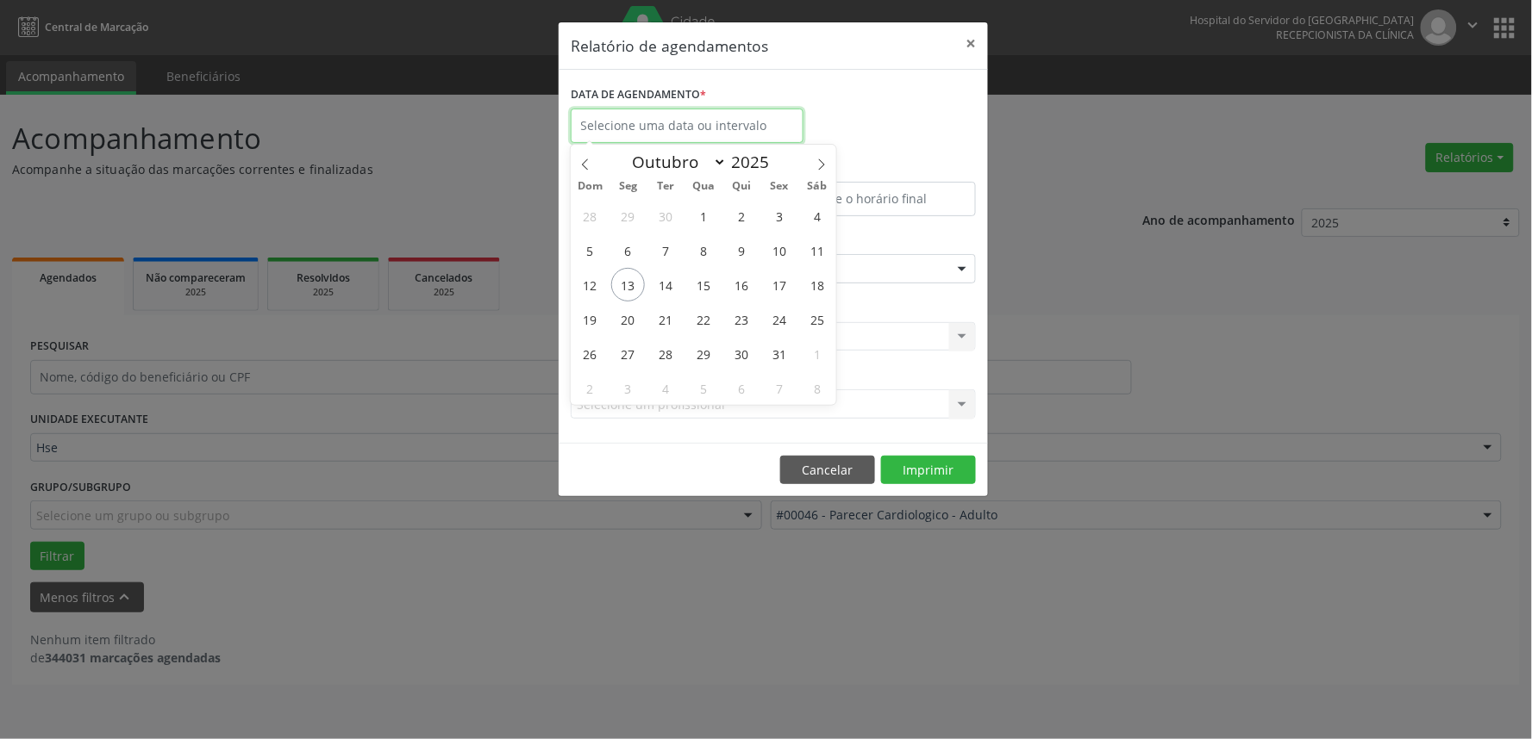
click at [645, 115] on input "text" at bounding box center [687, 126] width 233 height 34
click at [702, 278] on span "15" at bounding box center [704, 285] width 34 height 34
type input "[DATE]"
click at [702, 278] on span "15" at bounding box center [704, 285] width 34 height 34
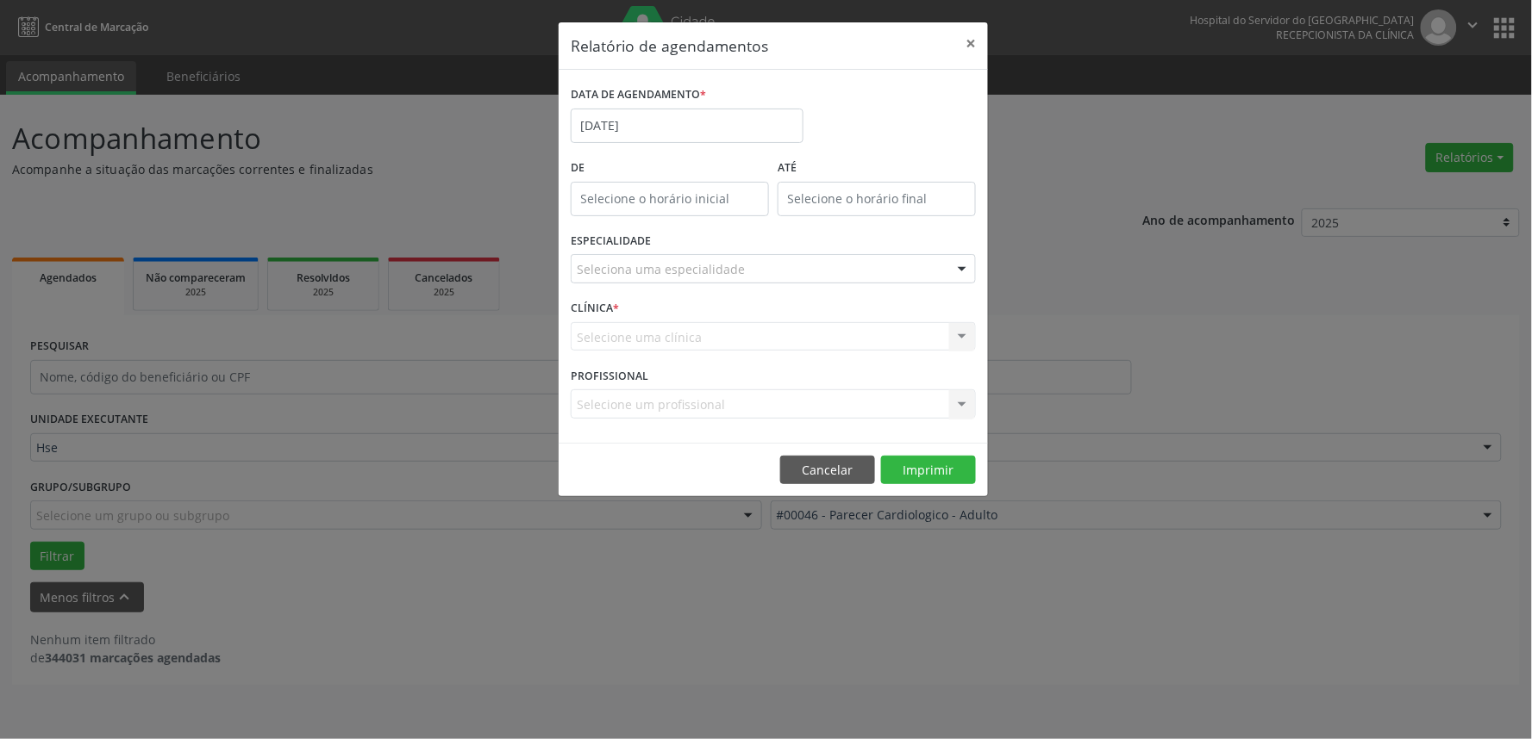
type input "12:00"
click at [614, 190] on input "12:00" at bounding box center [670, 199] width 198 height 34
click at [765, 319] on div "CLÍNICA * Selecione uma clínica Hse Nenhum resultado encontrado para: " " Não h…" at bounding box center [773, 329] width 414 height 67
click at [968, 38] on button "×" at bounding box center [970, 43] width 34 height 42
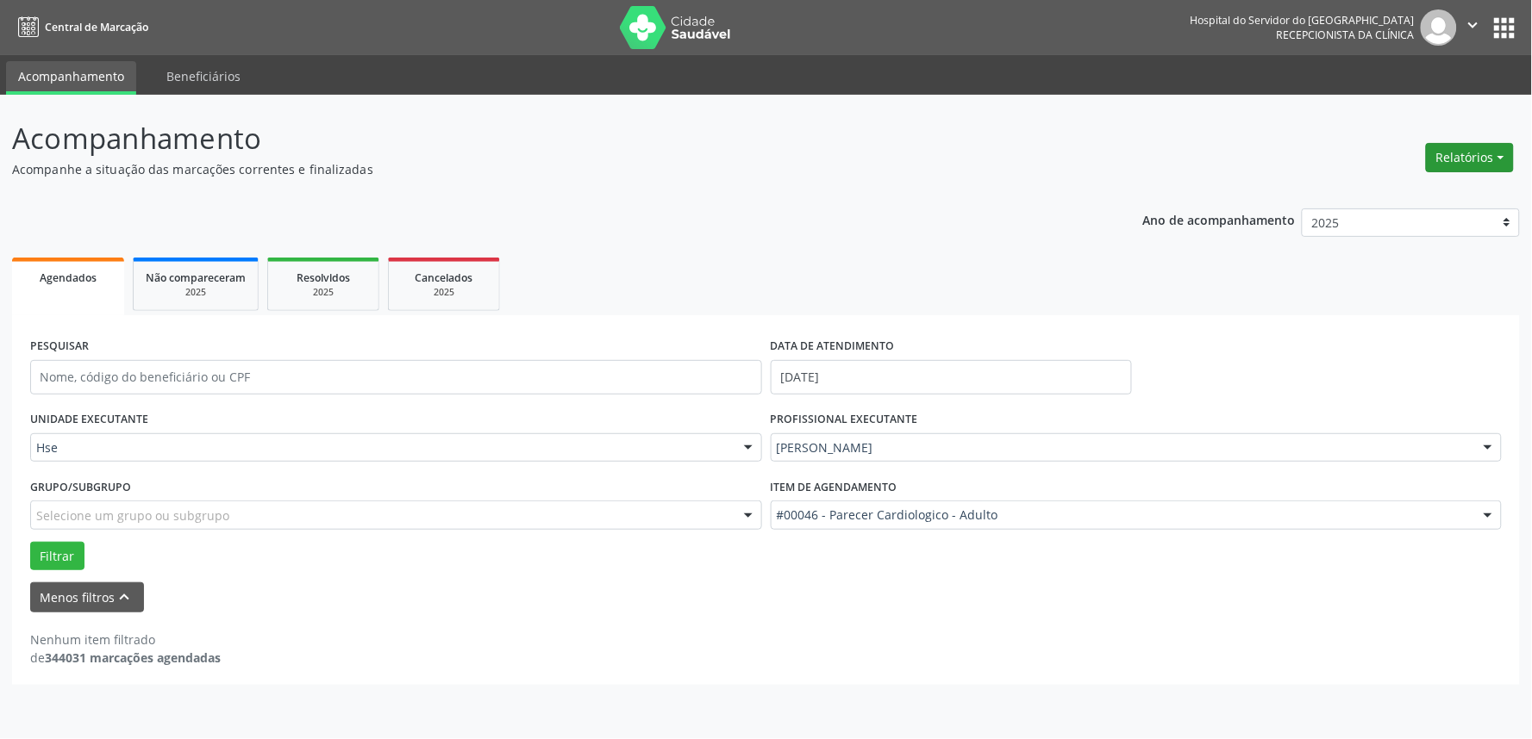
click at [1466, 151] on button "Relatórios" at bounding box center [1470, 157] width 88 height 29
click at [1409, 190] on link "Agendamentos" at bounding box center [1420, 194] width 185 height 24
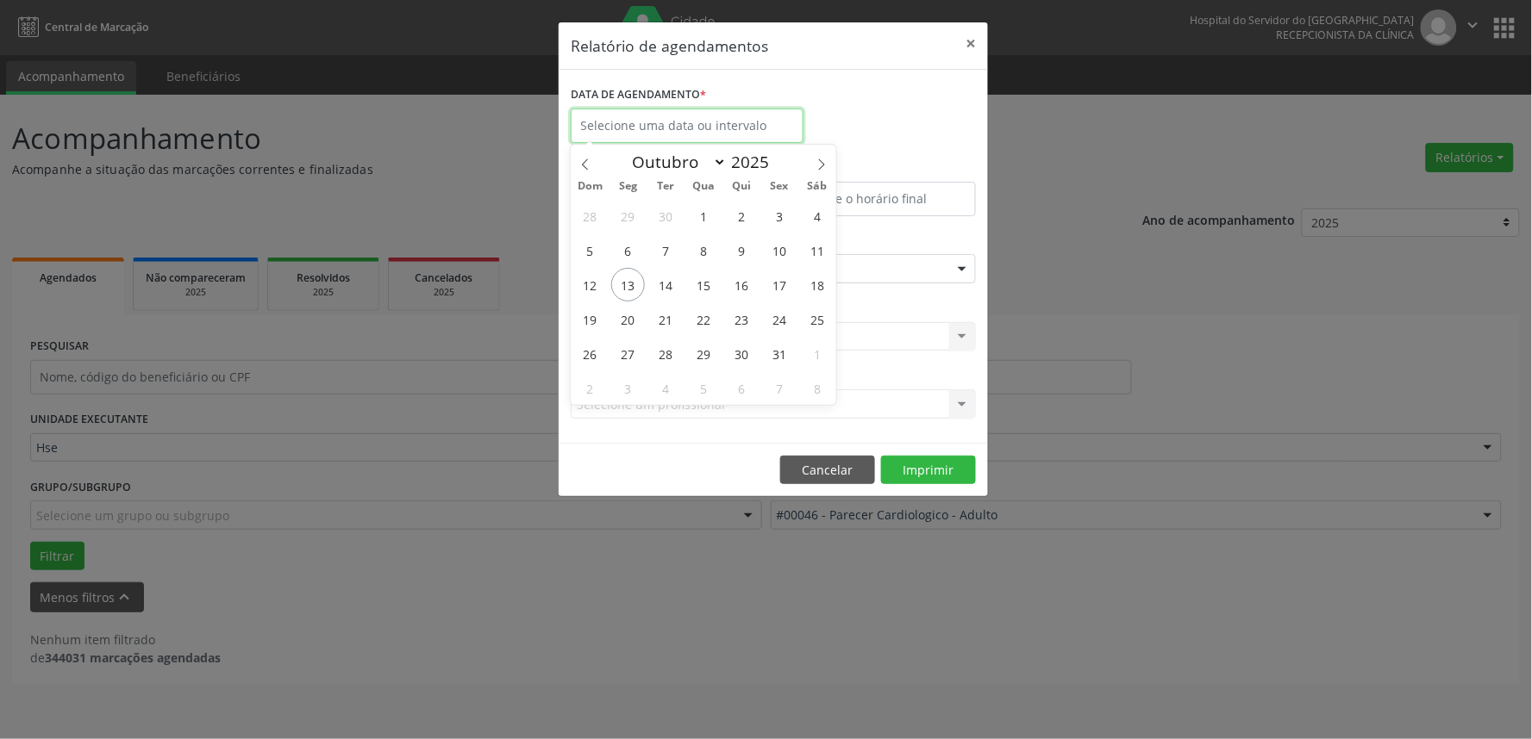
click at [682, 115] on input "text" at bounding box center [687, 126] width 233 height 34
click at [702, 279] on span "15" at bounding box center [704, 285] width 34 height 34
type input "[DATE]"
click at [702, 279] on span "15" at bounding box center [704, 285] width 34 height 34
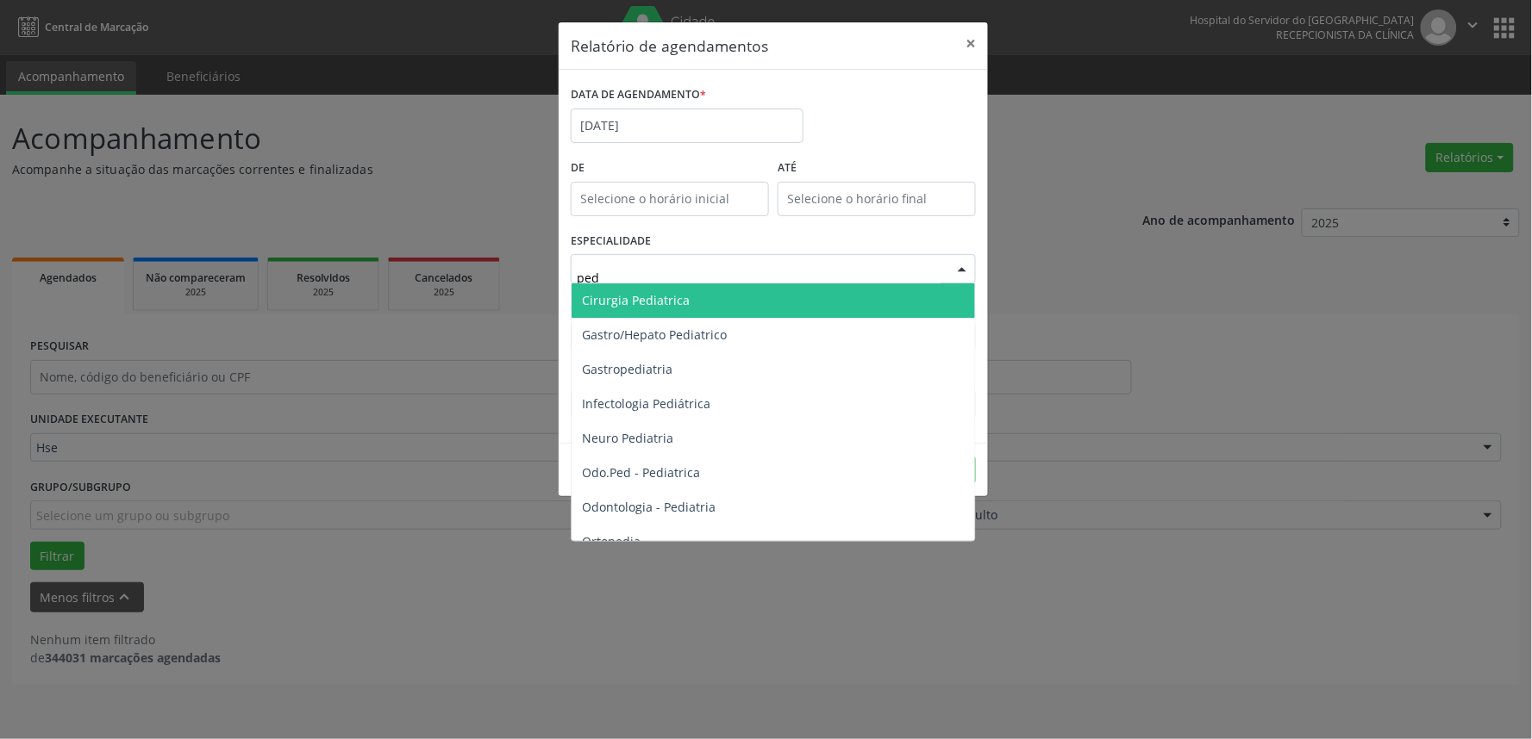
type input "pedi"
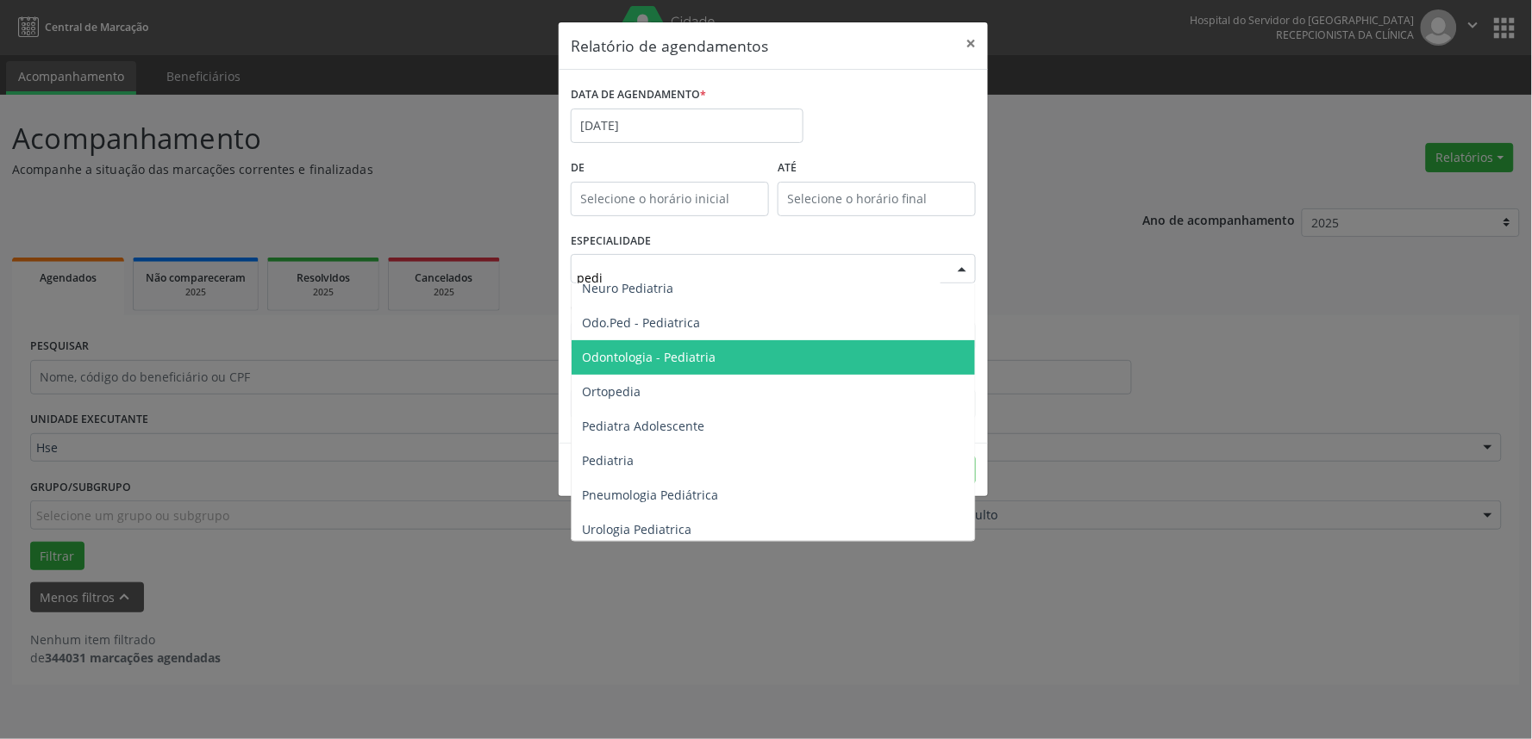
scroll to position [156, 0]
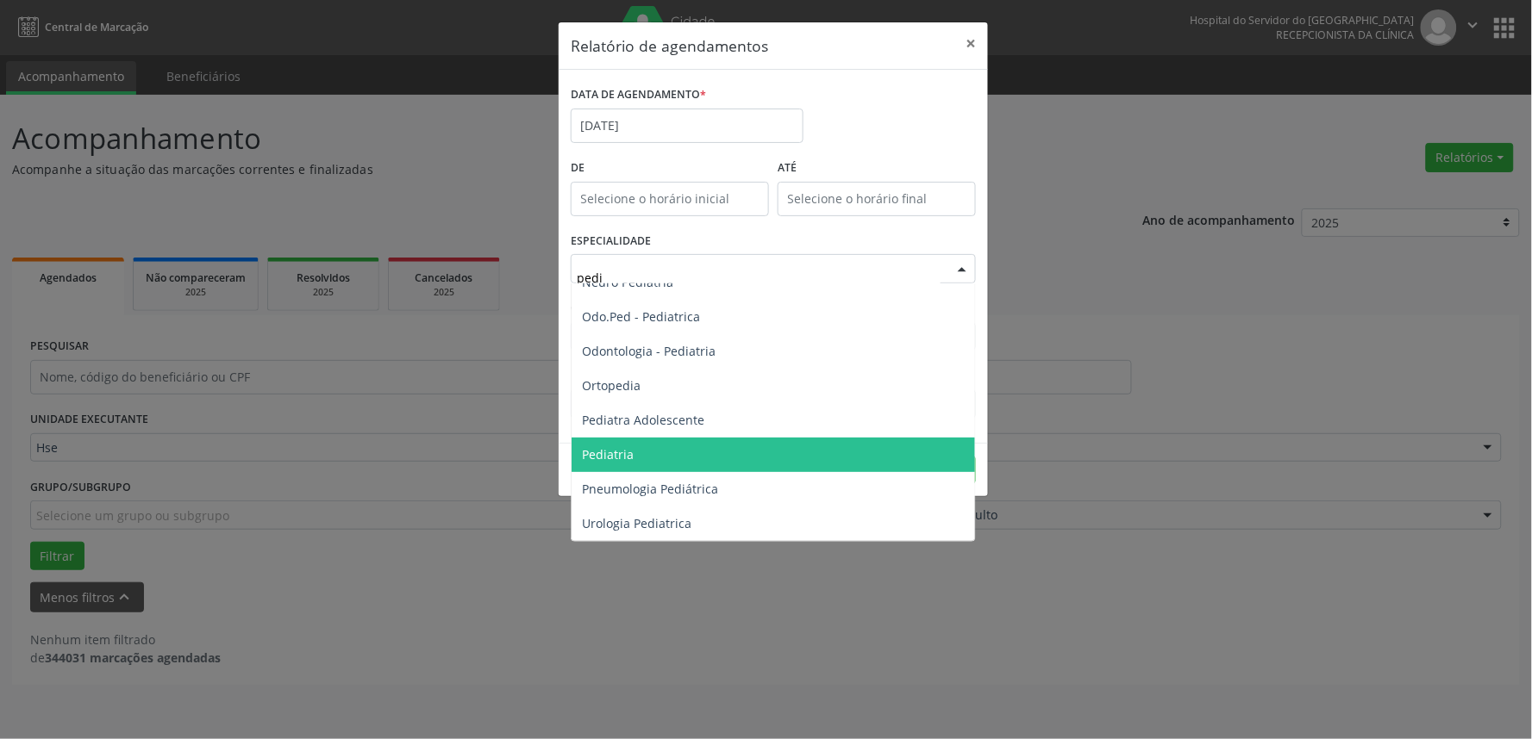
click at [635, 461] on span "Pediatria" at bounding box center [772, 455] width 403 height 34
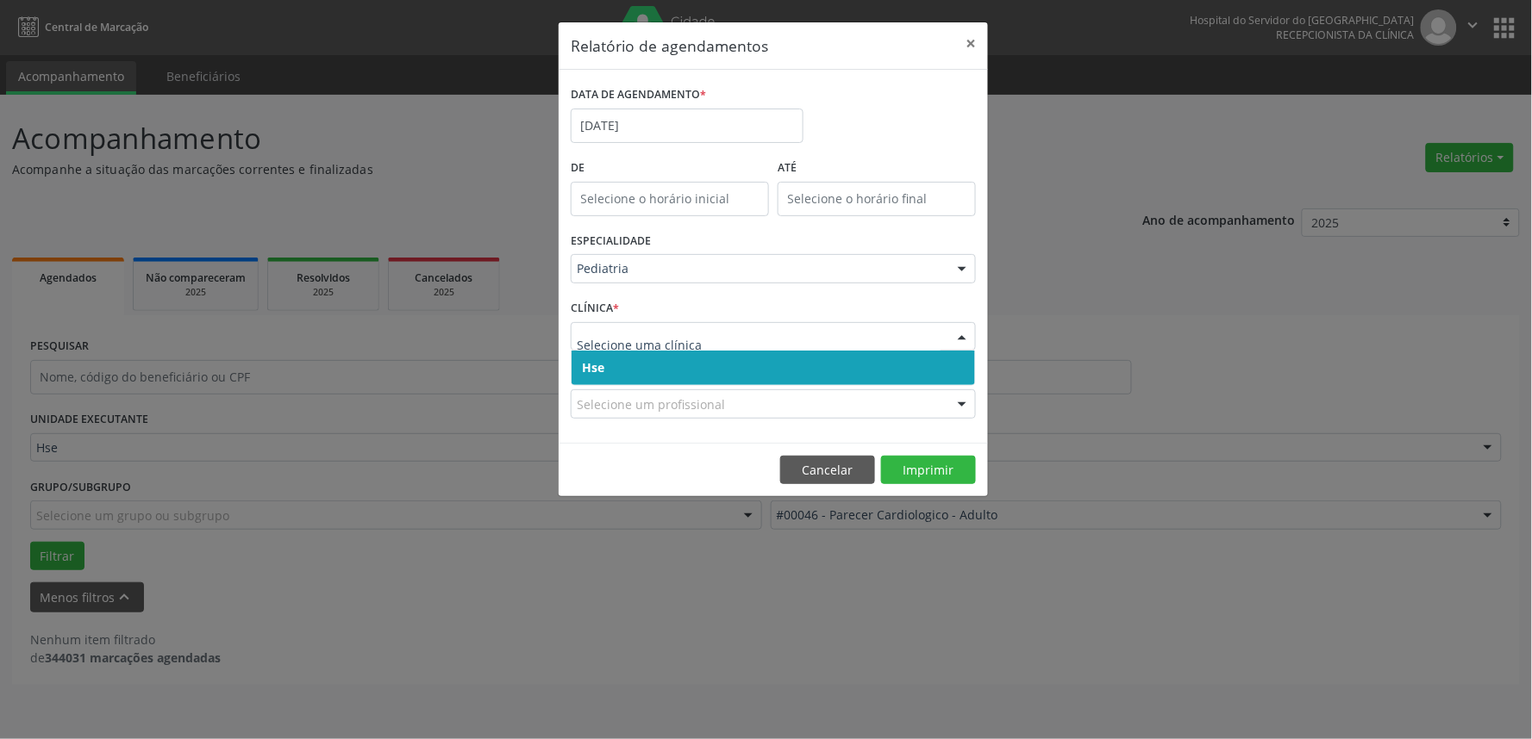
click at [616, 362] on span "Hse" at bounding box center [772, 368] width 403 height 34
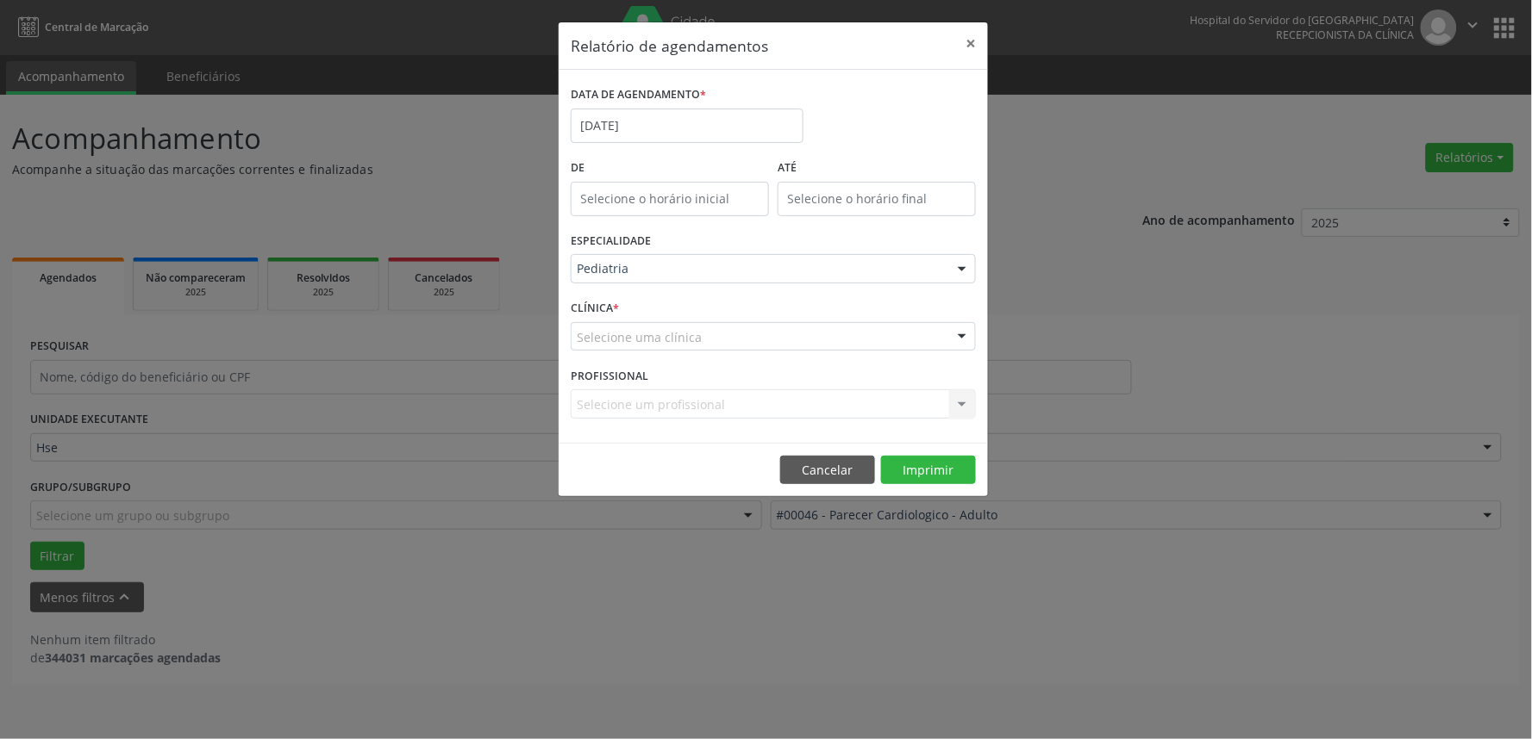
click at [799, 336] on div "Selecione uma clínica" at bounding box center [773, 336] width 405 height 29
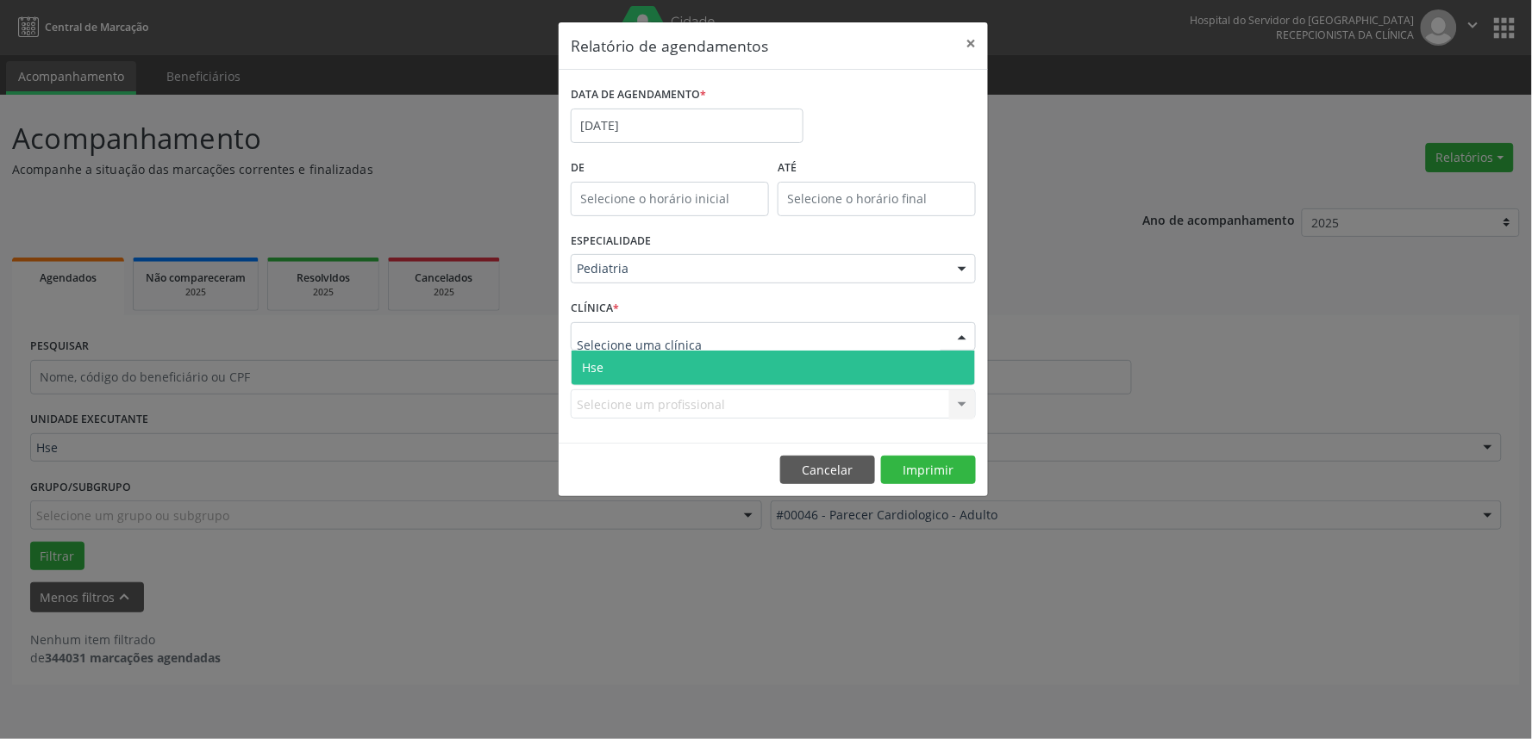
click at [679, 364] on span "Hse" at bounding box center [772, 368] width 403 height 34
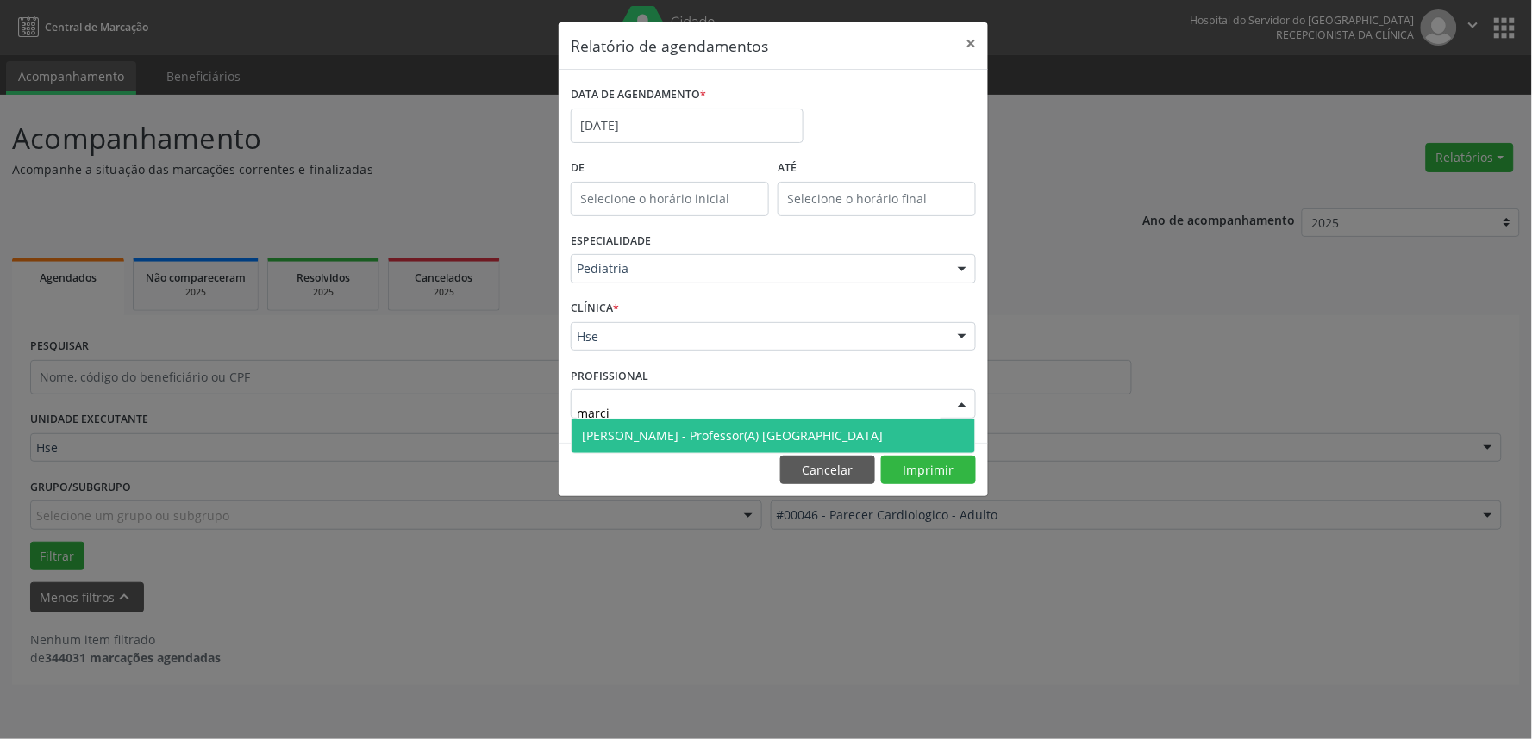
type input "marcio"
click at [694, 437] on span "[PERSON_NAME] - Professor(A) [GEOGRAPHIC_DATA]" at bounding box center [732, 435] width 301 height 16
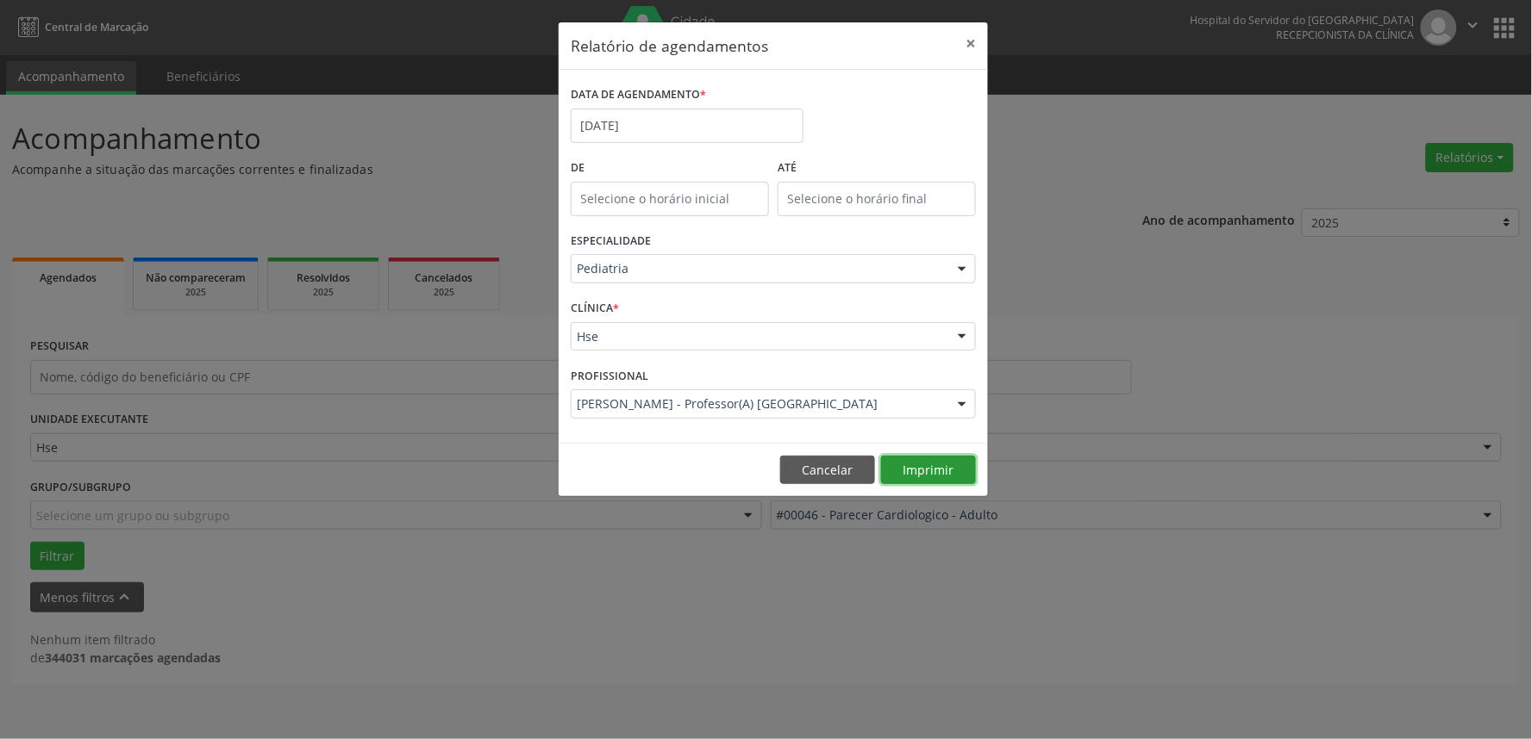
click at [936, 471] on button "Imprimir" at bounding box center [928, 470] width 95 height 29
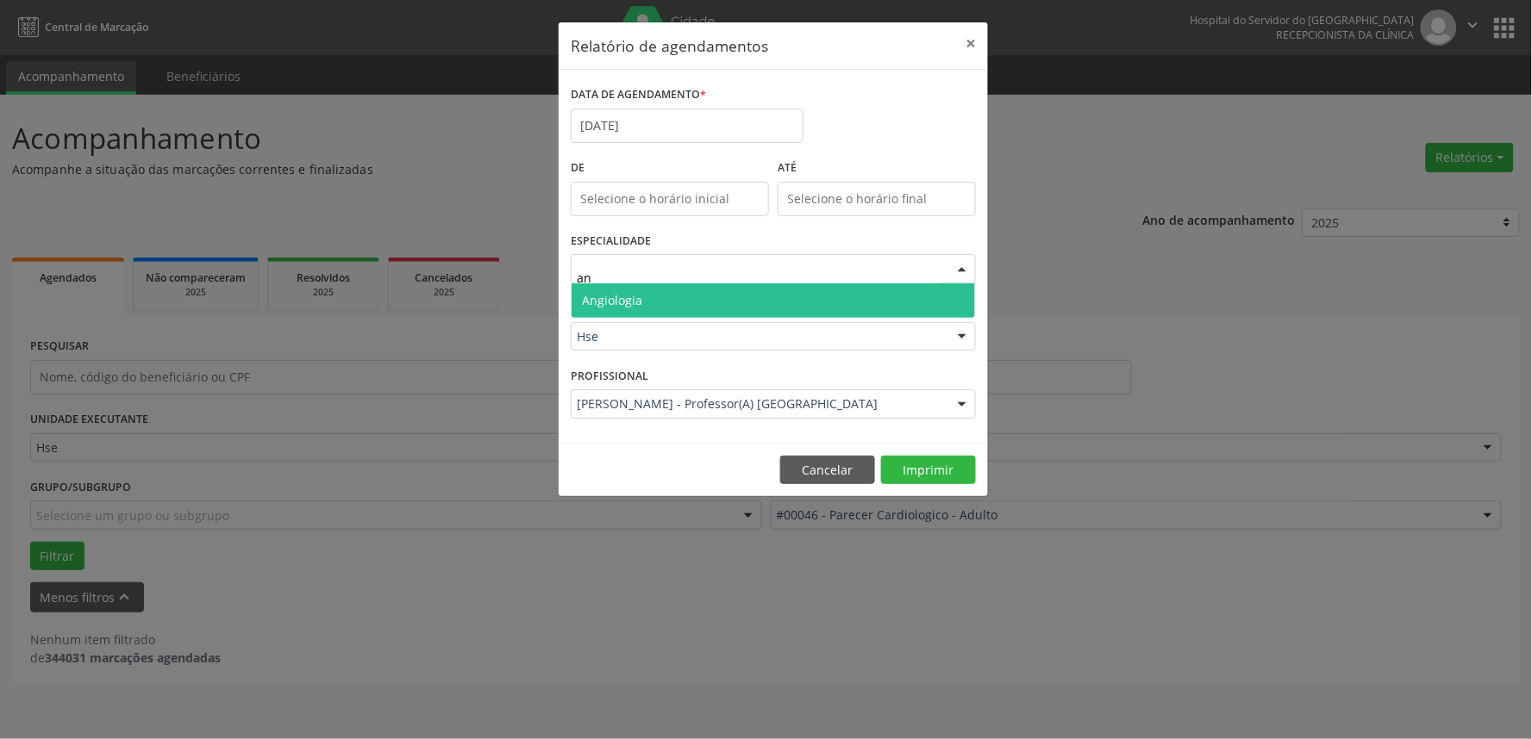
scroll to position [0, 0]
type input "angi"
click at [694, 290] on span "Angiologia" at bounding box center [772, 301] width 403 height 34
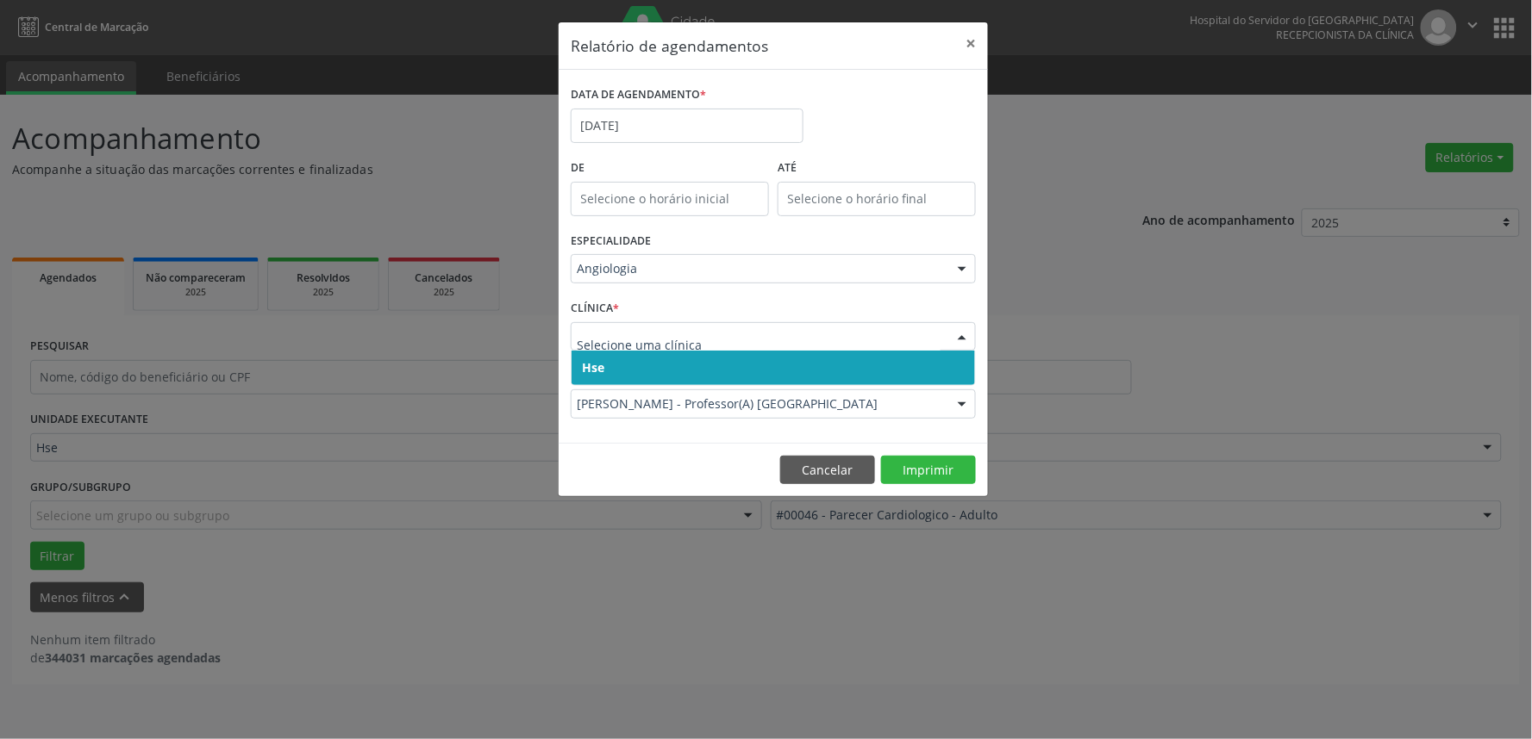
click at [623, 359] on span "Hse" at bounding box center [772, 368] width 403 height 34
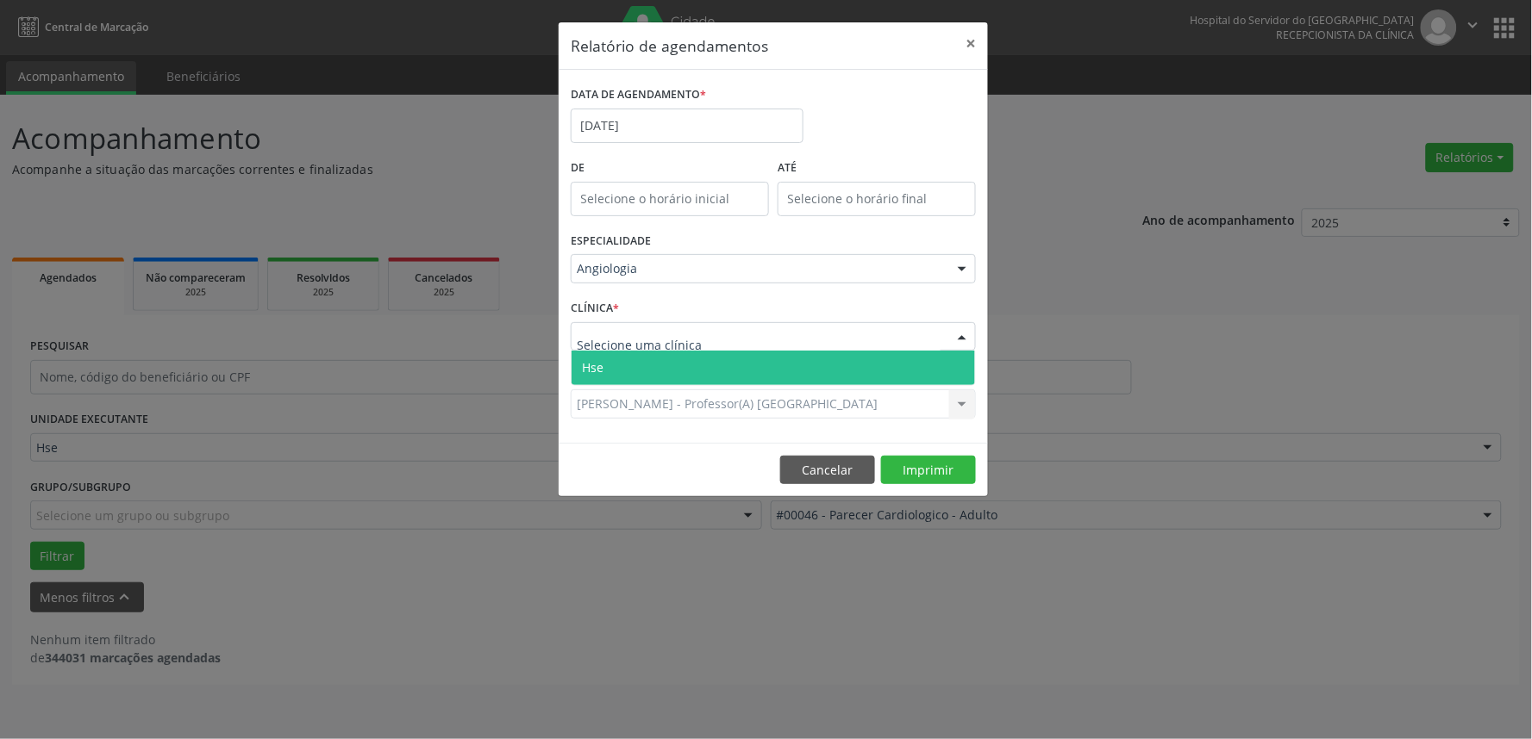
click at [699, 333] on div at bounding box center [773, 336] width 405 height 29
click at [669, 371] on span "Hse" at bounding box center [772, 368] width 403 height 34
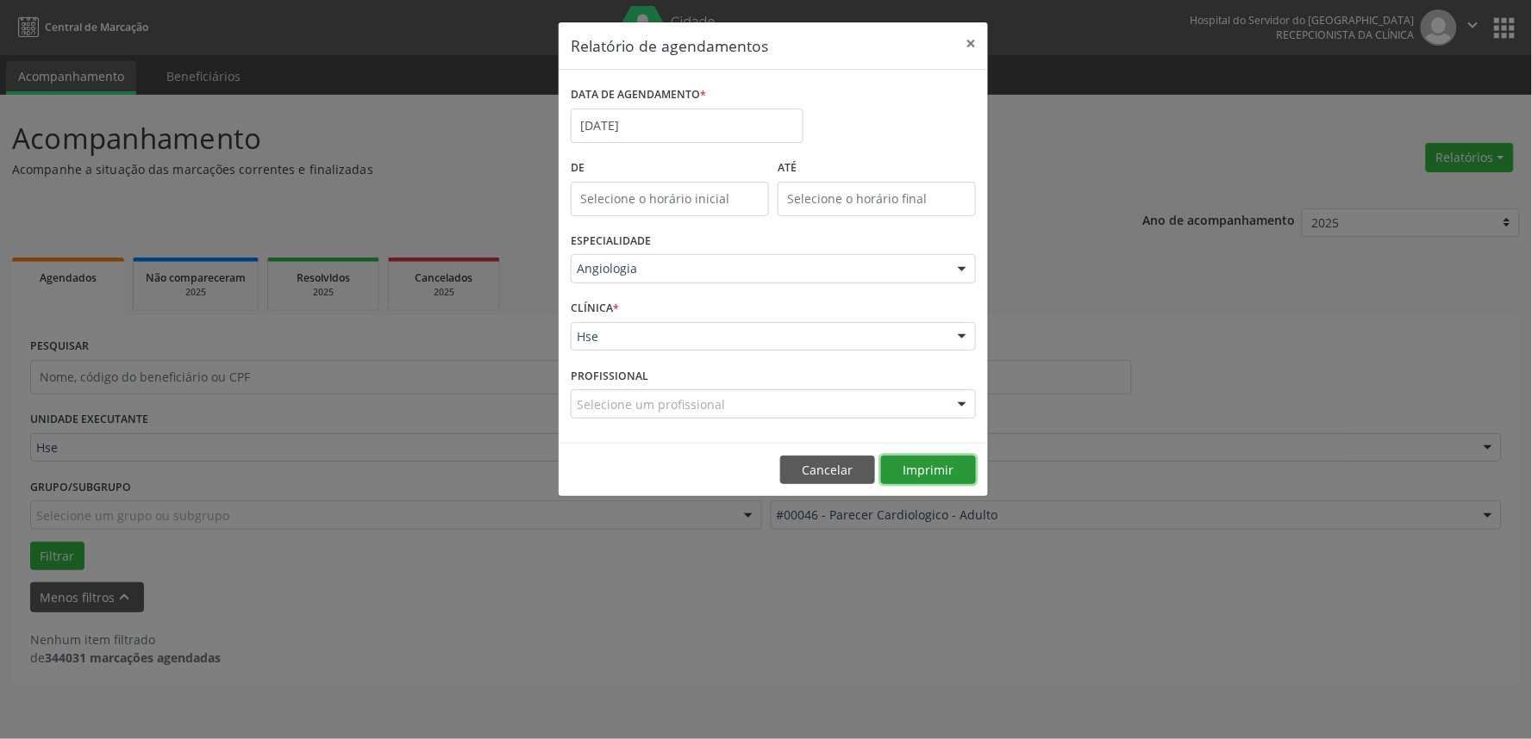
click at [937, 464] on button "Imprimir" at bounding box center [928, 470] width 95 height 29
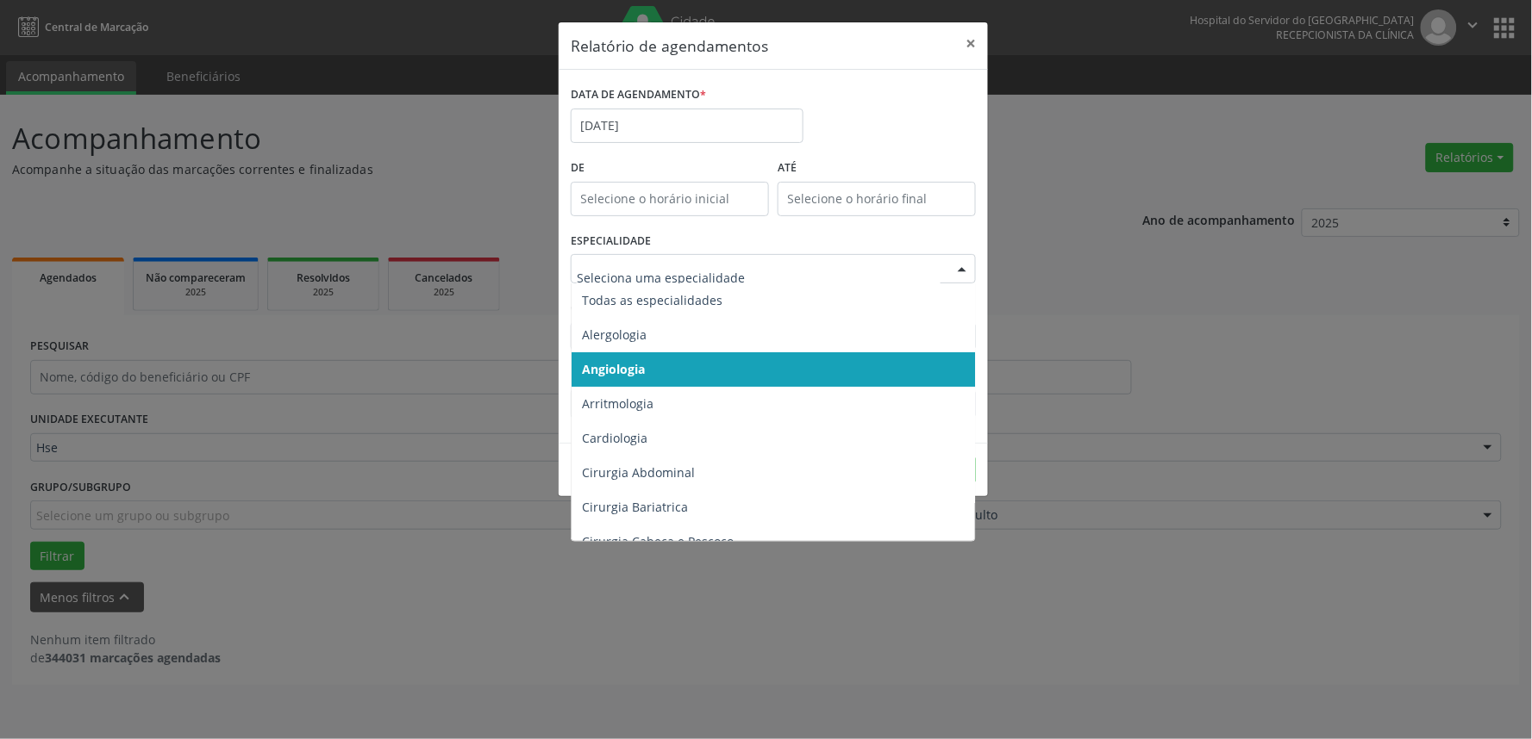
click at [660, 368] on span "Angiologia" at bounding box center [774, 370] width 406 height 34
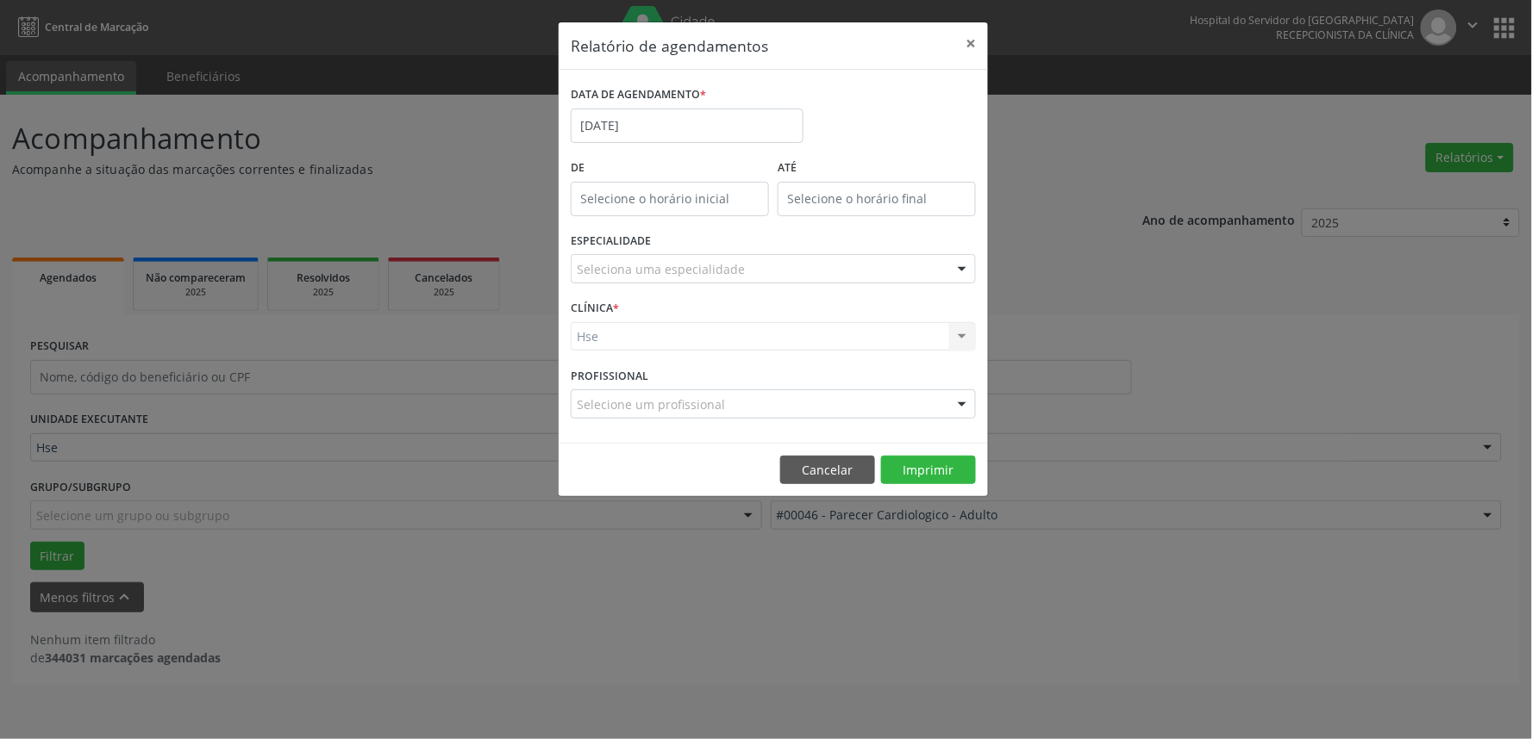
click at [662, 331] on div "Hse Hse Nenhum resultado encontrado para: " " Não há nenhuma opção para ser exi…" at bounding box center [773, 336] width 405 height 29
click at [968, 334] on div "Hse Hse Nenhum resultado encontrado para: " " Não há nenhuma opção para ser exi…" at bounding box center [773, 336] width 405 height 29
click at [605, 306] on label "CLÍNICA *" at bounding box center [595, 309] width 48 height 27
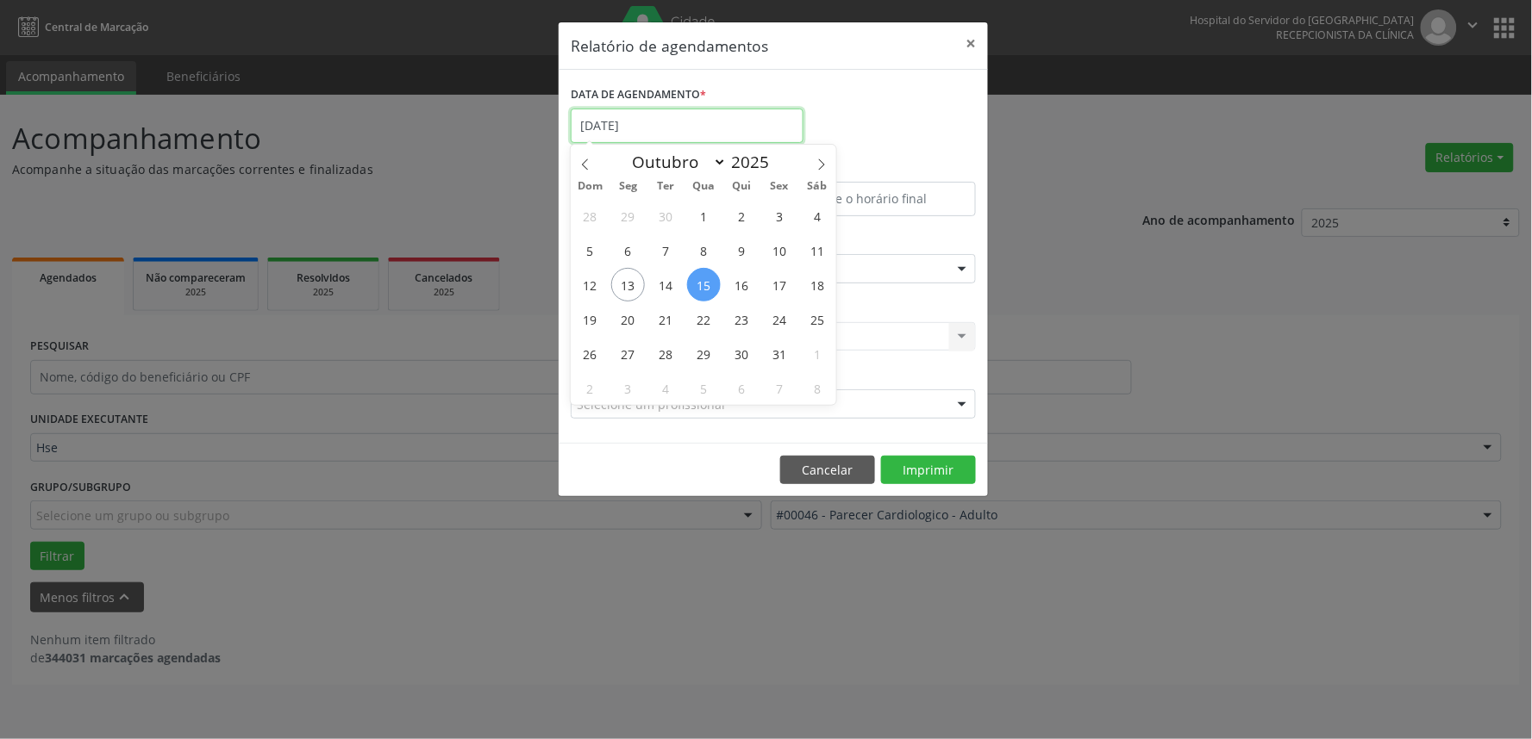
click at [708, 114] on input "[DATE]" at bounding box center [687, 126] width 233 height 34
click at [707, 277] on span "15" at bounding box center [704, 285] width 34 height 34
type input "[DATE]"
click at [707, 277] on span "15" at bounding box center [704, 285] width 34 height 34
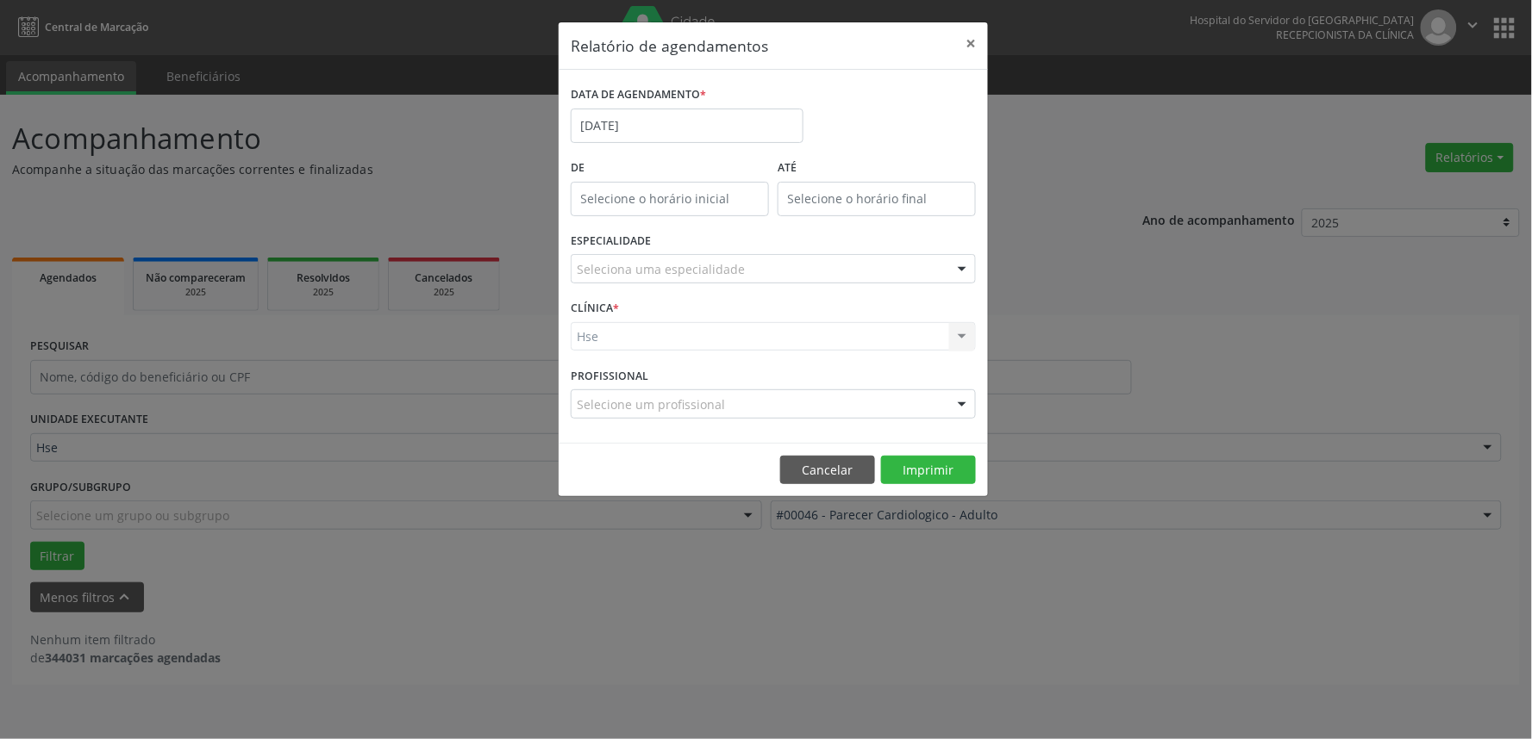
click at [652, 338] on div "Hse Hse Nenhum resultado encontrado para: " " Não há nenhuma opção para ser exi…" at bounding box center [773, 336] width 405 height 29
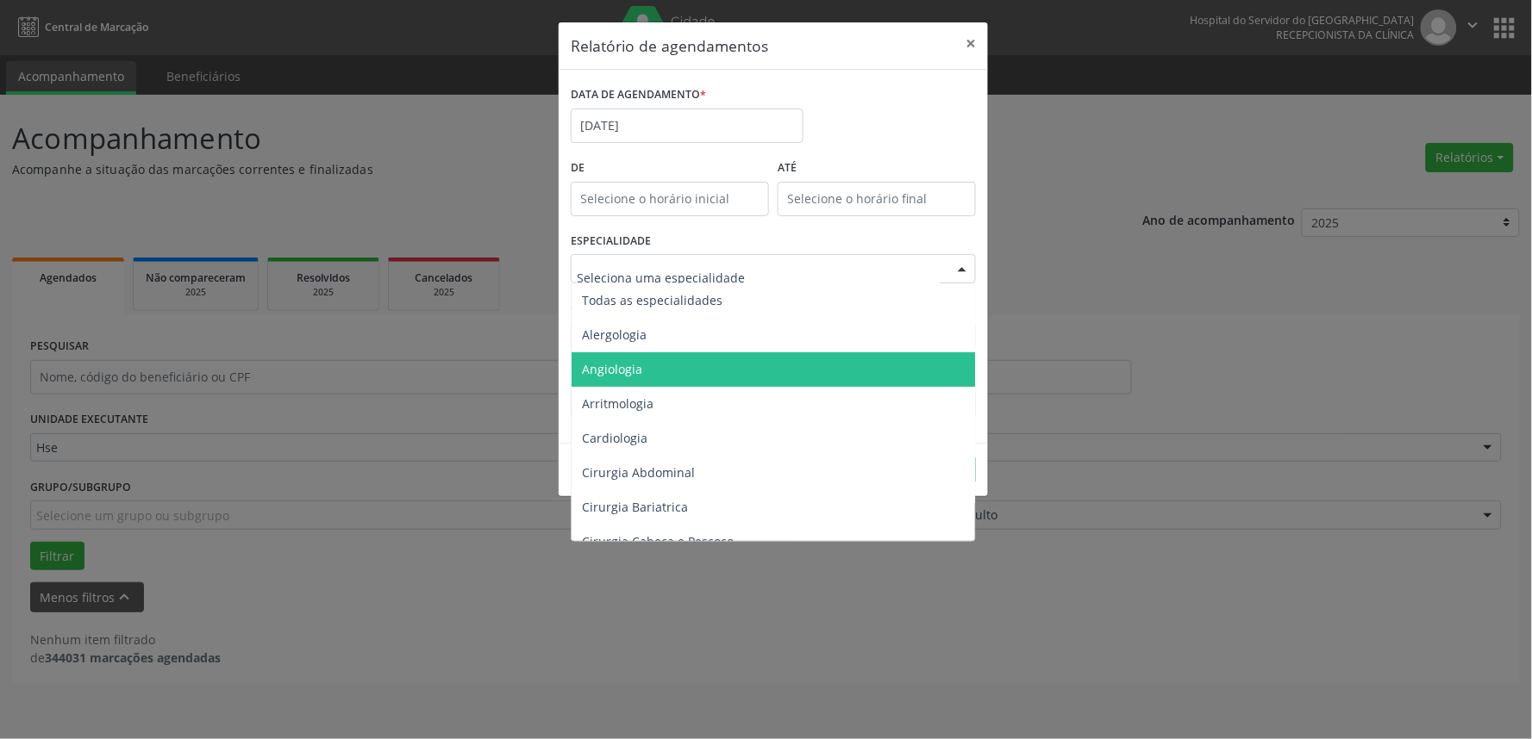
click at [768, 267] on div at bounding box center [773, 268] width 405 height 29
click at [661, 373] on span "Angiologia" at bounding box center [774, 370] width 406 height 34
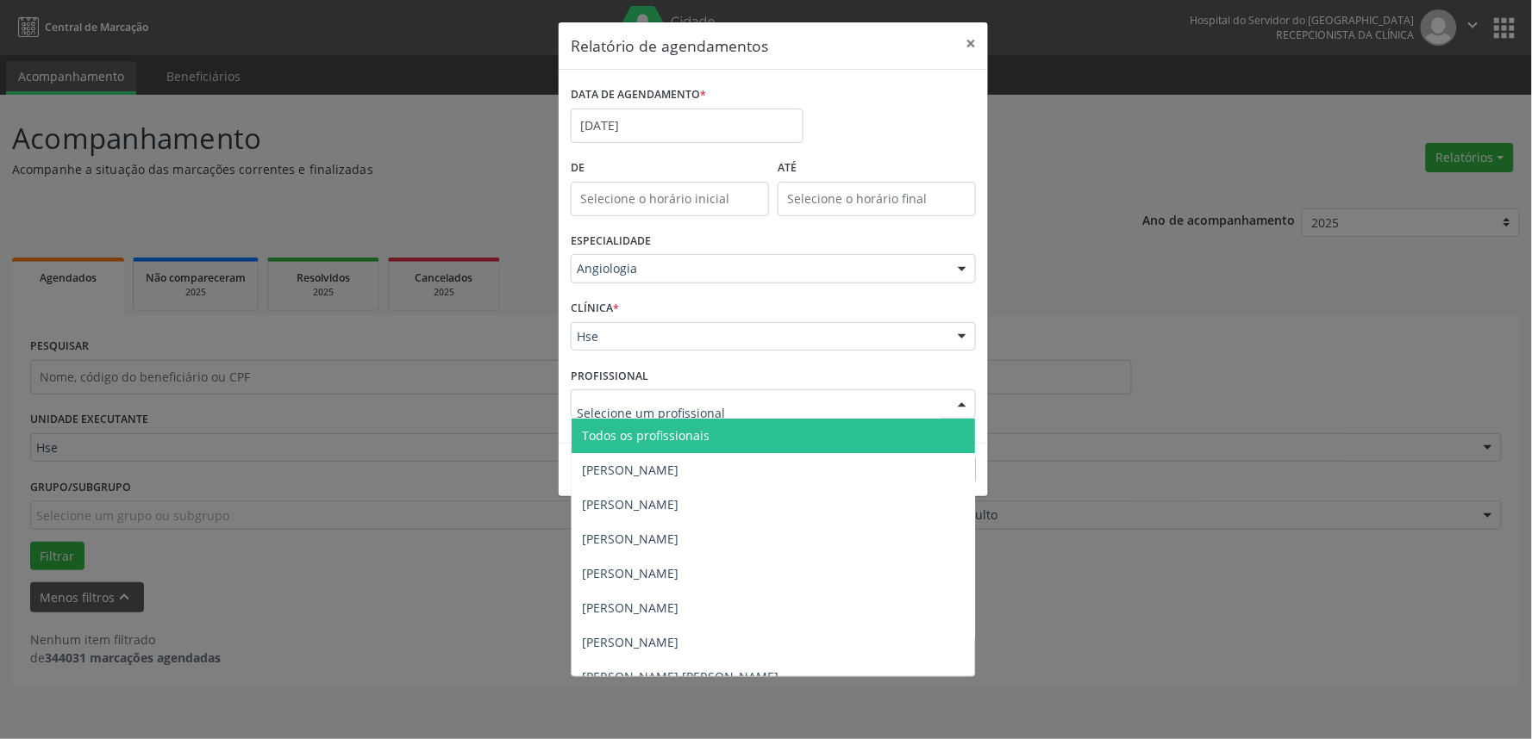
type input "y"
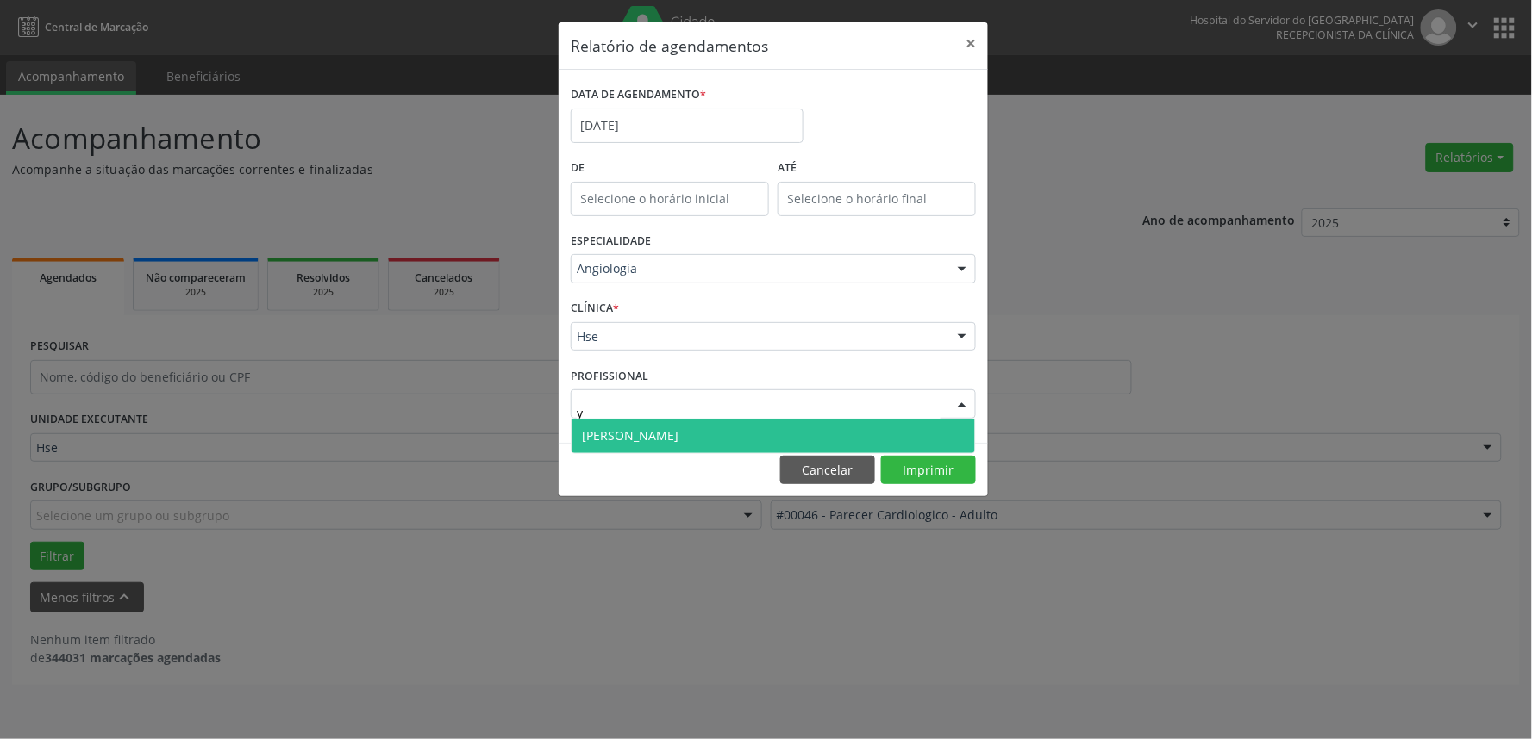
click at [608, 428] on span "[PERSON_NAME]" at bounding box center [630, 435] width 97 height 16
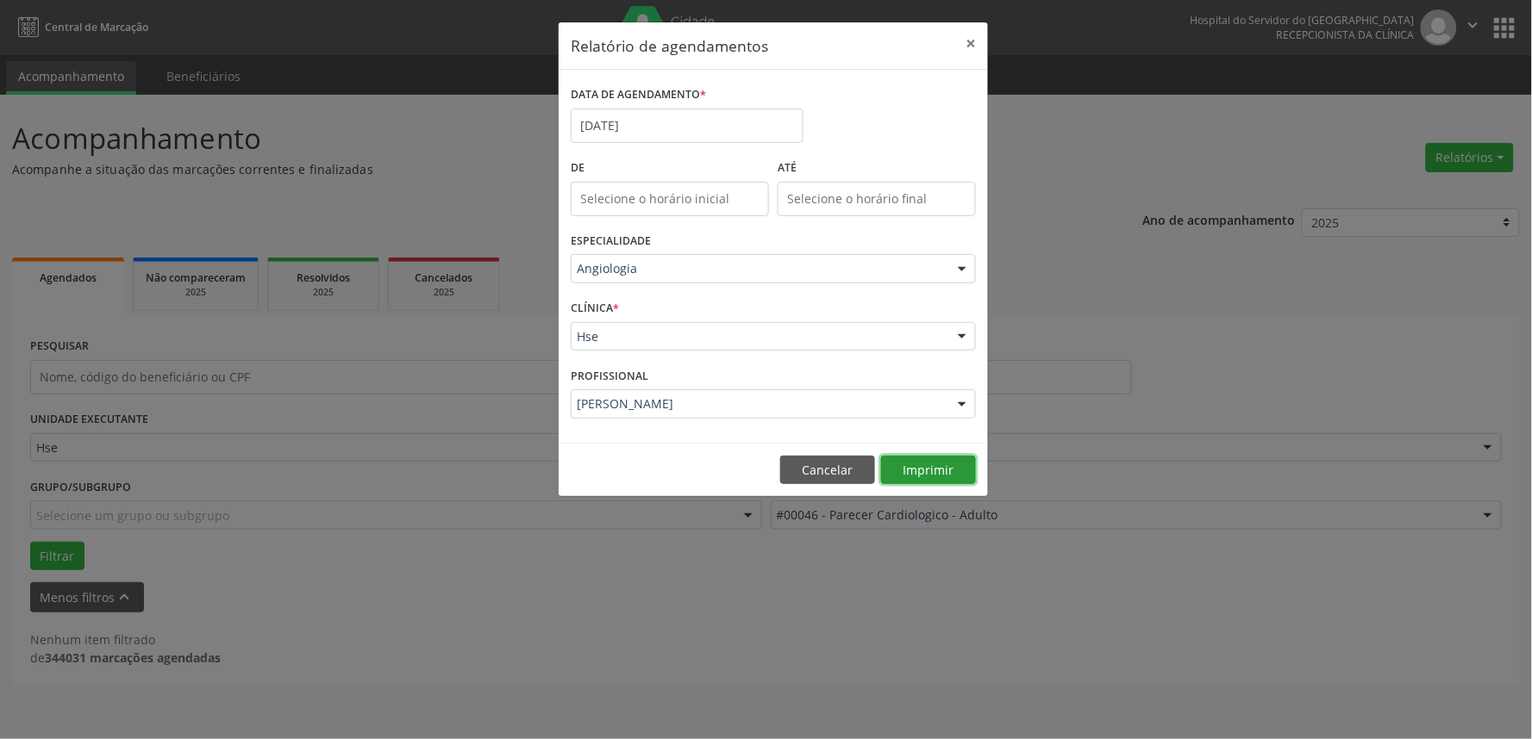
click at [920, 467] on button "Imprimir" at bounding box center [928, 470] width 95 height 29
click at [1166, 379] on div "Relatório de agendamentos × DATA DE AGENDAMENTO * [DATE] De ATÉ ESPECIALIDADE A…" at bounding box center [766, 369] width 1532 height 739
click at [826, 462] on button "Cancelar" at bounding box center [827, 470] width 95 height 29
